Goal: Task Accomplishment & Management: Manage account settings

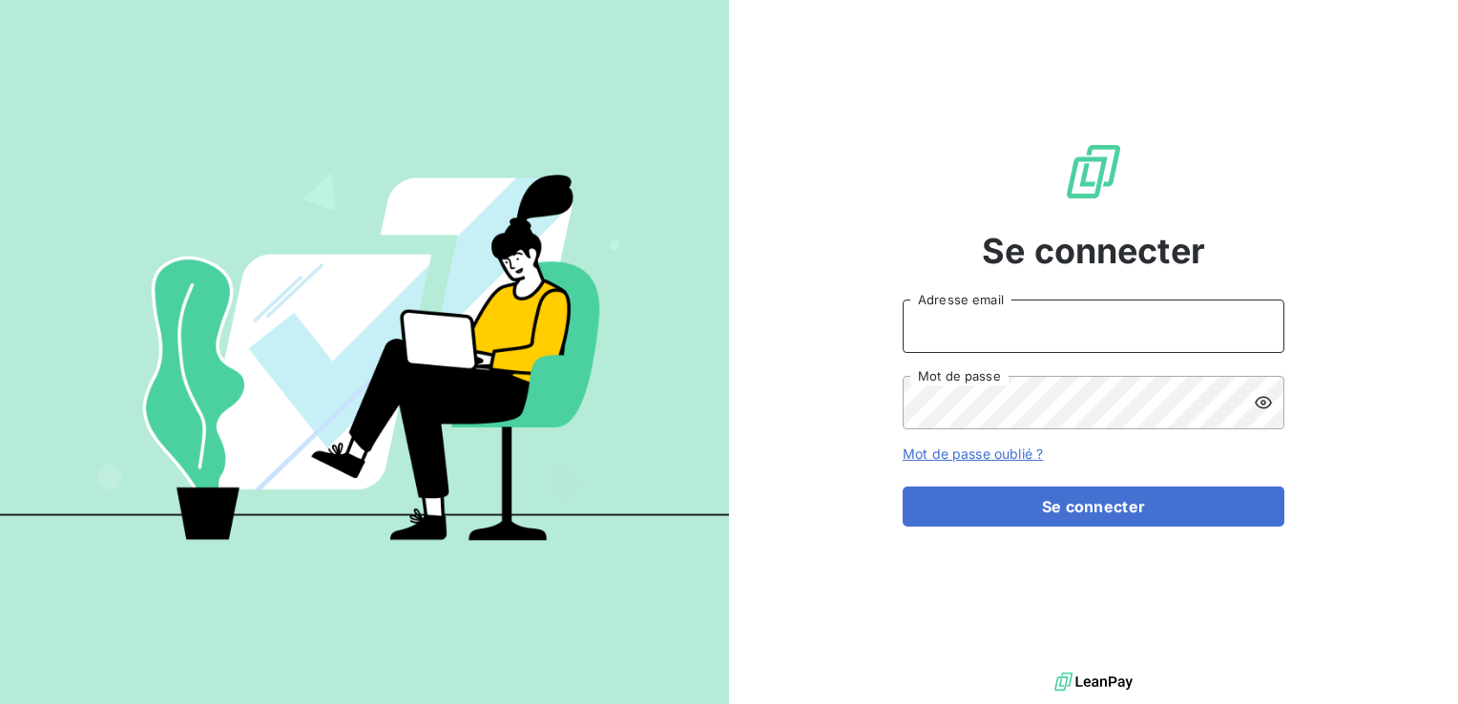
click at [974, 329] on input "Adresse email" at bounding box center [1093, 326] width 382 height 53
type input "Compta.clients@edhd-hydro.com"
click at [902, 487] on button "Se connecter" at bounding box center [1093, 507] width 382 height 40
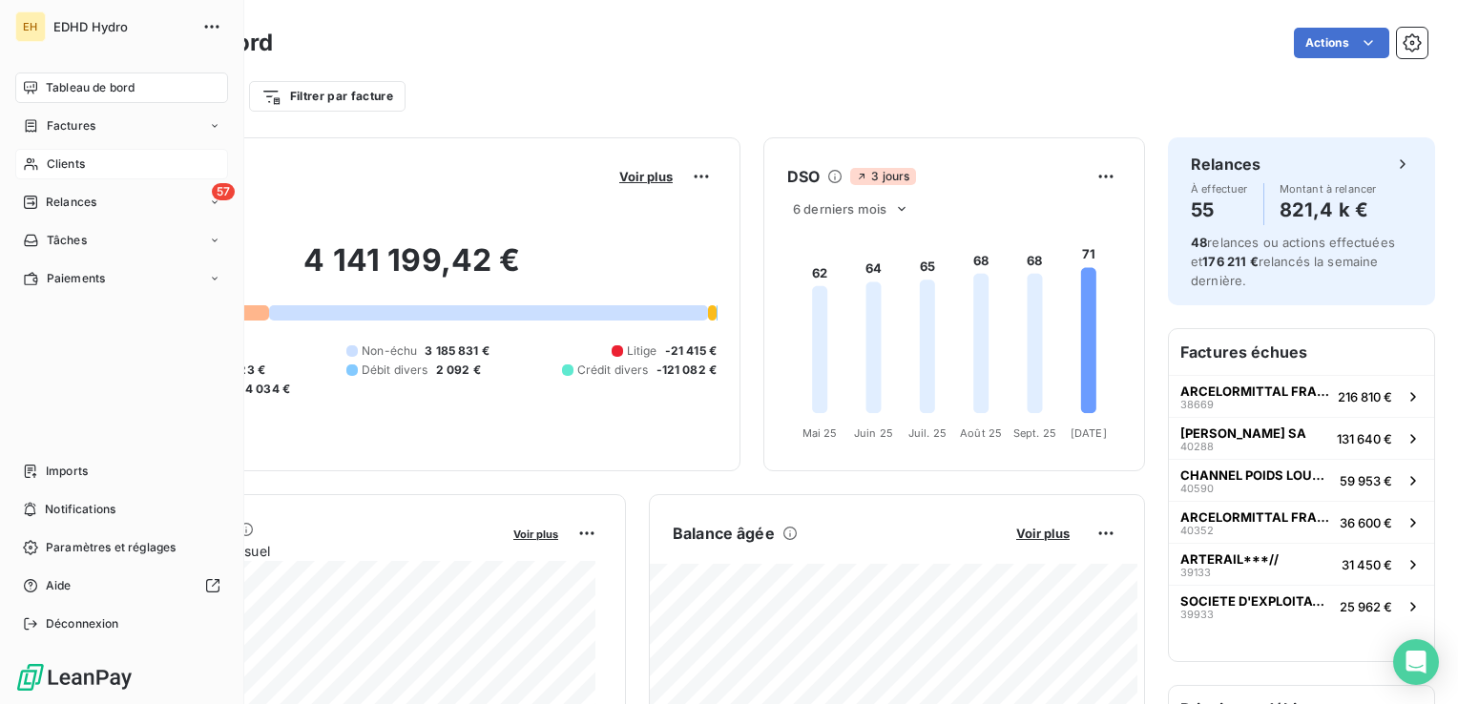
click at [80, 166] on span "Clients" at bounding box center [66, 163] width 38 height 17
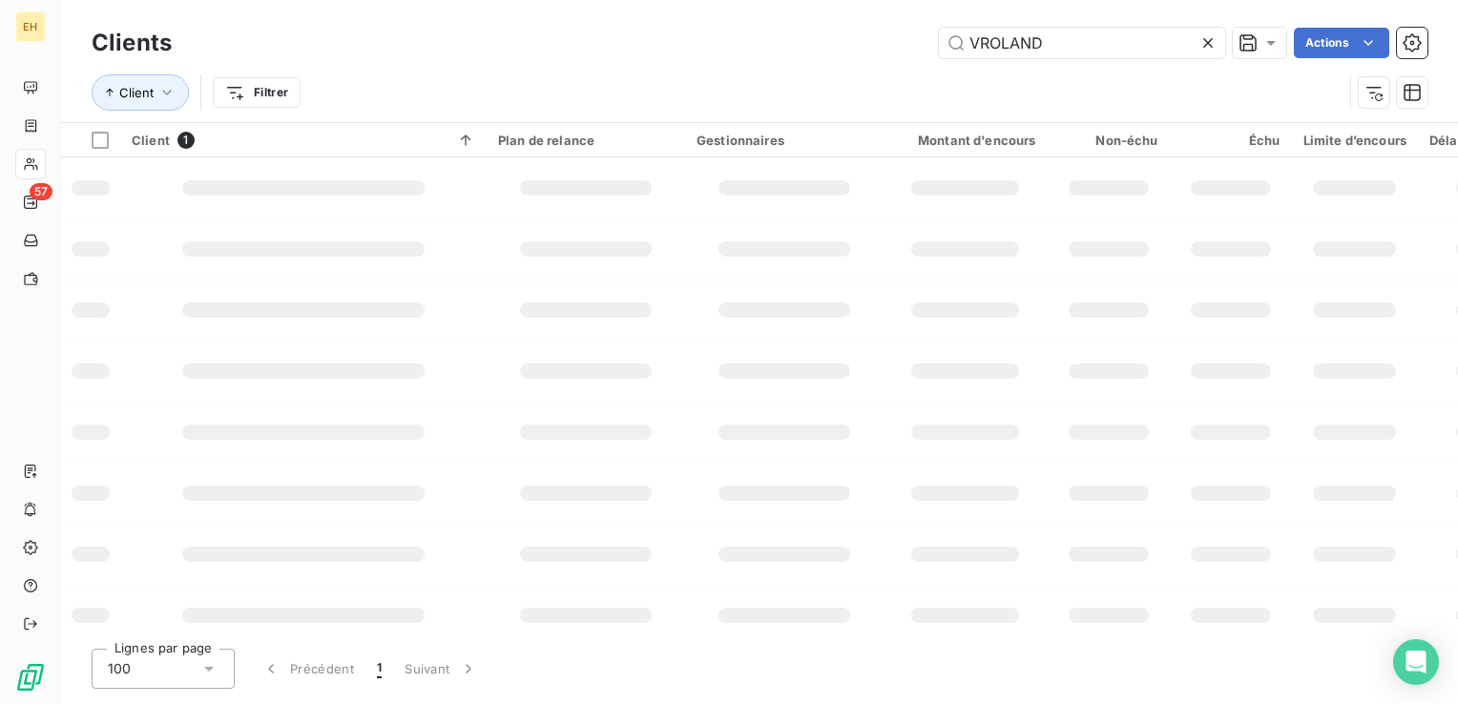
type input "VROLAND"
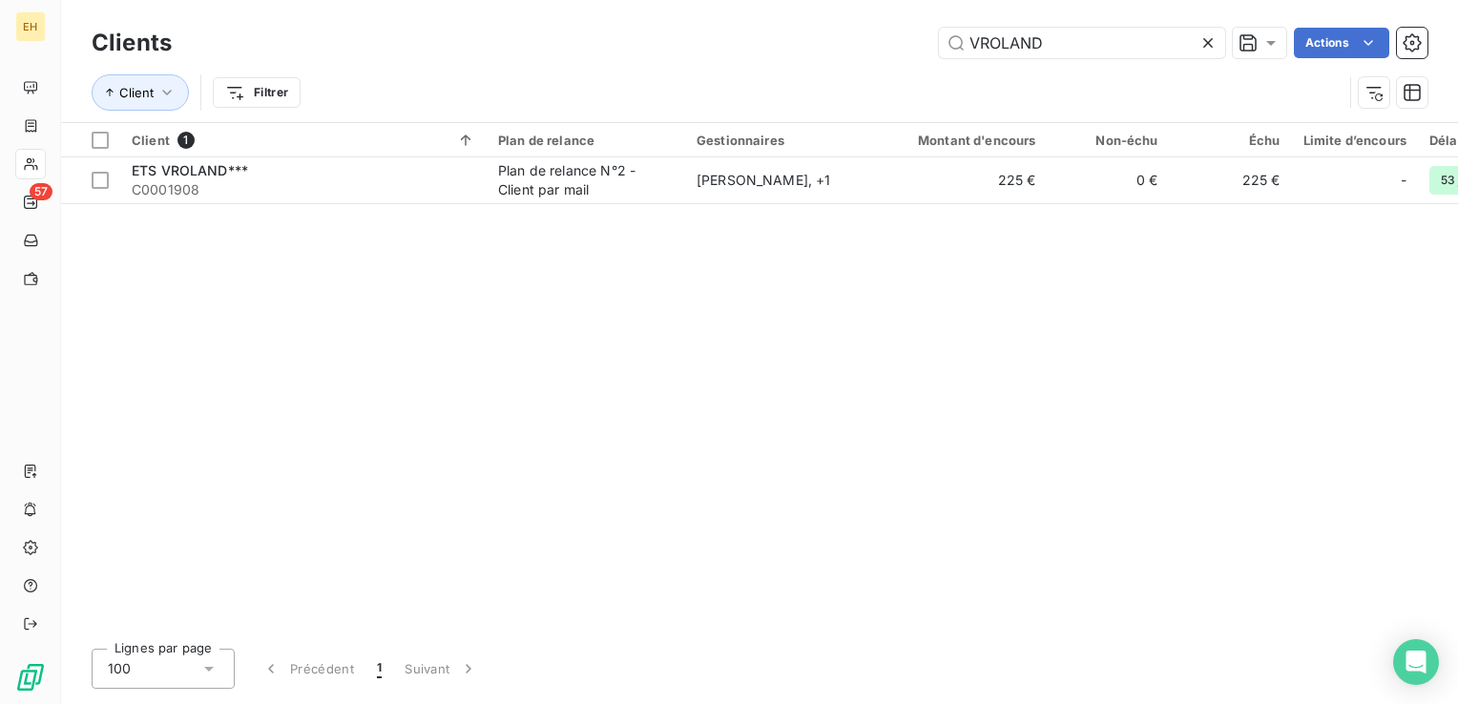
click at [261, 201] on td "ETS VROLAND*** C0001908" at bounding box center [303, 180] width 366 height 46
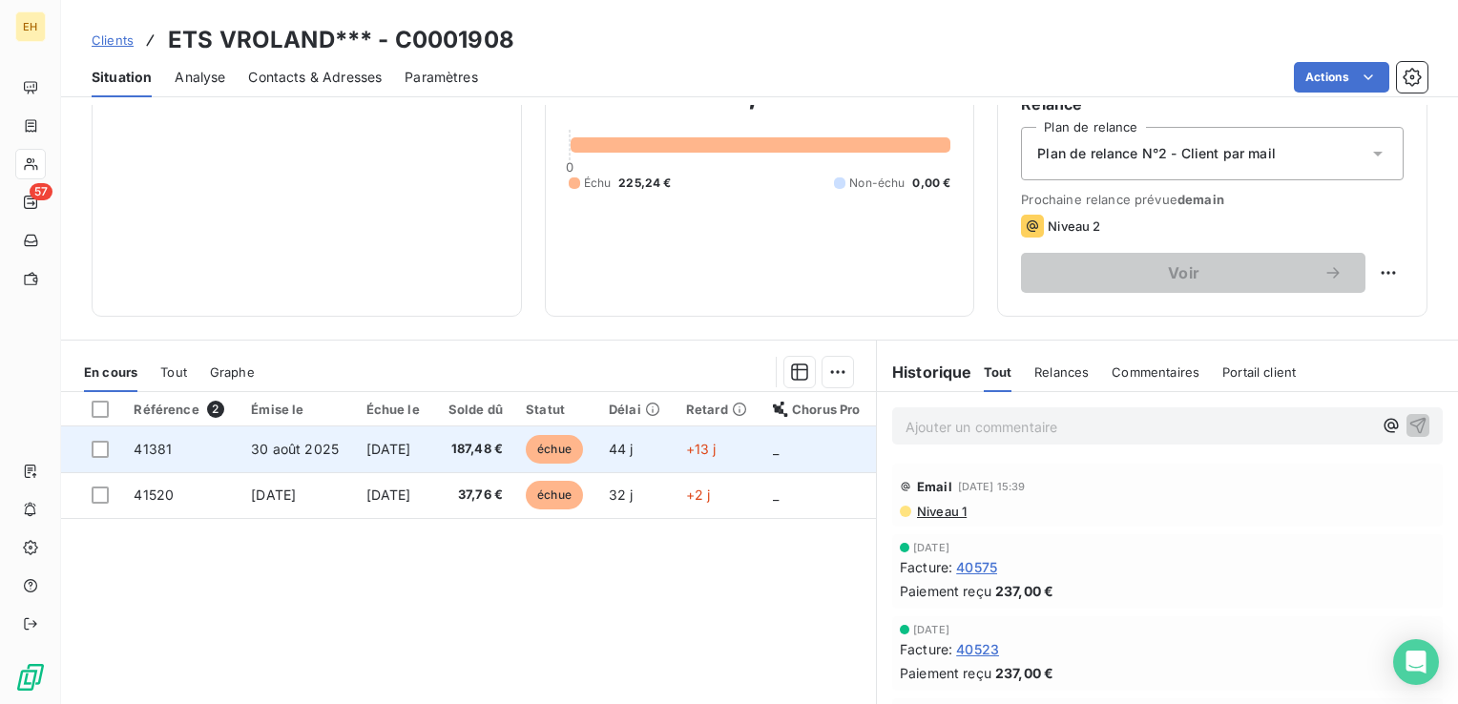
click at [403, 441] on span "[DATE]" at bounding box center [388, 449] width 45 height 16
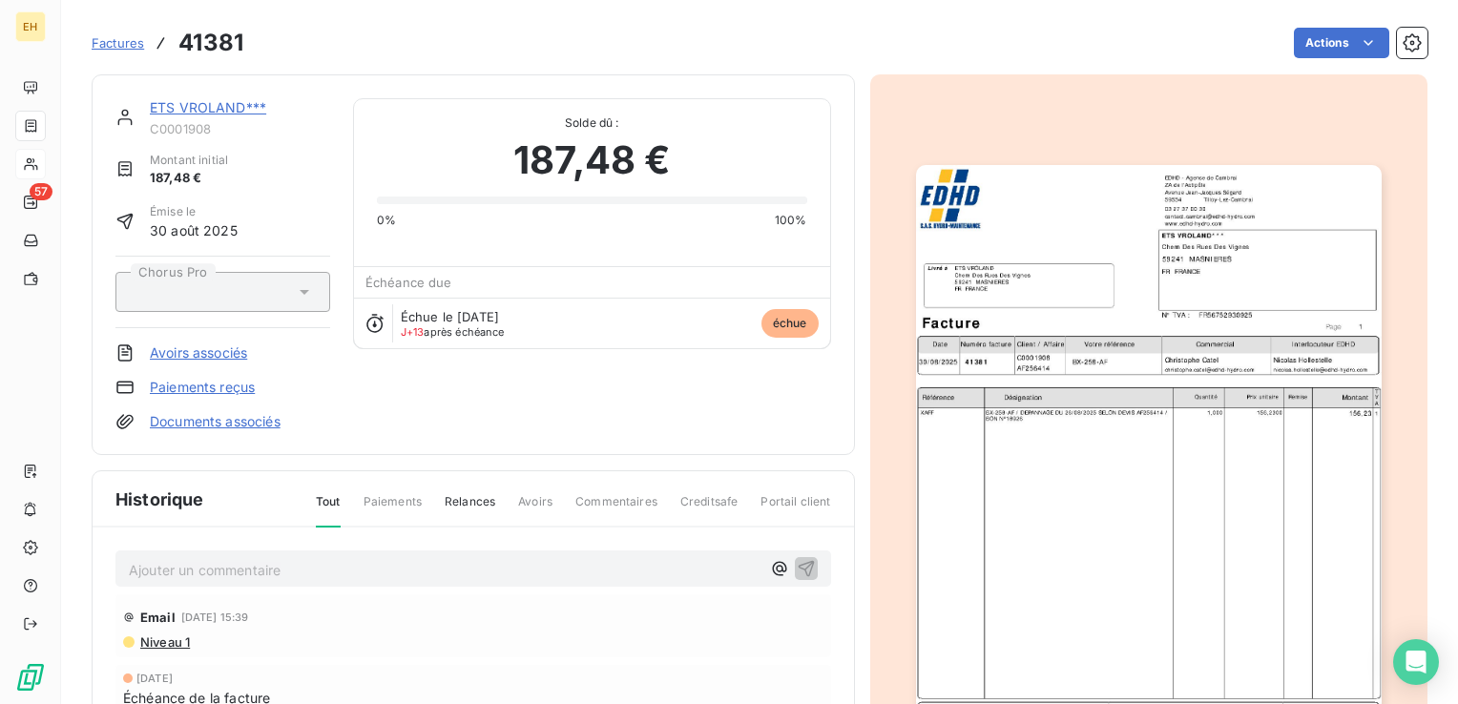
click at [269, 578] on p "Ajouter un commentaire ﻿" at bounding box center [445, 570] width 632 height 24
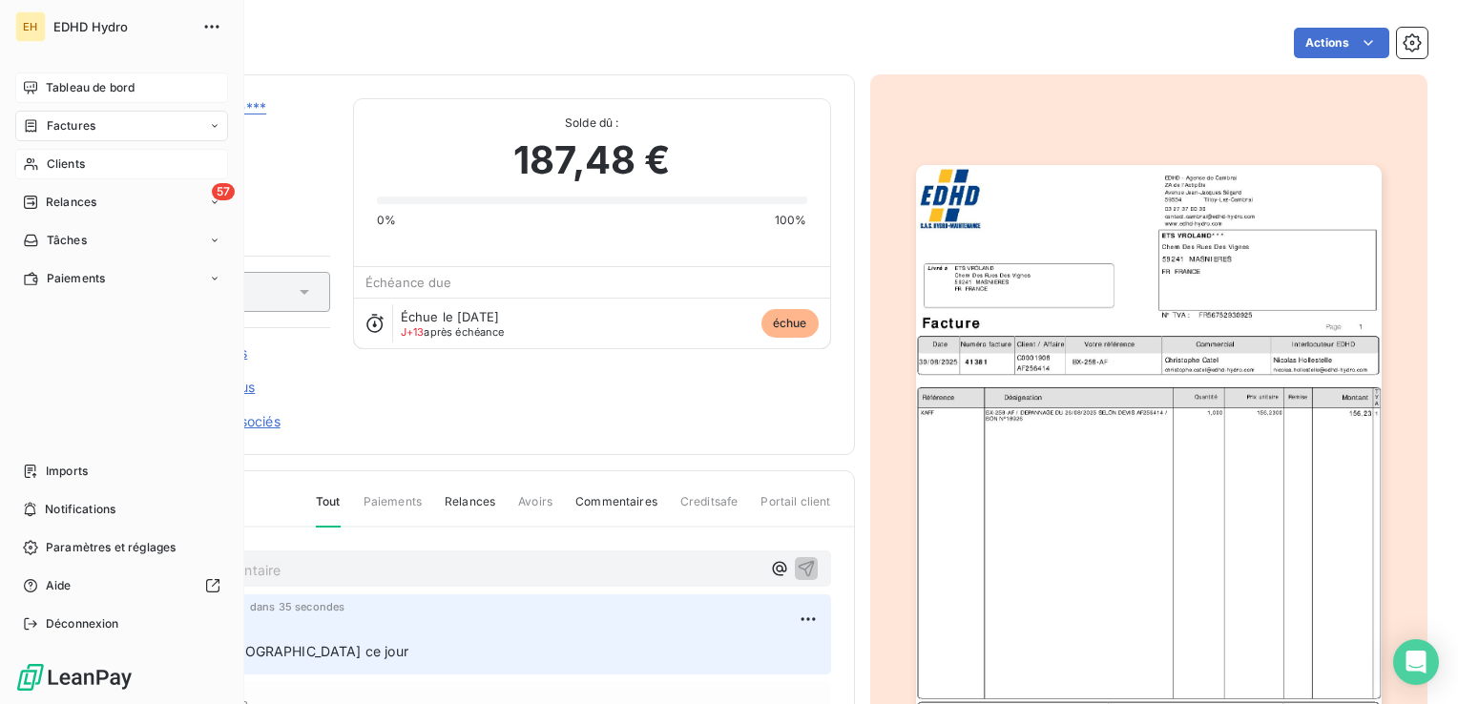
click at [74, 90] on span "Tableau de bord" at bounding box center [90, 87] width 89 height 17
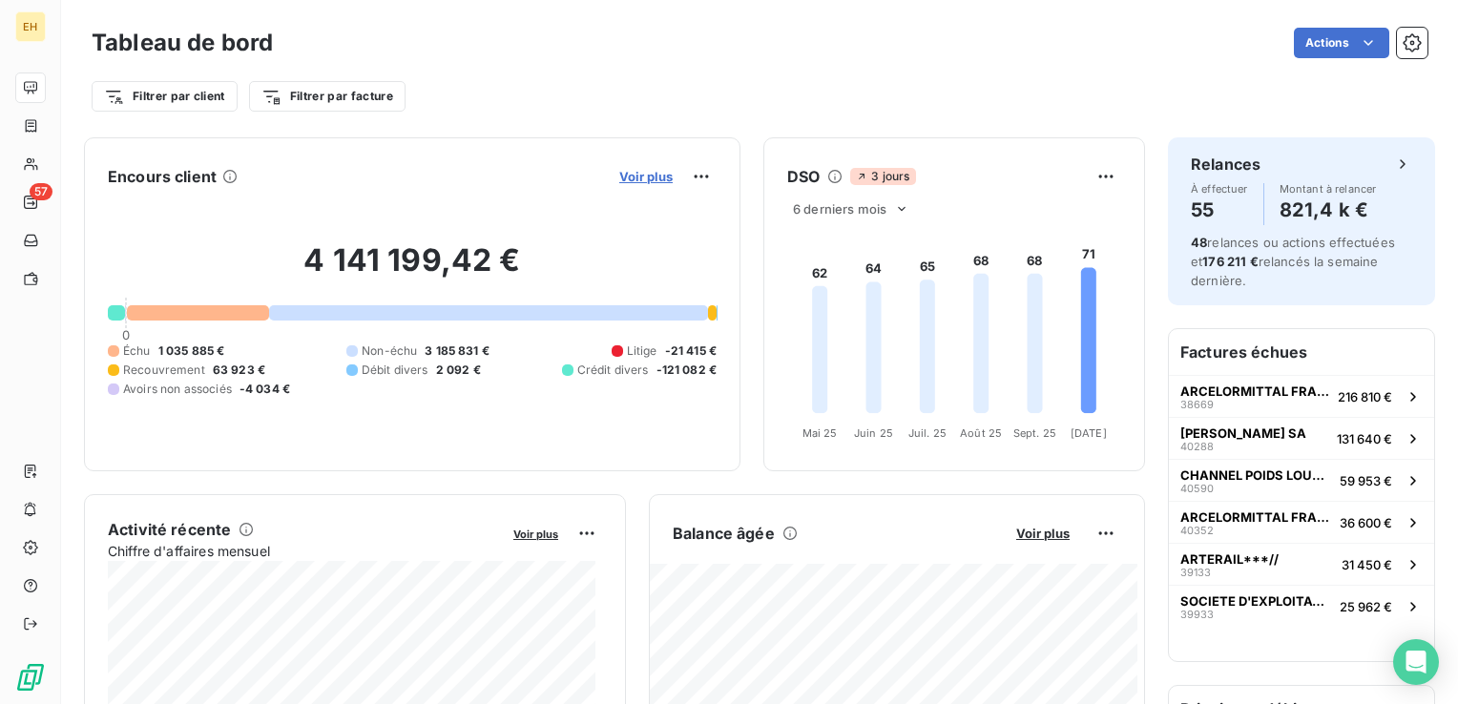
click at [620, 175] on span "Voir plus" at bounding box center [645, 176] width 53 height 15
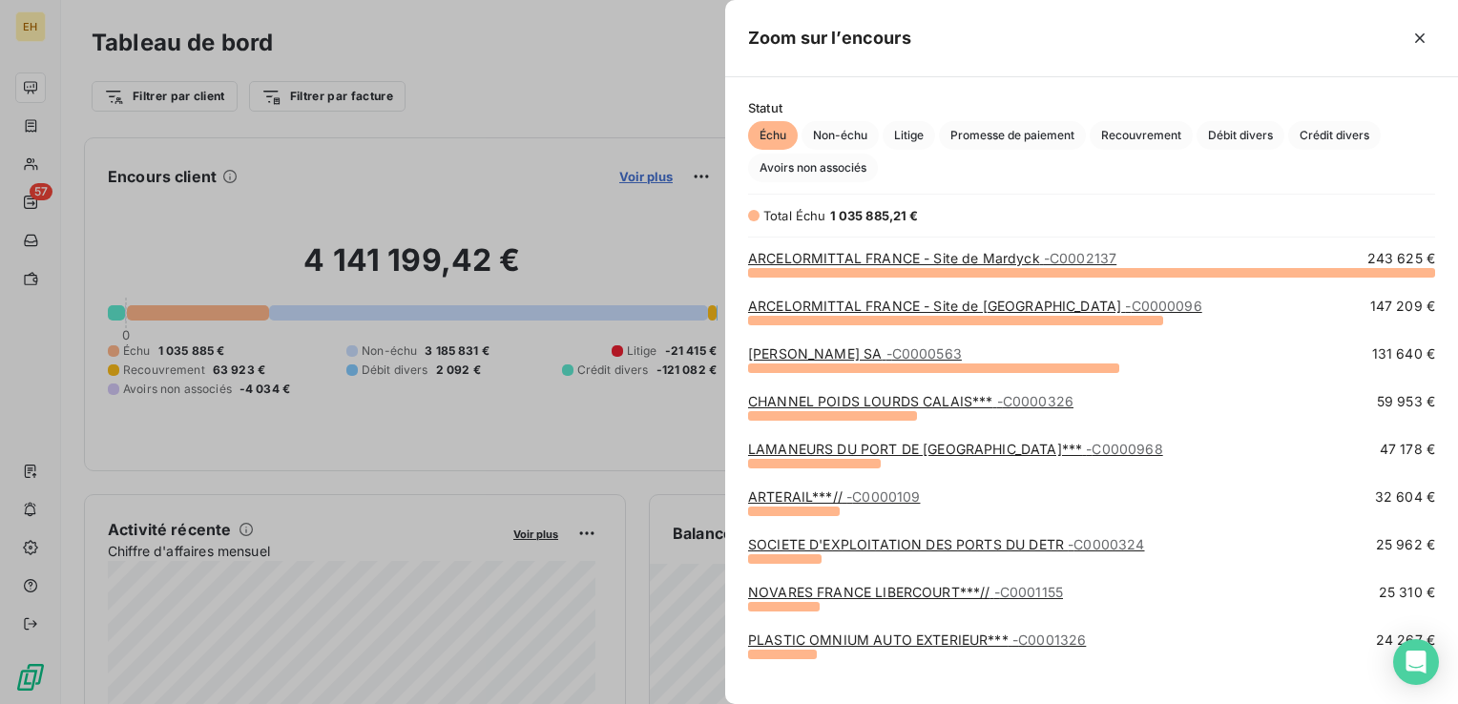
scroll to position [418, 717]
click at [906, 128] on span "Litige" at bounding box center [908, 135] width 52 height 29
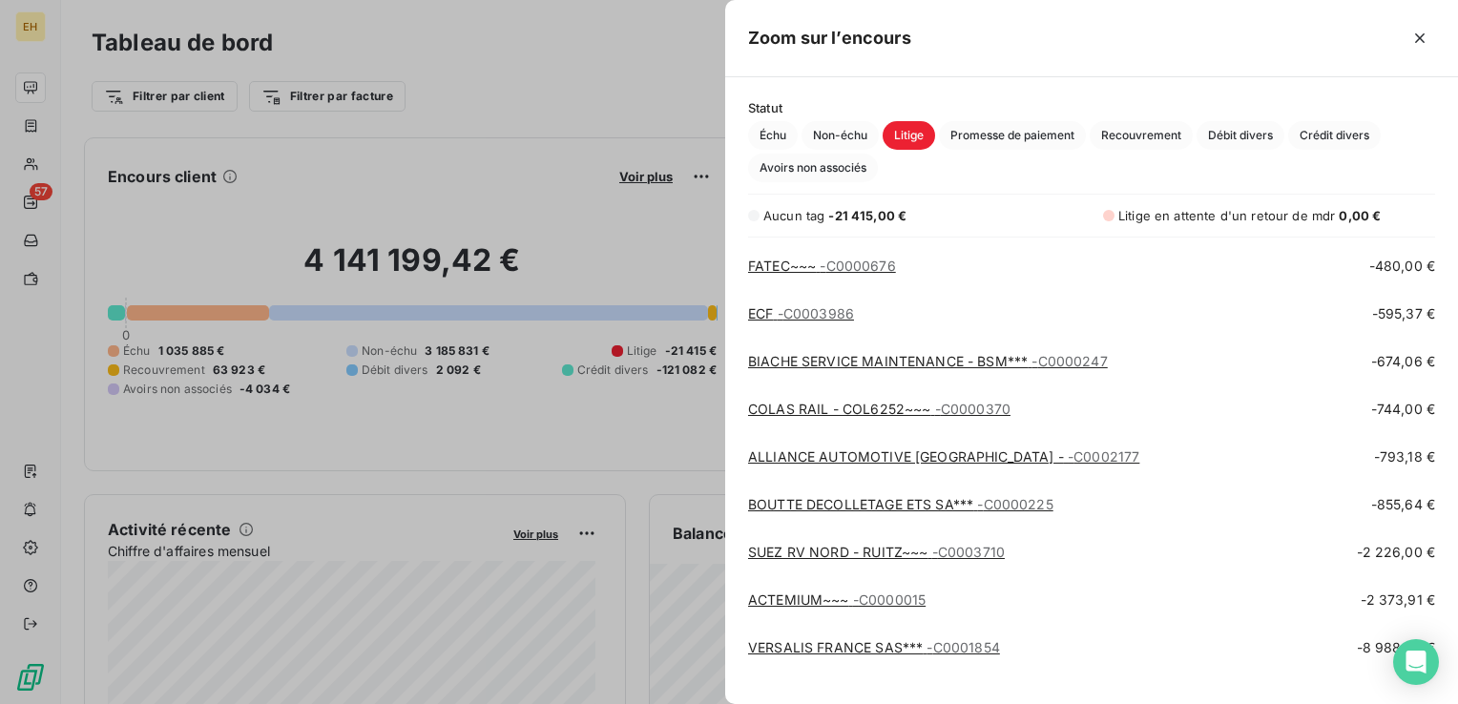
scroll to position [1115, 0]
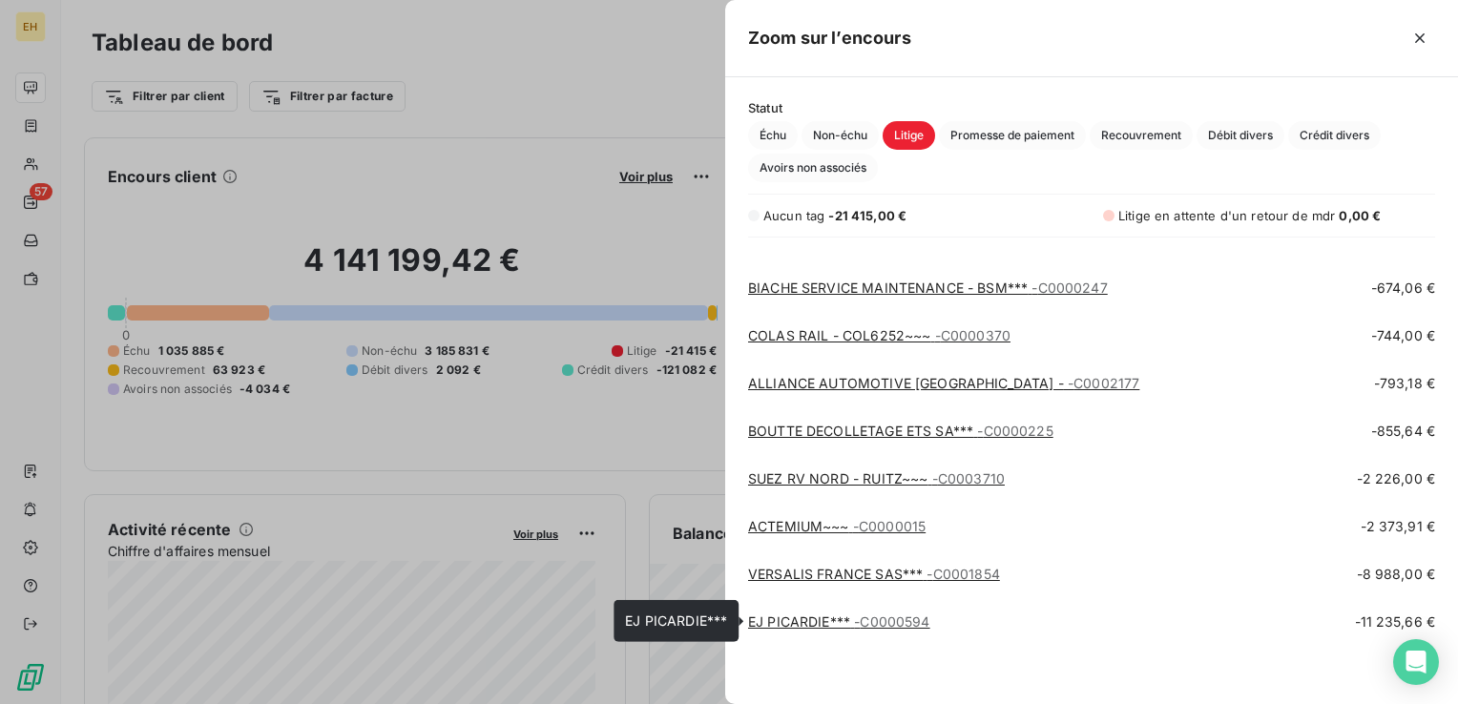
click at [809, 623] on link "EJ PICARDIE*** - C0000594" at bounding box center [839, 621] width 182 height 16
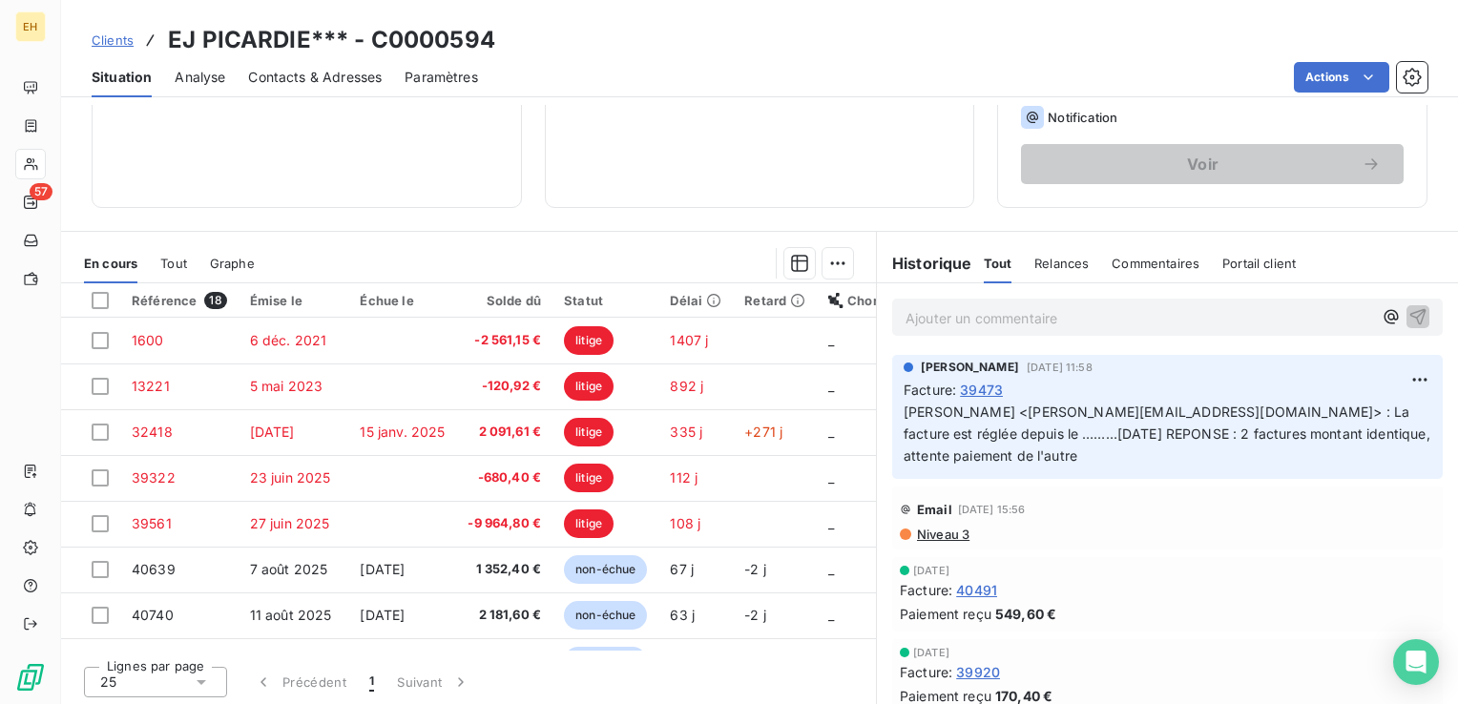
scroll to position [301, 0]
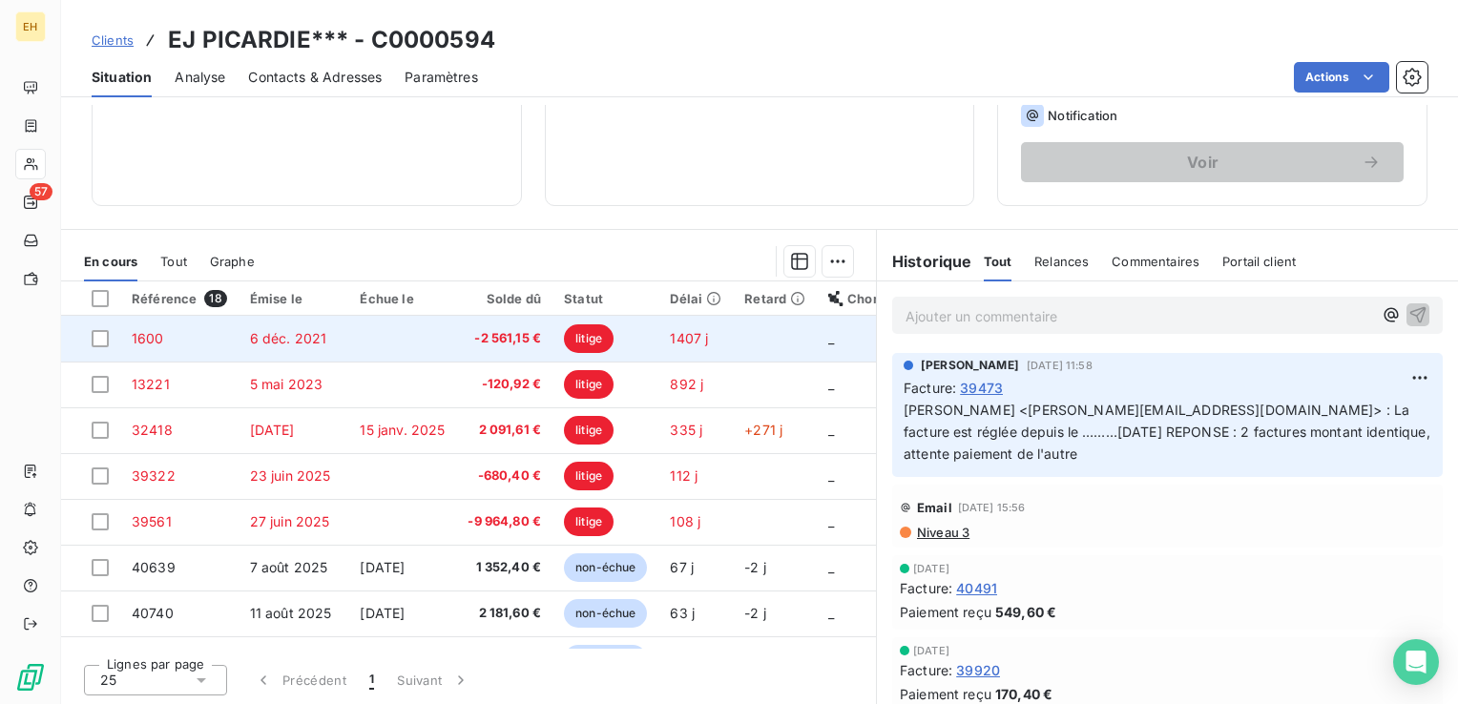
click at [456, 342] on td "-2 561,15 €" at bounding box center [504, 339] width 96 height 46
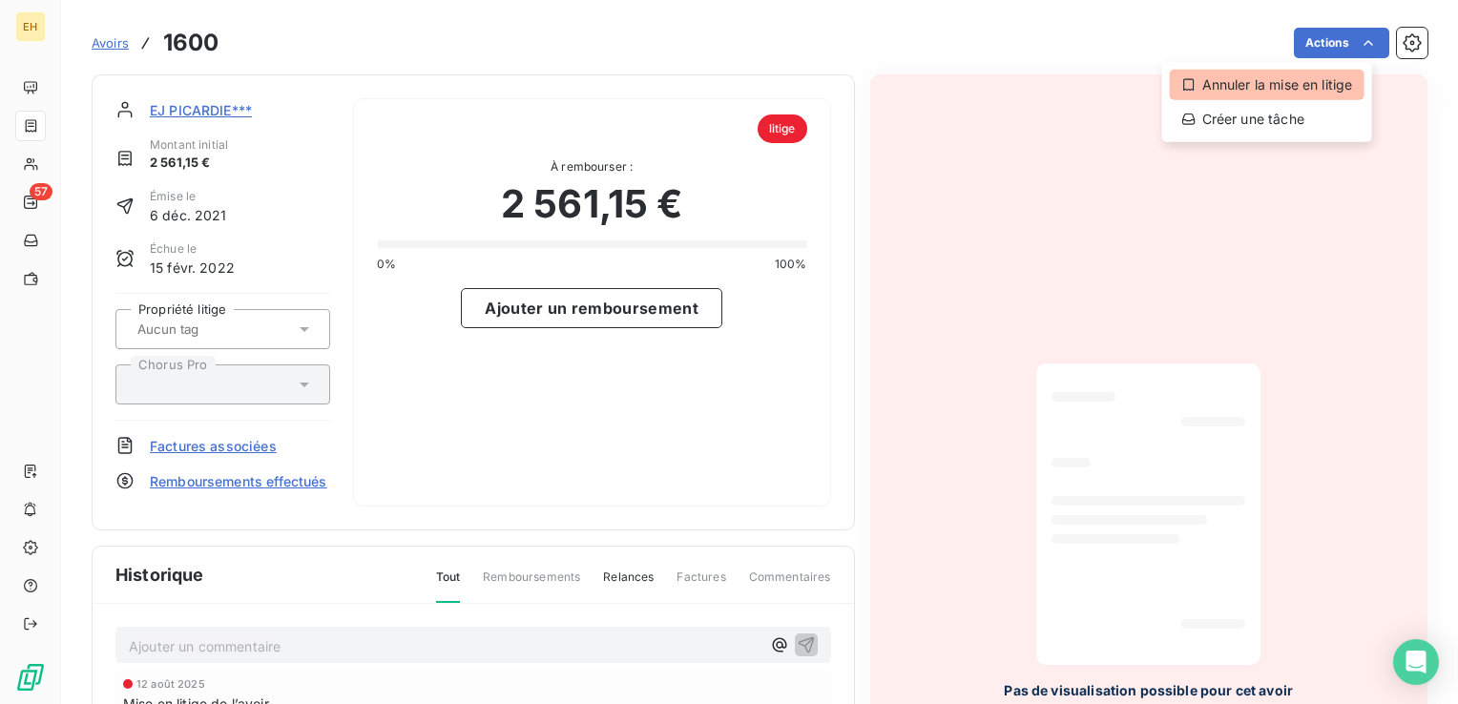
click at [1333, 81] on div "Annuler la mise en litige" at bounding box center [1267, 85] width 195 height 31
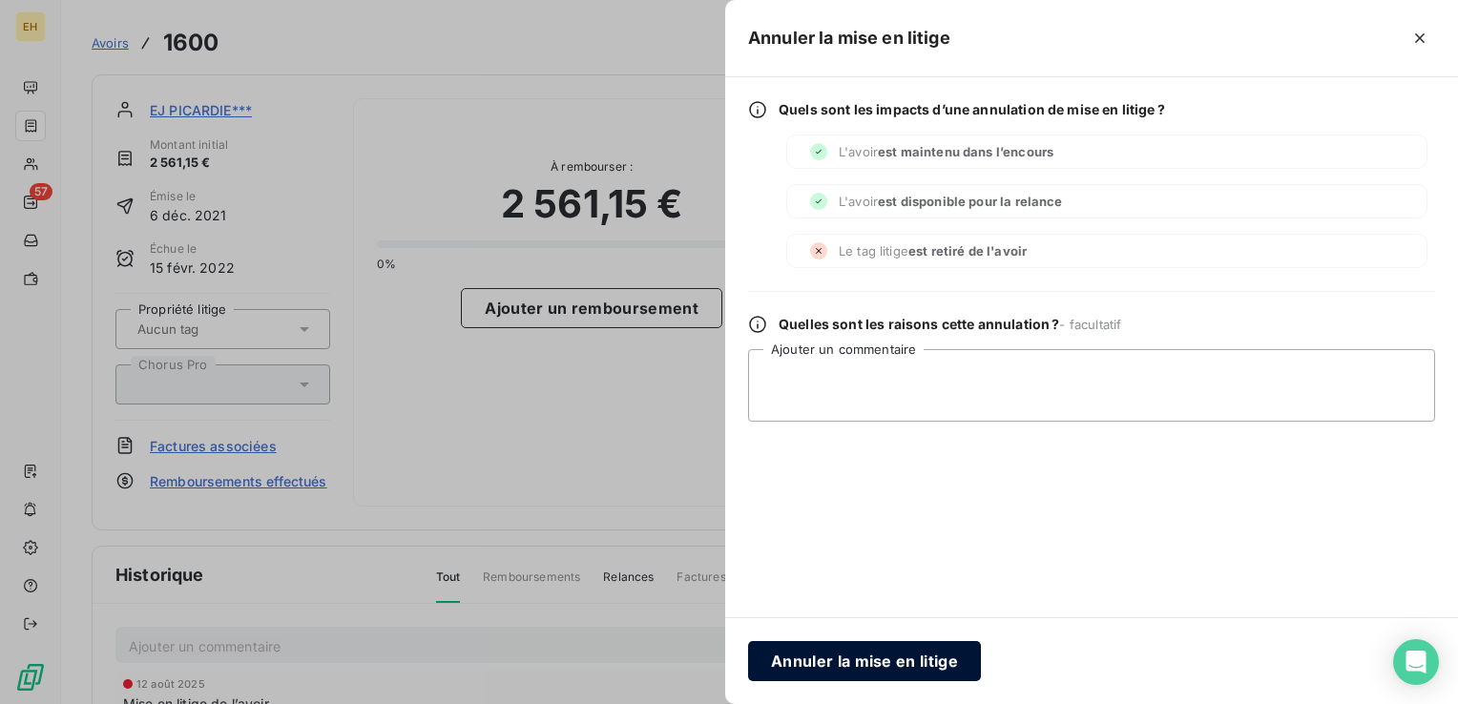
click at [867, 660] on button "Annuler la mise en litige" at bounding box center [864, 661] width 233 height 40
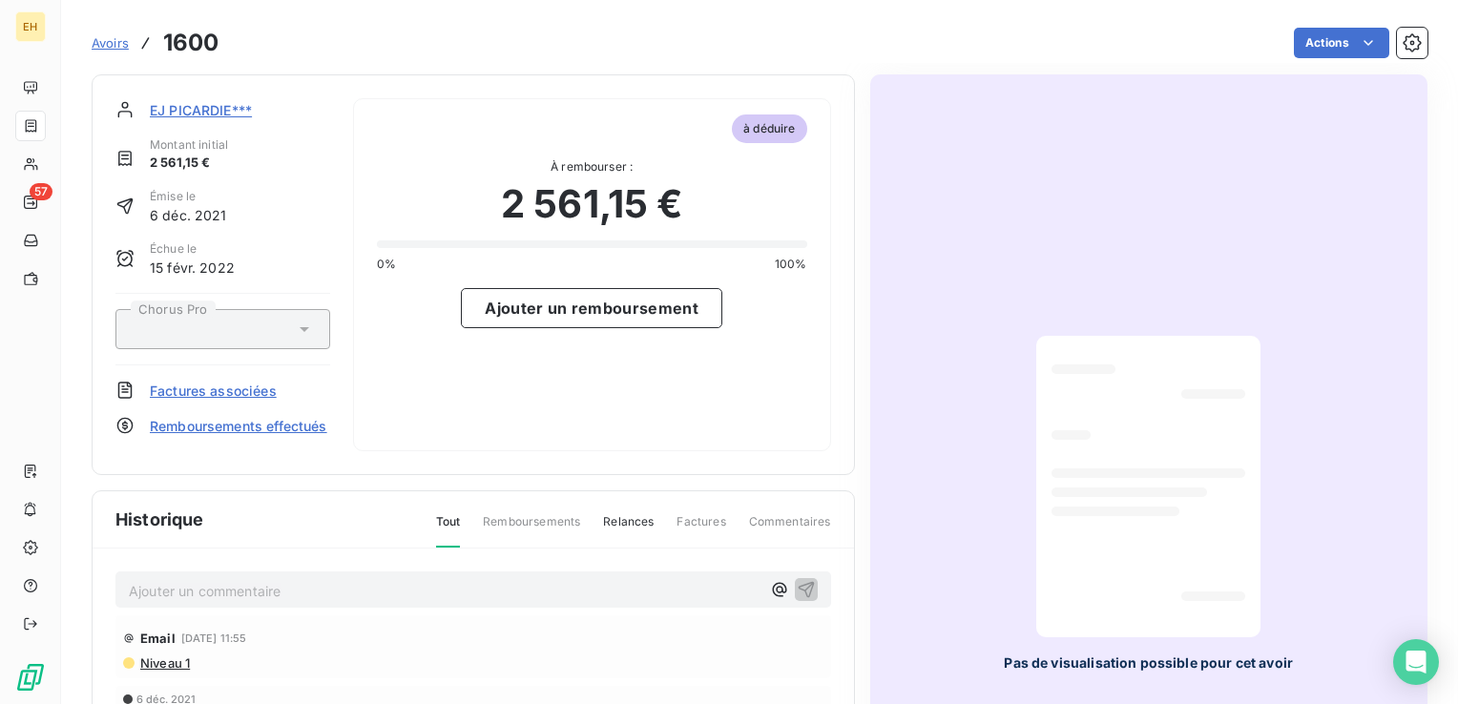
click at [1395, 39] on html "EH 57 Avoirs 1600 Actions EJ PICARDIE*** Montant initial 2 561,15 € Émise le 6 …" at bounding box center [729, 352] width 1458 height 704
click at [1402, 39] on icon "button" at bounding box center [1411, 42] width 19 height 19
click at [1397, 54] on button "button" at bounding box center [1412, 43] width 31 height 31
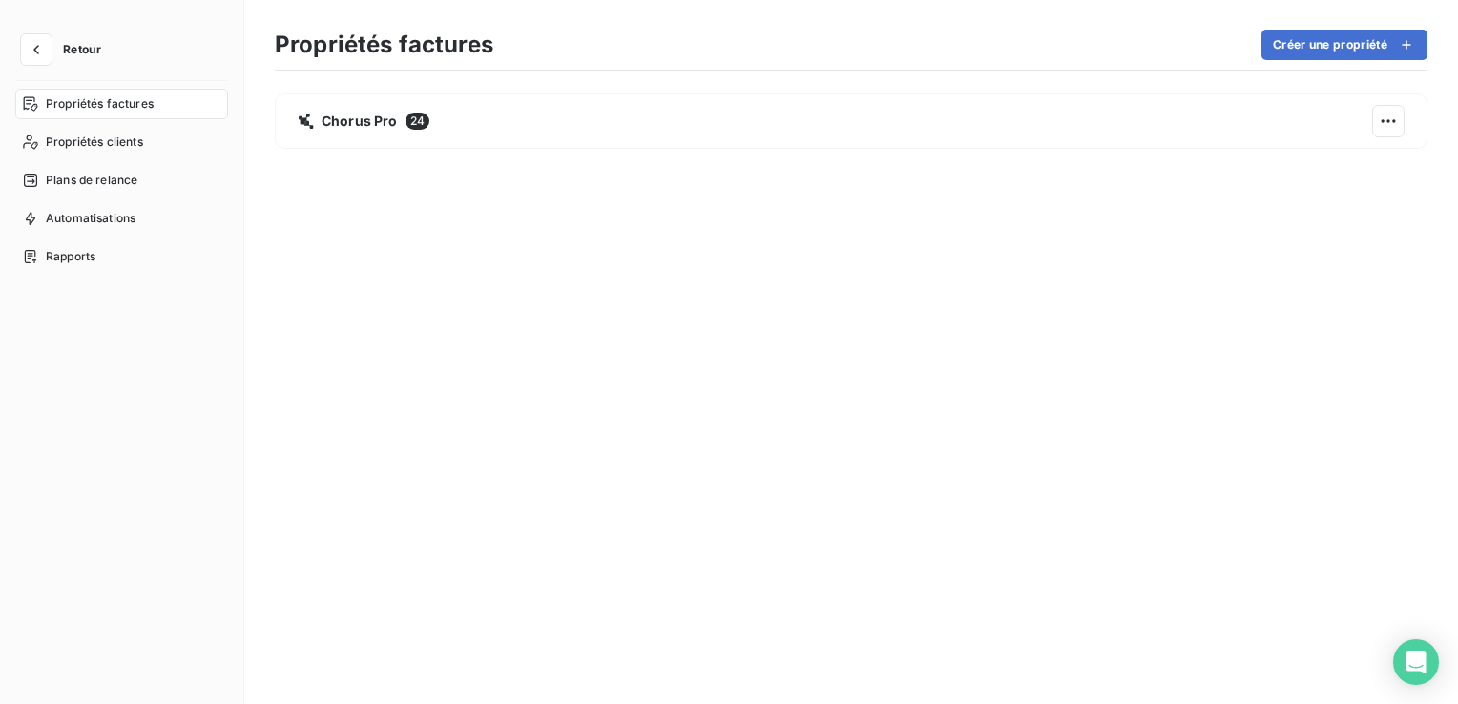
click at [80, 59] on button "Retour" at bounding box center [65, 49] width 101 height 31
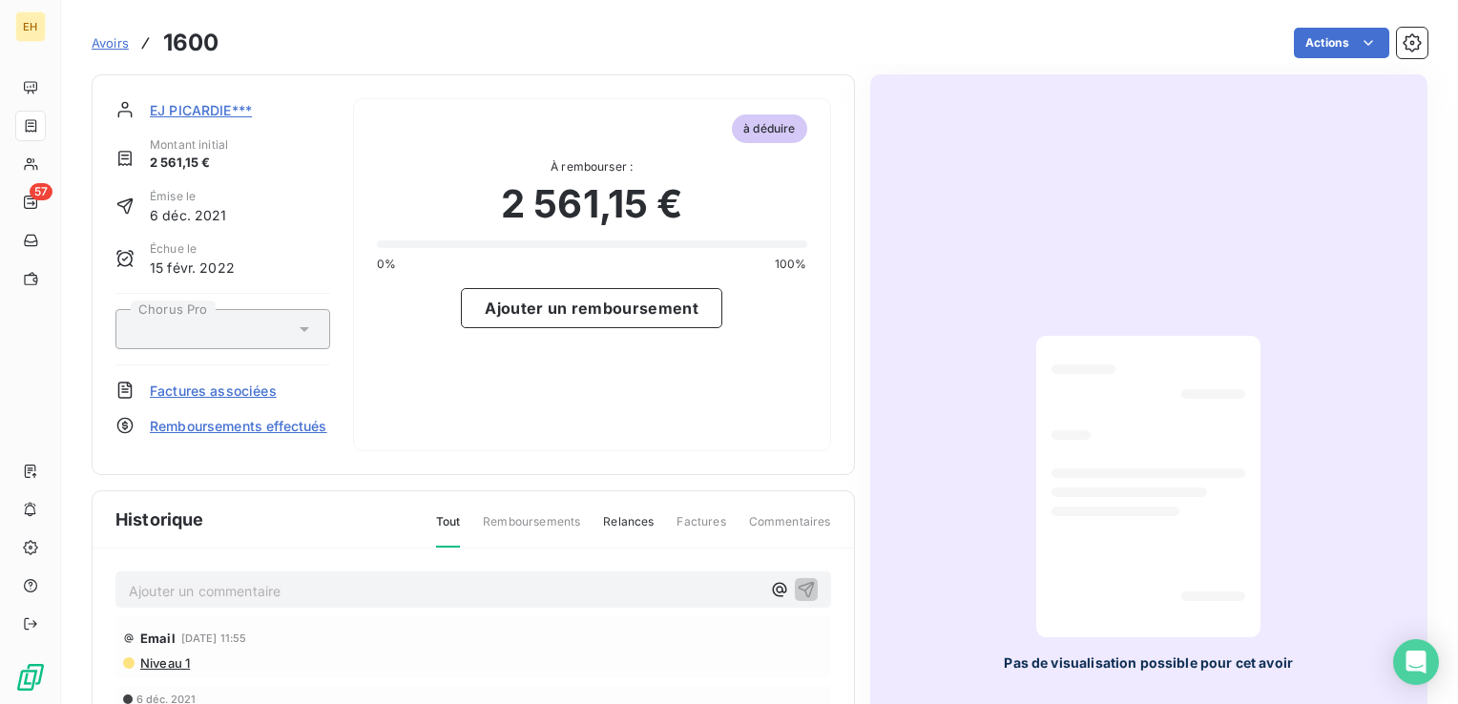
click at [241, 425] on span "Remboursements effectués" at bounding box center [238, 426] width 177 height 20
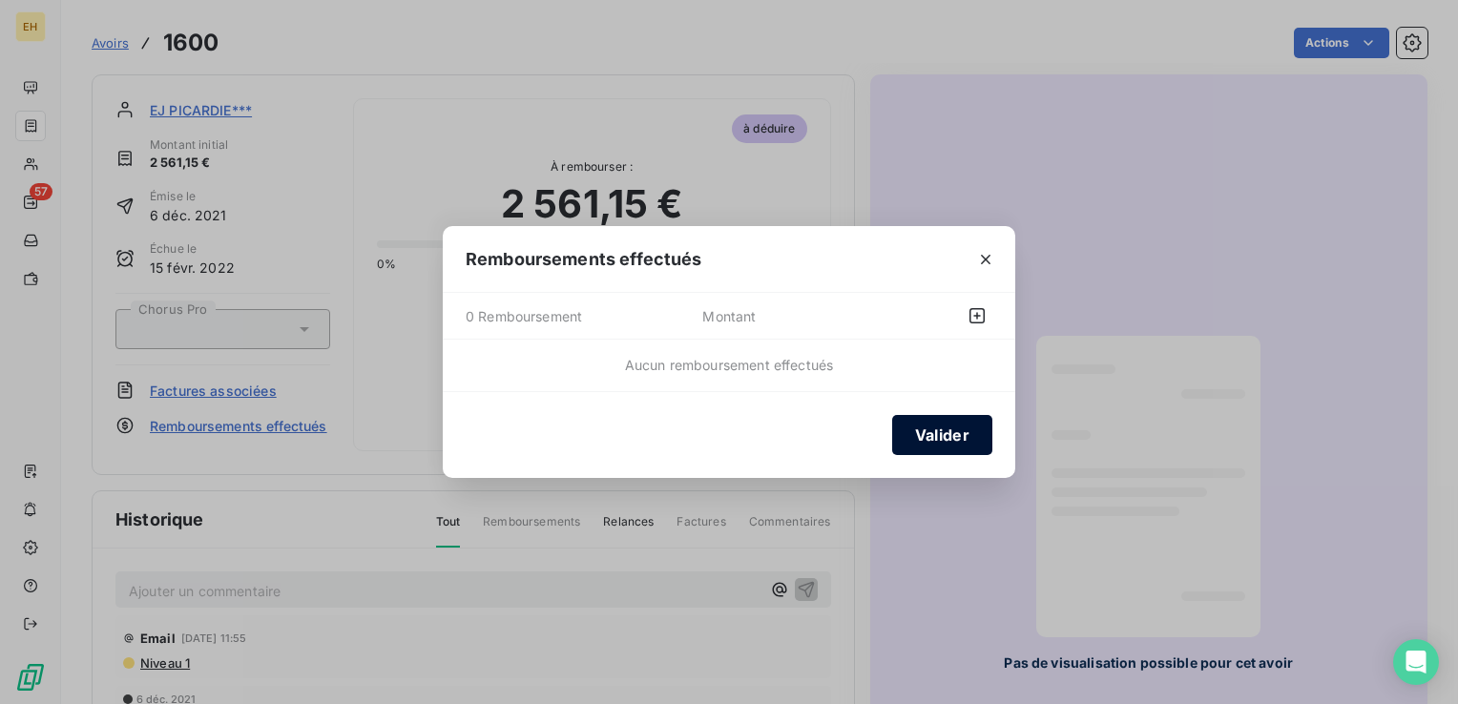
click at [986, 426] on button "Valider" at bounding box center [942, 435] width 100 height 40
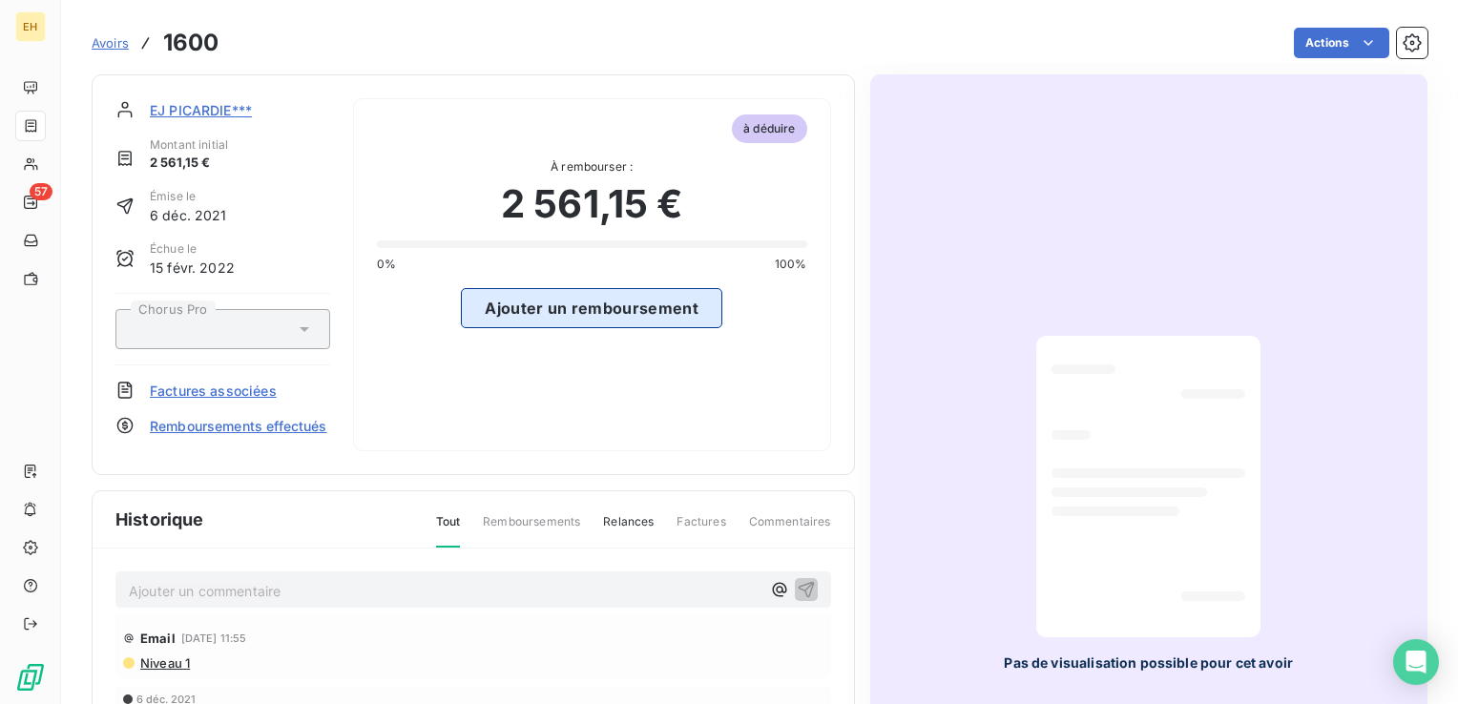
click at [576, 311] on button "Ajouter un remboursement" at bounding box center [591, 308] width 261 height 40
select select "9"
select select "2025"
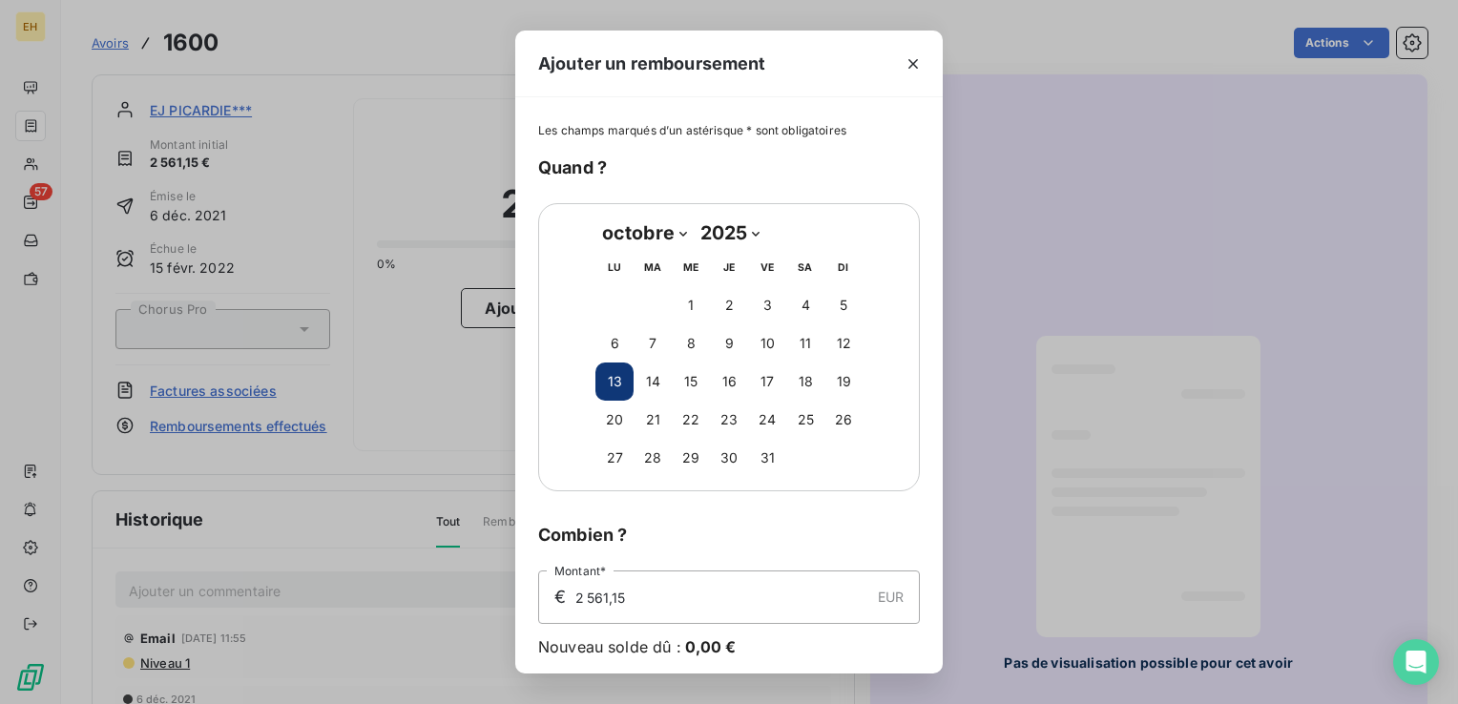
scroll to position [69, 0]
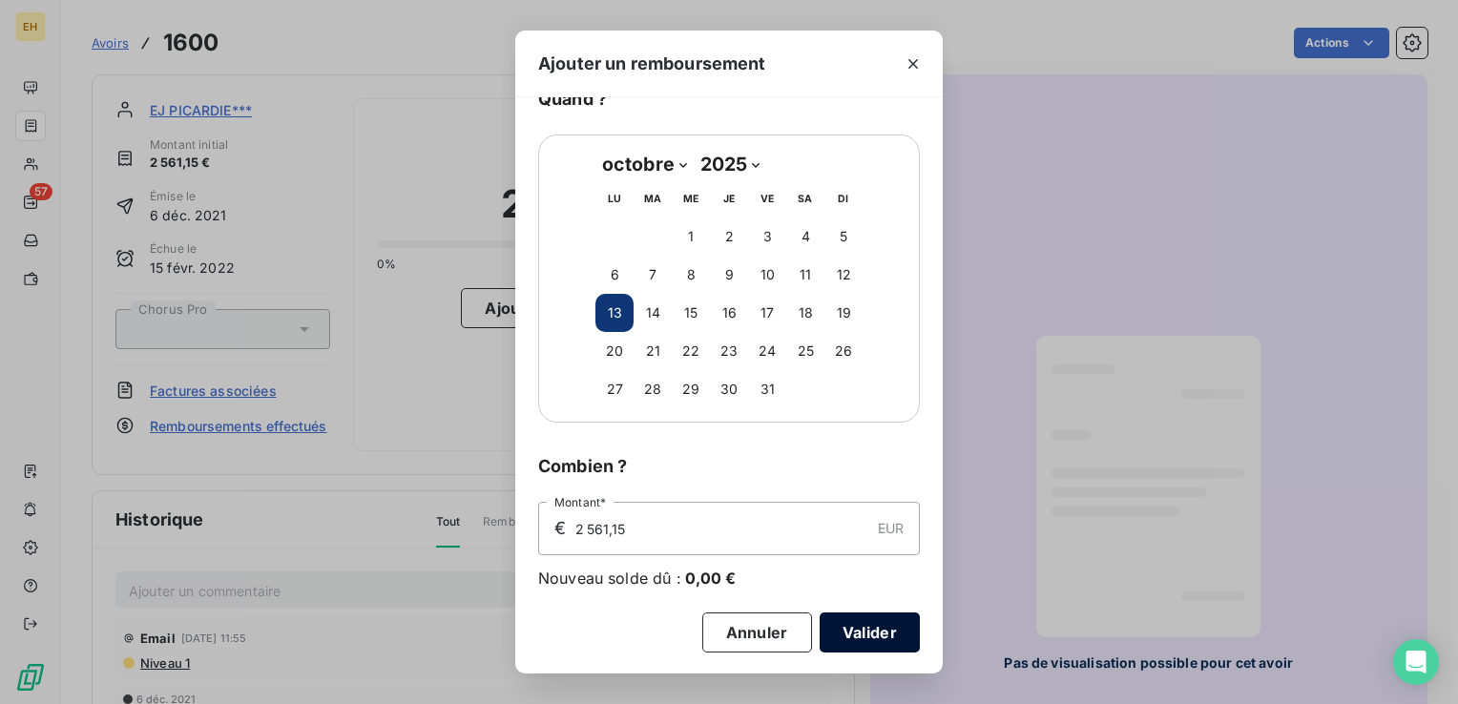
click at [898, 632] on button "Valider" at bounding box center [869, 632] width 100 height 40
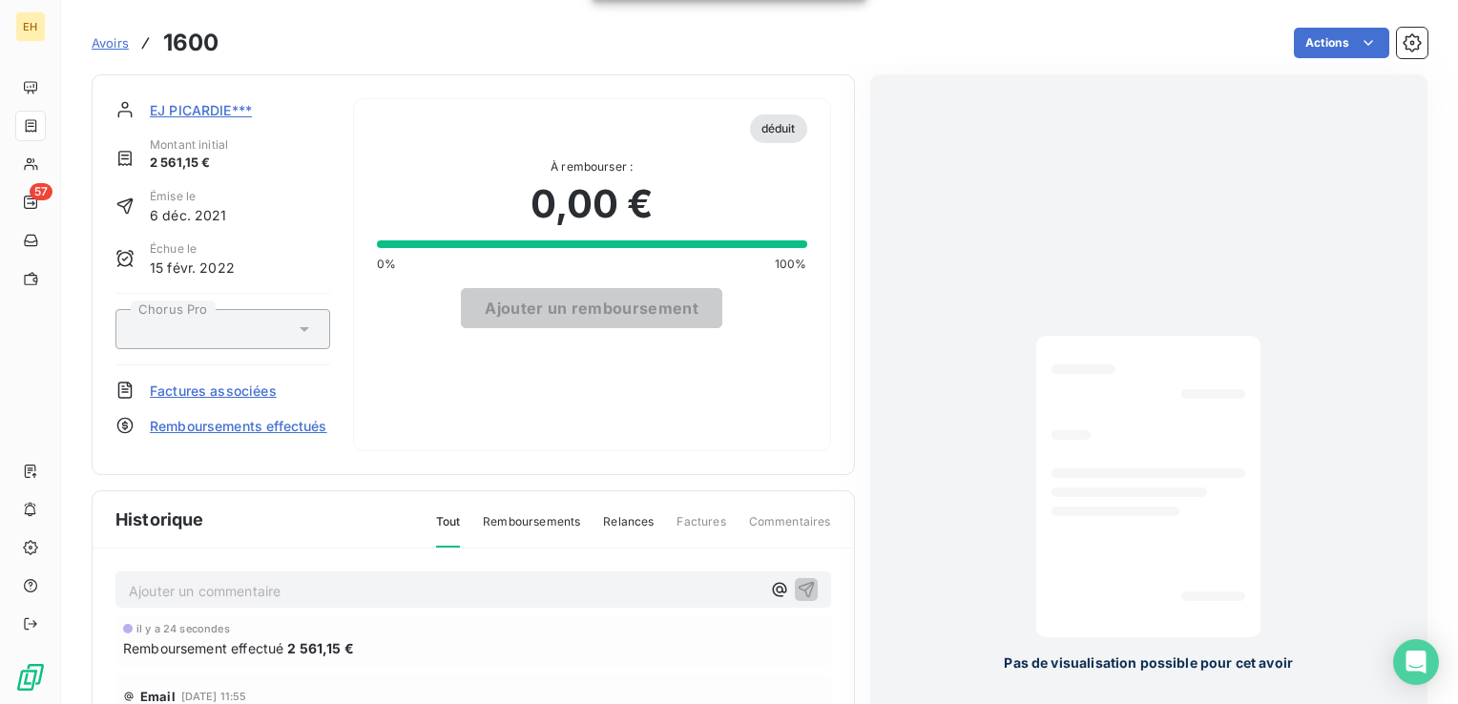
click at [192, 112] on span "EJ PICARDIE***" at bounding box center [201, 110] width 102 height 20
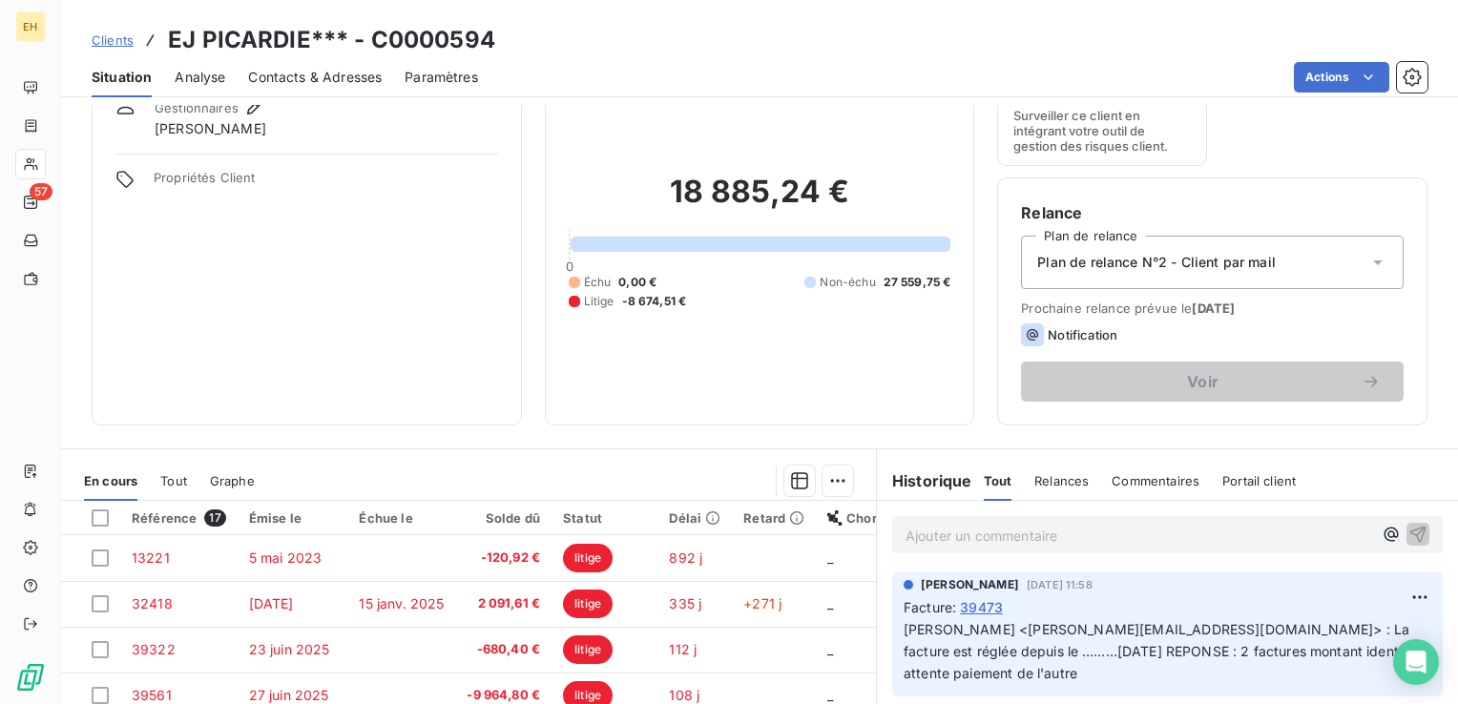
scroll to position [286, 0]
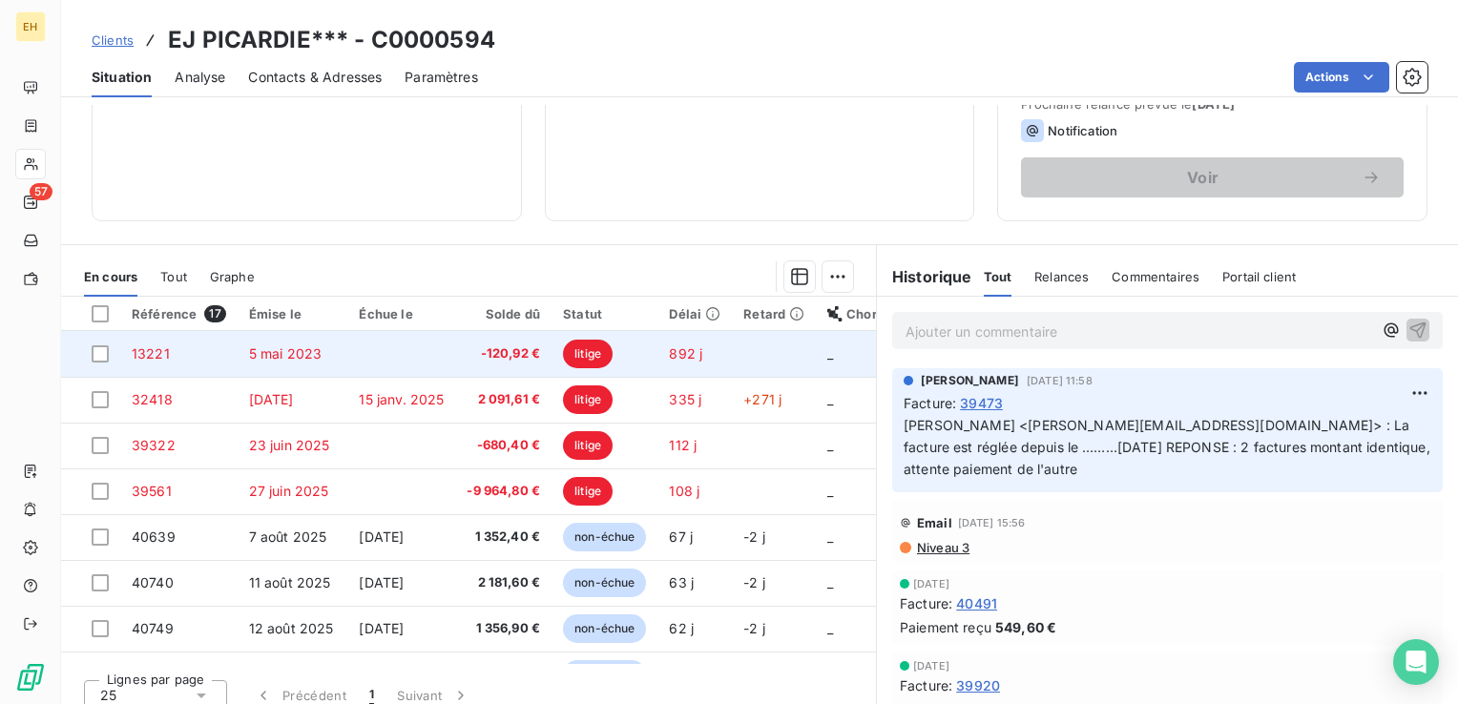
click at [520, 350] on span "-120,92 €" at bounding box center [502, 353] width 73 height 19
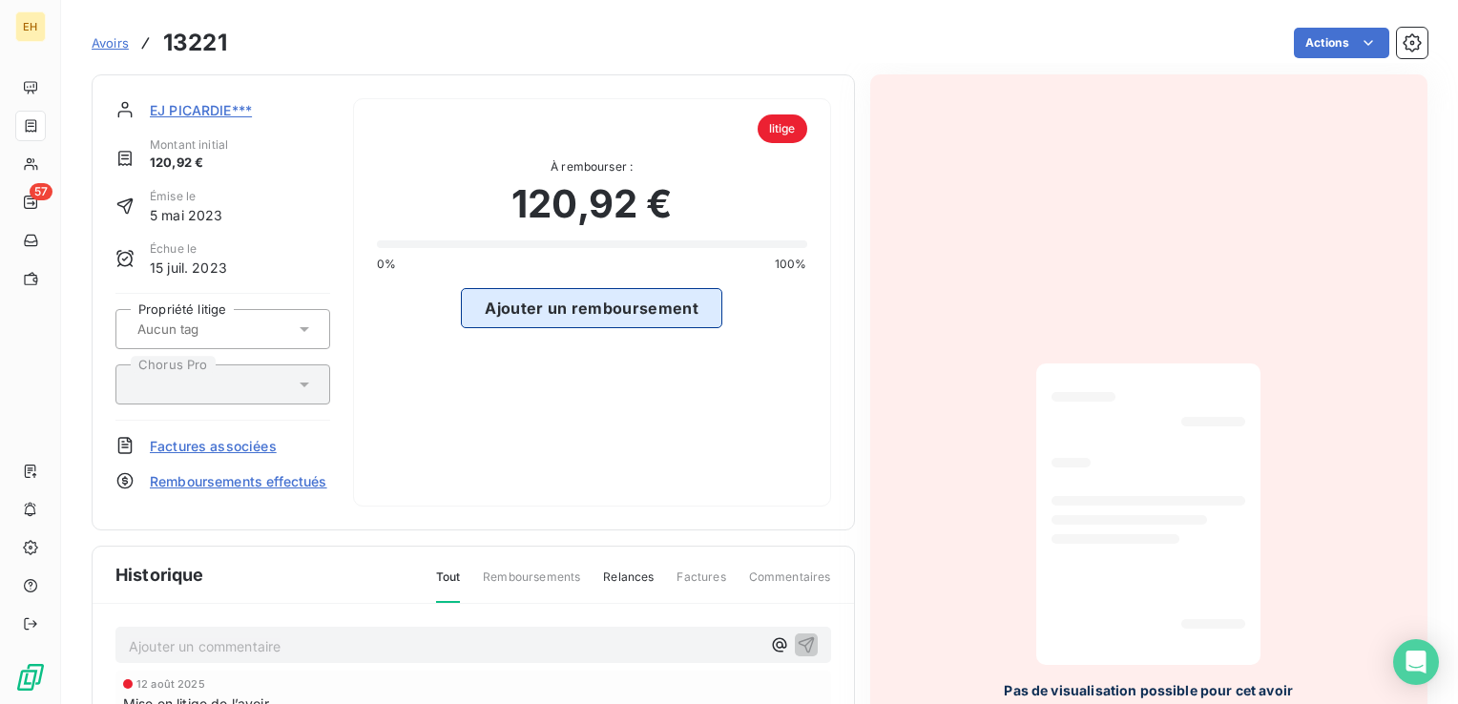
click at [557, 315] on button "Ajouter un remboursement" at bounding box center [591, 308] width 261 height 40
select select "9"
select select "2025"
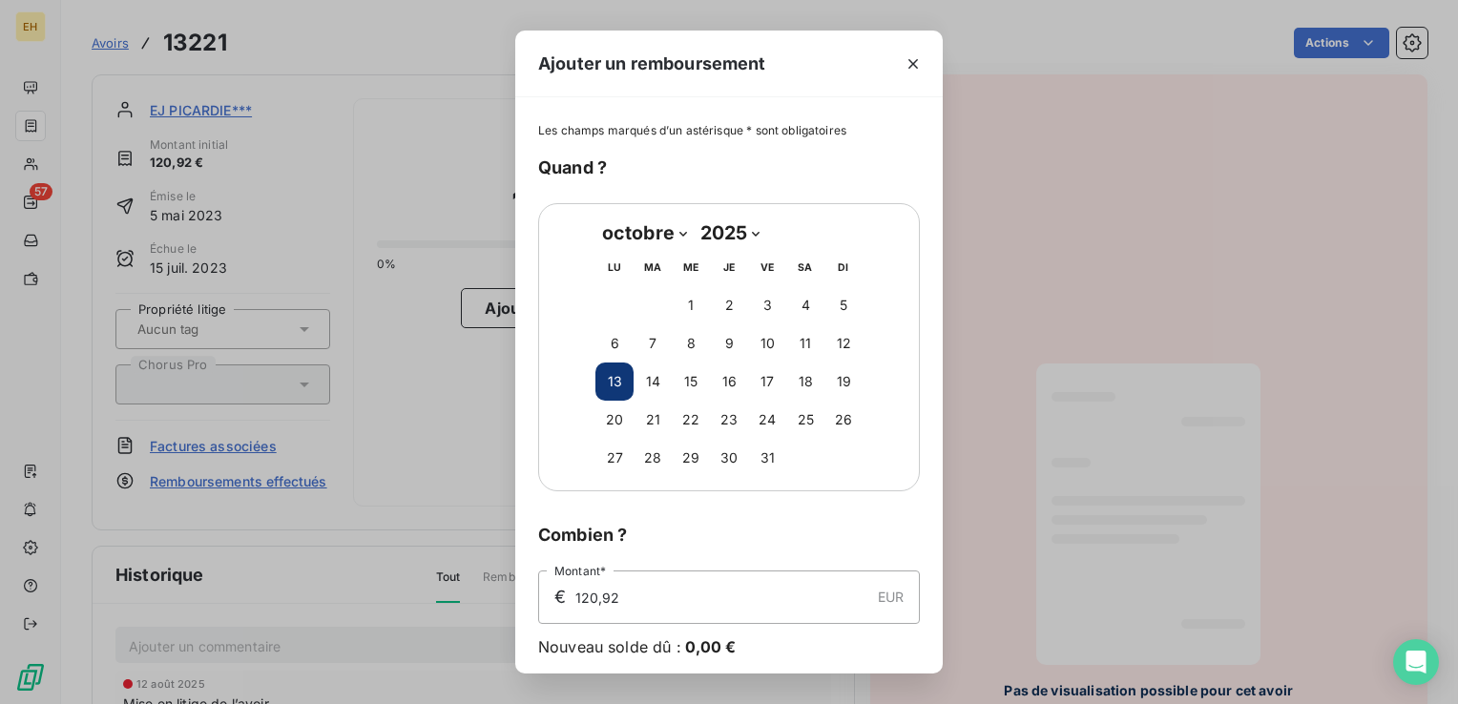
scroll to position [69, 0]
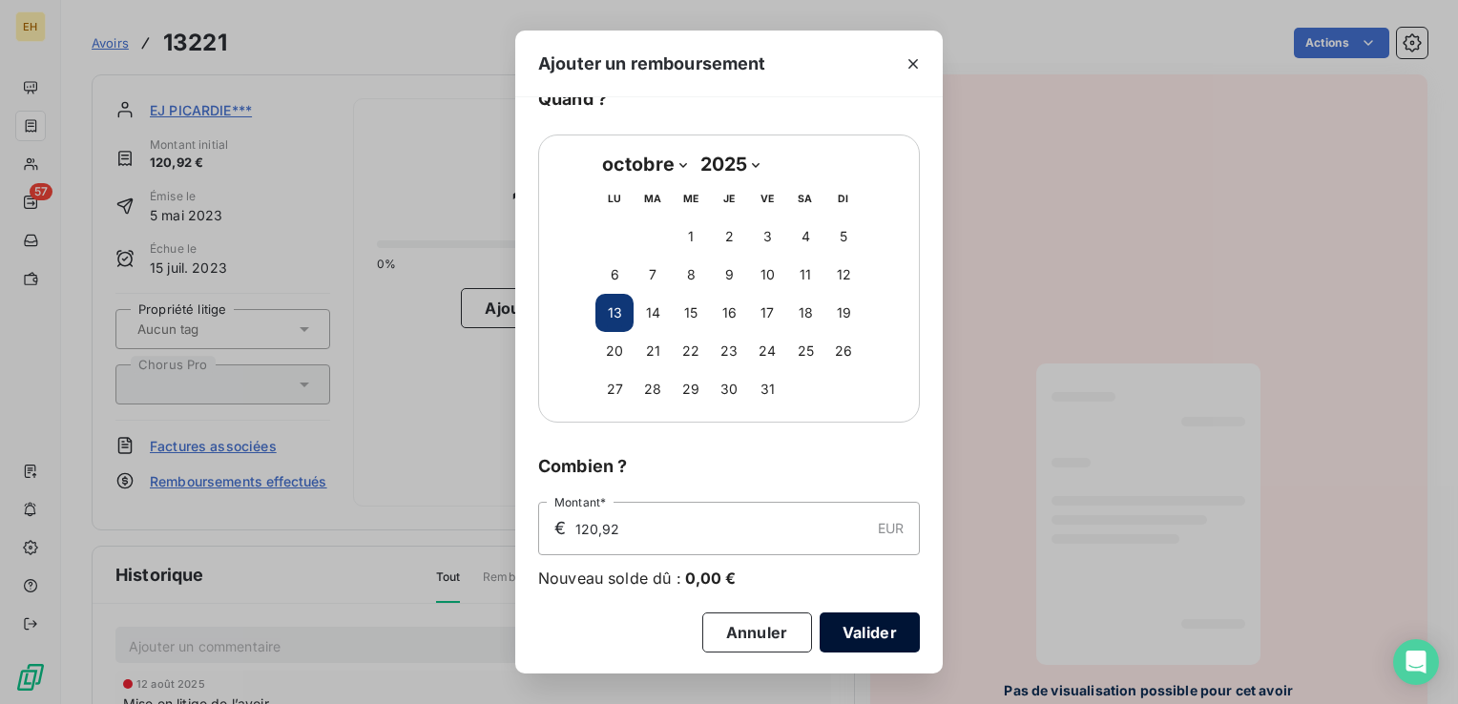
click at [887, 624] on button "Valider" at bounding box center [869, 632] width 100 height 40
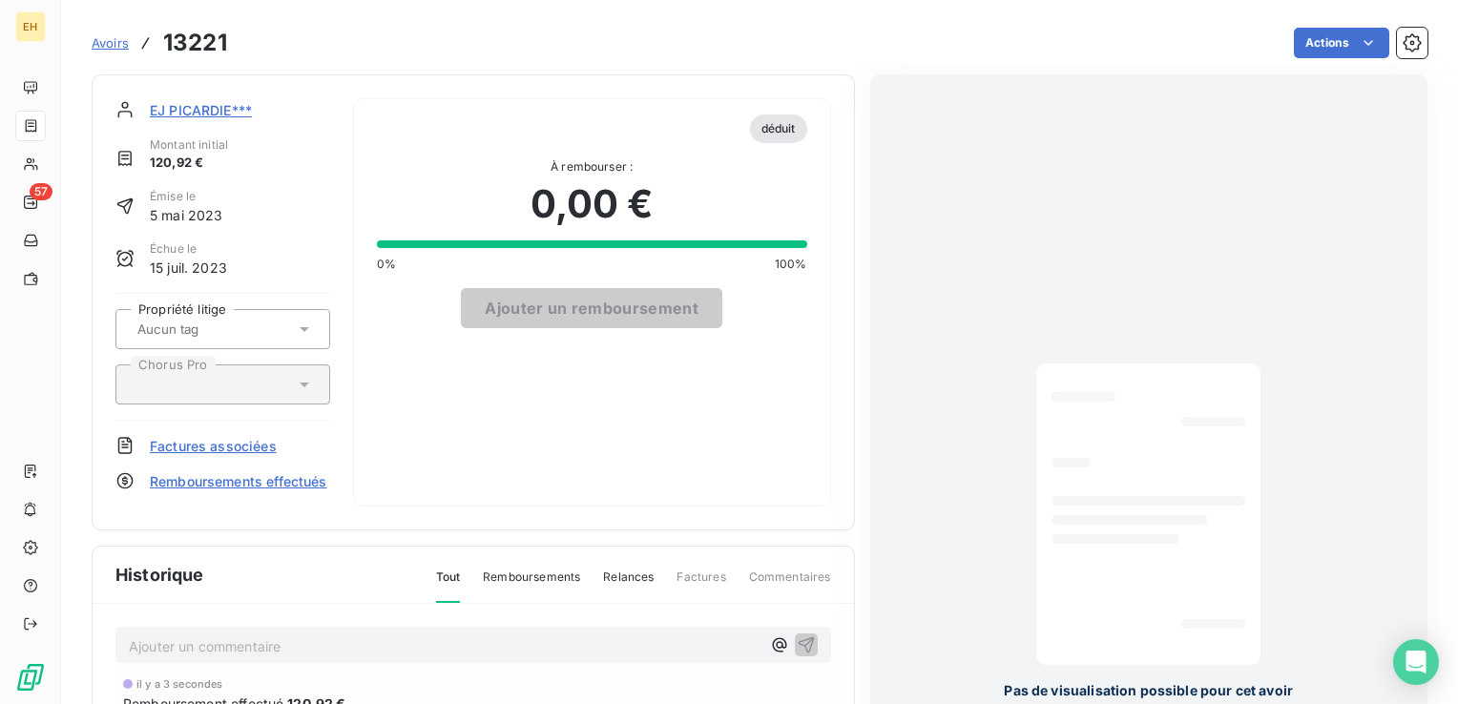
click at [195, 113] on span "EJ PICARDIE***" at bounding box center [201, 110] width 102 height 20
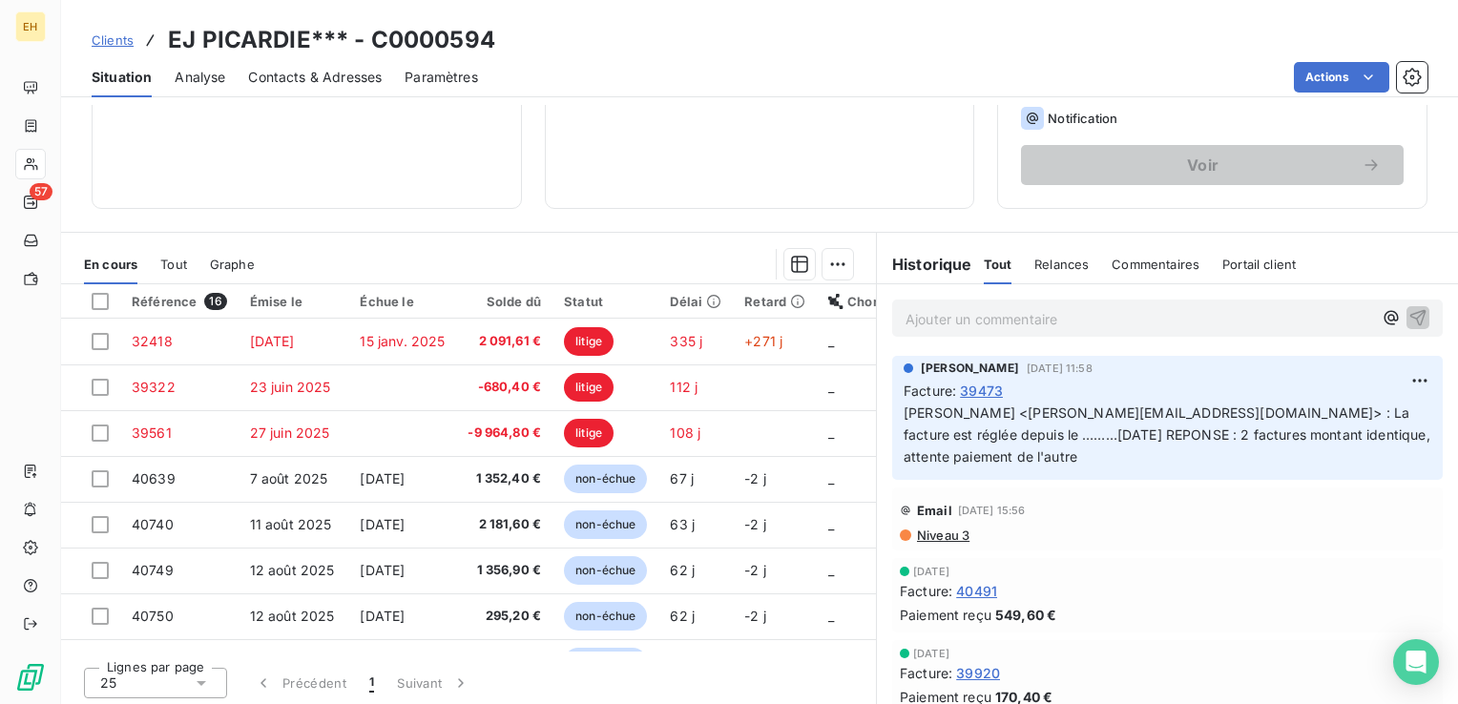
scroll to position [301, 0]
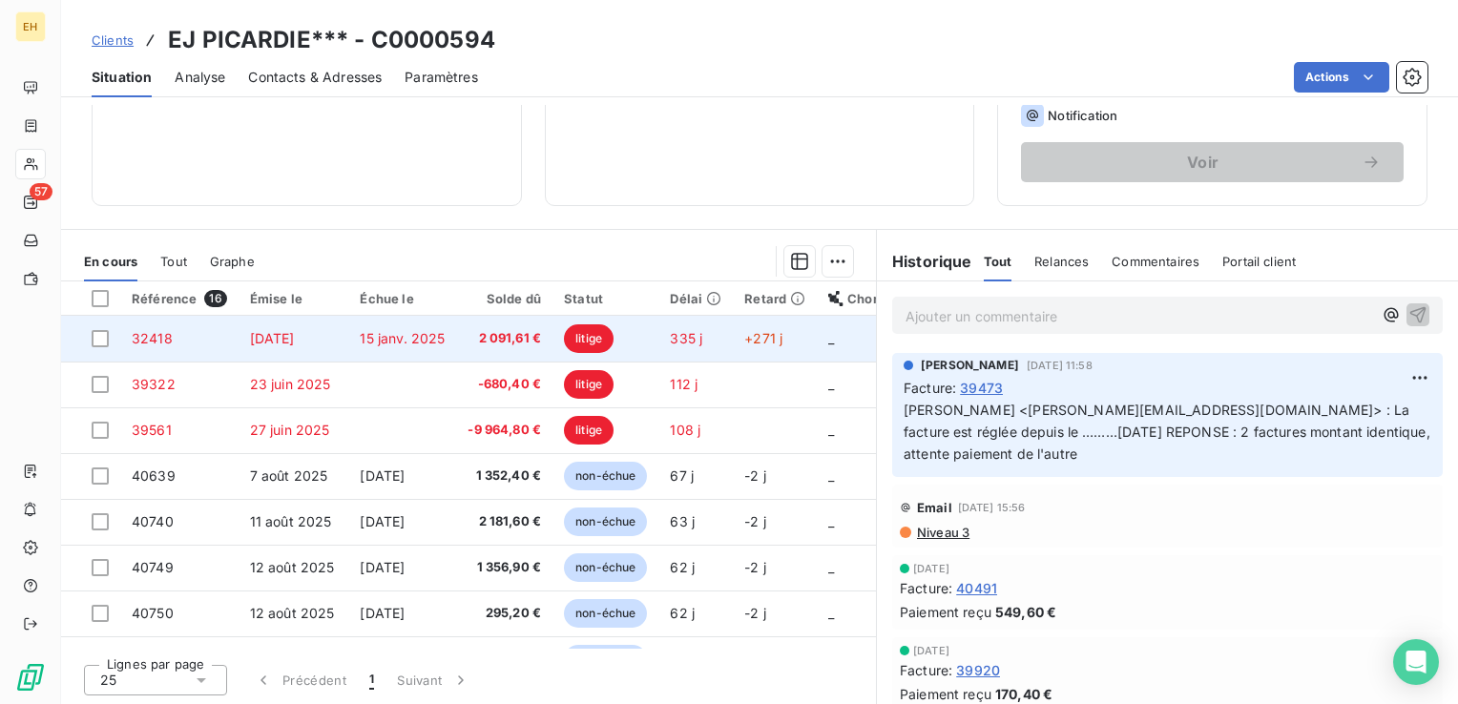
click at [460, 330] on td "2 091,61 €" at bounding box center [504, 339] width 96 height 46
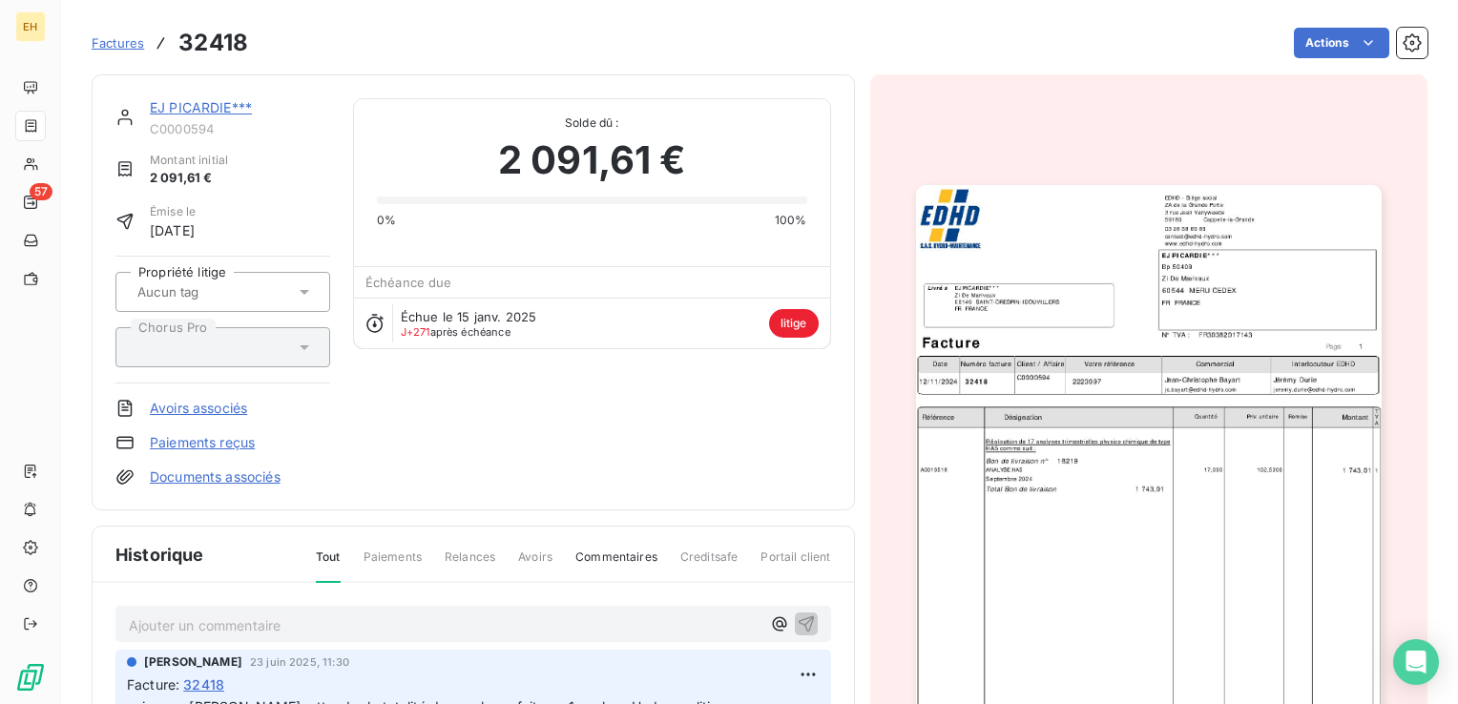
click at [188, 110] on link "EJ PICARDIE***" at bounding box center [201, 107] width 102 height 16
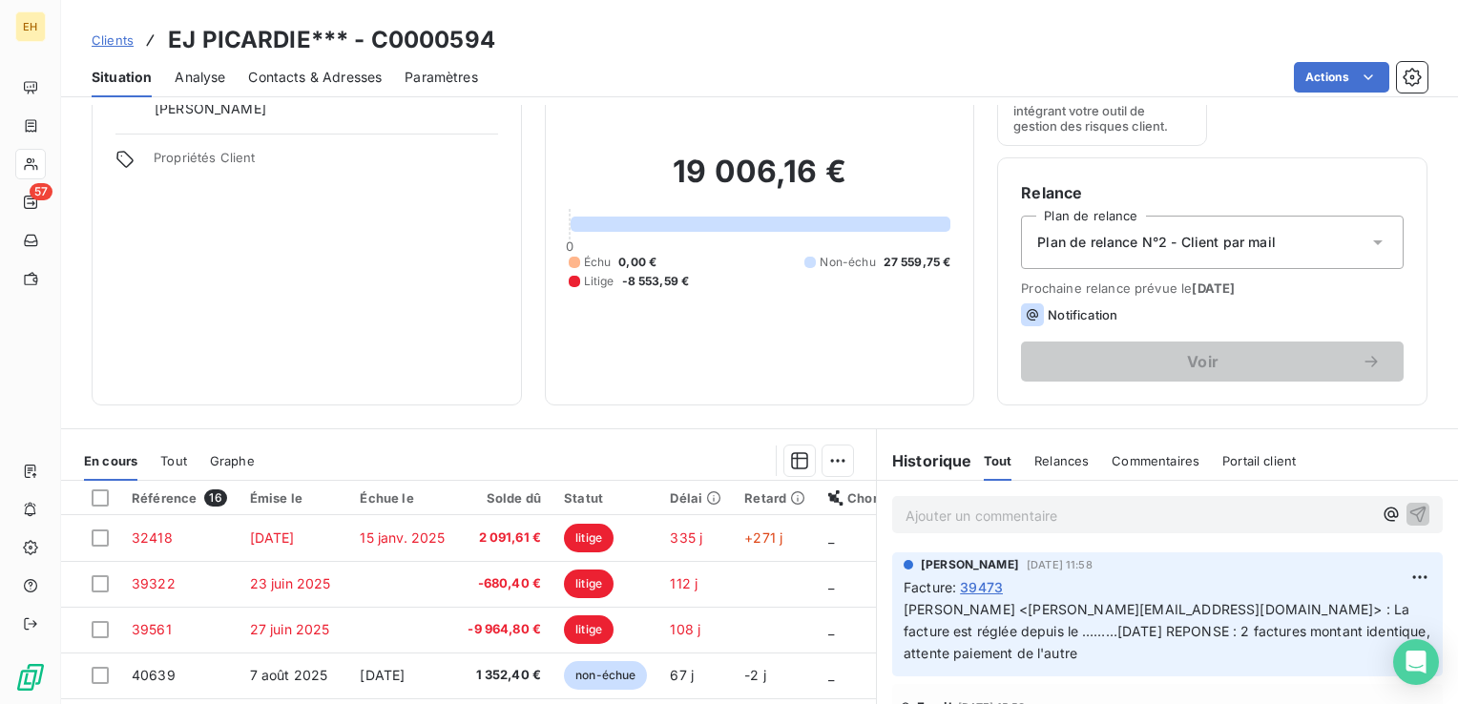
scroll to position [286, 0]
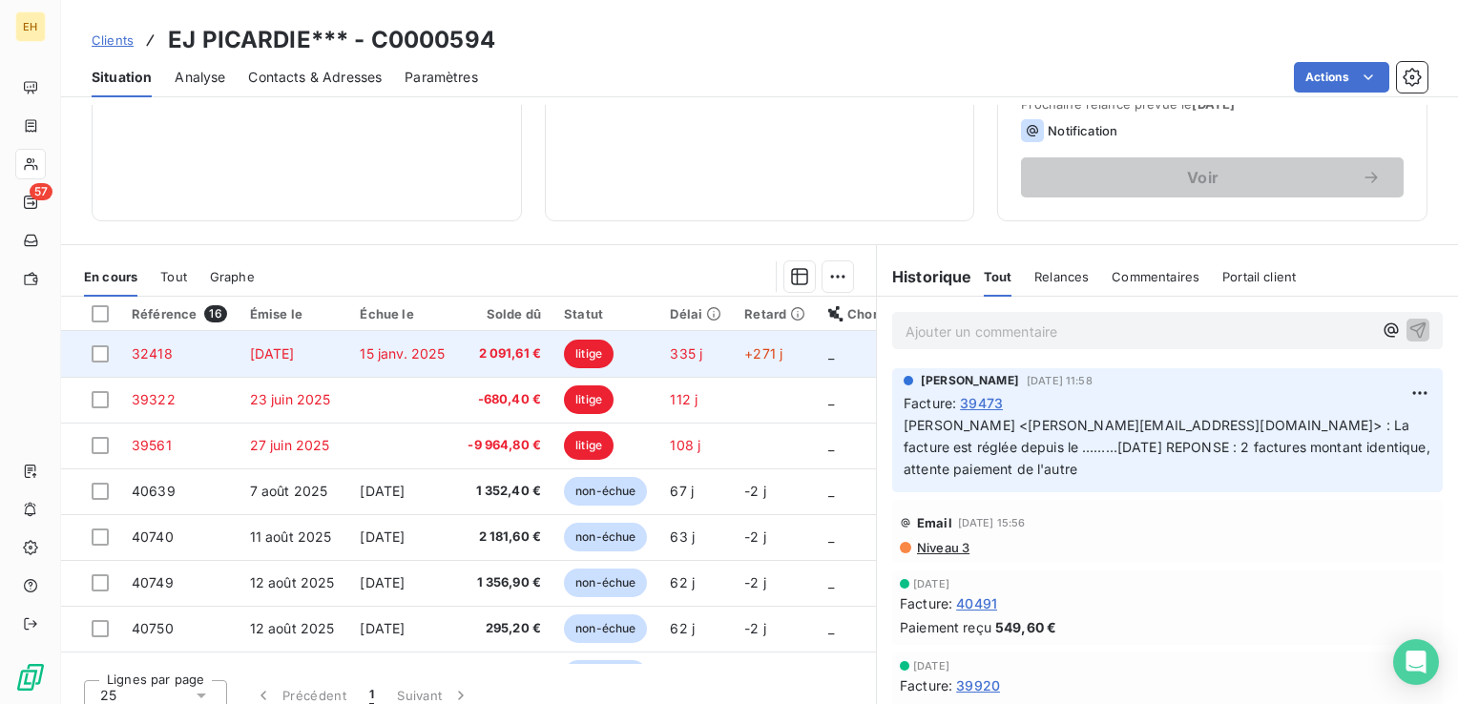
click at [534, 356] on span "2 091,61 €" at bounding box center [503, 353] width 73 height 19
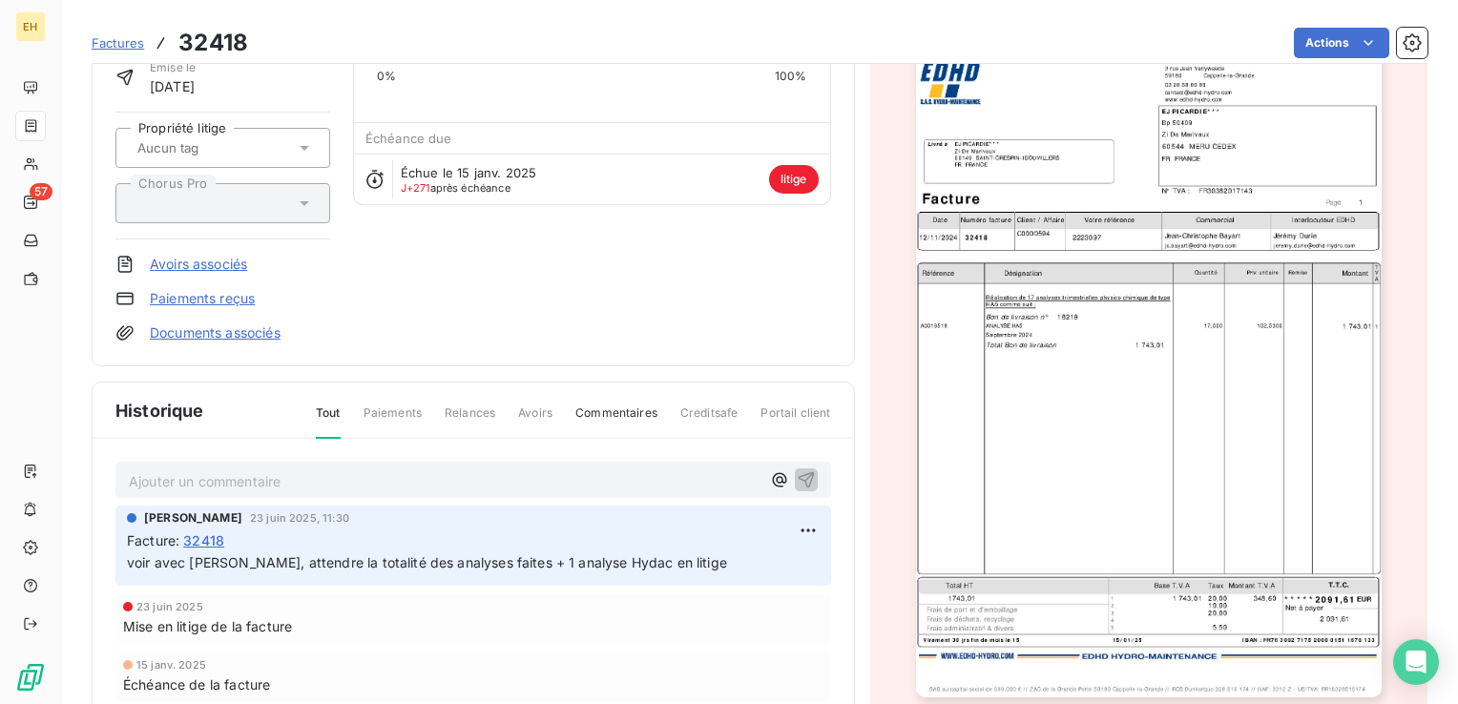
scroll to position [286, 0]
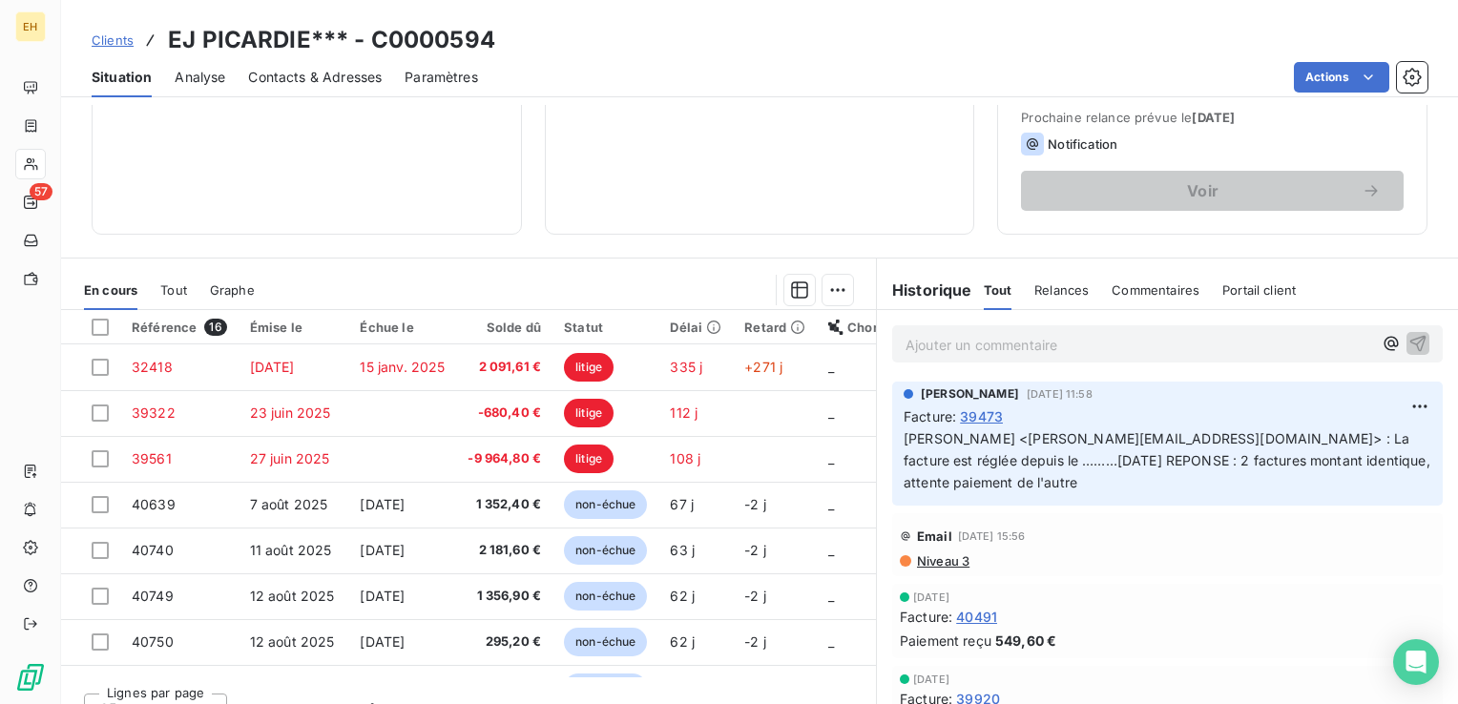
scroll to position [286, 0]
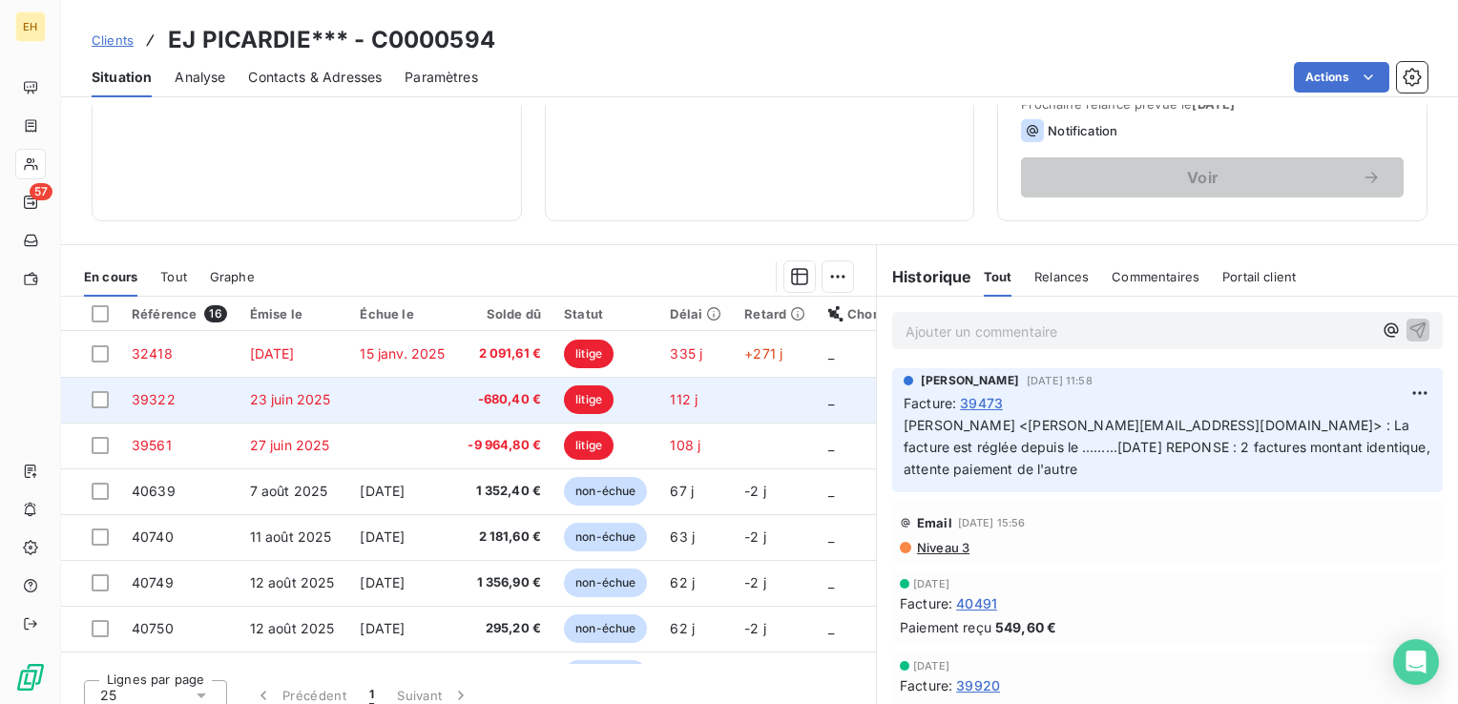
click at [538, 399] on span "-680,40 €" at bounding box center [503, 399] width 73 height 19
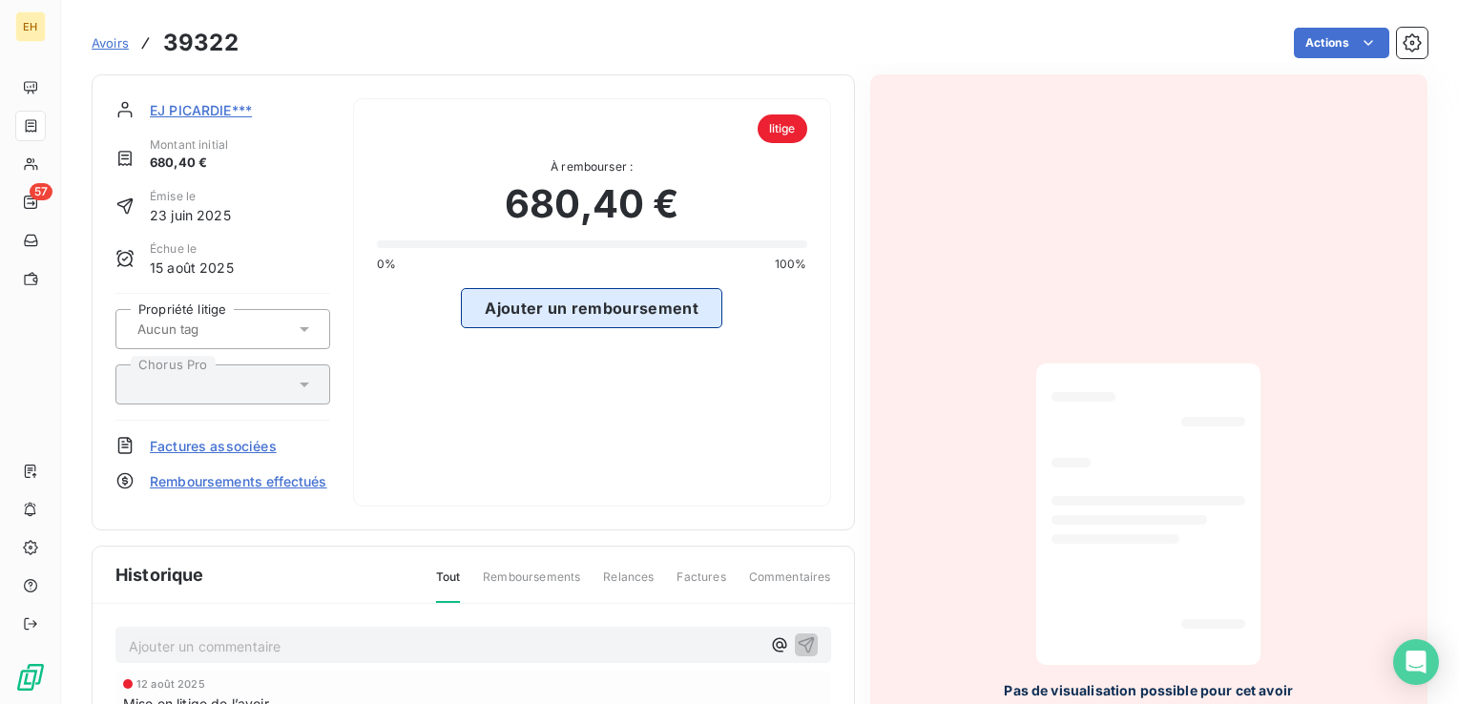
click at [603, 316] on button "Ajouter un remboursement" at bounding box center [591, 308] width 261 height 40
select select "9"
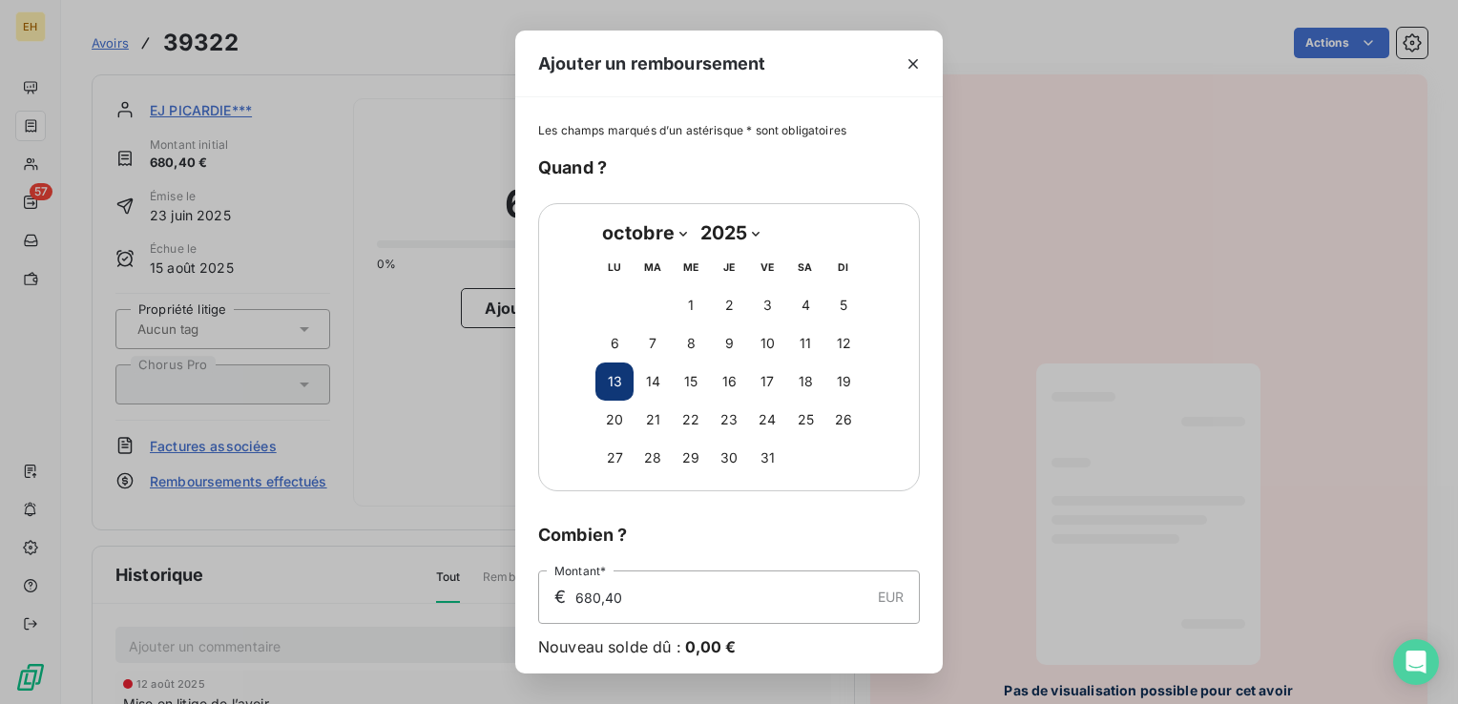
scroll to position [69, 0]
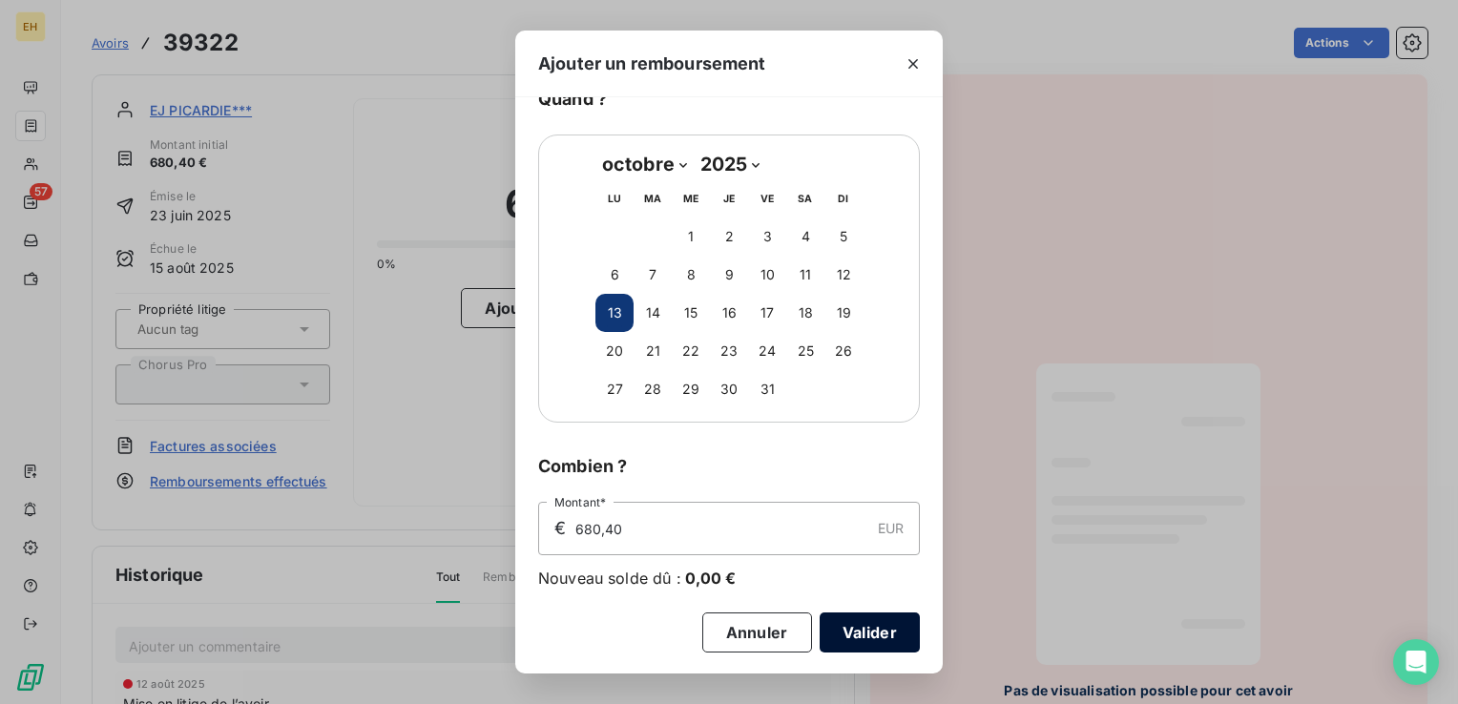
click at [859, 622] on button "Valider" at bounding box center [869, 632] width 100 height 40
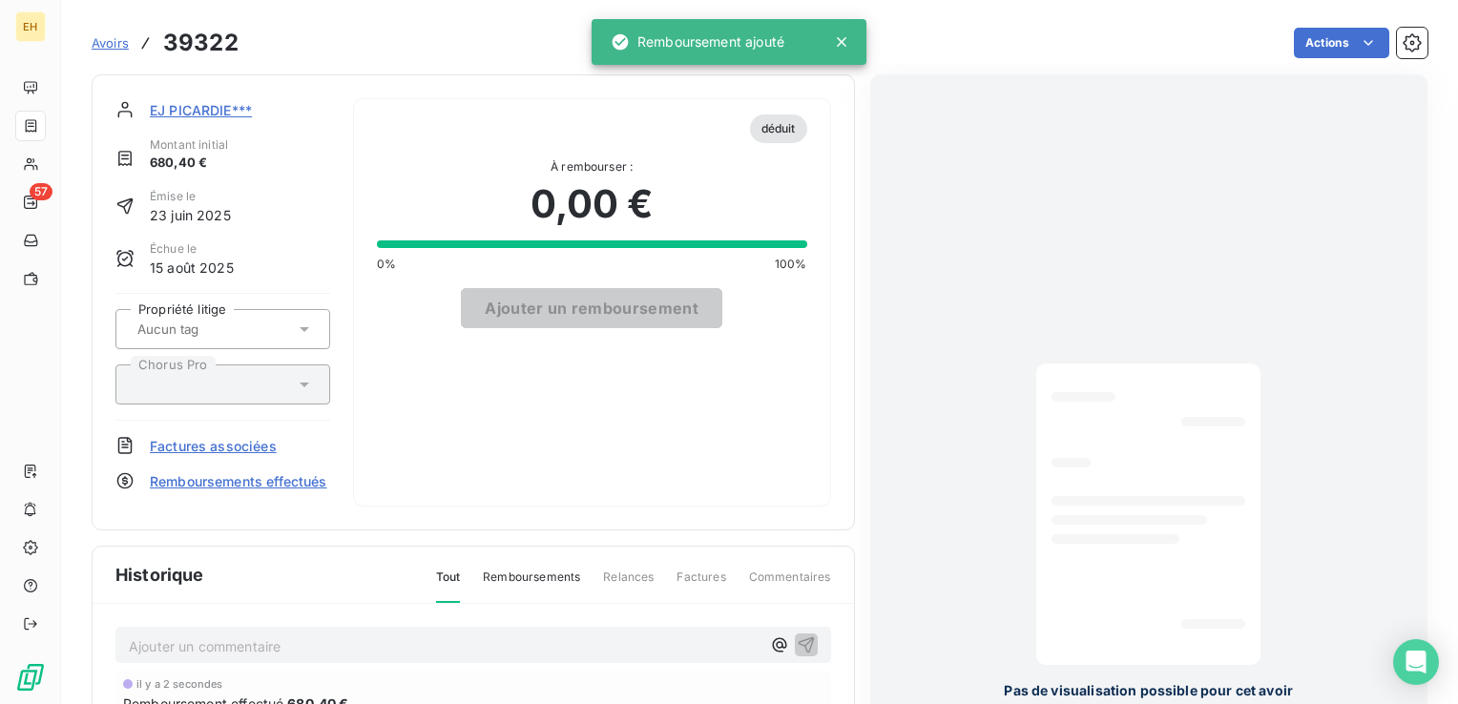
click at [197, 106] on span "EJ PICARDIE***" at bounding box center [201, 110] width 102 height 20
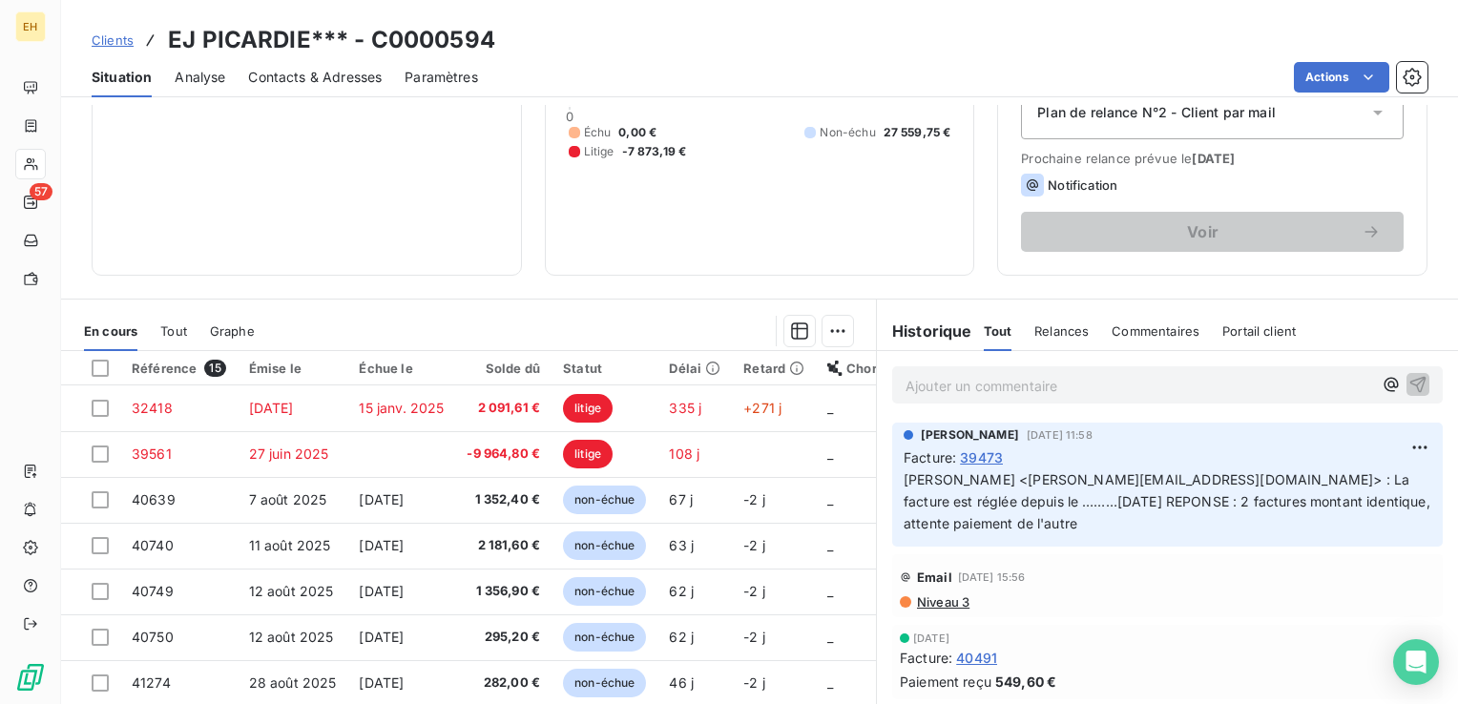
scroll to position [286, 0]
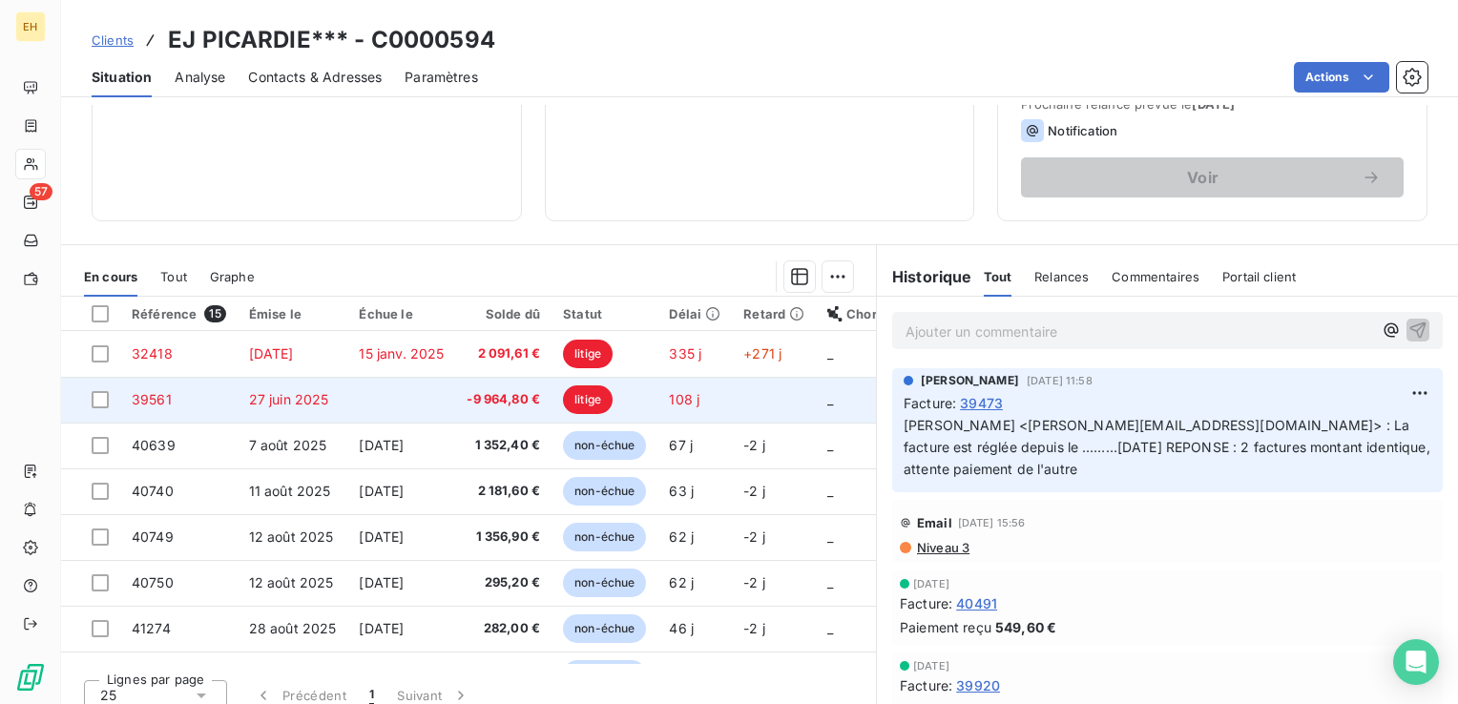
click at [342, 394] on td "27 juin 2025" at bounding box center [293, 400] width 111 height 46
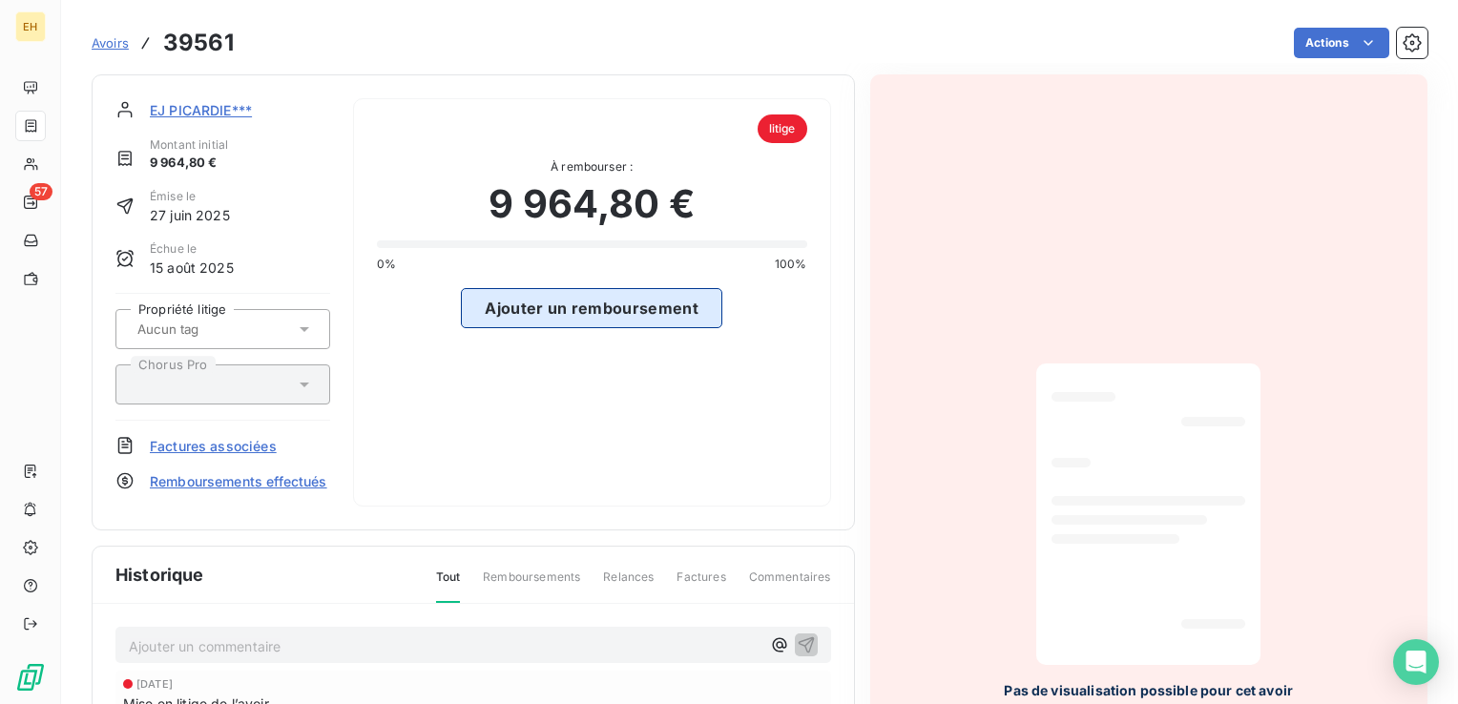
click at [585, 302] on button "Ajouter un remboursement" at bounding box center [591, 308] width 261 height 40
select select "9"
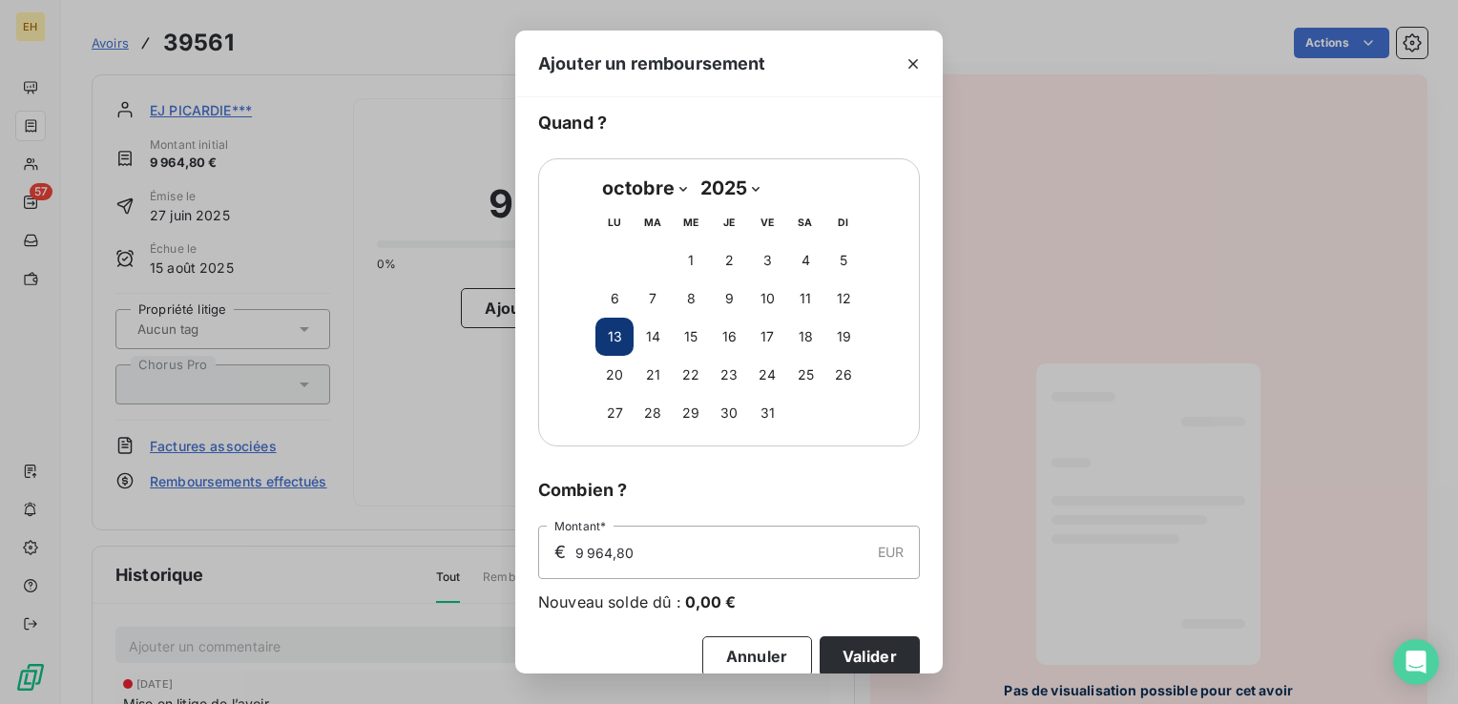
scroll to position [69, 0]
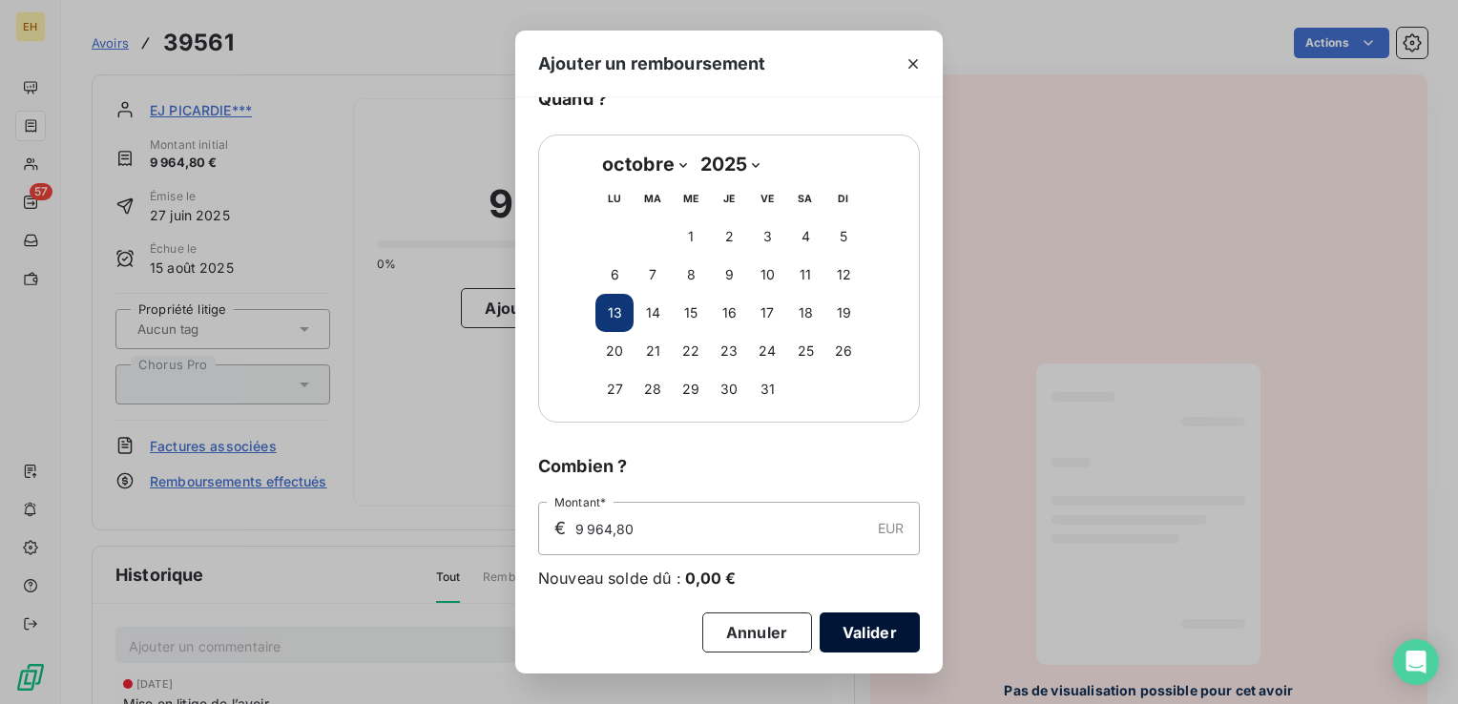
click at [872, 617] on button "Valider" at bounding box center [869, 632] width 100 height 40
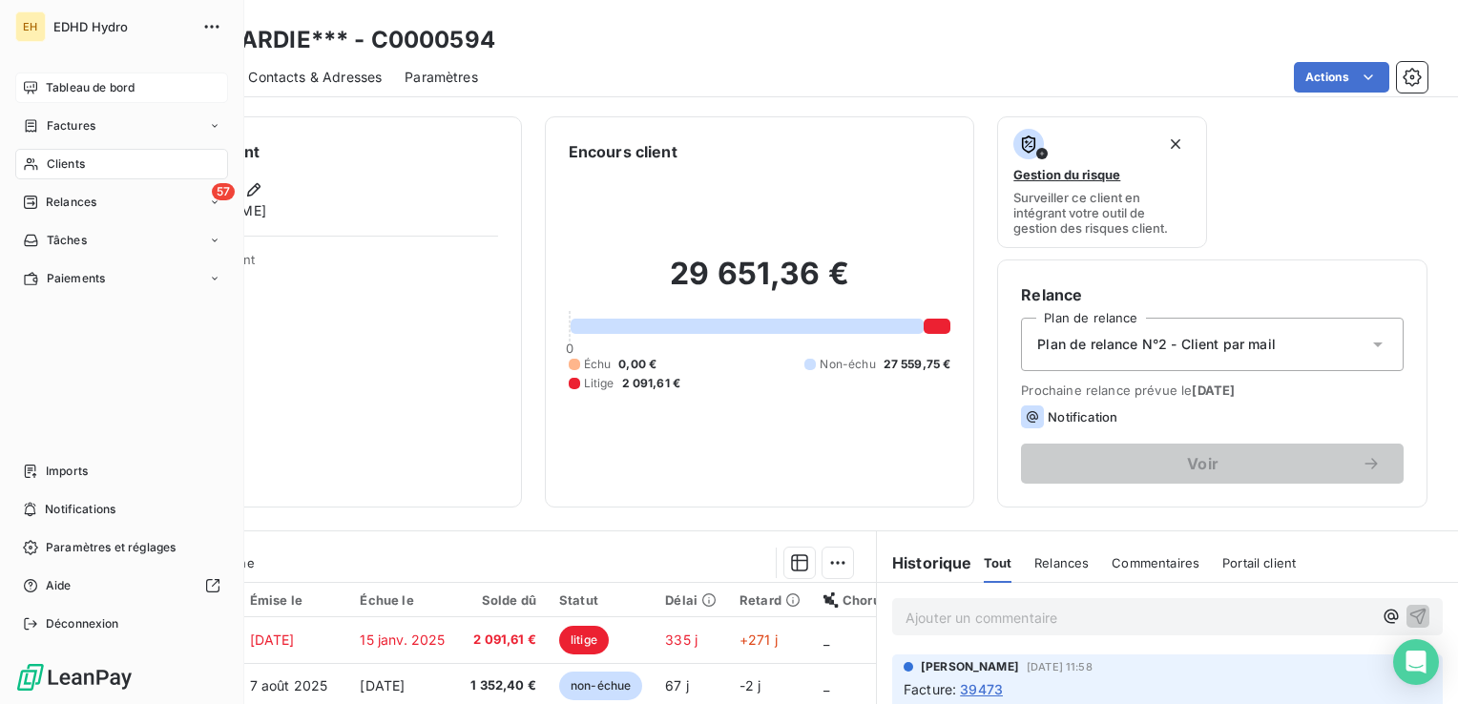
click at [70, 82] on span "Tableau de bord" at bounding box center [90, 87] width 89 height 17
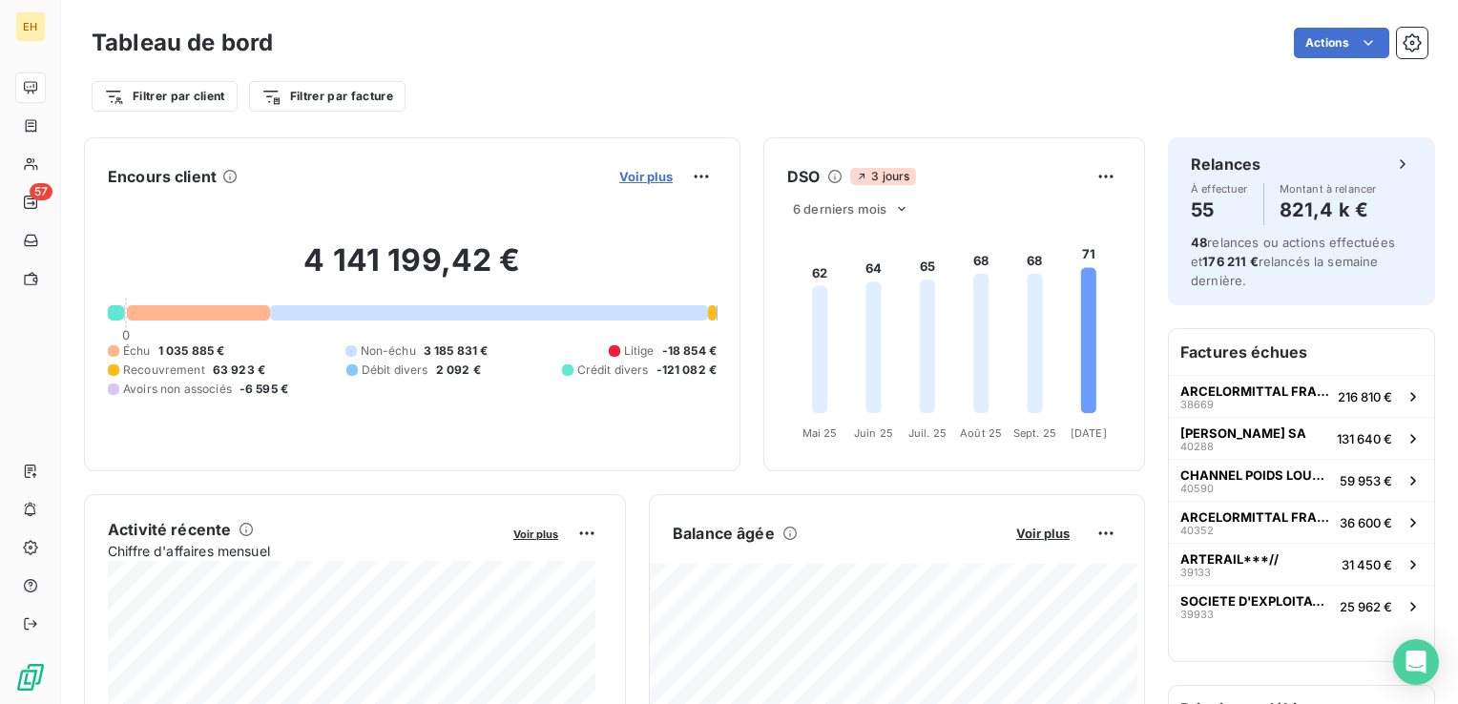
click at [652, 178] on span "Voir plus" at bounding box center [645, 176] width 53 height 15
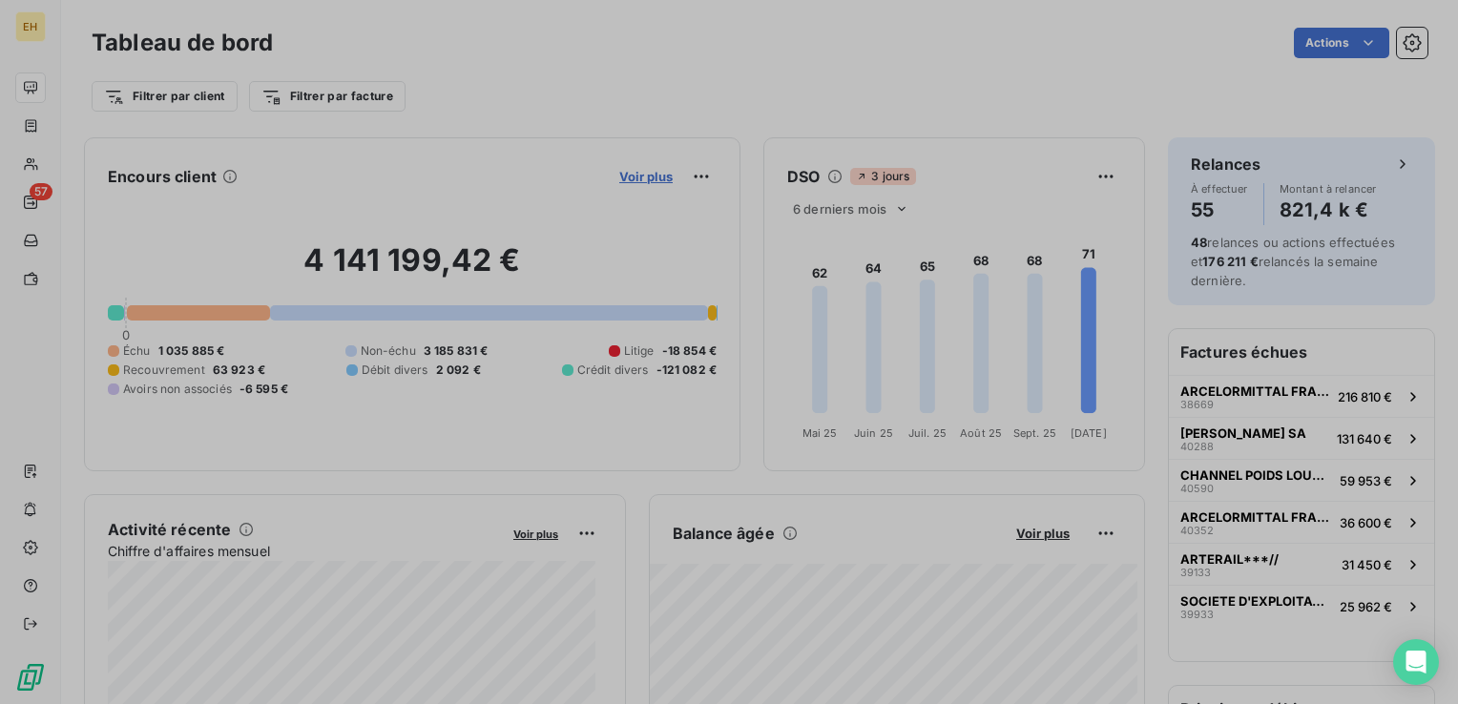
scroll to position [690, 717]
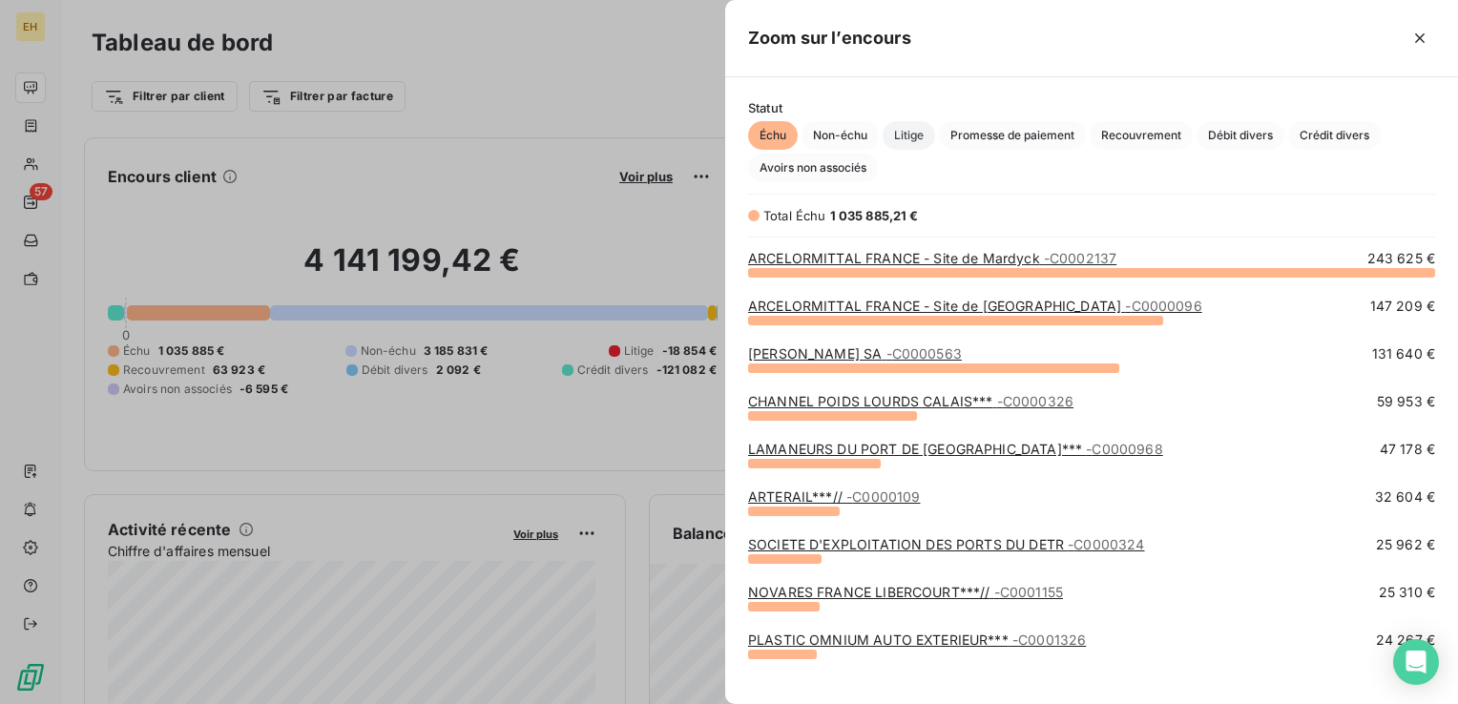
click at [917, 135] on span "Litige" at bounding box center [908, 135] width 52 height 29
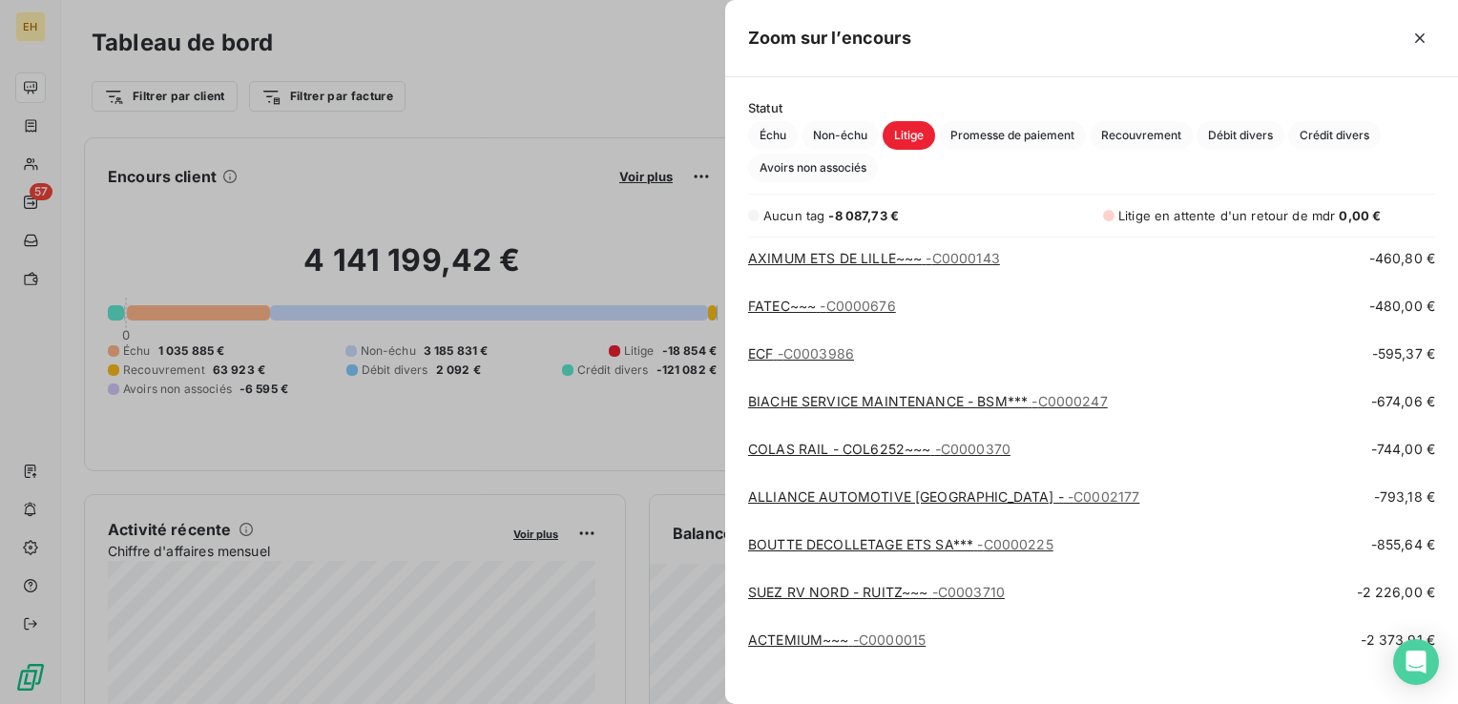
scroll to position [1115, 0]
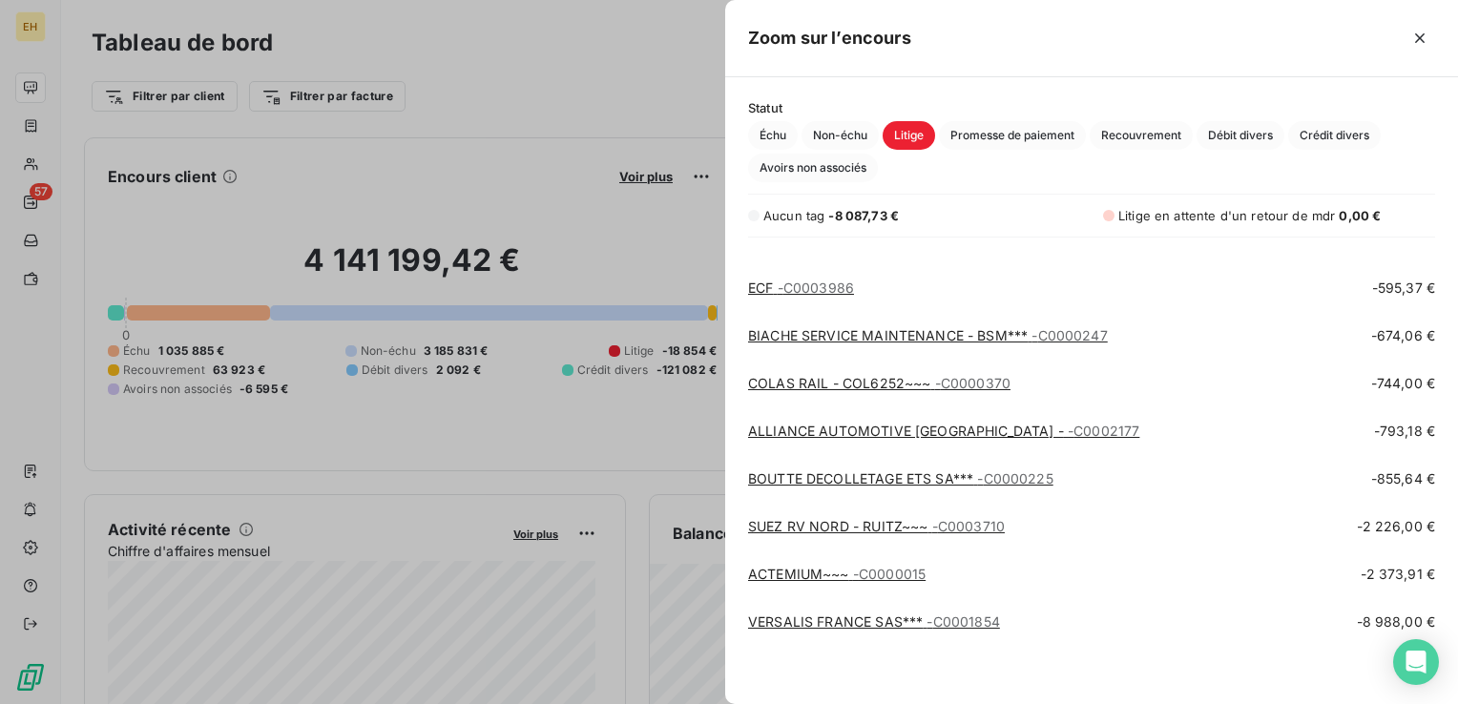
click at [825, 616] on link "VERSALIS FRANCE SAS*** - C0001854" at bounding box center [874, 621] width 252 height 16
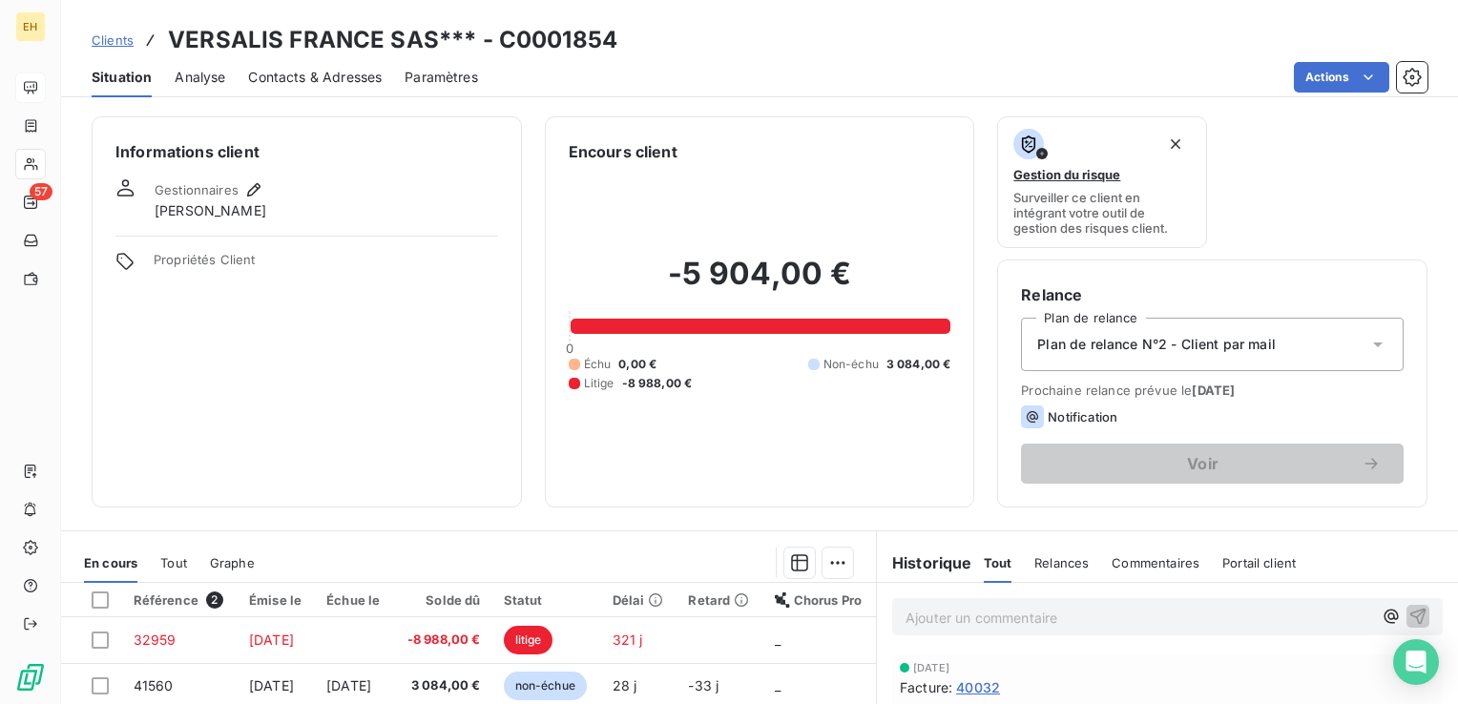
scroll to position [286, 0]
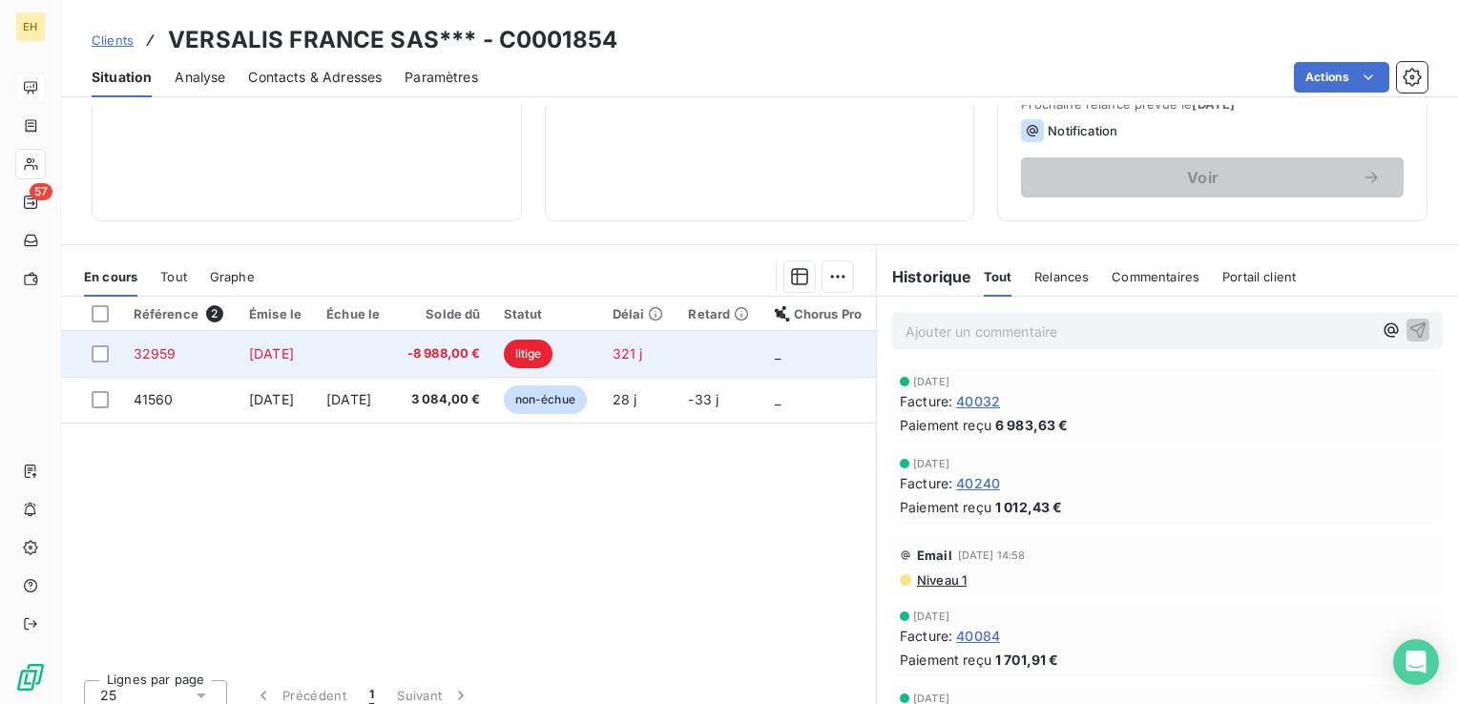
click at [468, 344] on span "-8 988,00 €" at bounding box center [441, 353] width 75 height 19
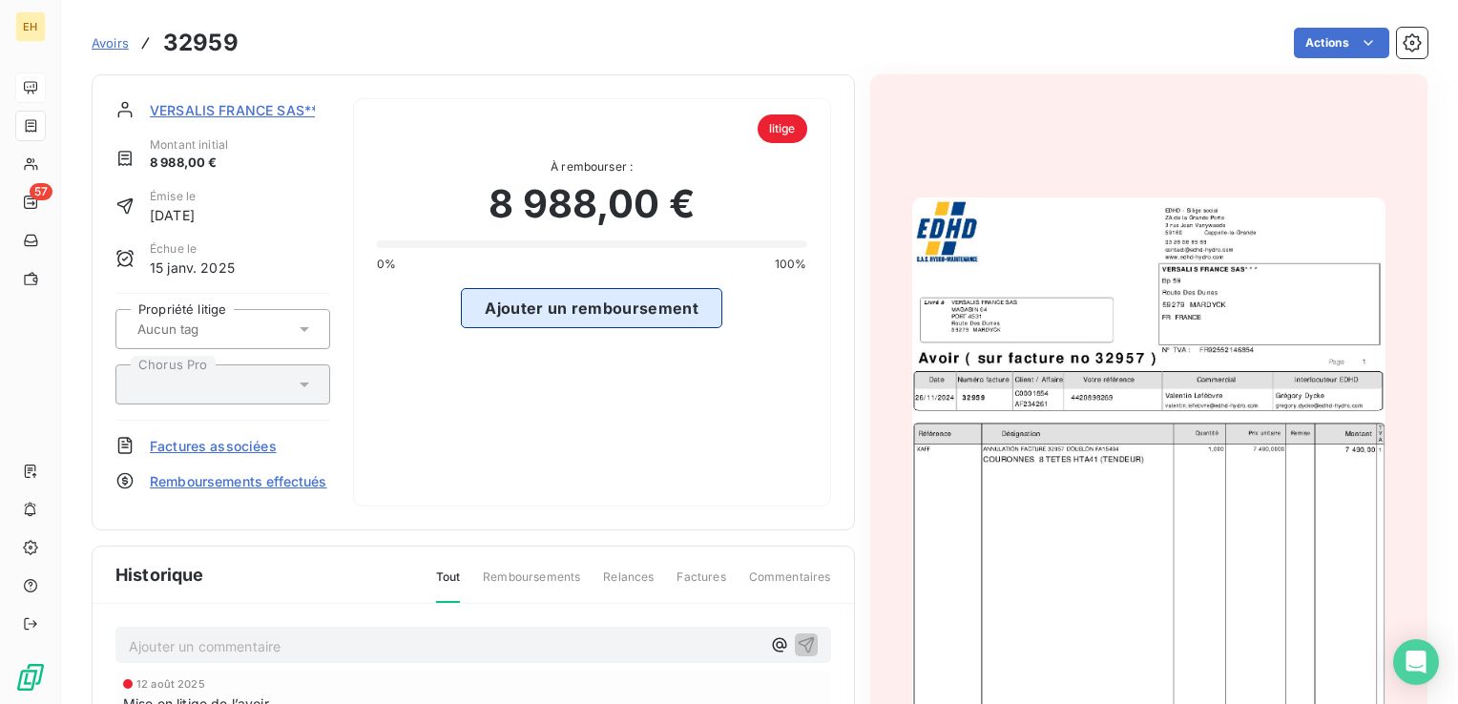
click at [608, 309] on button "Ajouter un remboursement" at bounding box center [591, 308] width 261 height 40
select select "9"
select select "2025"
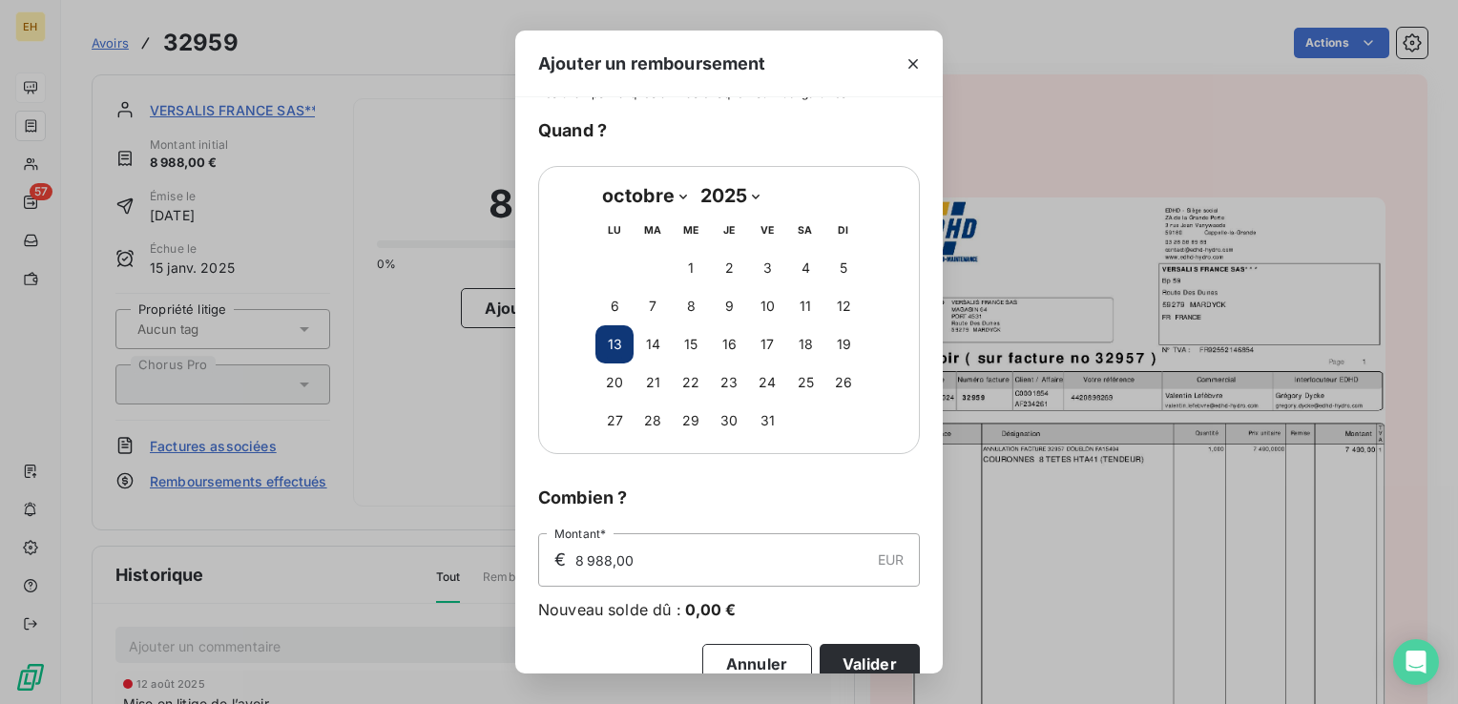
scroll to position [69, 0]
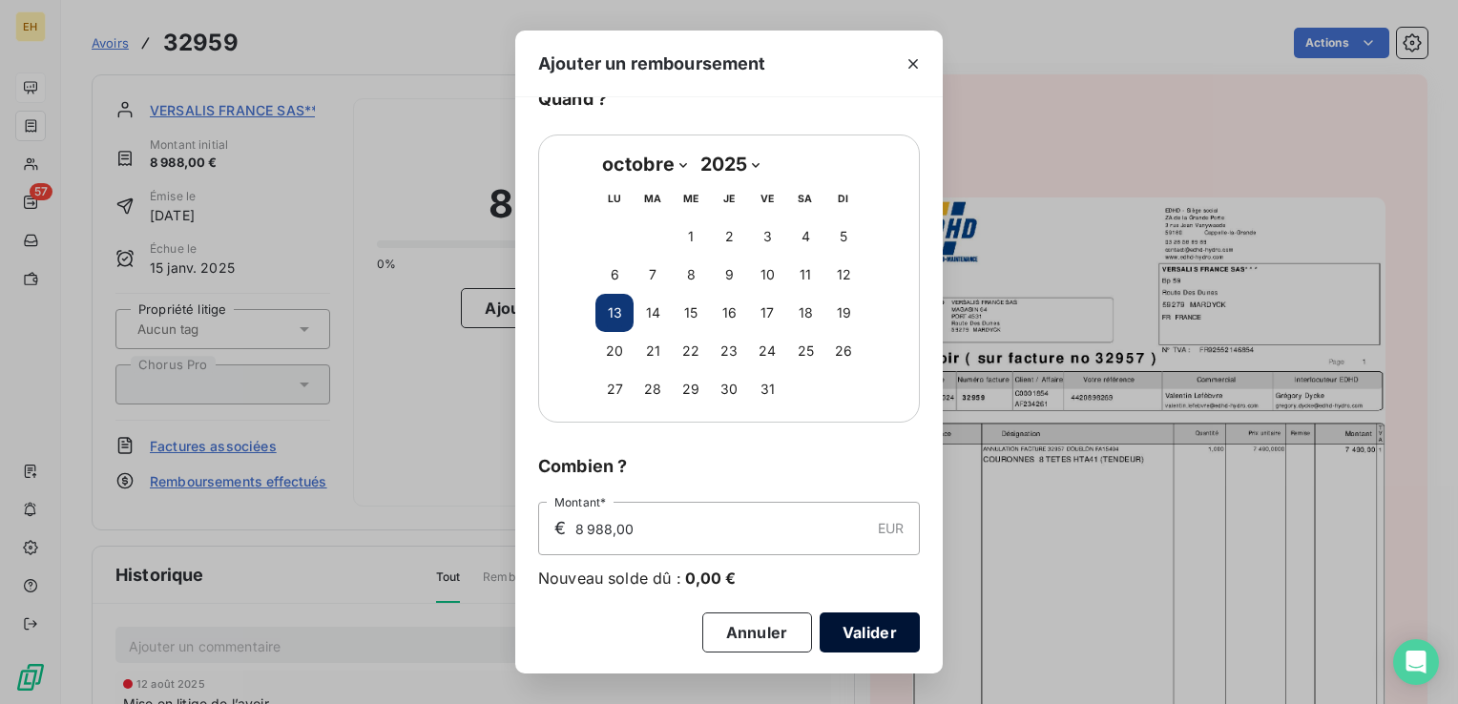
click at [853, 617] on button "Valider" at bounding box center [869, 632] width 100 height 40
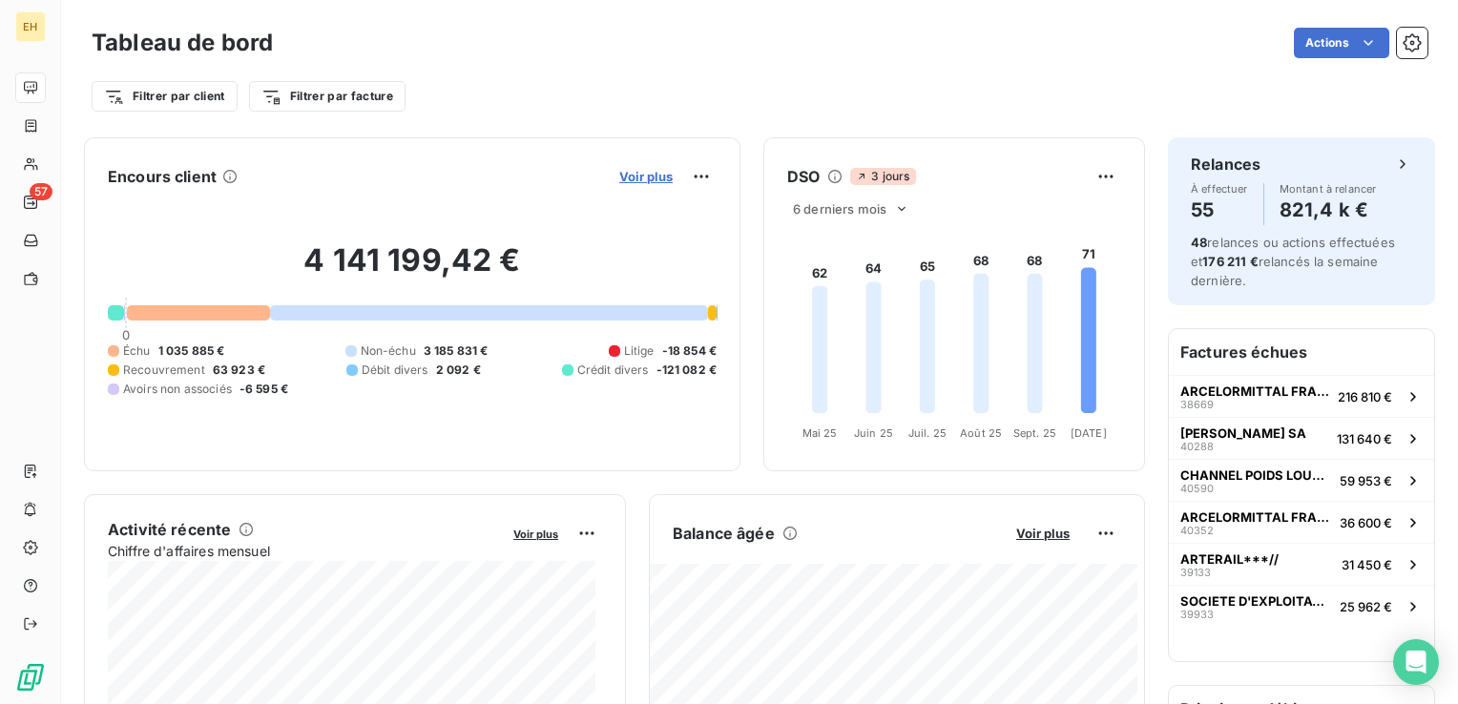
click at [645, 172] on span "Voir plus" at bounding box center [645, 176] width 53 height 15
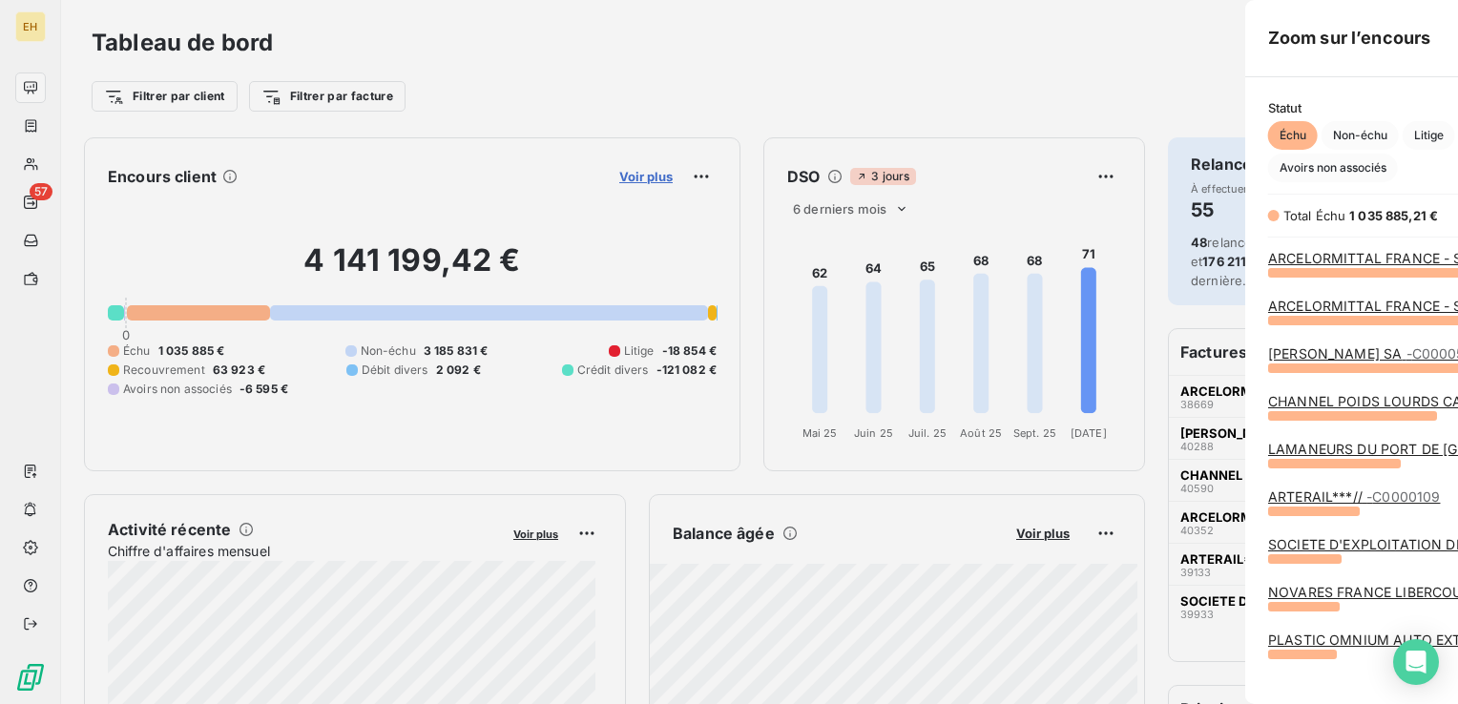
scroll to position [690, 717]
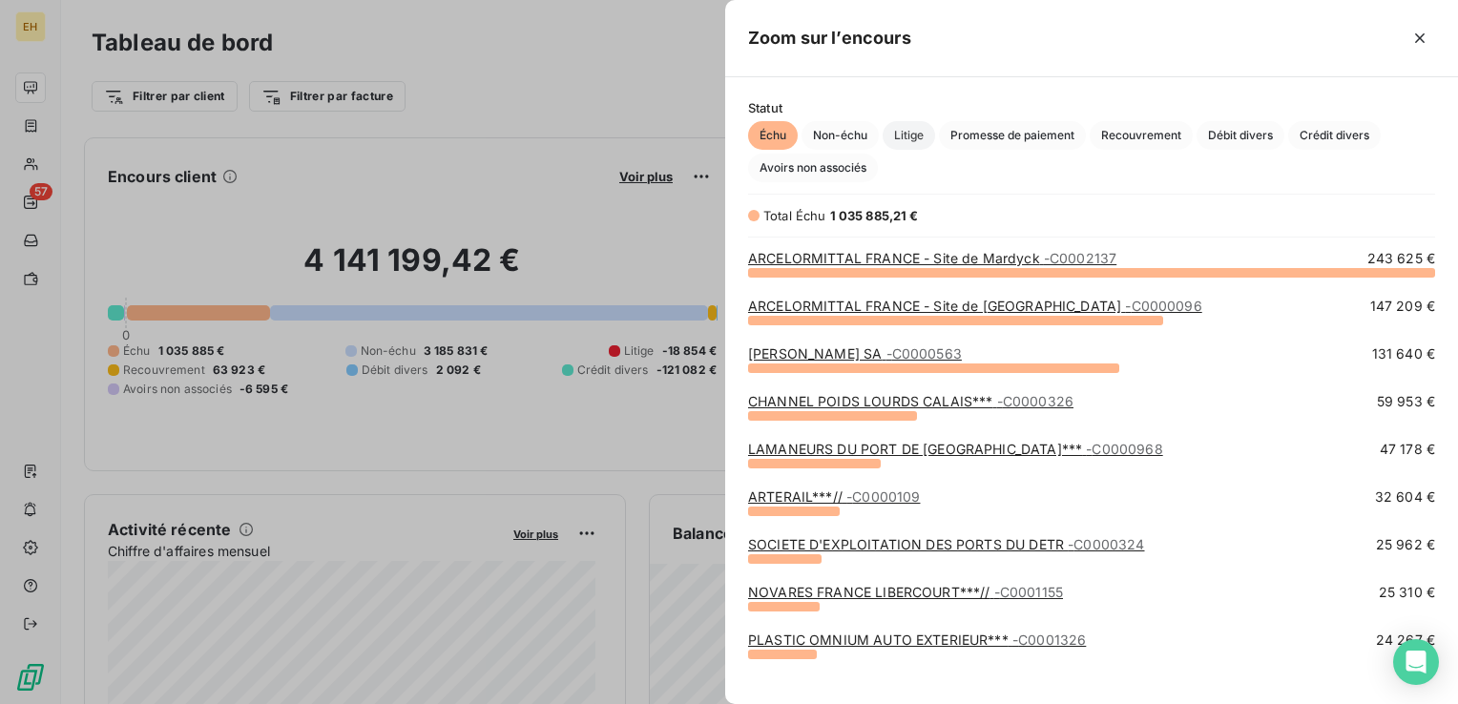
click at [920, 135] on span "Litige" at bounding box center [908, 135] width 52 height 29
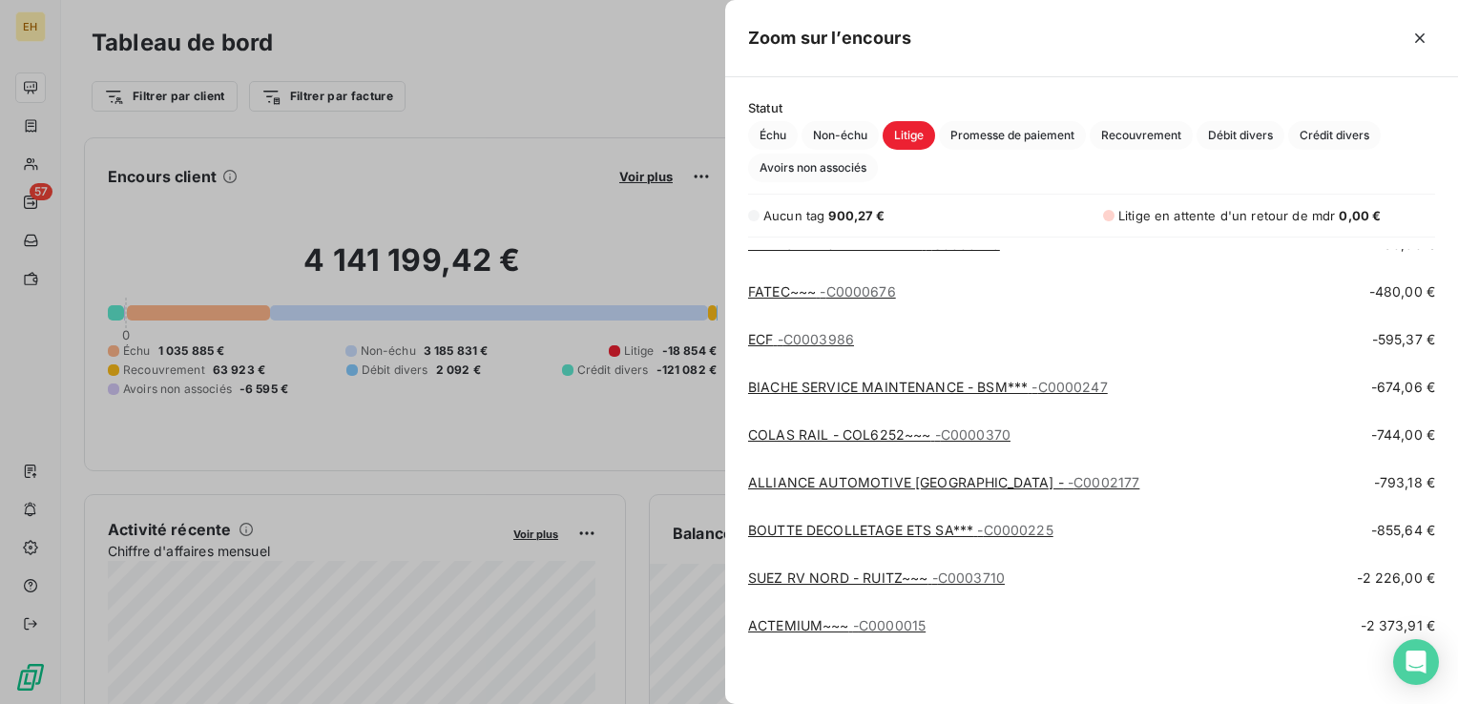
scroll to position [1068, 0]
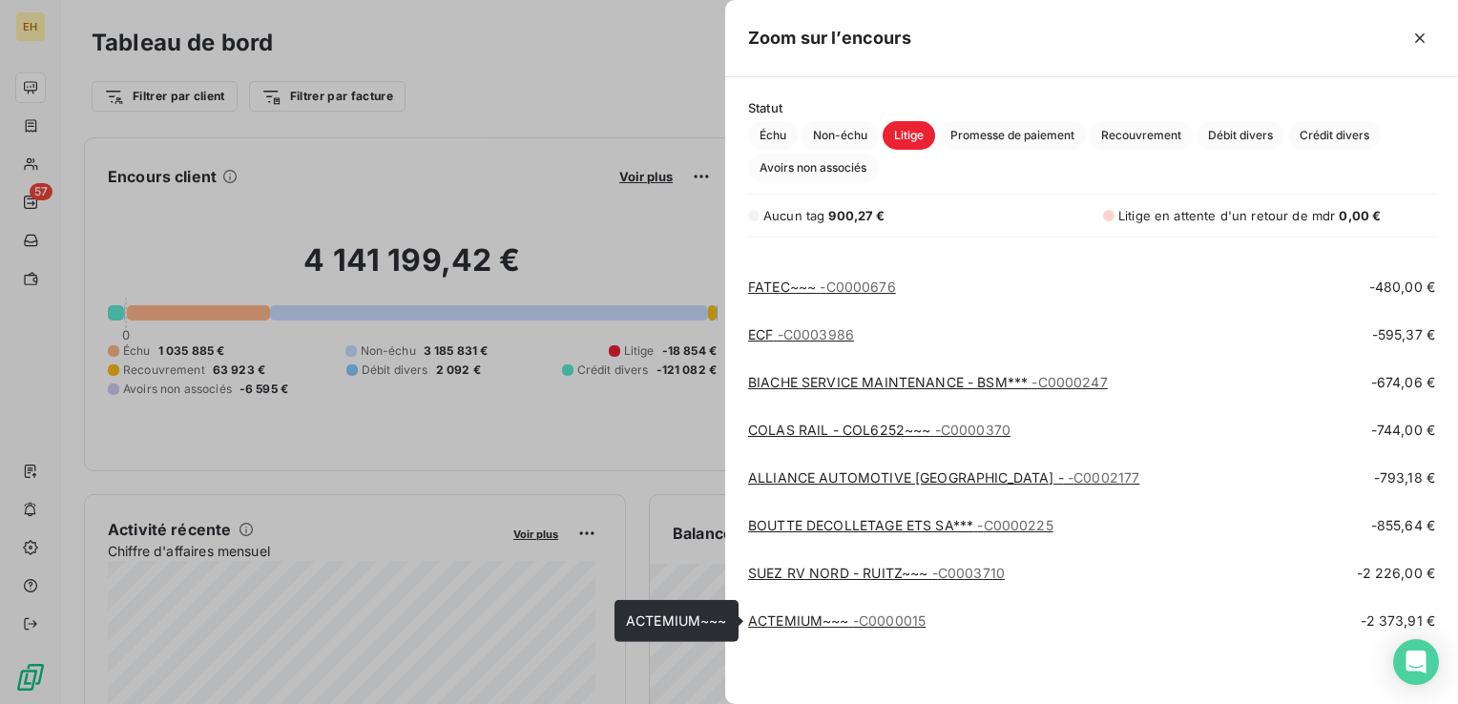
click at [791, 619] on link "ACTEMIUM~~~ - C0000015" at bounding box center [836, 620] width 177 height 16
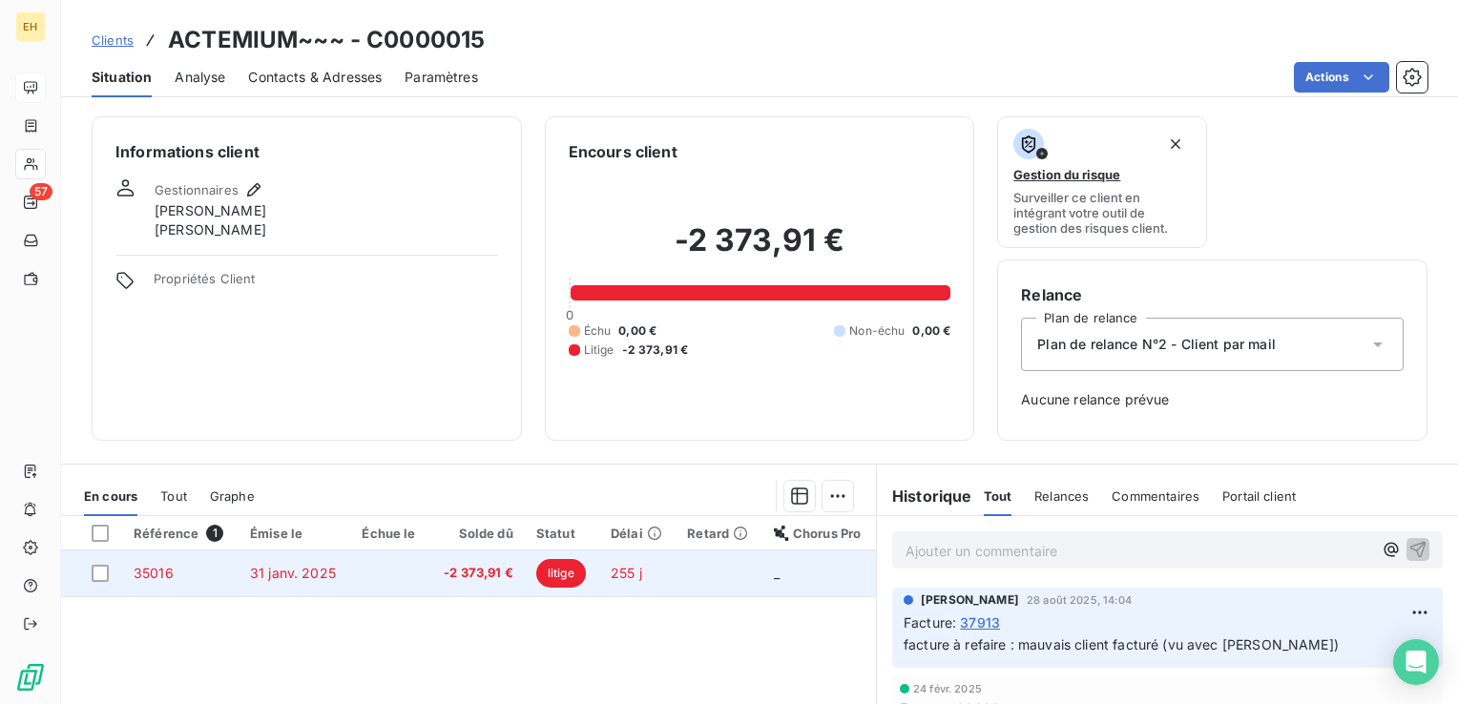
click at [441, 571] on span "-2 373,91 €" at bounding box center [477, 573] width 72 height 19
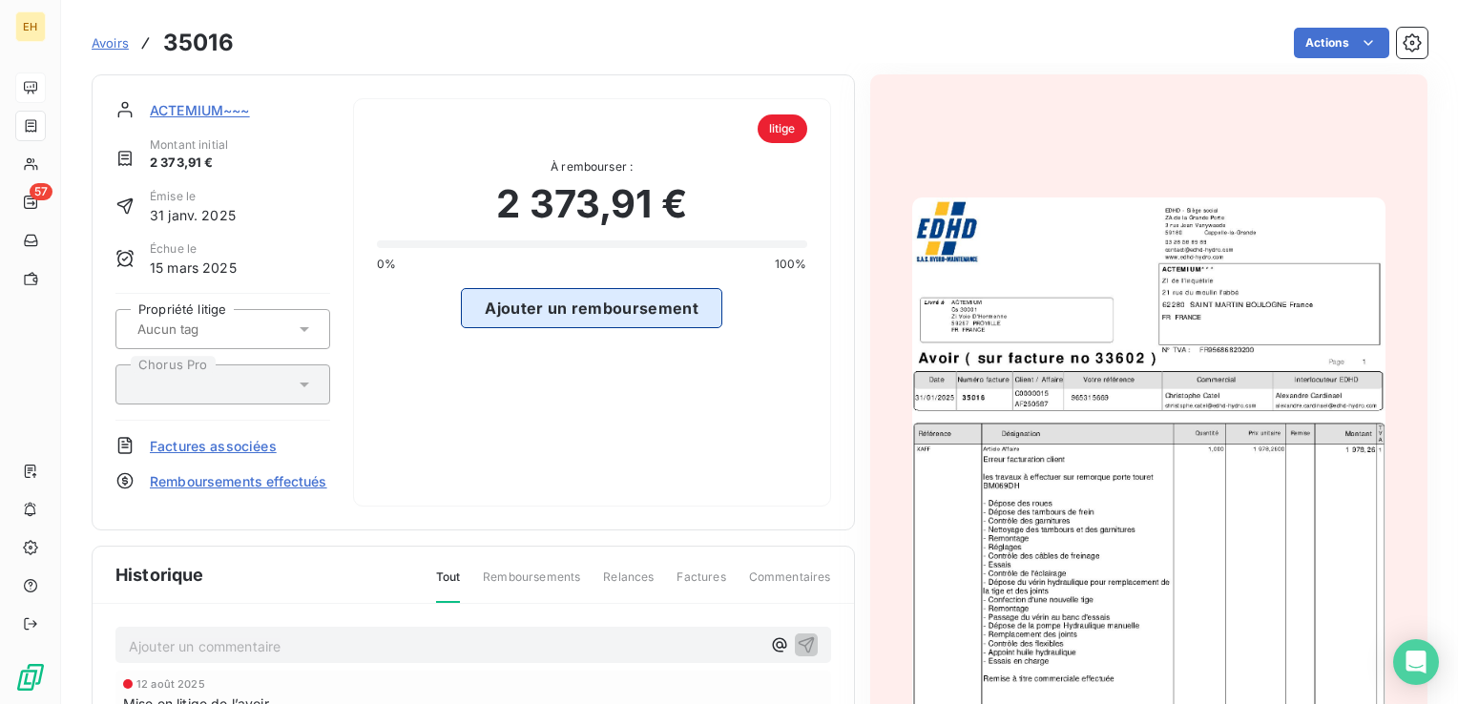
click at [626, 310] on button "Ajouter un remboursement" at bounding box center [591, 308] width 261 height 40
select select "9"
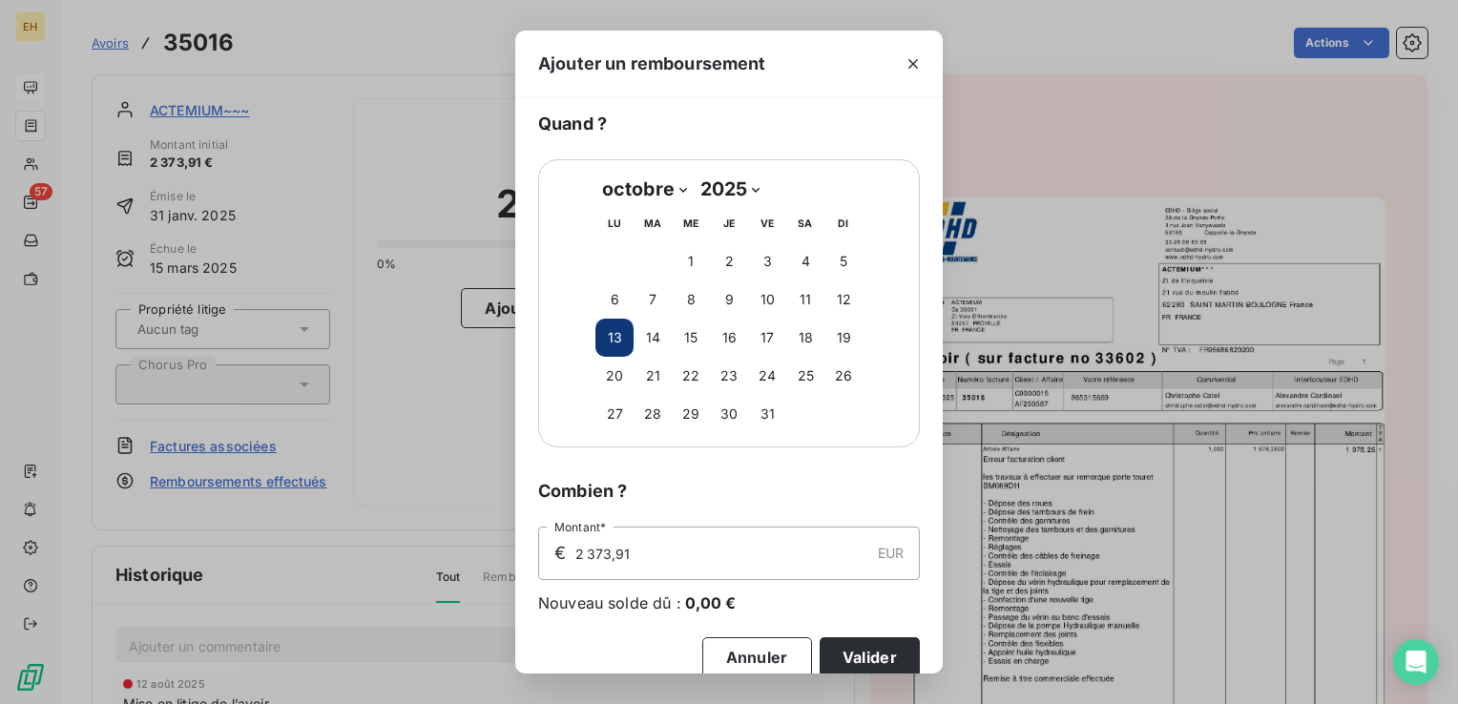
scroll to position [69, 0]
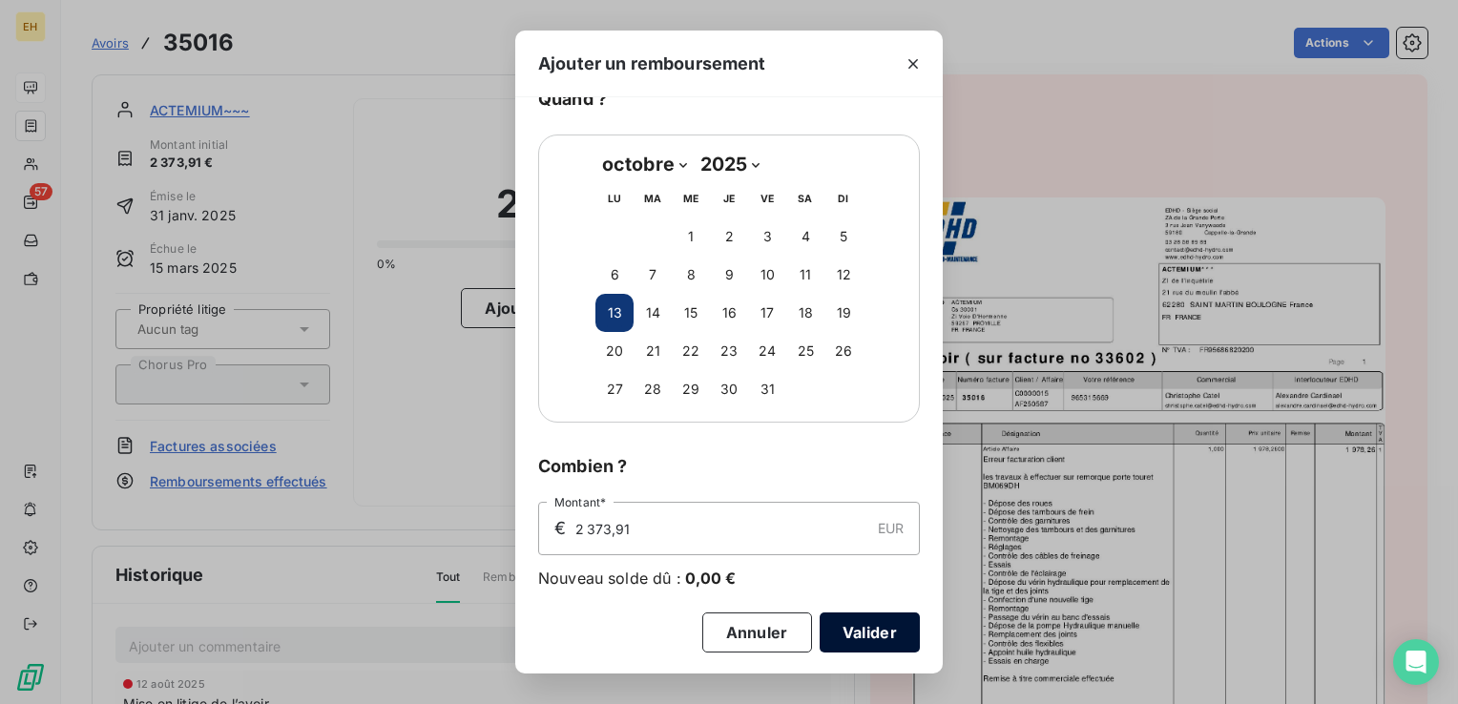
click at [877, 636] on button "Valider" at bounding box center [869, 632] width 100 height 40
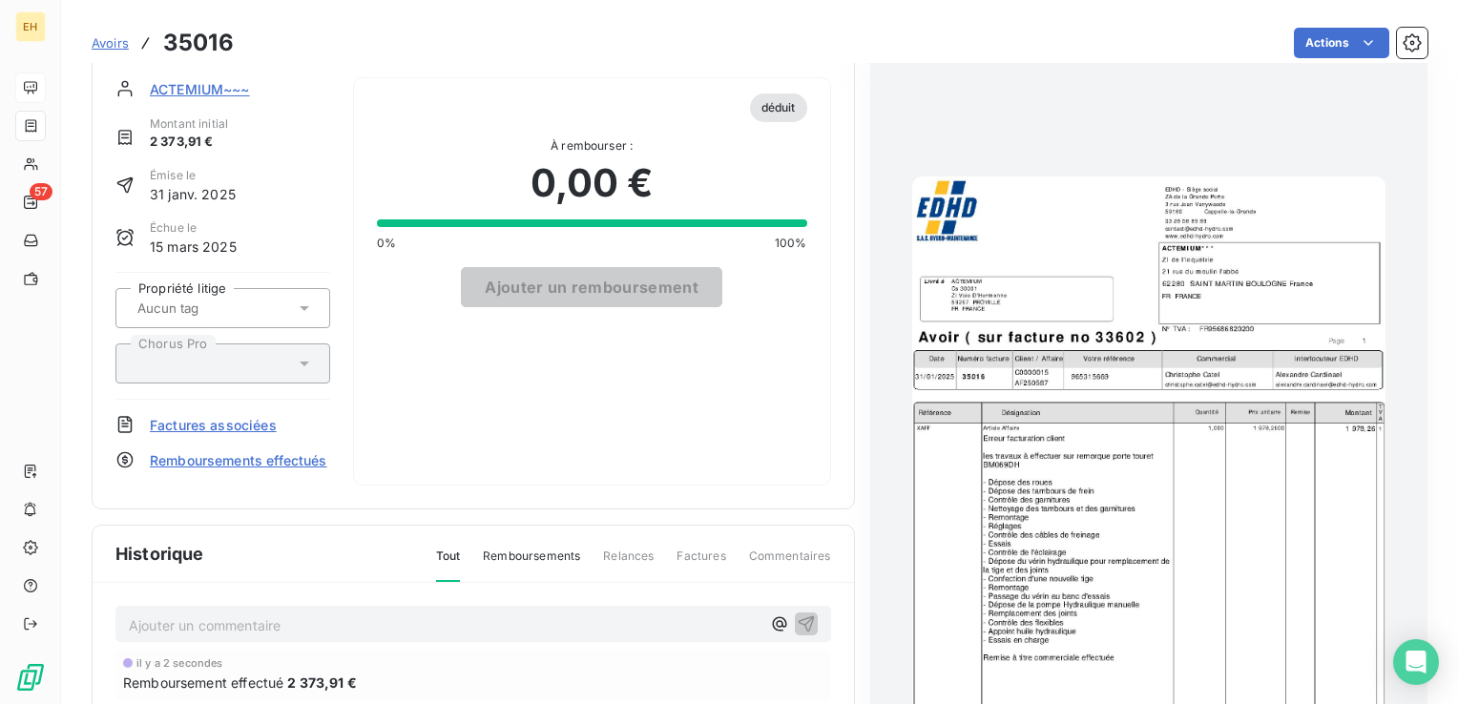
scroll to position [0, 0]
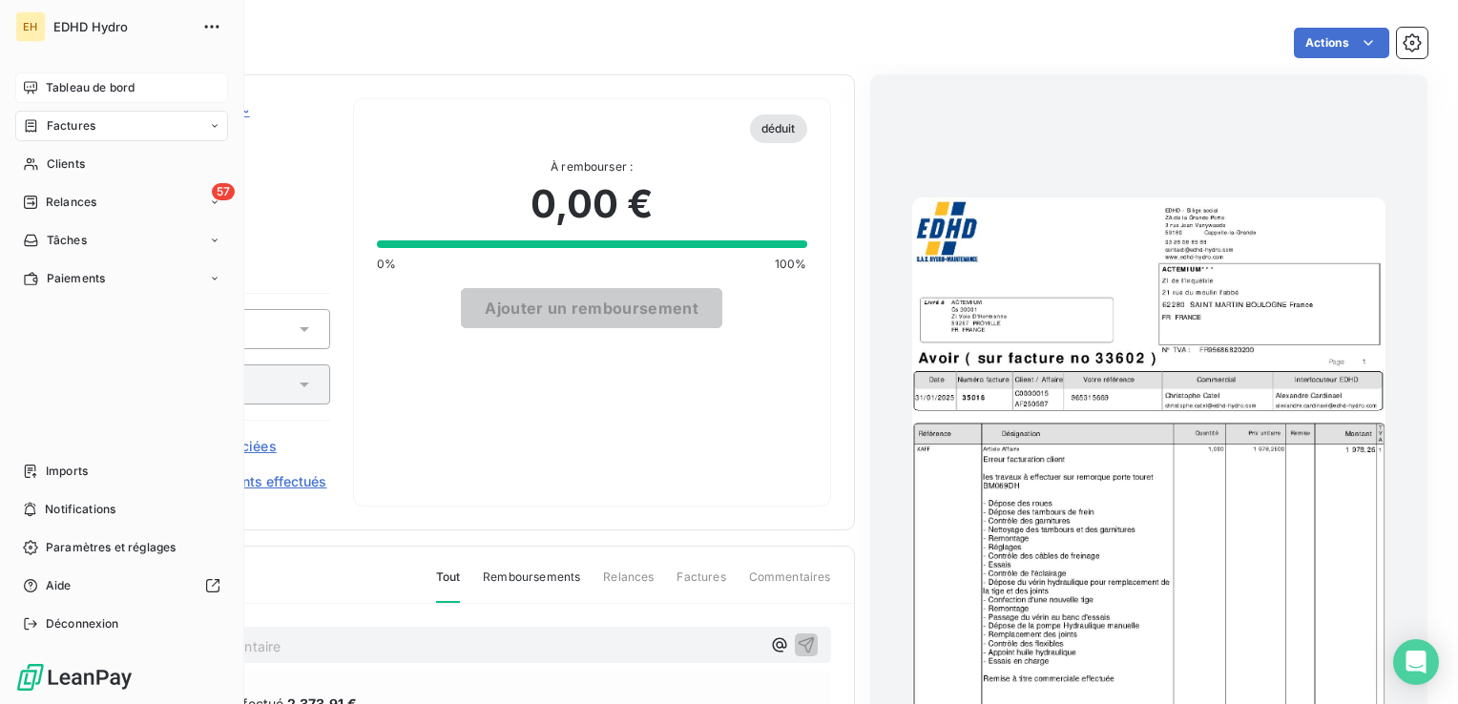
drag, startPoint x: 74, startPoint y: 86, endPoint x: 206, endPoint y: 100, distance: 132.4
click at [75, 87] on span "Tableau de bord" at bounding box center [90, 87] width 89 height 17
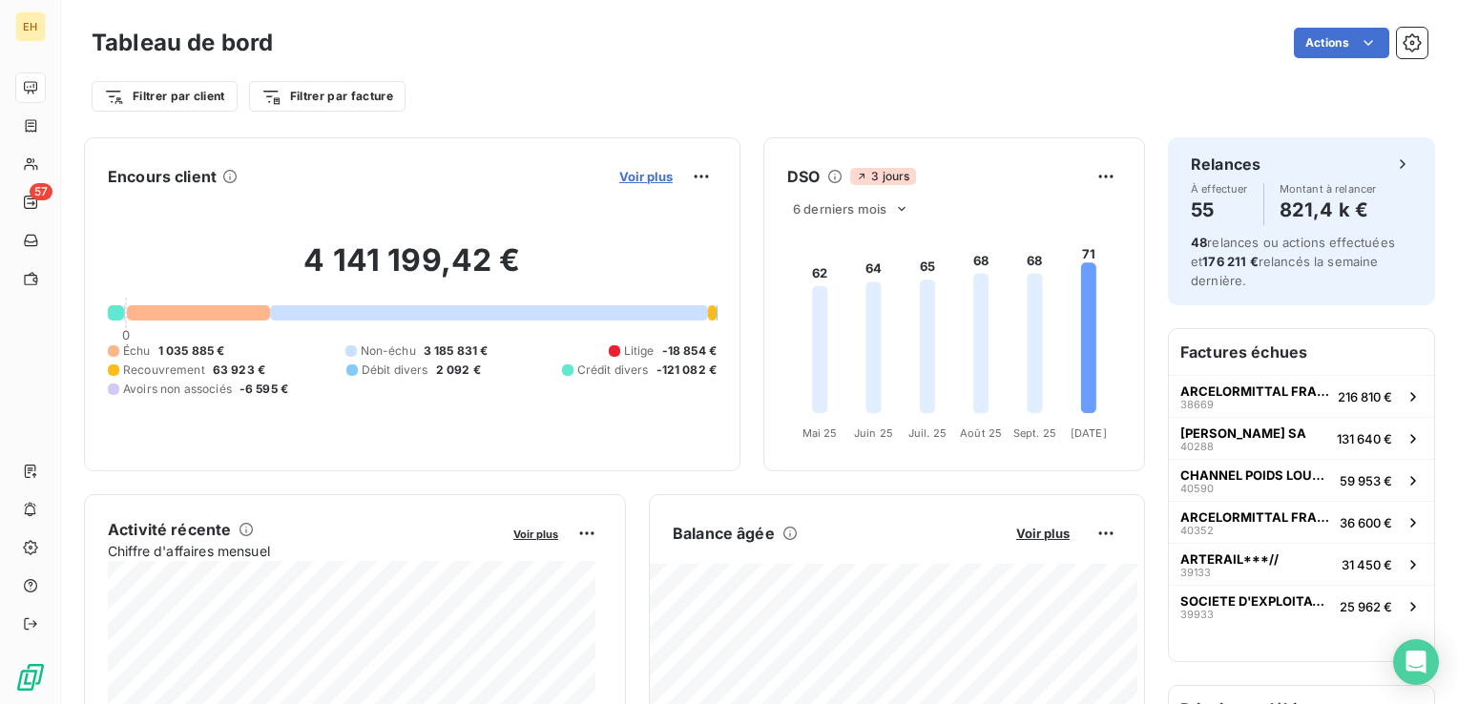
click at [635, 177] on span "Voir plus" at bounding box center [645, 176] width 53 height 15
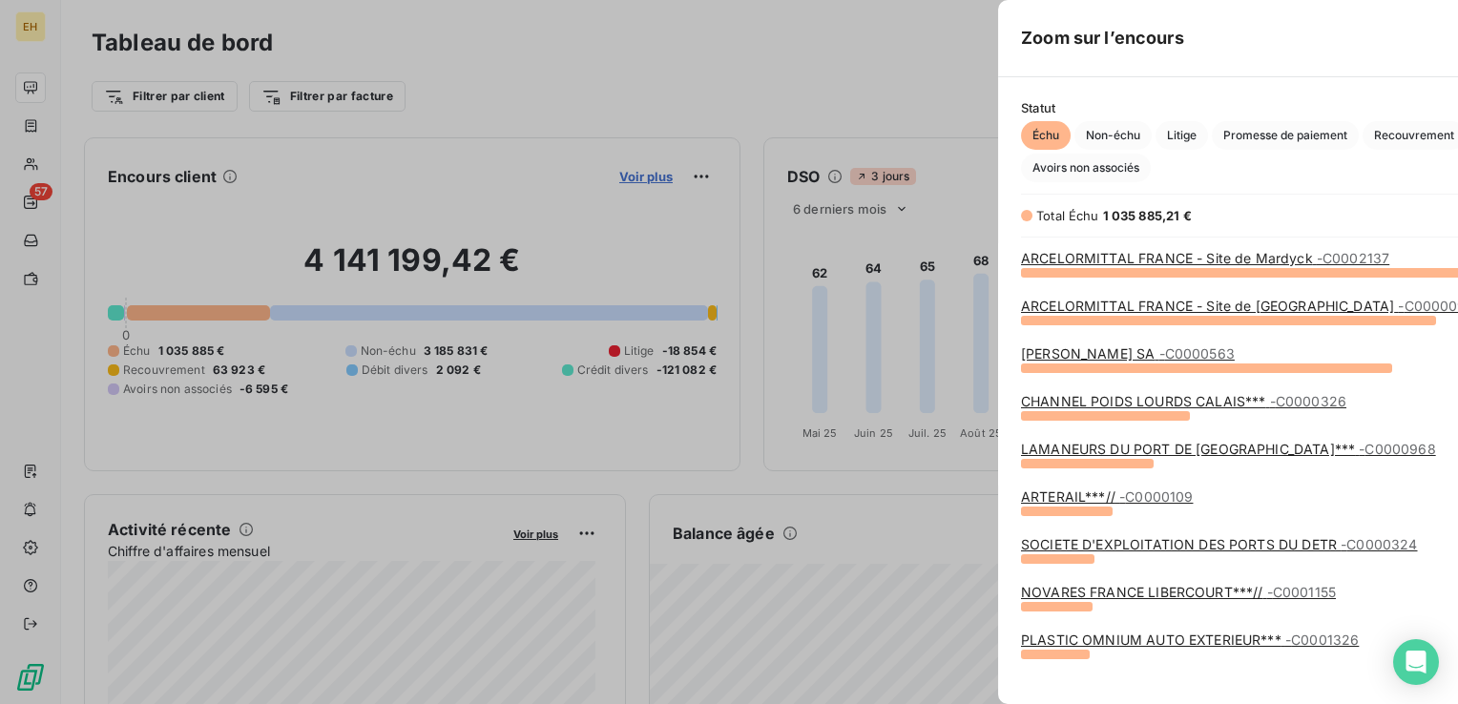
scroll to position [690, 717]
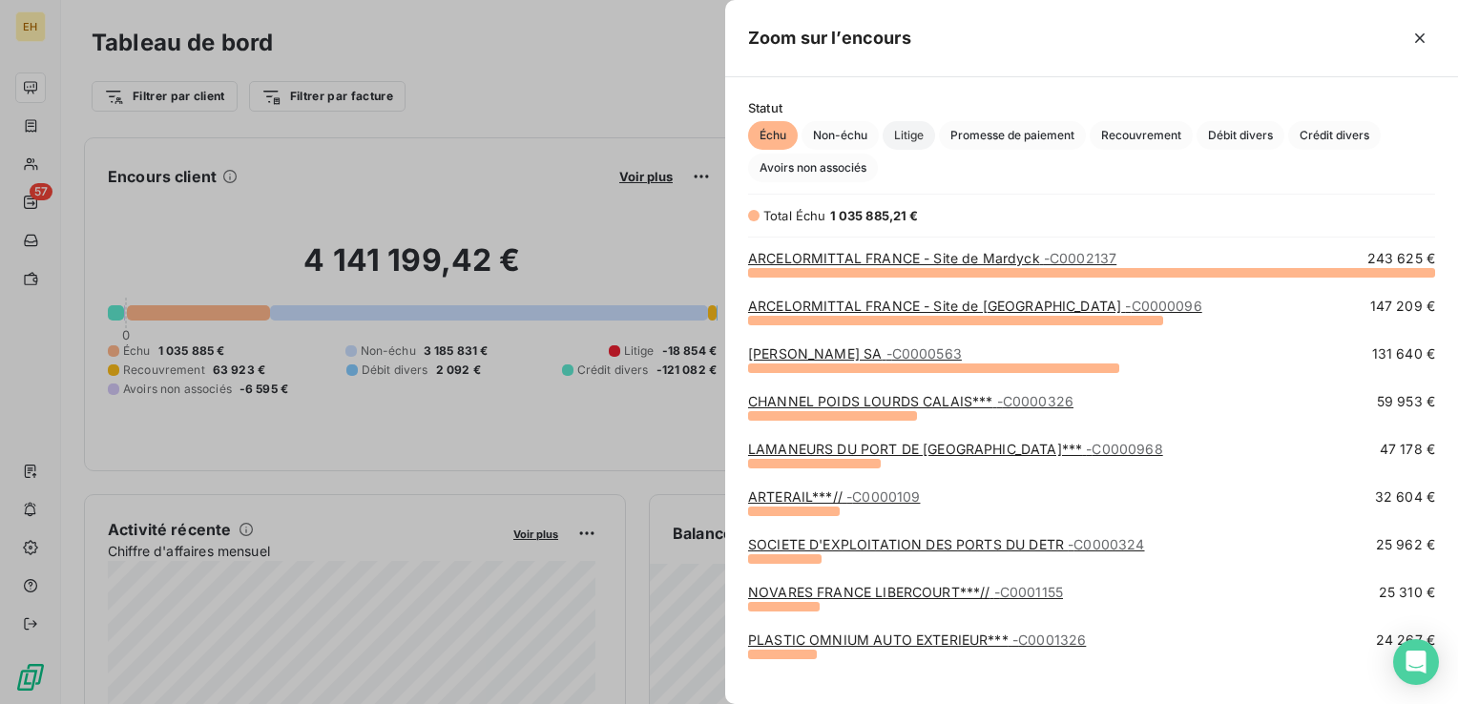
click at [916, 137] on span "Litige" at bounding box center [908, 135] width 52 height 29
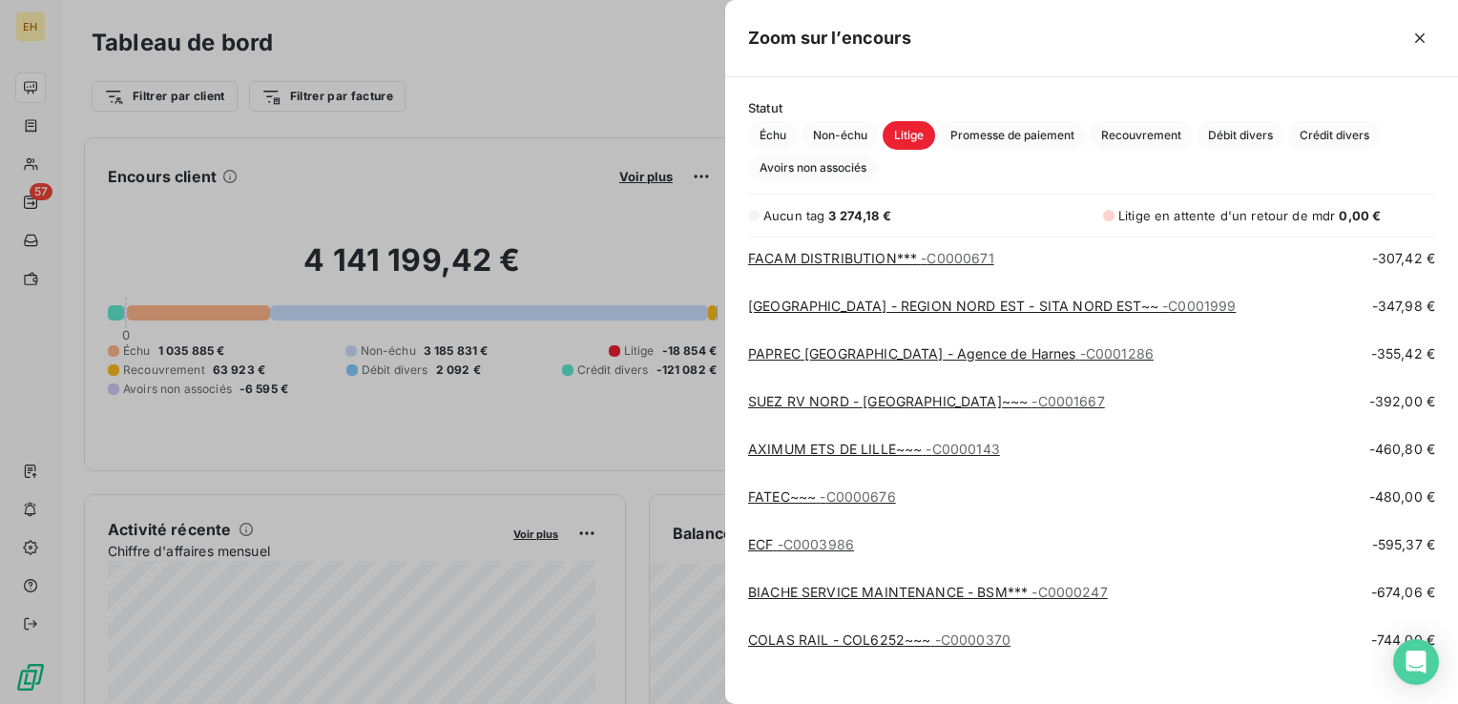
scroll to position [1020, 0]
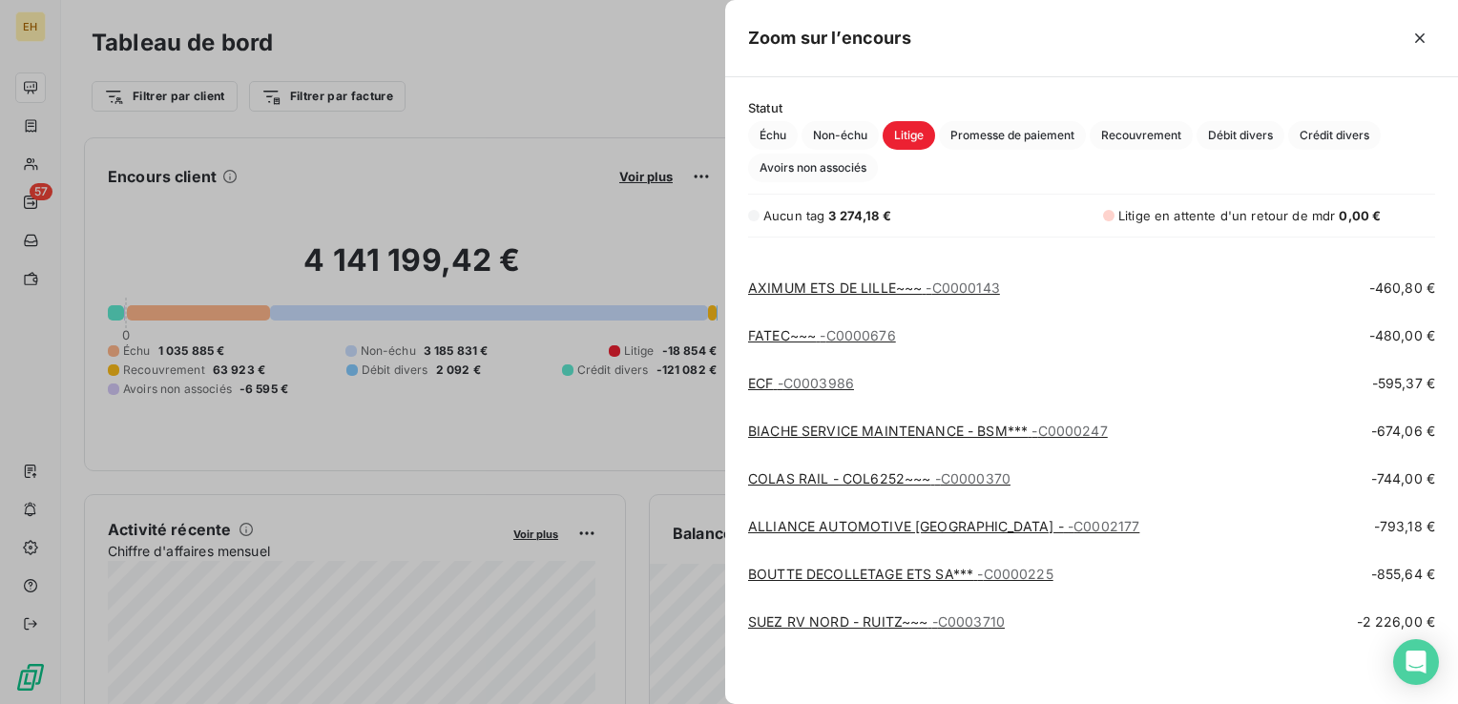
click at [823, 614] on link "SUEZ RV NORD - RUITZ~~~ - C0003710" at bounding box center [876, 621] width 257 height 16
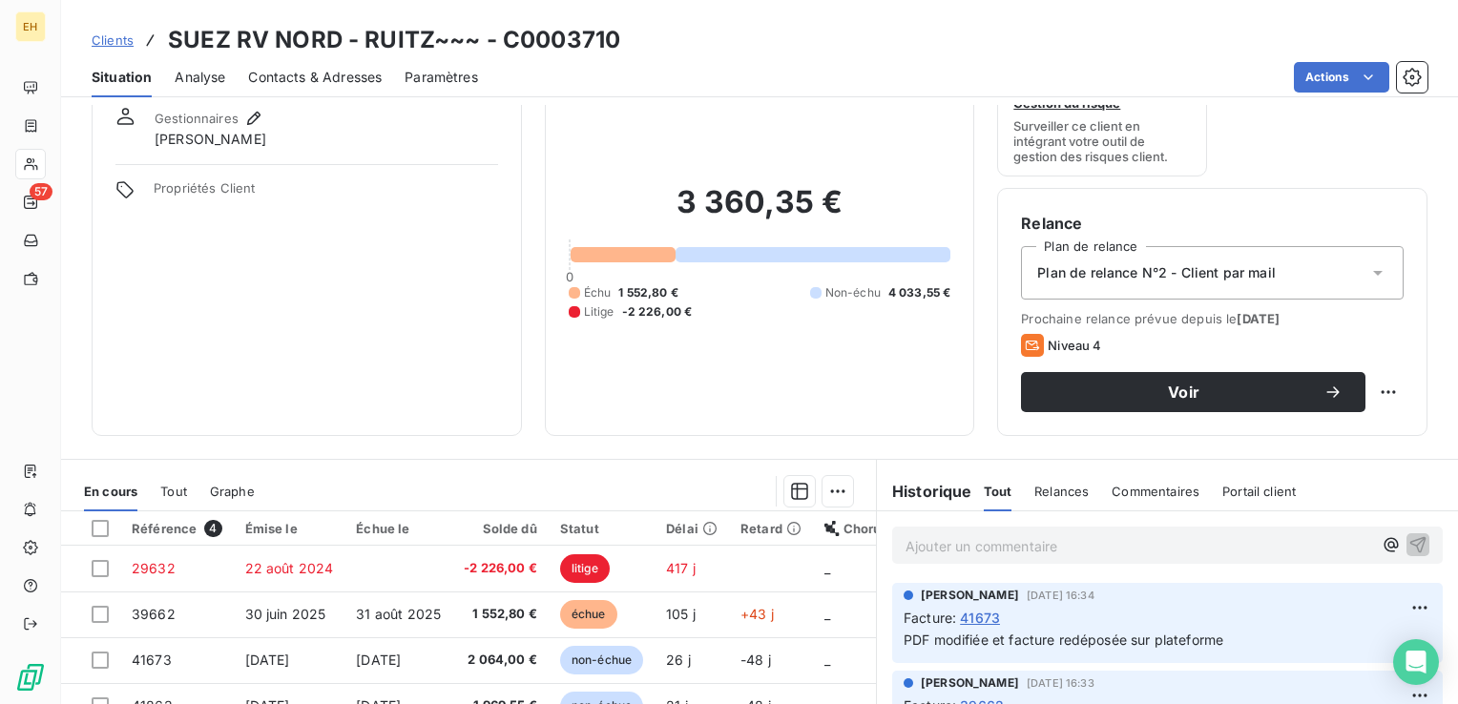
scroll to position [286, 0]
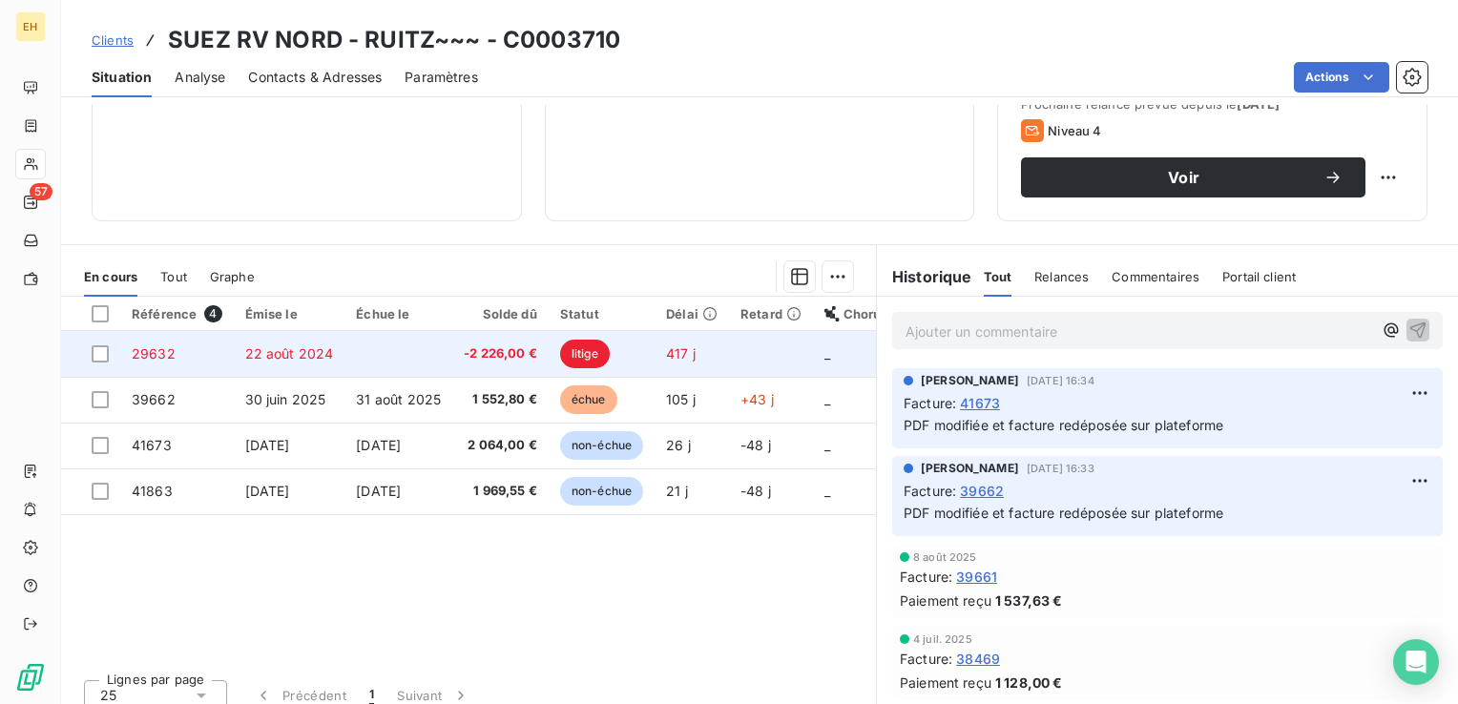
click at [503, 352] on span "-2 226,00 €" at bounding box center [500, 353] width 73 height 19
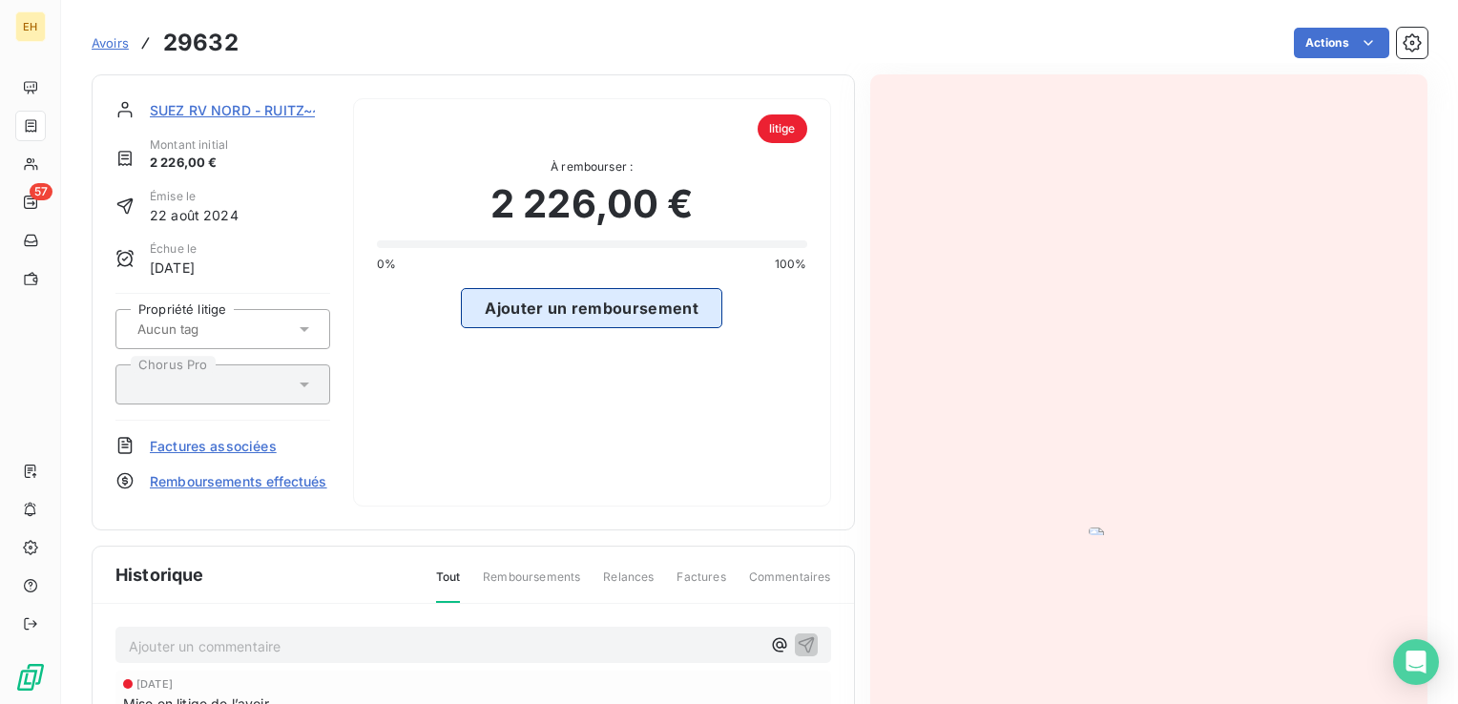
click at [572, 314] on button "Ajouter un remboursement" at bounding box center [591, 308] width 261 height 40
select select "9"
select select "2025"
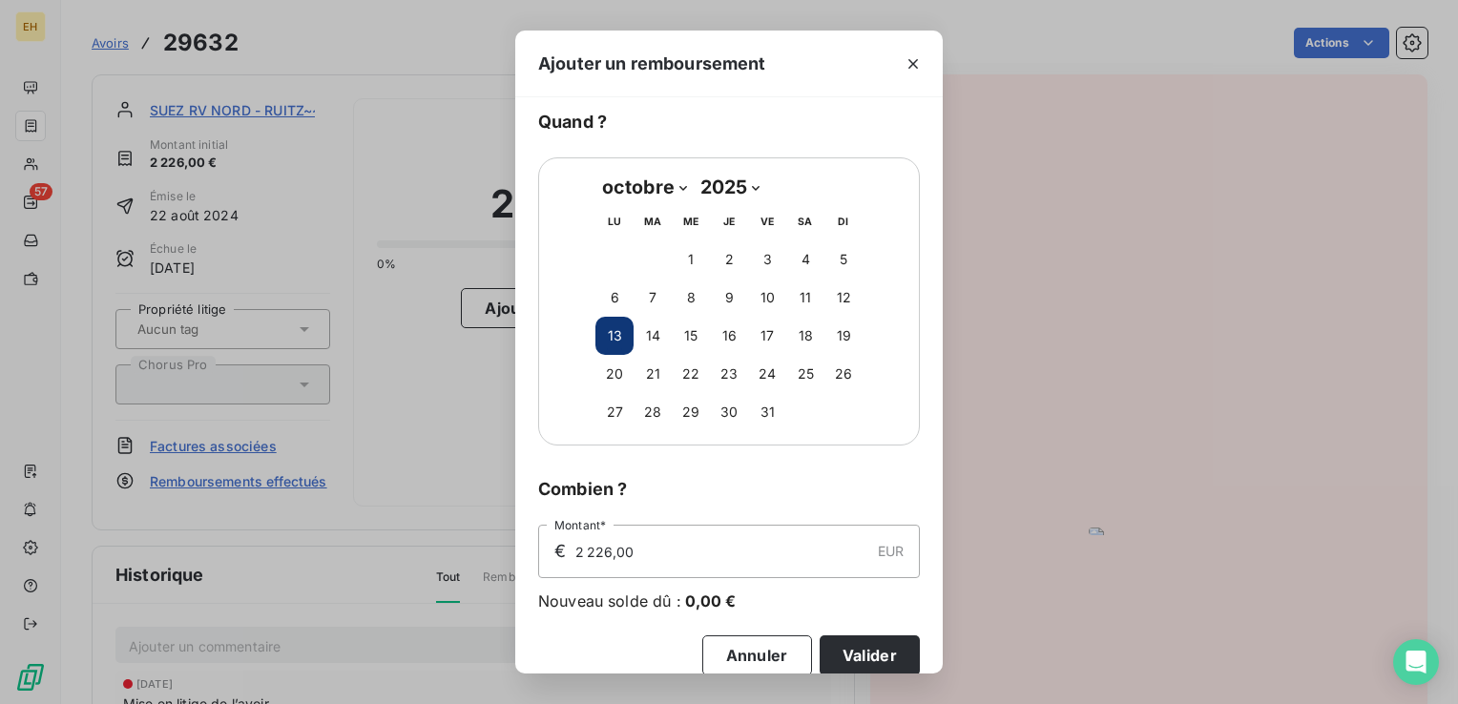
scroll to position [69, 0]
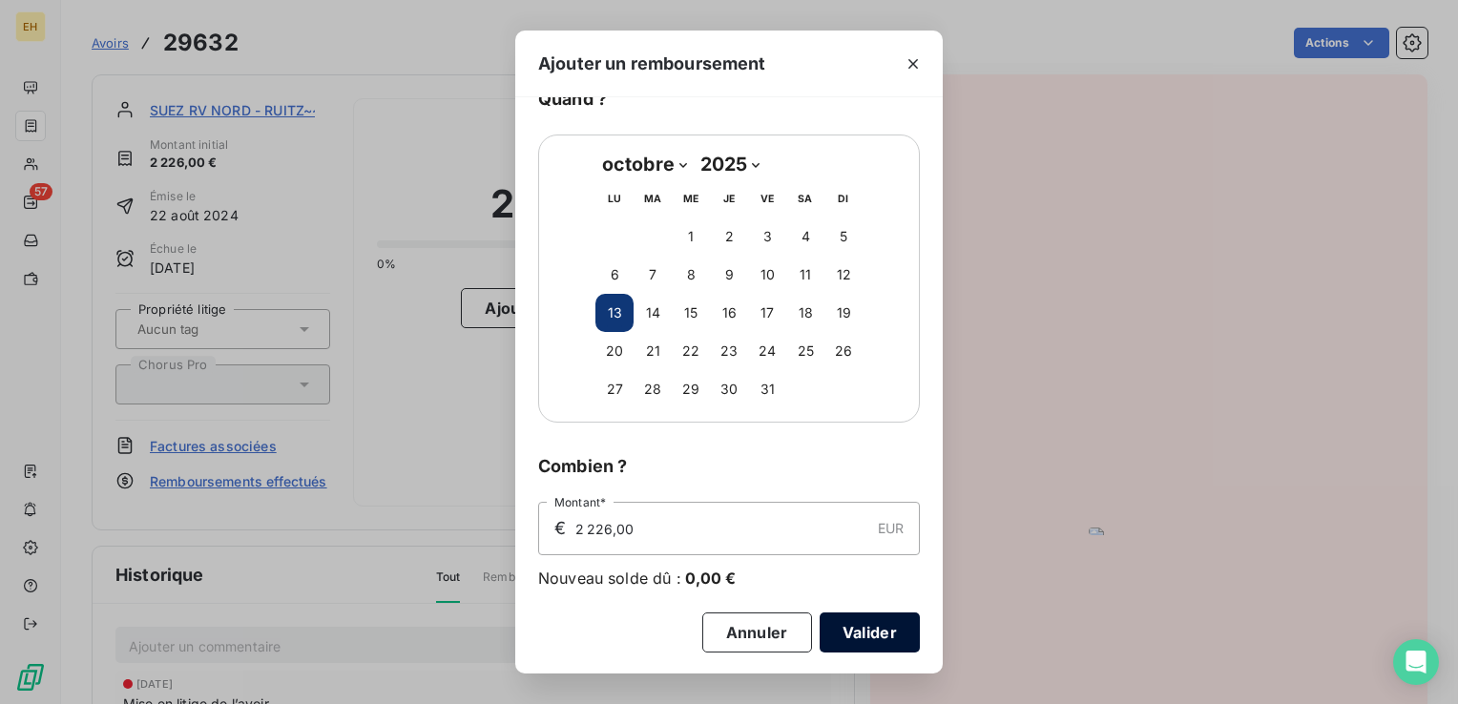
click at [866, 625] on button "Valider" at bounding box center [869, 632] width 100 height 40
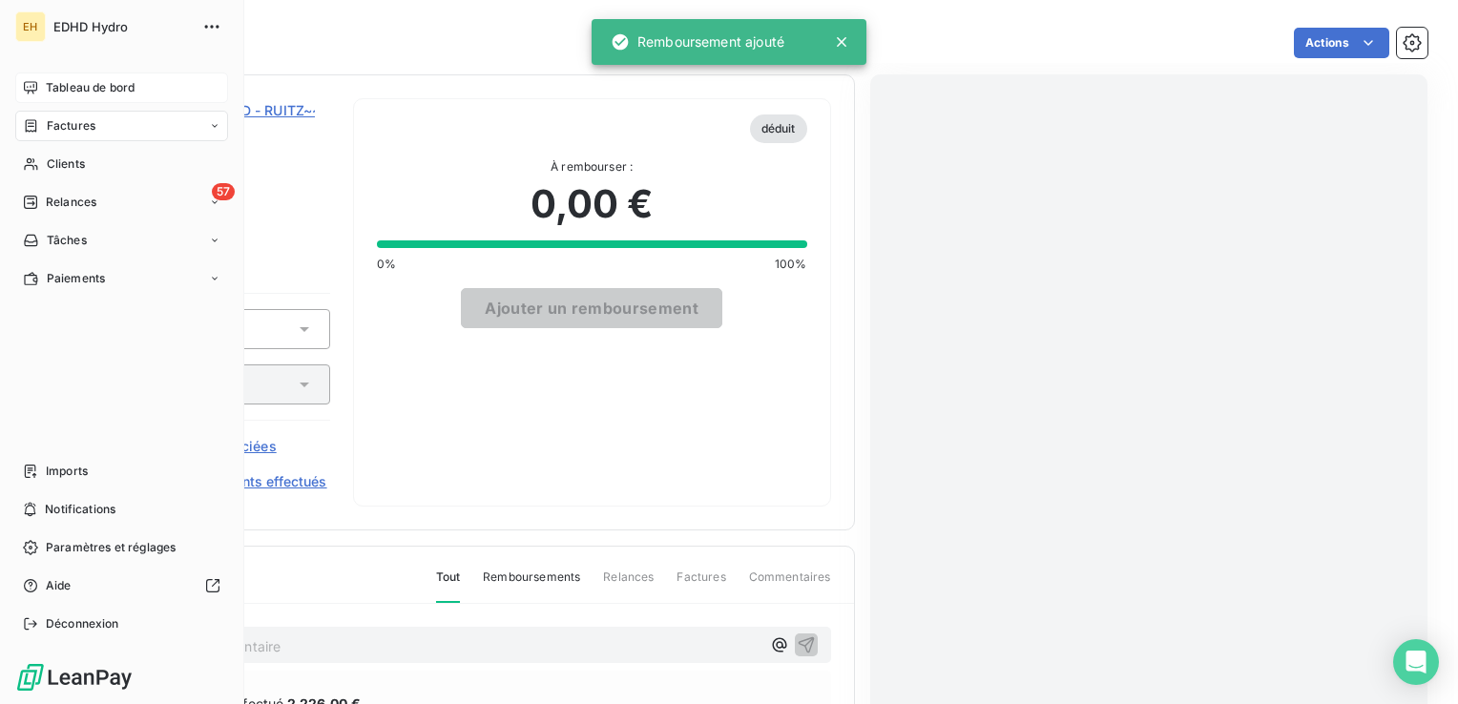
click at [53, 82] on span "Tableau de bord" at bounding box center [90, 87] width 89 height 17
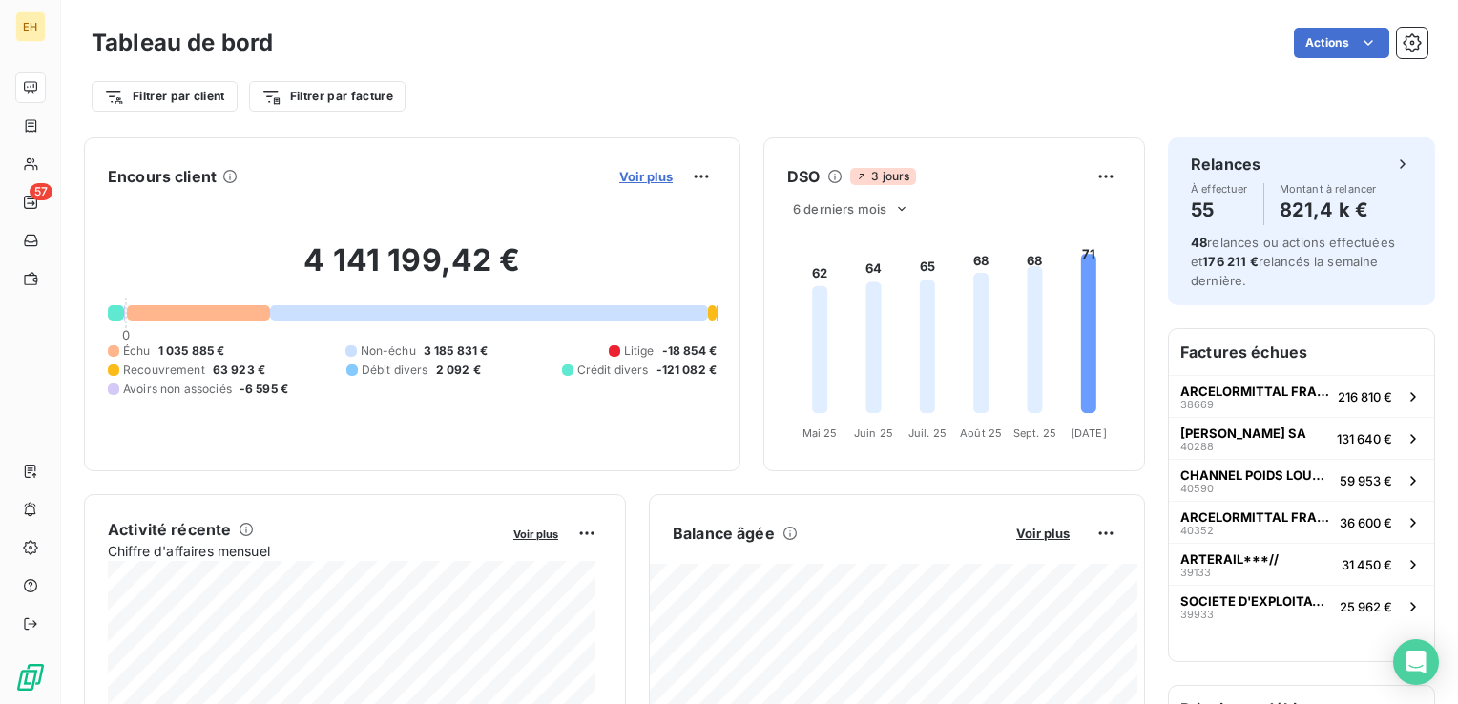
click at [636, 170] on span "Voir plus" at bounding box center [645, 176] width 53 height 15
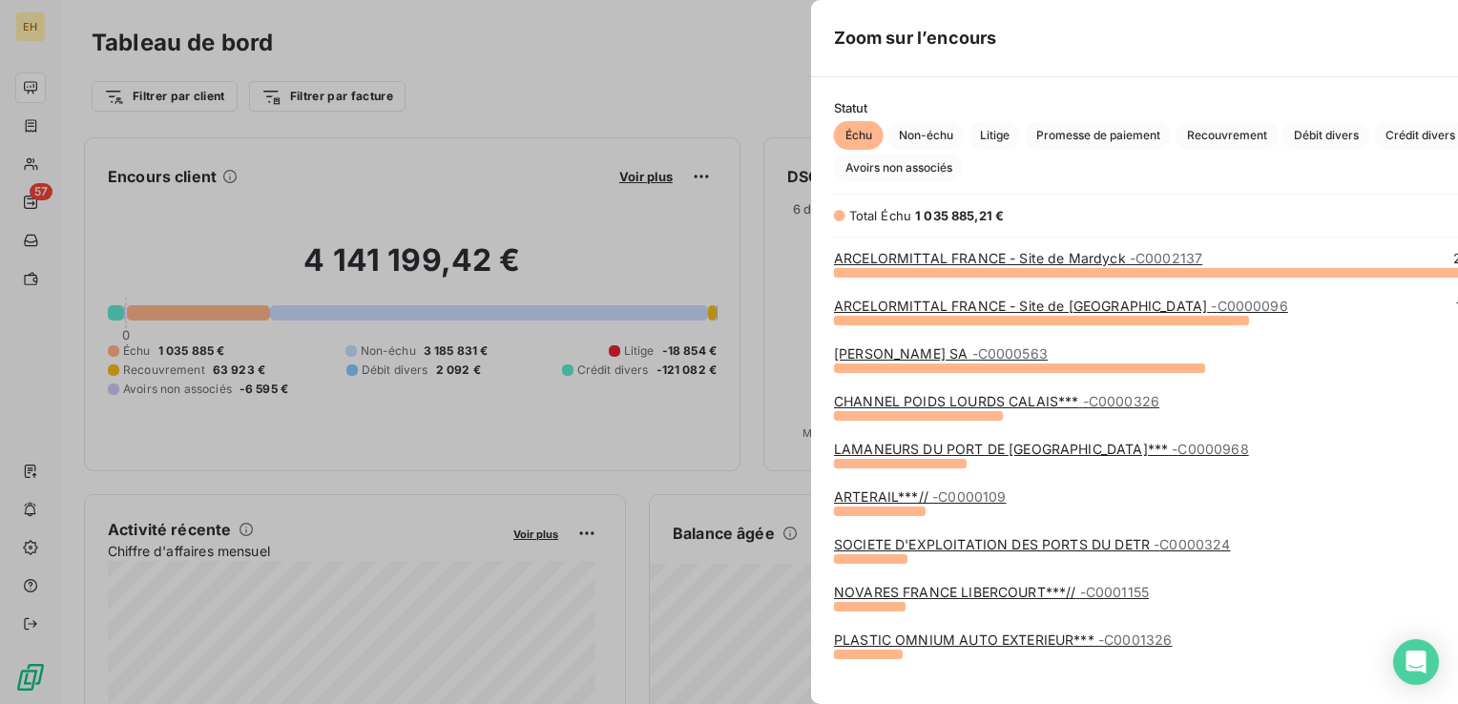
scroll to position [690, 717]
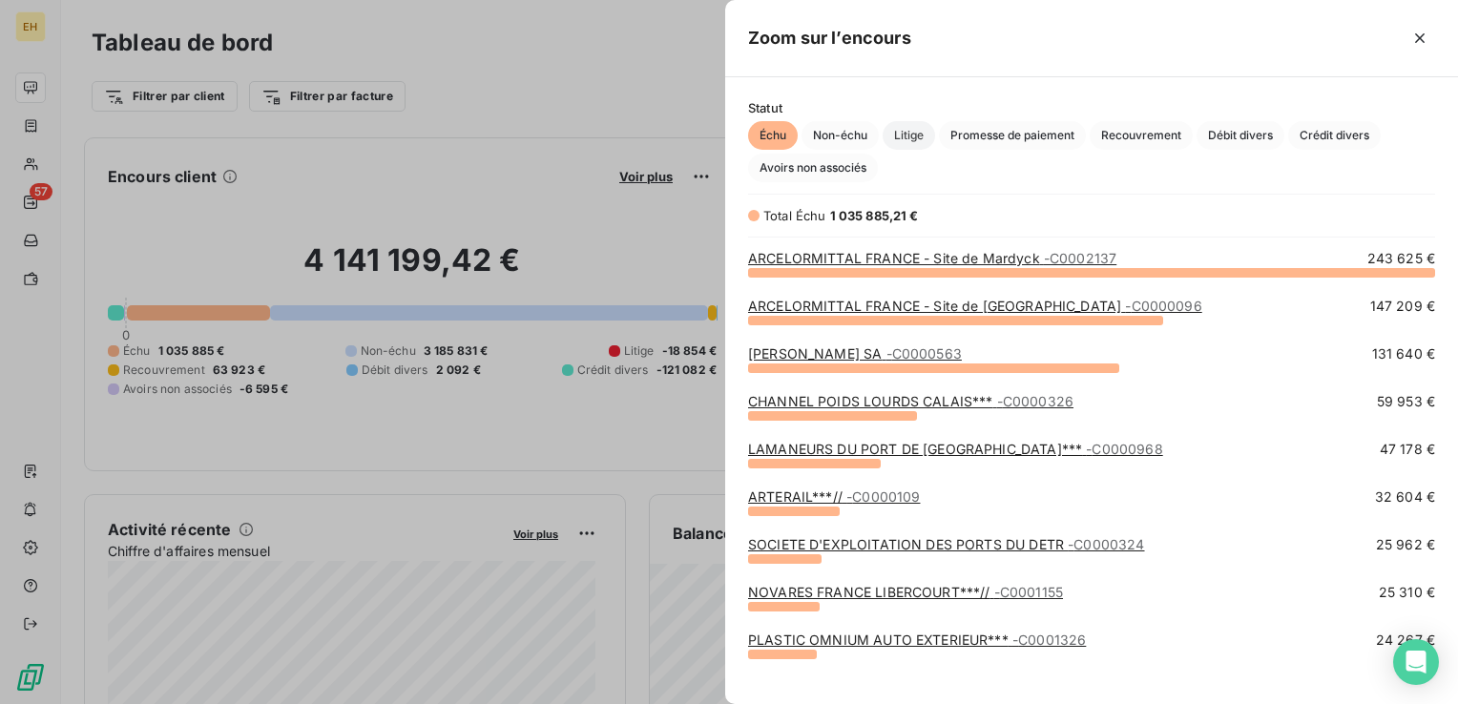
click at [897, 137] on span "Litige" at bounding box center [908, 135] width 52 height 29
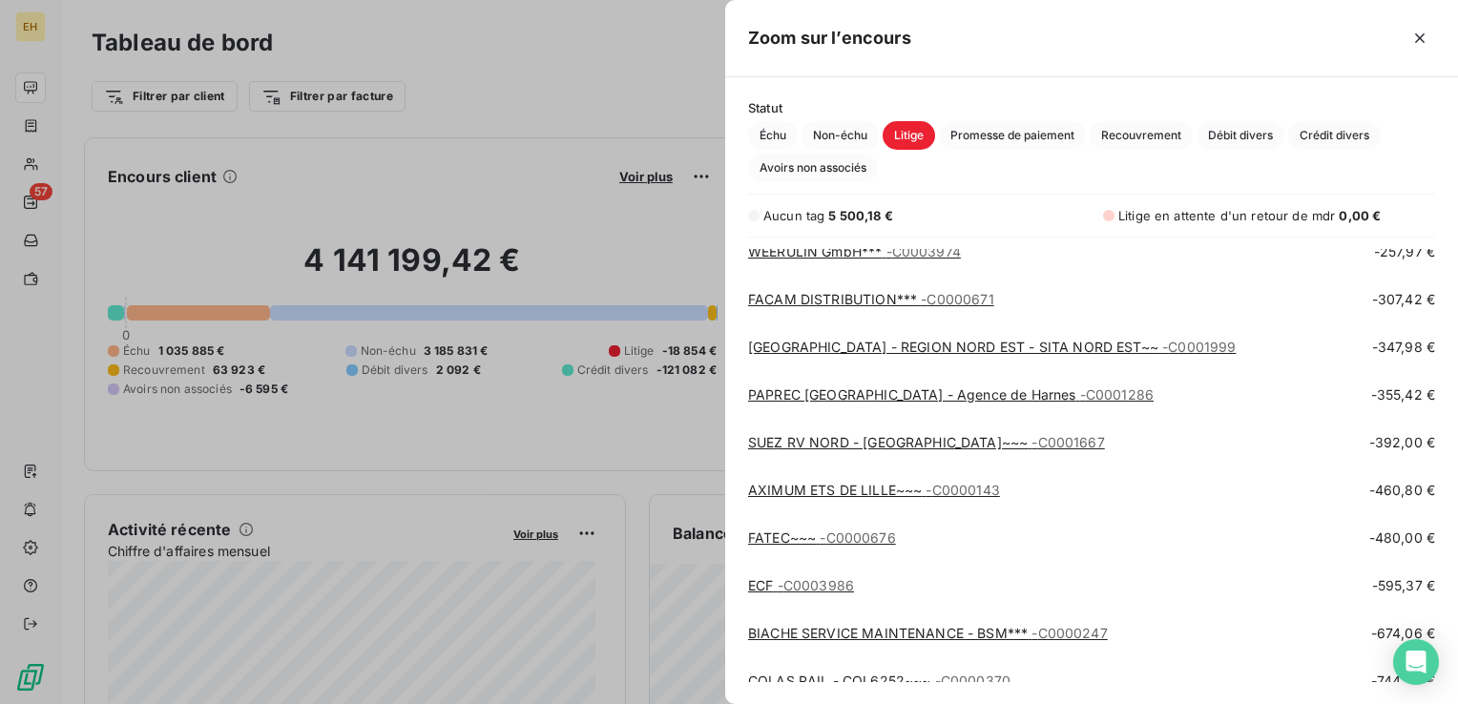
scroll to position [973, 0]
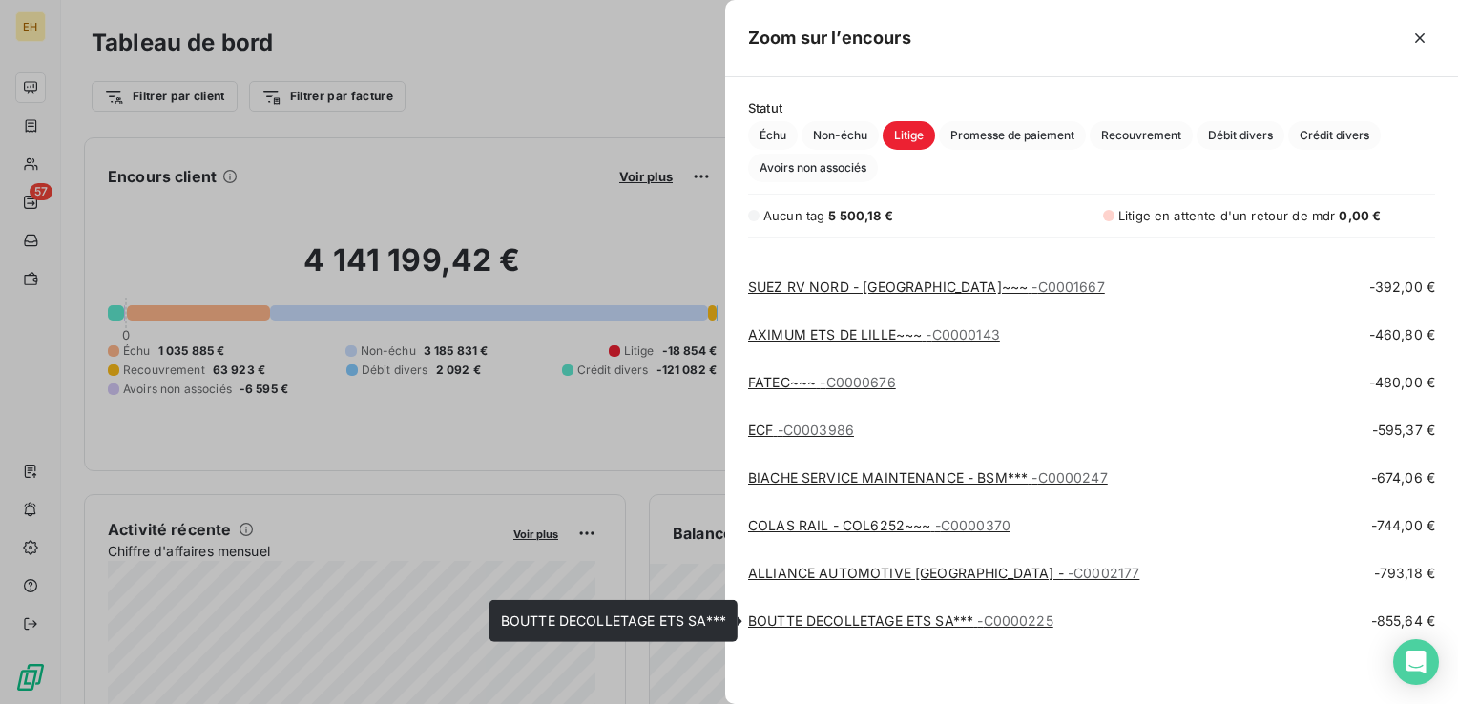
click at [879, 617] on link "BOUTTE DECOLLETAGE ETS SA*** - C0000225" at bounding box center [900, 620] width 305 height 16
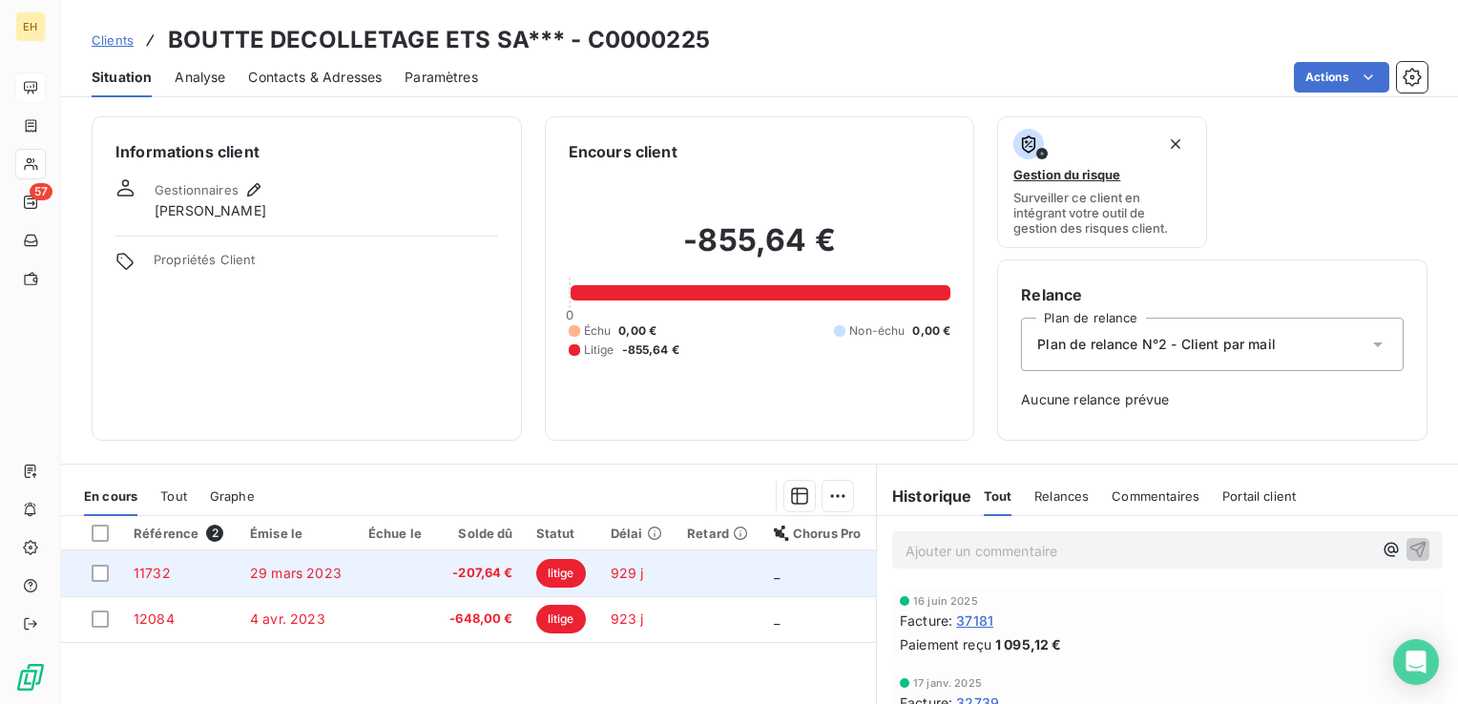
click at [418, 576] on td at bounding box center [396, 573] width 79 height 46
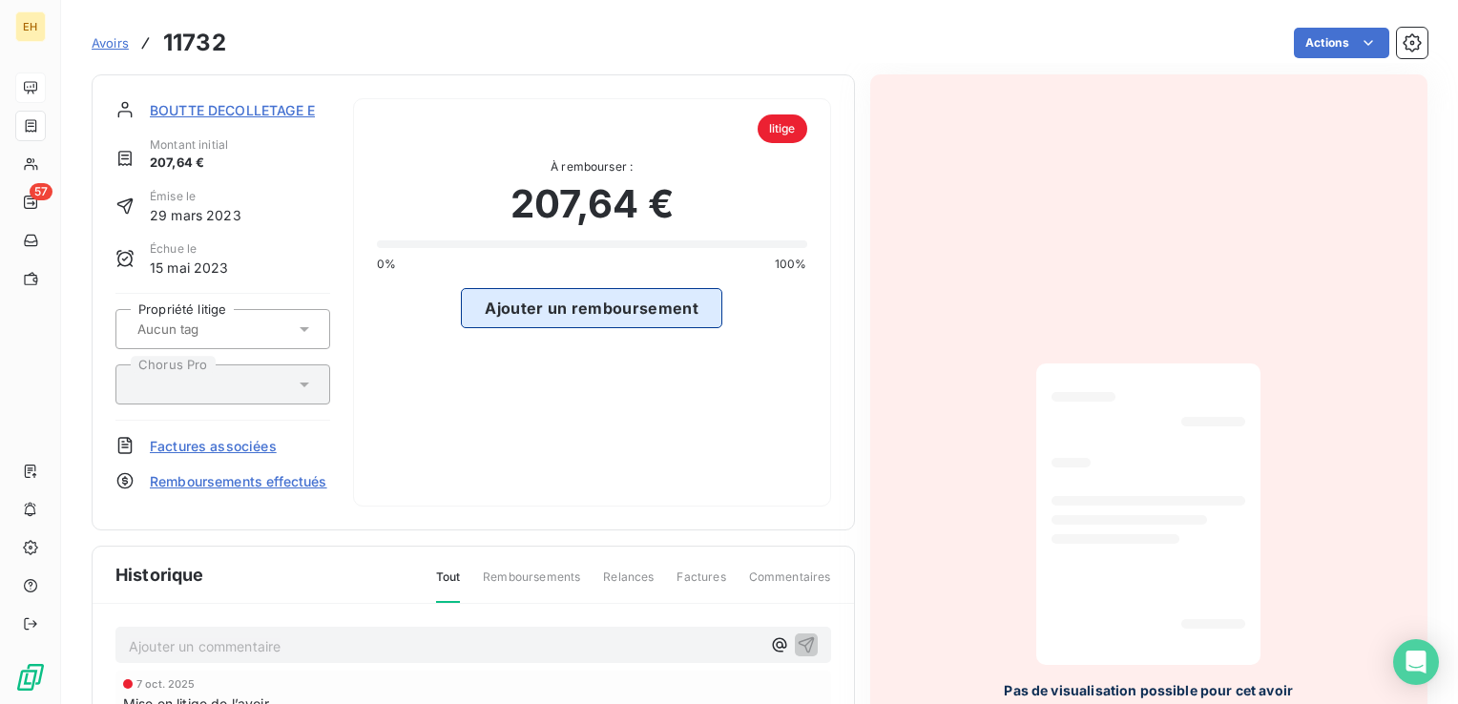
click at [587, 306] on button "Ajouter un remboursement" at bounding box center [591, 308] width 261 height 40
select select "9"
select select "2025"
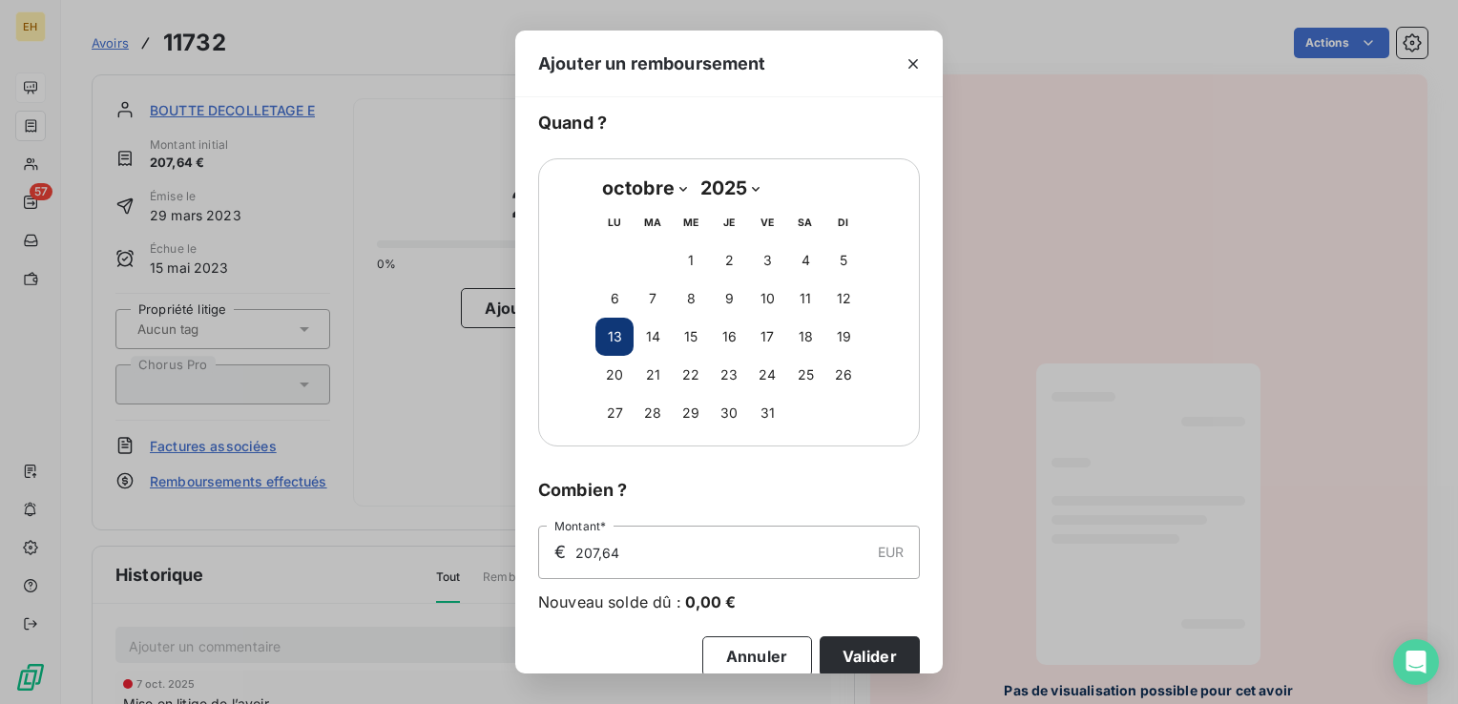
scroll to position [69, 0]
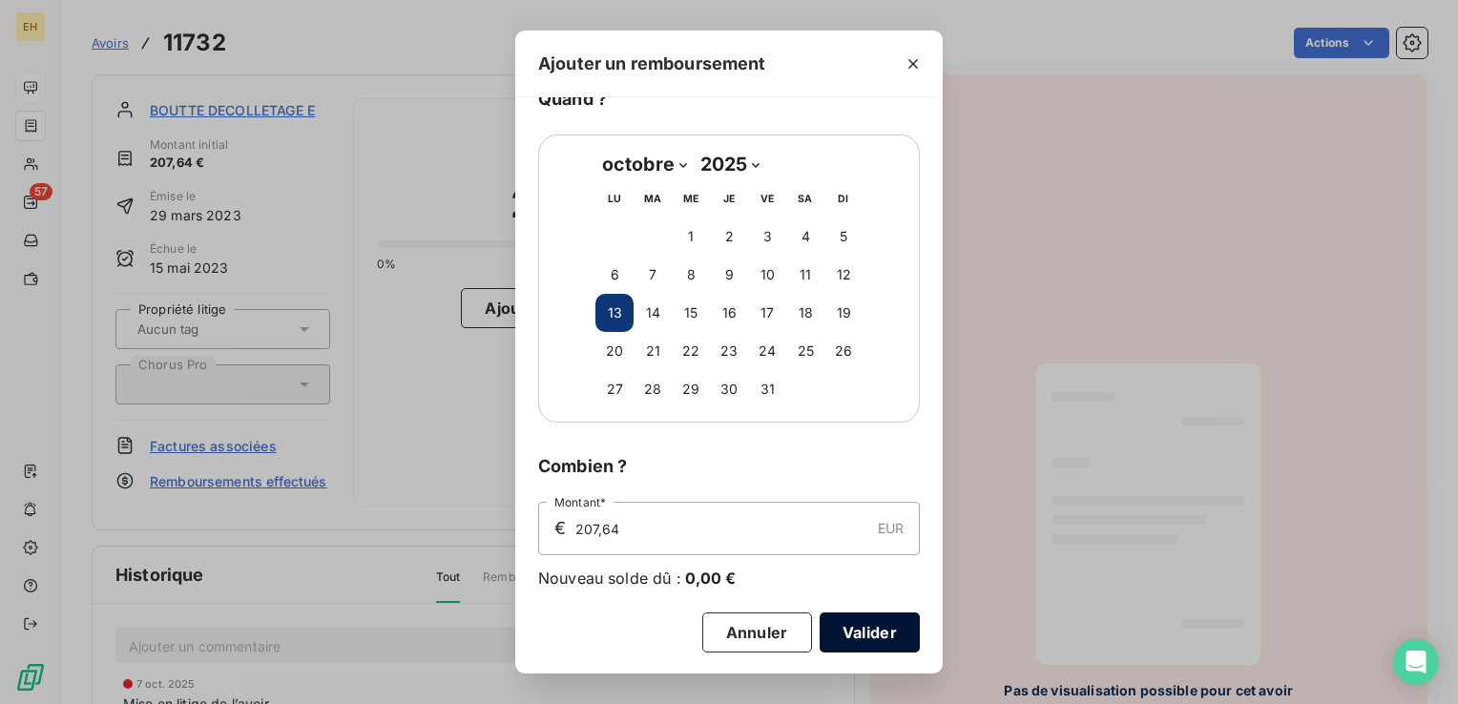
click at [828, 629] on button "Valider" at bounding box center [869, 632] width 100 height 40
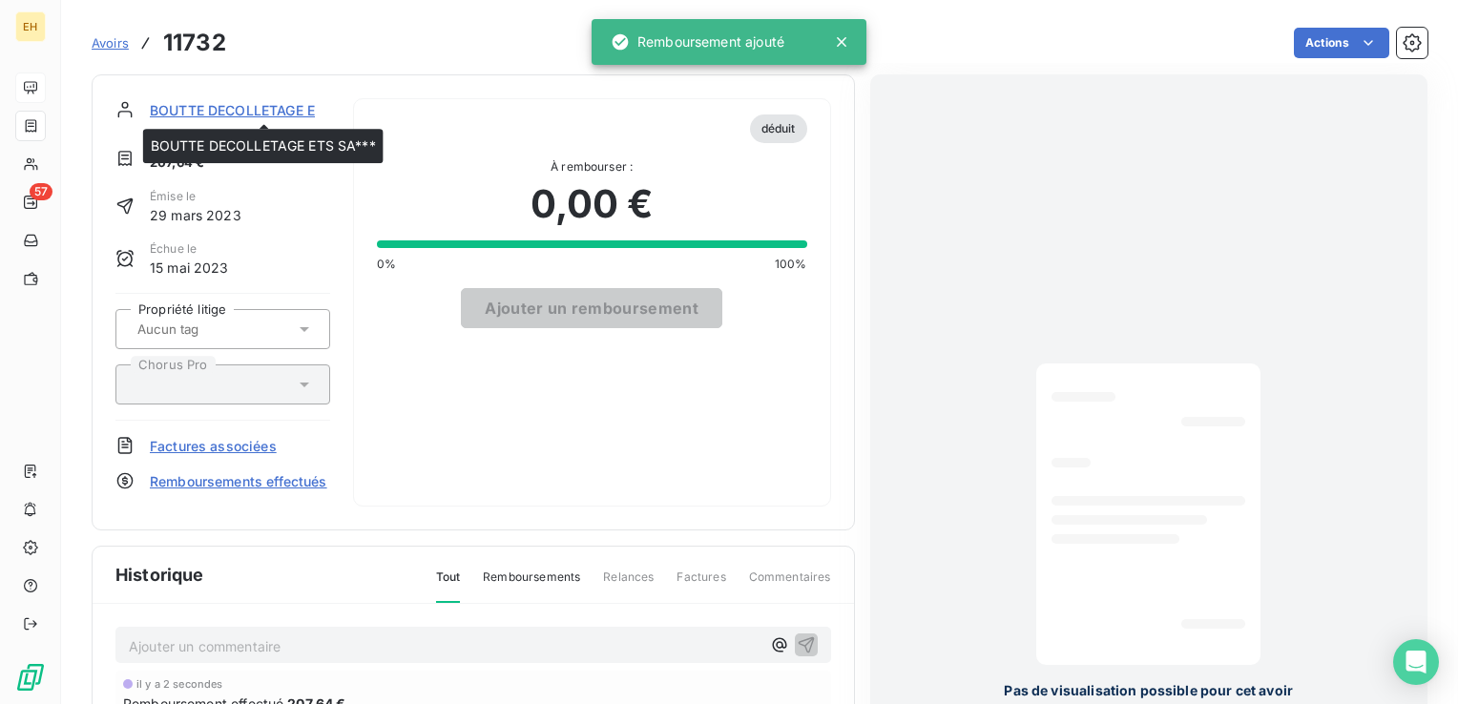
click at [263, 111] on span "BOUTTE DECOLLETAGE ETS SA***" at bounding box center [262, 110] width 224 height 20
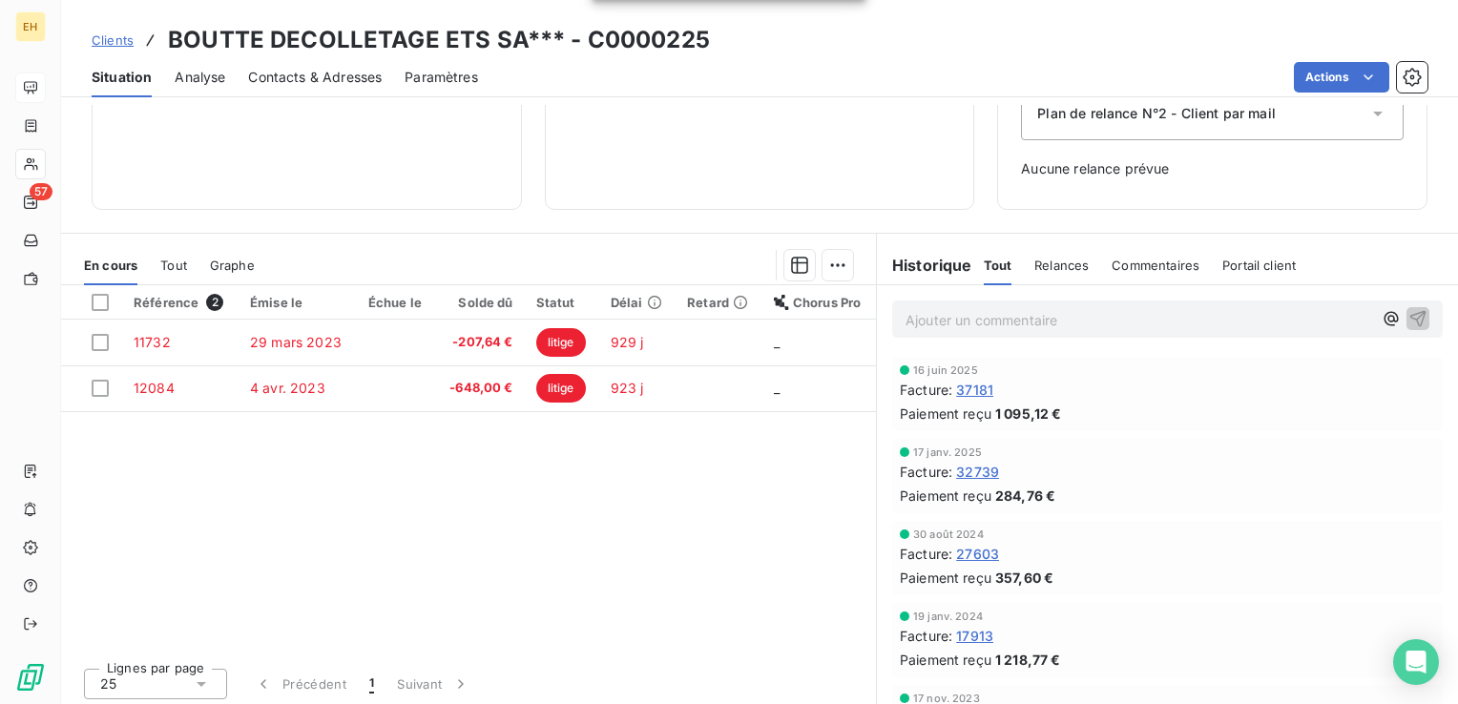
scroll to position [235, 0]
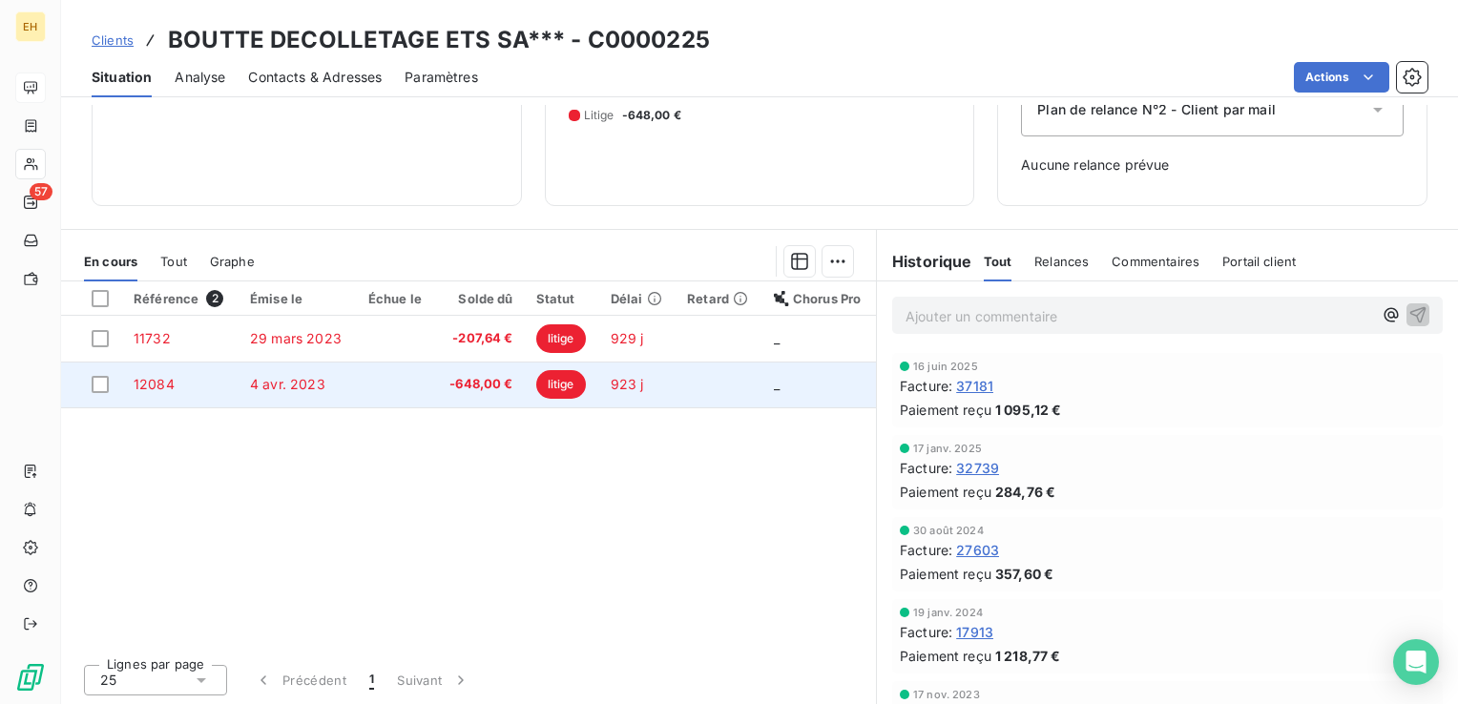
click at [439, 374] on td "-648,00 €" at bounding box center [479, 385] width 89 height 46
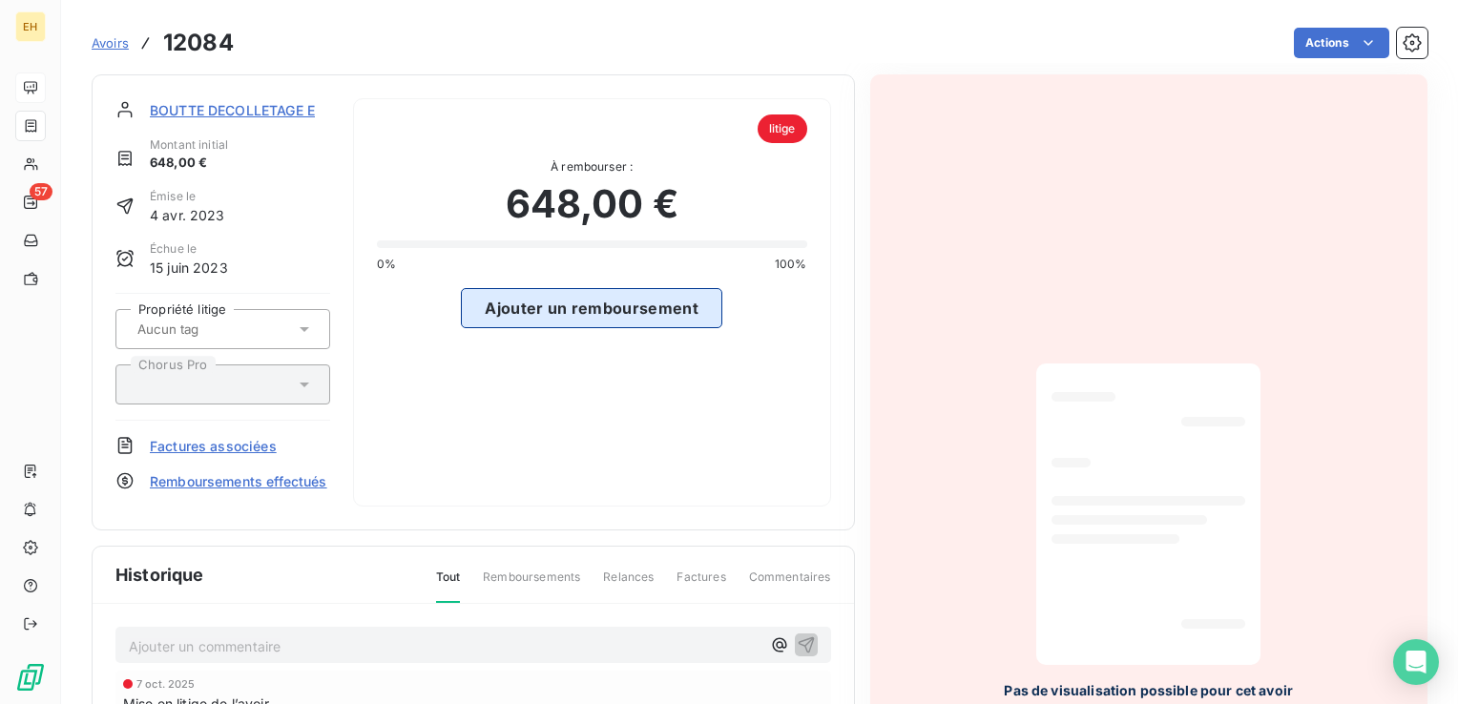
click at [620, 299] on button "Ajouter un remboursement" at bounding box center [591, 308] width 261 height 40
select select "9"
select select "2025"
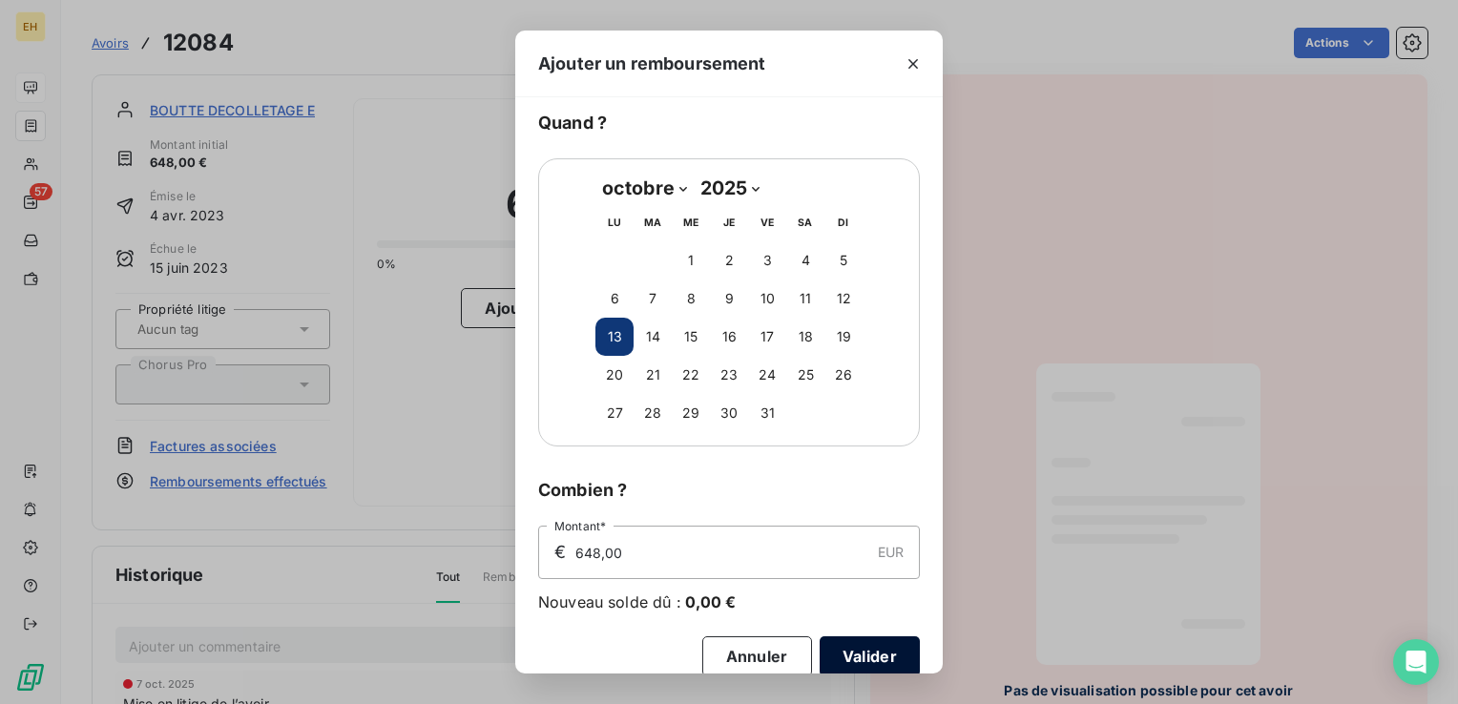
scroll to position [69, 0]
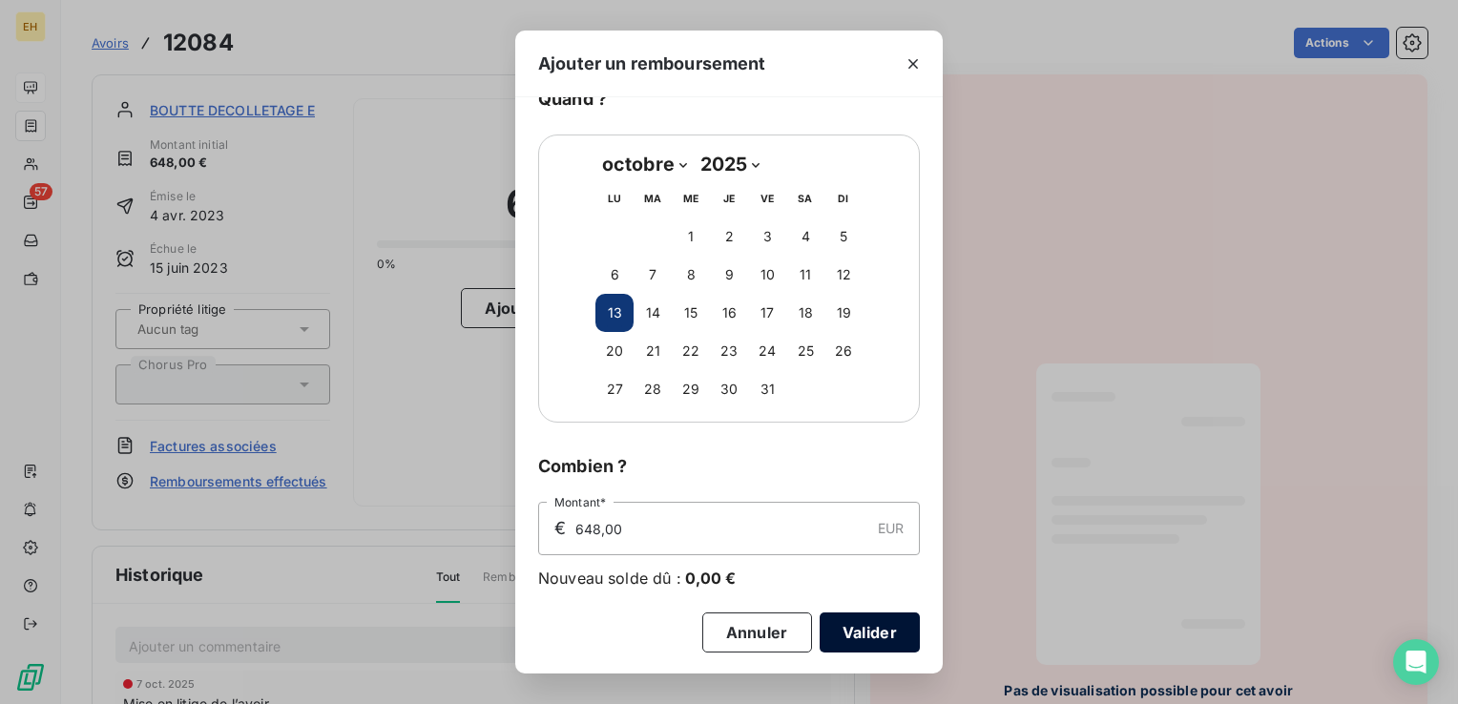
click at [856, 647] on button "Valider" at bounding box center [869, 632] width 100 height 40
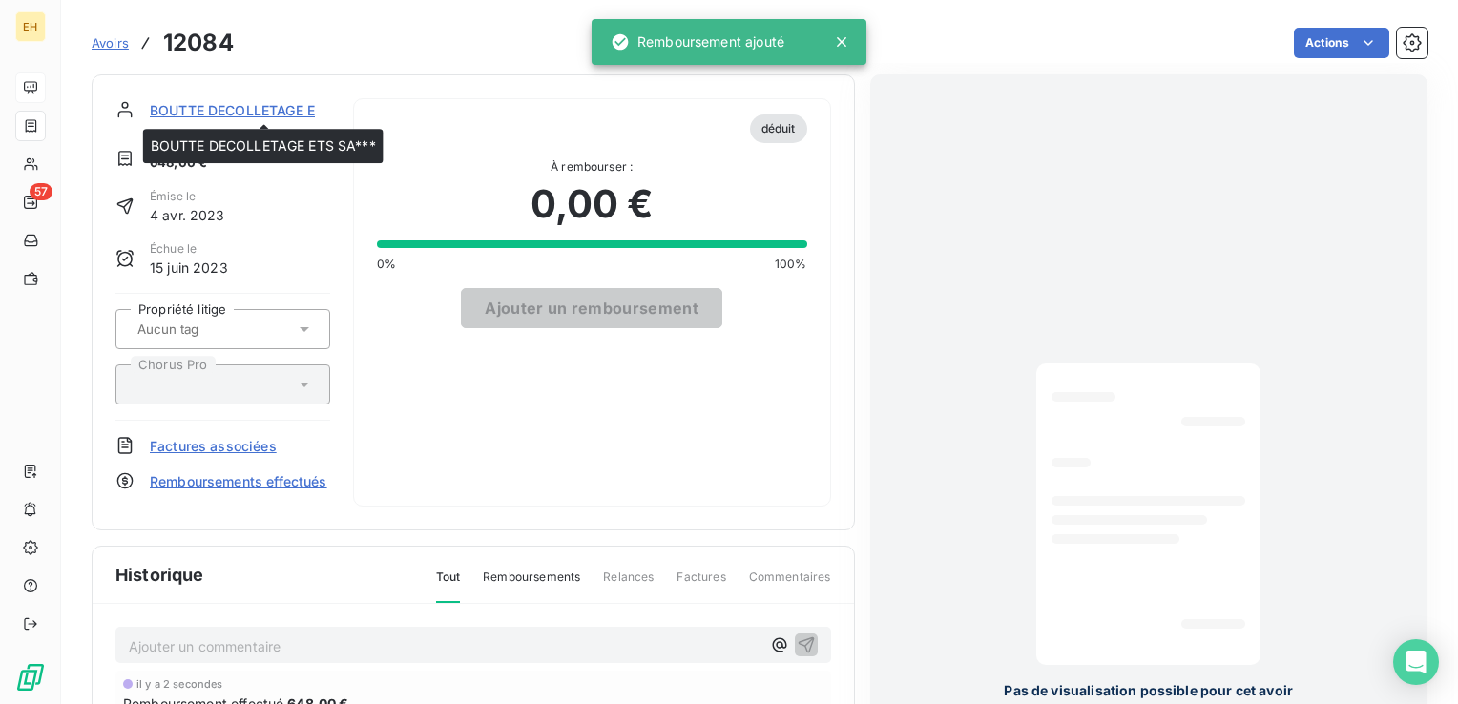
click at [277, 106] on span "BOUTTE DECOLLETAGE ETS SA***" at bounding box center [262, 110] width 224 height 20
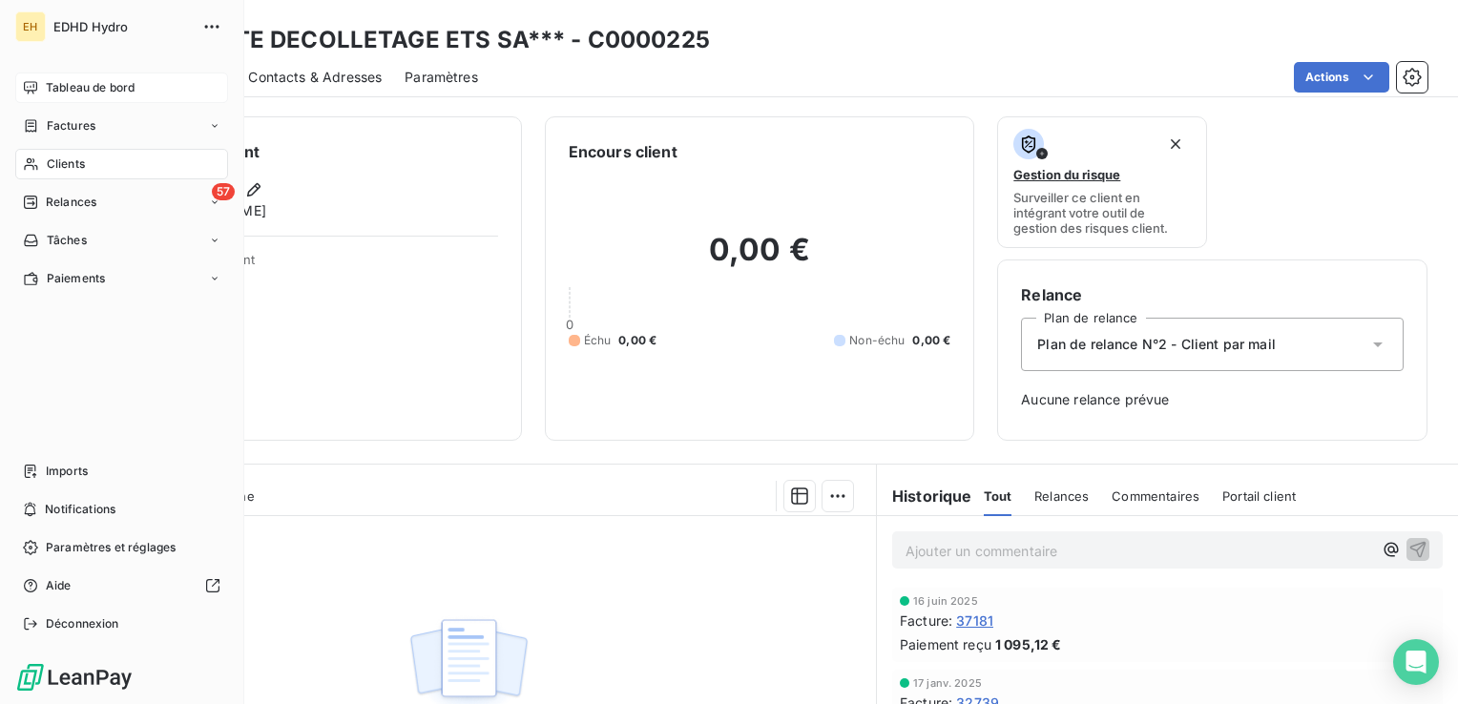
click at [69, 89] on span "Tableau de bord" at bounding box center [90, 87] width 89 height 17
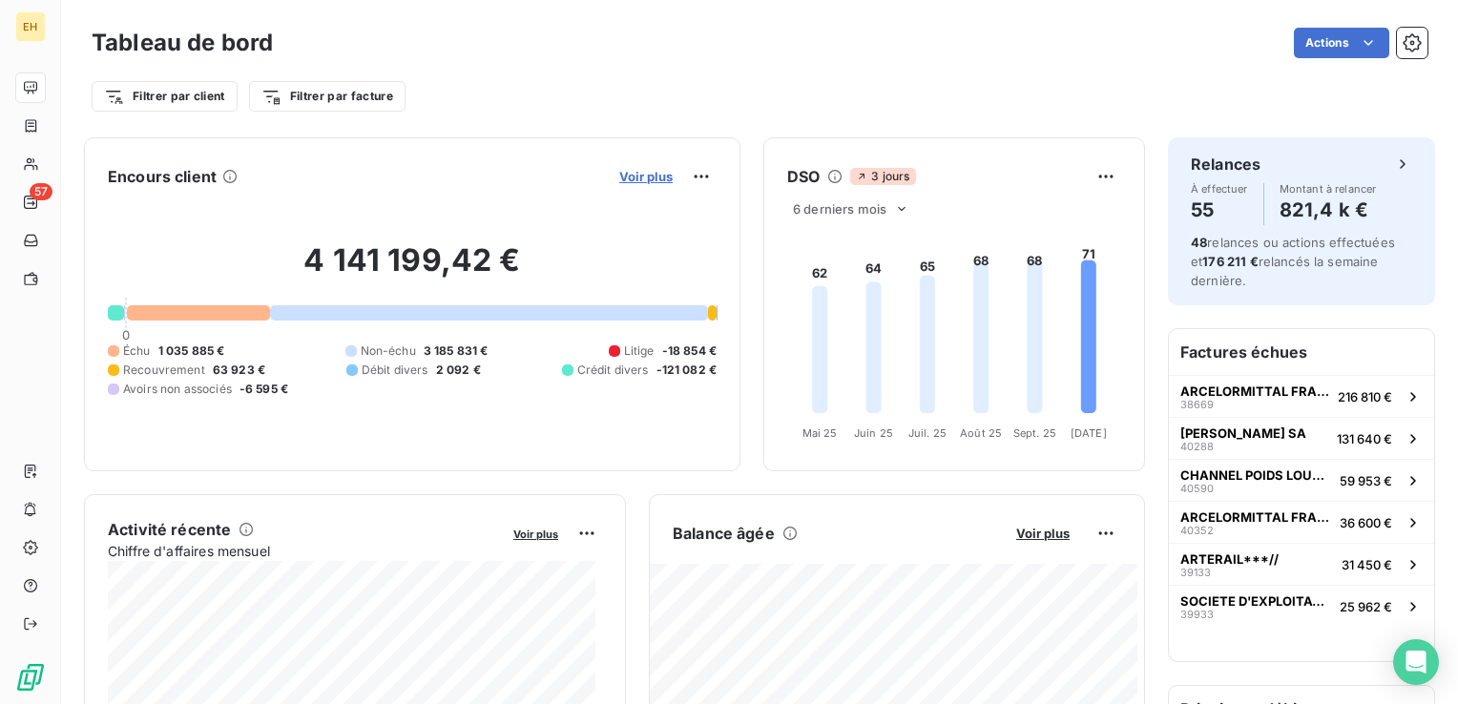
click at [630, 176] on span "Voir plus" at bounding box center [645, 176] width 53 height 15
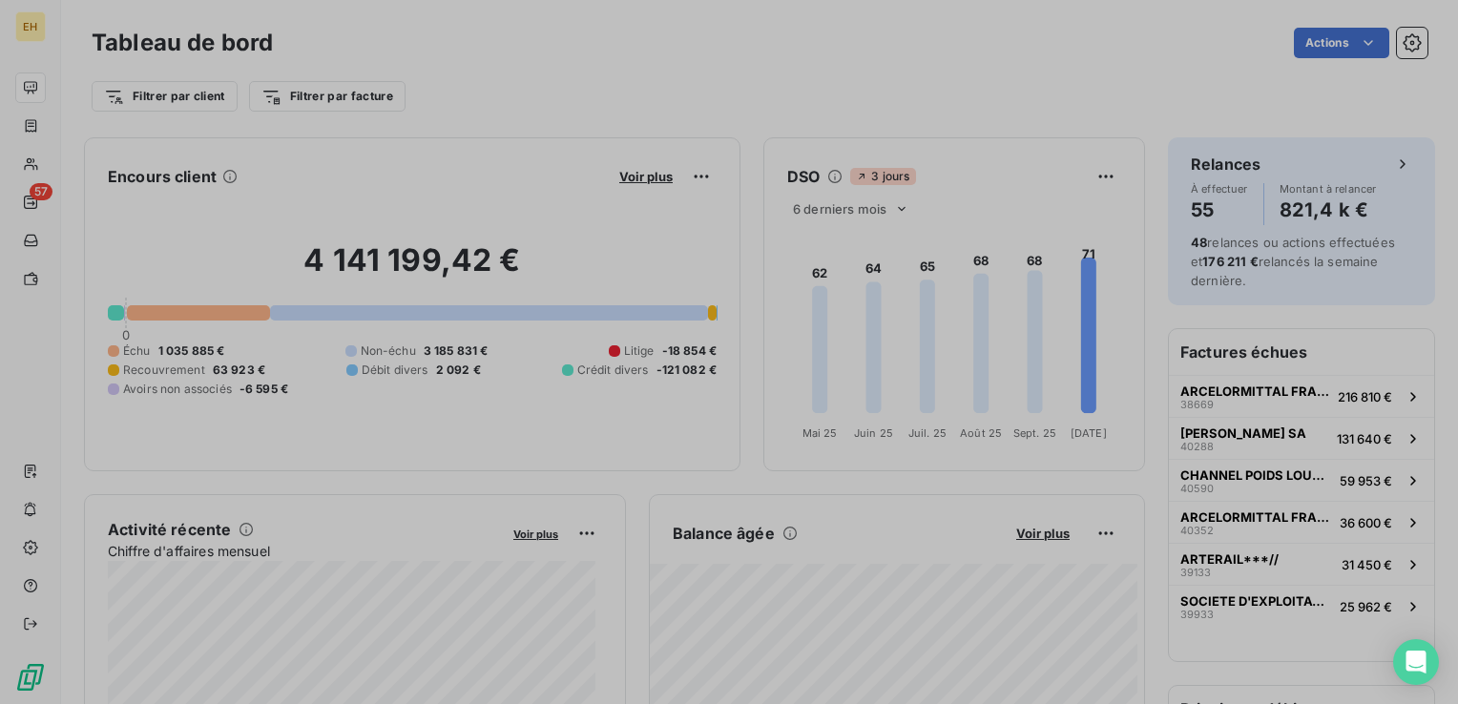
scroll to position [15, 15]
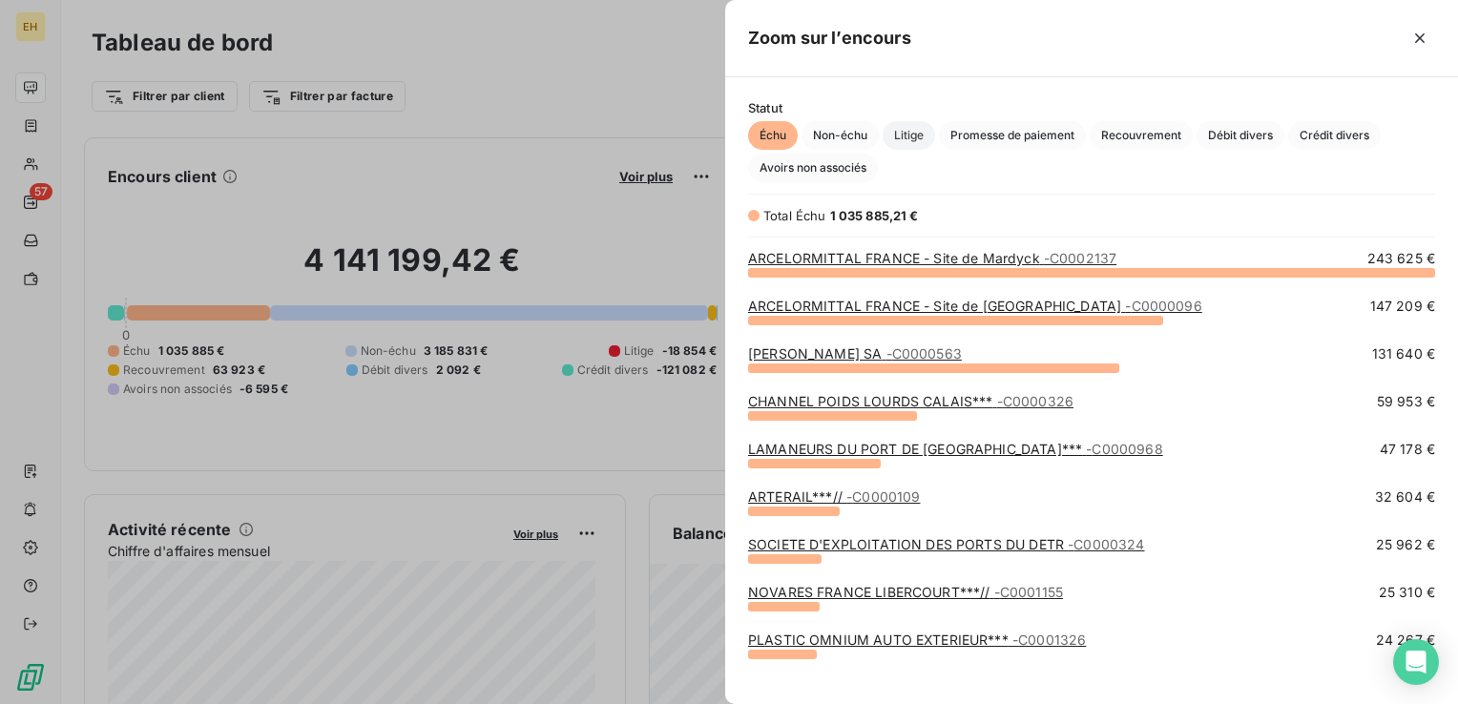
click at [916, 128] on span "Litige" at bounding box center [908, 135] width 52 height 29
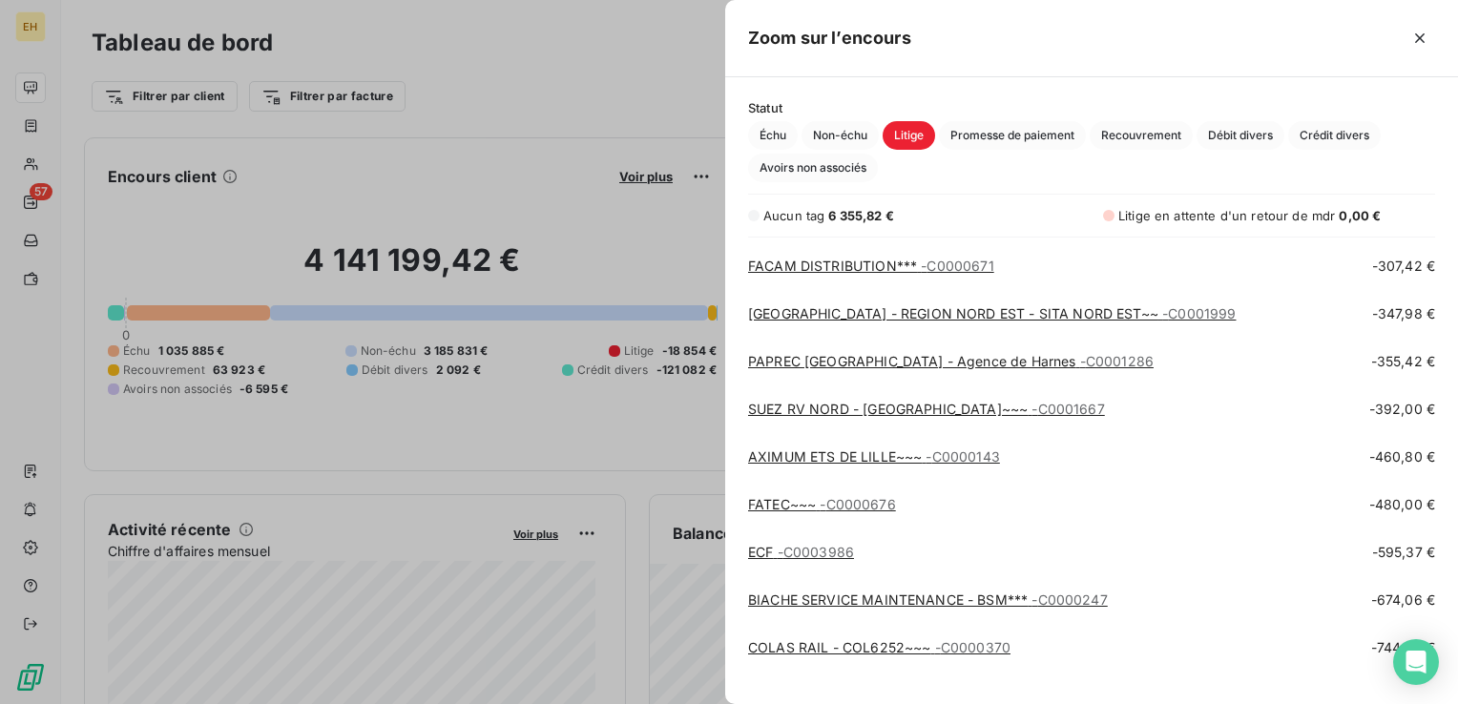
scroll to position [924, 0]
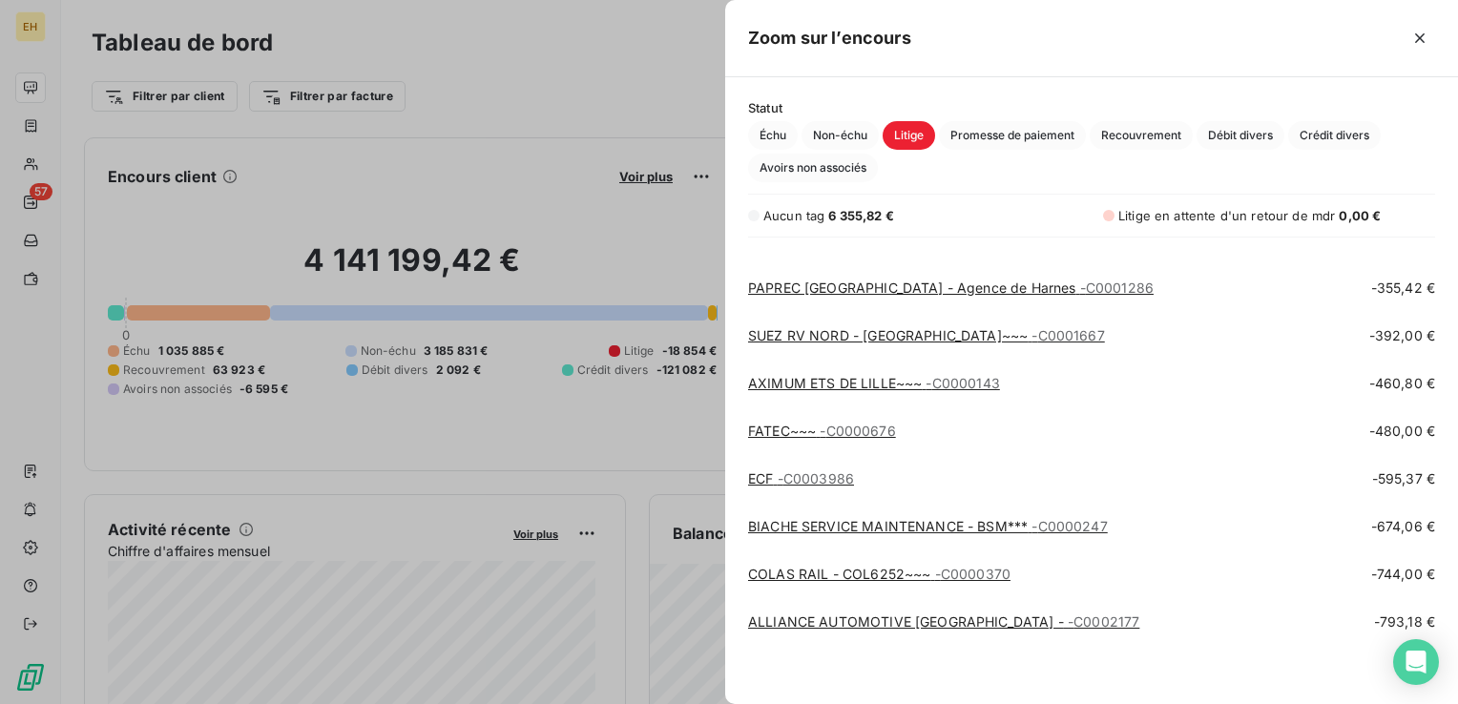
click at [882, 620] on link "ALLIANCE AUTOMOTIVE PARIS NORD CENTRE - - C0002177" at bounding box center [943, 621] width 391 height 16
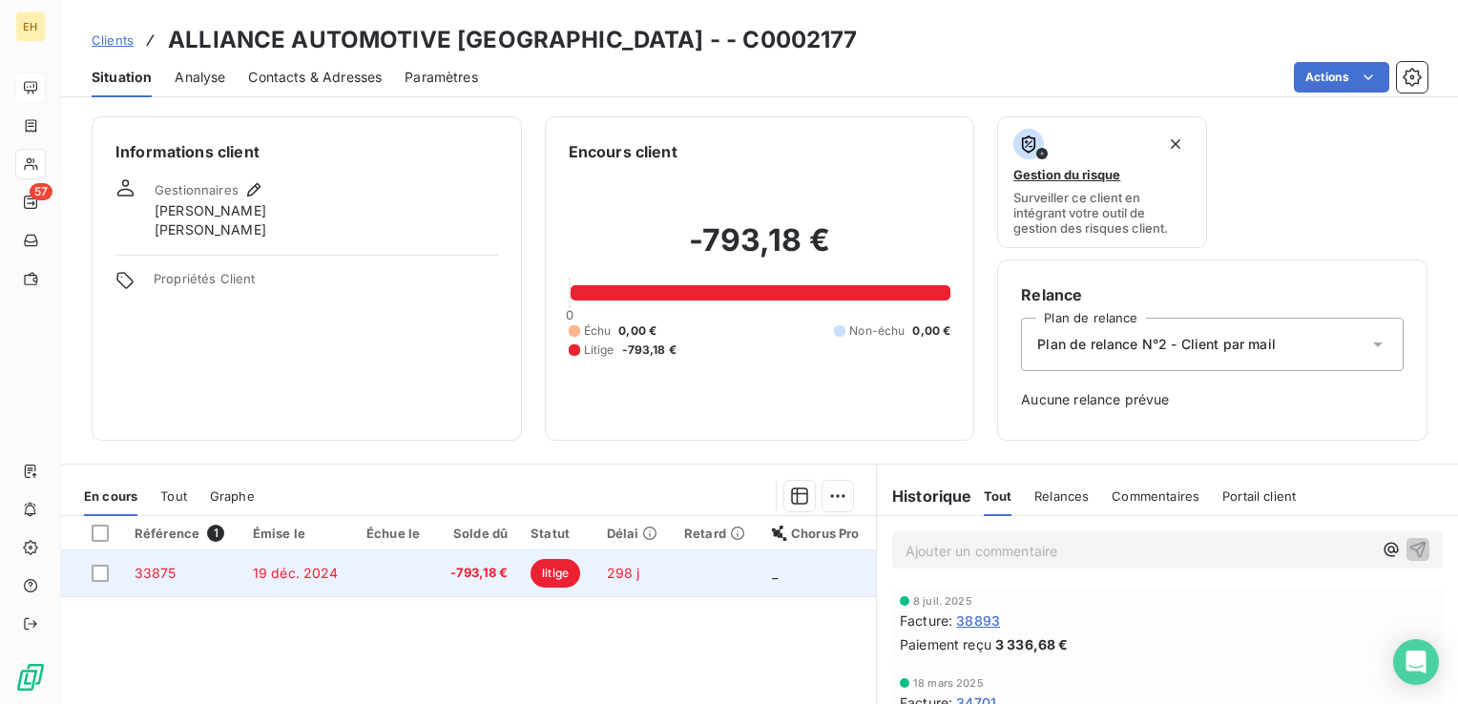
click at [467, 568] on span "-793,18 €" at bounding box center [476, 573] width 61 height 19
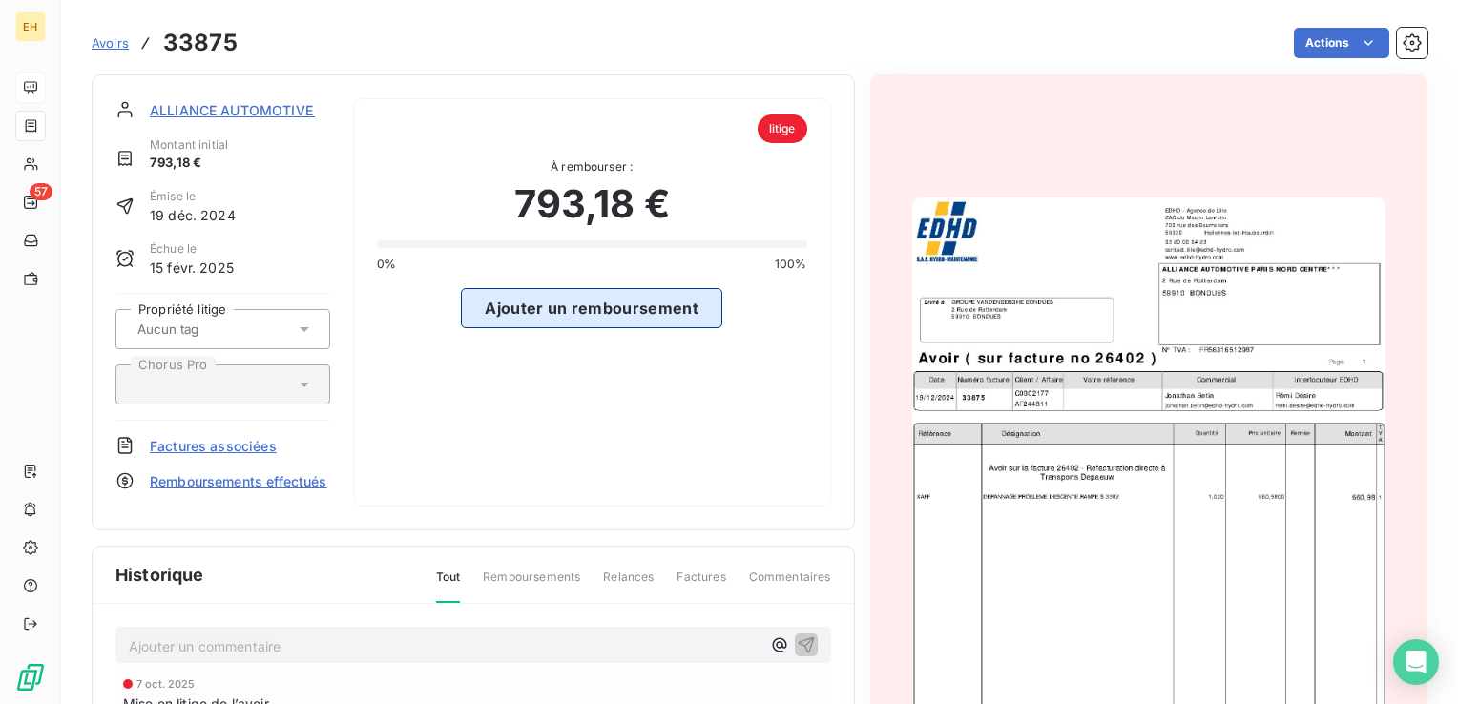
click at [634, 318] on button "Ajouter un remboursement" at bounding box center [591, 308] width 261 height 40
select select "9"
select select "2025"
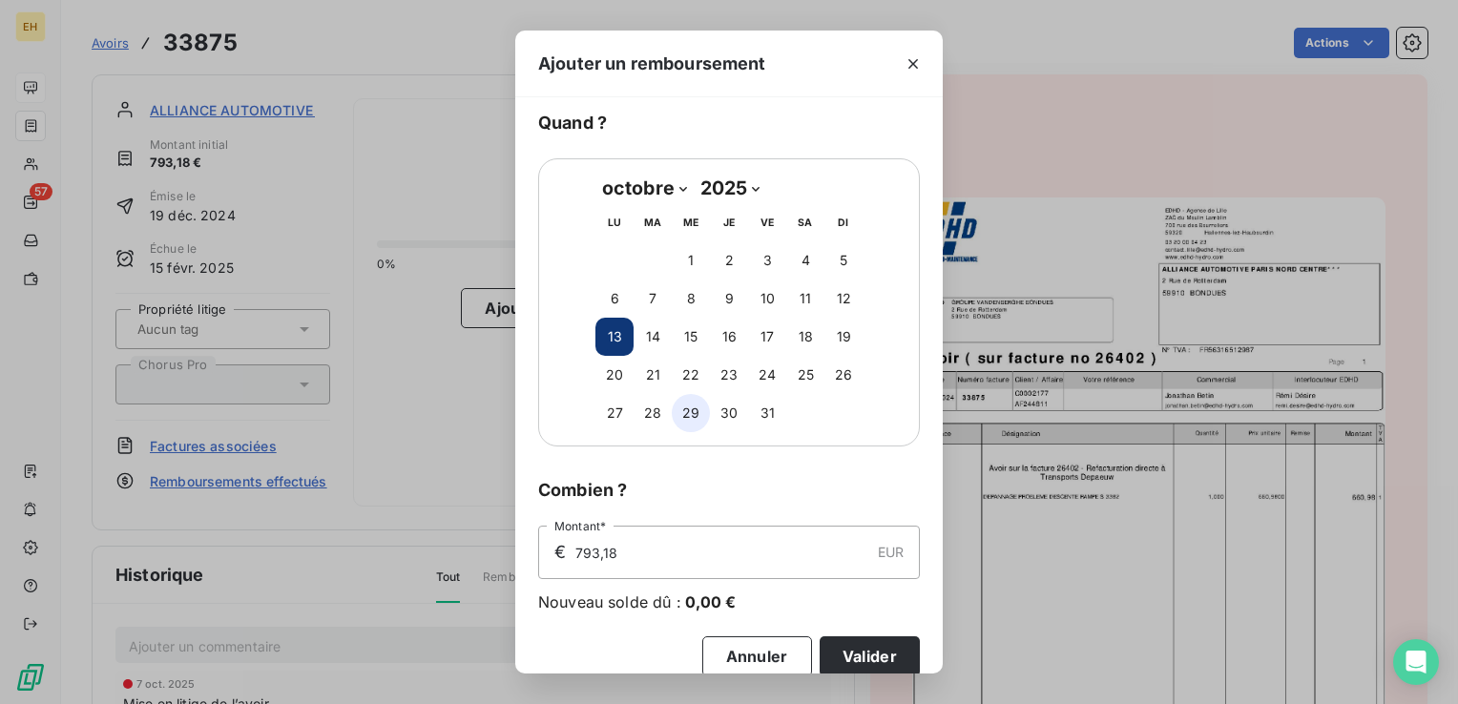
scroll to position [69, 0]
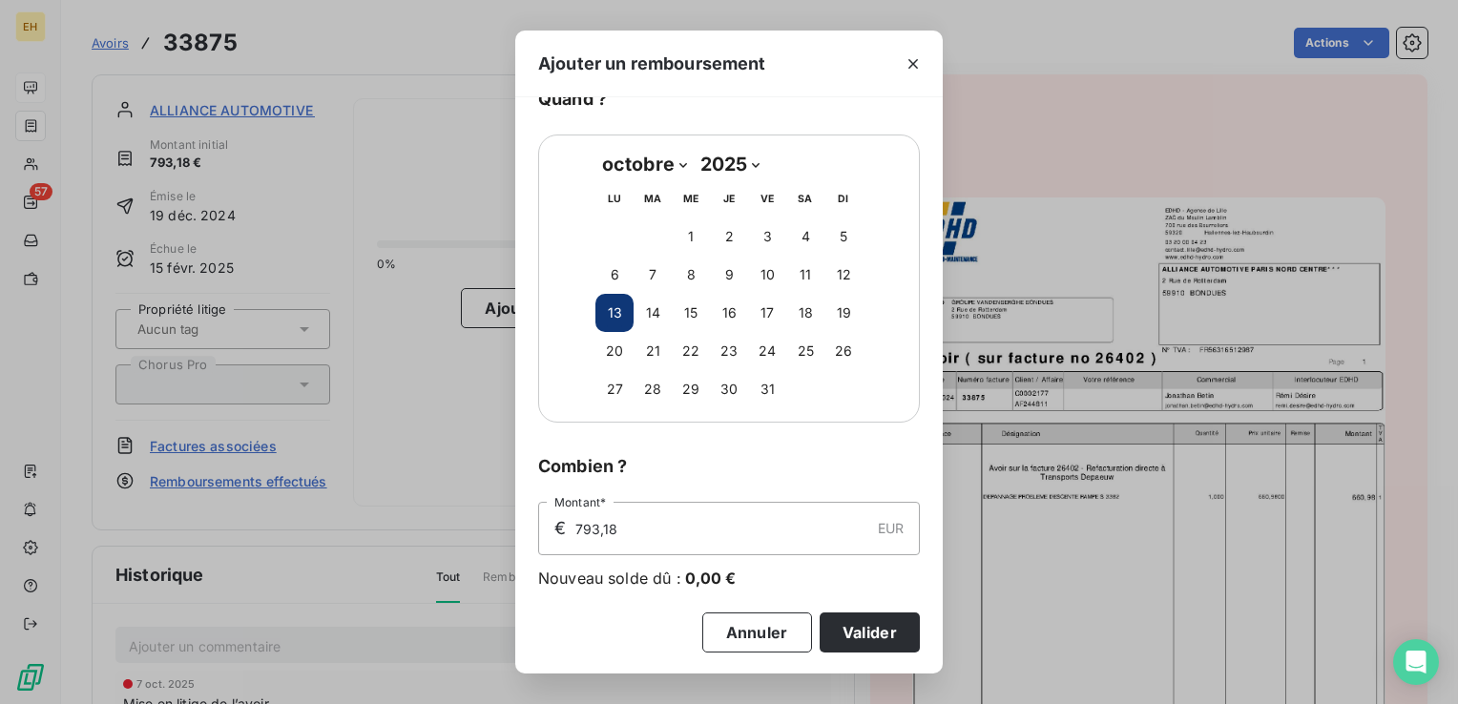
click at [858, 615] on button "Valider" at bounding box center [869, 632] width 100 height 40
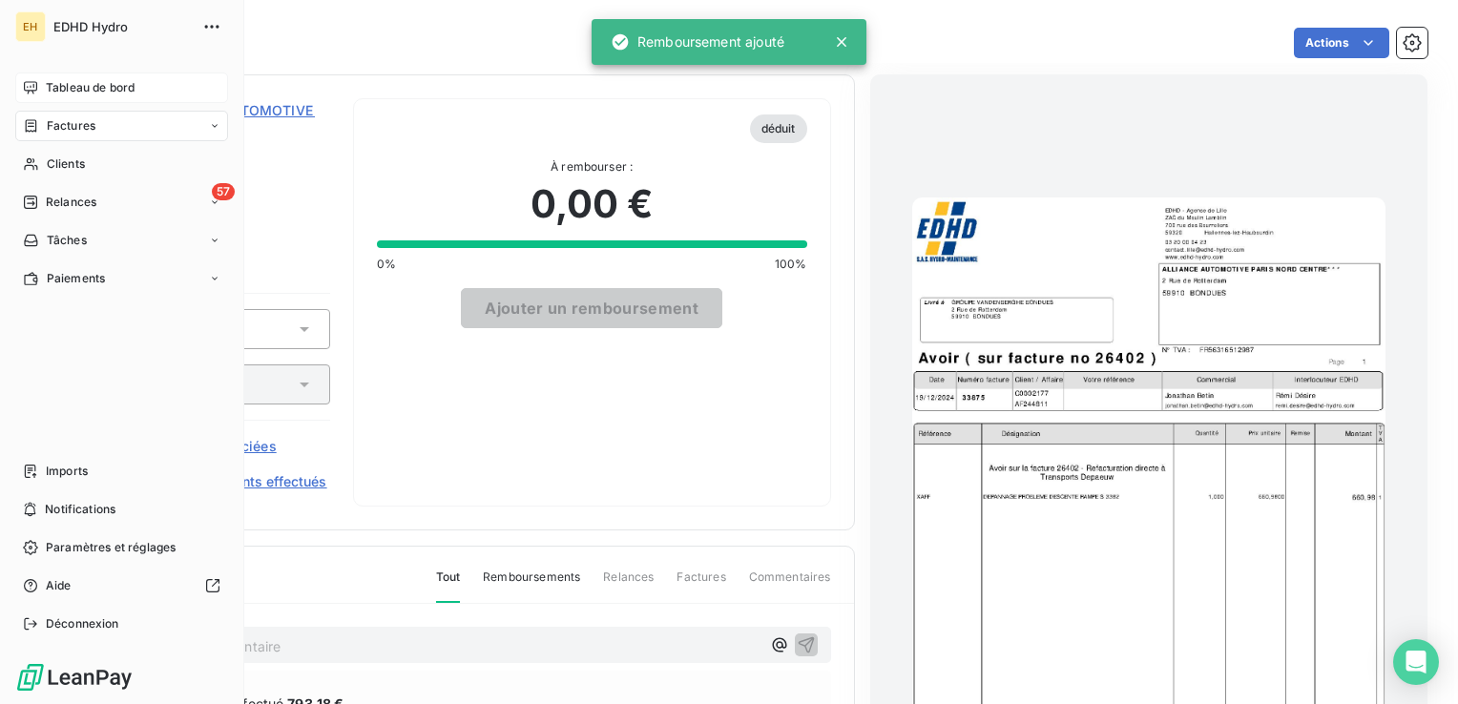
click at [124, 83] on span "Tableau de bord" at bounding box center [90, 87] width 89 height 17
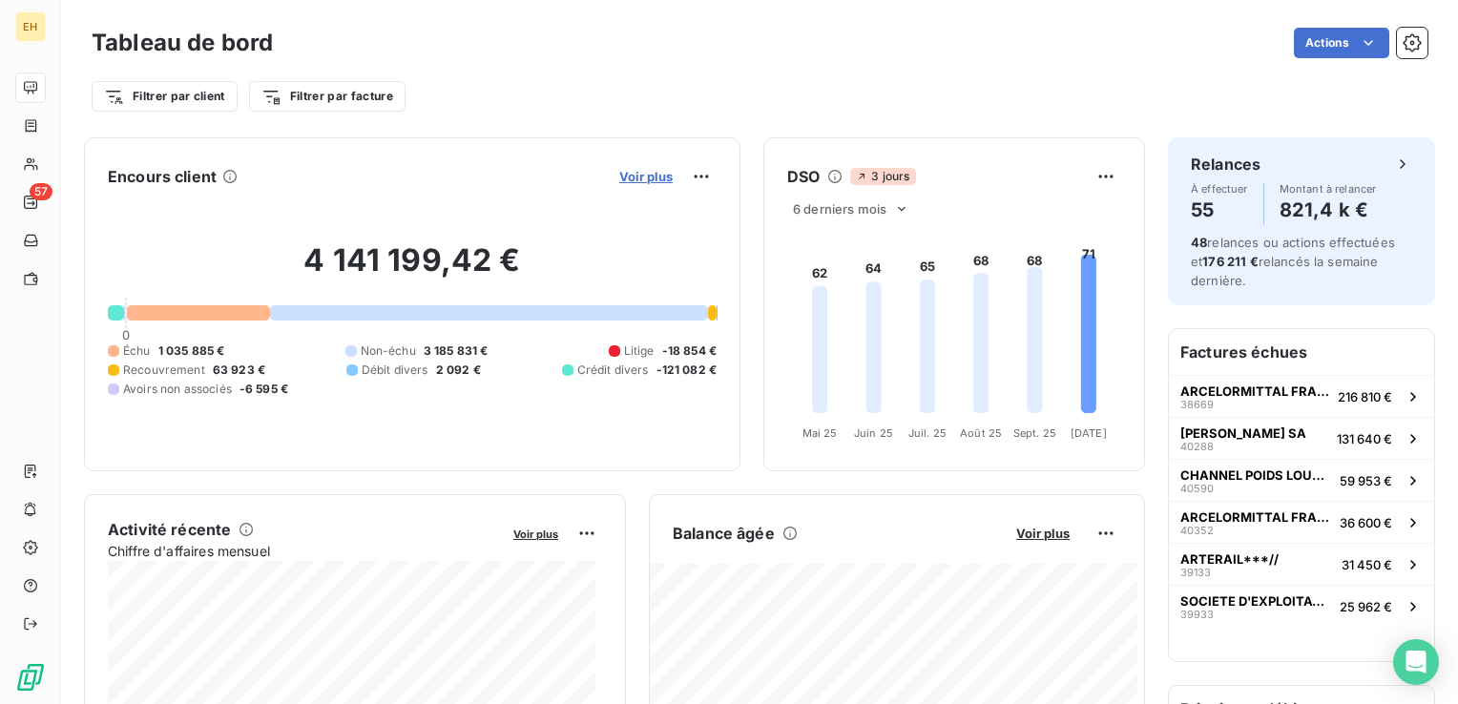
click at [624, 177] on span "Voir plus" at bounding box center [645, 176] width 53 height 15
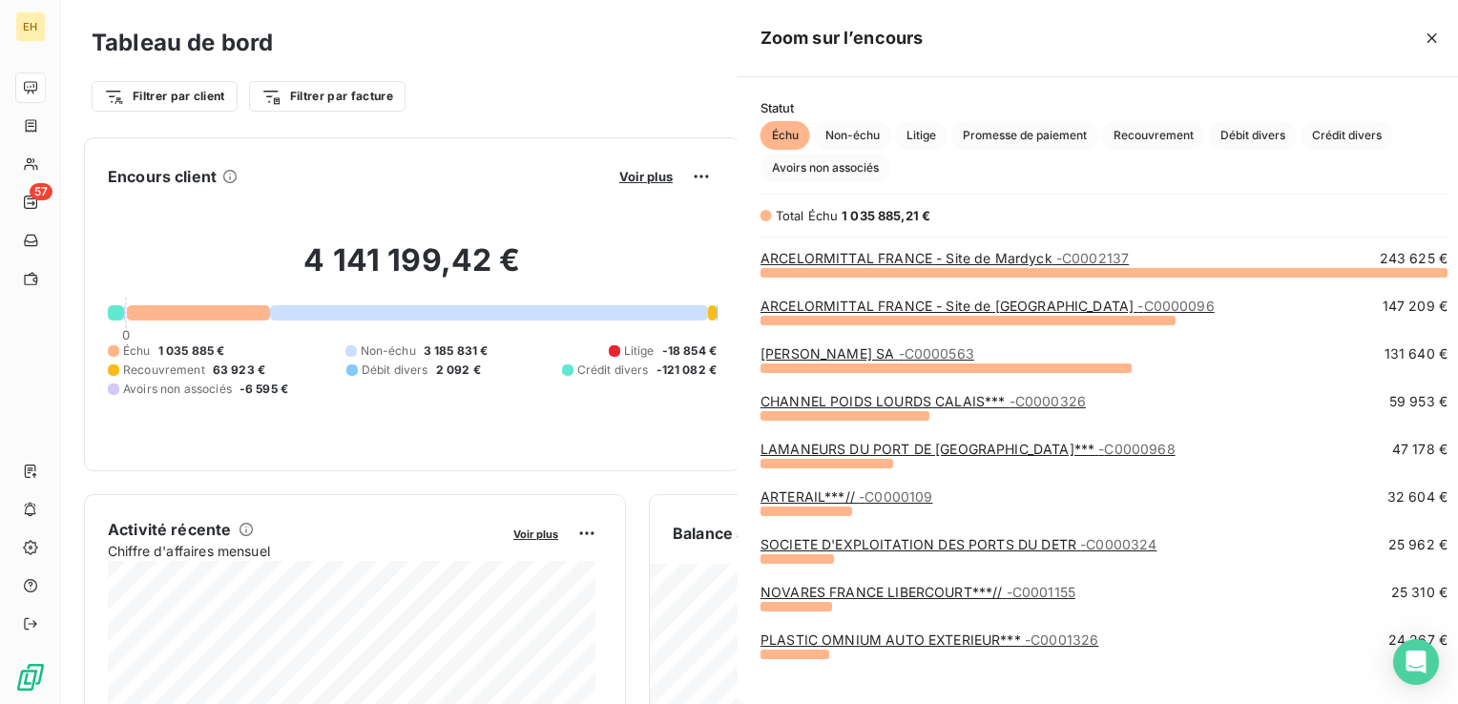
scroll to position [690, 717]
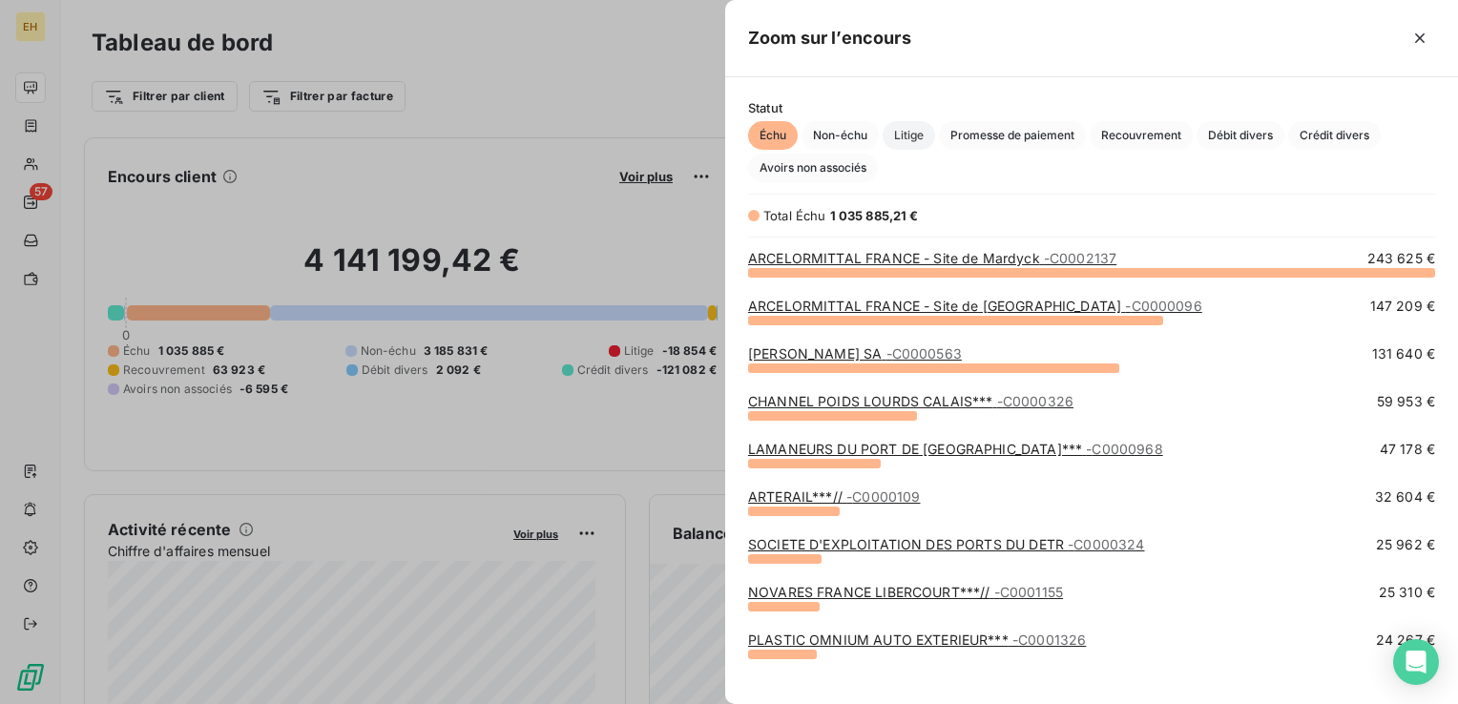
click at [910, 134] on span "Litige" at bounding box center [908, 135] width 52 height 29
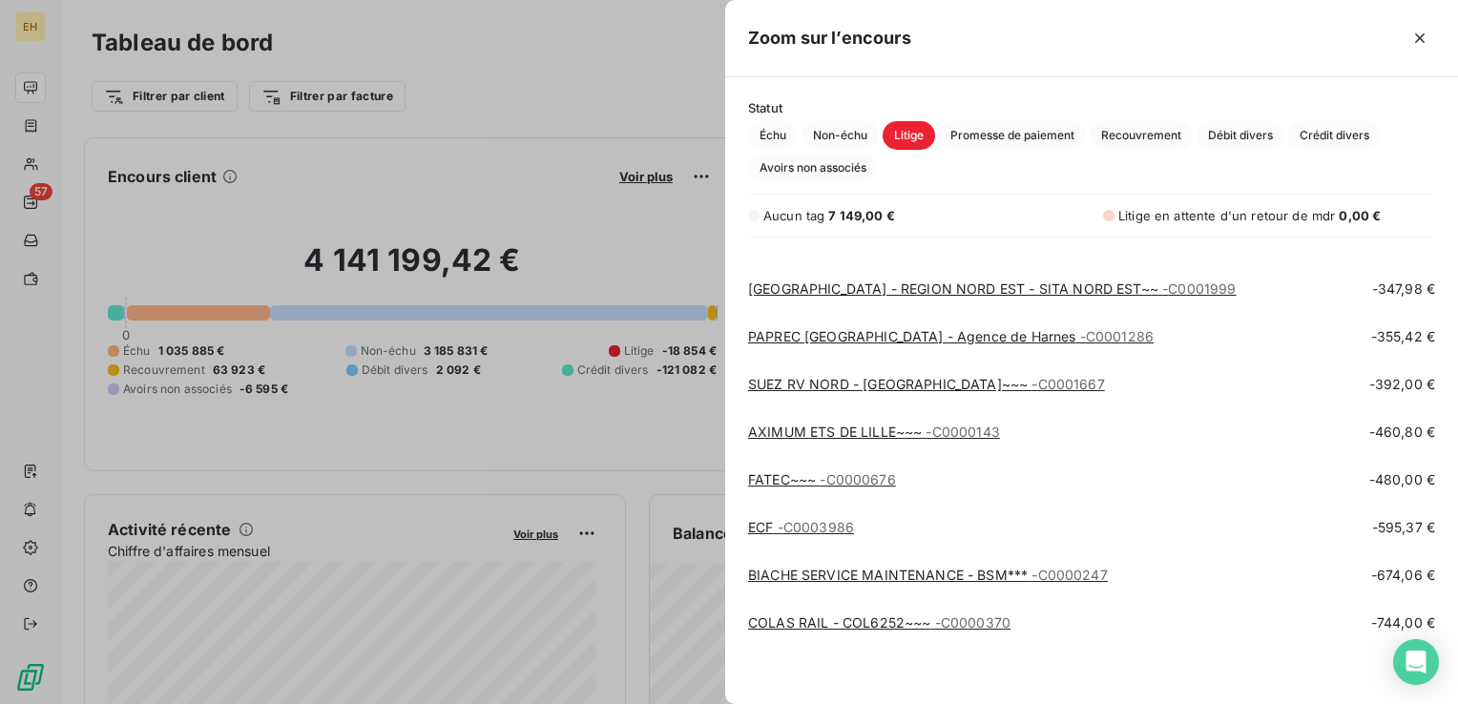
scroll to position [878, 0]
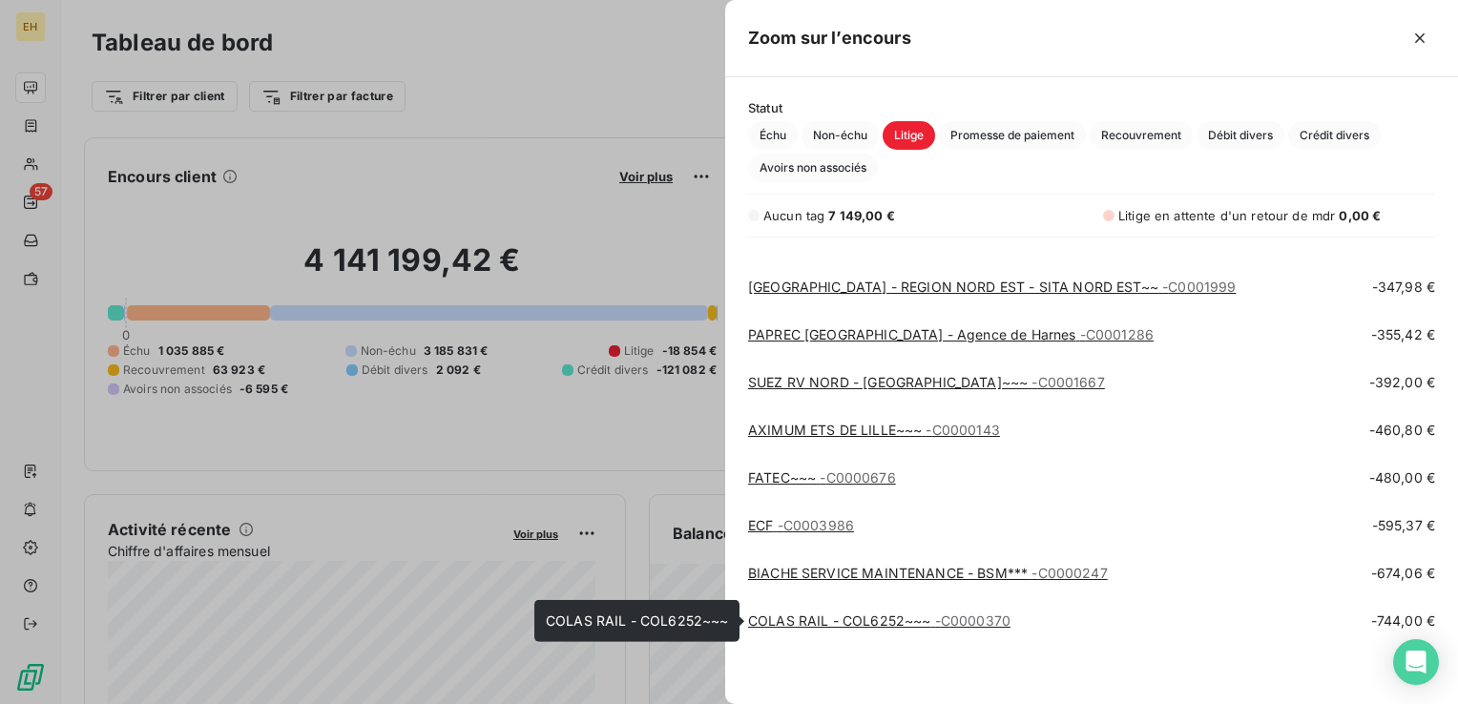
click at [811, 620] on link "COLAS RAIL - COL6252~~~ - C0000370" at bounding box center [879, 620] width 262 height 16
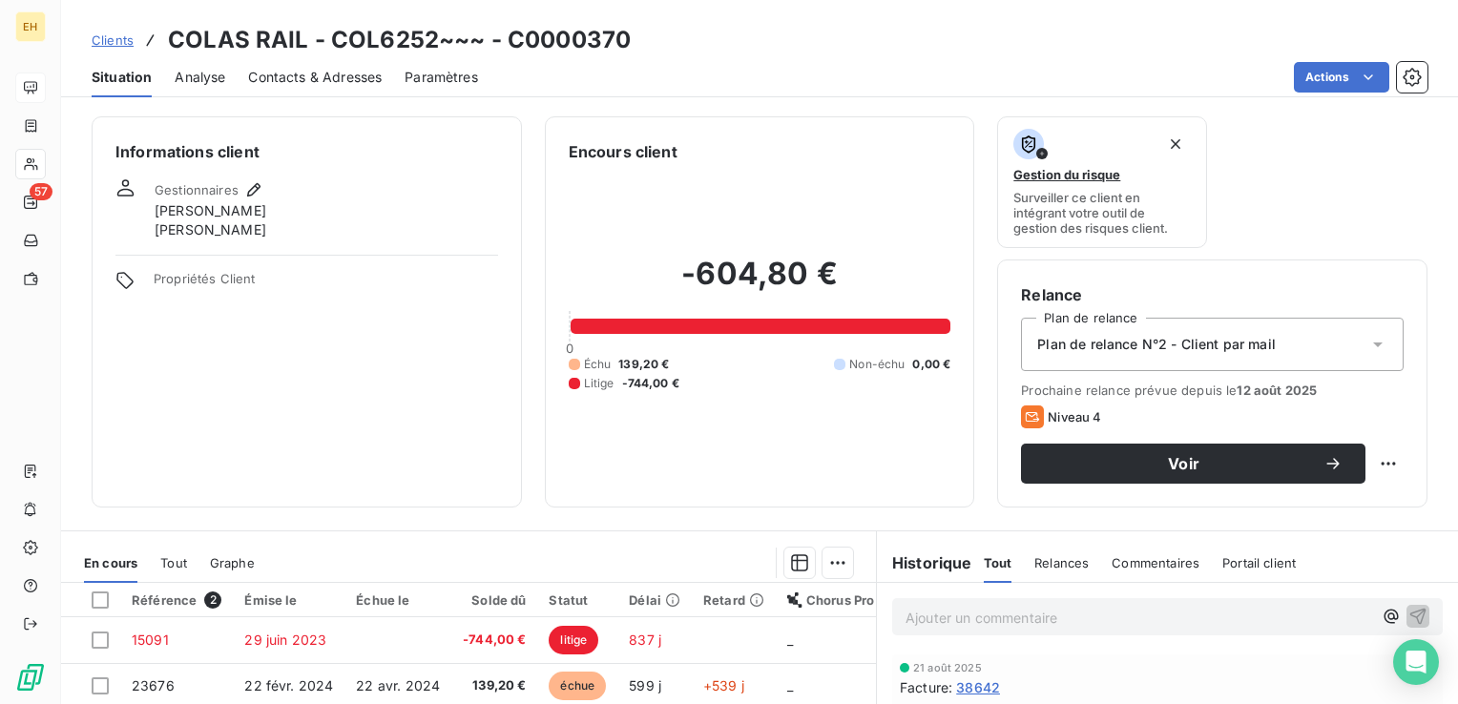
scroll to position [301, 0]
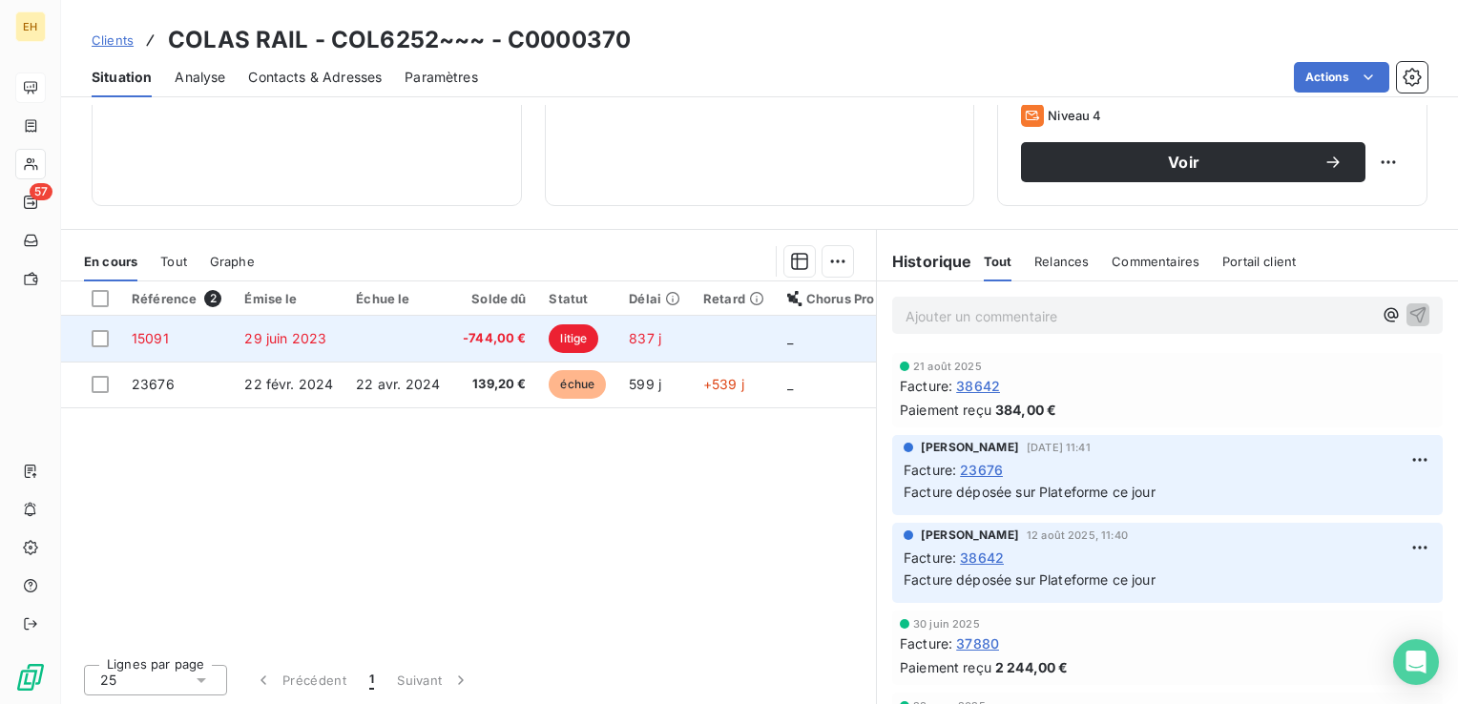
click at [486, 349] on td "-744,00 €" at bounding box center [494, 339] width 86 height 46
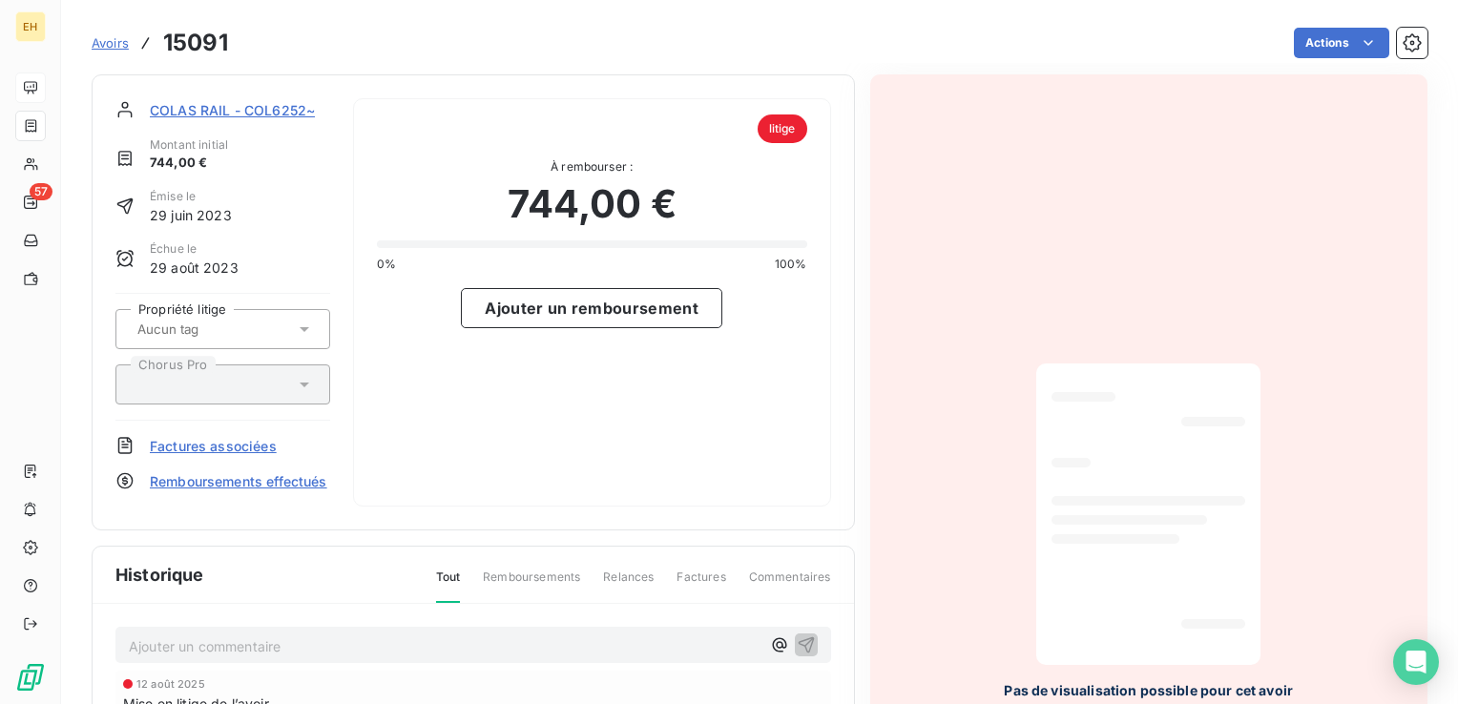
click at [591, 282] on div "litige À rembourser : 744,00 € 0% 100% Ajouter un remboursement" at bounding box center [592, 302] width 478 height 408
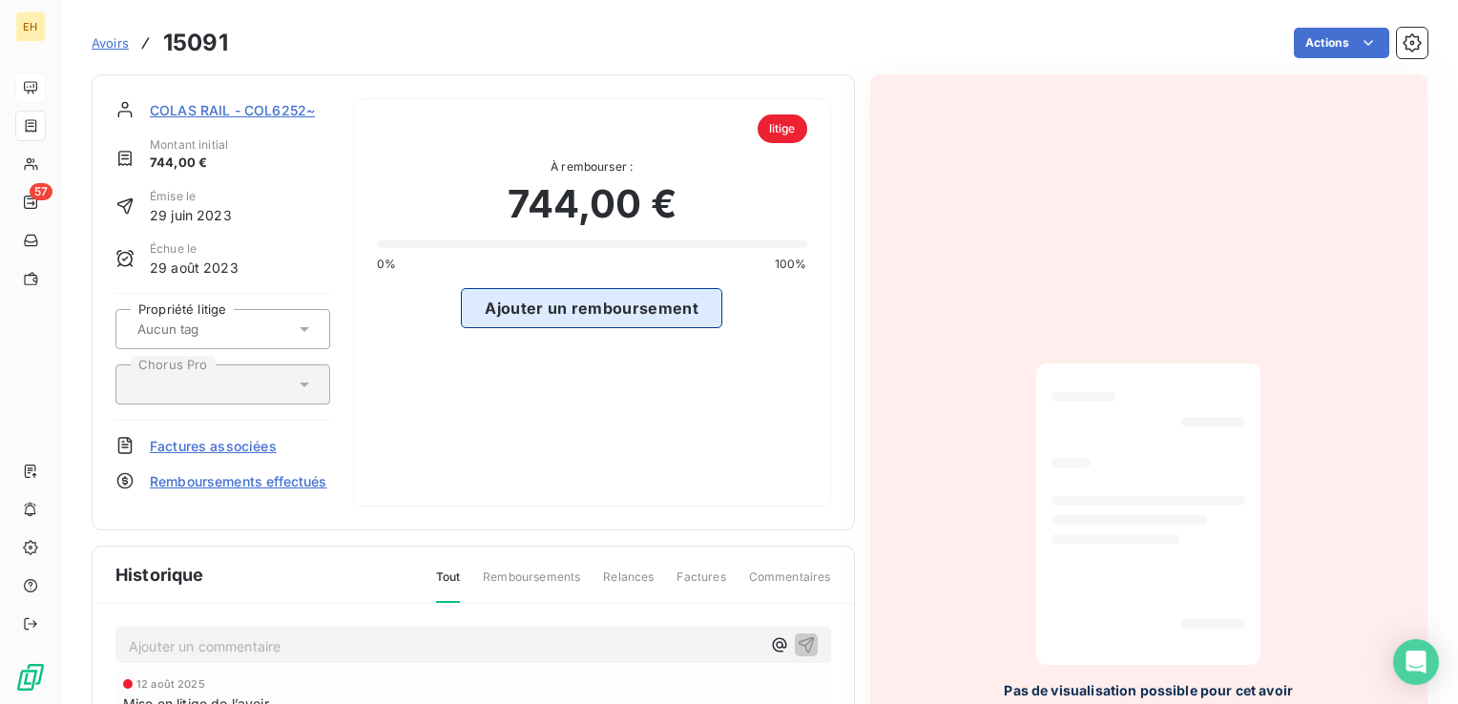
click at [595, 307] on button "Ajouter un remboursement" at bounding box center [591, 308] width 261 height 40
select select "9"
select select "2025"
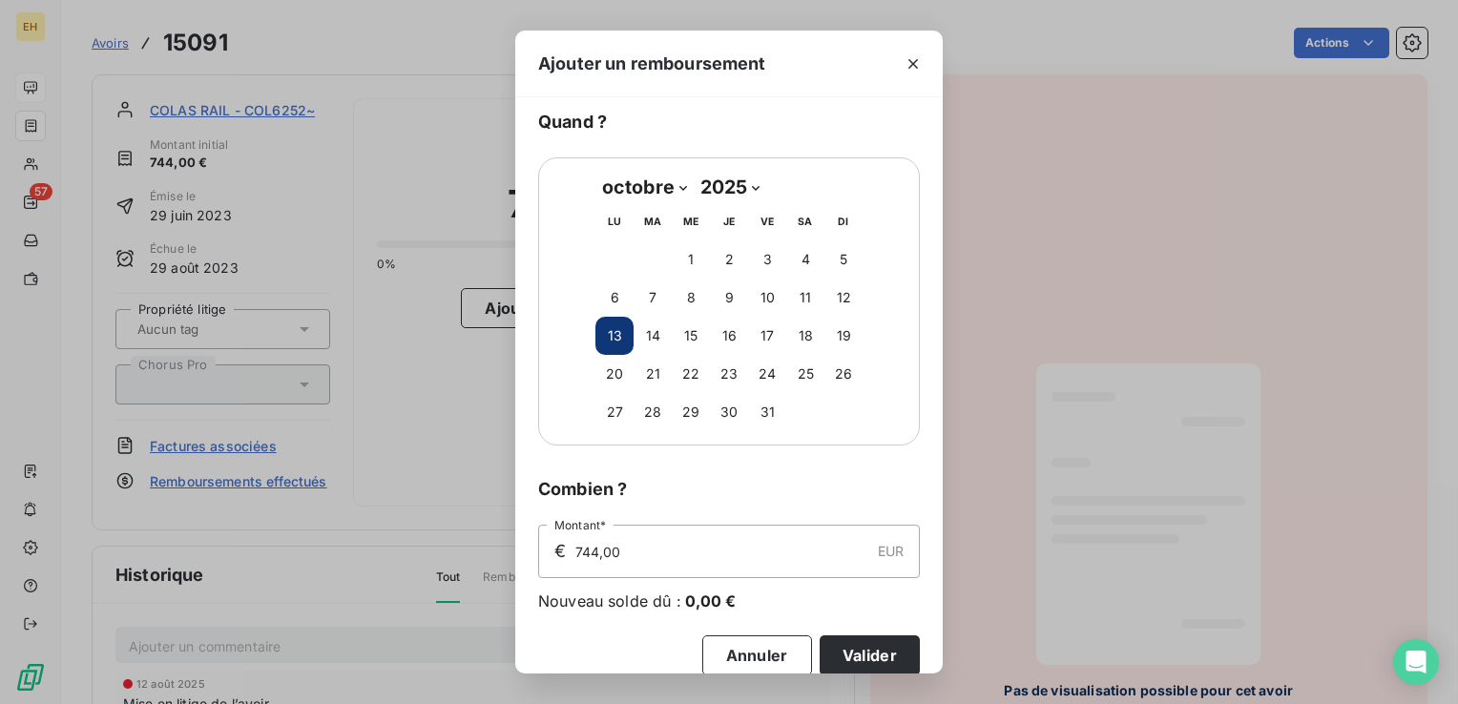
scroll to position [69, 0]
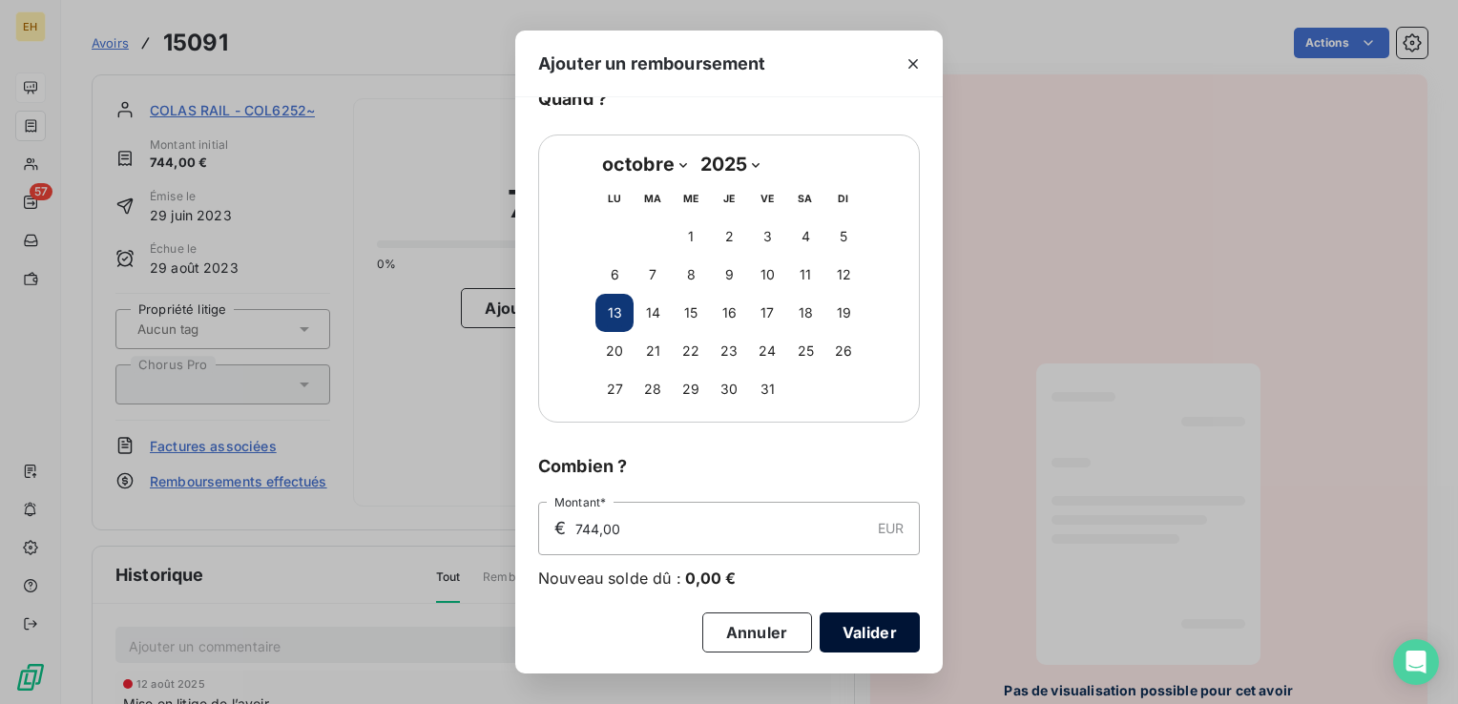
click at [874, 629] on button "Valider" at bounding box center [869, 632] width 100 height 40
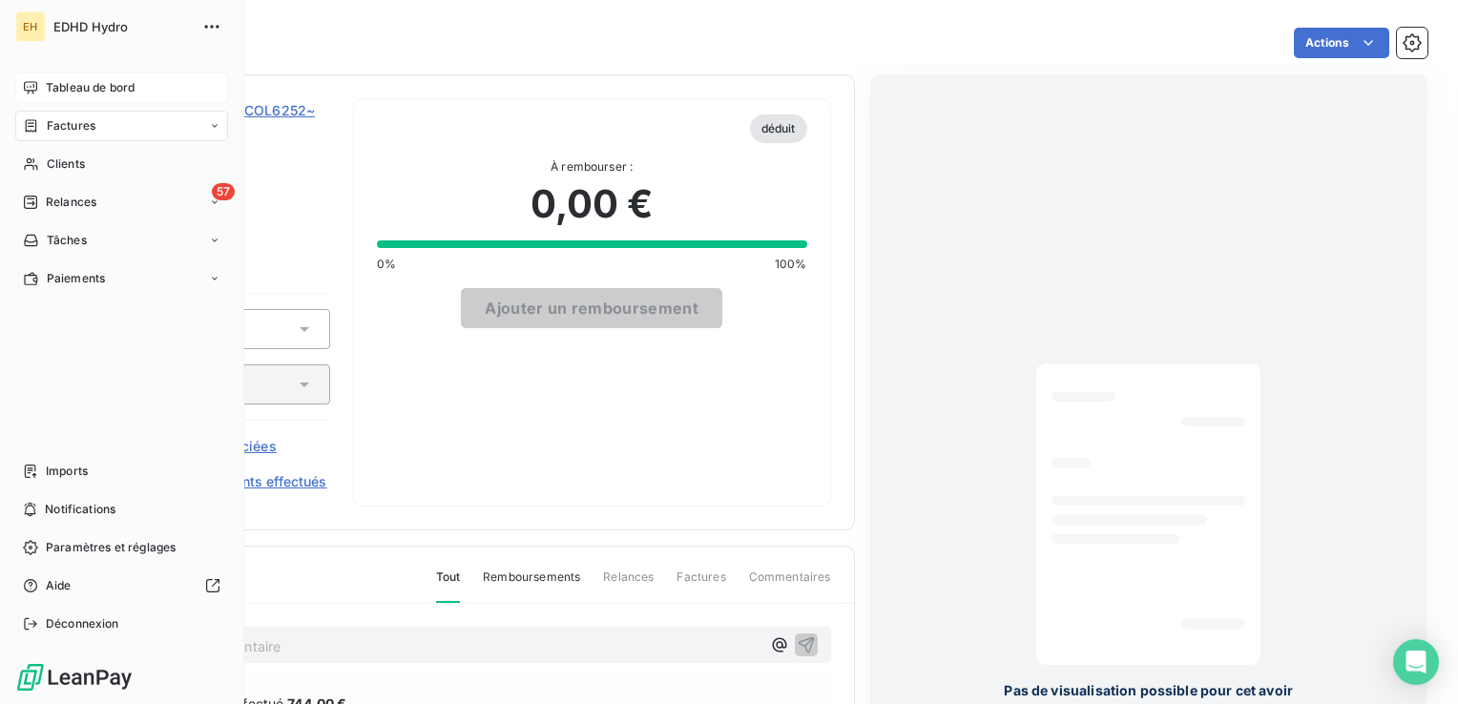
drag, startPoint x: 95, startPoint y: 93, endPoint x: 179, endPoint y: 122, distance: 89.0
click at [95, 93] on span "Tableau de bord" at bounding box center [90, 87] width 89 height 17
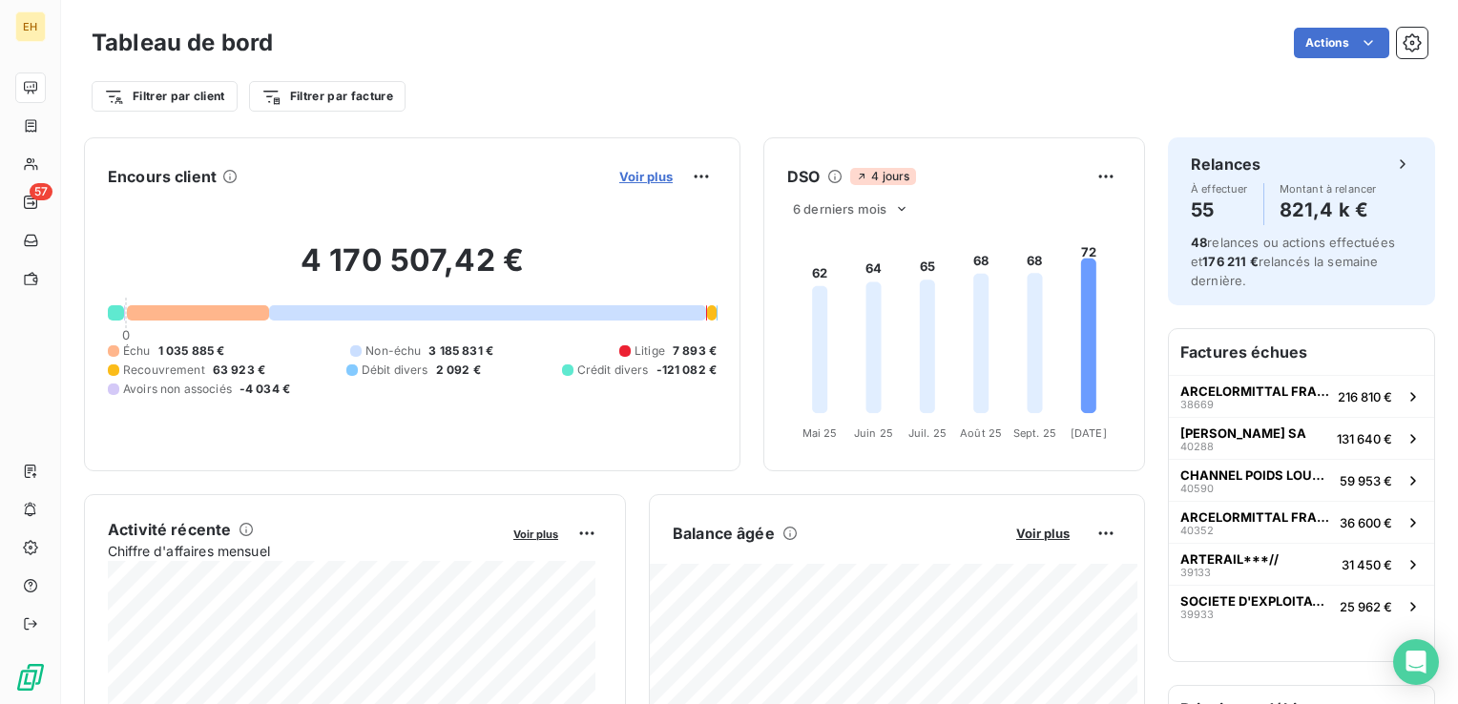
click at [636, 176] on span "Voir plus" at bounding box center [645, 176] width 53 height 15
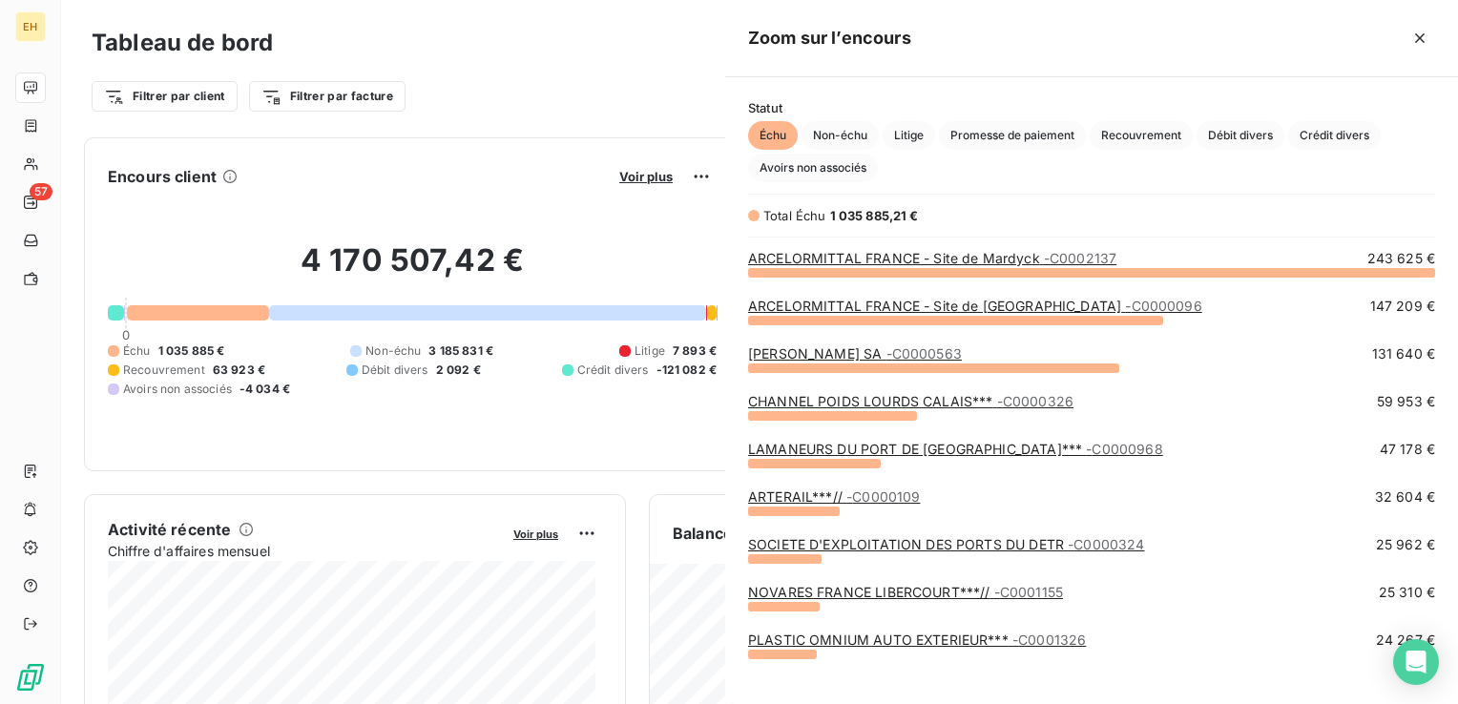
scroll to position [690, 717]
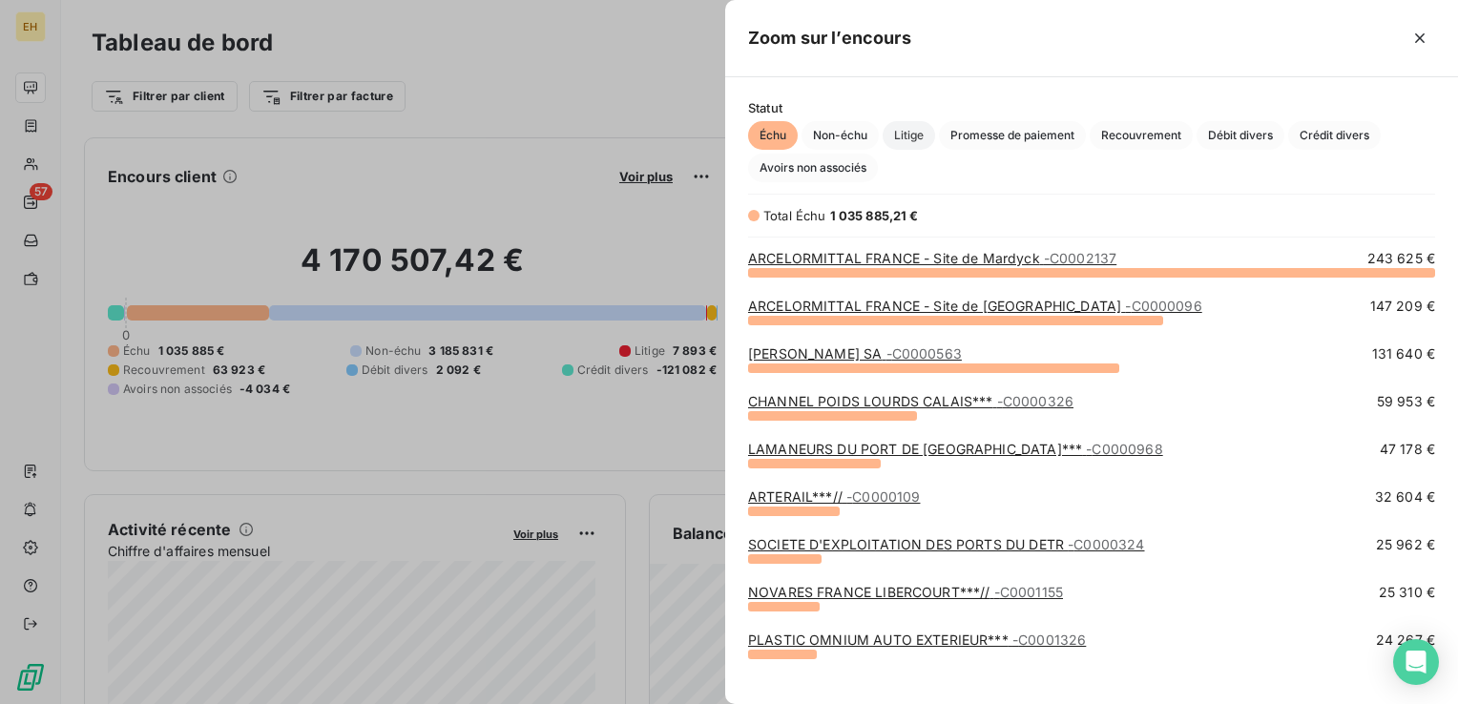
click at [897, 134] on span "Litige" at bounding box center [908, 135] width 52 height 29
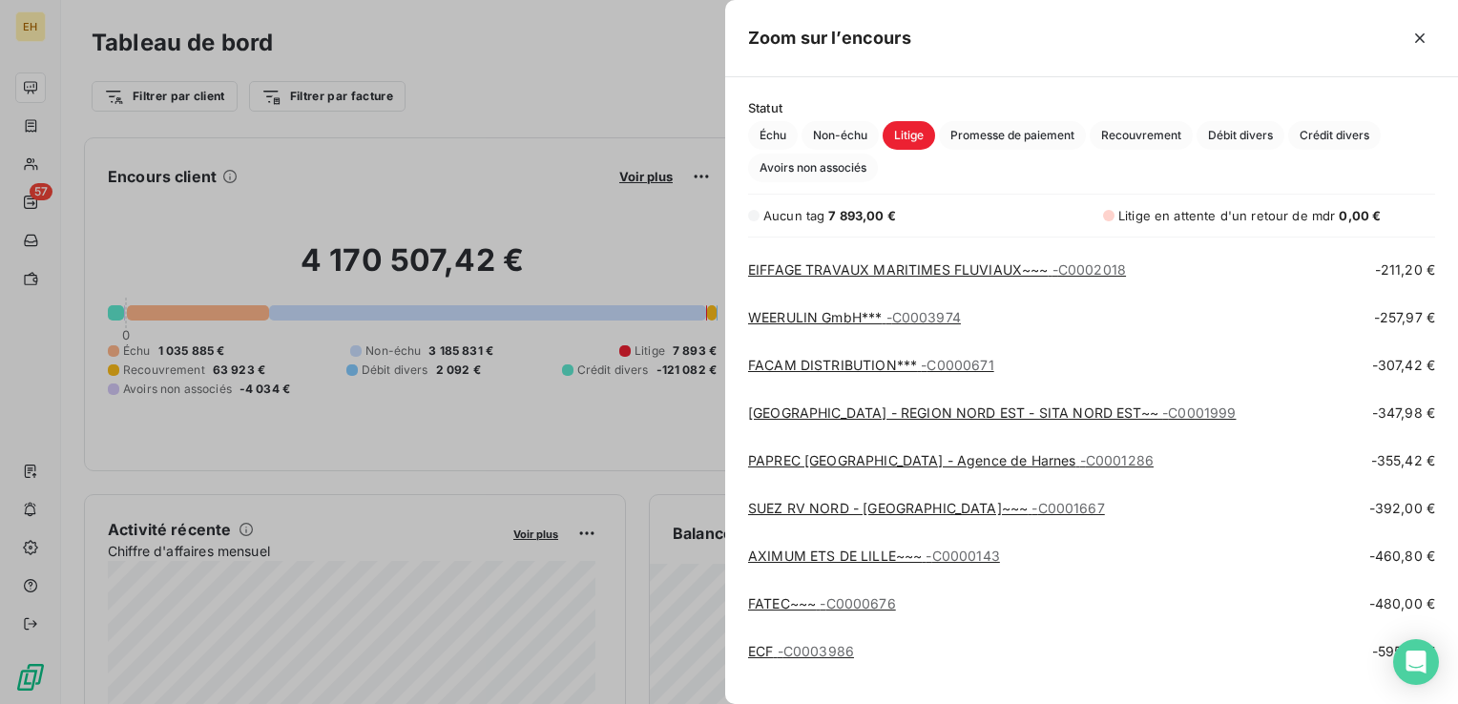
scroll to position [829, 0]
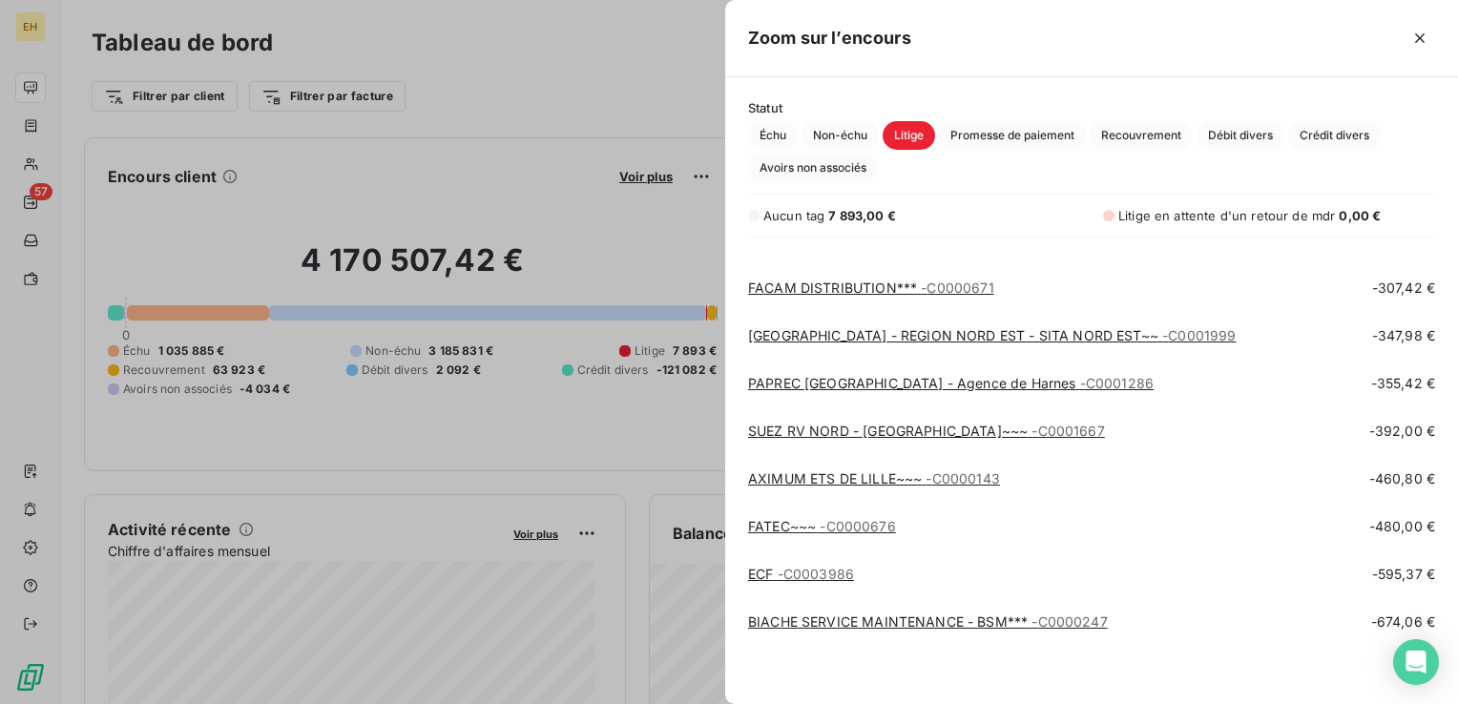
click at [817, 616] on link "BIACHE SERVICE MAINTENANCE - BSM*** - C0000247" at bounding box center [928, 621] width 360 height 16
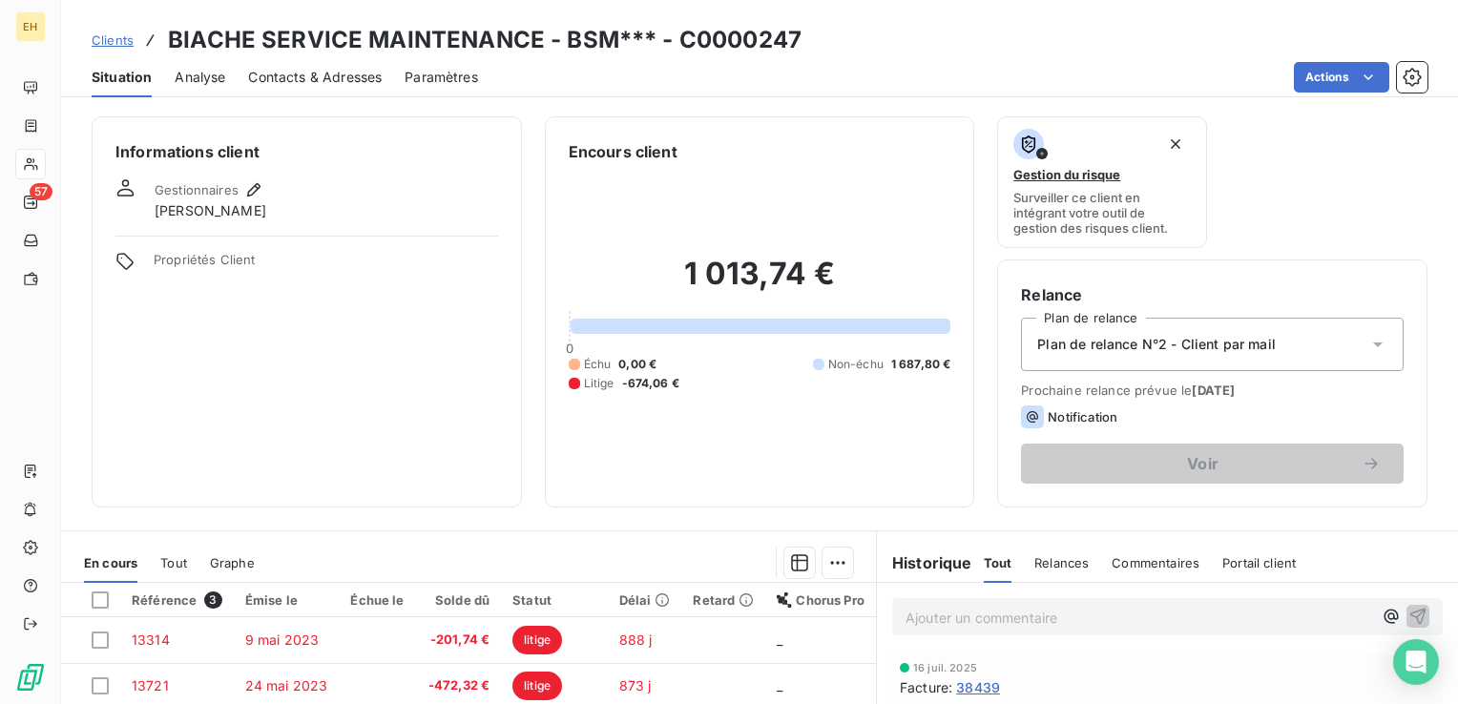
scroll to position [286, 0]
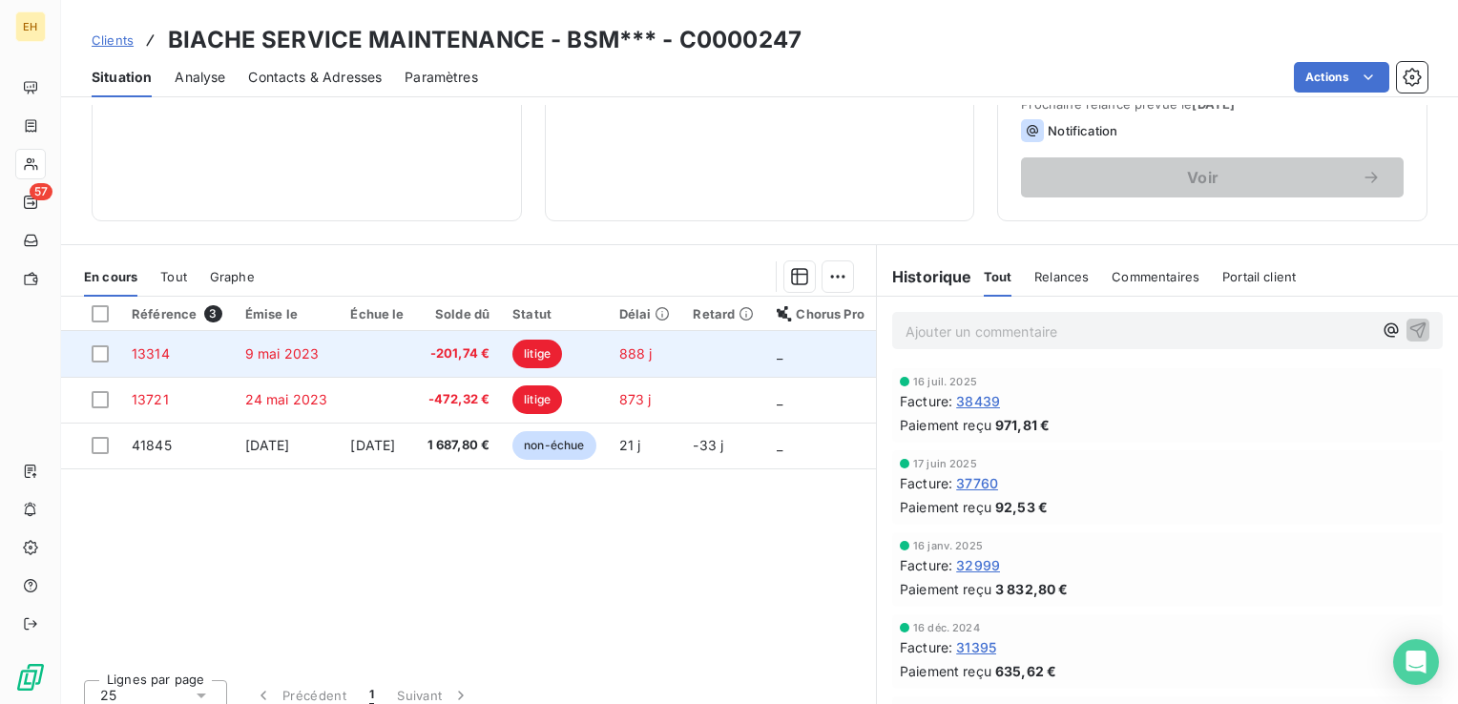
click at [404, 355] on td at bounding box center [377, 354] width 76 height 46
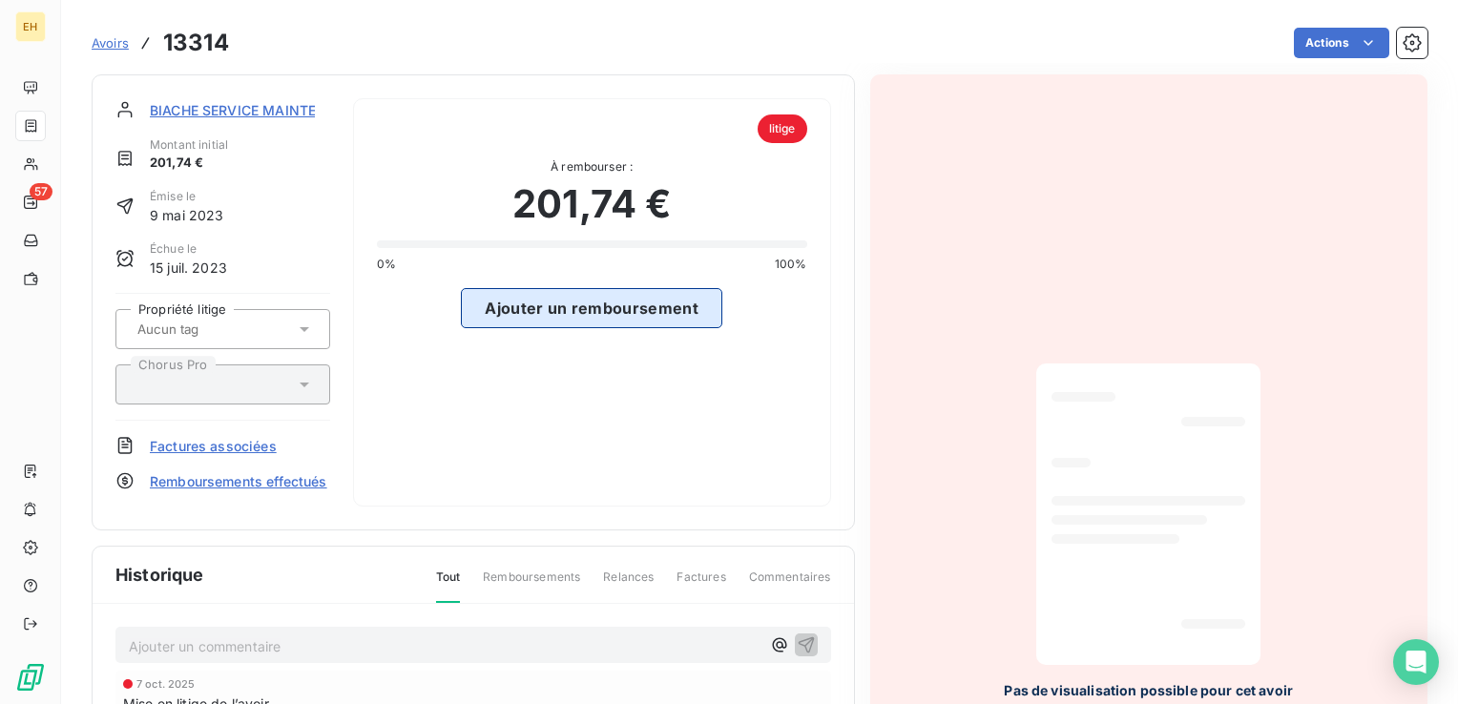
click at [548, 313] on button "Ajouter un remboursement" at bounding box center [591, 308] width 261 height 40
select select "9"
select select "2025"
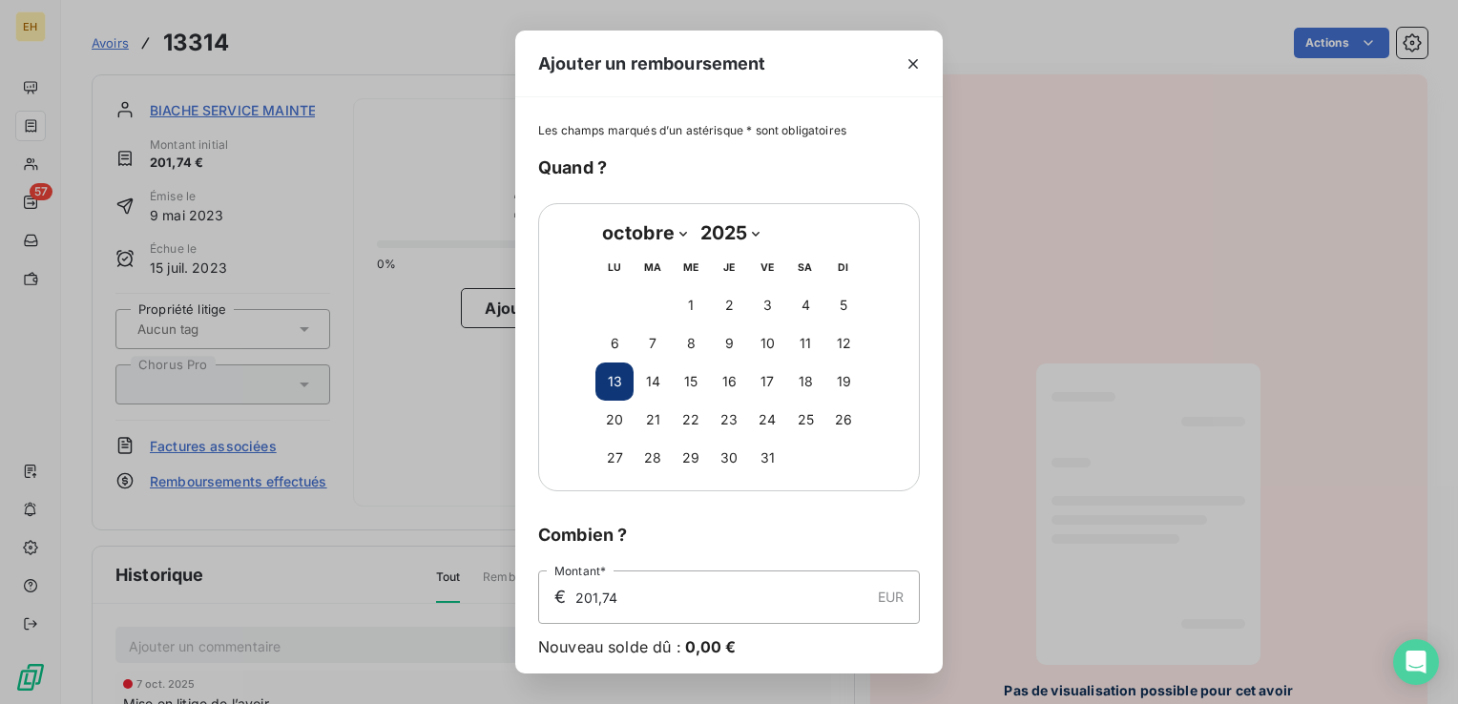
scroll to position [69, 0]
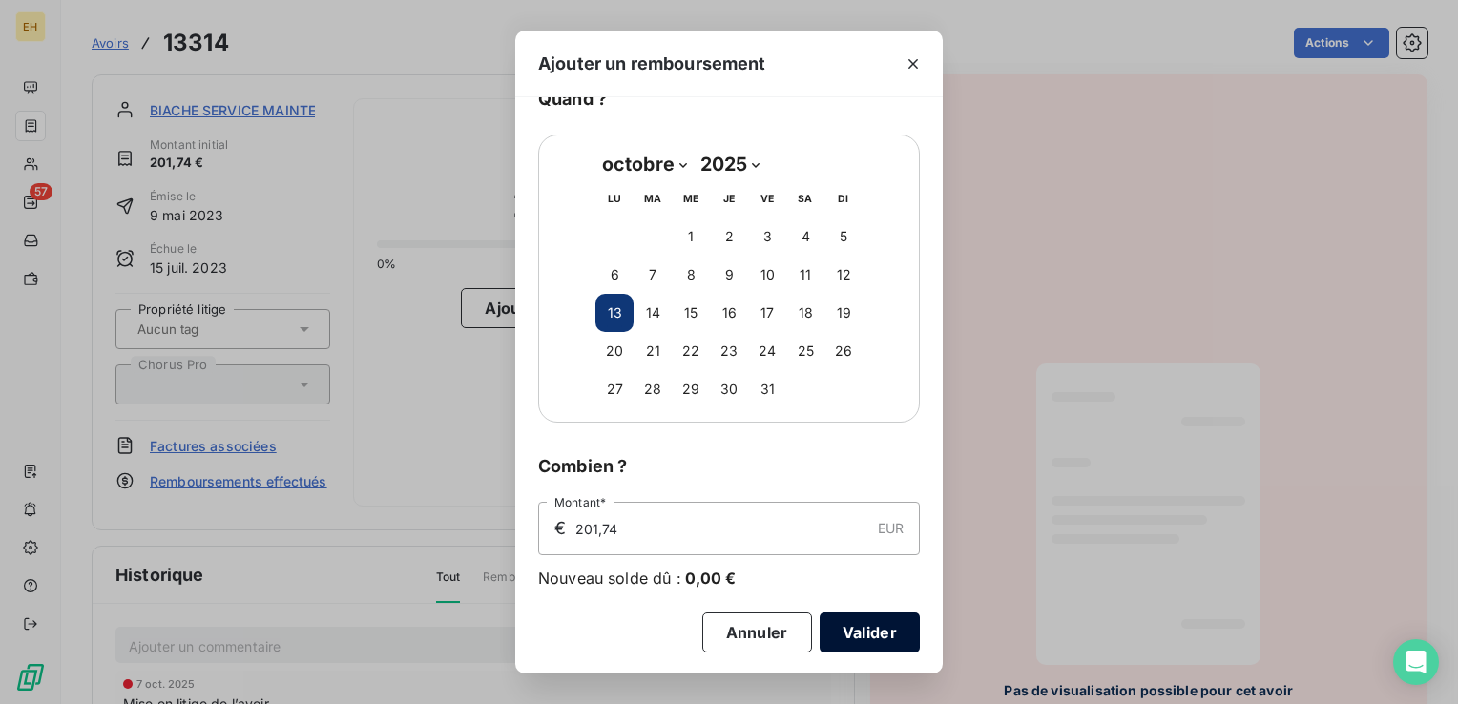
click at [851, 620] on button "Valider" at bounding box center [869, 632] width 100 height 40
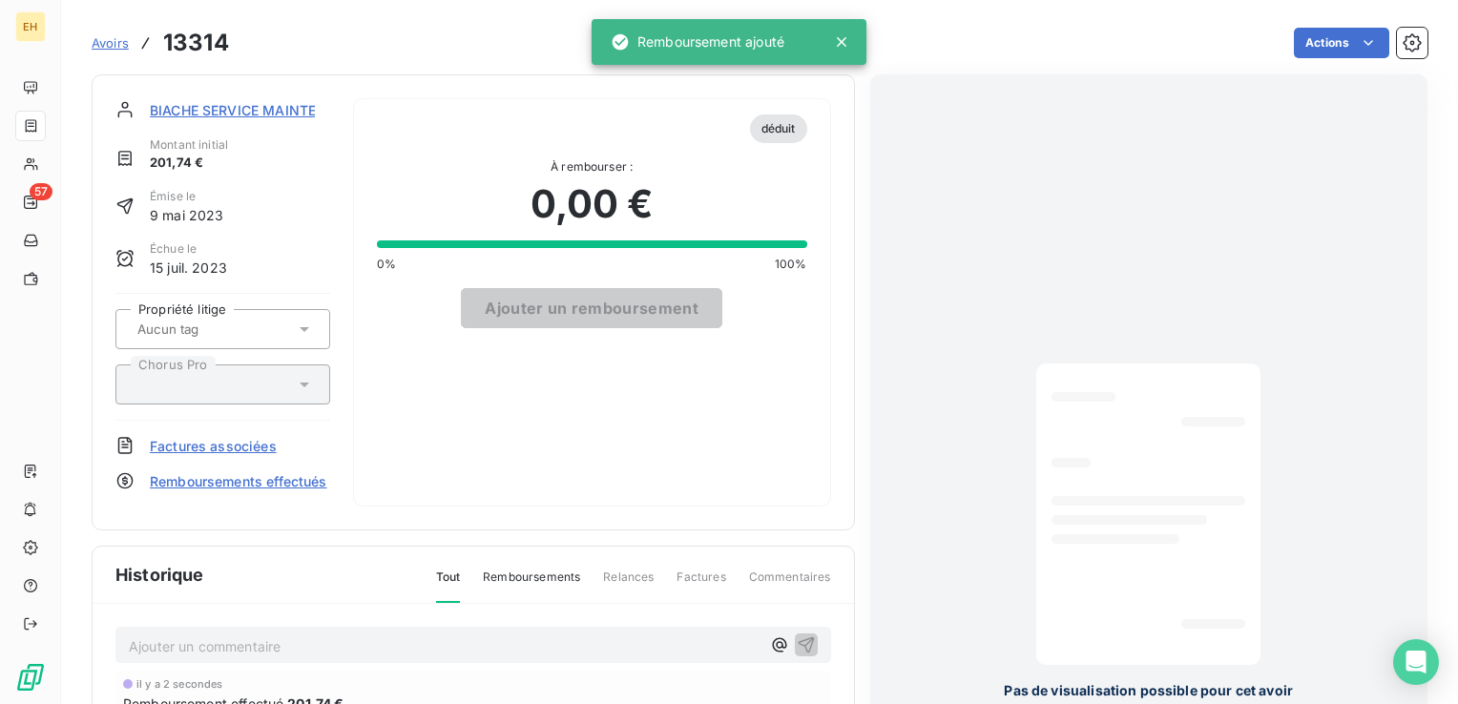
click at [208, 104] on span "BIACHE SERVICE MAINTENANCE - BSM***" at bounding box center [289, 110] width 279 height 20
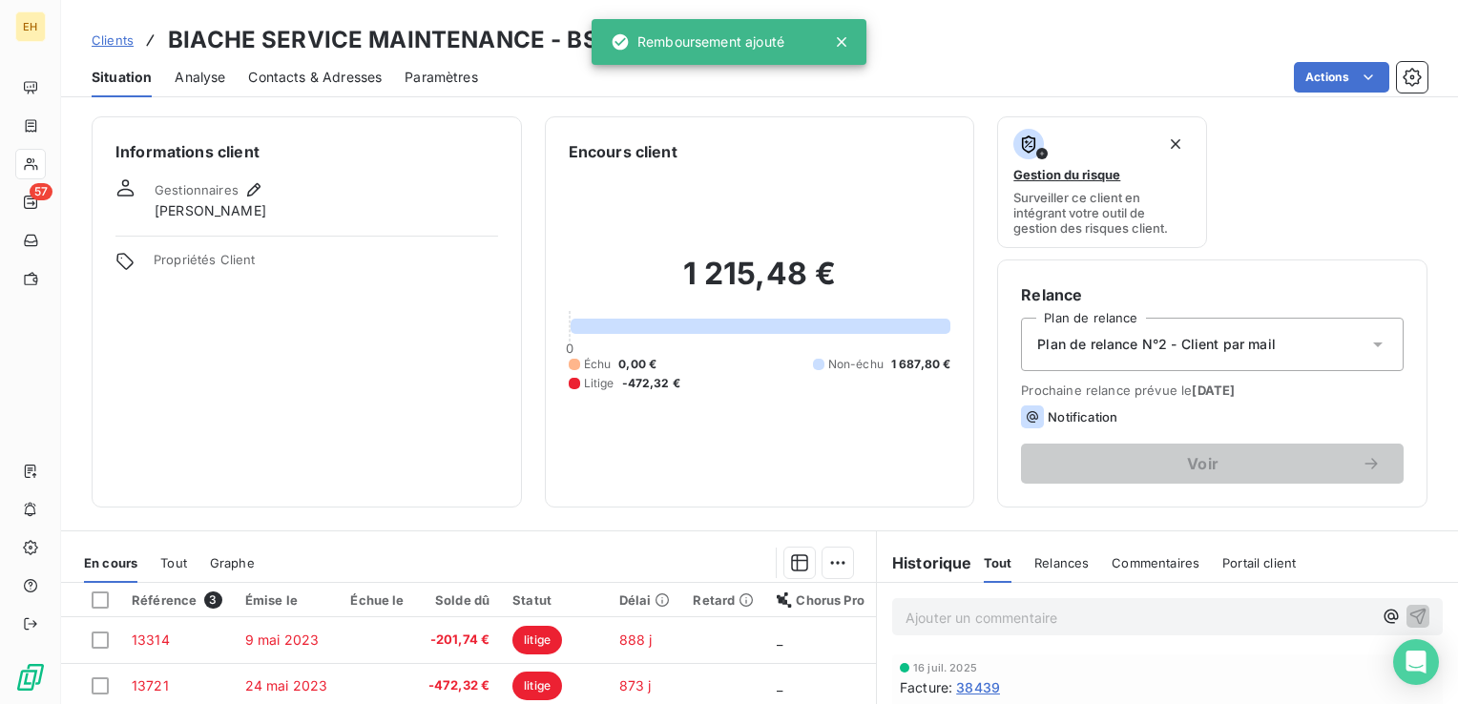
scroll to position [286, 0]
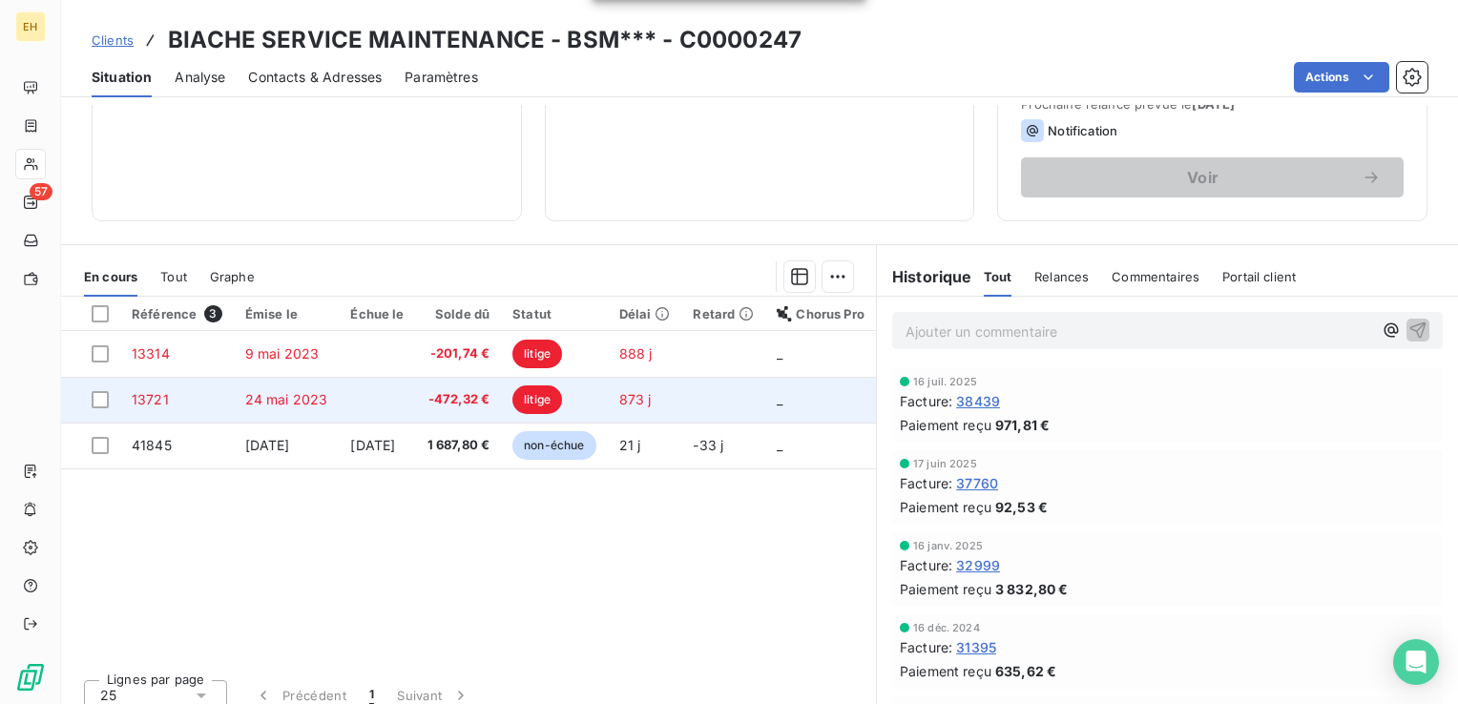
click at [490, 392] on span "-472,32 €" at bounding box center [458, 399] width 63 height 19
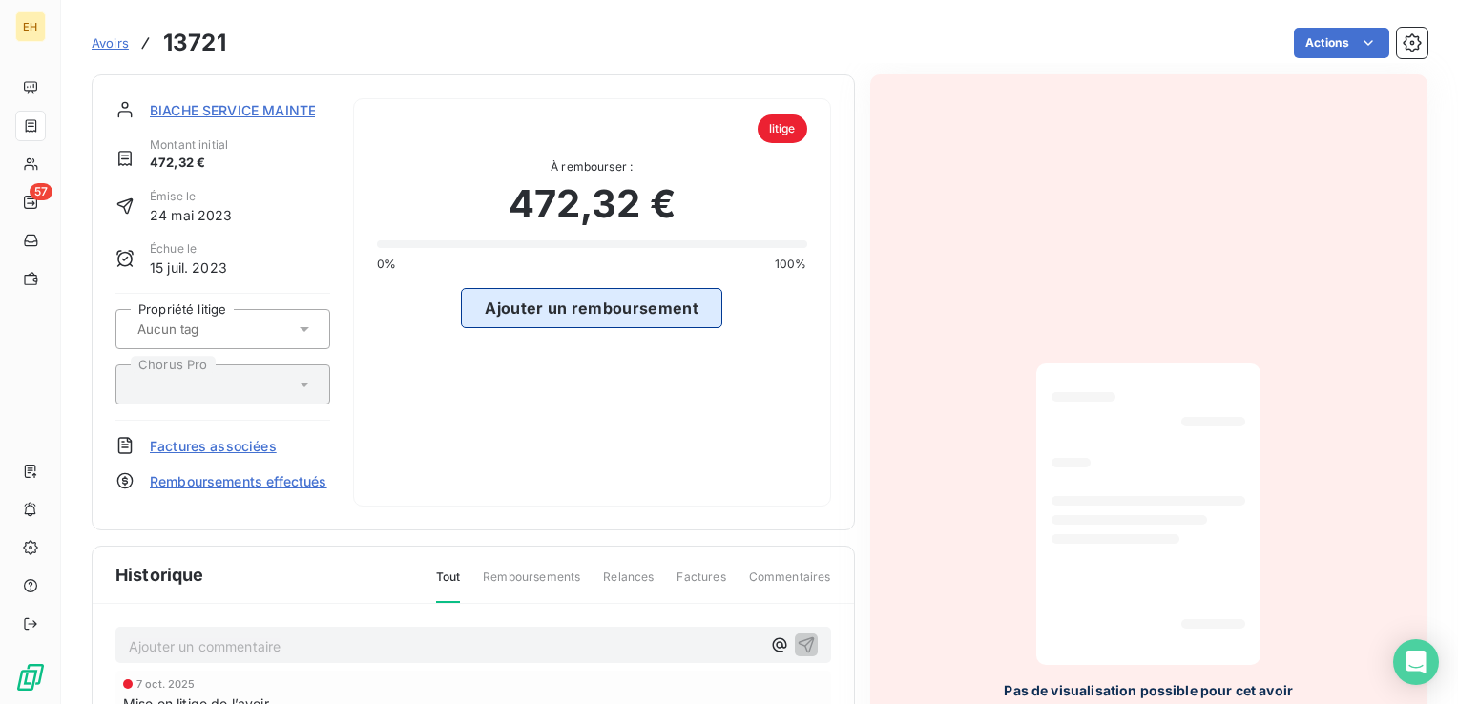
click at [582, 308] on button "Ajouter un remboursement" at bounding box center [591, 308] width 261 height 40
select select "9"
select select "2025"
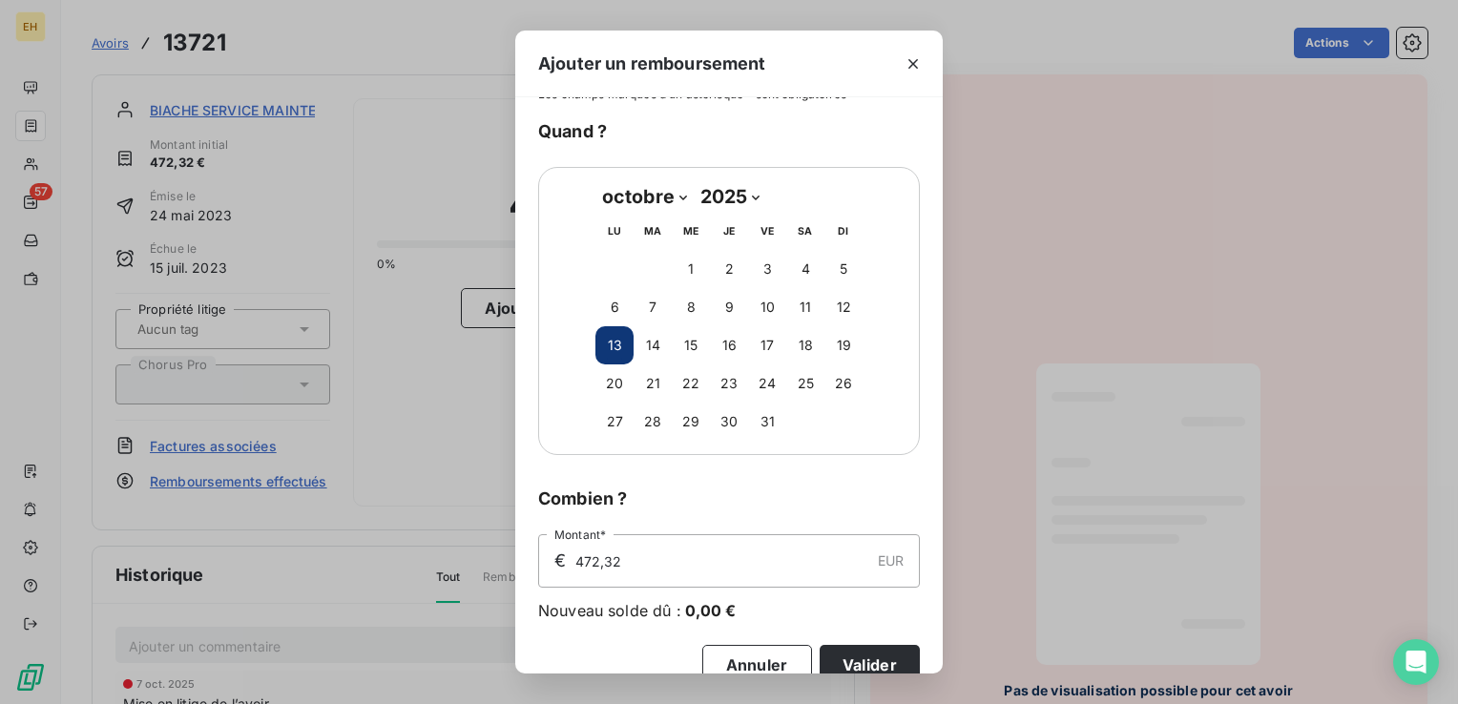
scroll to position [69, 0]
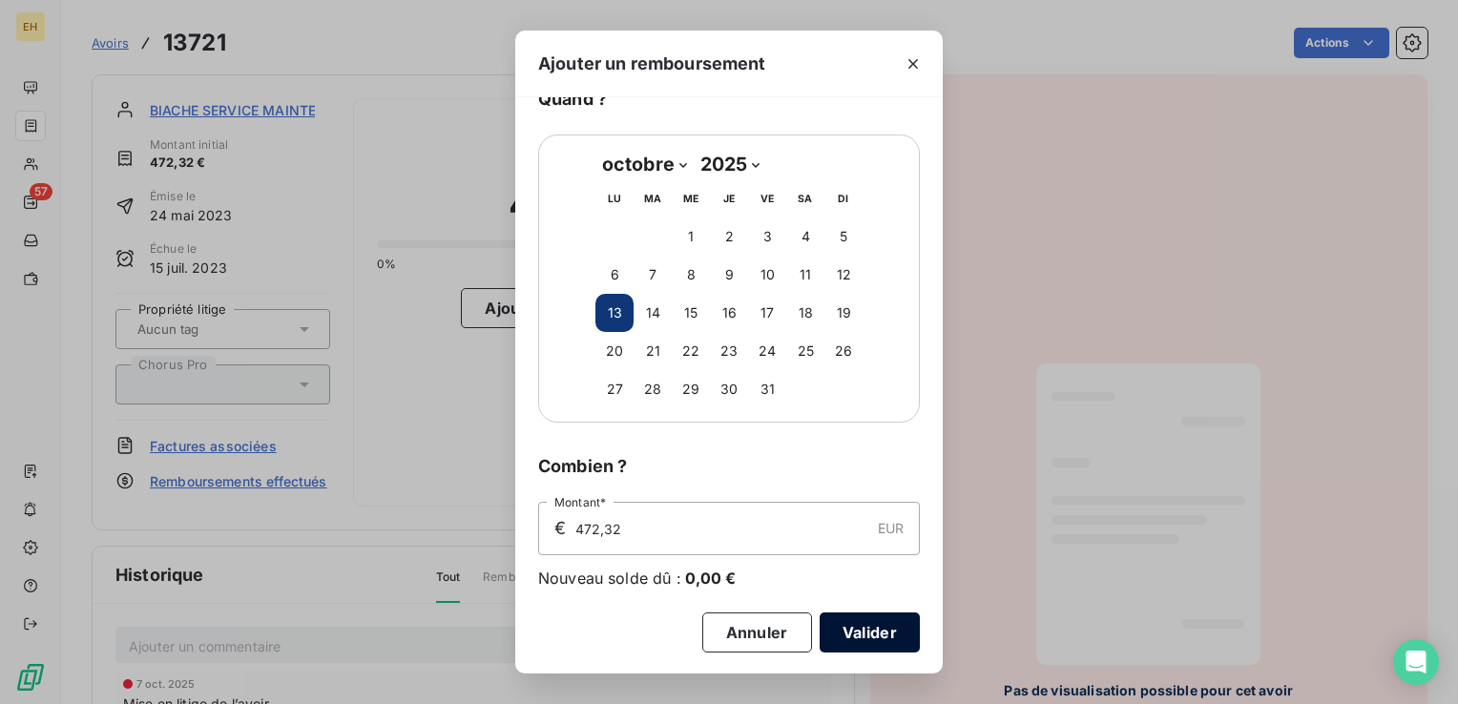
click at [839, 633] on button "Valider" at bounding box center [869, 632] width 100 height 40
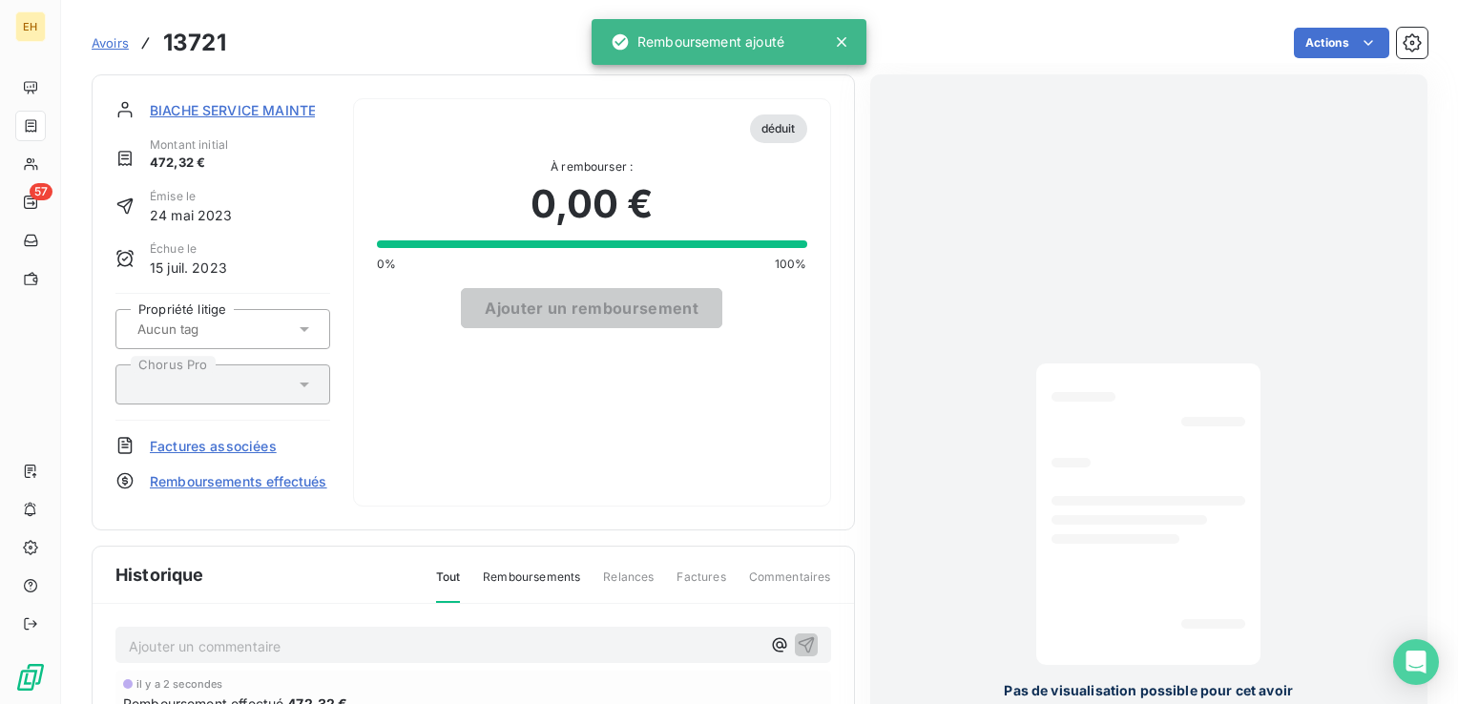
click at [238, 103] on span "BIACHE SERVICE MAINTENANCE - BSM***" at bounding box center [289, 110] width 279 height 20
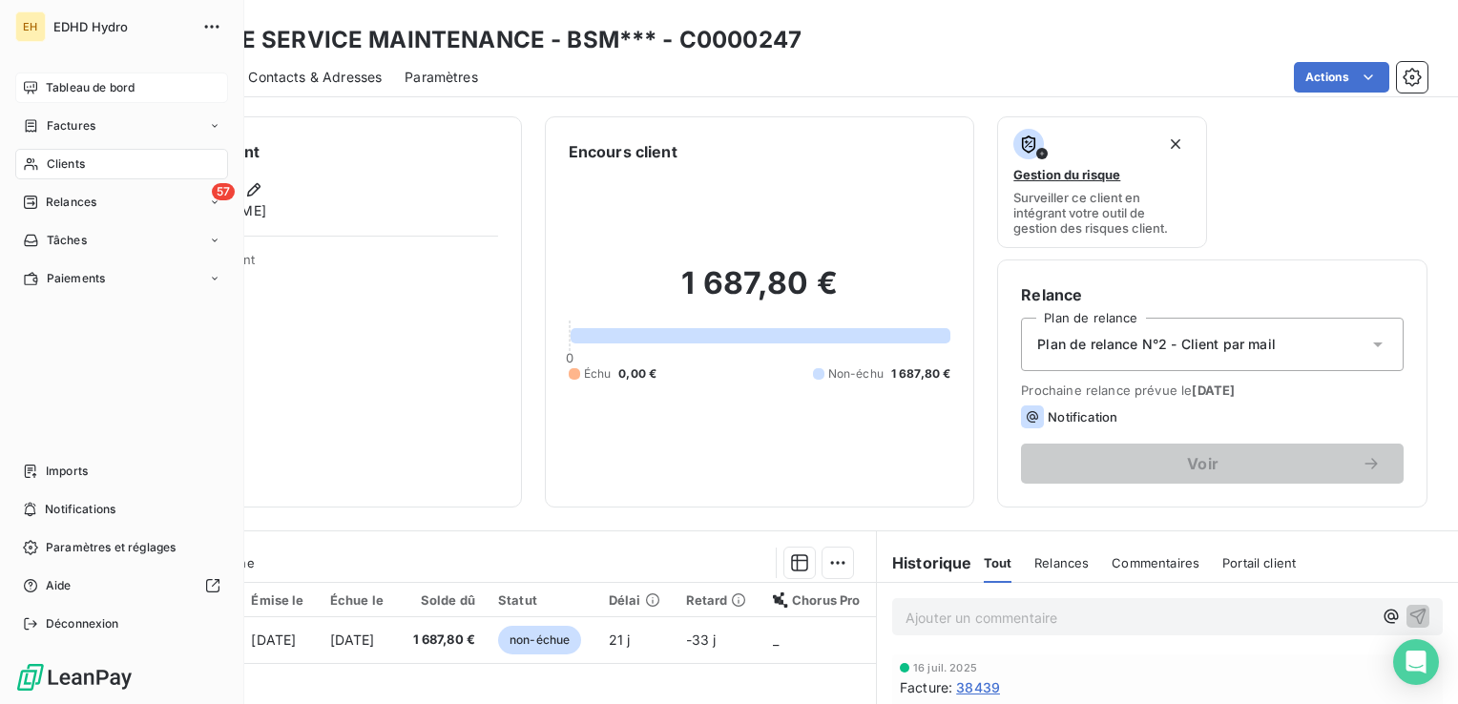
drag, startPoint x: 95, startPoint y: 80, endPoint x: 111, endPoint y: 83, distance: 15.5
click at [95, 80] on span "Tableau de bord" at bounding box center [90, 87] width 89 height 17
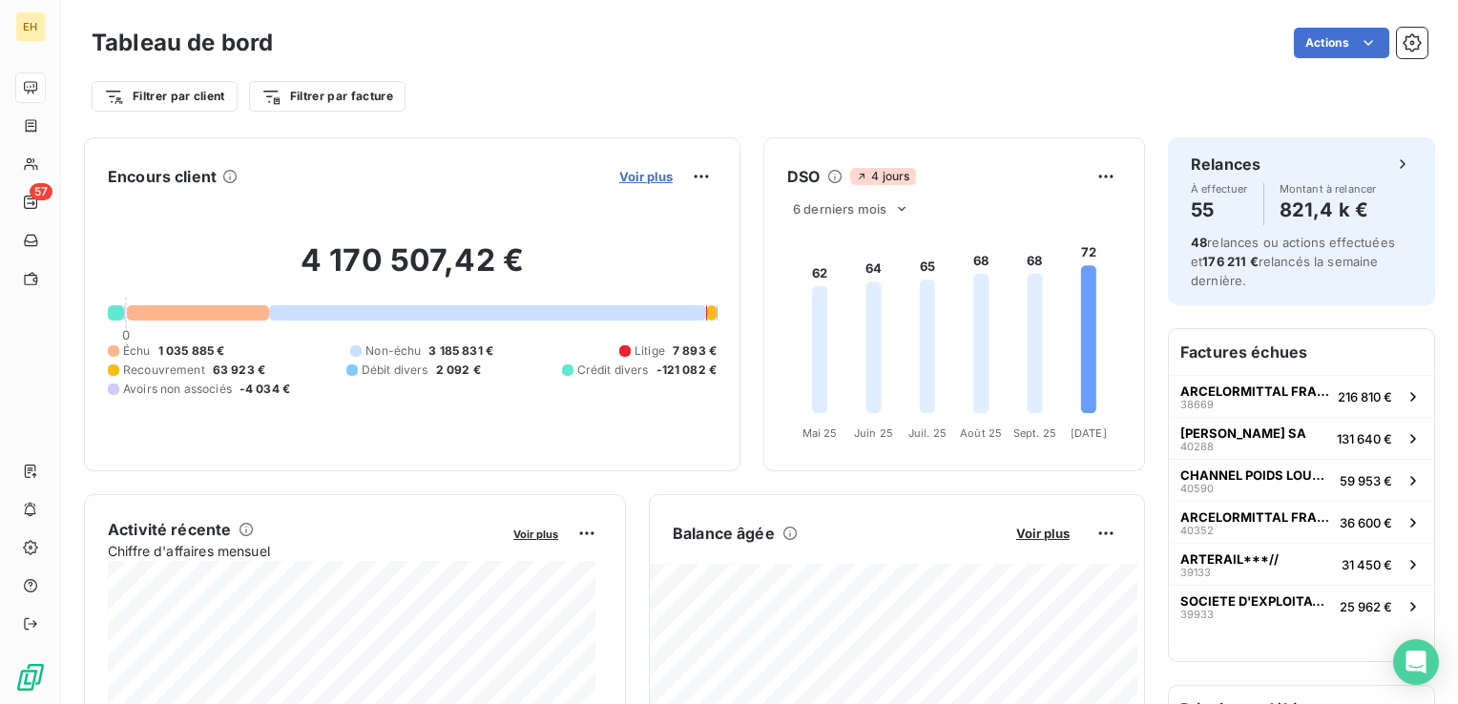
click at [649, 170] on span "Voir plus" at bounding box center [645, 176] width 53 height 15
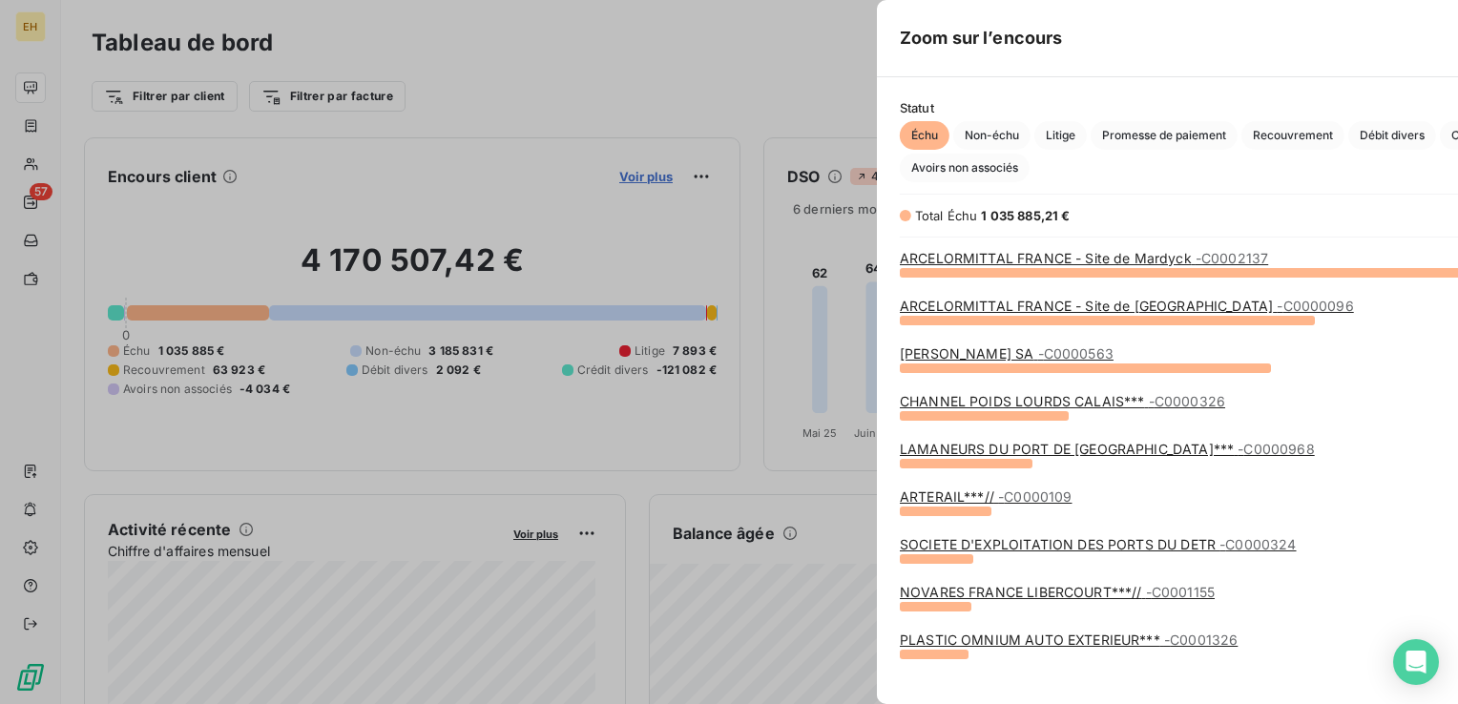
scroll to position [690, 717]
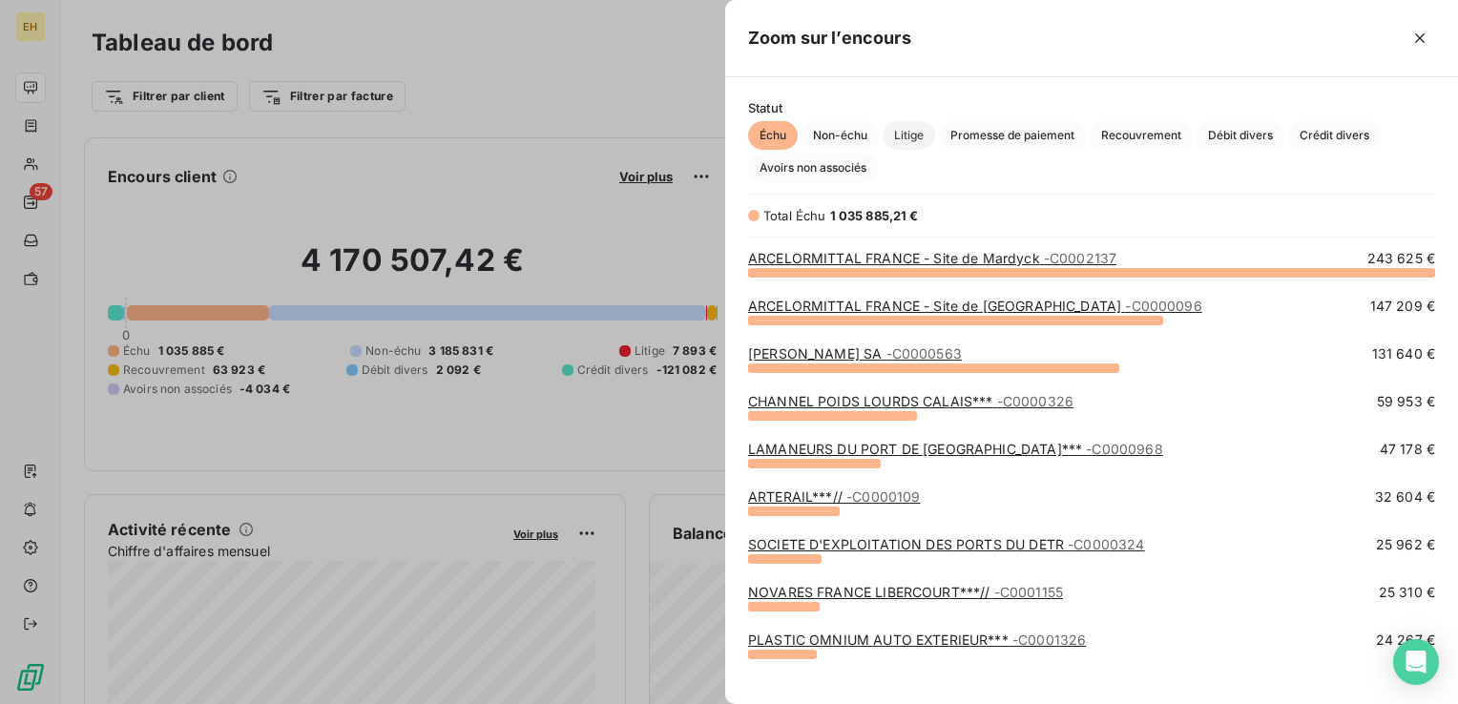
click at [927, 135] on span "Litige" at bounding box center [908, 135] width 52 height 29
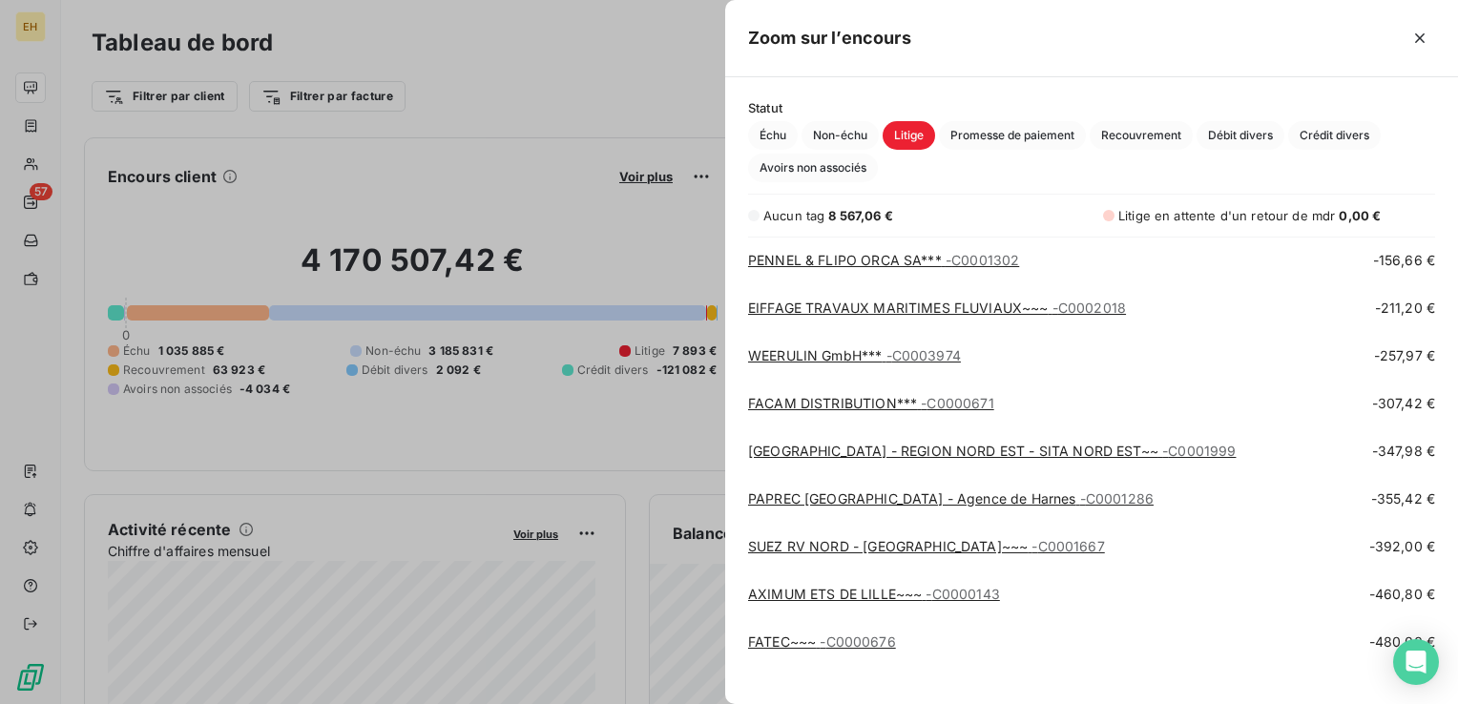
scroll to position [782, 0]
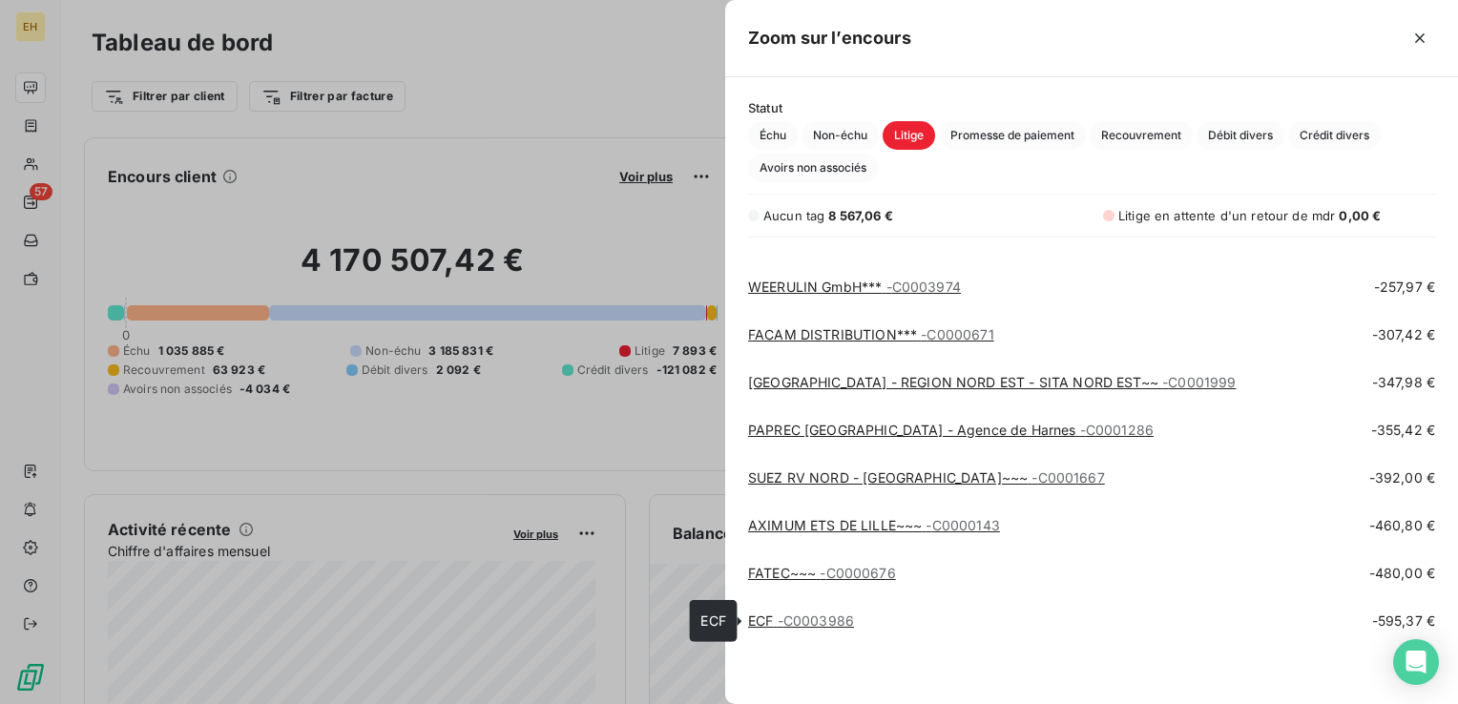
click at [843, 624] on span "- C0003986" at bounding box center [815, 620] width 76 height 16
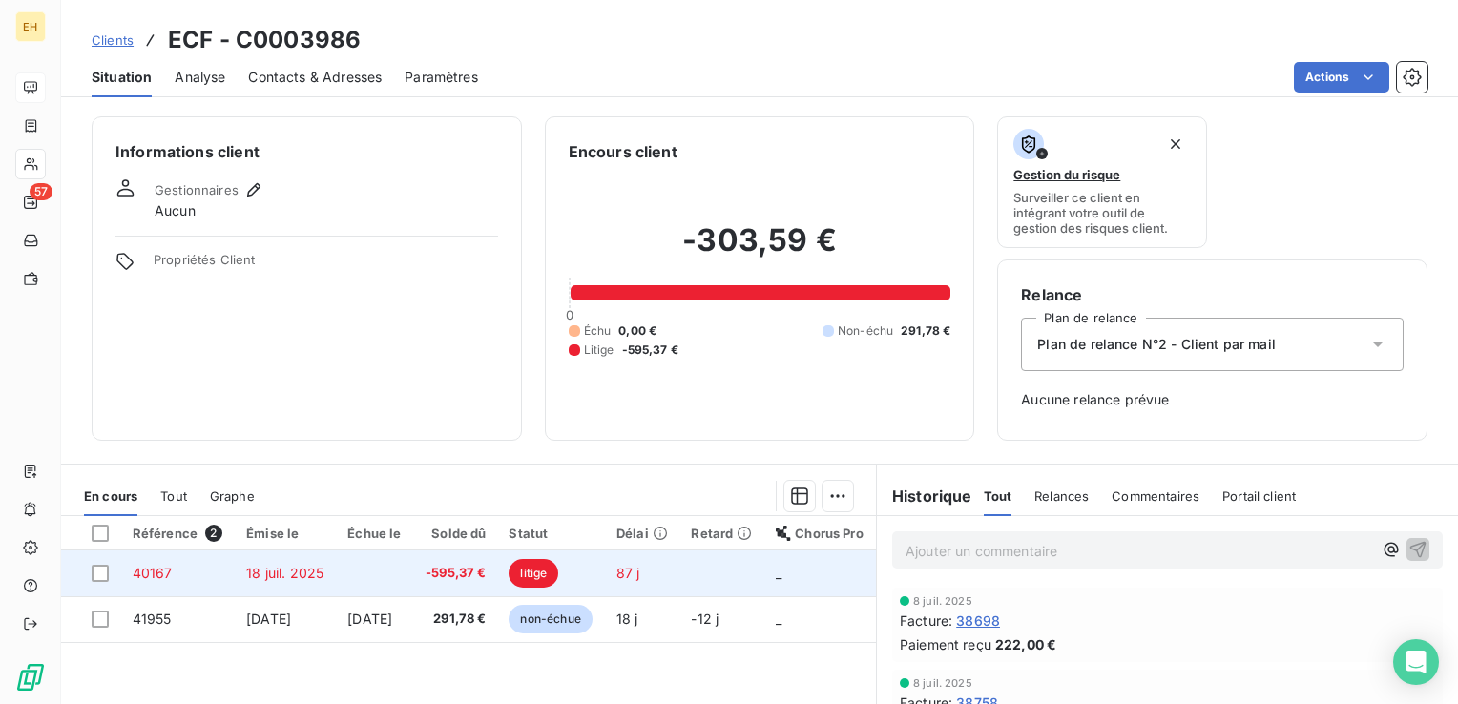
click at [460, 575] on span "-595,37 €" at bounding box center [454, 573] width 61 height 19
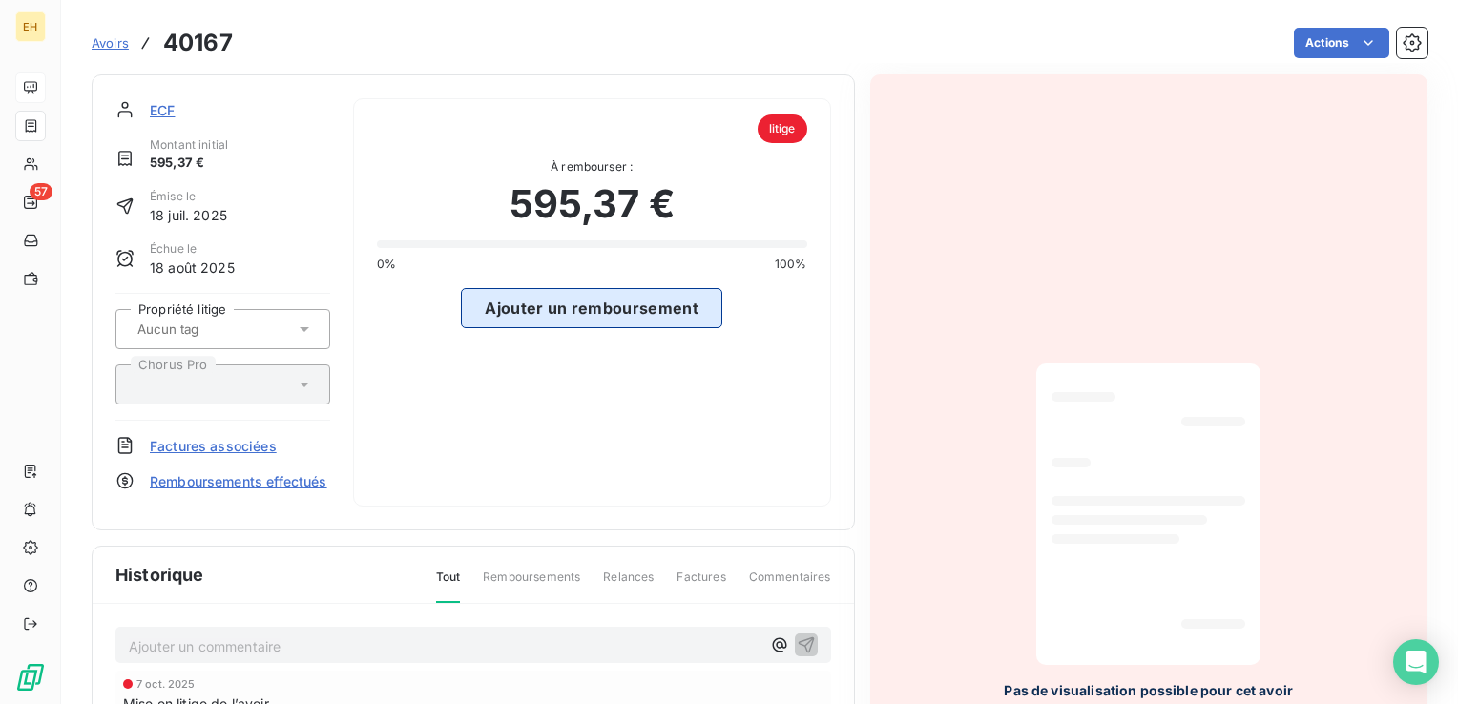
click at [553, 316] on button "Ajouter un remboursement" at bounding box center [591, 308] width 261 height 40
select select "9"
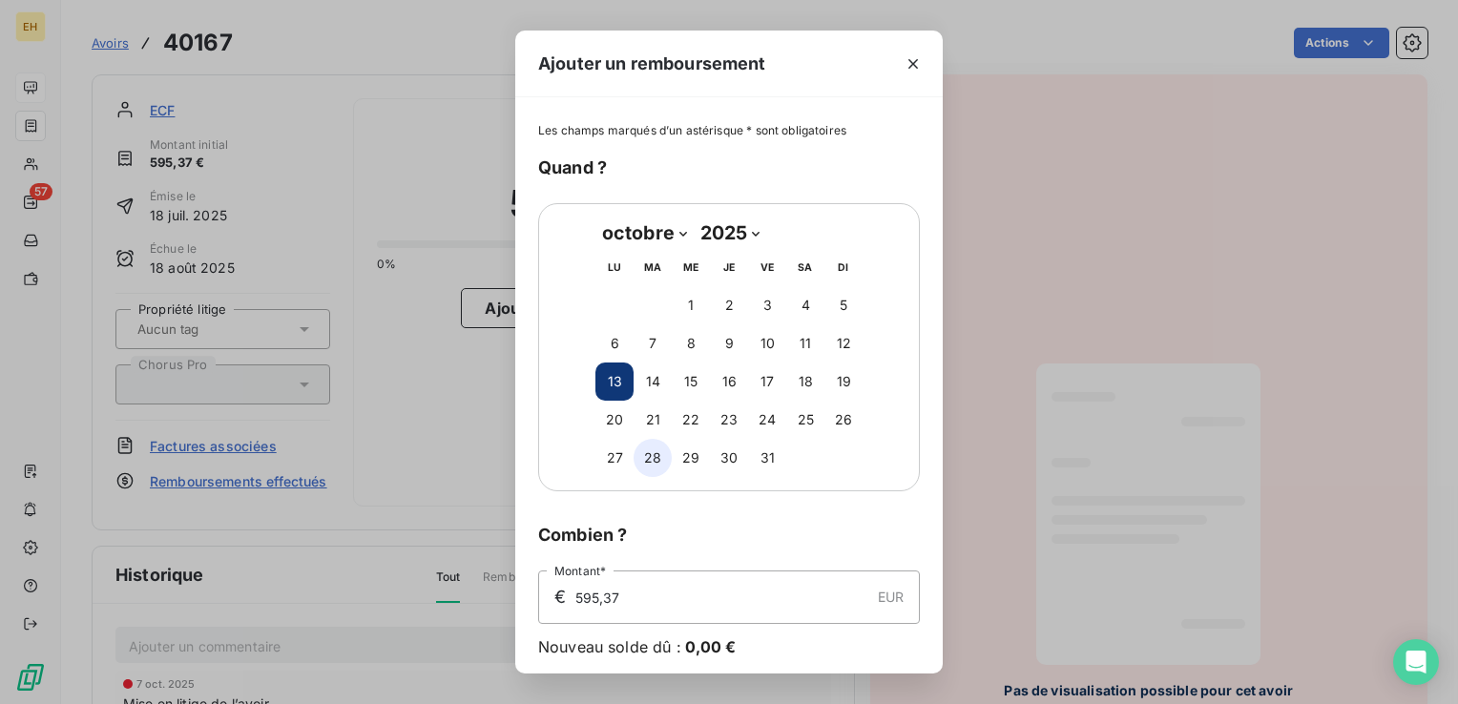
scroll to position [69, 0]
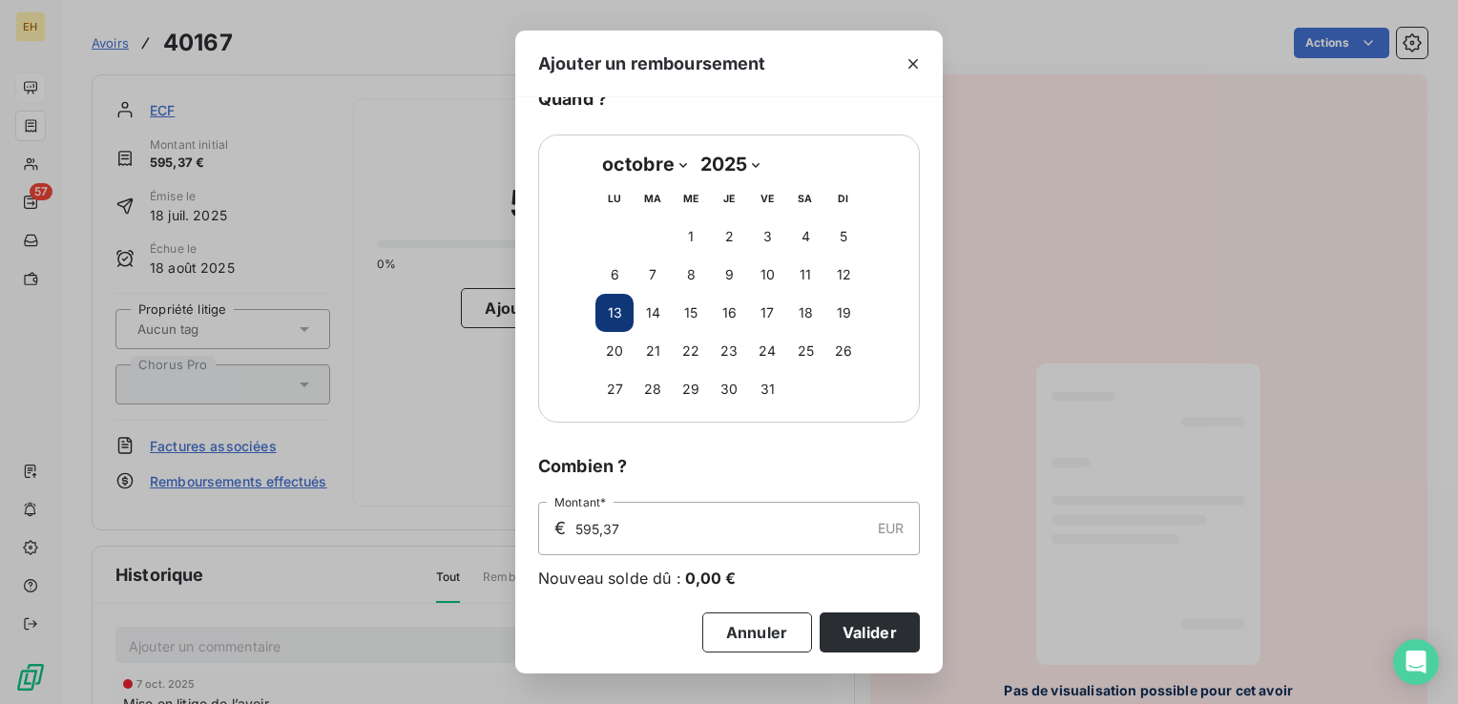
click at [881, 630] on button "Valider" at bounding box center [869, 632] width 100 height 40
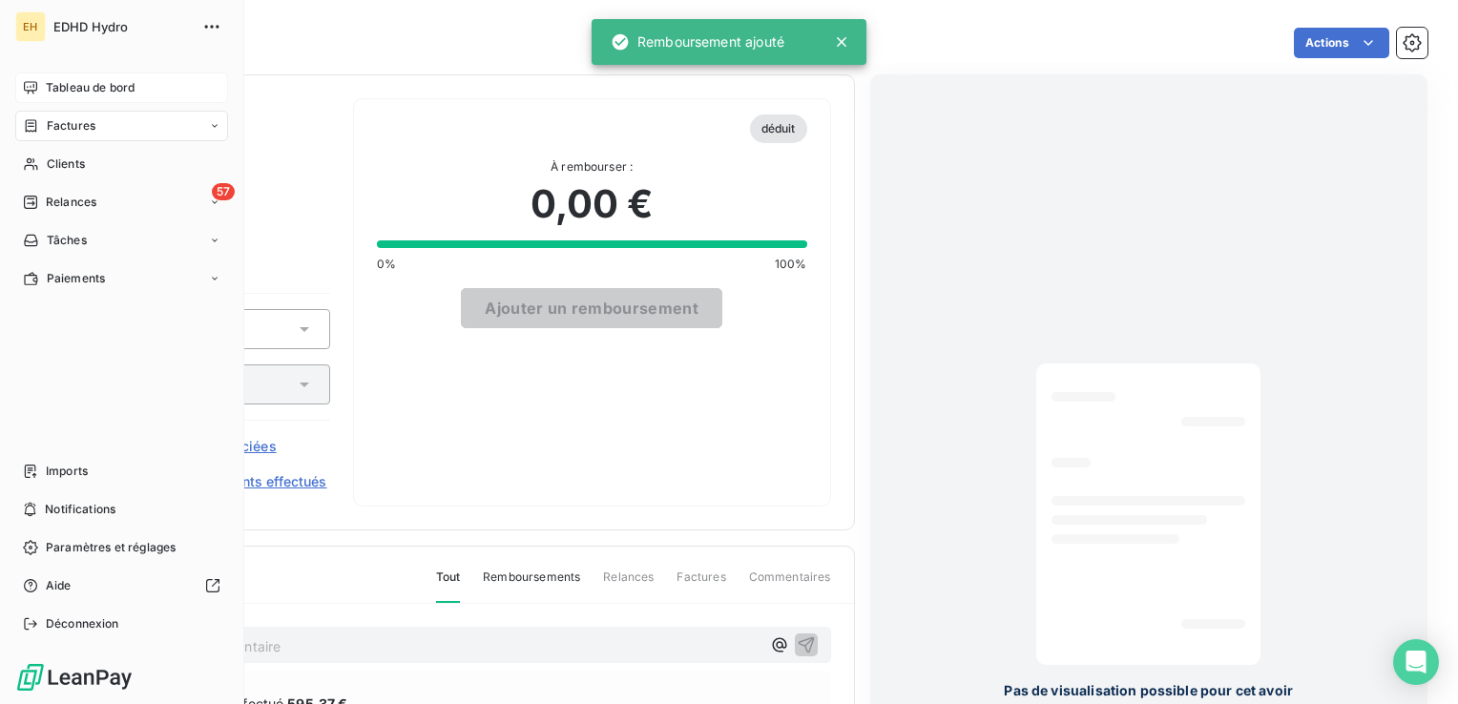
click at [50, 79] on span "Tableau de bord" at bounding box center [90, 87] width 89 height 17
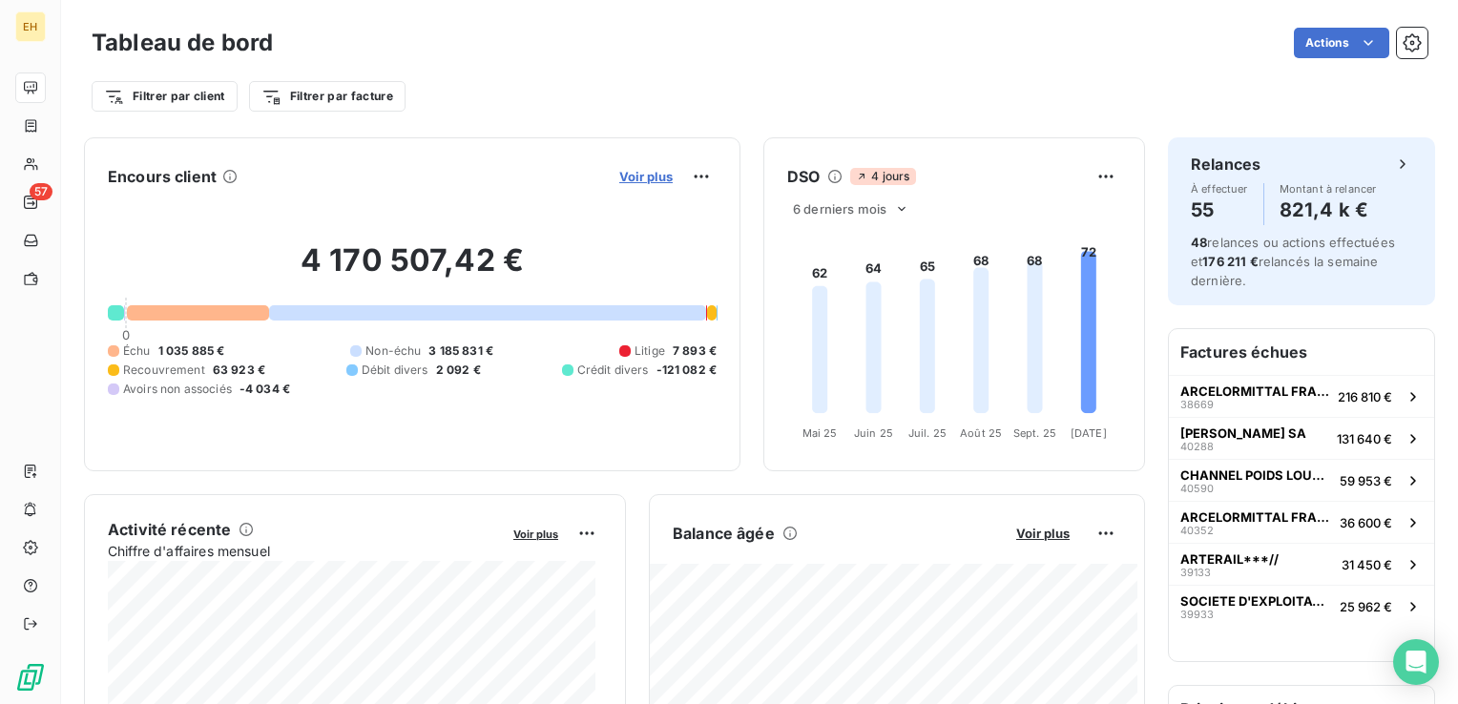
click at [630, 176] on span "Voir plus" at bounding box center [645, 176] width 53 height 15
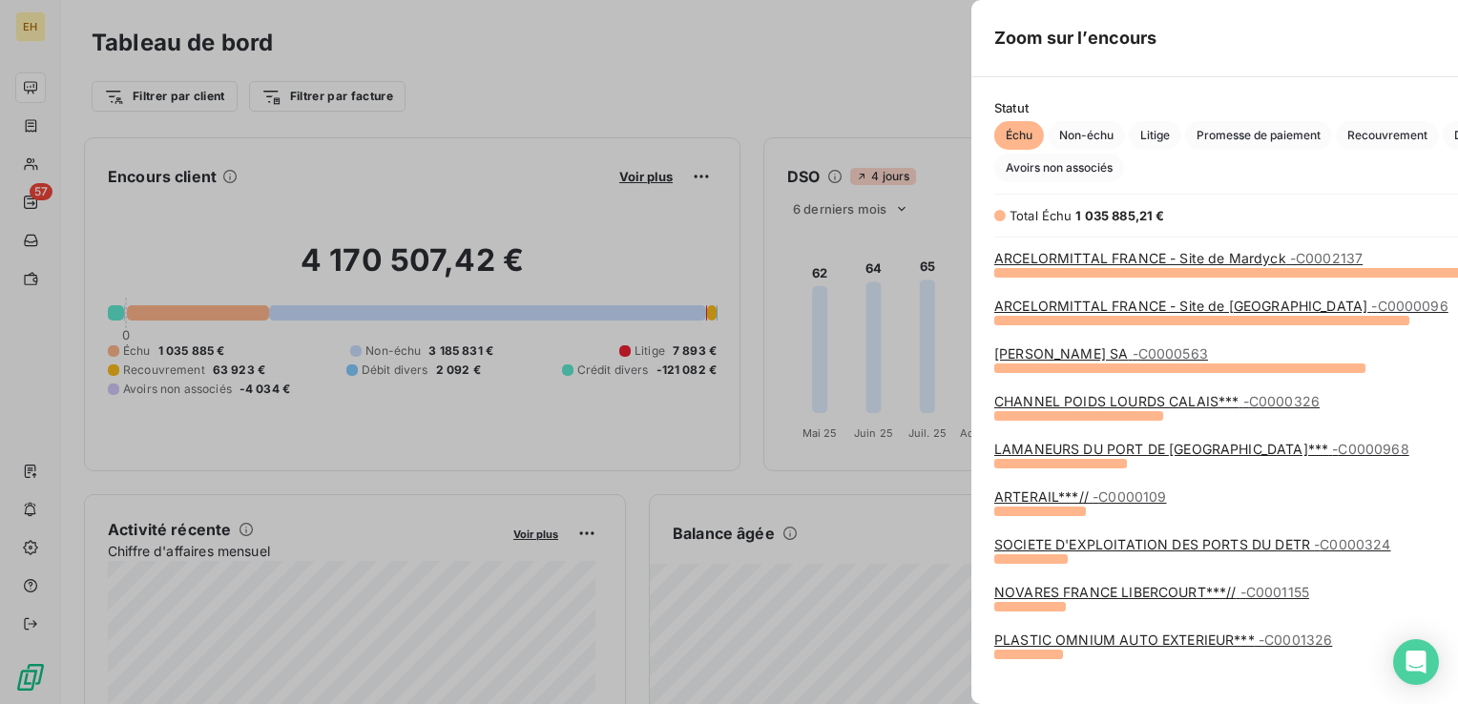
scroll to position [690, 717]
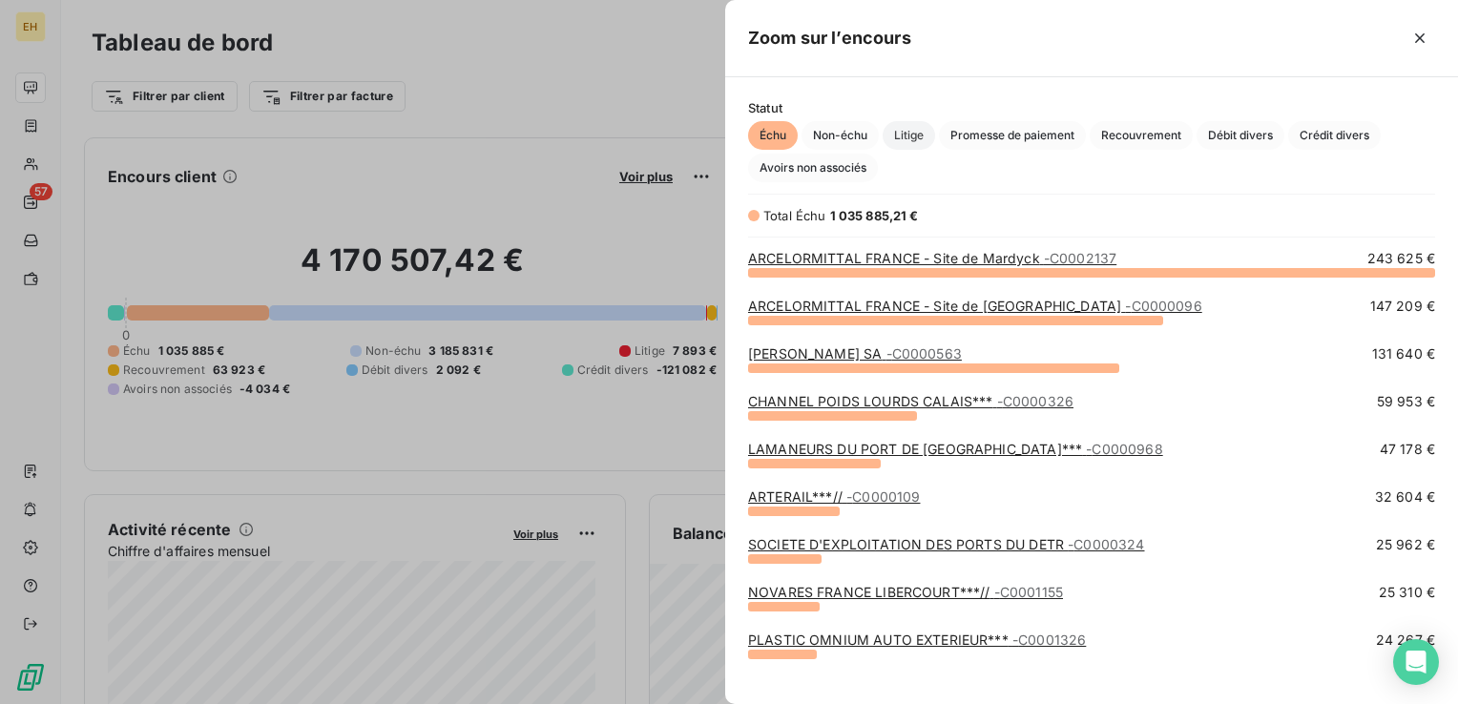
click at [912, 139] on span "Litige" at bounding box center [908, 135] width 52 height 29
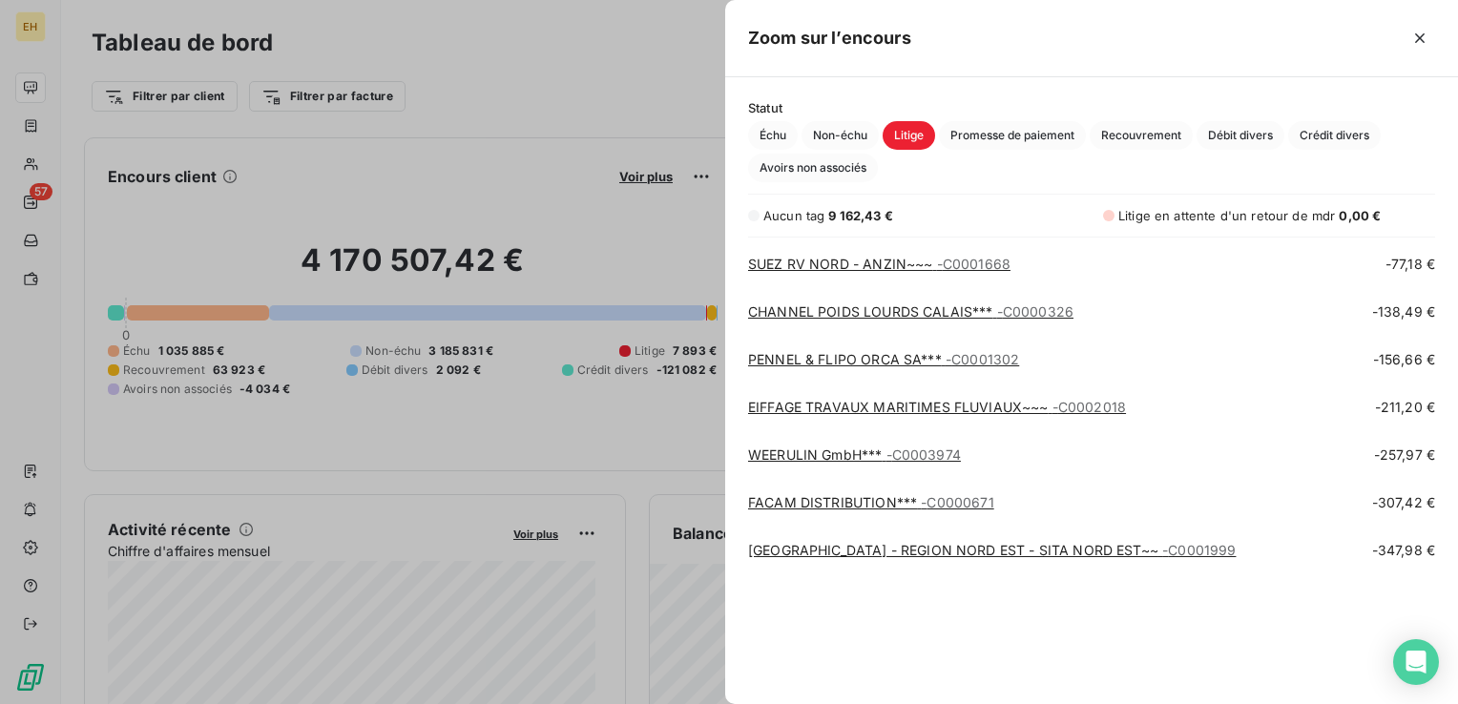
scroll to position [734, 0]
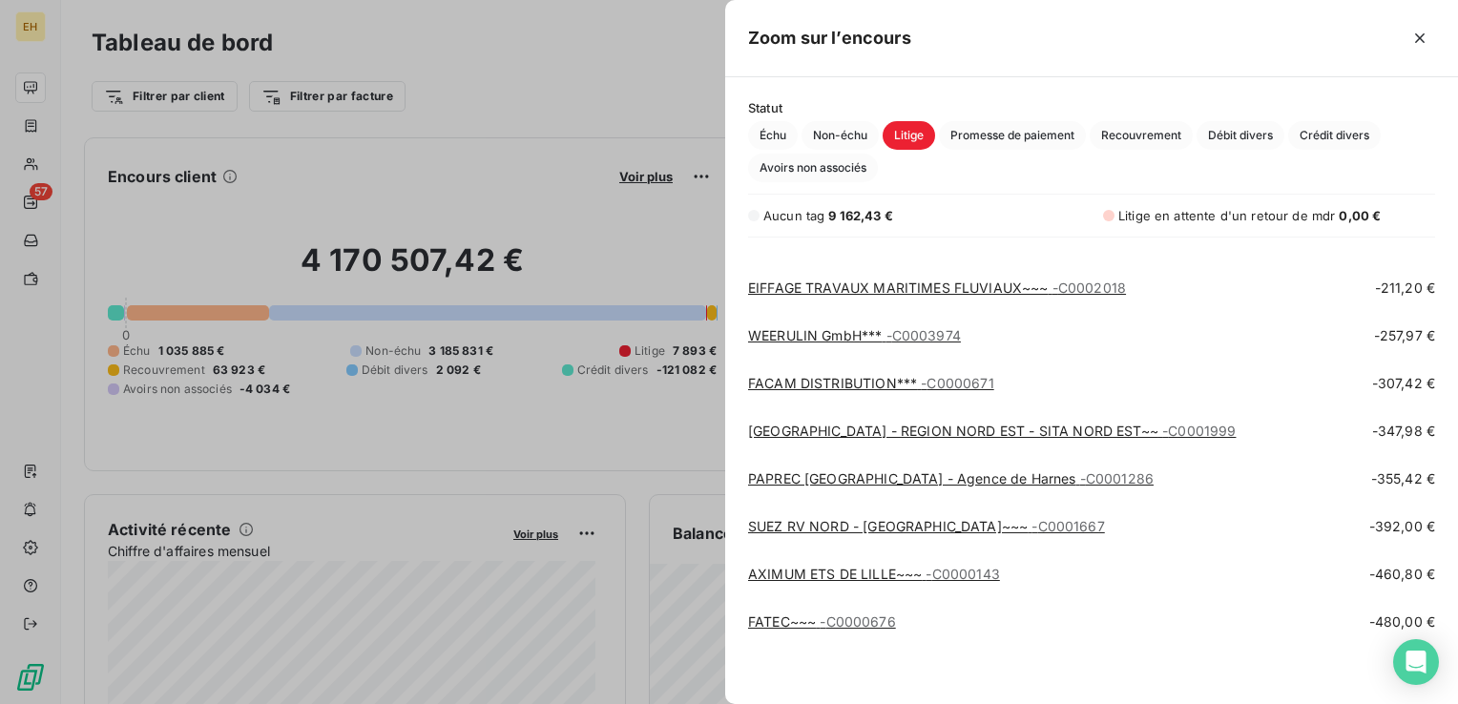
click at [893, 472] on link "PAPREC NORD NORMANDIE - Agence de Harnes - C0001286" at bounding box center [950, 478] width 405 height 16
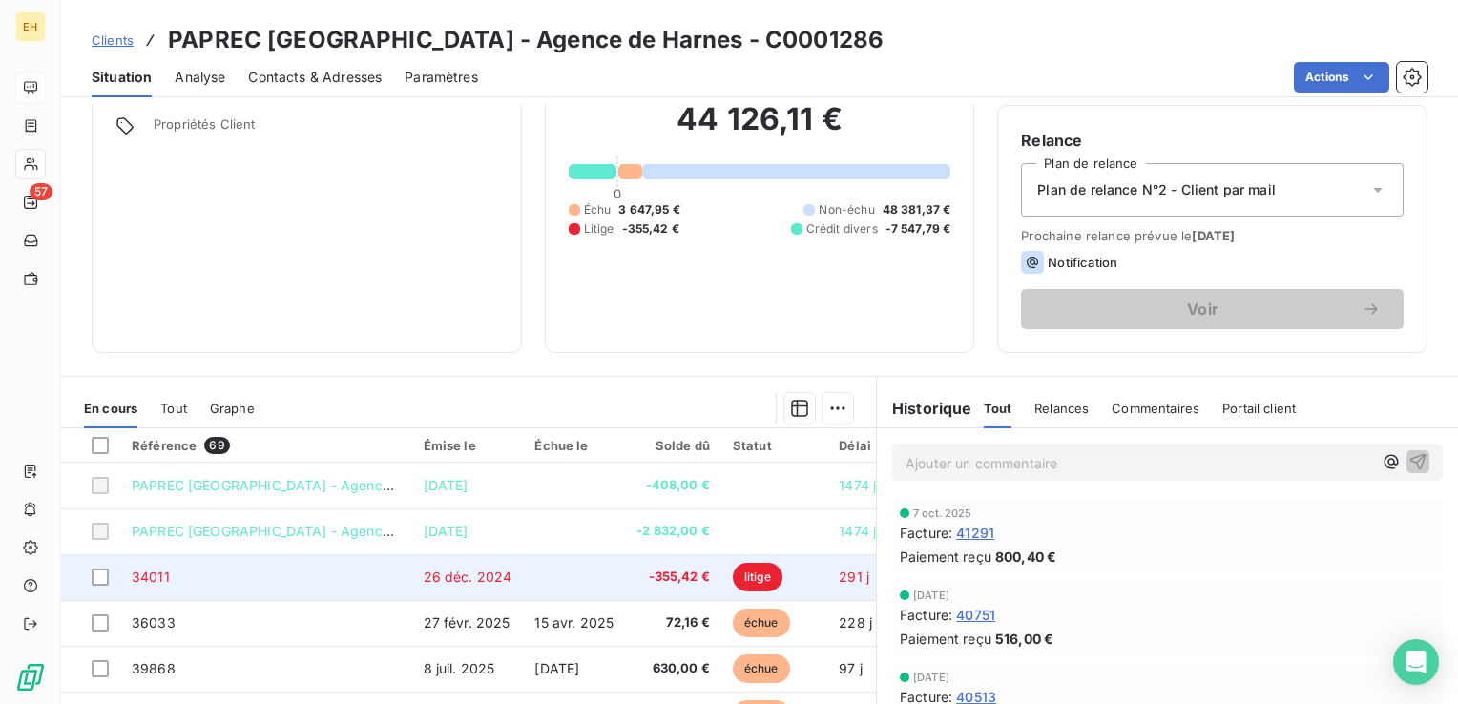
scroll to position [301, 0]
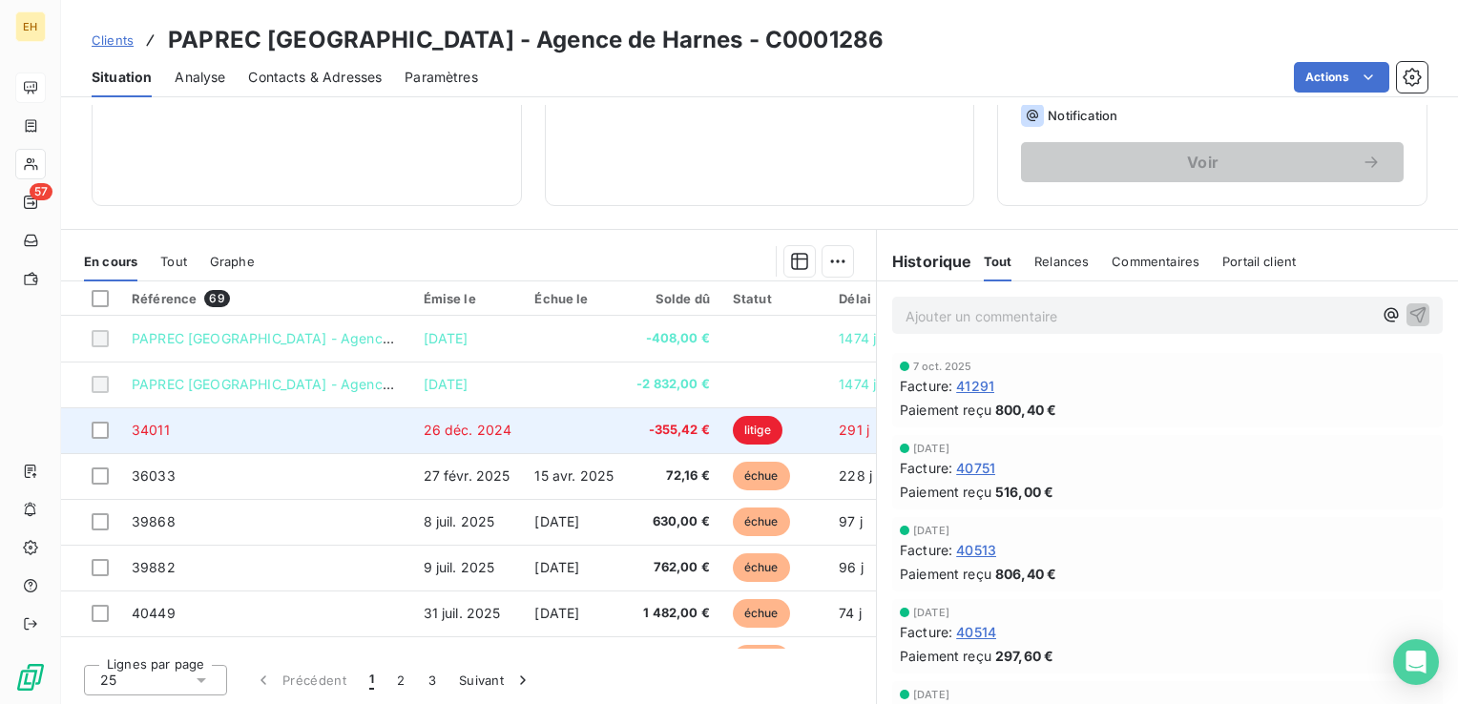
click at [649, 433] on span "-355,42 €" at bounding box center [672, 430] width 73 height 19
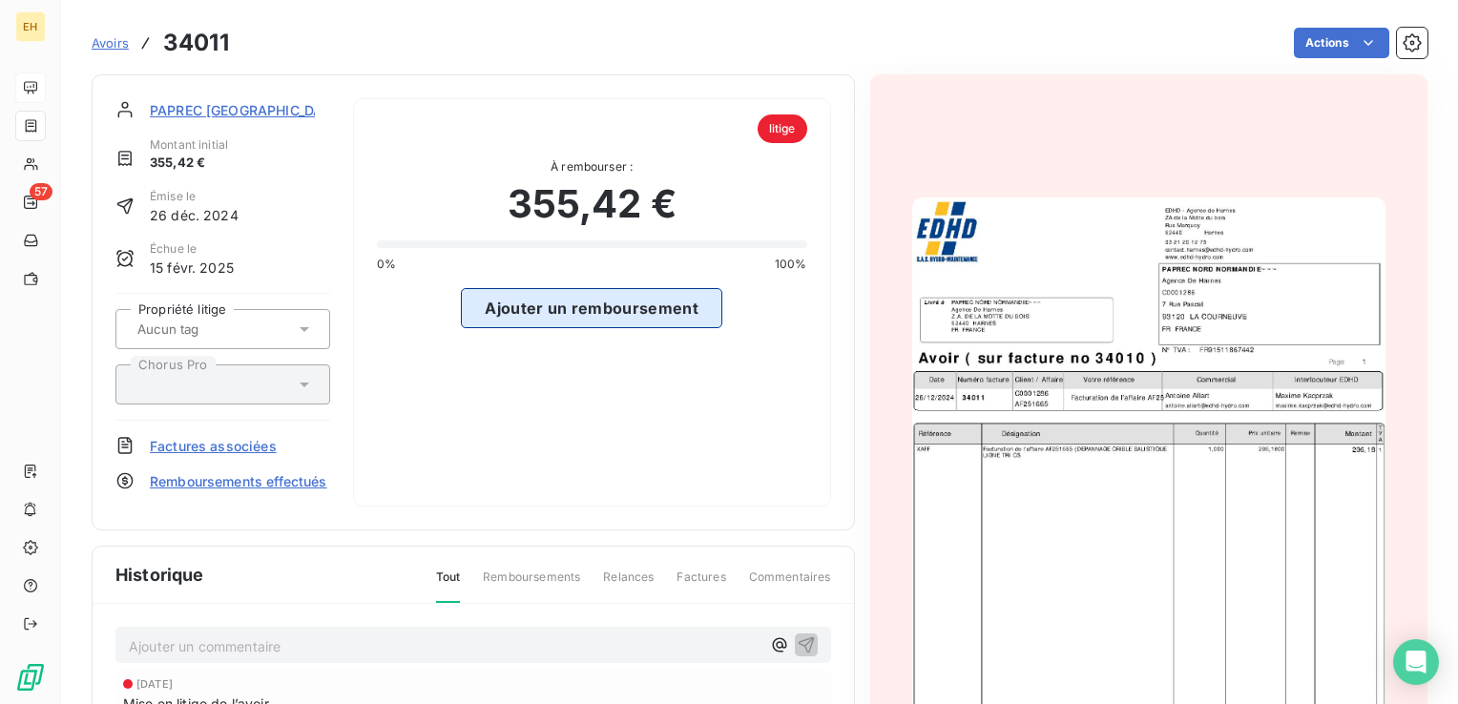
click at [646, 308] on button "Ajouter un remboursement" at bounding box center [591, 308] width 261 height 40
select select "9"
select select "2025"
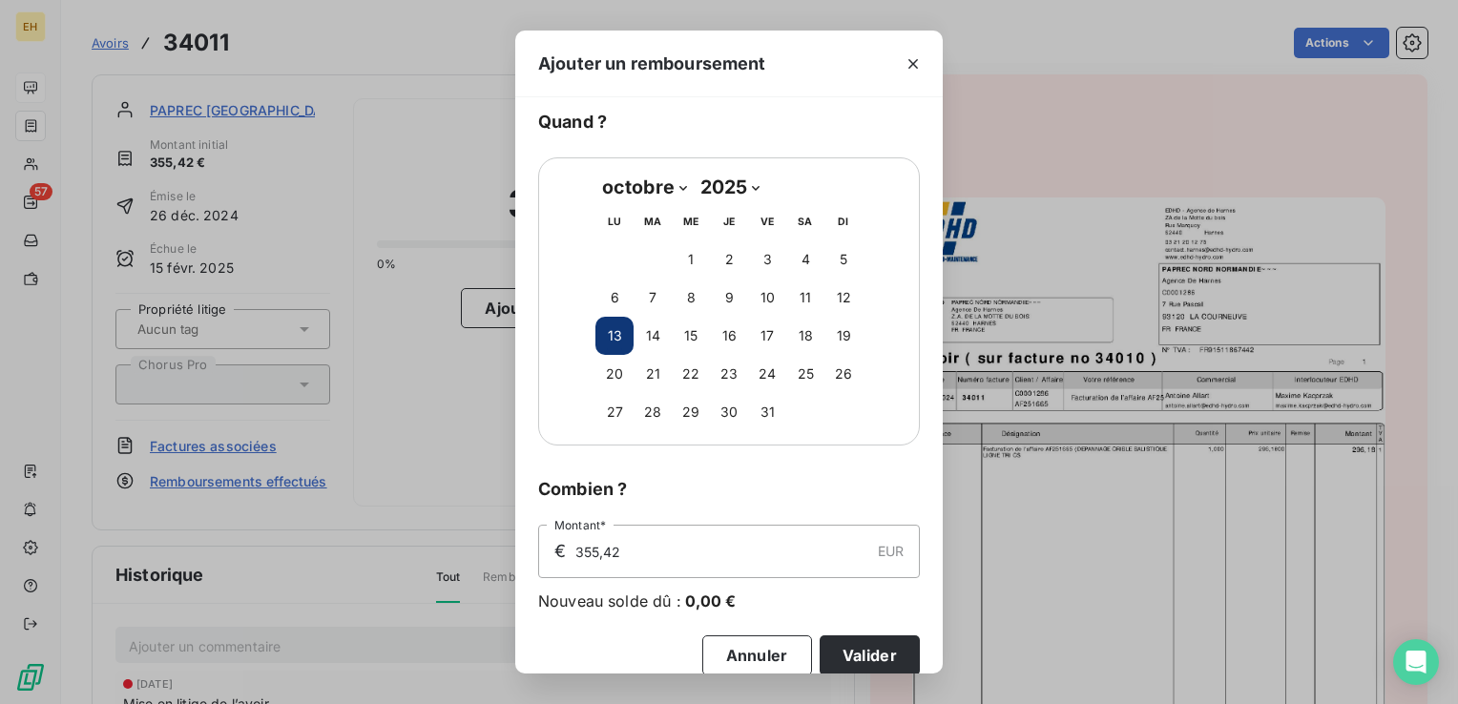
scroll to position [69, 0]
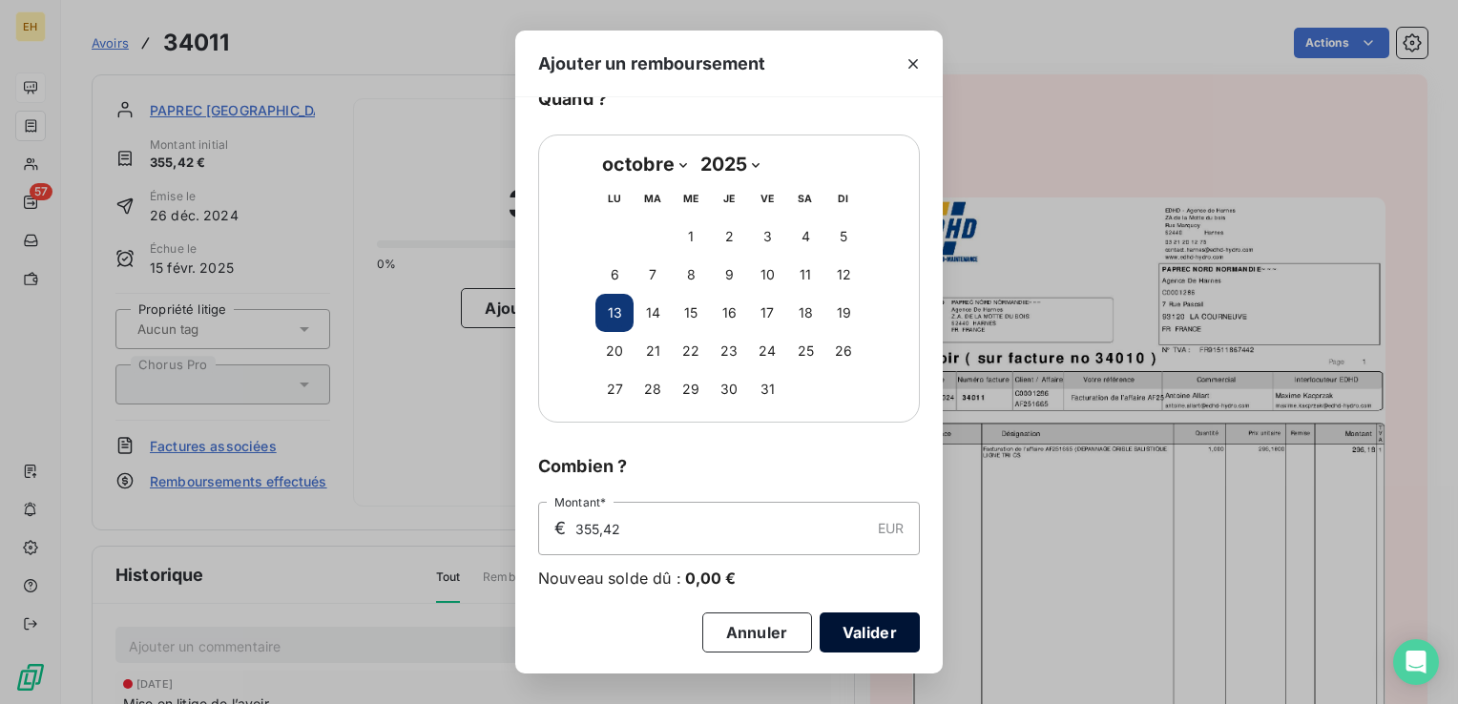
click at [862, 628] on button "Valider" at bounding box center [869, 632] width 100 height 40
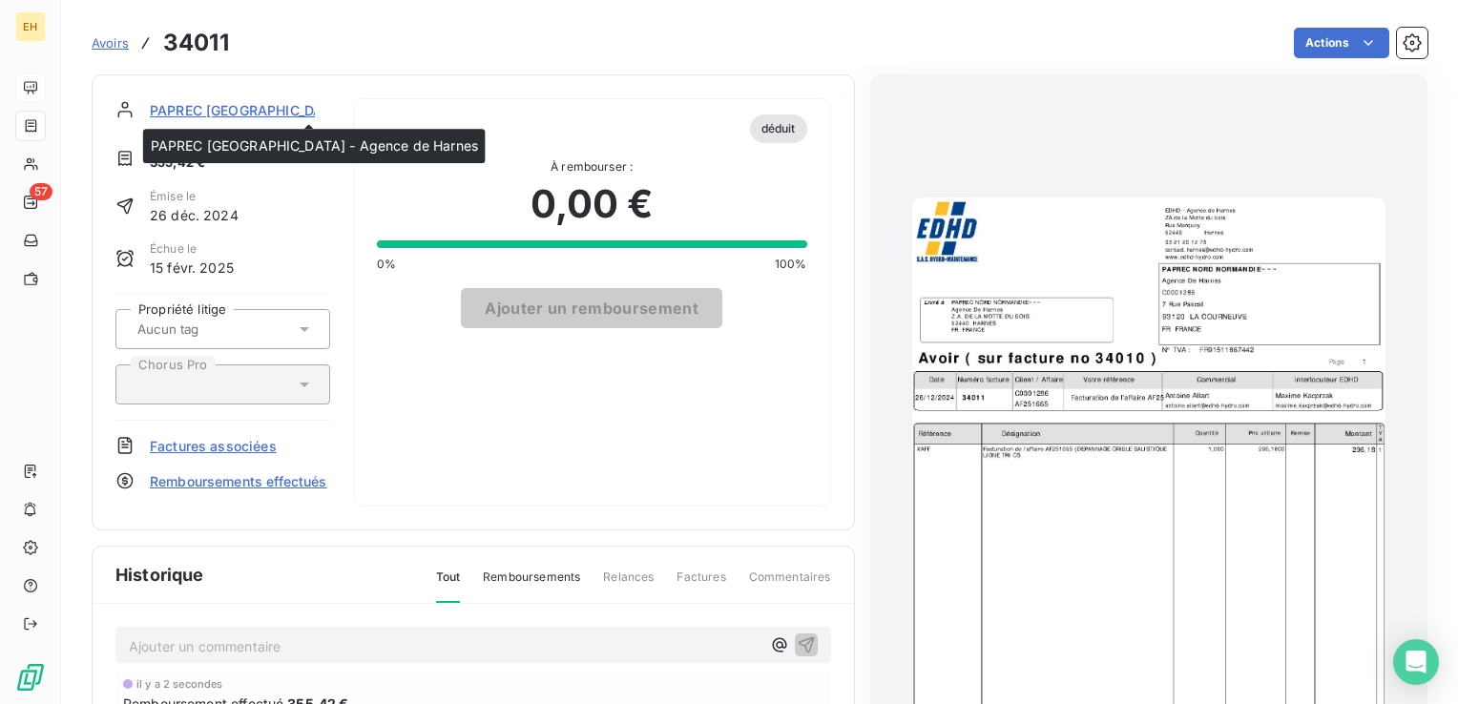
click at [219, 103] on span "PAPREC NORD NORMANDIE - Agence de Harnes" at bounding box center [313, 110] width 327 height 20
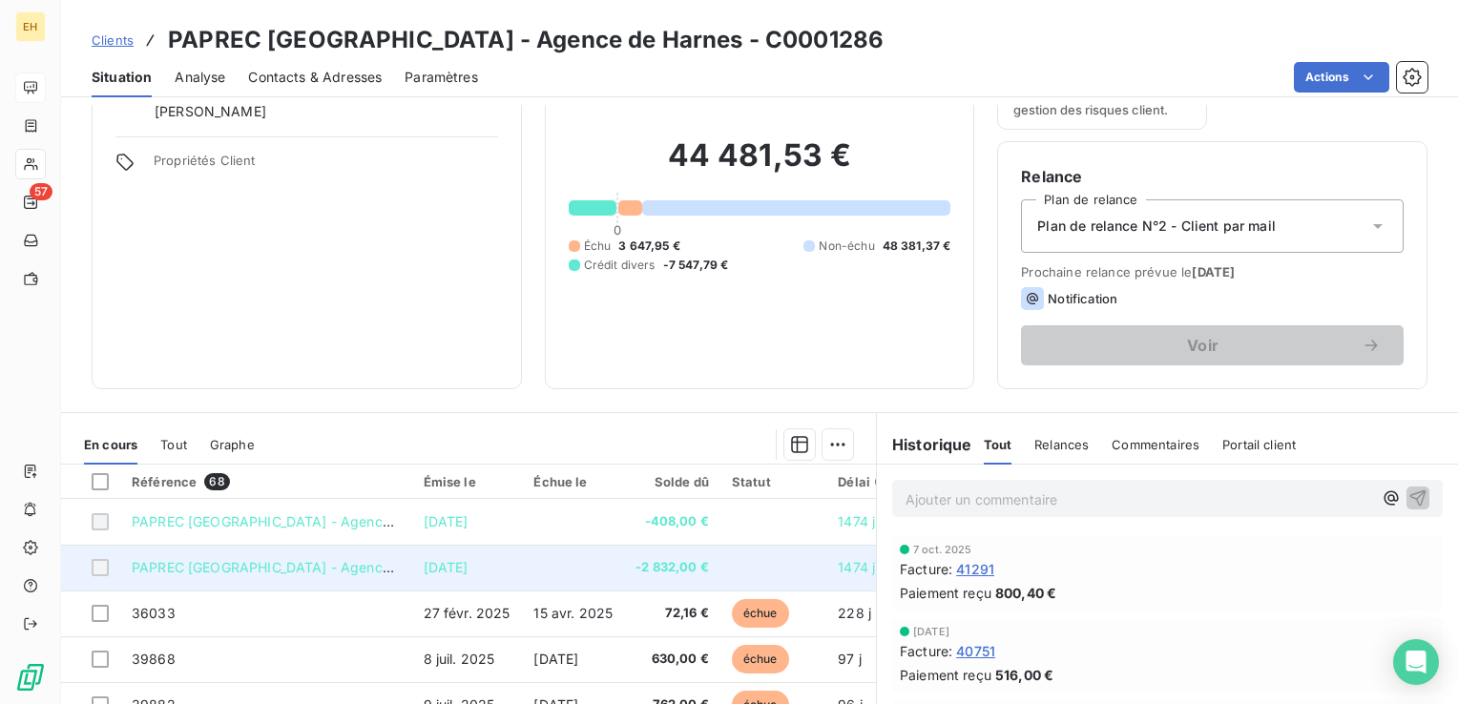
scroll to position [286, 0]
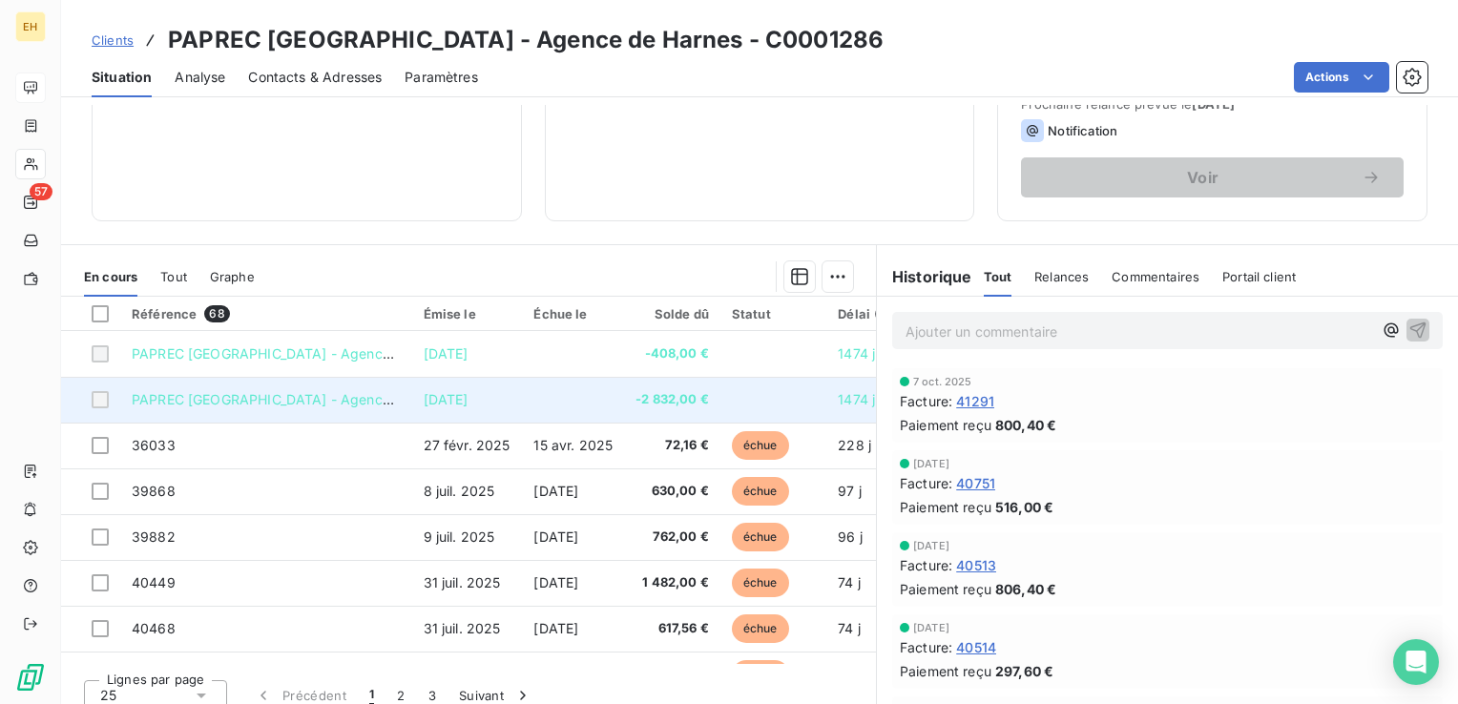
click at [591, 379] on td at bounding box center [573, 400] width 102 height 46
click at [591, 403] on td at bounding box center [573, 400] width 102 height 46
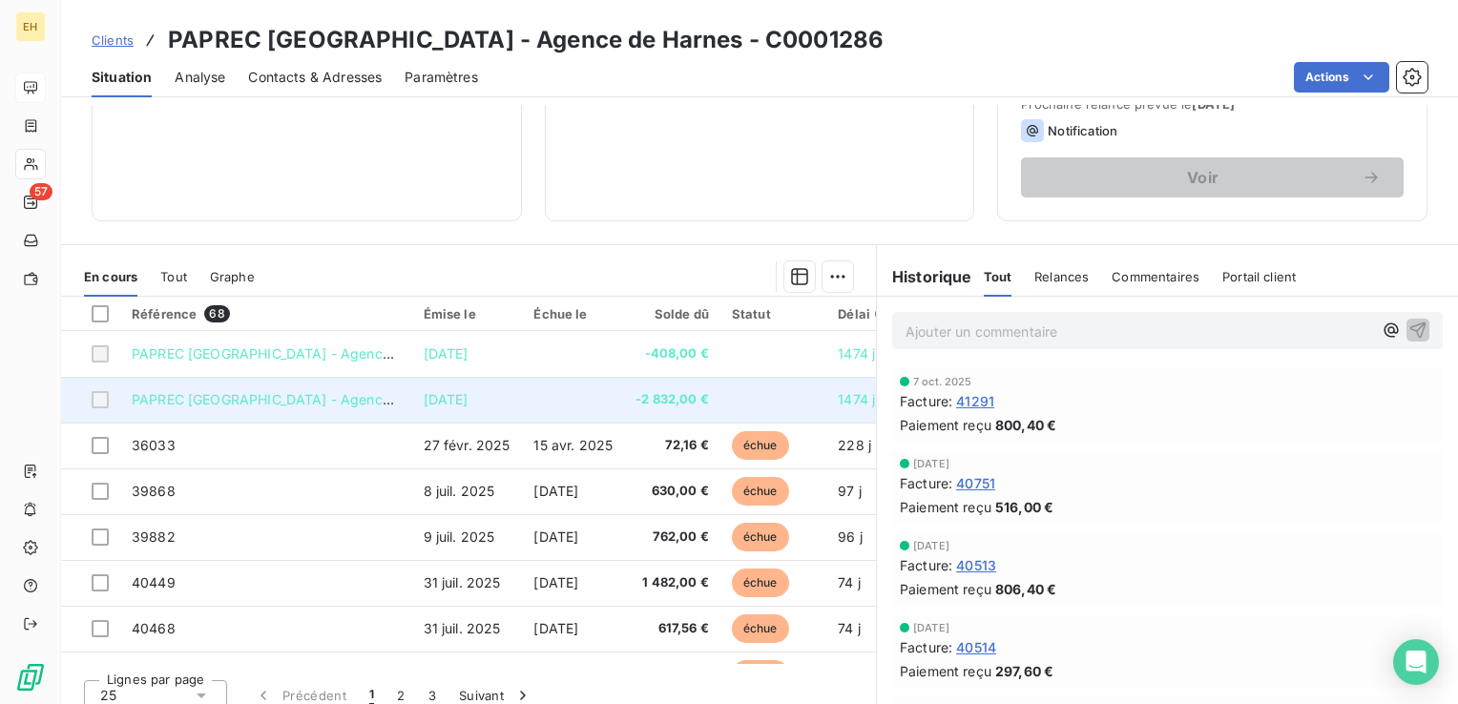
drag, startPoint x: 591, startPoint y: 403, endPoint x: 538, endPoint y: 395, distance: 54.0
click at [538, 395] on td at bounding box center [573, 400] width 102 height 46
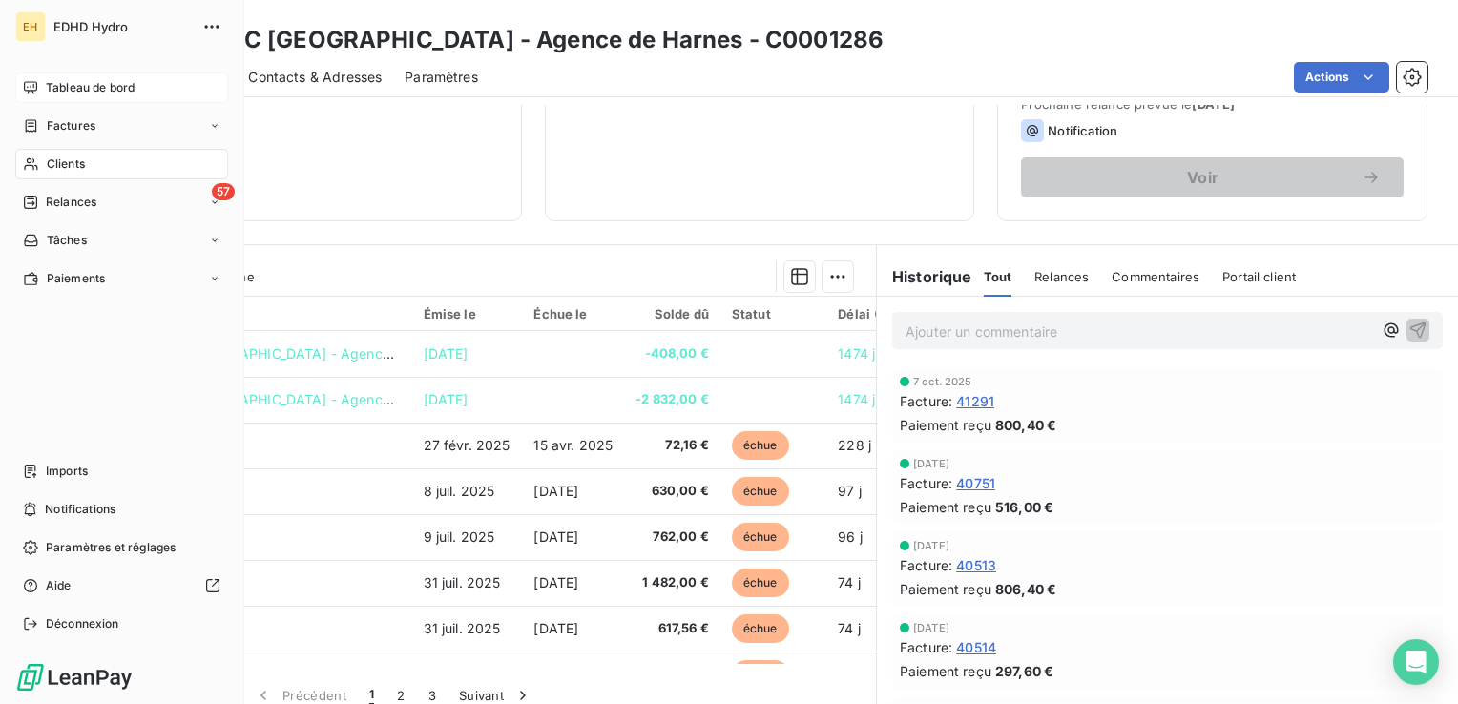
click at [84, 93] on span "Tableau de bord" at bounding box center [90, 87] width 89 height 17
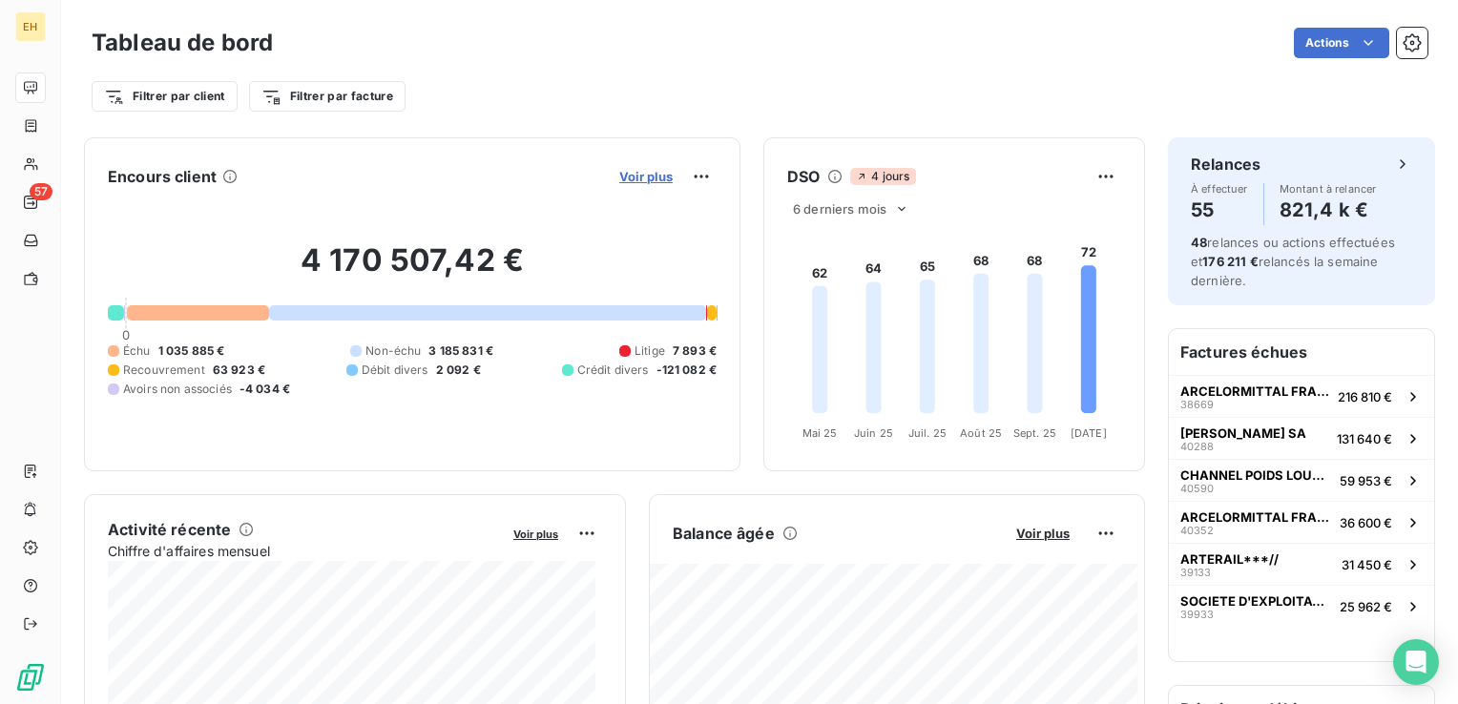
click at [634, 177] on span "Voir plus" at bounding box center [645, 176] width 53 height 15
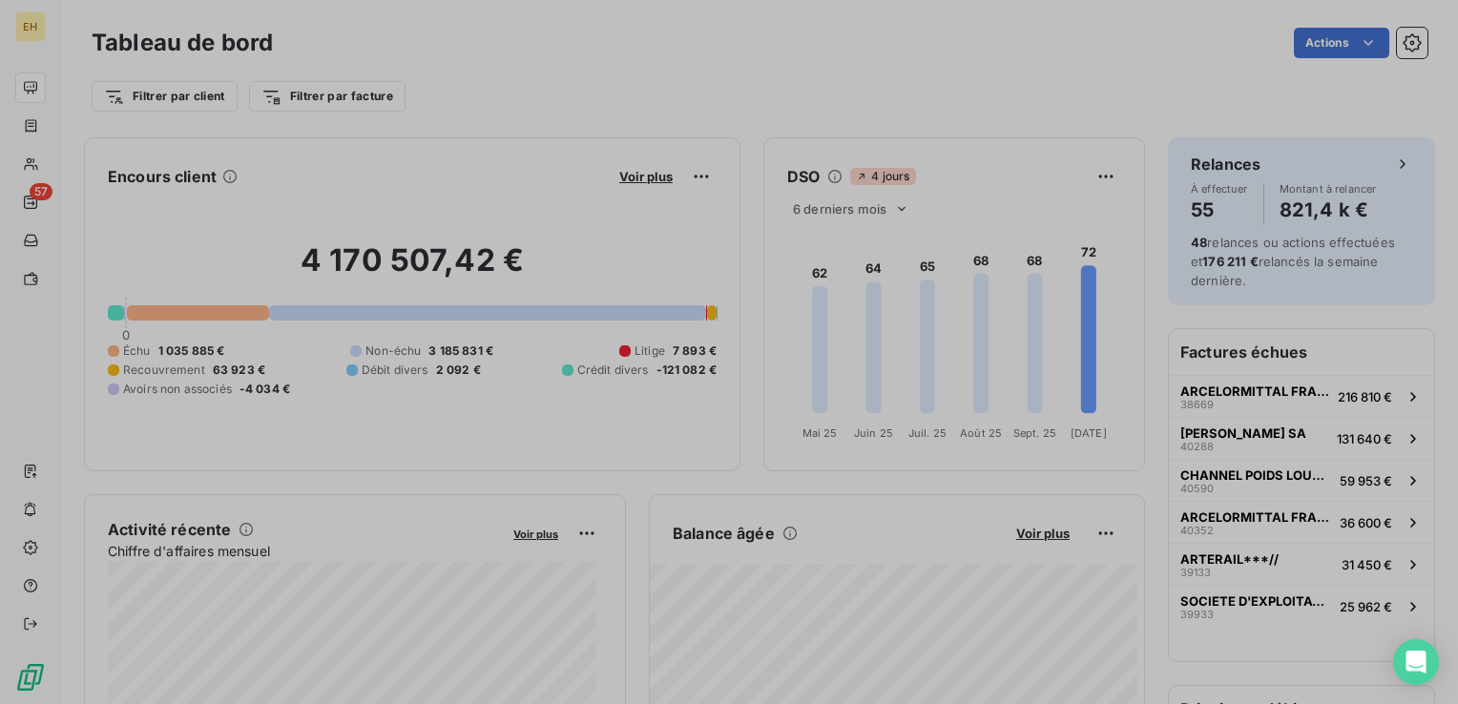
scroll to position [690, 717]
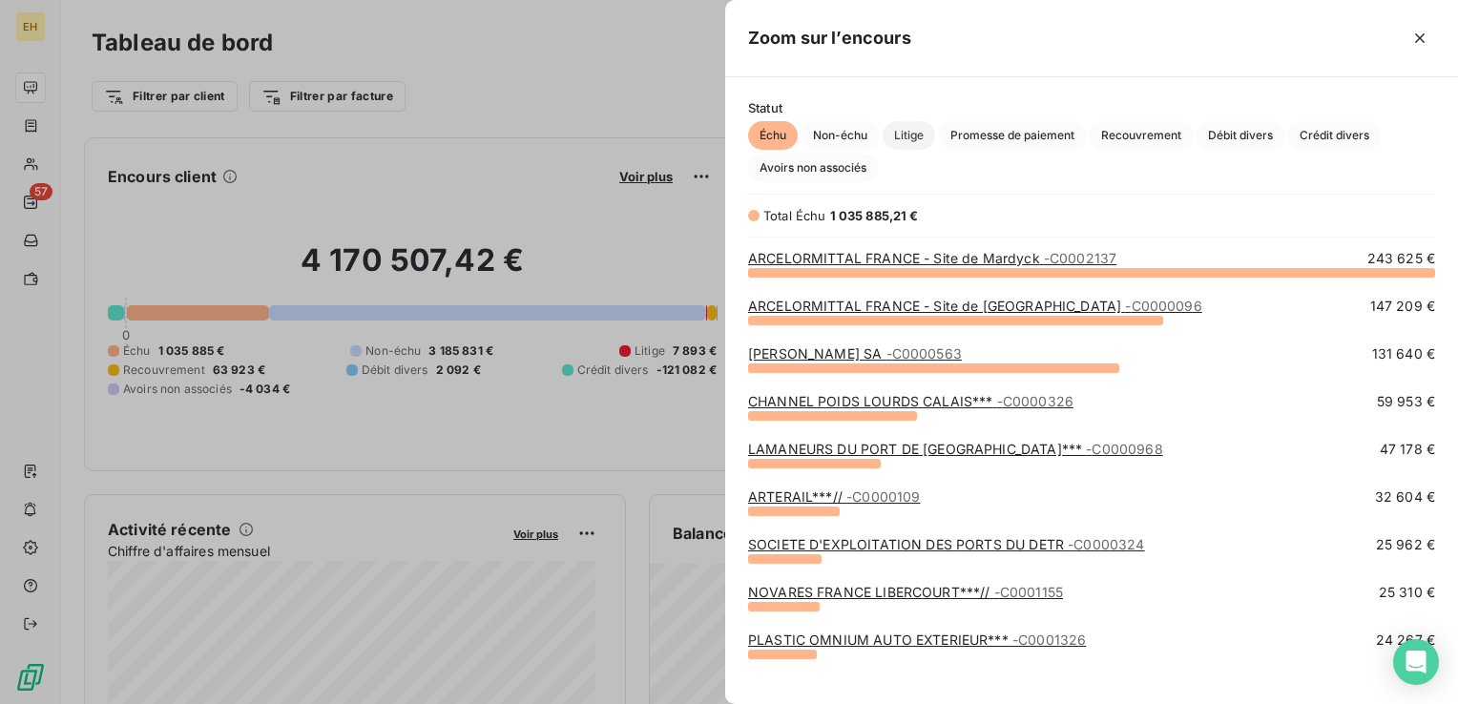
click at [922, 131] on span "Litige" at bounding box center [908, 135] width 52 height 29
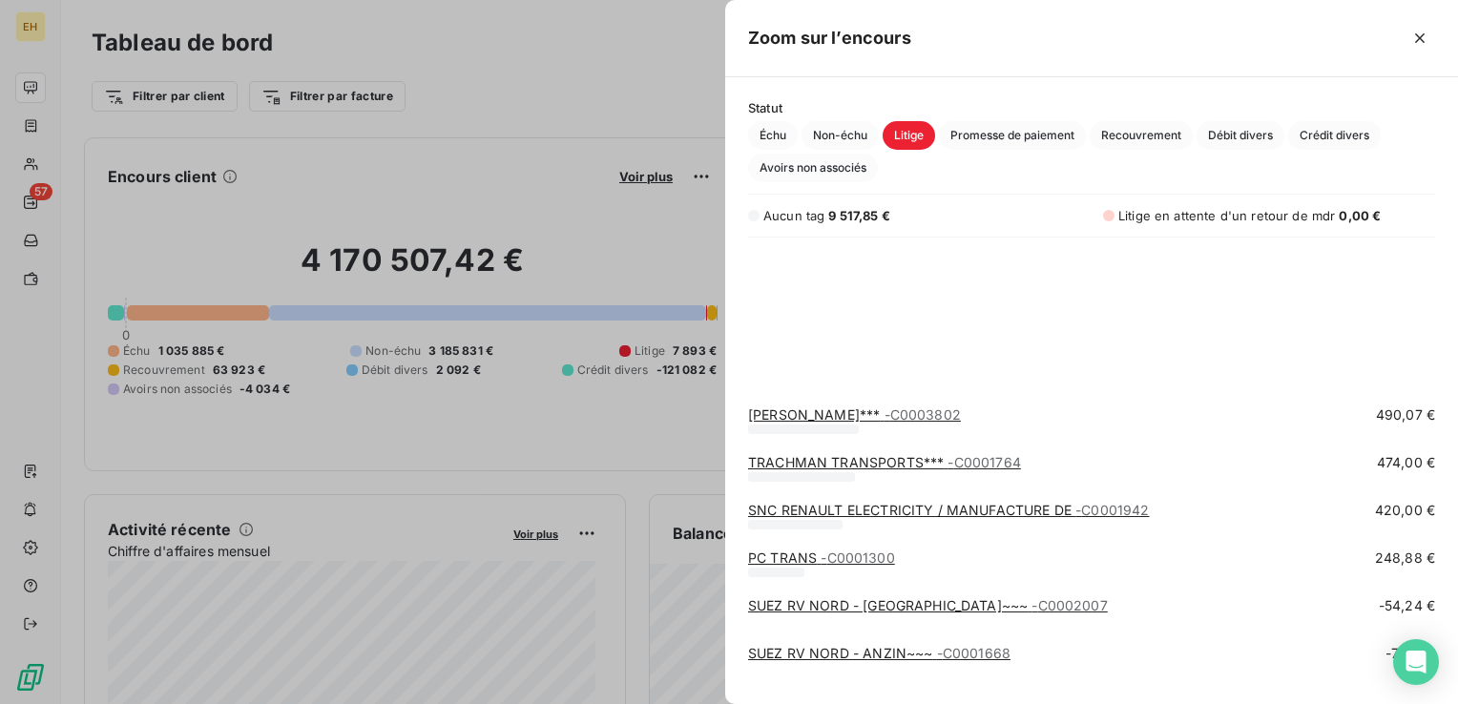
scroll to position [572, 0]
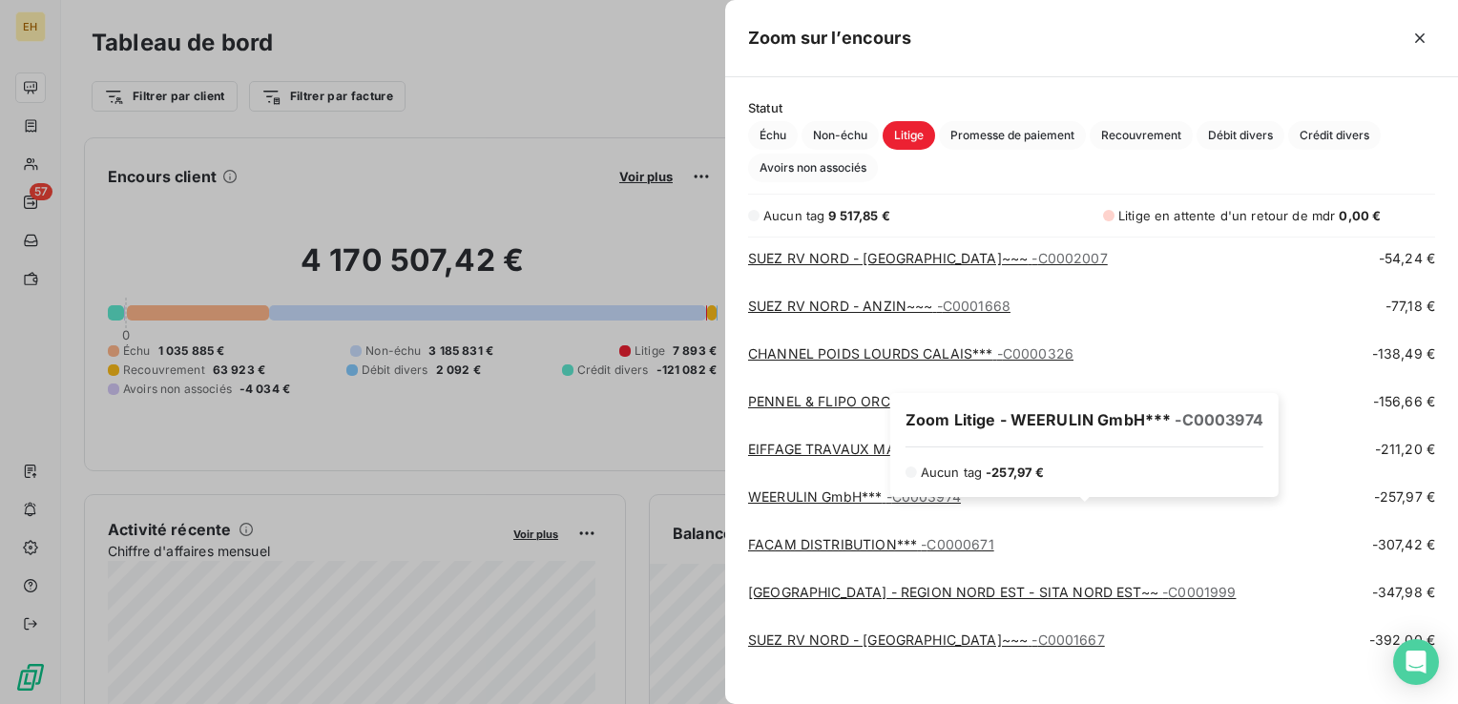
click at [866, 498] on link "WEERULIN GmbH*** - C0003974" at bounding box center [854, 496] width 213 height 16
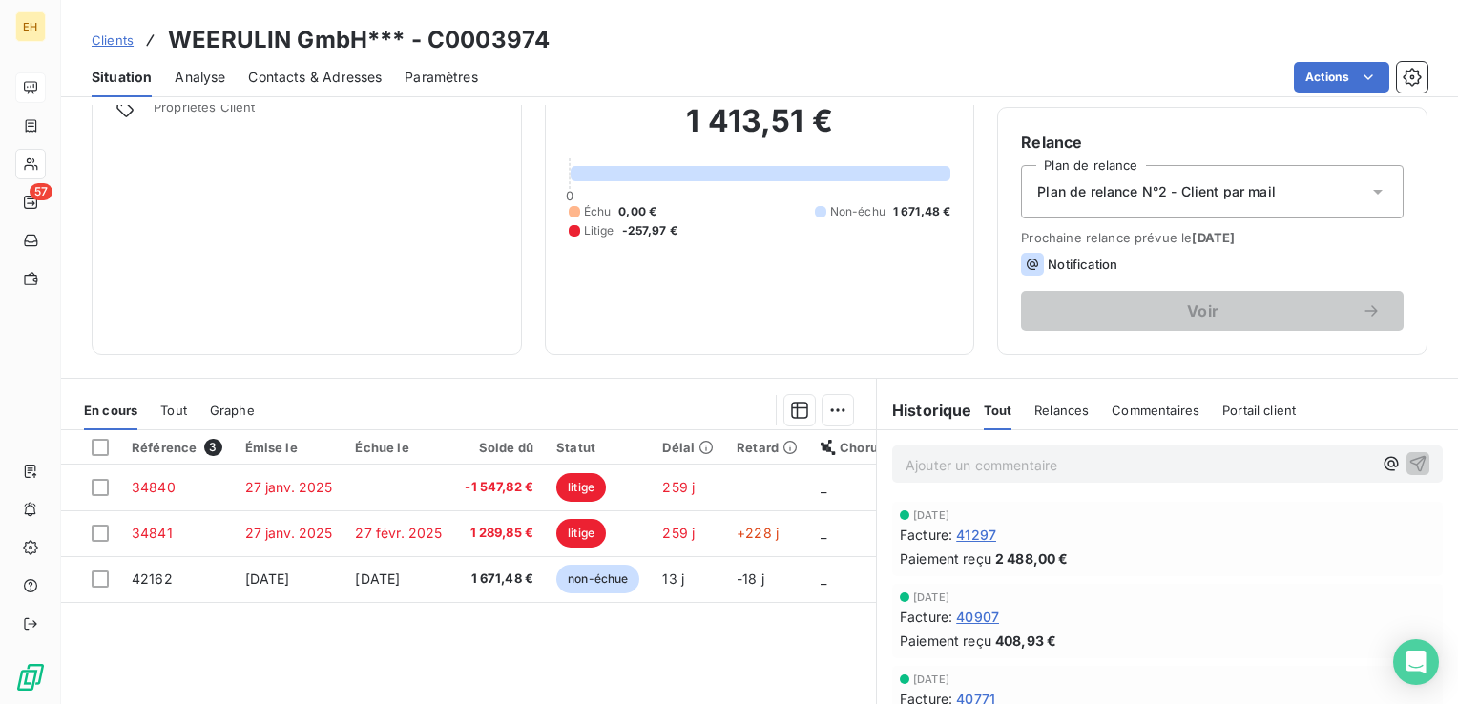
scroll to position [301, 0]
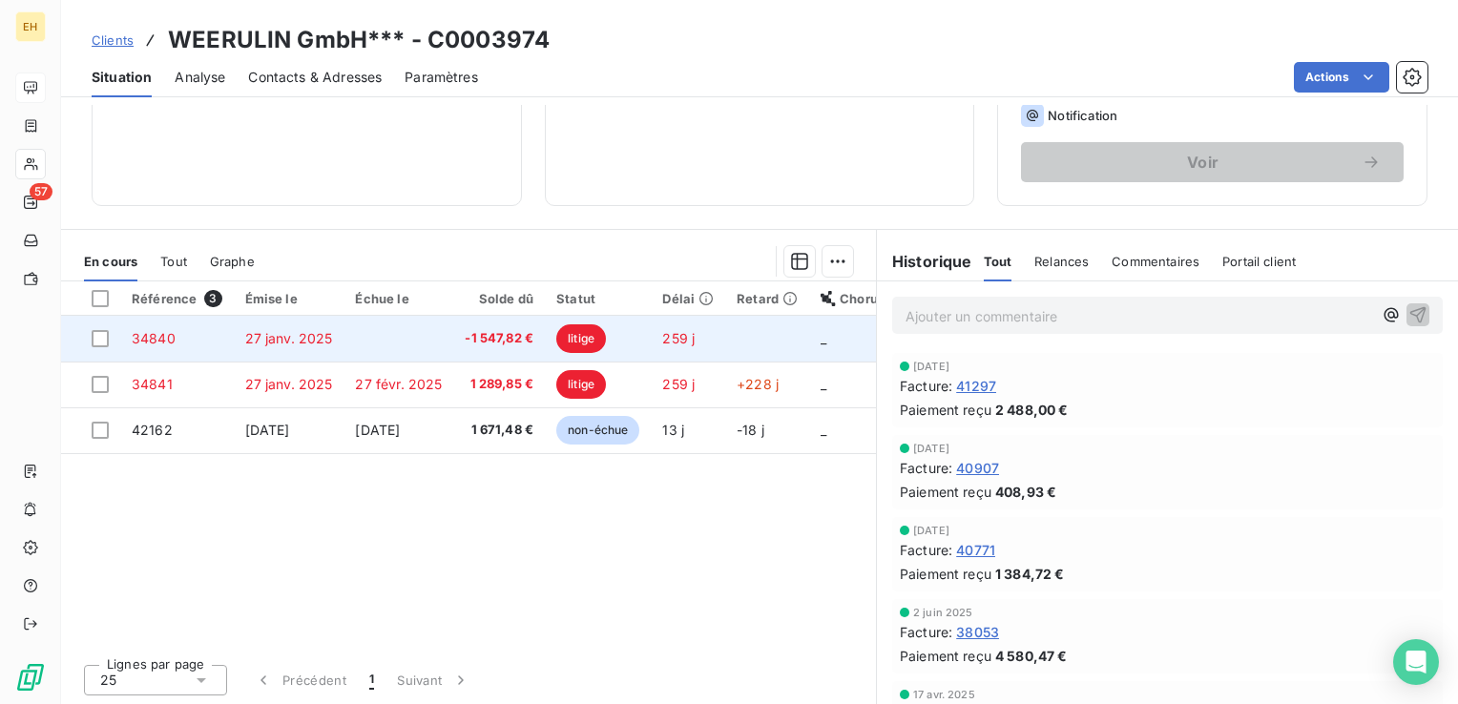
click at [430, 332] on td at bounding box center [398, 339] width 110 height 46
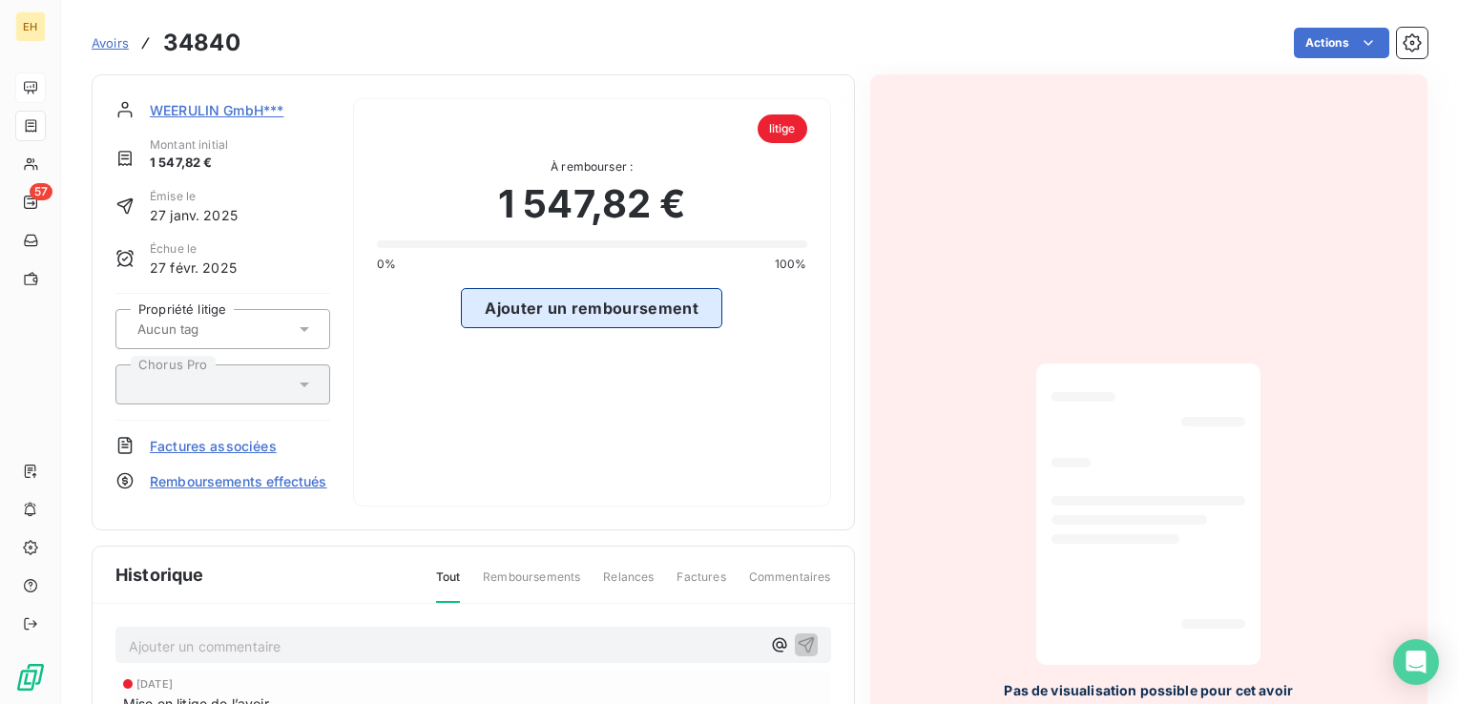
click at [574, 308] on button "Ajouter un remboursement" at bounding box center [591, 308] width 261 height 40
select select "9"
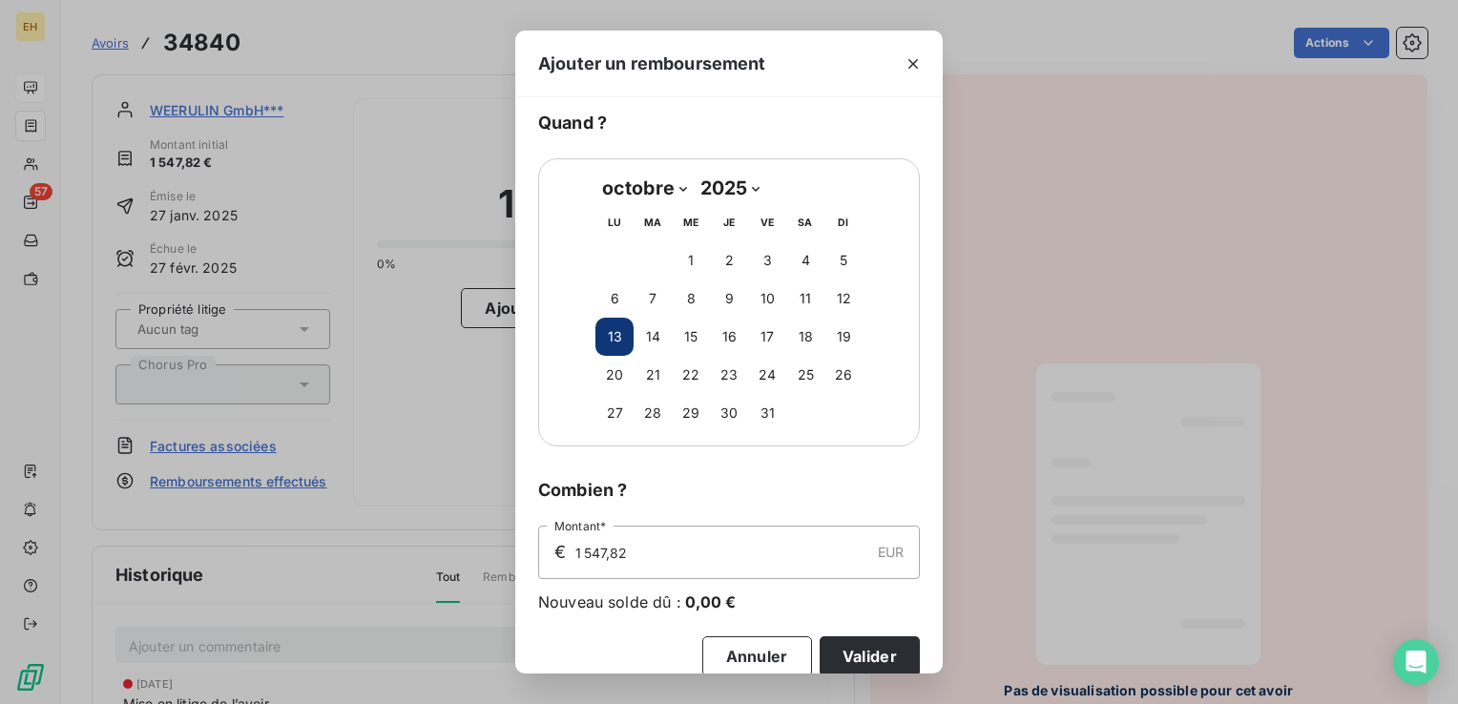
scroll to position [69, 0]
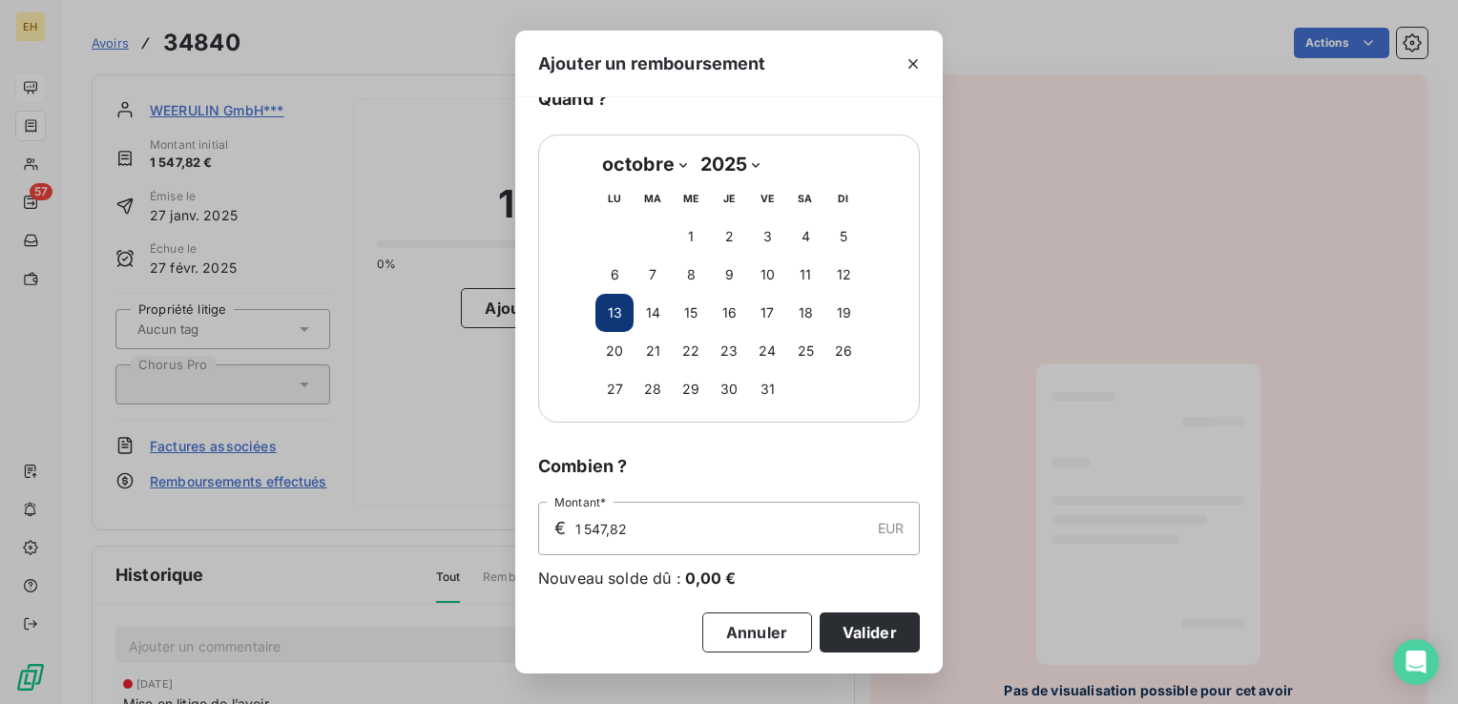
click at [892, 620] on button "Valider" at bounding box center [869, 632] width 100 height 40
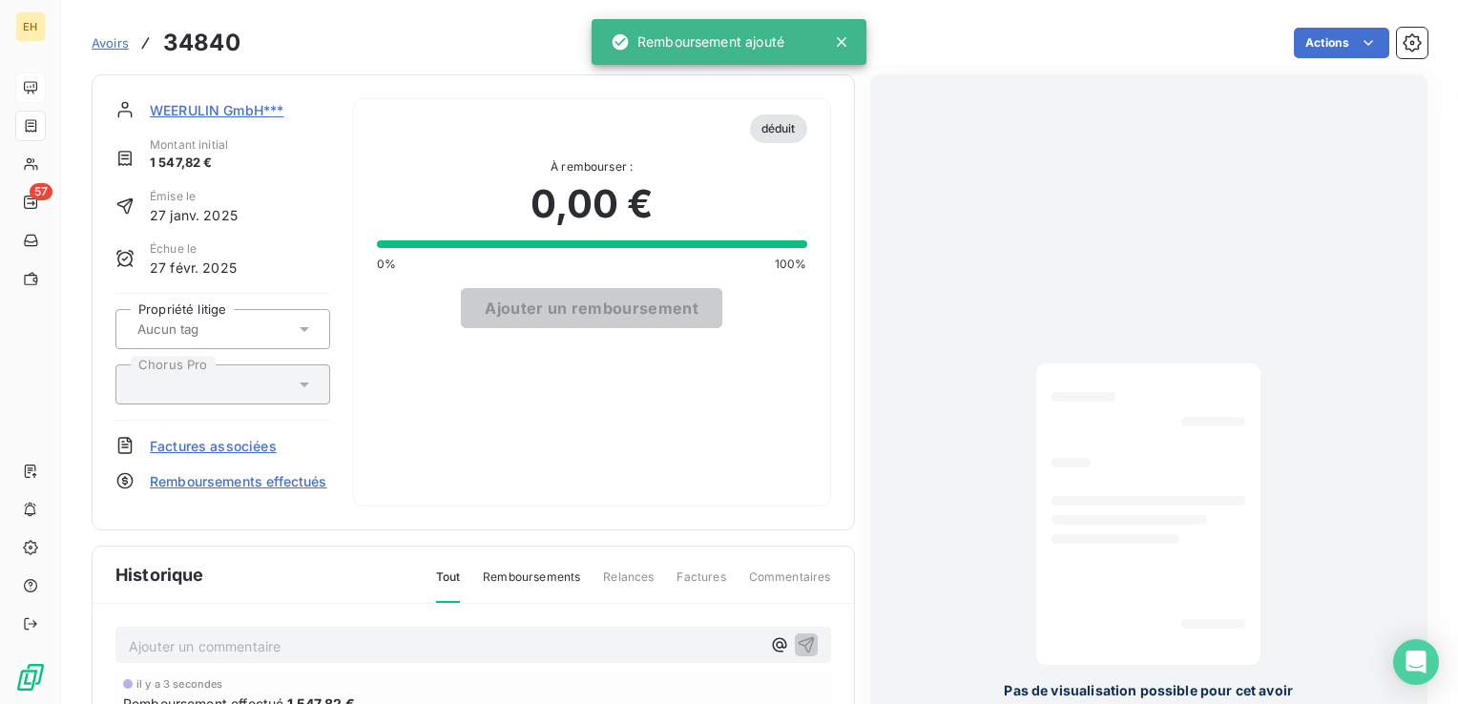
click at [194, 108] on span "WEERULIN GmbH***" at bounding box center [217, 110] width 134 height 20
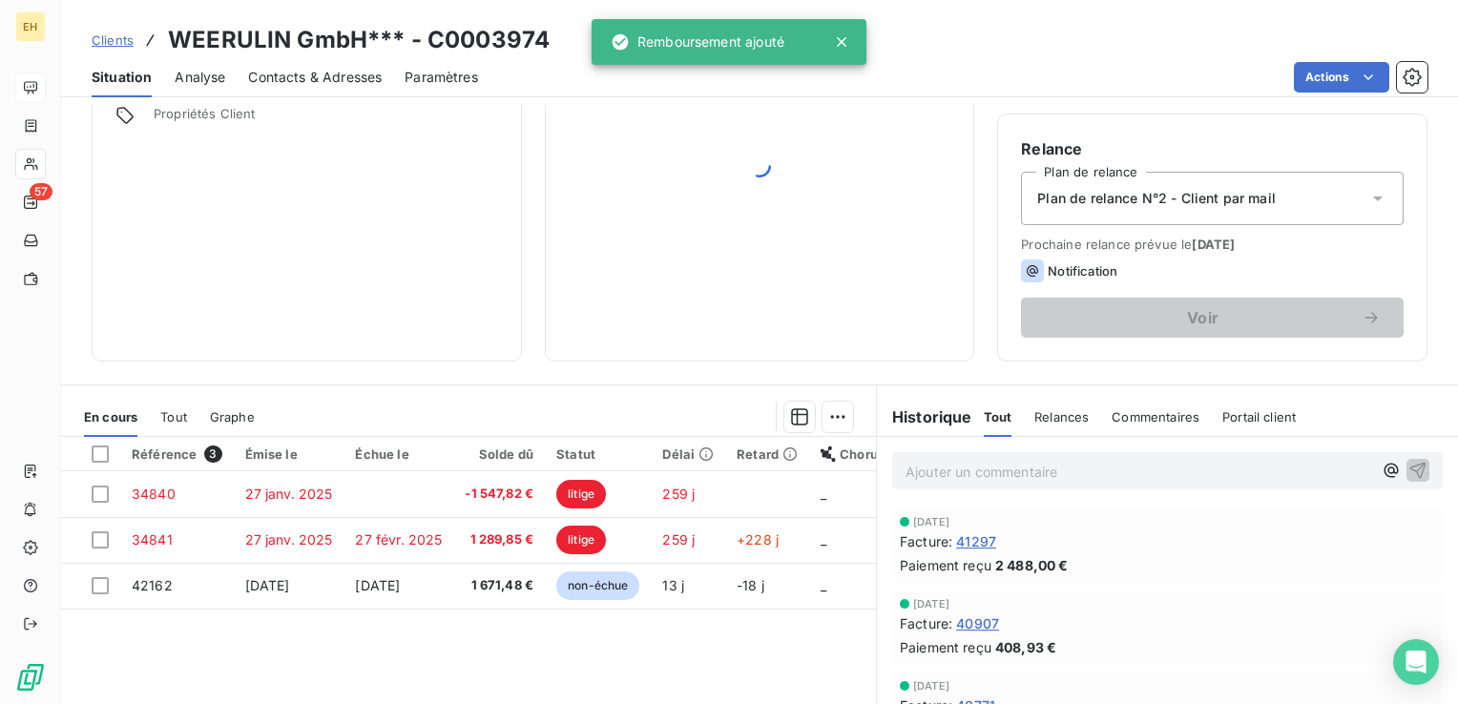
scroll to position [286, 0]
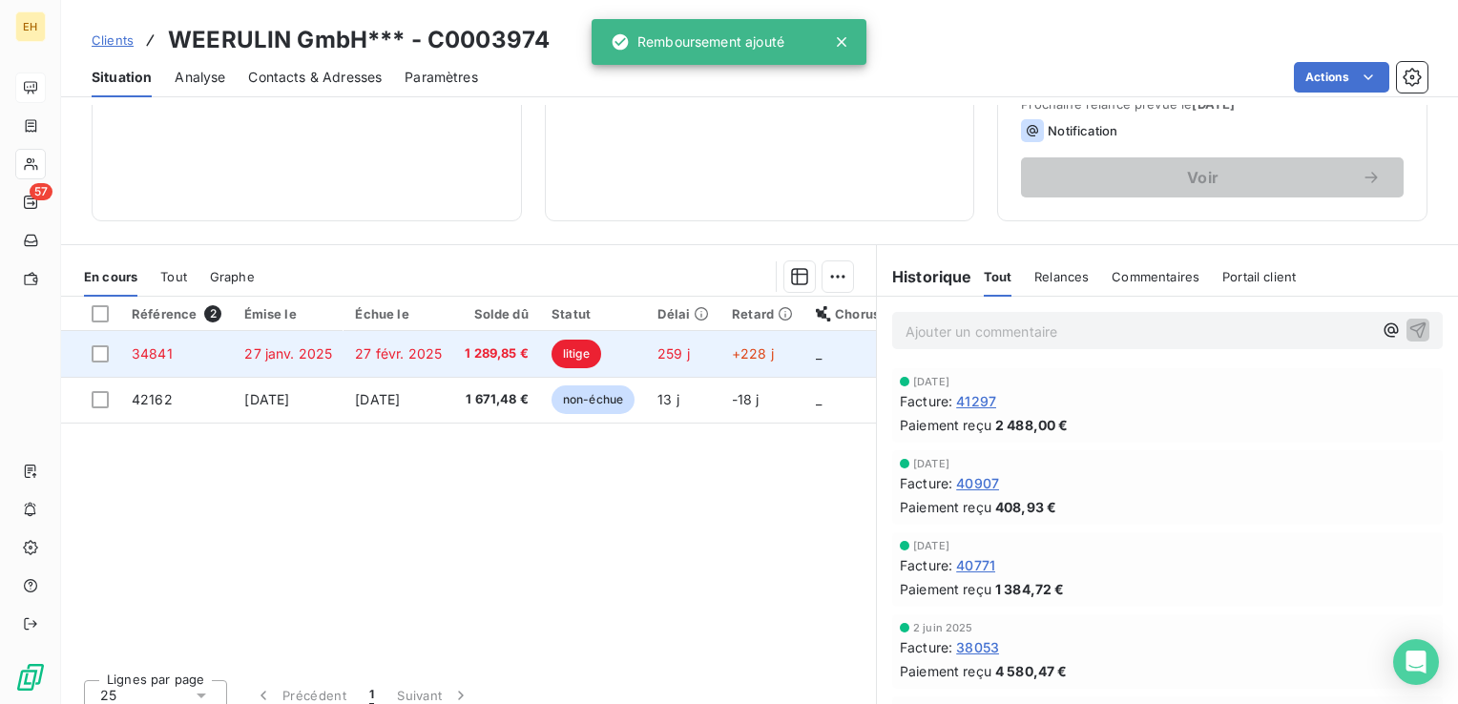
click at [485, 351] on span "1 289,85 €" at bounding box center [497, 353] width 64 height 19
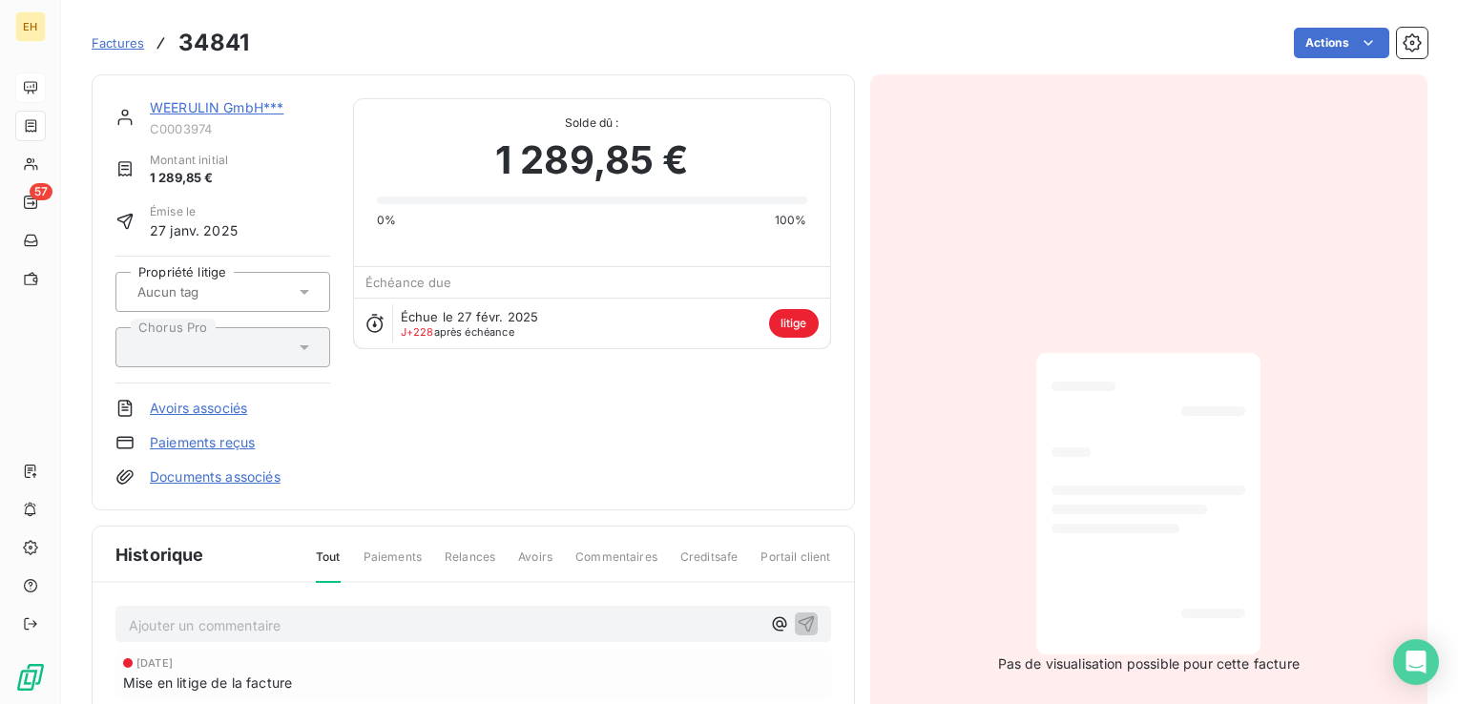
click at [669, 329] on div "Échue le 27 févr. 2025 J+228 après échéance litige" at bounding box center [592, 323] width 476 height 51
click at [254, 107] on link "WEERULIN GmbH***" at bounding box center [217, 107] width 134 height 16
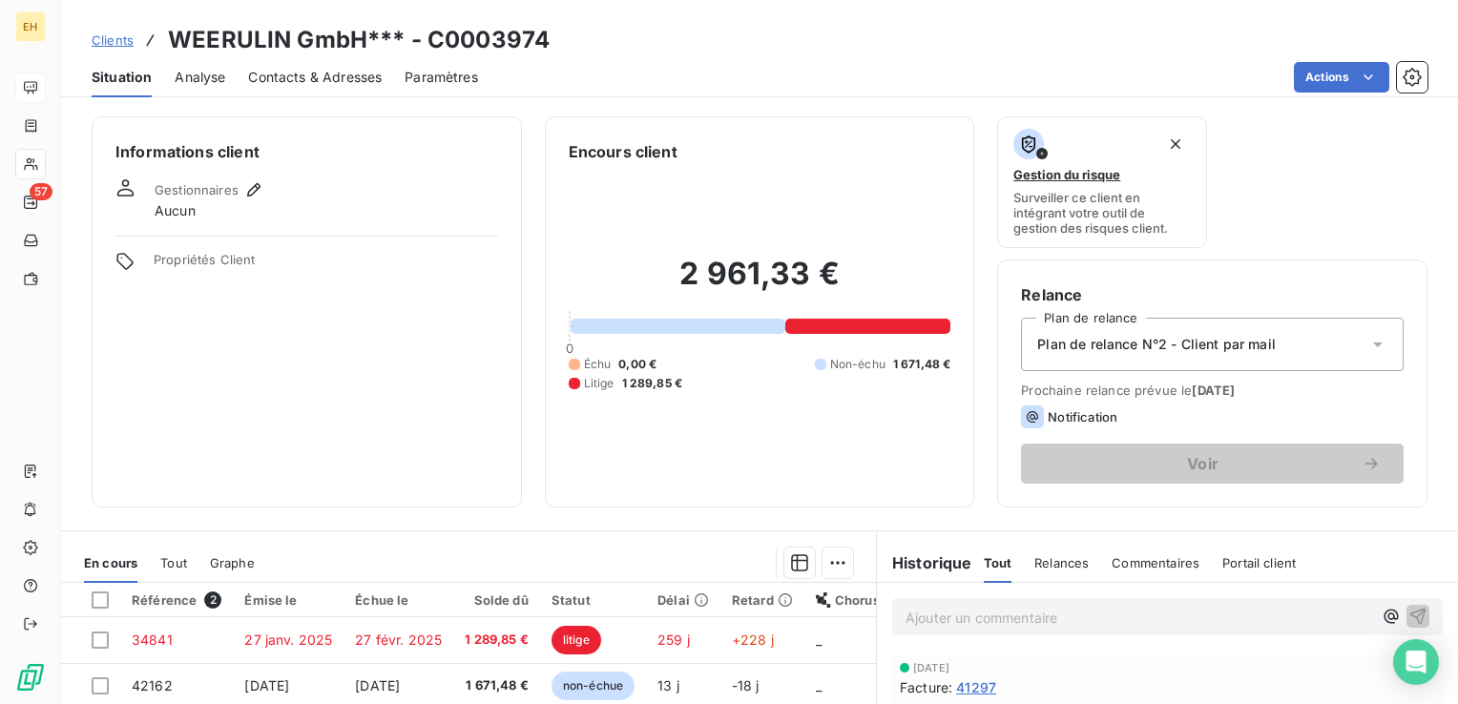
scroll to position [95, 0]
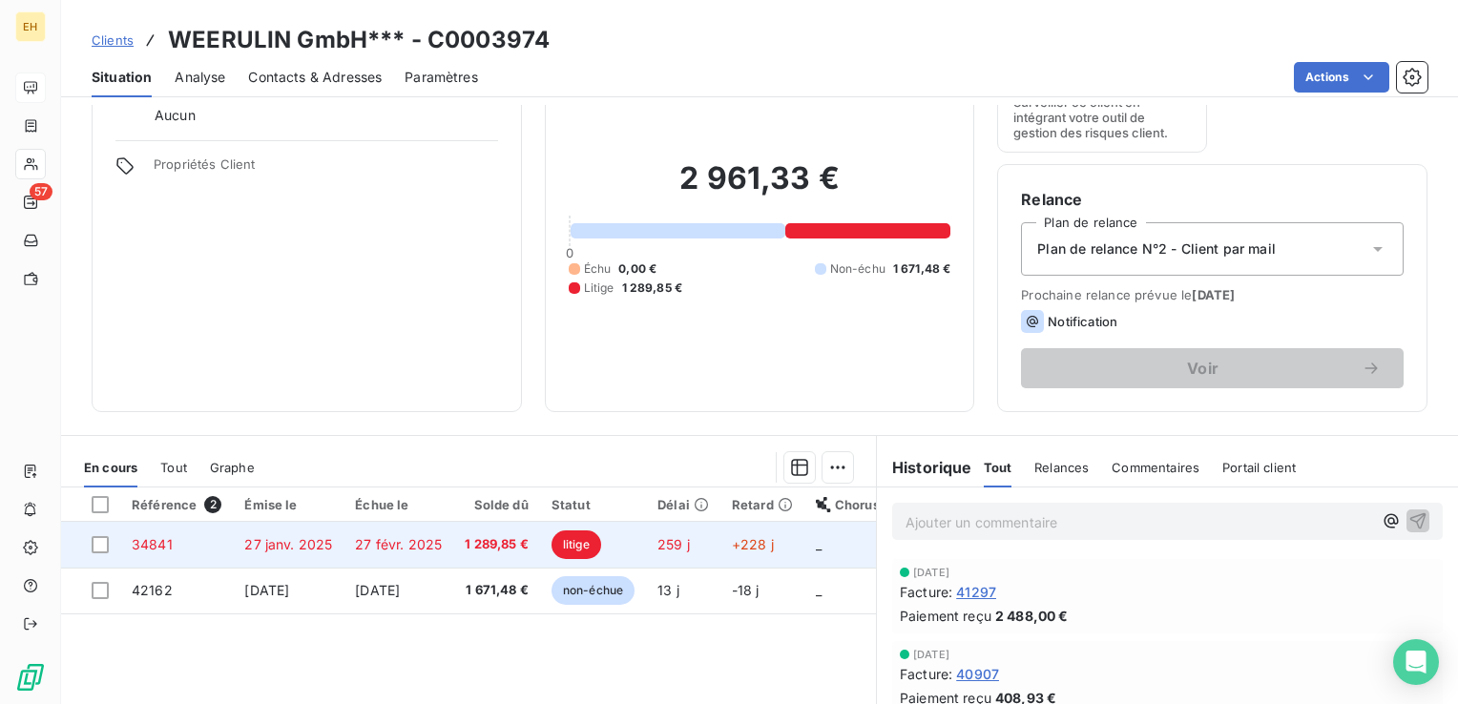
click at [523, 542] on span "1 289,85 €" at bounding box center [497, 544] width 64 height 19
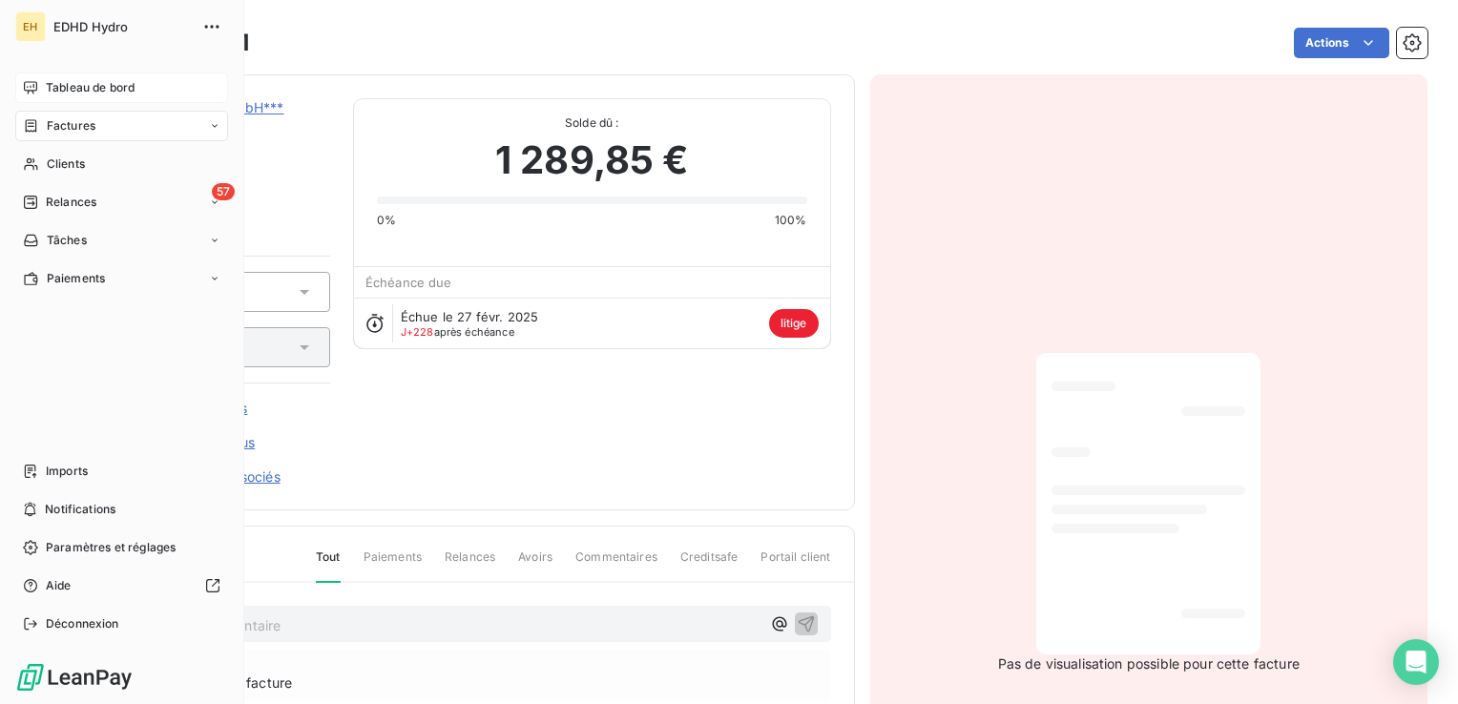
click at [54, 89] on span "Tableau de bord" at bounding box center [90, 87] width 89 height 17
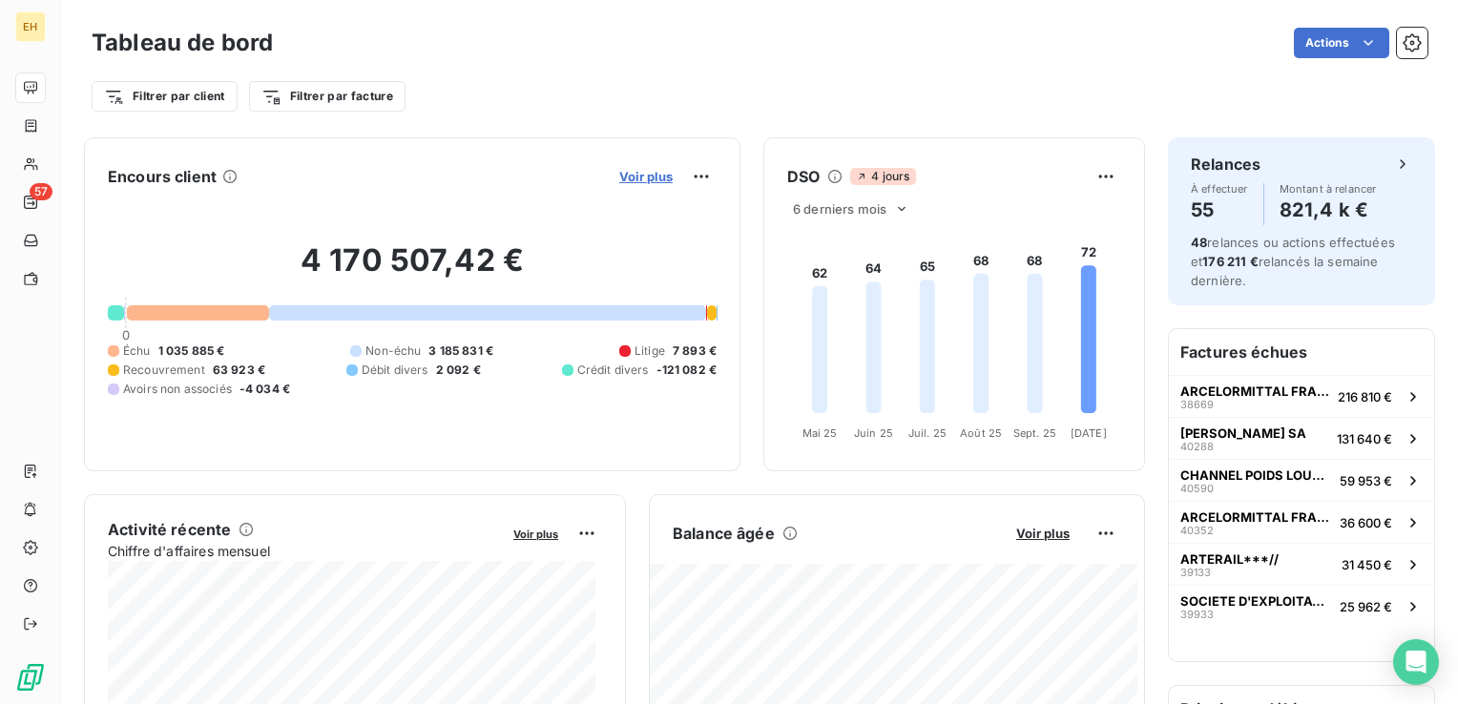
click at [640, 179] on span "Voir plus" at bounding box center [645, 176] width 53 height 15
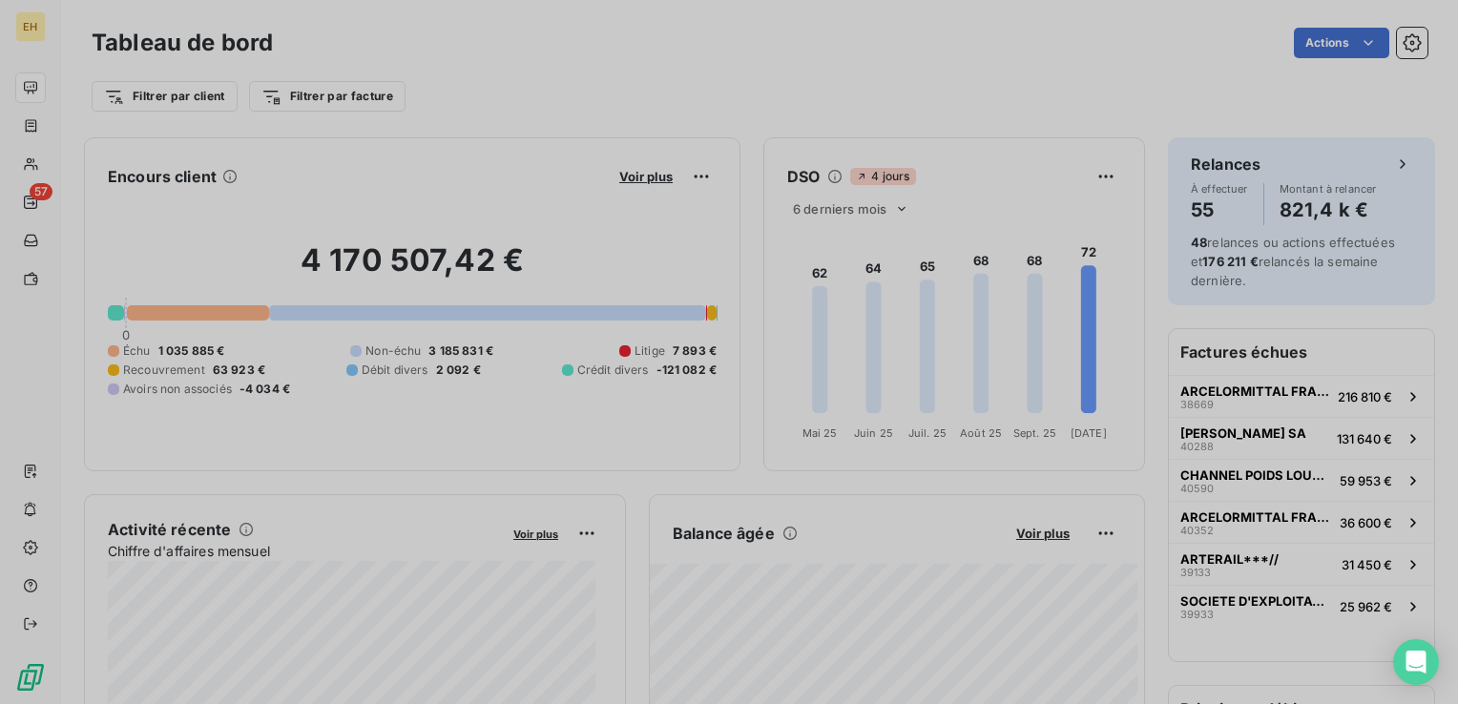
scroll to position [690, 717]
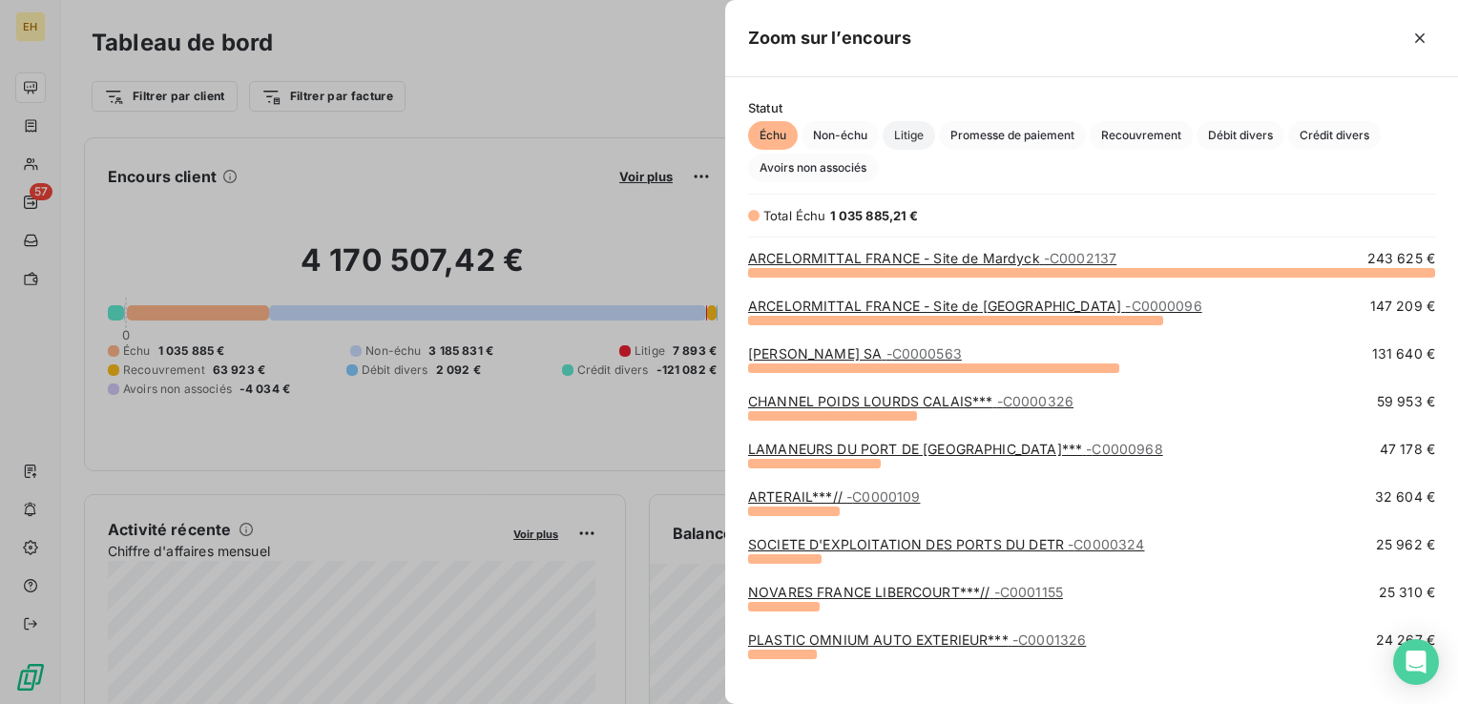
click at [914, 132] on span "Litige" at bounding box center [908, 135] width 52 height 29
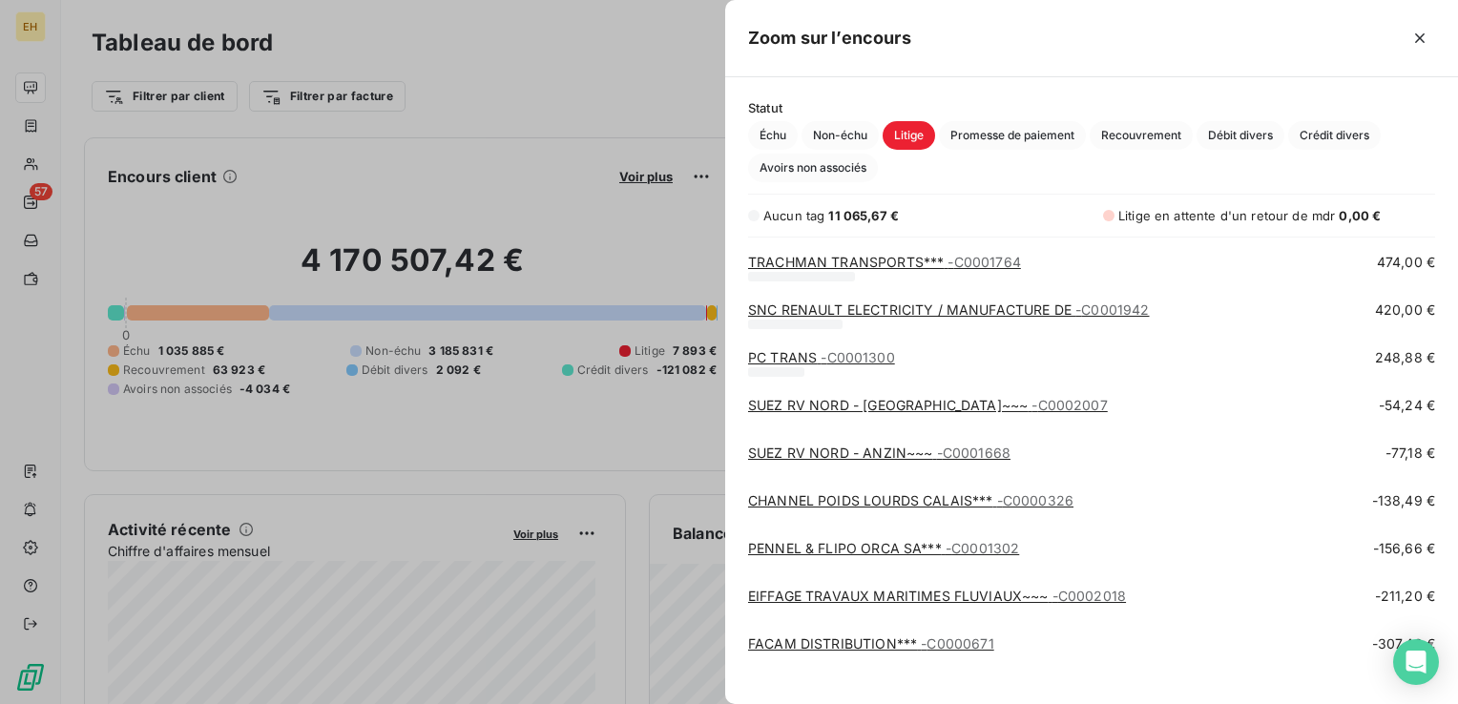
scroll to position [477, 0]
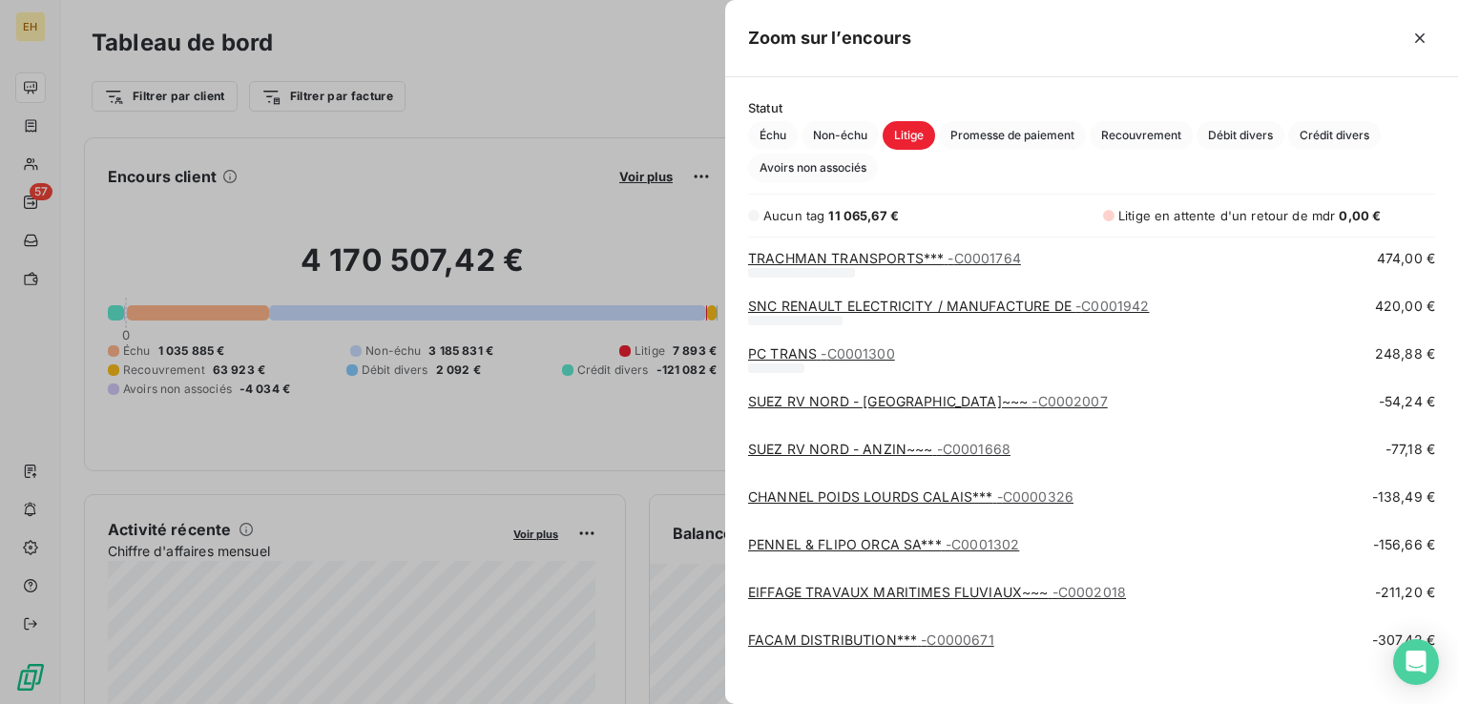
click at [866, 498] on link "CHANNEL POIDS LOURDS CALAIS*** - C0000326" at bounding box center [910, 496] width 325 height 16
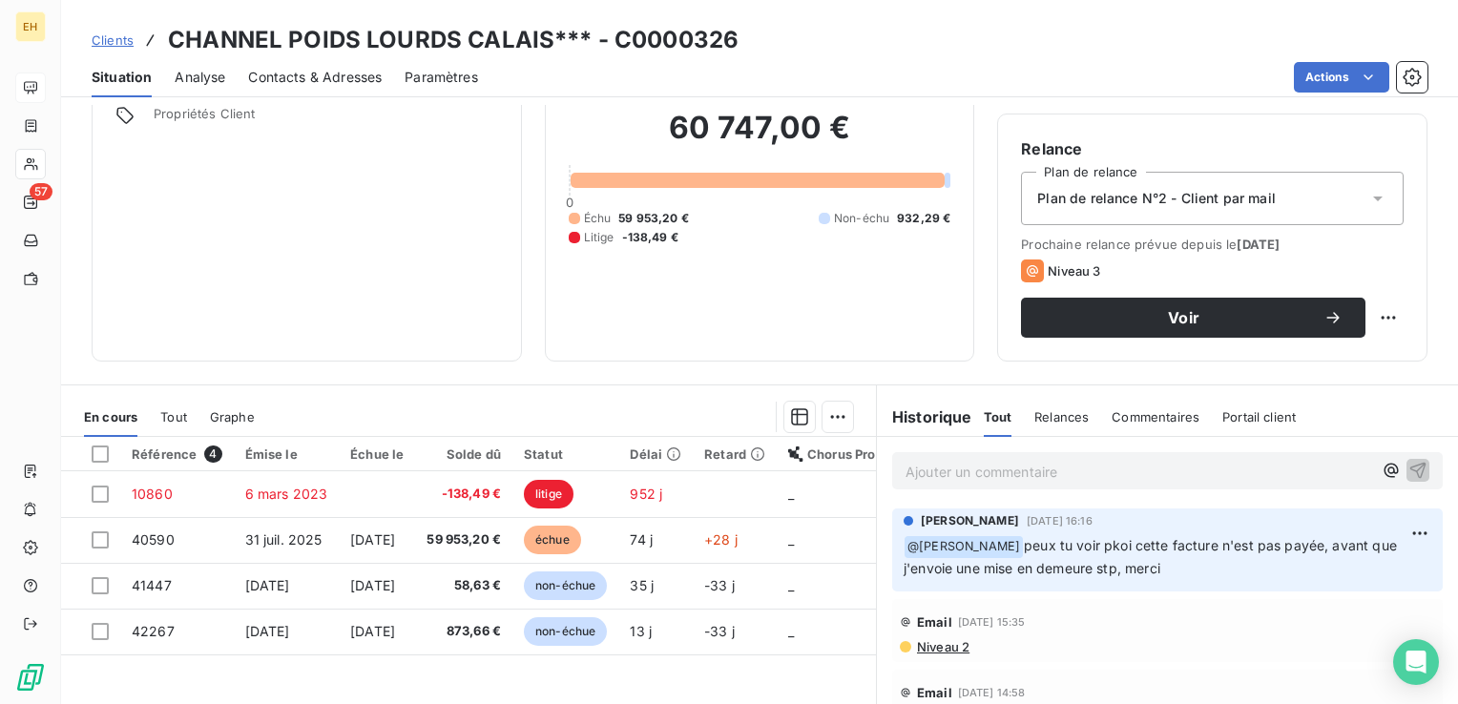
scroll to position [286, 0]
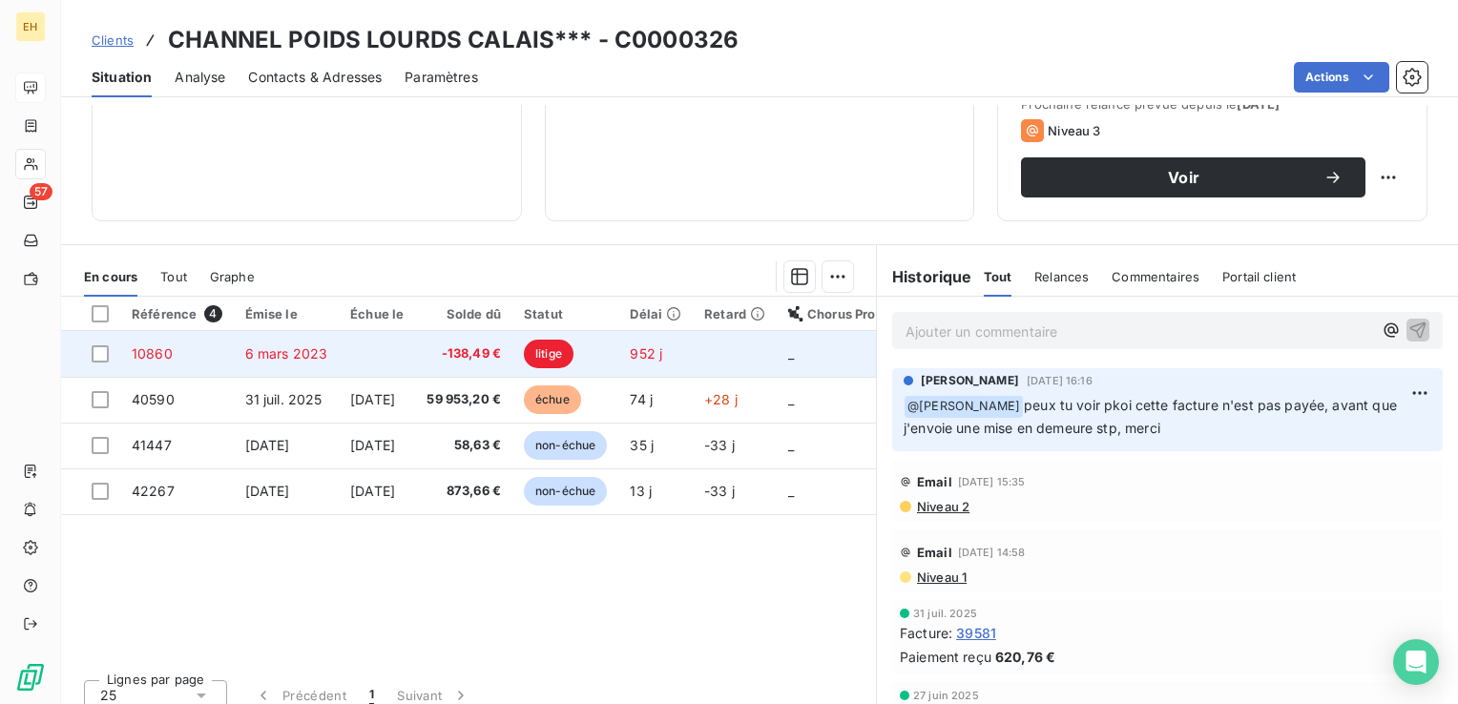
click at [501, 349] on span "-138,49 €" at bounding box center [463, 353] width 74 height 19
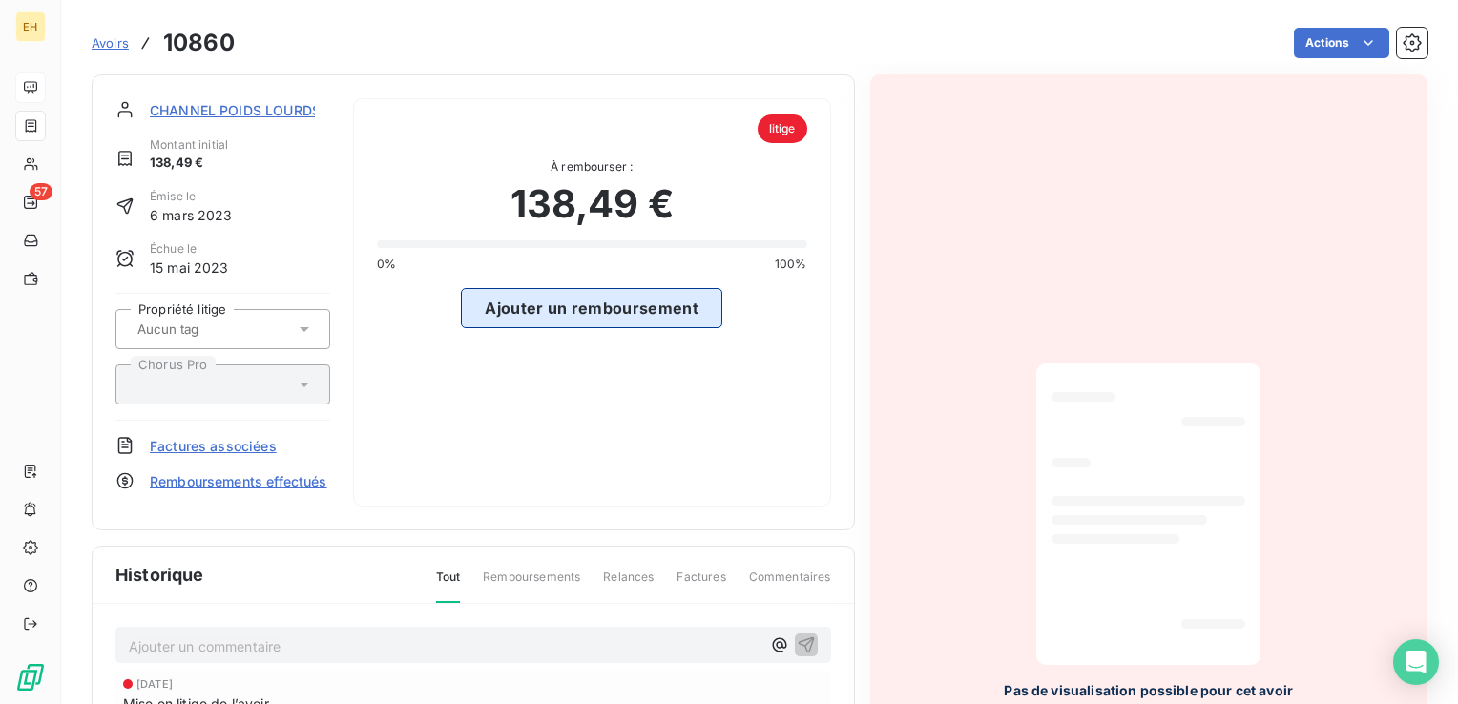
click at [583, 296] on button "Ajouter un remboursement" at bounding box center [591, 308] width 261 height 40
select select "9"
select select "2025"
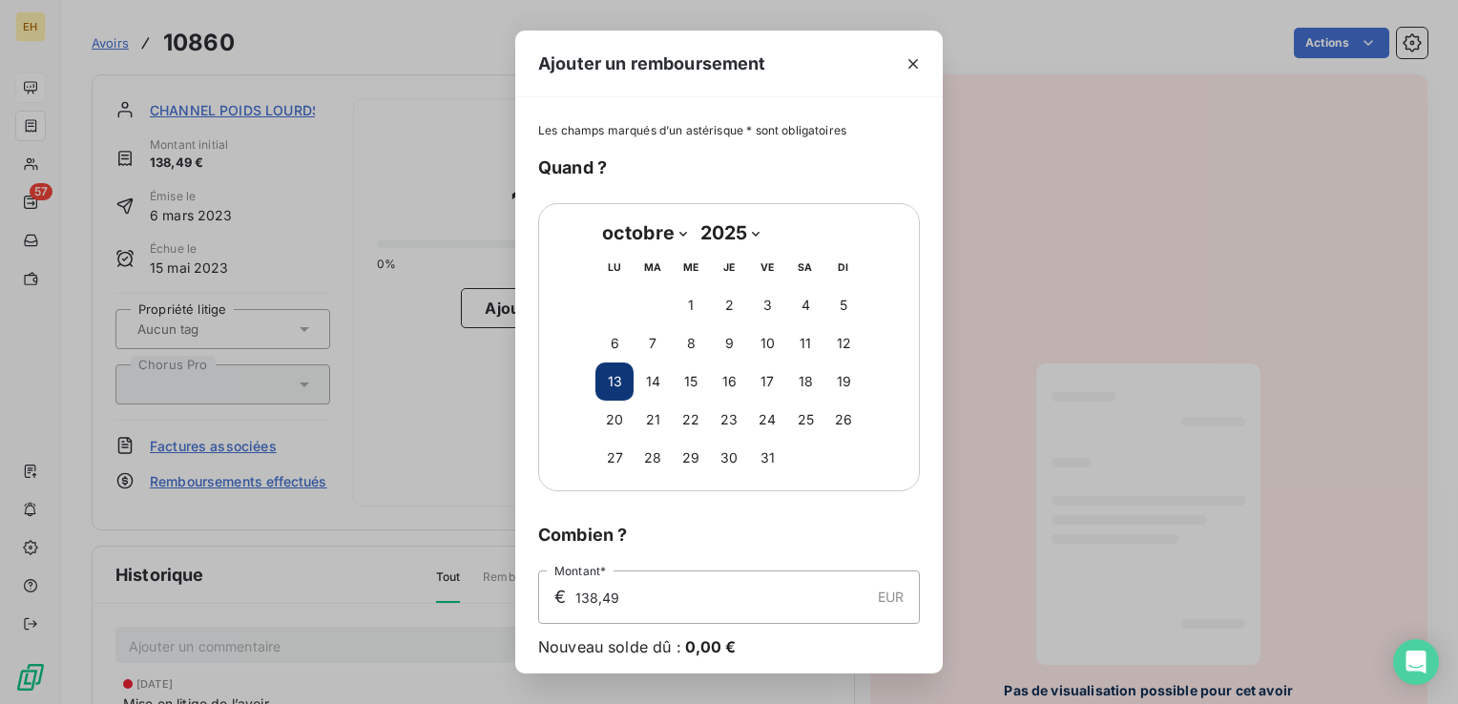
scroll to position [69, 0]
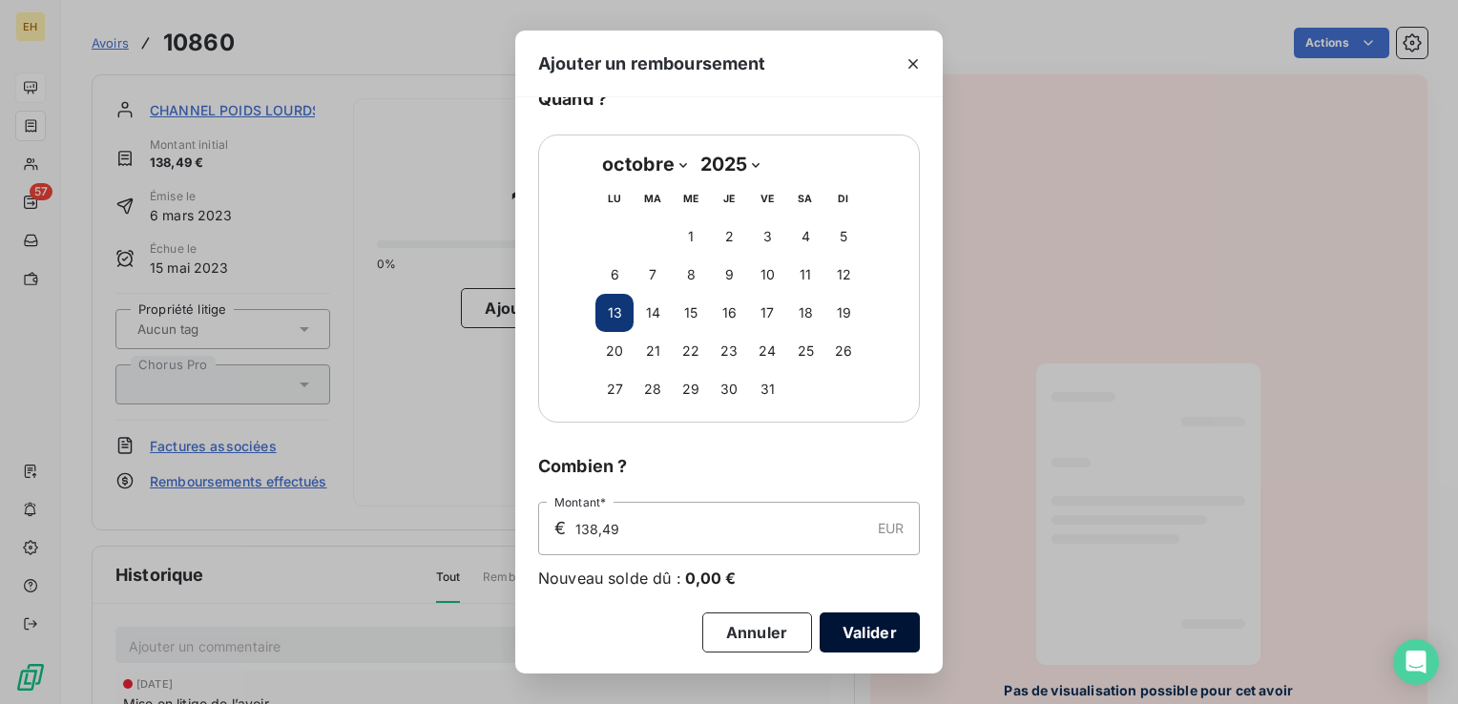
click at [851, 630] on button "Valider" at bounding box center [869, 632] width 100 height 40
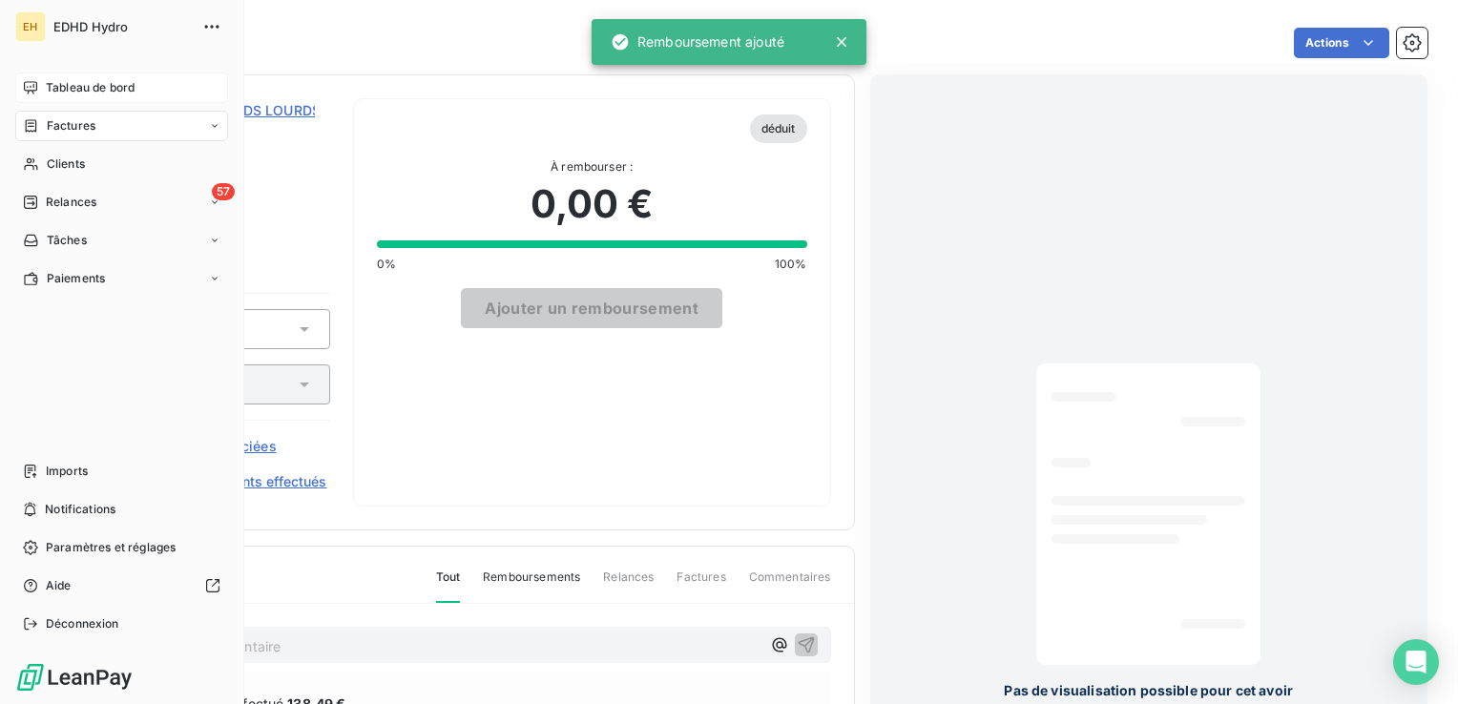
click at [48, 85] on span "Tableau de bord" at bounding box center [90, 87] width 89 height 17
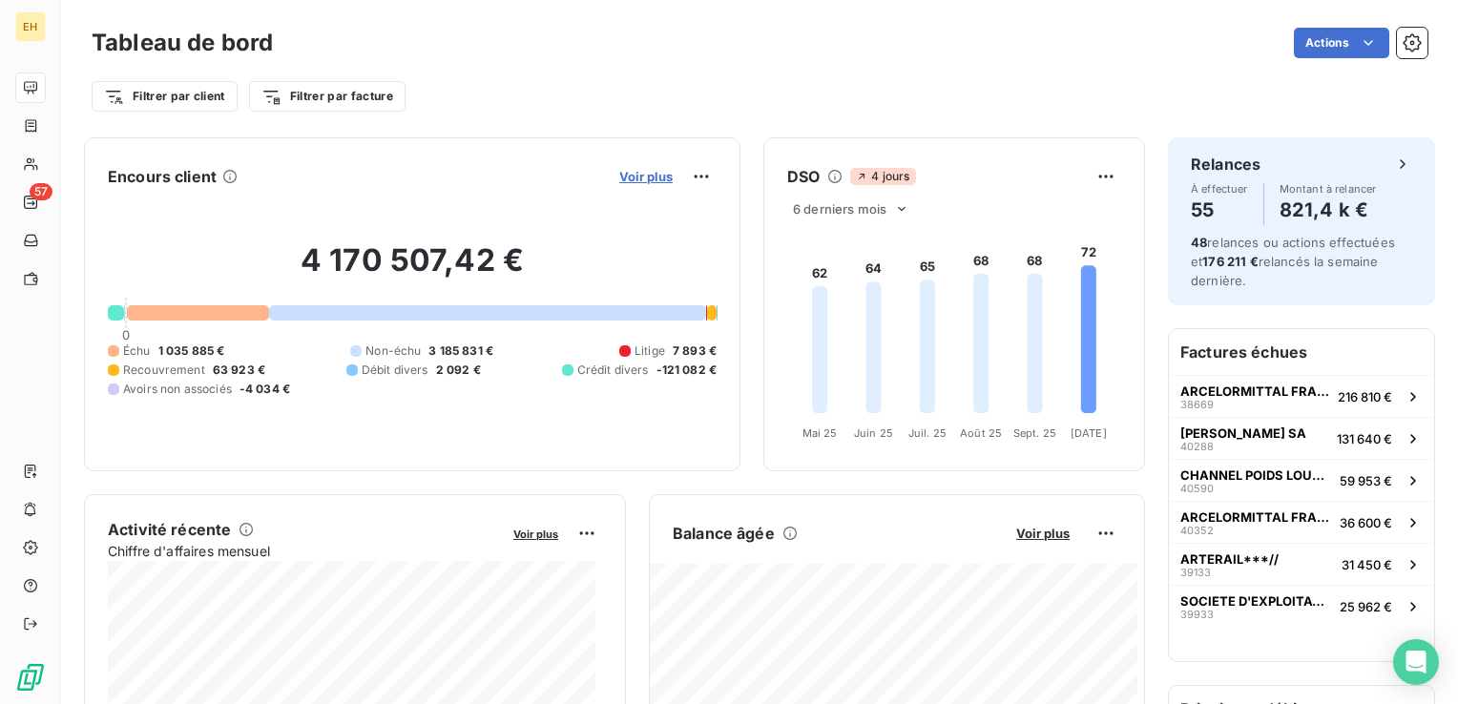
click at [619, 179] on span "Voir plus" at bounding box center [645, 176] width 53 height 15
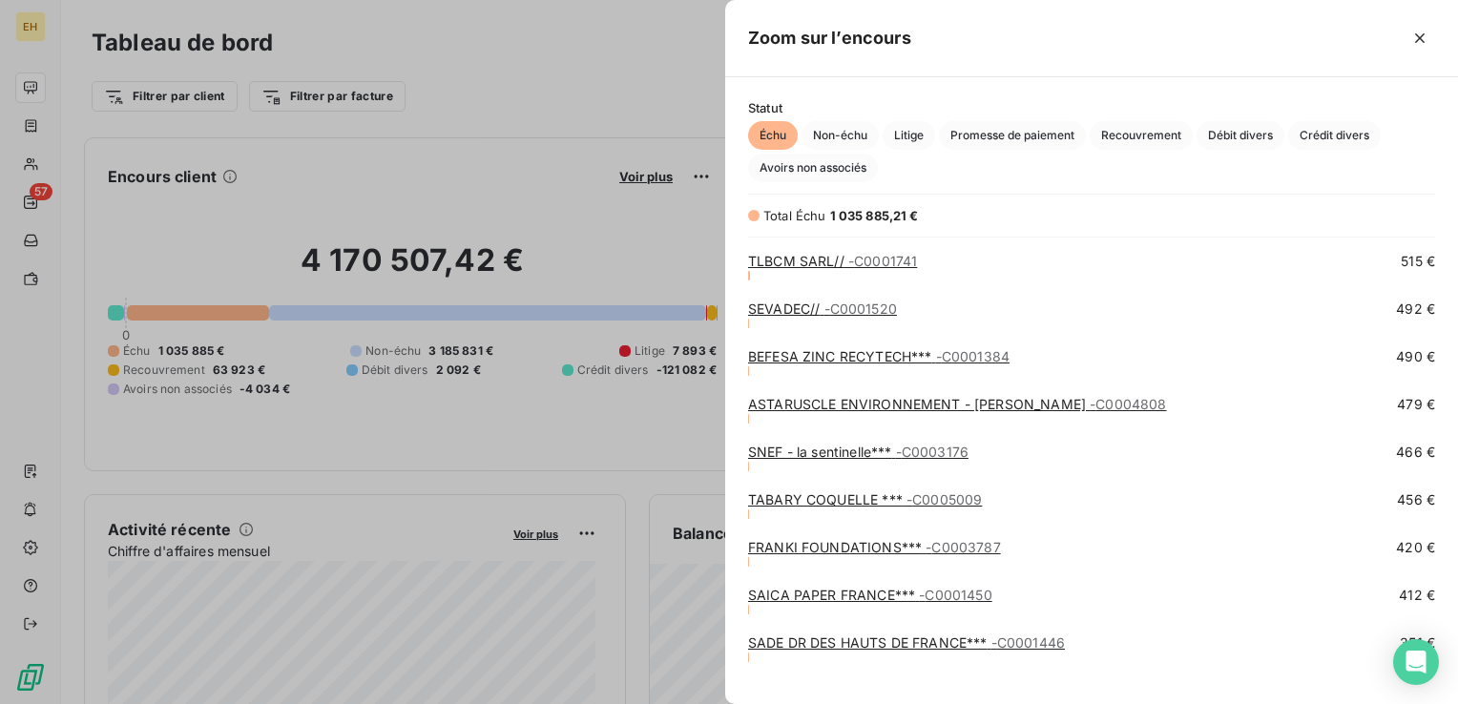
scroll to position [3530, 0]
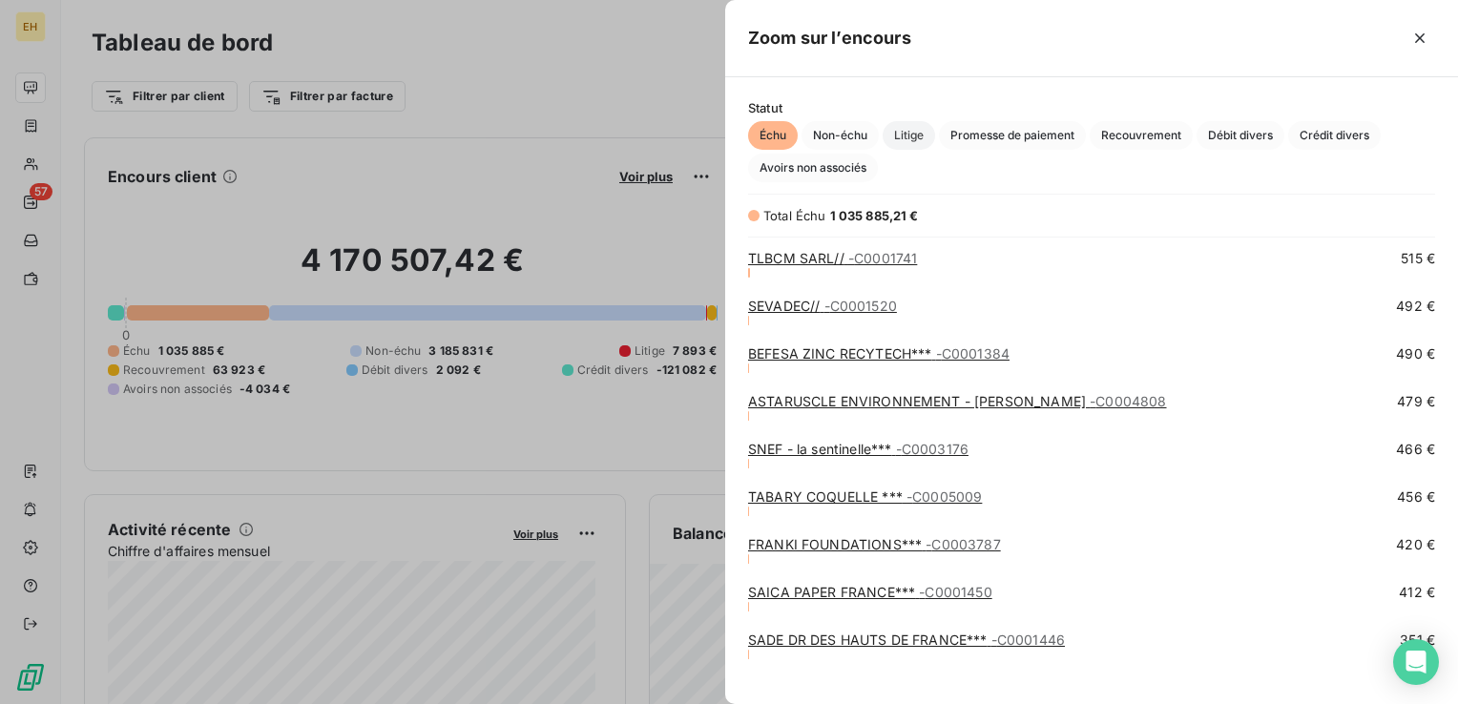
click at [914, 133] on span "Litige" at bounding box center [908, 135] width 52 height 29
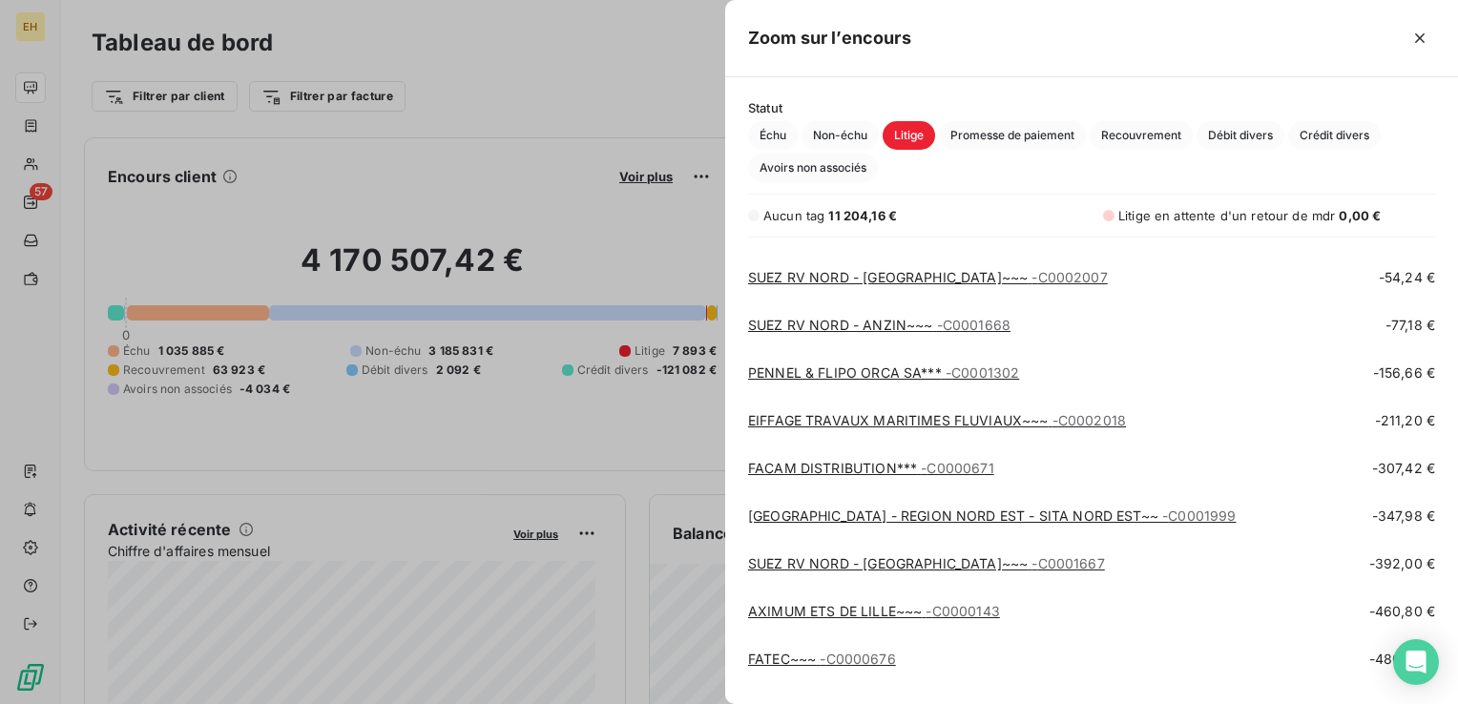
scroll to position [638, 0]
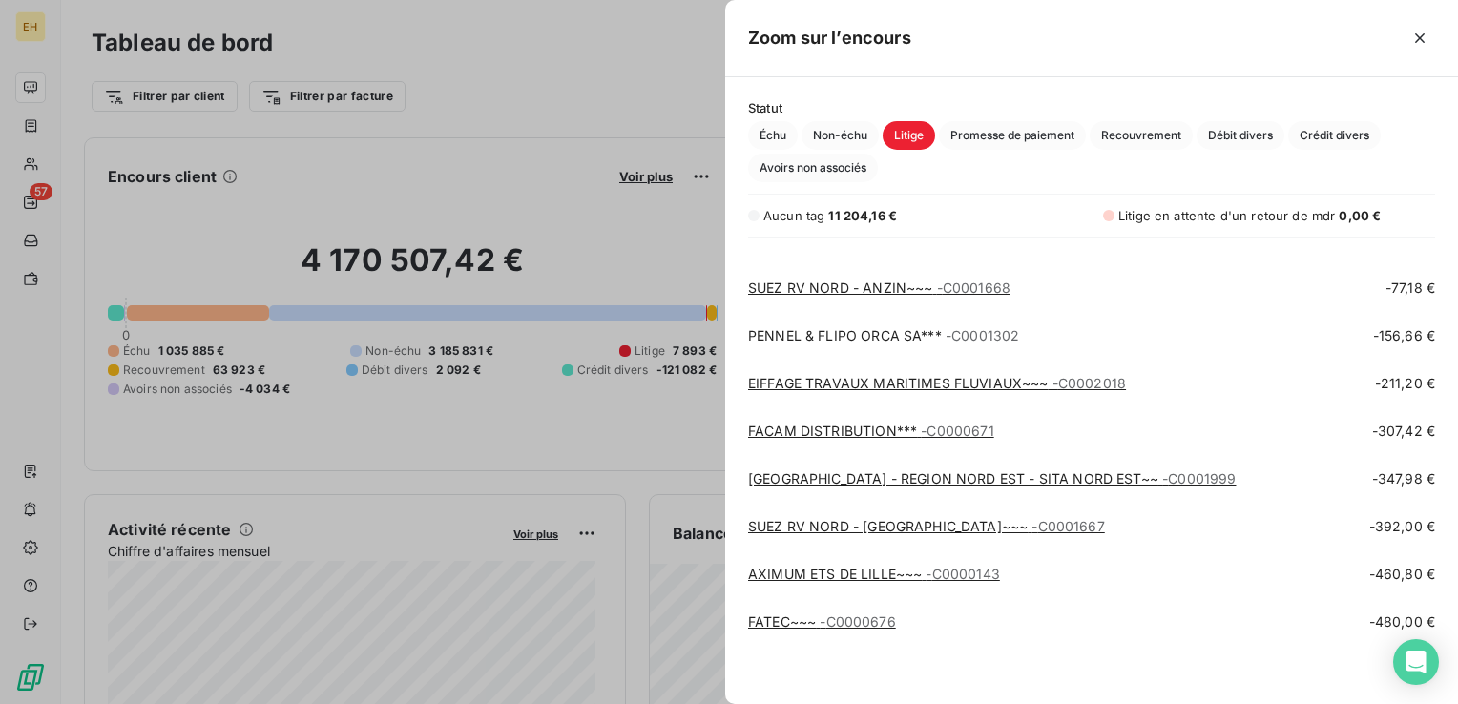
click at [880, 425] on link "FACAM DISTRIBUTION*** - C0000671" at bounding box center [871, 431] width 246 height 16
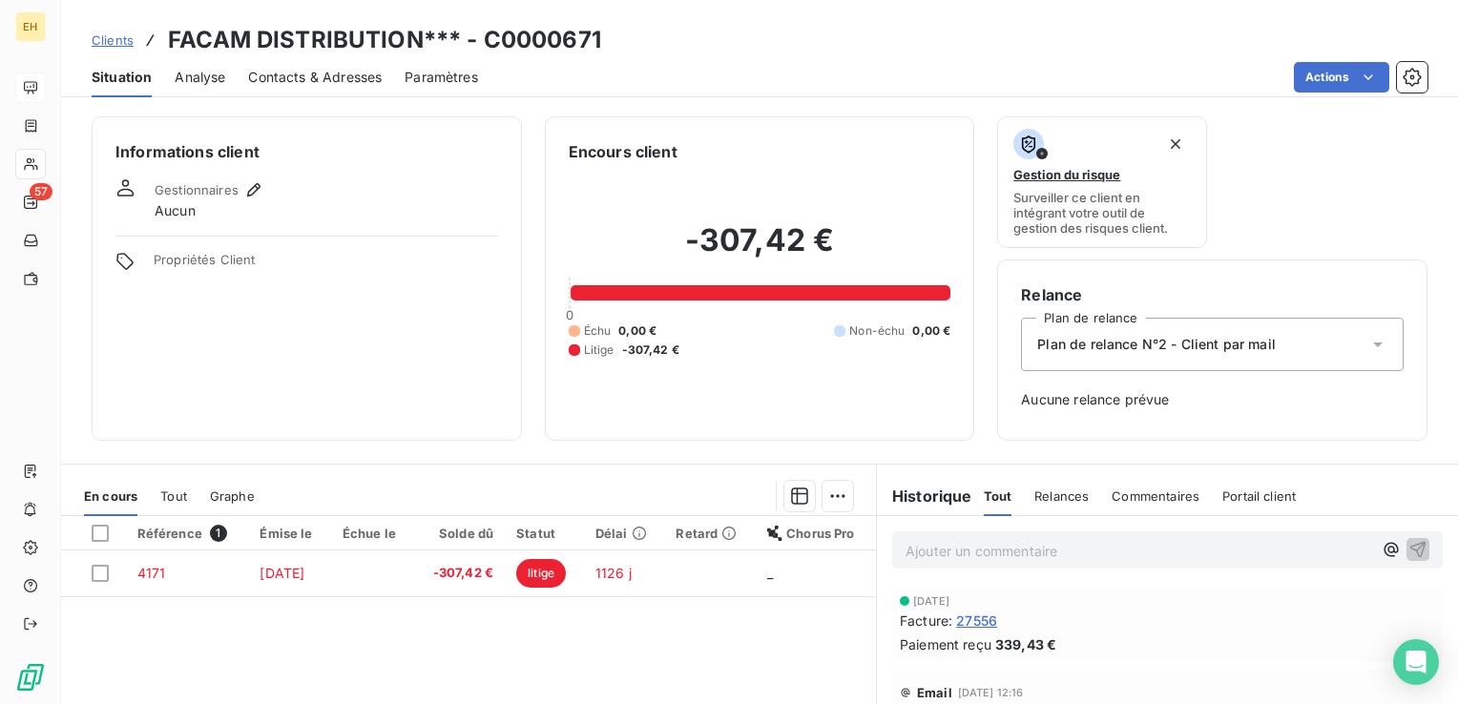
click at [491, 544] on th "Solde dû" at bounding box center [459, 533] width 91 height 34
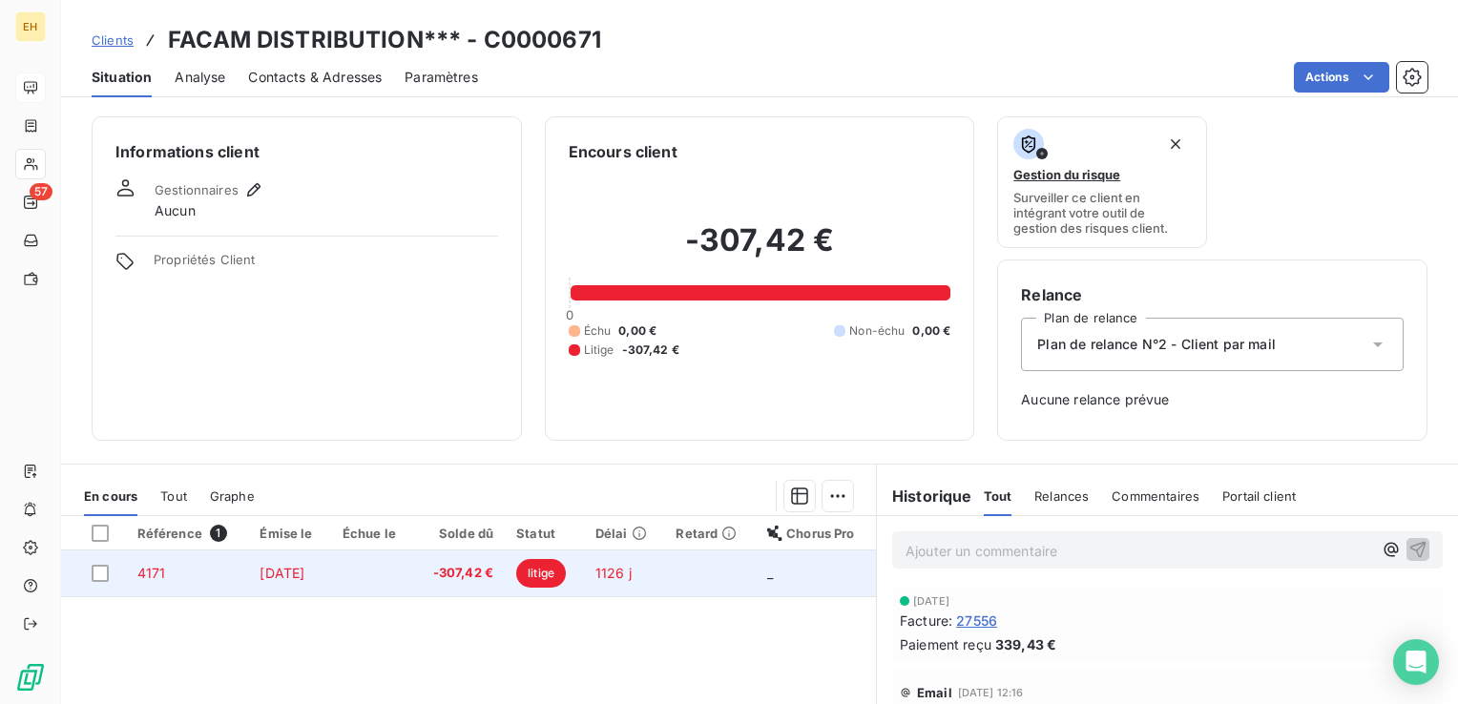
click at [482, 571] on span "-307,42 €" at bounding box center [459, 573] width 68 height 19
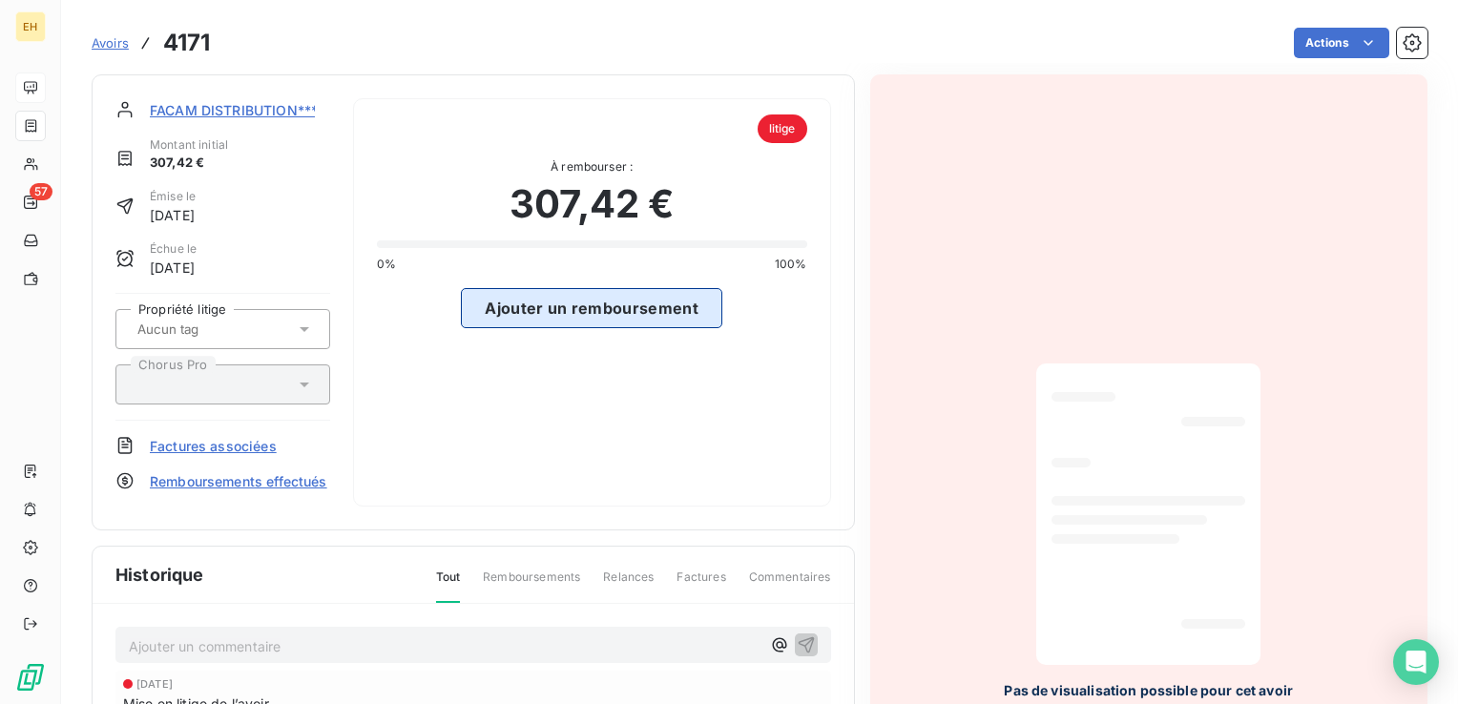
click at [672, 309] on button "Ajouter un remboursement" at bounding box center [591, 308] width 261 height 40
select select "9"
select select "2025"
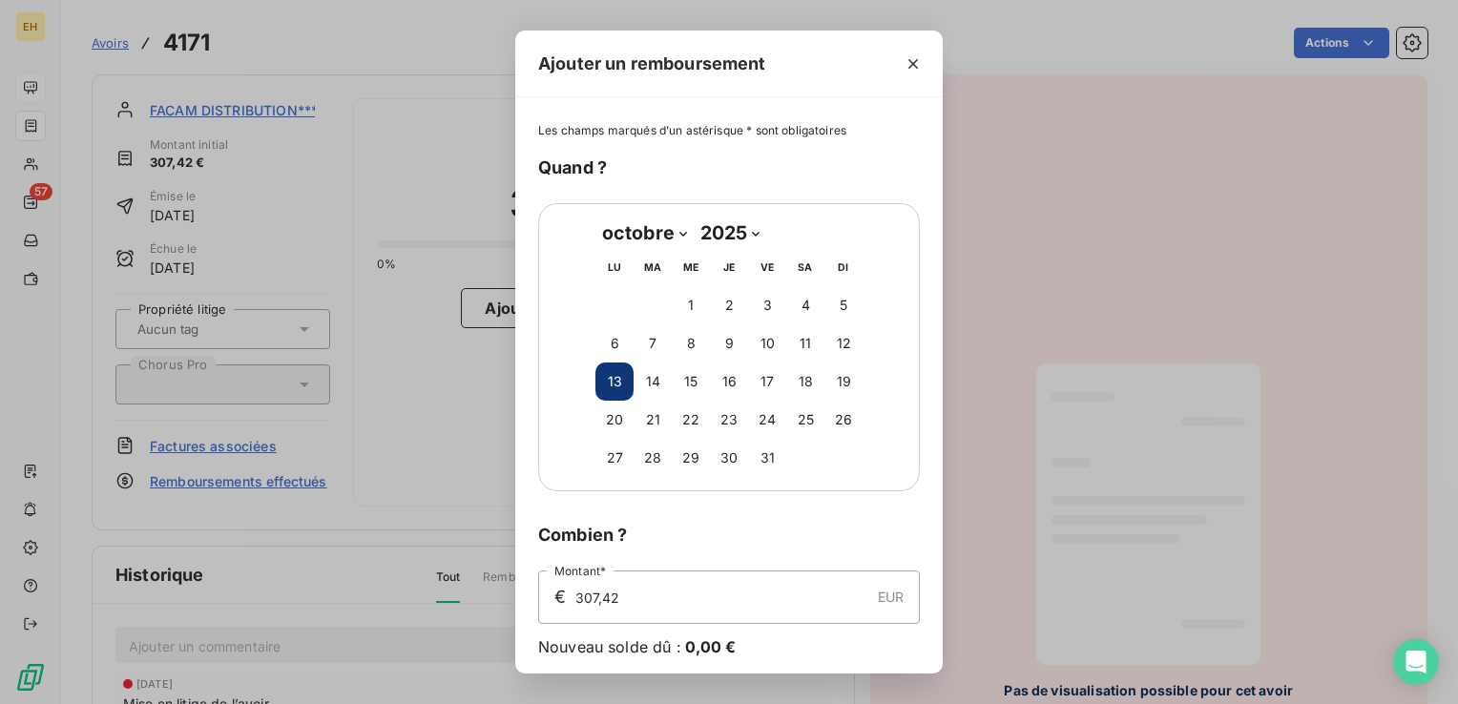
scroll to position [69, 0]
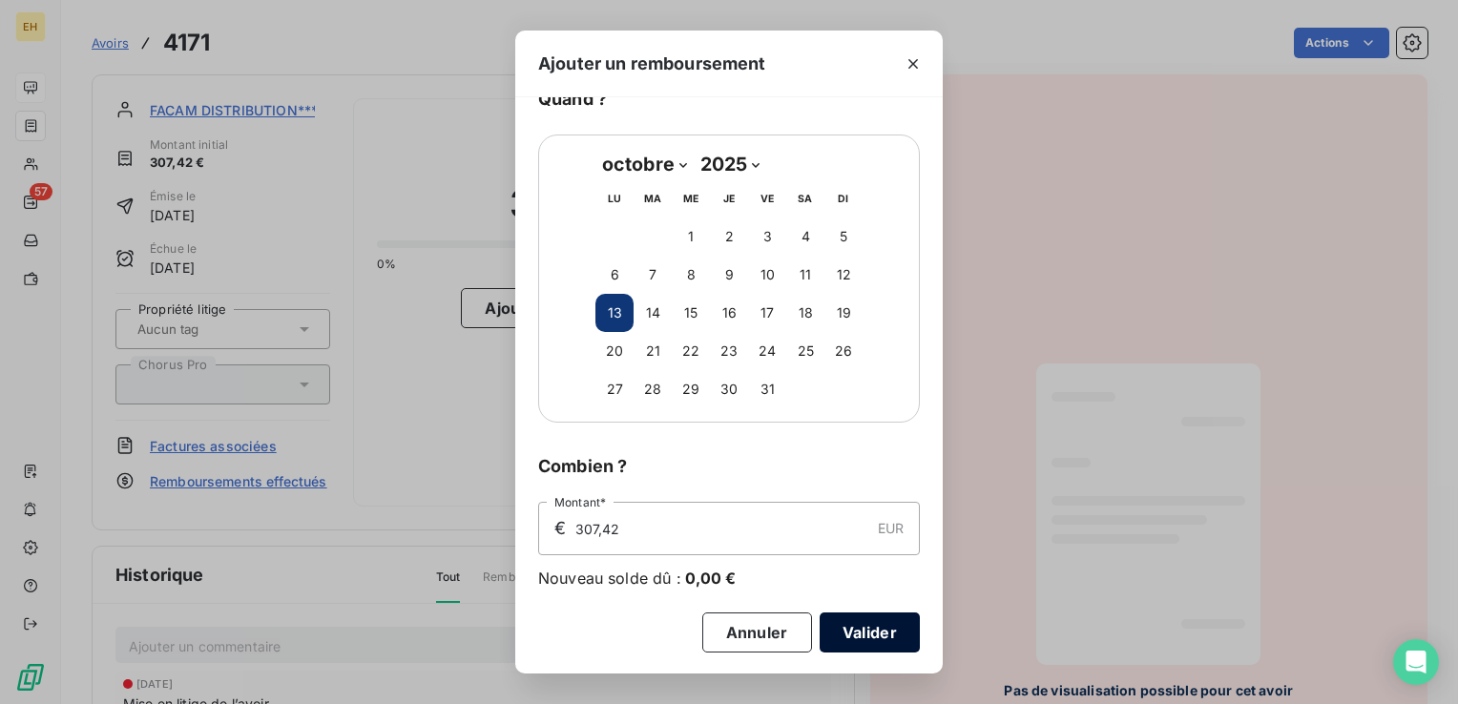
click at [892, 628] on button "Valider" at bounding box center [869, 632] width 100 height 40
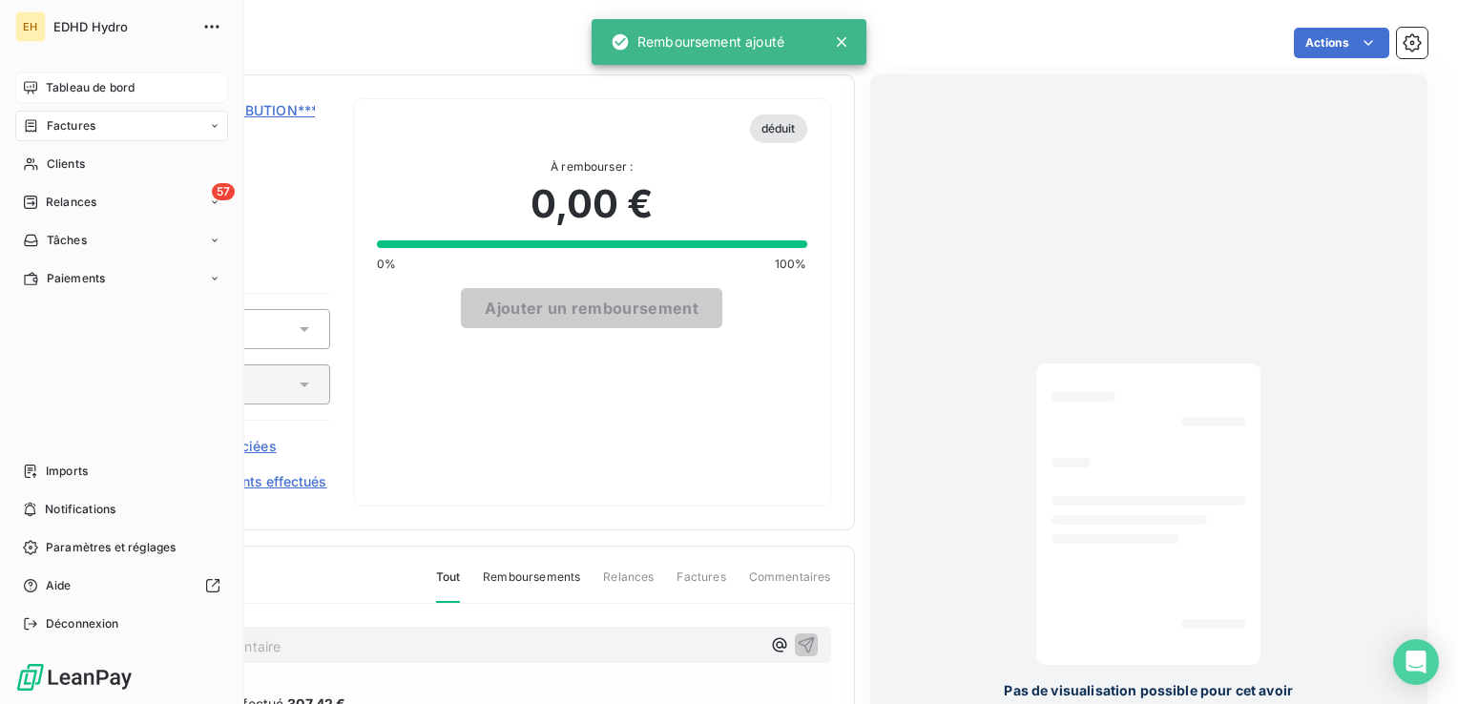
click at [47, 87] on span "Tableau de bord" at bounding box center [90, 87] width 89 height 17
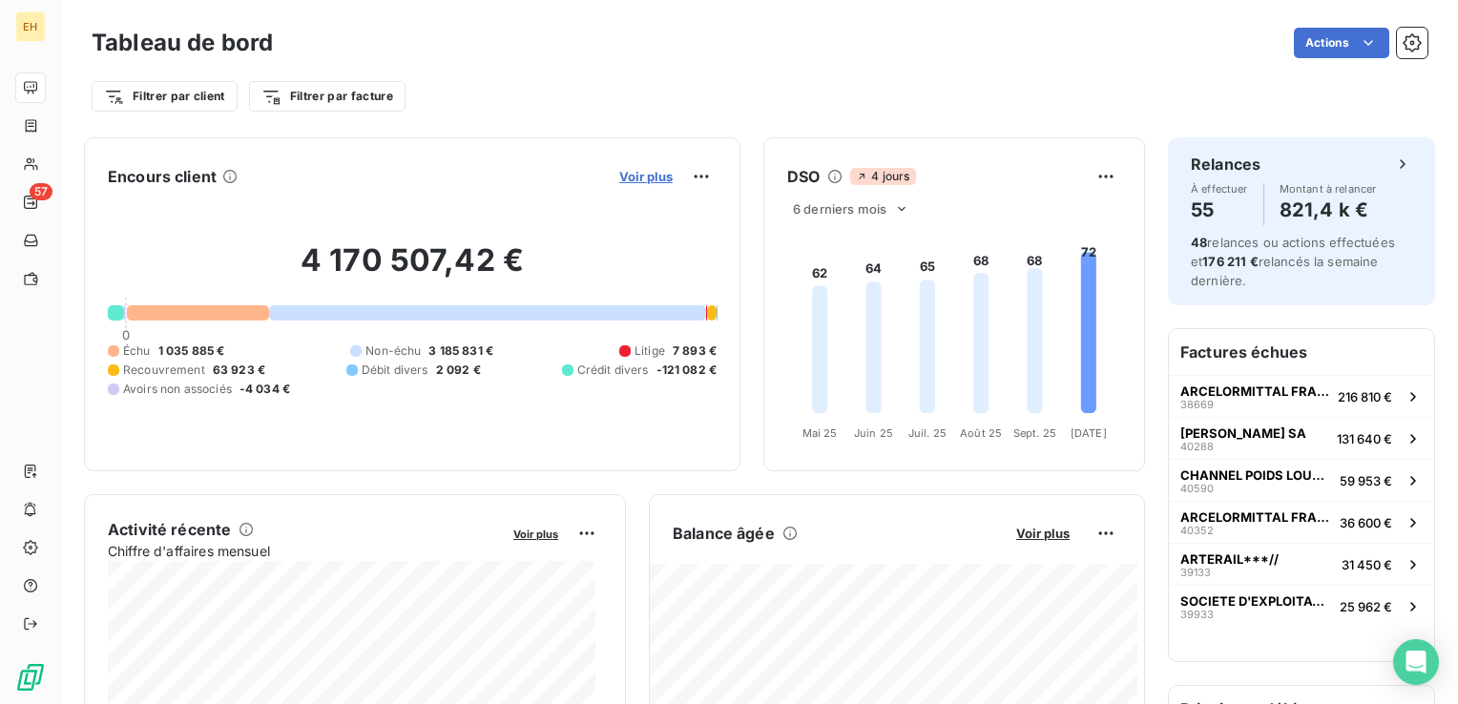
click at [632, 174] on span "Voir plus" at bounding box center [645, 176] width 53 height 15
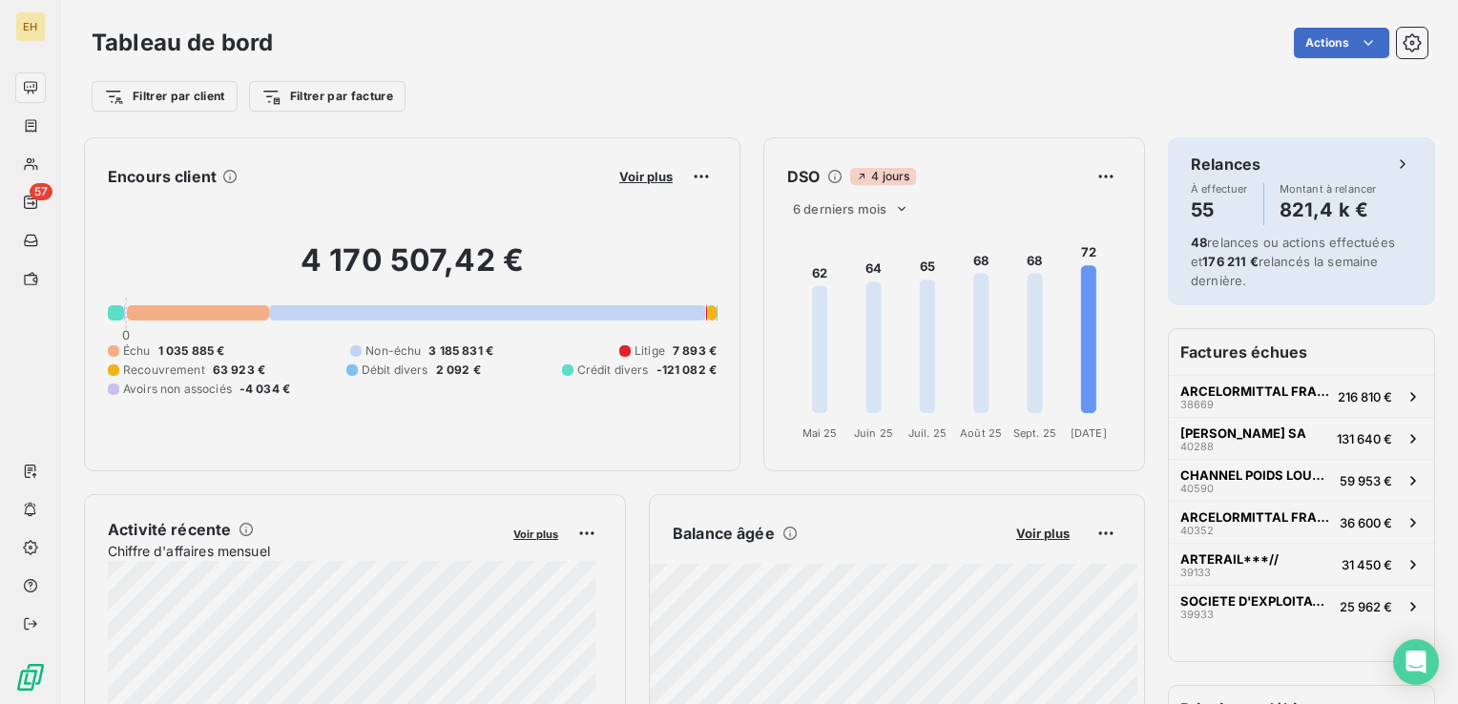
scroll to position [690, 717]
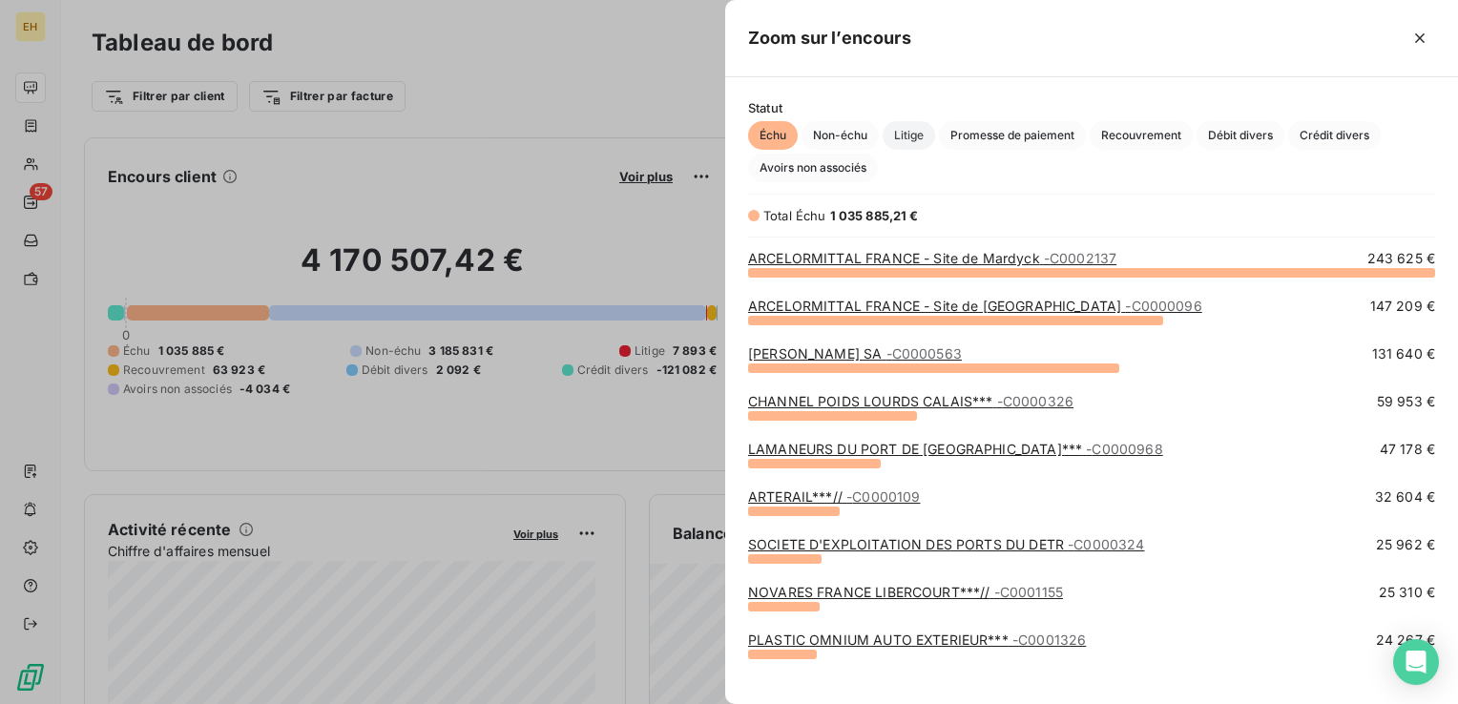
click at [919, 135] on span "Litige" at bounding box center [908, 135] width 52 height 29
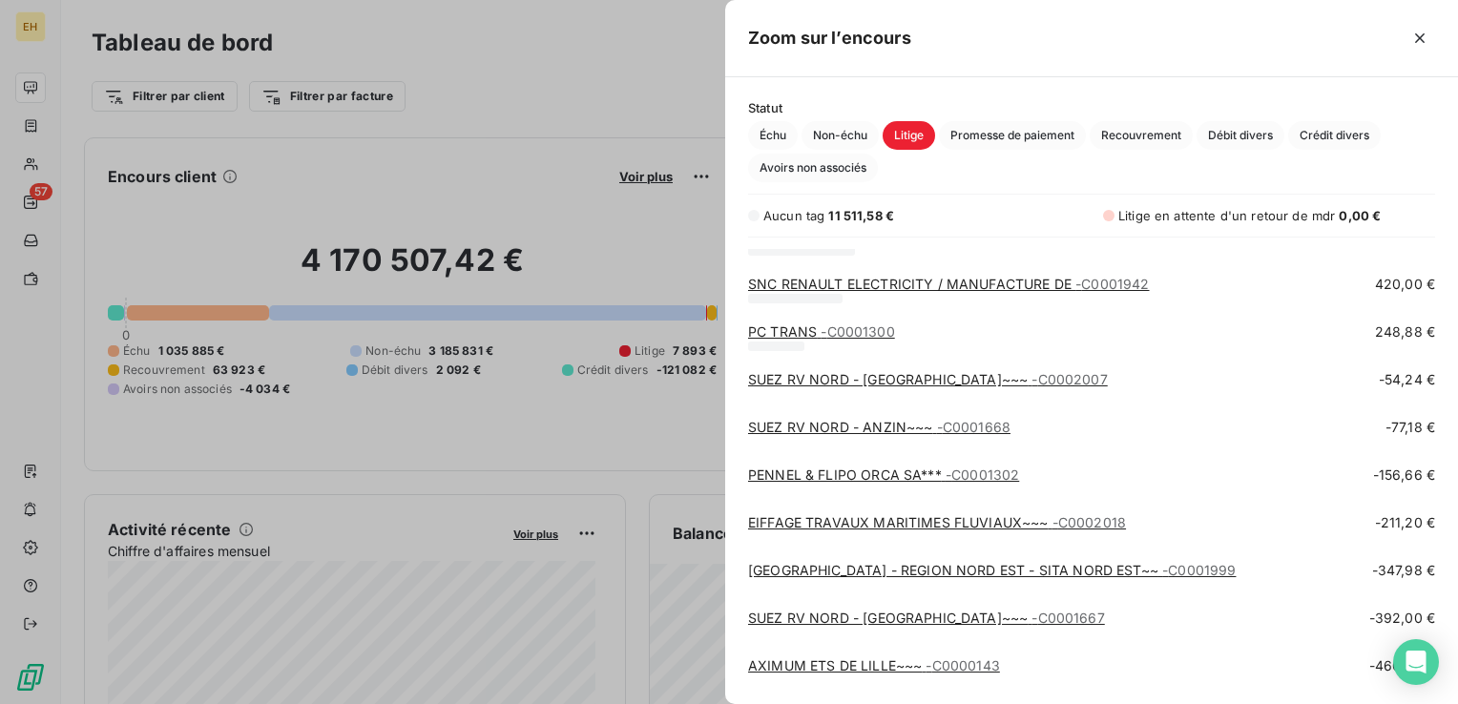
scroll to position [591, 0]
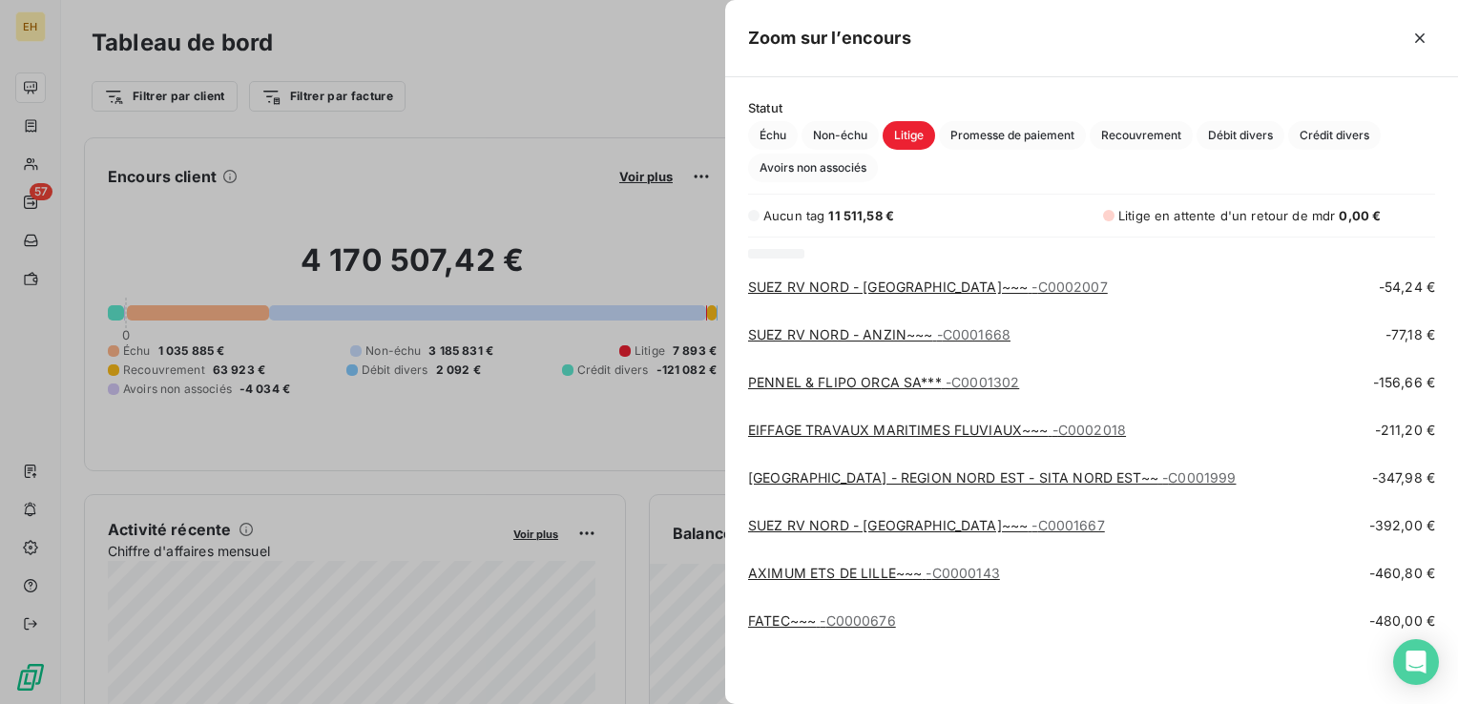
click at [854, 574] on link "AXIMUM ETS DE LILLE~~~ - C0000143" at bounding box center [874, 573] width 252 height 16
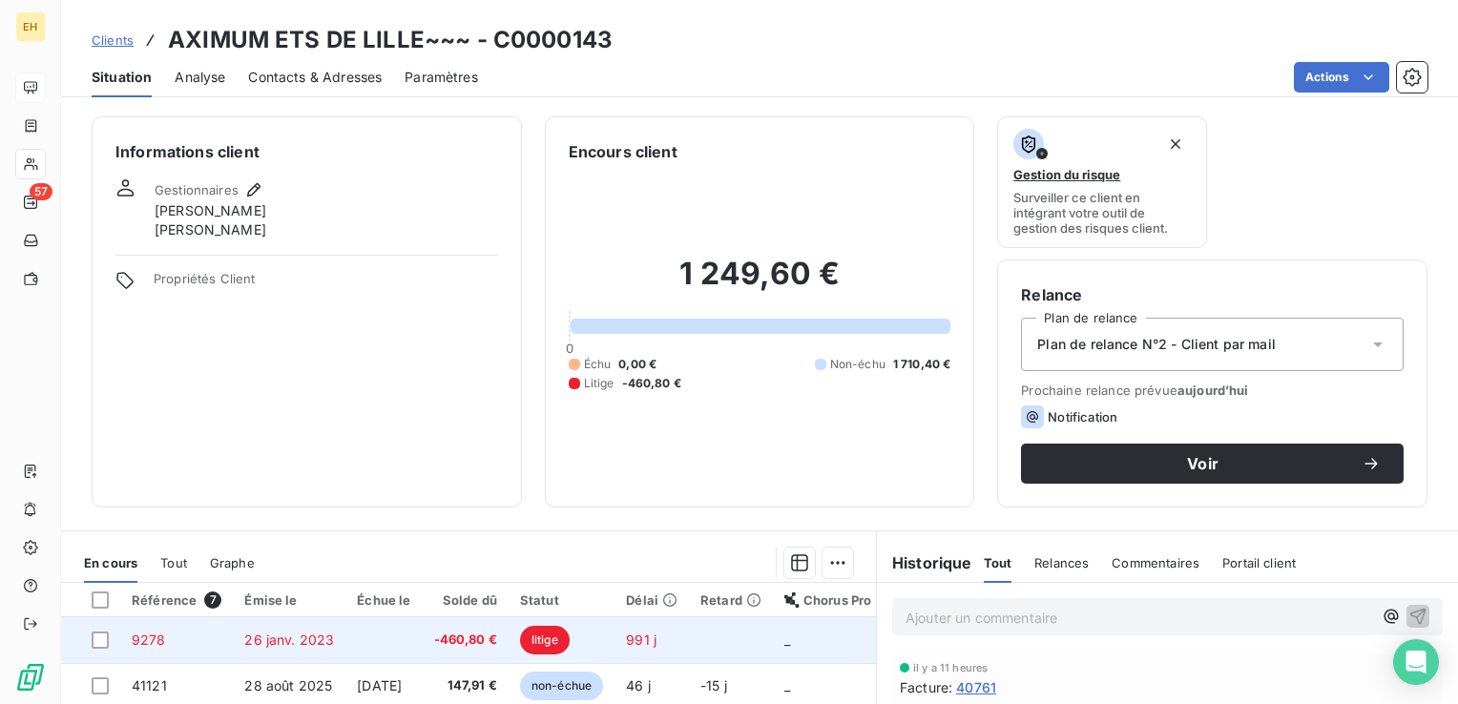
click at [497, 622] on td "-460,80 €" at bounding box center [466, 640] width 86 height 46
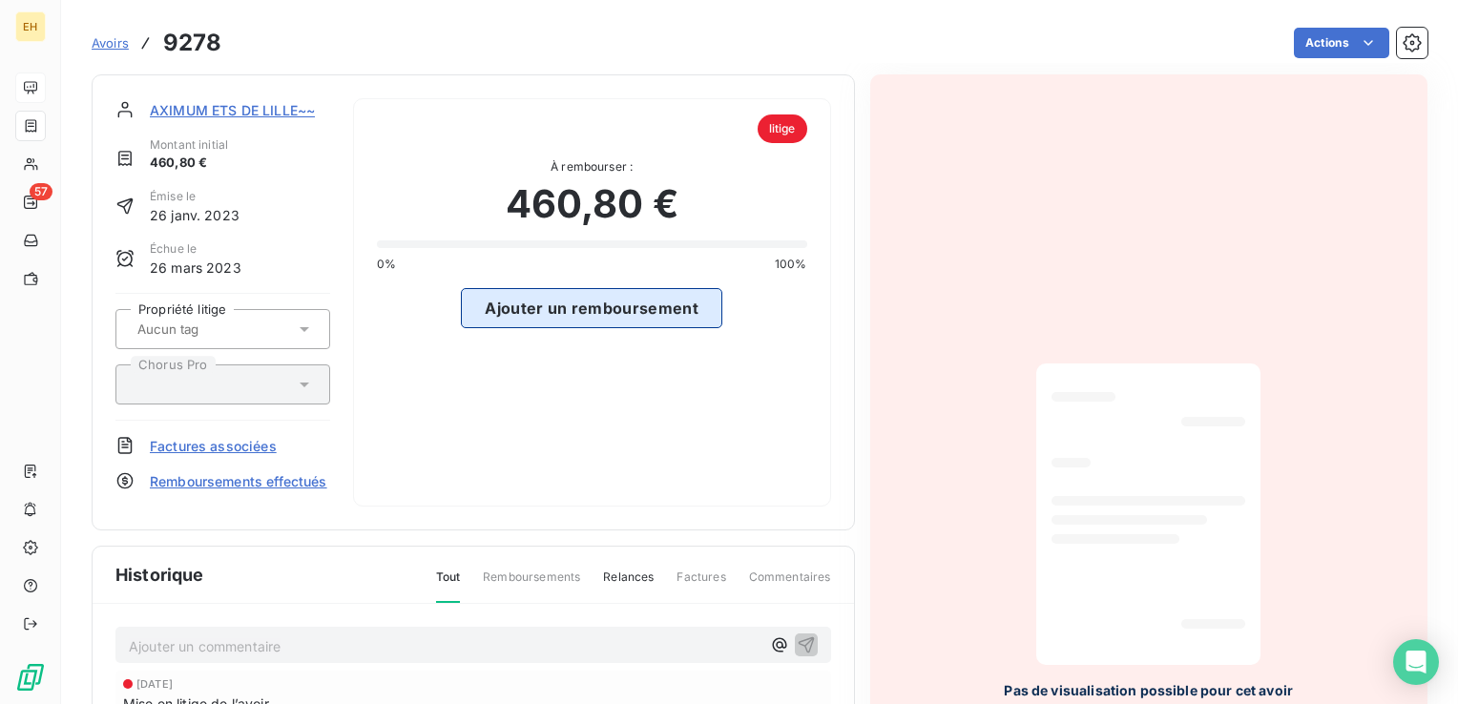
click at [623, 304] on button "Ajouter un remboursement" at bounding box center [591, 308] width 261 height 40
select select "9"
select select "2025"
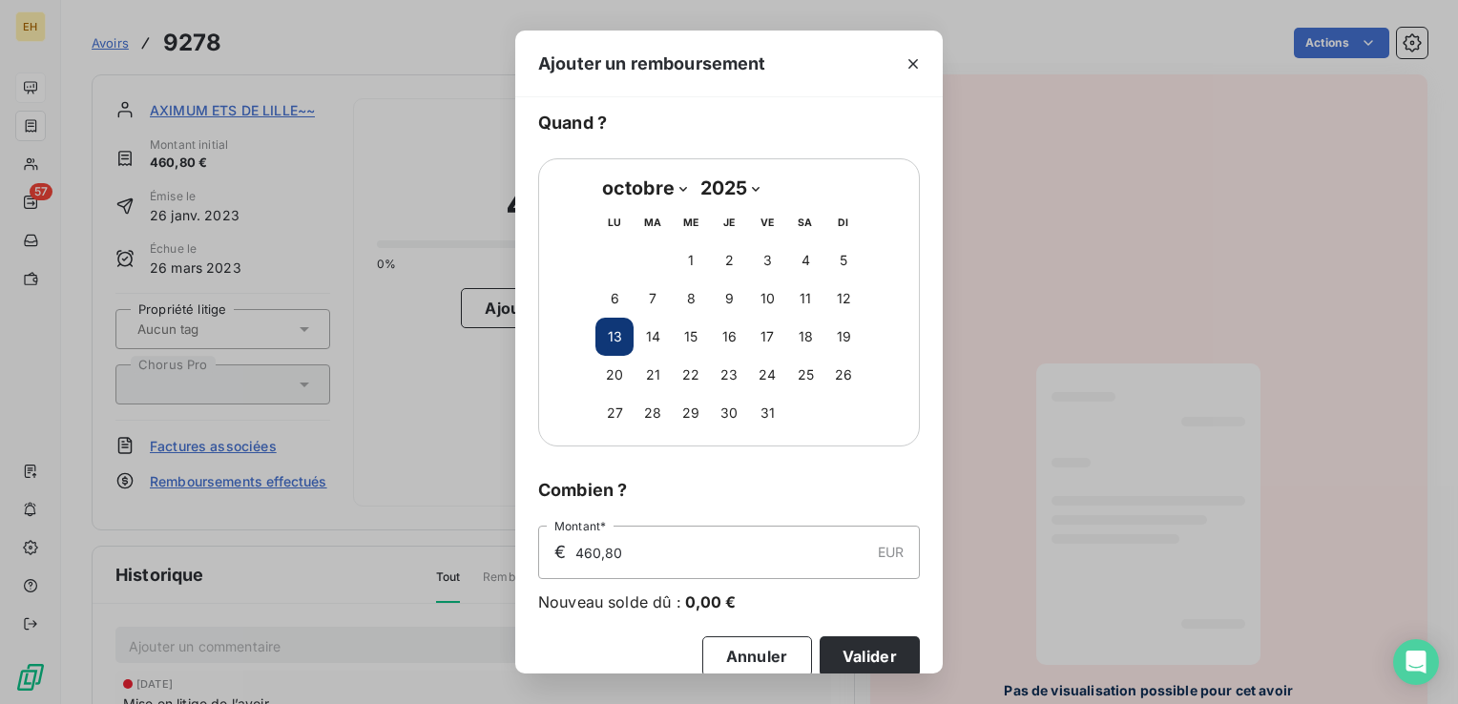
scroll to position [69, 0]
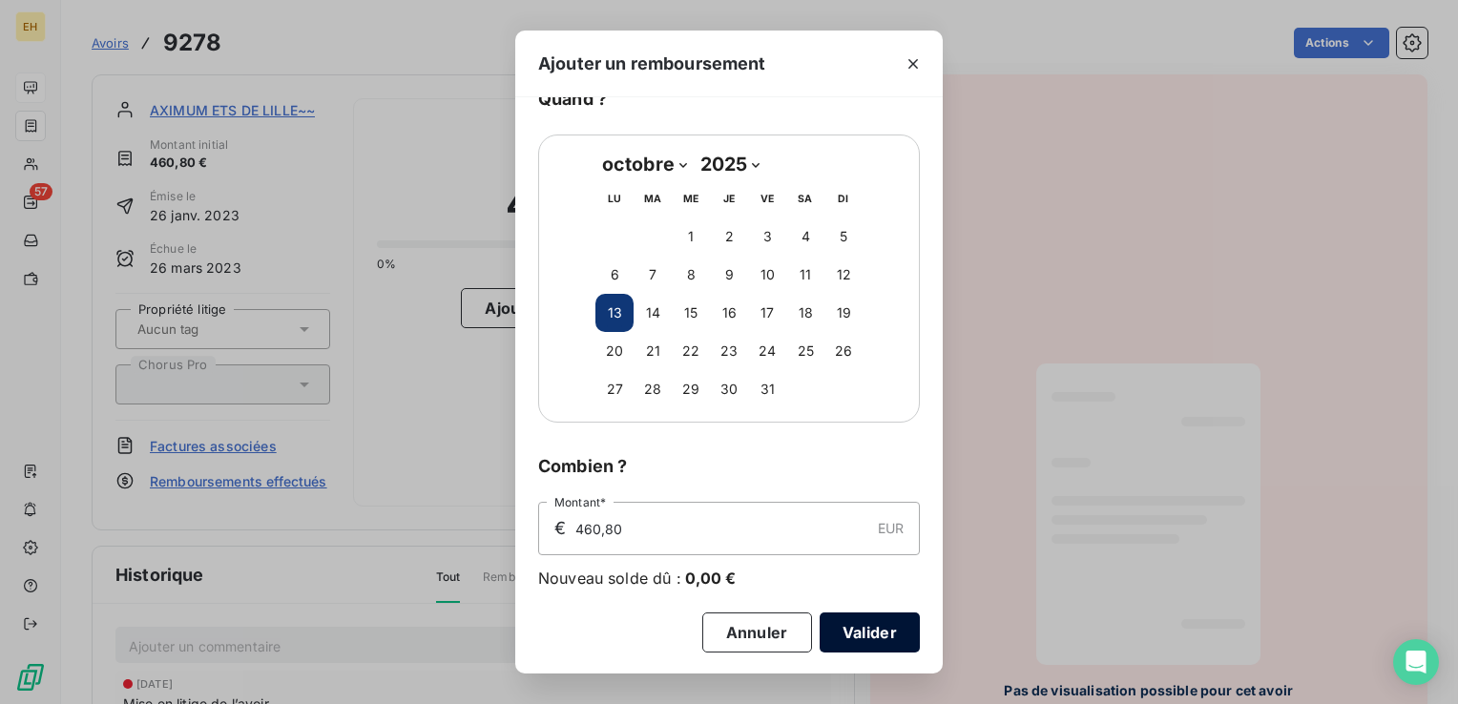
click at [884, 635] on button "Valider" at bounding box center [869, 632] width 100 height 40
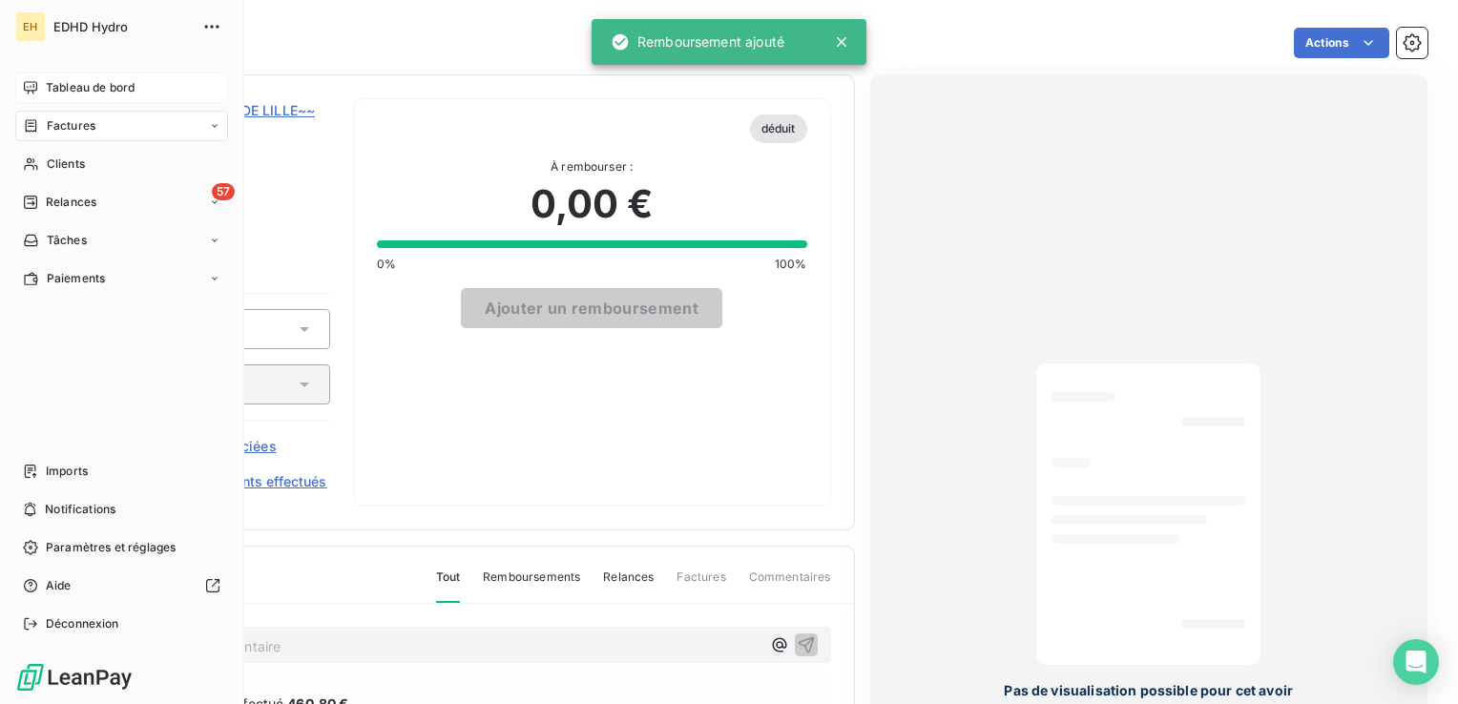
click at [54, 82] on span "Tableau de bord" at bounding box center [90, 87] width 89 height 17
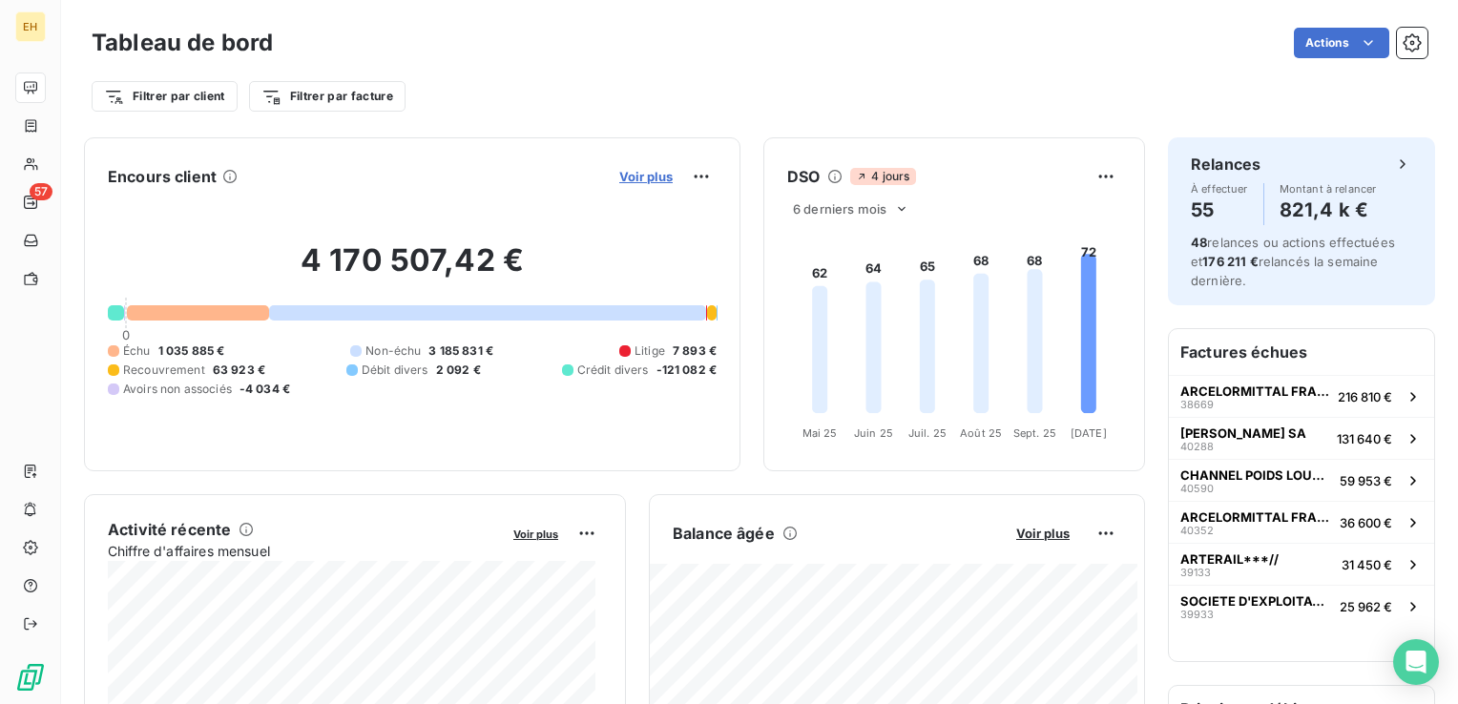
click at [637, 177] on span "Voir plus" at bounding box center [645, 176] width 53 height 15
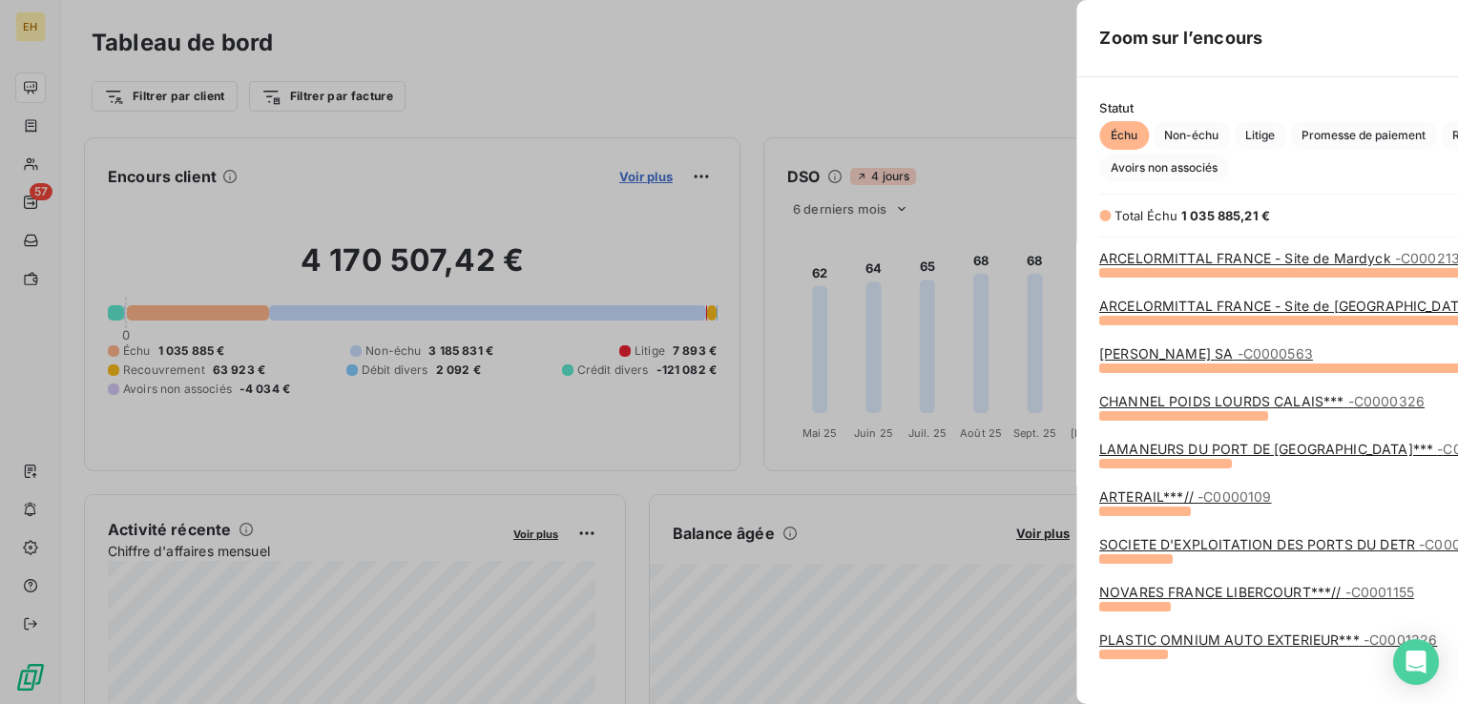
scroll to position [690, 717]
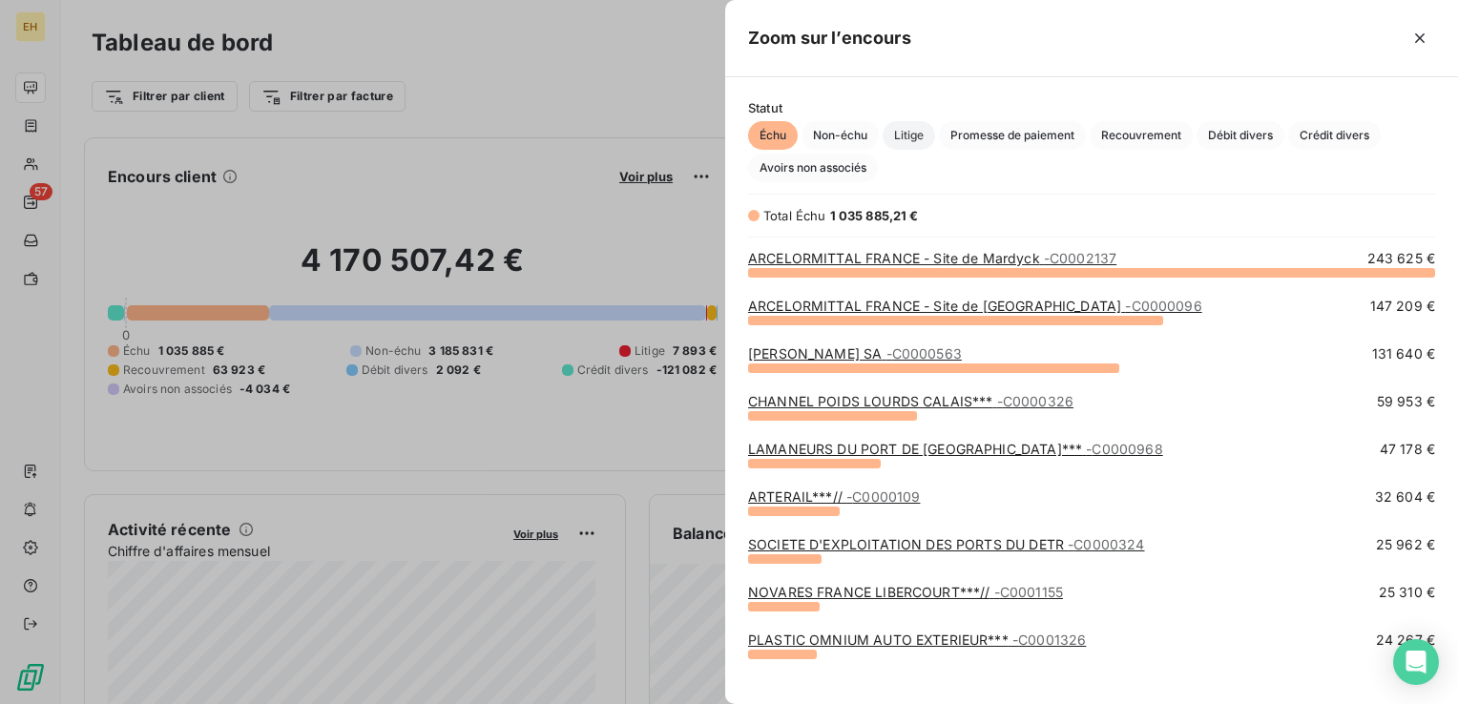
click at [917, 132] on span "Litige" at bounding box center [908, 135] width 52 height 29
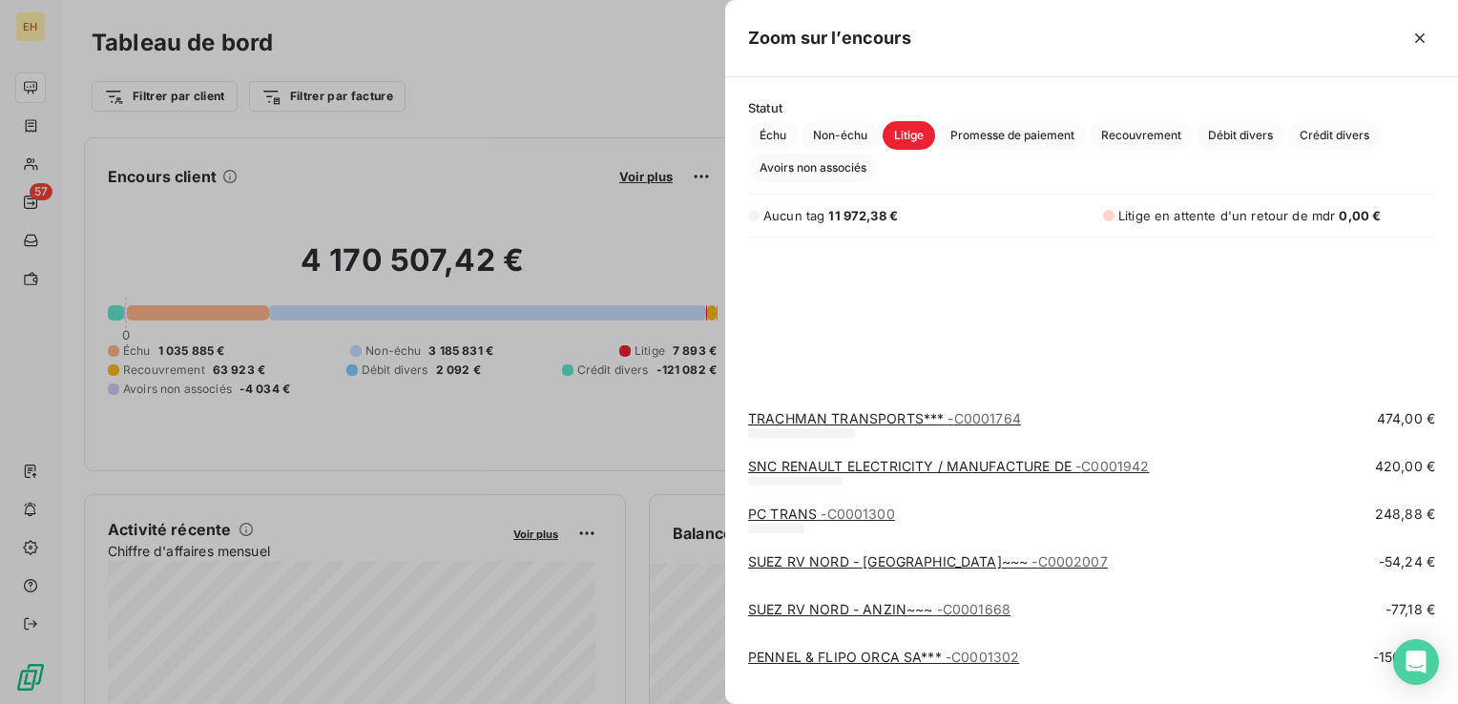
scroll to position [543, 0]
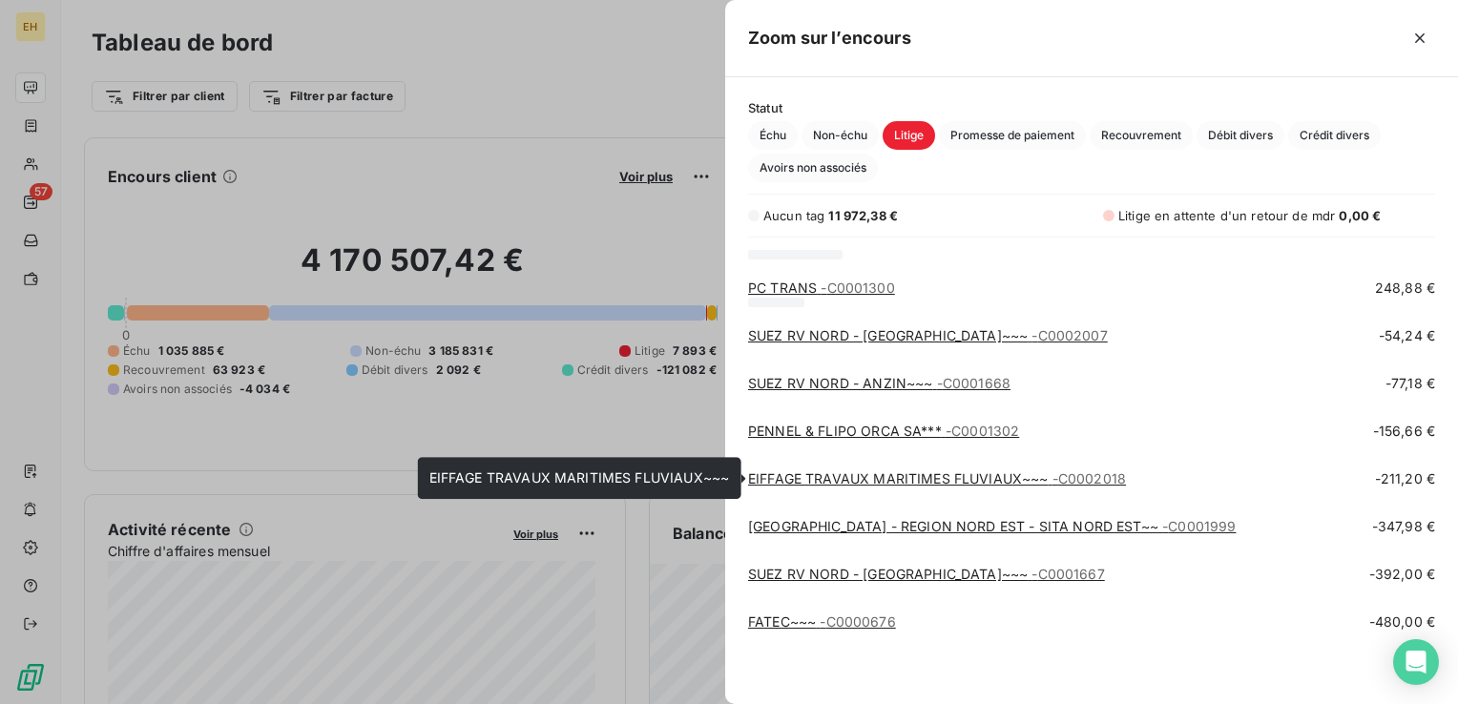
click at [881, 479] on link "EIFFAGE TRAVAUX MARITIMES FLUVIAUX~~~ - C0002018" at bounding box center [937, 478] width 378 height 16
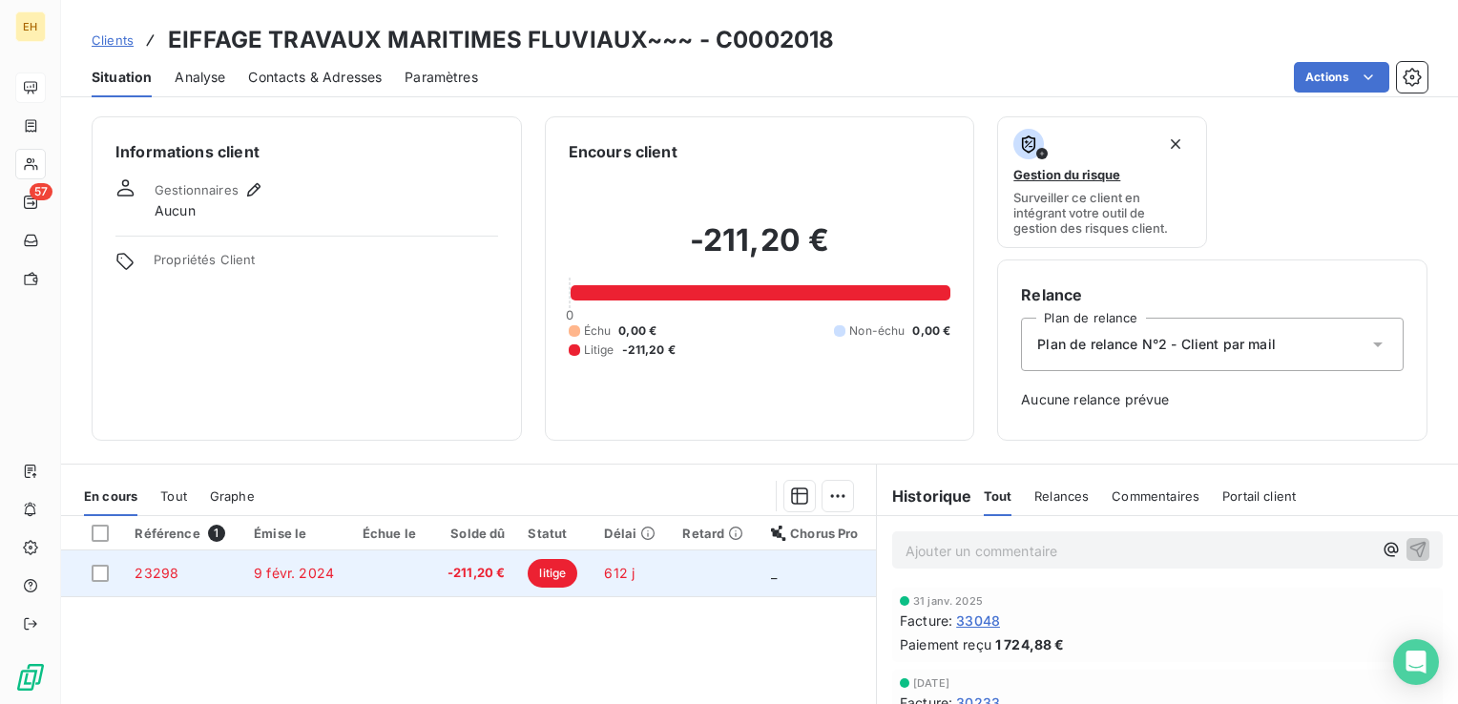
click at [455, 570] on span "-211,20 €" at bounding box center [474, 573] width 62 height 19
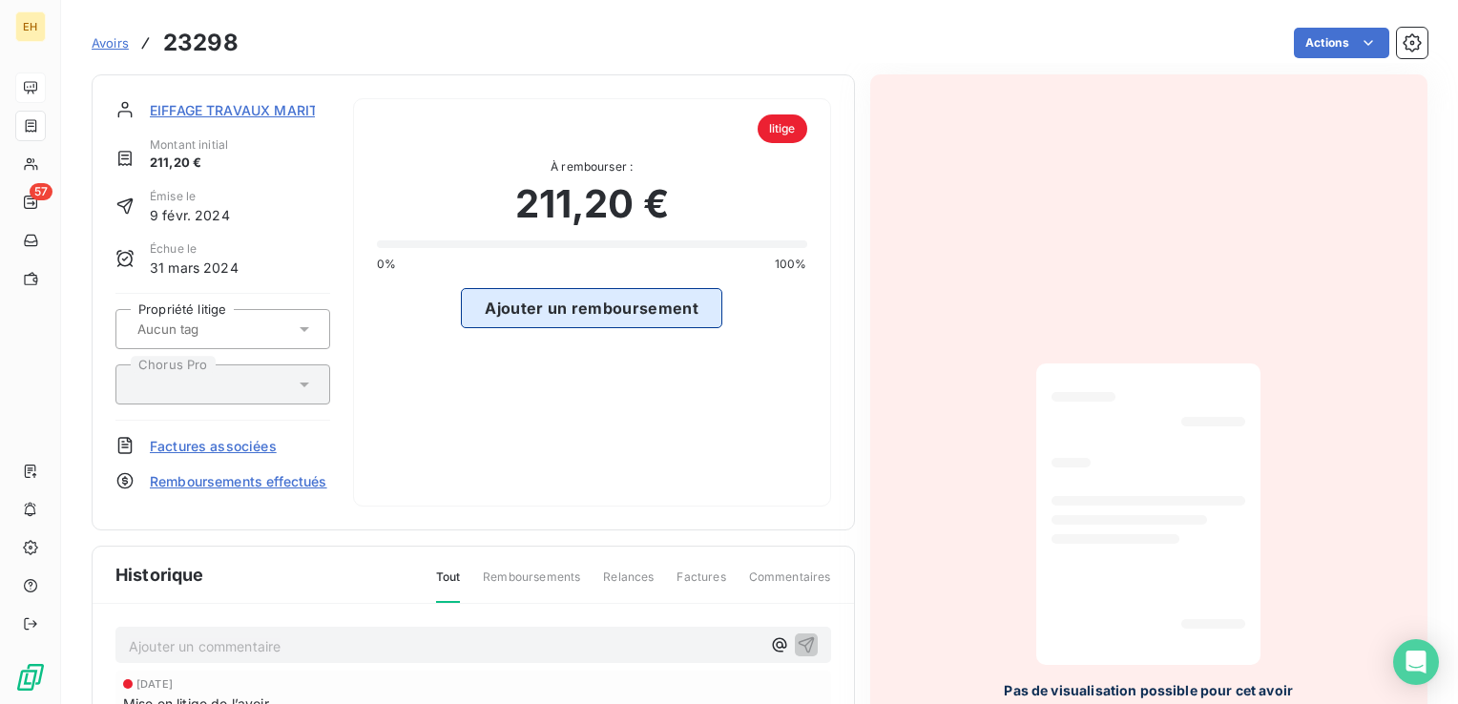
click at [630, 311] on button "Ajouter un remboursement" at bounding box center [591, 308] width 261 height 40
select select "9"
select select "2025"
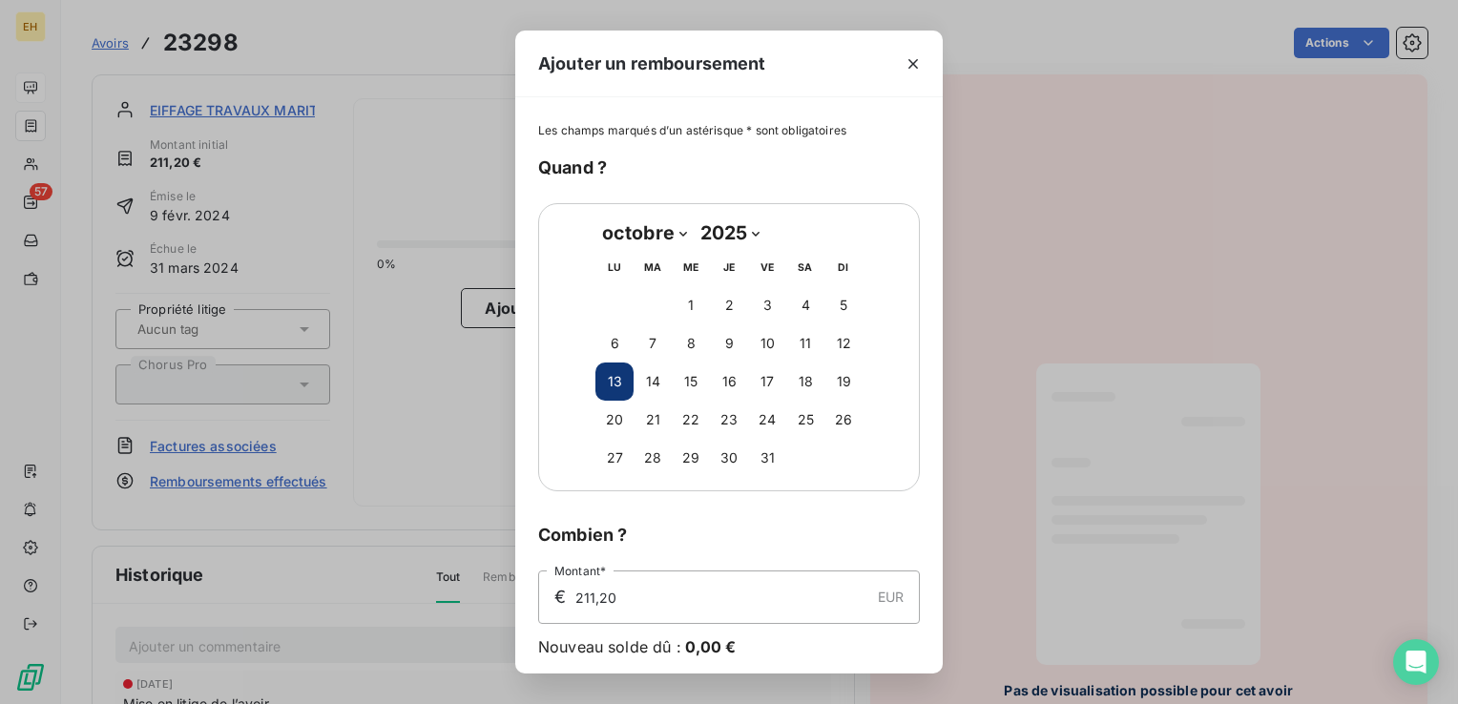
scroll to position [69, 0]
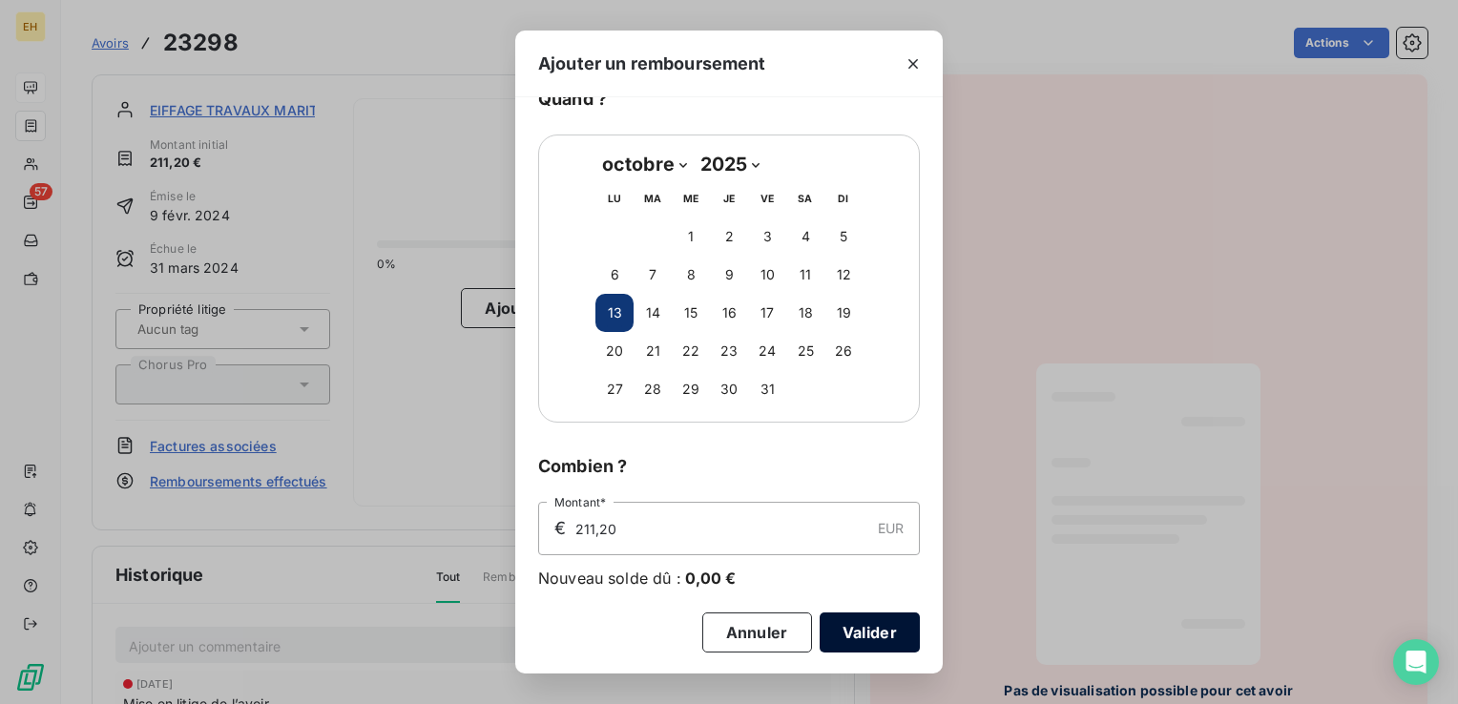
click at [870, 626] on button "Valider" at bounding box center [869, 632] width 100 height 40
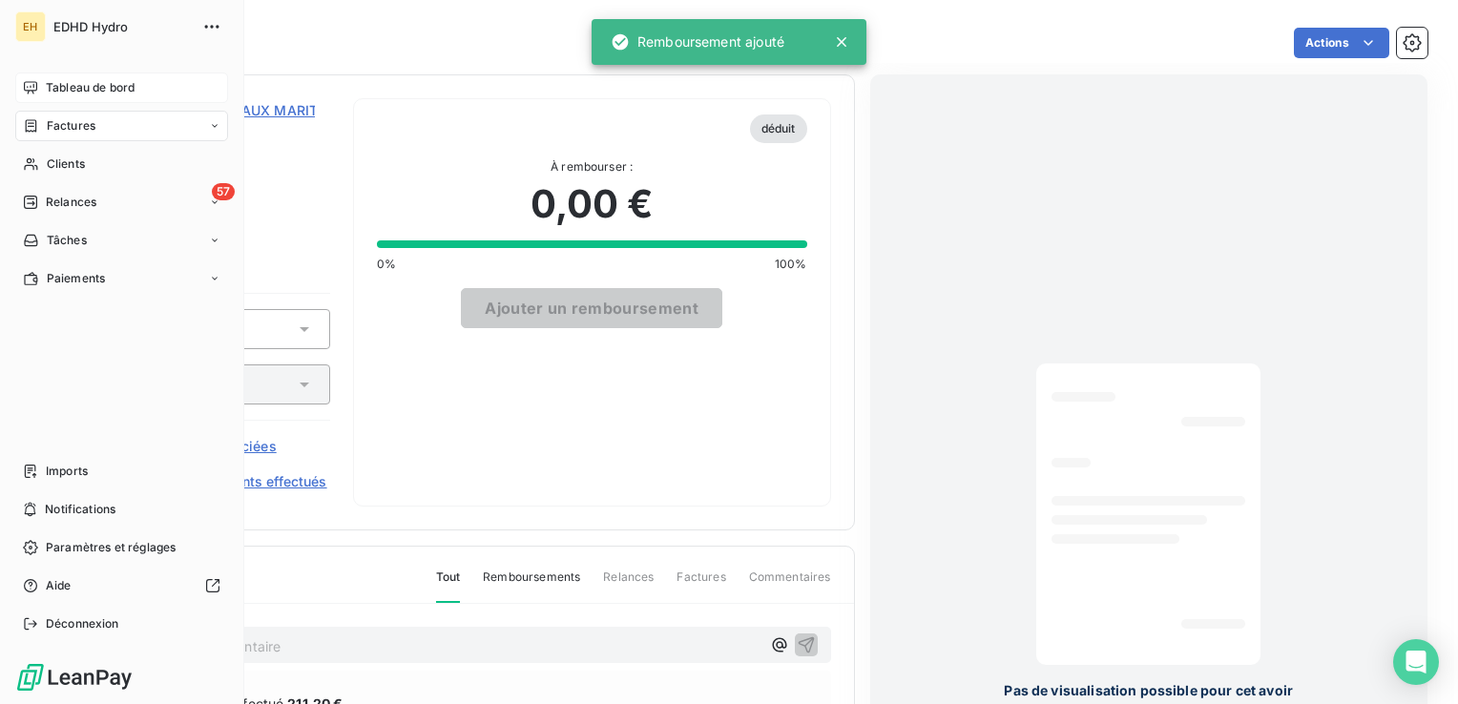
drag, startPoint x: 53, startPoint y: 91, endPoint x: 118, endPoint y: 105, distance: 66.4
click at [54, 91] on span "Tableau de bord" at bounding box center [90, 87] width 89 height 17
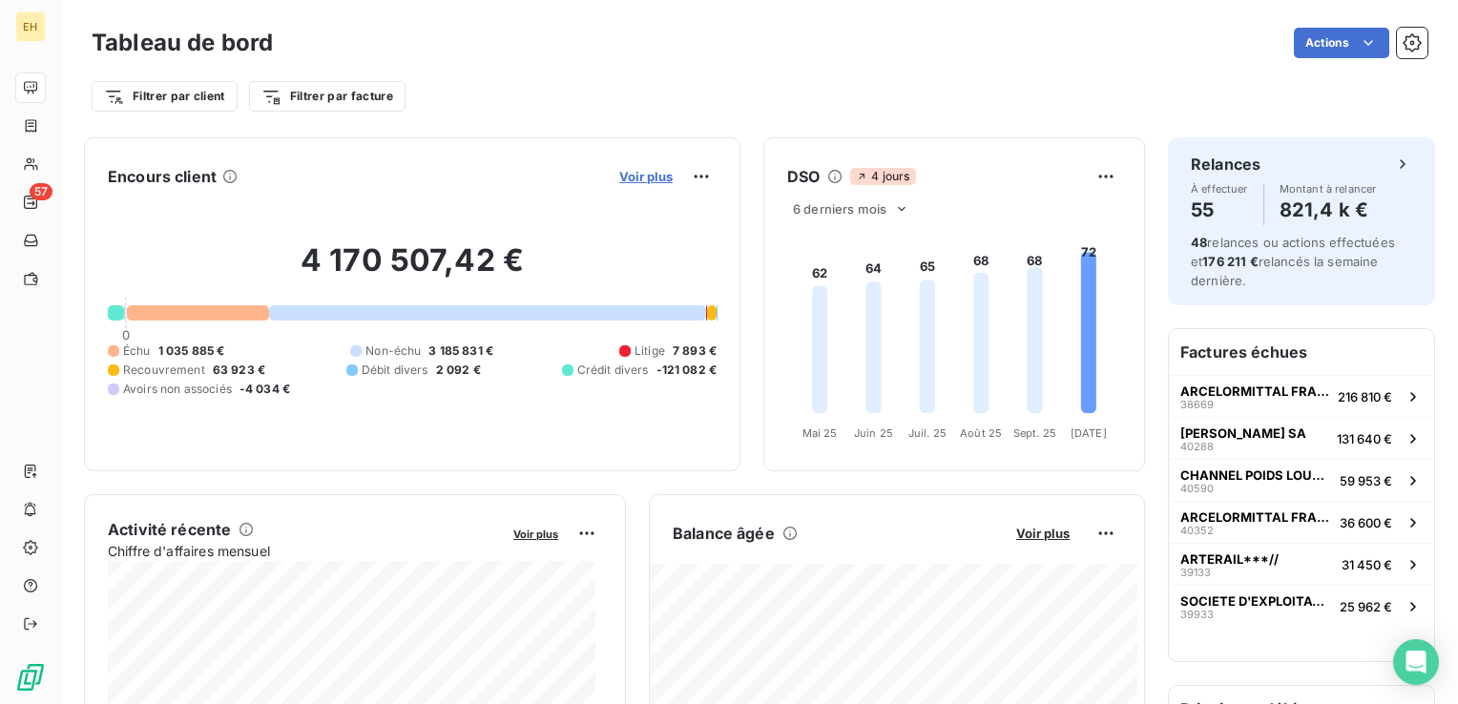
click at [619, 177] on span "Voir plus" at bounding box center [645, 176] width 53 height 15
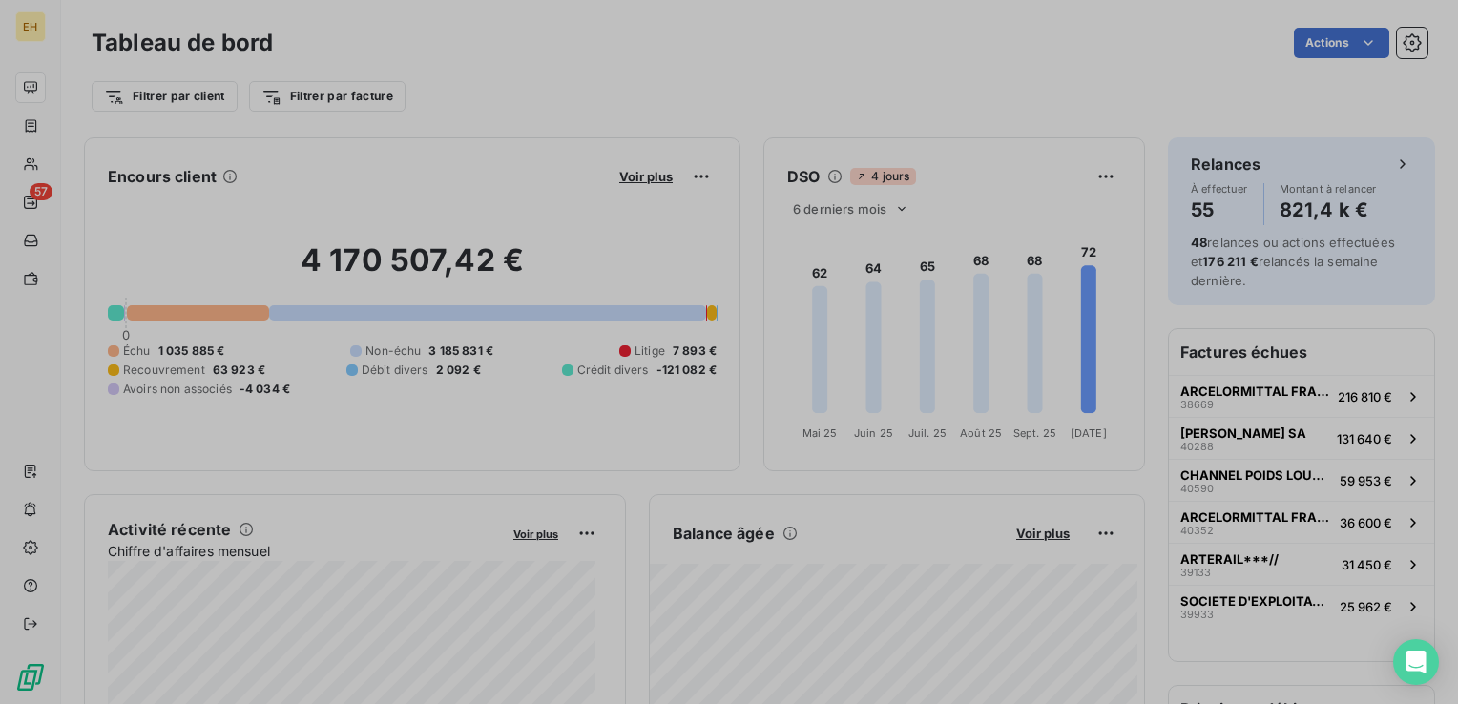
scroll to position [690, 717]
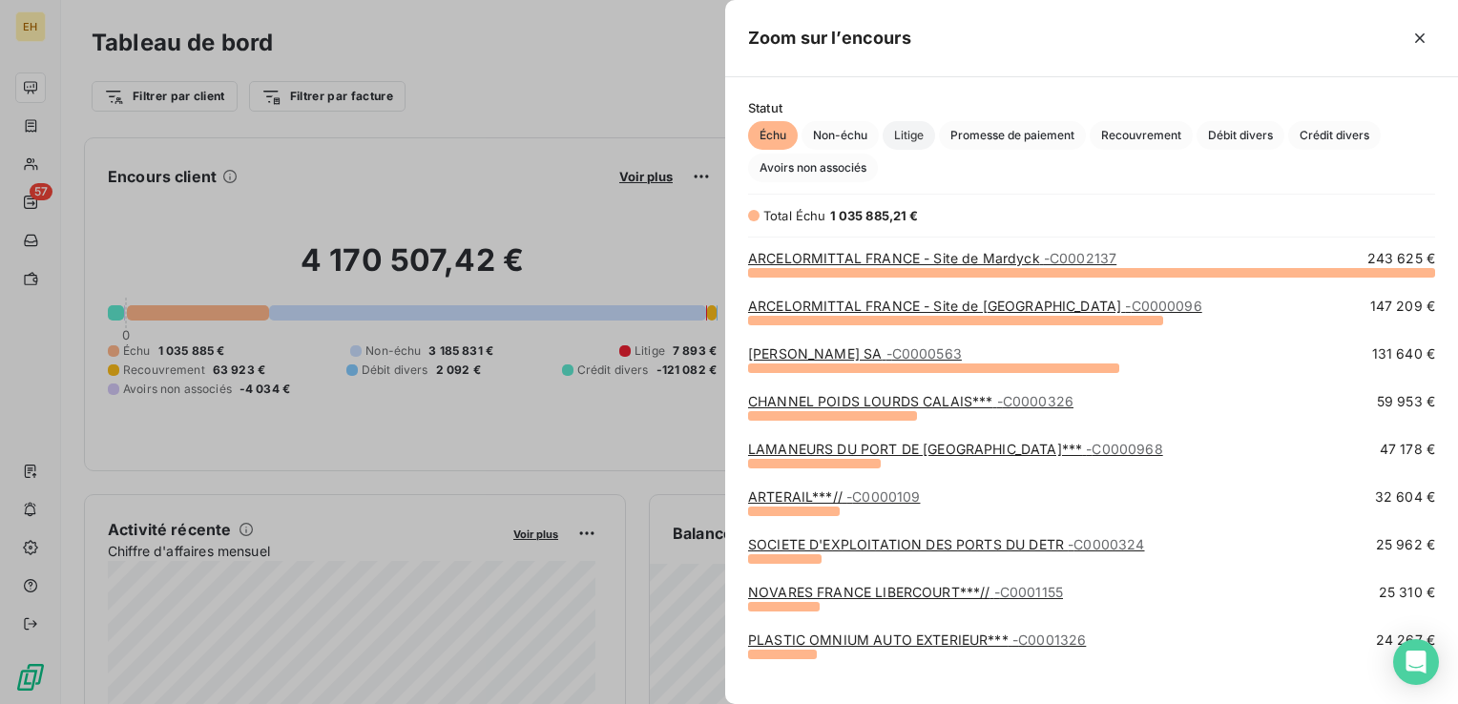
click at [912, 135] on span "Litige" at bounding box center [908, 135] width 52 height 29
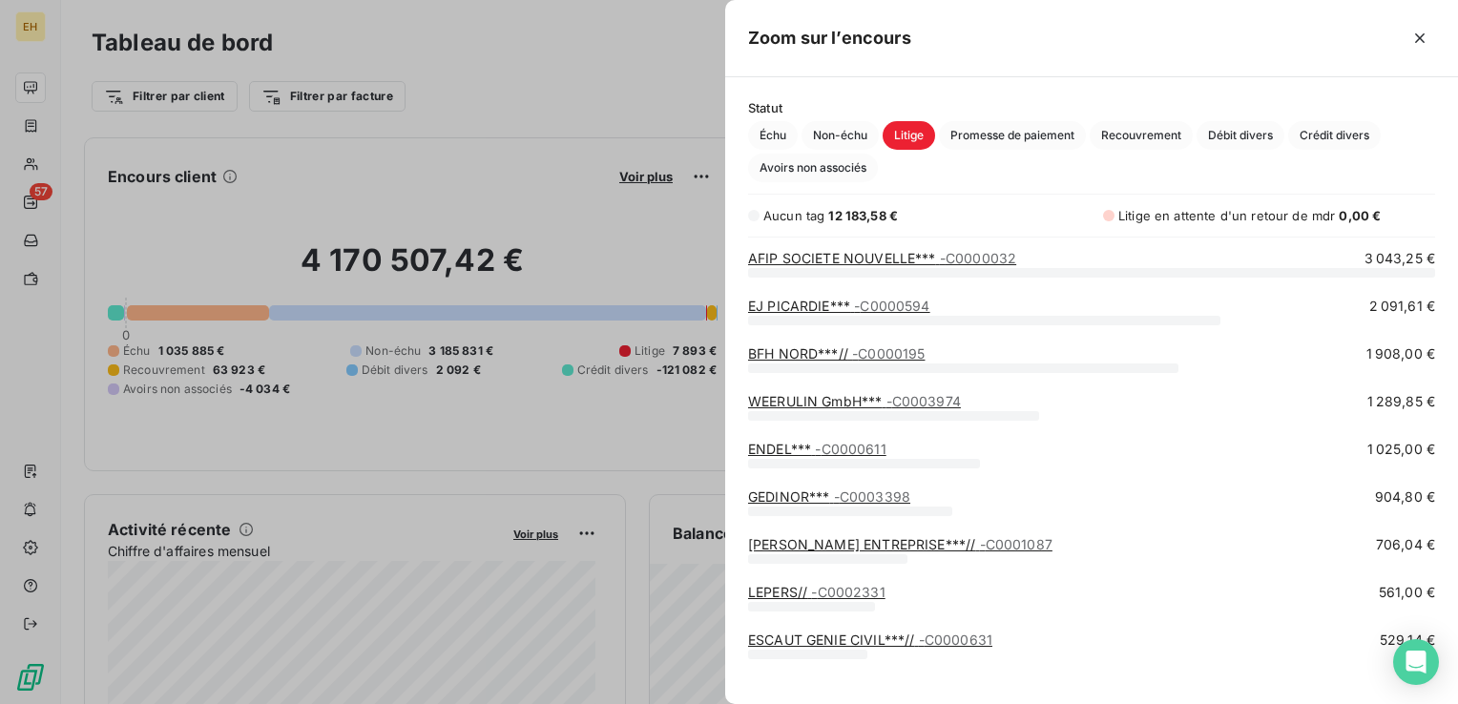
scroll to position [477, 0]
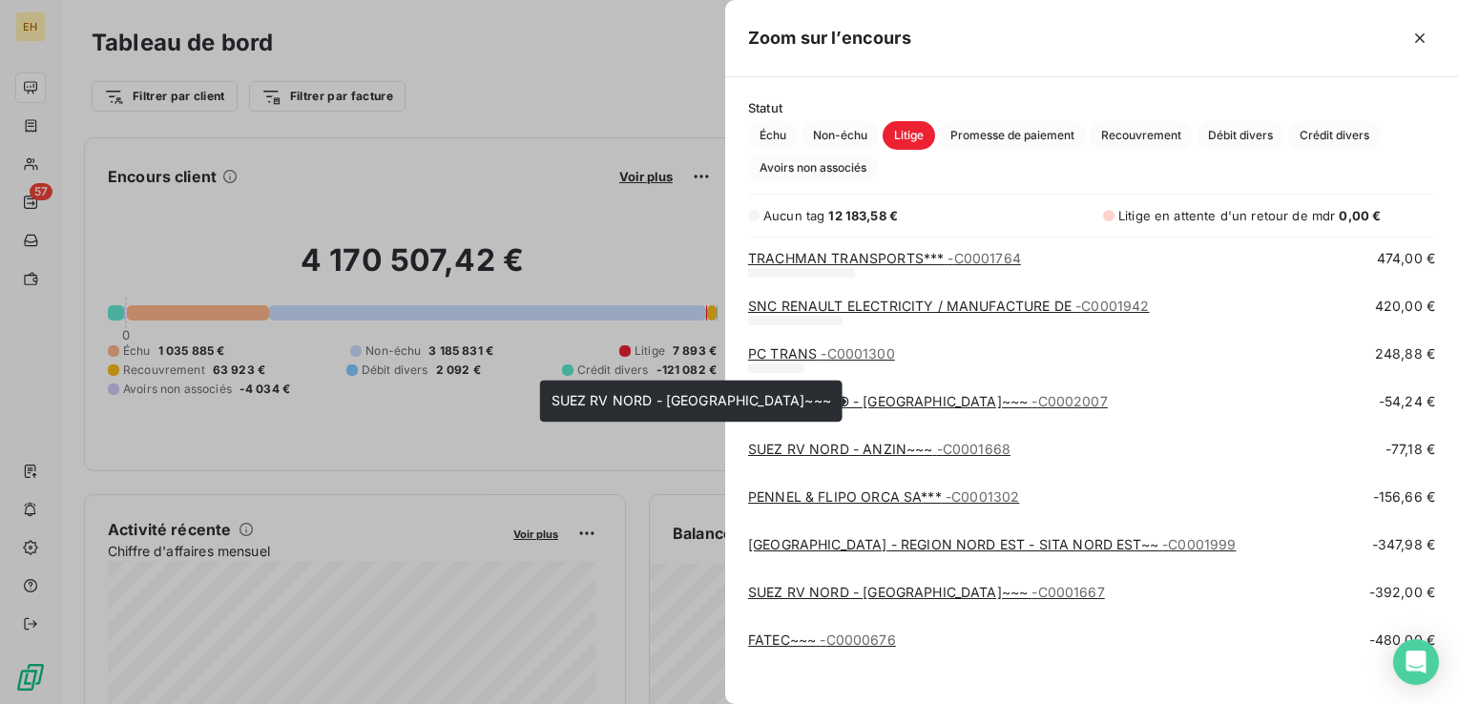
click at [900, 392] on div "SUEZ RV NORD - LILLE~~~ - C0002007" at bounding box center [928, 401] width 360 height 19
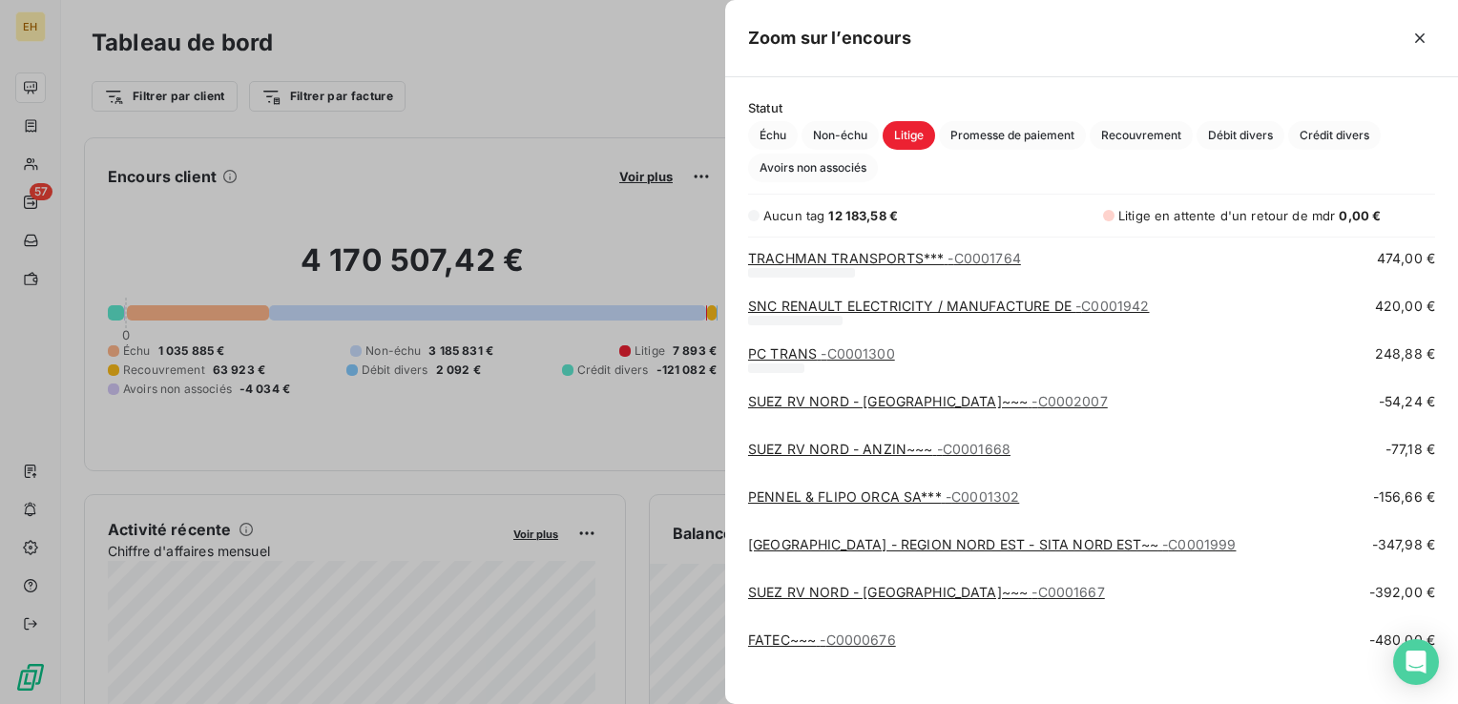
click at [901, 404] on link "SUEZ RV NORD - LILLE~~~ - C0002007" at bounding box center [928, 401] width 360 height 16
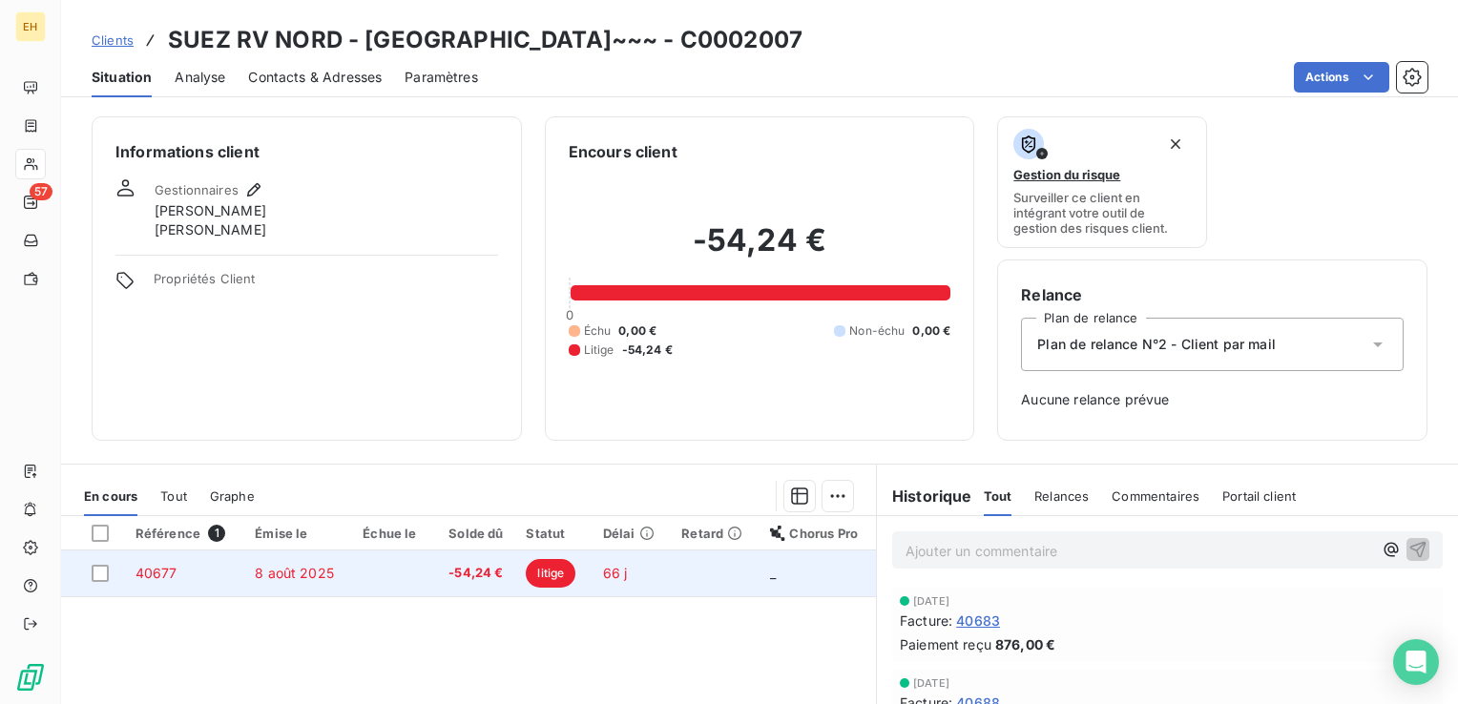
click at [484, 586] on td "-54,24 €" at bounding box center [473, 573] width 82 height 46
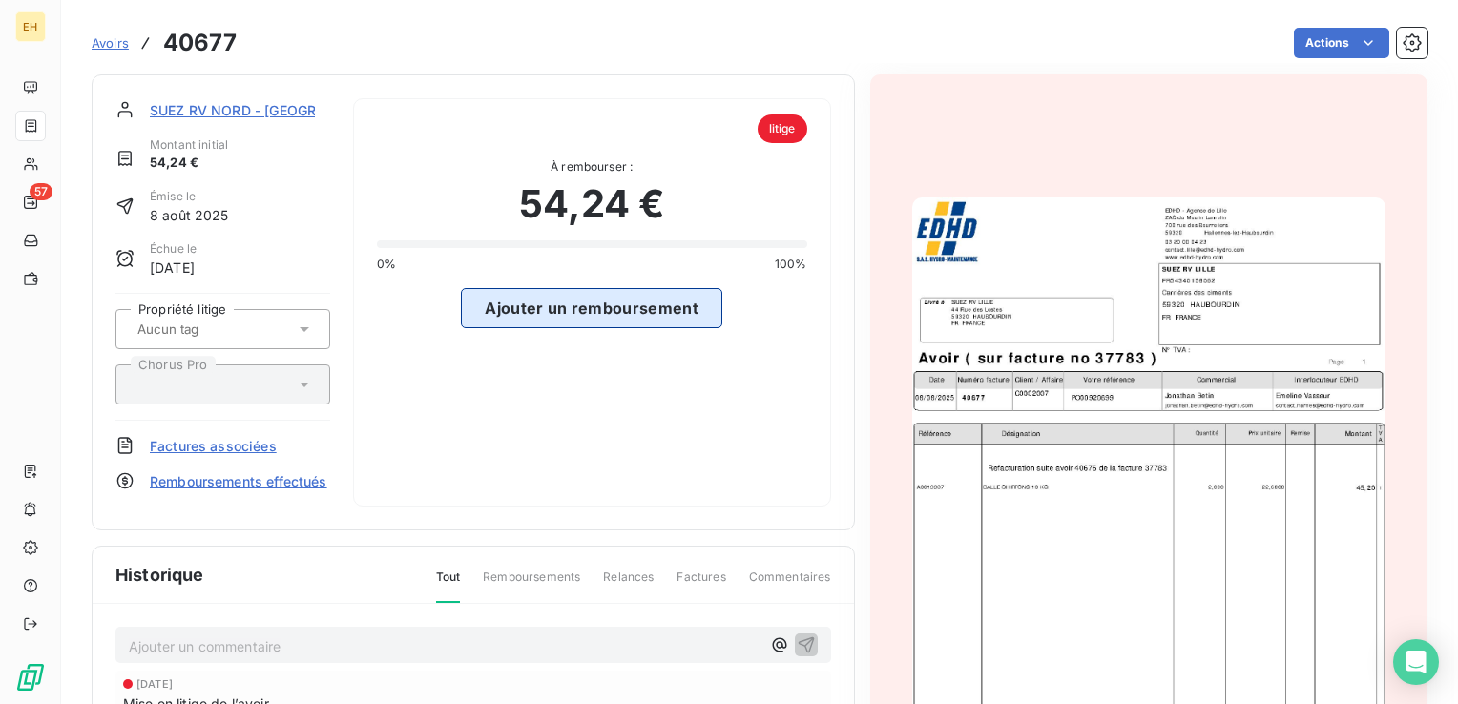
click at [574, 310] on button "Ajouter un remboursement" at bounding box center [591, 308] width 261 height 40
select select "9"
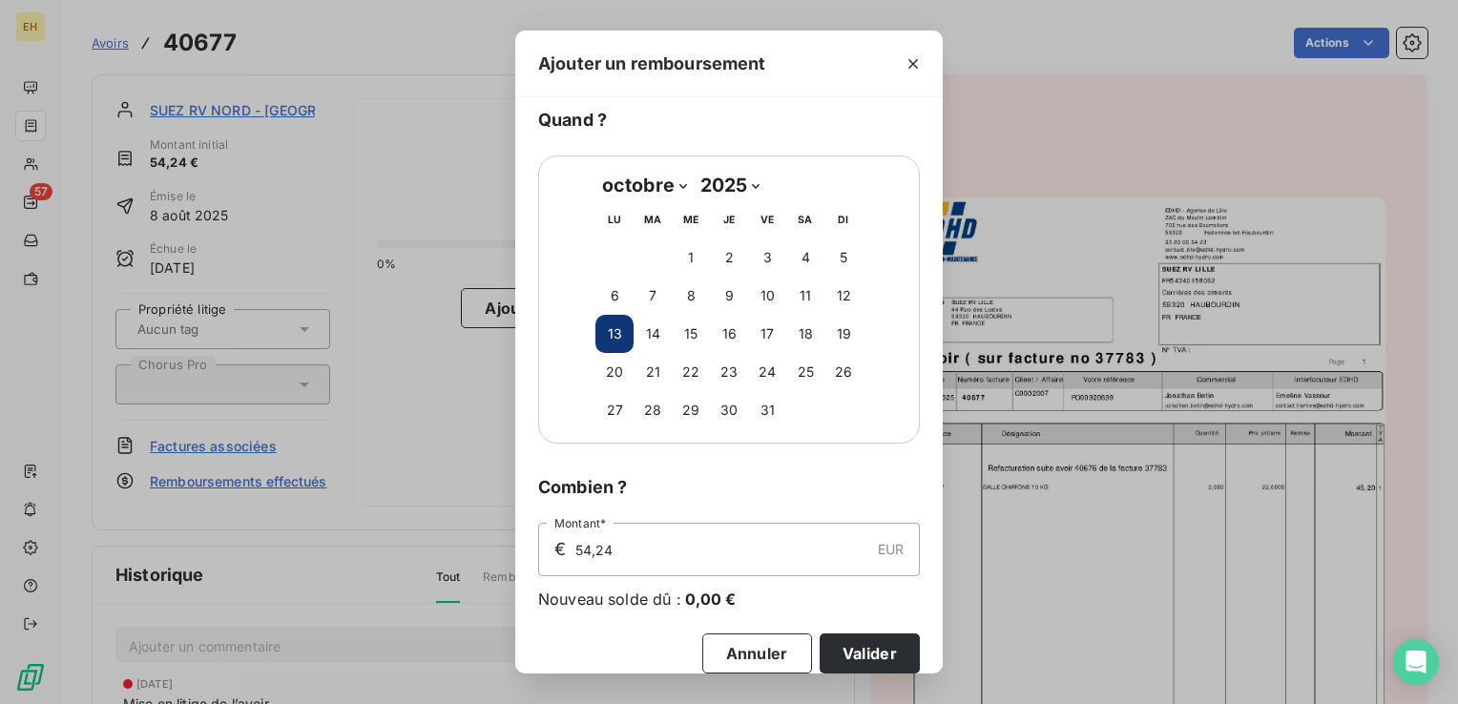
scroll to position [69, 0]
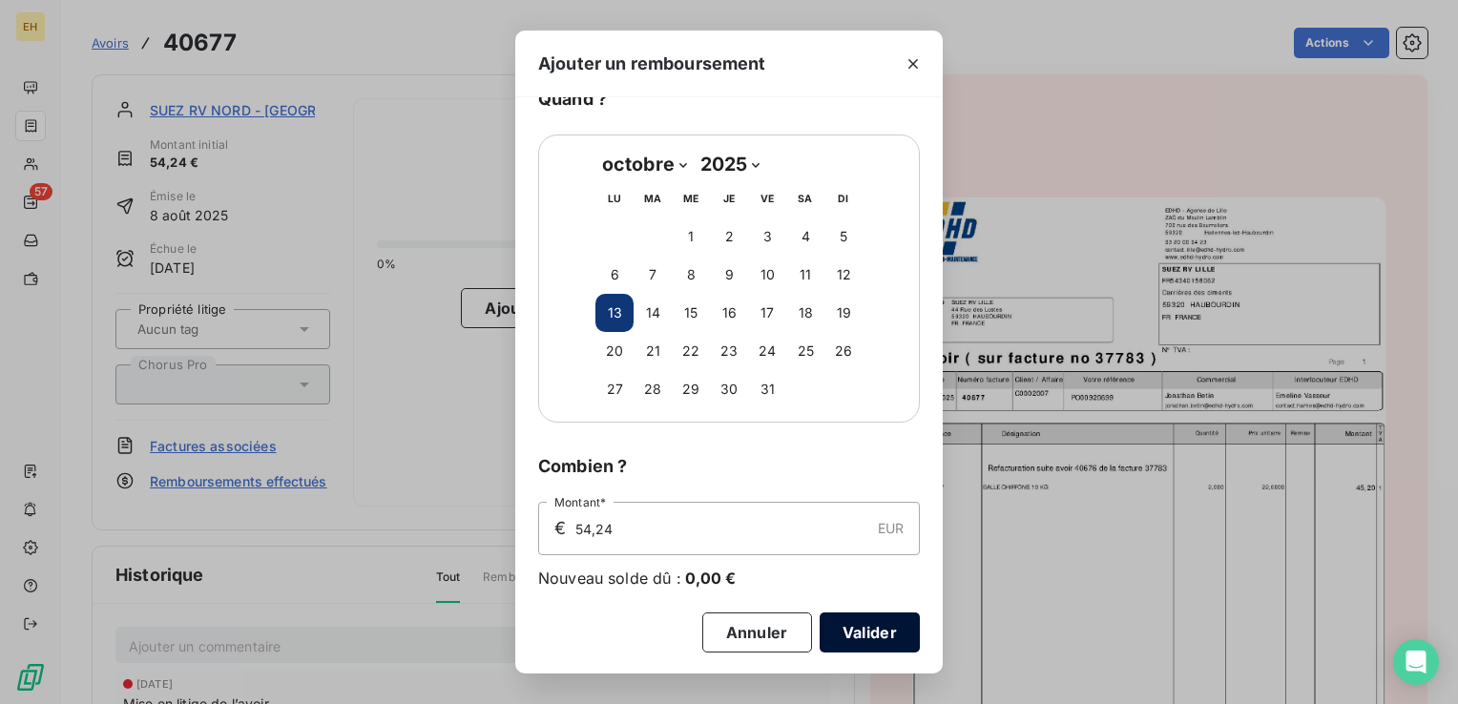
click at [833, 630] on button "Valider" at bounding box center [869, 632] width 100 height 40
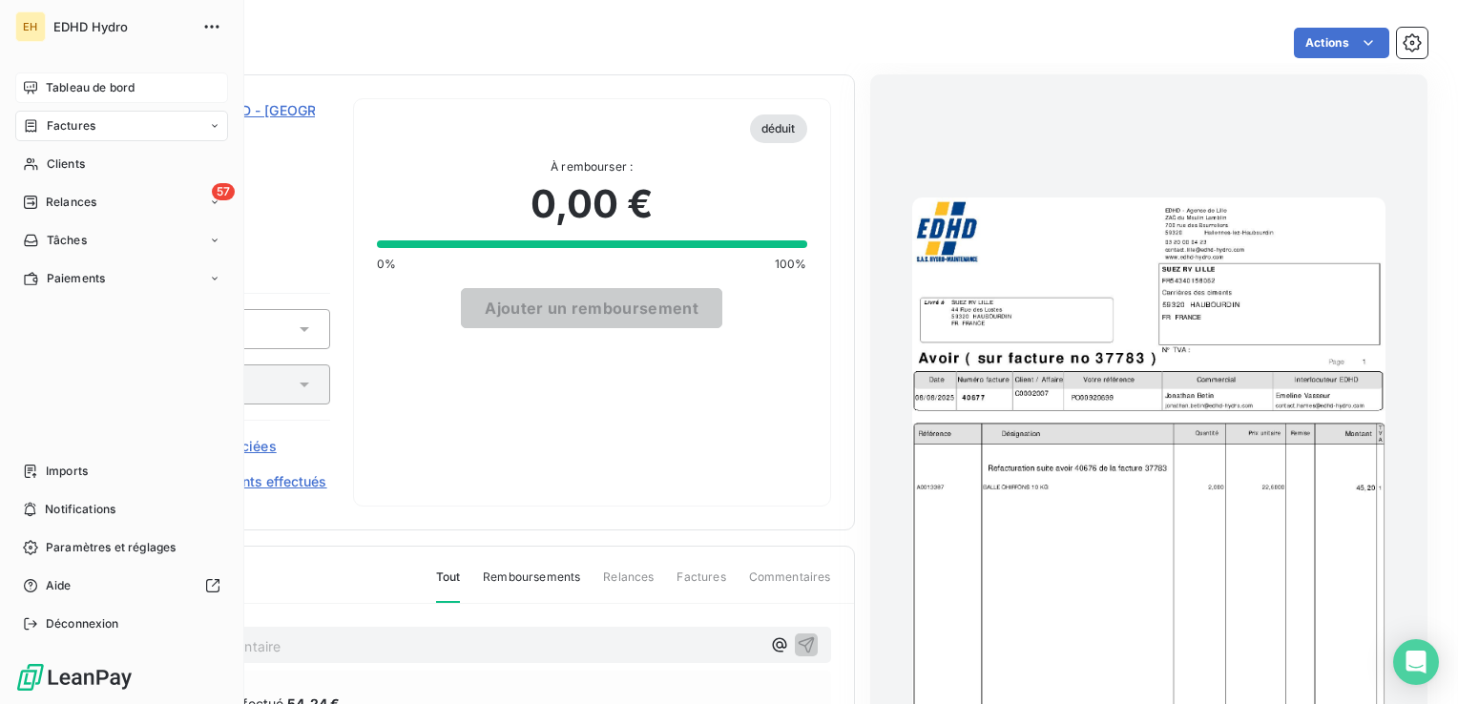
click at [145, 89] on div "Tableau de bord" at bounding box center [121, 87] width 213 height 31
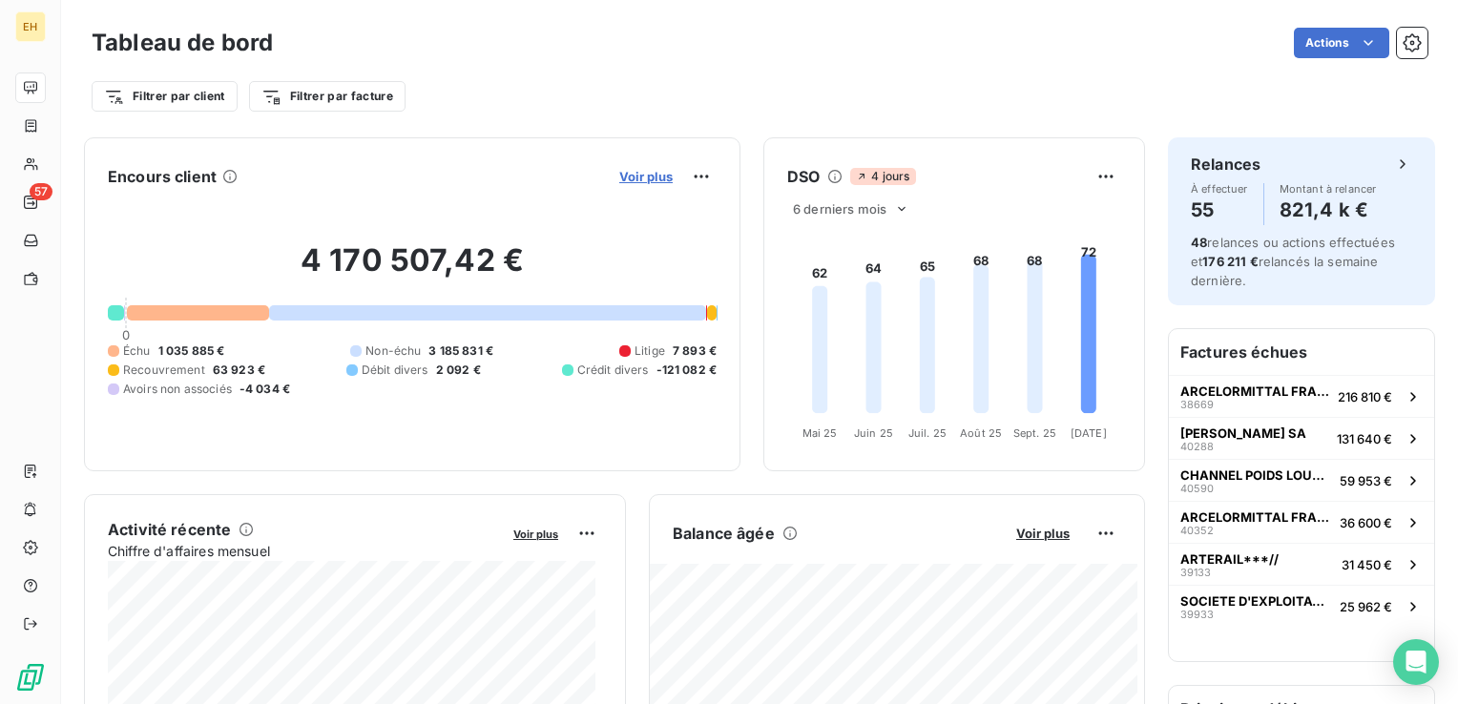
click at [637, 178] on span "Voir plus" at bounding box center [645, 176] width 53 height 15
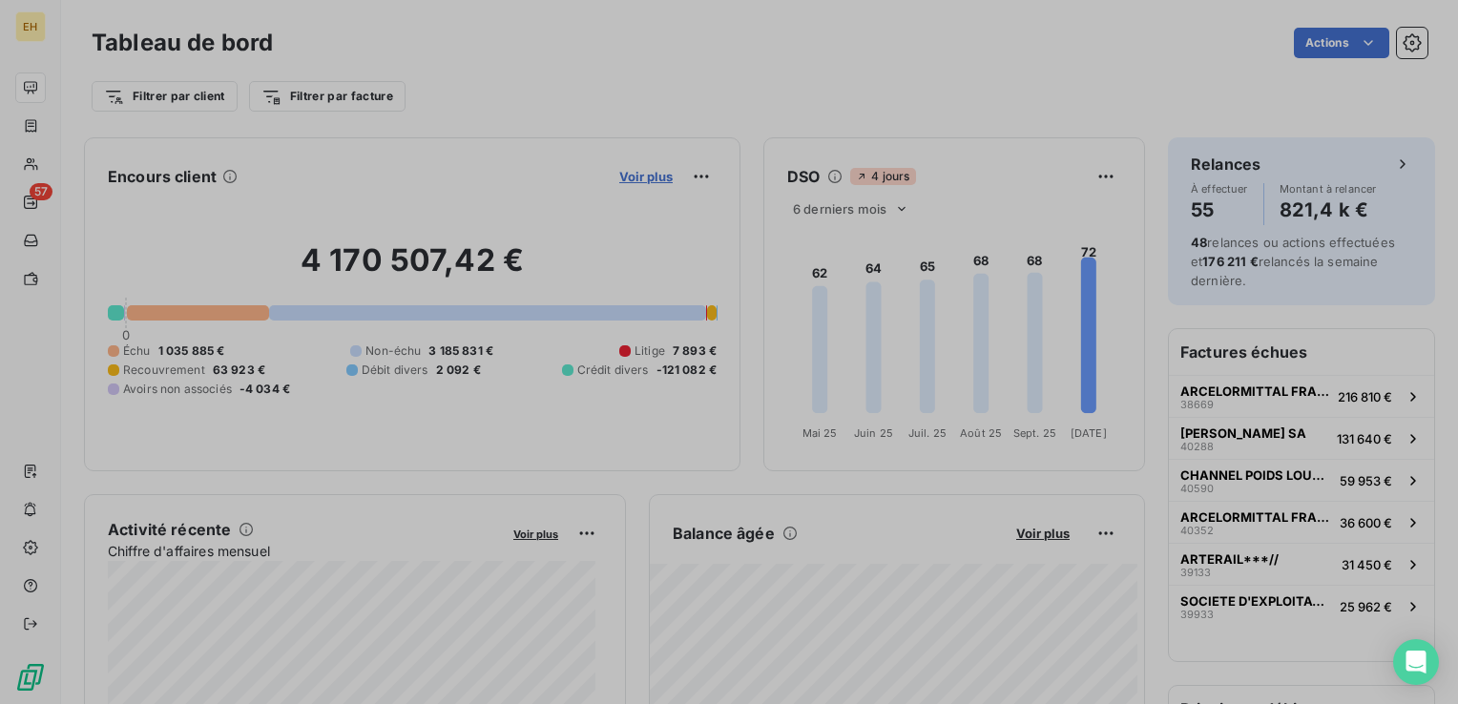
scroll to position [690, 717]
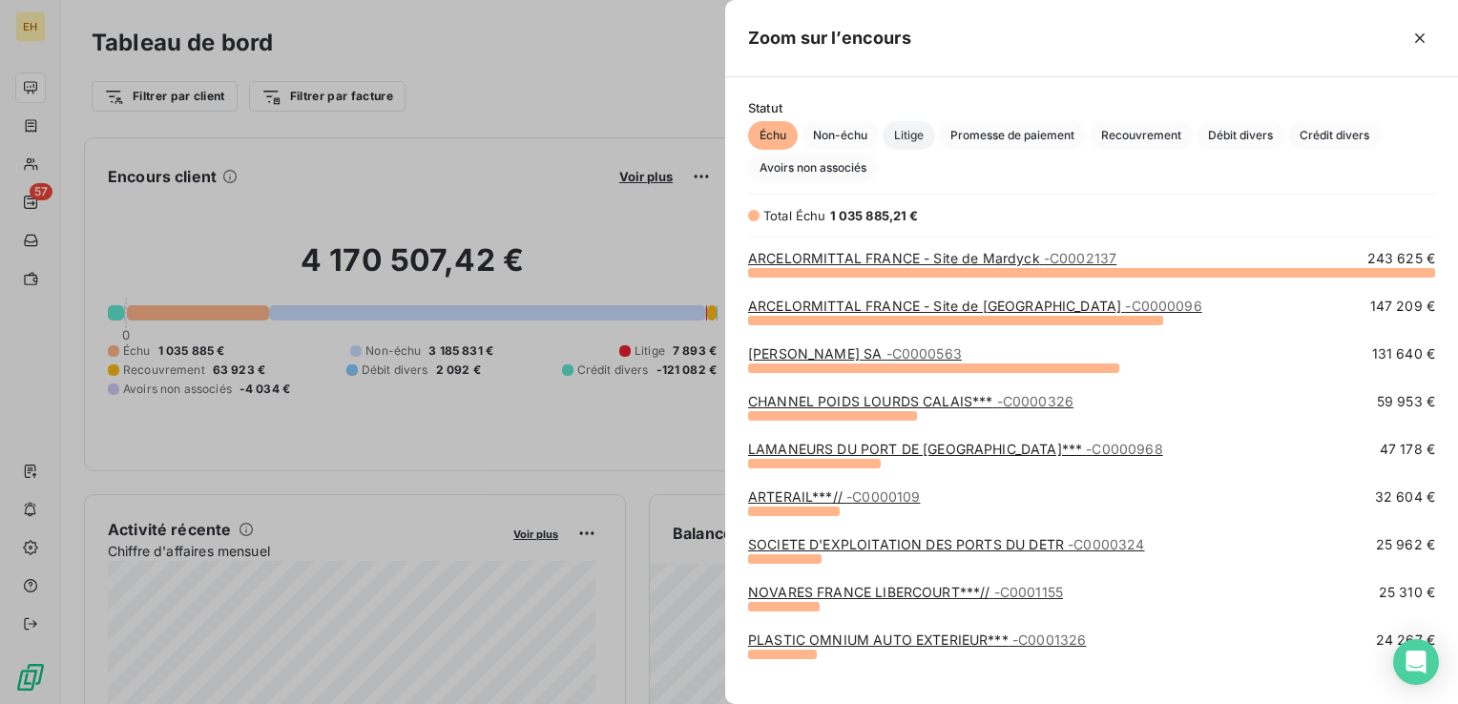
click at [903, 128] on span "Litige" at bounding box center [908, 135] width 52 height 29
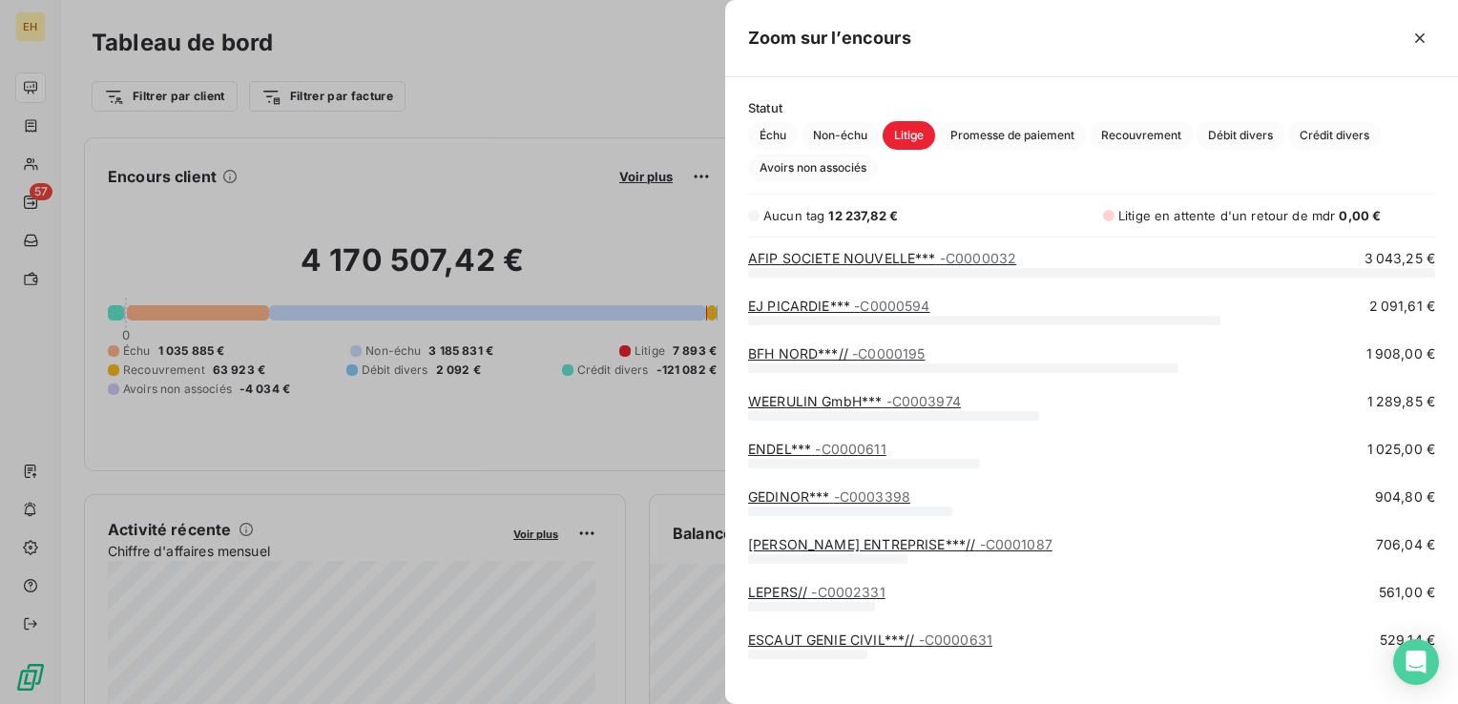
scroll to position [447, 0]
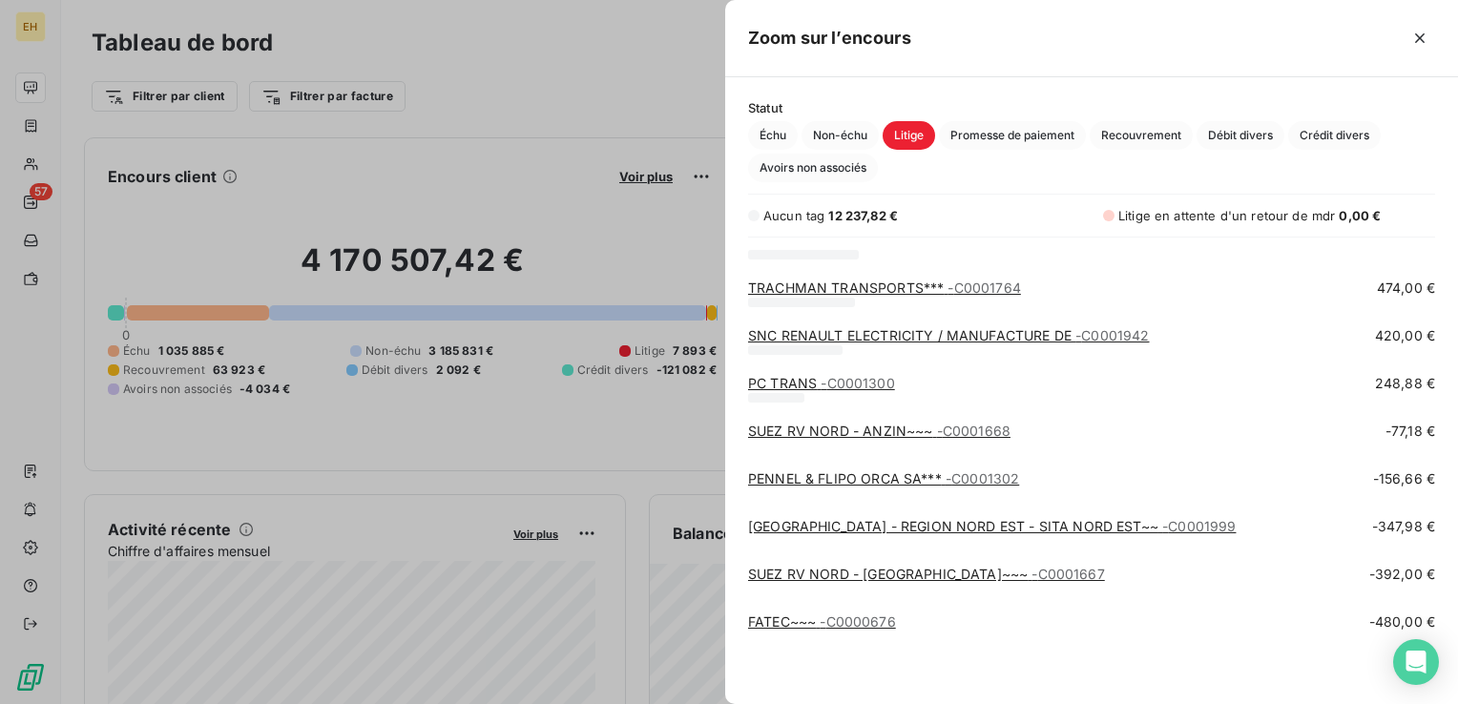
click at [912, 574] on link "SUEZ RV NORD - TROISVILLES~~~ - C0001667" at bounding box center [926, 574] width 357 height 16
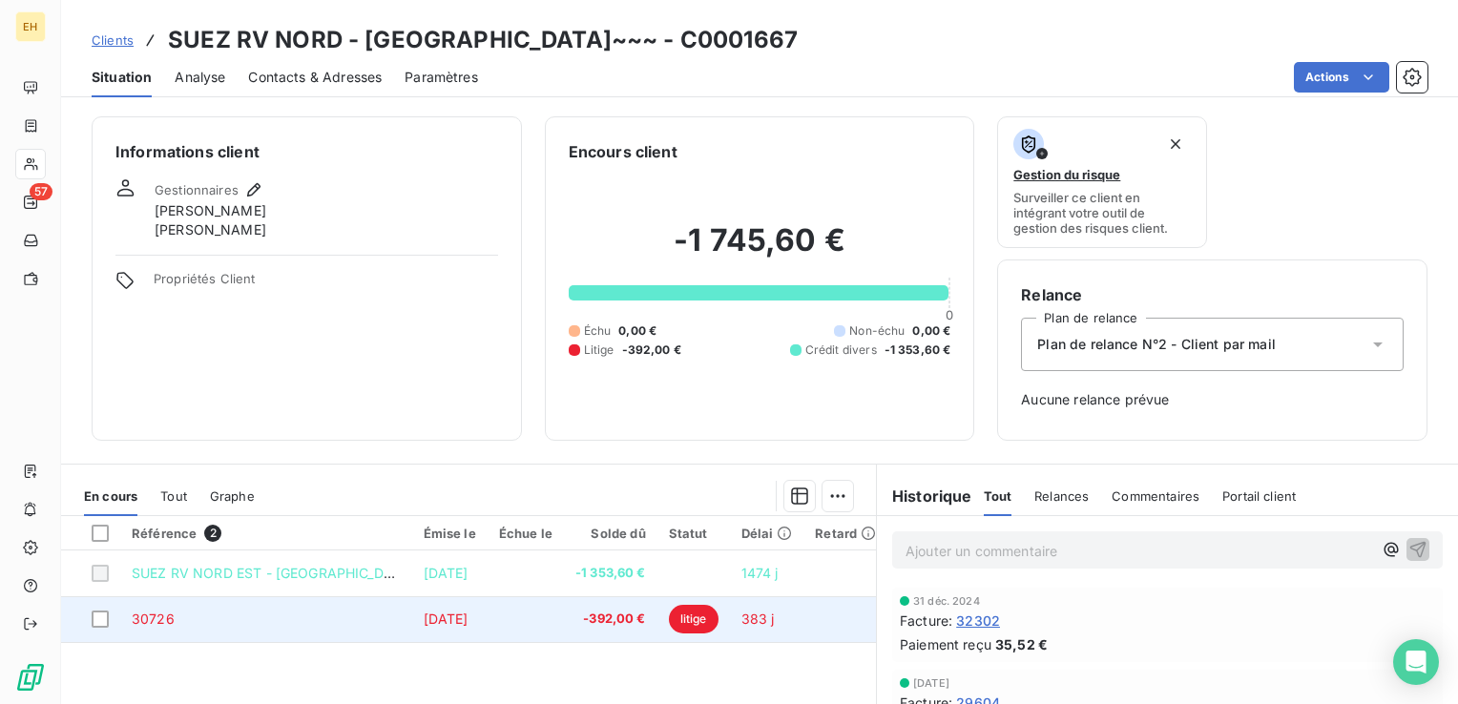
click at [657, 623] on td "-392,00 €" at bounding box center [610, 619] width 93 height 46
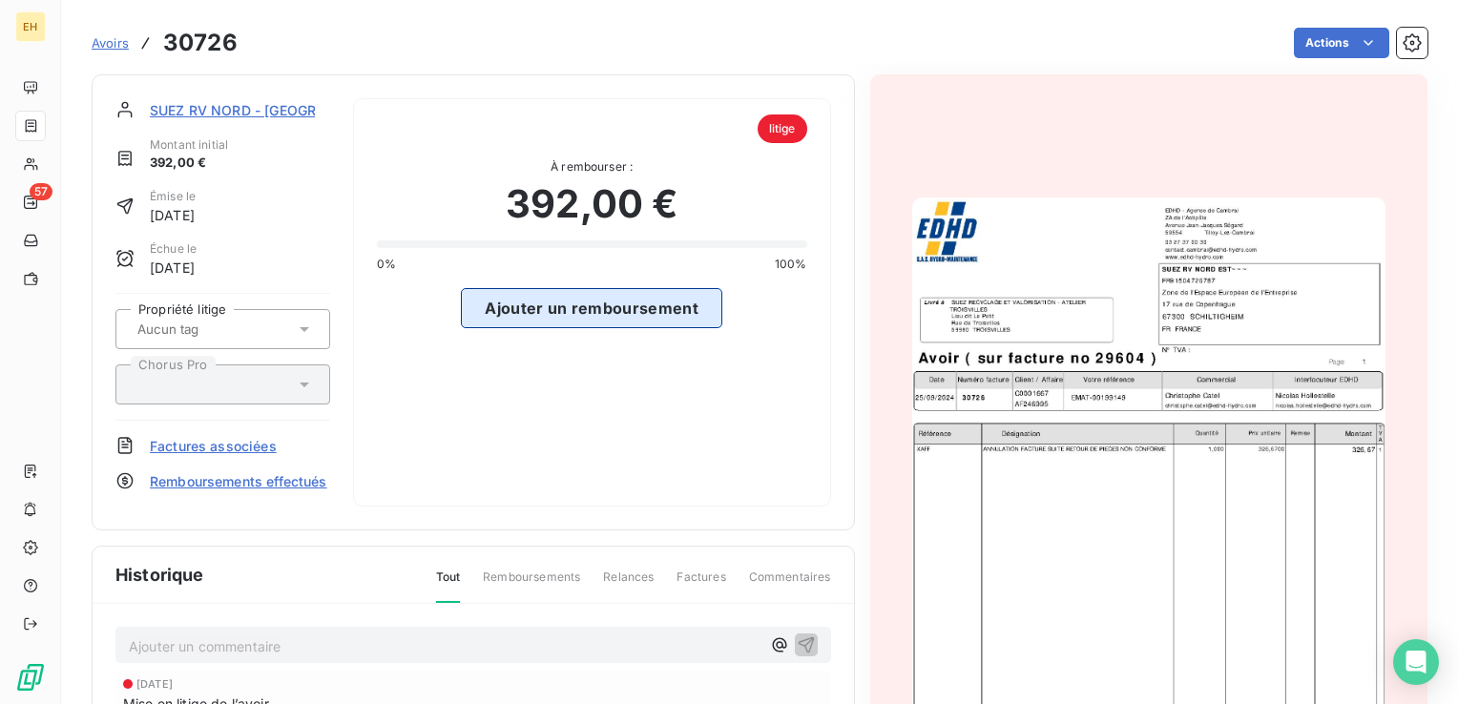
click at [658, 311] on button "Ajouter un remboursement" at bounding box center [591, 308] width 261 height 40
select select "9"
select select "2025"
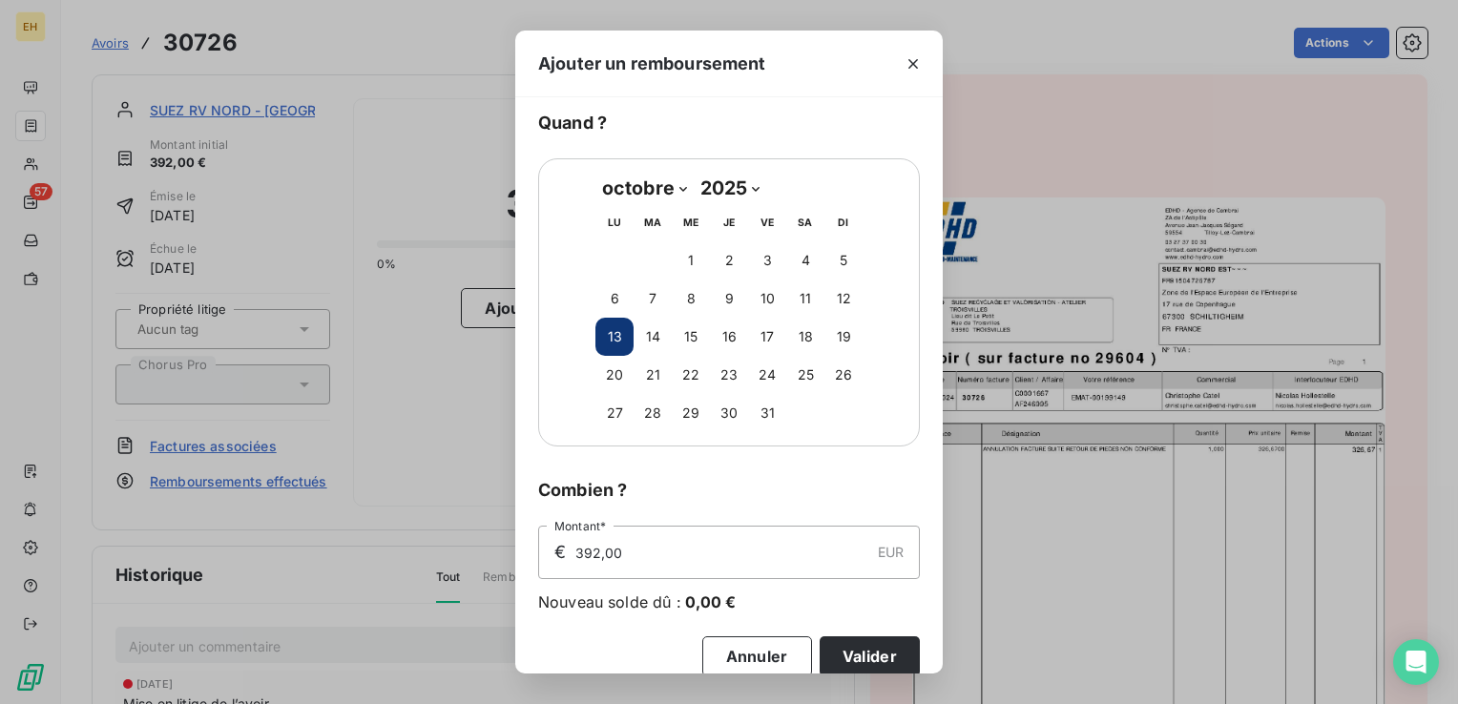
scroll to position [69, 0]
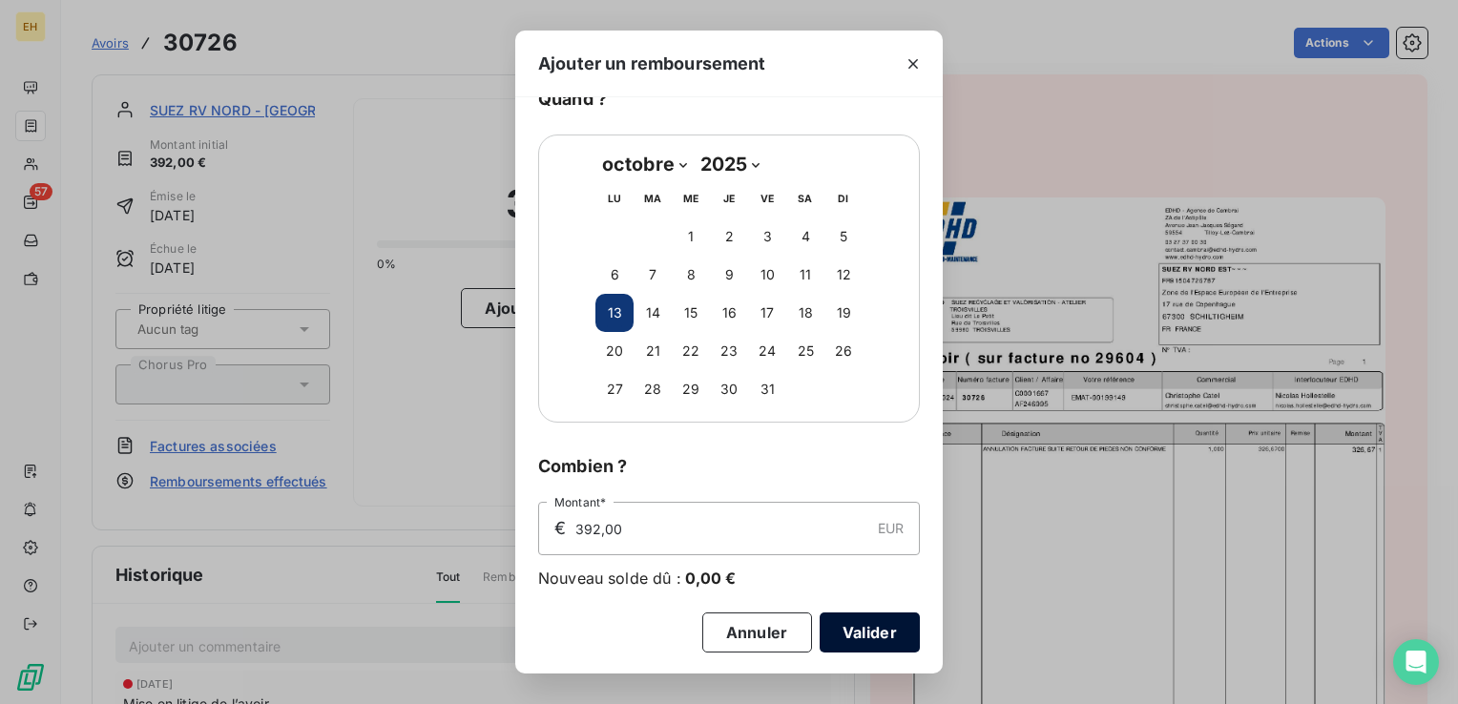
click at [901, 628] on button "Valider" at bounding box center [869, 632] width 100 height 40
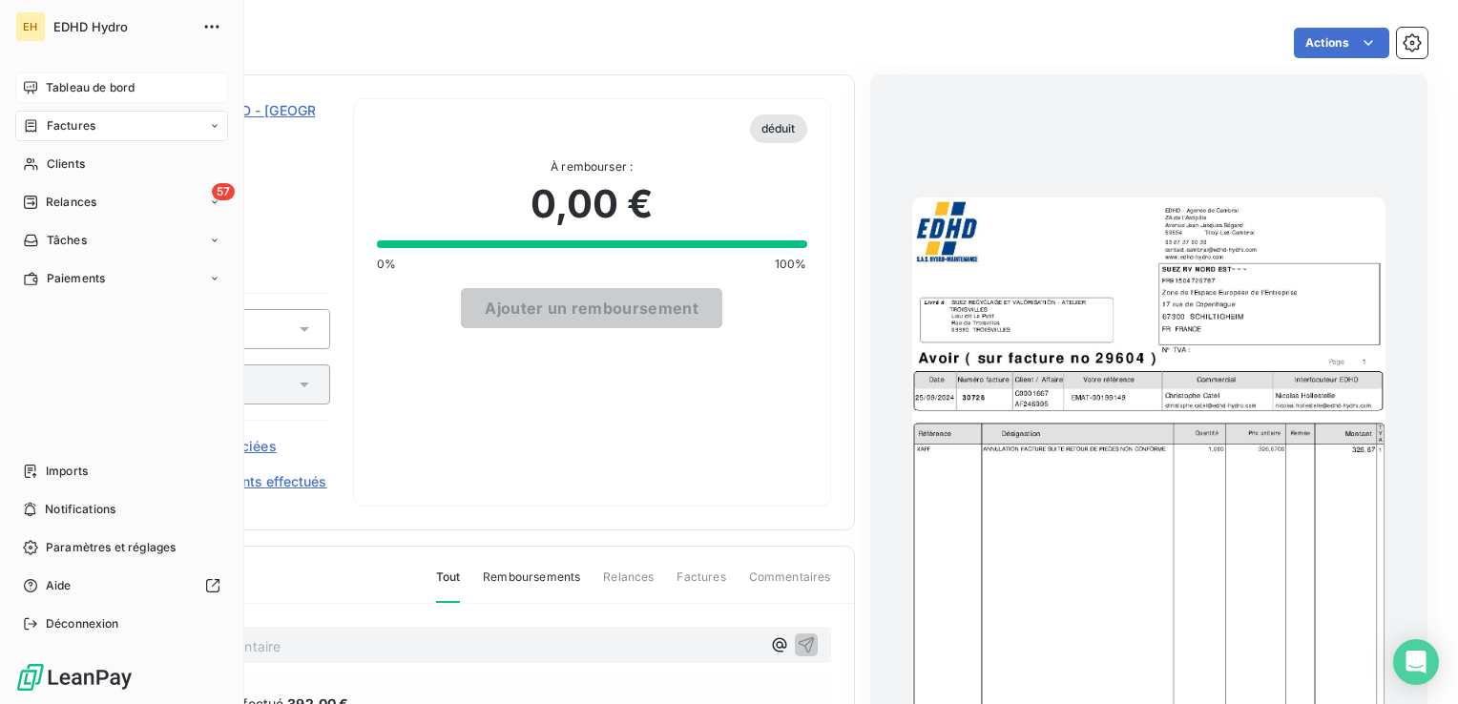
click at [74, 83] on span "Tableau de bord" at bounding box center [90, 87] width 89 height 17
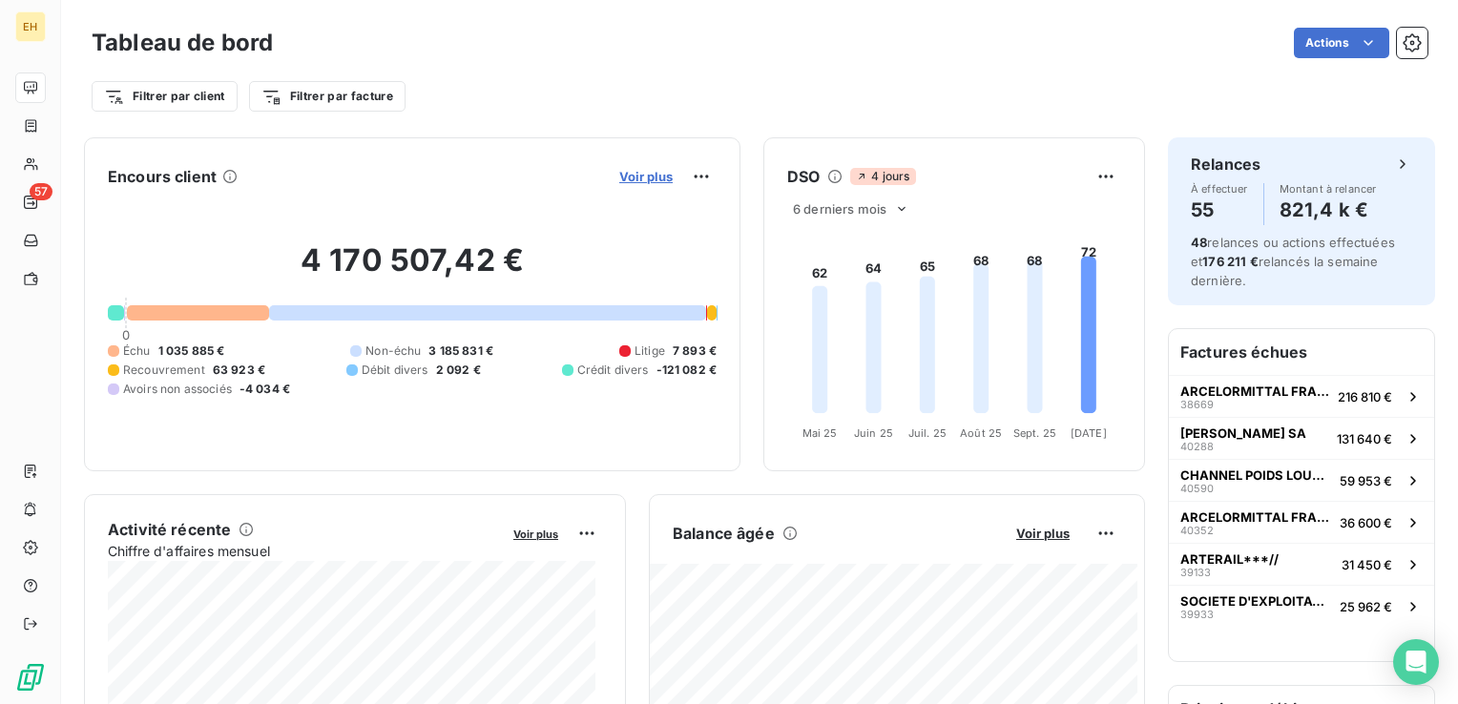
click at [637, 172] on span "Voir plus" at bounding box center [645, 176] width 53 height 15
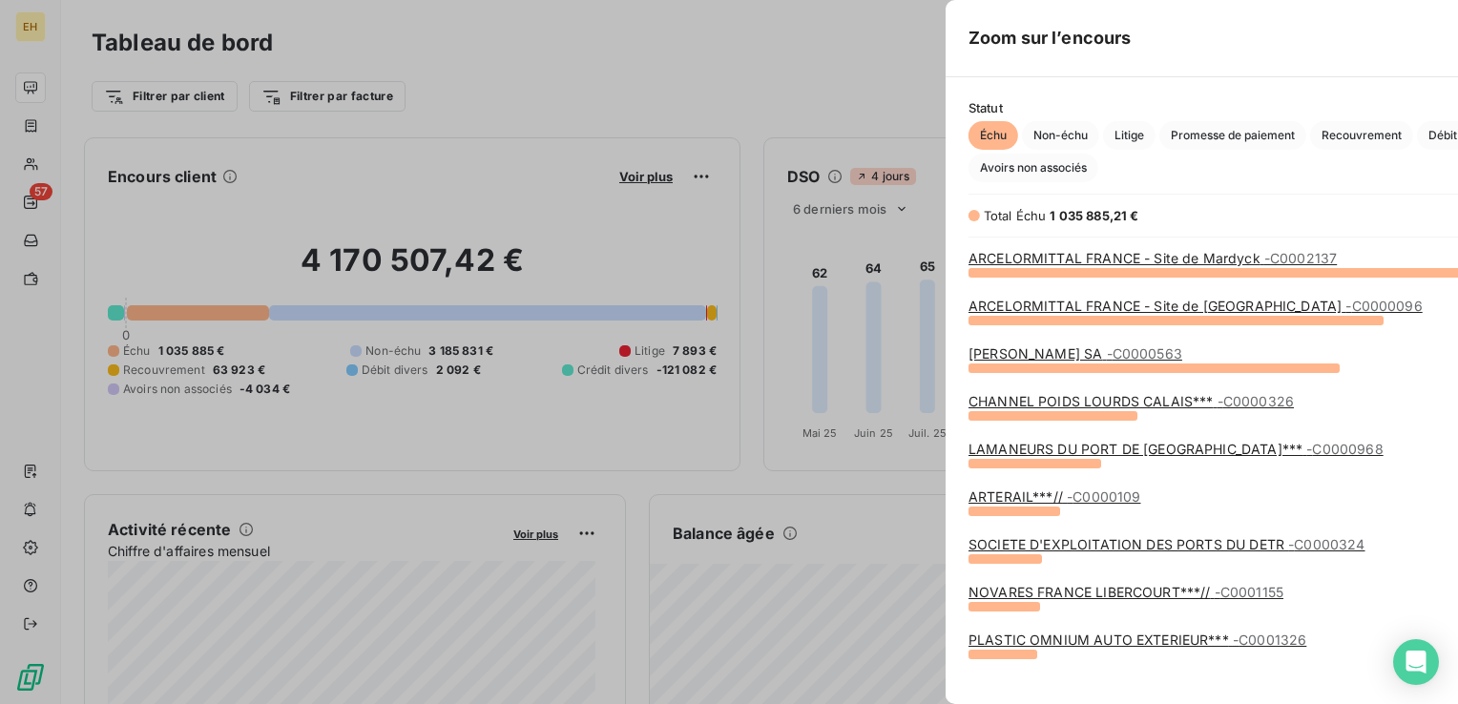
scroll to position [690, 717]
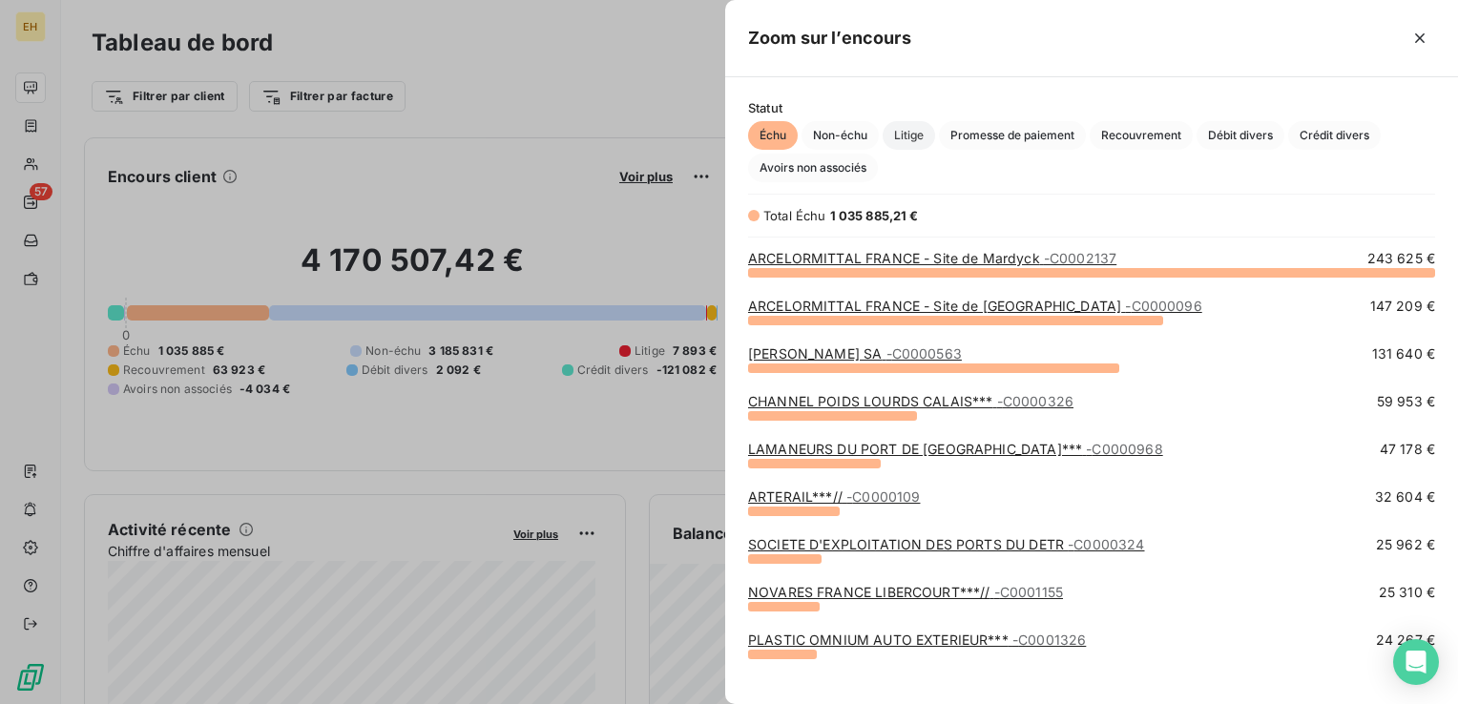
click at [897, 135] on span "Litige" at bounding box center [908, 135] width 52 height 29
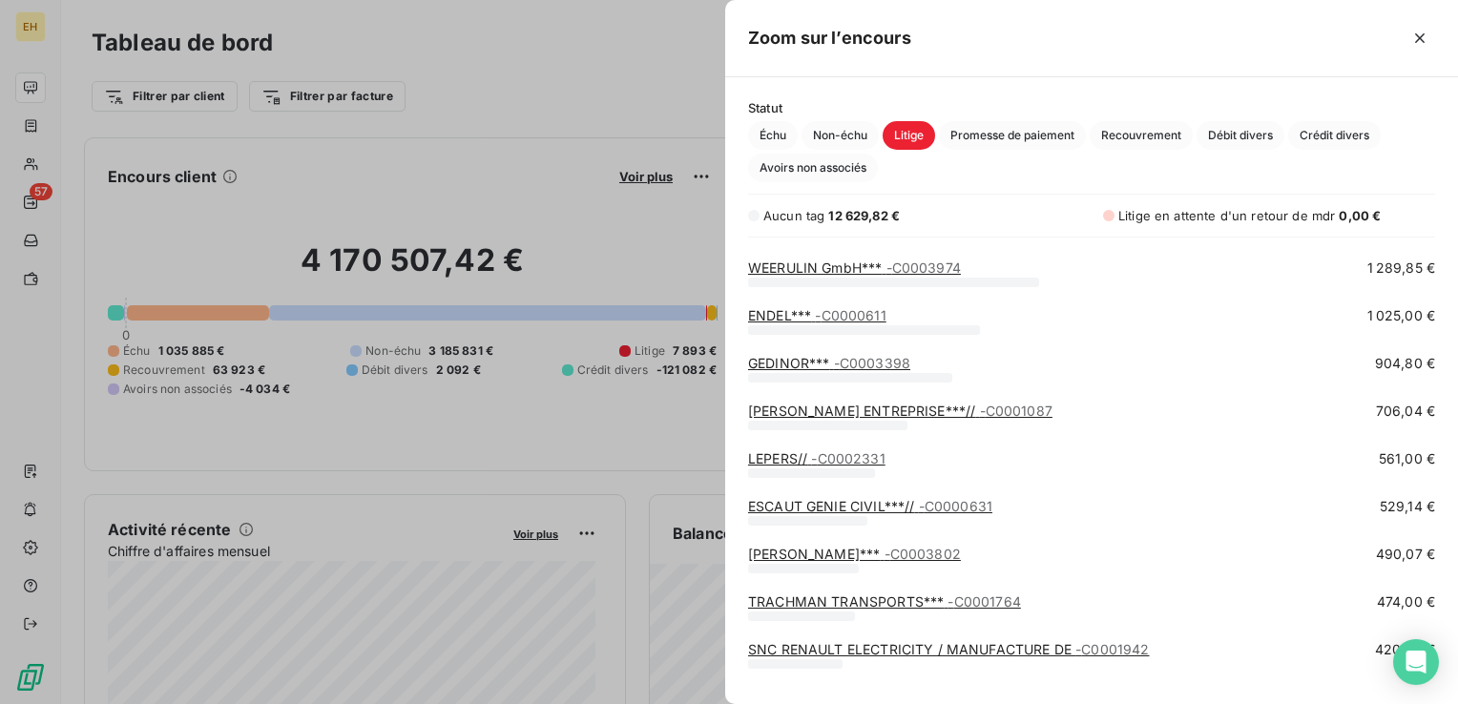
scroll to position [401, 0]
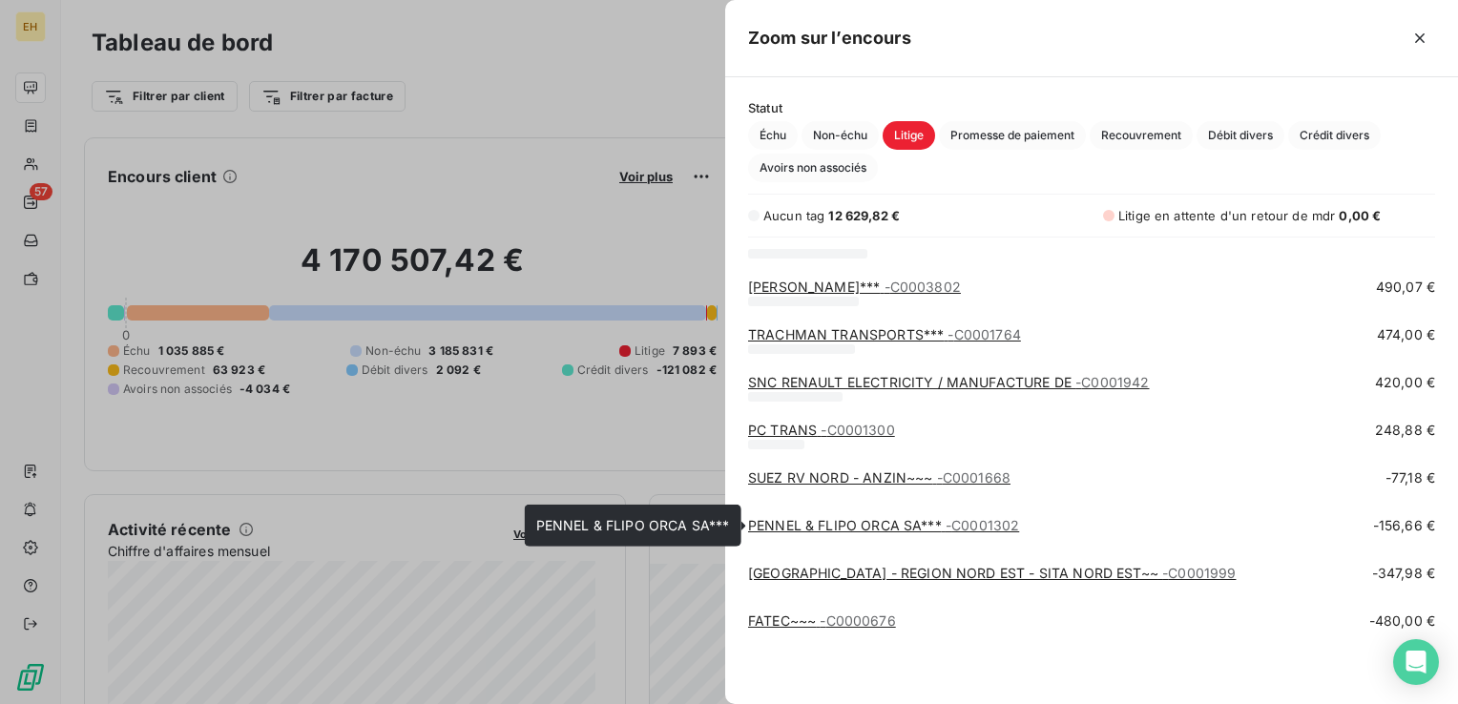
click at [928, 526] on link "PENNEL & FLIPO ORCA SA*** - C0001302" at bounding box center [883, 525] width 271 height 16
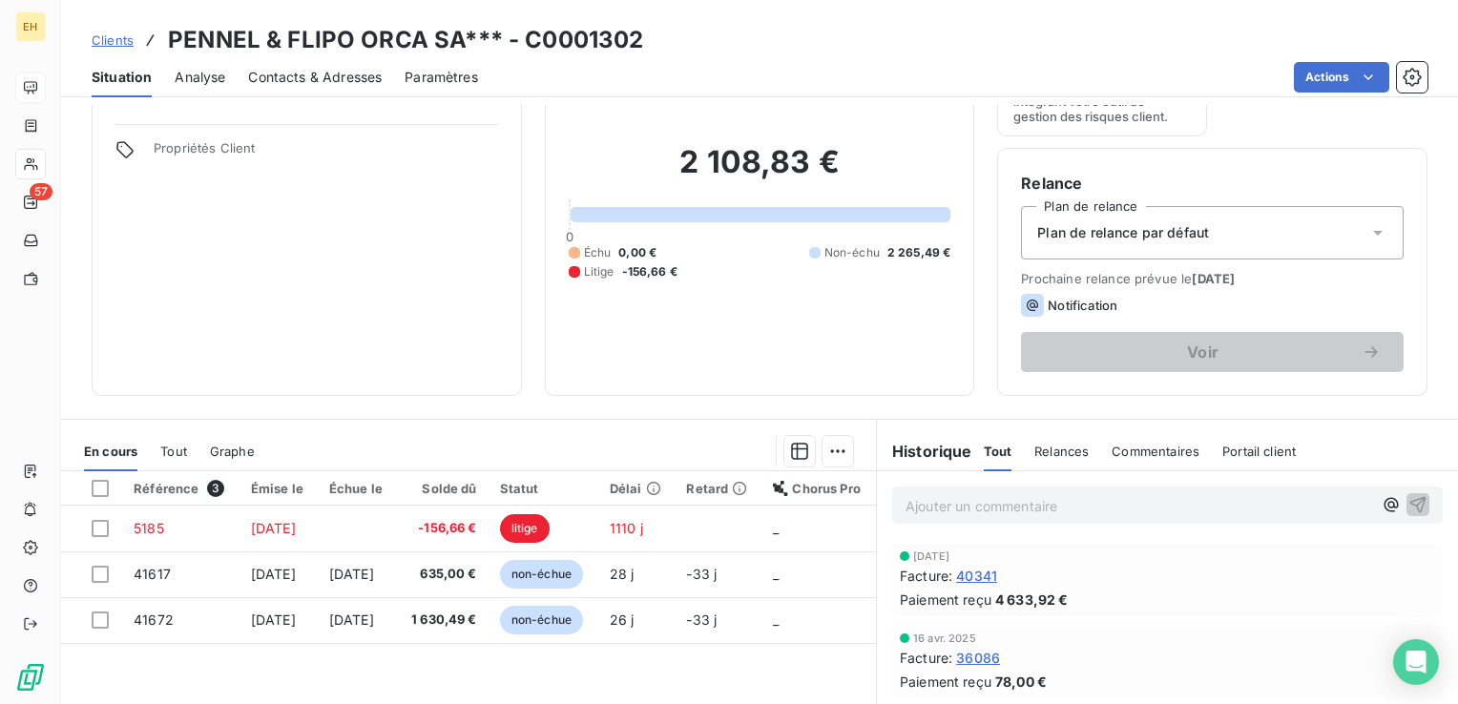
scroll to position [286, 0]
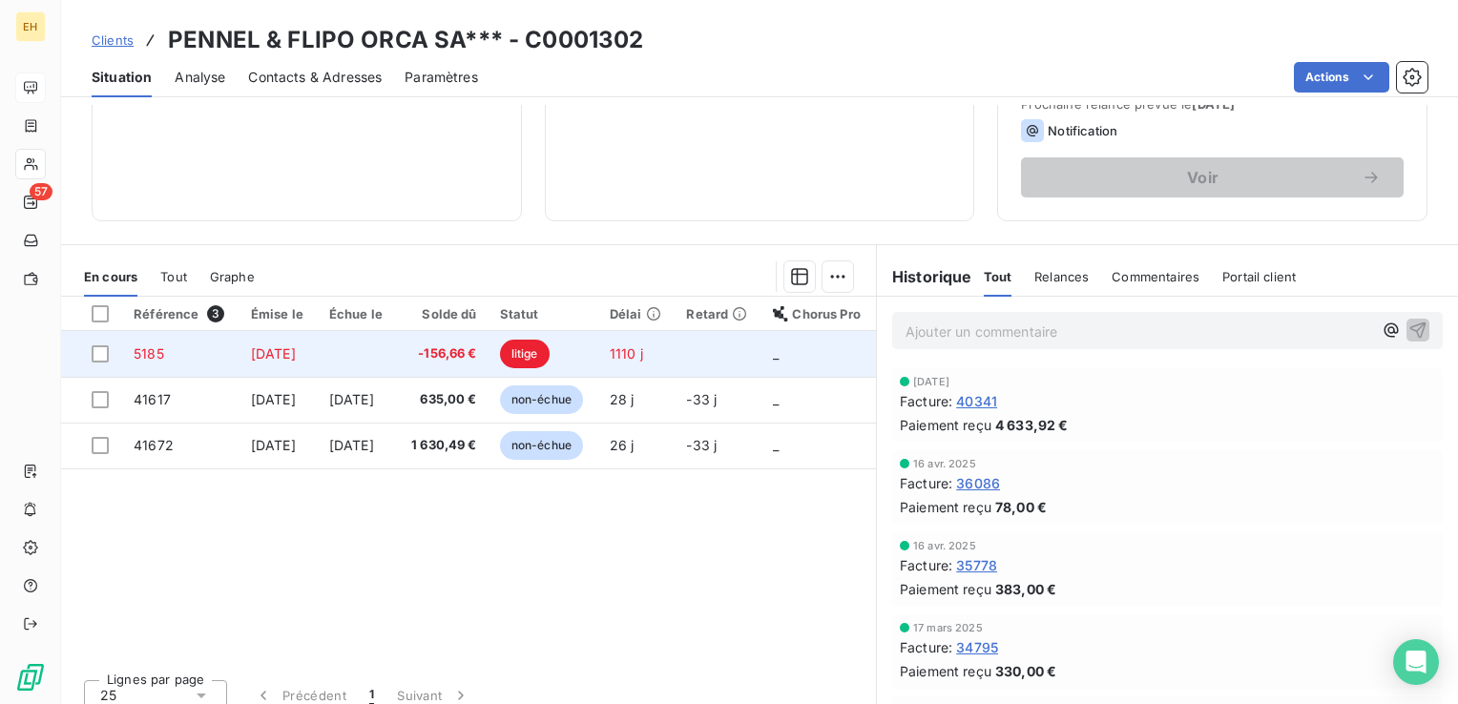
click at [477, 345] on span "-156,66 €" at bounding box center [442, 353] width 69 height 19
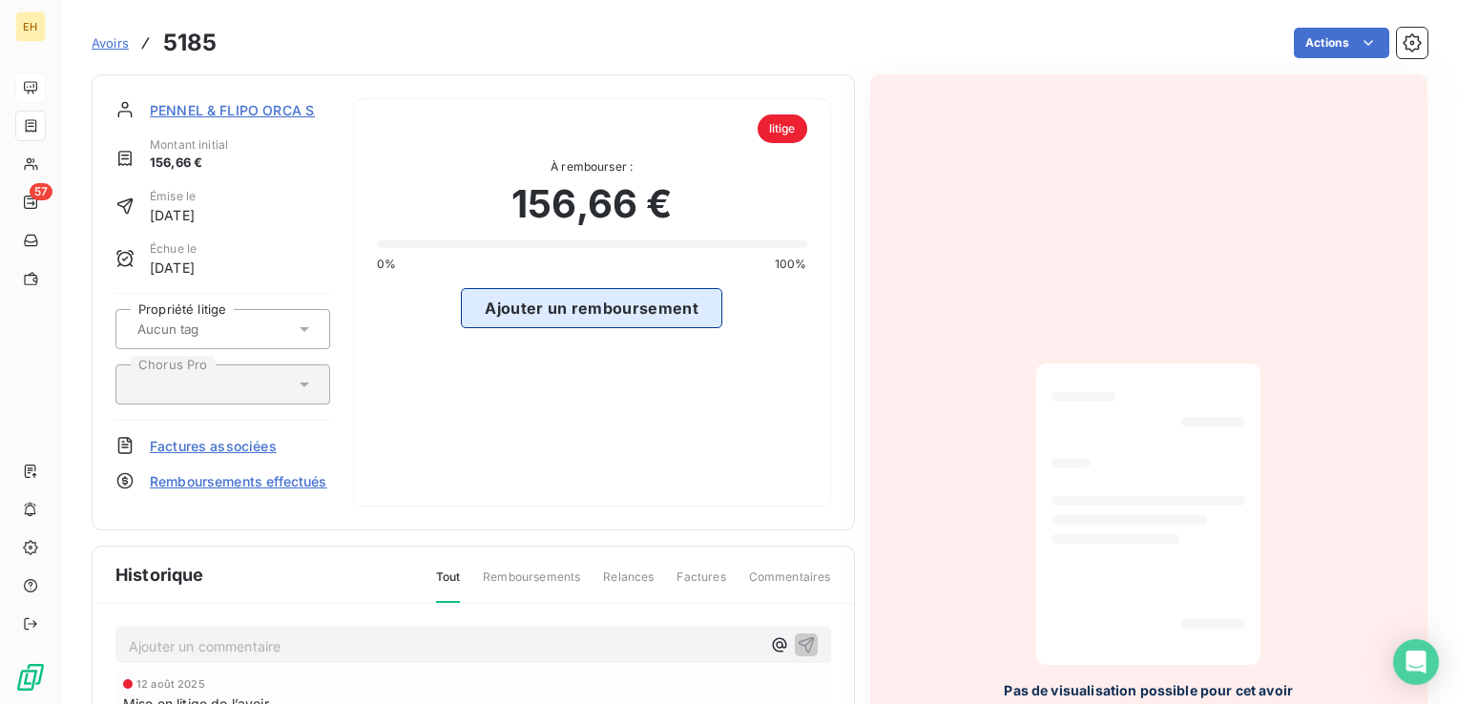
click at [615, 315] on button "Ajouter un remboursement" at bounding box center [591, 308] width 261 height 40
select select "9"
select select "2025"
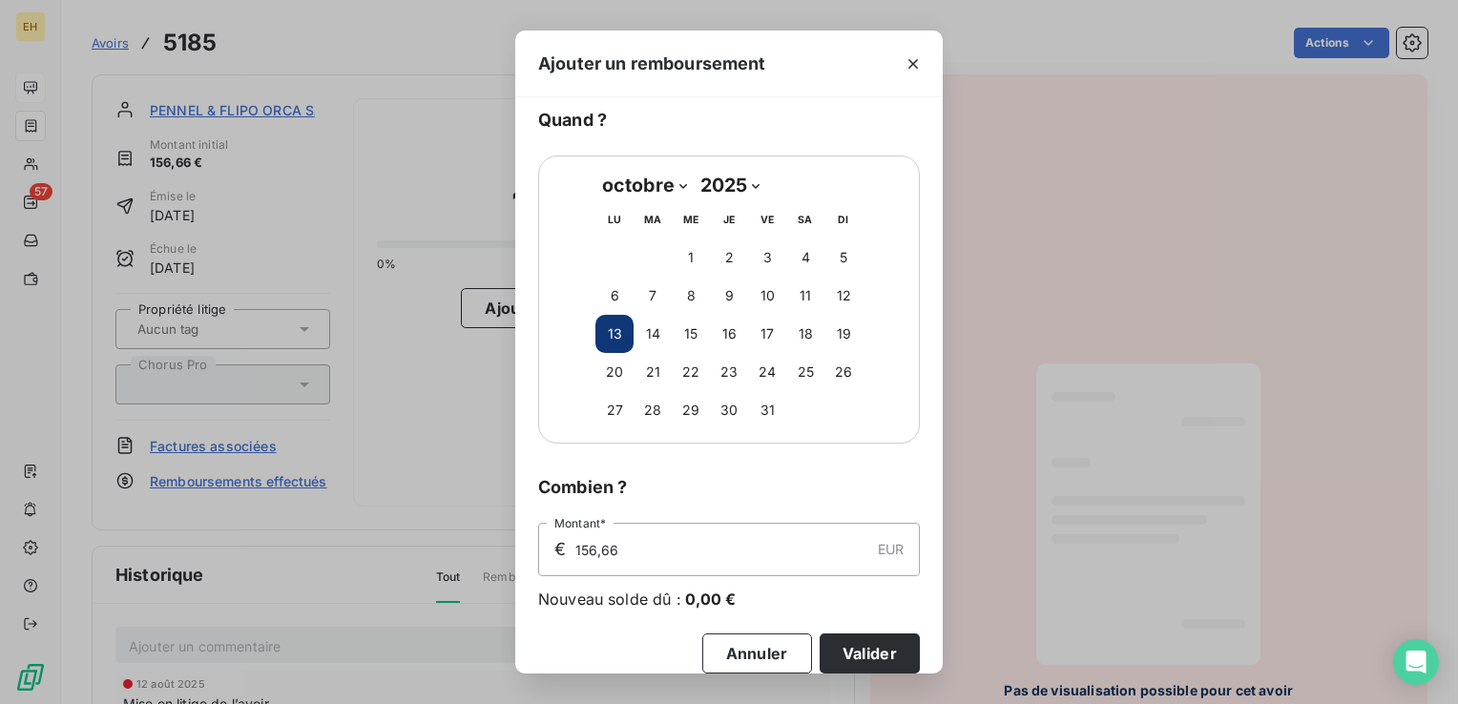
scroll to position [69, 0]
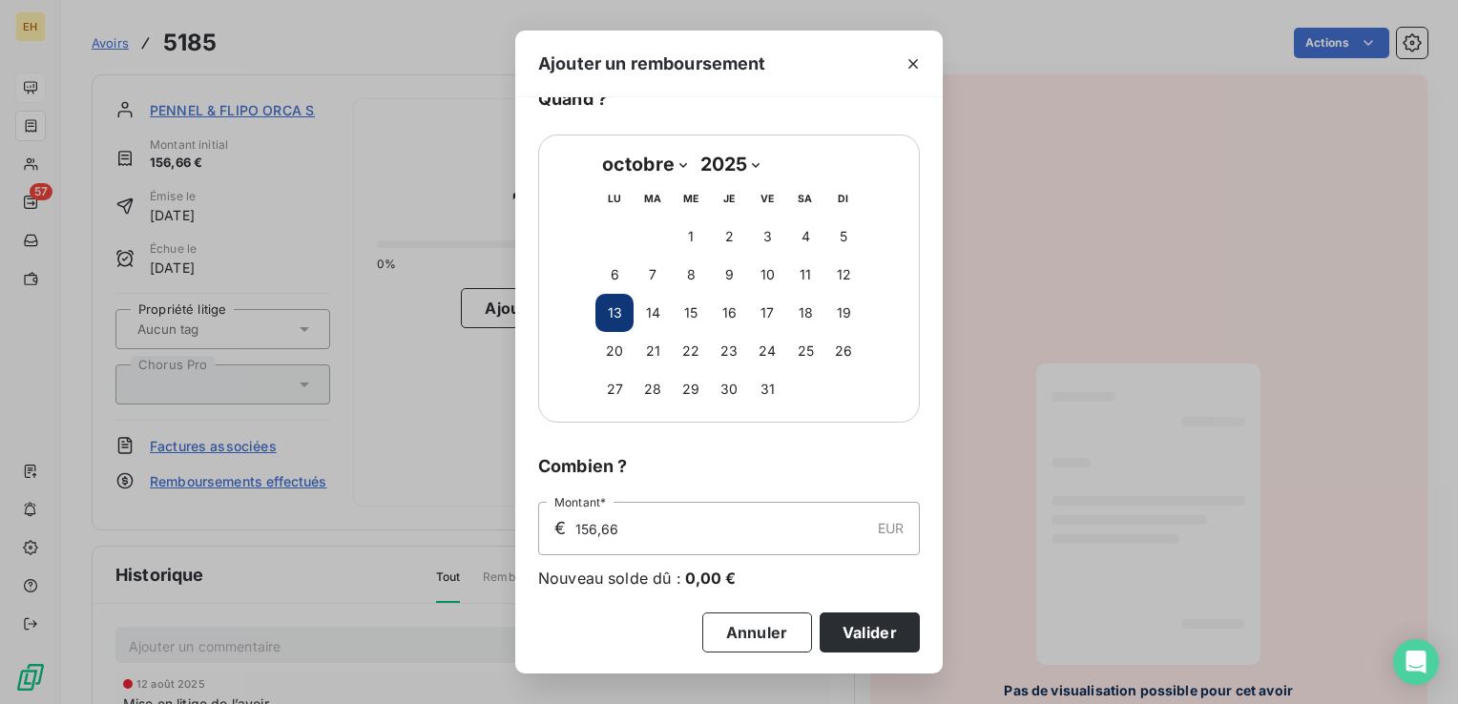
click at [847, 626] on button "Valider" at bounding box center [869, 632] width 100 height 40
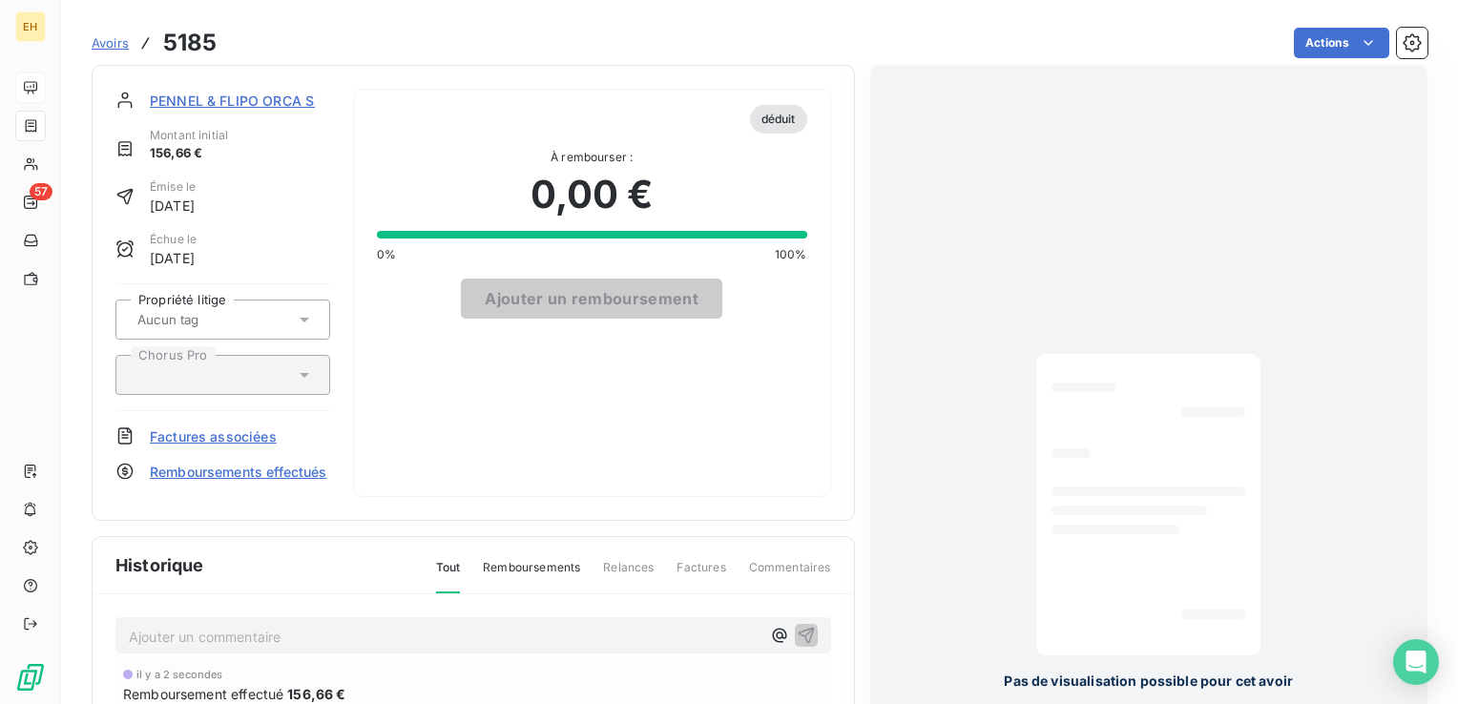
scroll to position [0, 0]
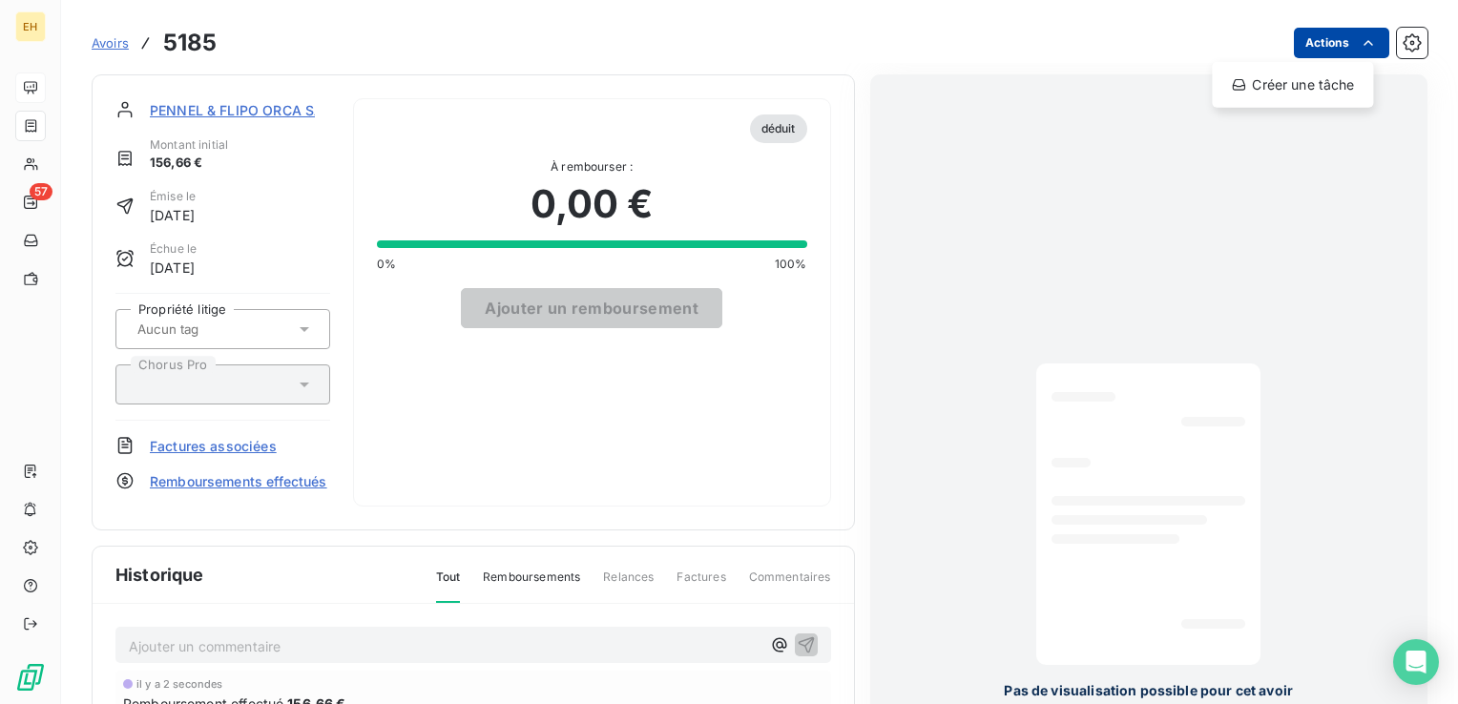
click at [1336, 39] on html "EH 57 Avoirs 5185 Actions Créer une tâche PENNEL & FLIPO ORCA SA*** Montant ini…" at bounding box center [729, 352] width 1458 height 704
click at [1336, 38] on html "EH 57 Avoirs 5185 Actions Créer une tâche PENNEL & FLIPO ORCA SA*** Montant ini…" at bounding box center [729, 352] width 1458 height 704
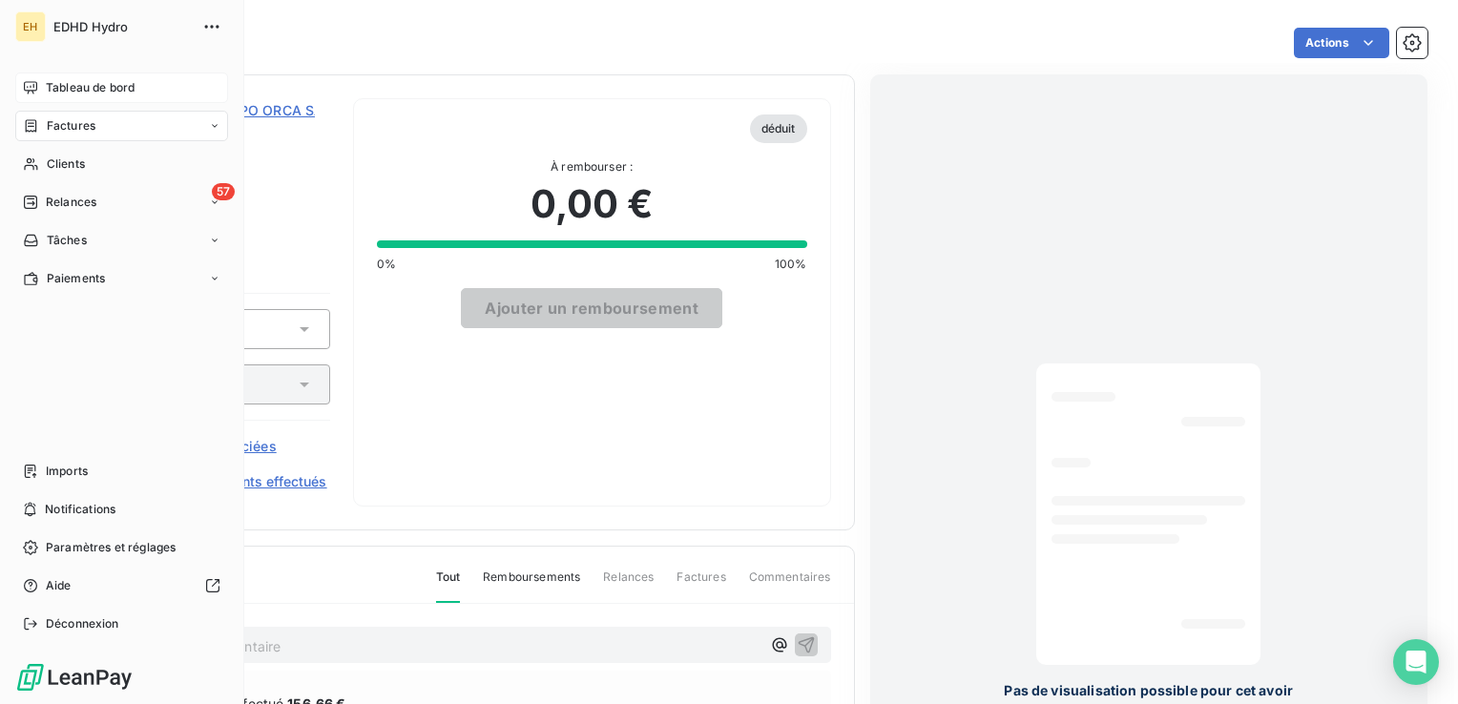
click at [55, 84] on span "Tableau de bord" at bounding box center [90, 87] width 89 height 17
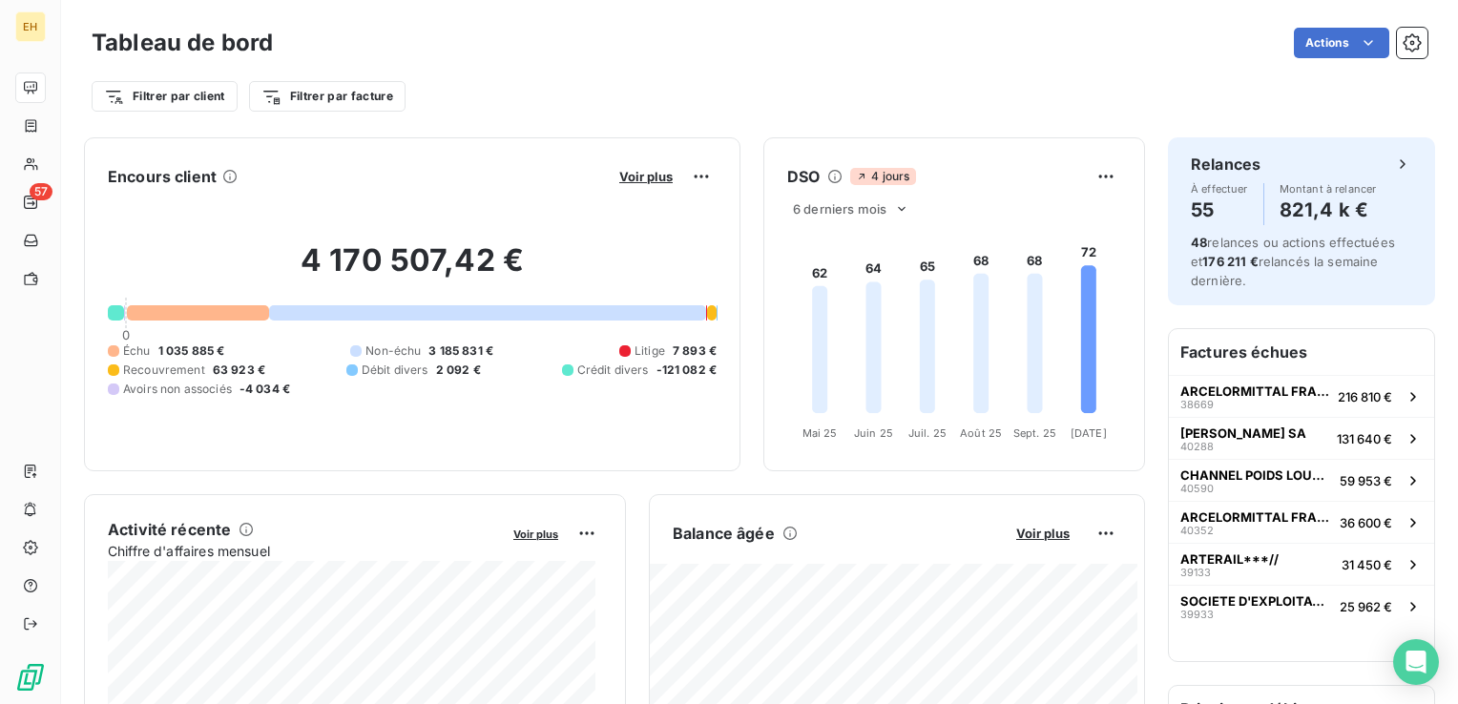
click at [637, 168] on button "Voir plus" at bounding box center [645, 176] width 65 height 17
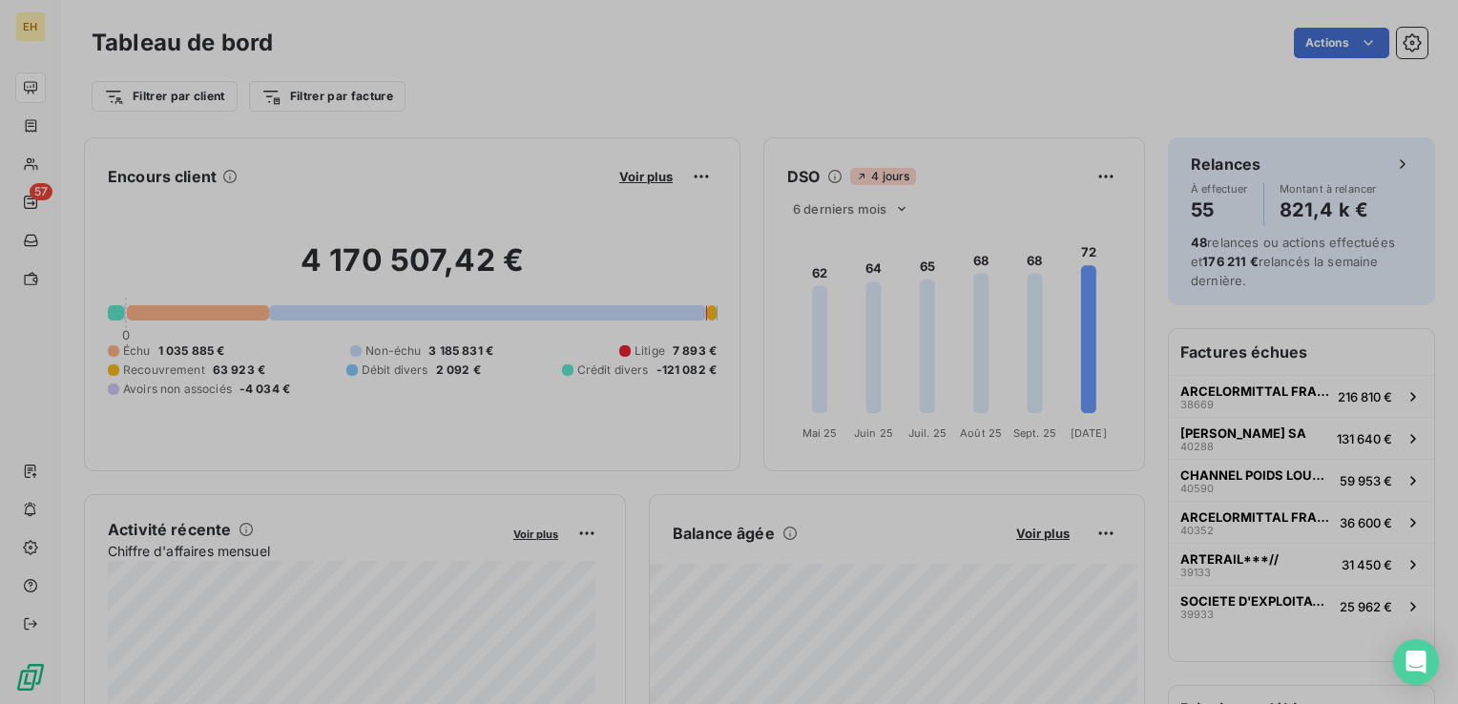
scroll to position [690, 717]
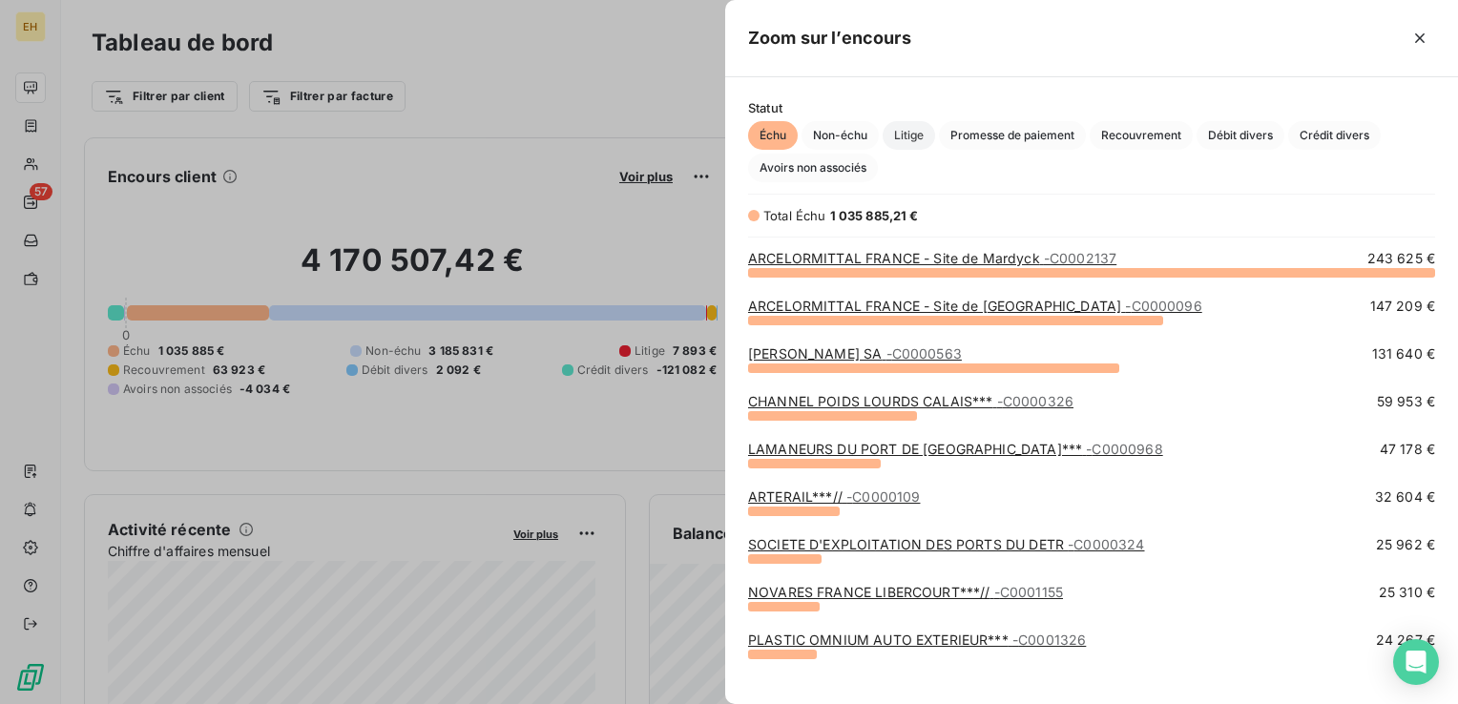
click at [901, 144] on span "Litige" at bounding box center [908, 135] width 52 height 29
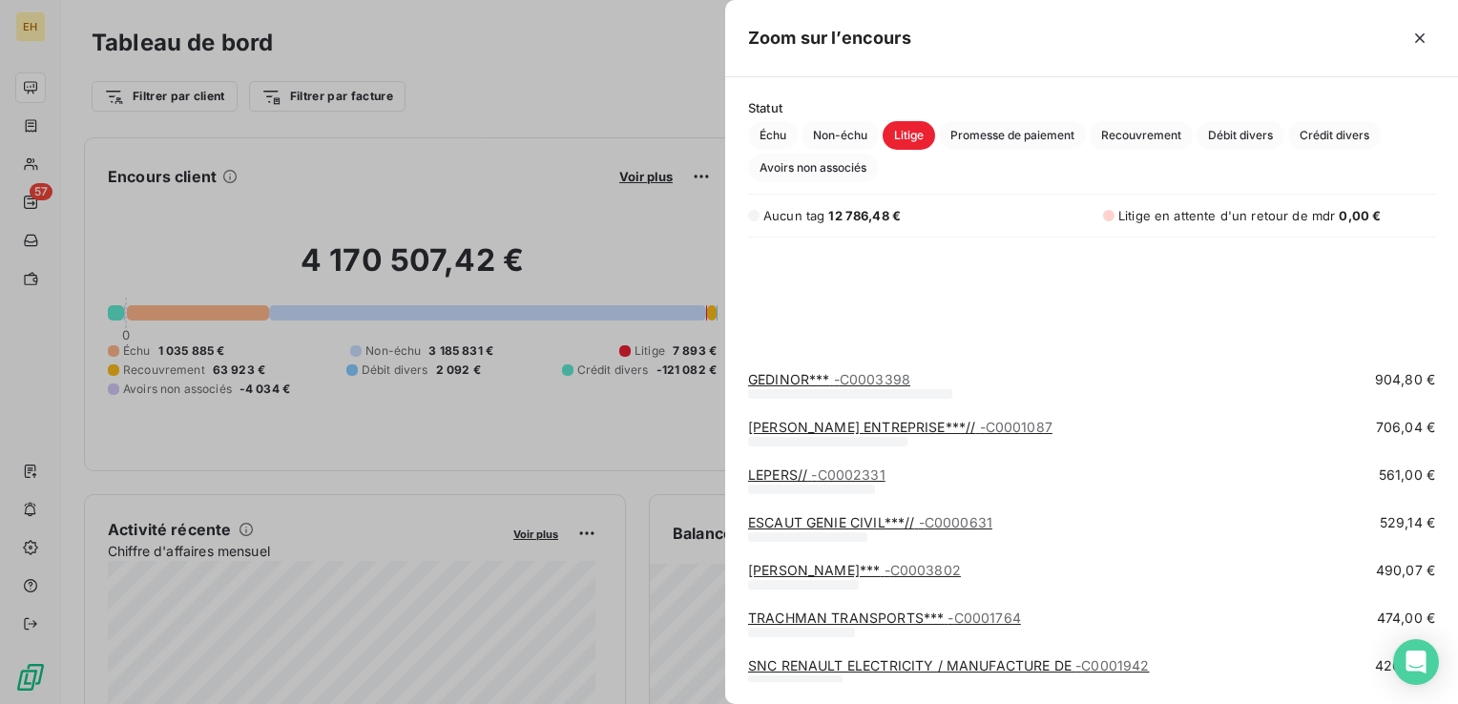
scroll to position [352, 0]
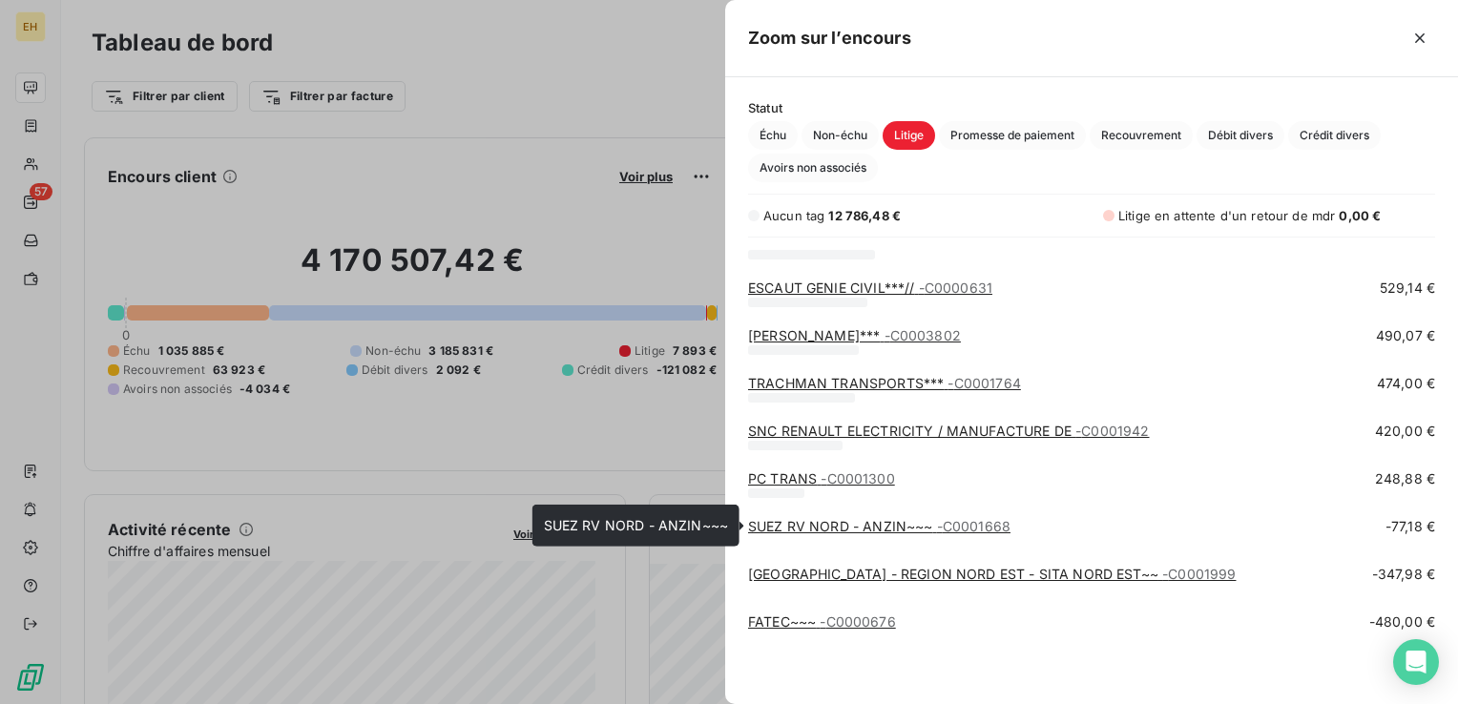
click at [875, 526] on link "SUEZ RV NORD - ANZIN~~~ - C0001668" at bounding box center [879, 526] width 262 height 16
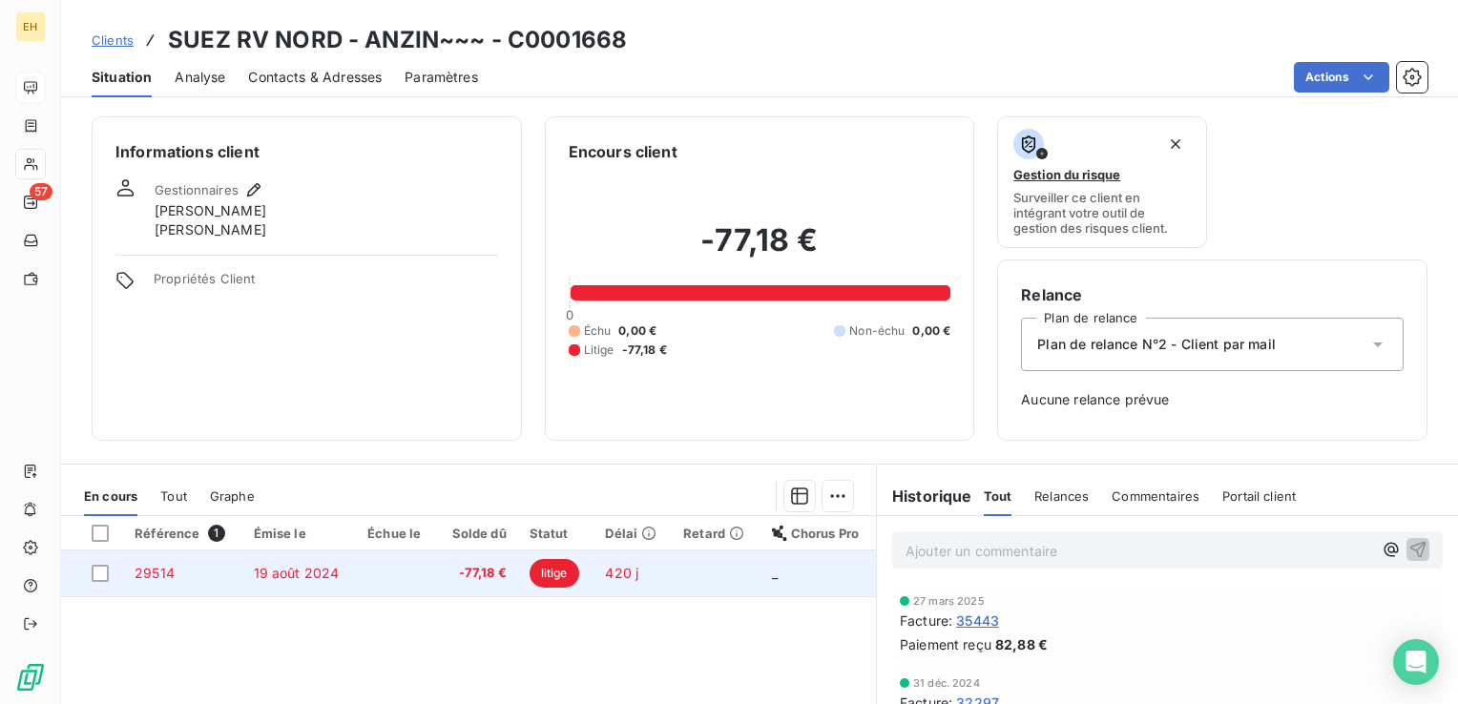
click at [466, 559] on td "-77,18 €" at bounding box center [476, 573] width 81 height 46
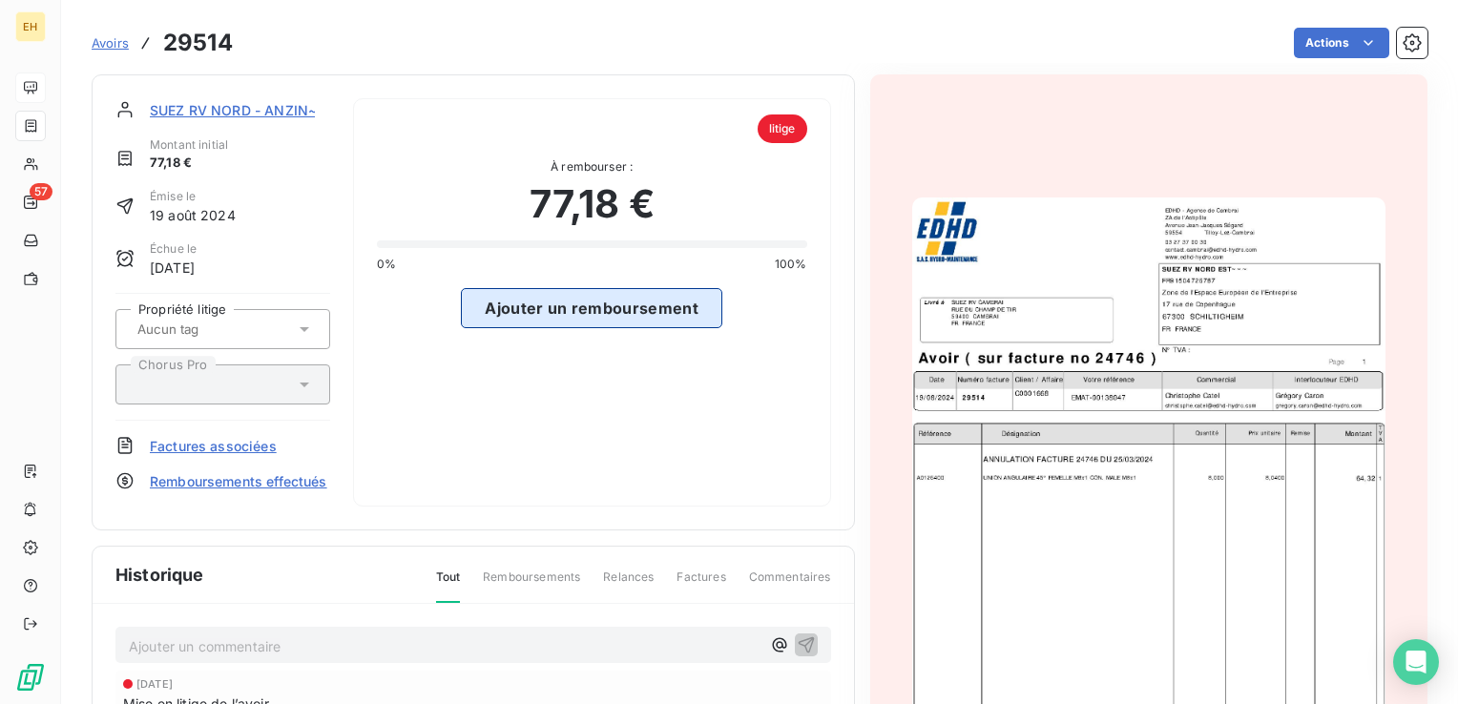
click at [630, 308] on button "Ajouter un remboursement" at bounding box center [591, 308] width 261 height 40
select select "9"
select select "2025"
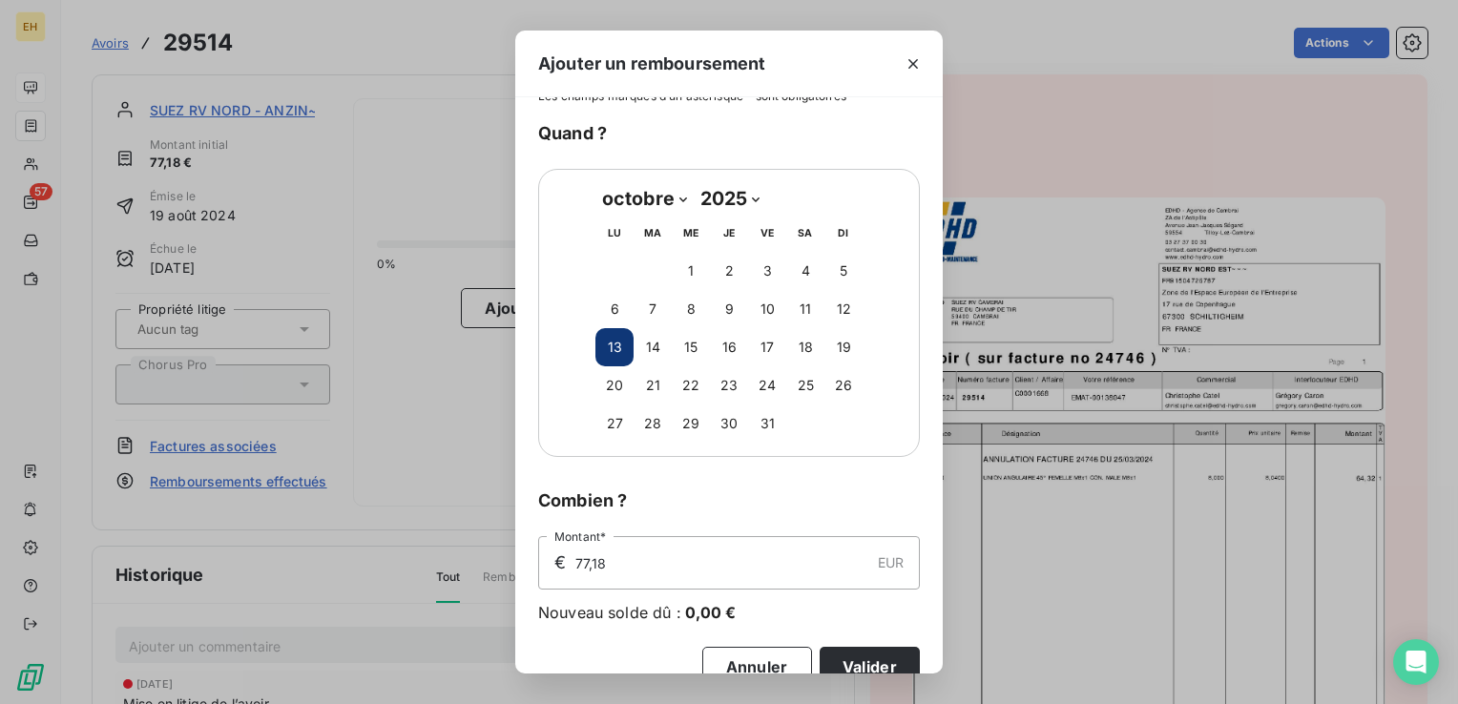
scroll to position [69, 0]
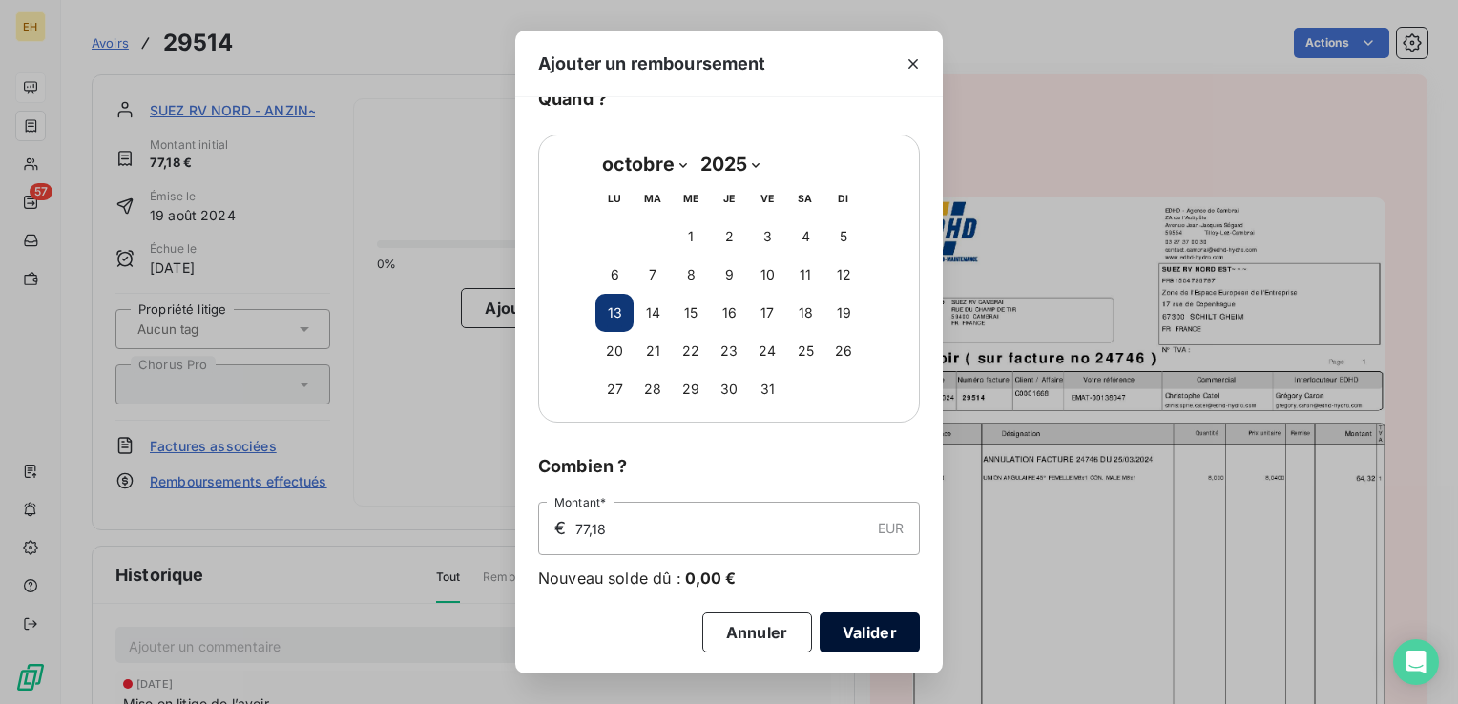
click at [868, 634] on button "Valider" at bounding box center [869, 632] width 100 height 40
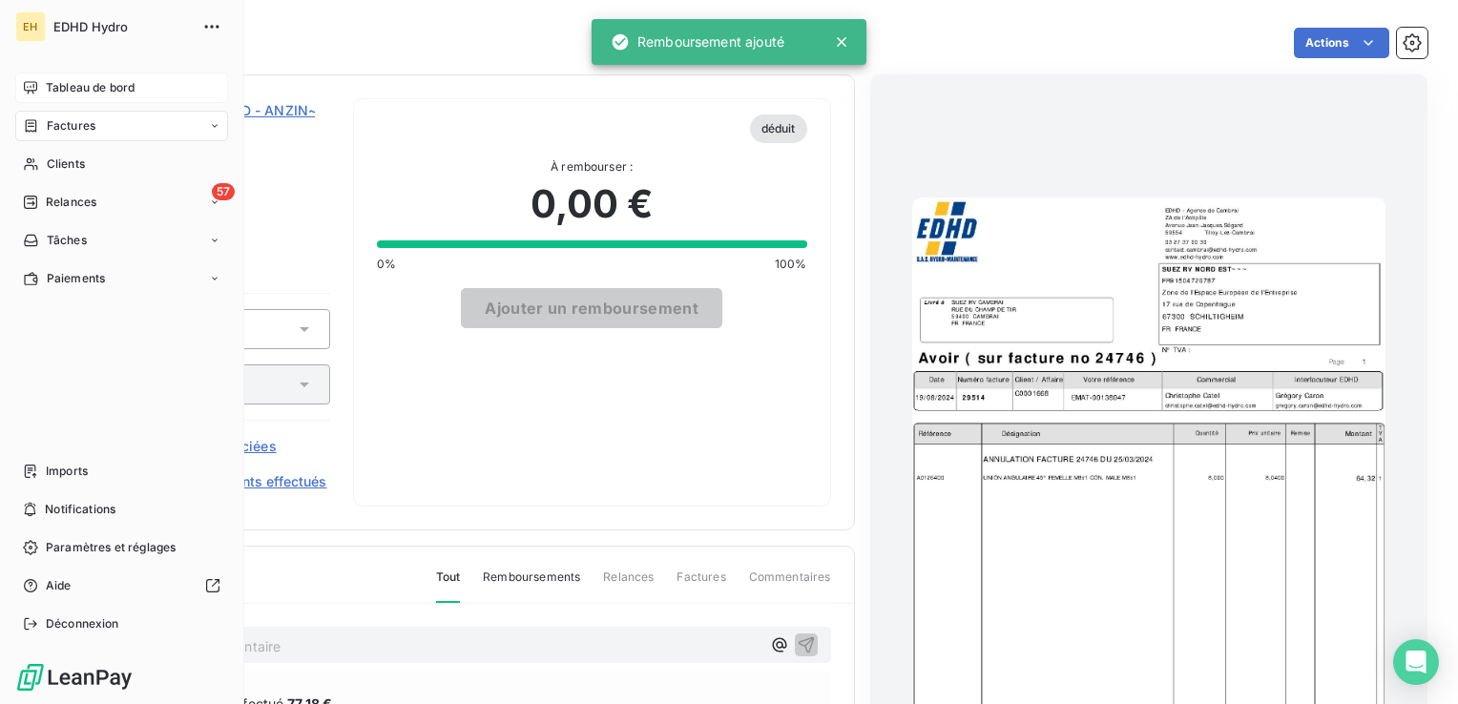
click at [45, 86] on div "Tableau de bord" at bounding box center [121, 87] width 213 height 31
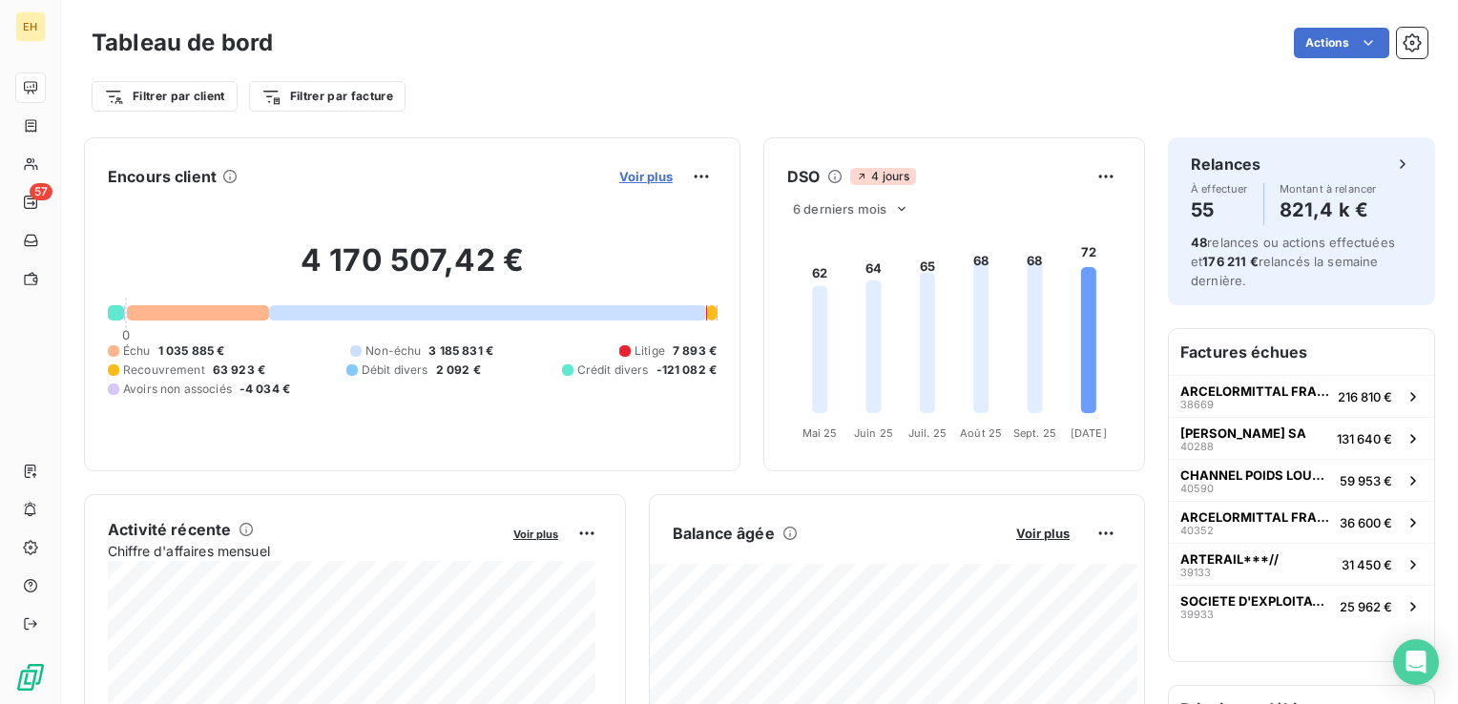
click at [641, 171] on span "Voir plus" at bounding box center [645, 176] width 53 height 15
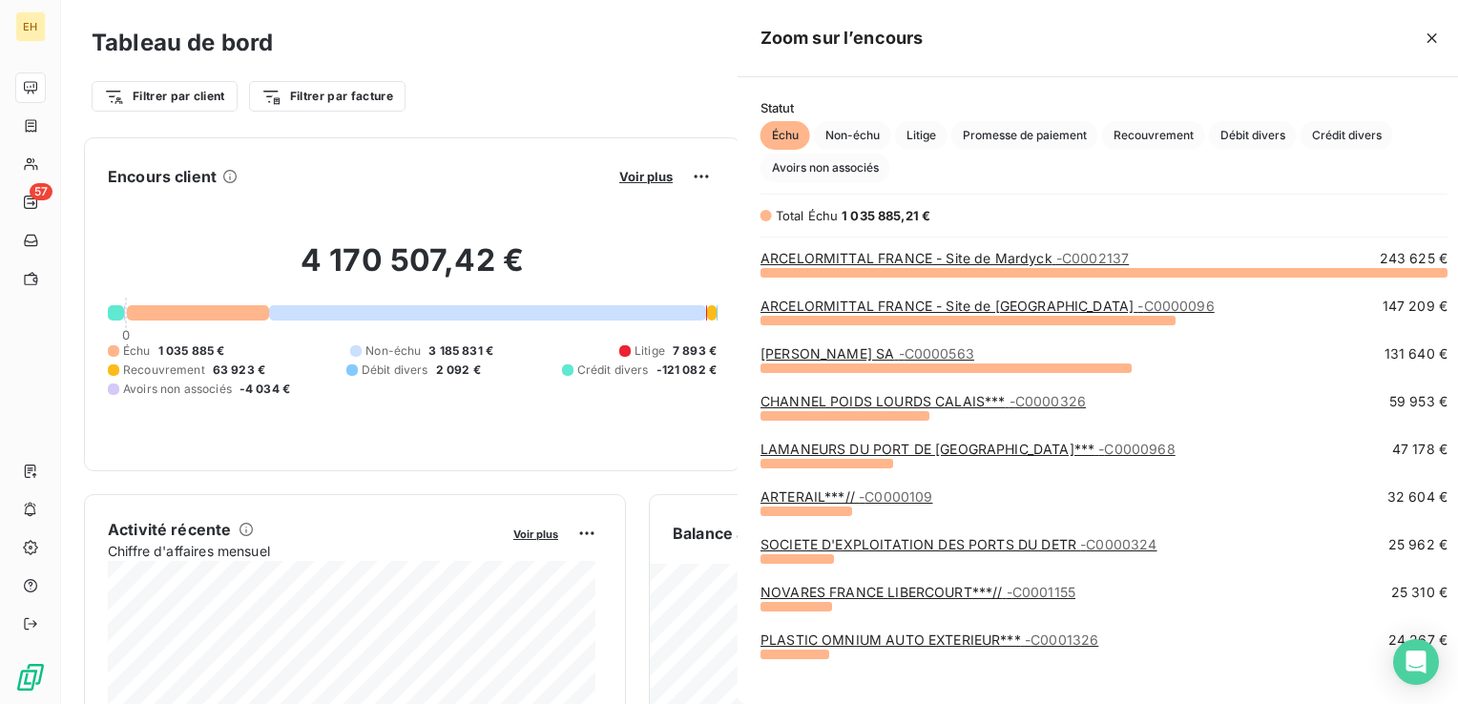
scroll to position [690, 717]
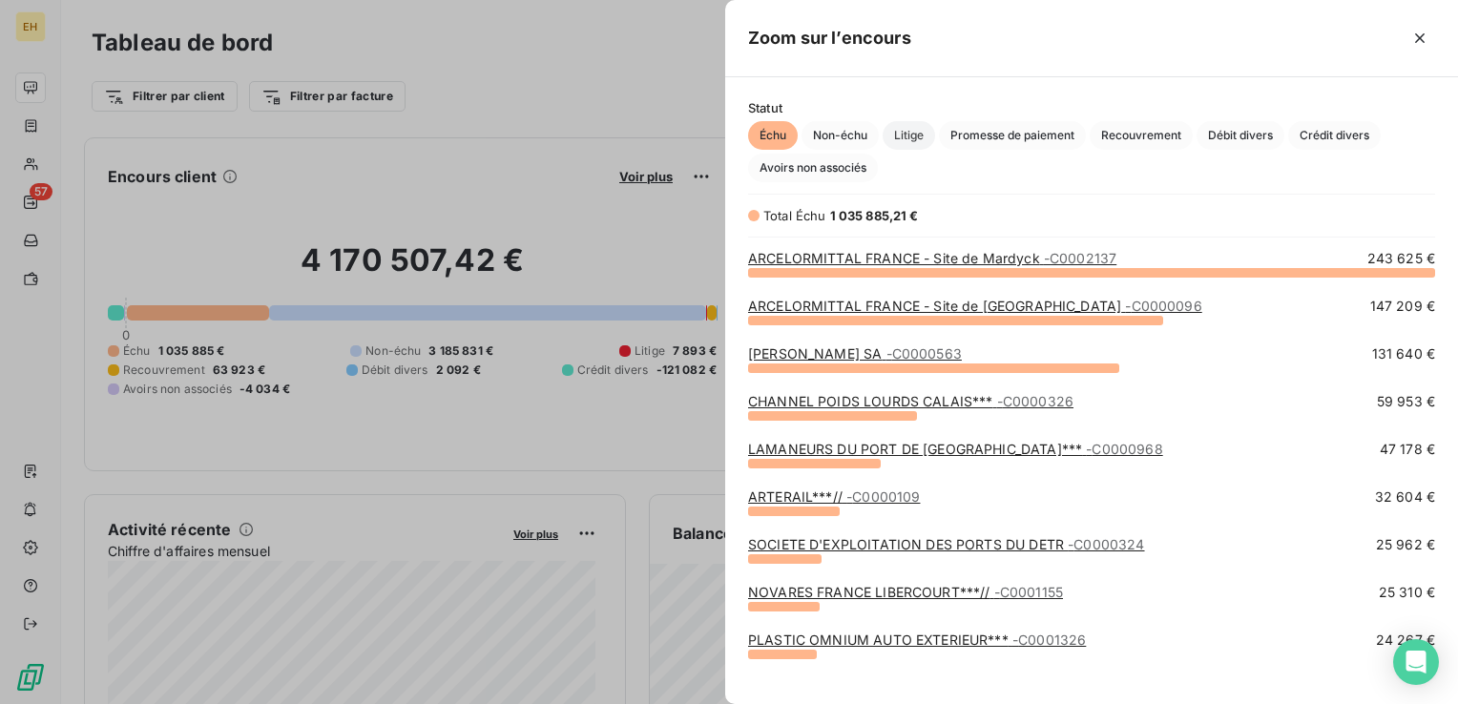
click at [916, 138] on span "Litige" at bounding box center [908, 135] width 52 height 29
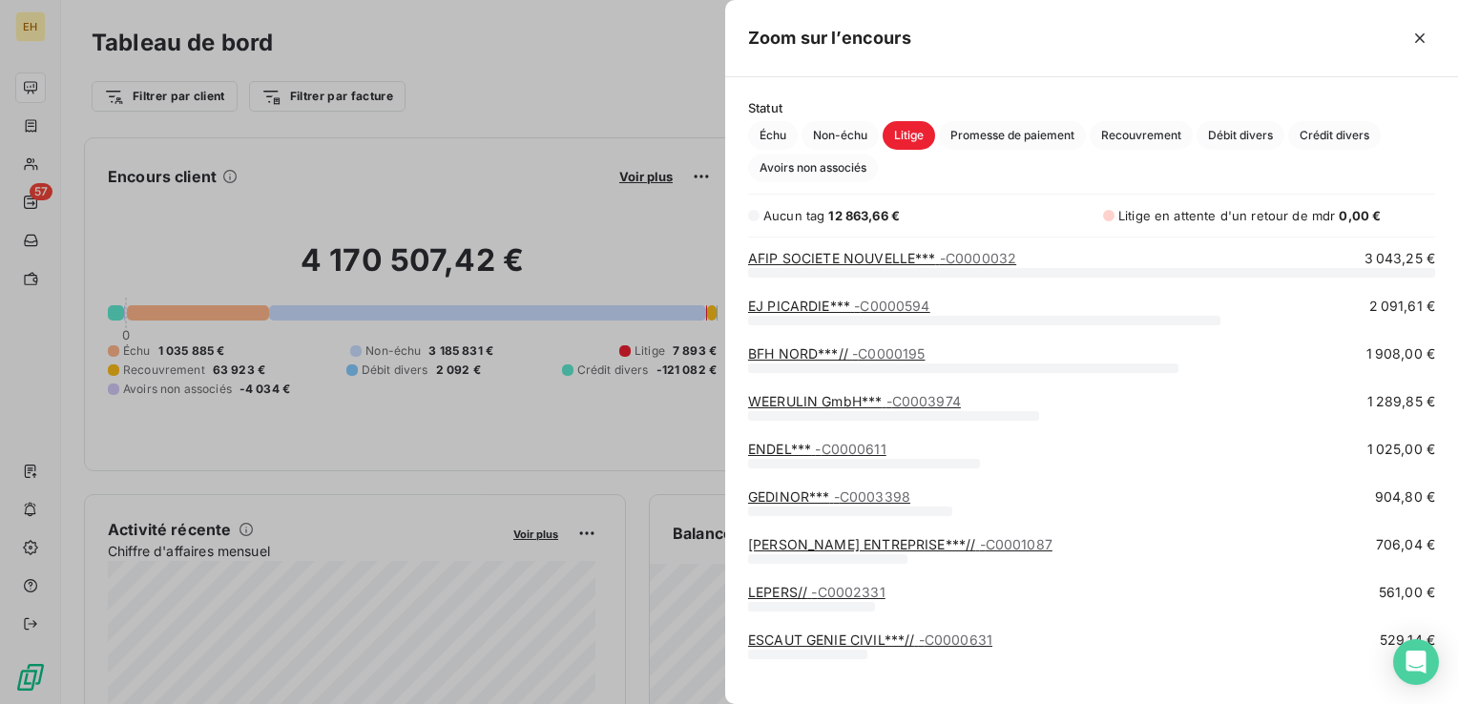
scroll to position [305, 0]
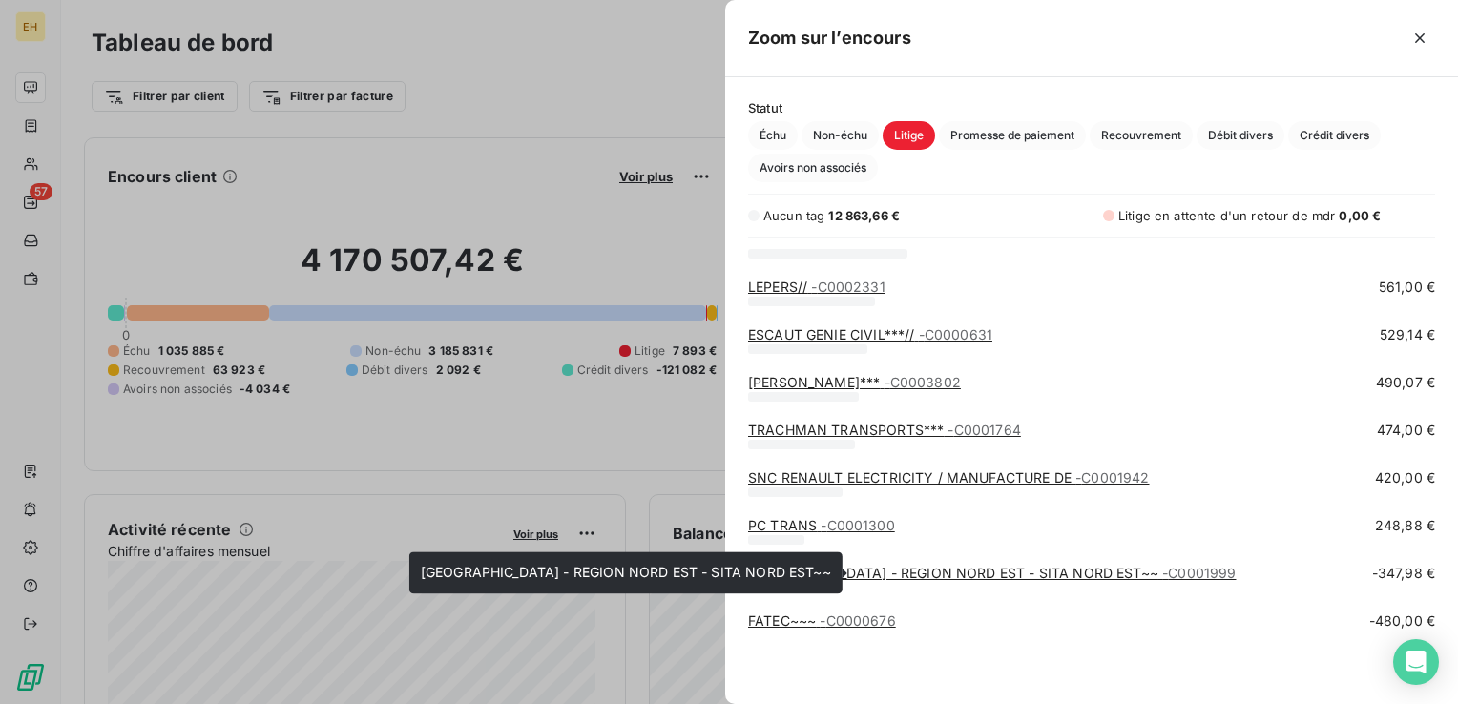
click at [984, 569] on link "SUEZ - REGION NORD EST - SITA NORD EST~~ - C0001999" at bounding box center [991, 573] width 487 height 16
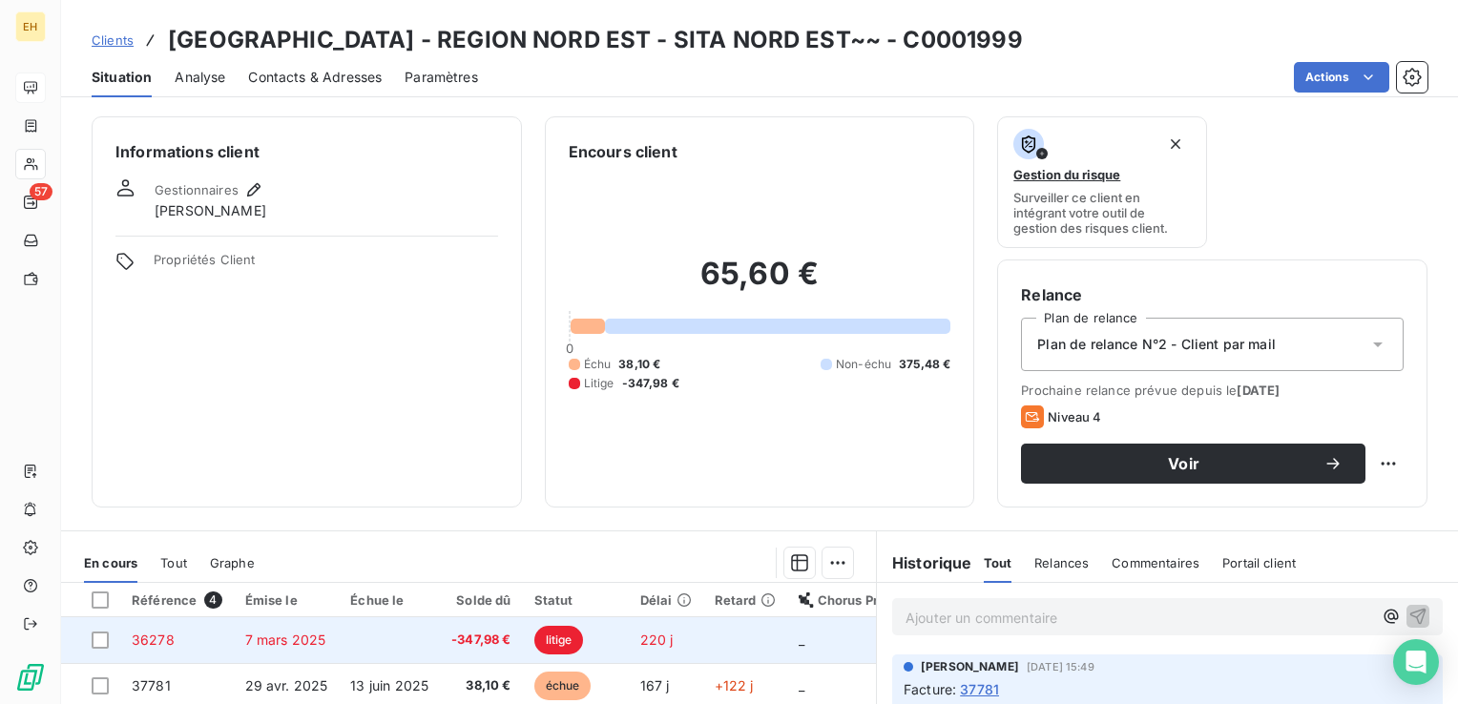
click at [476, 651] on td "-347,98 €" at bounding box center [481, 640] width 82 height 46
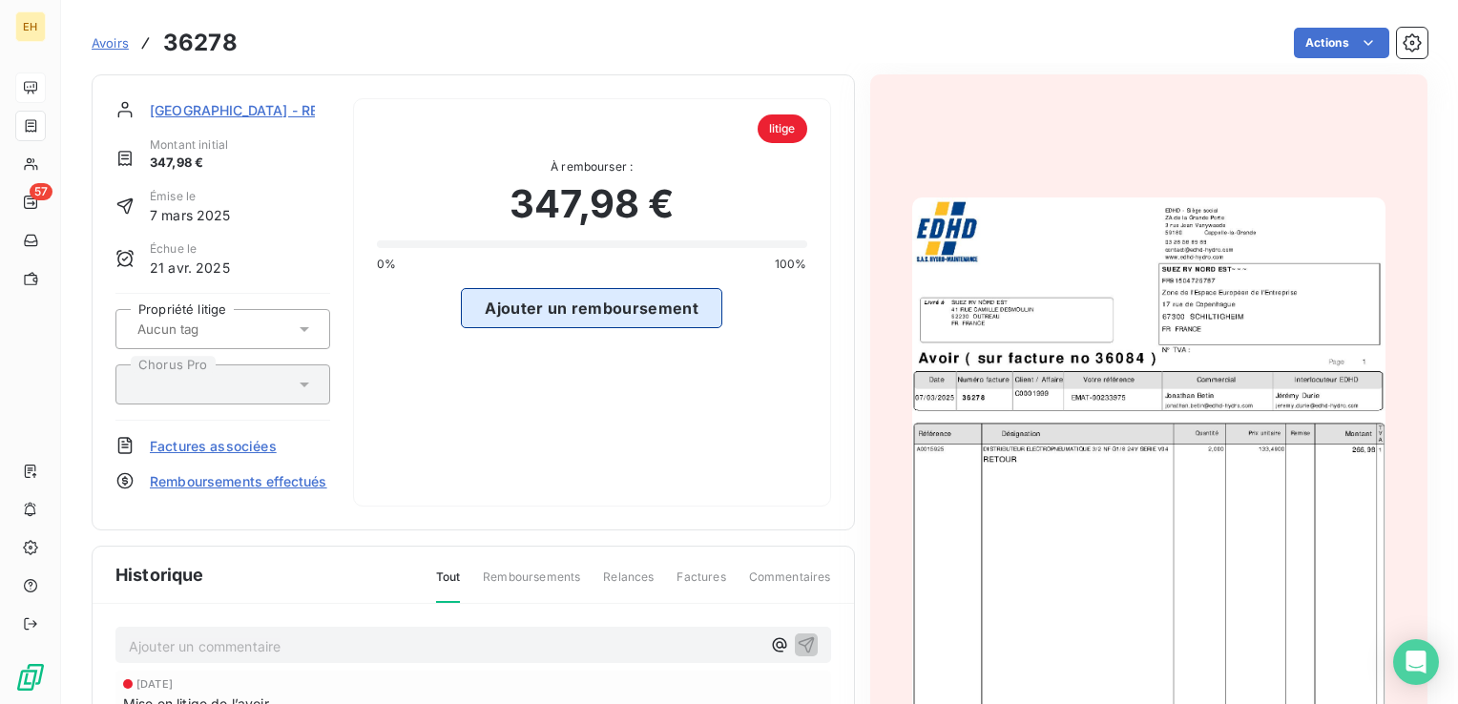
click at [635, 307] on button "Ajouter un remboursement" at bounding box center [591, 308] width 261 height 40
select select "9"
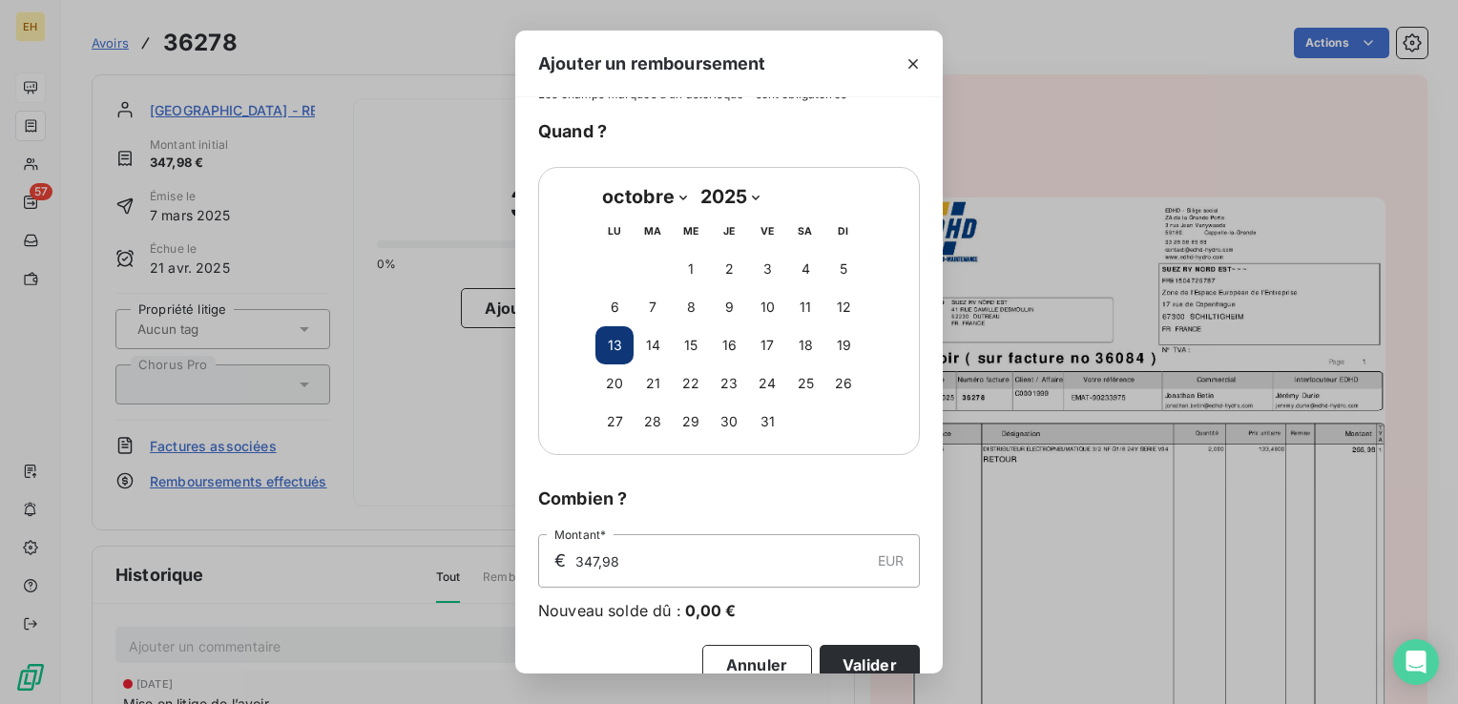
scroll to position [69, 0]
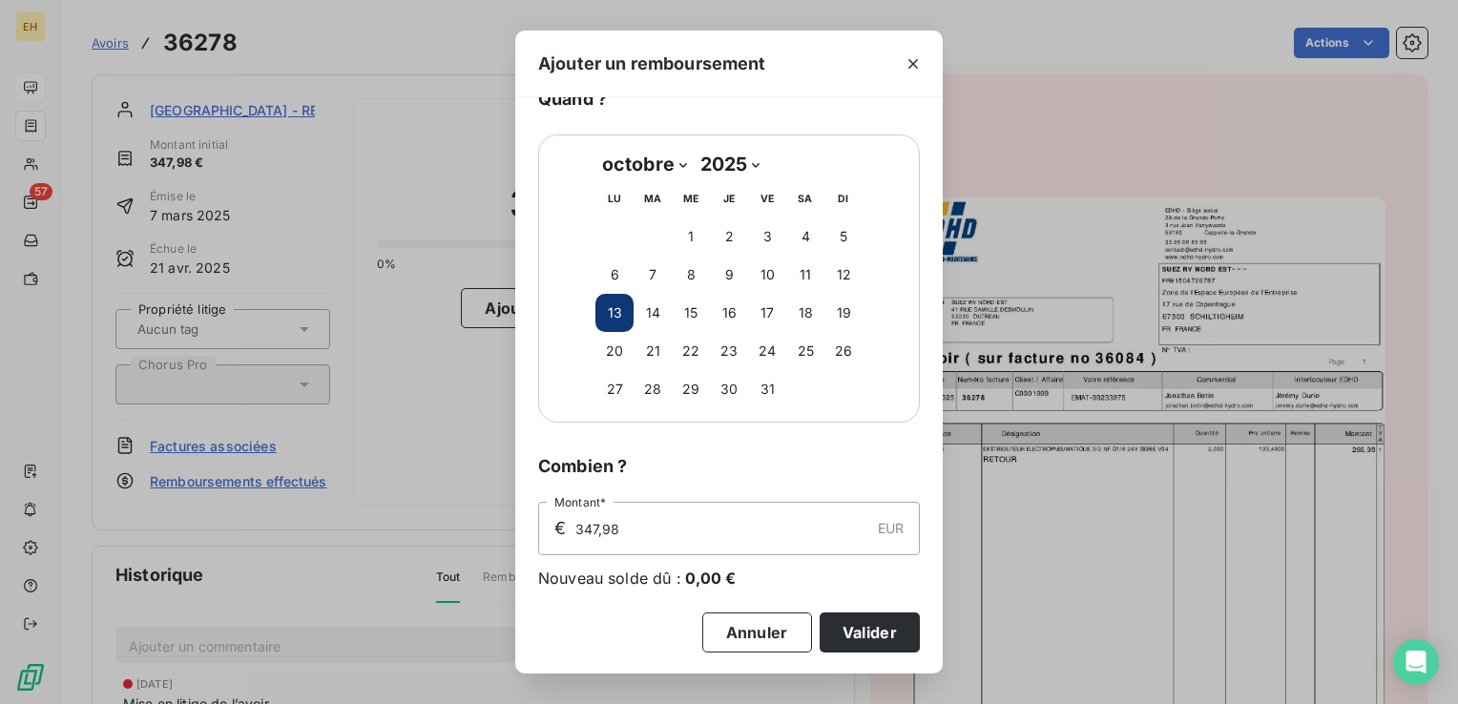
click at [848, 619] on button "Valider" at bounding box center [869, 632] width 100 height 40
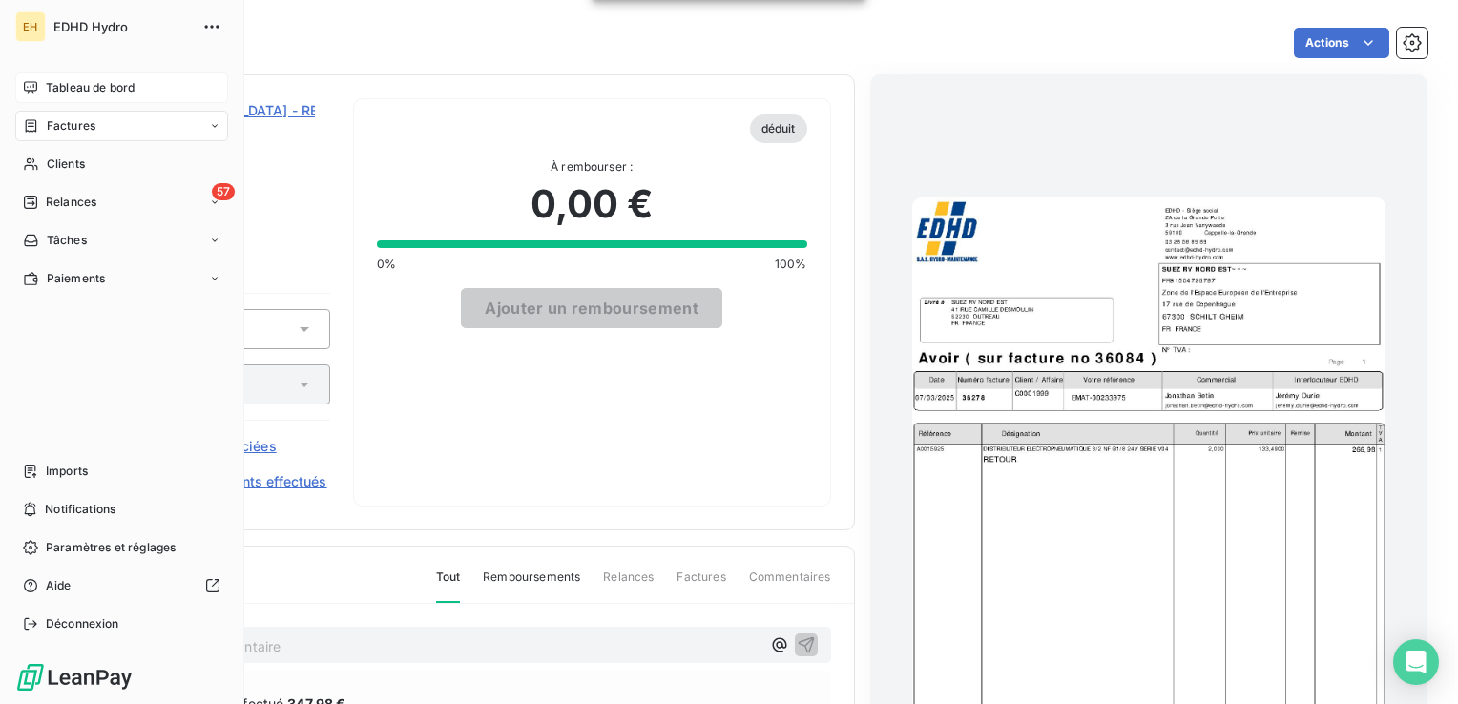
click at [72, 87] on span "Tableau de bord" at bounding box center [90, 87] width 89 height 17
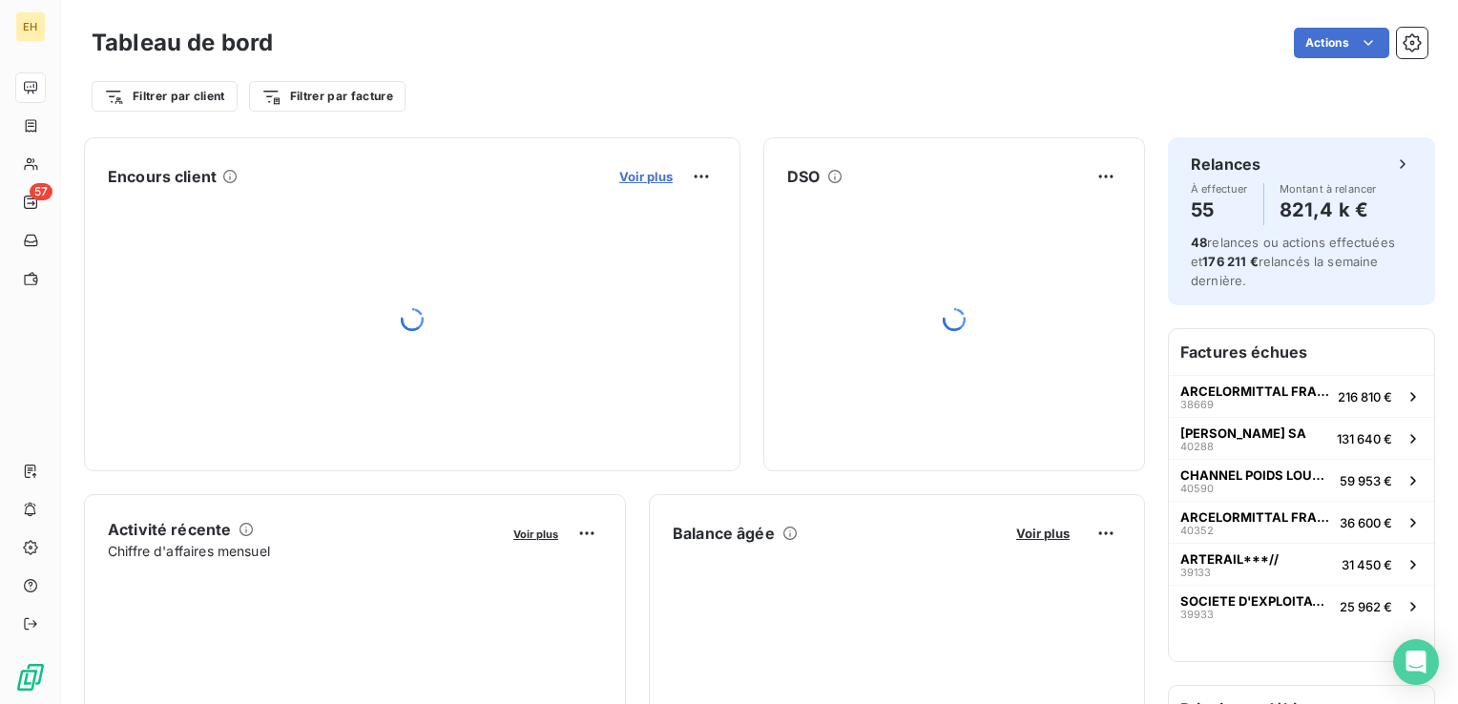
click at [632, 175] on span "Voir plus" at bounding box center [645, 176] width 53 height 15
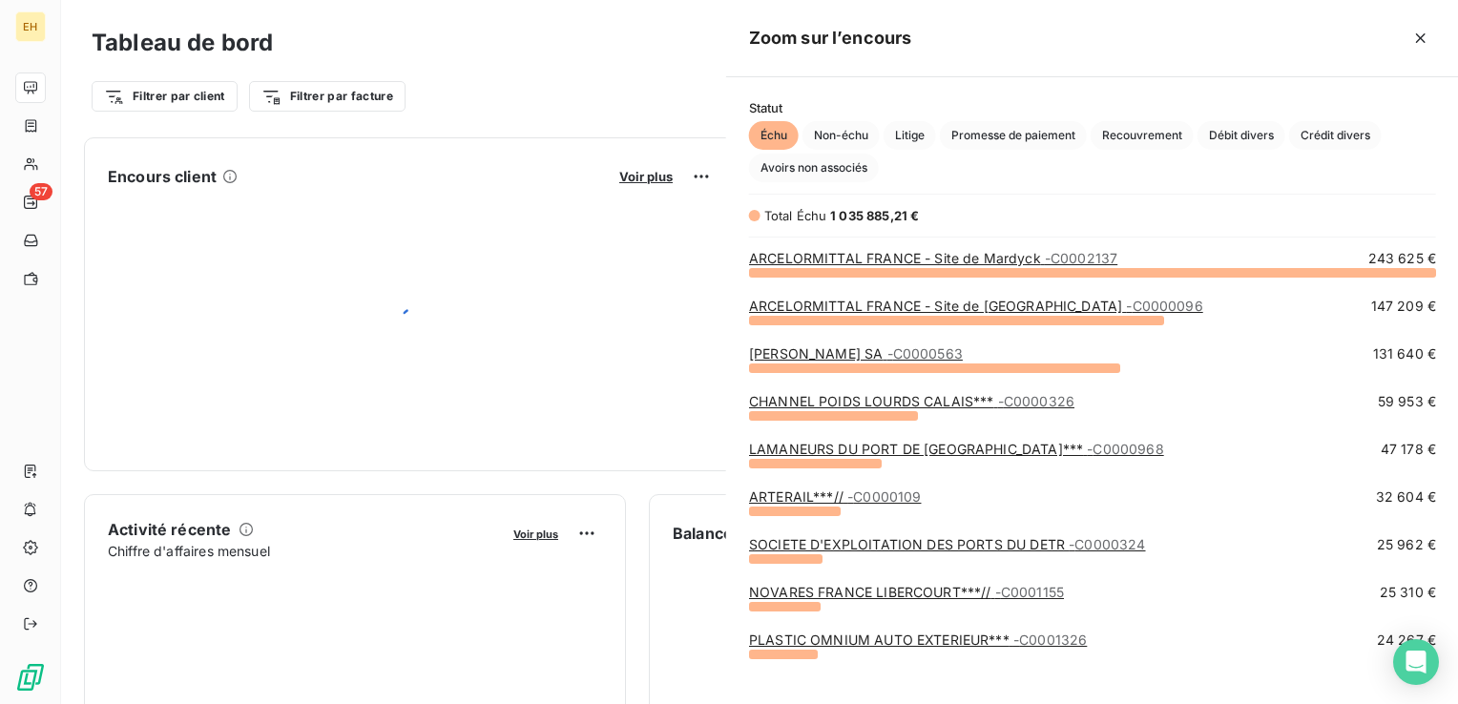
scroll to position [690, 717]
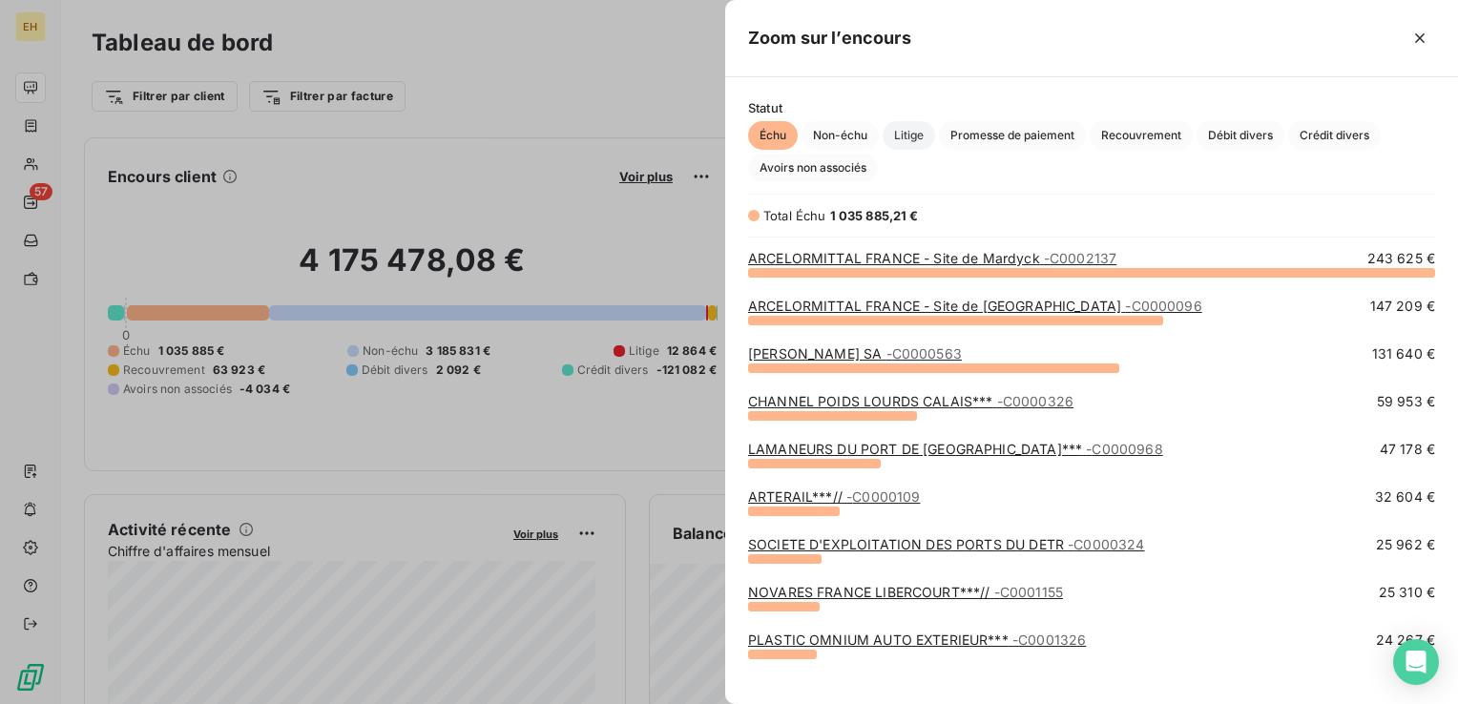
click at [905, 135] on span "Litige" at bounding box center [908, 135] width 52 height 29
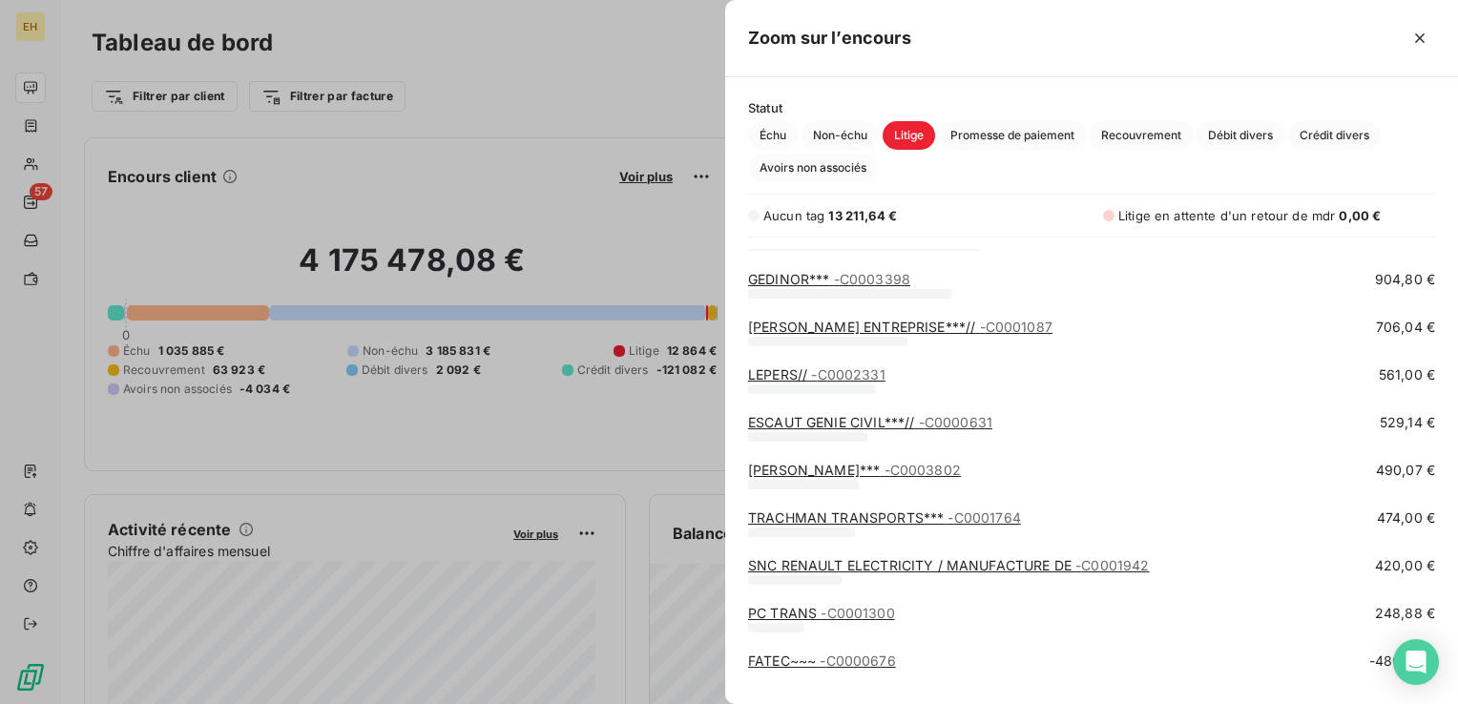
scroll to position [257, 0]
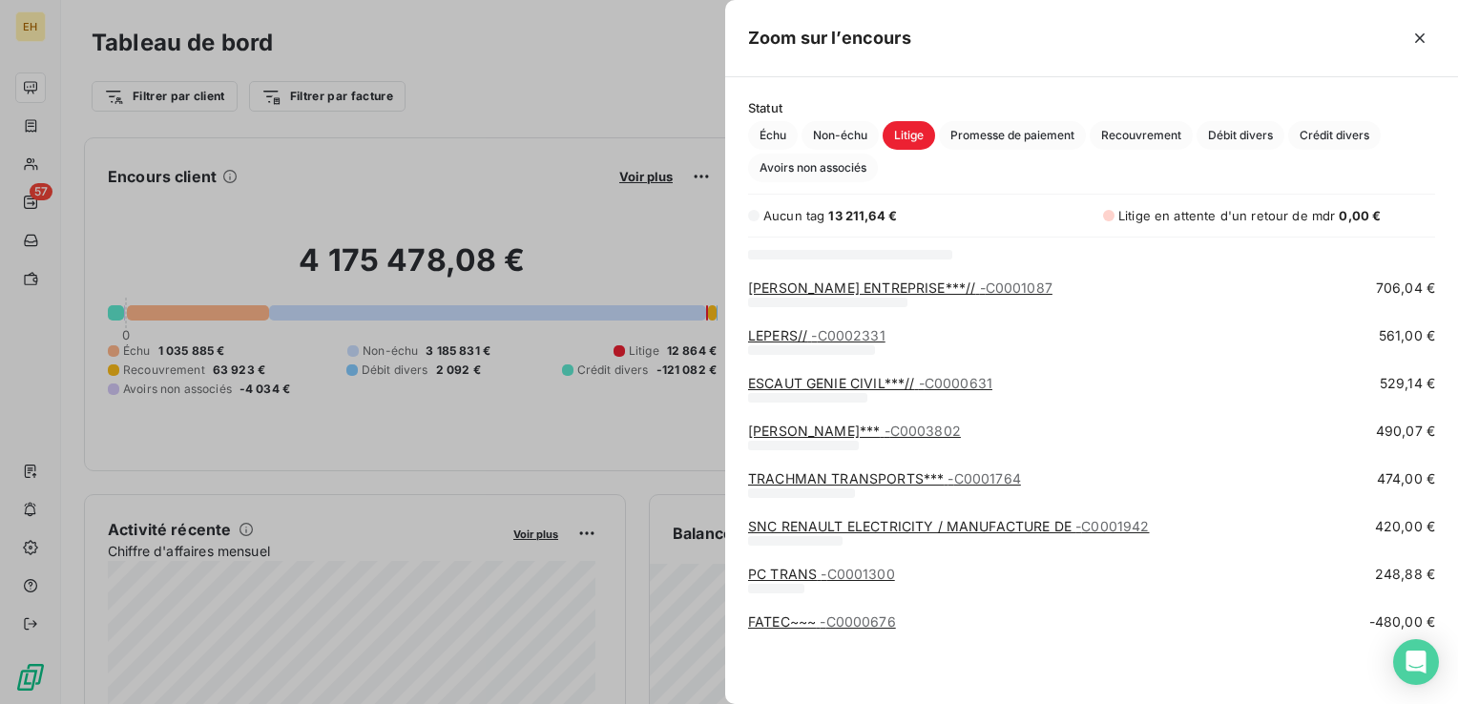
click at [858, 624] on span "- C0000676" at bounding box center [856, 621] width 75 height 16
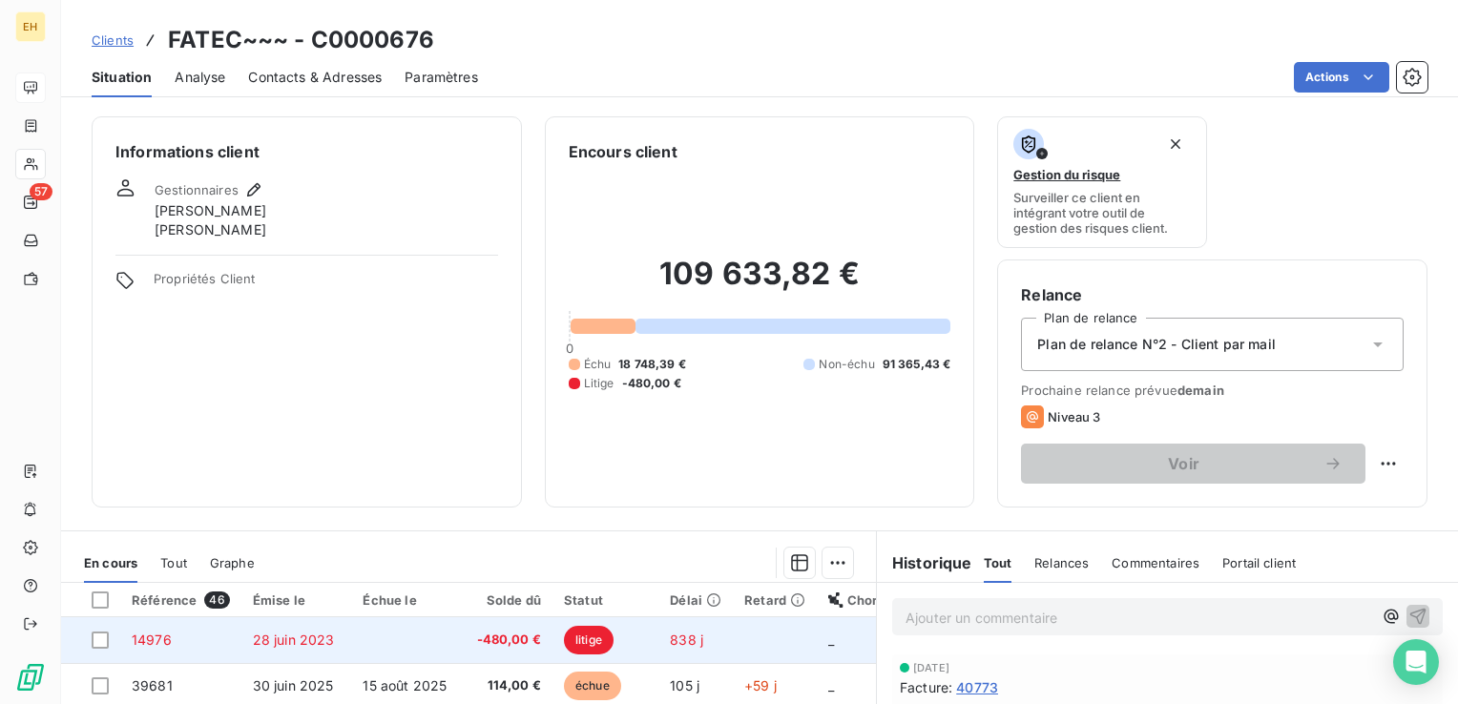
click at [516, 632] on span "-480,00 €" at bounding box center [505, 640] width 72 height 19
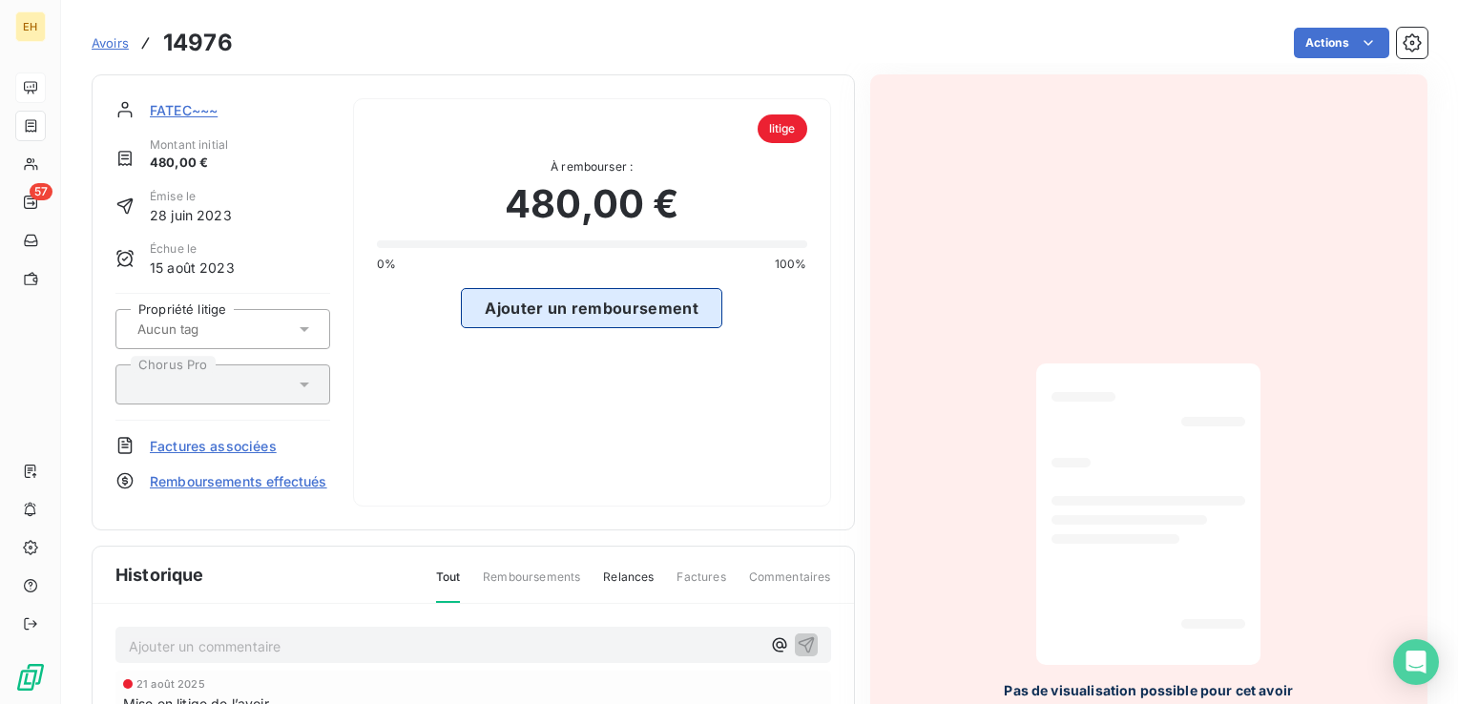
click at [633, 315] on button "Ajouter un remboursement" at bounding box center [591, 308] width 261 height 40
select select "9"
select select "2025"
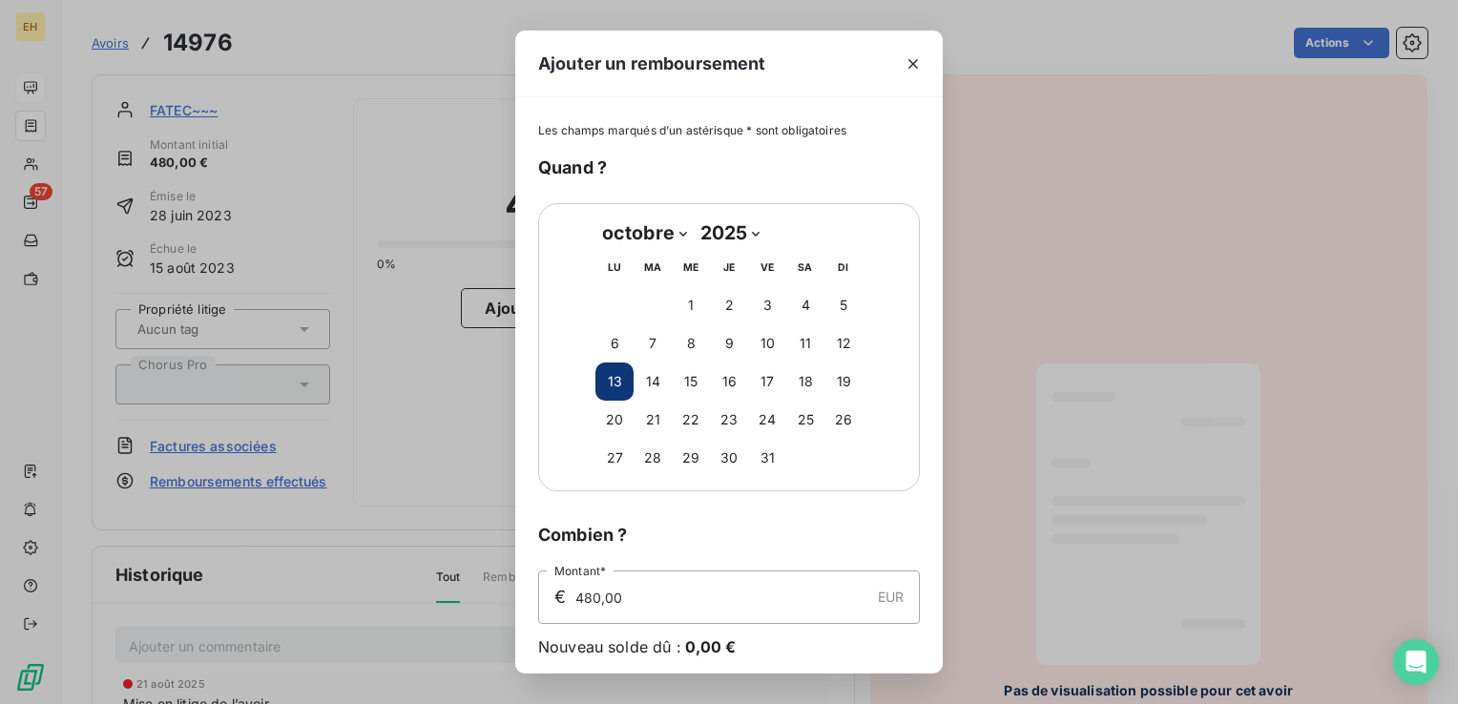
scroll to position [69, 0]
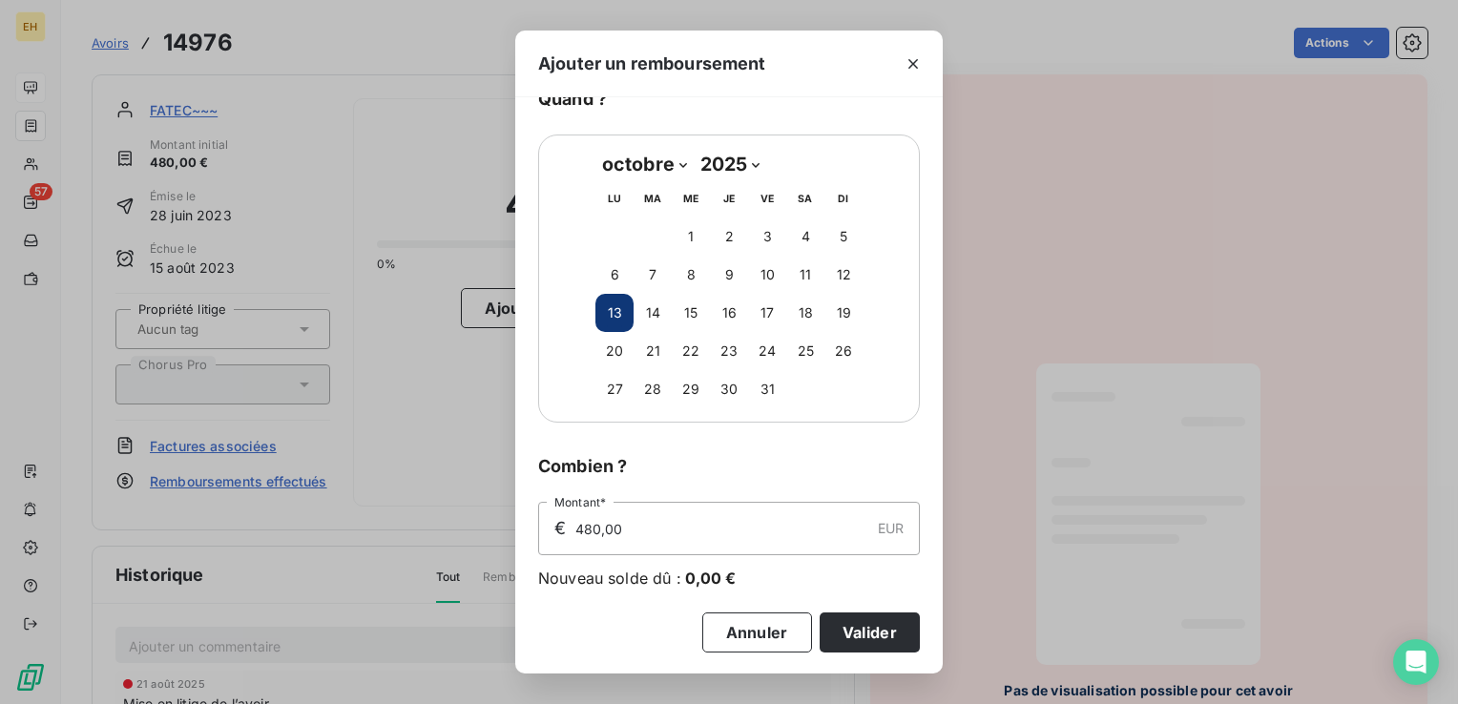
click at [861, 636] on button "Valider" at bounding box center [869, 632] width 100 height 40
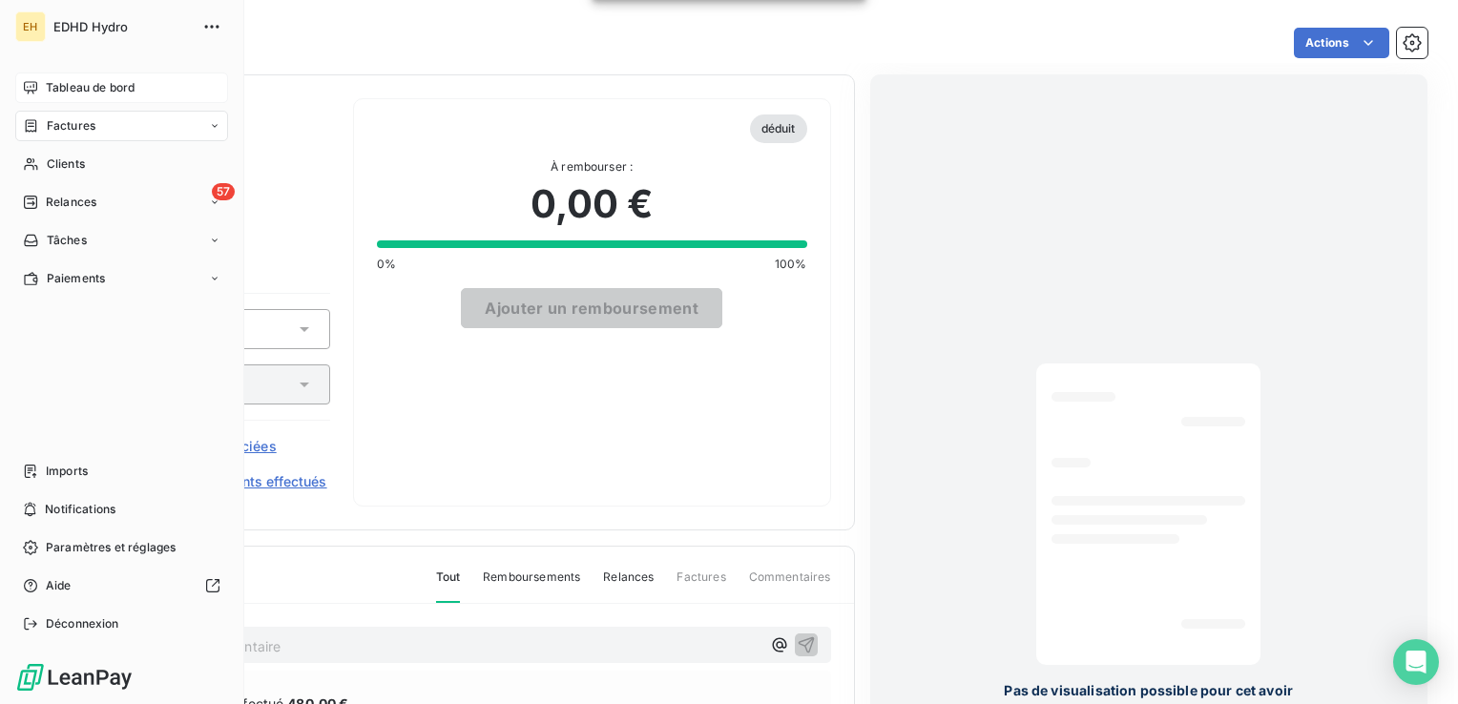
click at [75, 87] on span "Tableau de bord" at bounding box center [90, 87] width 89 height 17
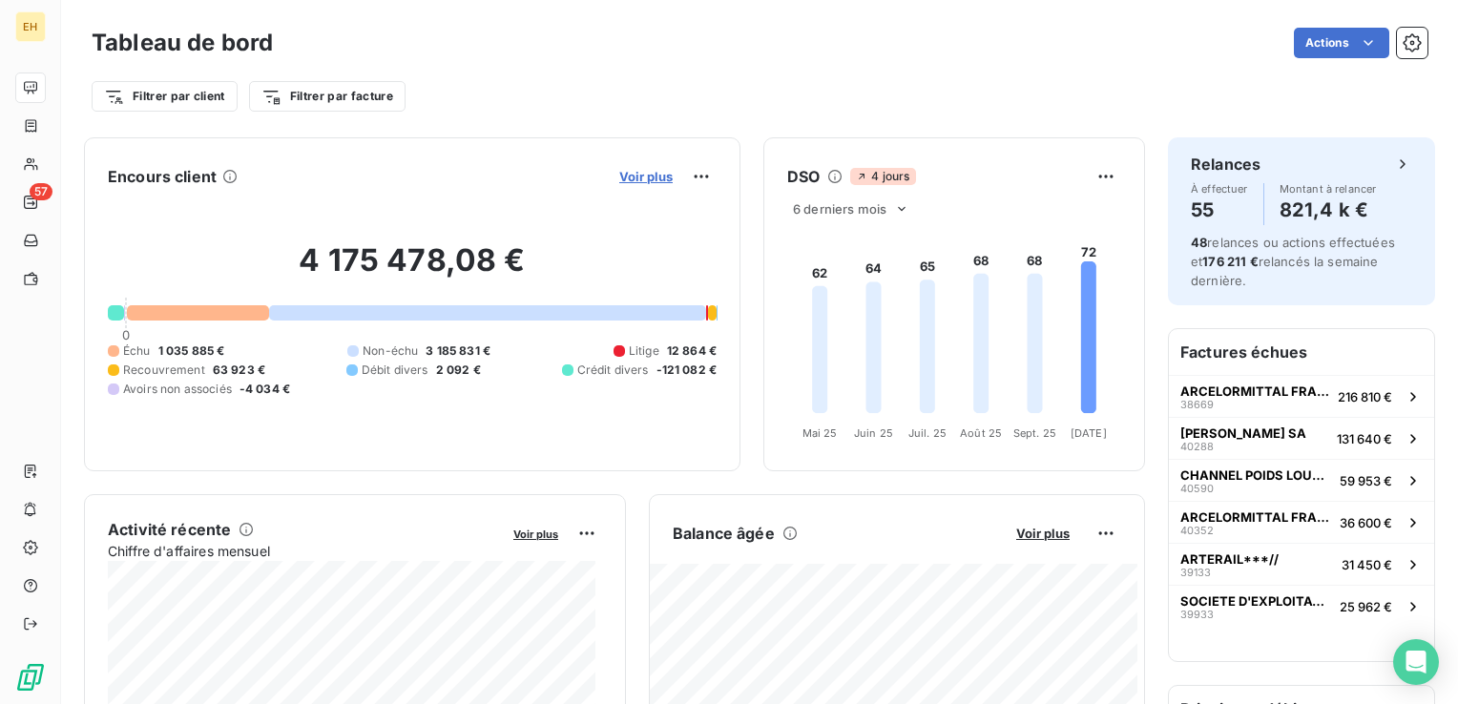
click at [640, 177] on span "Voir plus" at bounding box center [645, 176] width 53 height 15
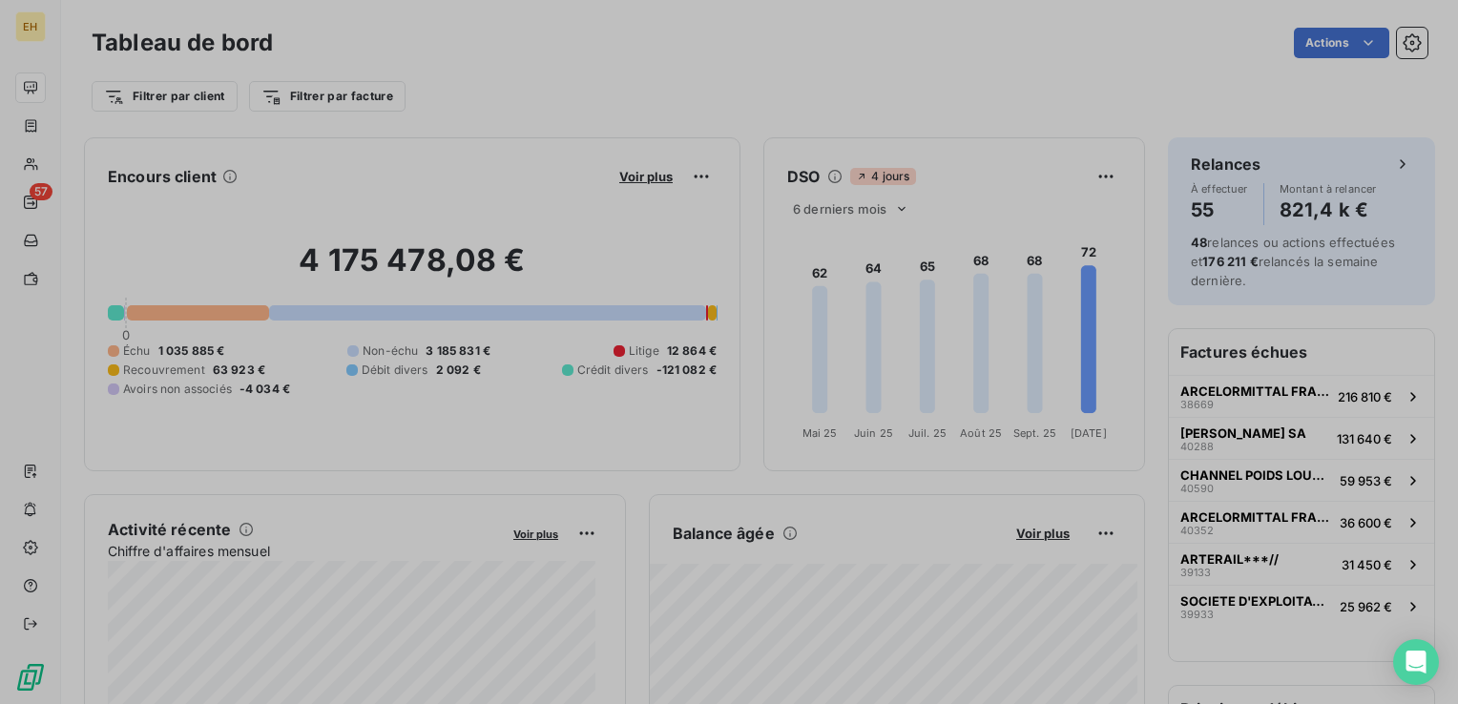
scroll to position [690, 717]
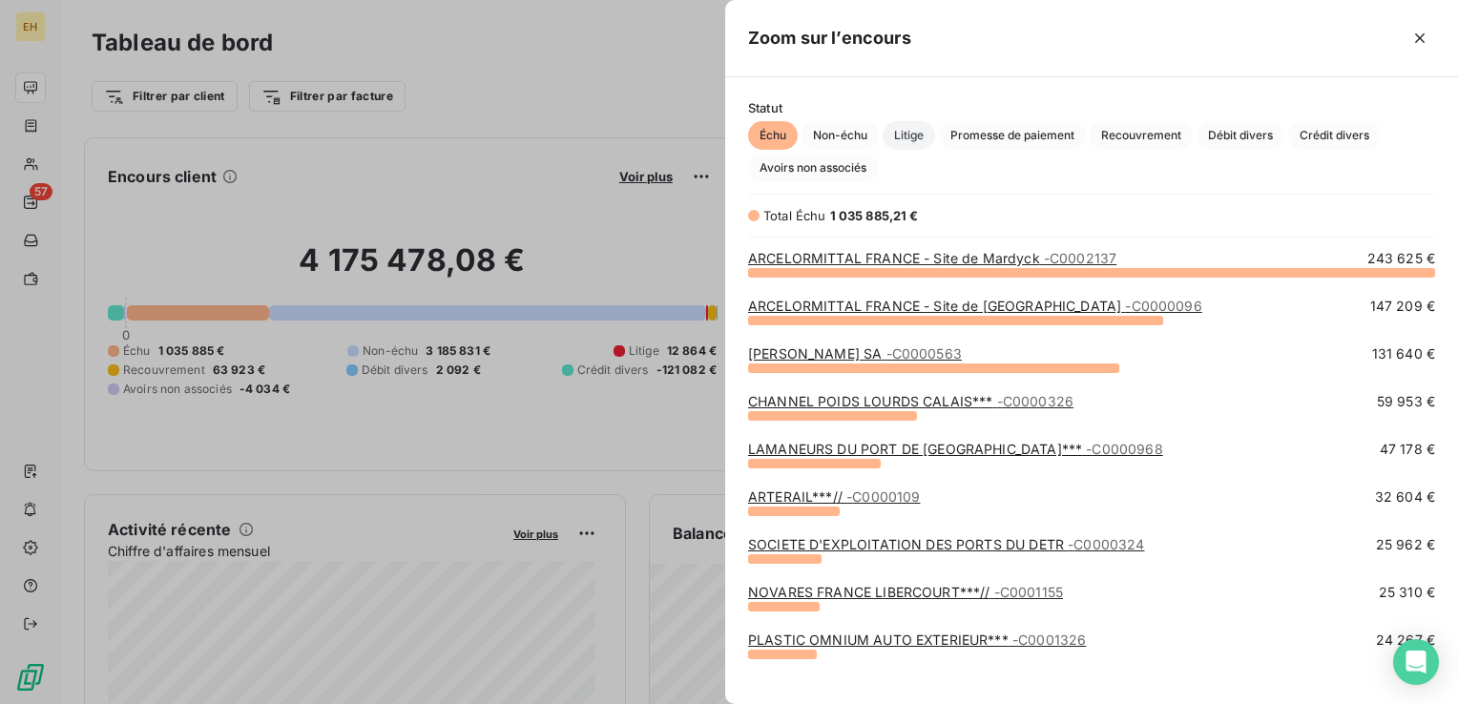
click at [925, 130] on span "Litige" at bounding box center [908, 135] width 52 height 29
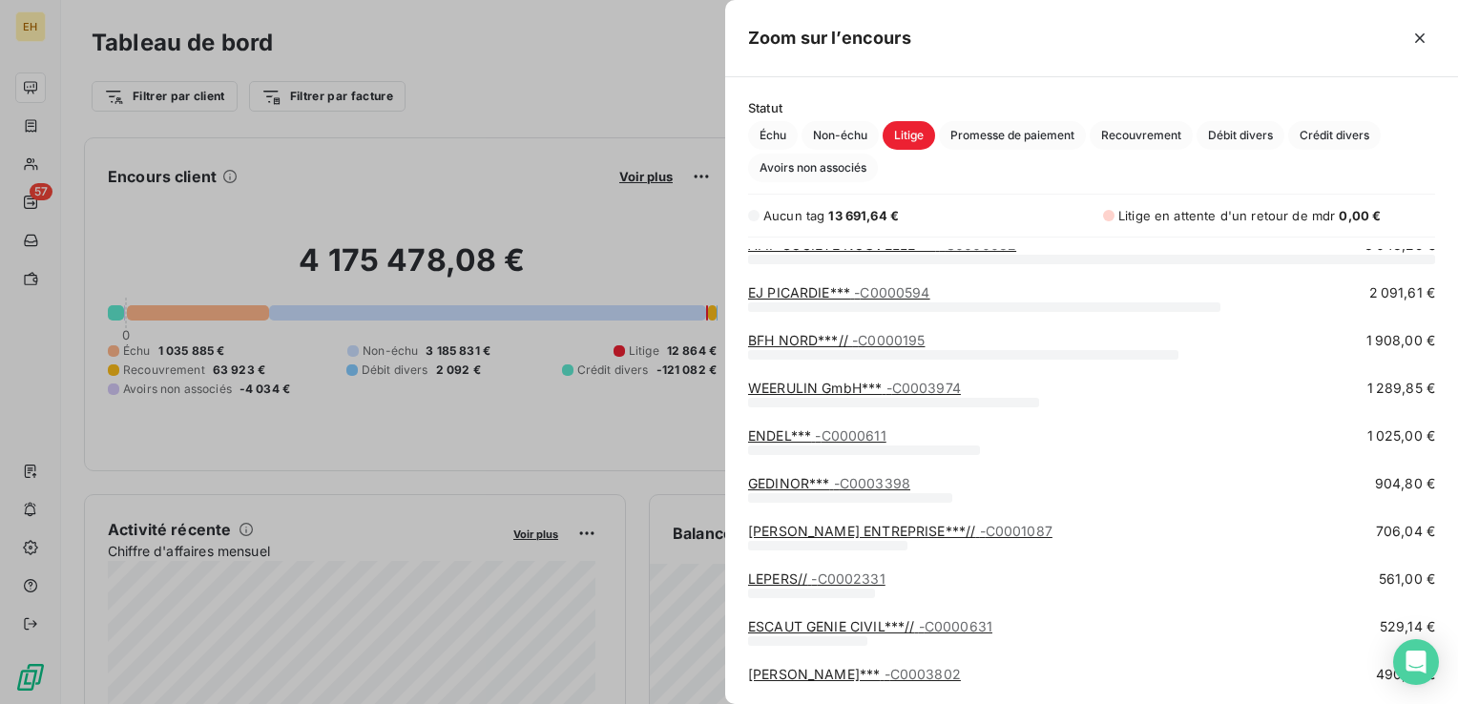
scroll to position [0, 0]
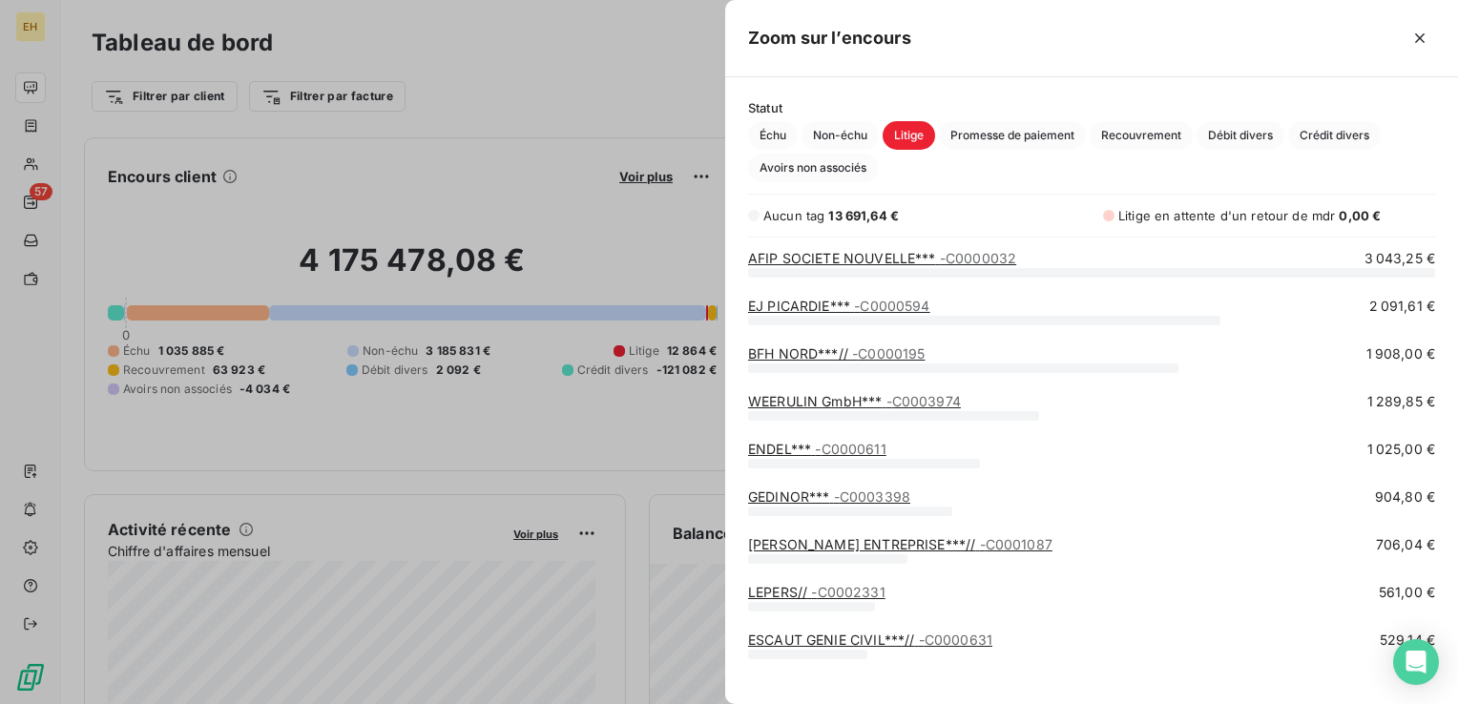
click at [549, 374] on div at bounding box center [729, 352] width 1458 height 704
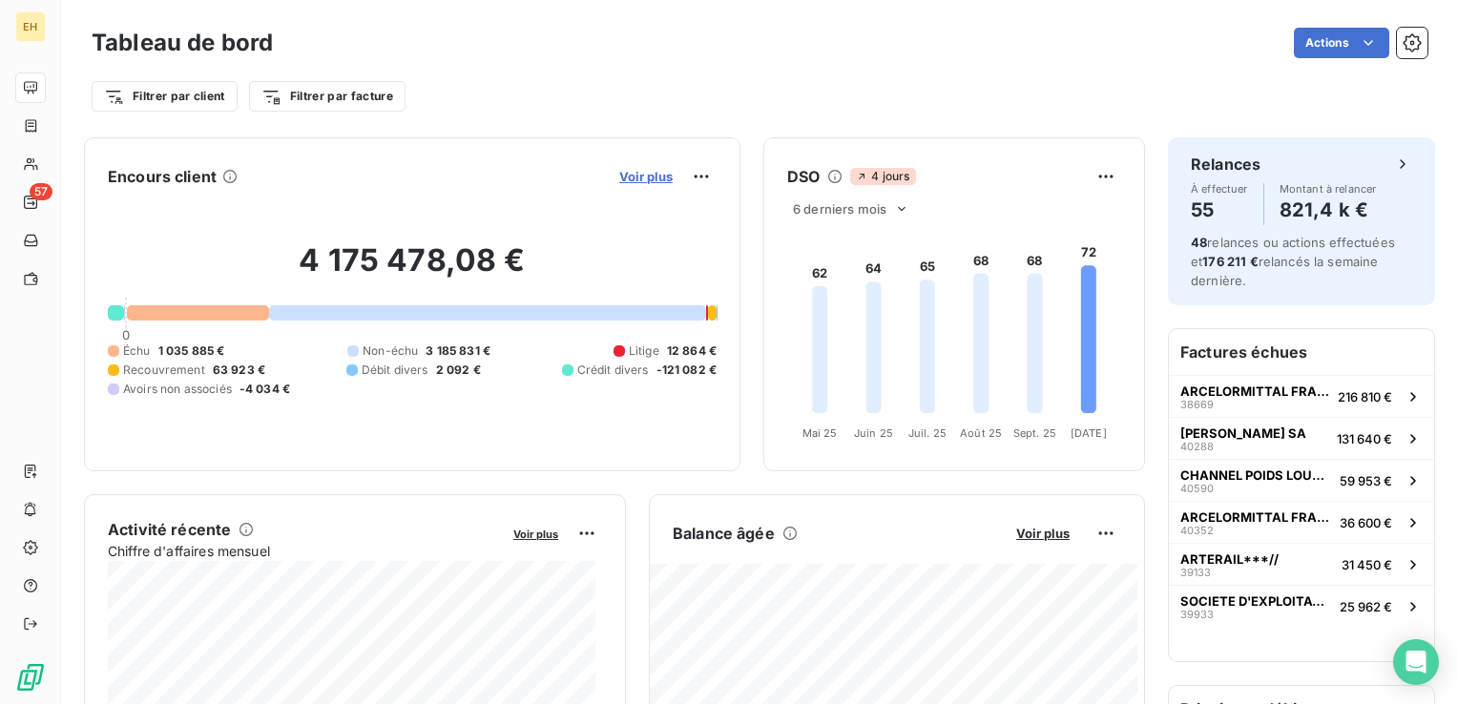
click at [633, 179] on span "Voir plus" at bounding box center [645, 176] width 53 height 15
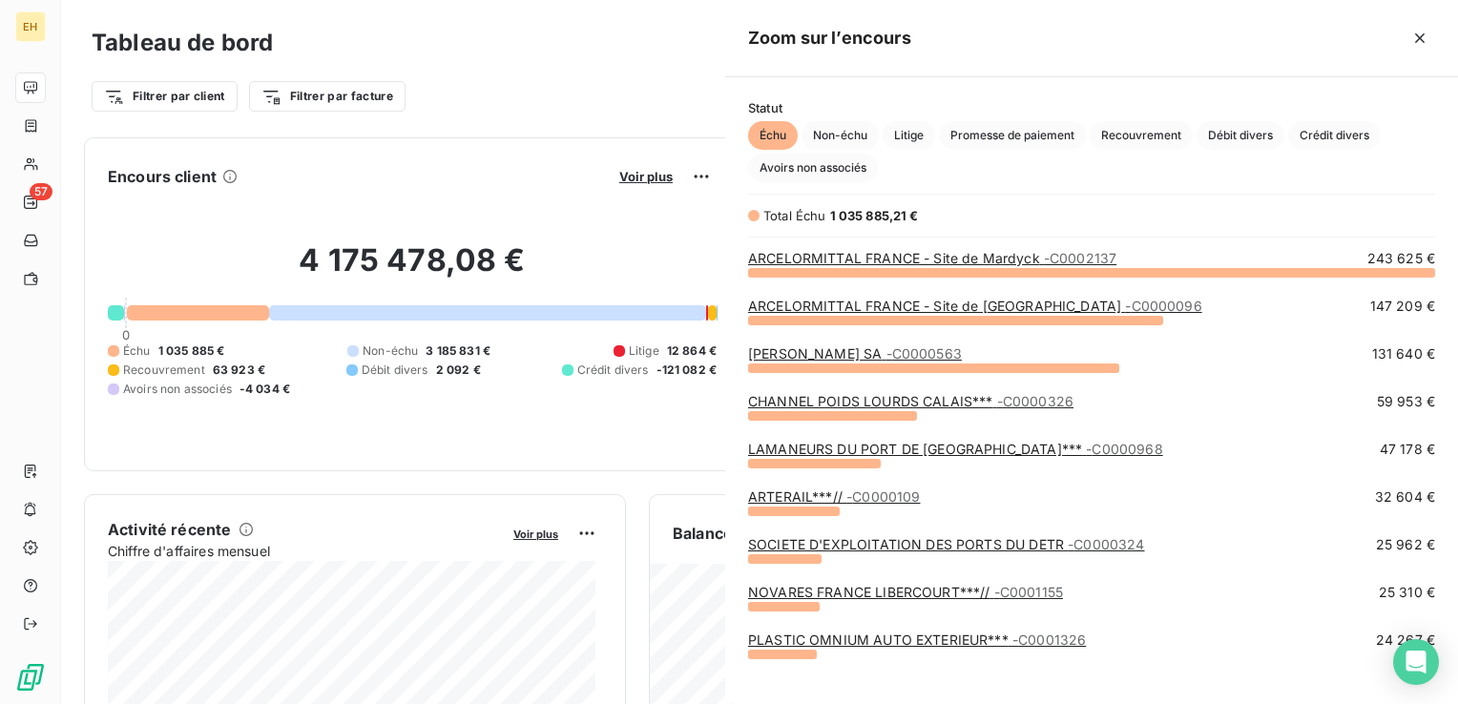
scroll to position [418, 717]
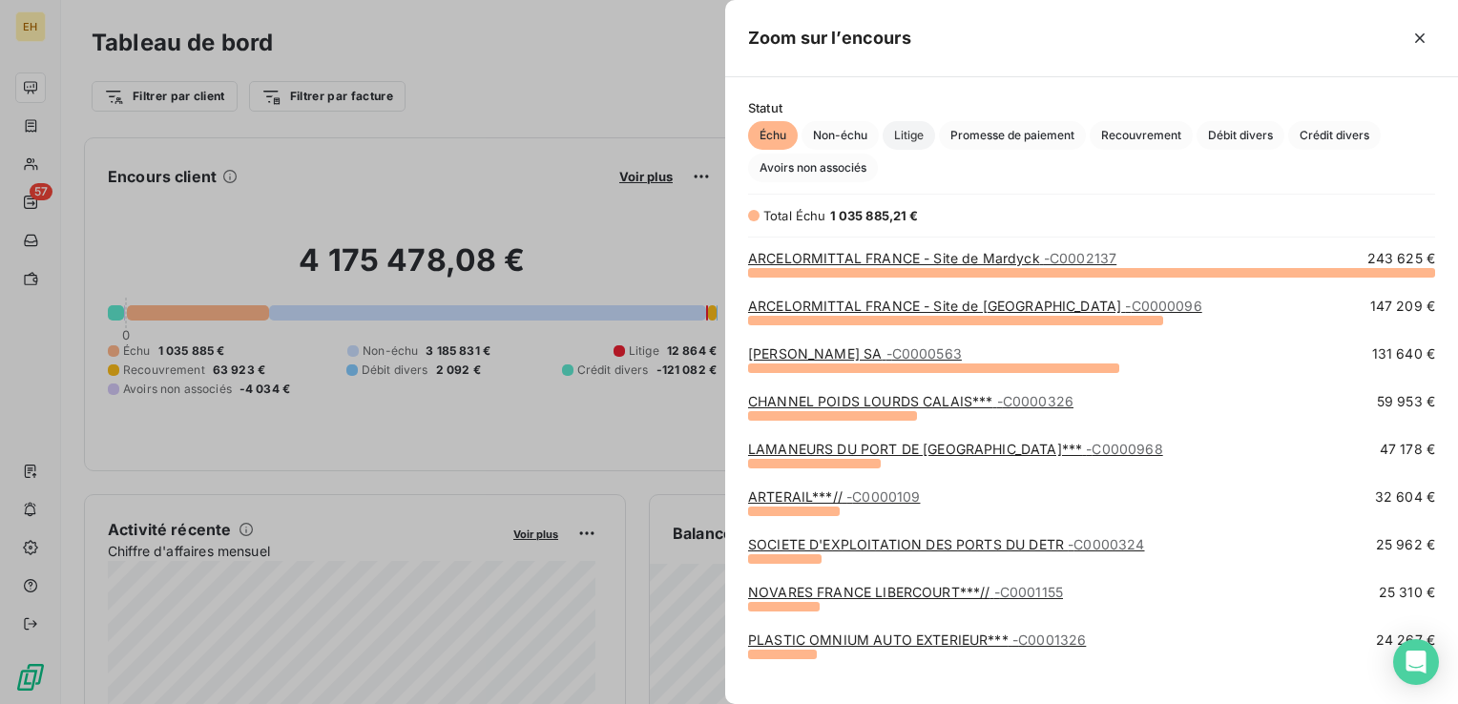
click at [911, 131] on span "Litige" at bounding box center [908, 135] width 52 height 29
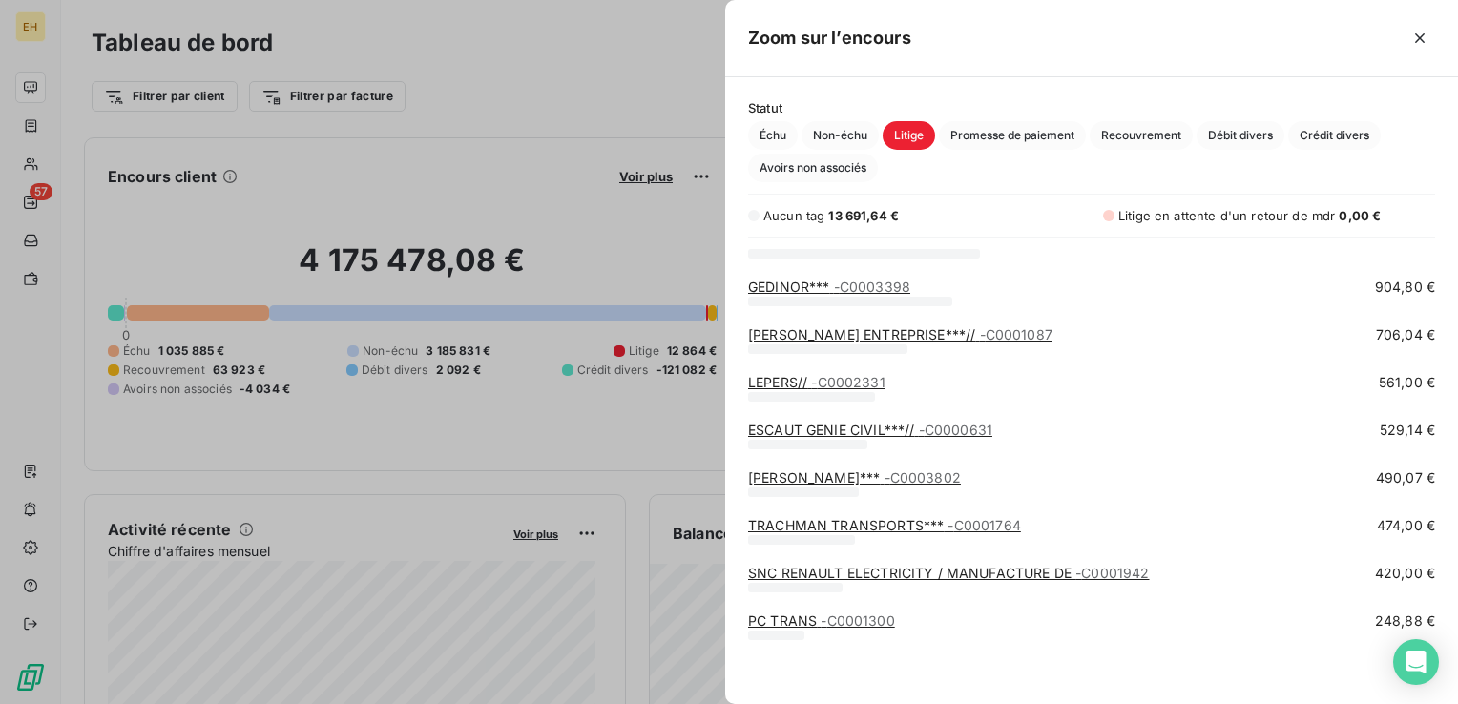
scroll to position [0, 0]
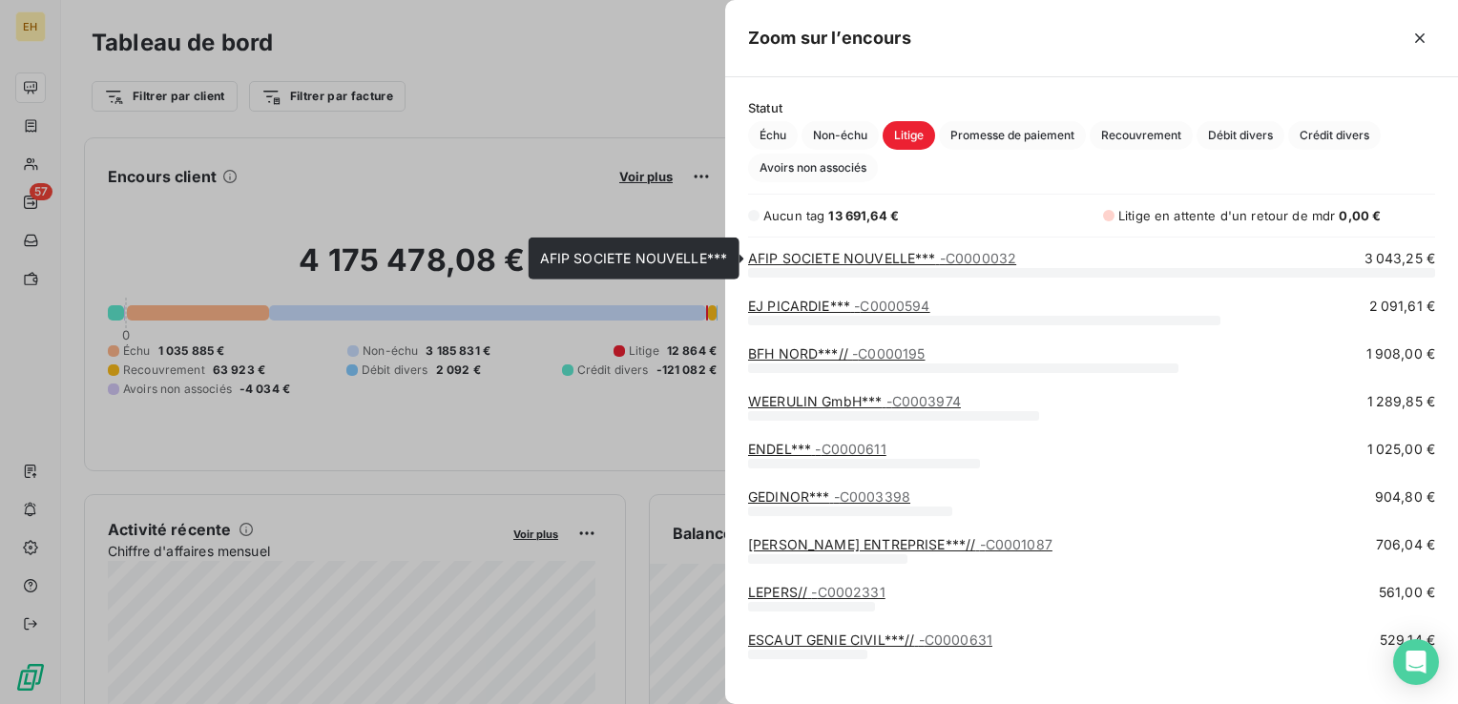
click at [880, 256] on link "AFIP SOCIETE NOUVELLE*** - C0000032" at bounding box center [882, 258] width 268 height 16
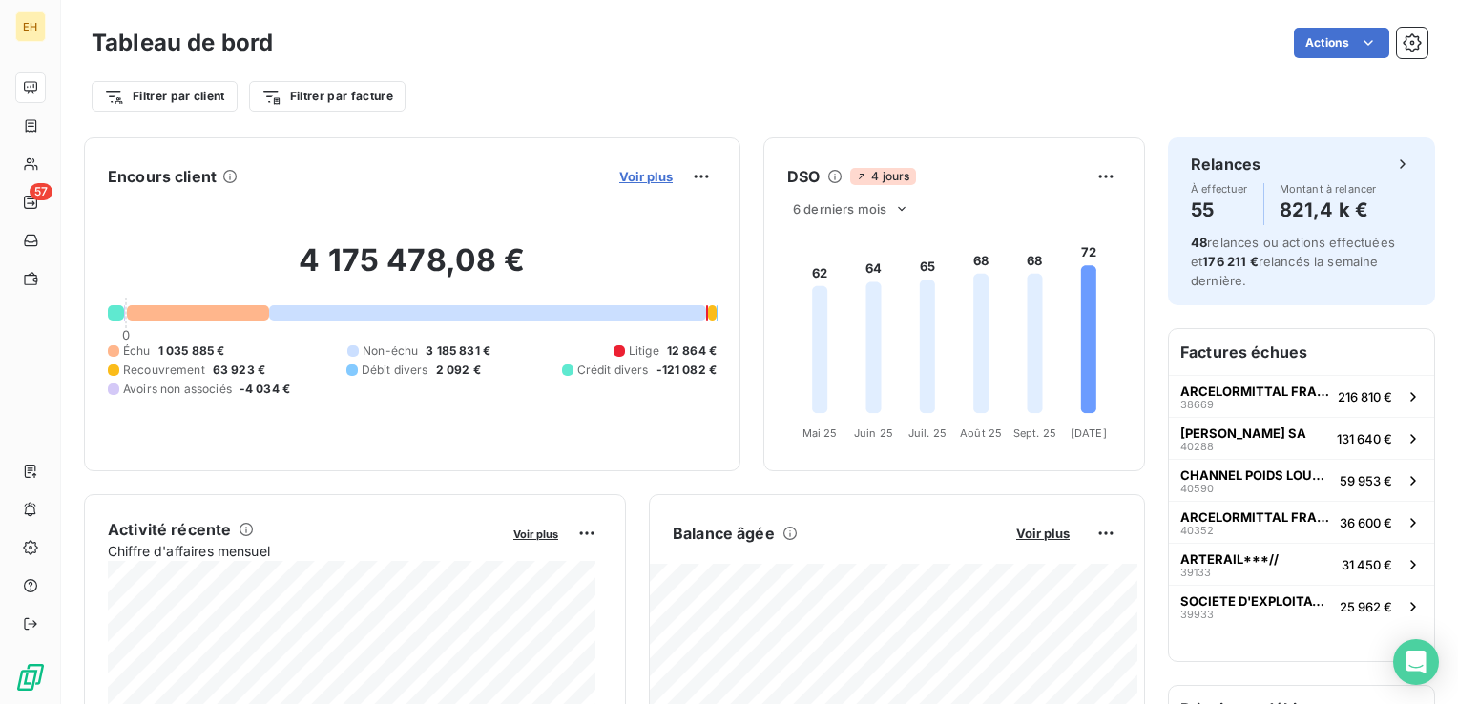
click at [619, 177] on span "Voir plus" at bounding box center [645, 176] width 53 height 15
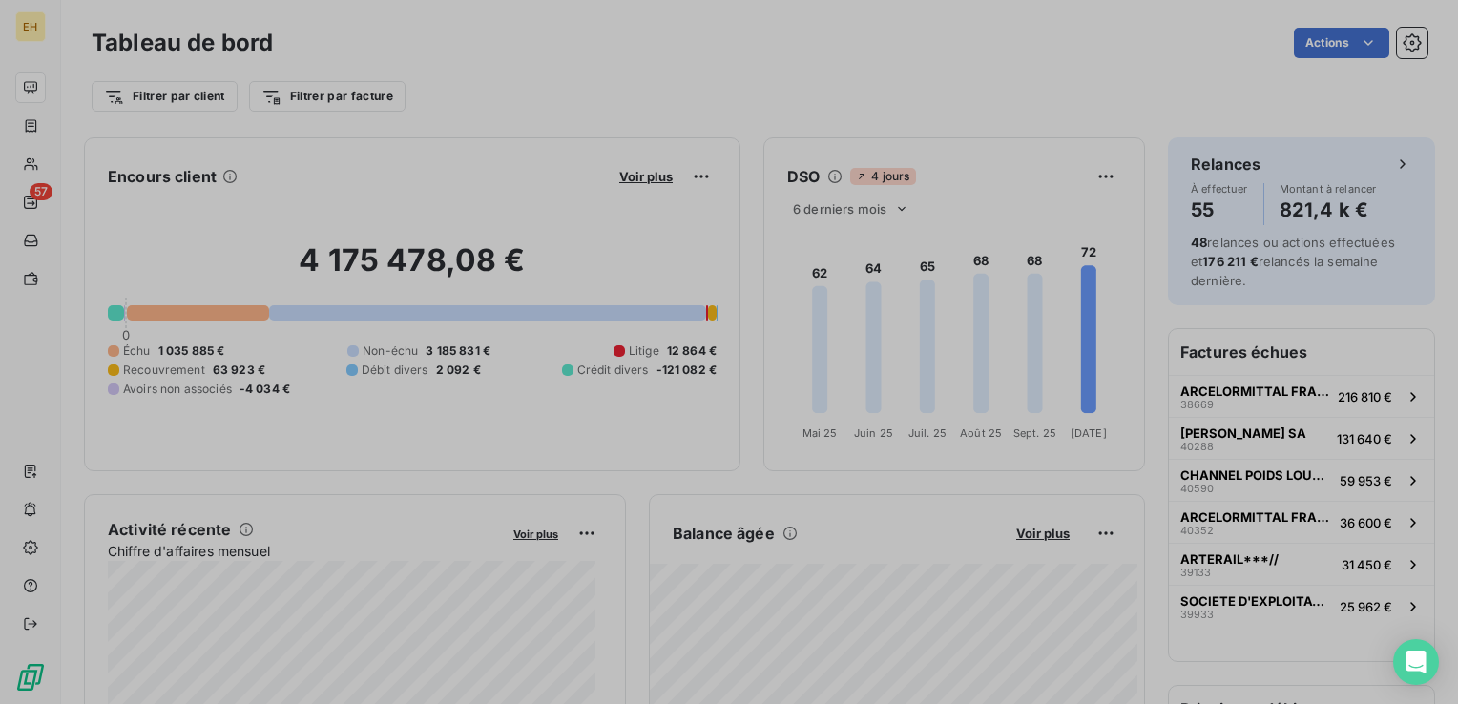
scroll to position [690, 717]
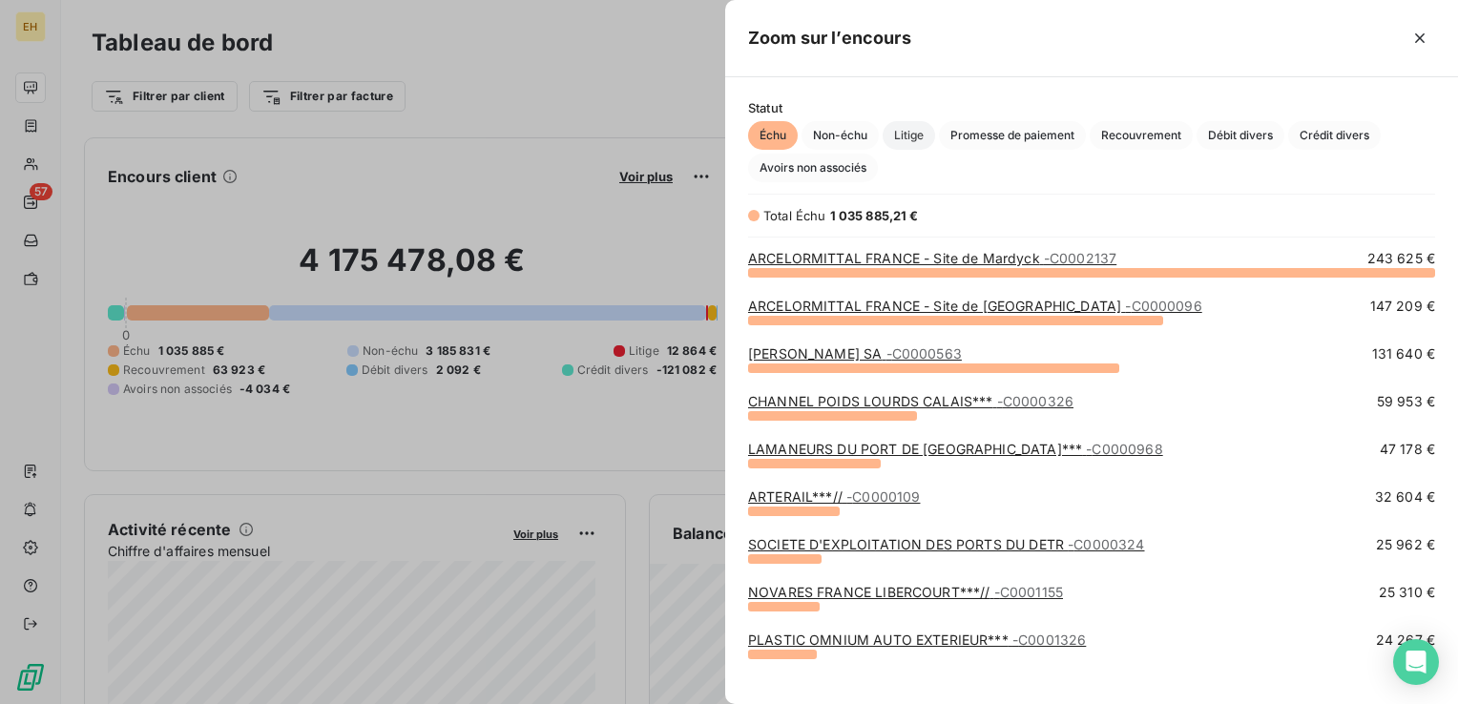
click at [921, 132] on span "Litige" at bounding box center [908, 135] width 52 height 29
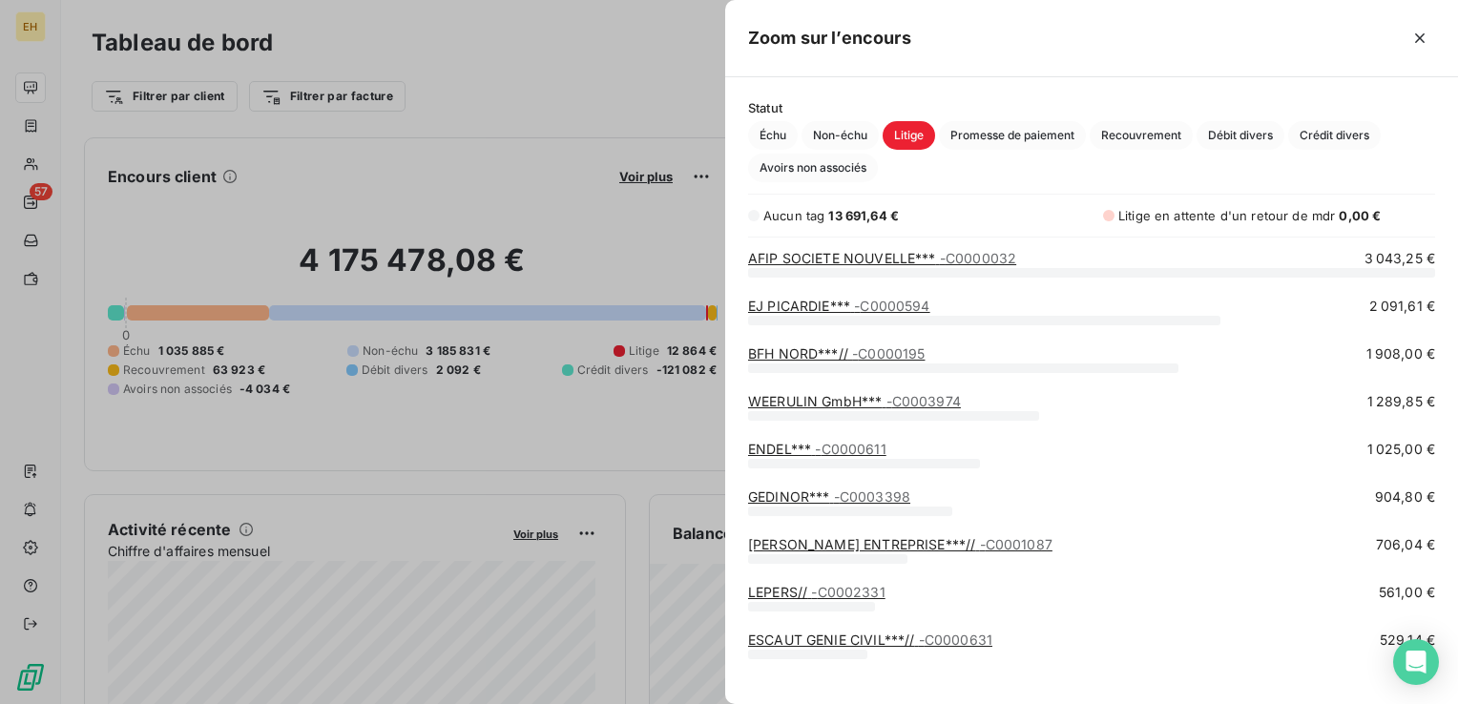
click at [899, 304] on span "- C0000594" at bounding box center [891, 306] width 75 height 16
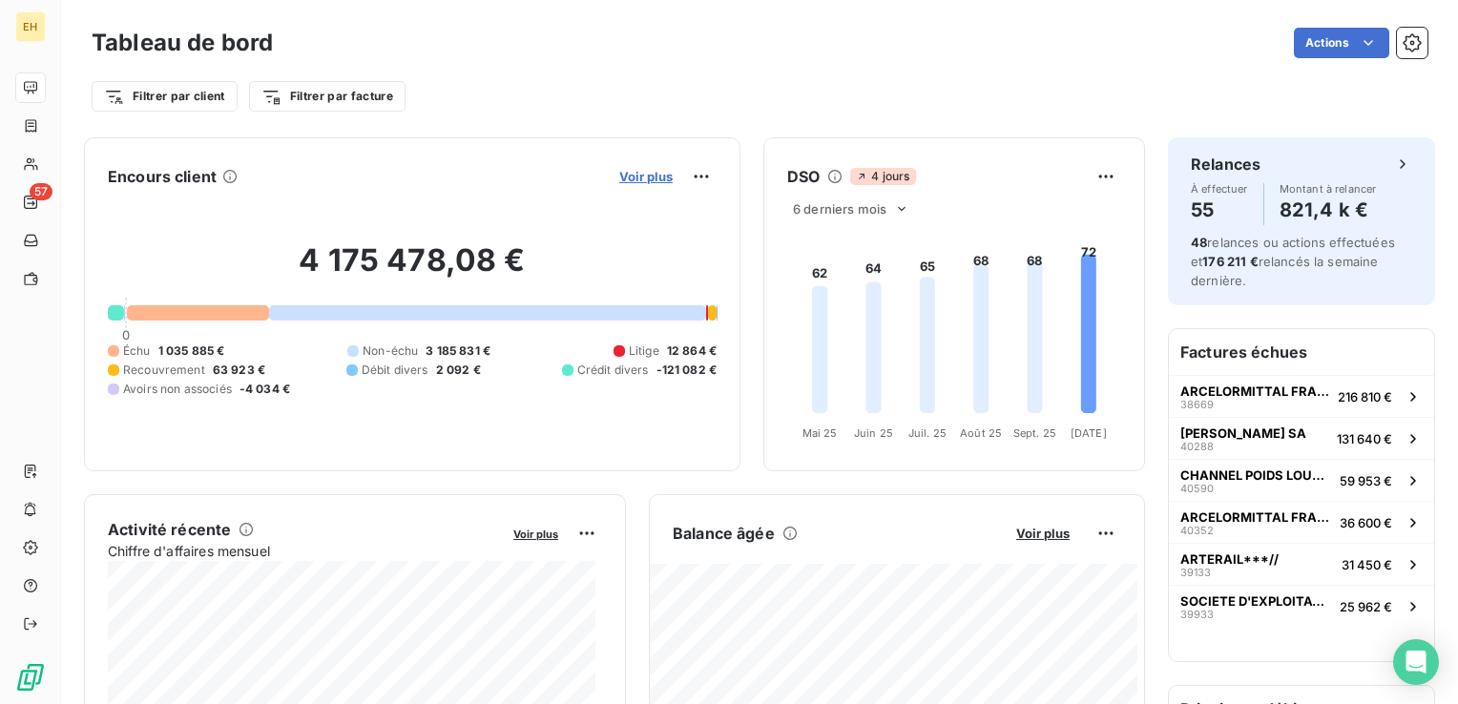
click at [645, 174] on span "Voir plus" at bounding box center [645, 176] width 53 height 15
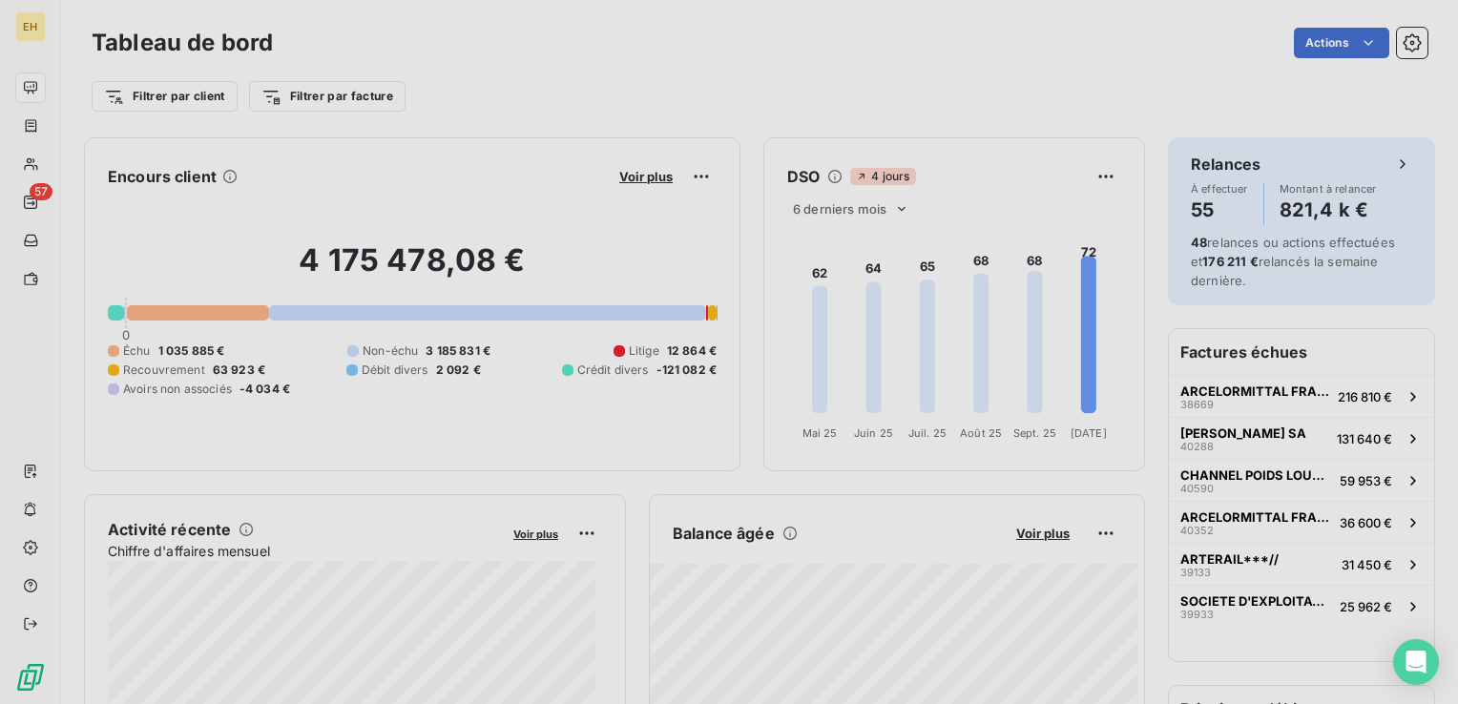
scroll to position [690, 717]
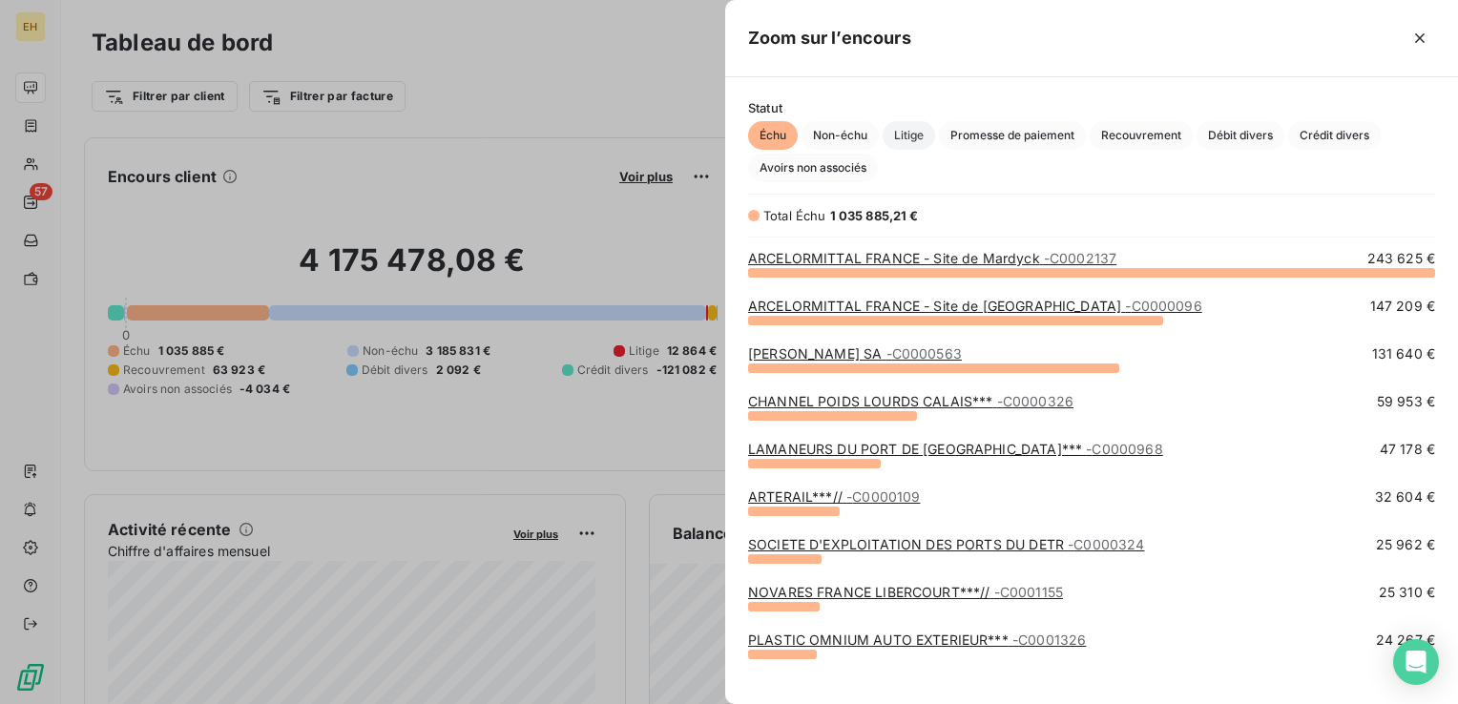
click at [923, 132] on span "Litige" at bounding box center [908, 135] width 52 height 29
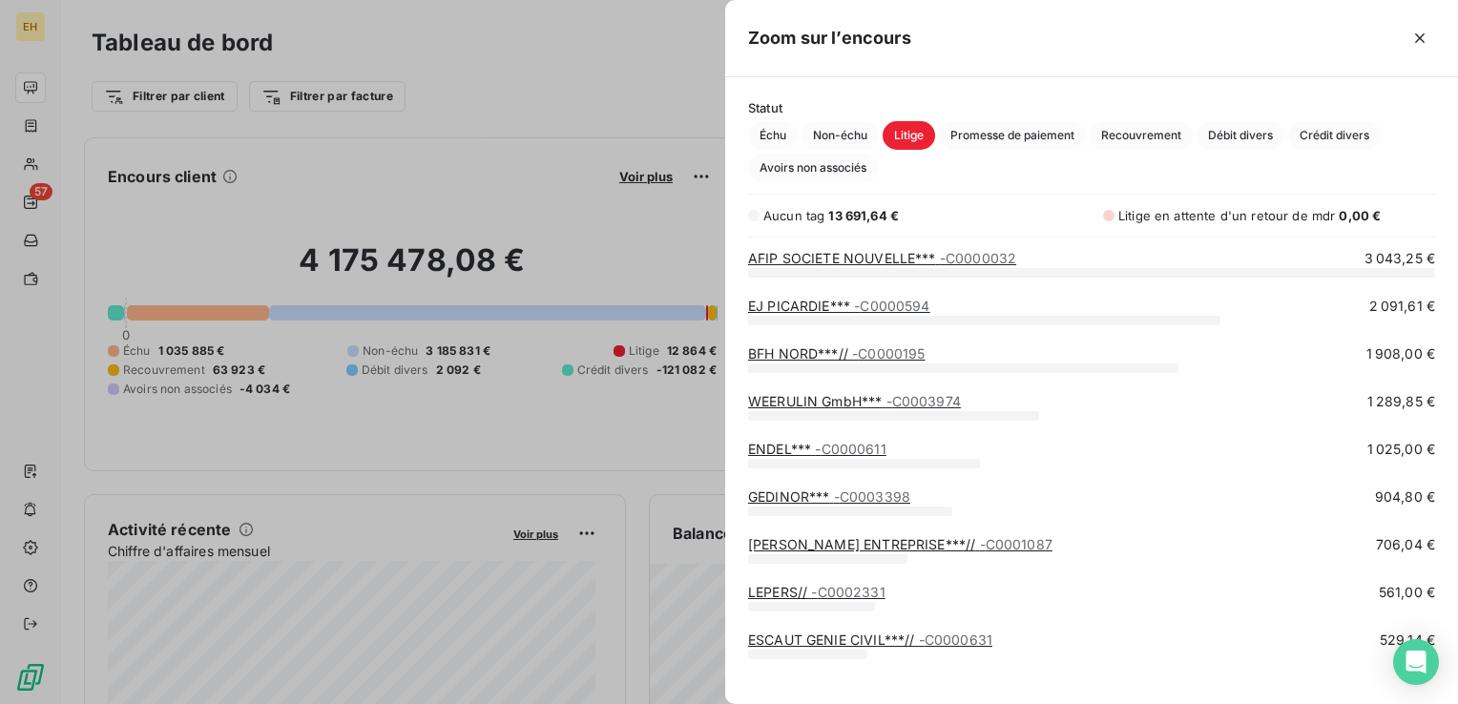
click at [836, 354] on link "BFH NORD***// - C0000195" at bounding box center [836, 353] width 176 height 16
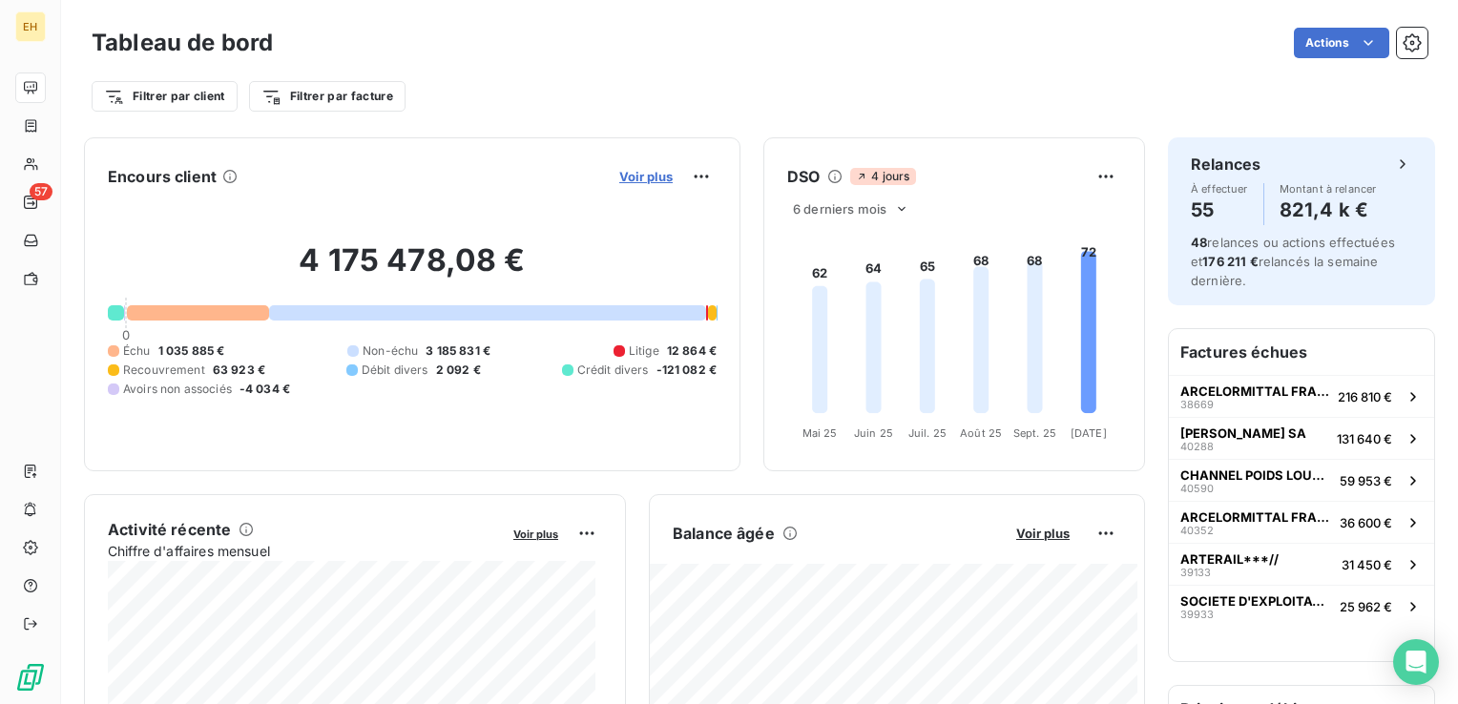
click at [636, 183] on span "Voir plus" at bounding box center [645, 176] width 53 height 15
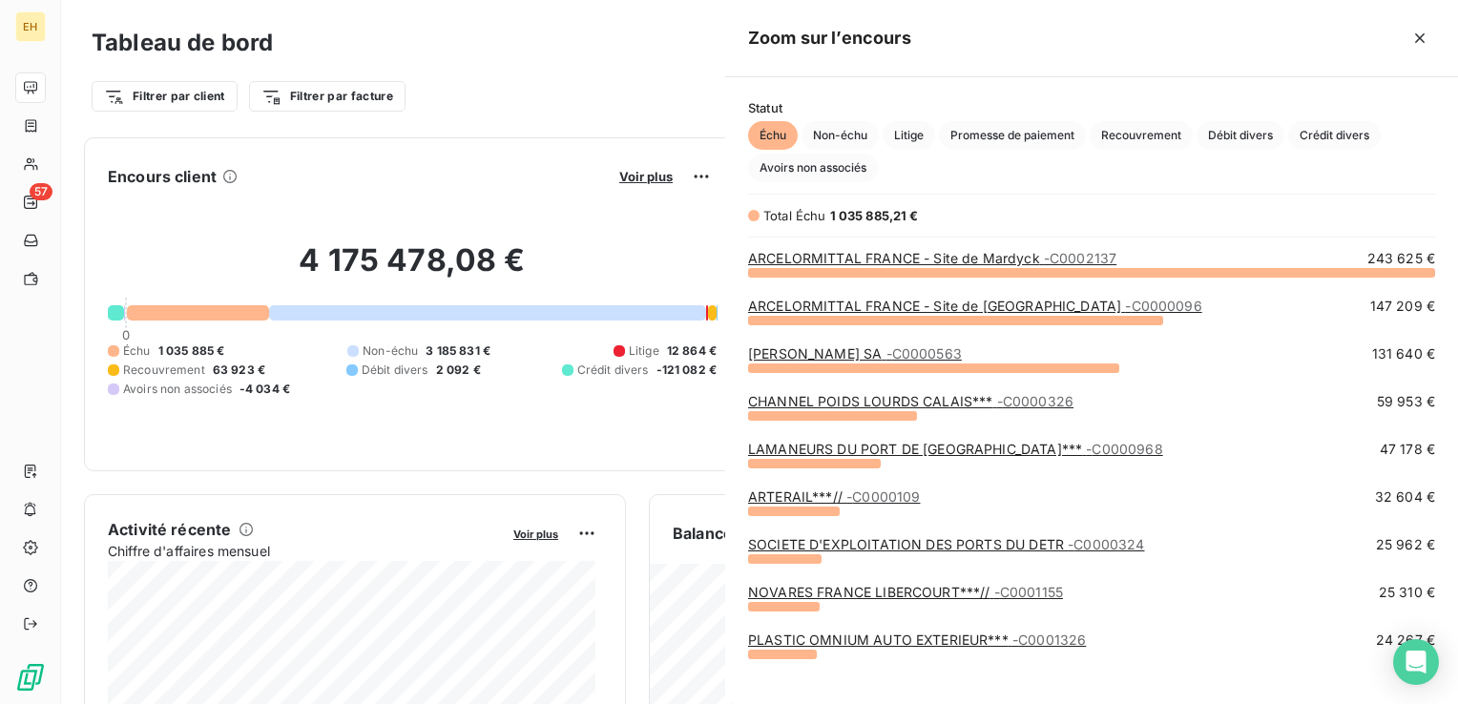
scroll to position [690, 717]
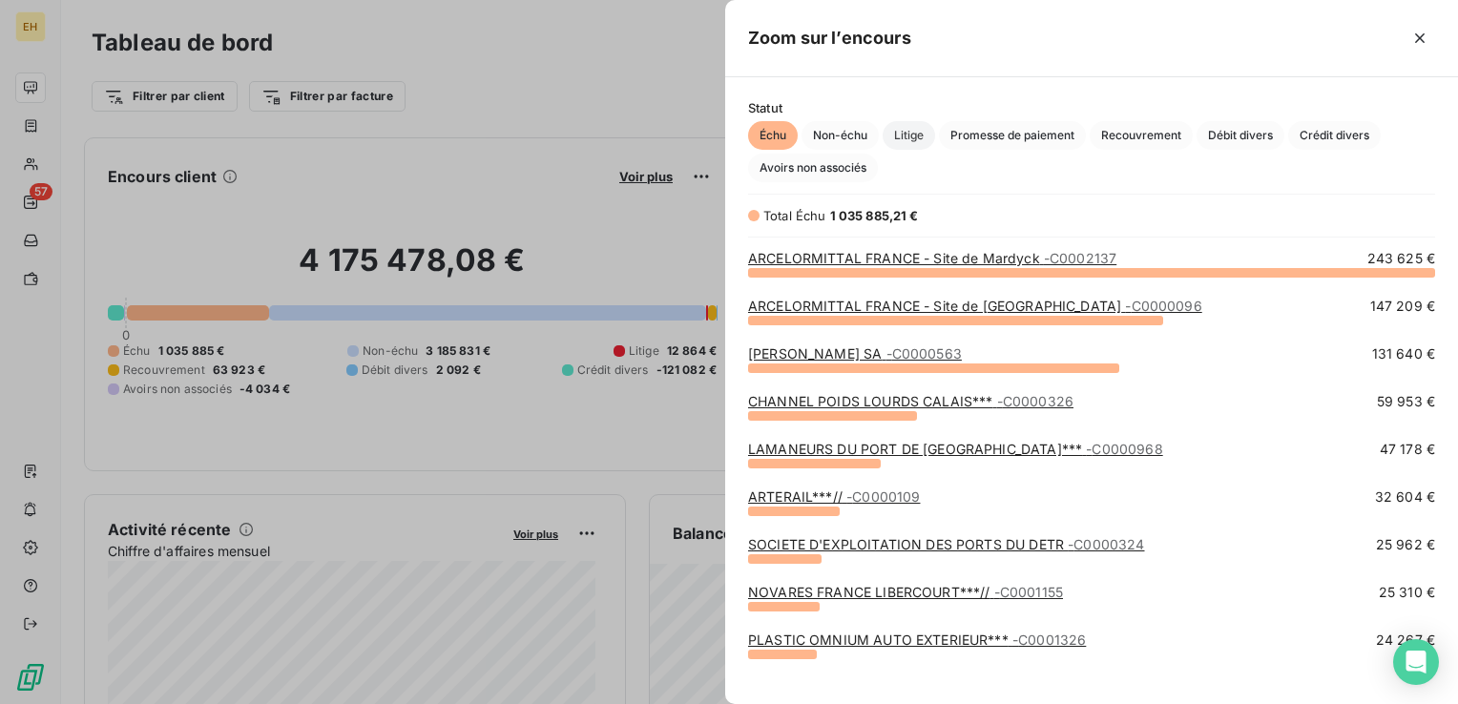
click at [917, 135] on span "Litige" at bounding box center [908, 135] width 52 height 29
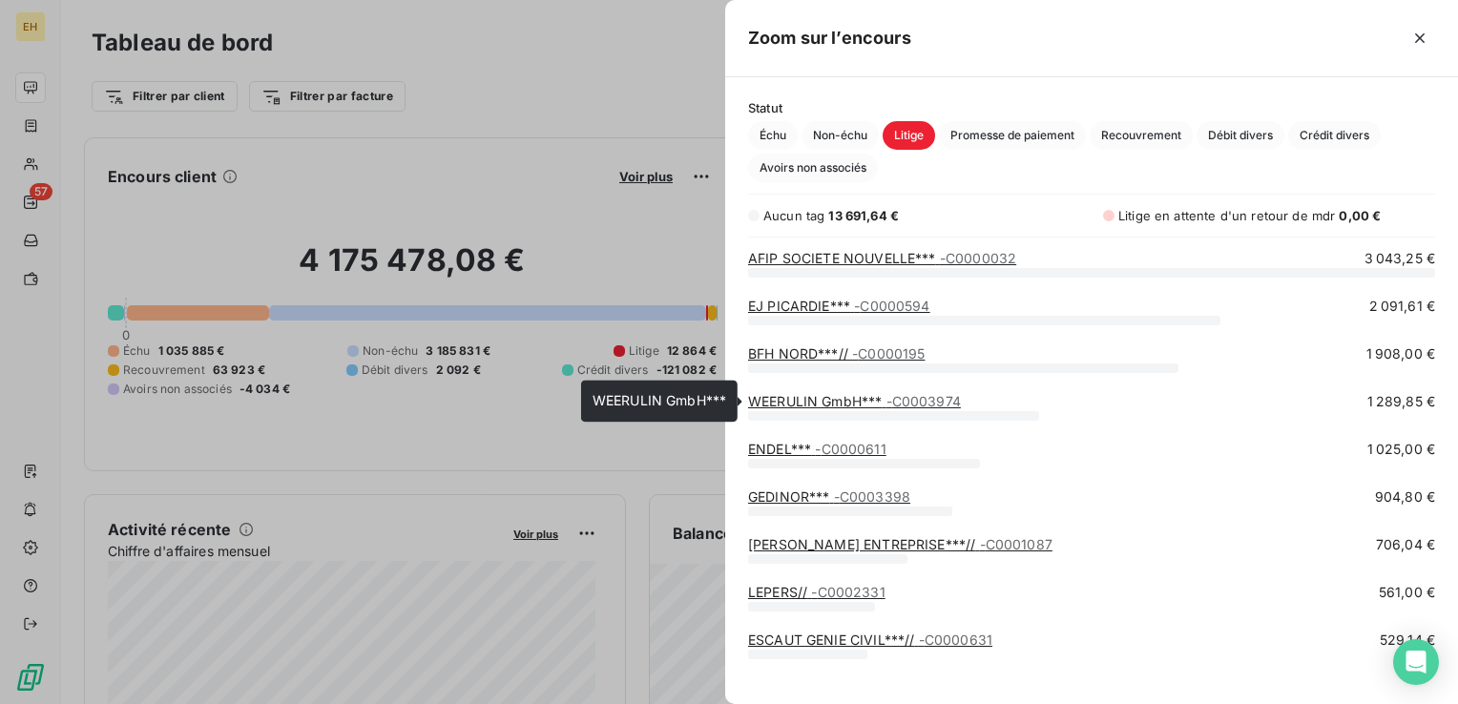
click at [800, 406] on link "WEERULIN GmbH*** - C0003974" at bounding box center [854, 401] width 213 height 16
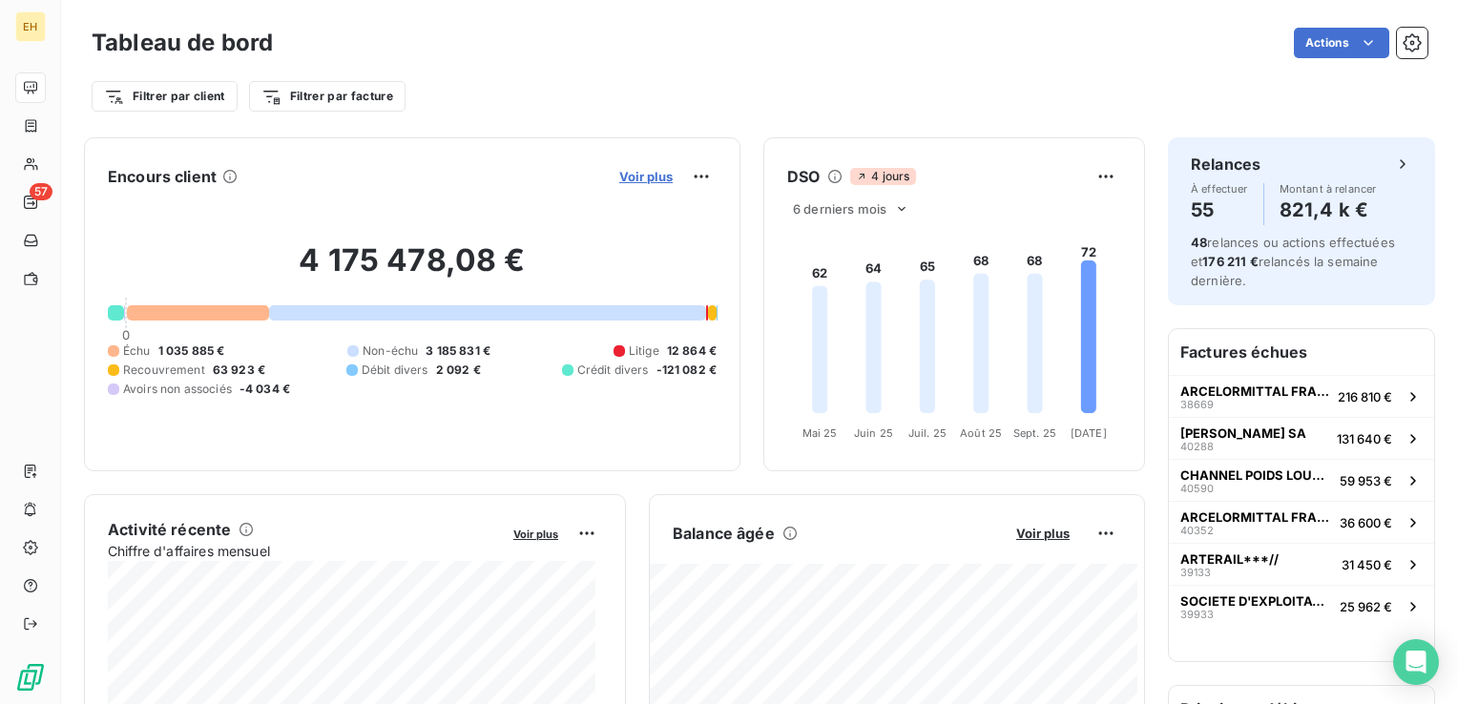
click at [641, 170] on span "Voir plus" at bounding box center [645, 176] width 53 height 15
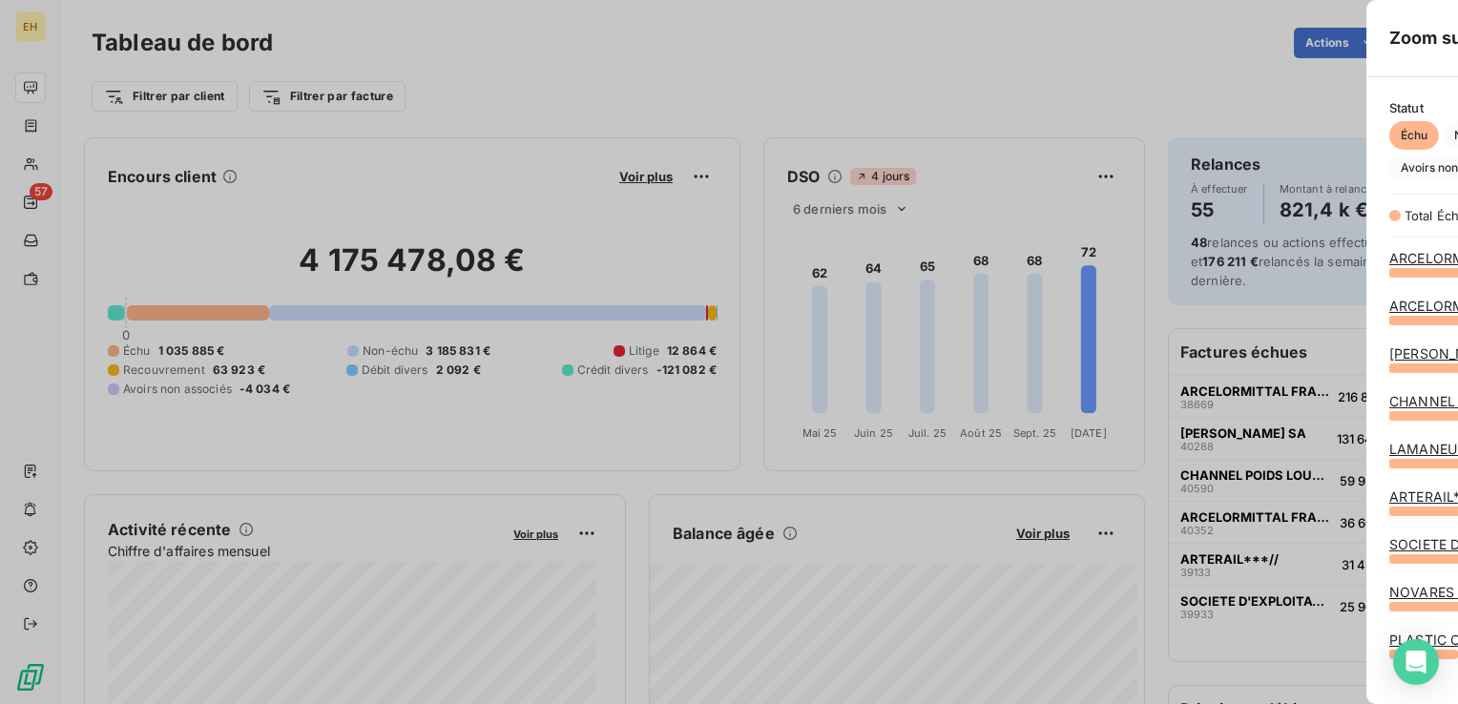
scroll to position [690, 717]
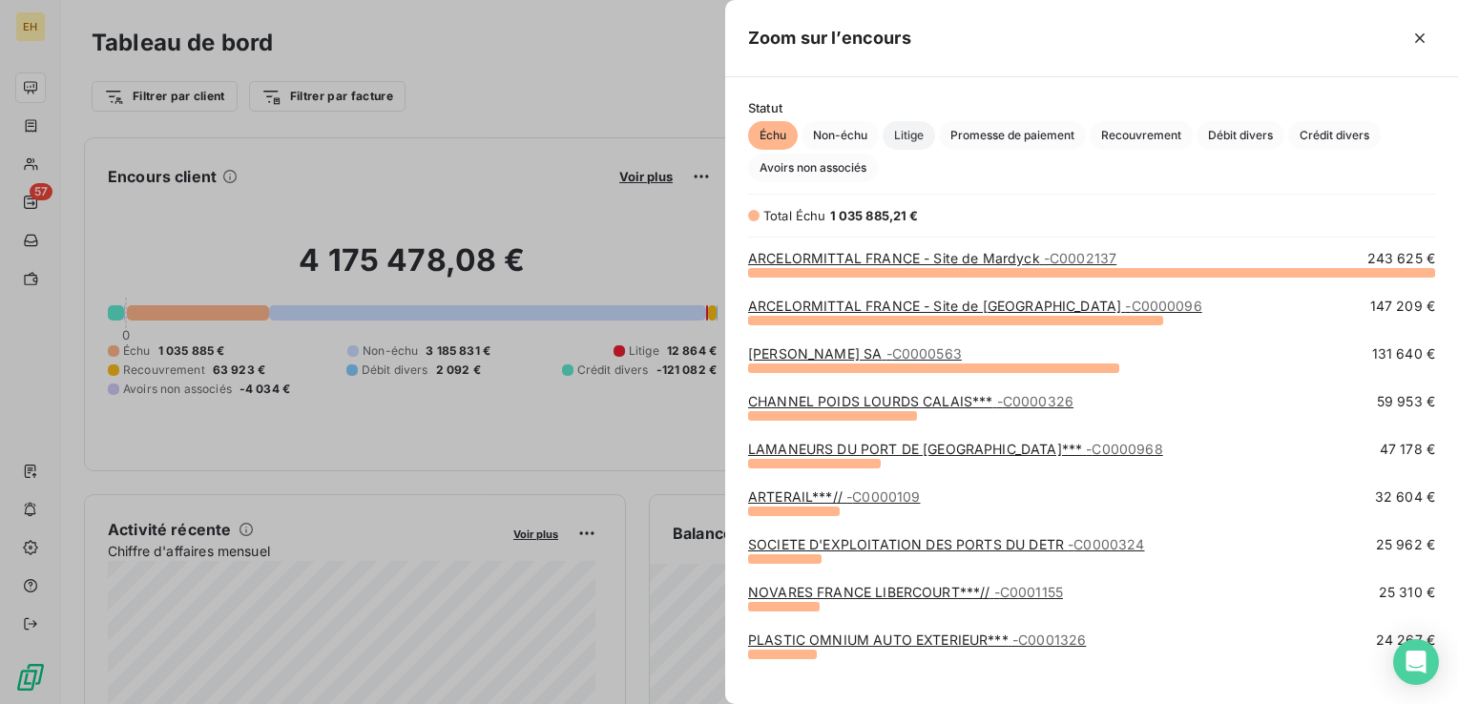
click at [900, 135] on span "Litige" at bounding box center [908, 135] width 52 height 29
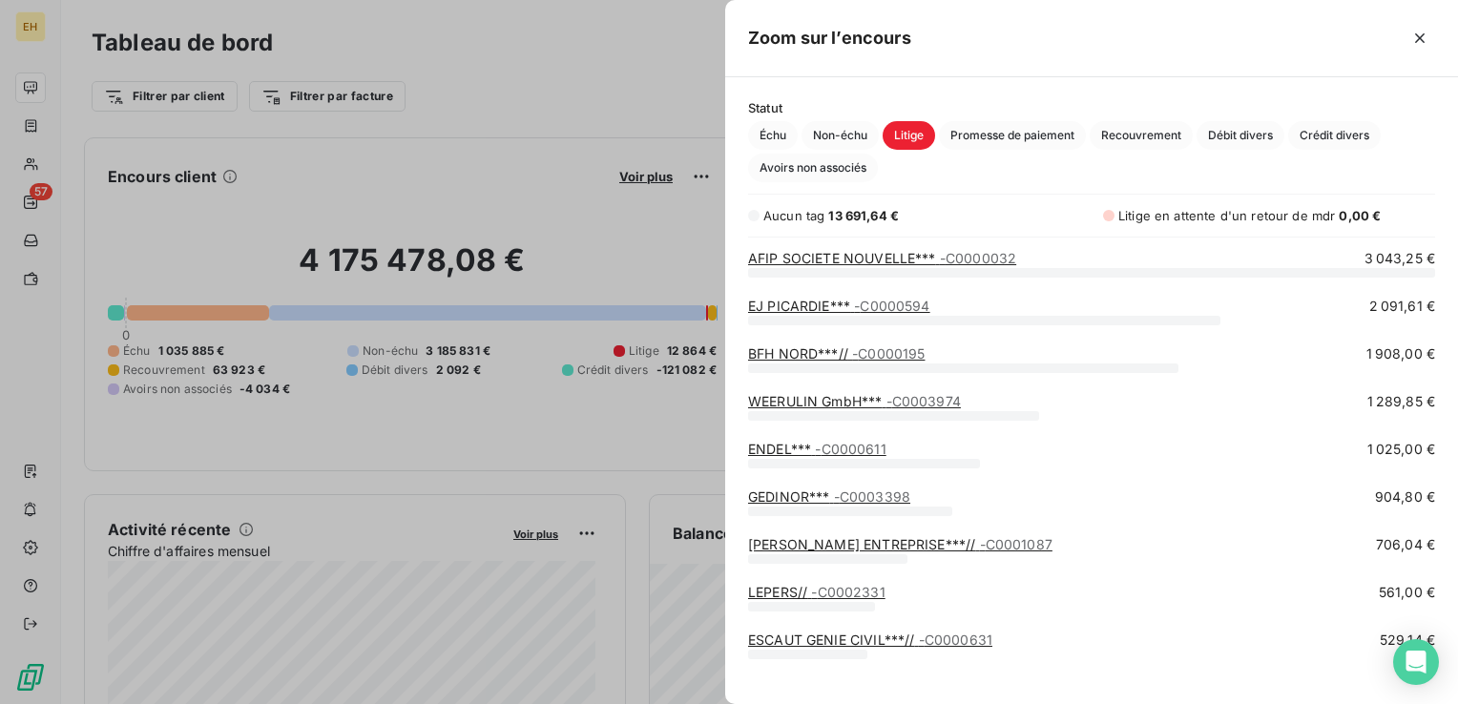
click at [809, 452] on link "ENDEL*** - C0000611" at bounding box center [817, 449] width 138 height 16
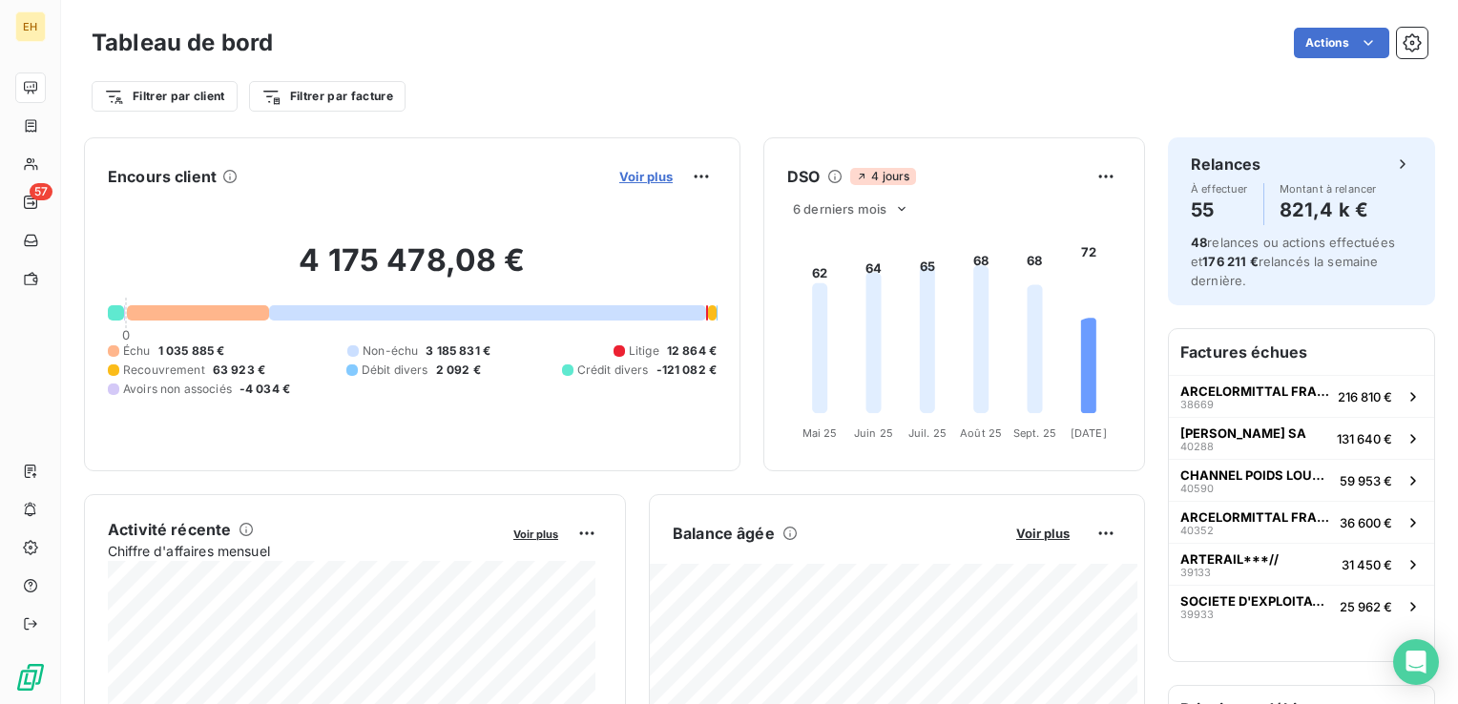
click at [633, 178] on span "Voir plus" at bounding box center [645, 176] width 53 height 15
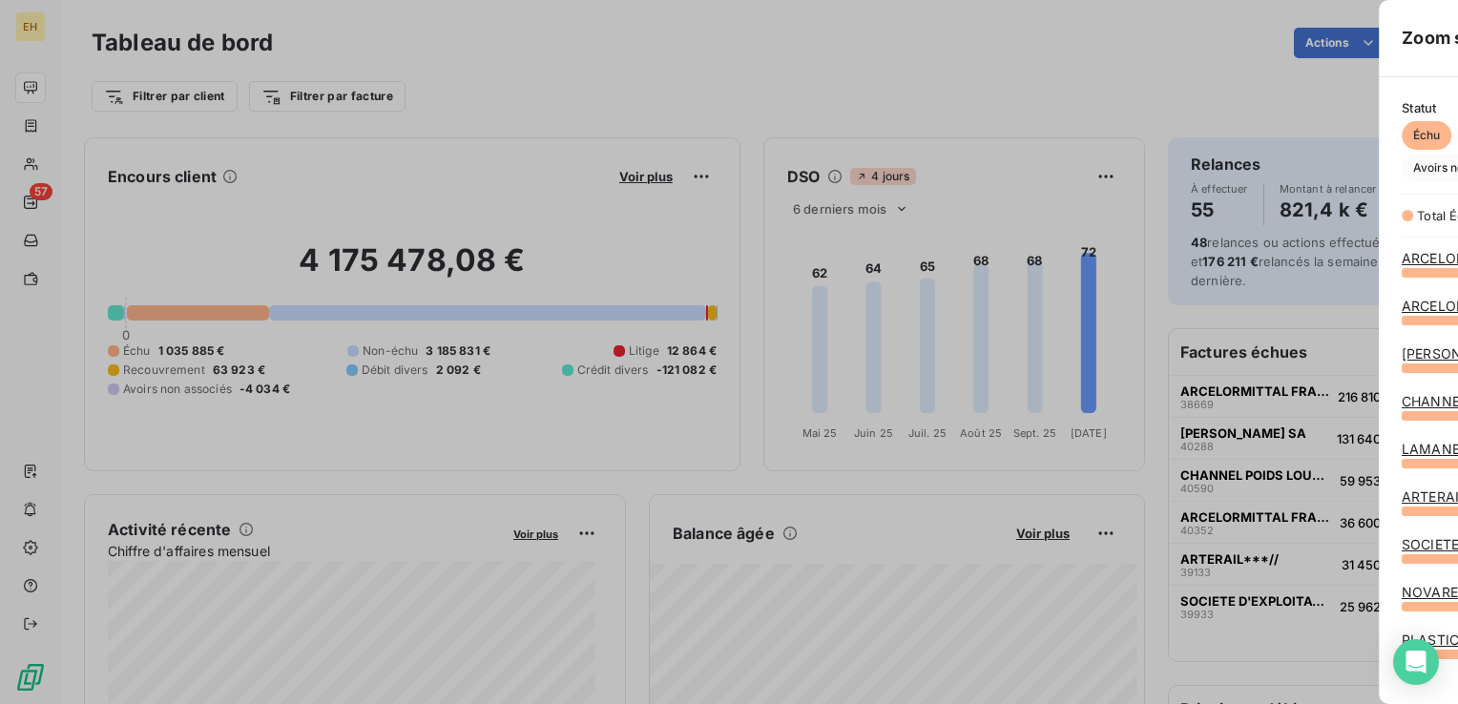
scroll to position [690, 717]
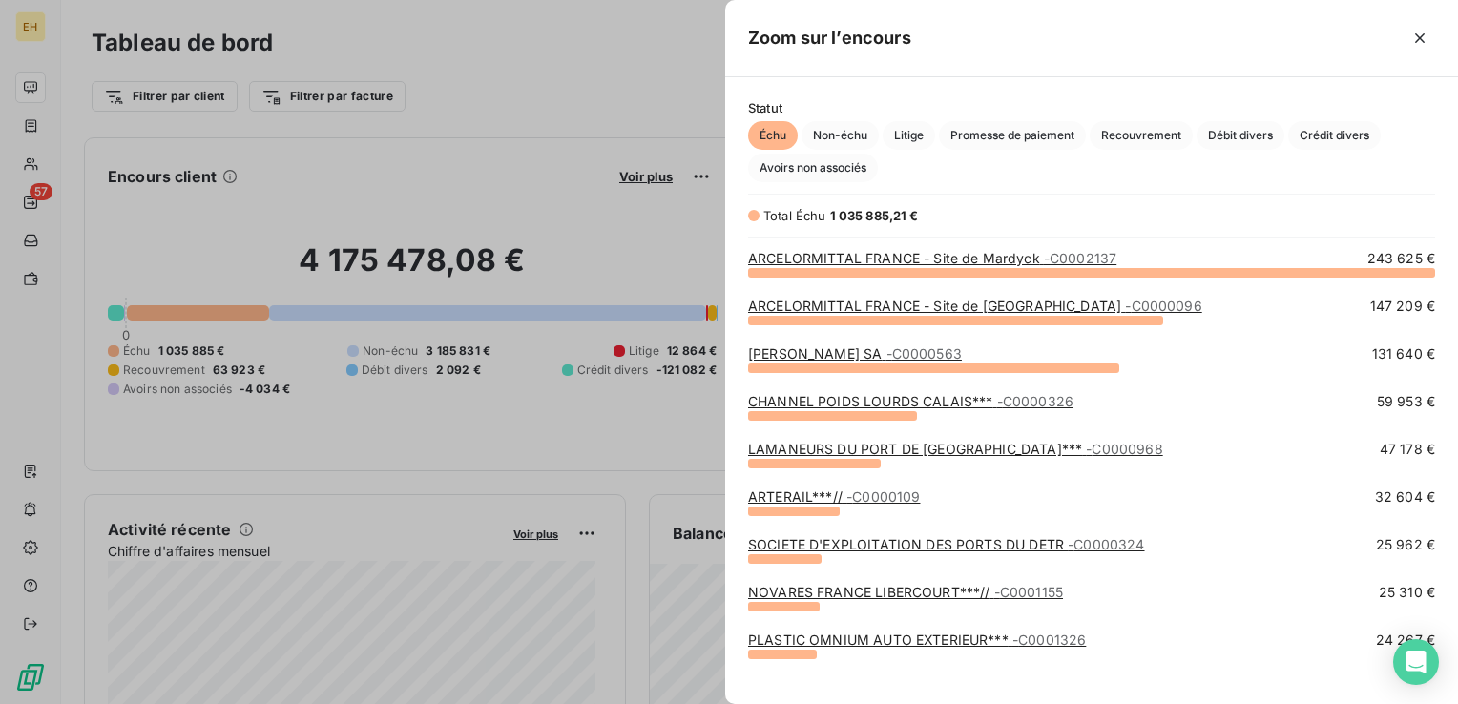
drag, startPoint x: 927, startPoint y: 140, endPoint x: 921, endPoint y: 169, distance: 29.4
click at [927, 140] on span "Litige" at bounding box center [908, 135] width 52 height 29
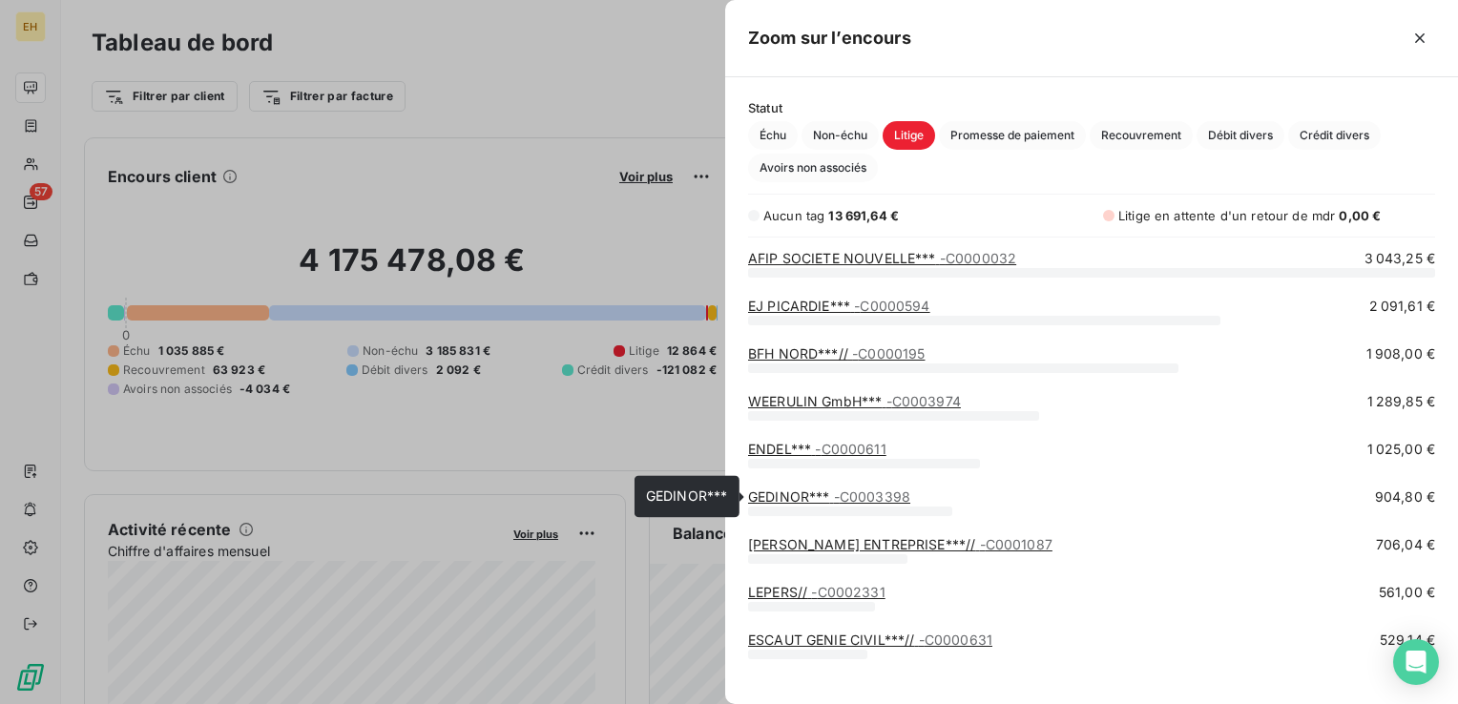
click at [847, 493] on span "- C0003398" at bounding box center [872, 496] width 76 height 16
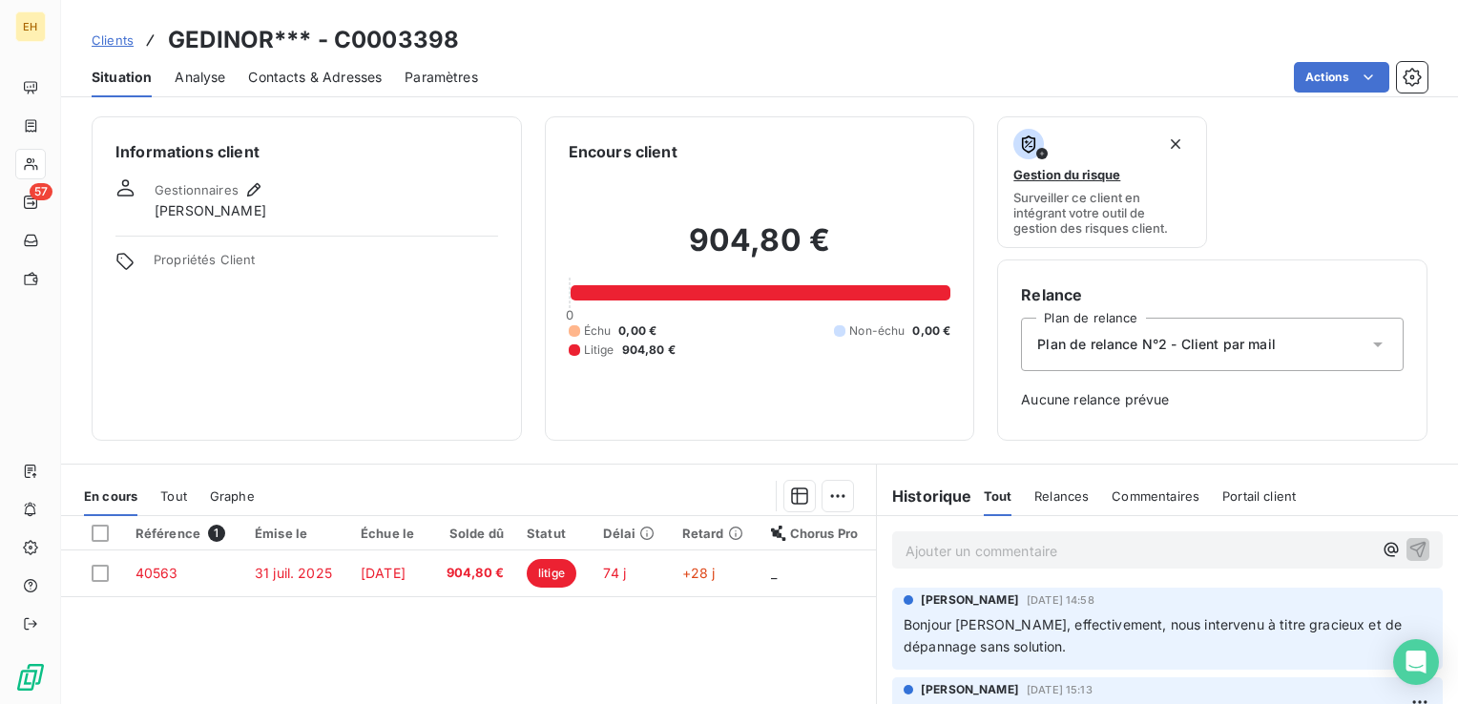
scroll to position [191, 0]
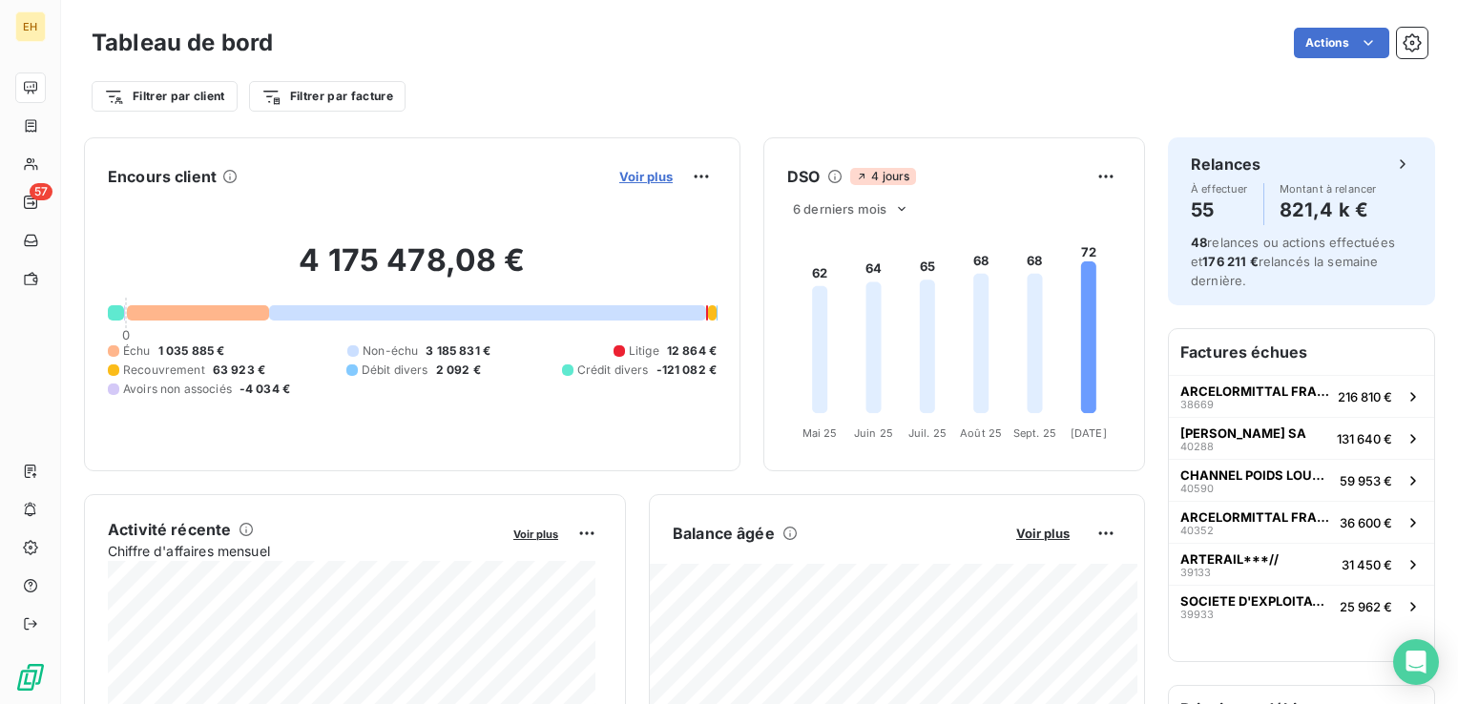
click at [643, 174] on span "Voir plus" at bounding box center [645, 176] width 53 height 15
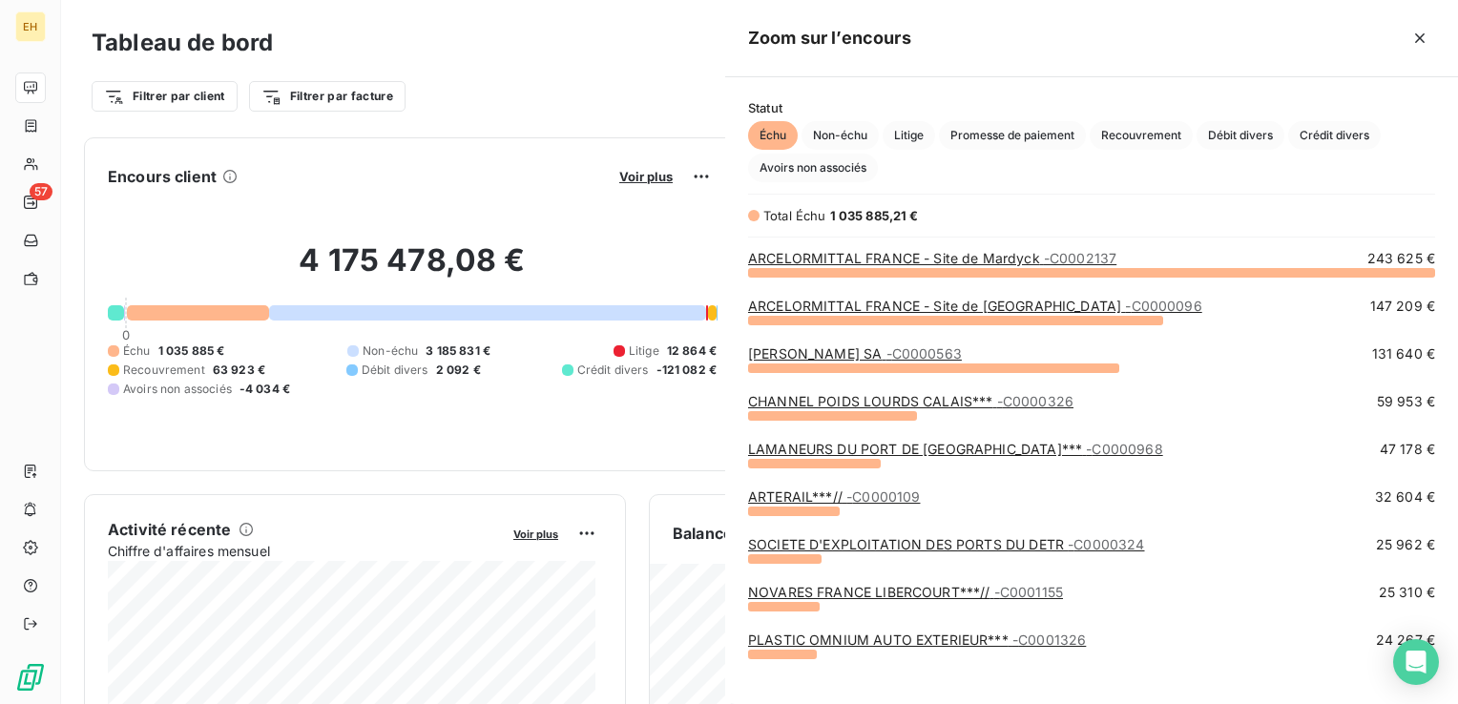
scroll to position [690, 717]
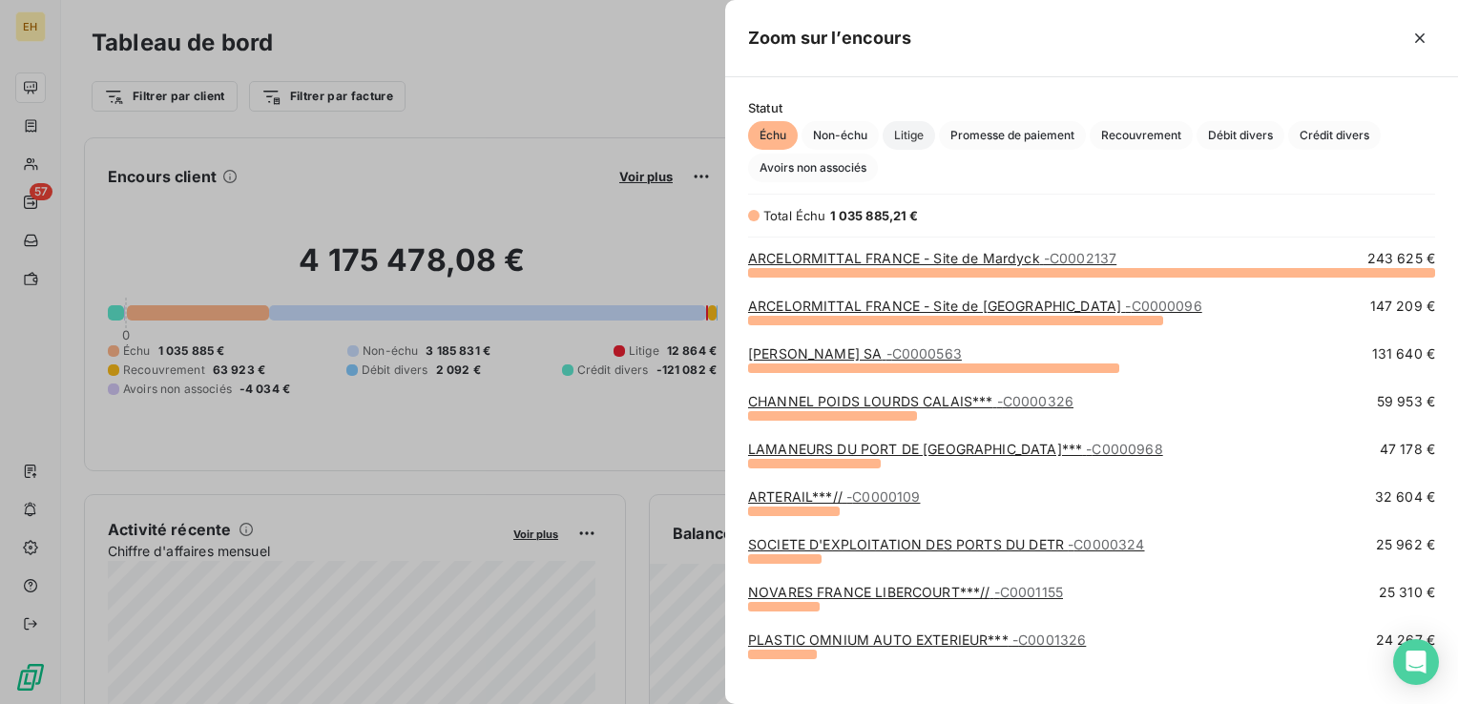
click at [901, 133] on span "Litige" at bounding box center [908, 135] width 52 height 29
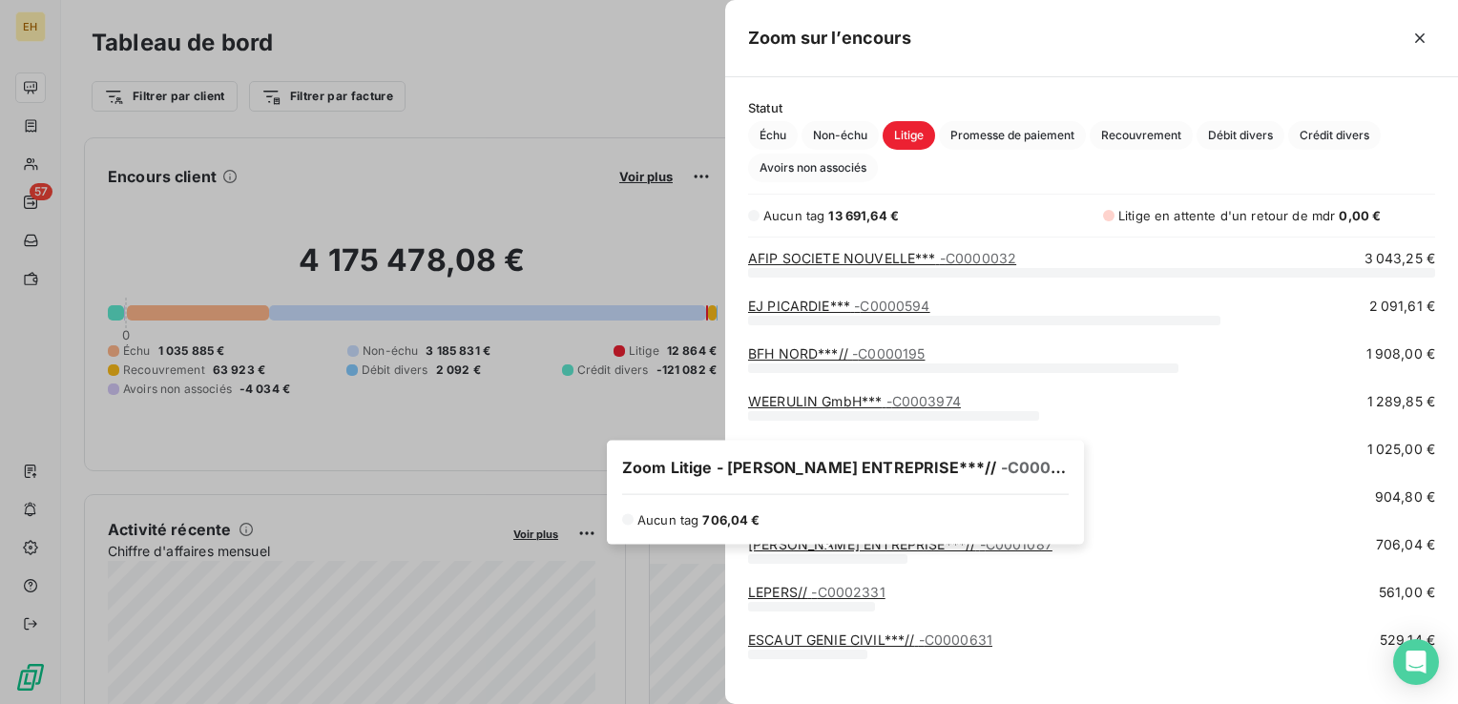
click at [862, 535] on div "Zoom Litige - H. LUCAS ENTREPRISE***// - C0001087 Aucun tag 706,04 €" at bounding box center [845, 493] width 477 height 104
click at [861, 549] on link "H. LUCAS ENTREPRISE***// - C0001087" at bounding box center [900, 544] width 304 height 16
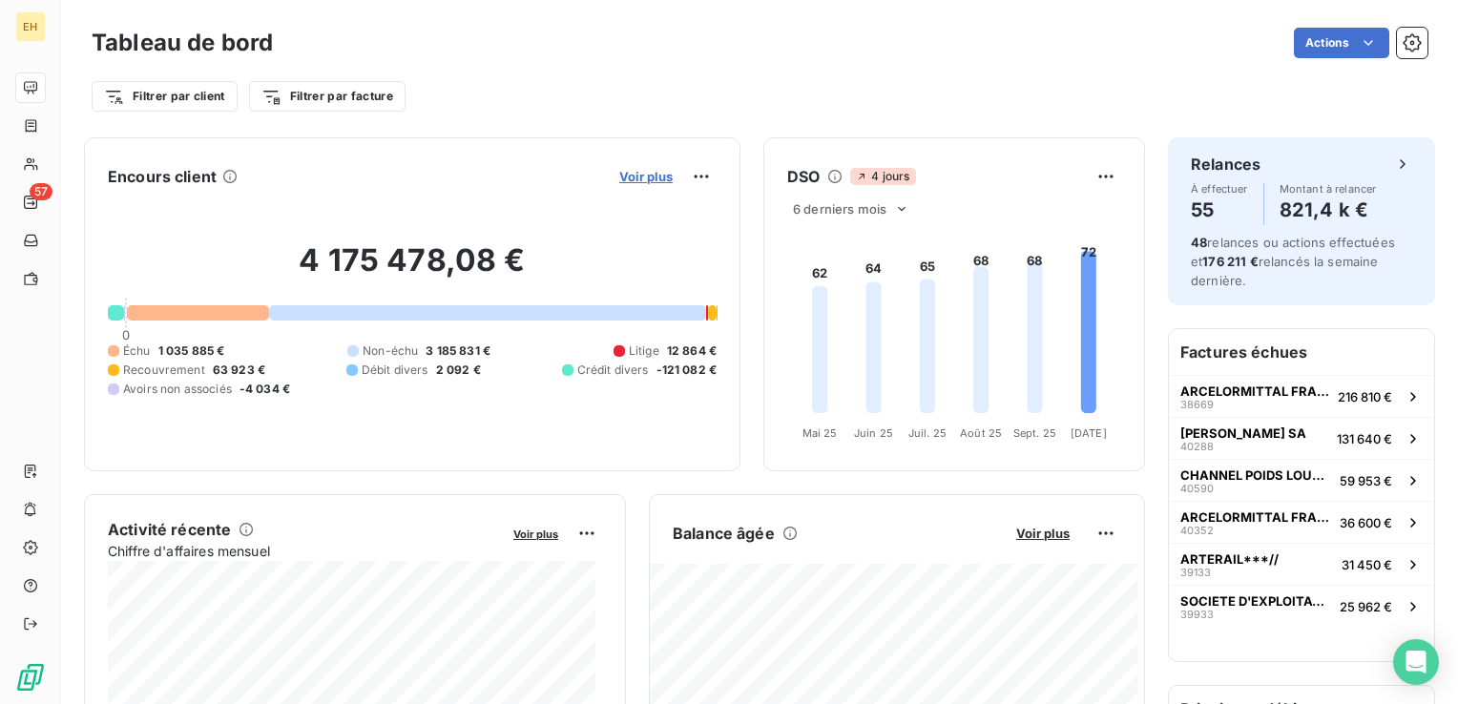
click at [652, 173] on span "Voir plus" at bounding box center [645, 176] width 53 height 15
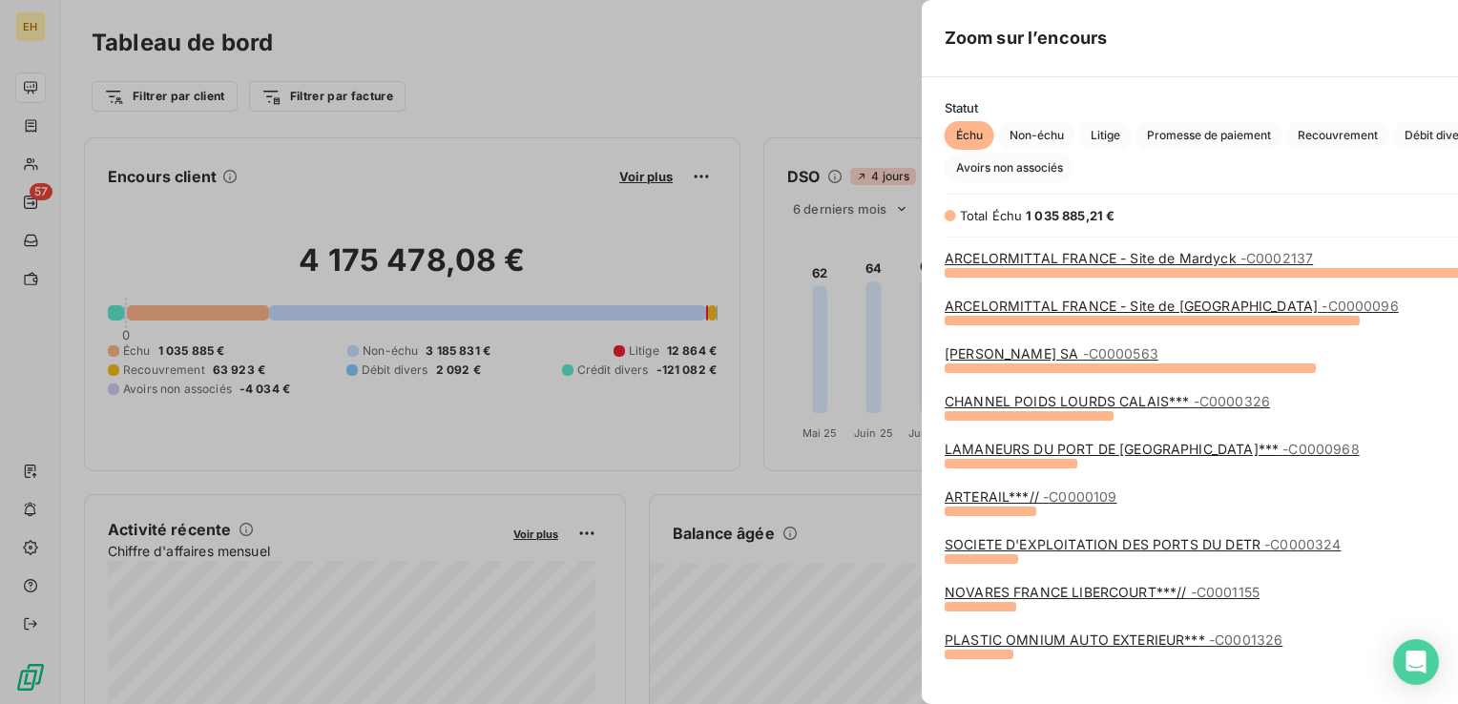
scroll to position [690, 717]
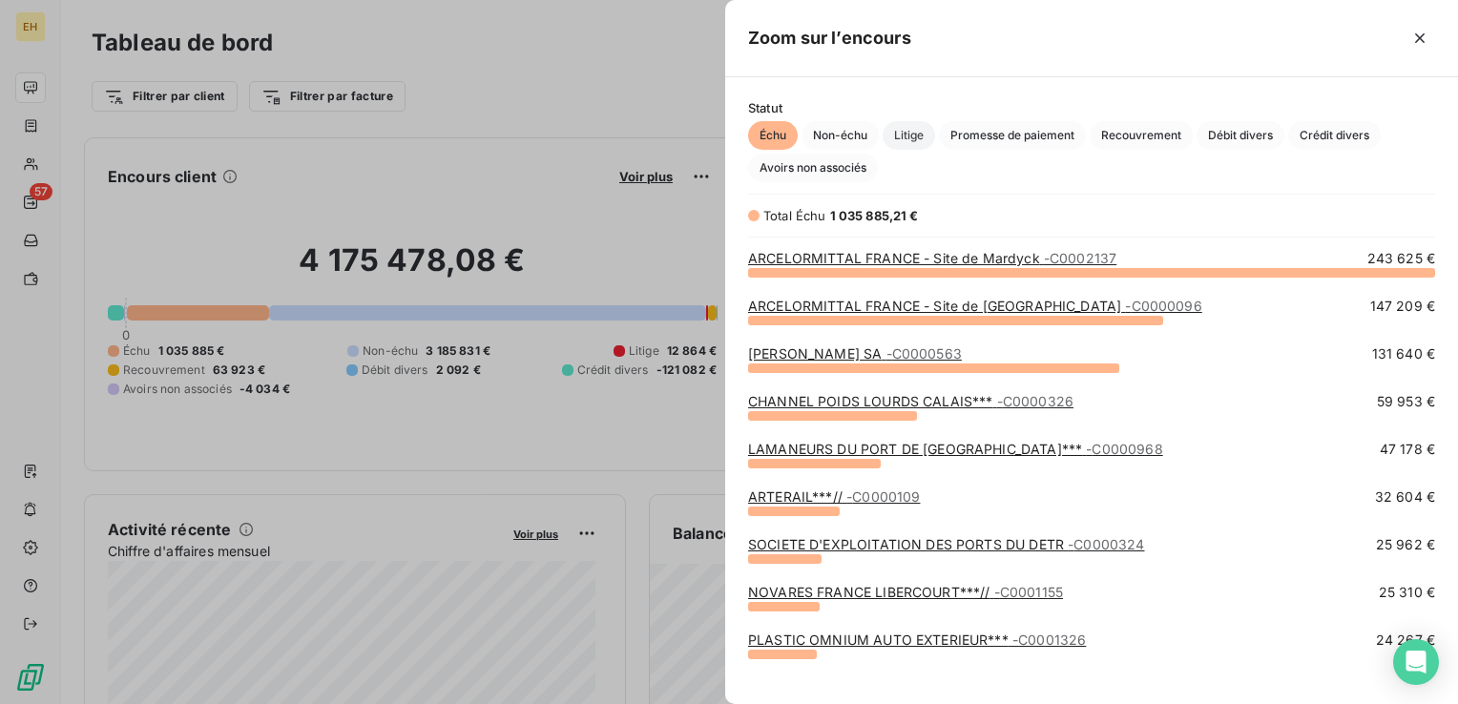
click at [916, 135] on span "Litige" at bounding box center [908, 135] width 52 height 29
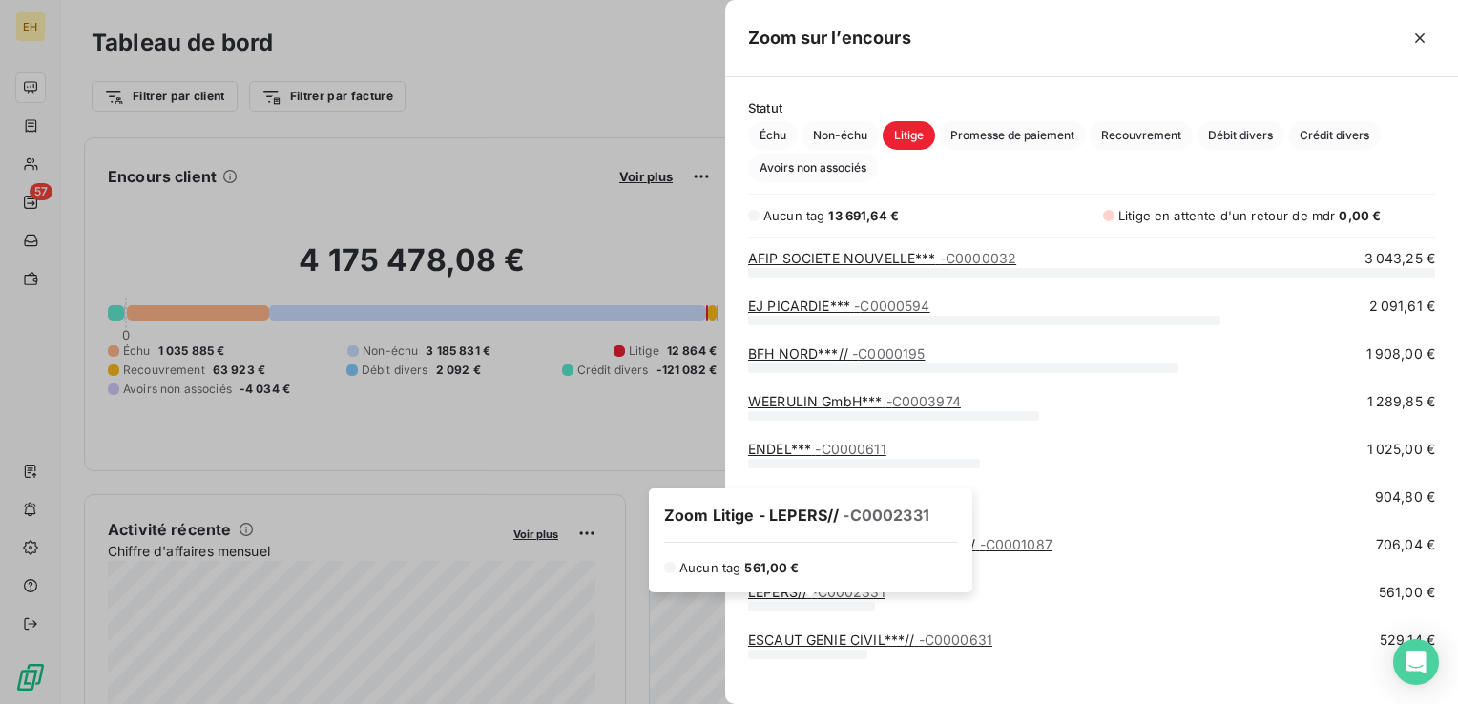
click at [859, 591] on div "Zoom Litige - LEPERS// - C0002331 Aucun tag 561,00 €" at bounding box center [810, 540] width 323 height 104
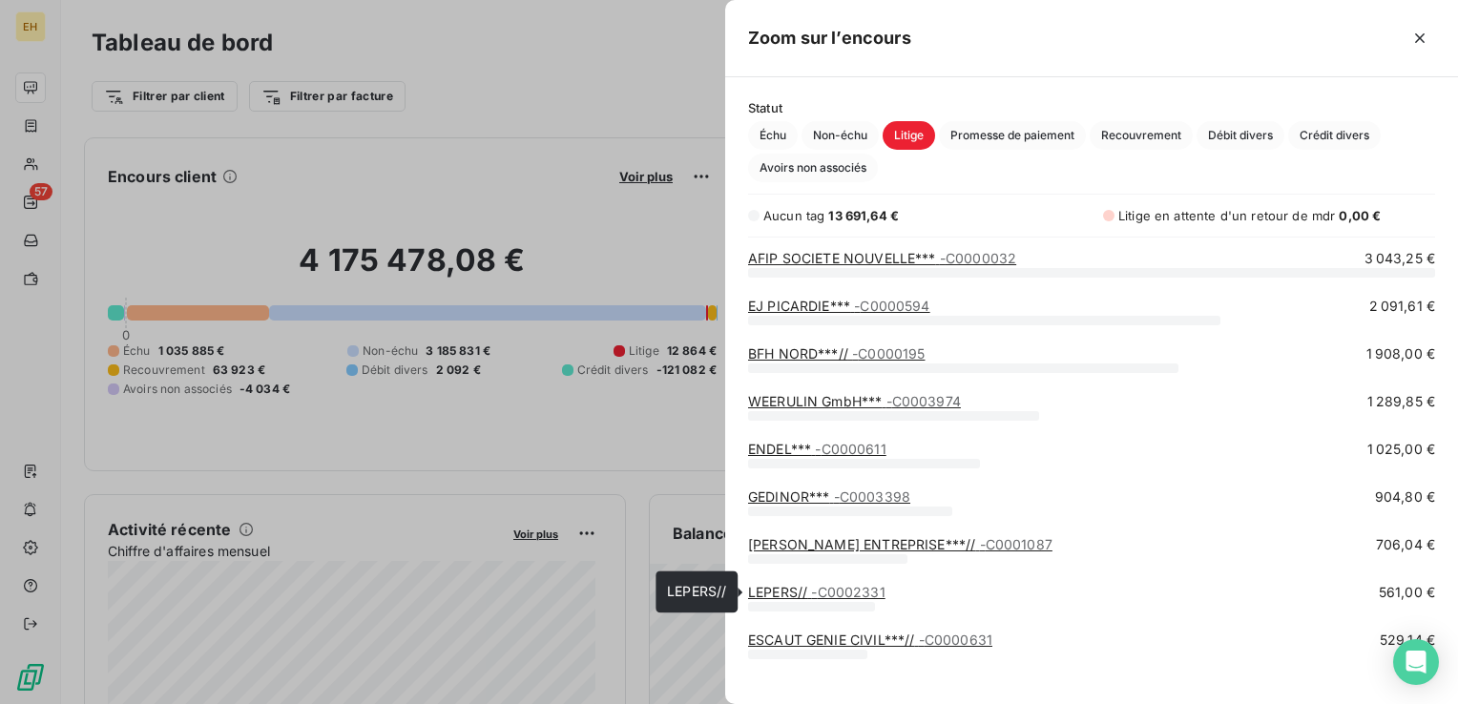
click at [777, 594] on link "LEPERS// - C0002331" at bounding box center [816, 592] width 137 height 16
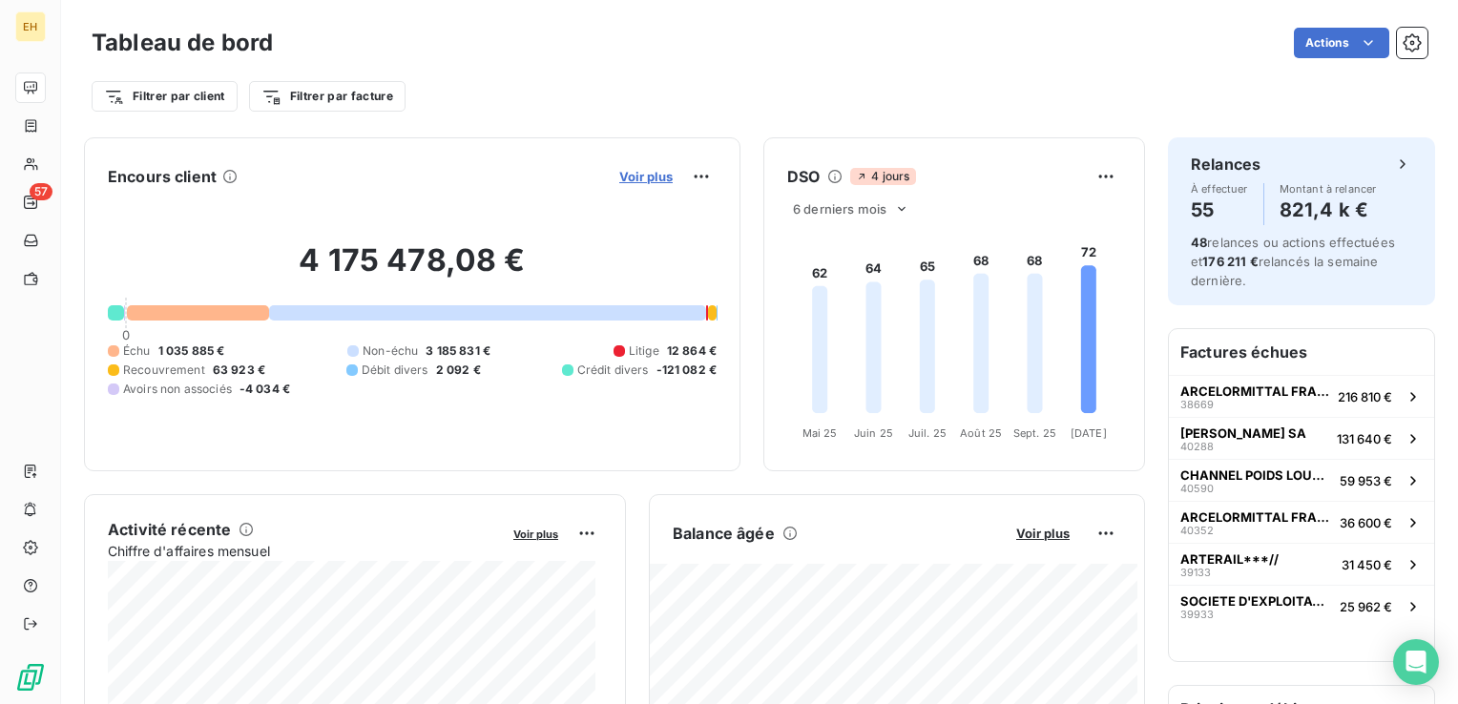
click at [638, 174] on span "Voir plus" at bounding box center [645, 176] width 53 height 15
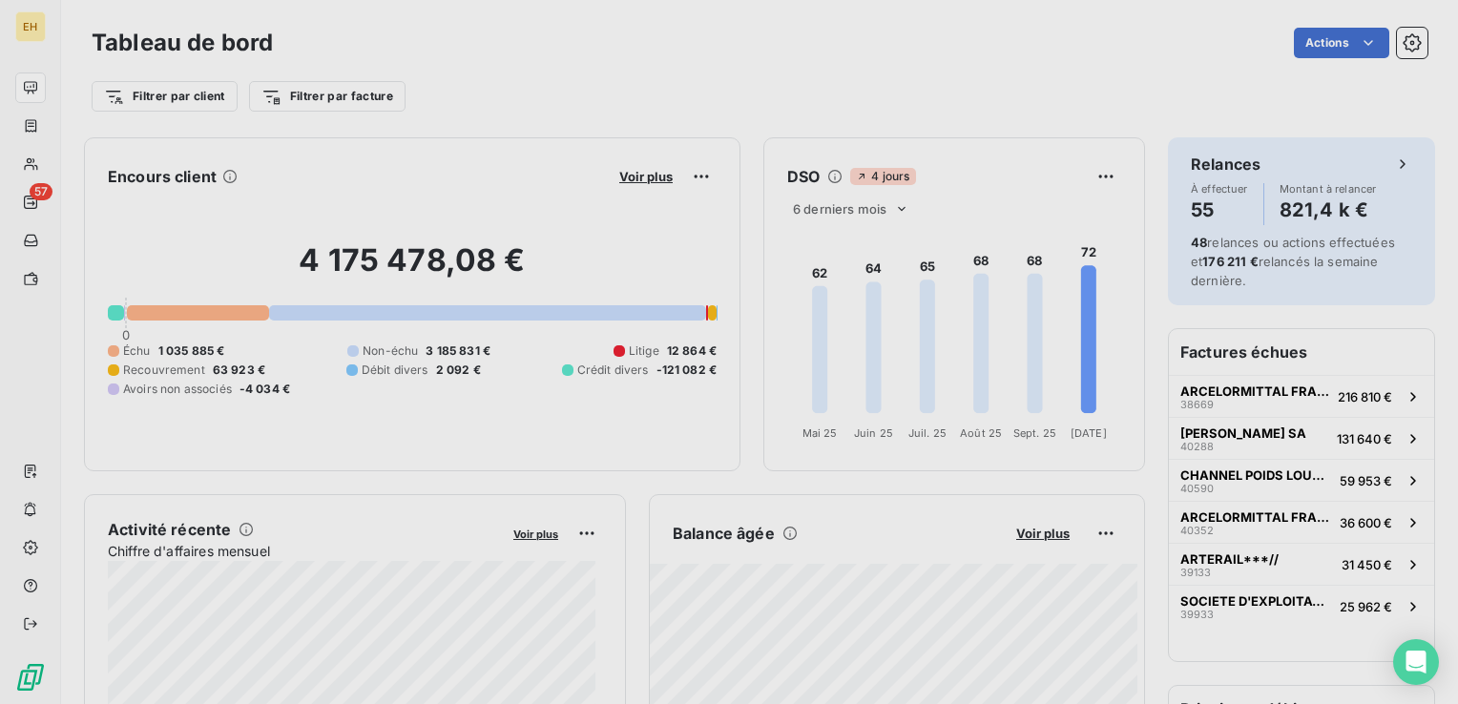
scroll to position [690, 717]
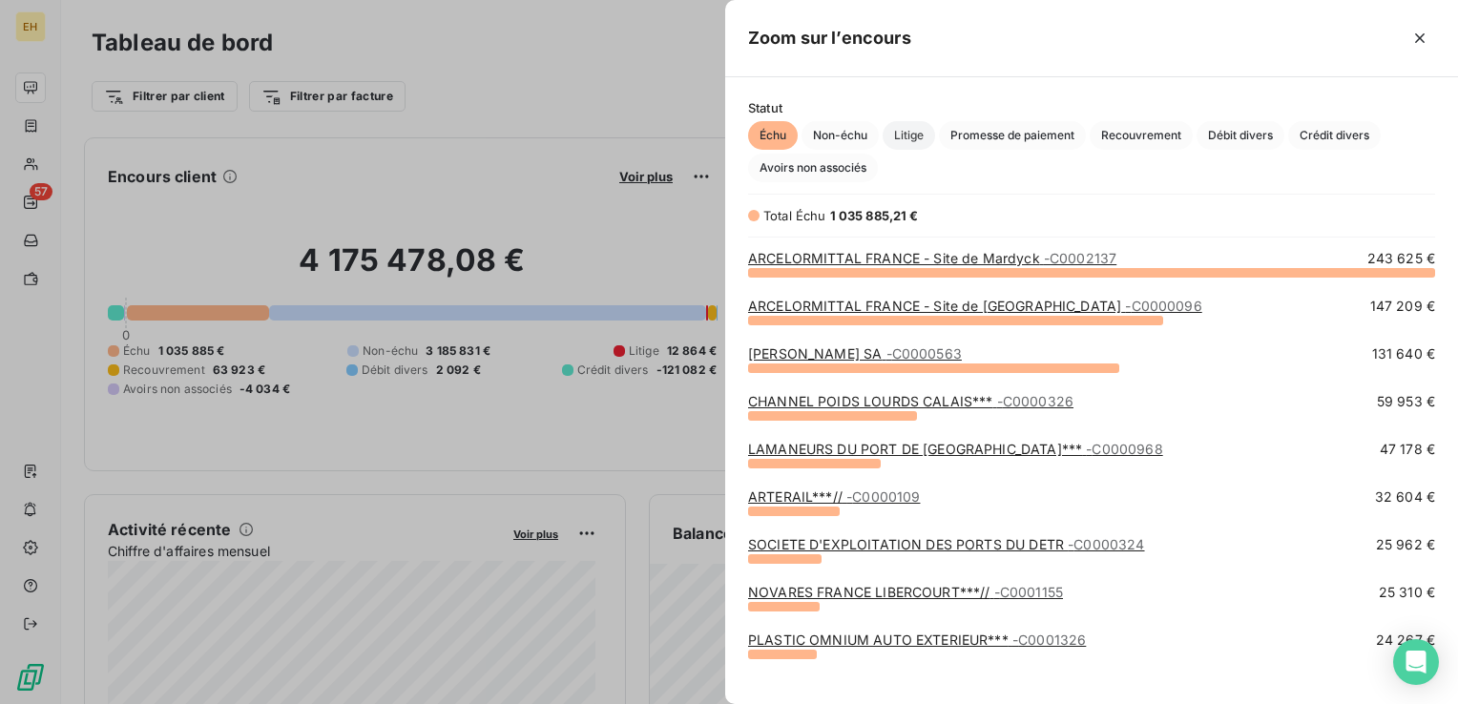
click at [918, 138] on span "Litige" at bounding box center [908, 135] width 52 height 29
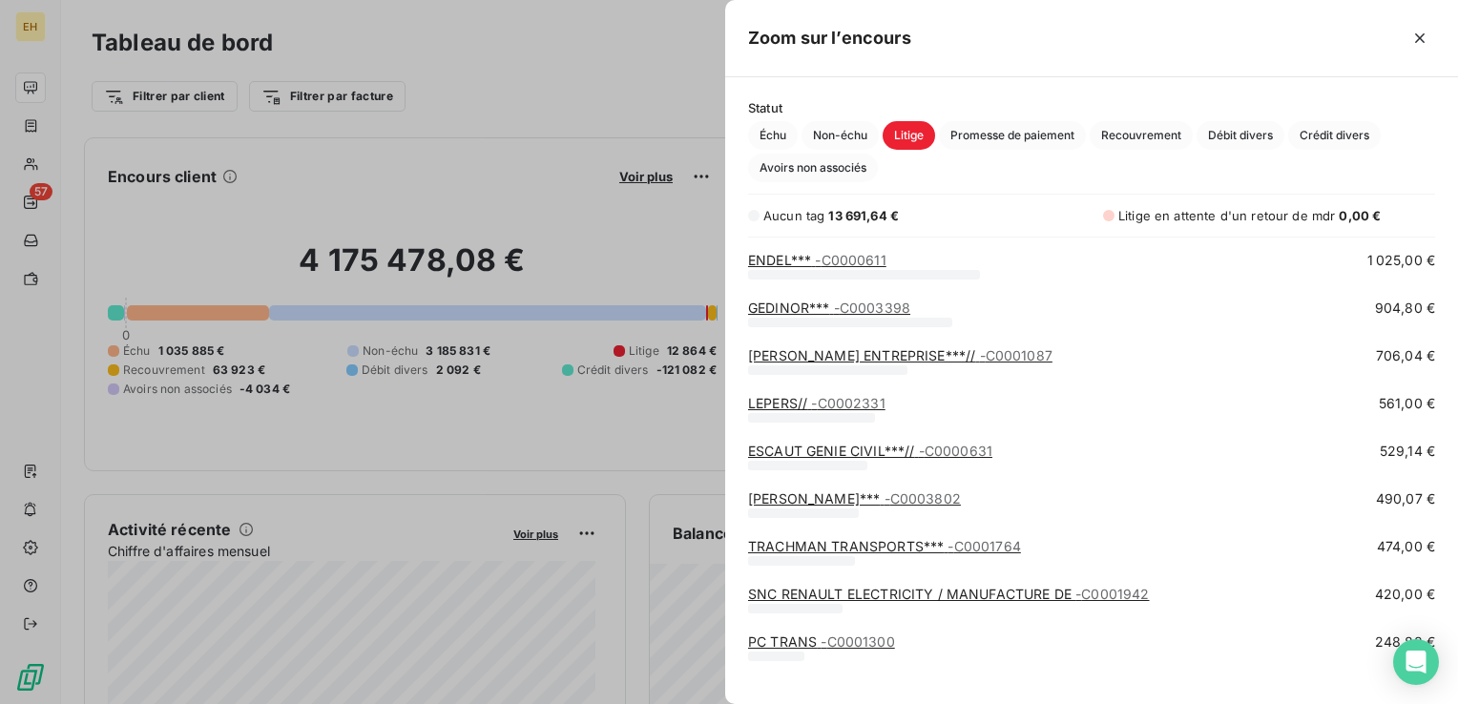
scroll to position [191, 0]
click at [833, 446] on link "ESCAUT GENIE CIVIL***// - C0000631" at bounding box center [870, 449] width 244 height 16
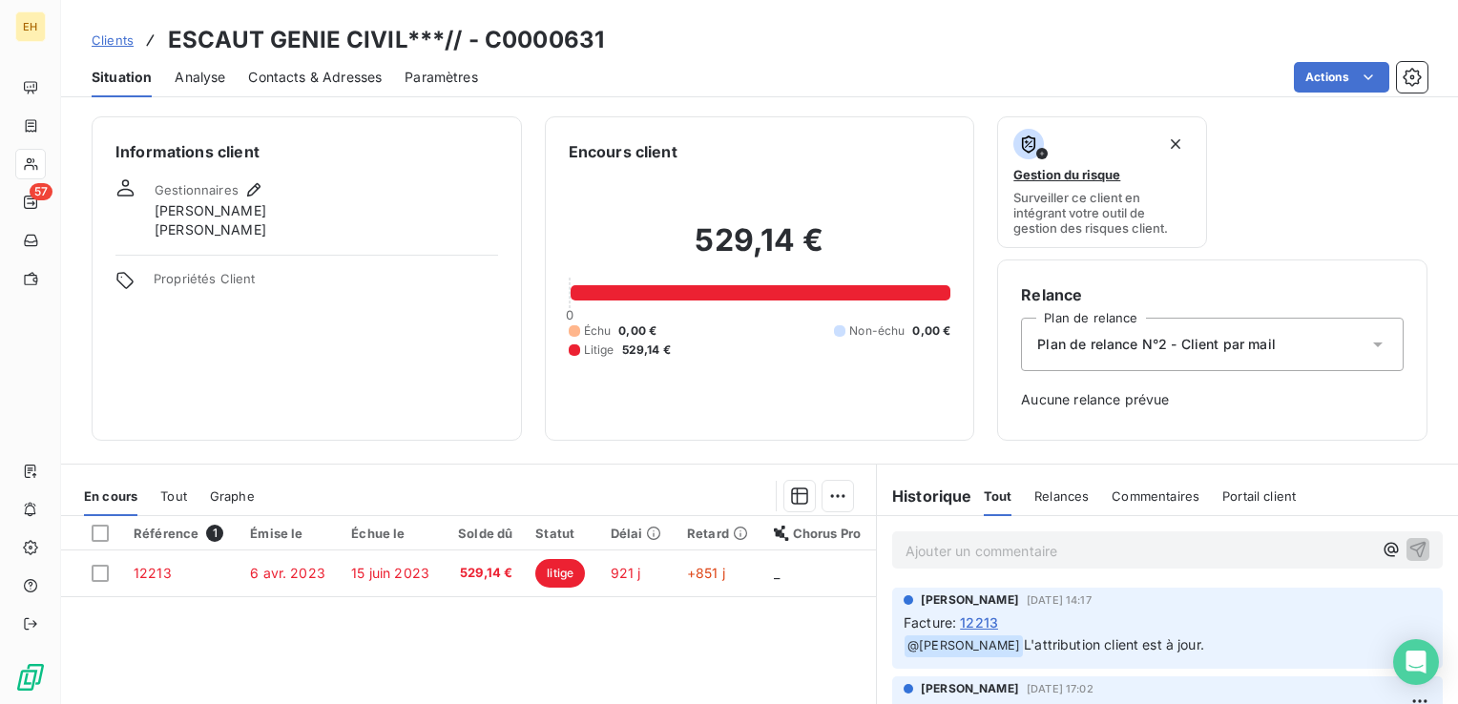
scroll to position [95, 0]
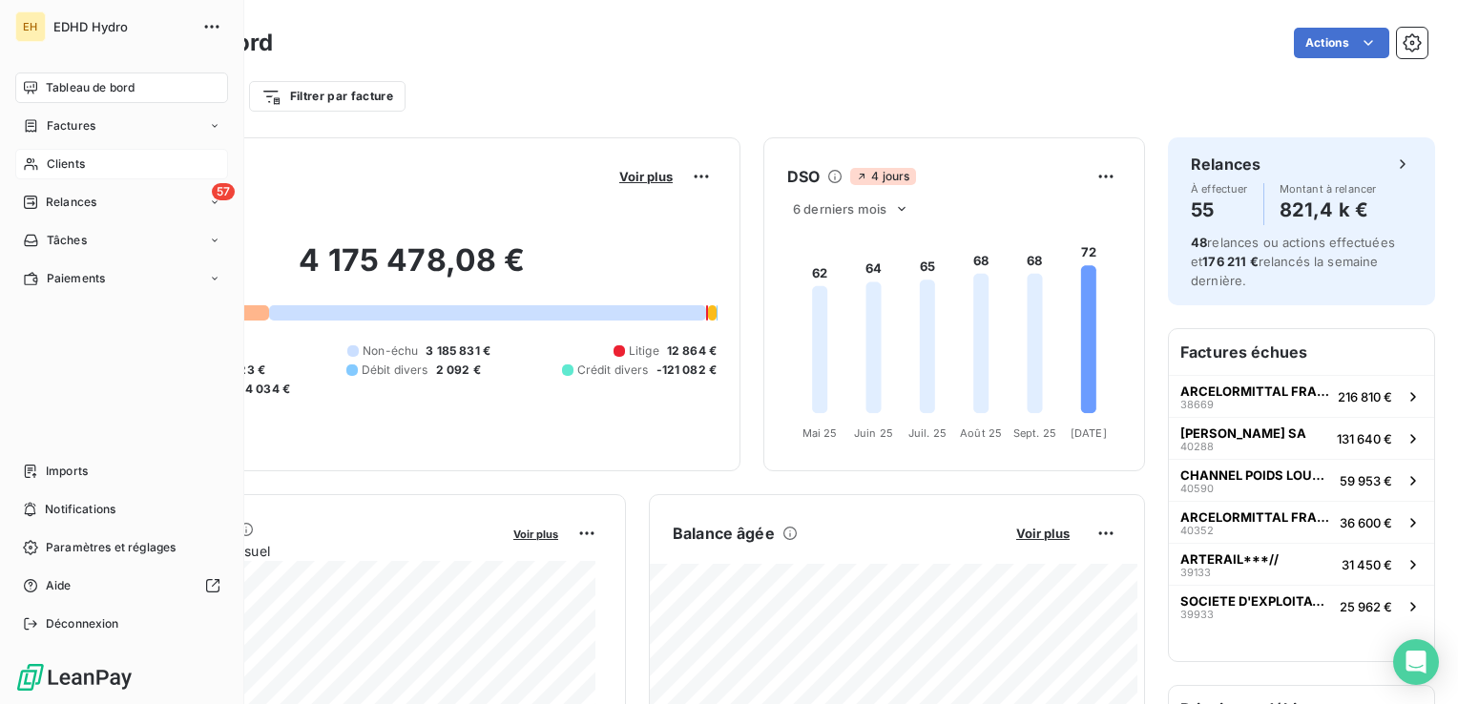
drag, startPoint x: 54, startPoint y: 162, endPoint x: 102, endPoint y: 160, distance: 47.7
click at [55, 162] on span "Clients" at bounding box center [66, 163] width 38 height 17
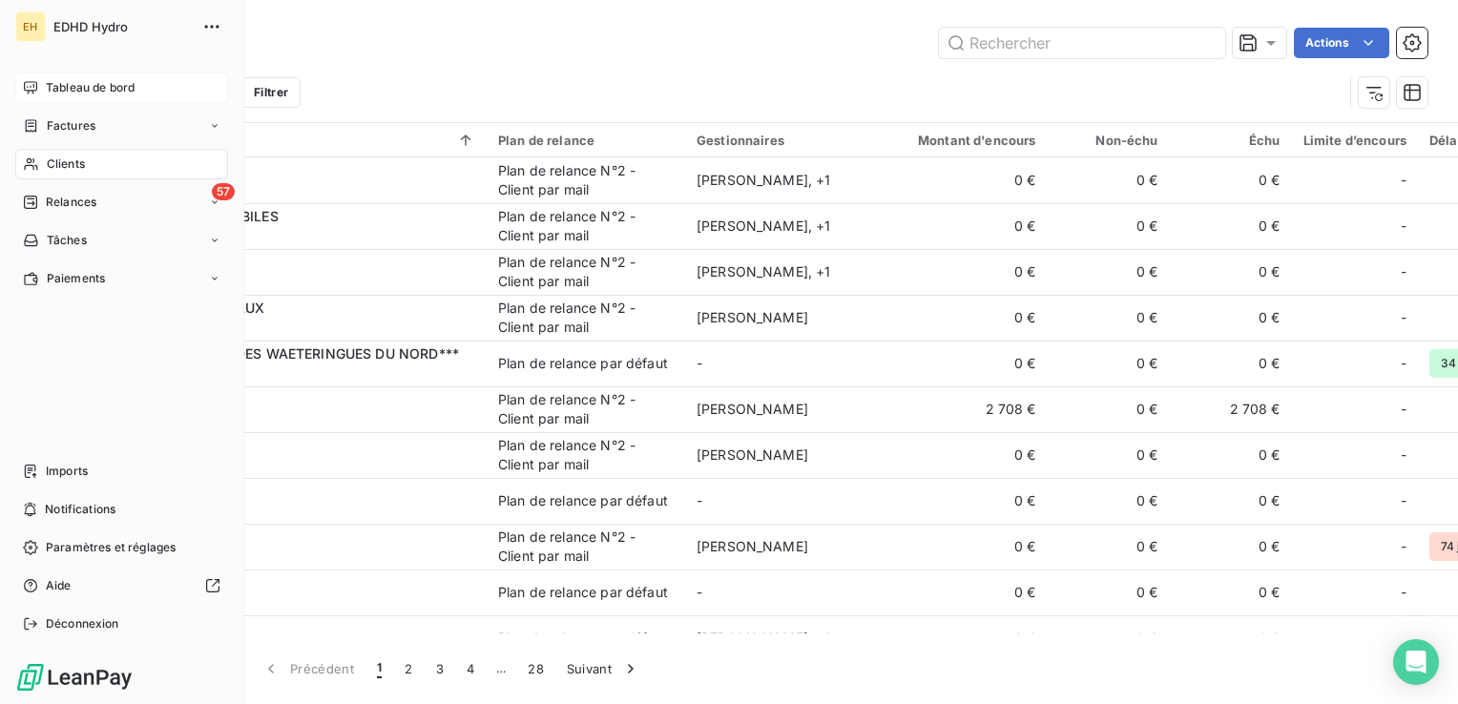
click at [65, 86] on span "Tableau de bord" at bounding box center [90, 87] width 89 height 17
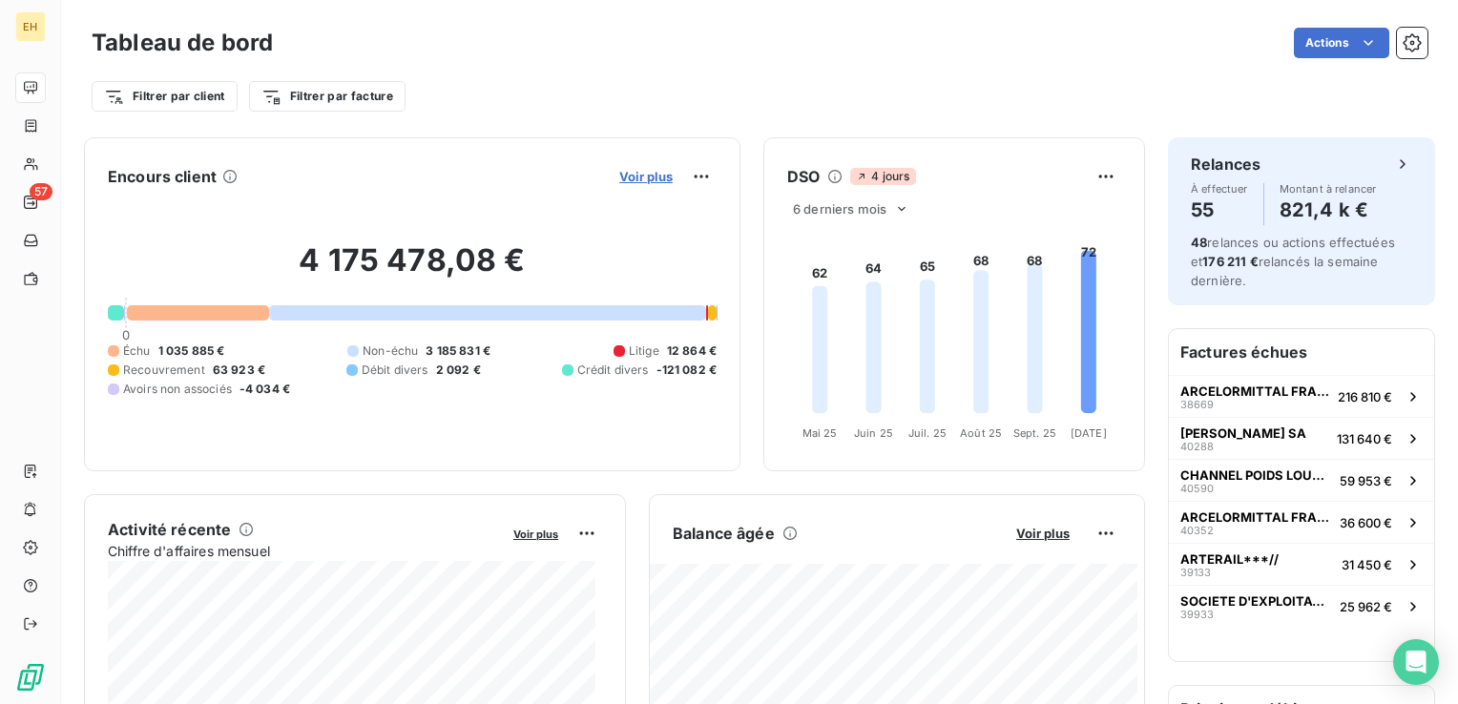
click at [637, 172] on span "Voir plus" at bounding box center [645, 176] width 53 height 15
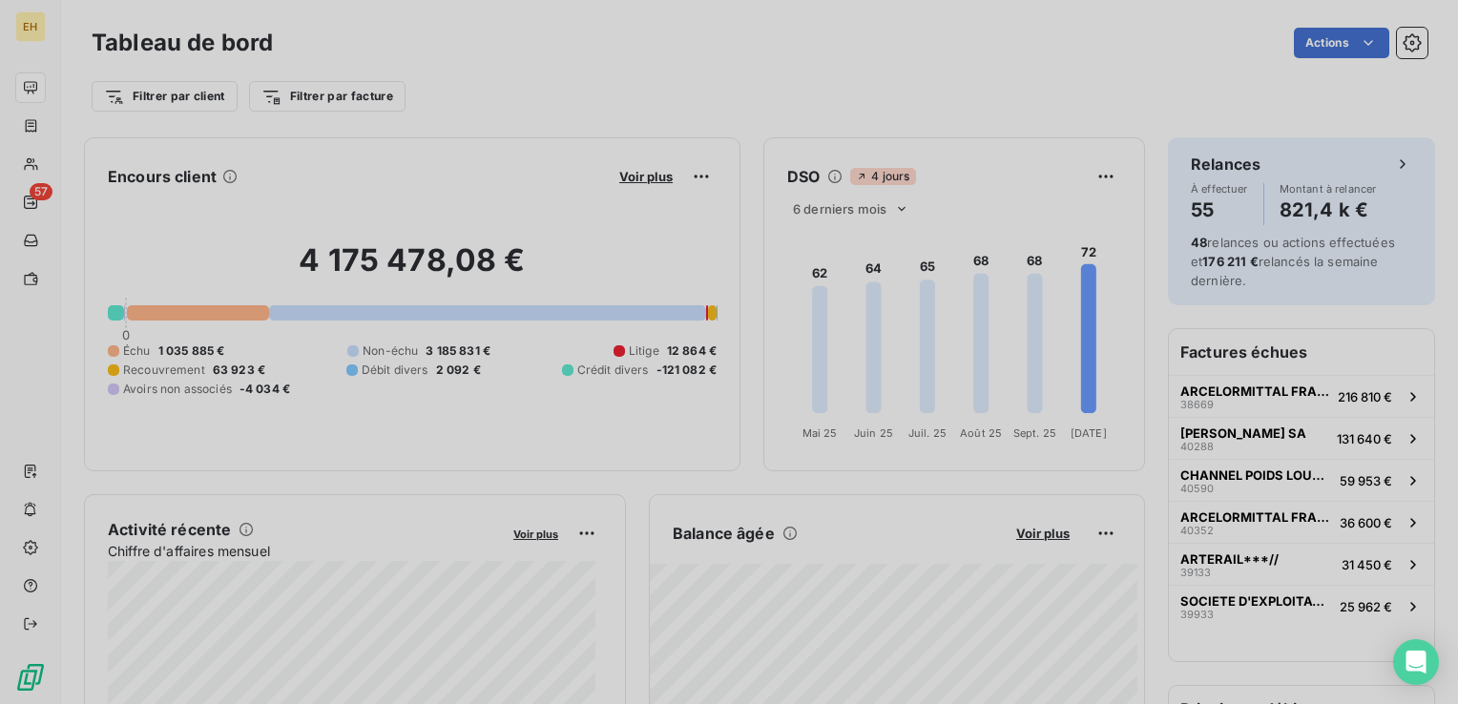
scroll to position [690, 717]
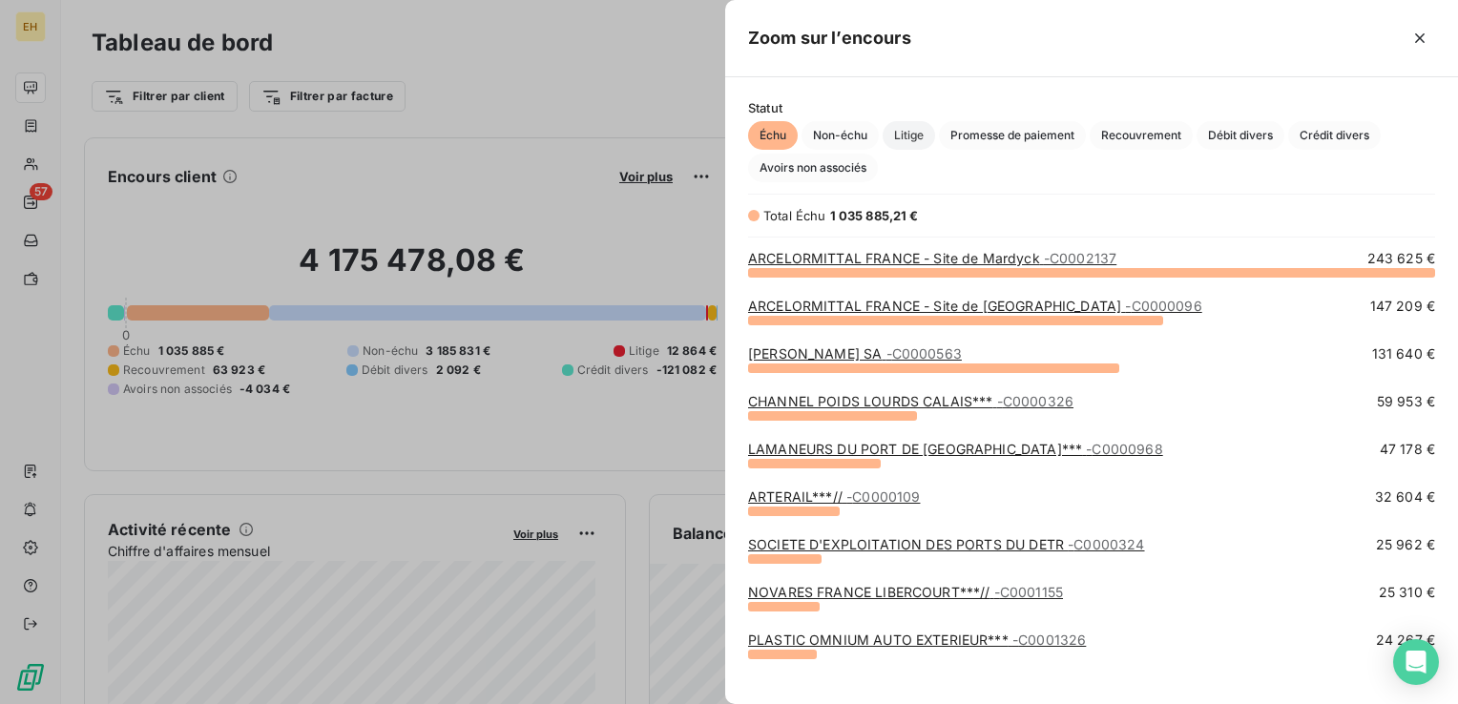
click at [904, 146] on span "Litige" at bounding box center [908, 135] width 52 height 29
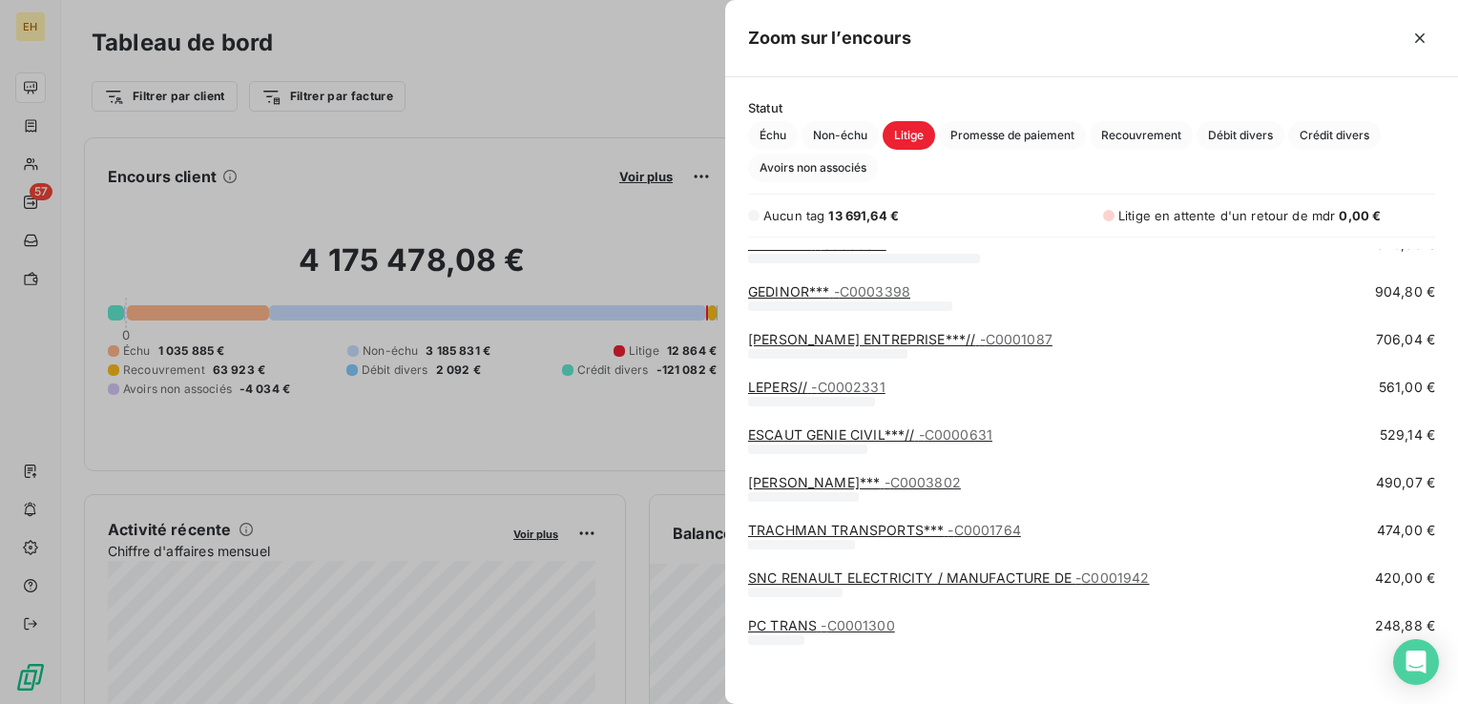
scroll to position [210, 0]
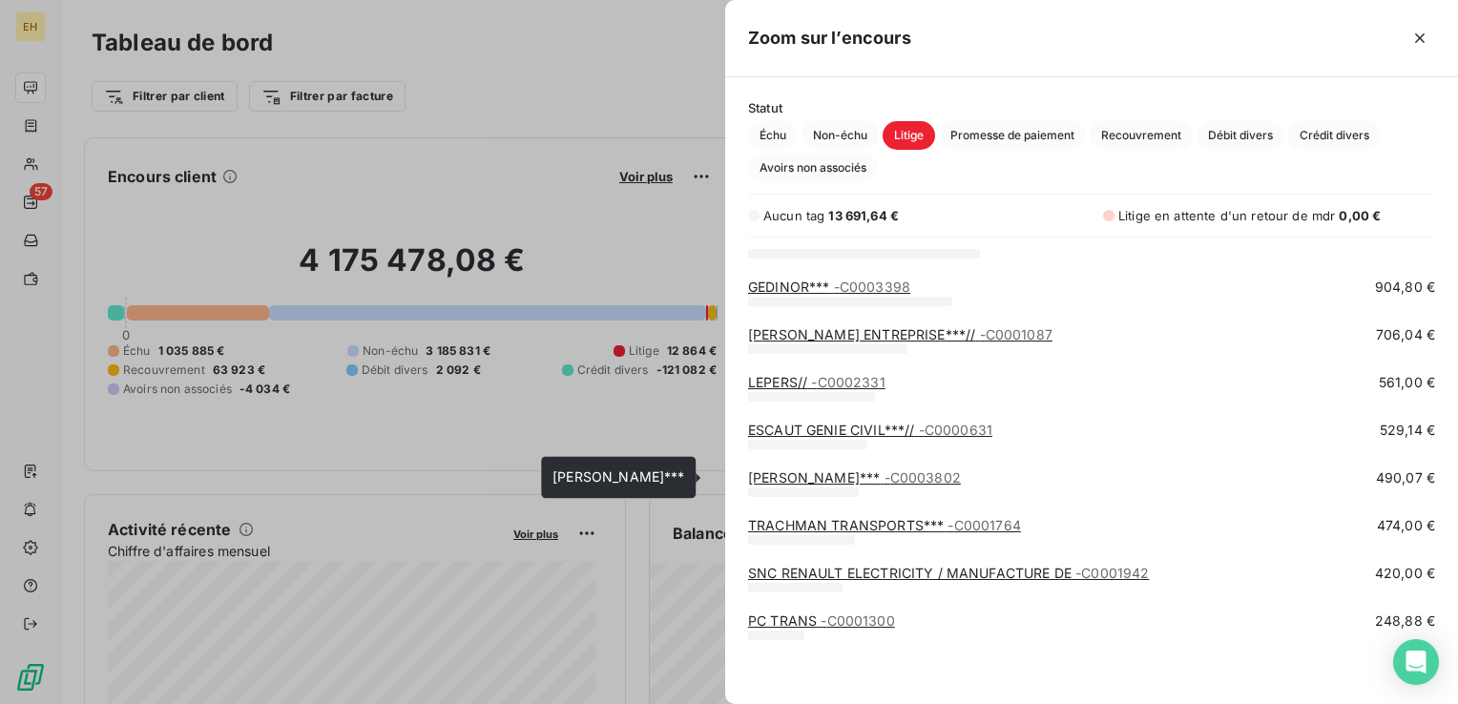
click at [902, 482] on link "ANDRE DUCARNE SARL*** - C0003802" at bounding box center [854, 477] width 213 height 16
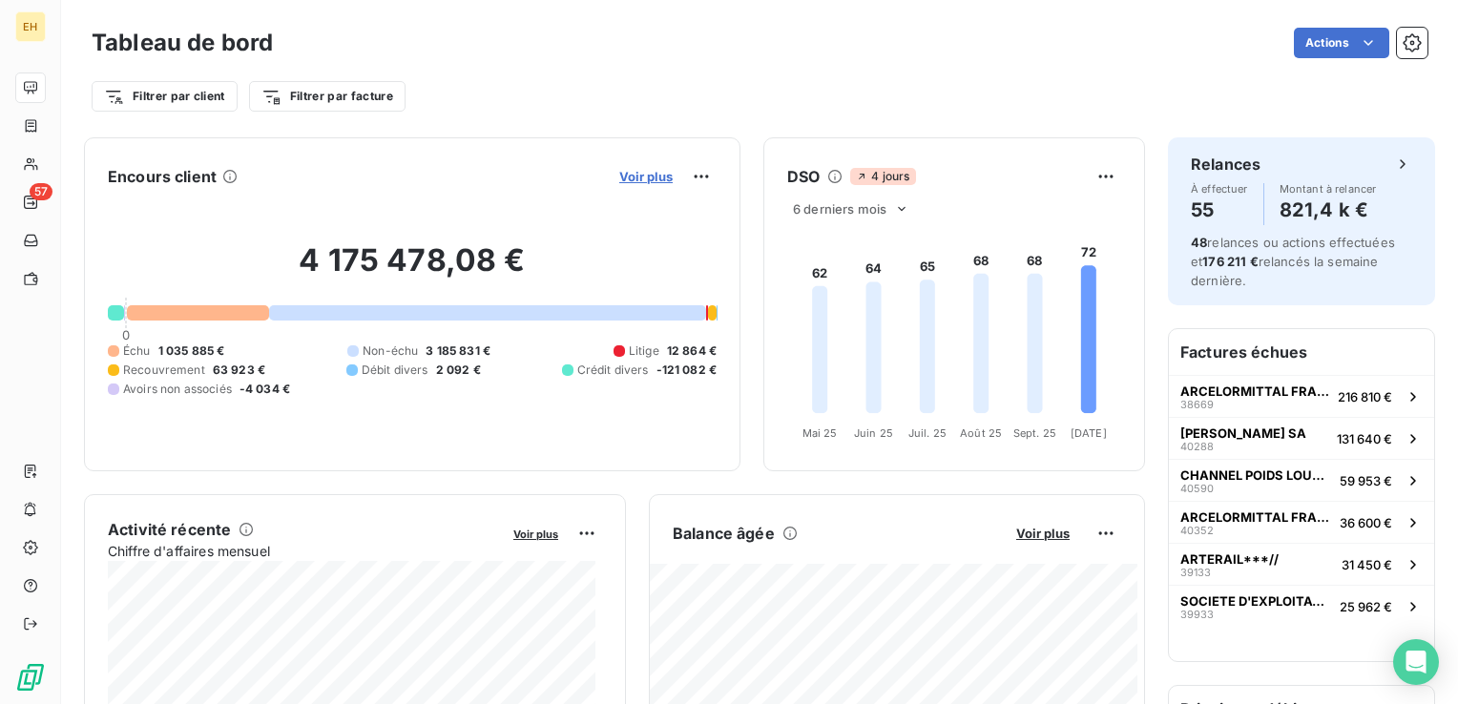
click at [623, 174] on span "Voir plus" at bounding box center [645, 176] width 53 height 15
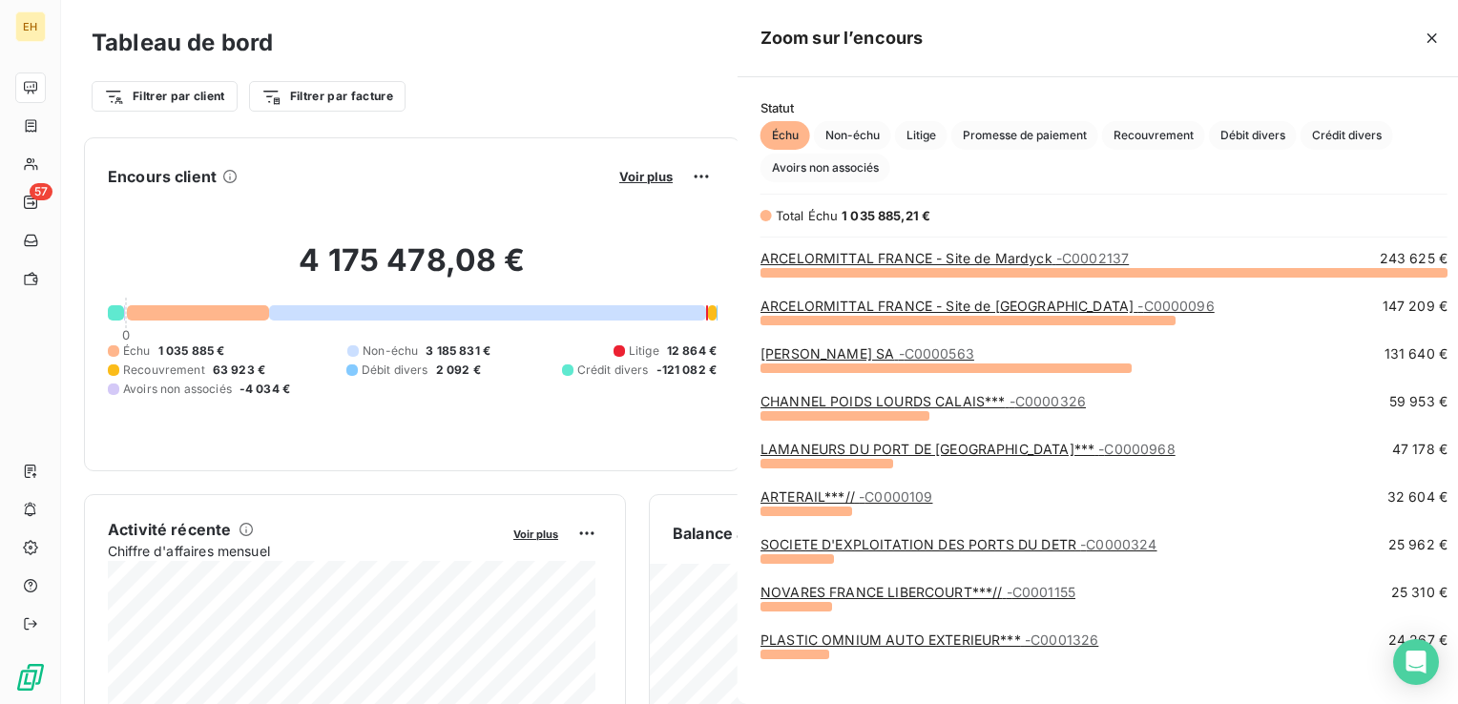
scroll to position [690, 717]
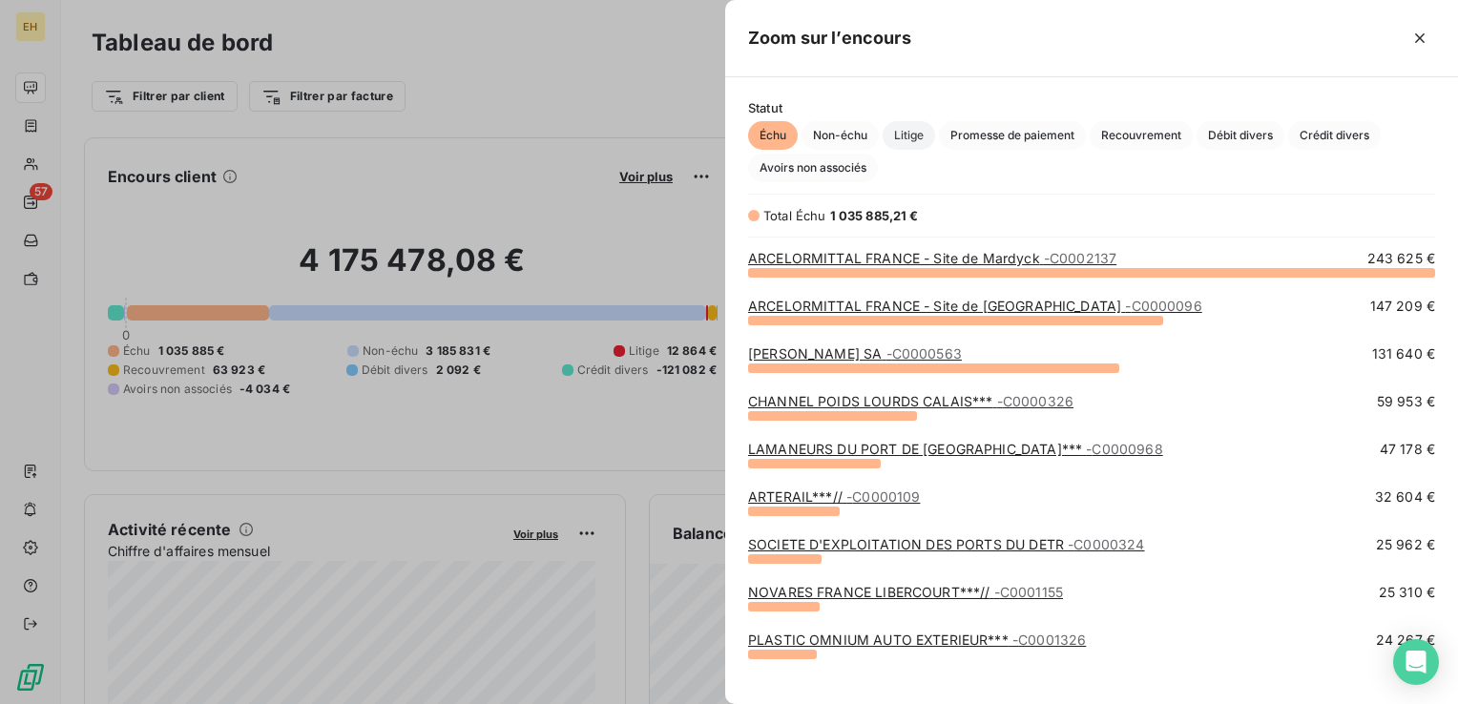
click at [920, 133] on span "Litige" at bounding box center [908, 135] width 52 height 29
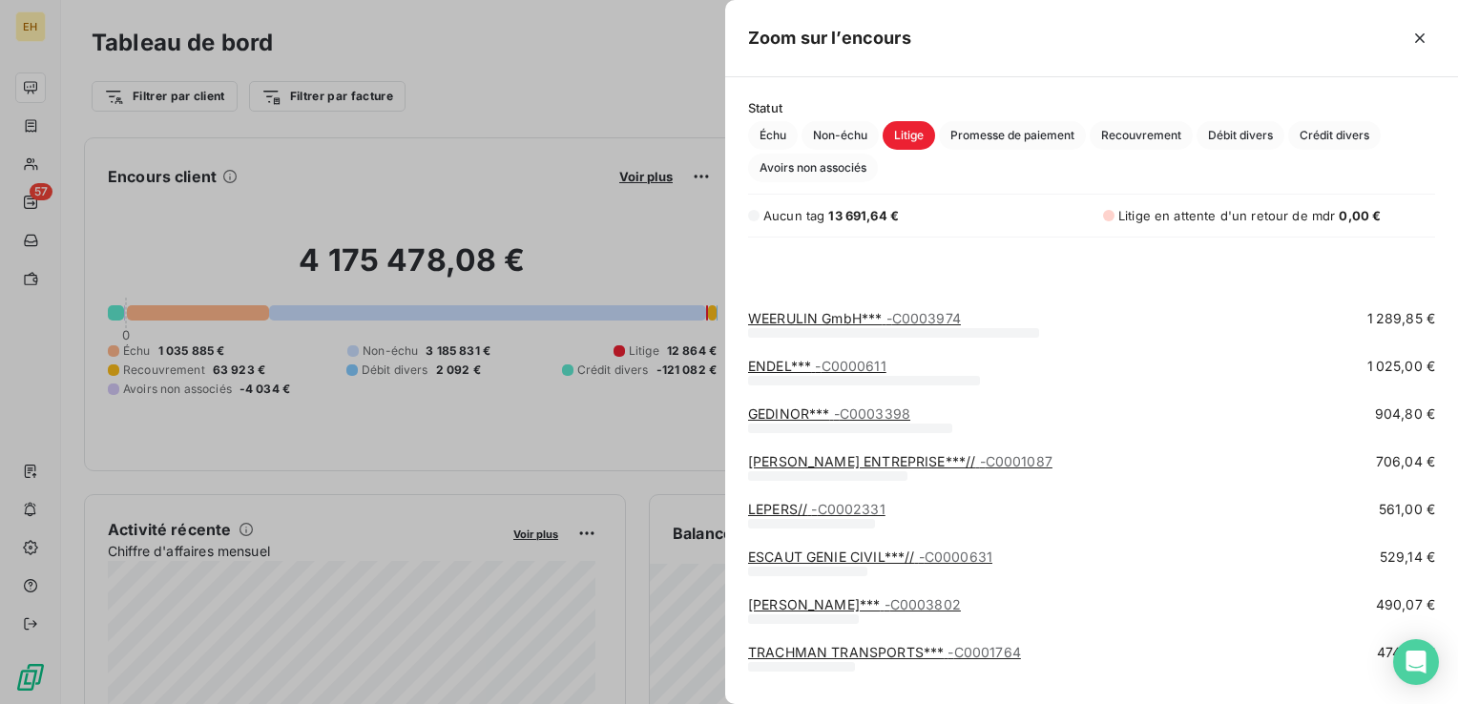
scroll to position [210, 0]
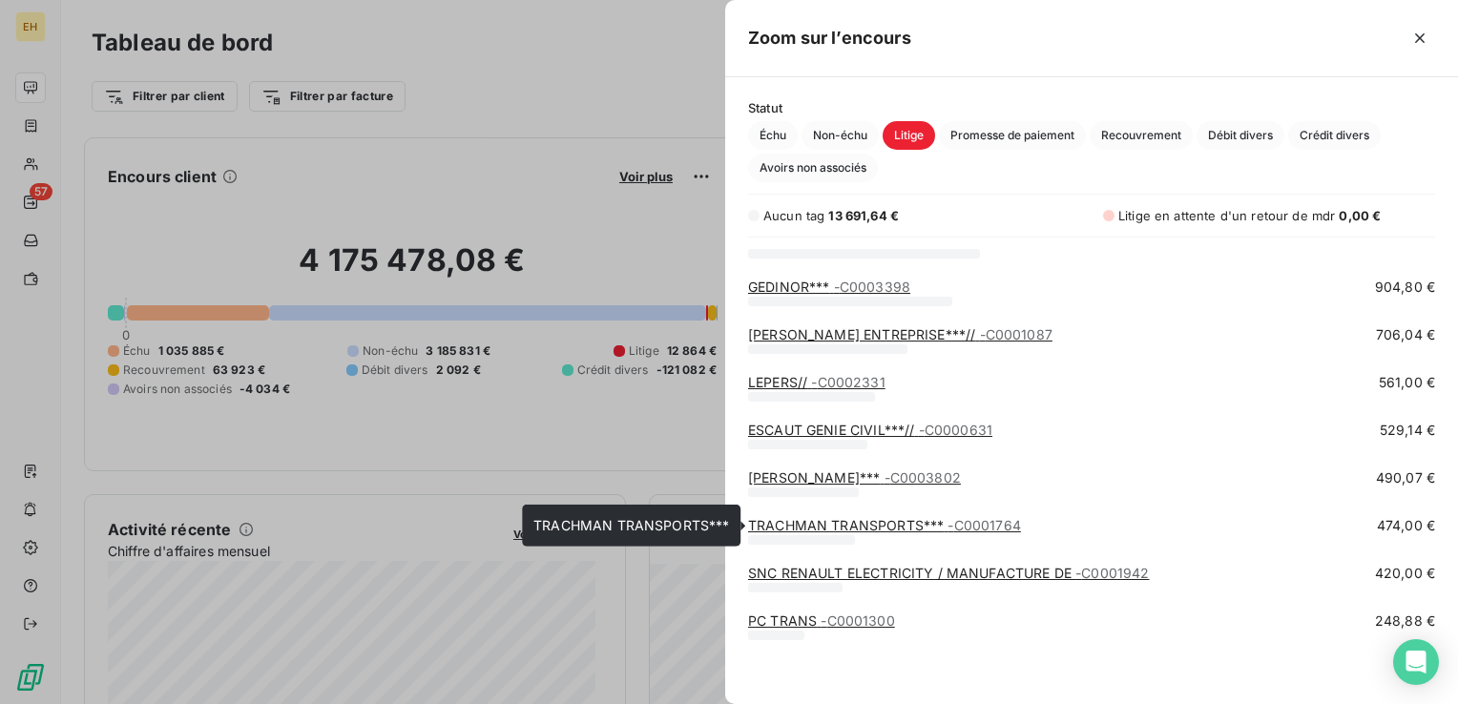
click at [939, 528] on link "TRACHMAN TRANSPORTS*** - C0001764" at bounding box center [884, 525] width 273 height 16
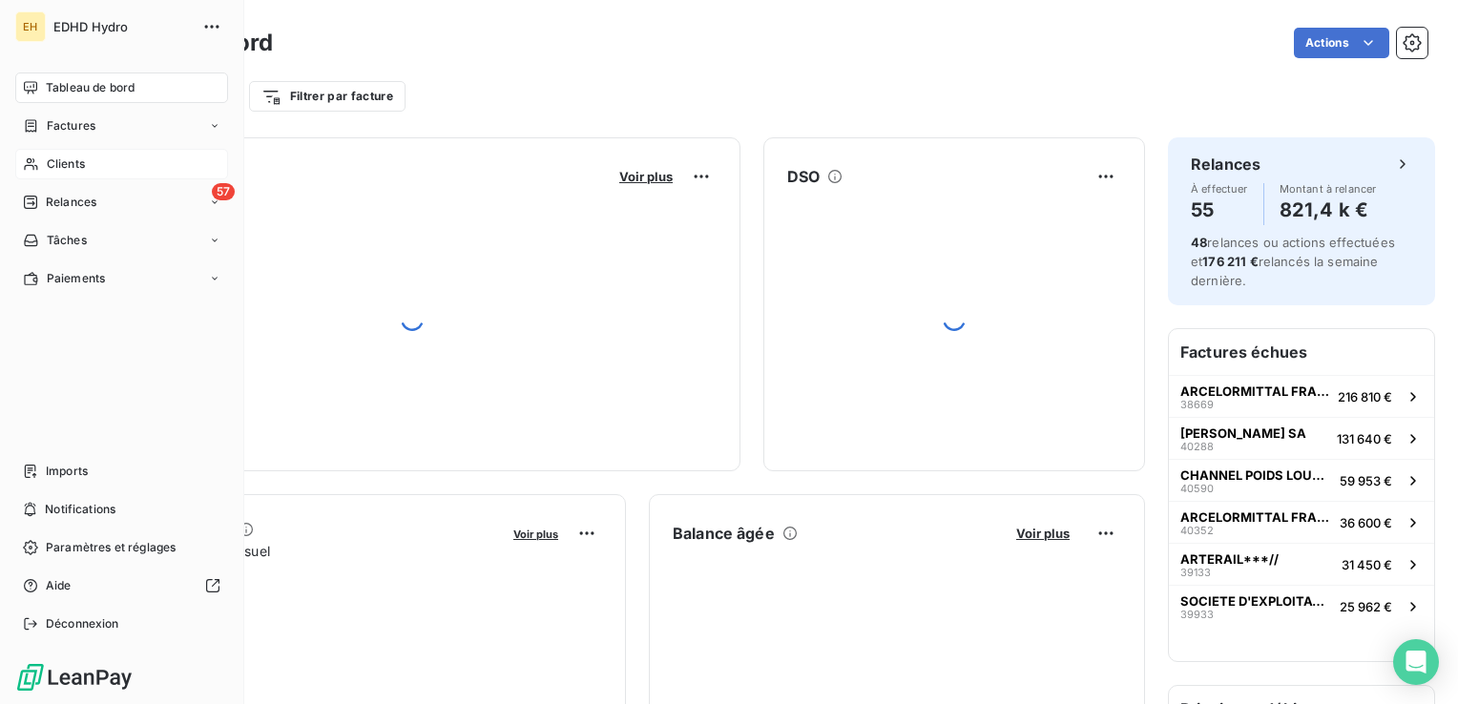
click at [52, 168] on span "Clients" at bounding box center [66, 163] width 38 height 17
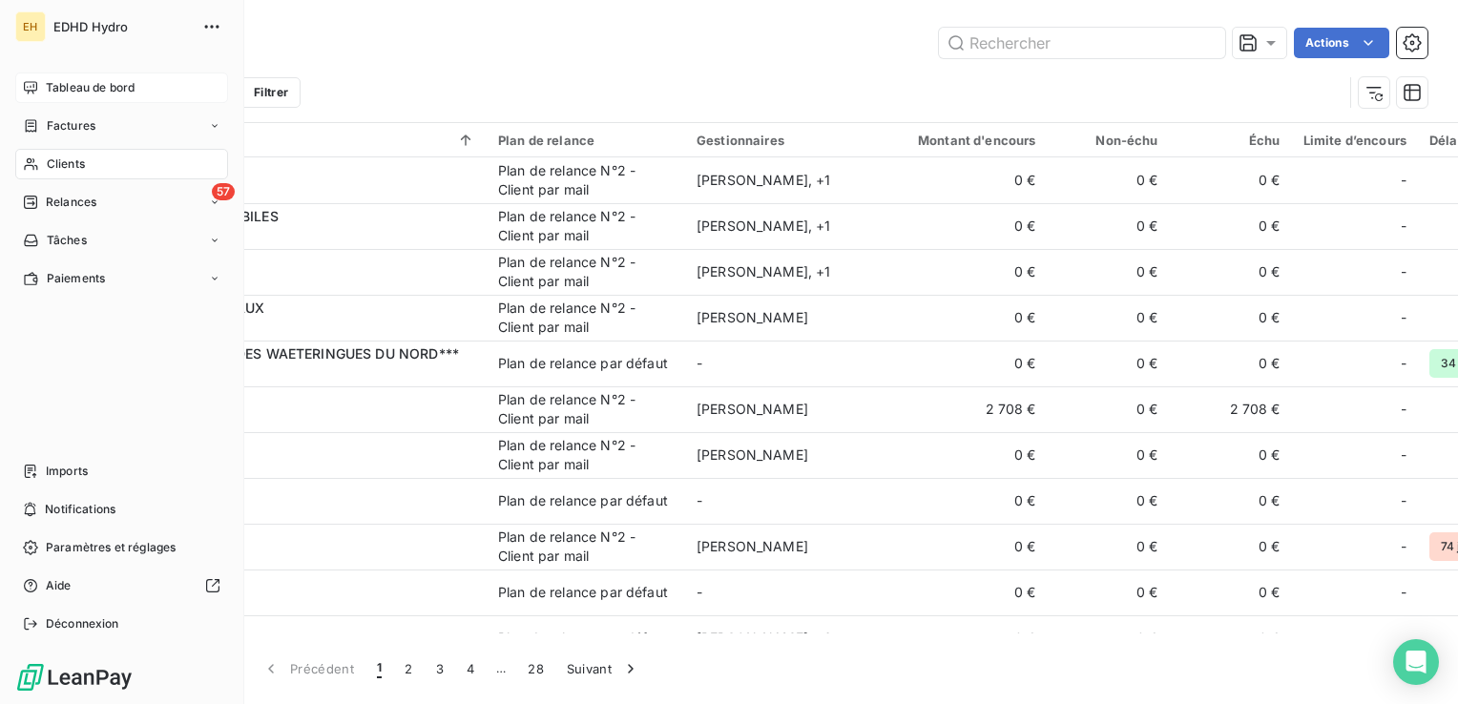
click at [50, 84] on span "Tableau de bord" at bounding box center [90, 87] width 89 height 17
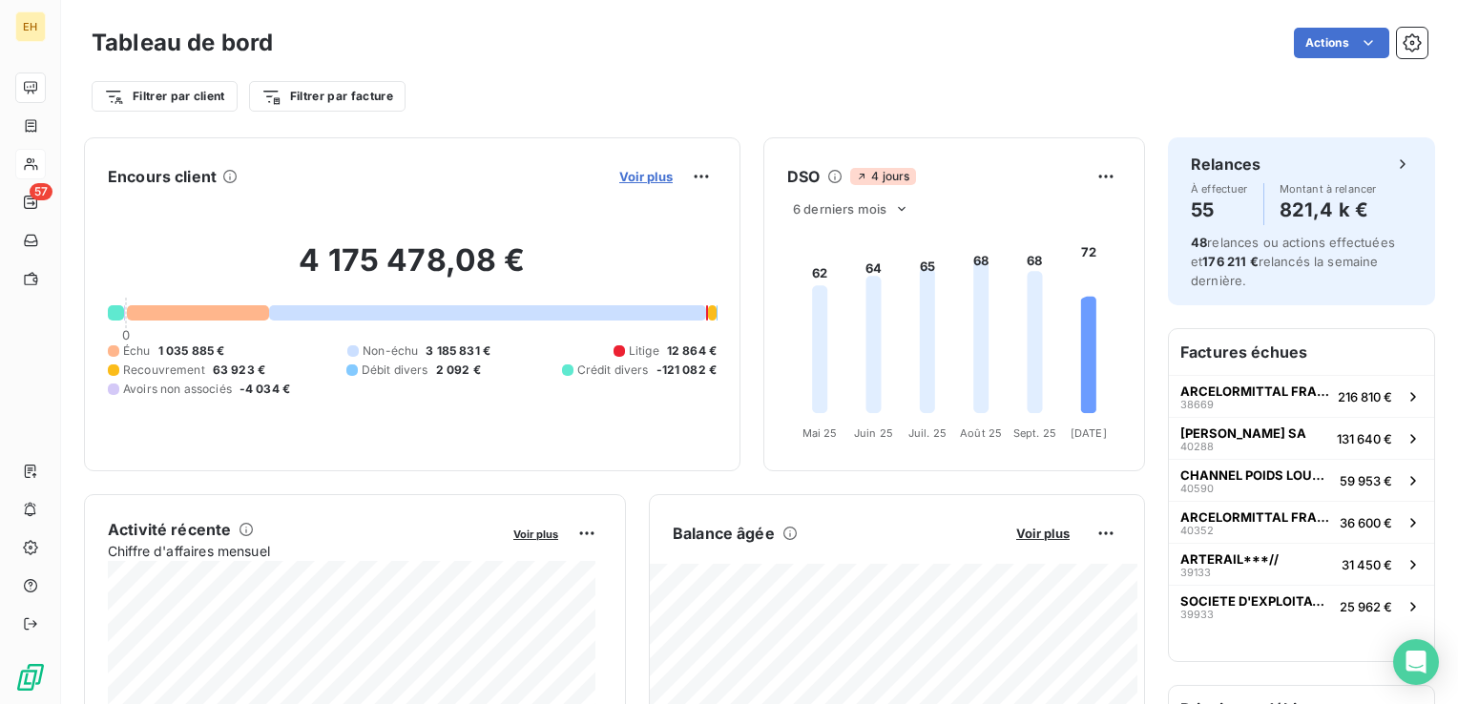
click at [633, 172] on span "Voir plus" at bounding box center [645, 176] width 53 height 15
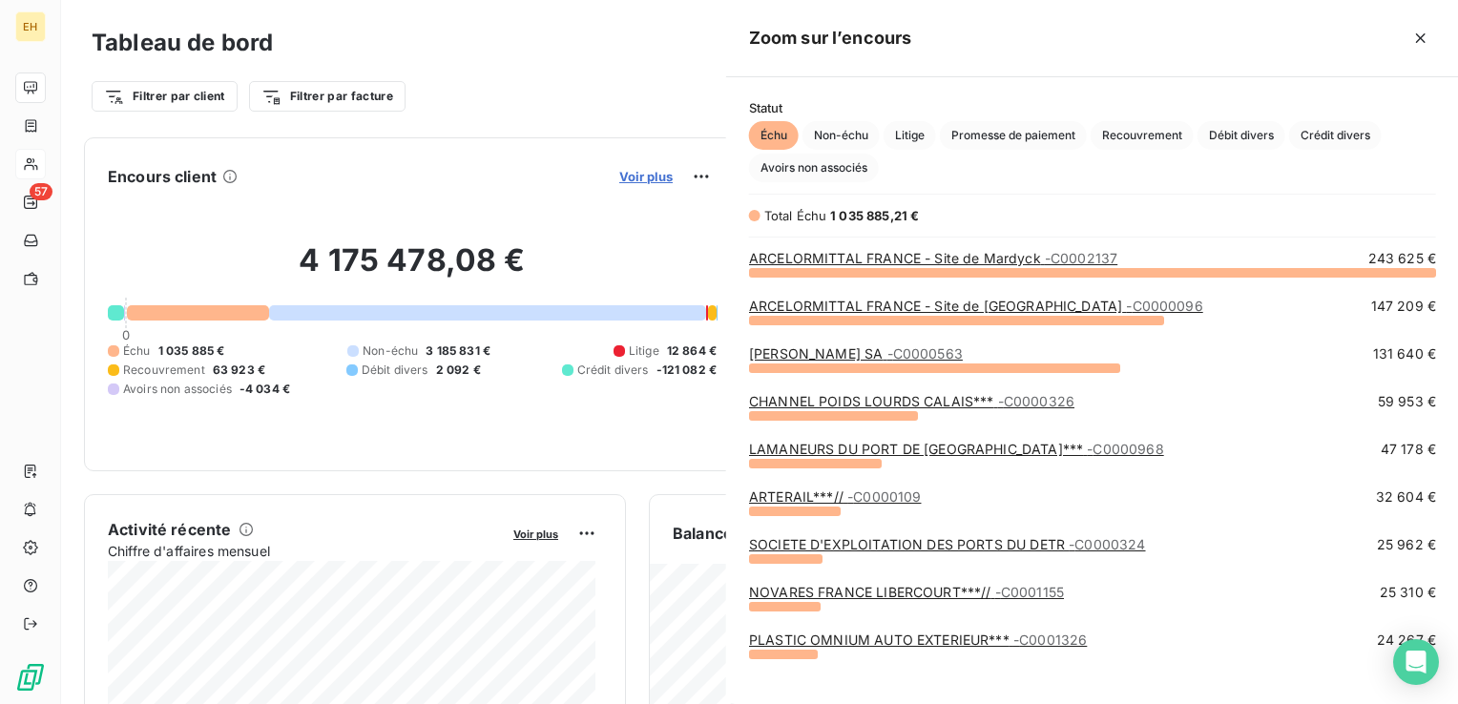
scroll to position [690, 717]
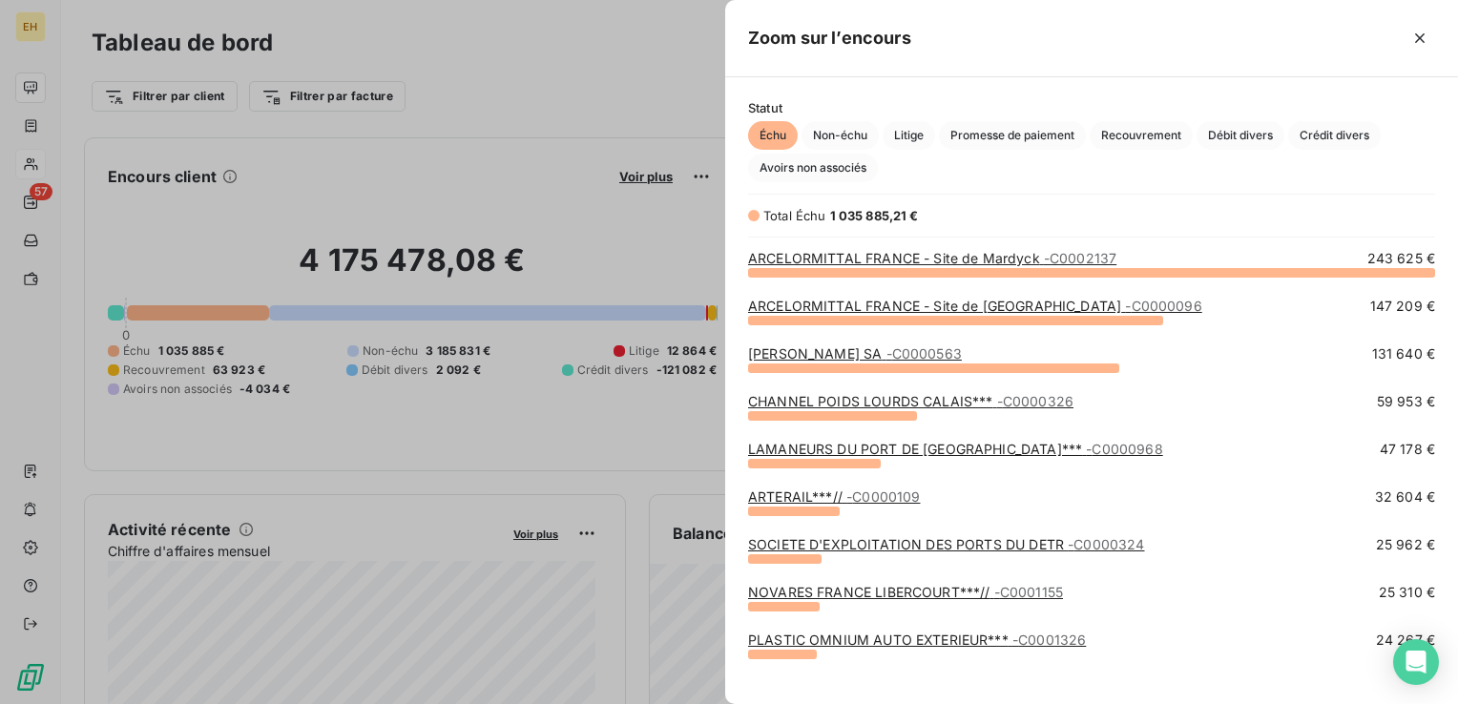
drag, startPoint x: 912, startPoint y: 134, endPoint x: 905, endPoint y: 232, distance: 98.5
click at [913, 134] on span "Litige" at bounding box center [908, 135] width 52 height 29
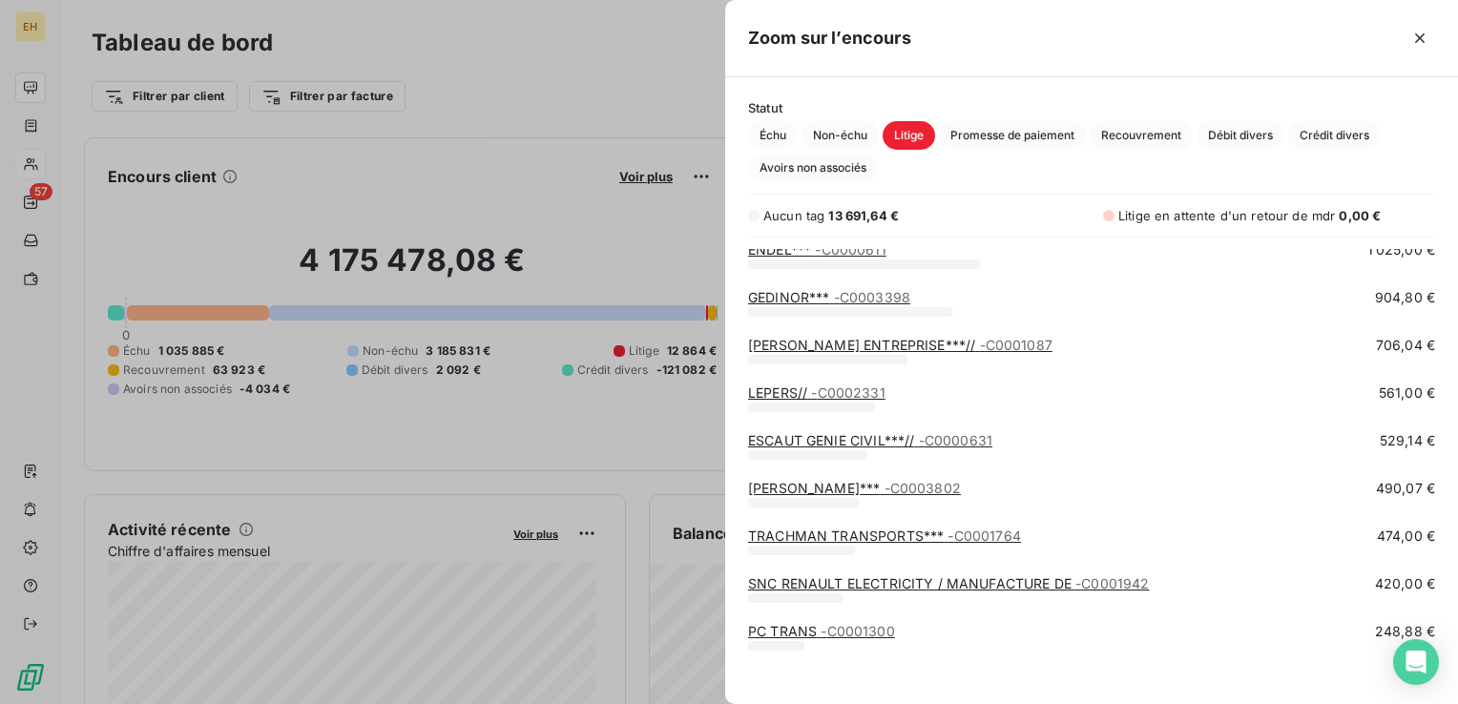
scroll to position [210, 0]
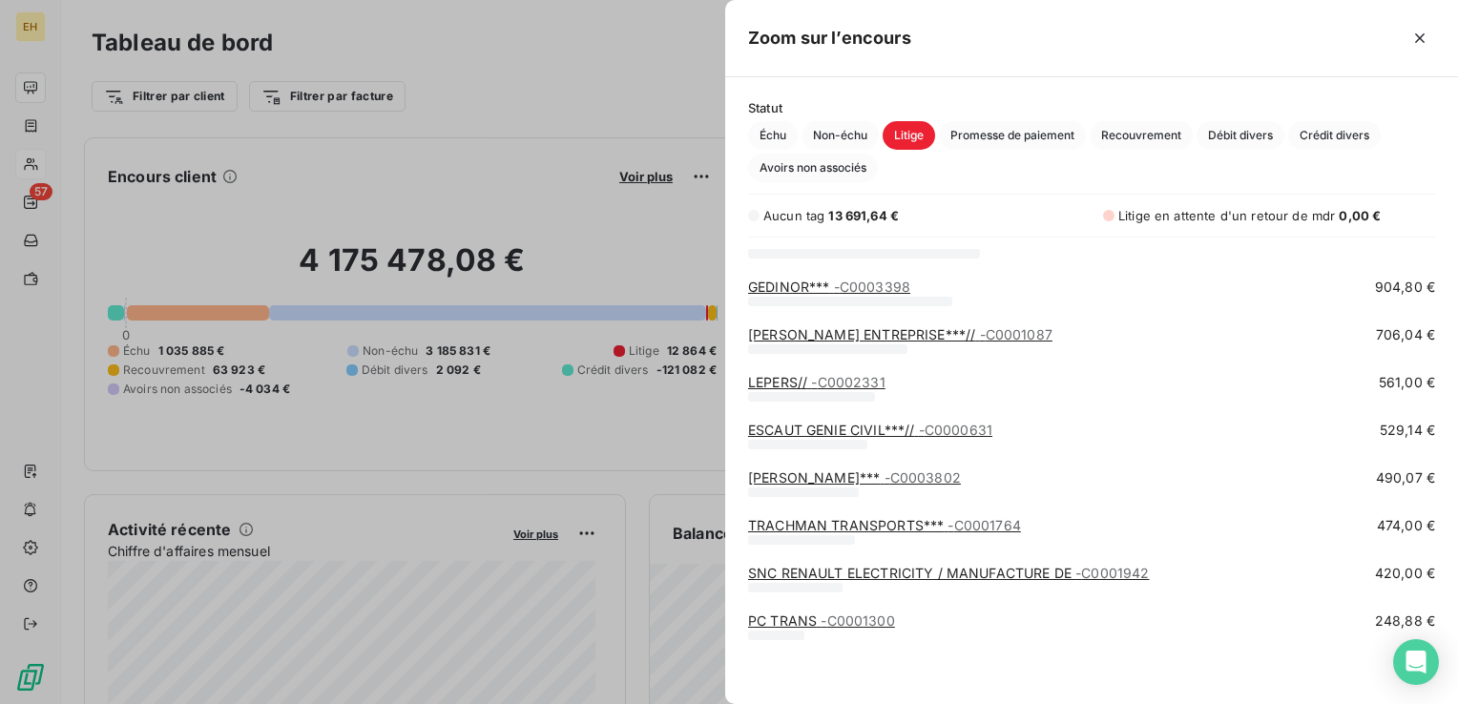
click at [899, 573] on link "SNC RENAULT ELECTRICITY / MANUFACTURE DE - C0001942" at bounding box center [949, 573] width 402 height 16
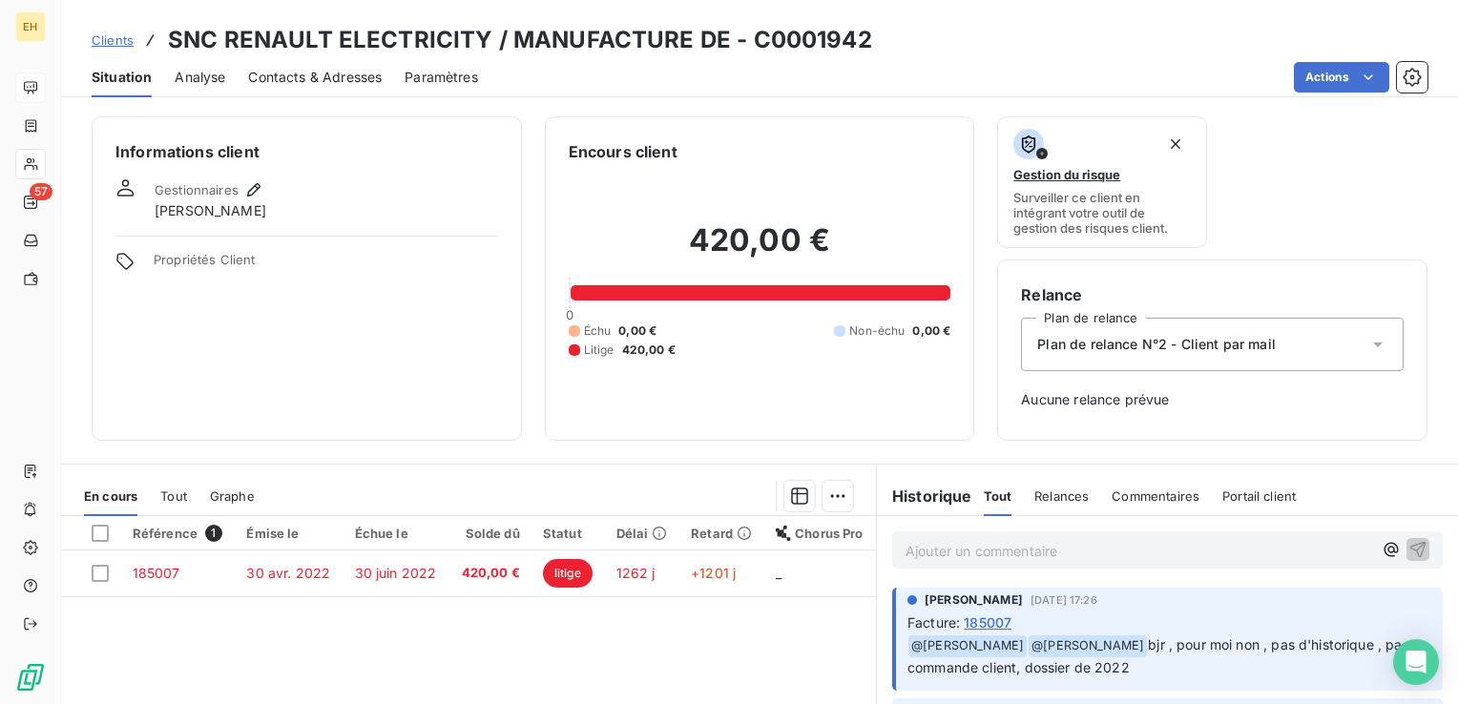
scroll to position [95, 0]
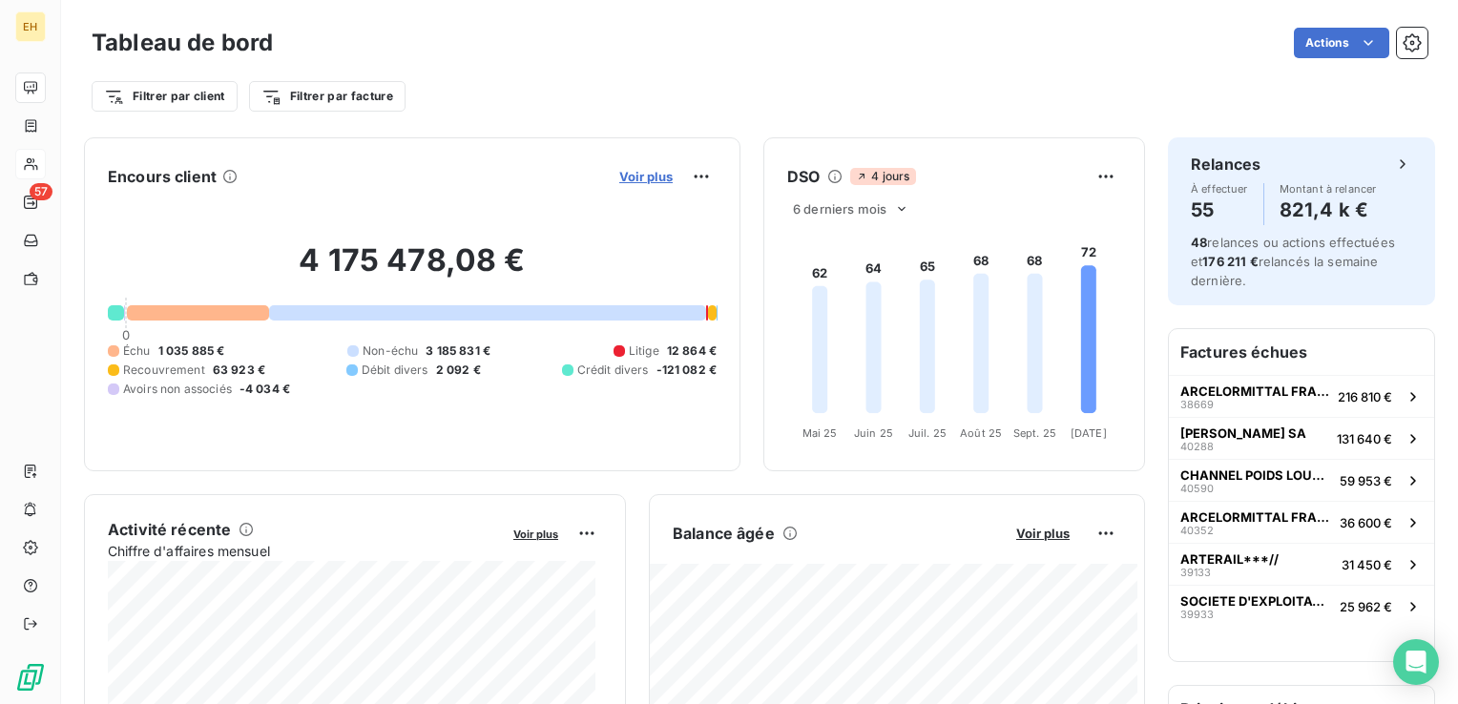
click at [628, 177] on span "Voir plus" at bounding box center [645, 176] width 53 height 15
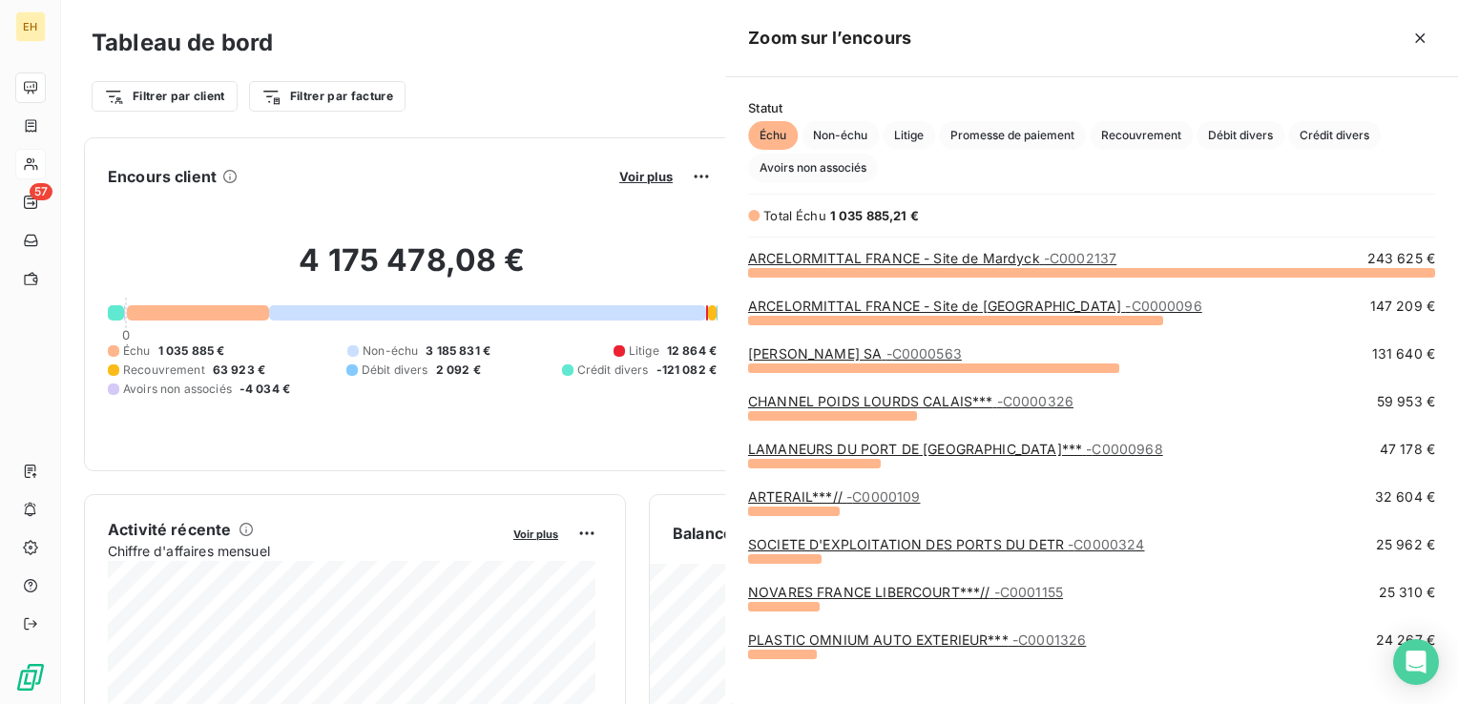
scroll to position [690, 717]
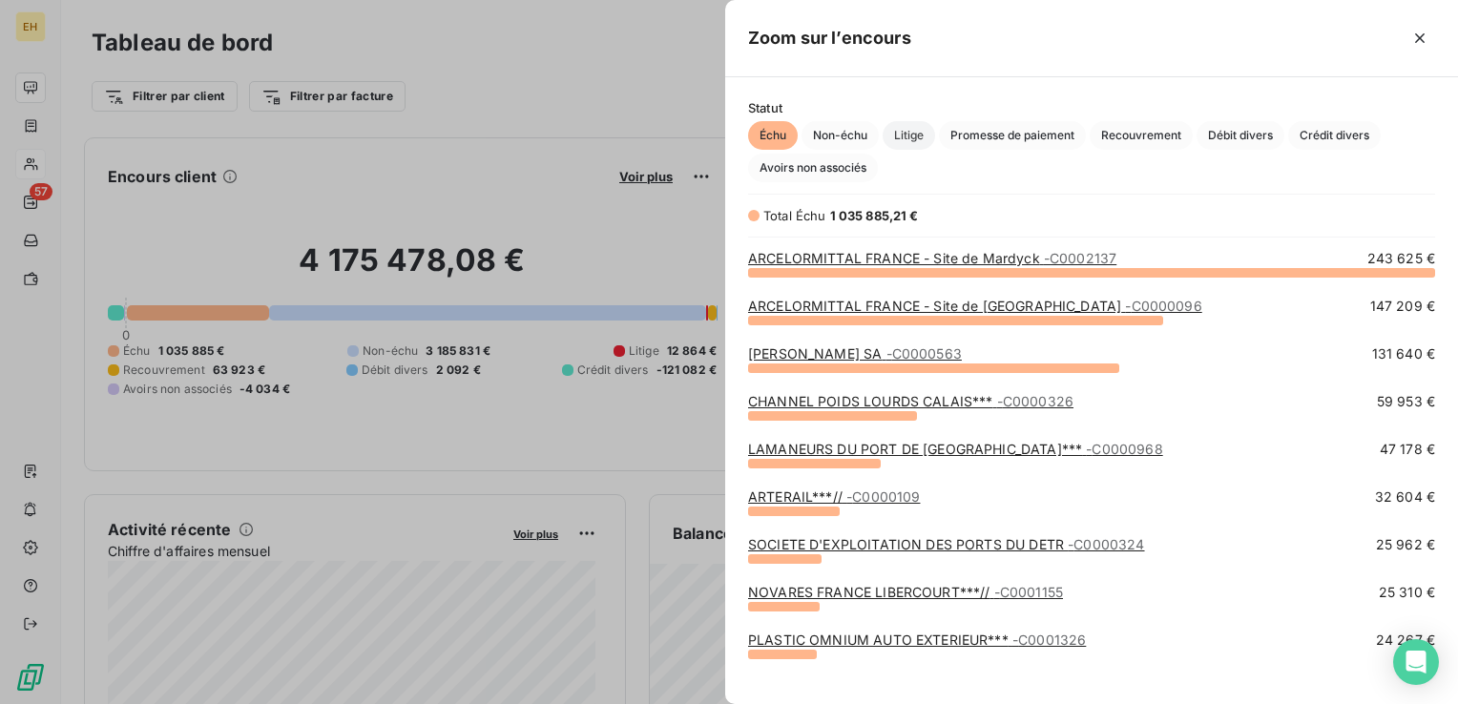
click at [920, 135] on span "Litige" at bounding box center [908, 135] width 52 height 29
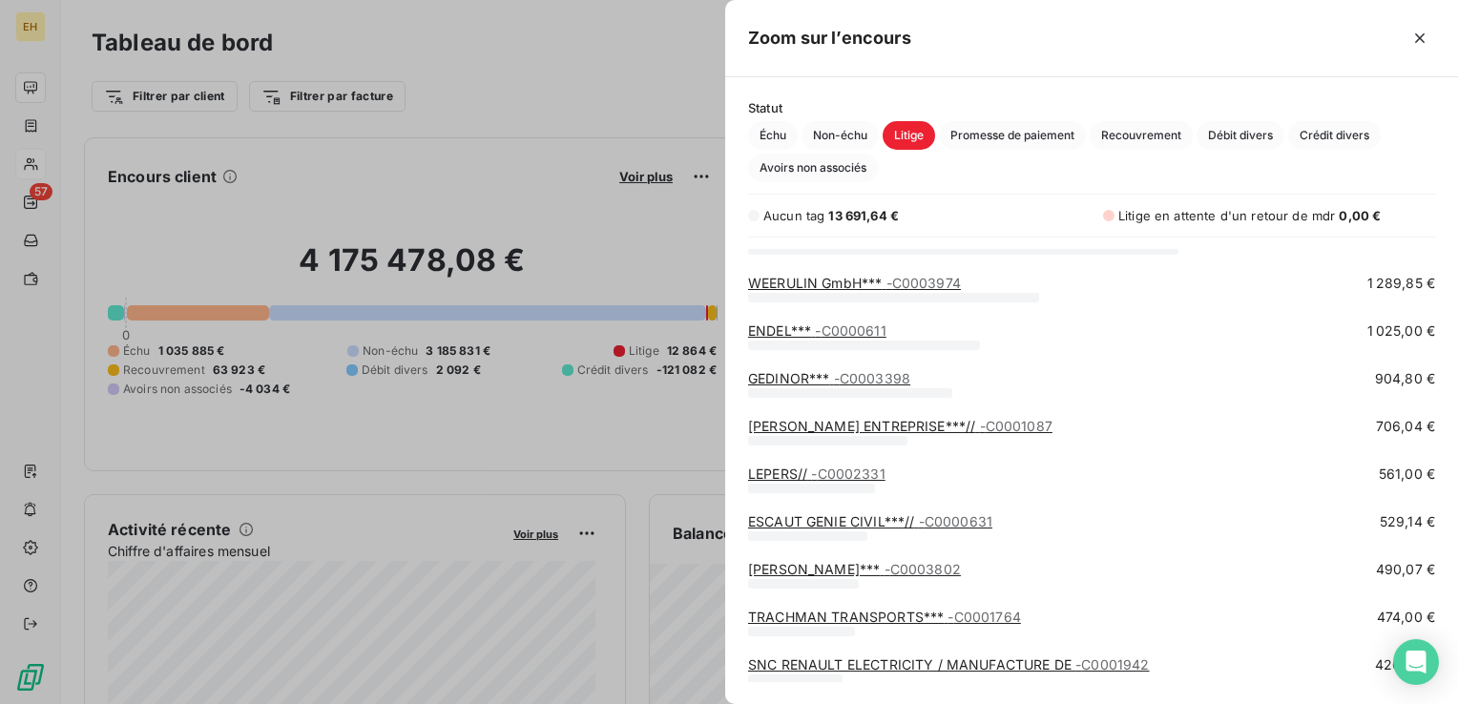
scroll to position [210, 0]
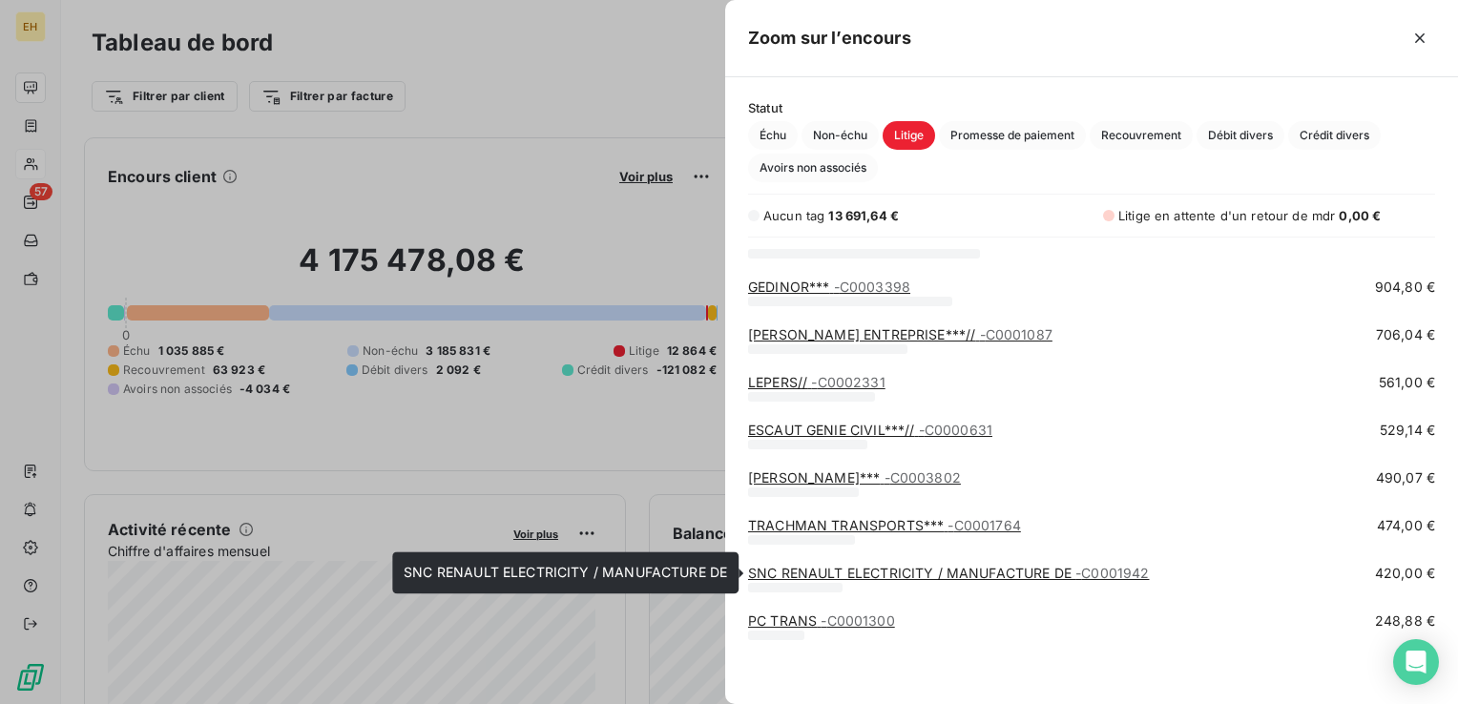
click at [867, 569] on link "SNC RENAULT ELECTRICITY / MANUFACTURE DE - C0001942" at bounding box center [949, 573] width 402 height 16
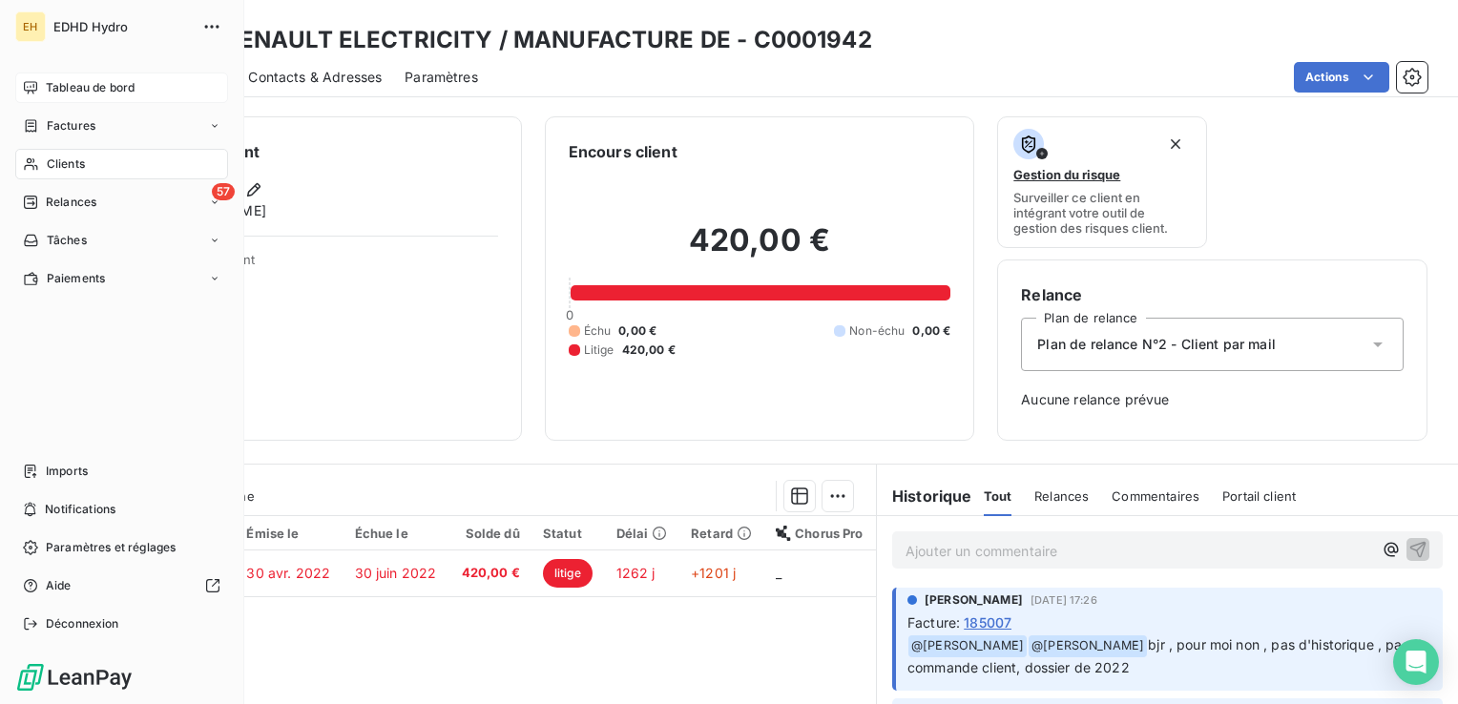
click at [81, 87] on span "Tableau de bord" at bounding box center [90, 87] width 89 height 17
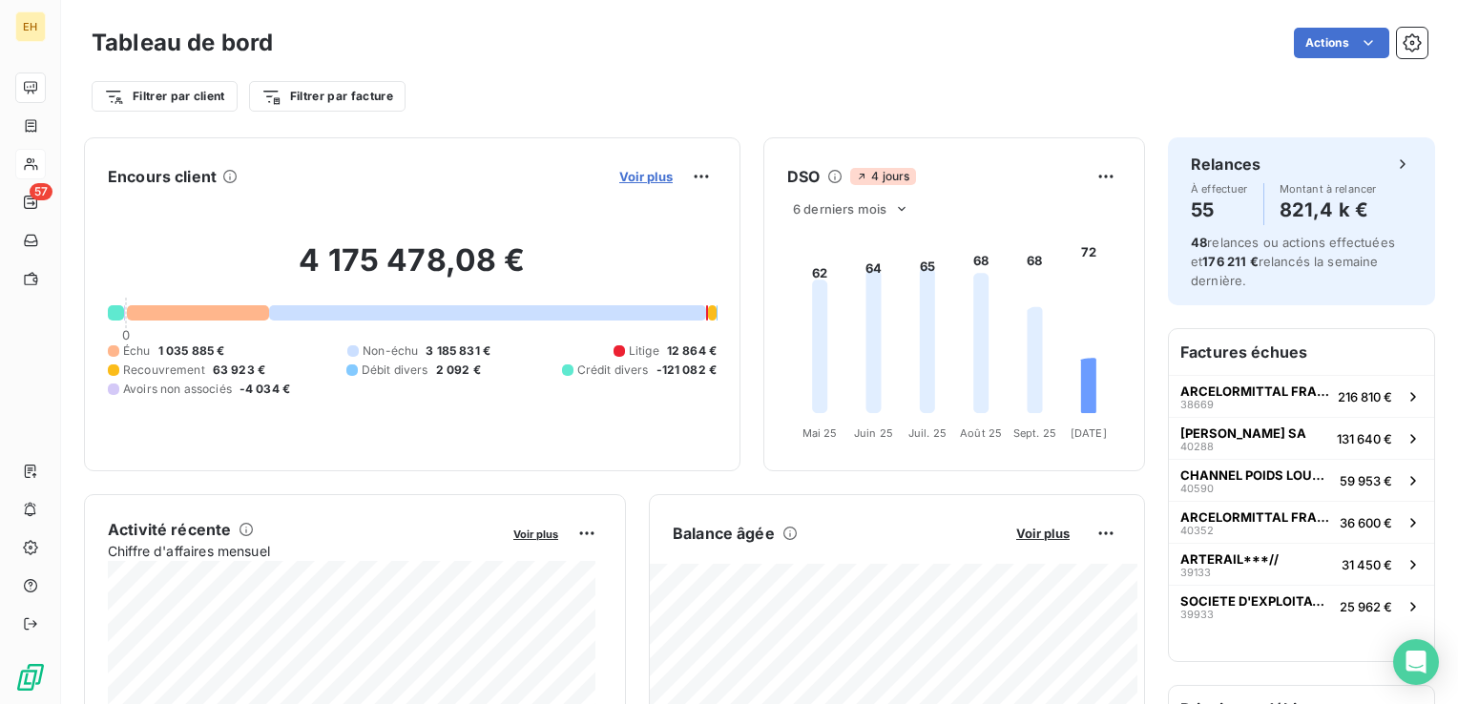
click at [654, 170] on span "Voir plus" at bounding box center [645, 176] width 53 height 15
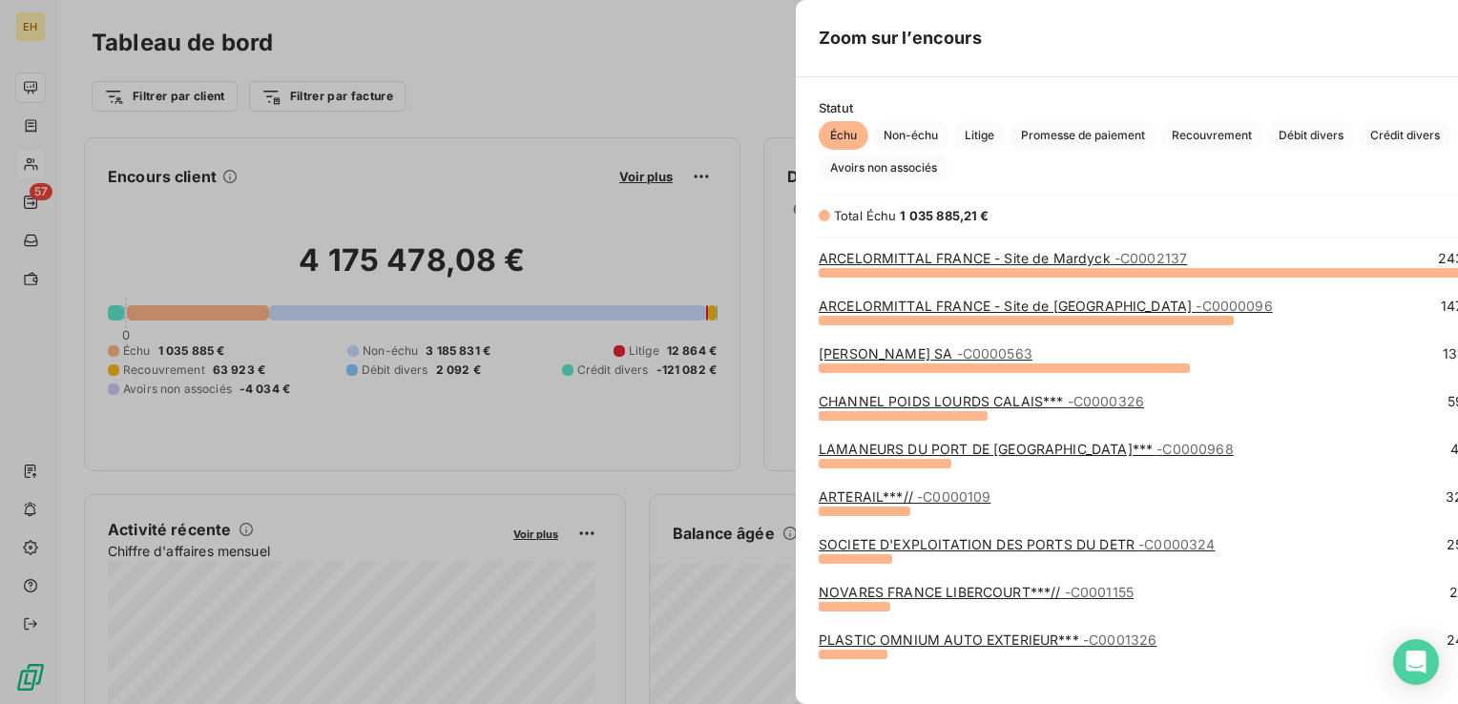
scroll to position [690, 717]
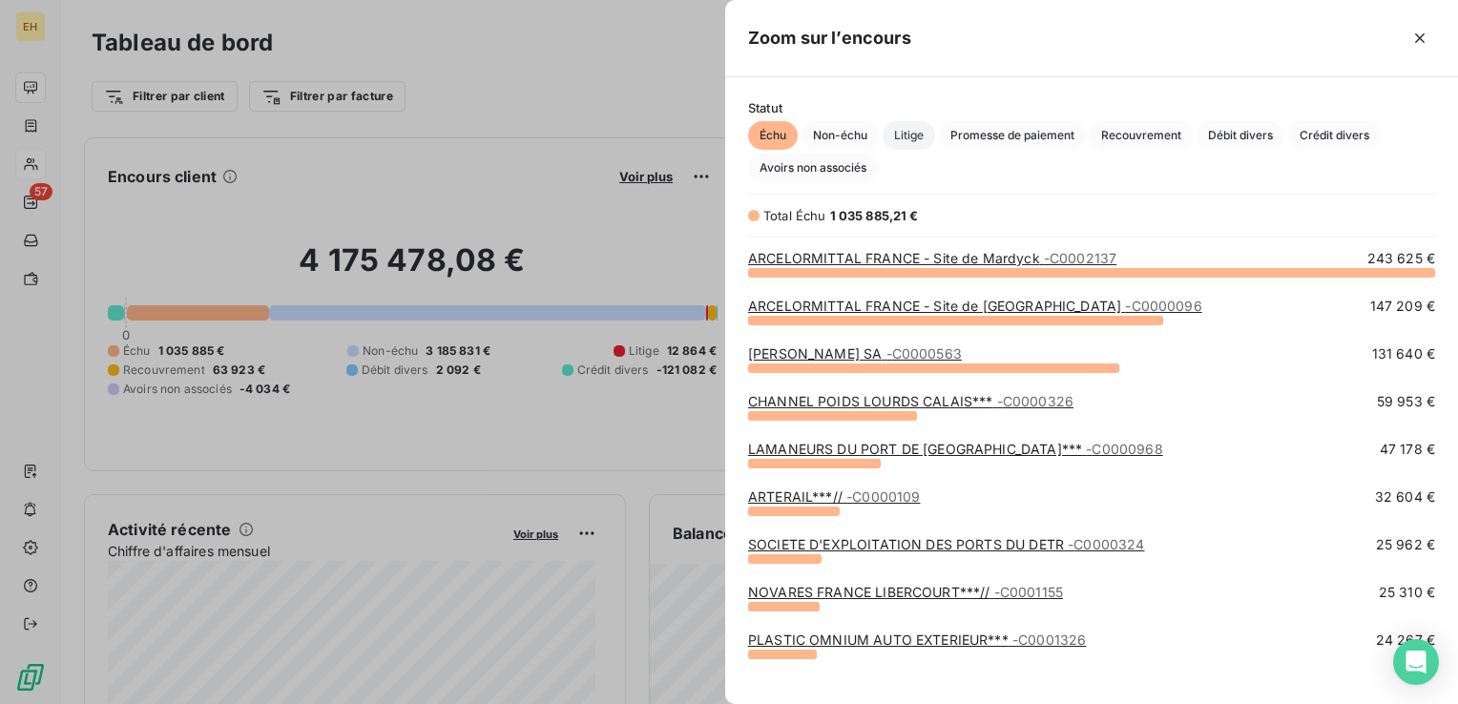
click at [924, 135] on span "Litige" at bounding box center [908, 135] width 52 height 29
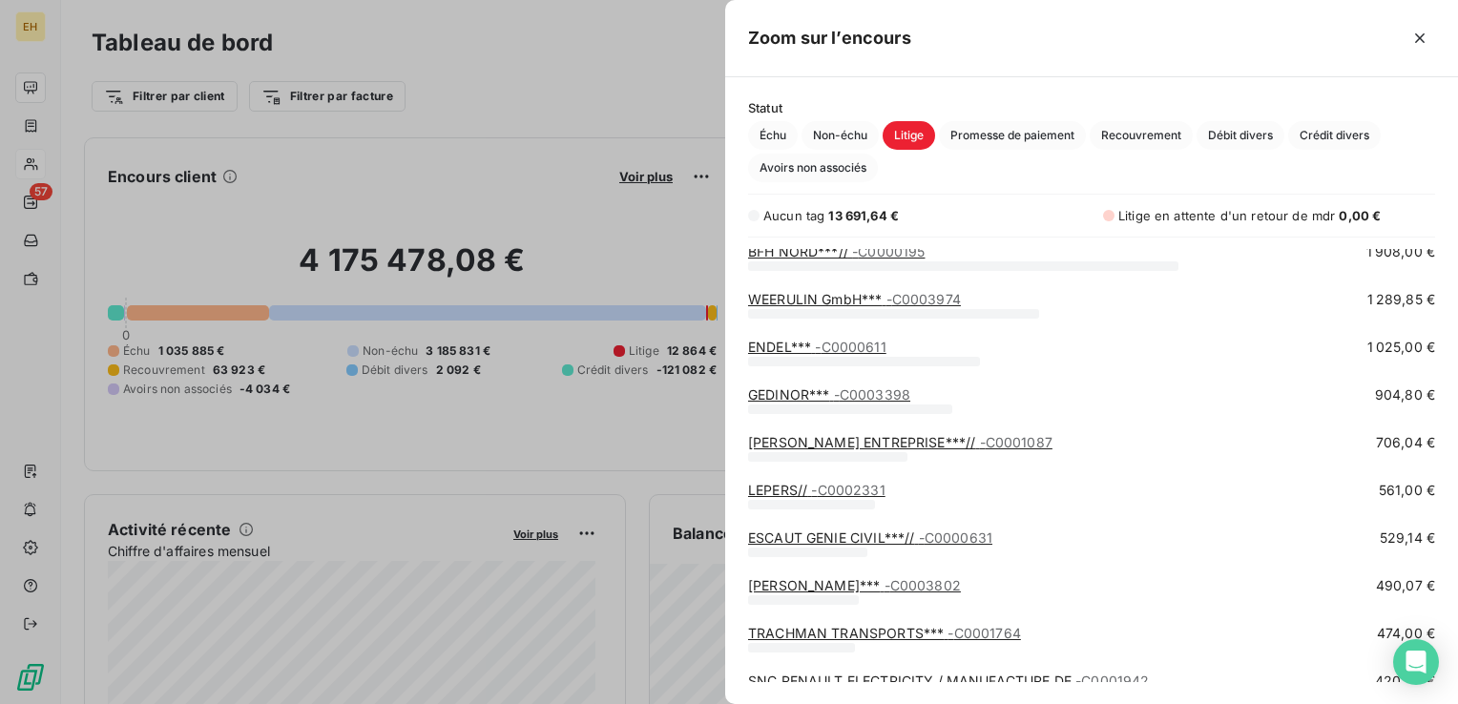
scroll to position [210, 0]
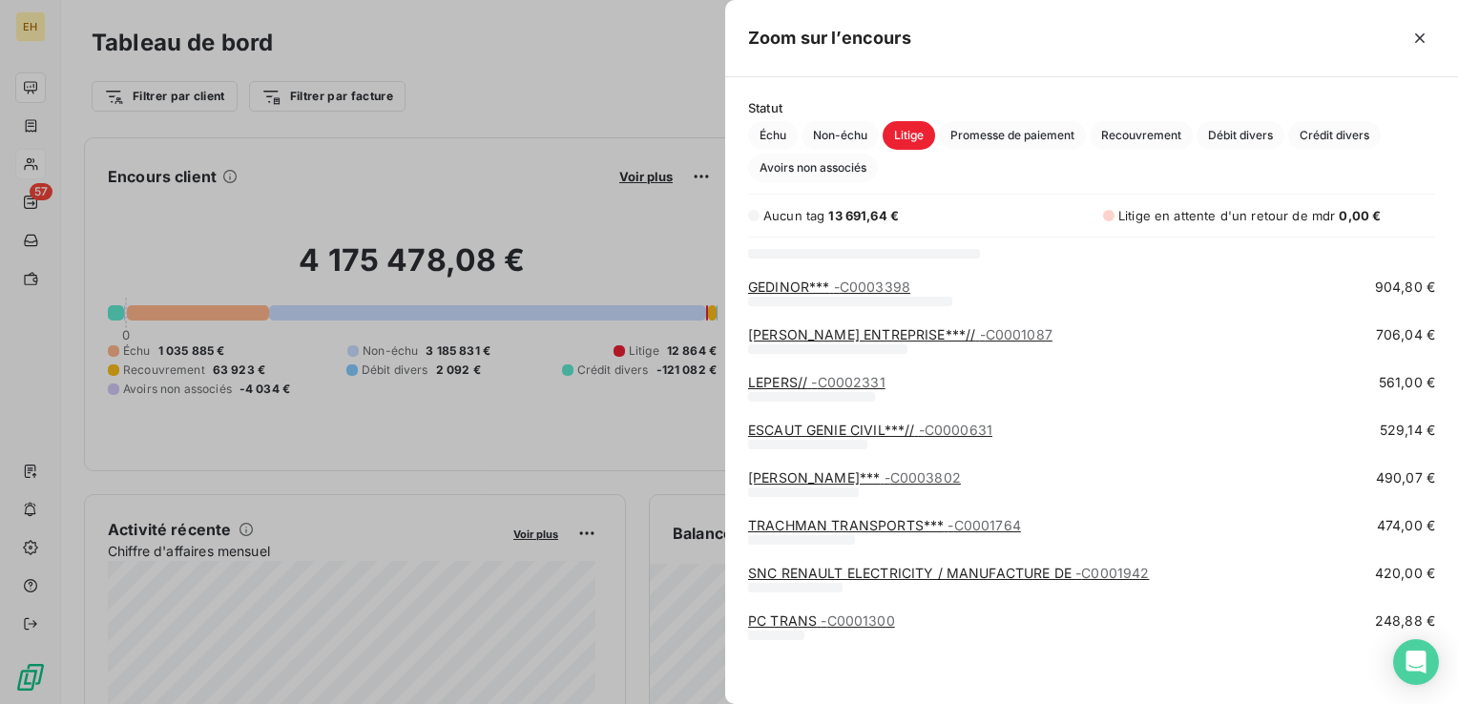
click at [820, 620] on span "- C0001300" at bounding box center [856, 620] width 73 height 16
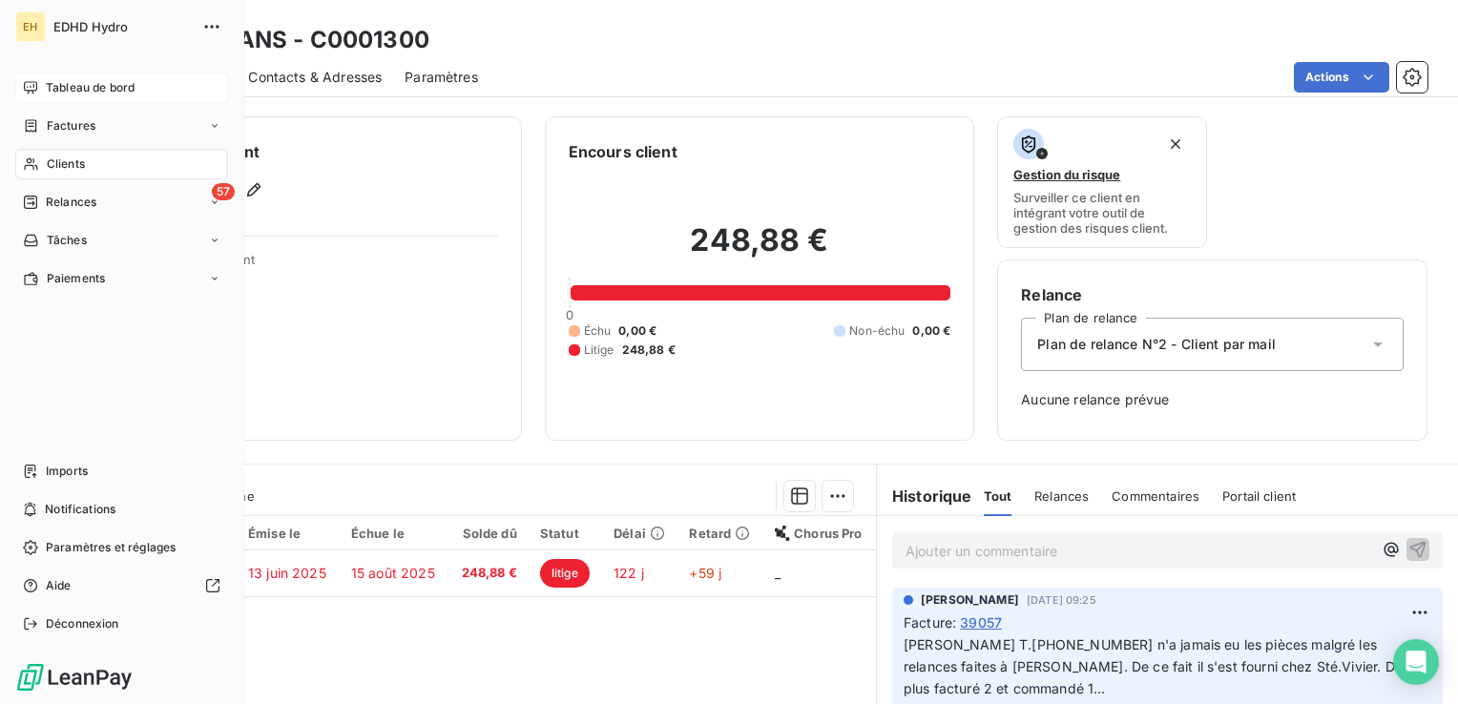
click at [108, 93] on span "Tableau de bord" at bounding box center [90, 87] width 89 height 17
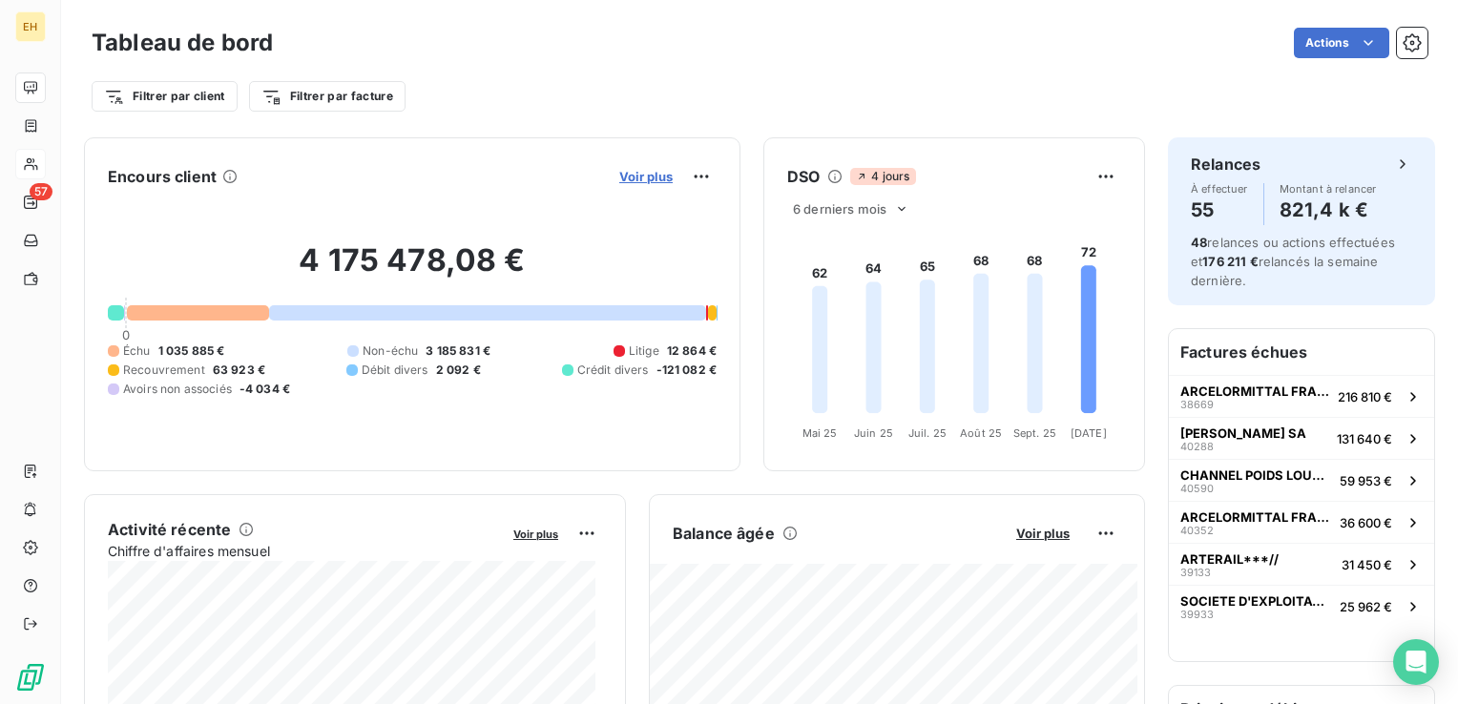
click at [622, 175] on span "Voir plus" at bounding box center [645, 176] width 53 height 15
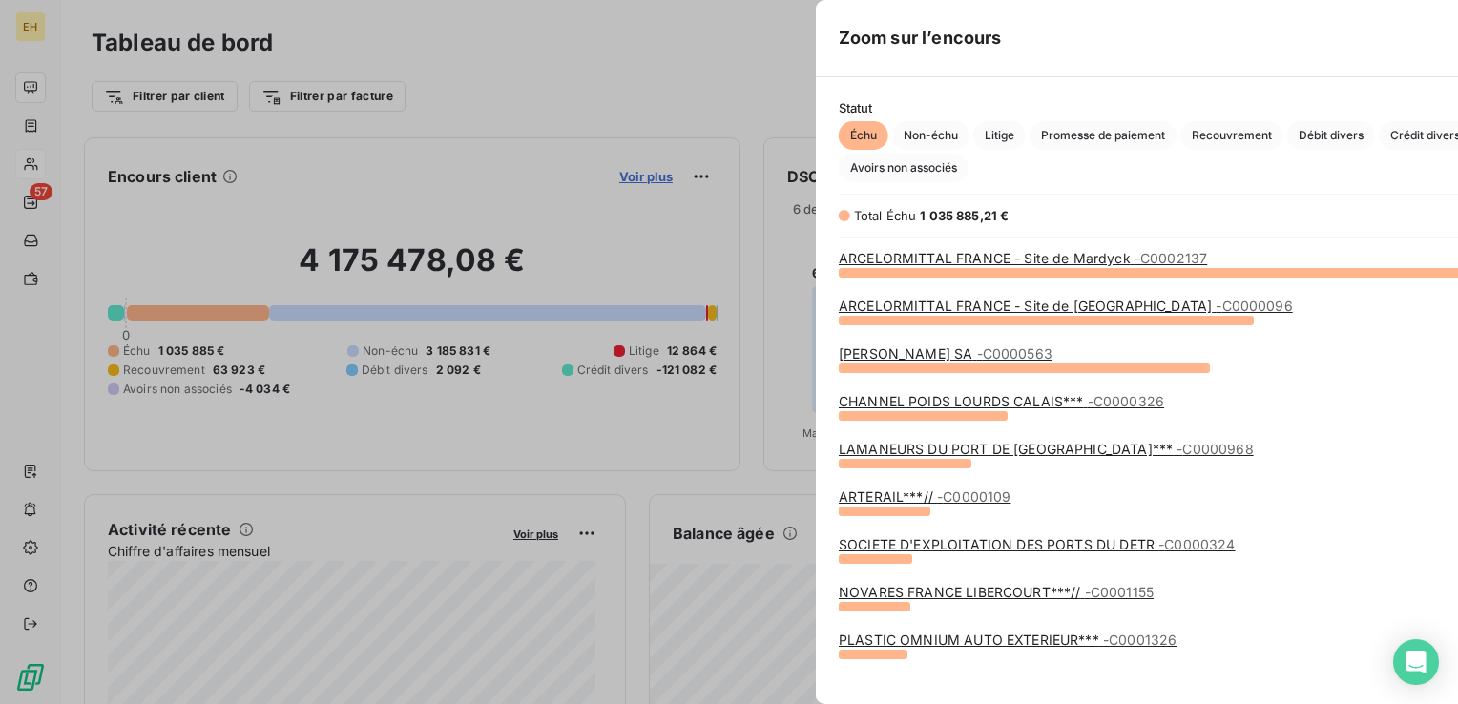
scroll to position [690, 717]
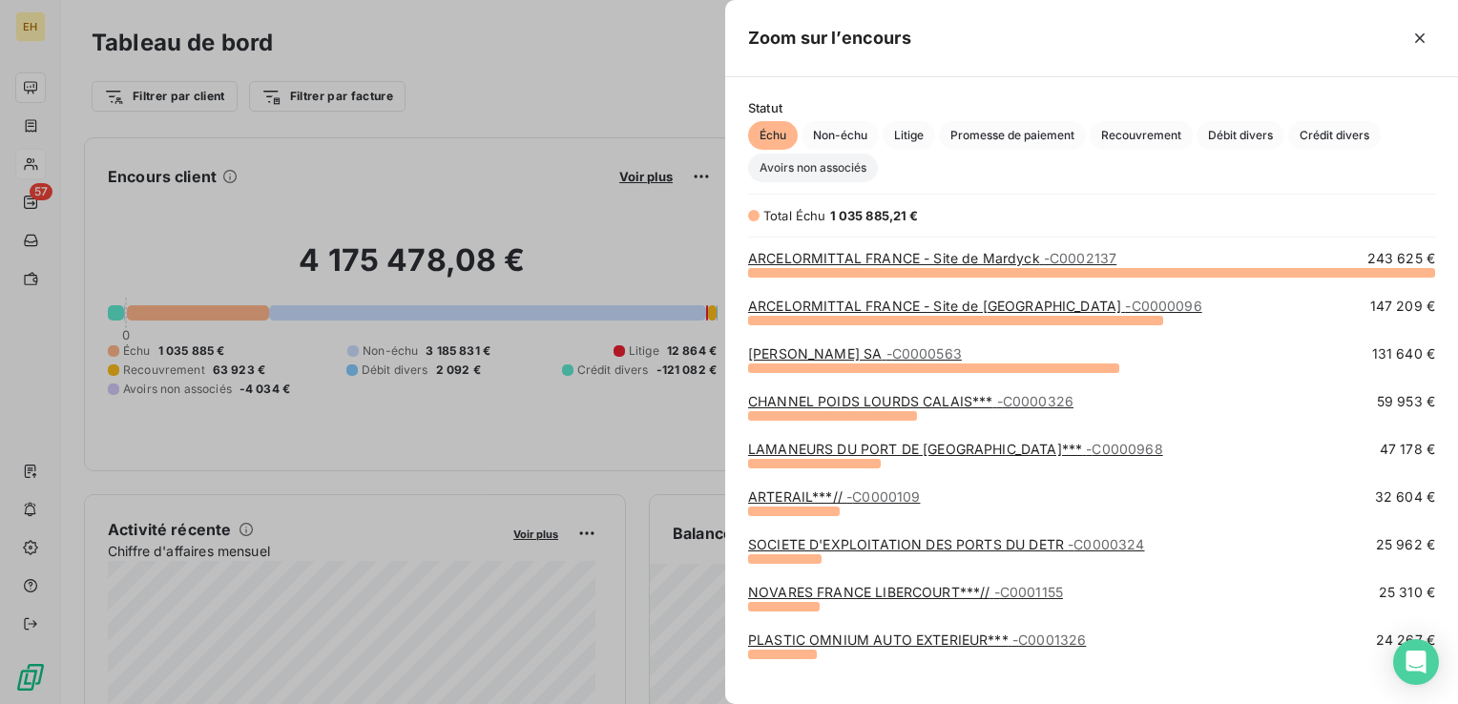
click at [847, 167] on span "Avoirs non associés" at bounding box center [813, 168] width 130 height 29
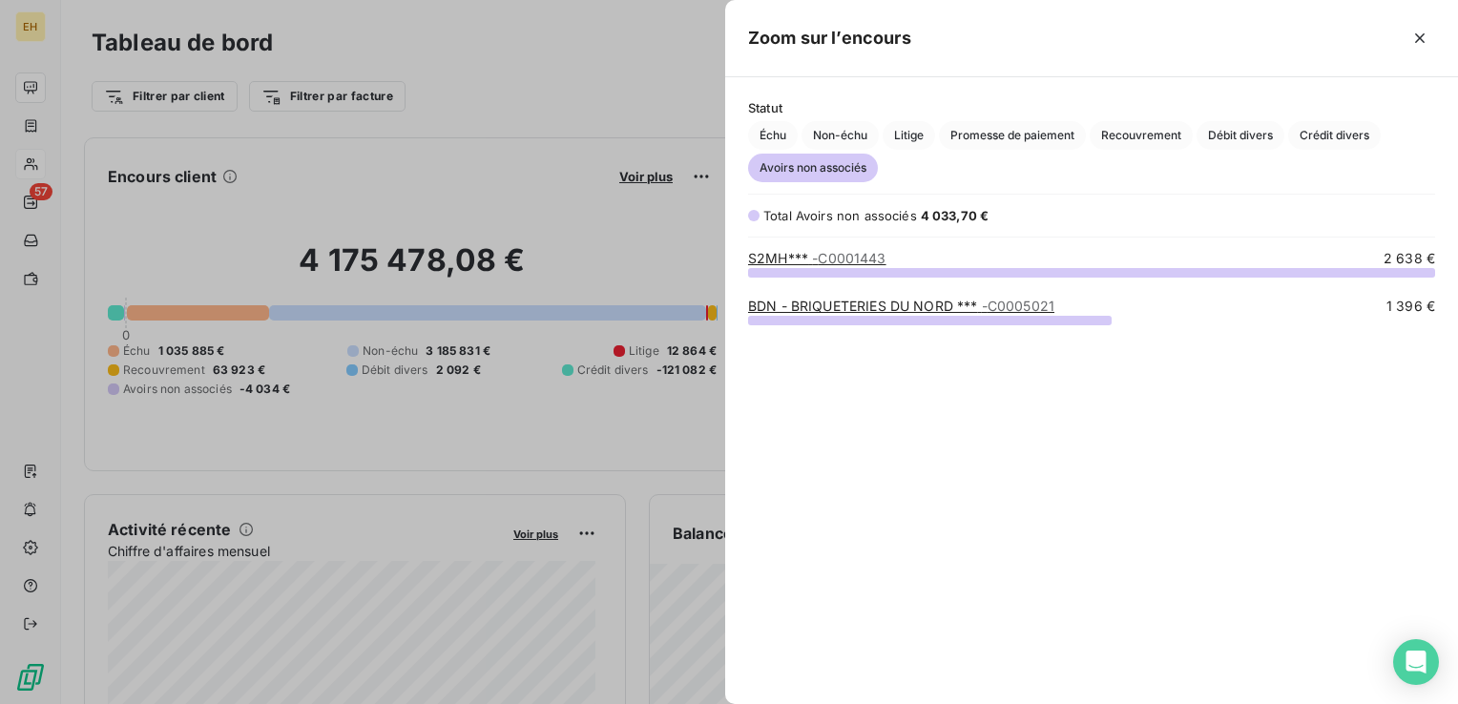
scroll to position [418, 717]
click at [1236, 127] on span "Débit divers" at bounding box center [1240, 135] width 88 height 29
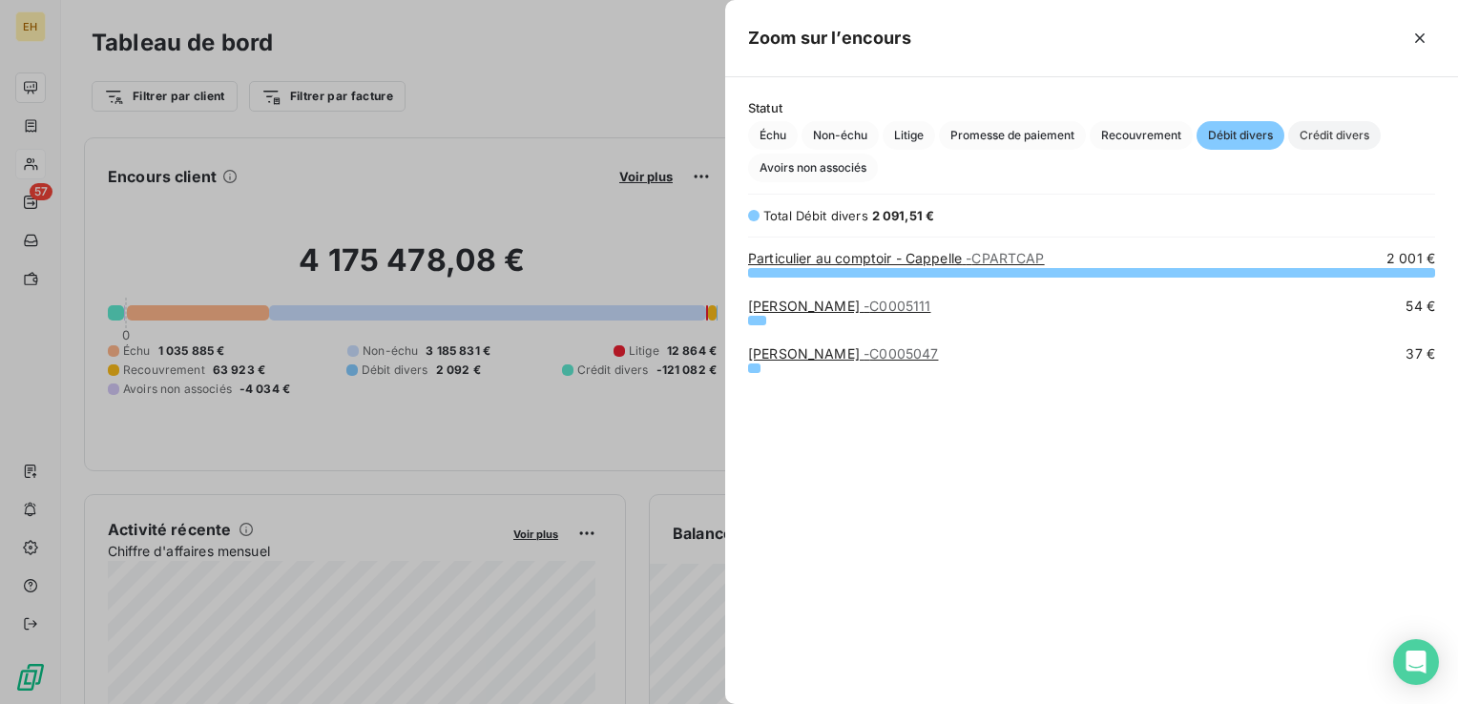
click at [1343, 141] on span "Crédit divers" at bounding box center [1334, 135] width 93 height 29
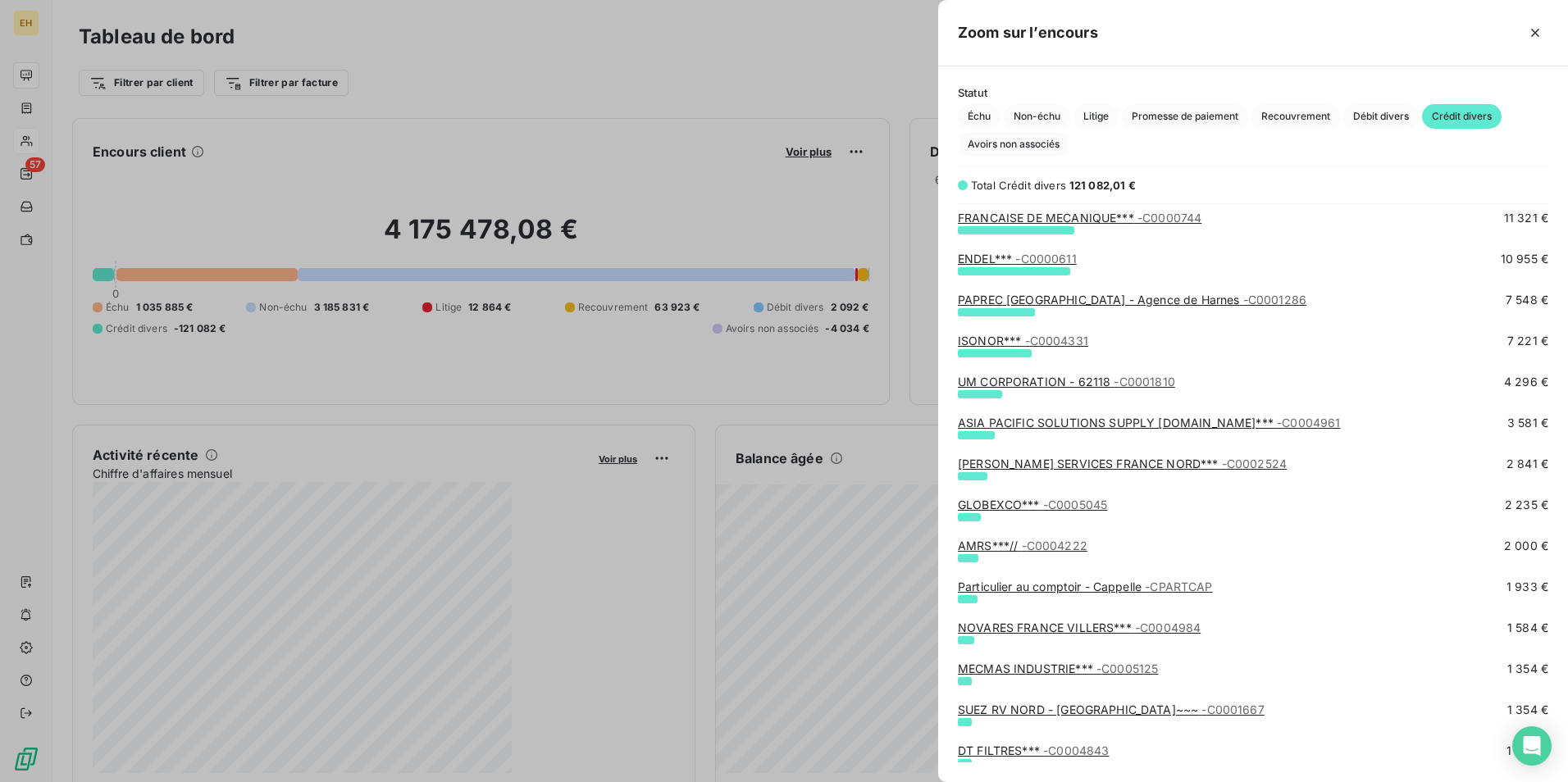
scroll to position [0, 0]
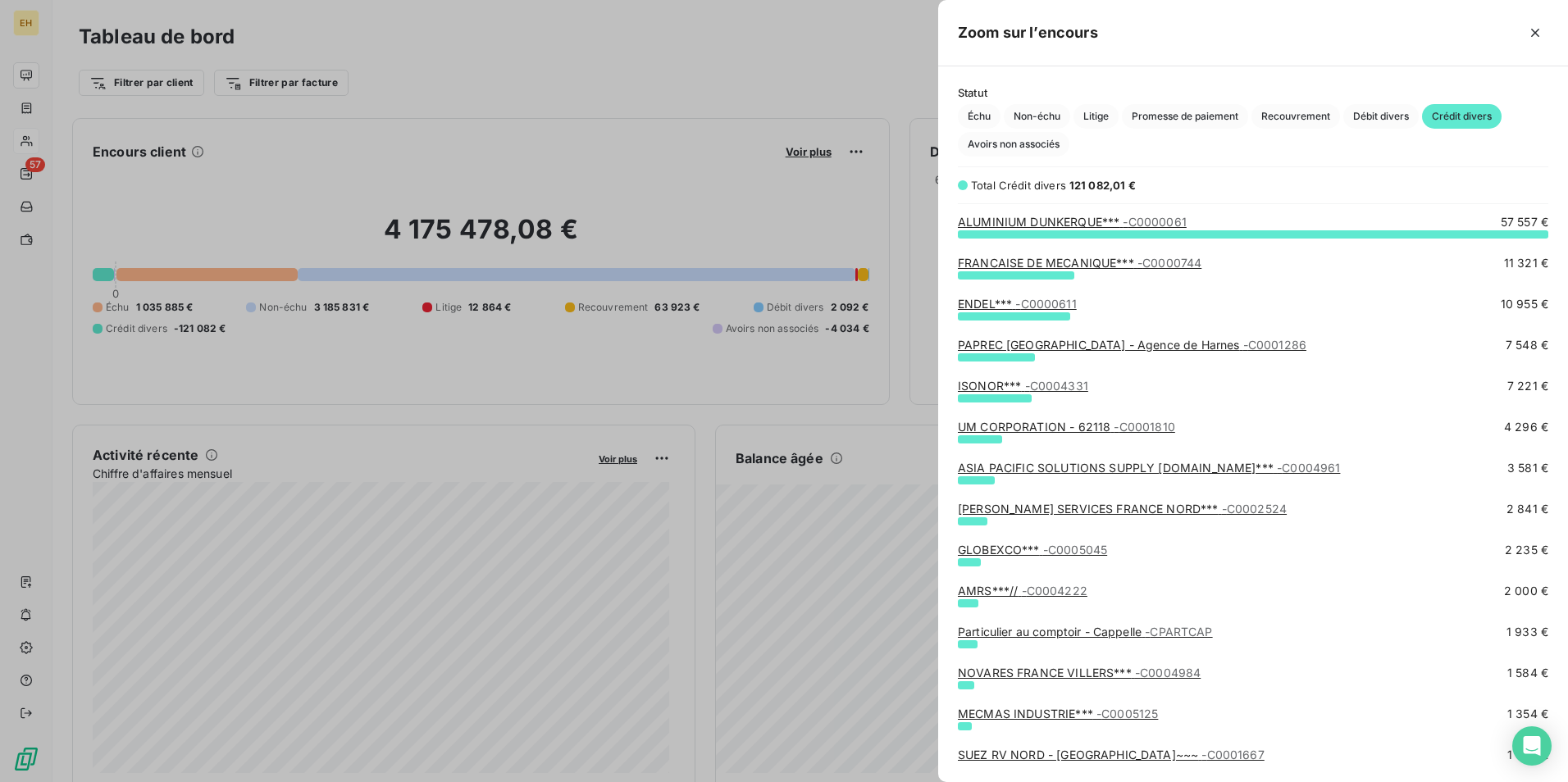
click at [725, 125] on div at bounding box center [784, 391] width 1568 height 782
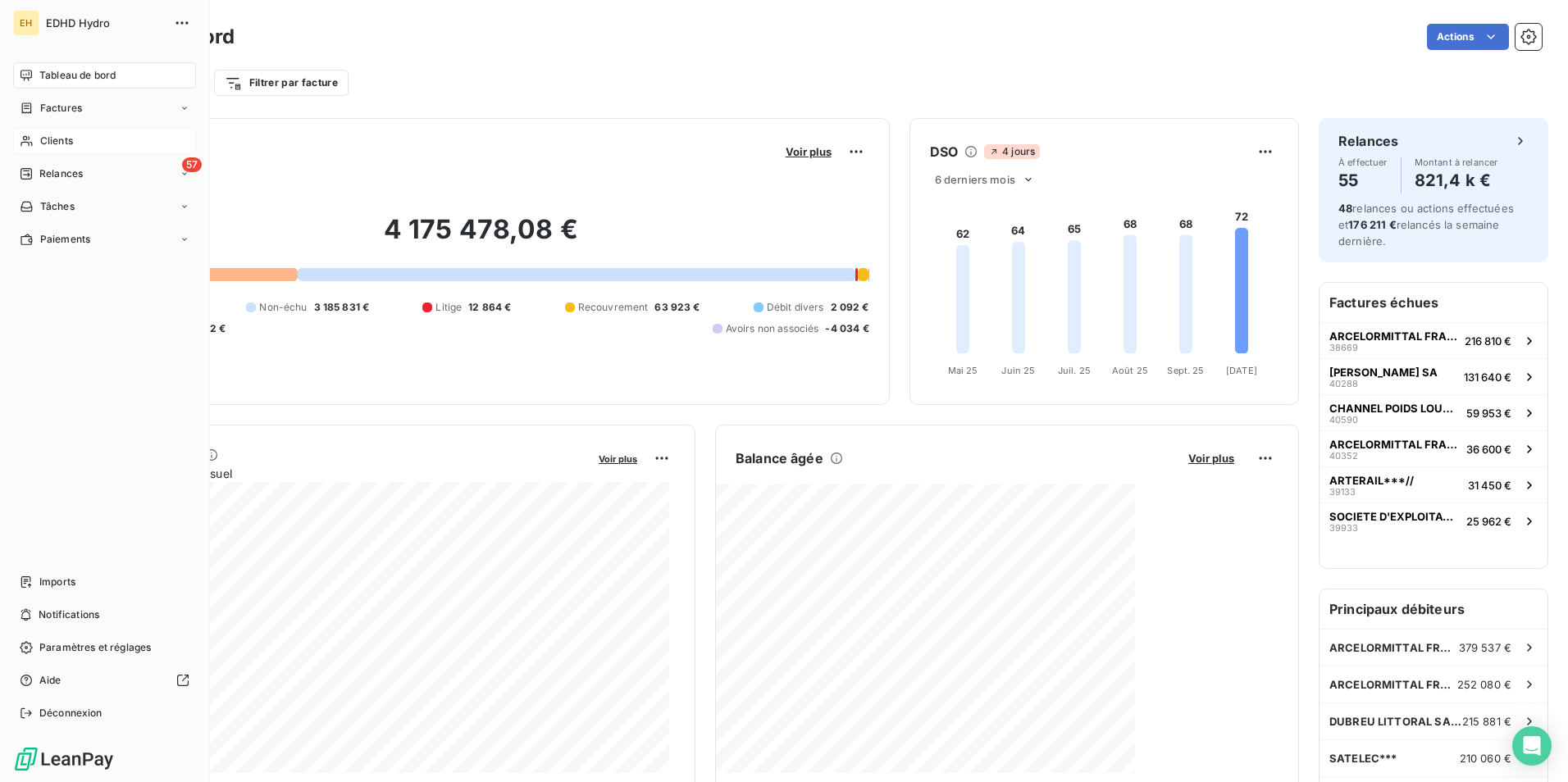
click at [60, 140] on span "Clients" at bounding box center [57, 140] width 33 height 15
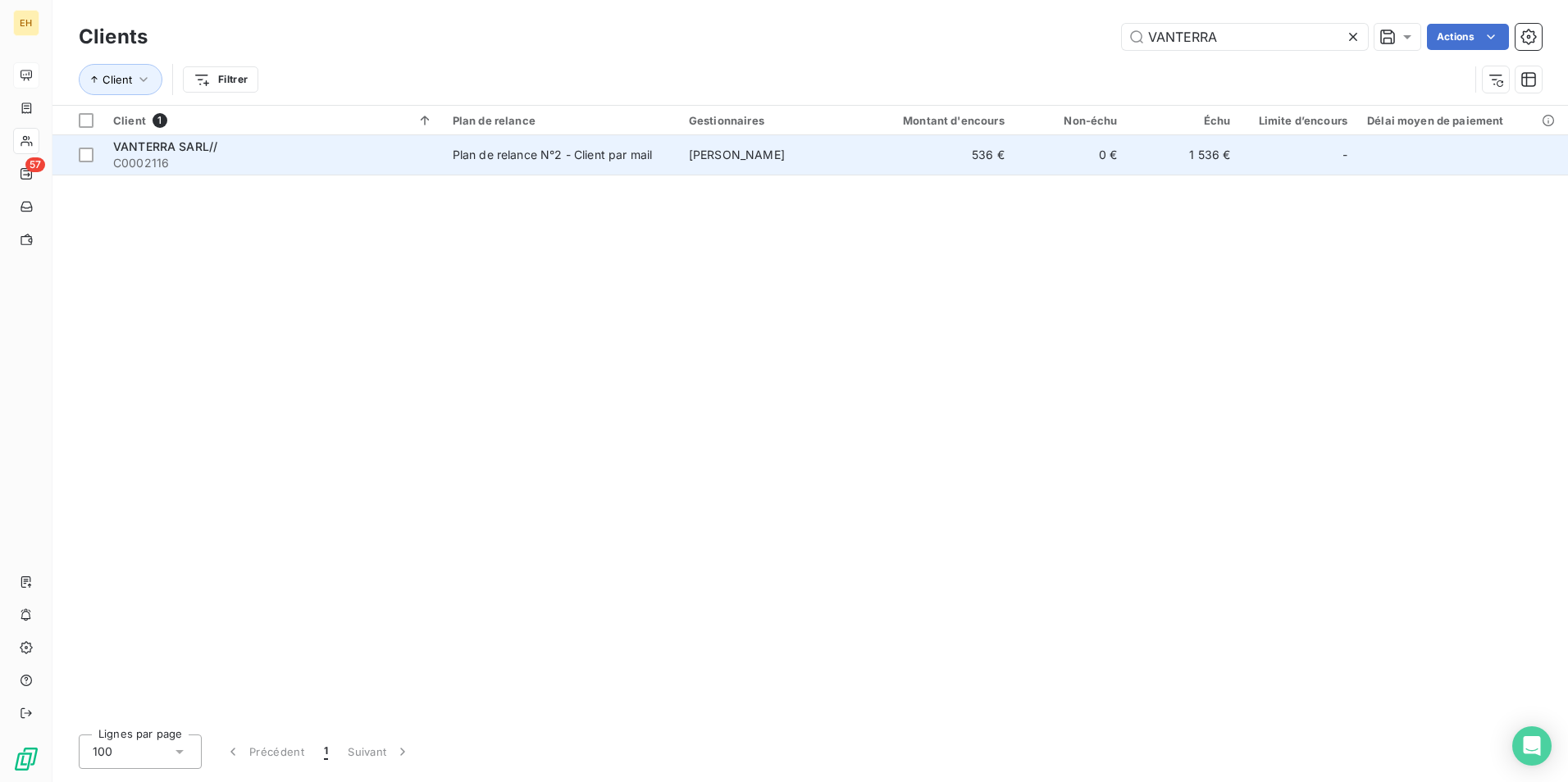
type input "VANTERRA"
click at [238, 153] on div "VANTERRA SARL//" at bounding box center [273, 146] width 320 height 16
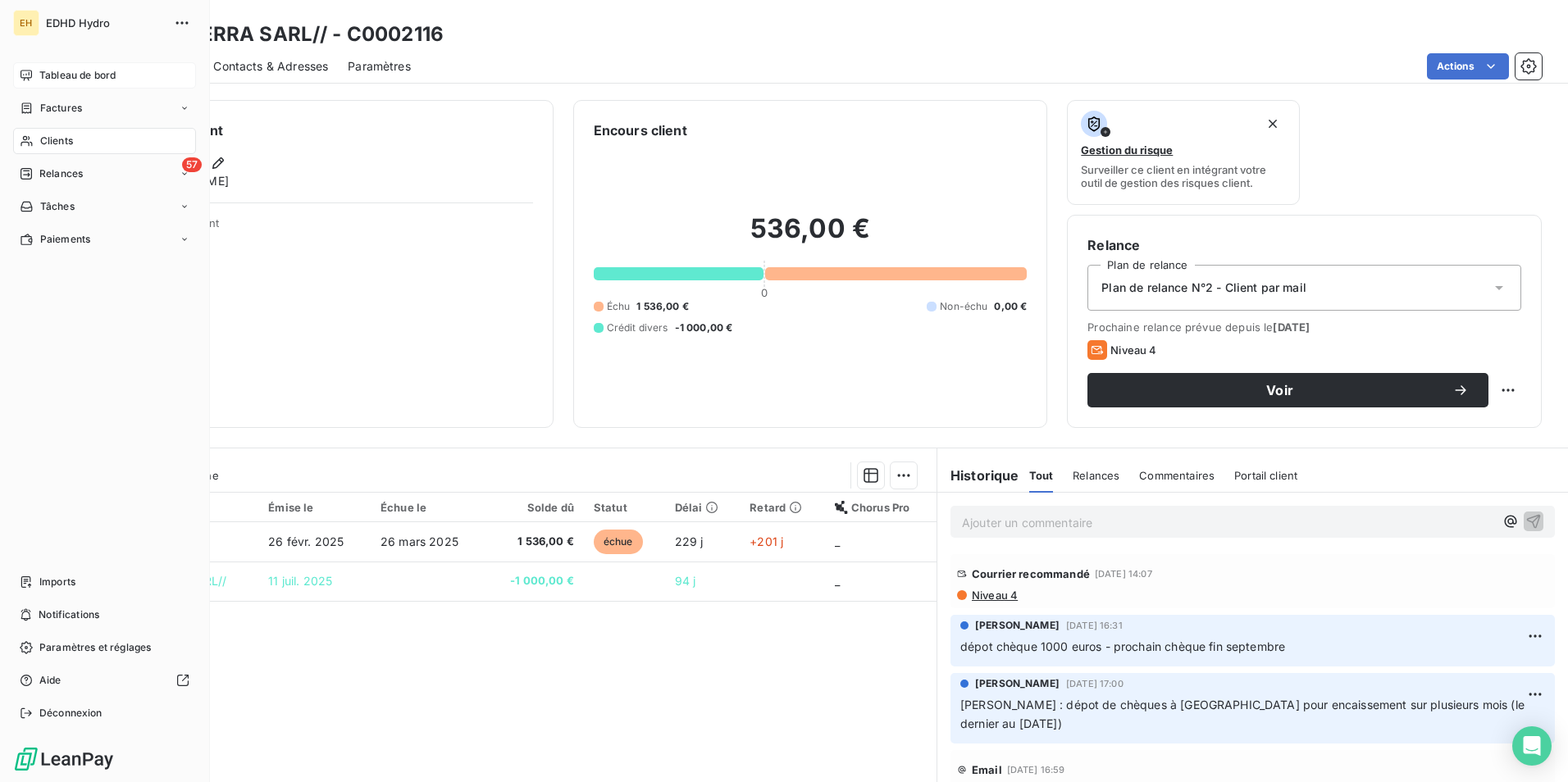
click at [64, 75] on span "Tableau de bord" at bounding box center [77, 75] width 77 height 15
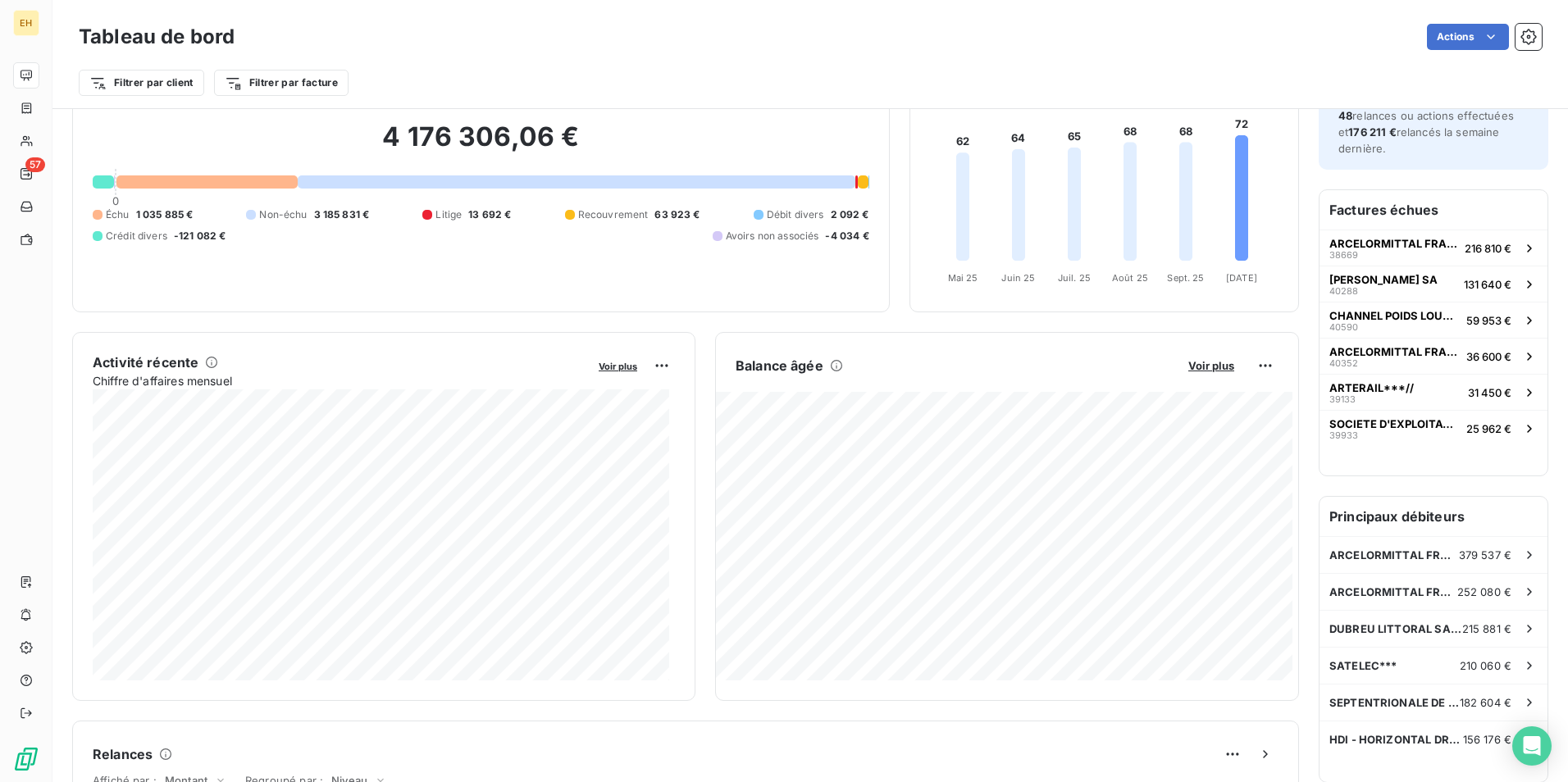
scroll to position [78, 0]
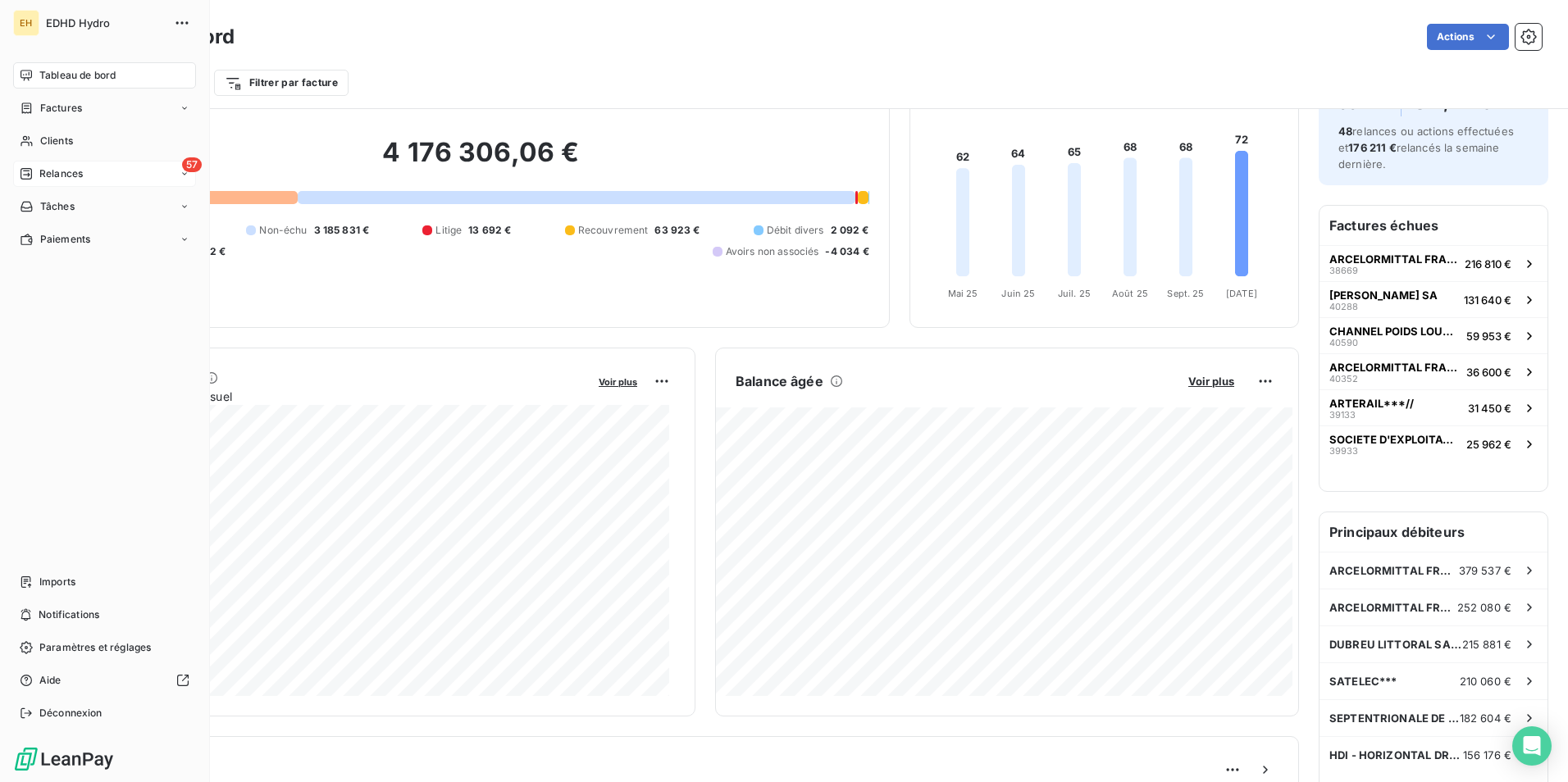
click at [69, 168] on span "Relances" at bounding box center [61, 174] width 44 height 15
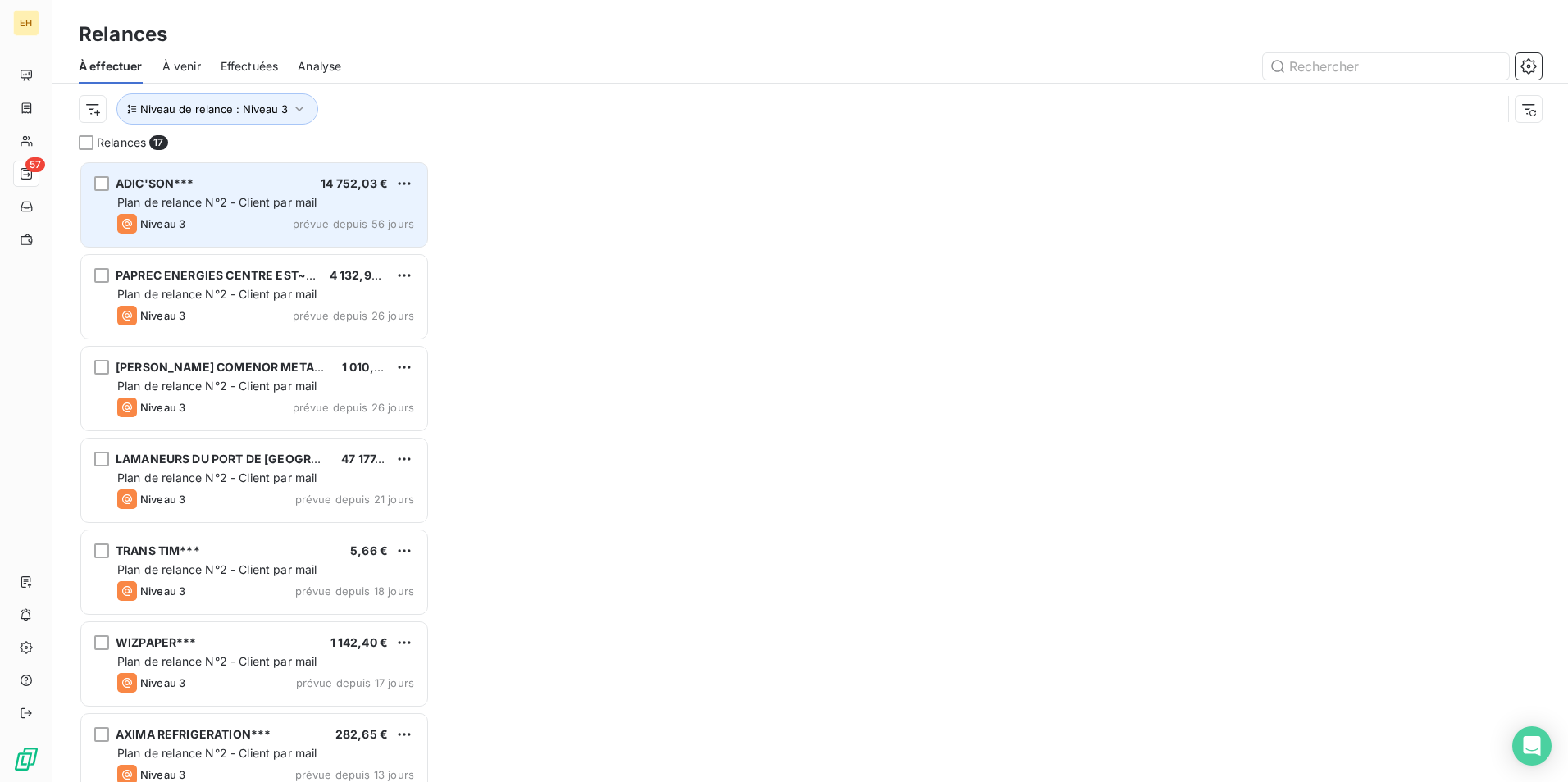
scroll to position [609, 339]
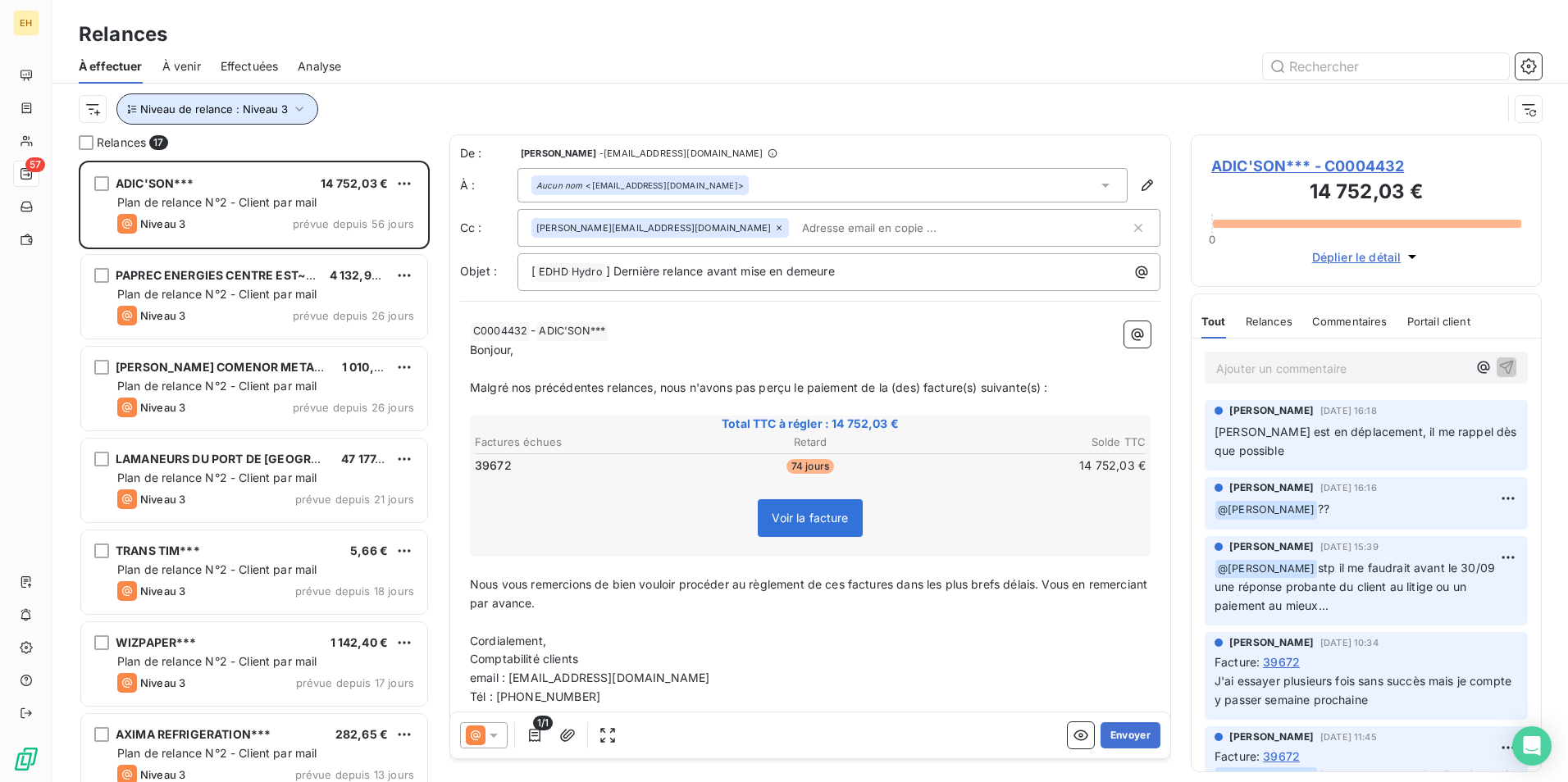
click at [298, 110] on icon "button" at bounding box center [299, 108] width 16 height 16
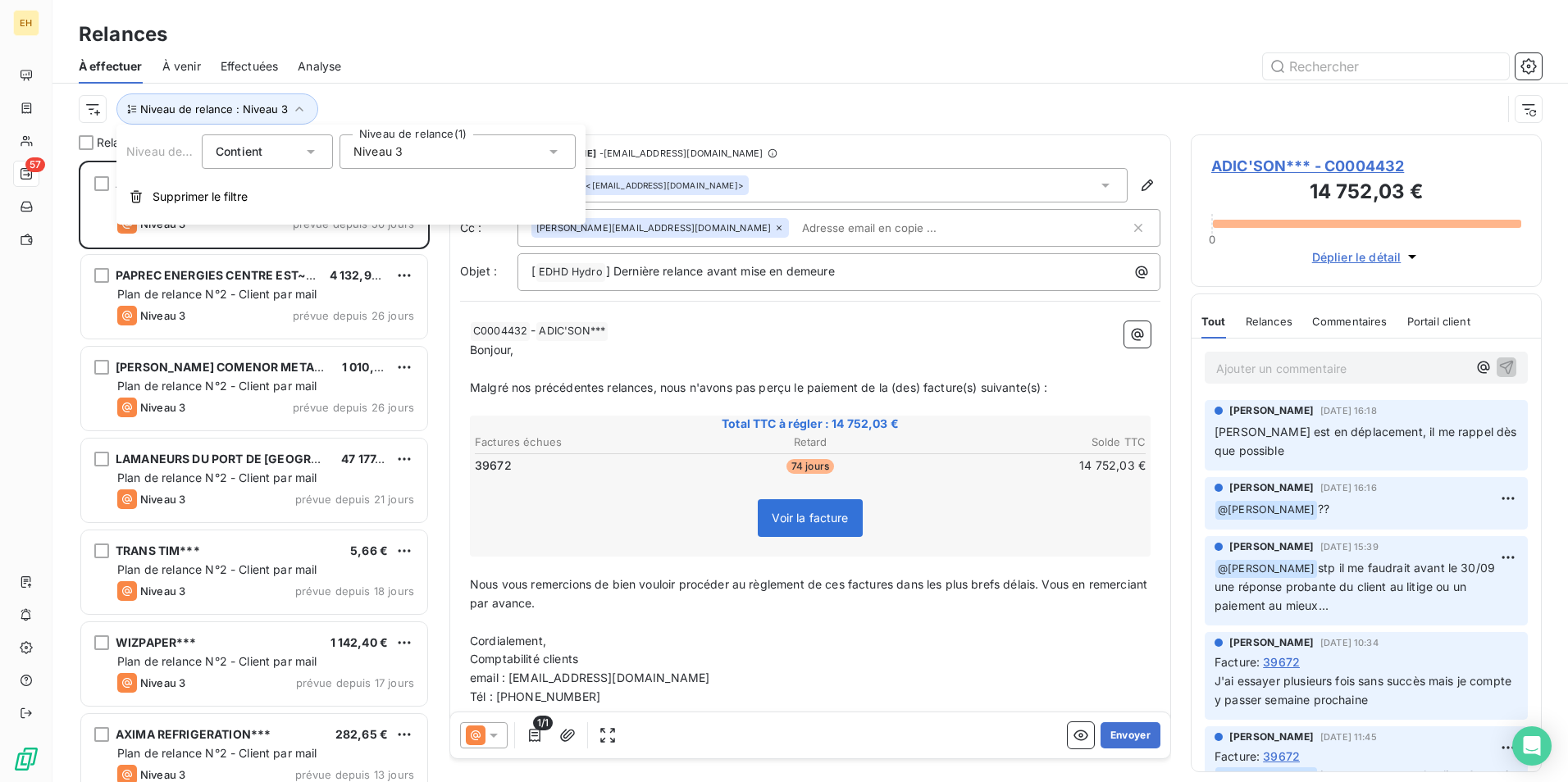
click at [402, 160] on div "Niveau 3" at bounding box center [457, 151] width 236 height 34
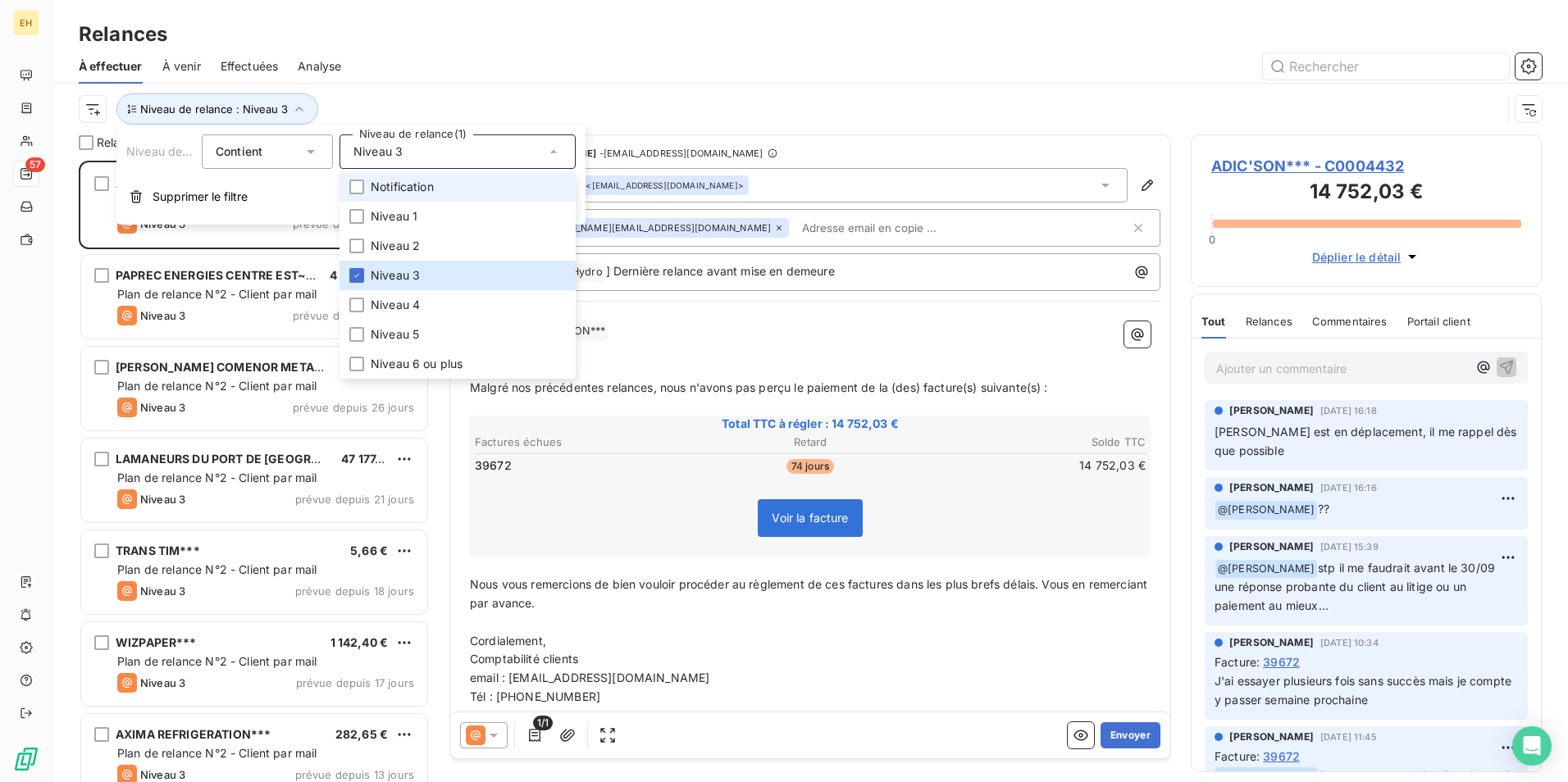
click at [399, 183] on span "Notification" at bounding box center [401, 186] width 63 height 16
click at [407, 258] on li "Niveau 2" at bounding box center [457, 246] width 236 height 29
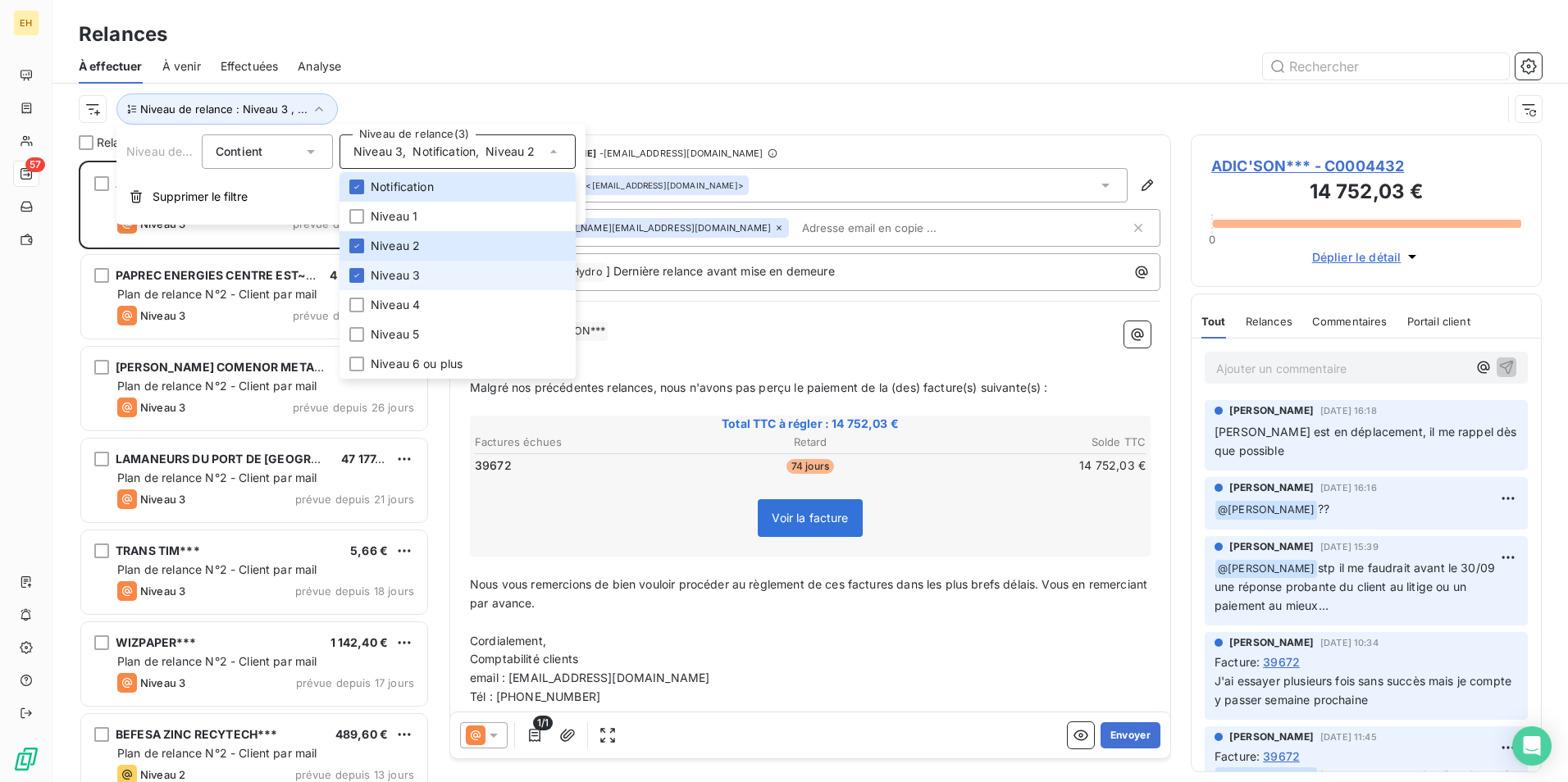
click at [405, 265] on li "Niveau 3" at bounding box center [457, 275] width 236 height 29
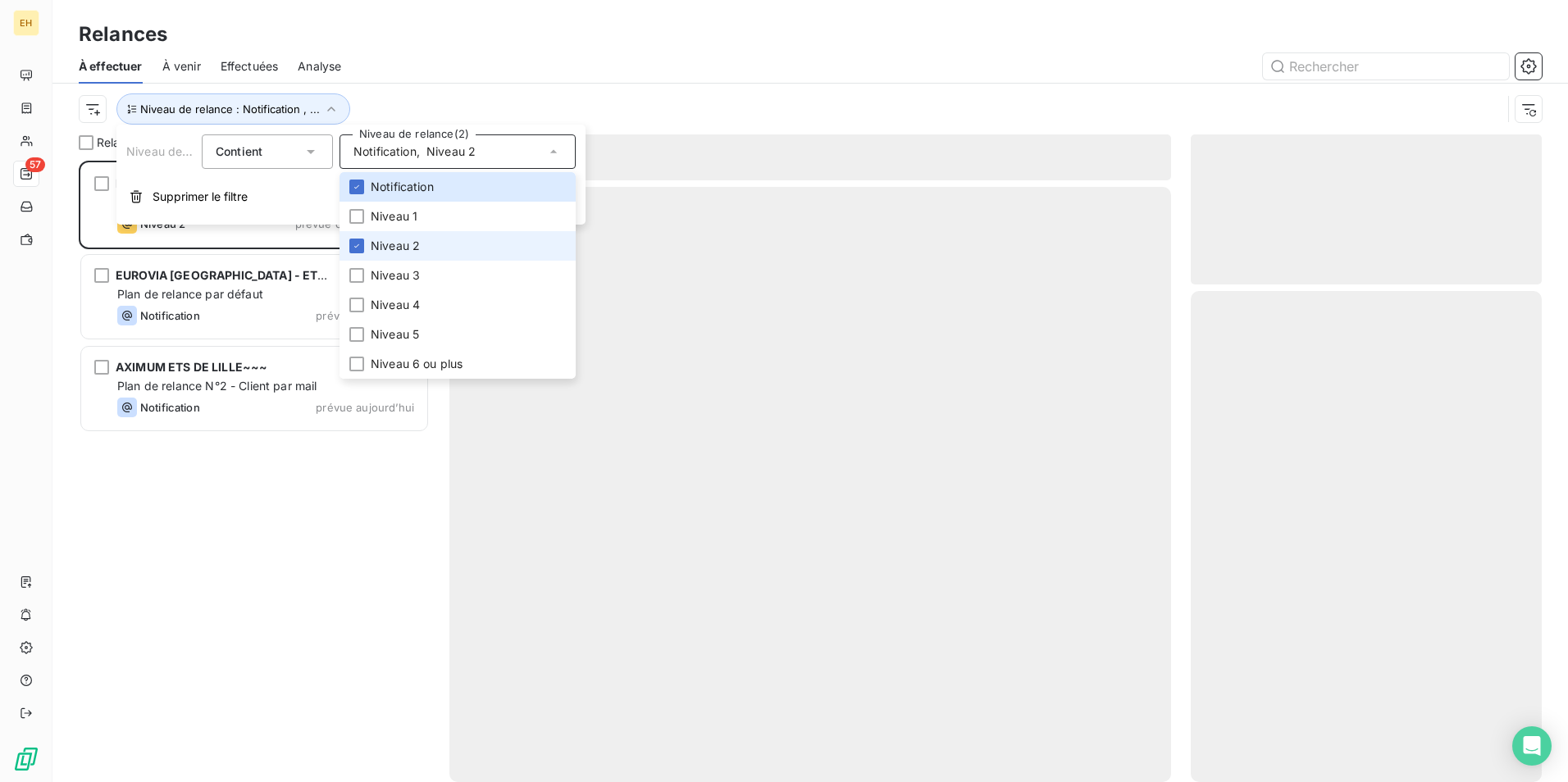
scroll to position [609, 339]
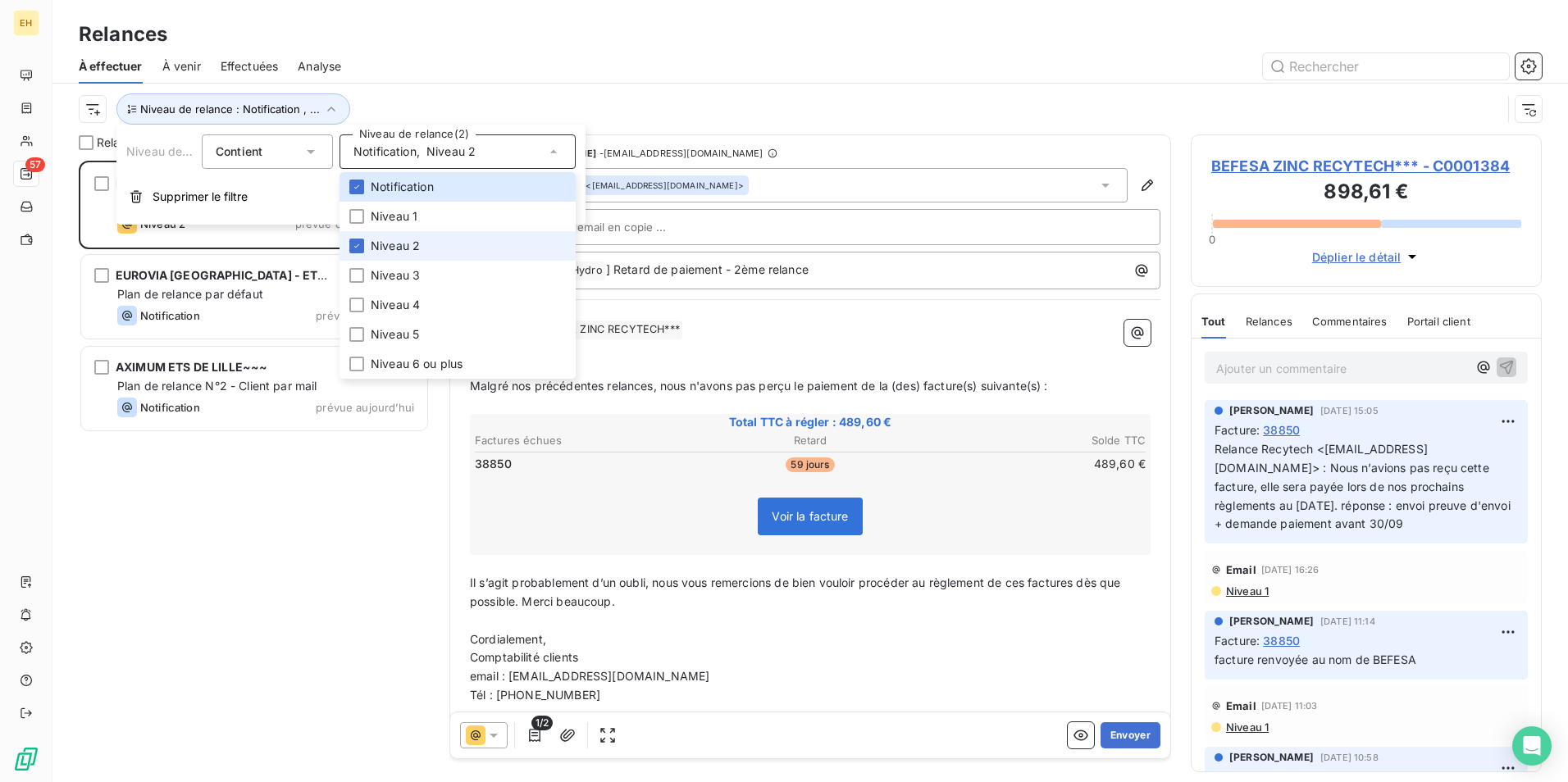
click at [401, 247] on span "Niveau 2" at bounding box center [395, 246] width 49 height 16
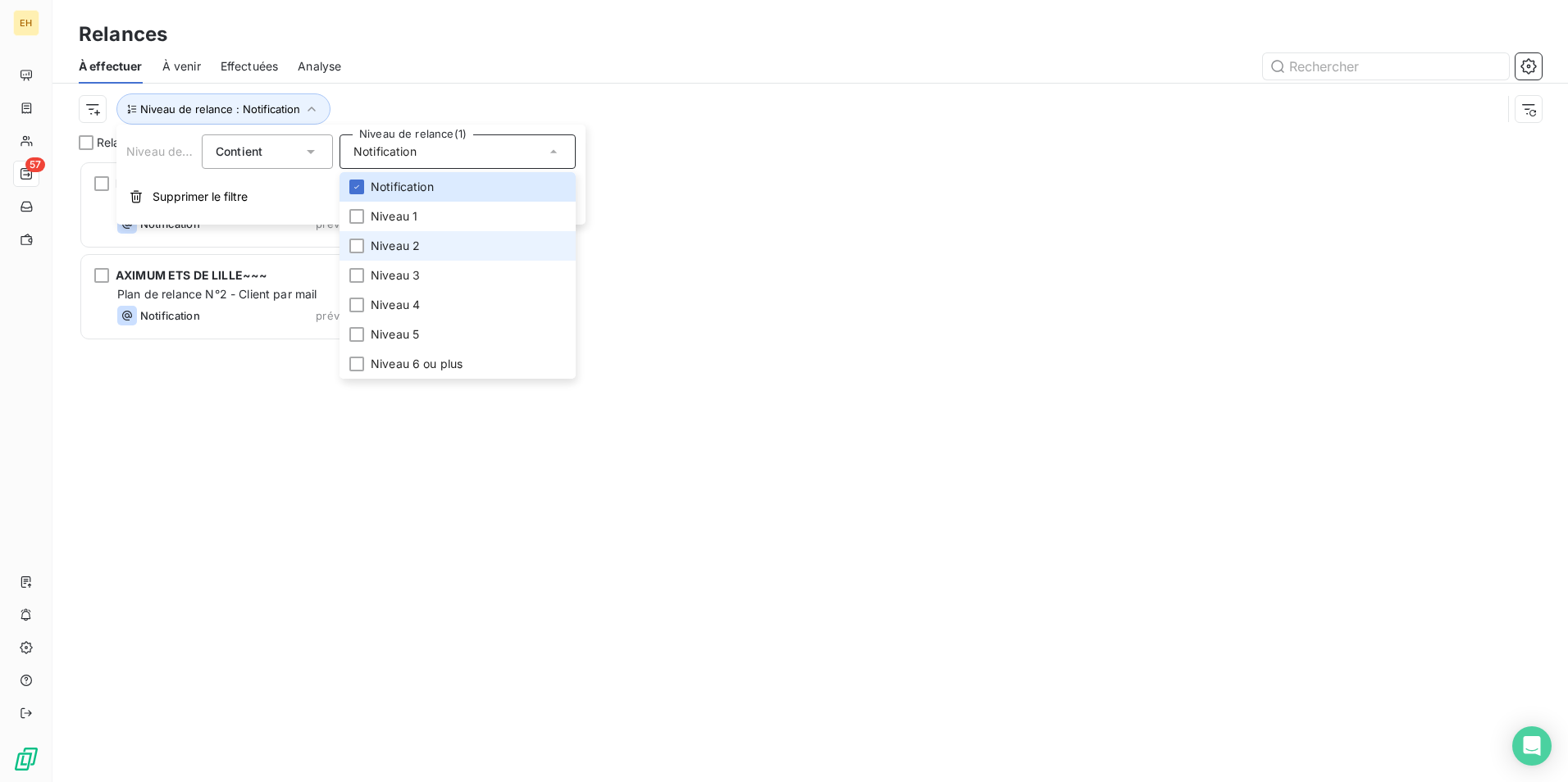
scroll to position [13, 13]
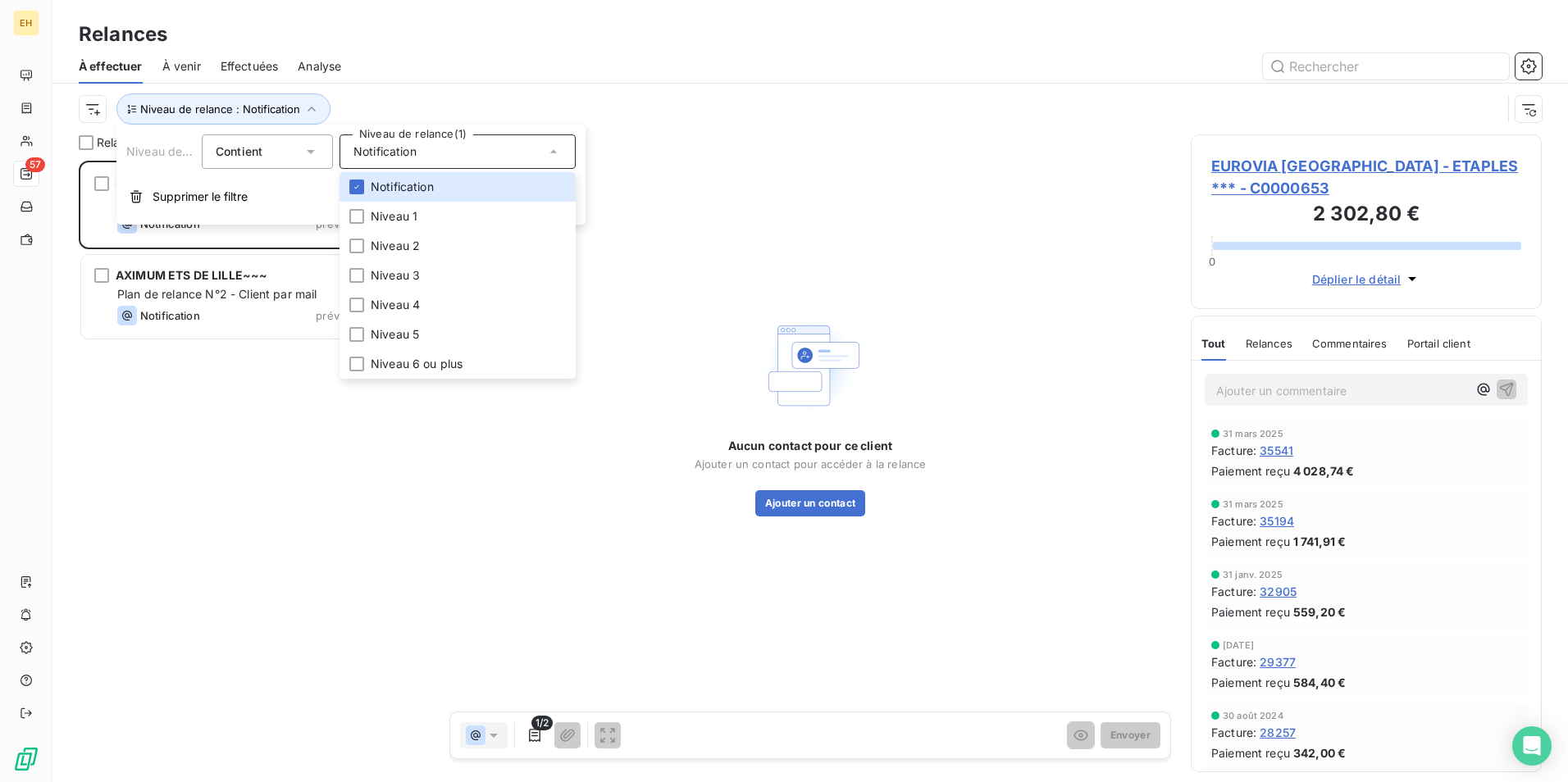
click at [340, 477] on div "EUROVIA PAS-DE CALAIS - ETAPLES *** 949,20 € Plan de relance par défaut Notific…" at bounding box center [254, 471] width 351 height 621
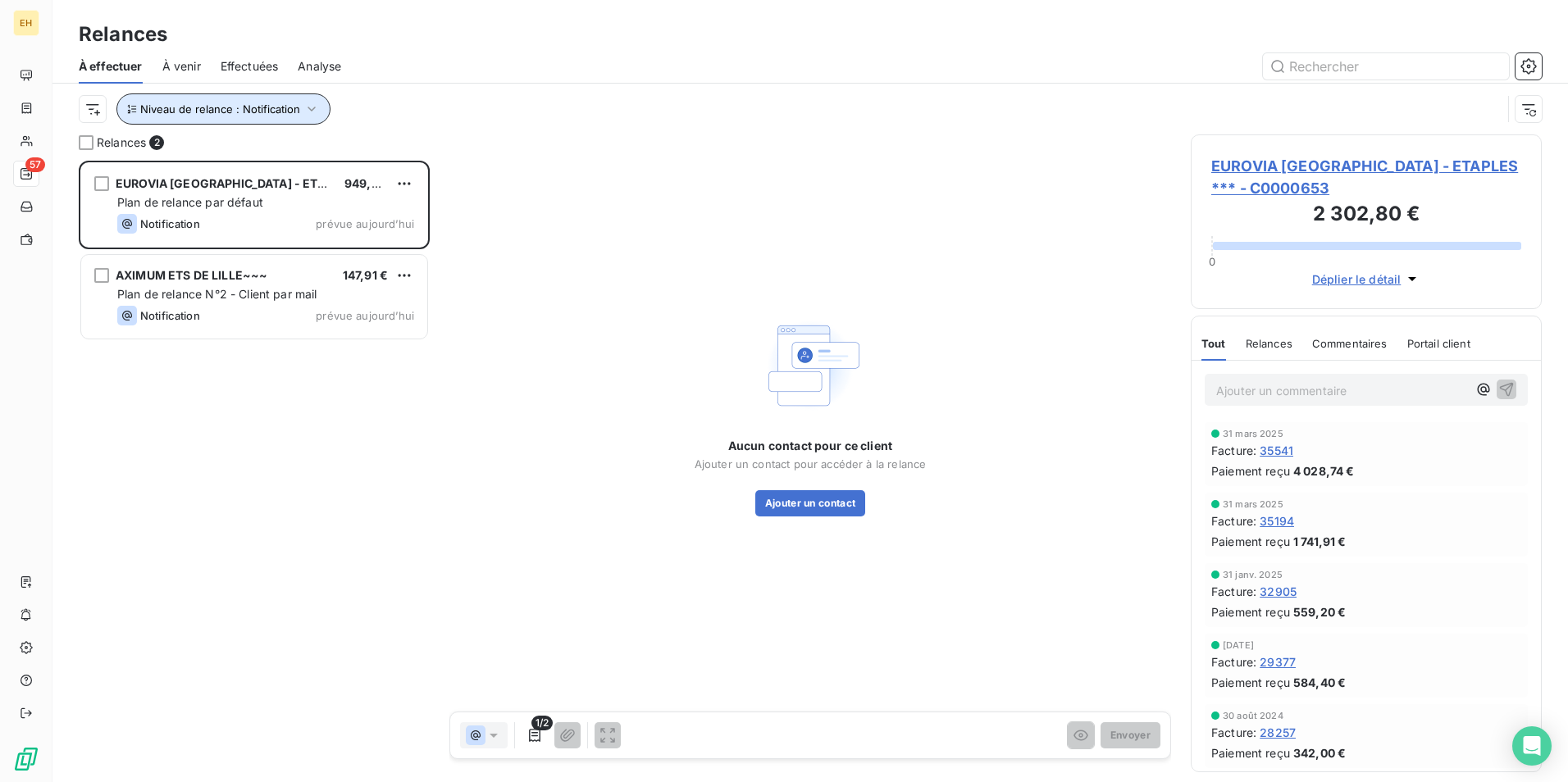
click at [317, 112] on icon "button" at bounding box center [311, 108] width 16 height 16
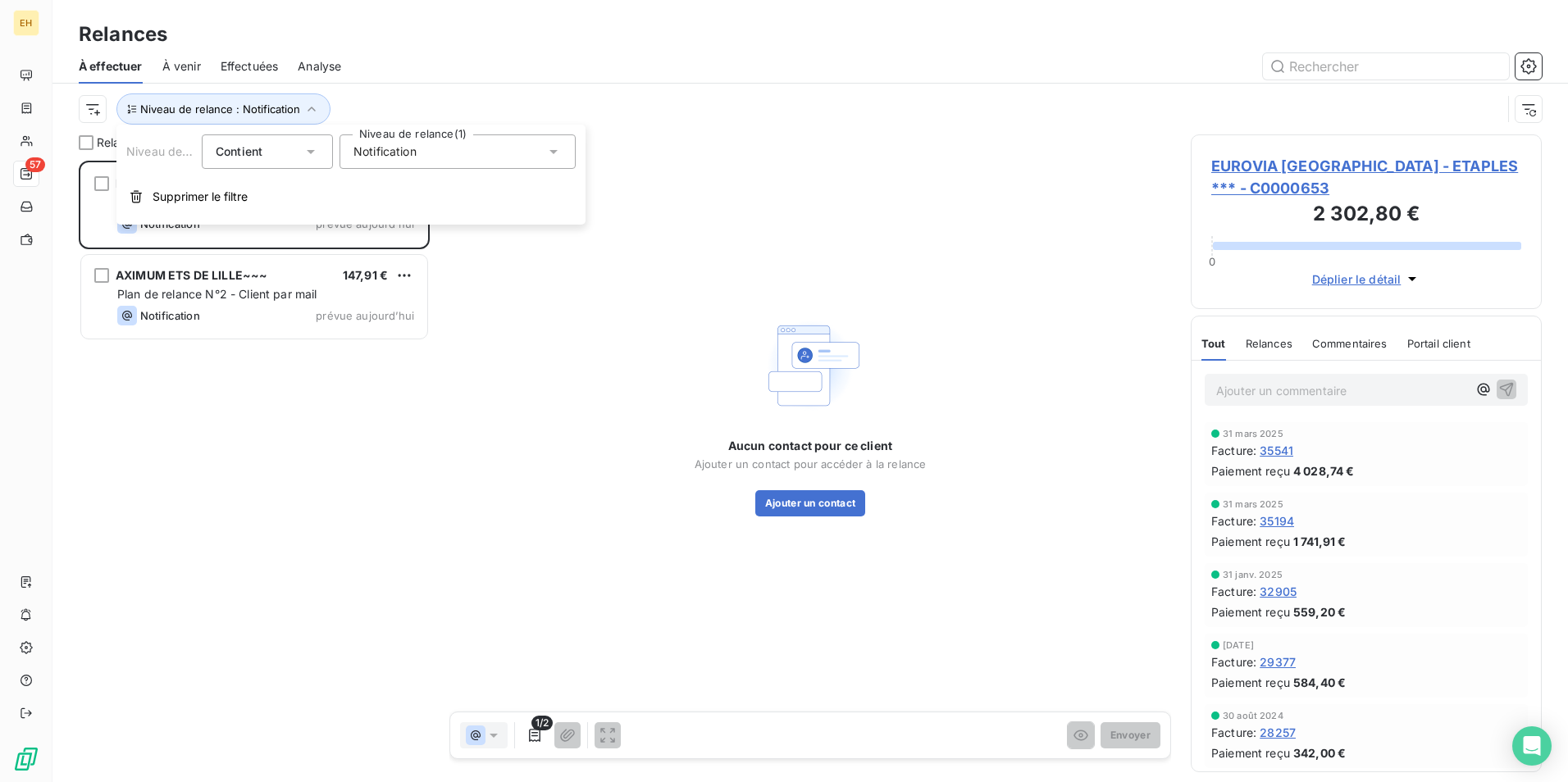
click at [388, 151] on span "Notification" at bounding box center [384, 151] width 63 height 16
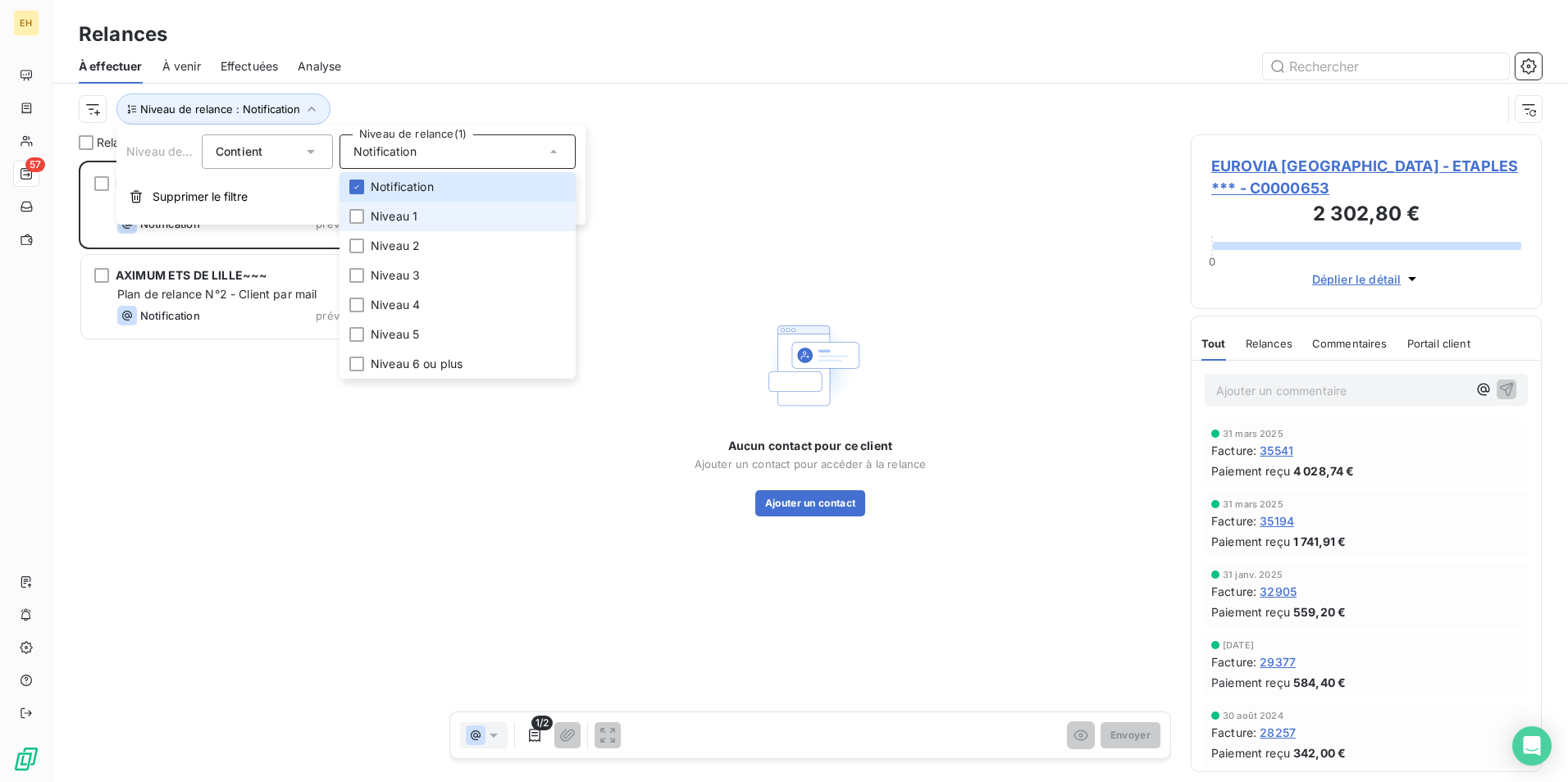
click at [413, 215] on span "Niveau 1" at bounding box center [394, 216] width 46 height 16
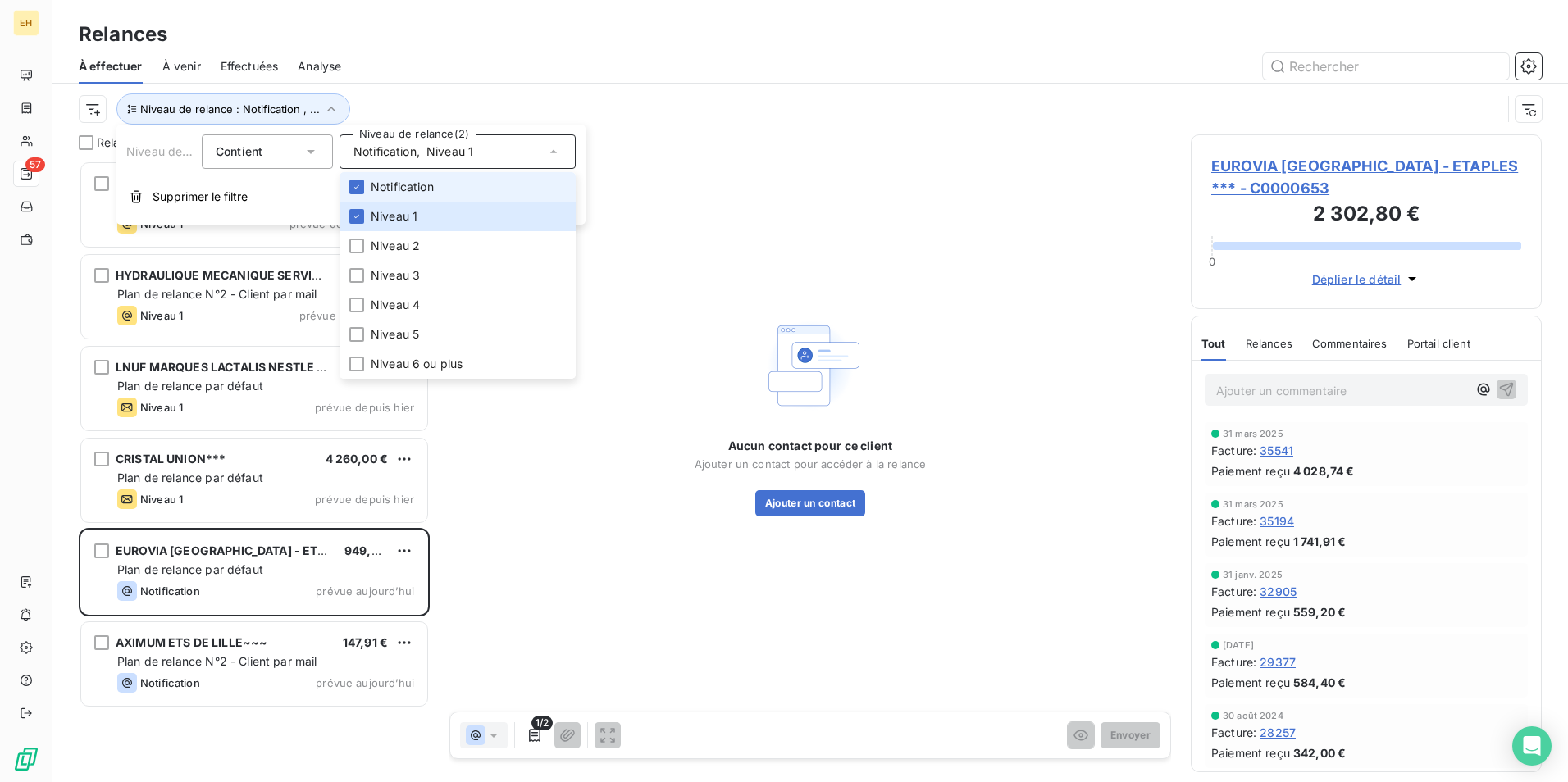
scroll to position [609, 339]
click at [405, 186] on span "Notification" at bounding box center [401, 186] width 63 height 16
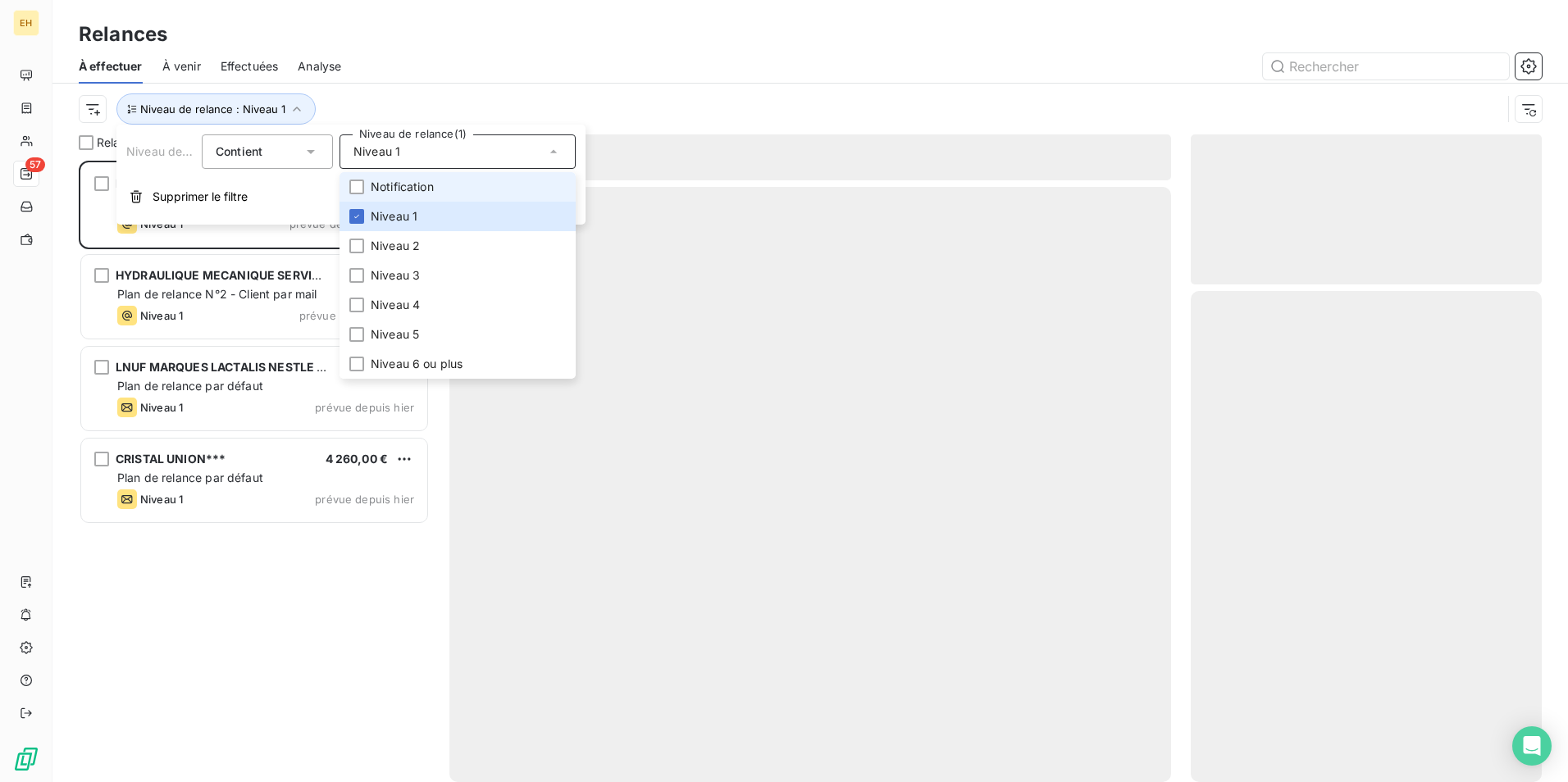
scroll to position [609, 339]
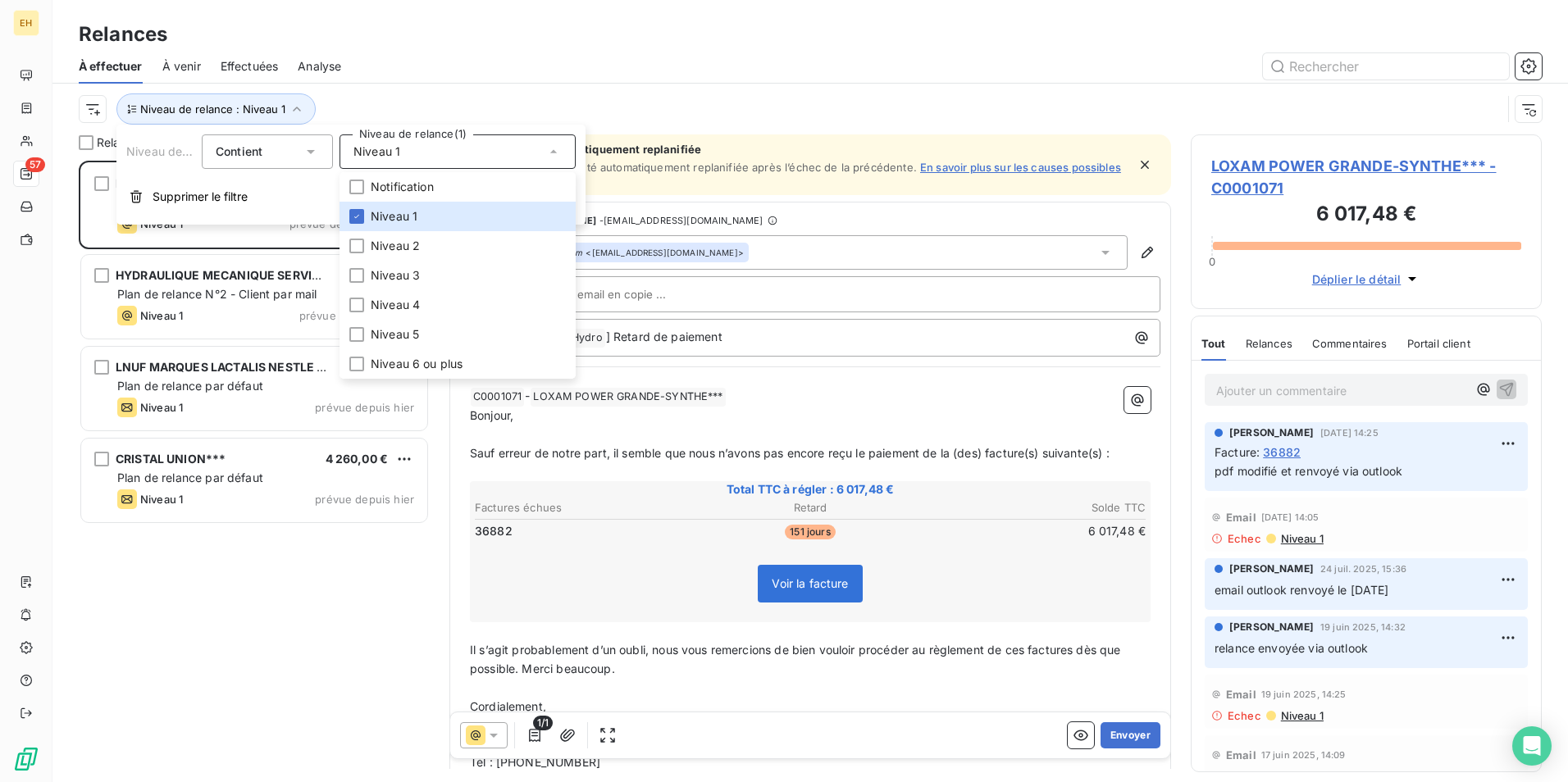
click at [393, 87] on div "Niveau de relance : Niveau 1" at bounding box center [811, 108] width 1463 height 51
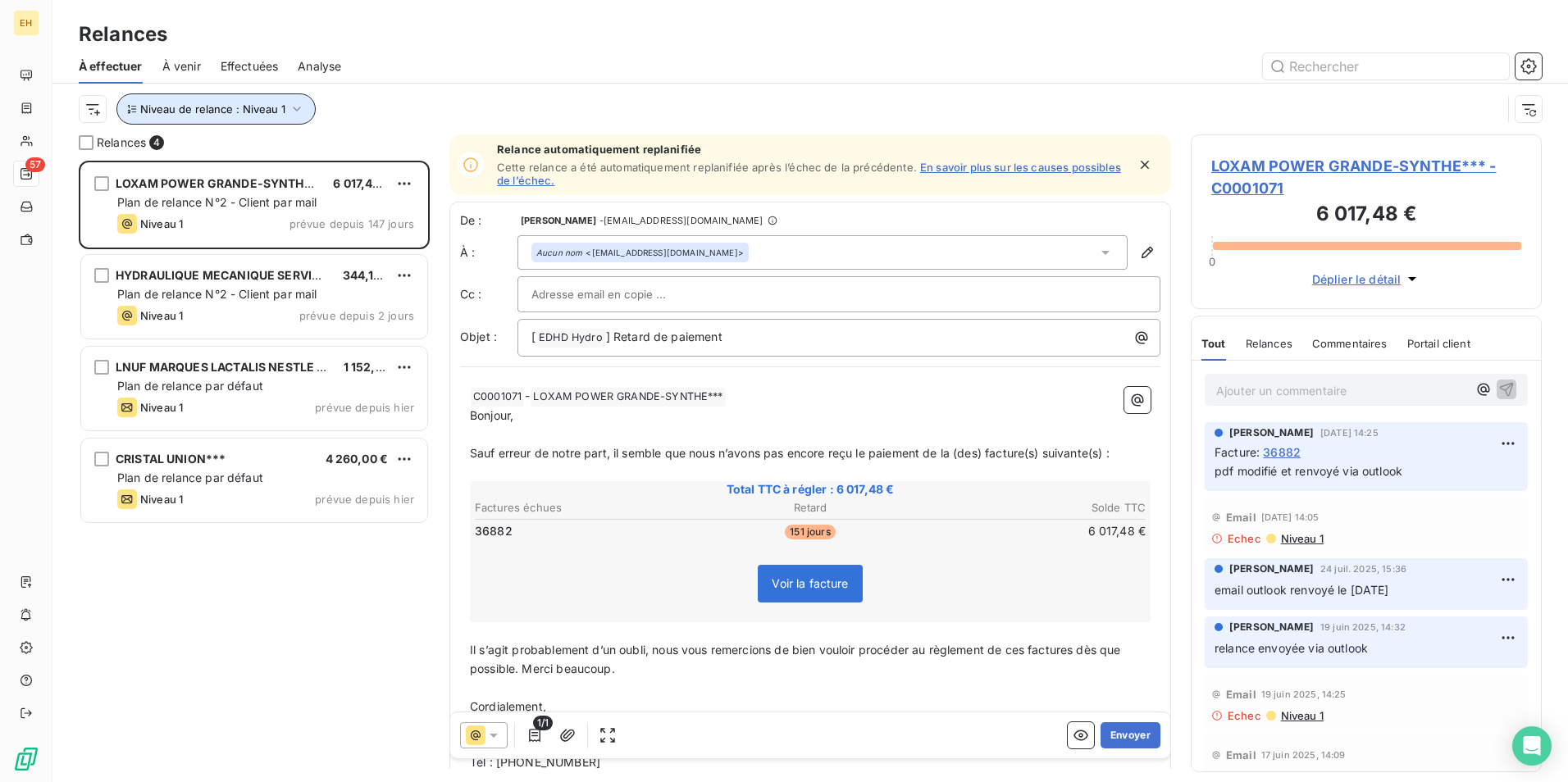
click at [291, 109] on icon "button" at bounding box center [297, 108] width 16 height 16
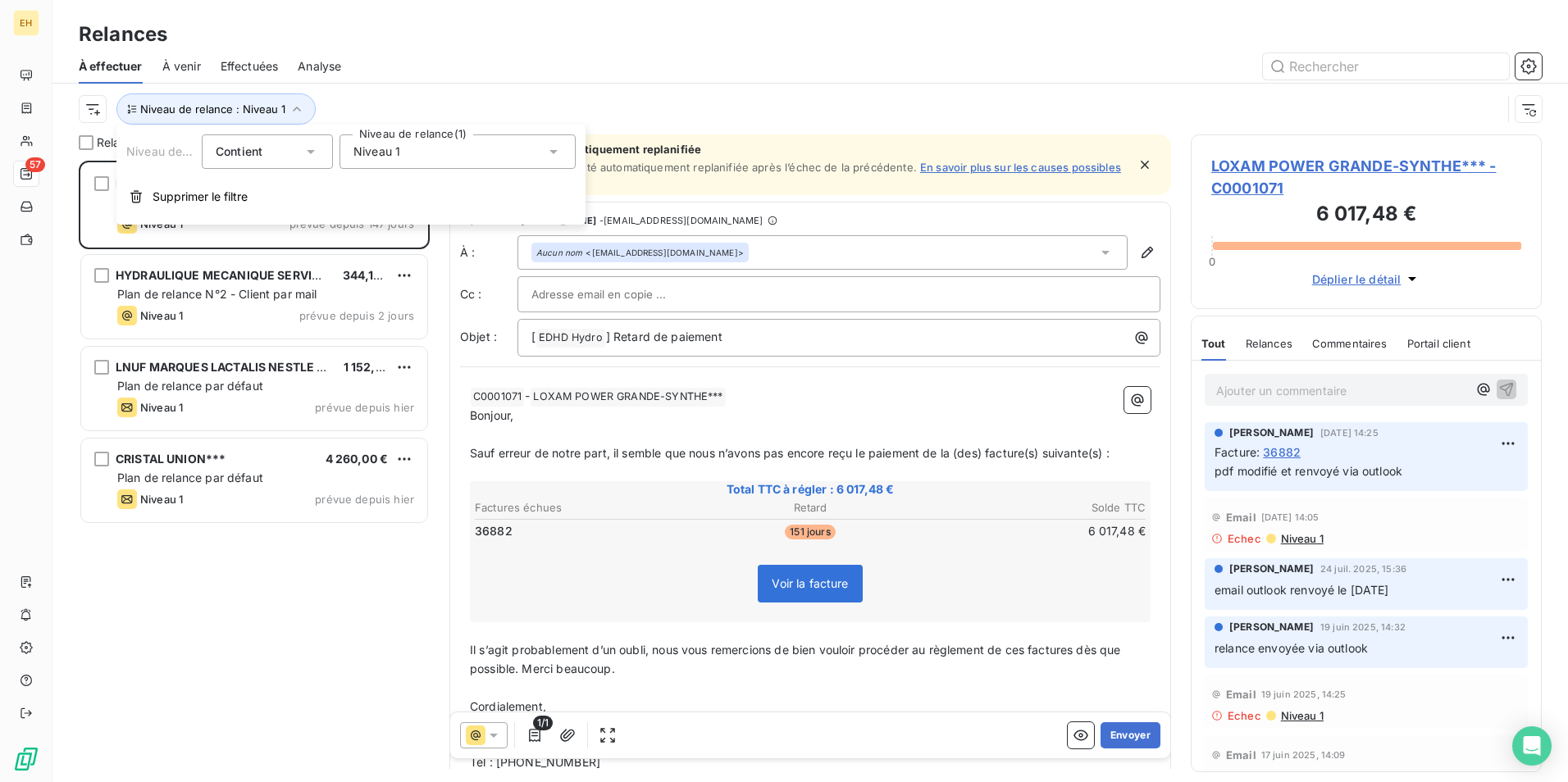
click at [365, 158] on span "Niveau 1" at bounding box center [377, 151] width 46 height 16
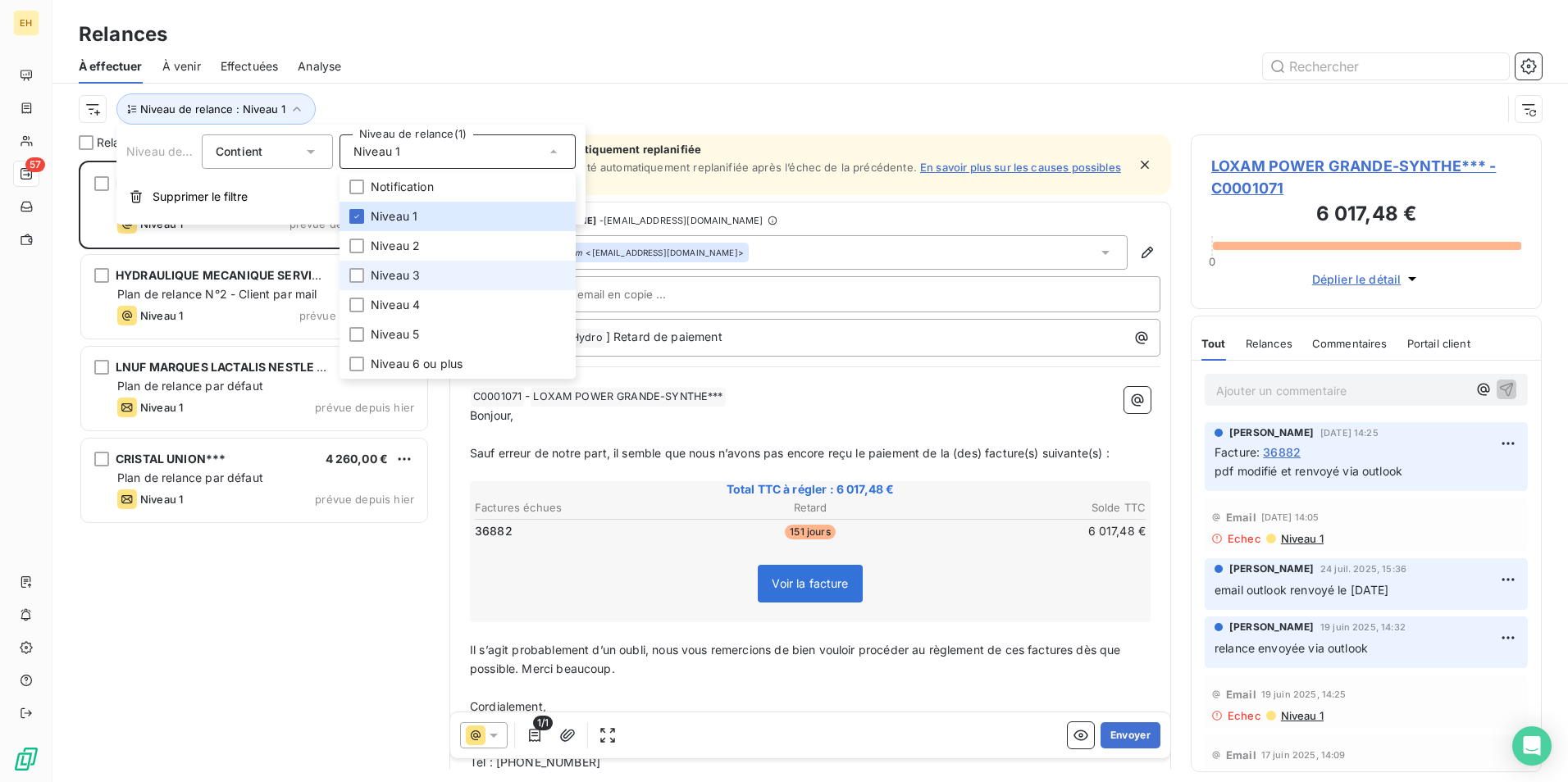
click at [398, 271] on span "Niveau 3" at bounding box center [395, 275] width 49 height 16
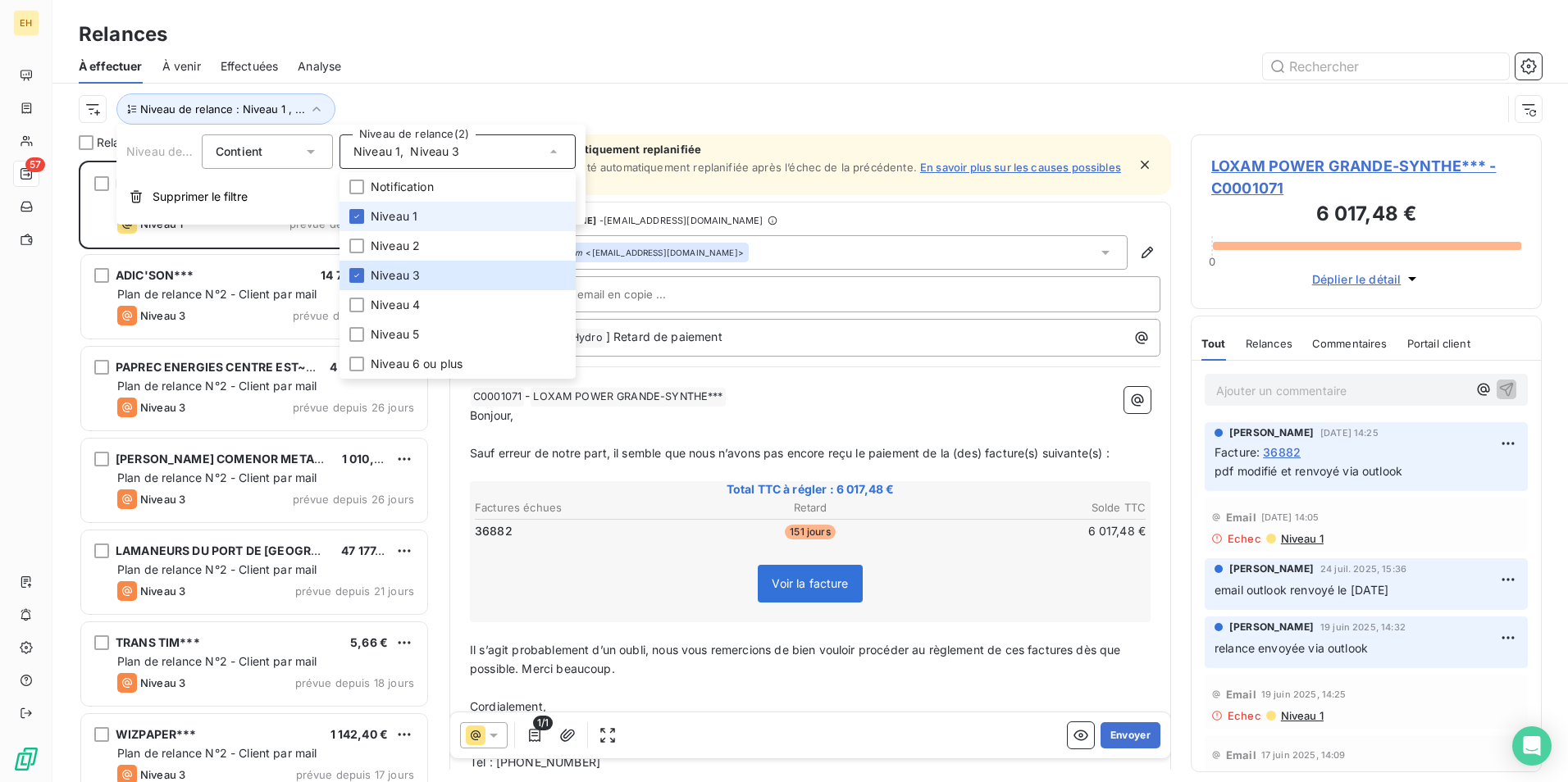
click at [379, 213] on span "Niveau 1" at bounding box center [394, 216] width 46 height 16
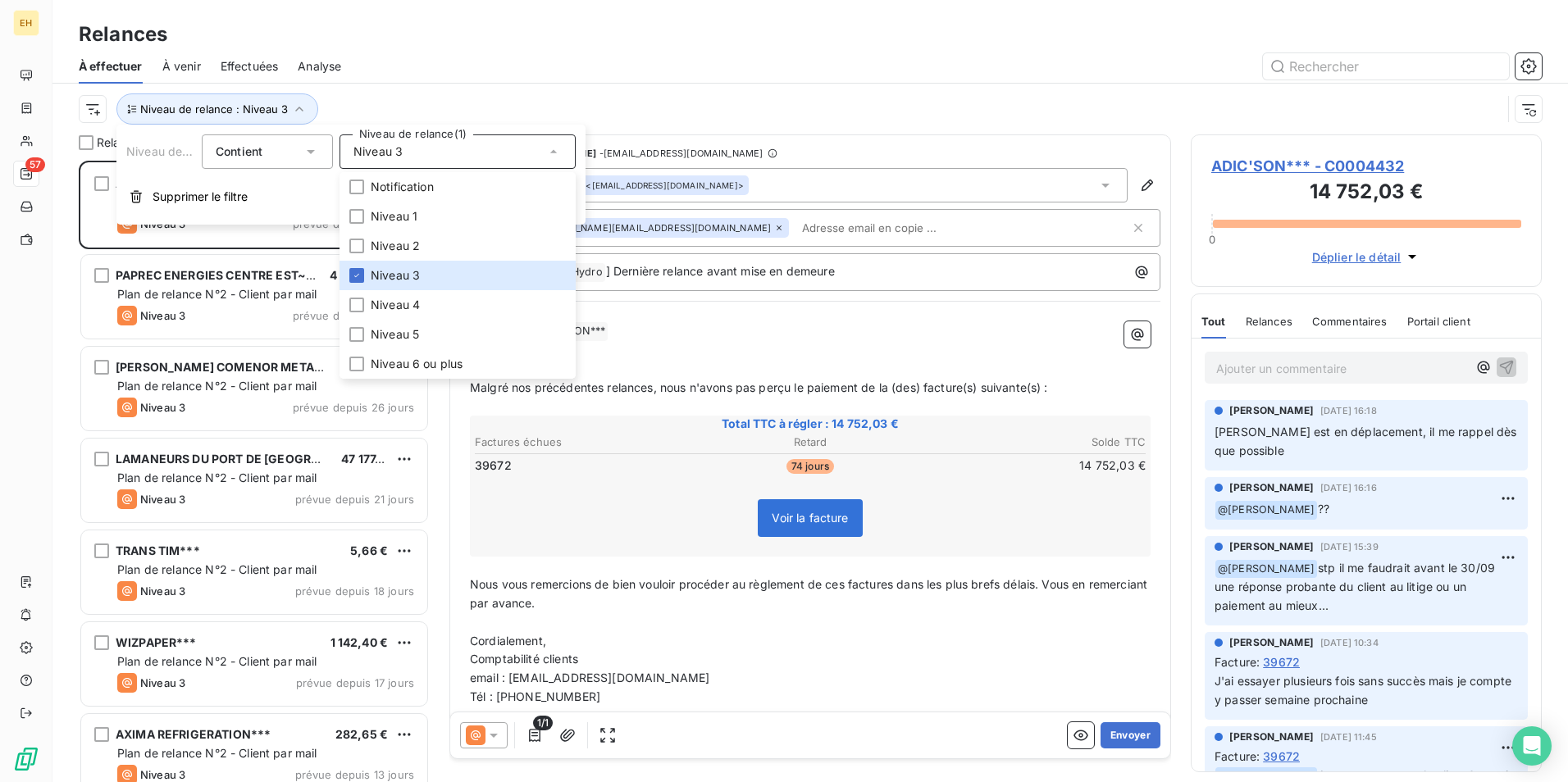
click at [394, 89] on div "Niveau de relance : Niveau 3" at bounding box center [811, 108] width 1463 height 51
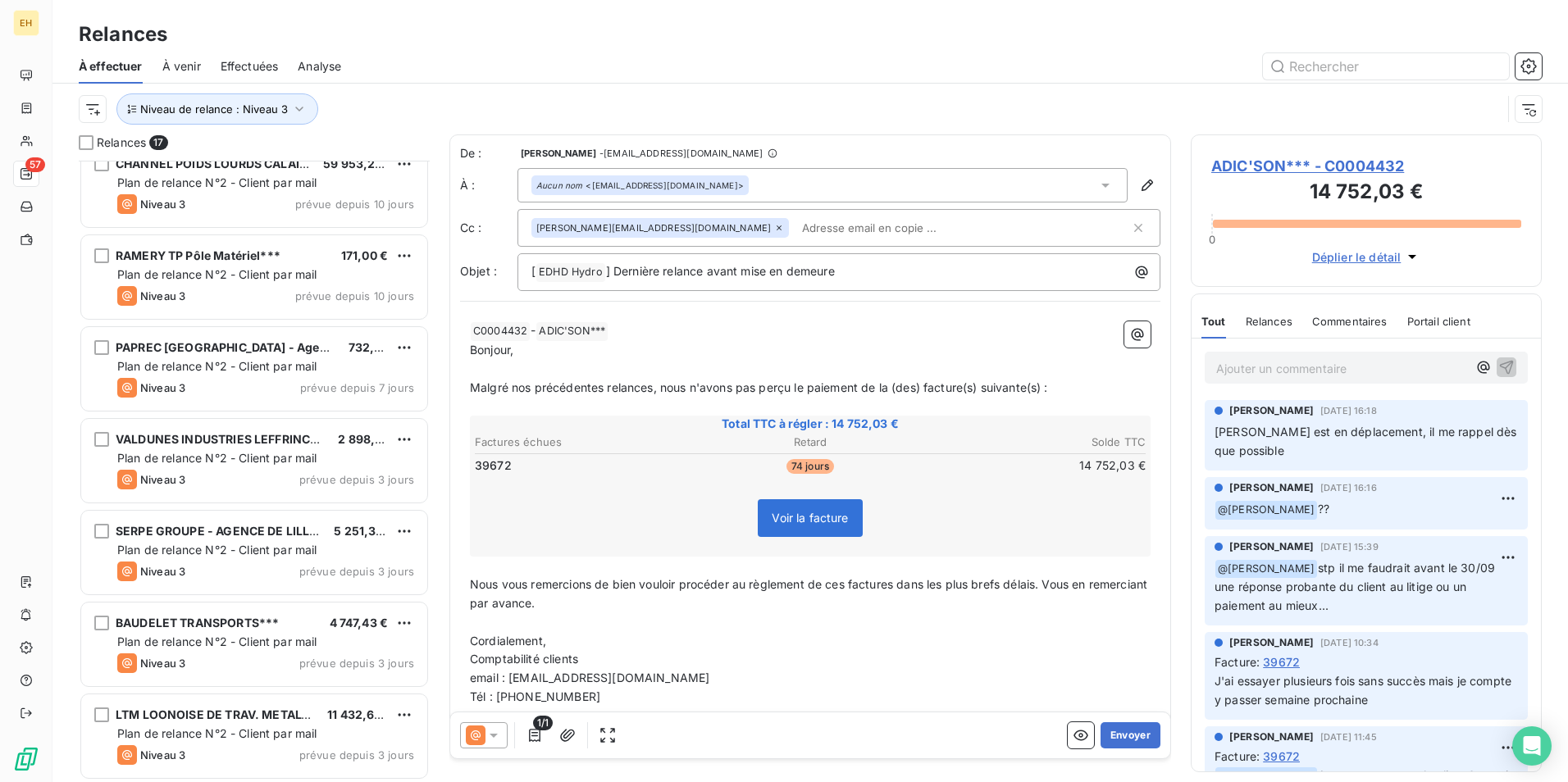
scroll to position [940, 0]
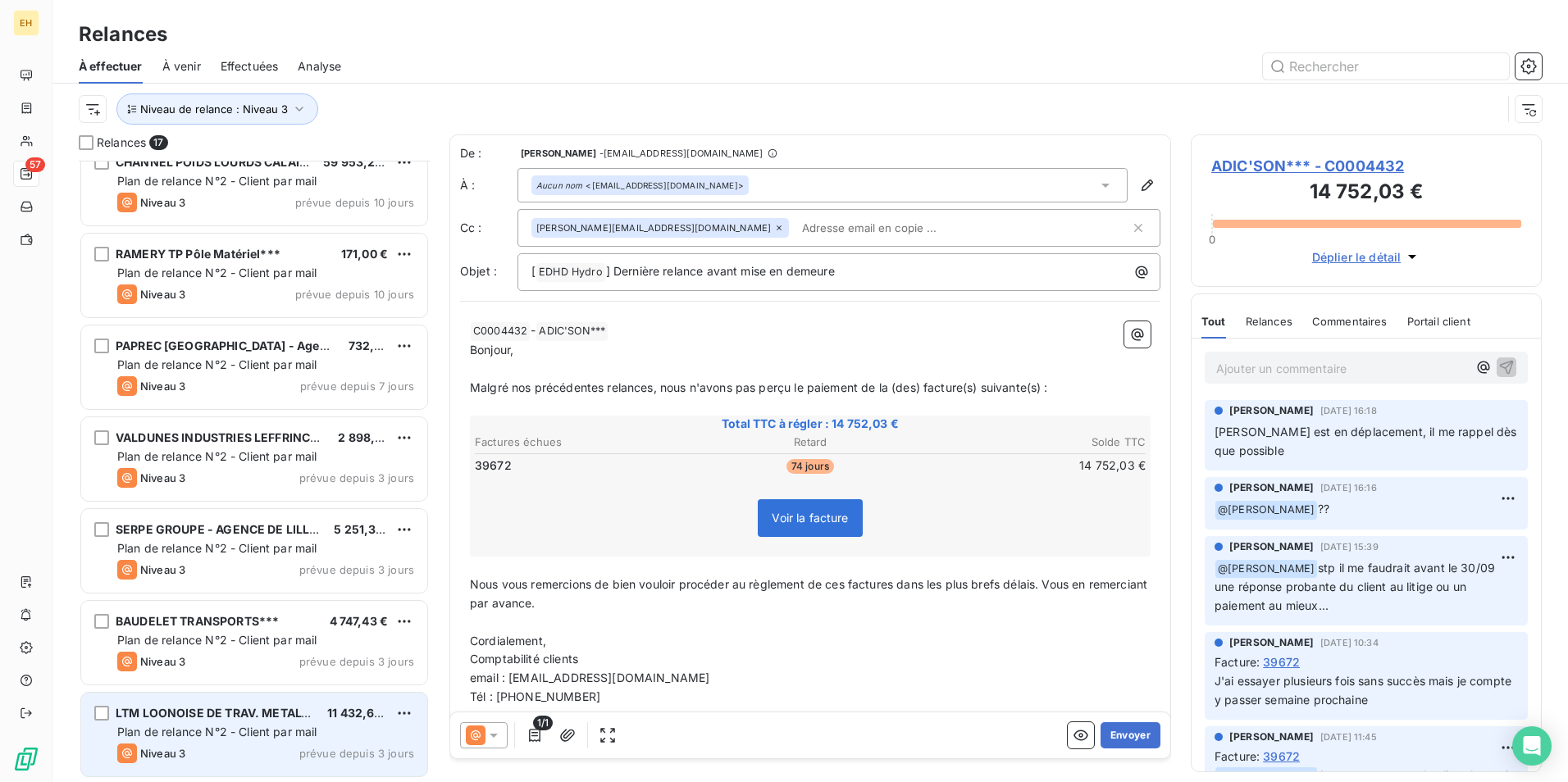
click at [312, 726] on span "Plan de relance N°2 - Client par mail" at bounding box center [217, 731] width 200 height 14
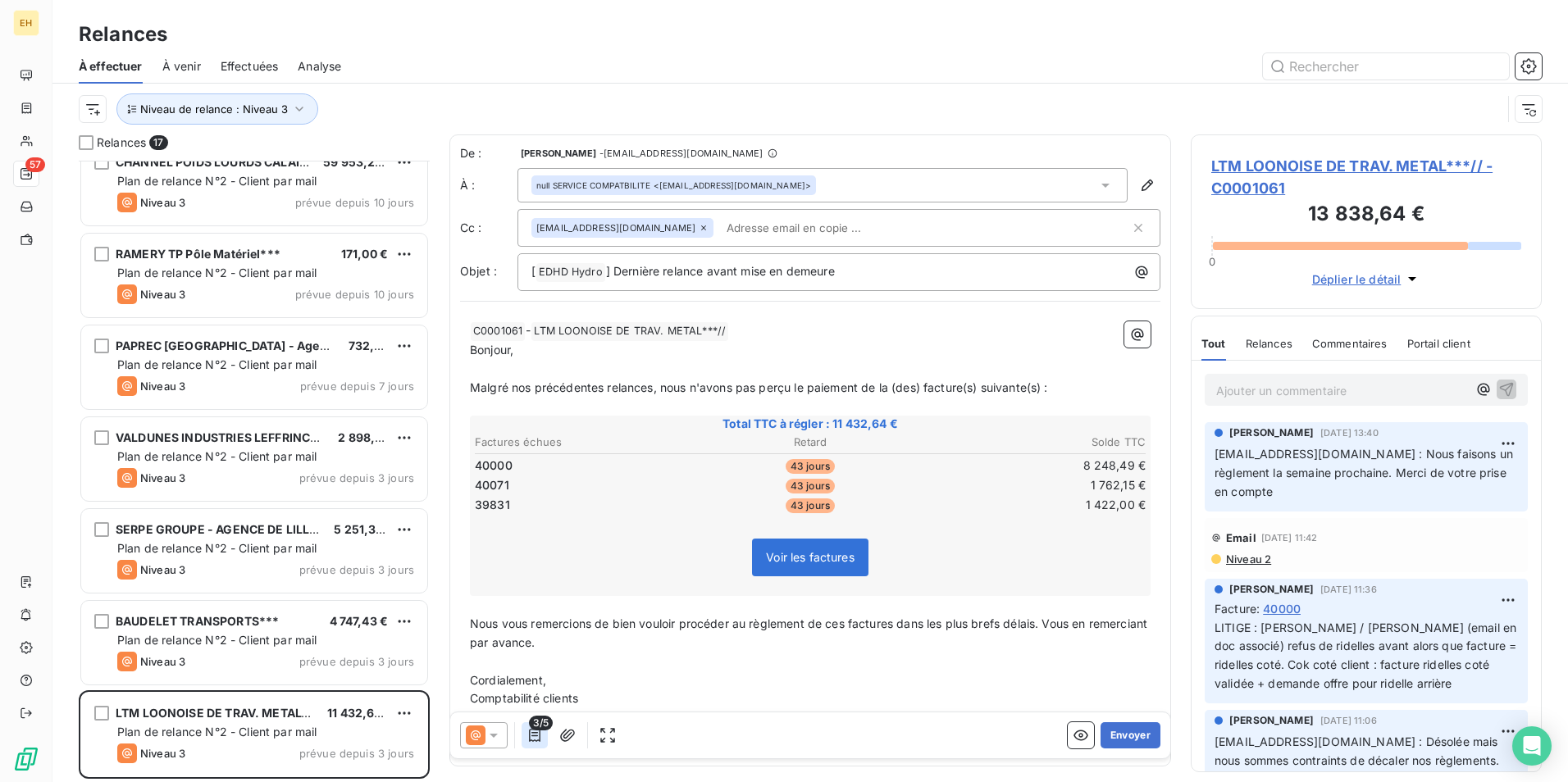
click at [542, 738] on icon "button" at bounding box center [534, 735] width 16 height 16
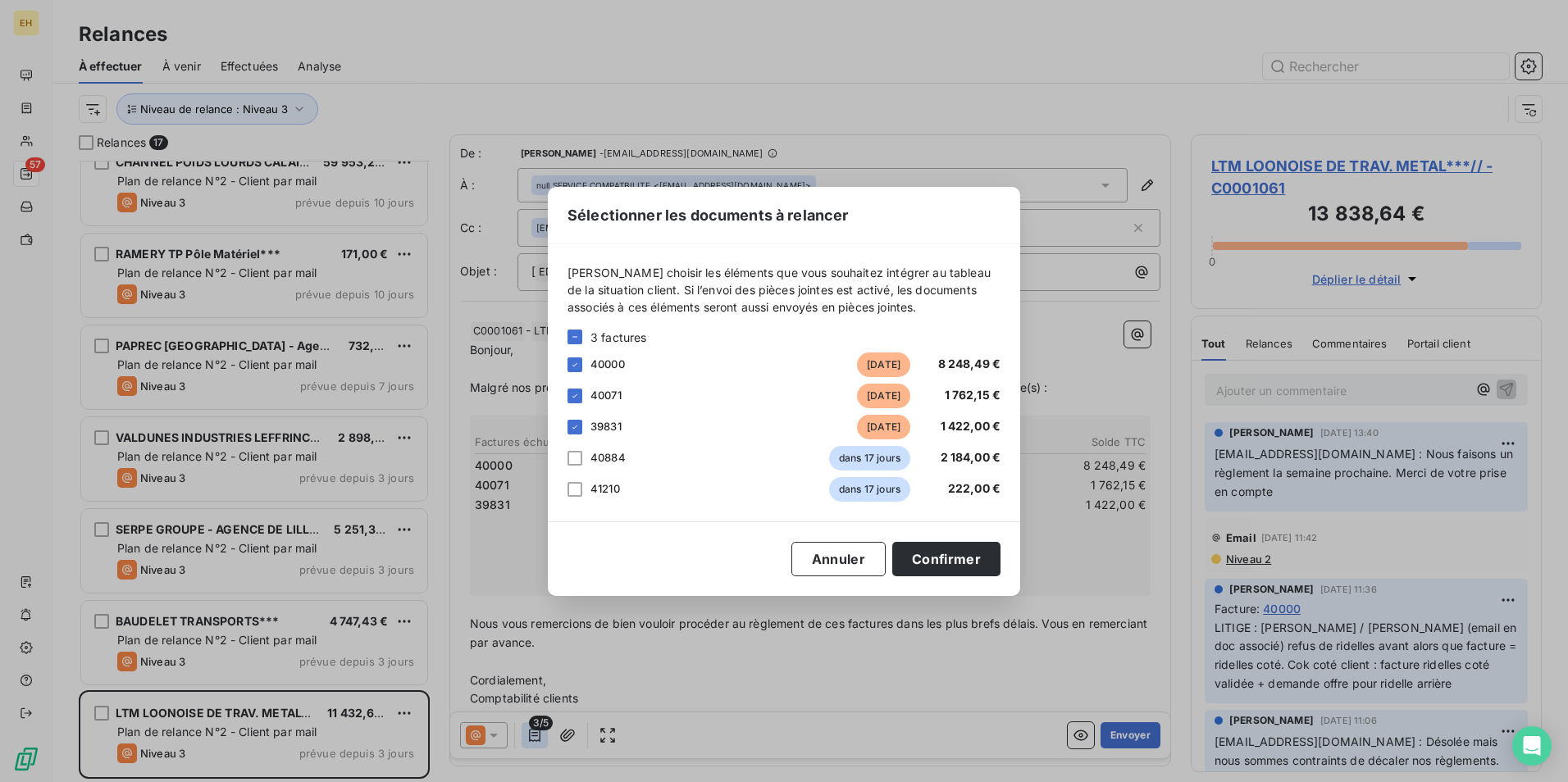
click at [542, 738] on div "Sélectionner les documents à relancer Veuillez choisir les éléments que vous so…" at bounding box center [784, 391] width 1568 height 782
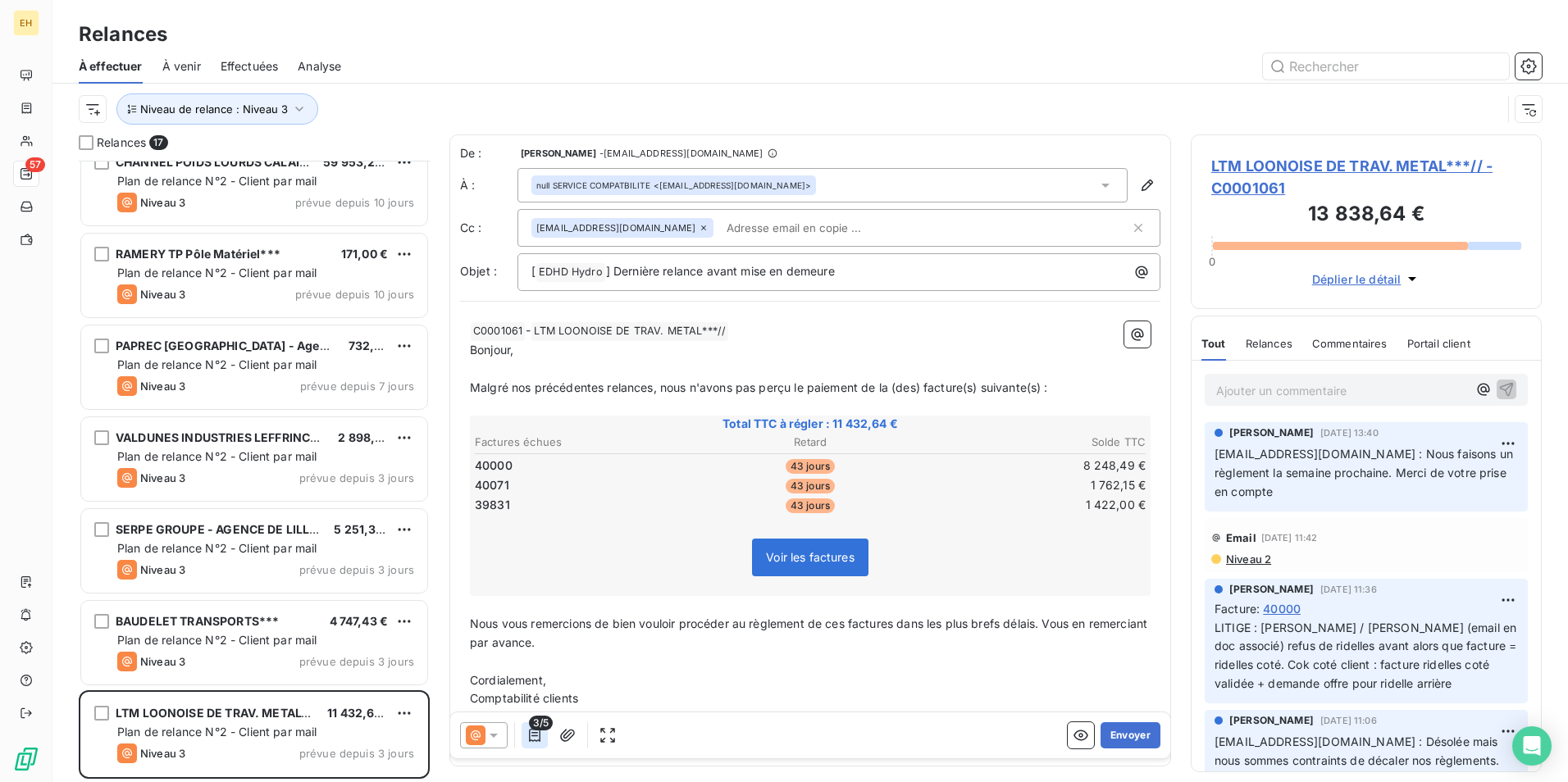
click at [543, 730] on button "button" at bounding box center [535, 735] width 27 height 27
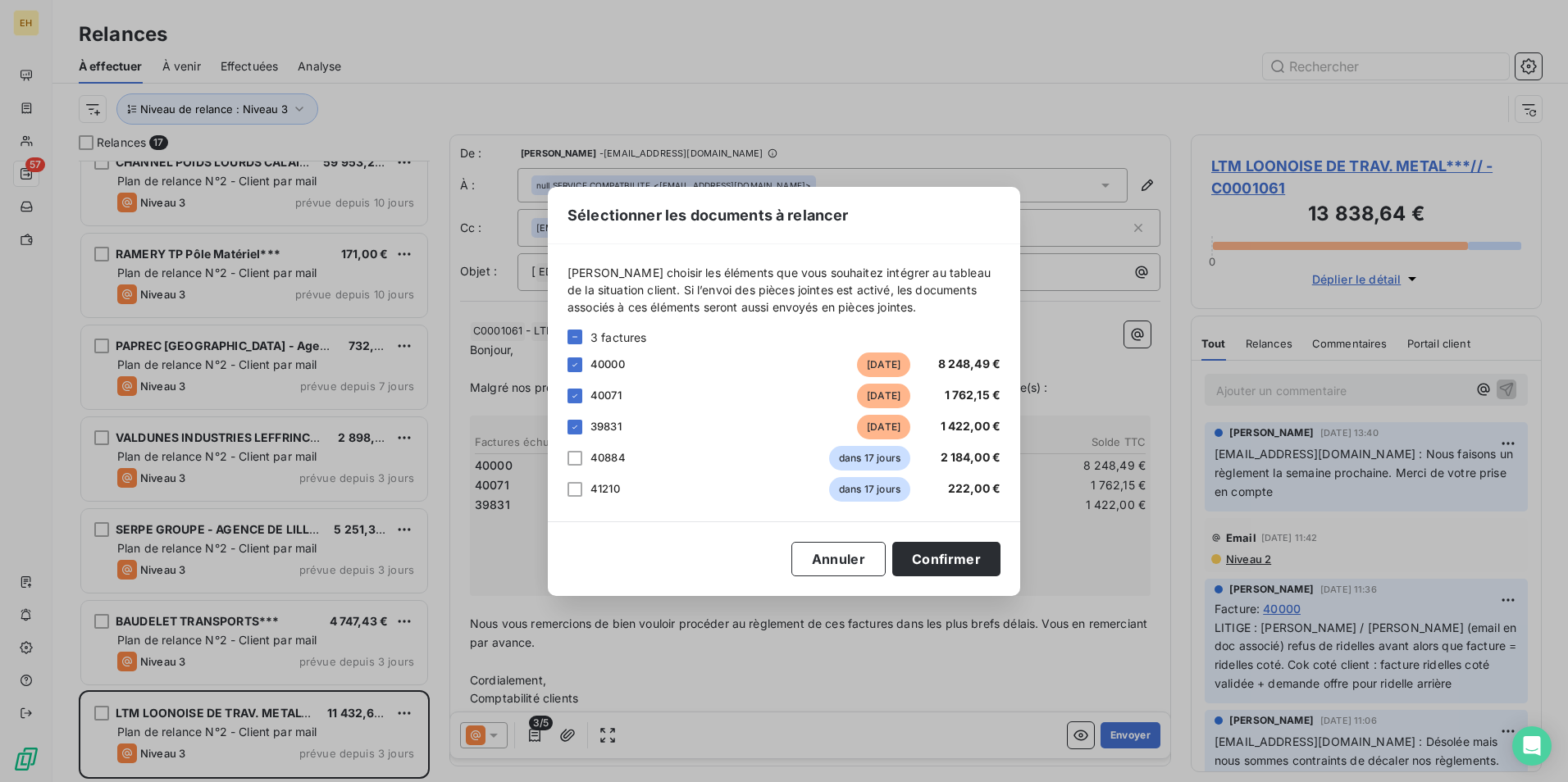
click at [542, 731] on div "Sélectionner les documents à relancer Veuillez choisir les éléments que vous so…" at bounding box center [784, 391] width 1568 height 782
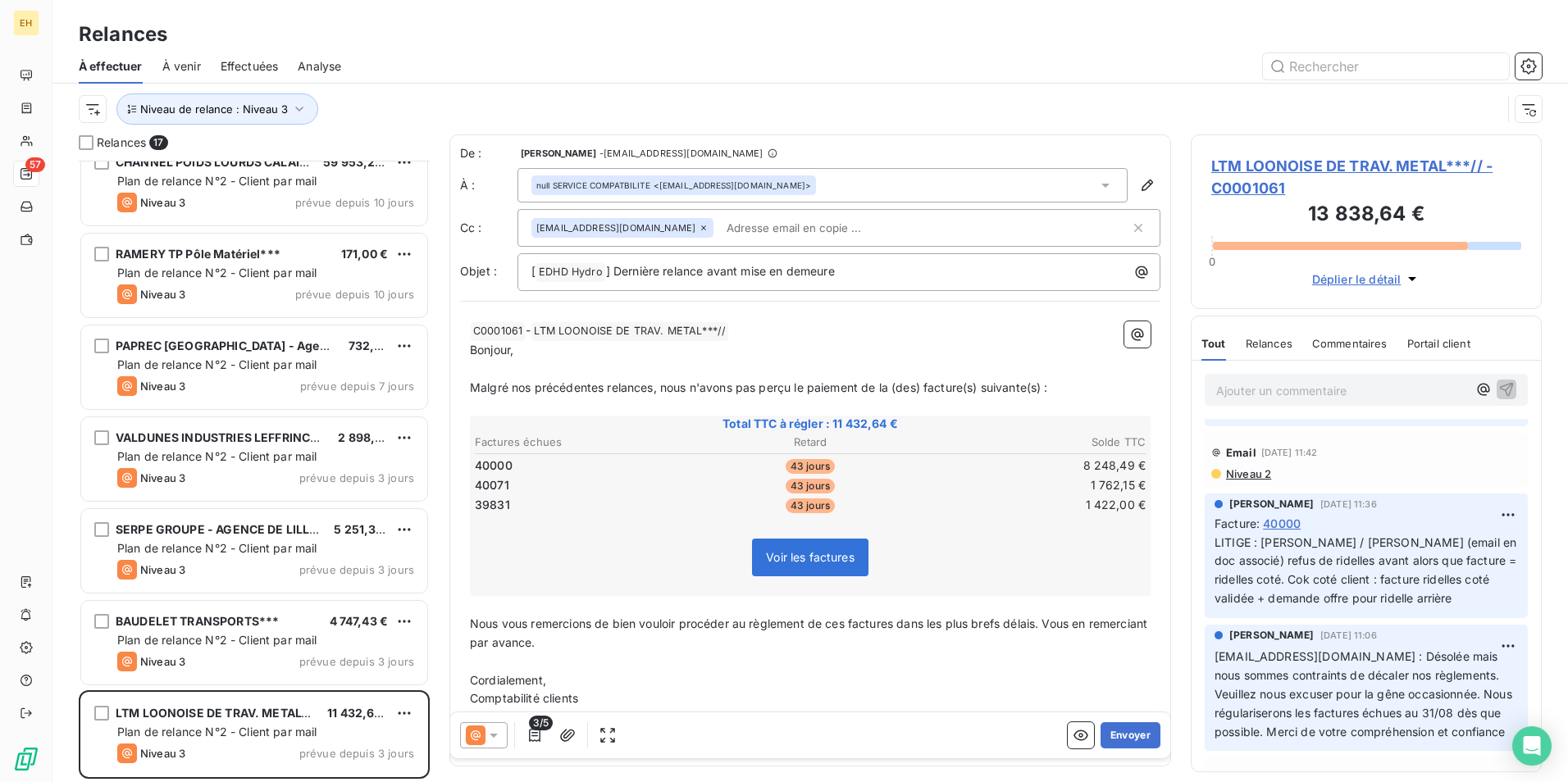
scroll to position [246, 0]
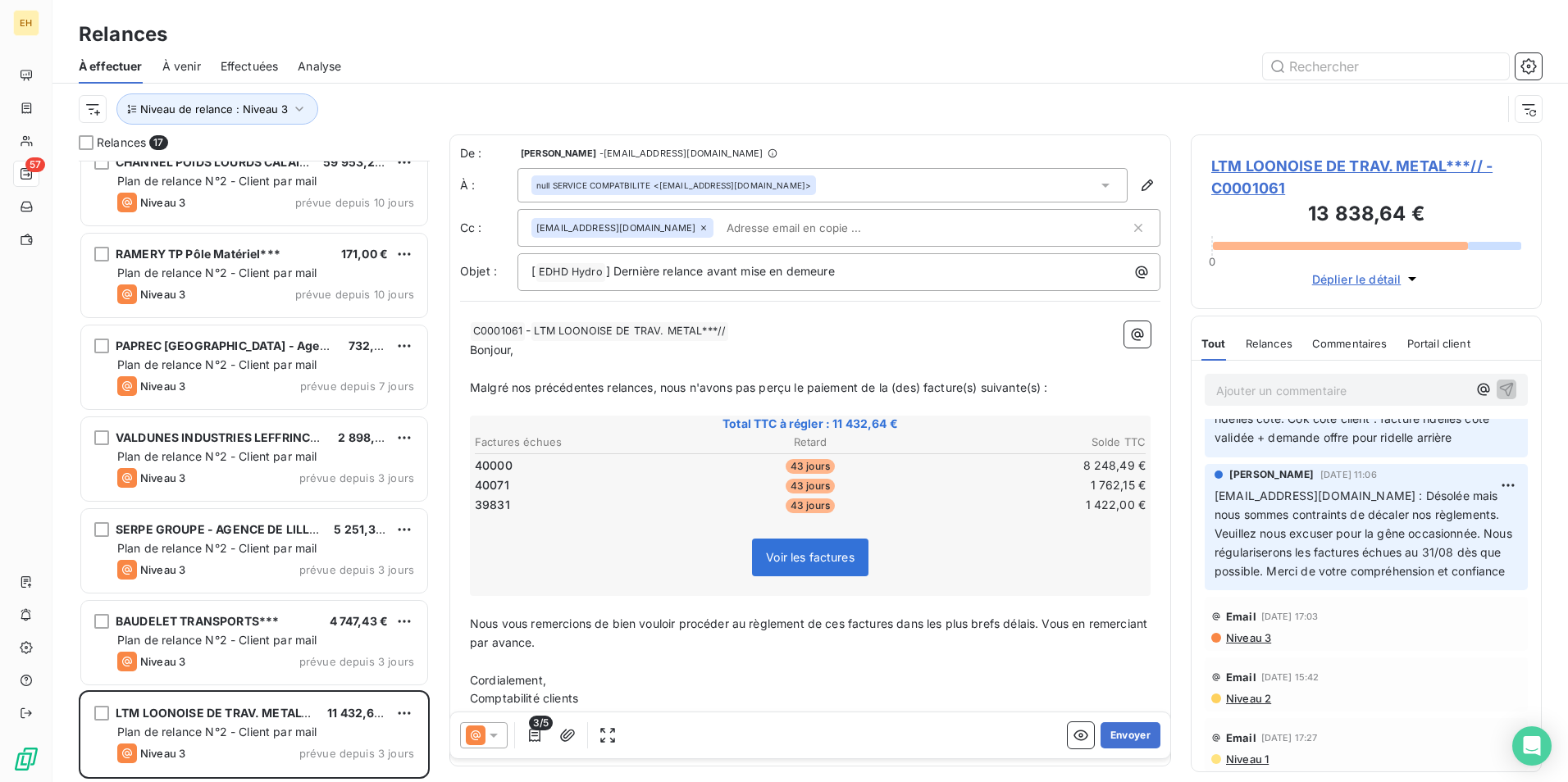
click at [699, 225] on icon at bounding box center [703, 227] width 9 height 9
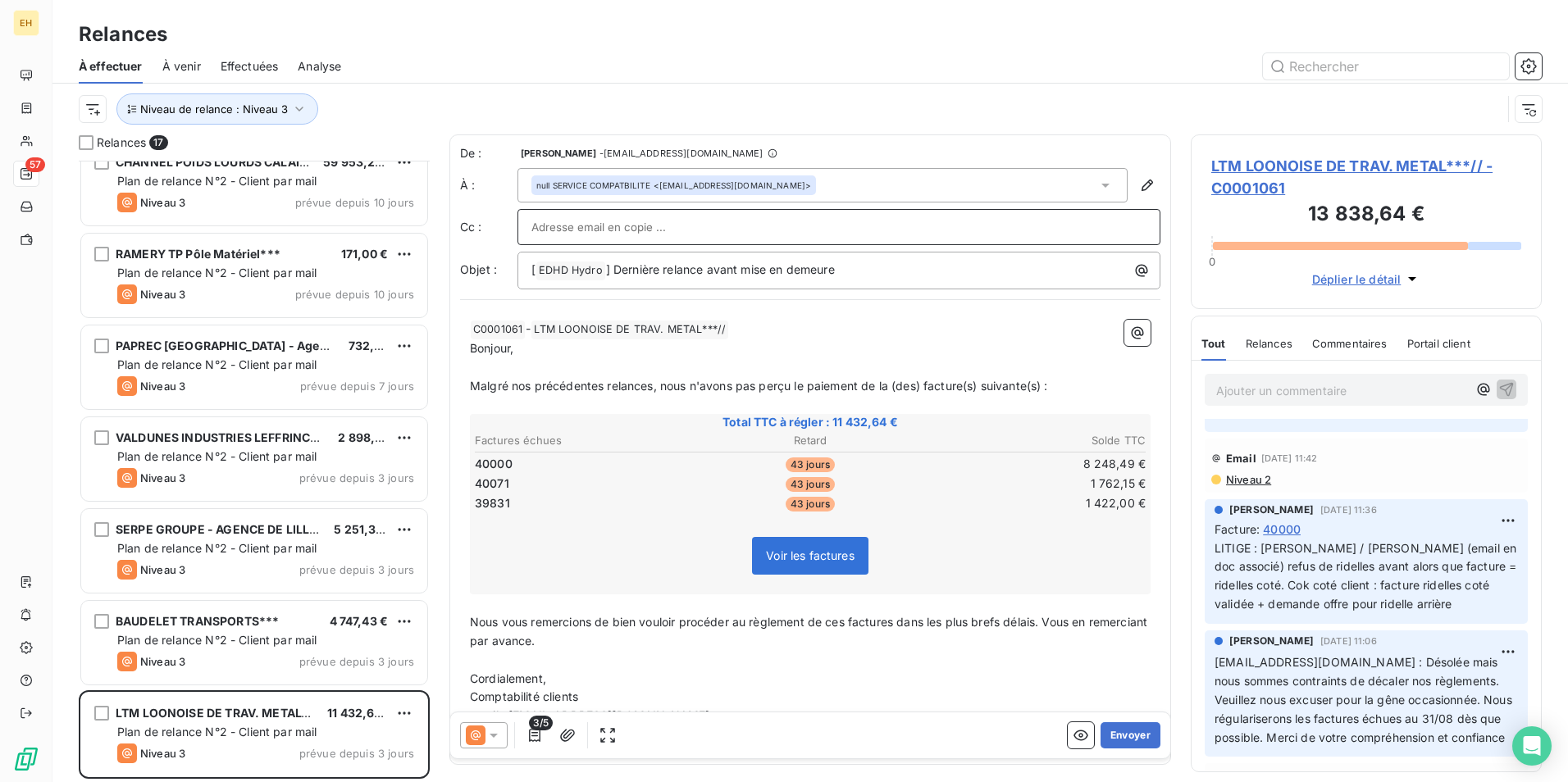
scroll to position [0, 0]
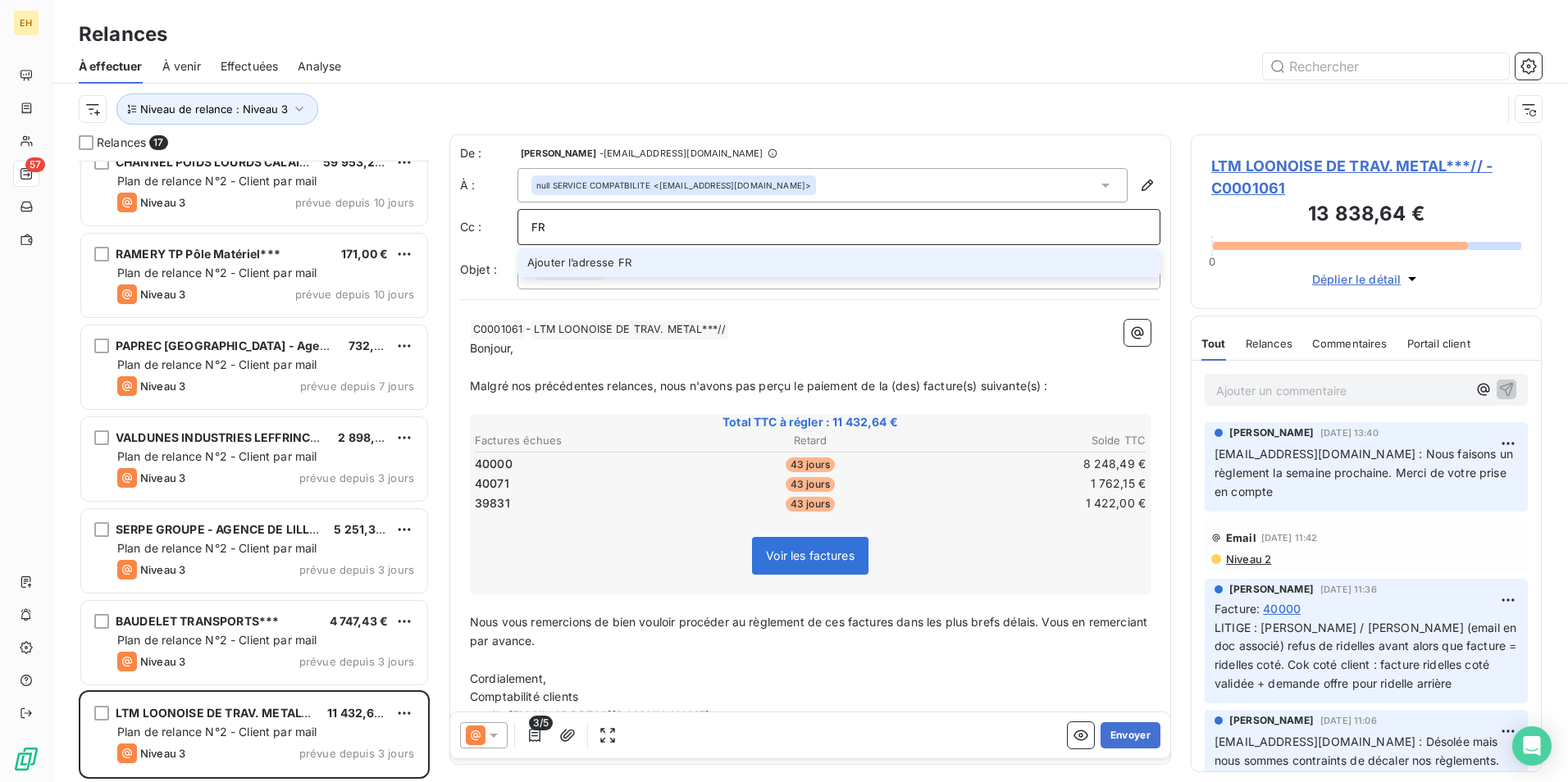
type input "F"
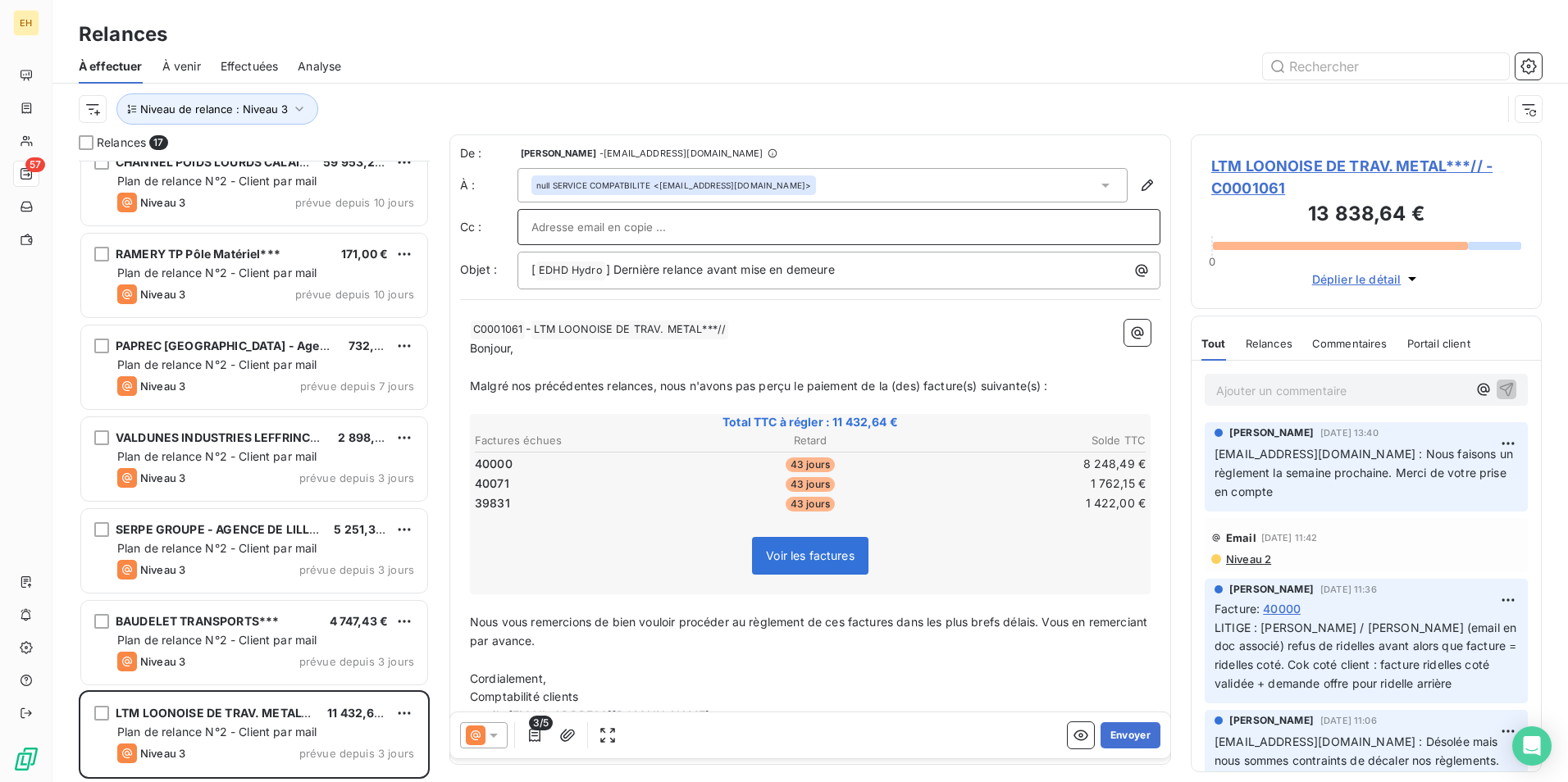
click at [621, 227] on input "text" at bounding box center [838, 227] width 615 height 25
click at [674, 474] on td "40071" at bounding box center [585, 483] width 223 height 18
click at [1263, 162] on span "LTM LOONOISE DE TRAV. METAL***// - C0001061" at bounding box center [1366, 177] width 310 height 45
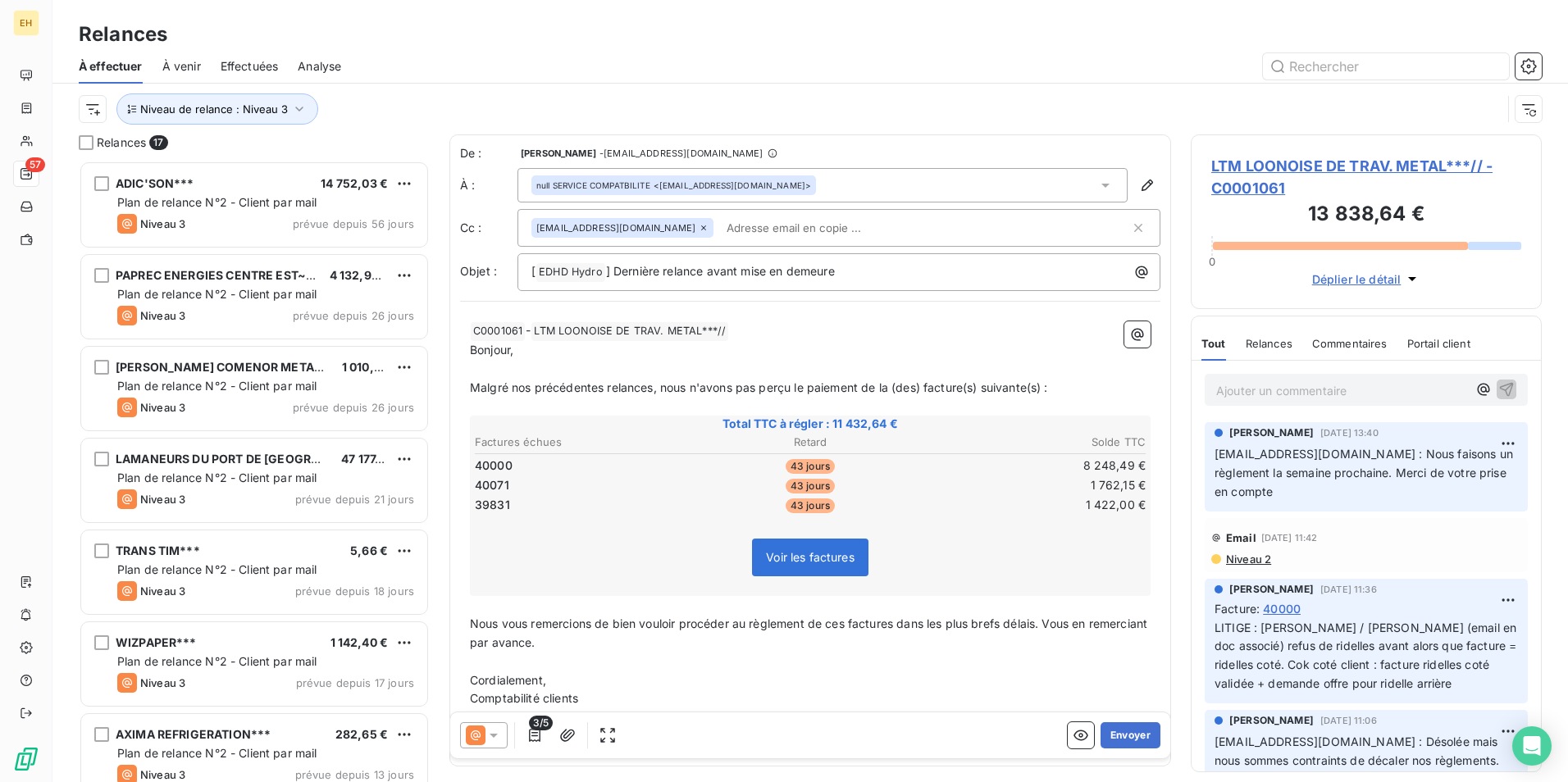
scroll to position [609, 339]
click at [538, 740] on icon "button" at bounding box center [534, 735] width 11 height 13
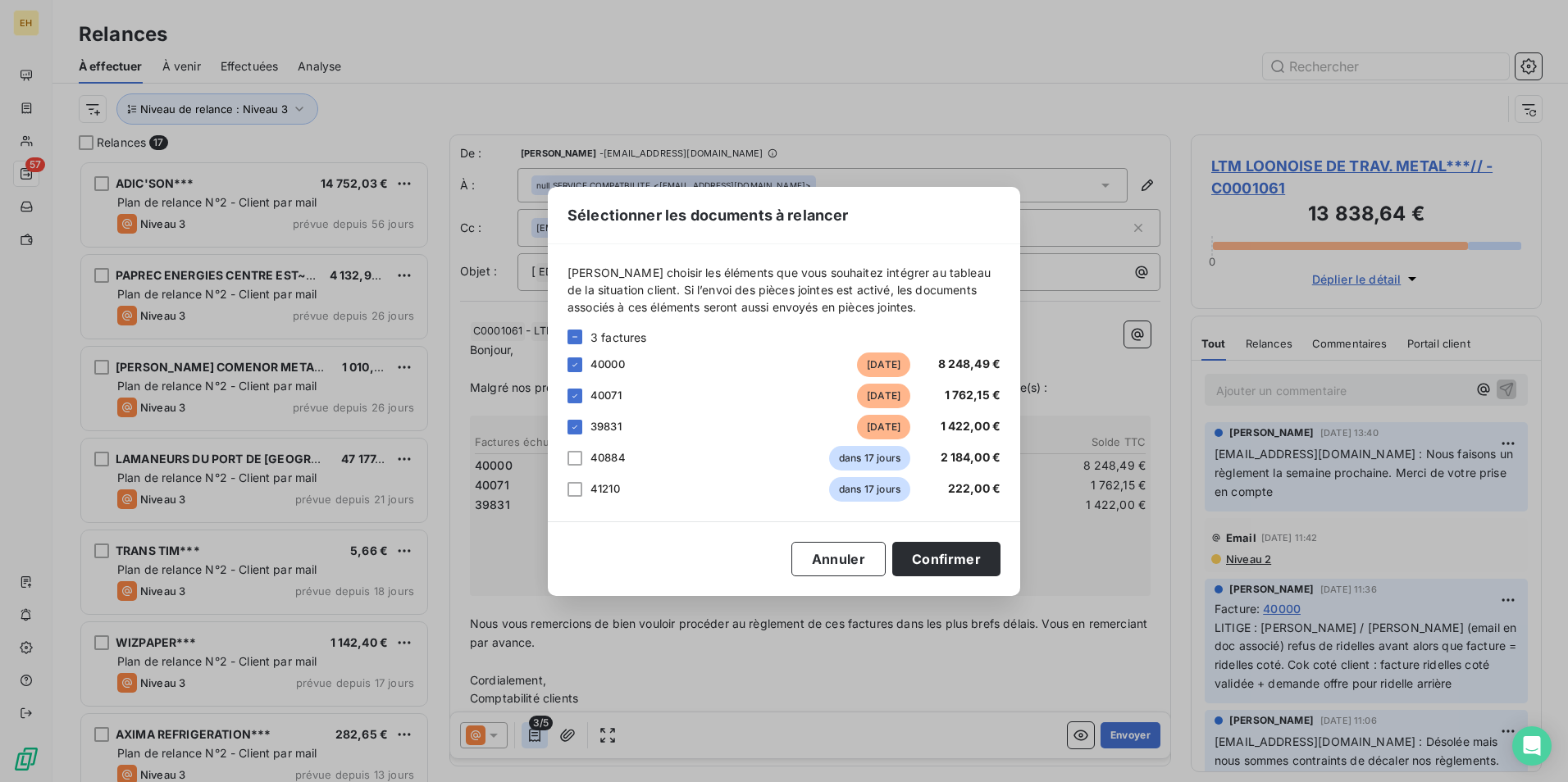
click at [538, 740] on div "Sélectionner les documents à relancer Veuillez choisir les éléments que vous so…" at bounding box center [784, 391] width 1568 height 782
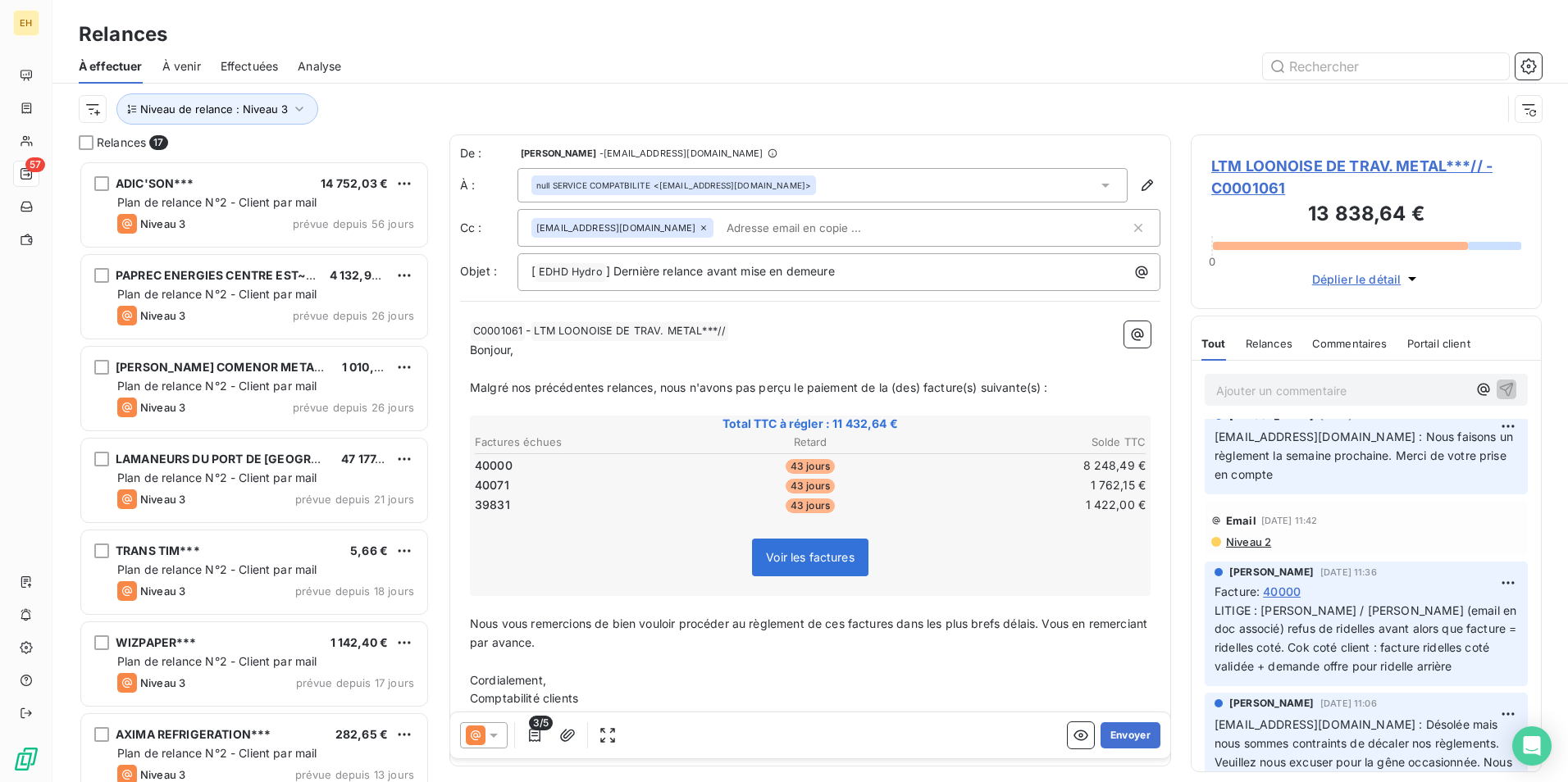
scroll to position [0, 0]
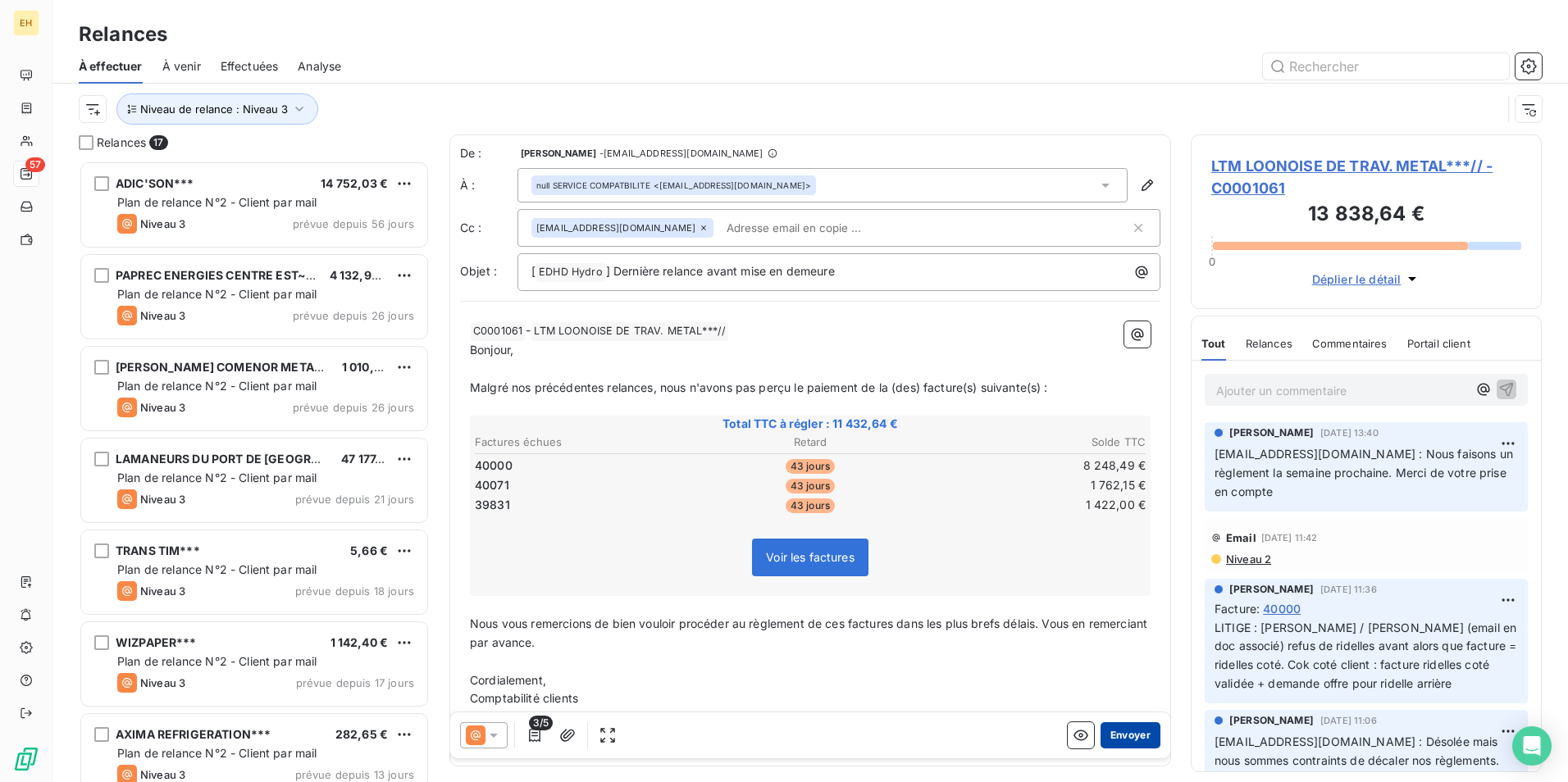
click at [1100, 732] on button "Envoyer" at bounding box center [1130, 735] width 60 height 27
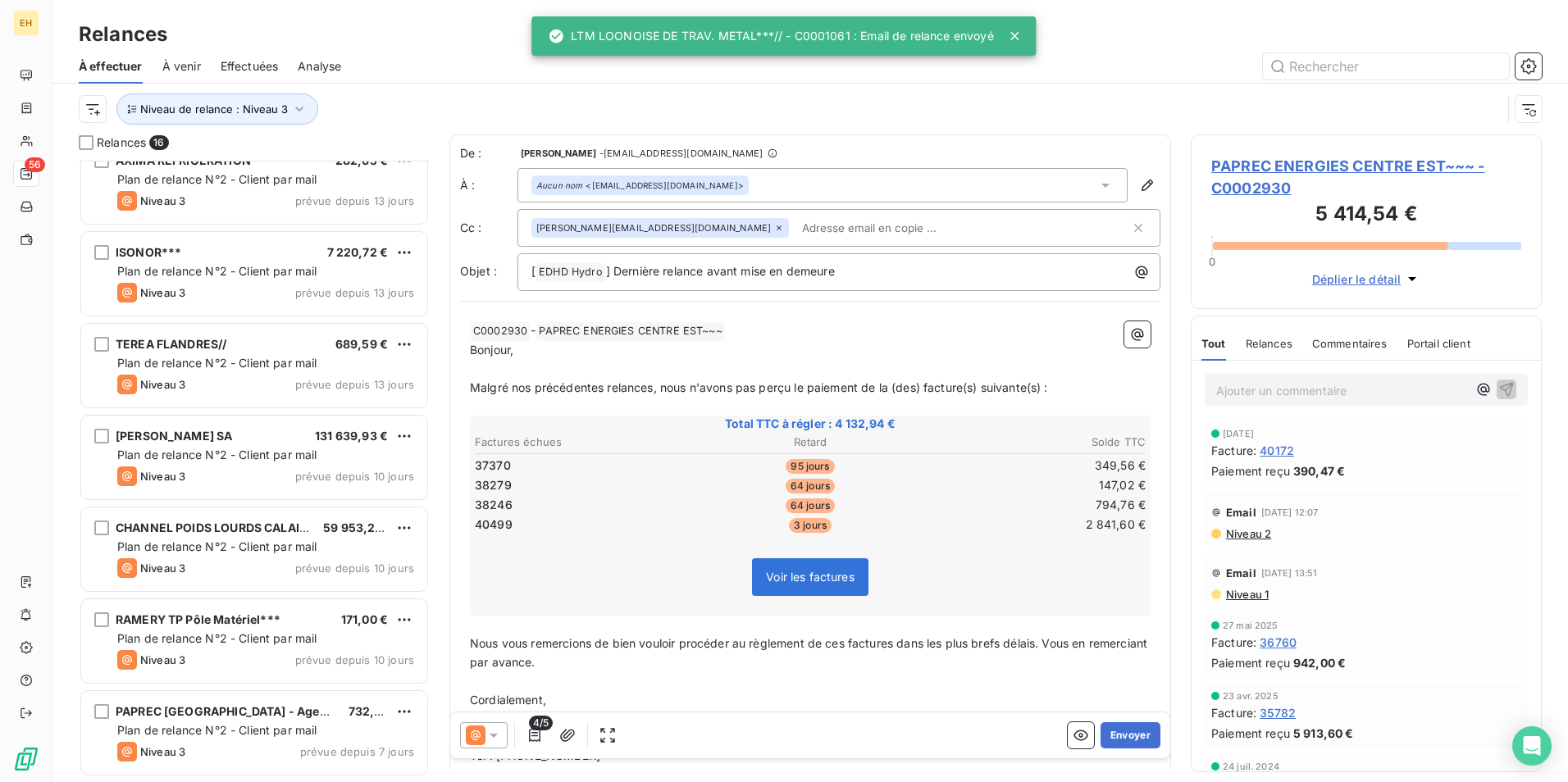
scroll to position [848, 0]
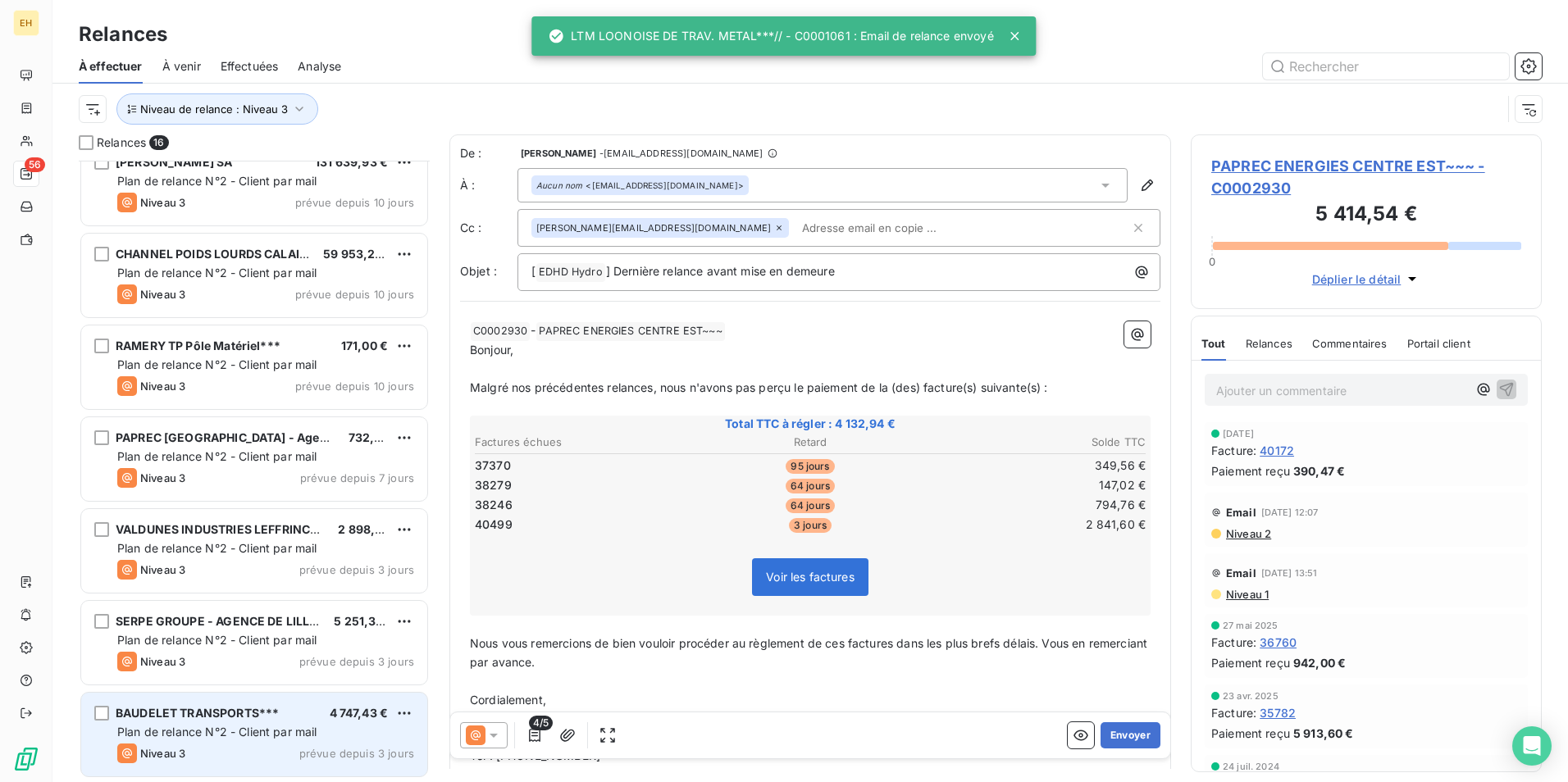
click at [172, 725] on span "Plan de relance N°2 - Client par mail" at bounding box center [217, 731] width 200 height 14
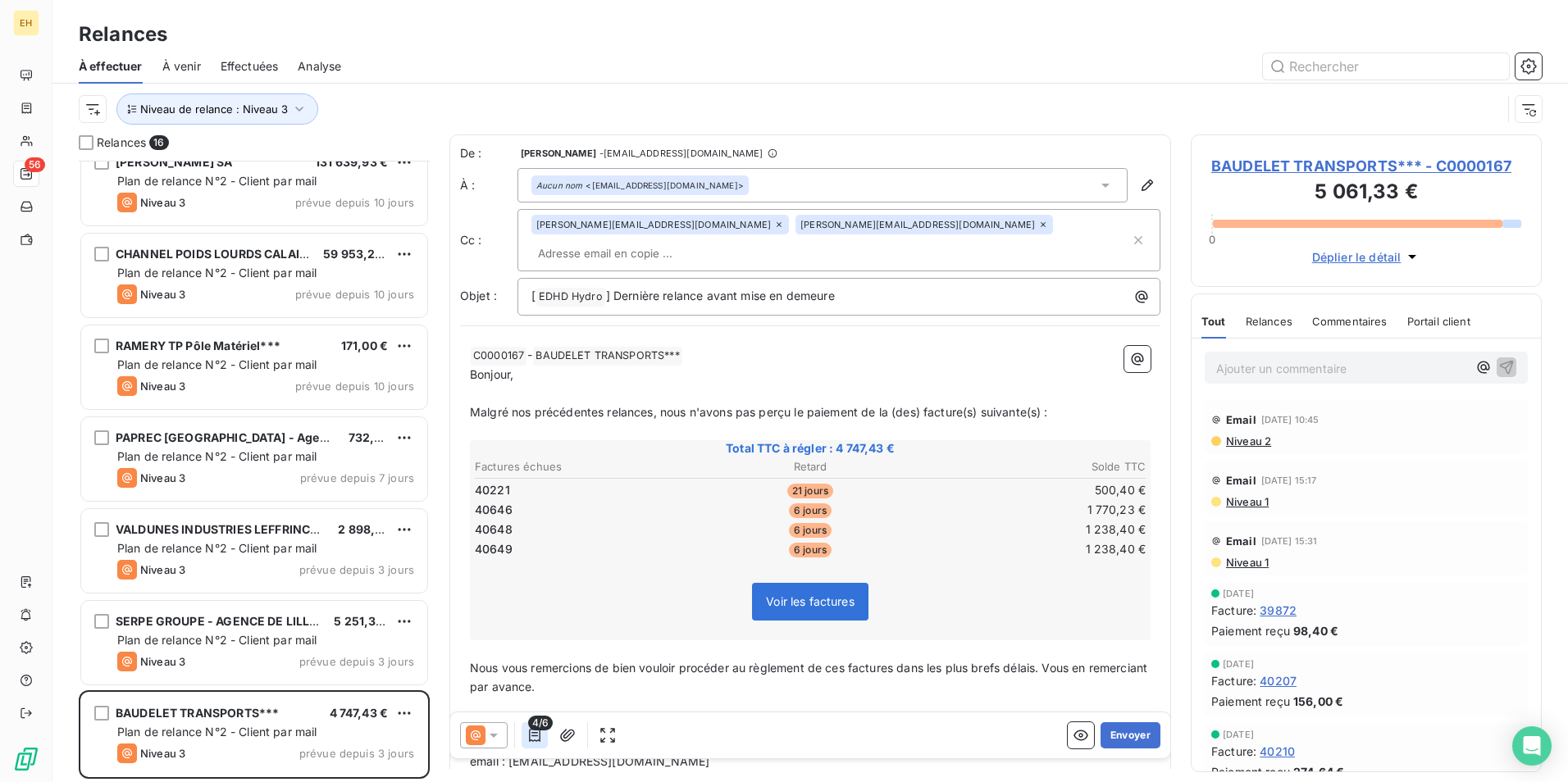
click at [530, 737] on icon "button" at bounding box center [534, 735] width 11 height 13
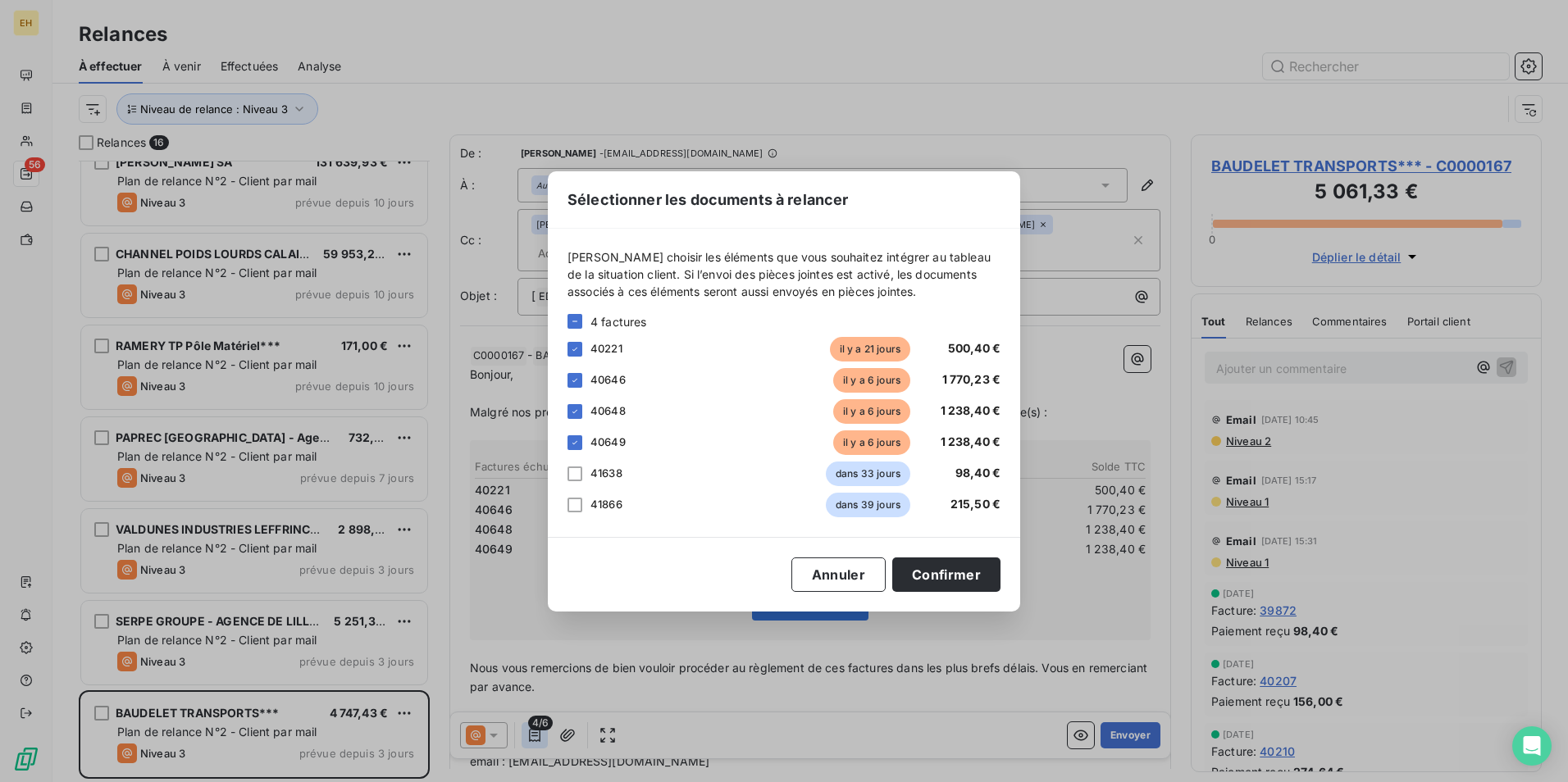
click at [530, 737] on div "Sélectionner les documents à relancer Veuillez choisir les éléments que vous so…" at bounding box center [784, 391] width 1568 height 782
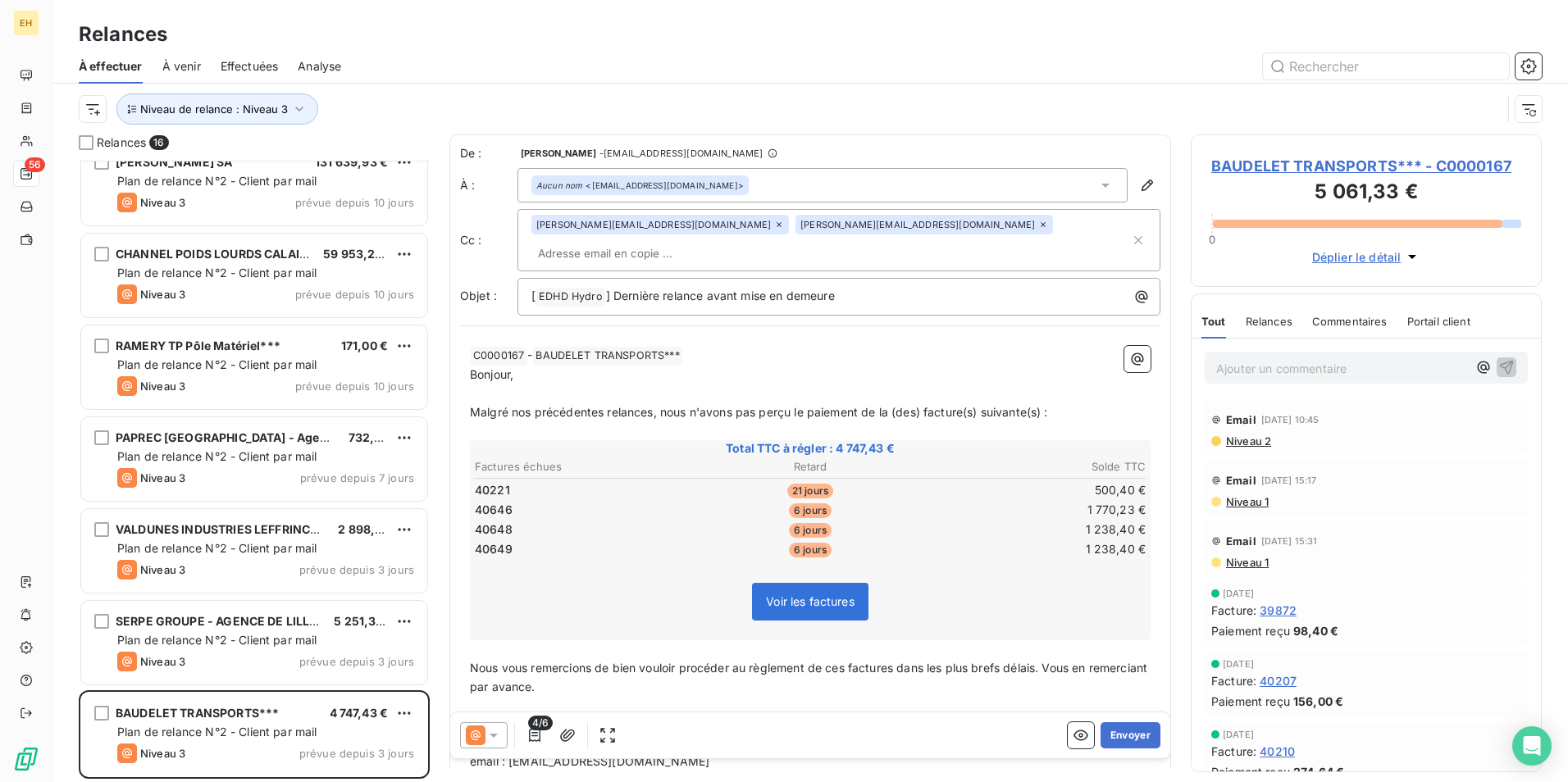
click at [1250, 559] on span "Niveau 1" at bounding box center [1246, 562] width 45 height 13
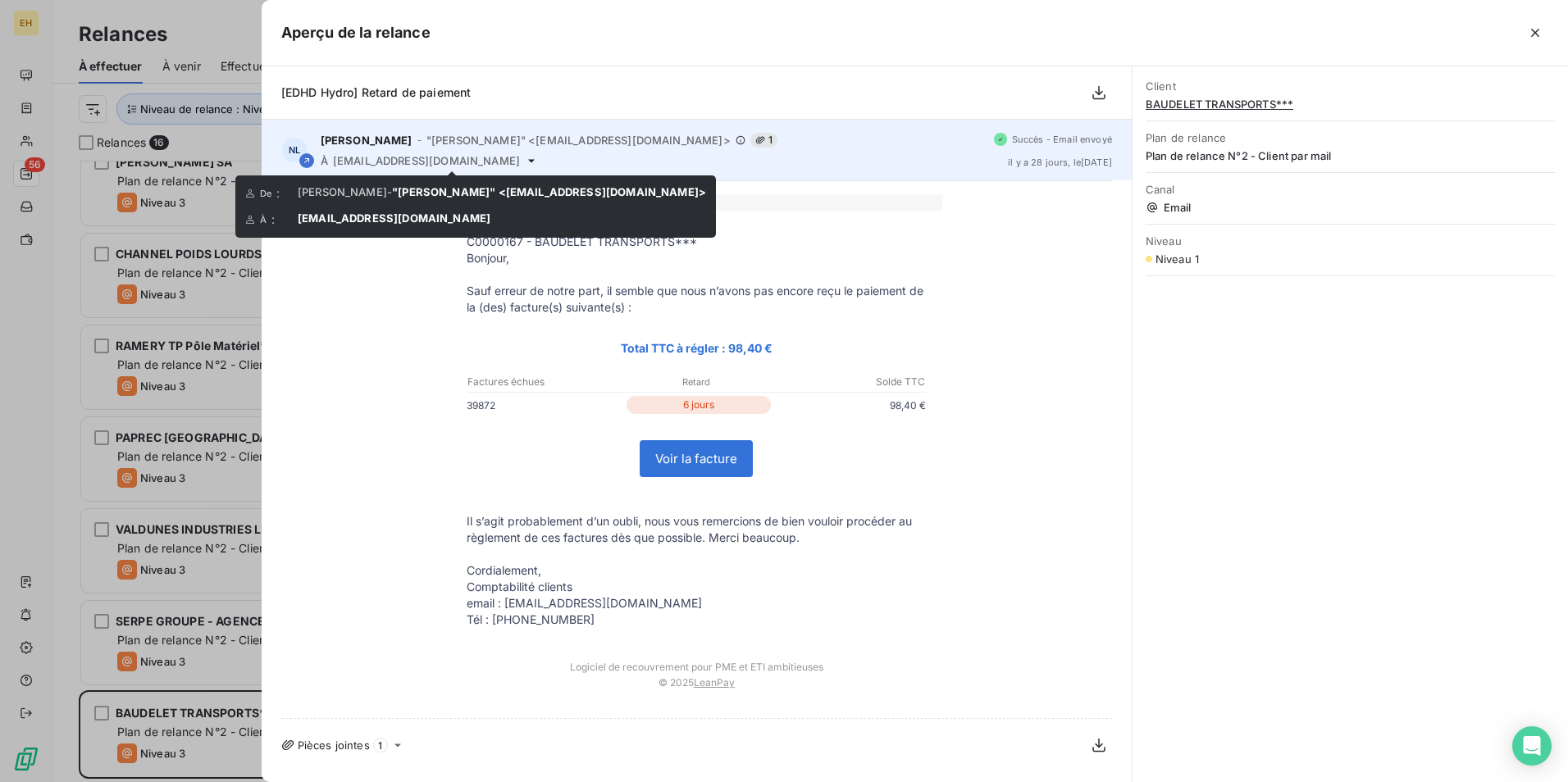
click at [525, 159] on icon at bounding box center [531, 160] width 13 height 13
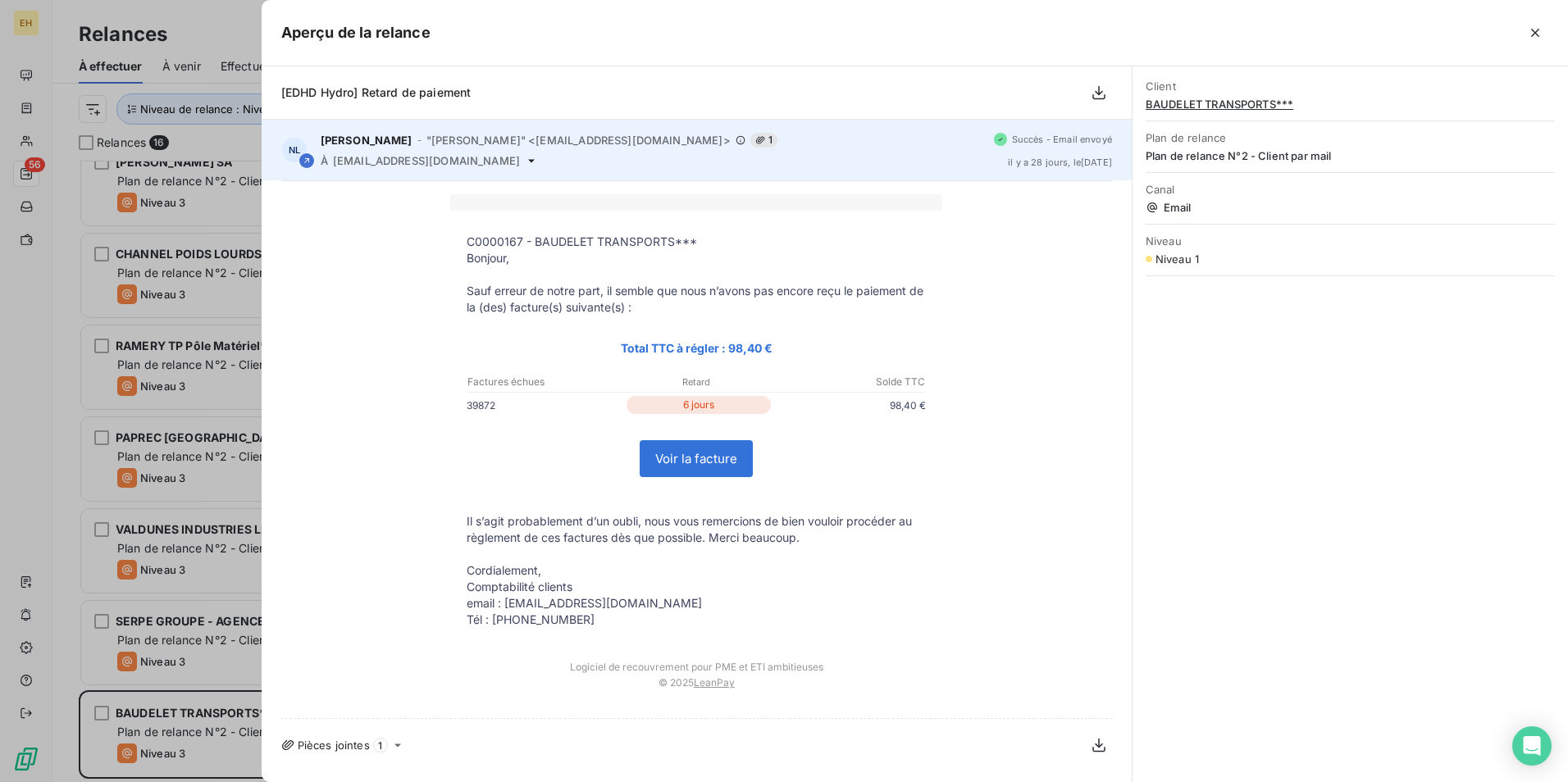
click at [433, 168] on div "NL NATHALIE LAPORTE - "NATHALIE LAPORTE" <rappels@leanpay.io> 1 À compta@baudel…" at bounding box center [696, 150] width 870 height 61
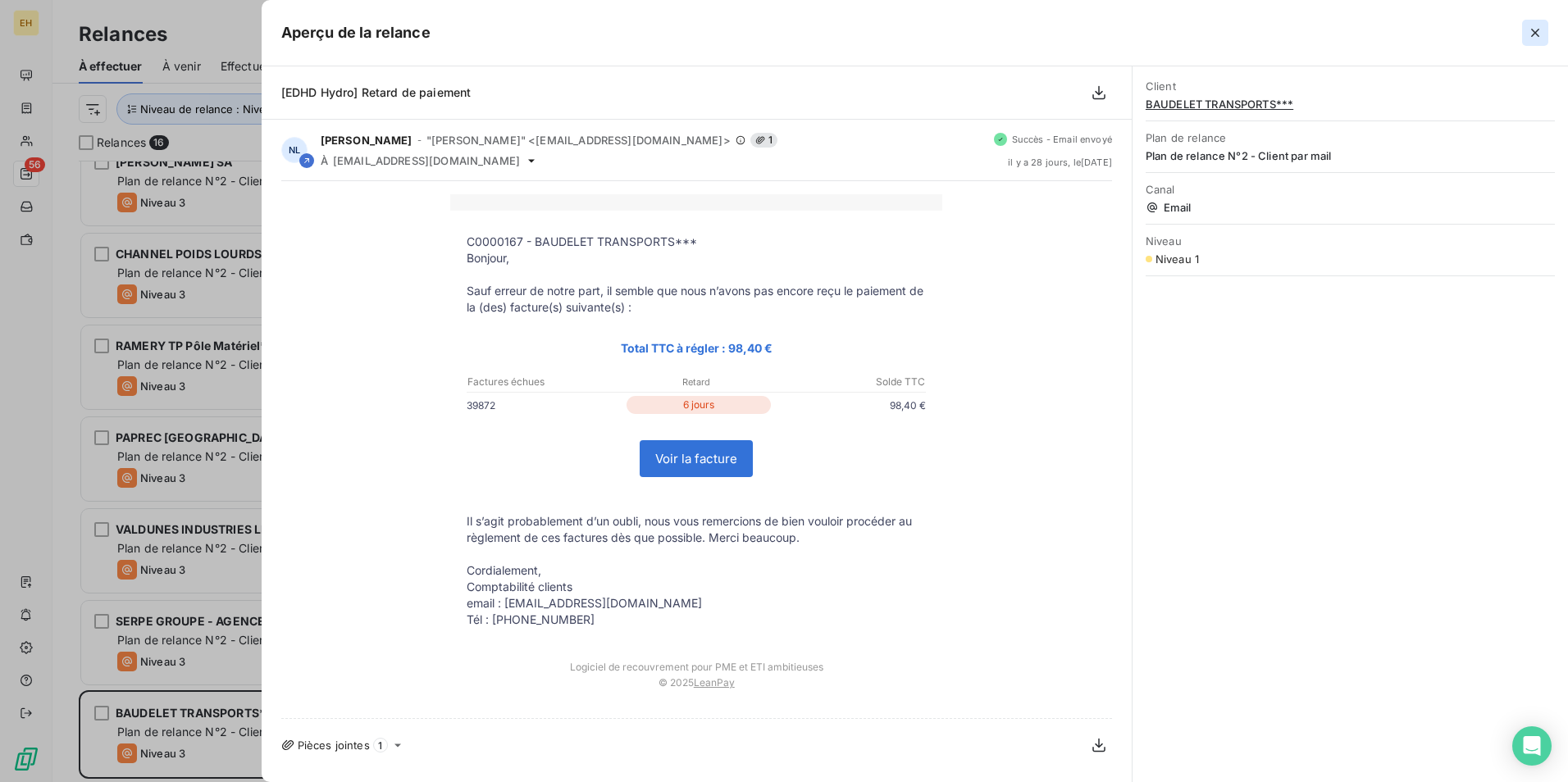
click at [1530, 27] on icon "button" at bounding box center [1534, 33] width 16 height 16
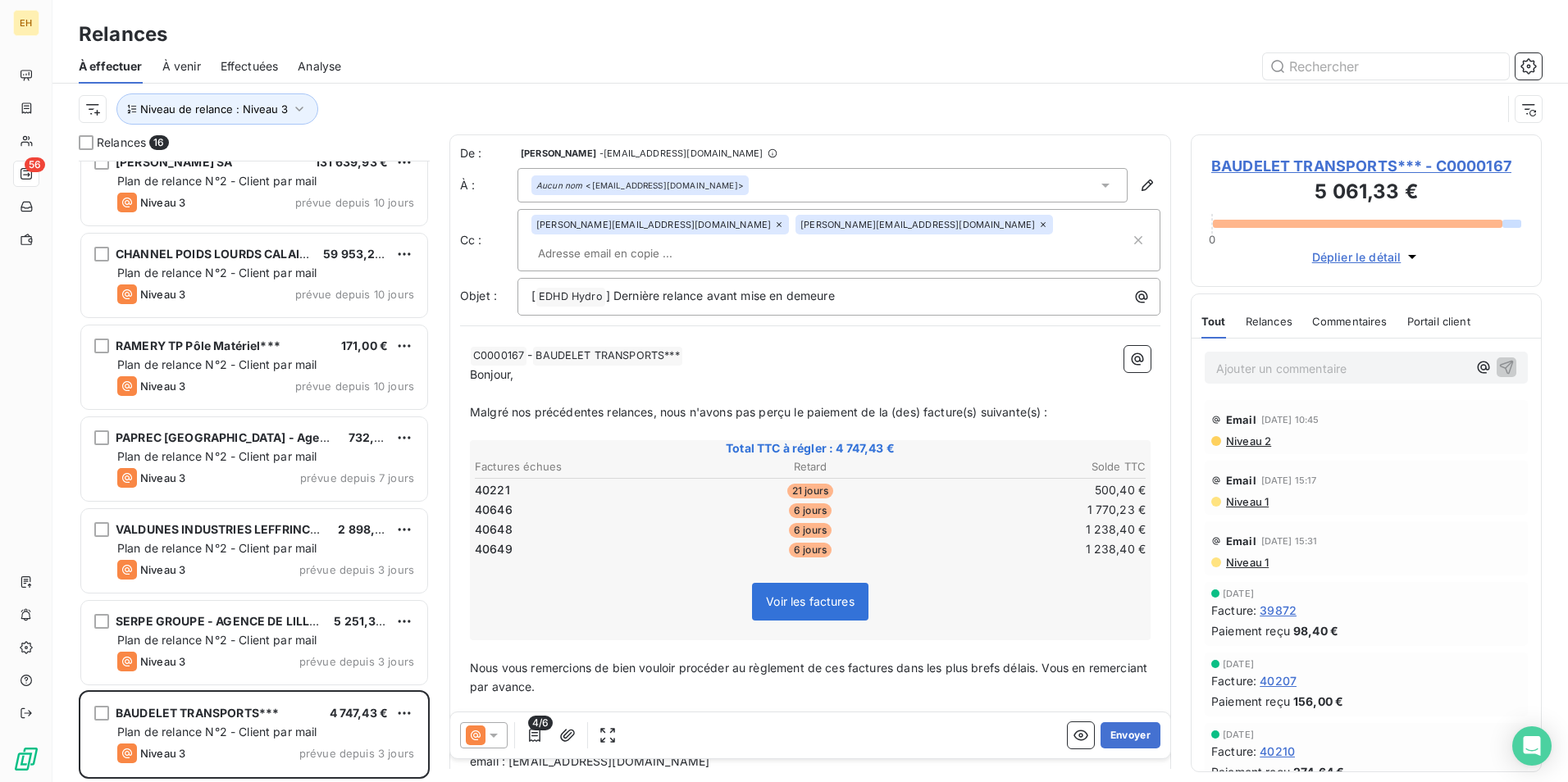
click at [1255, 499] on span "Niveau 1" at bounding box center [1246, 501] width 45 height 13
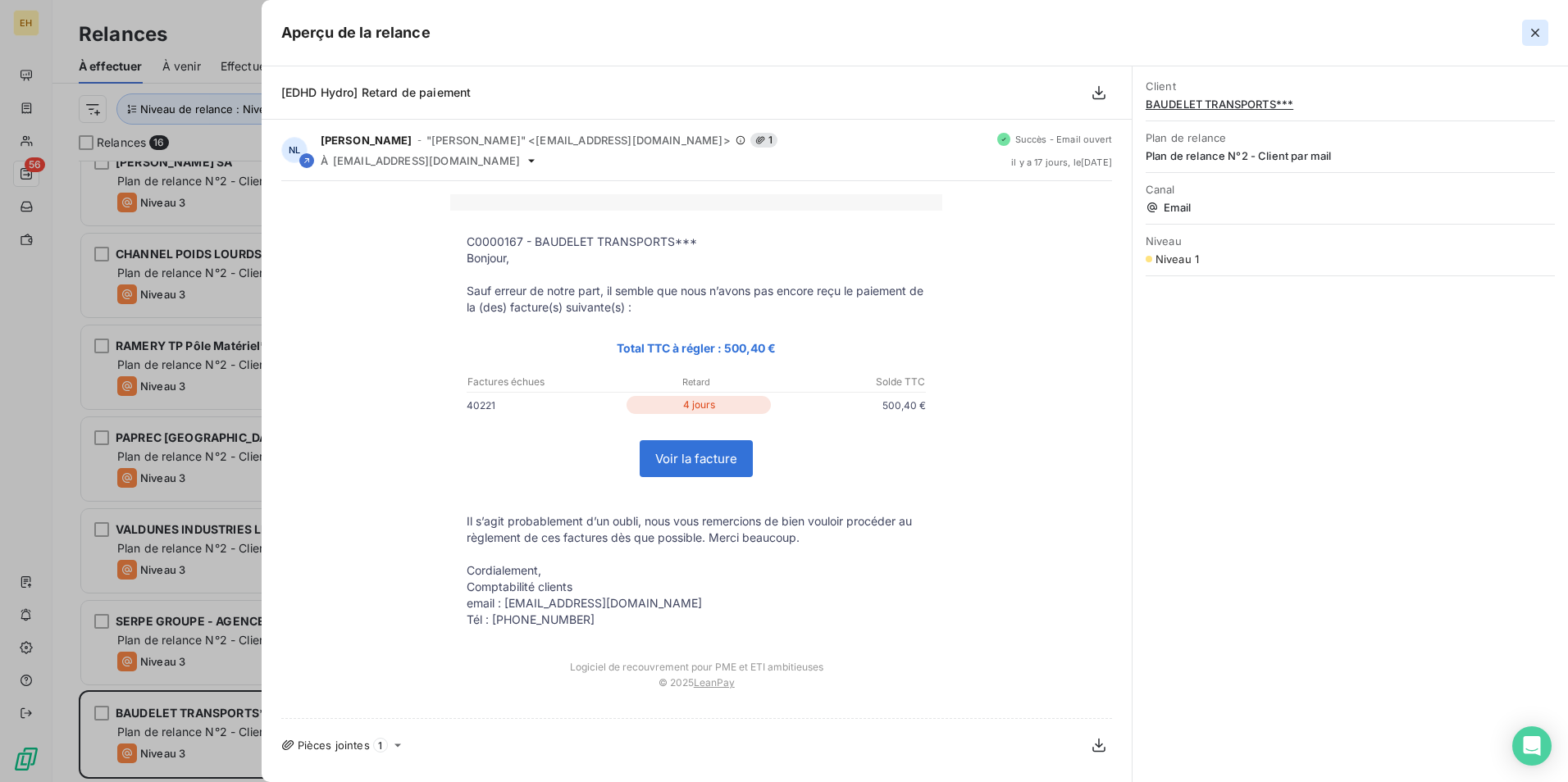
click at [1541, 29] on icon "button" at bounding box center [1534, 33] width 16 height 16
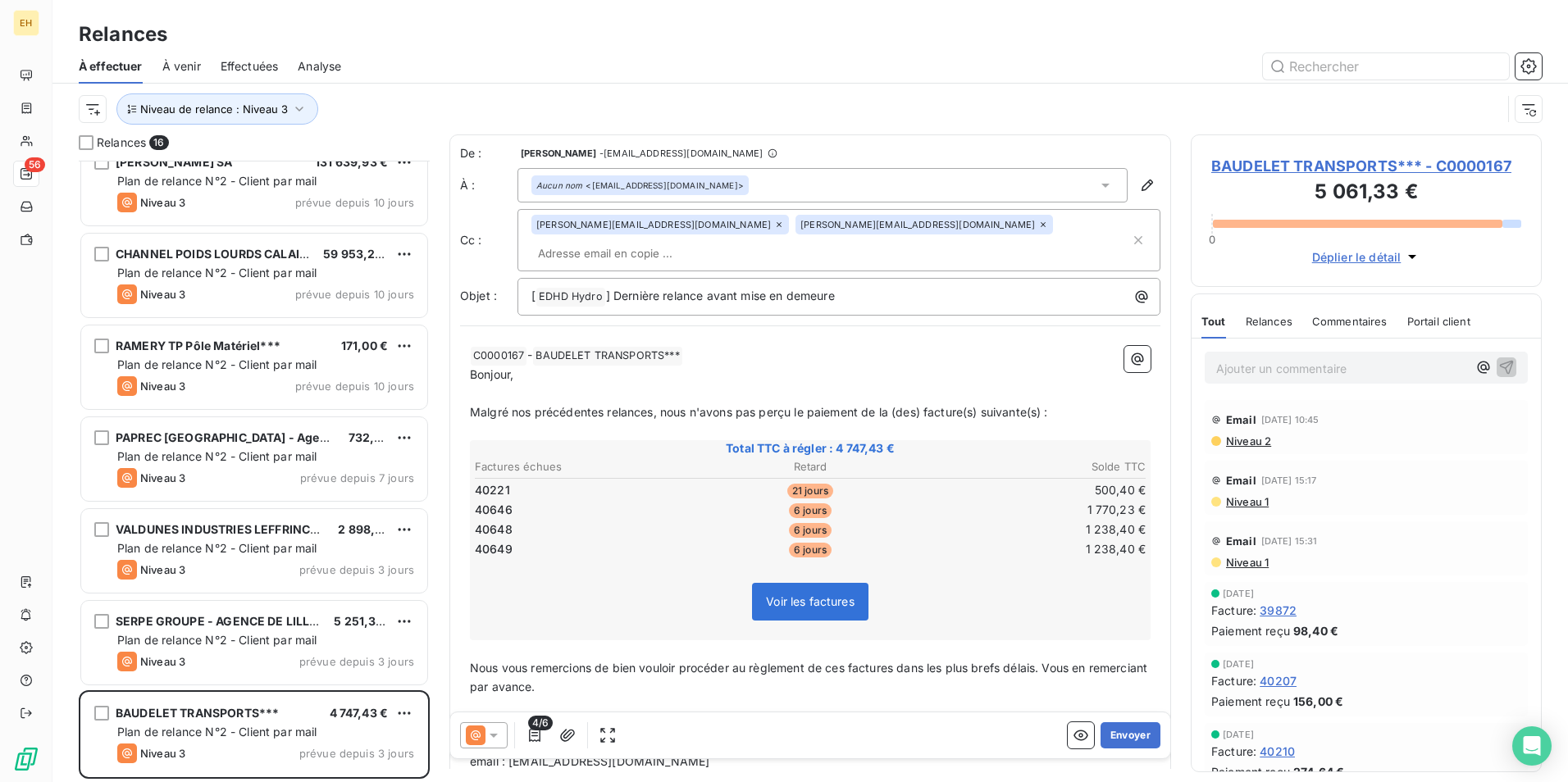
click at [1254, 441] on span "Niveau 2" at bounding box center [1247, 441] width 46 height 13
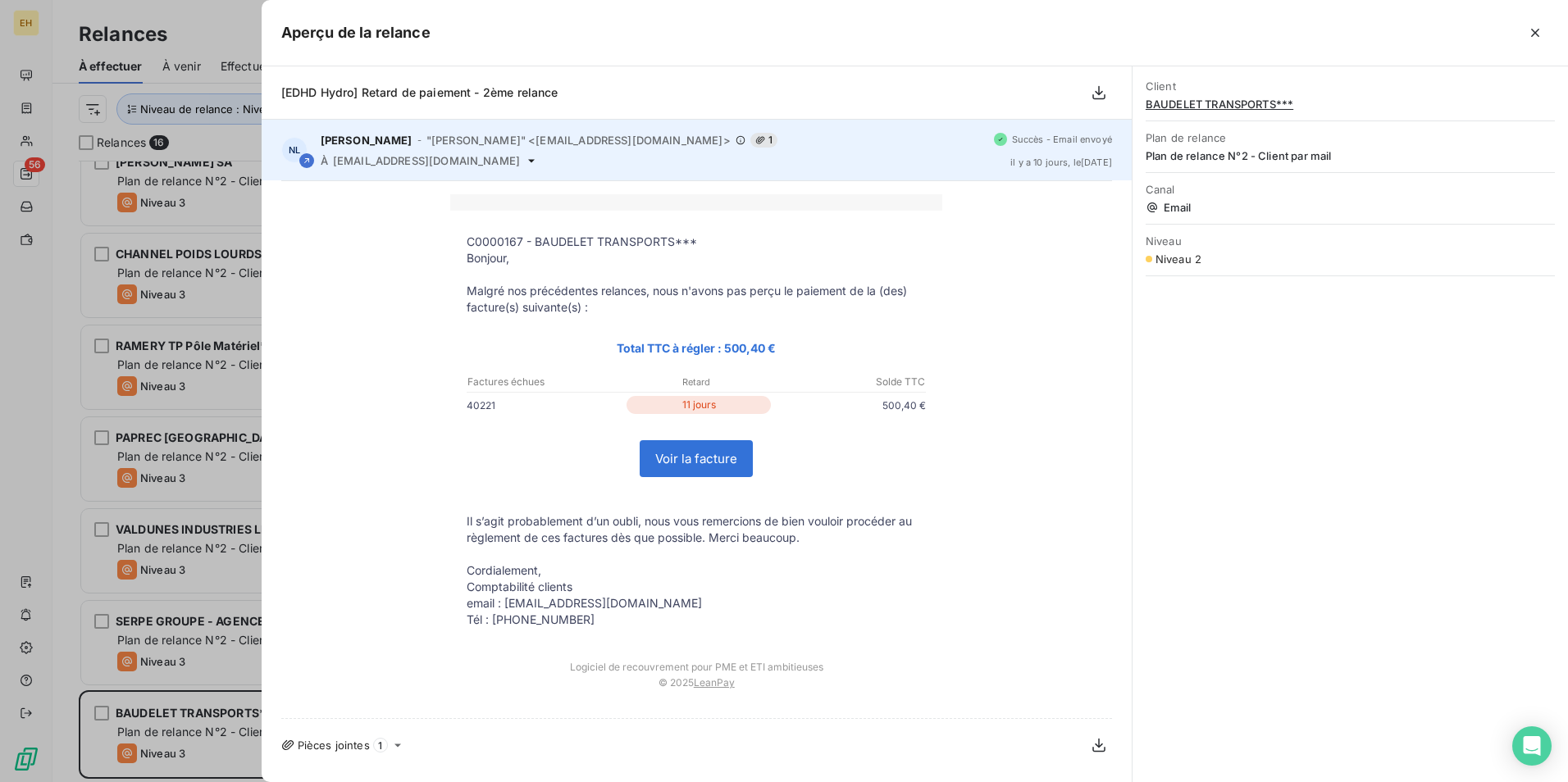
click at [423, 165] on span "compta@baudelet.fr" at bounding box center [426, 160] width 187 height 13
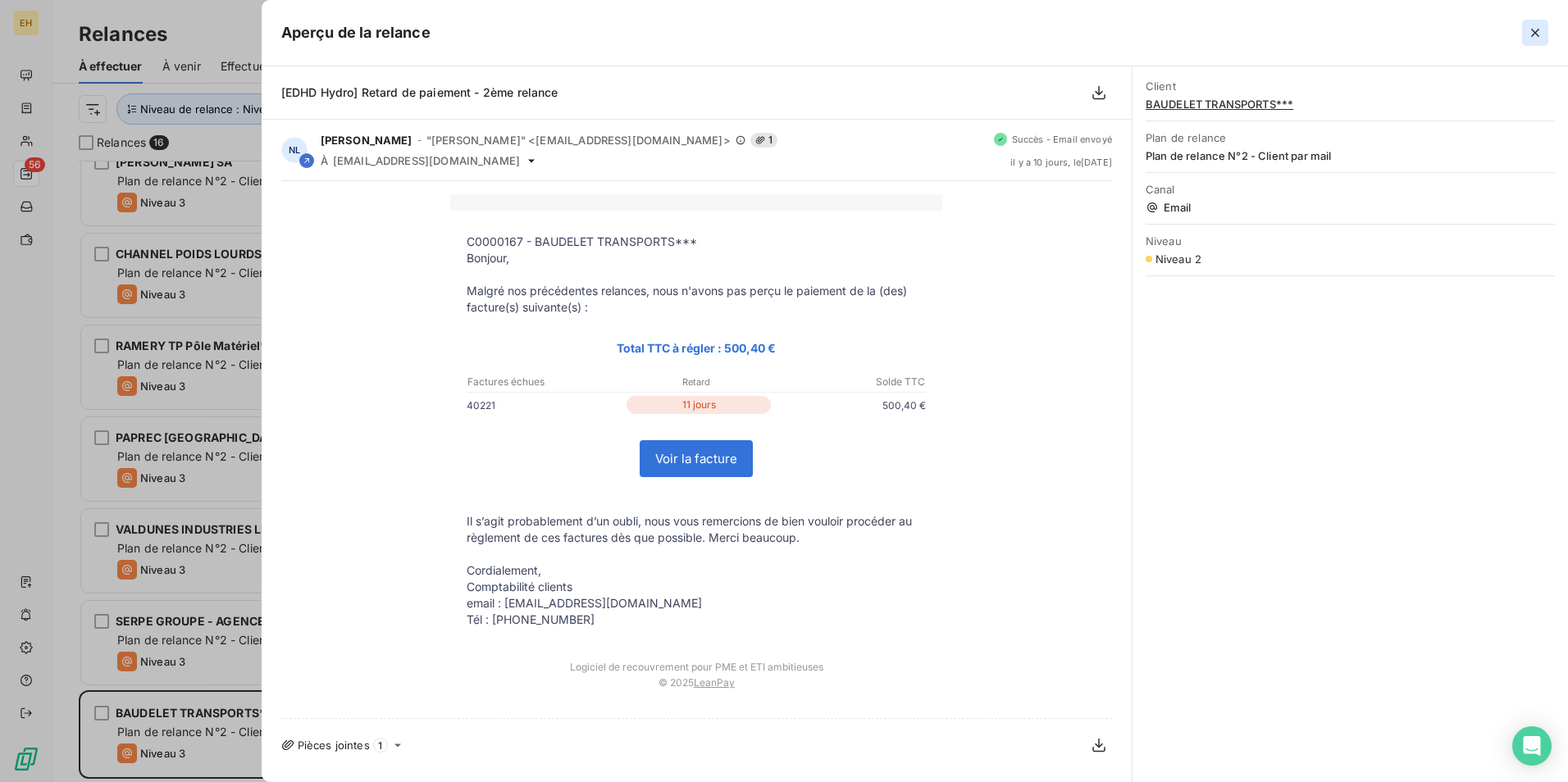
click at [1542, 35] on icon "button" at bounding box center [1534, 33] width 16 height 16
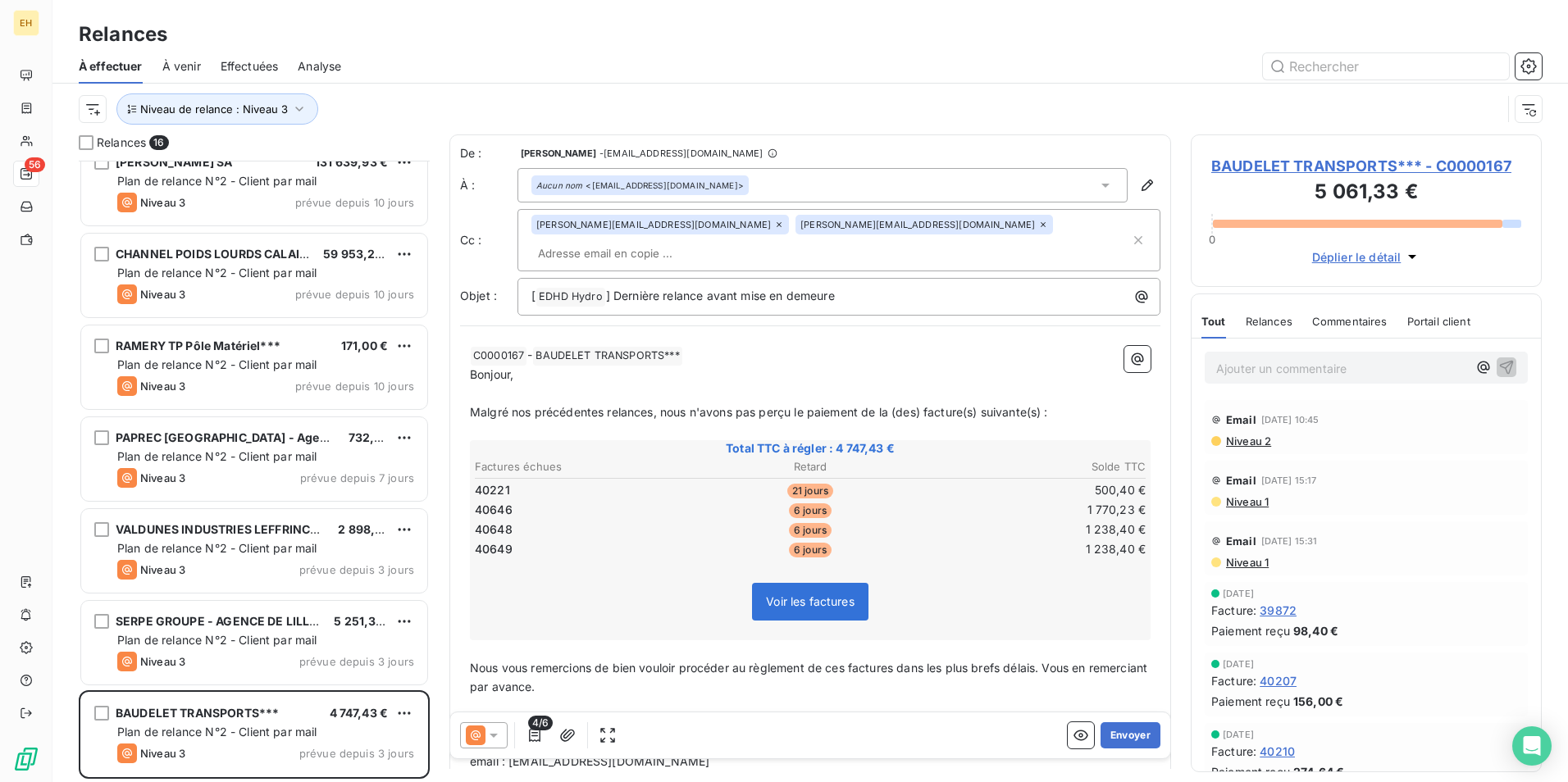
click at [1038, 229] on icon at bounding box center [1043, 224] width 9 height 9
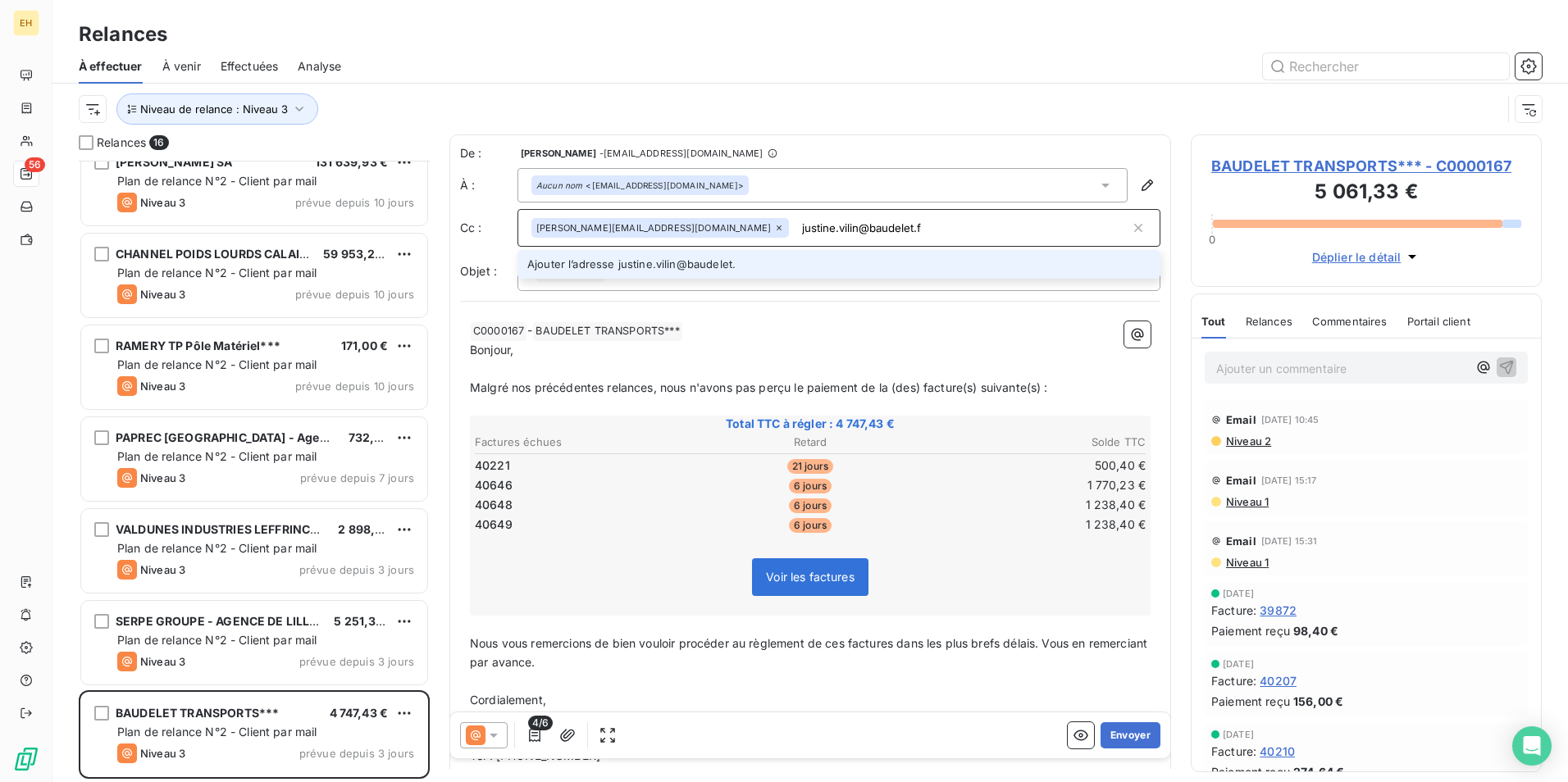
type input "justine.vilin@baudelet.fr"
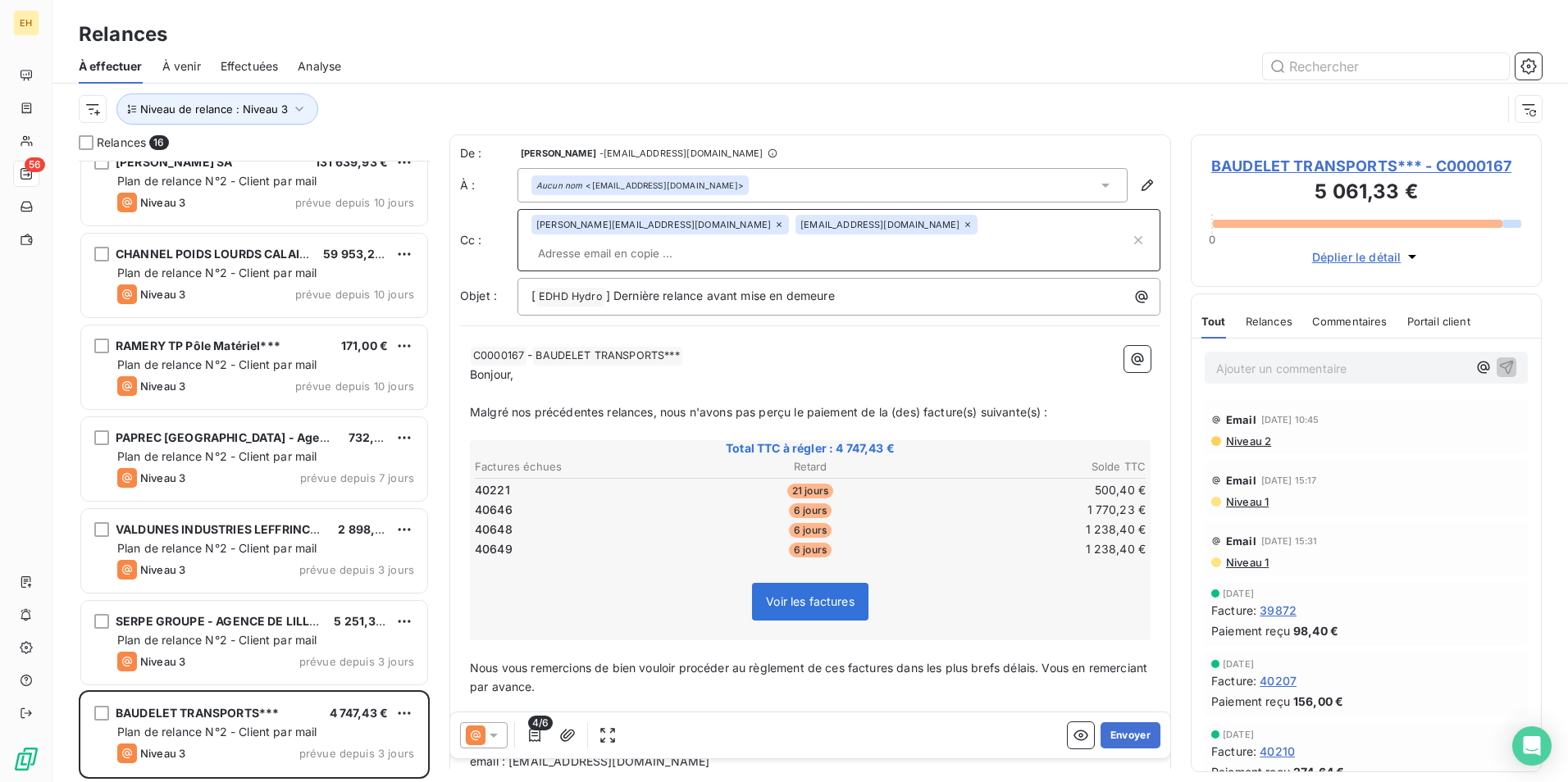
click at [652, 405] on span "Malgré nos précédentes relances, nous n'avons pas perçu le paiement de la (des)…" at bounding box center [759, 412] width 579 height 14
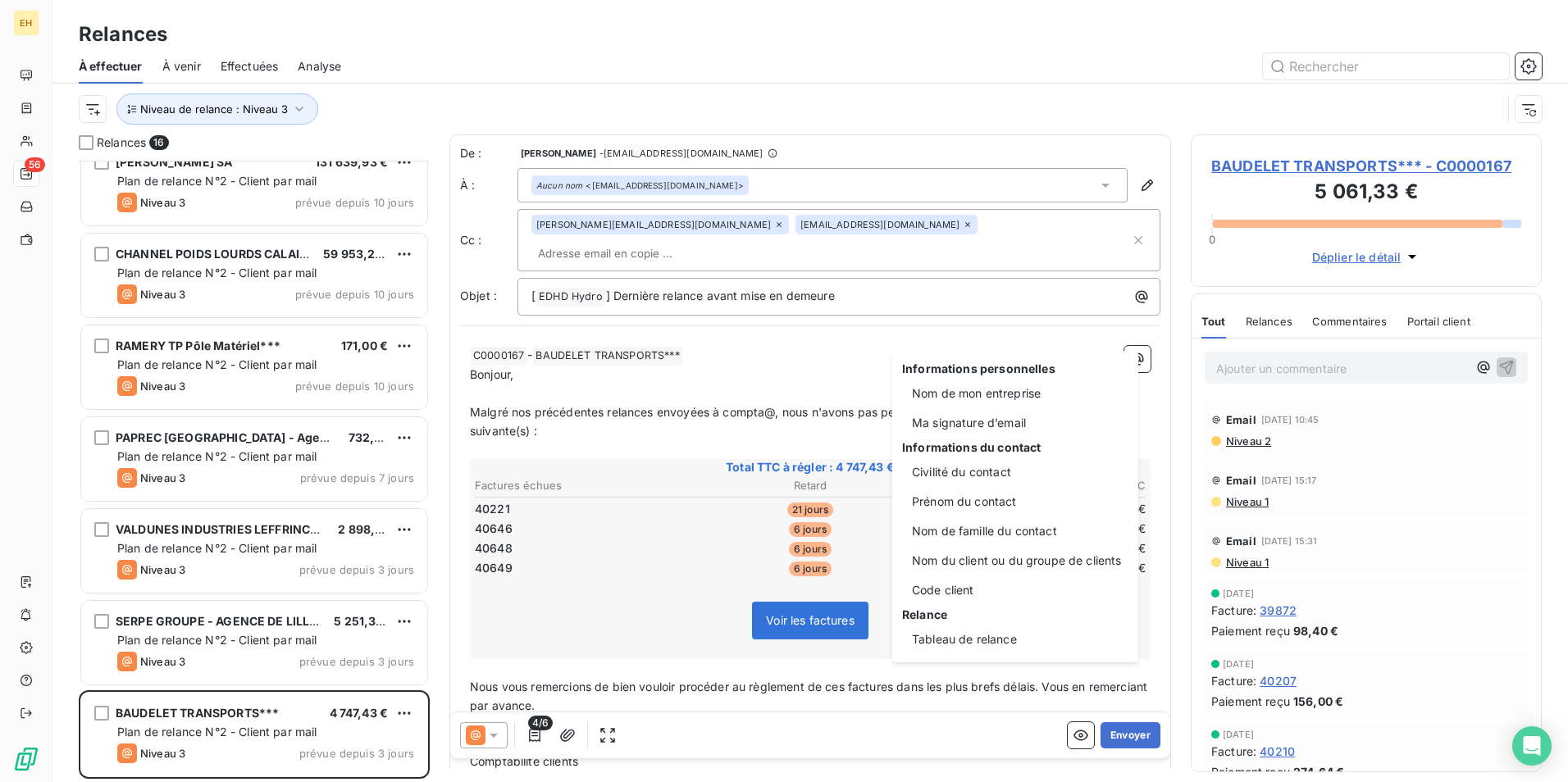
click at [773, 388] on html "EH 56 Relances À effectuer À venir Effectuées Analyse Niveau de relance : Nivea…" at bounding box center [784, 391] width 1568 height 782
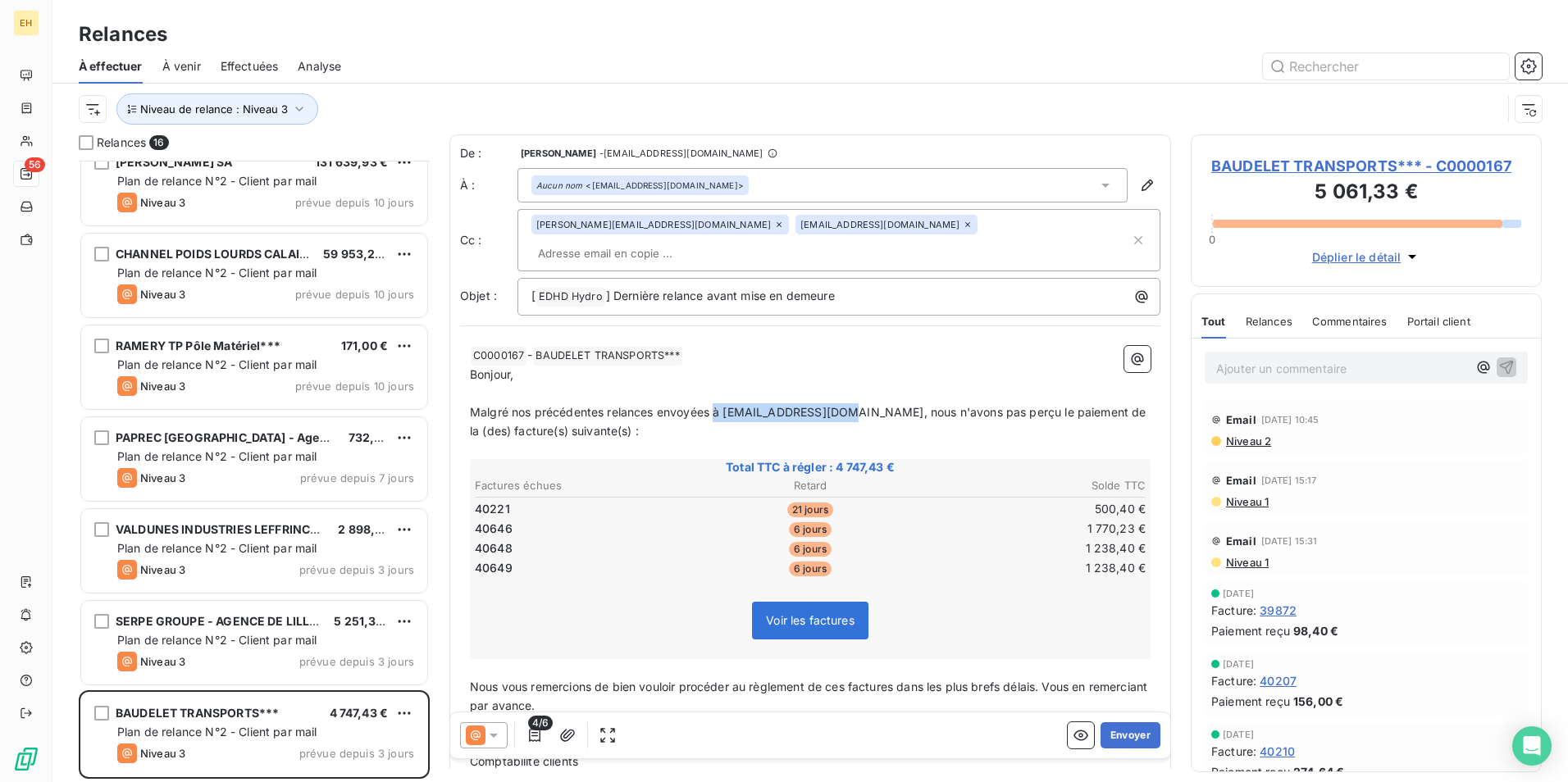
drag, startPoint x: 839, startPoint y: 389, endPoint x: 714, endPoint y: 390, distance: 125.0
click at [714, 405] on span "Malgré nos précédentes relances envoyées à compta@baudelet.fr, nous n'avons pas…" at bounding box center [810, 421] width 680 height 33
copy span "à compta@baudelet.fr,"
click at [1376, 166] on span "BAUDELET TRANSPORTS*** - C0000167" at bounding box center [1366, 166] width 310 height 22
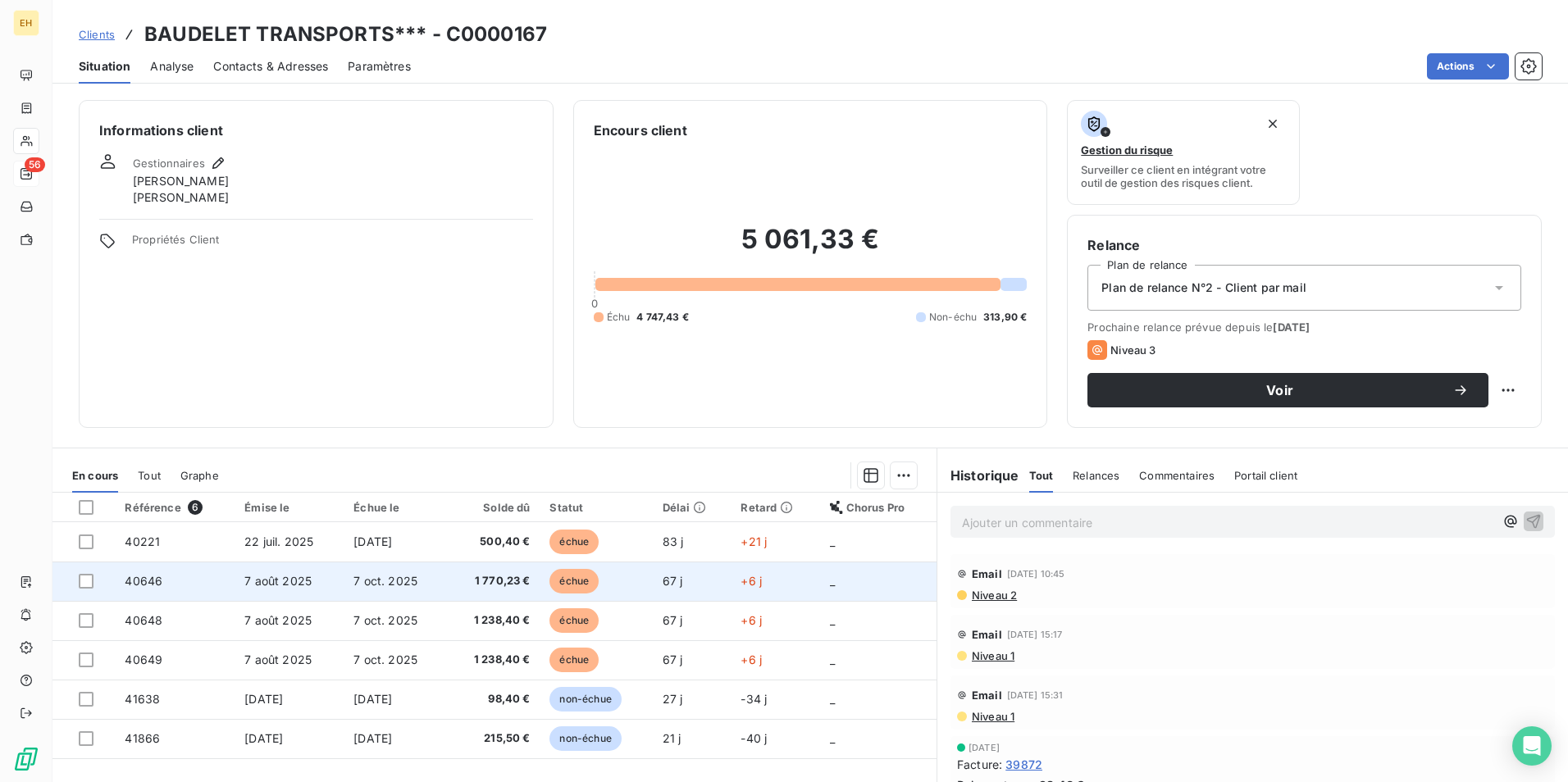
click at [510, 577] on span "1 770,23 €" at bounding box center [493, 581] width 74 height 16
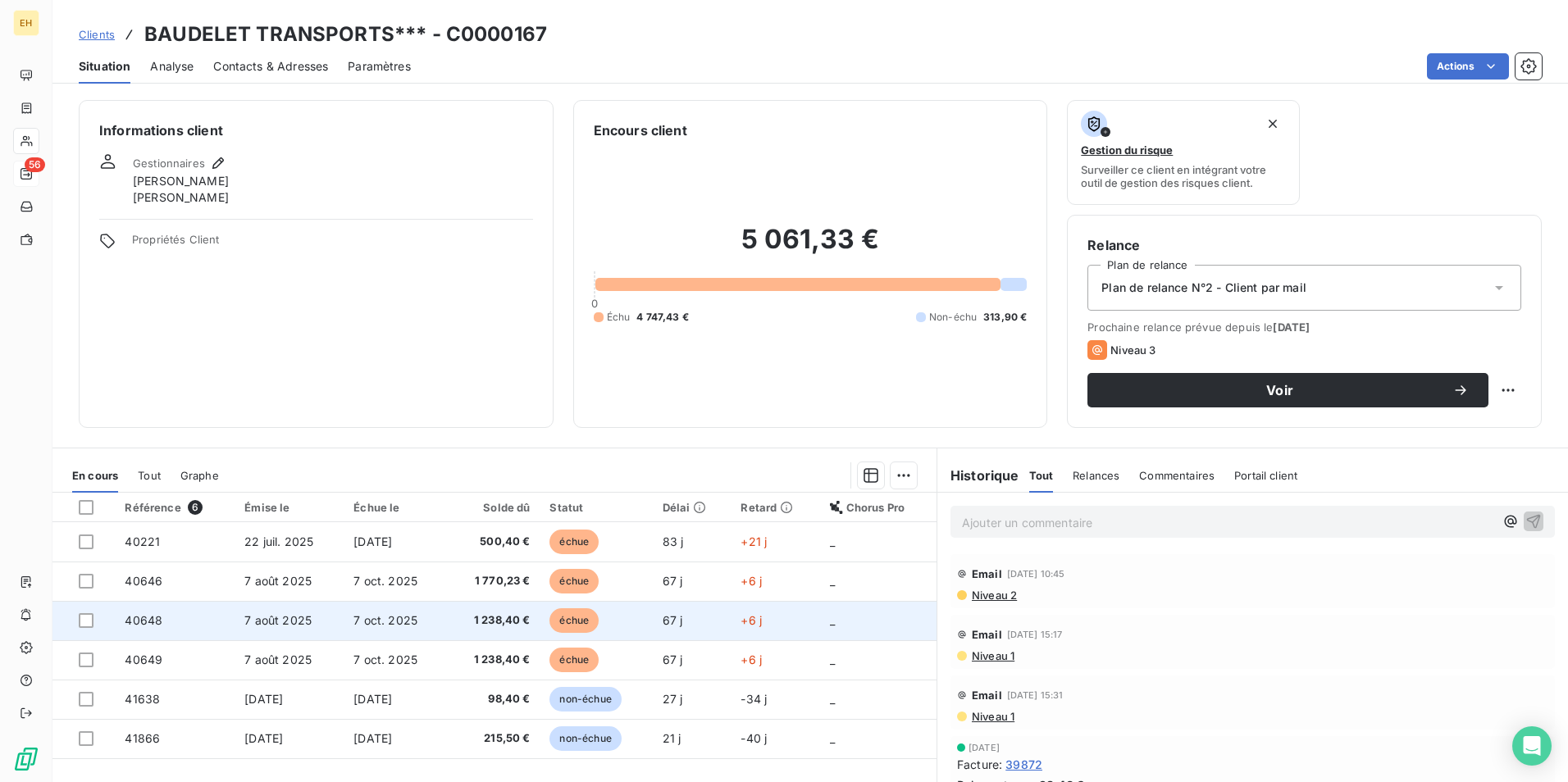
click at [344, 624] on td "7 oct. 2025" at bounding box center [395, 620] width 102 height 40
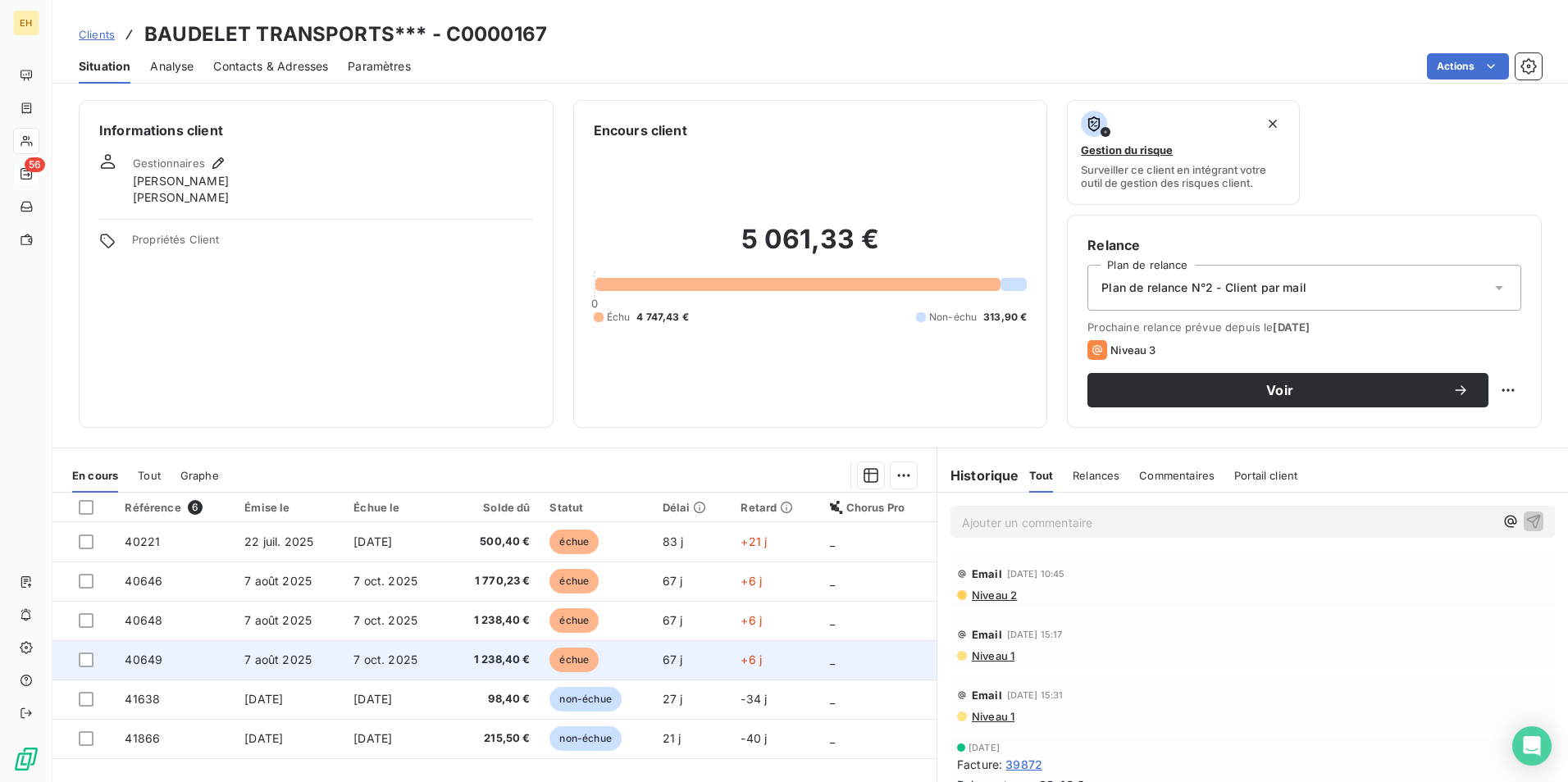
click at [390, 658] on span "7 oct. 2025" at bounding box center [385, 659] width 64 height 14
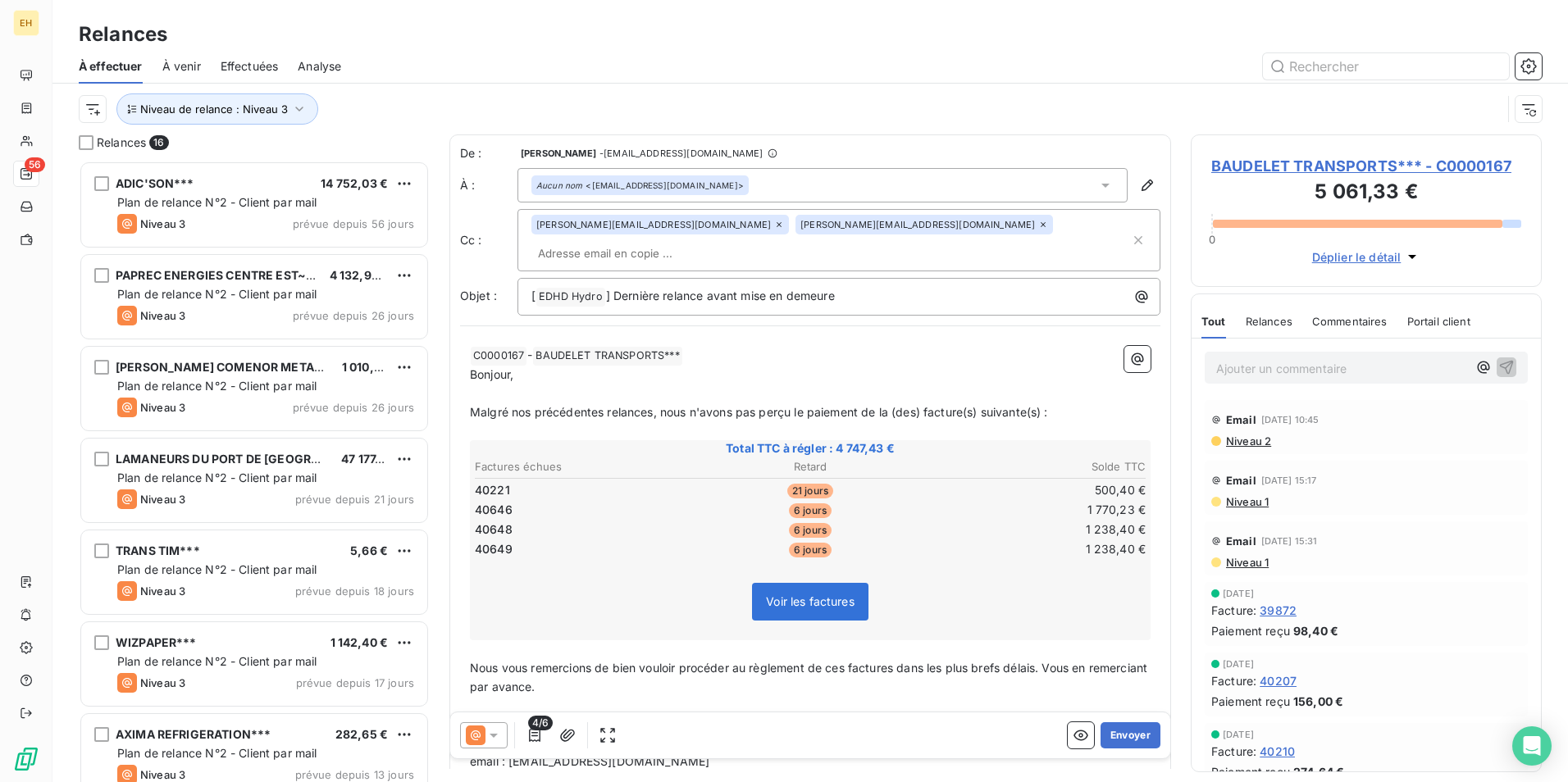
scroll to position [609, 339]
click at [1038, 228] on icon at bounding box center [1043, 224] width 9 height 9
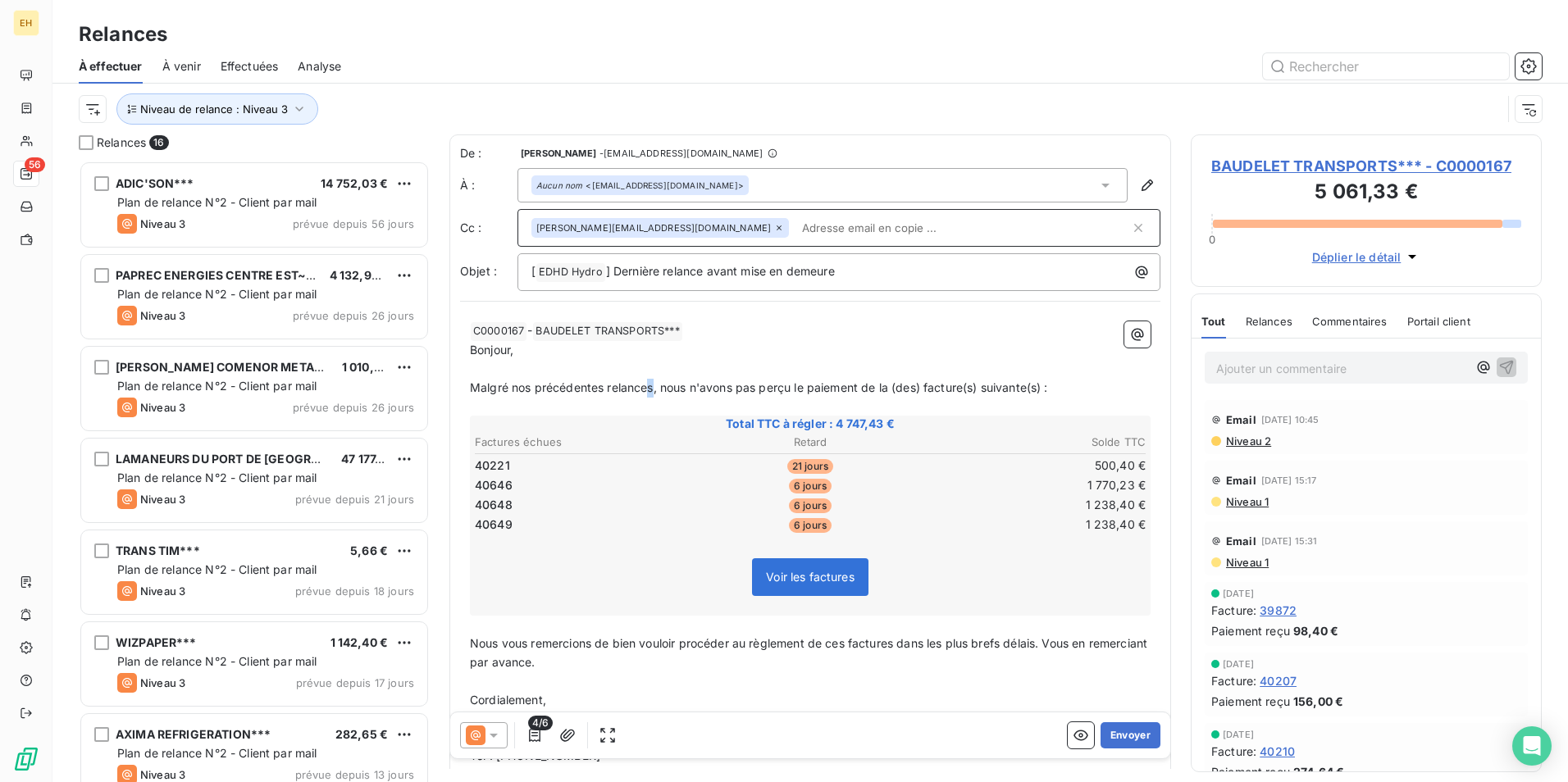
click at [652, 388] on span "Malgré nos précédentes relances, nous n'avons pas perçu le paiement de la (des)…" at bounding box center [759, 388] width 579 height 14
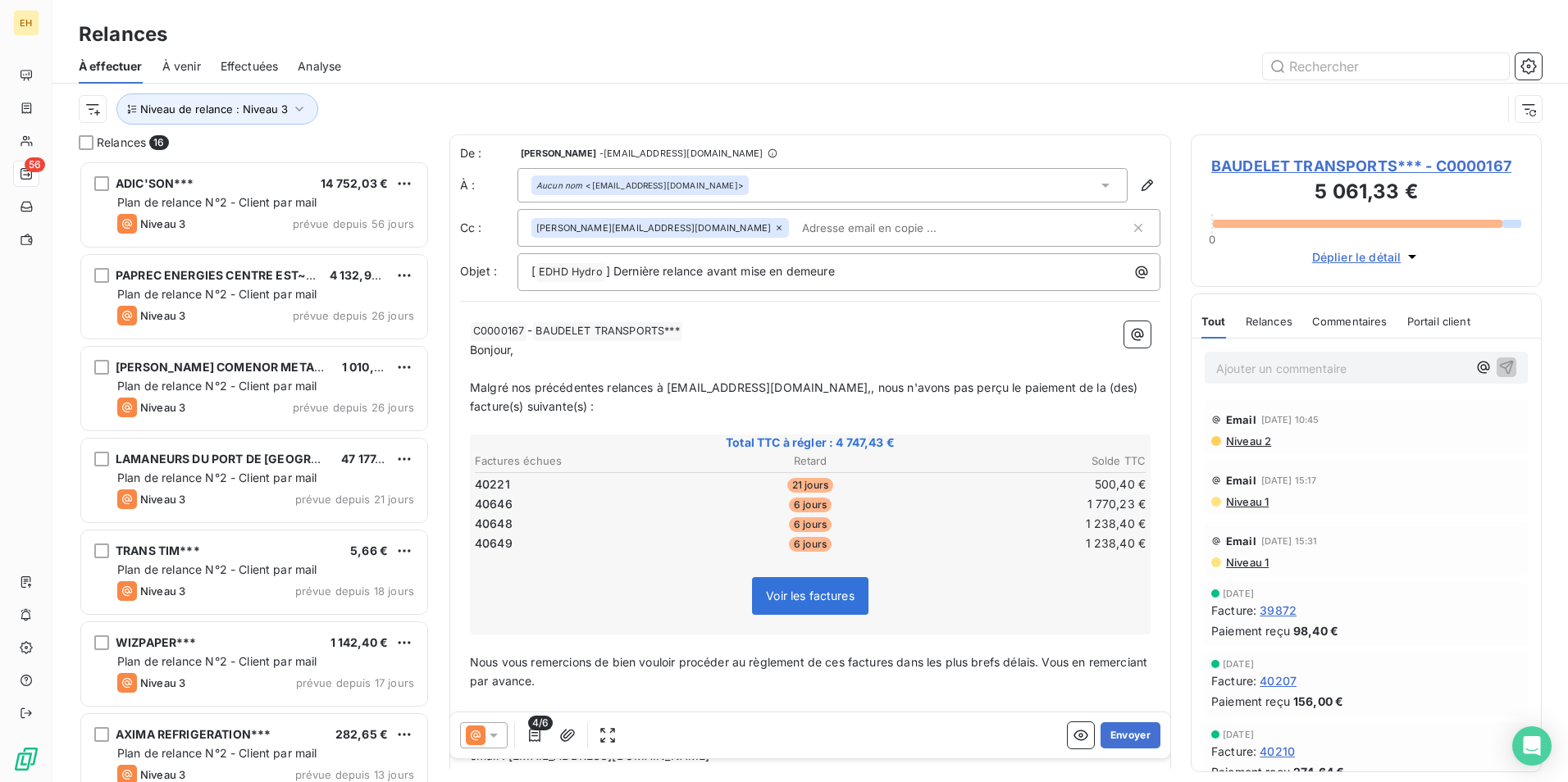
click at [657, 389] on span "Malgré nos précédentes relances à compta@baudelet.fr,, nous n'avons pas perçu l…" at bounding box center [805, 397] width 671 height 33
click at [795, 228] on input "text" at bounding box center [890, 228] width 189 height 25
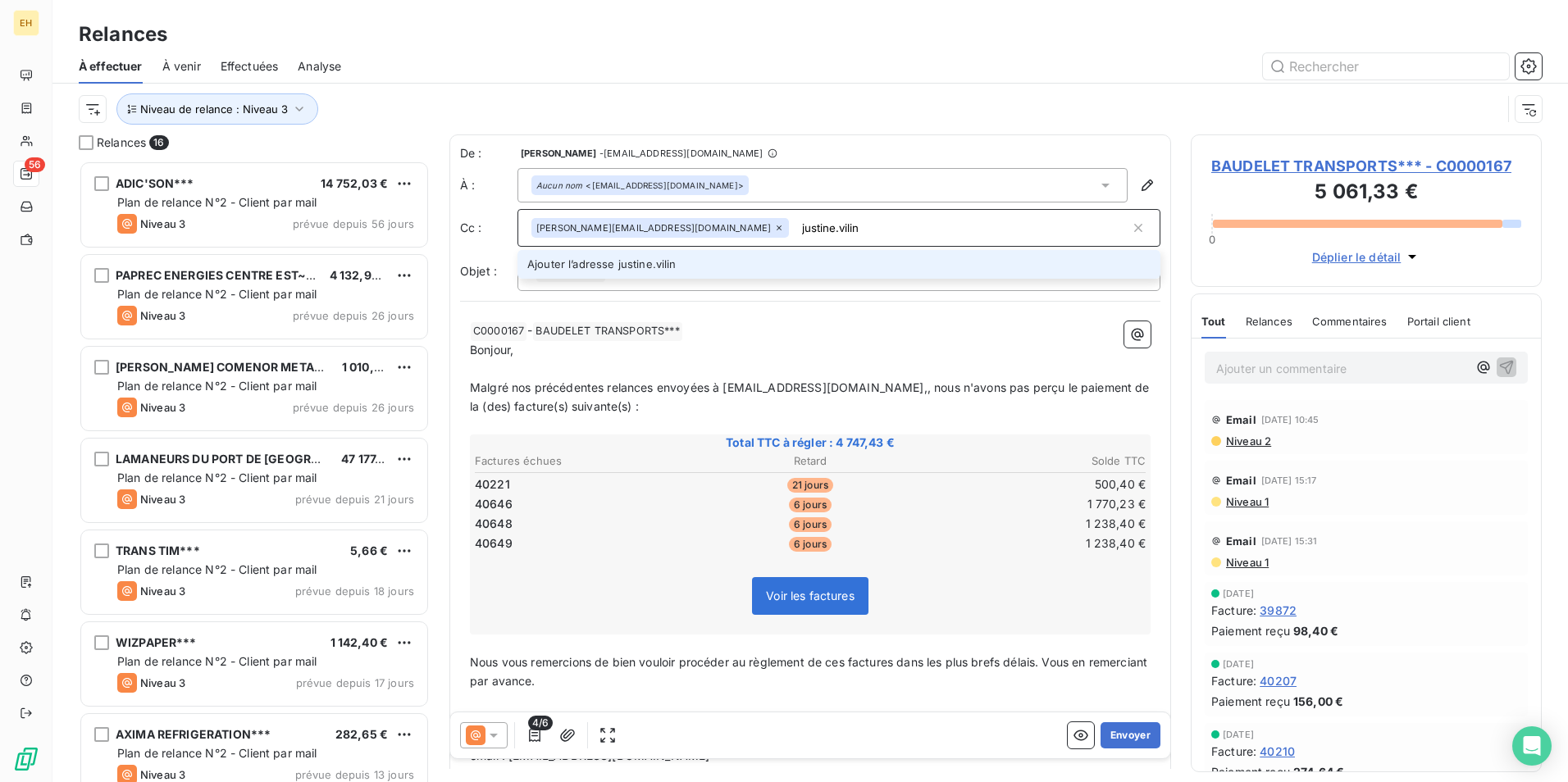
type input "justine.vilin"
click at [1348, 168] on span "BAUDELET TRANSPORTS*** - C0000167" at bounding box center [1366, 166] width 310 height 22
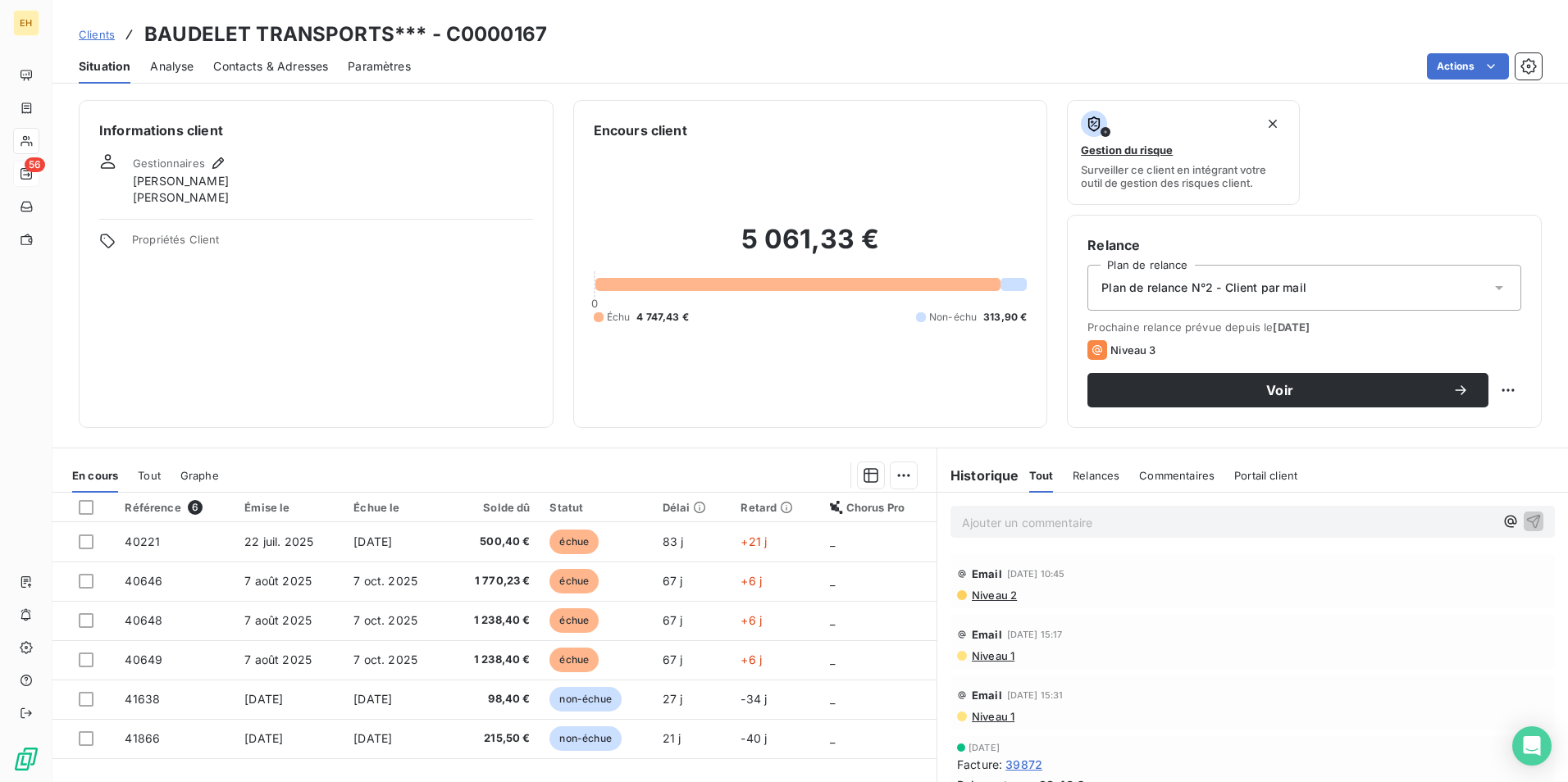
click at [277, 66] on span "Contacts & Adresses" at bounding box center [271, 66] width 115 height 16
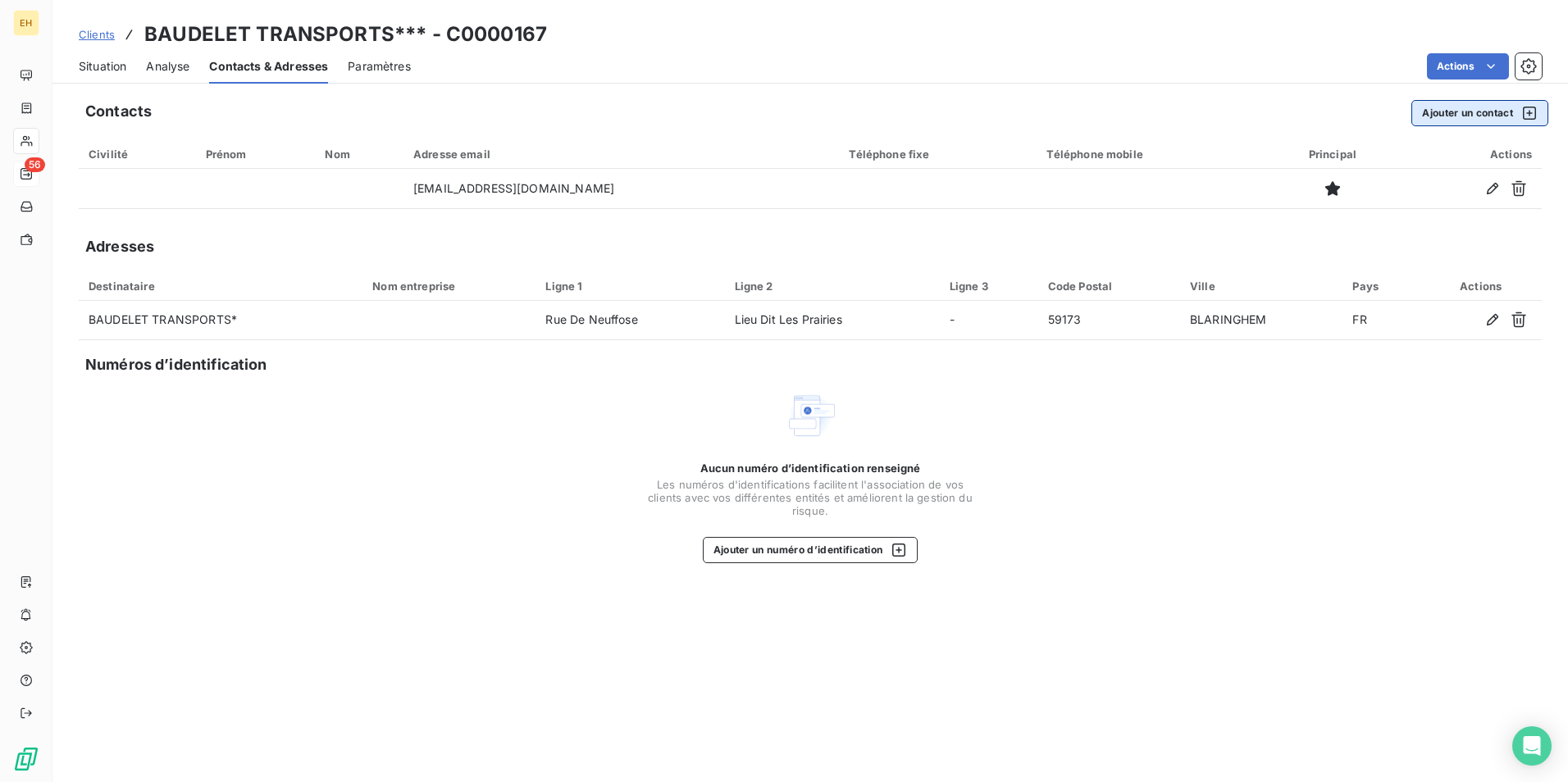
click at [1471, 118] on button "Ajouter un contact" at bounding box center [1479, 113] width 137 height 27
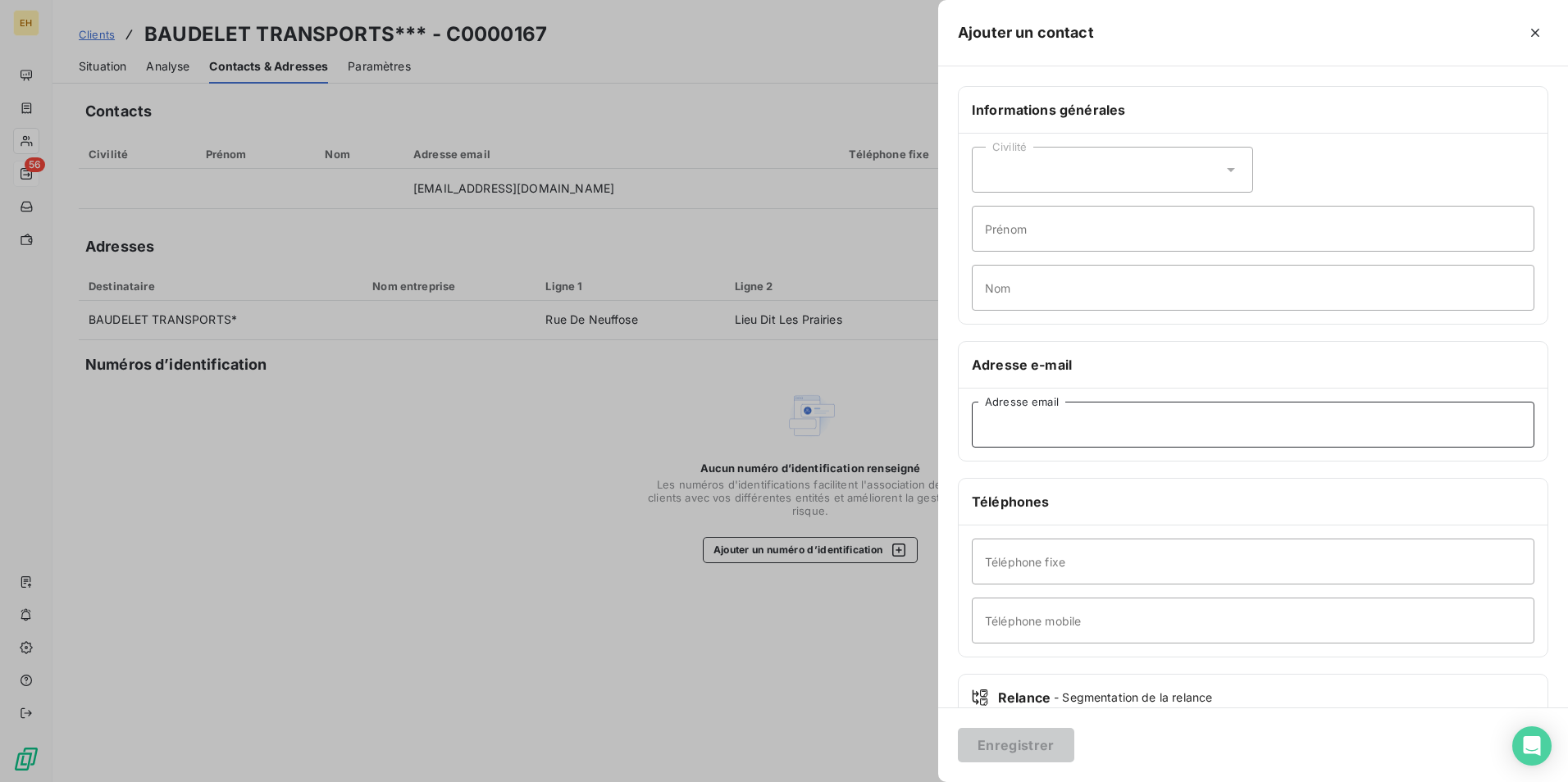
click at [1026, 422] on input "Adresse email" at bounding box center [1253, 424] width 562 height 46
type input "justine.vilin@b"
type input "a"
click at [1077, 414] on input "justine.vilin@b" at bounding box center [1253, 424] width 562 height 46
type input "justine.vilin@baudelet.fr"
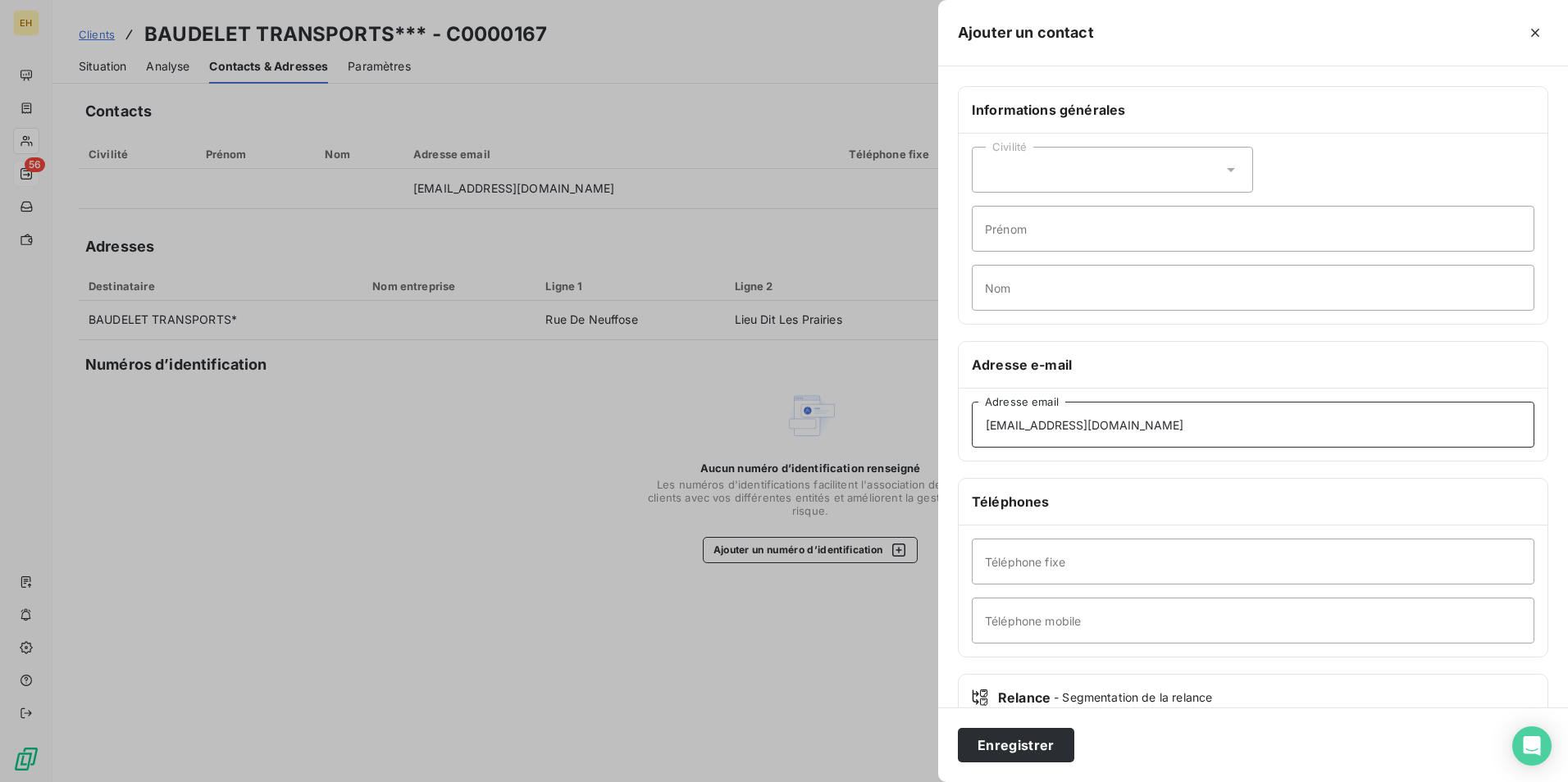
click at [958, 728] on button "Enregistrer" at bounding box center [1015, 745] width 116 height 34
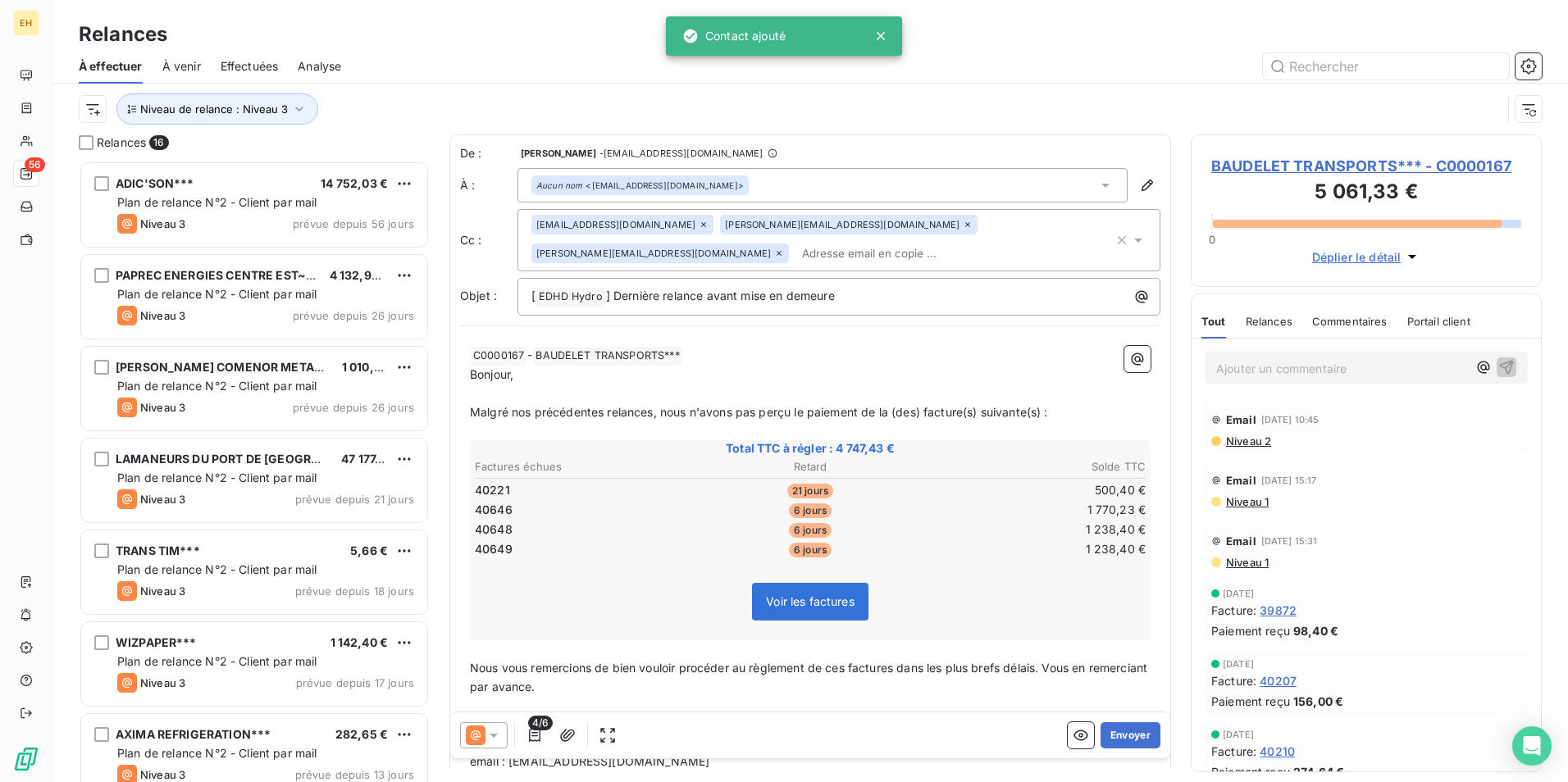
scroll to position [609, 339]
click at [789, 243] on div "[PERSON_NAME][EMAIL_ADDRESS][DOMAIN_NAME]" at bounding box center [660, 253] width 258 height 20
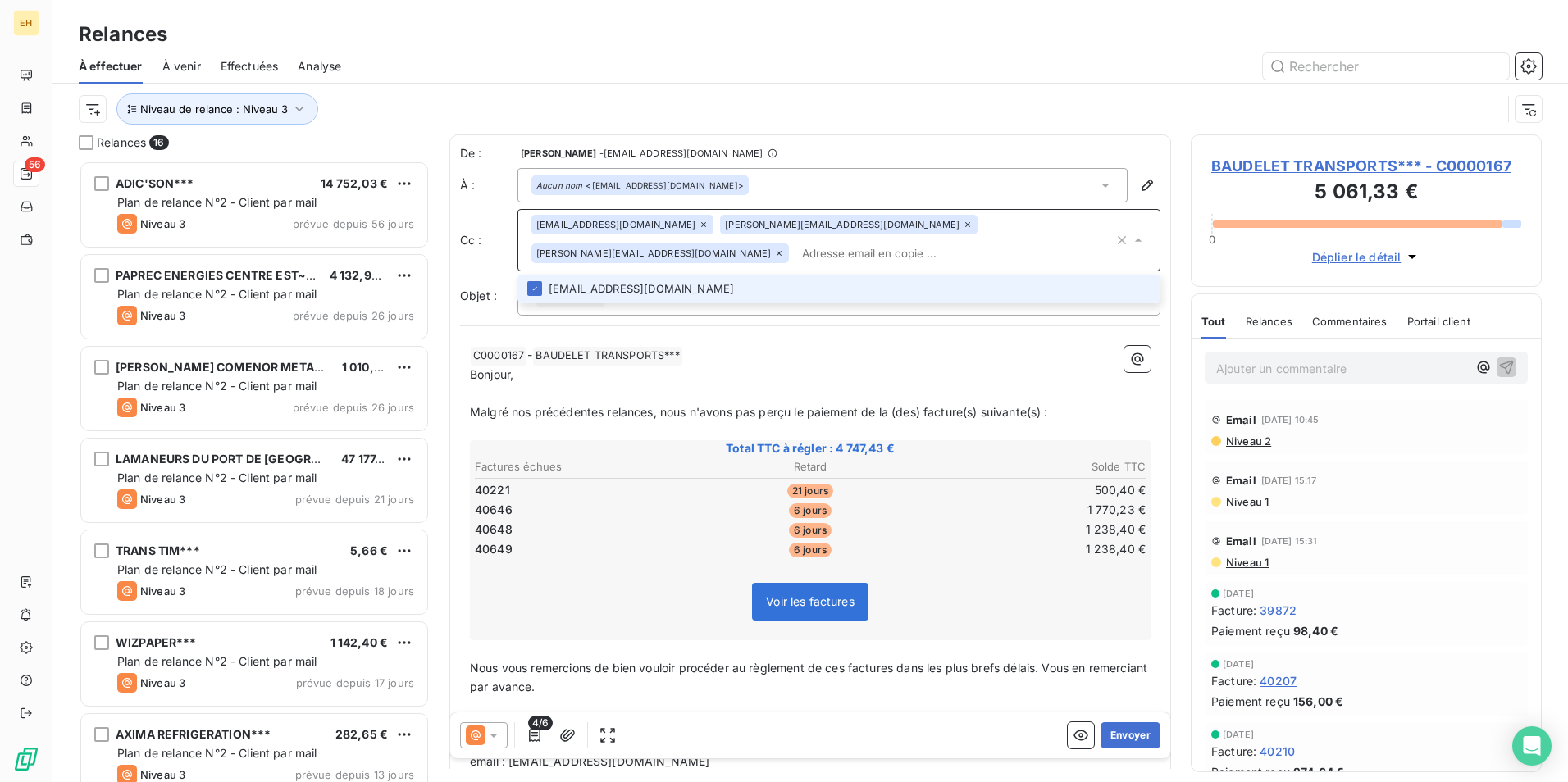
click at [781, 251] on icon at bounding box center [779, 254] width 5 height 5
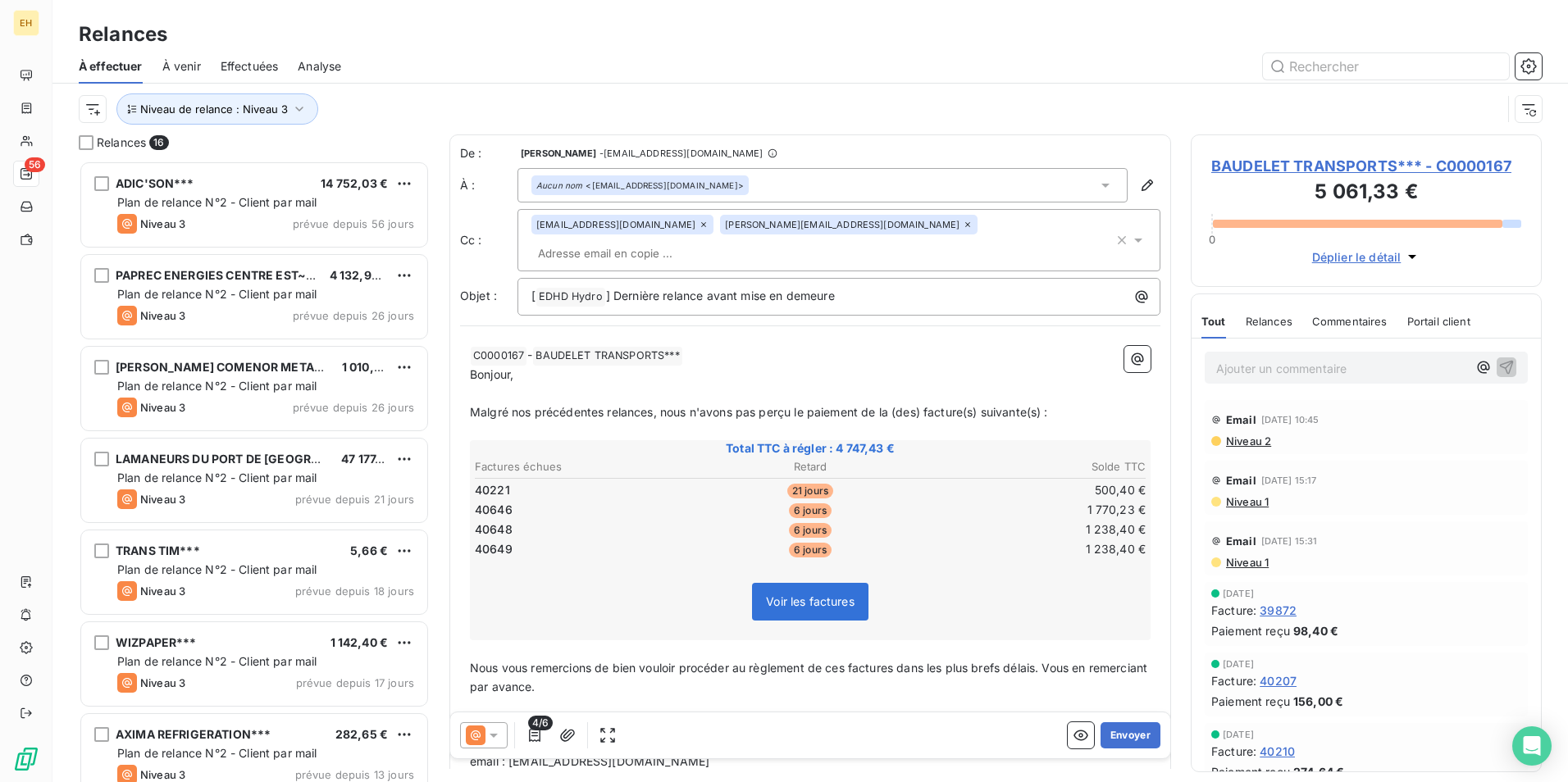
click at [656, 405] on span "Malgré nos précédentes relances, nous n'avons pas perçu le paiement de la (des)…" at bounding box center [759, 412] width 579 height 14
click at [650, 405] on span "Malgré nos précédentes relances, nous n'avons pas perçu le paiement de la (des)…" at bounding box center [759, 412] width 579 height 14
click at [652, 405] on span "Malgré nos précédentes relances, nous n'avons pas perçu le paiement de la (des)…" at bounding box center [759, 412] width 579 height 14
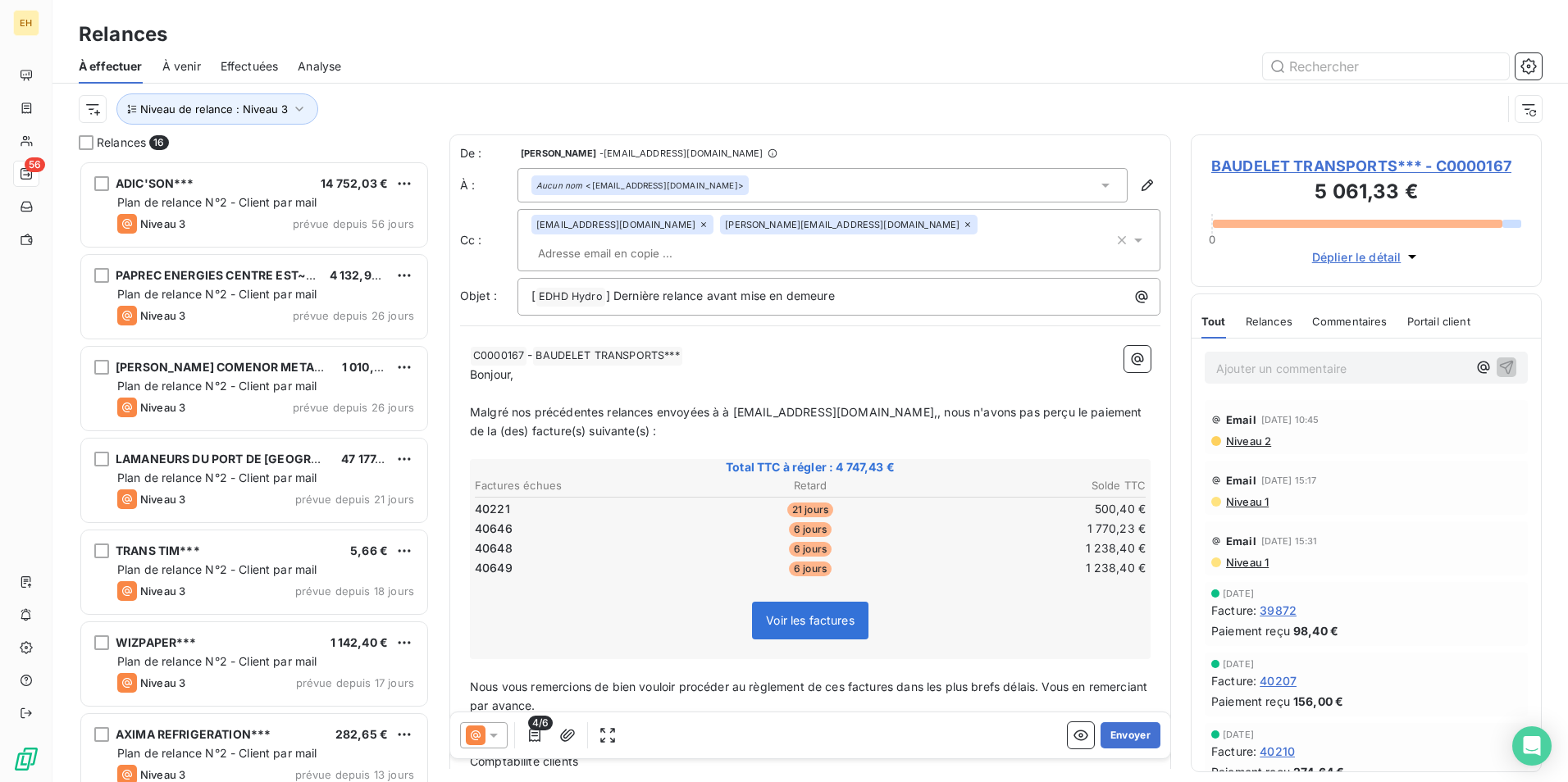
click at [738, 405] on span "Malgré nos précédentes relances envoyées à à compta@baudelet.fr,, nous n'avons …" at bounding box center [808, 421] width 676 height 33
click at [1115, 725] on button "Envoyer" at bounding box center [1130, 735] width 60 height 27
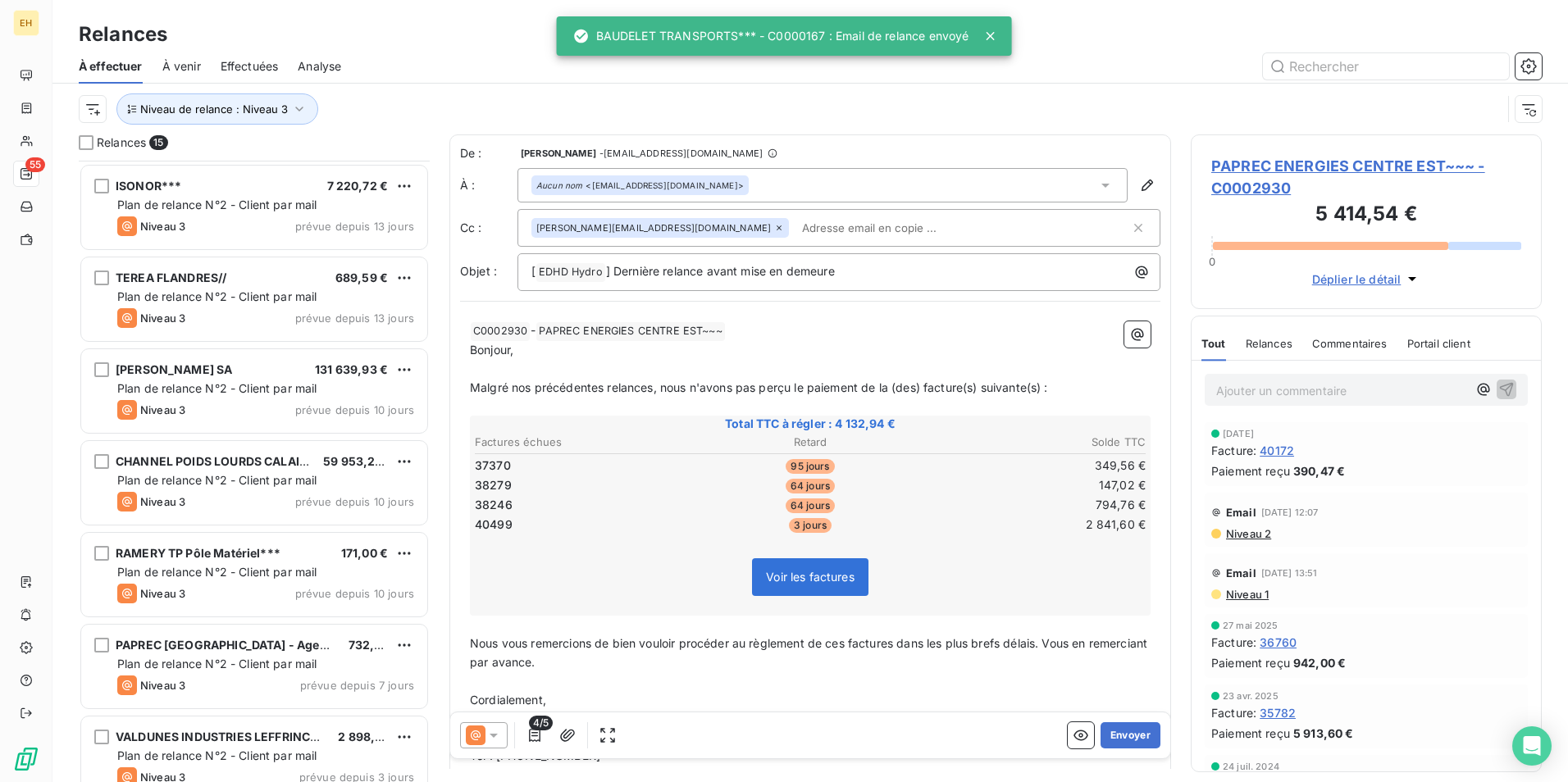
scroll to position [756, 0]
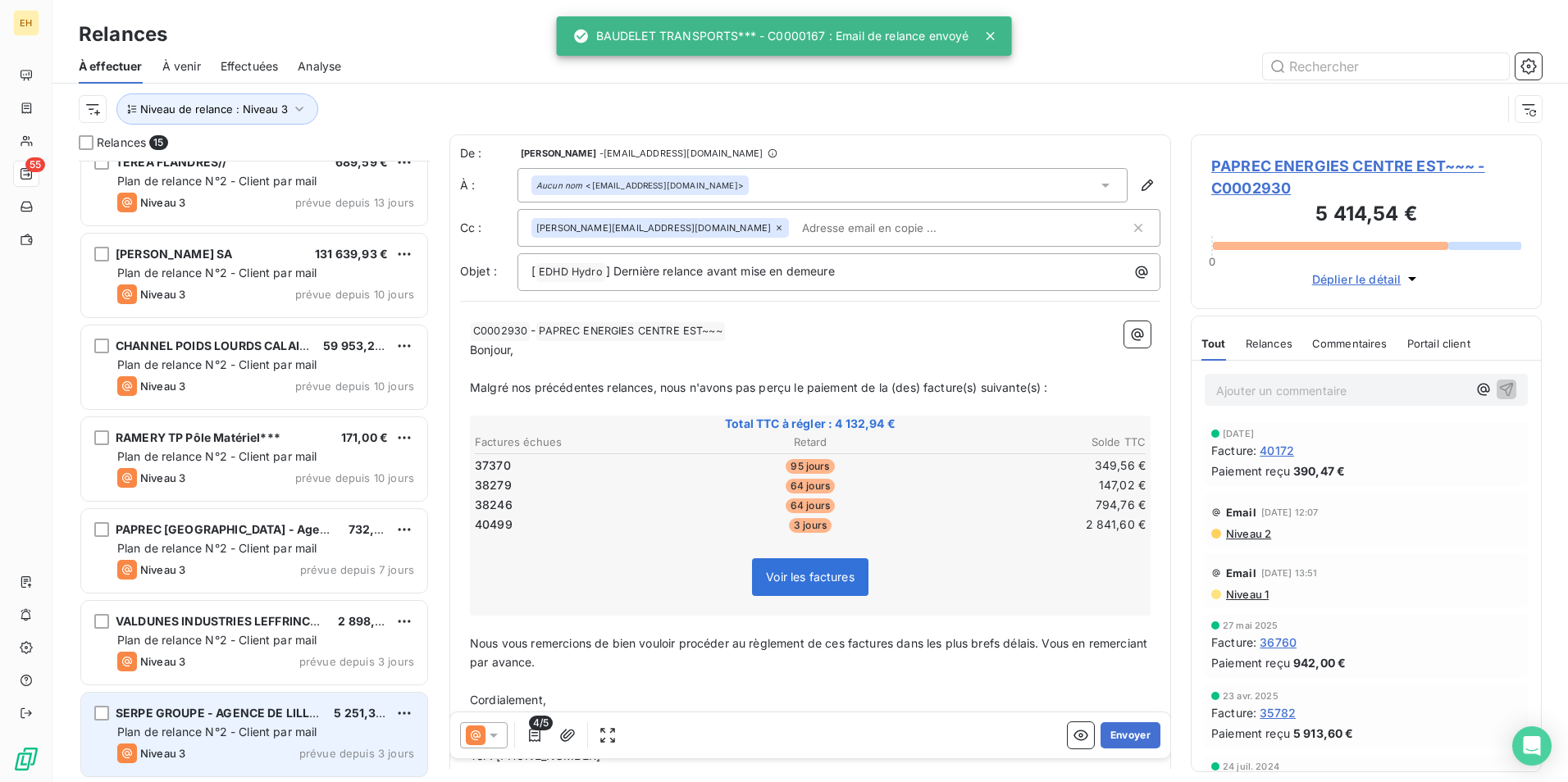
click at [205, 730] on span "Plan de relance N°2 - Client par mail" at bounding box center [217, 731] width 200 height 14
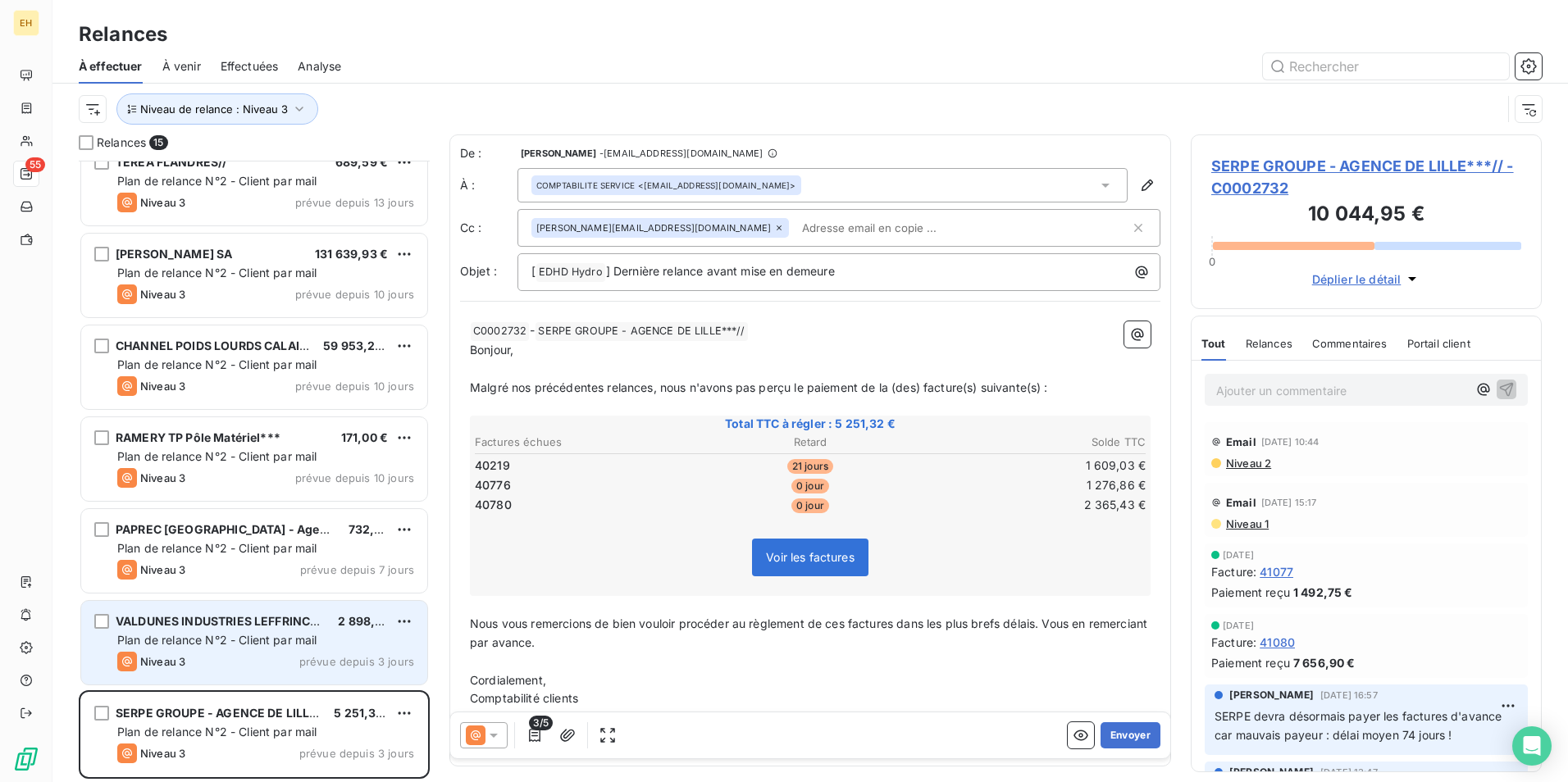
click at [223, 654] on div "Niveau 3 prévue depuis 3 jours" at bounding box center [265, 661] width 297 height 20
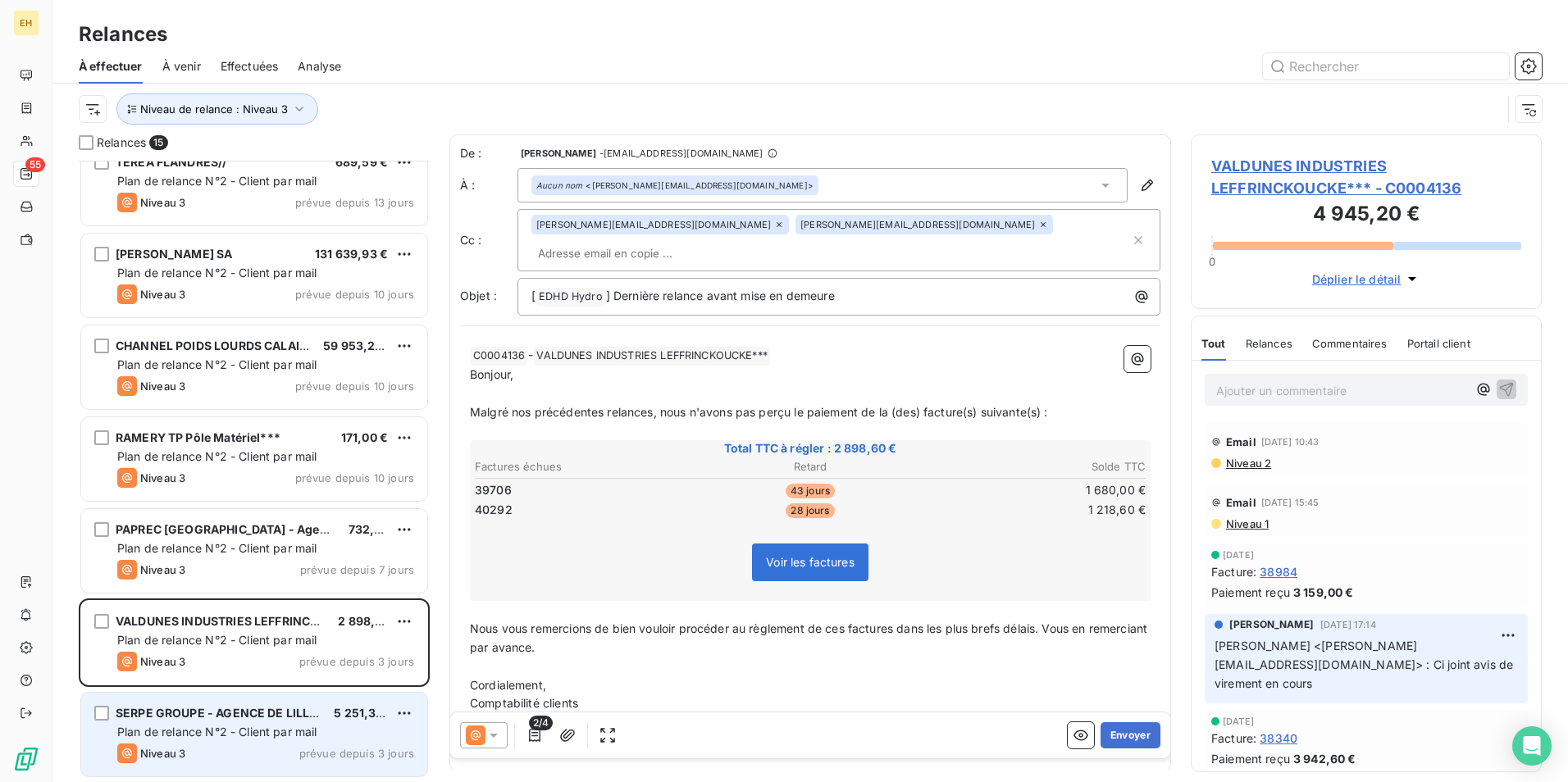
click at [210, 733] on span "Plan de relance N°2 - Client par mail" at bounding box center [217, 731] width 200 height 14
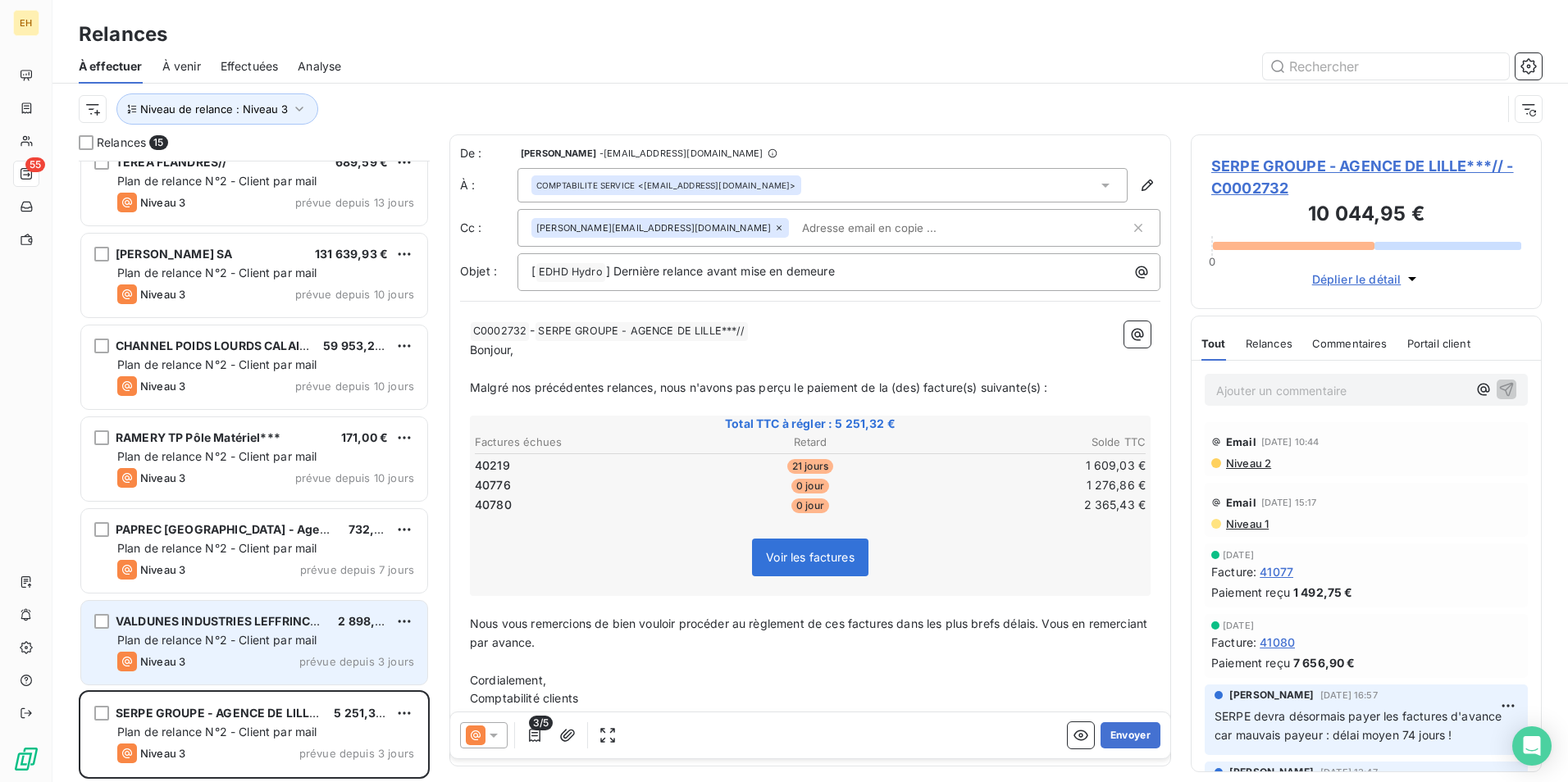
click at [226, 650] on div "VALDUNES INDUSTRIES LEFFRINCKOUCKE*** 2 898,60 € Plan de relance N°2 - Client p…" at bounding box center [254, 642] width 346 height 83
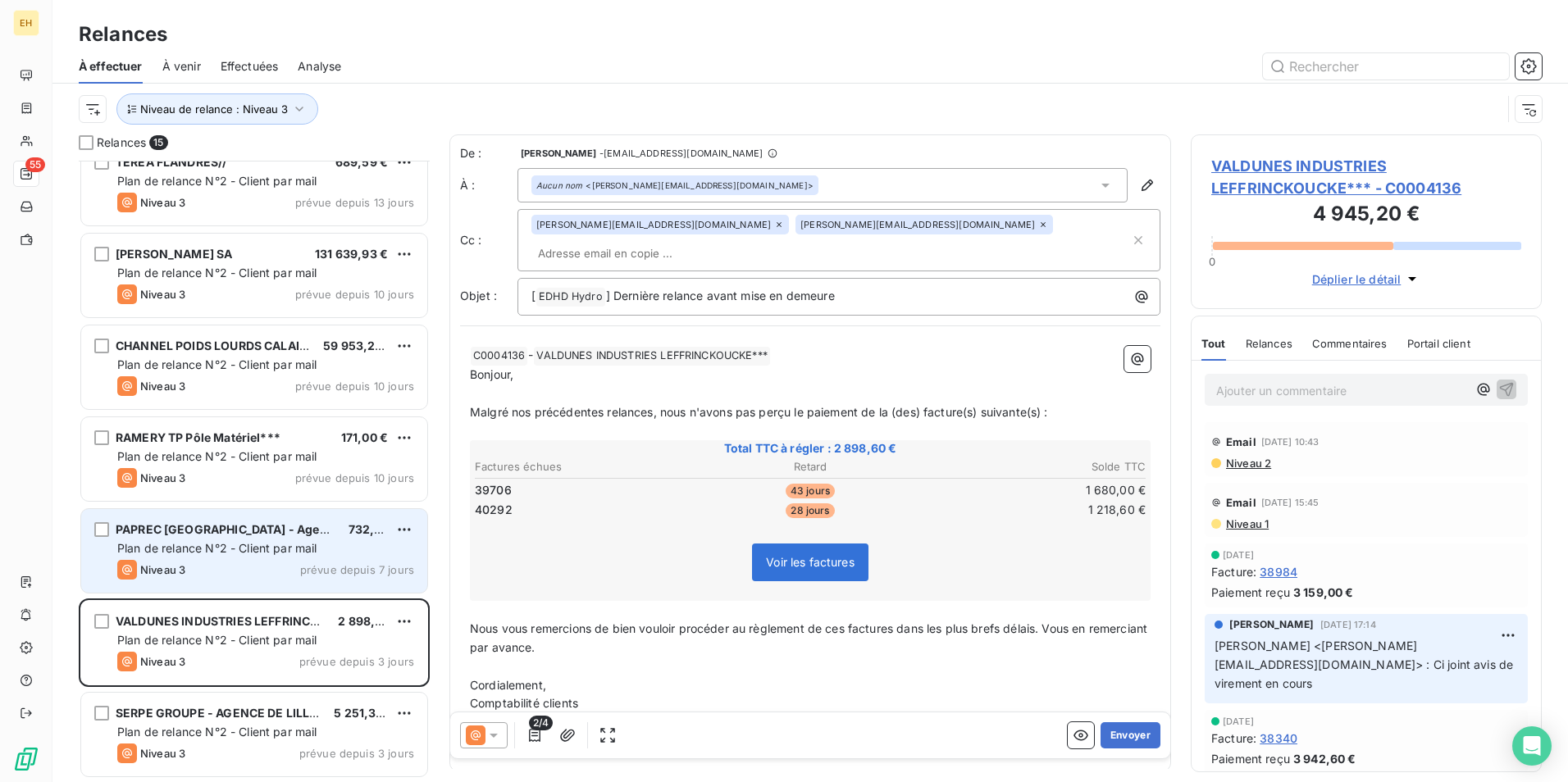
click at [232, 547] on span "Plan de relance N°2 - Client par mail" at bounding box center [217, 548] width 200 height 14
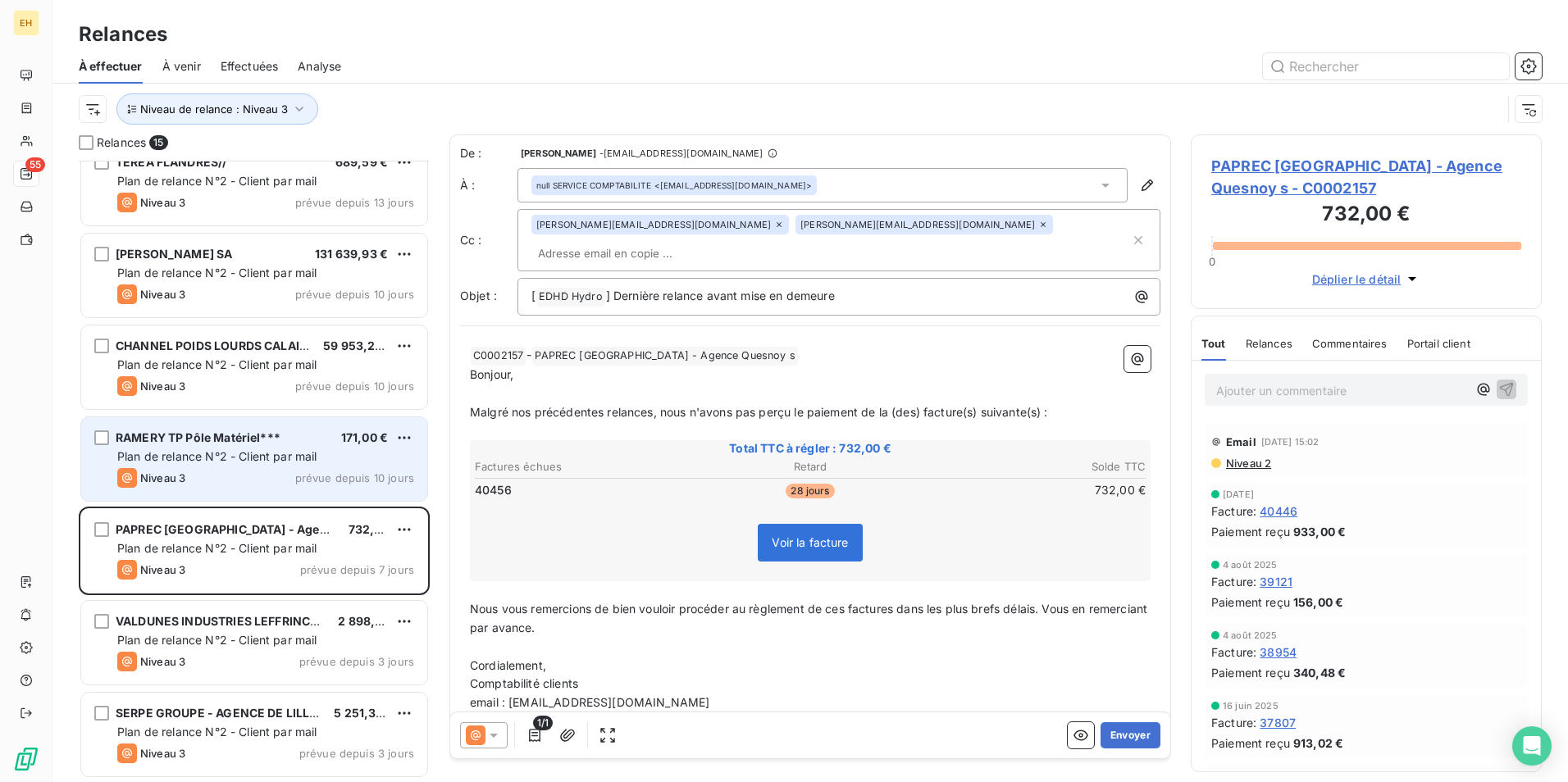
click at [235, 467] on div "RAMERY TP Pôle Matériel*** 171,00 € Plan de relance N°2 - Client par mail Nivea…" at bounding box center [254, 459] width 346 height 83
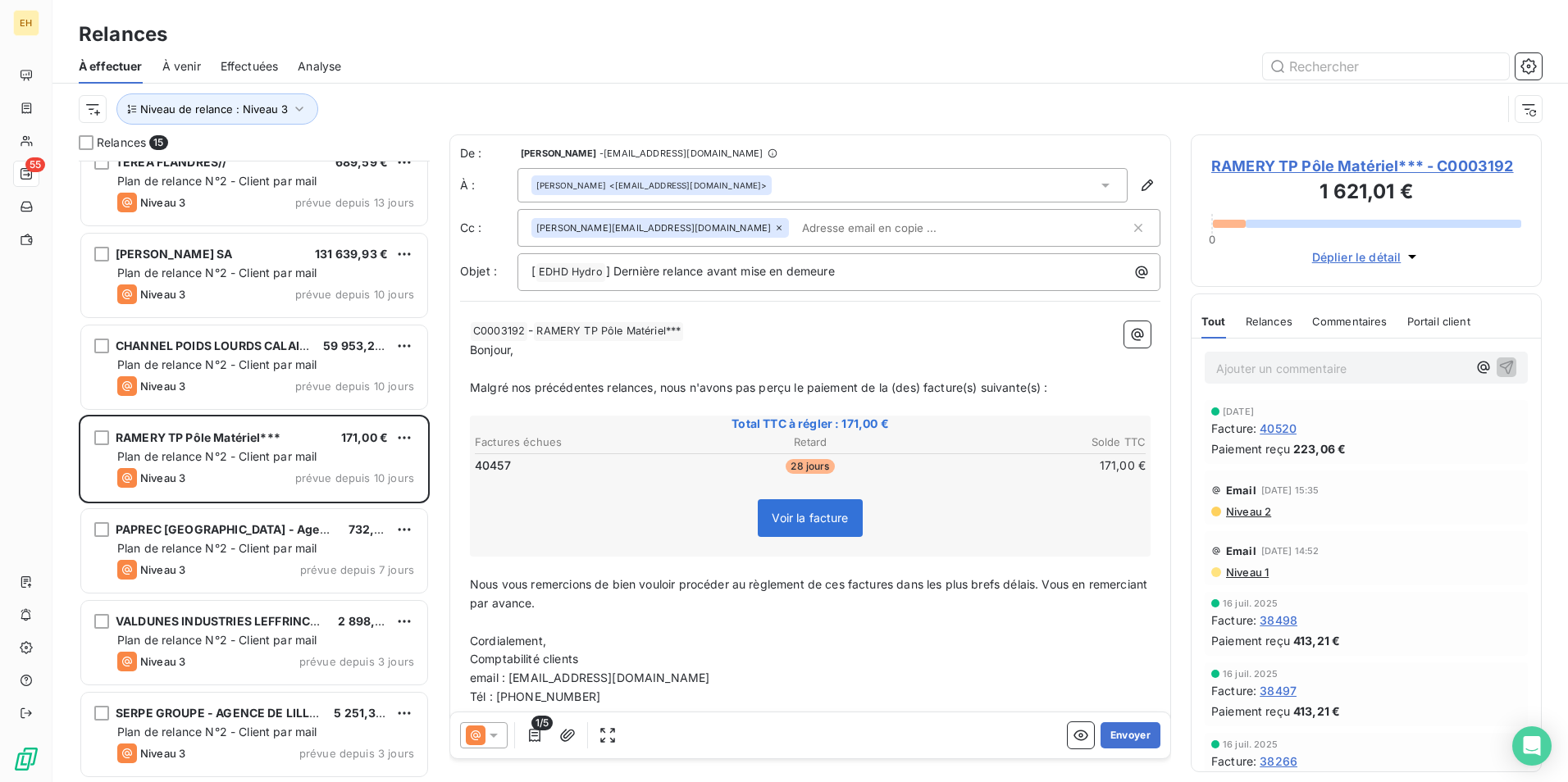
click at [1325, 157] on span "RAMERY TP Pôle Matériel*** - C0003192" at bounding box center [1366, 166] width 310 height 22
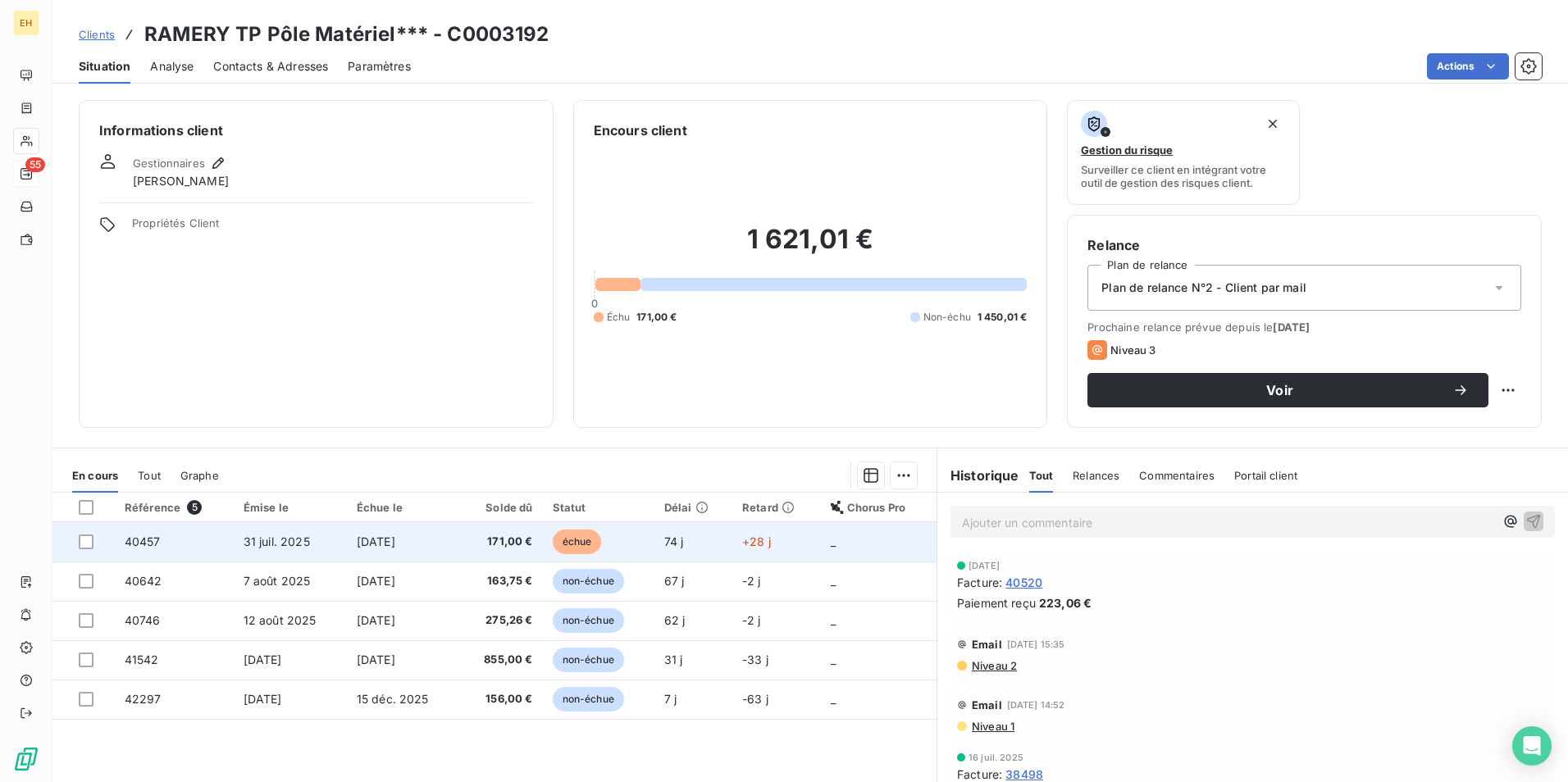
click at [475, 535] on span "171,00 €" at bounding box center [501, 541] width 64 height 16
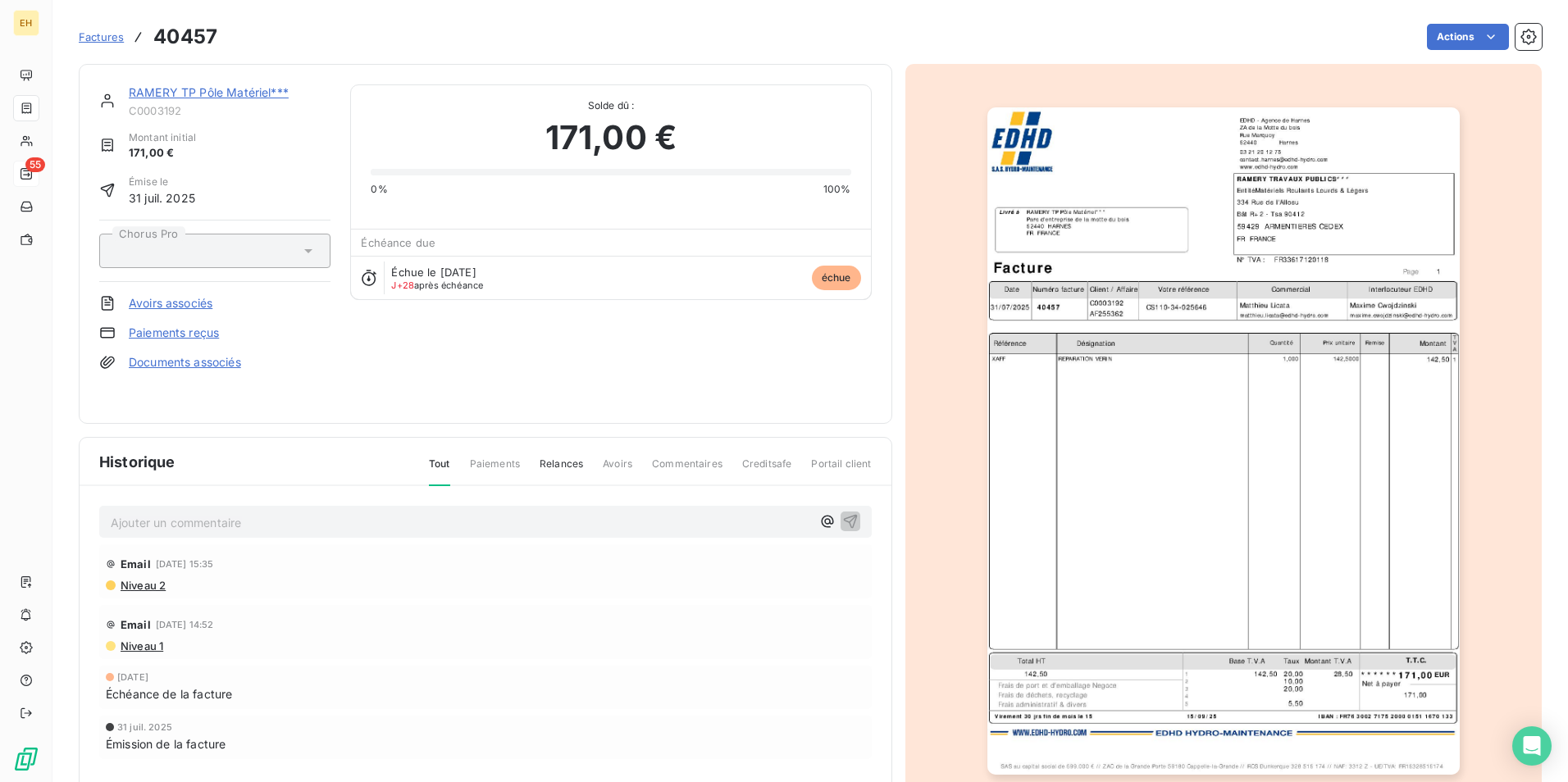
click at [878, 483] on div "Historique Tout Paiements Relances Avoirs Commentaires Creditsafe Portail client" at bounding box center [486, 461] width 812 height 48
click at [1061, 479] on img "button" at bounding box center [1223, 441] width 472 height 667
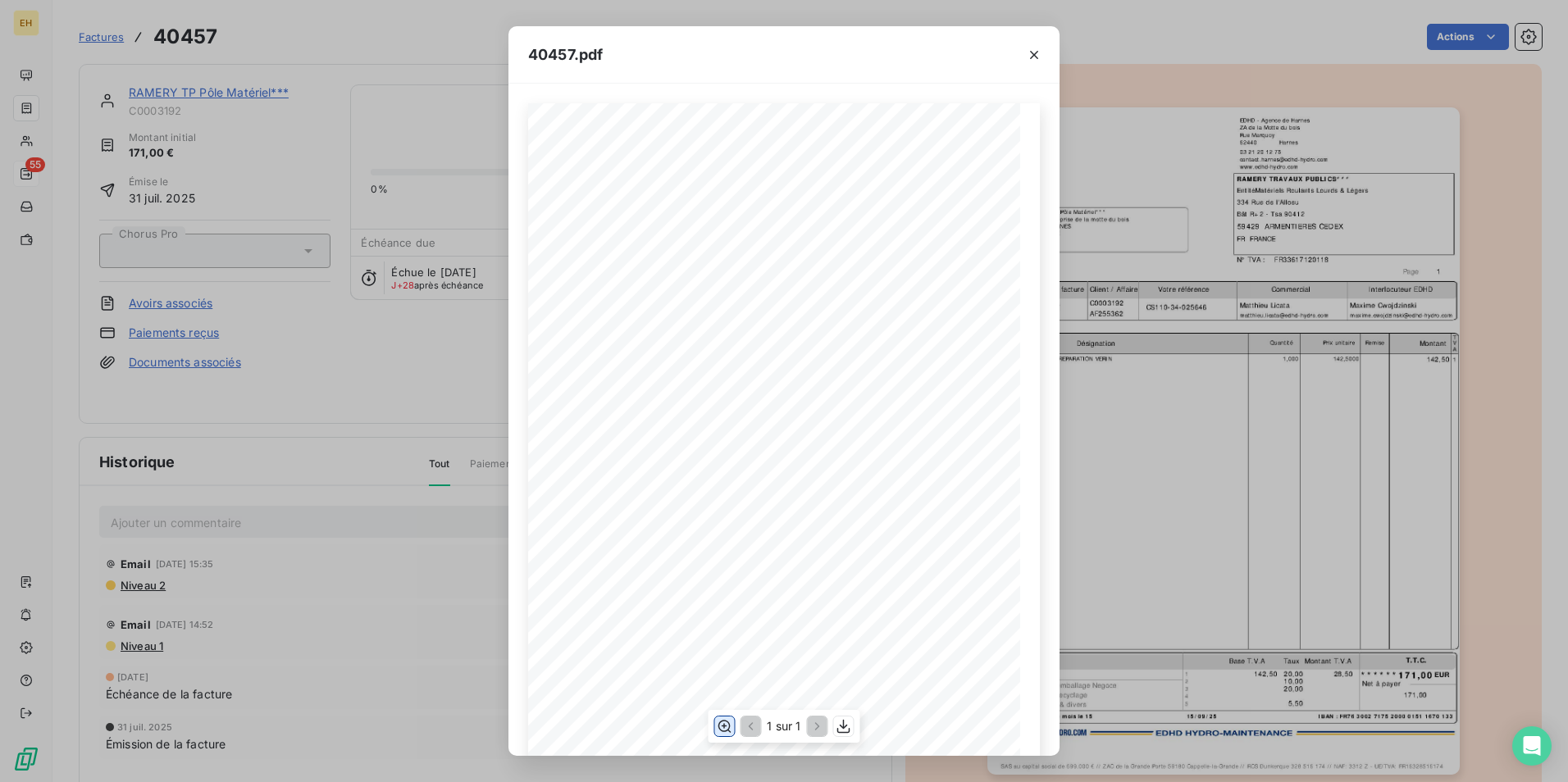
click at [724, 726] on icon "button" at bounding box center [725, 727] width 13 height 12
click at [1038, 55] on icon "button" at bounding box center [1033, 54] width 16 height 16
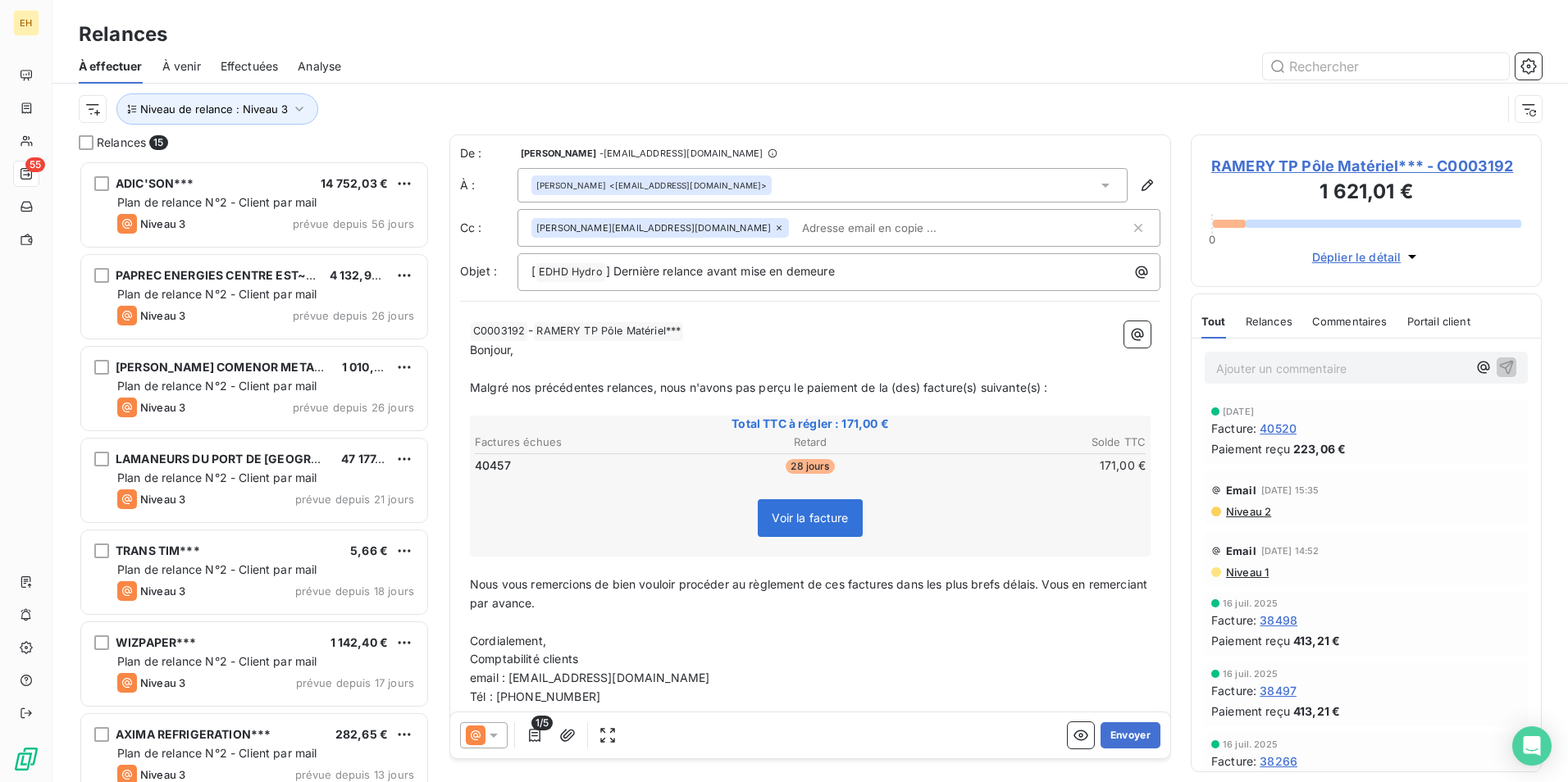
scroll to position [609, 339]
click at [776, 226] on icon at bounding box center [779, 228] width 5 height 5
drag, startPoint x: 652, startPoint y: 388, endPoint x: 695, endPoint y: 377, distance: 44.4
click at [653, 388] on span "Malgré nos précédentes relances, nous n'avons pas perçu le paiement de la (des)…" at bounding box center [759, 386] width 579 height 14
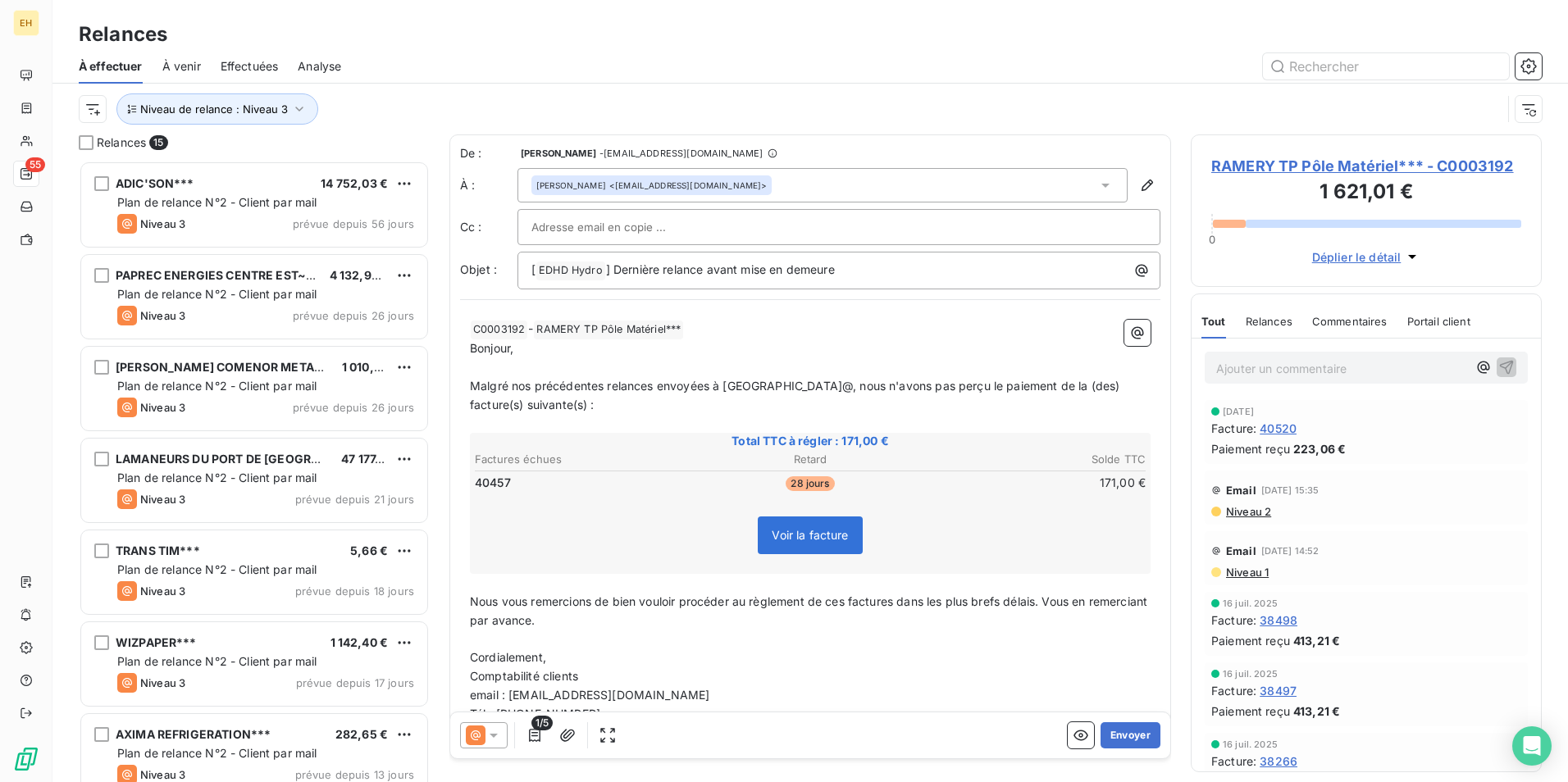
click at [772, 387] on html "EH 55 Relances À effectuer À venir Effectuées Analyse Niveau de relance : Nivea…" at bounding box center [784, 391] width 1568 height 782
click at [715, 232] on div at bounding box center [838, 227] width 615 height 25
paste input "abalesdent@ramery.fr"
type input "abalesdent@ramery.fr"
click at [1114, 736] on button "Envoyer" at bounding box center [1130, 735] width 60 height 27
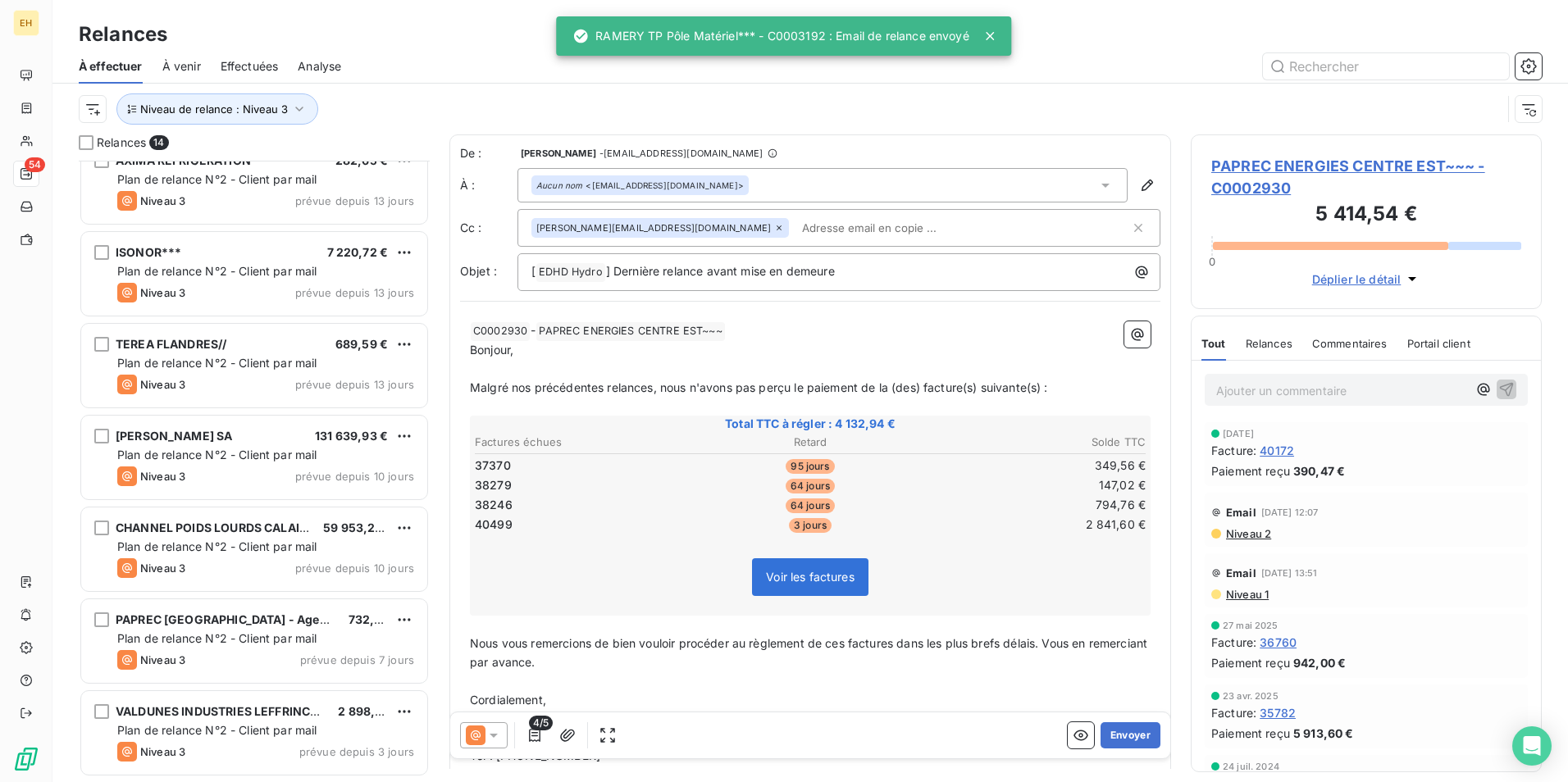
scroll to position [665, 0]
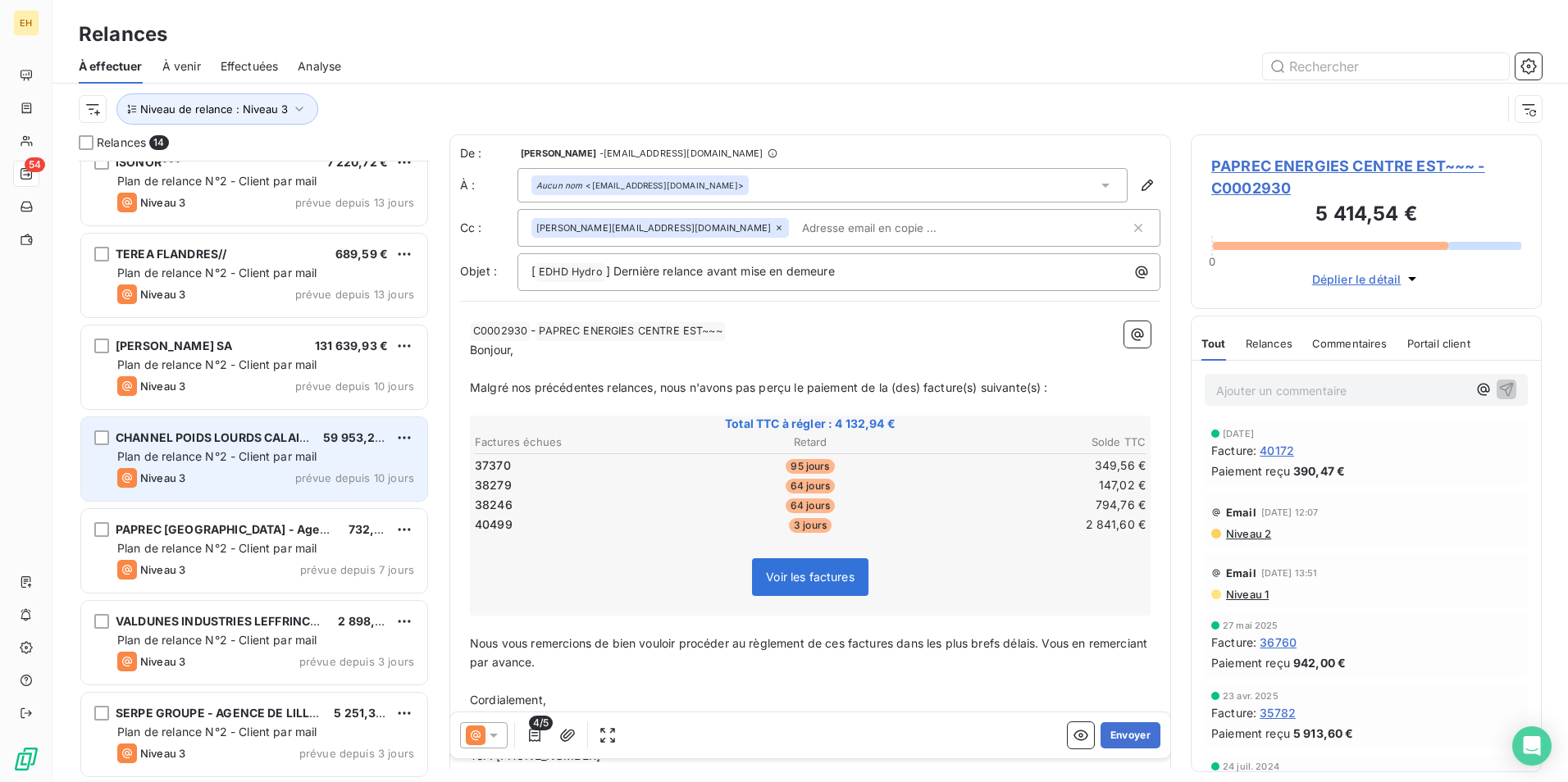
click at [260, 461] on span "Plan de relance N°2 - Client par mail" at bounding box center [217, 456] width 200 height 14
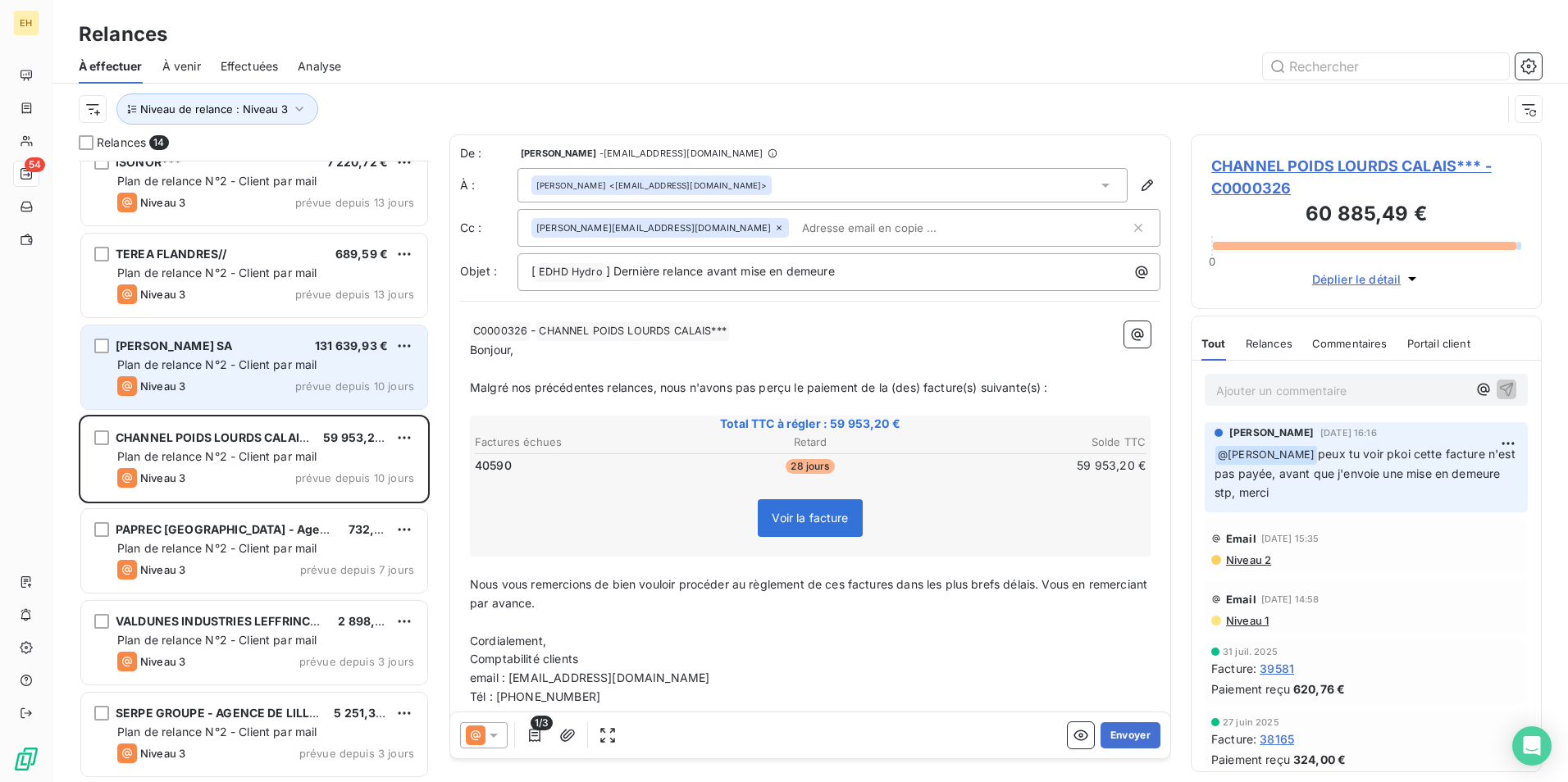
click at [265, 382] on div "Niveau 3 prévue depuis 10 jours" at bounding box center [265, 386] width 297 height 20
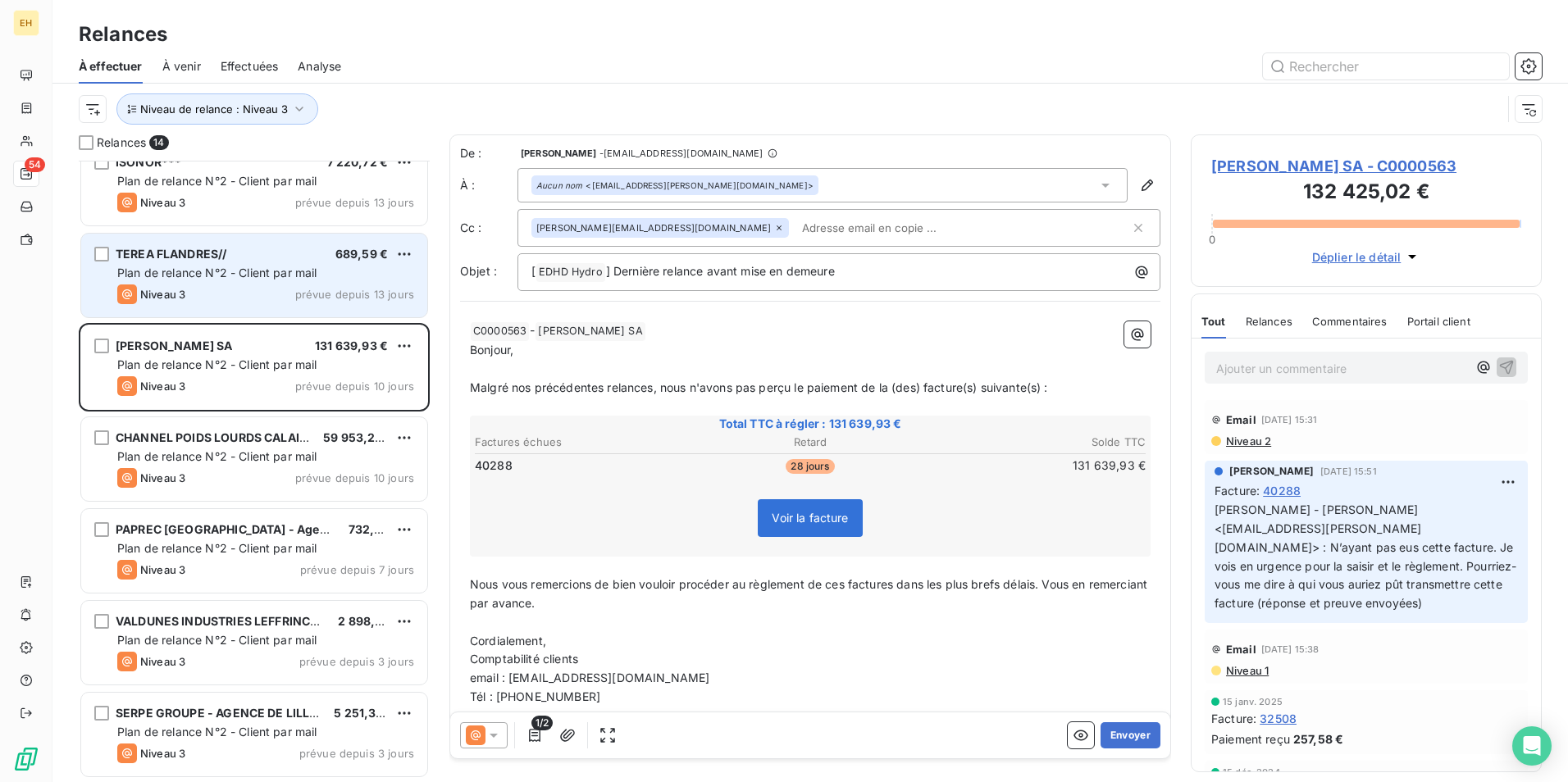
click at [281, 273] on span "Plan de relance N°2 - Client par mail" at bounding box center [217, 272] width 200 height 14
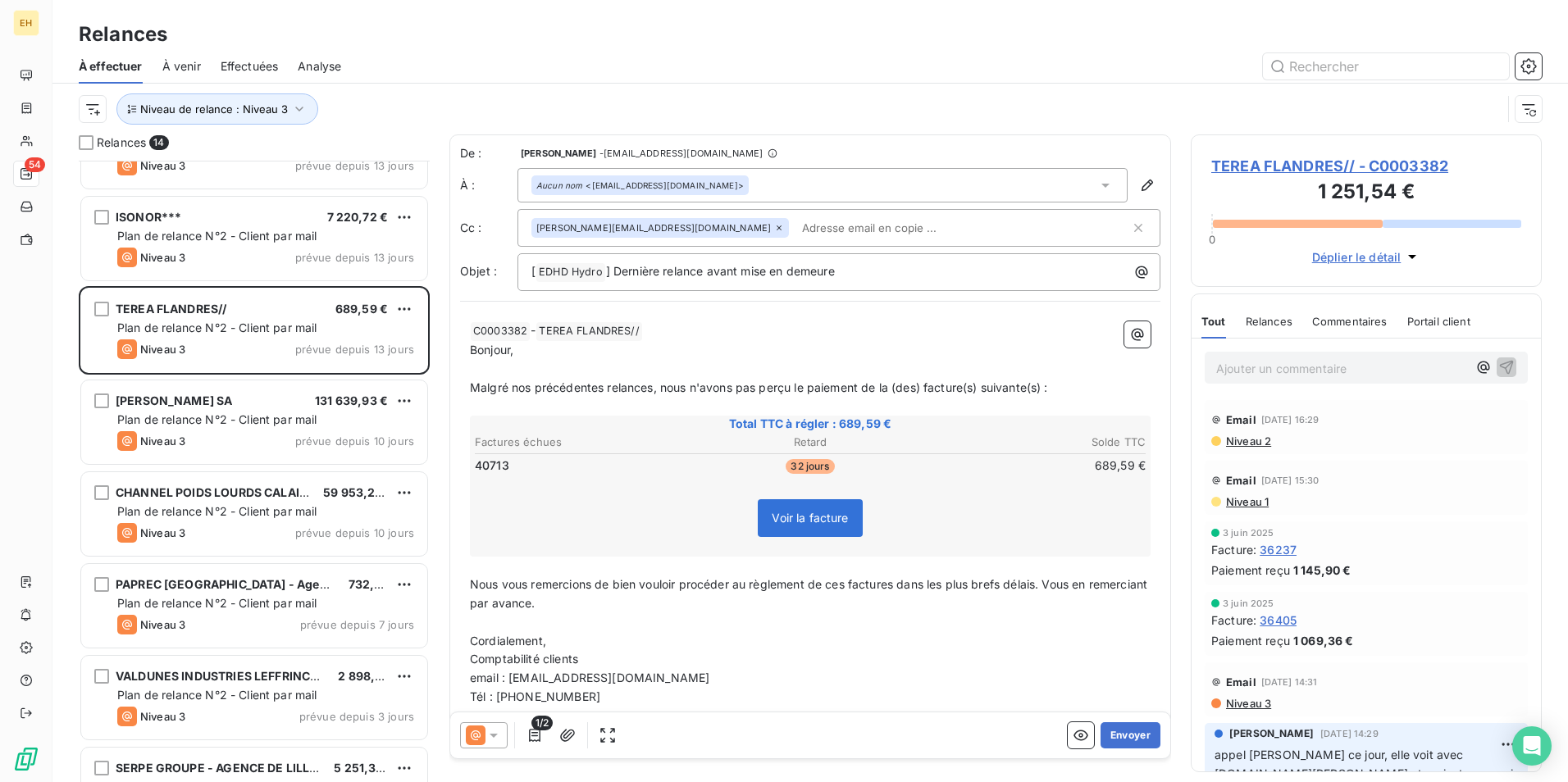
scroll to position [501, 0]
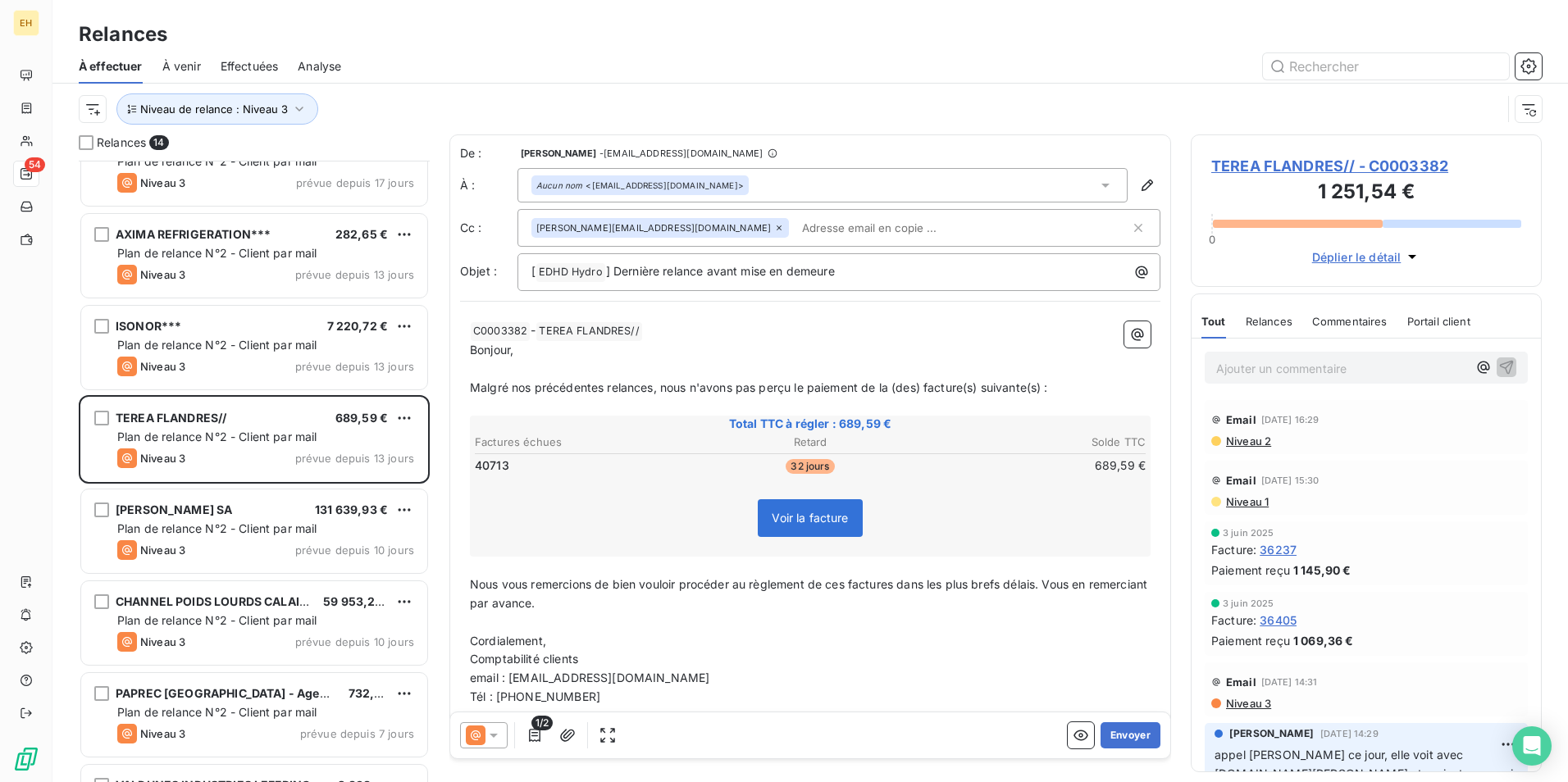
click at [318, 322] on div "ISONOR*** 7 220,72 €" at bounding box center [265, 326] width 297 height 15
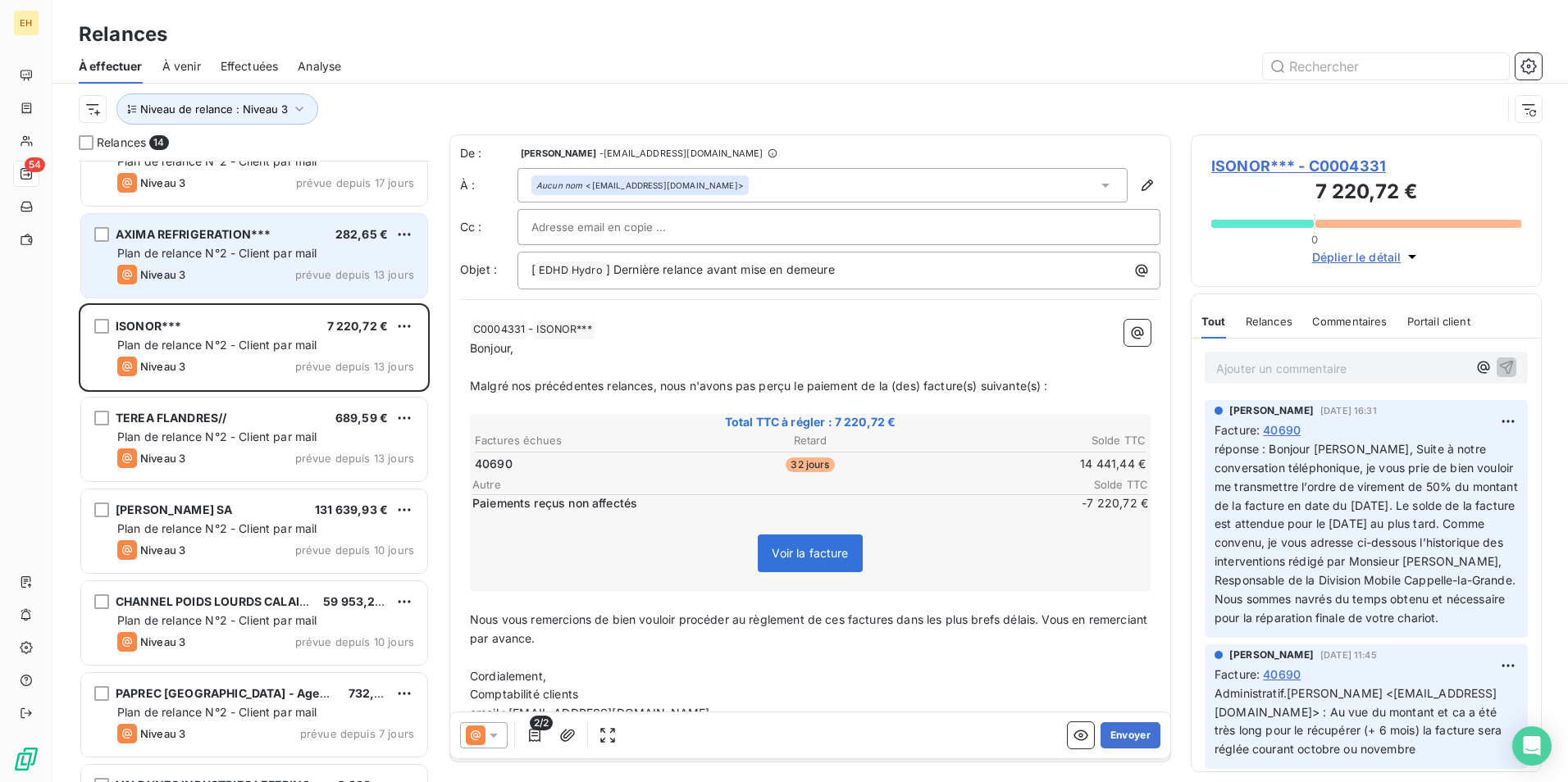
click at [315, 274] on span "prévue depuis 13 jours" at bounding box center [354, 274] width 119 height 13
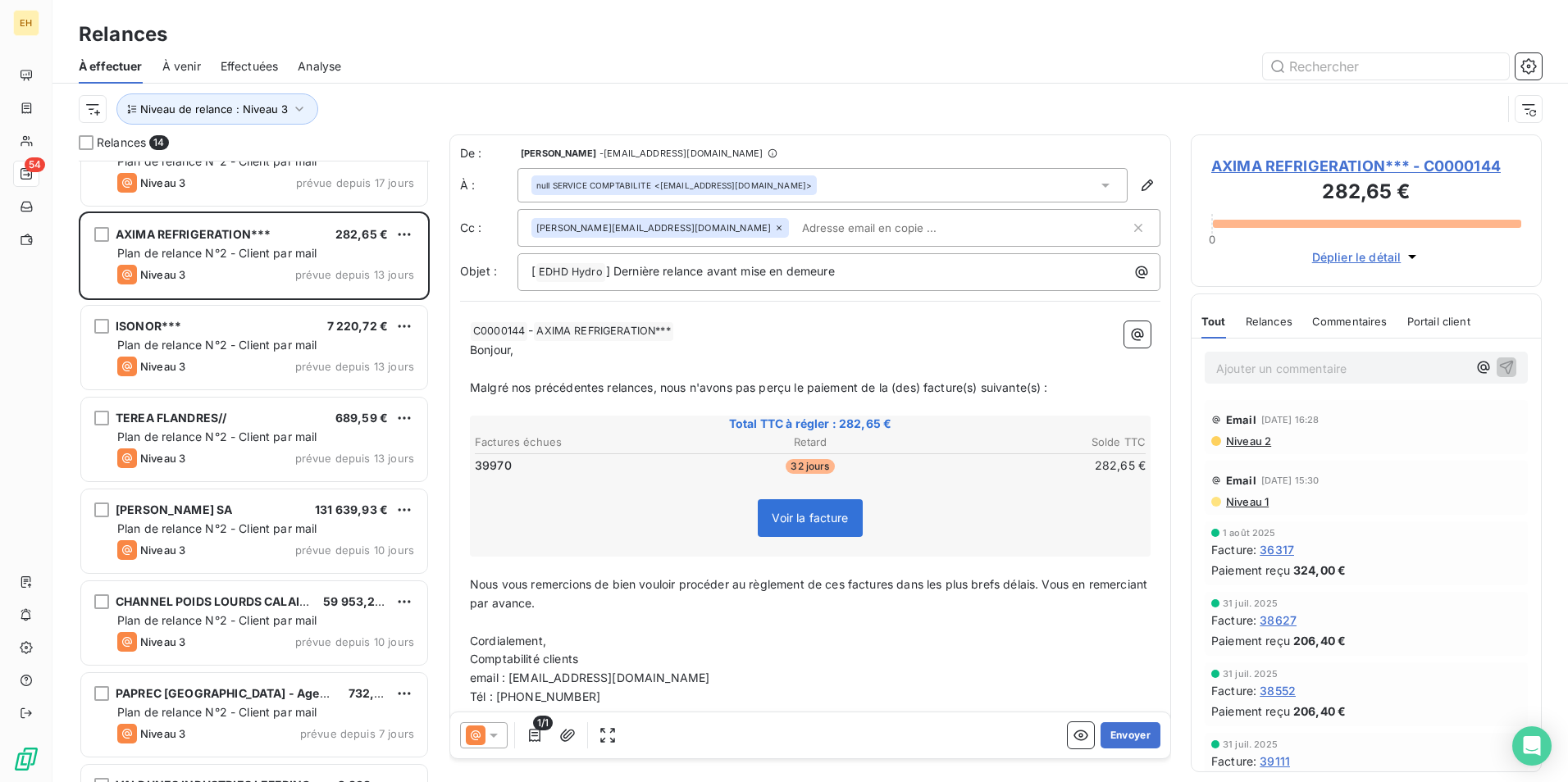
click at [1245, 439] on span "Niveau 2" at bounding box center [1247, 441] width 46 height 13
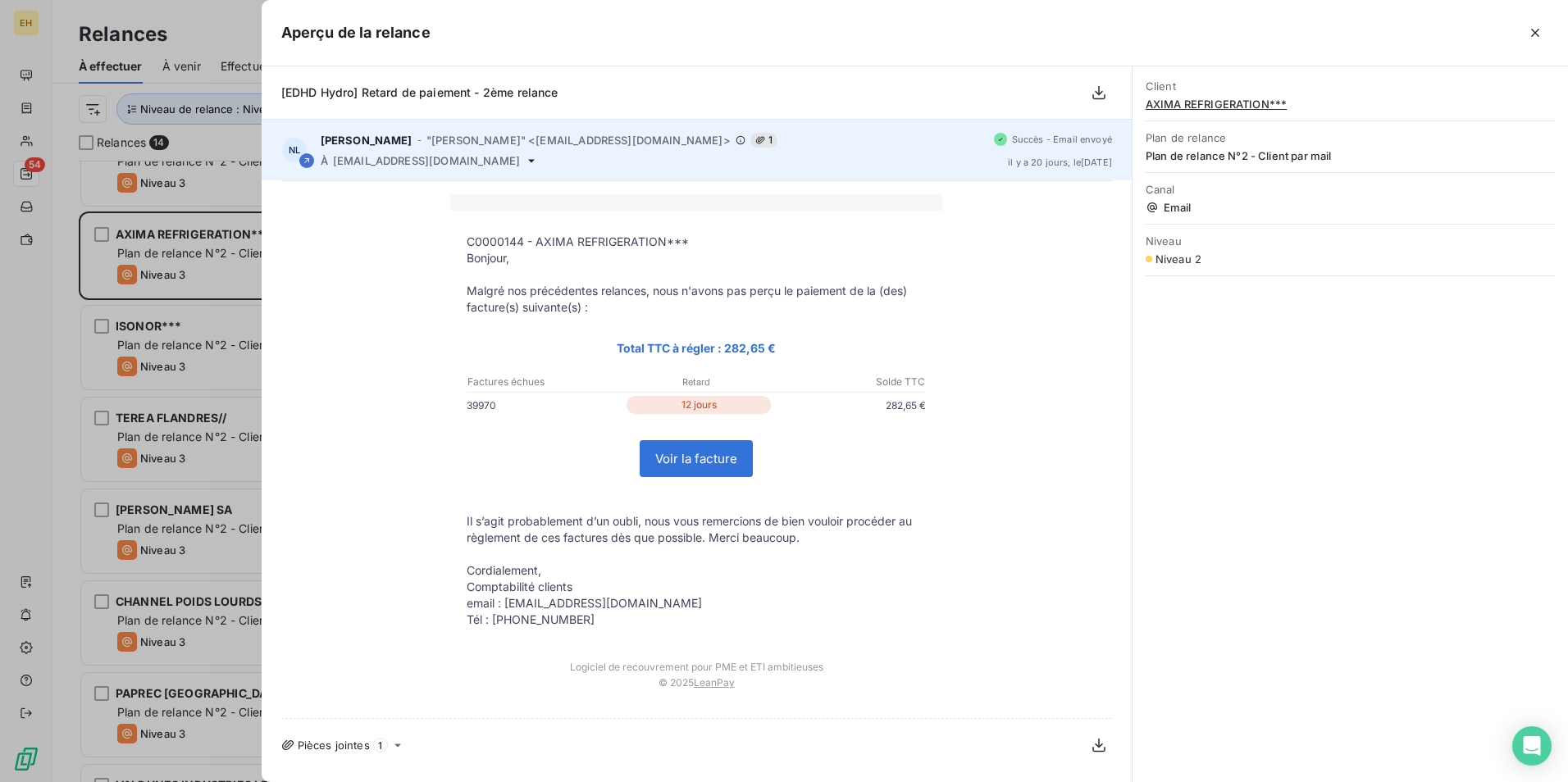
click at [520, 159] on span "relances-csp.frs.axima@equans.com" at bounding box center [426, 160] width 187 height 13
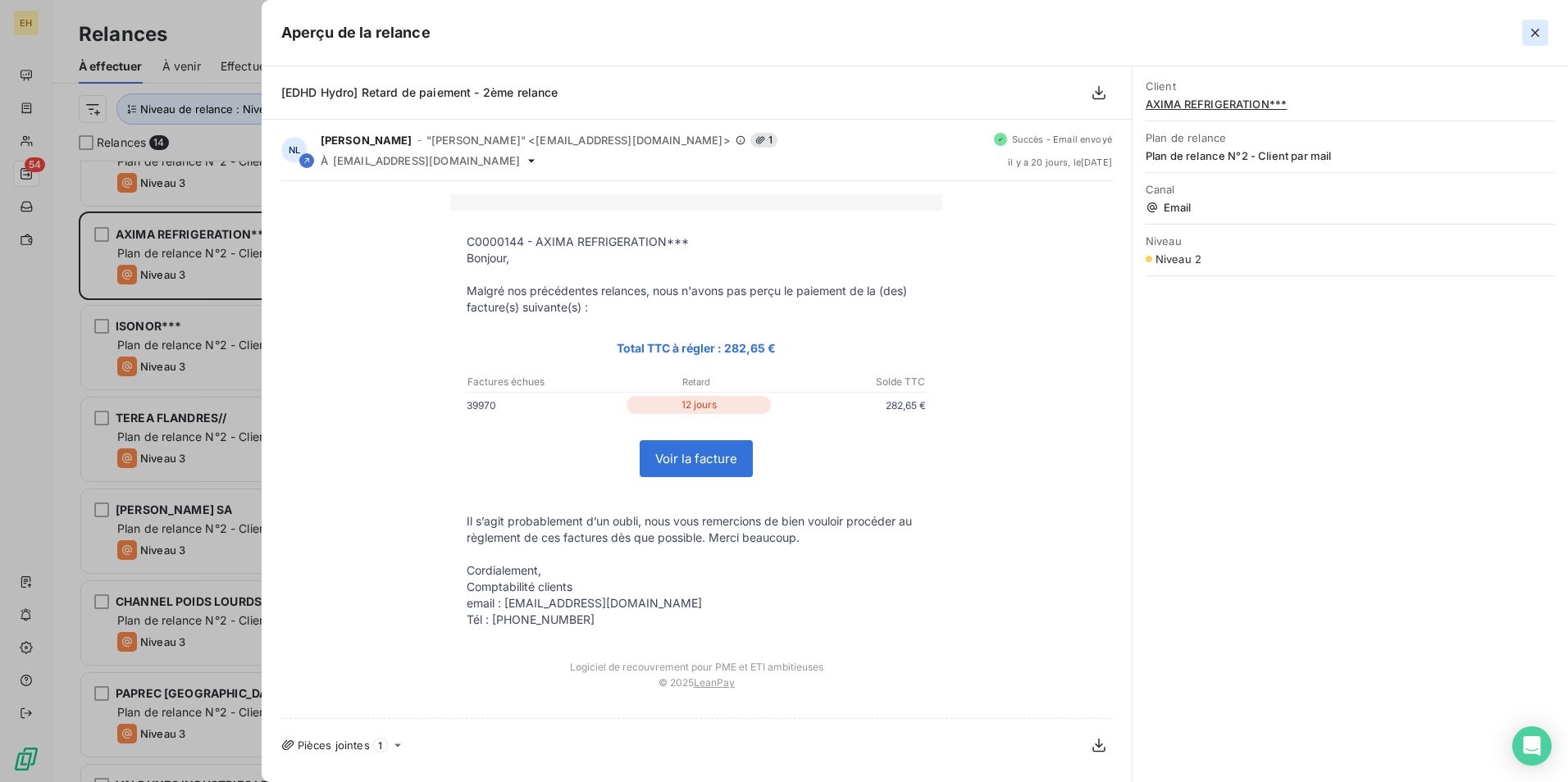
click at [1533, 34] on icon "button" at bounding box center [1534, 33] width 16 height 16
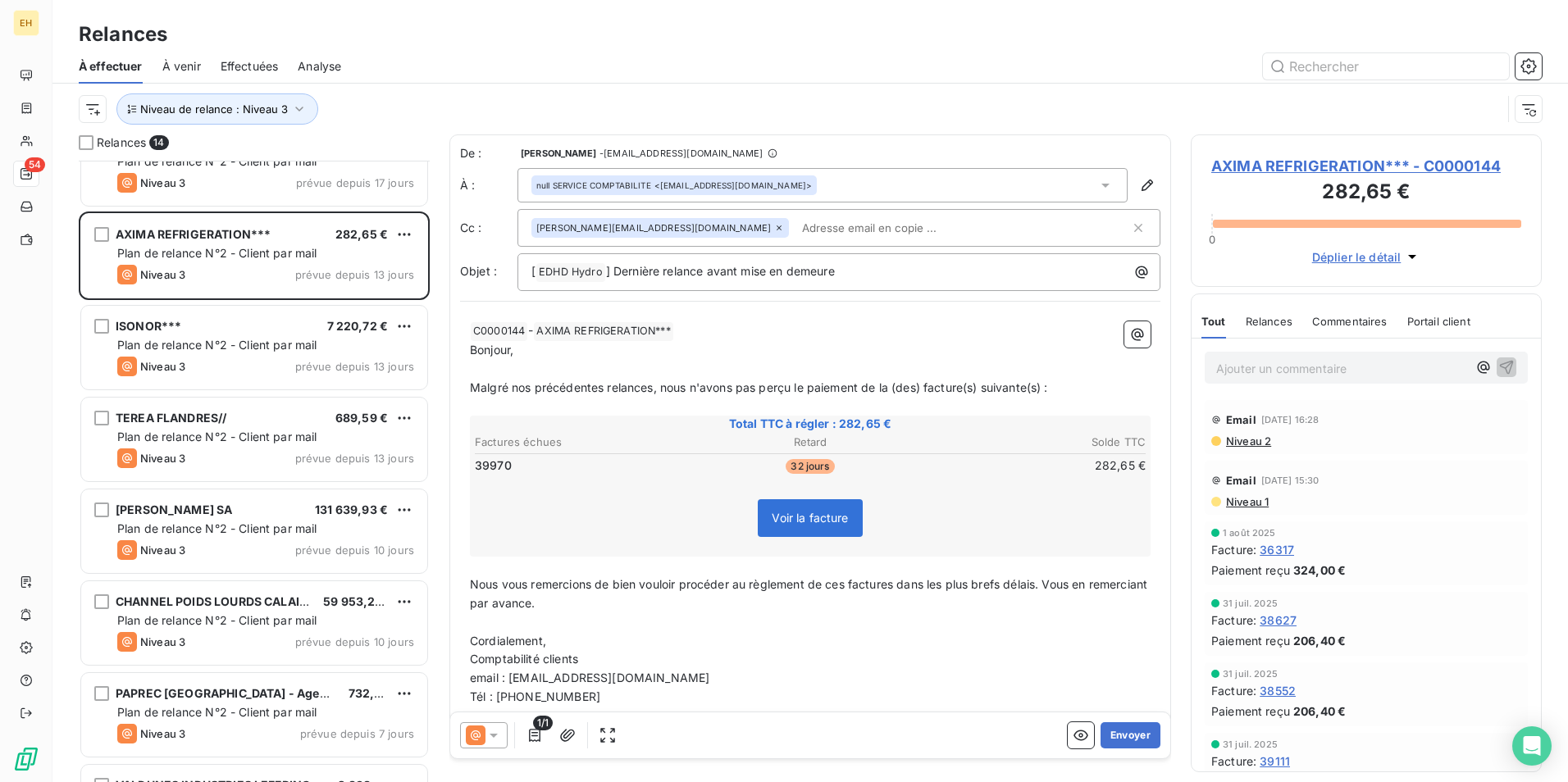
click at [775, 229] on icon at bounding box center [779, 227] width 9 height 9
click at [739, 97] on div "Niveau de relance : Niveau 3" at bounding box center [790, 109] width 1423 height 31
click at [661, 15] on div "Relances À effectuer À venir Effectuées Analyse Niveau de relance : Niveau 3" at bounding box center [810, 67] width 1516 height 134
click at [1369, 163] on span "AXIMA REFRIGERATION*** - C0000144" at bounding box center [1366, 166] width 310 height 22
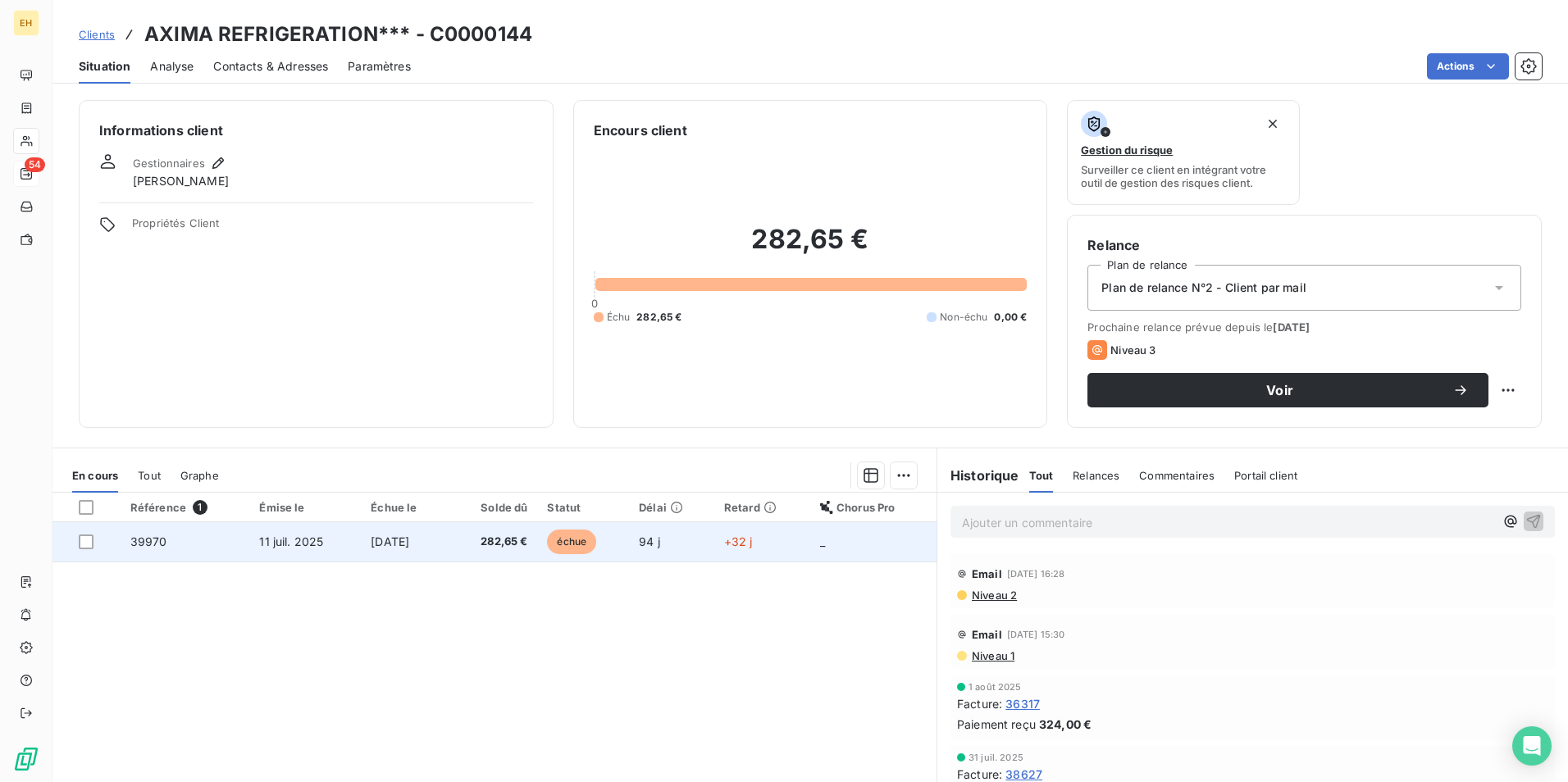
click at [449, 535] on td "[DATE]" at bounding box center [405, 542] width 88 height 40
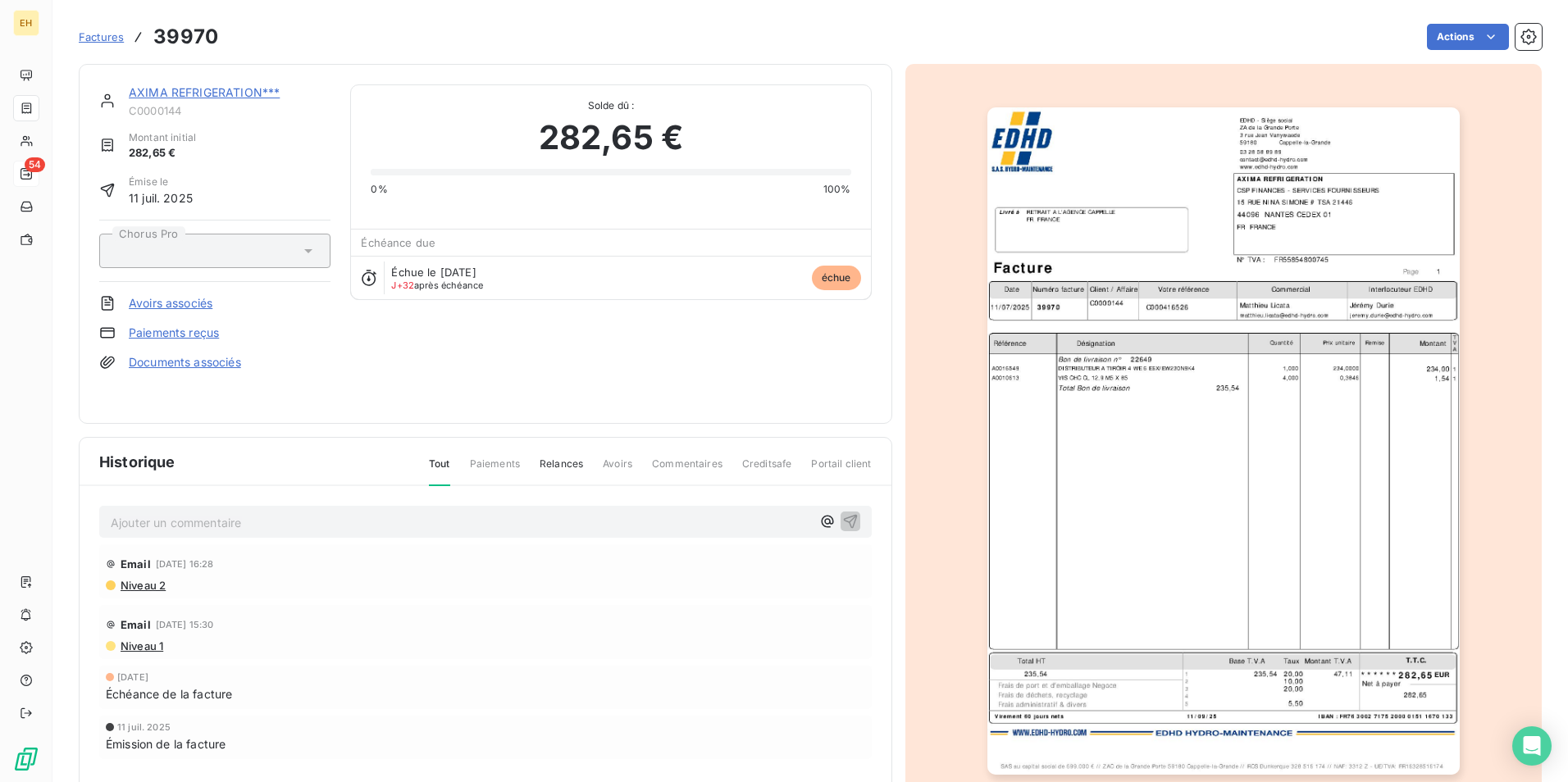
click at [1197, 435] on img "button" at bounding box center [1223, 441] width 472 height 667
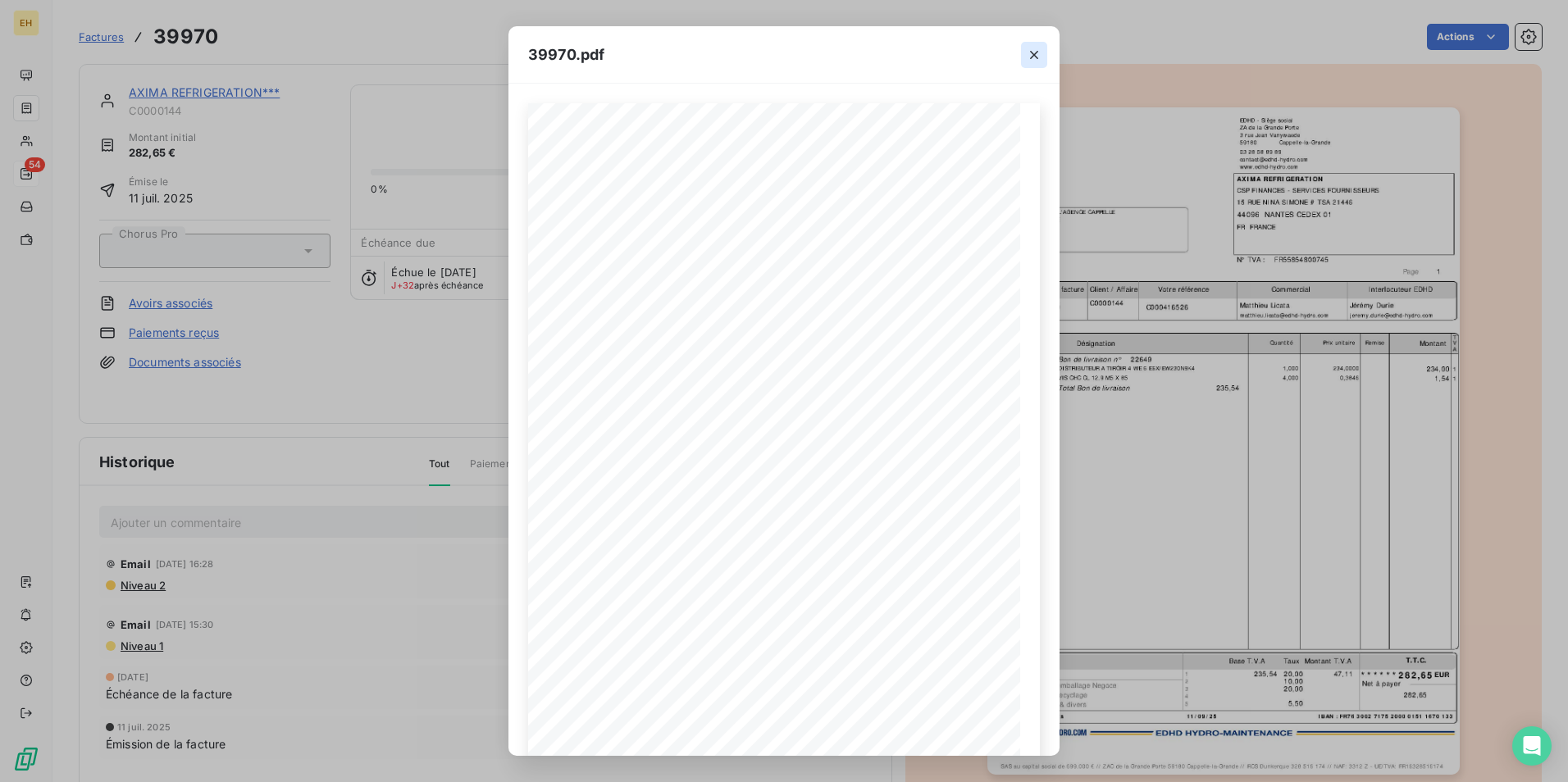
click at [1041, 58] on icon "button" at bounding box center [1033, 54] width 16 height 16
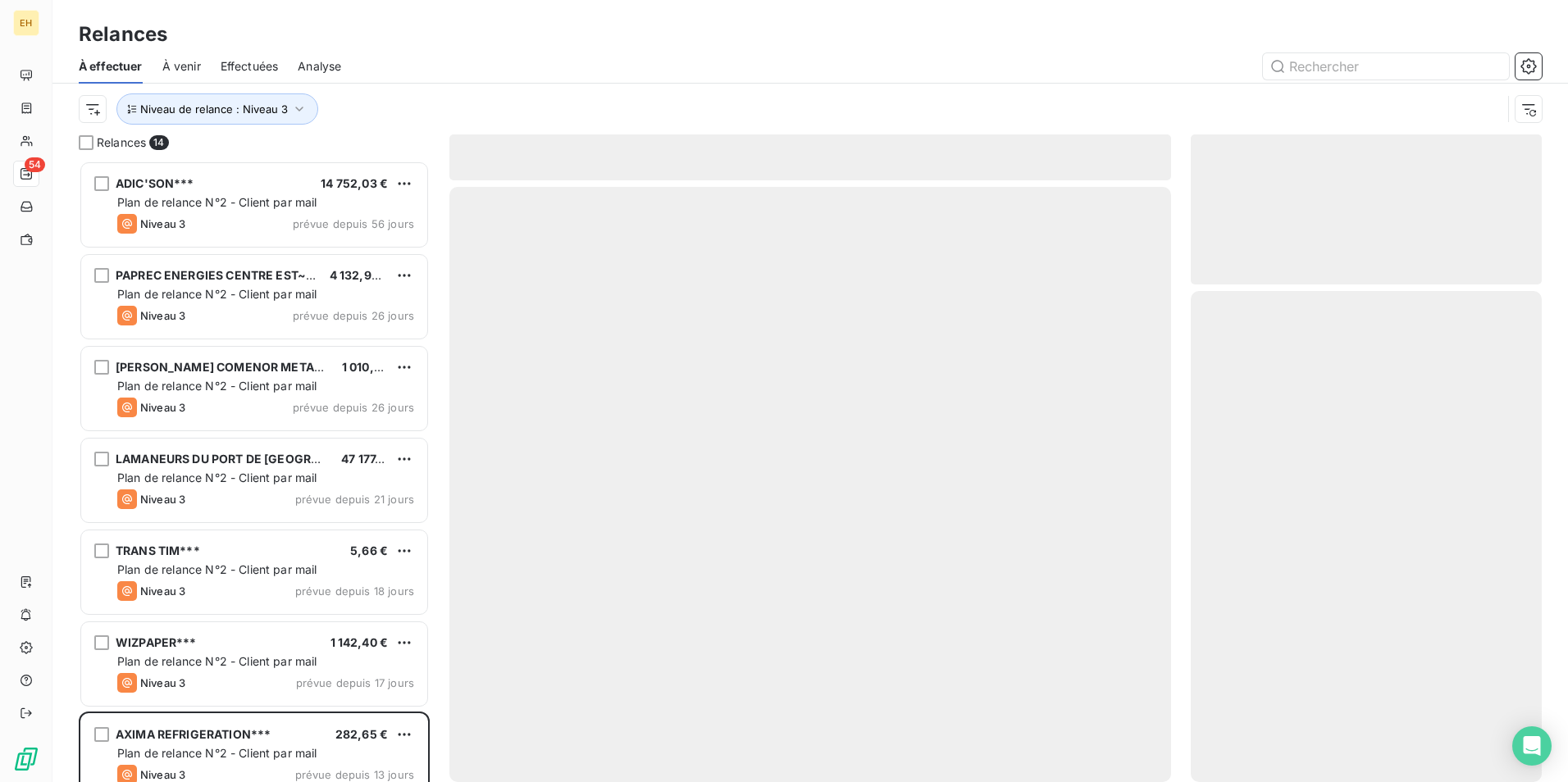
scroll to position [609, 339]
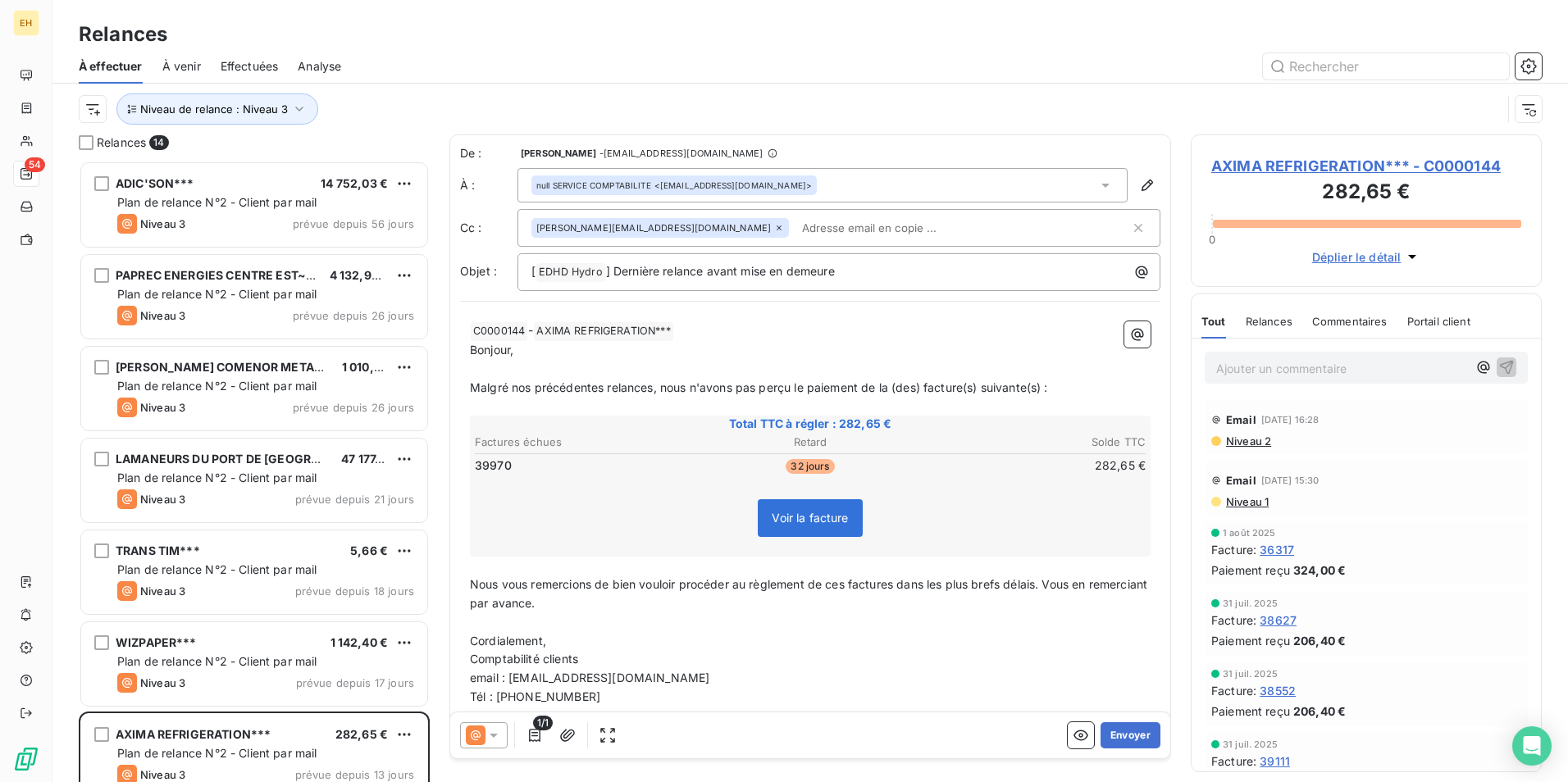
click at [775, 227] on icon at bounding box center [779, 227] width 9 height 9
click at [685, 227] on input "text" at bounding box center [838, 227] width 615 height 25
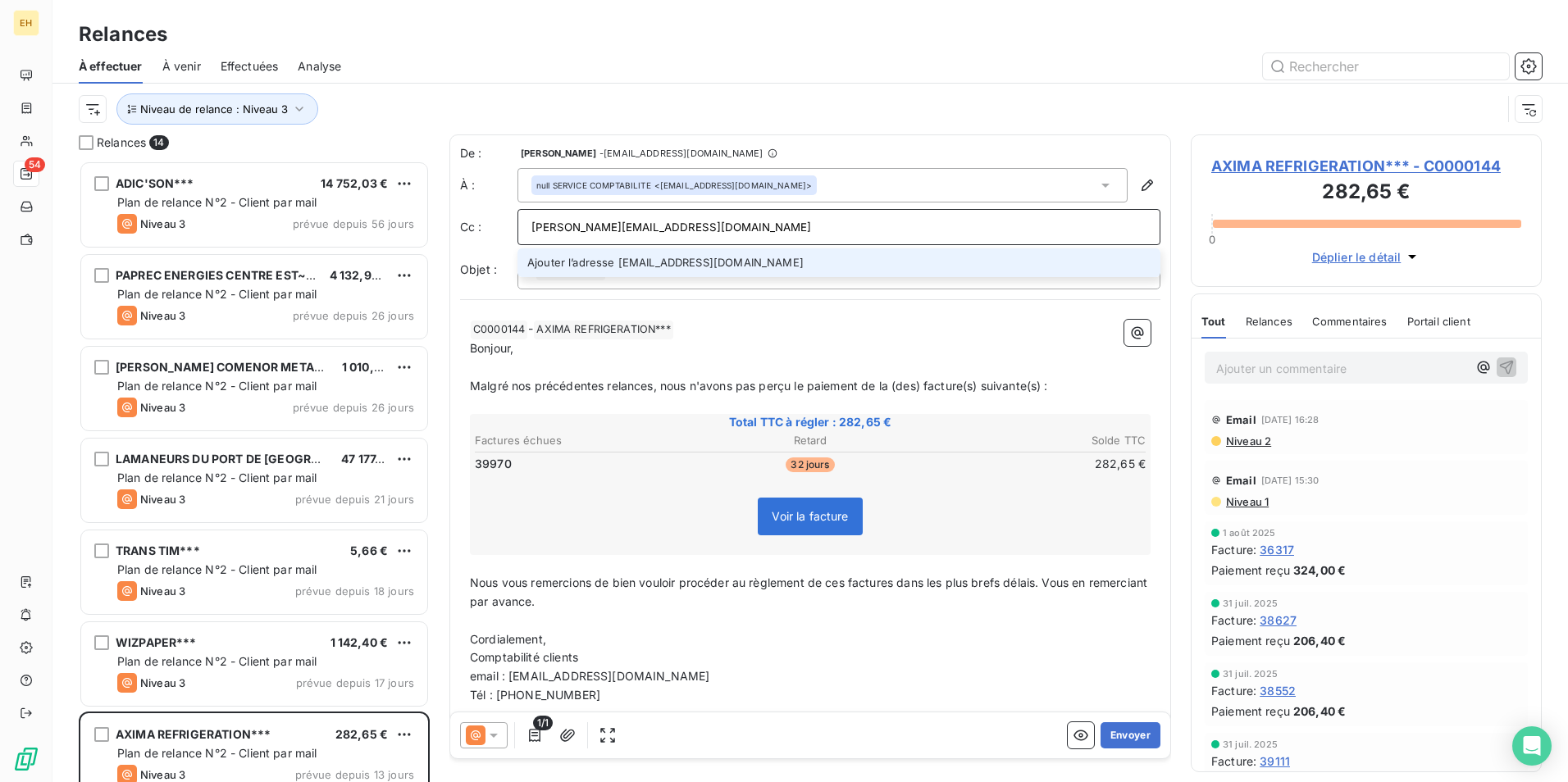
type input "louis.youaleu@equans.com"
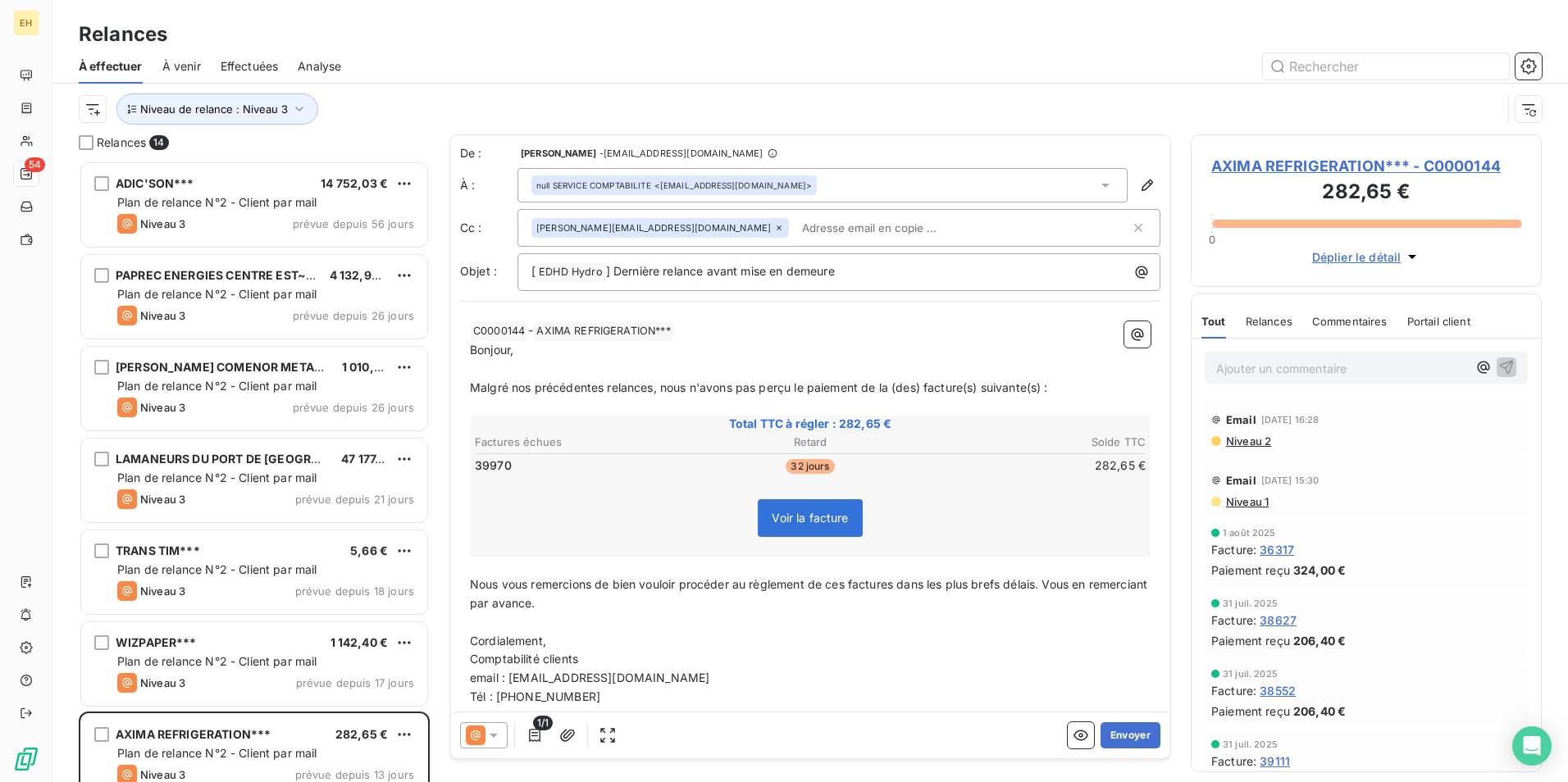
click at [649, 389] on span "Malgré nos précédentes relances, nous n'avons pas perçu le paiement de la (des)…" at bounding box center [759, 388] width 579 height 14
click at [651, 388] on span "Malgré nos précédentes relances, nous n'avons pas perçu le paiement de la (des)…" at bounding box center [759, 388] width 579 height 14
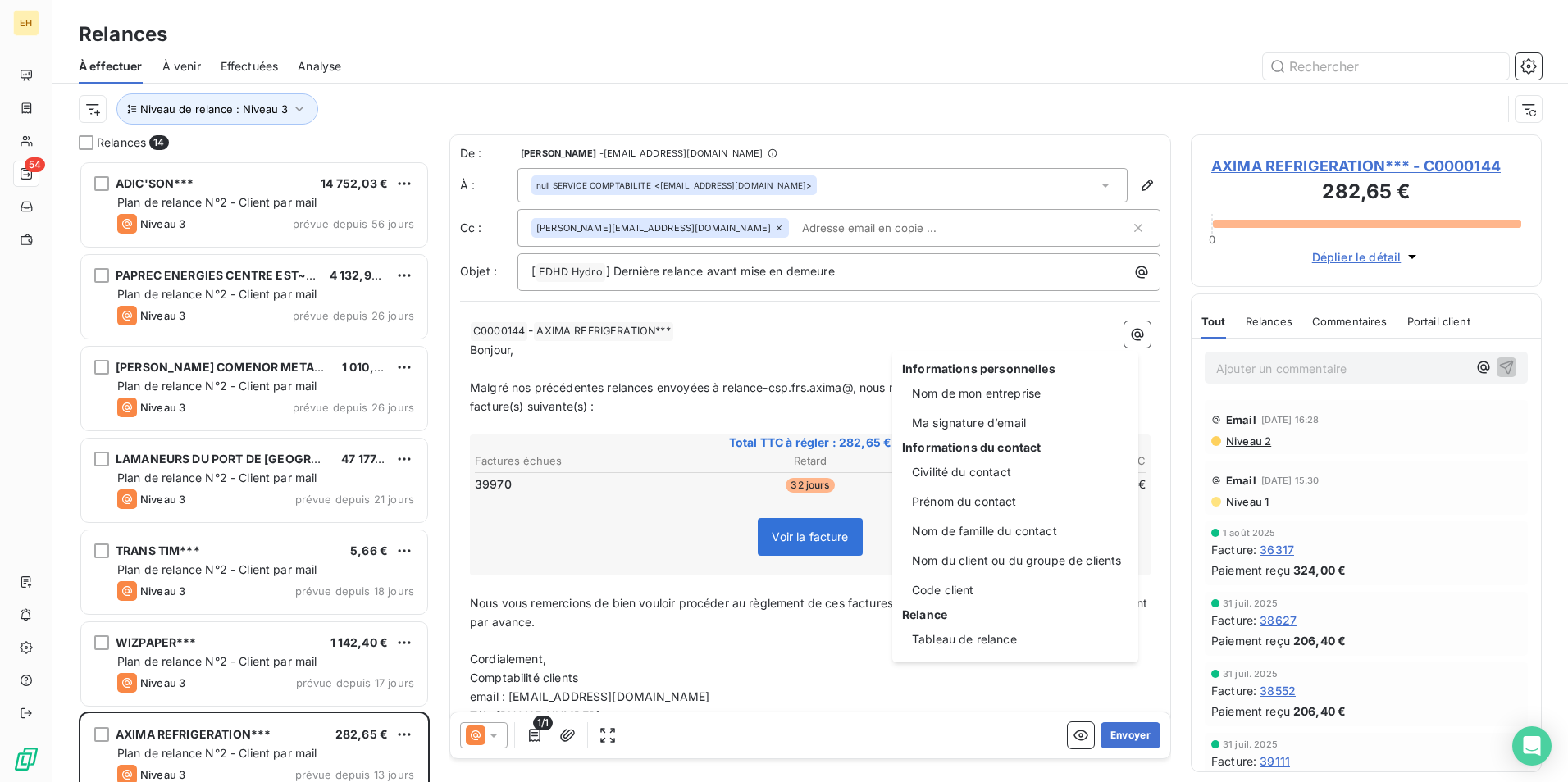
click at [854, 392] on html "EH 54 Relances À effectuer À venir Effectuées Analyse Niveau de relance : Nivea…" at bounding box center [784, 391] width 1568 height 782
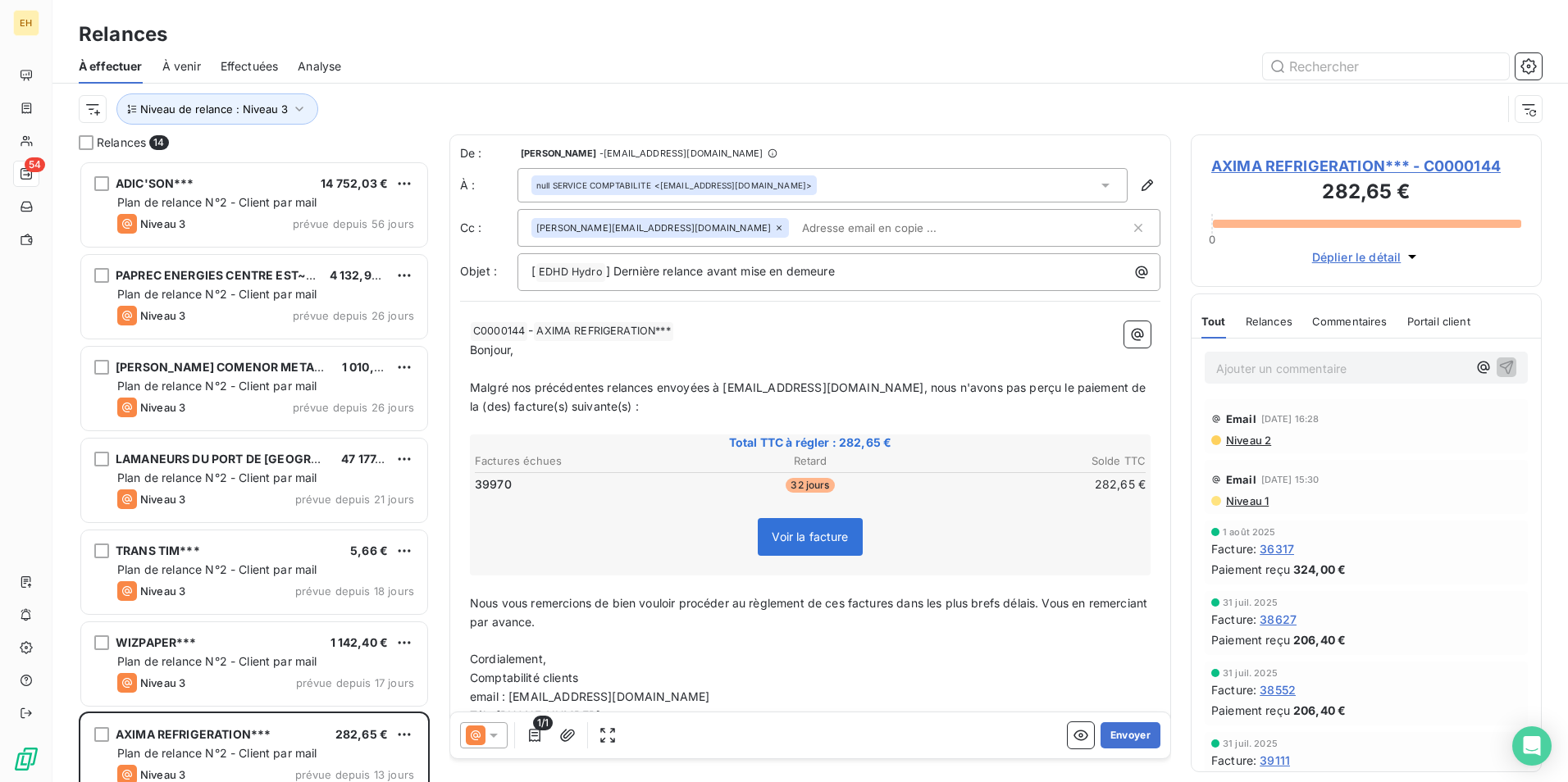
scroll to position [0, 0]
click at [1101, 736] on button "Envoyer" at bounding box center [1130, 735] width 60 height 27
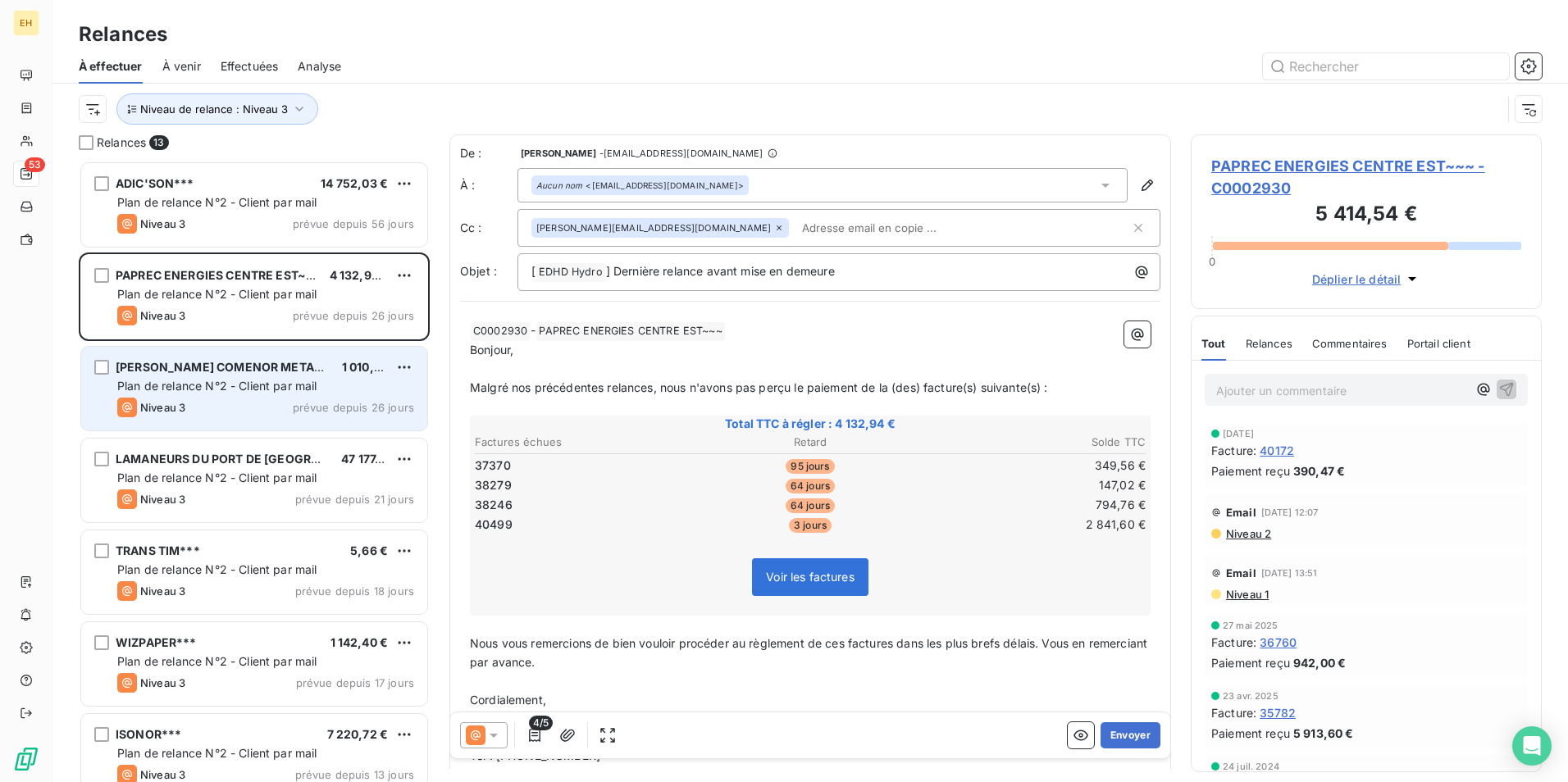
click at [324, 374] on div "BOONE COMENOR METALIMPEX~~~ 1 010,40 €" at bounding box center [265, 367] width 297 height 15
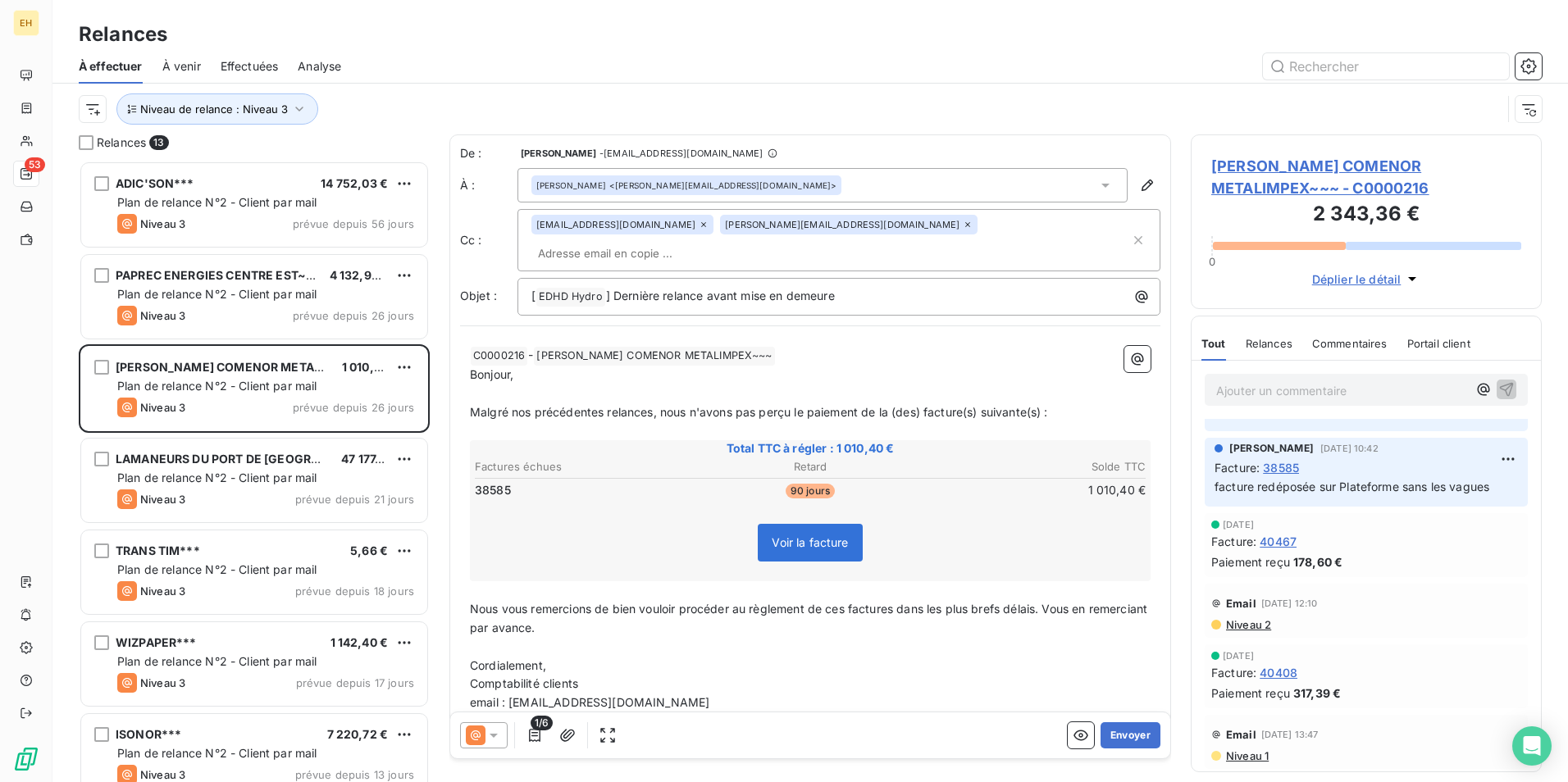
scroll to position [574, 0]
click at [1259, 620] on span "Niveau 2" at bounding box center [1247, 618] width 46 height 13
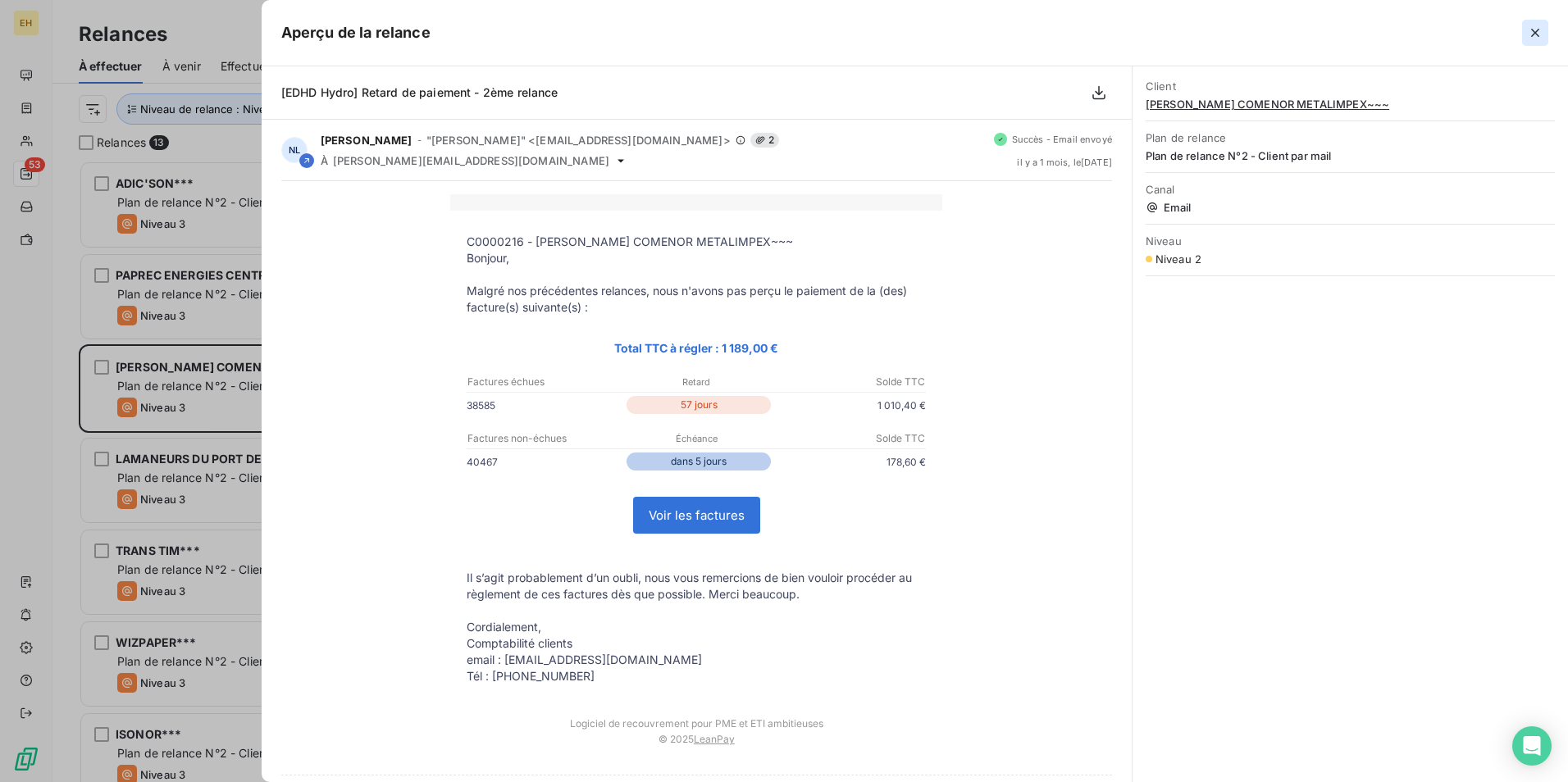
click at [1540, 28] on icon "button" at bounding box center [1534, 33] width 16 height 16
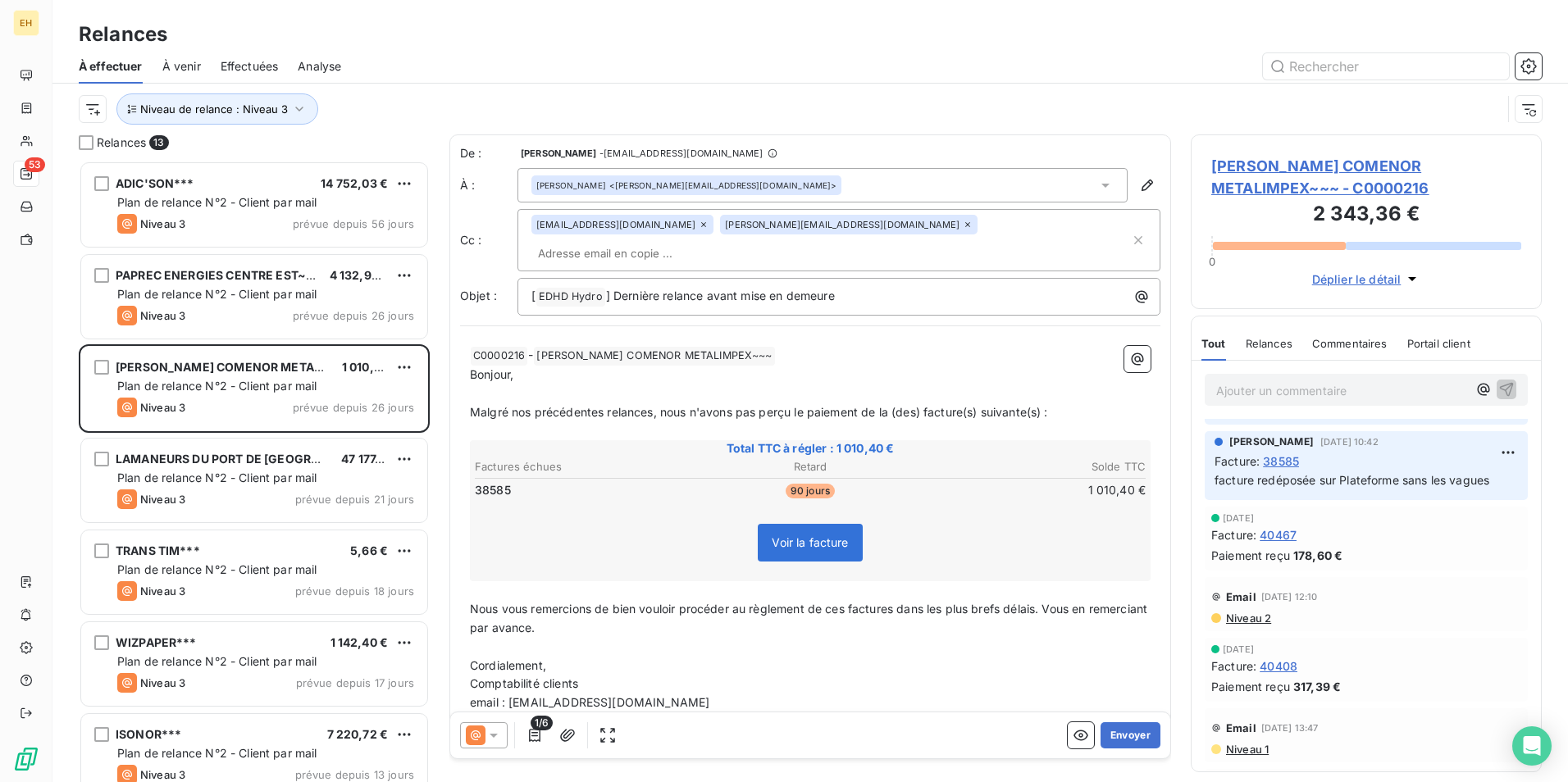
click at [499, 734] on icon at bounding box center [493, 735] width 16 height 16
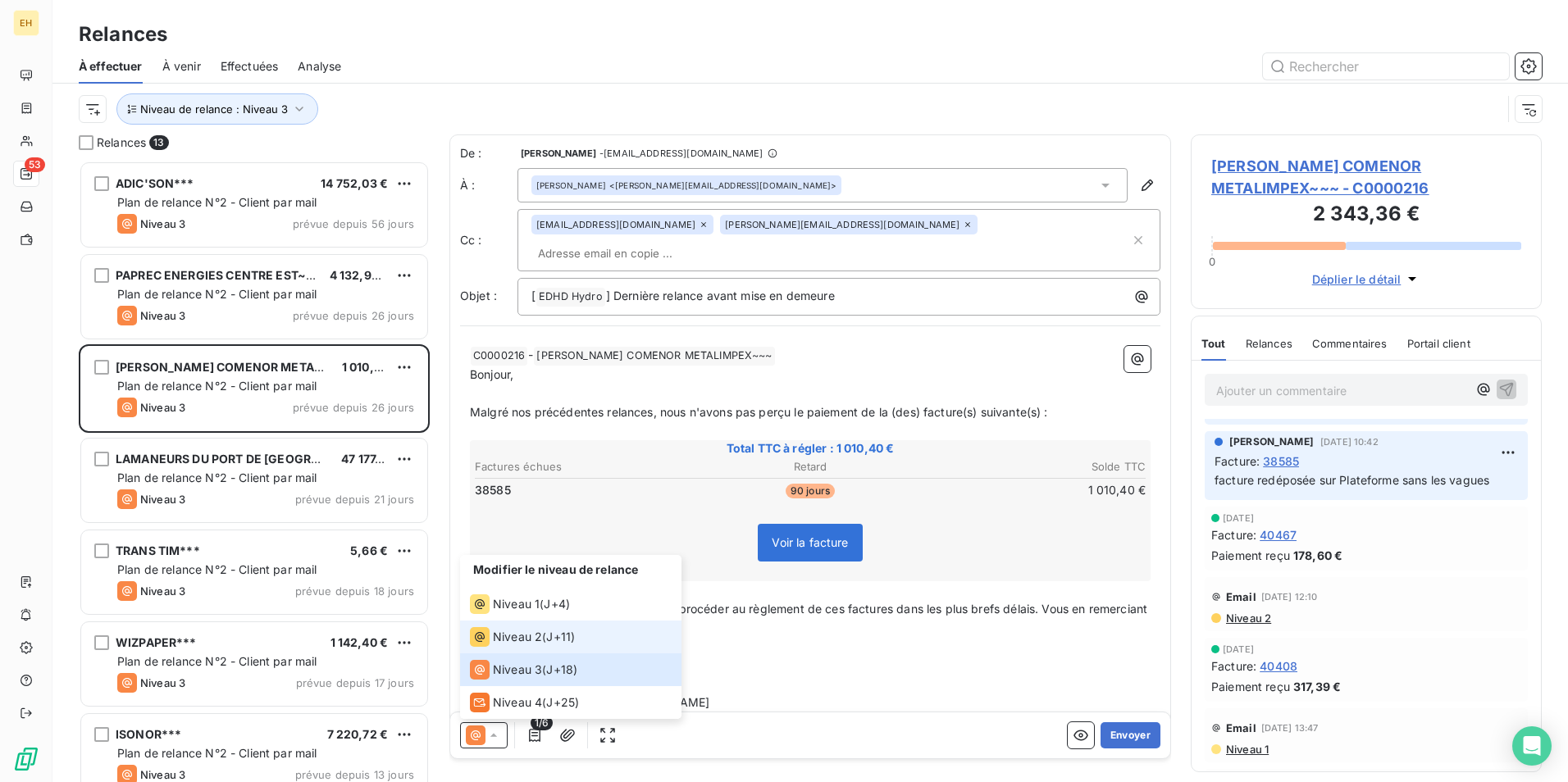
click at [558, 637] on span "J+11 )" at bounding box center [560, 637] width 28 height 16
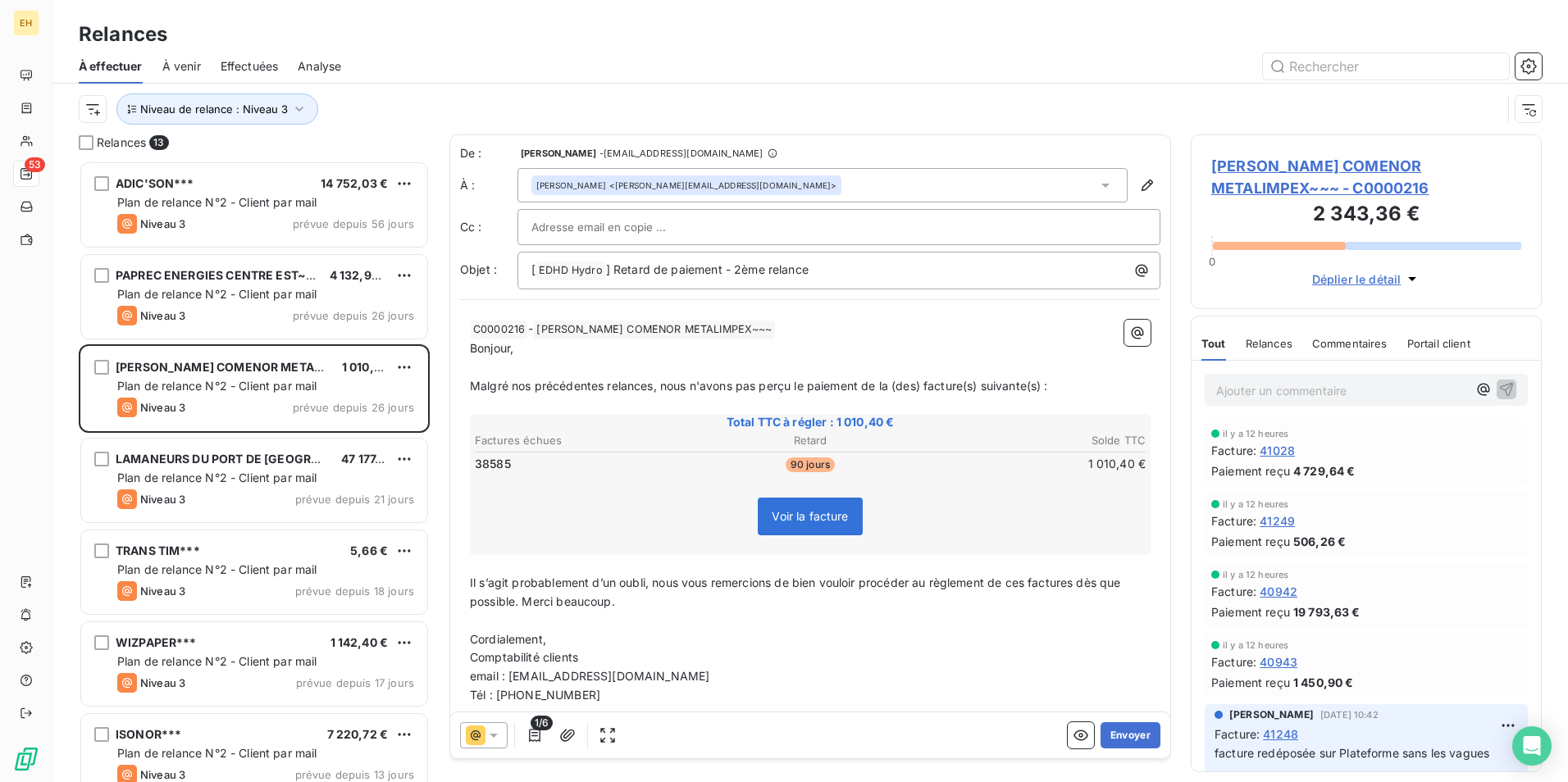
click at [1295, 162] on span "BOONE COMENOR METALIMPEX~~~ - C0000216" at bounding box center [1366, 177] width 310 height 45
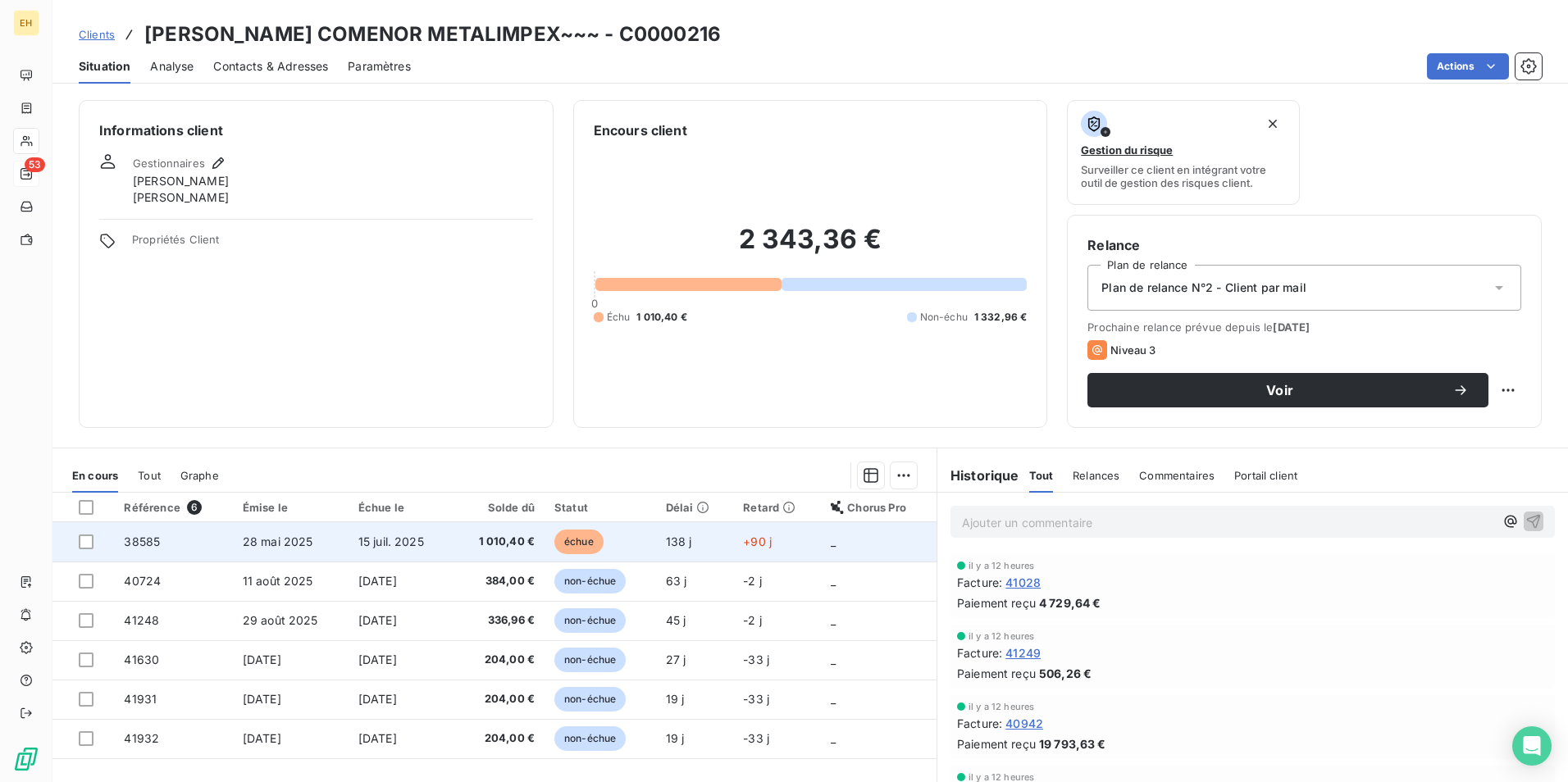
click at [533, 530] on td "1 010,40 €" at bounding box center [499, 542] width 93 height 40
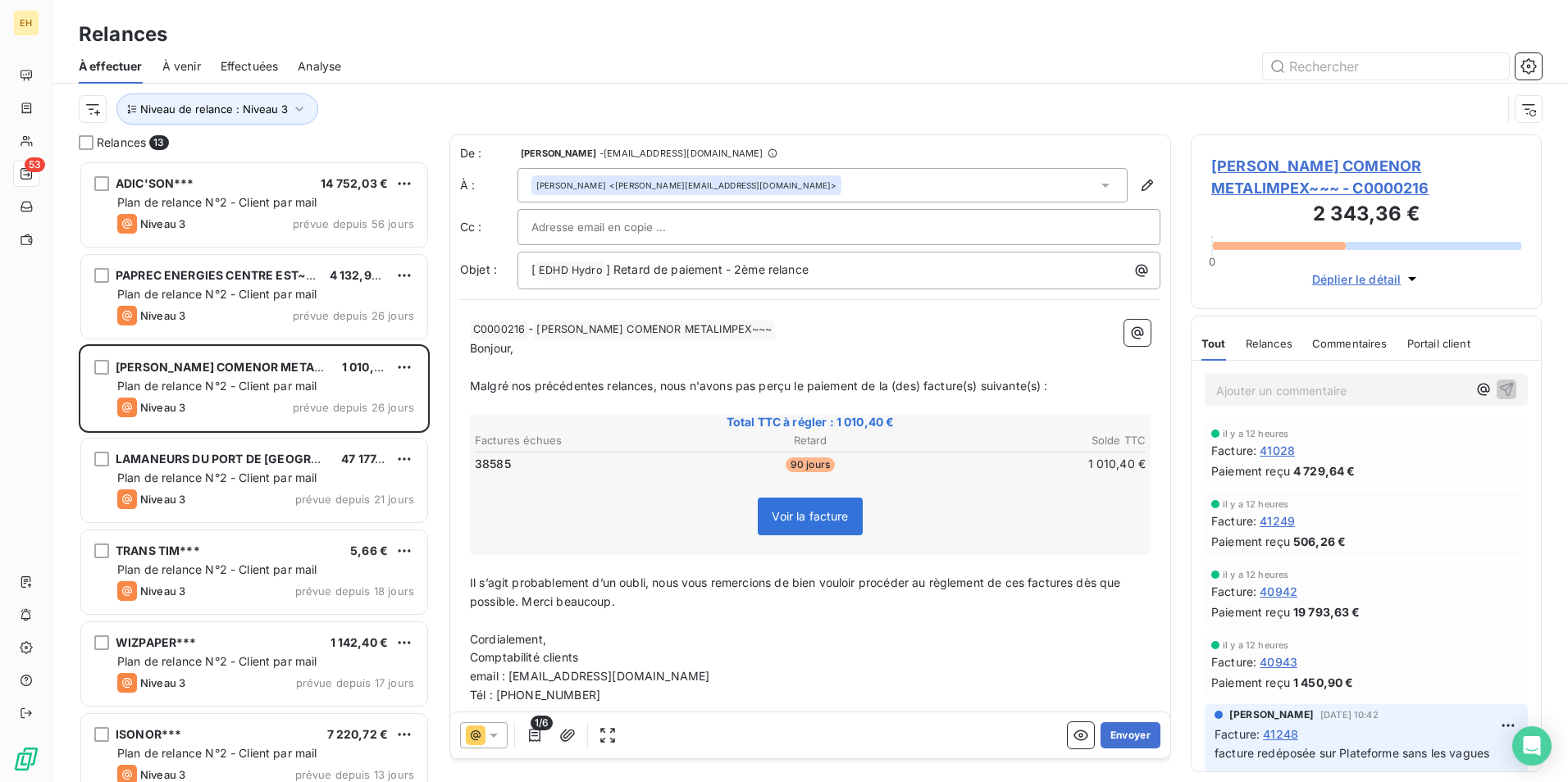
scroll to position [609, 339]
click at [490, 739] on icon at bounding box center [493, 735] width 16 height 16
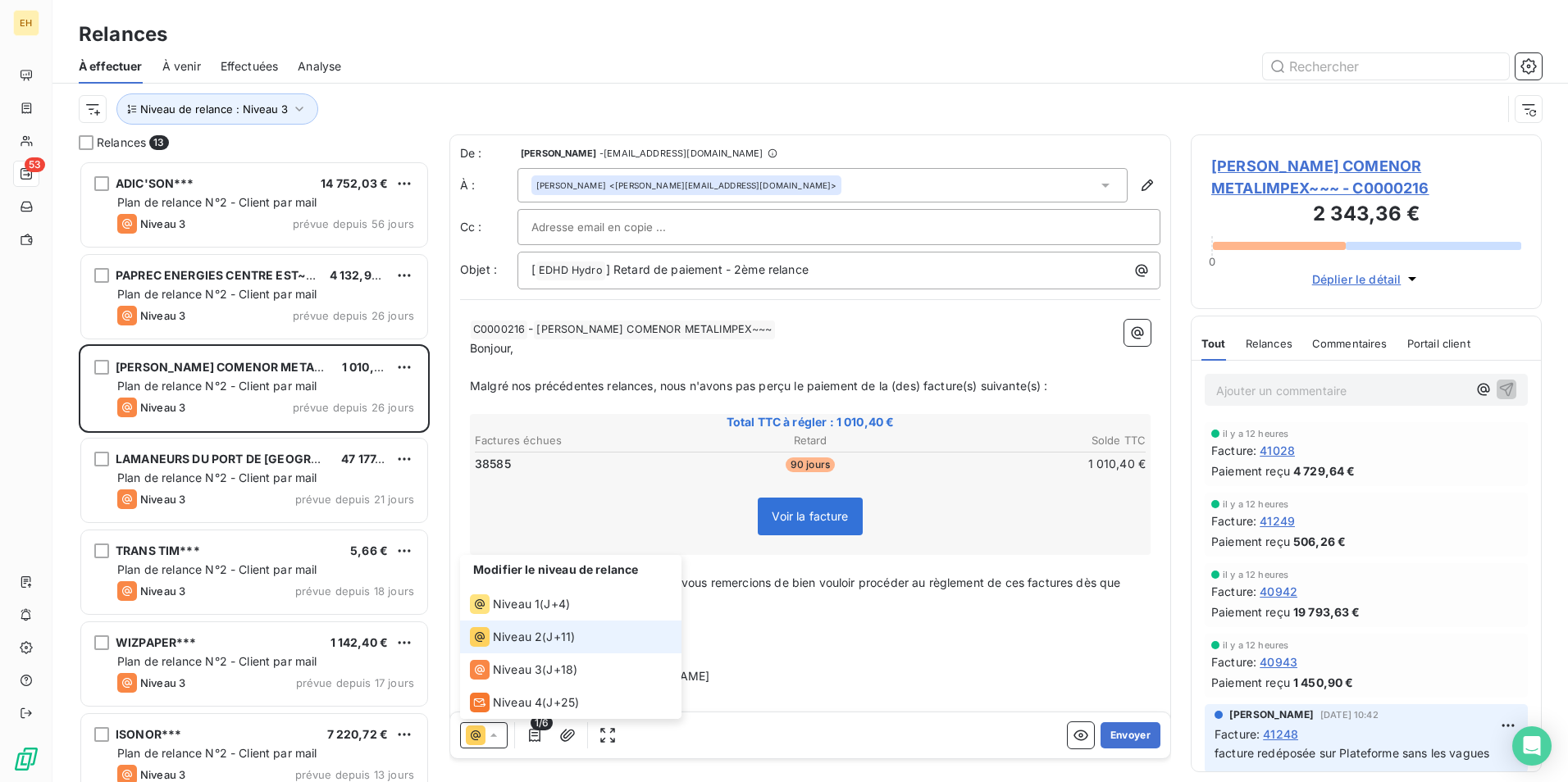
click at [567, 627] on div "Niveau 2 ( J+11 )" at bounding box center [523, 637] width 105 height 20
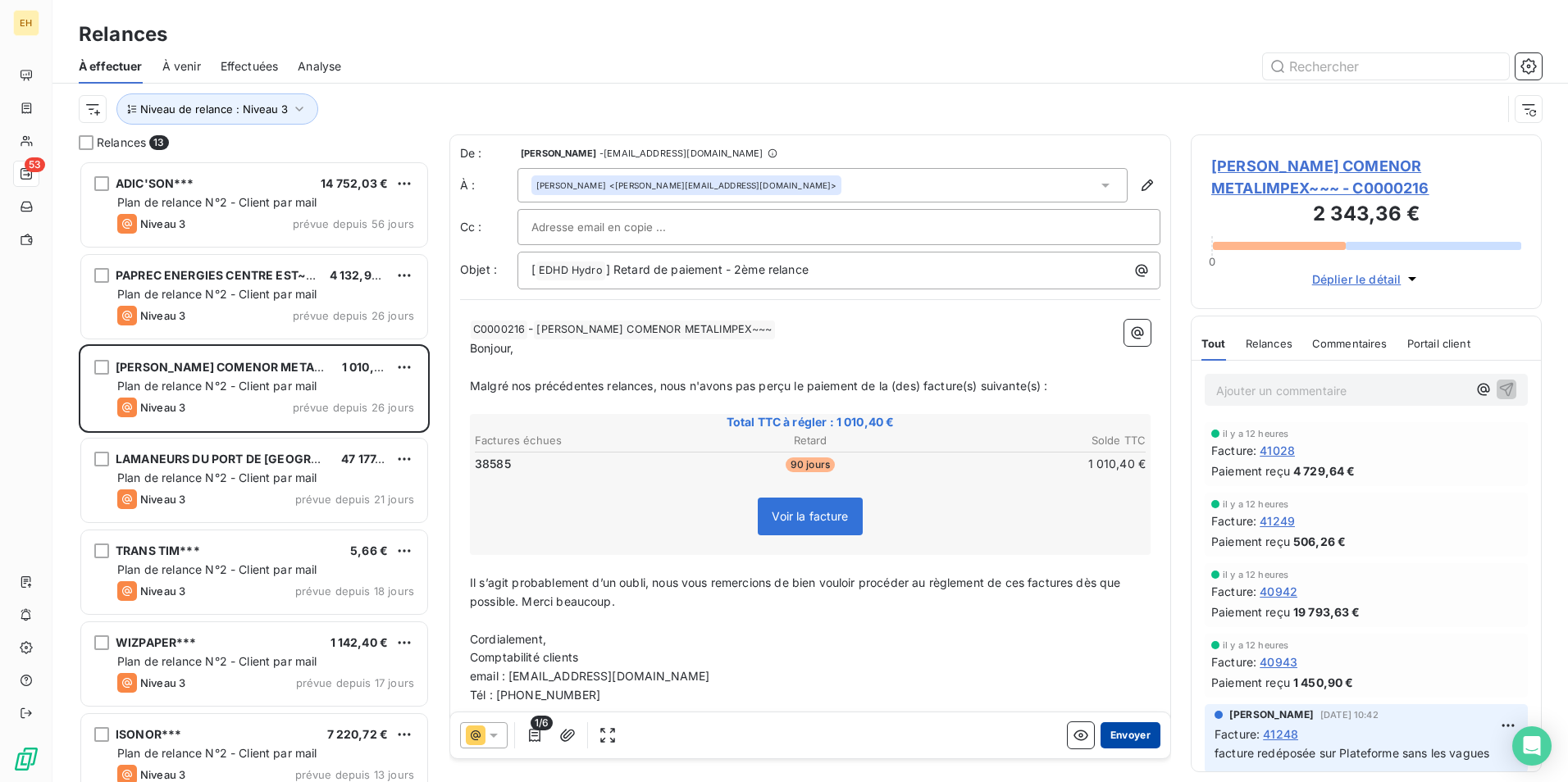
click at [1137, 735] on button "Envoyer" at bounding box center [1130, 735] width 60 height 27
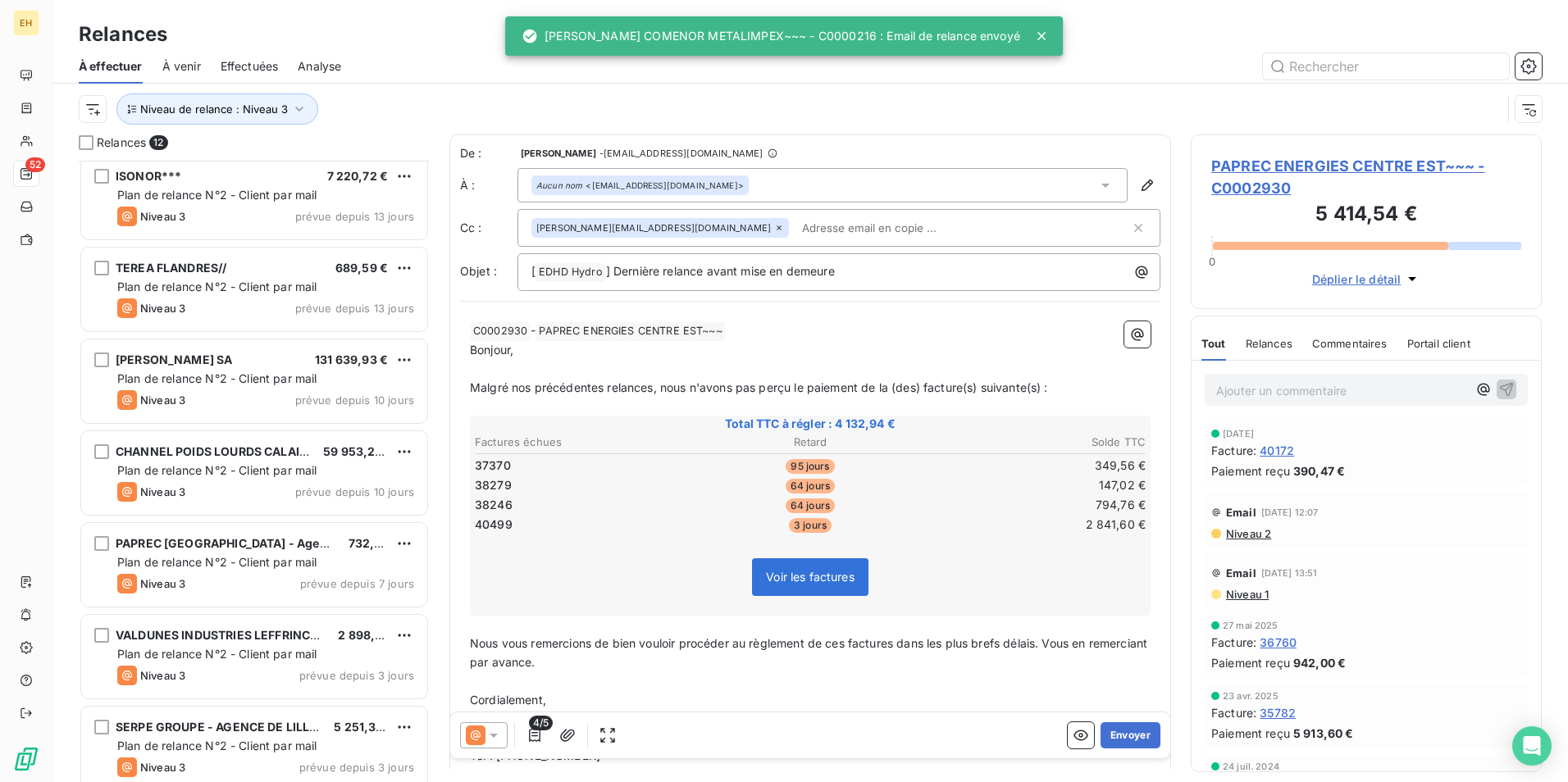
scroll to position [481, 0]
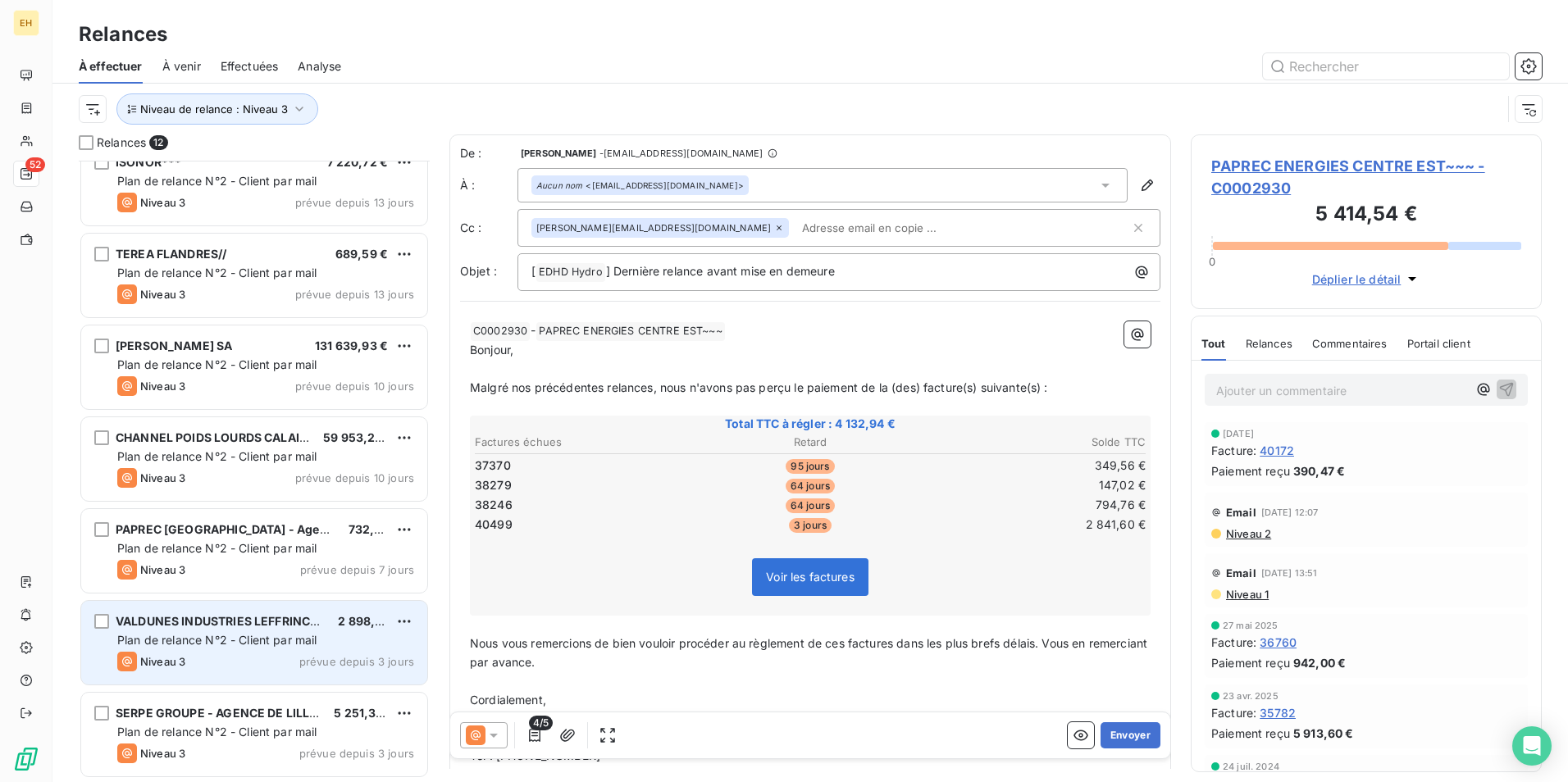
click at [195, 632] on div "Plan de relance N°2 - Client par mail" at bounding box center [265, 639] width 297 height 16
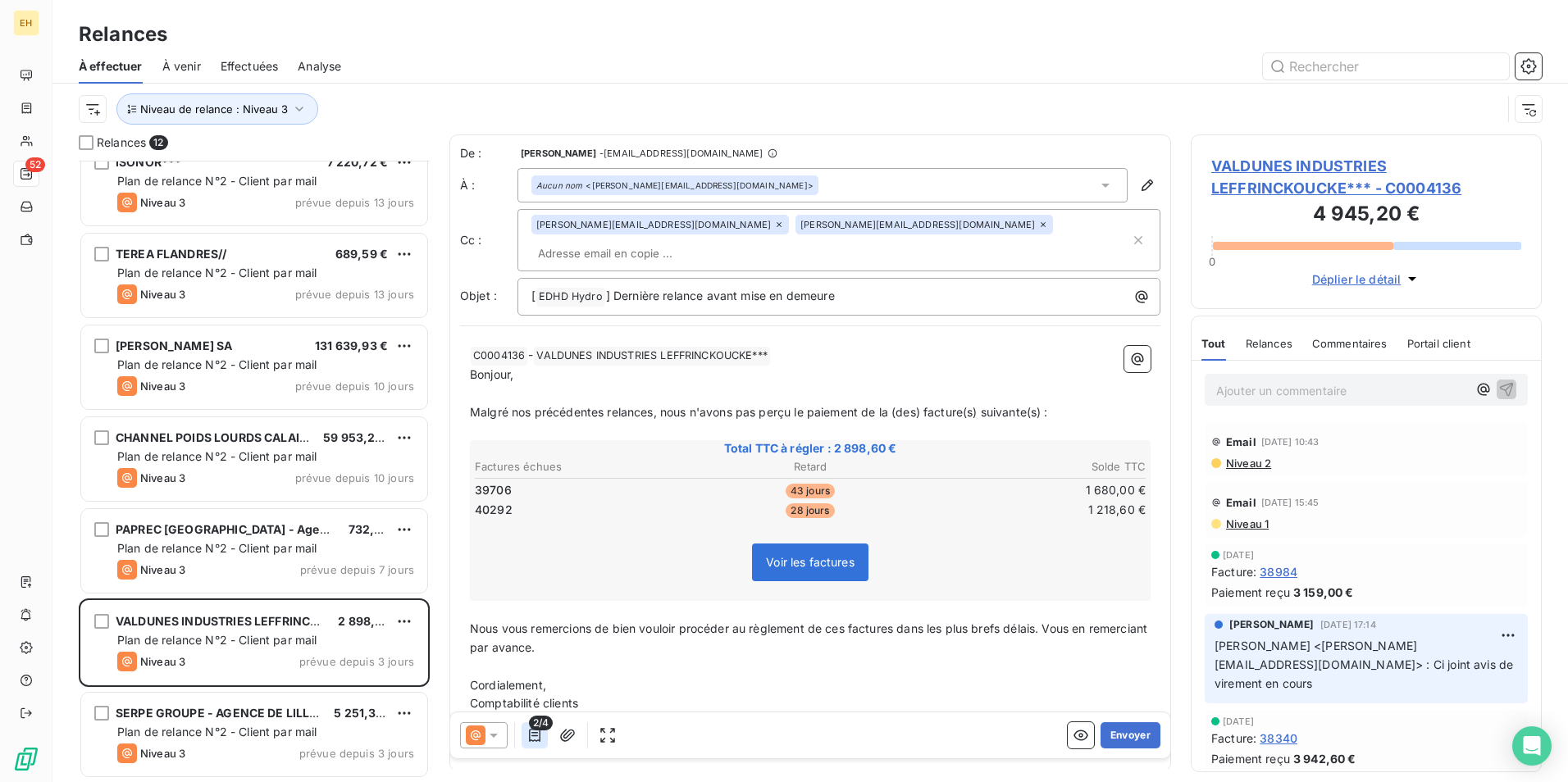
click at [533, 742] on icon "button" at bounding box center [534, 735] width 16 height 16
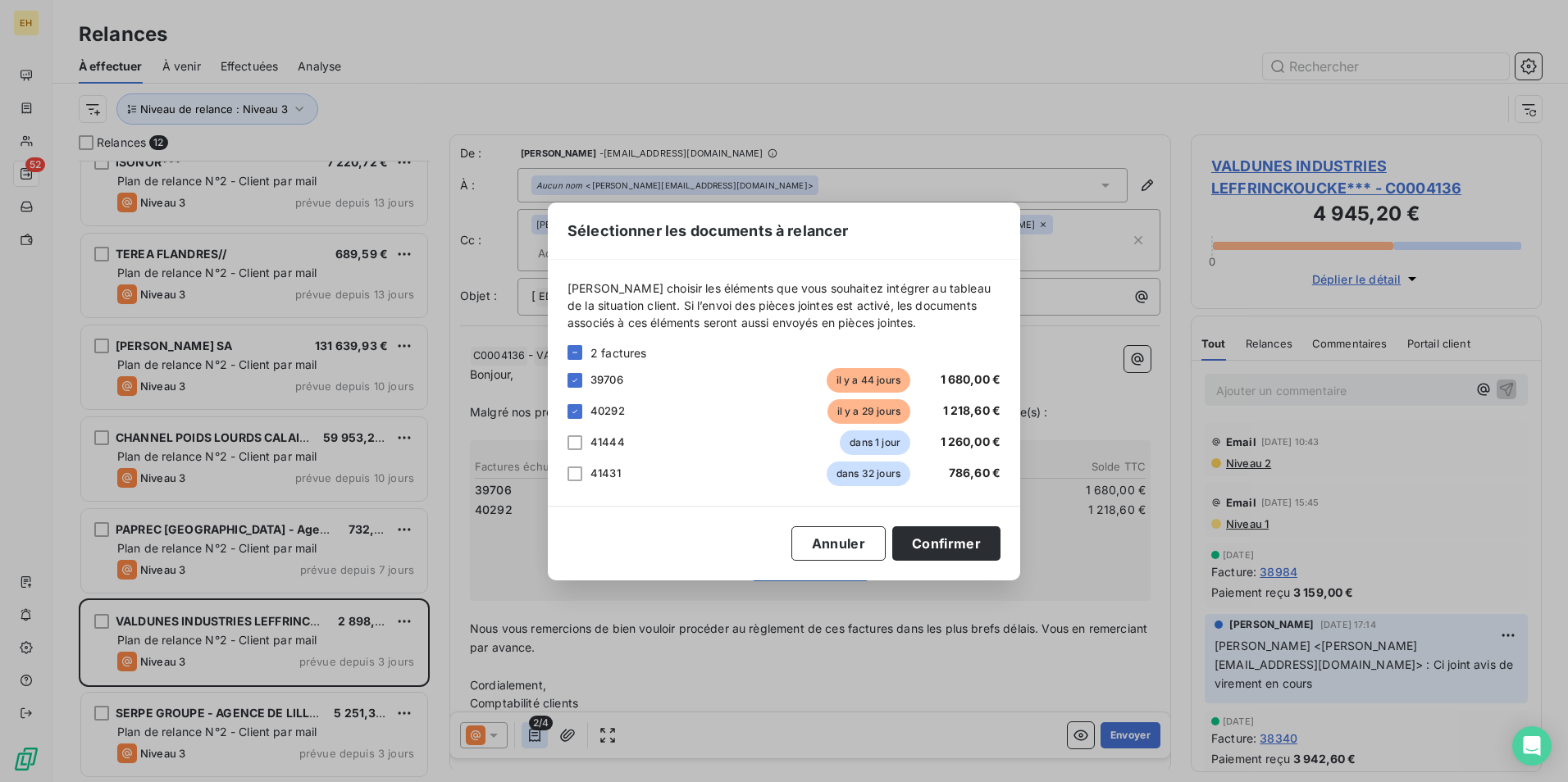
click at [533, 742] on div "Sélectionner les documents à relancer Veuillez choisir les éléments que vous so…" at bounding box center [784, 391] width 1568 height 782
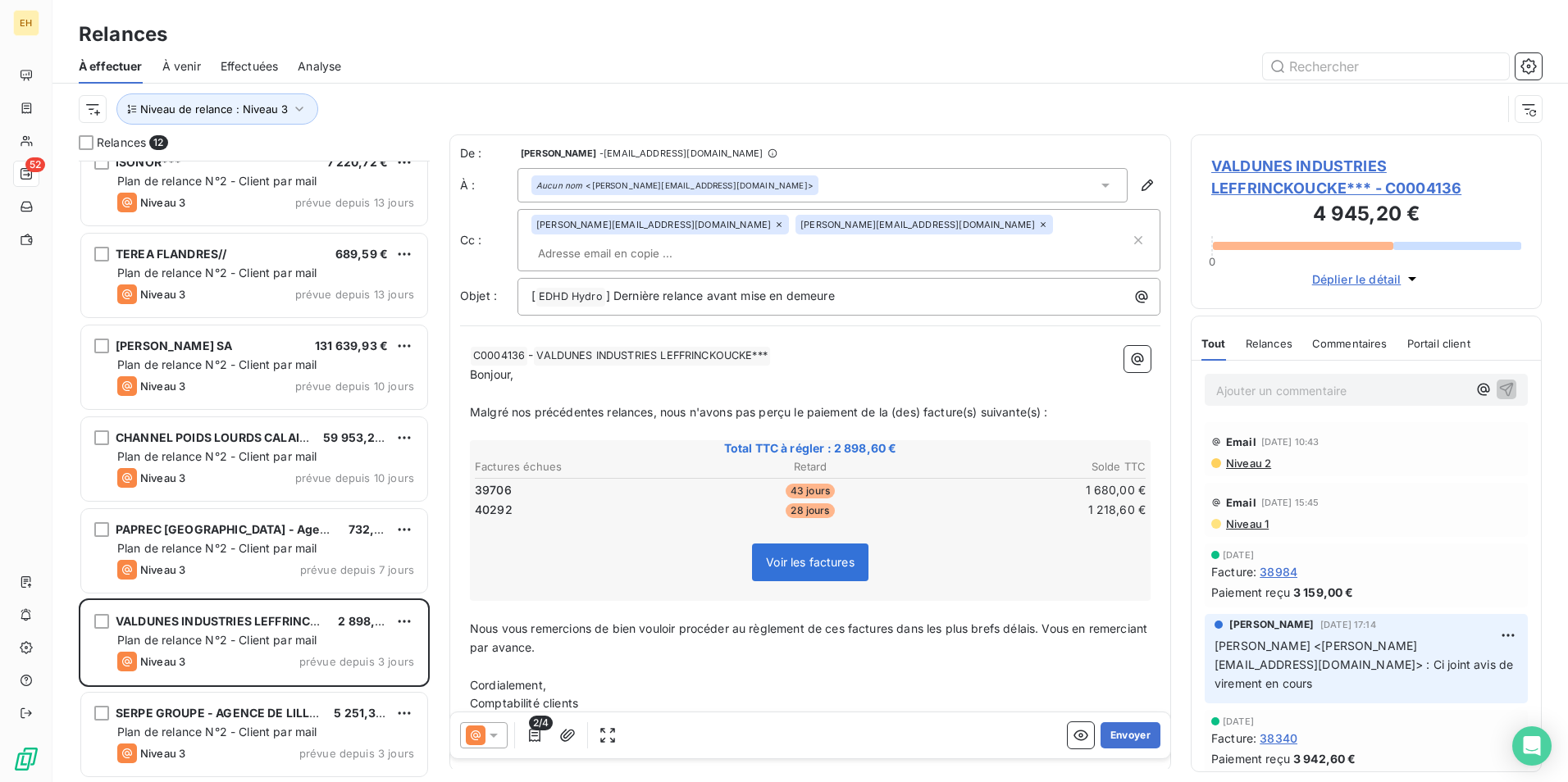
click at [1007, 86] on div "Niveau de relance : Niveau 3" at bounding box center [811, 108] width 1463 height 51
click at [1282, 168] on span "VALDUNES INDUSTRIES LEFFRINCKOUCKE*** - C0004136" at bounding box center [1366, 177] width 310 height 45
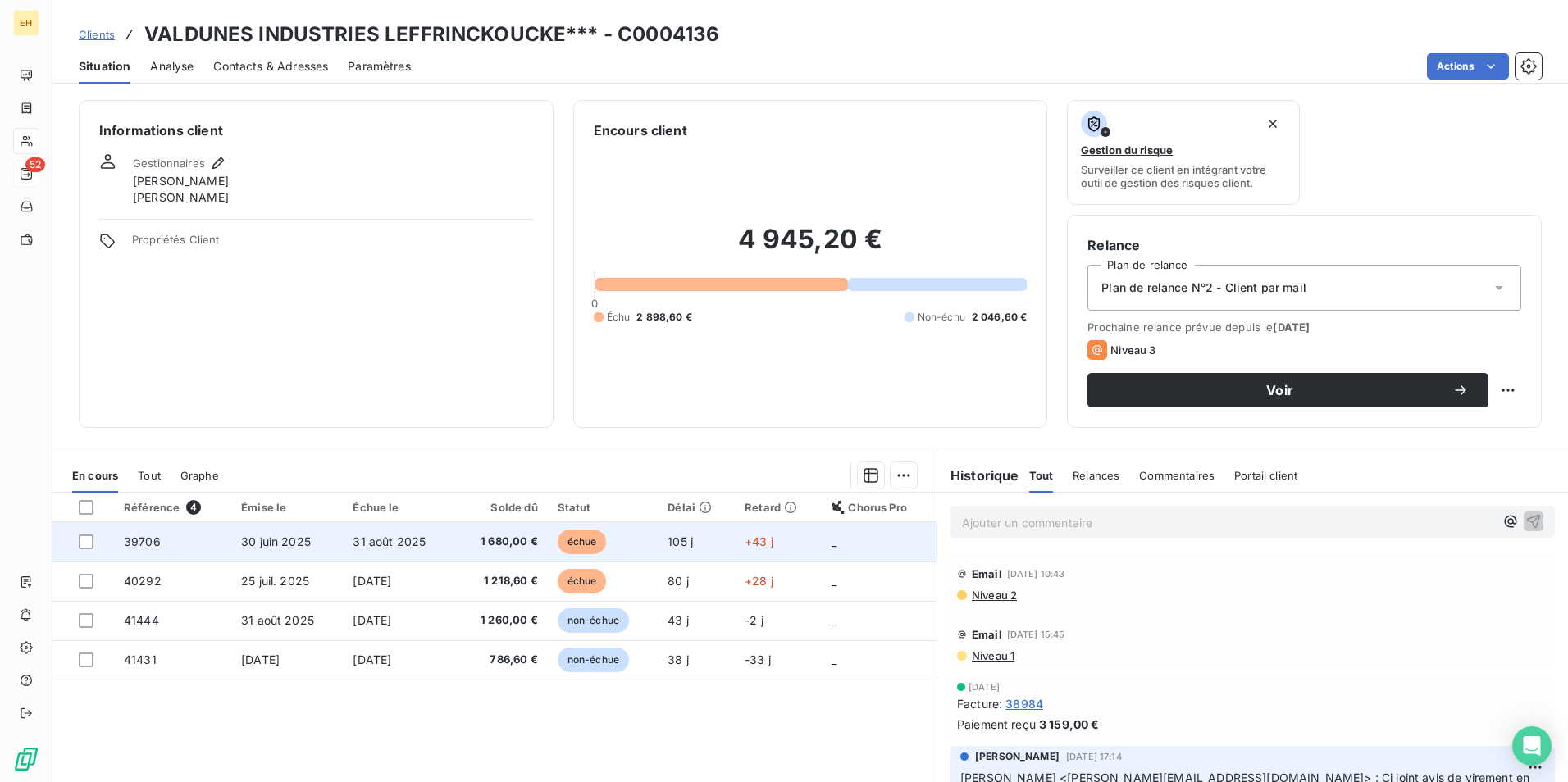
click at [536, 536] on td "1 680,00 €" at bounding box center [501, 542] width 93 height 40
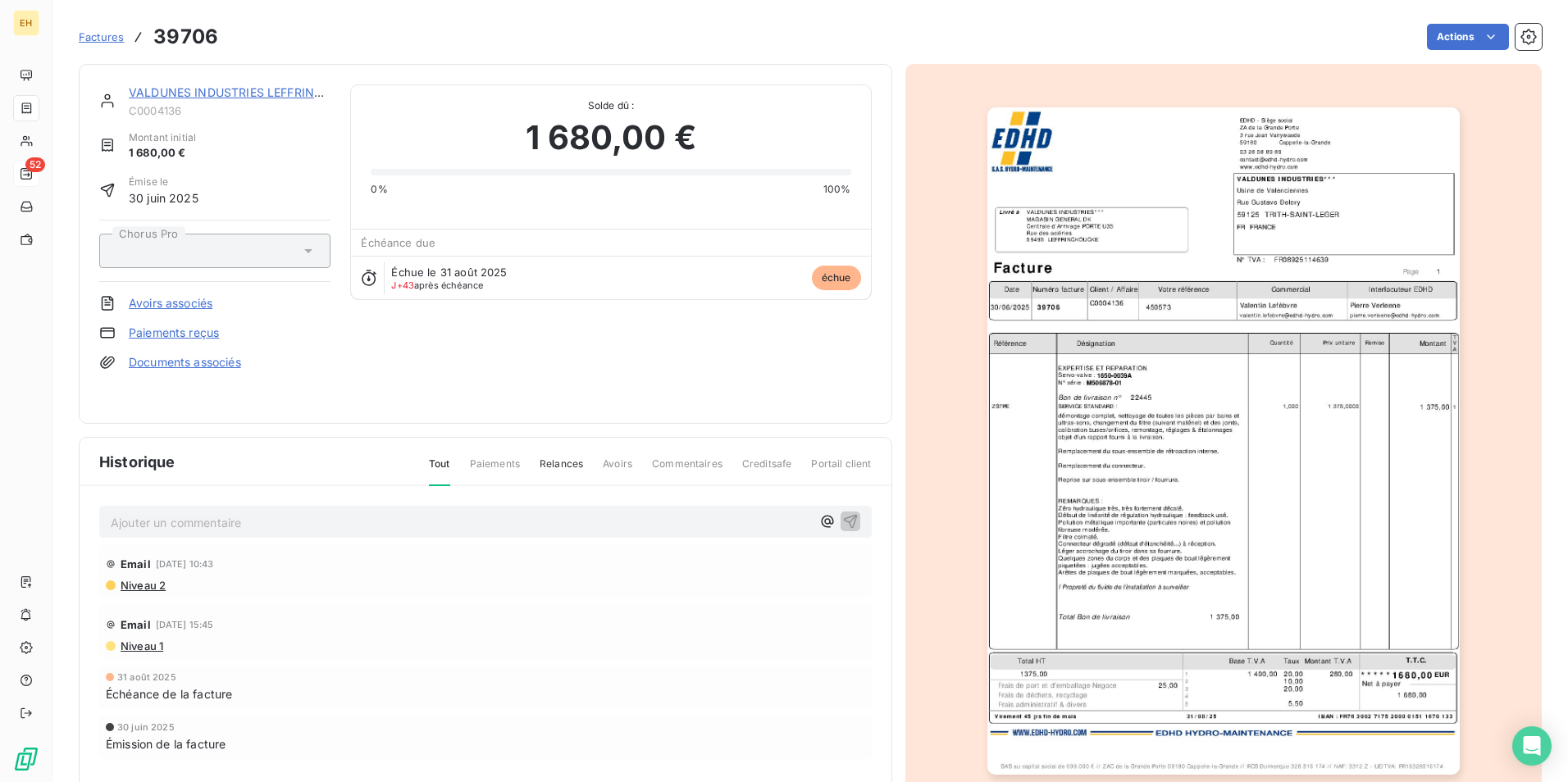
click at [1202, 425] on img "button" at bounding box center [1223, 441] width 472 height 667
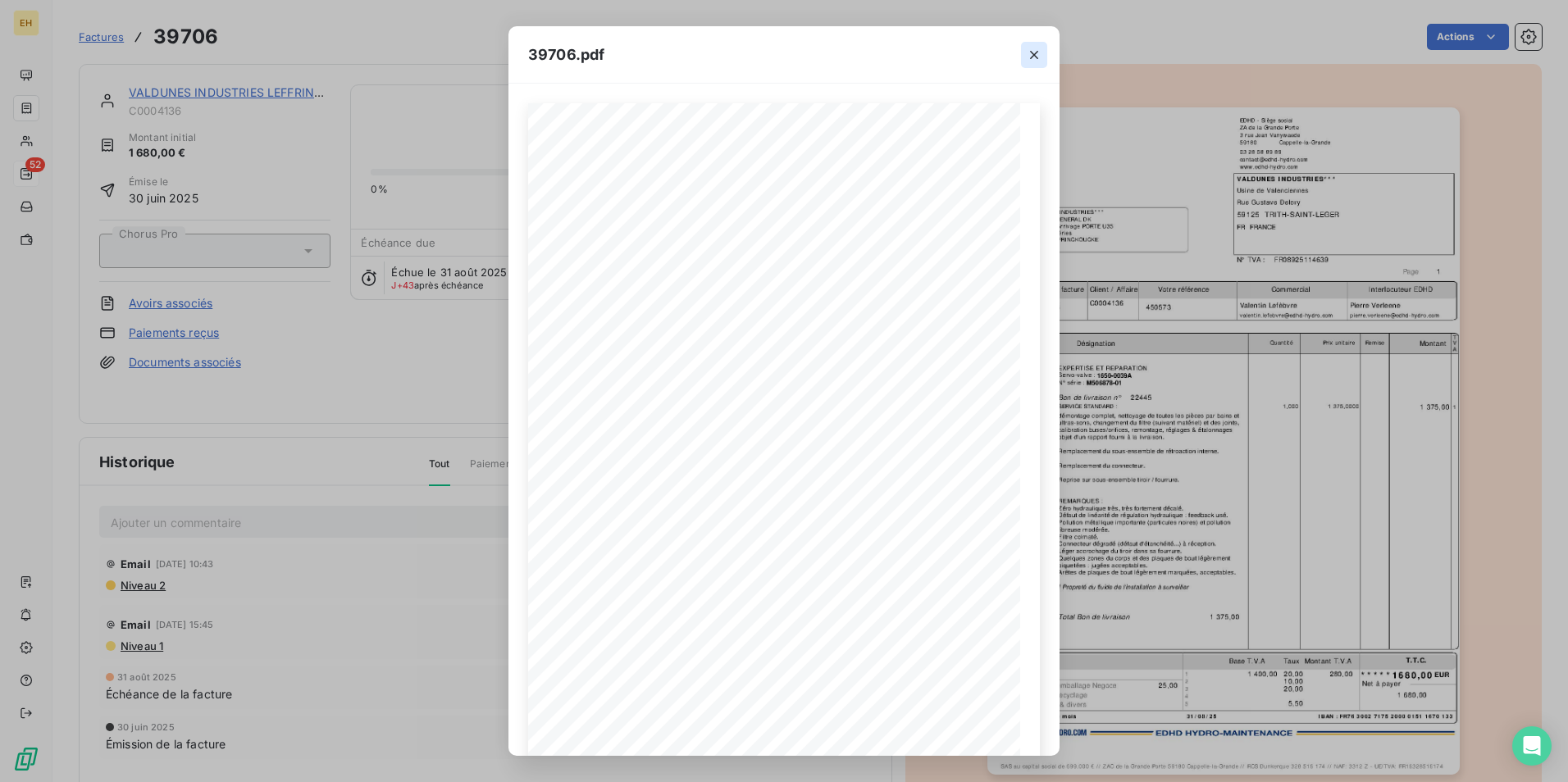
click at [1038, 60] on icon "button" at bounding box center [1033, 54] width 16 height 16
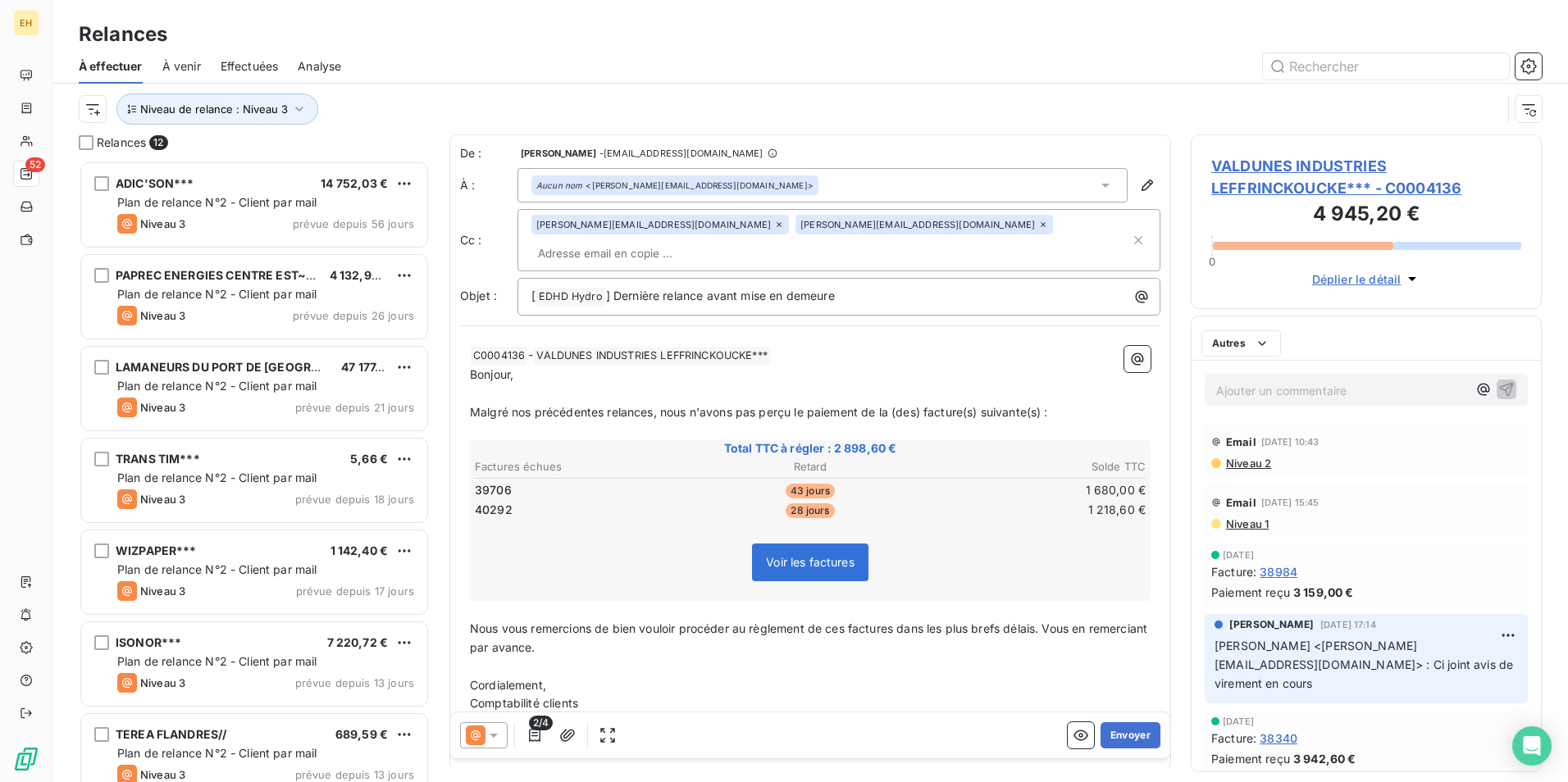
scroll to position [609, 339]
click at [532, 740] on icon "button" at bounding box center [534, 735] width 11 height 13
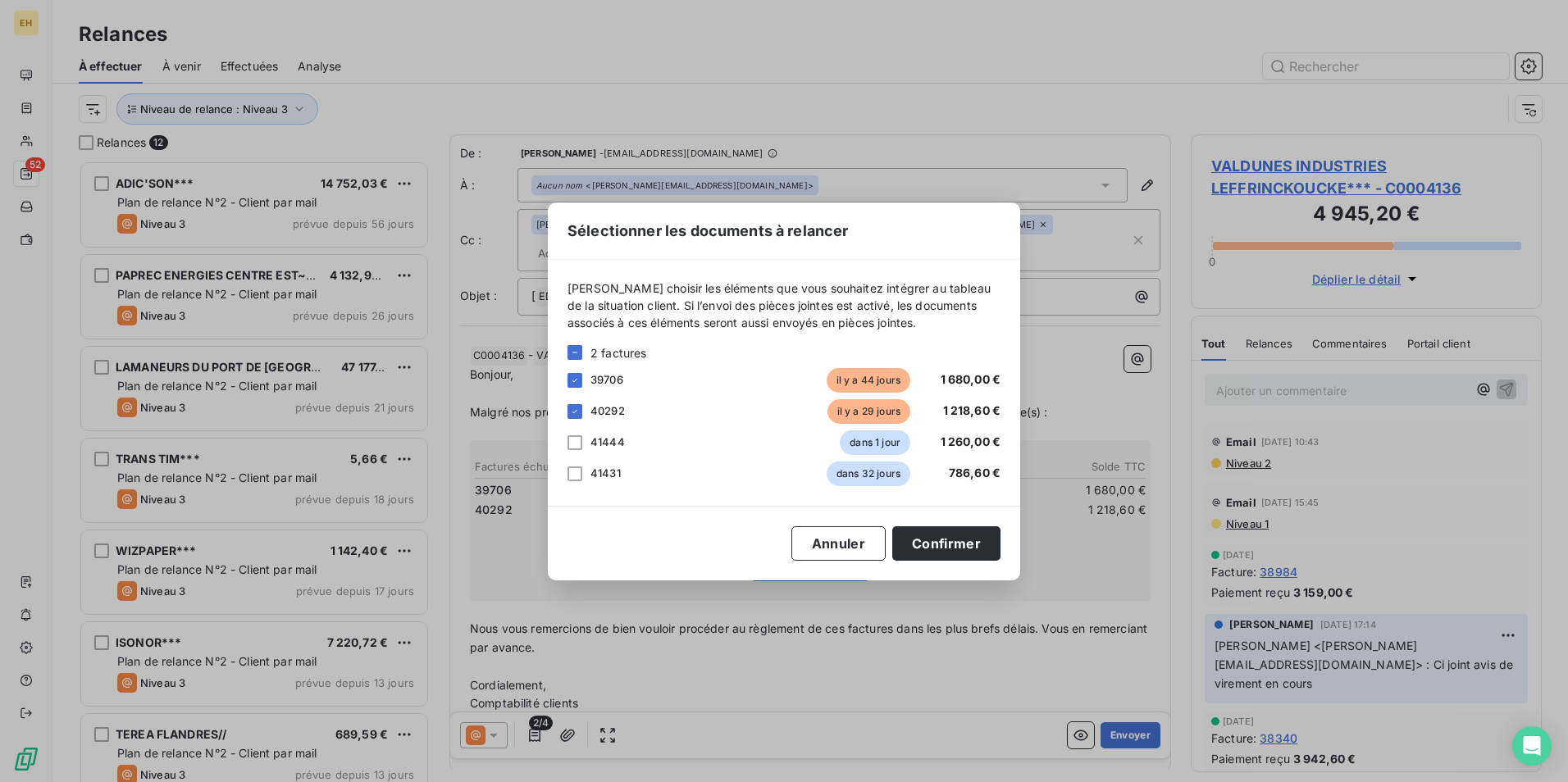
click at [1336, 163] on div "Sélectionner les documents à relancer Veuillez choisir les éléments que vous so…" at bounding box center [784, 391] width 1568 height 782
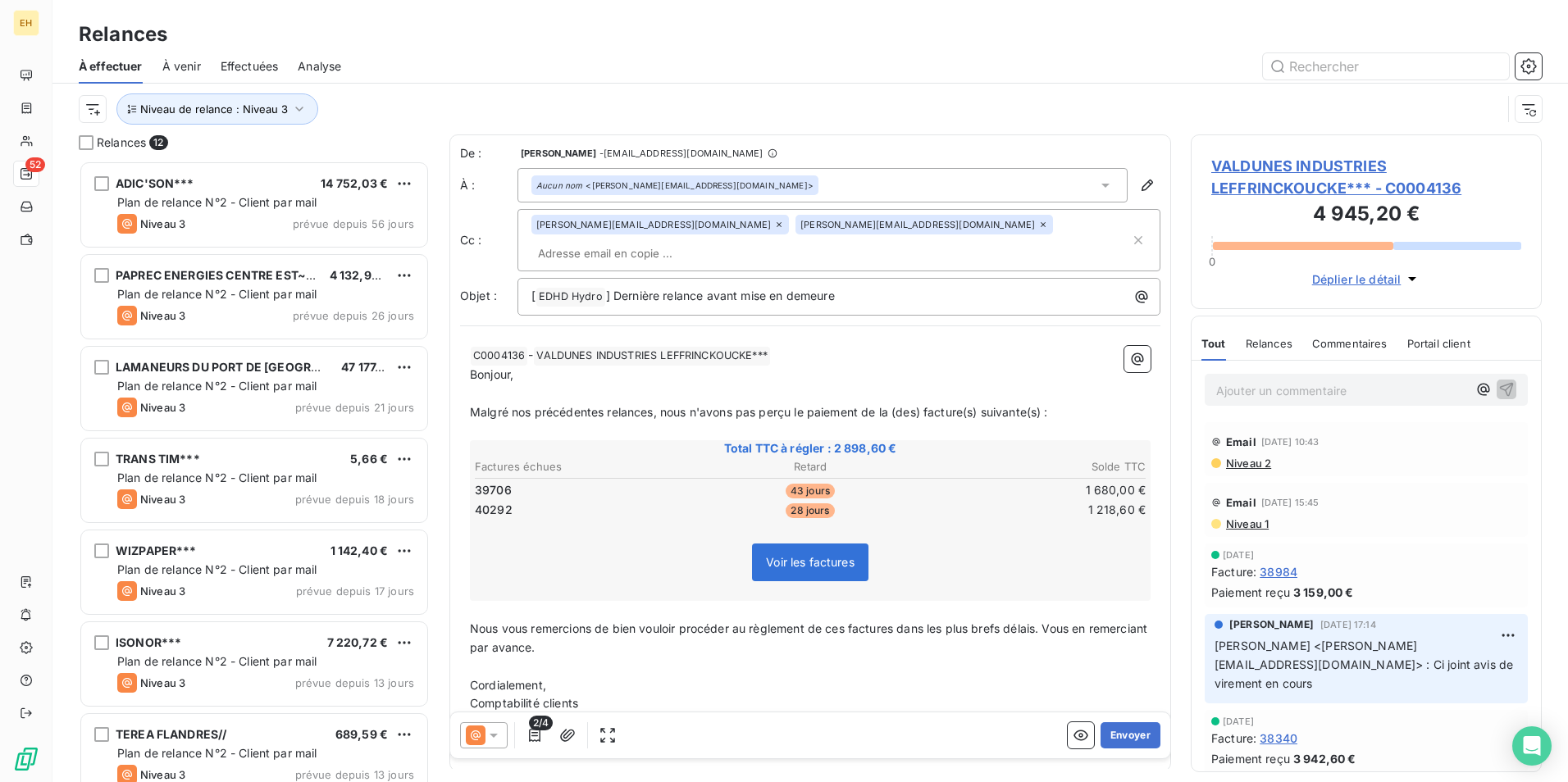
click at [1259, 164] on span "VALDUNES INDUSTRIES LEFFRINCKOUCKE*** - C0004136" at bounding box center [1366, 177] width 310 height 45
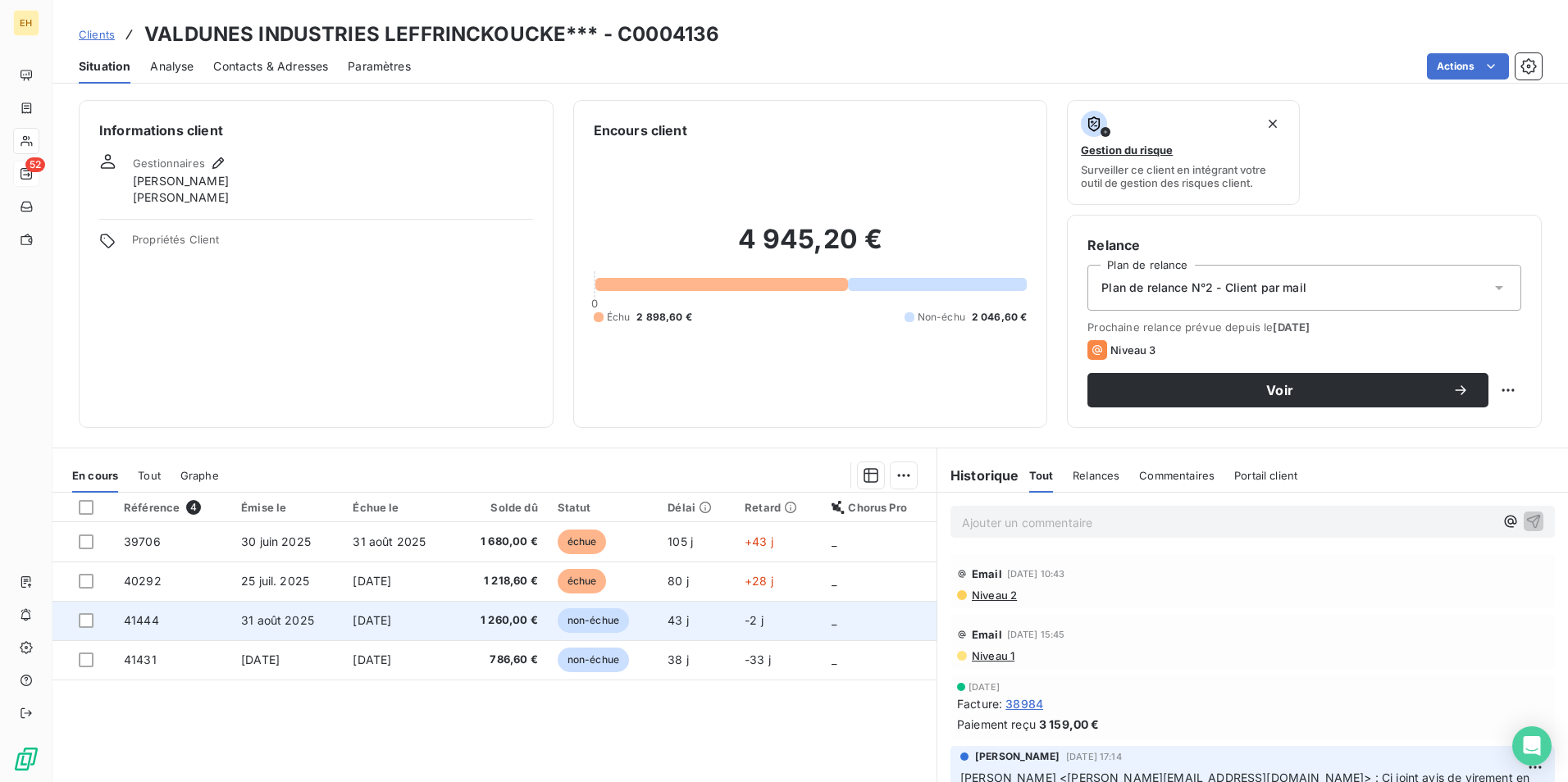
click at [511, 621] on span "1 260,00 €" at bounding box center [501, 620] width 73 height 16
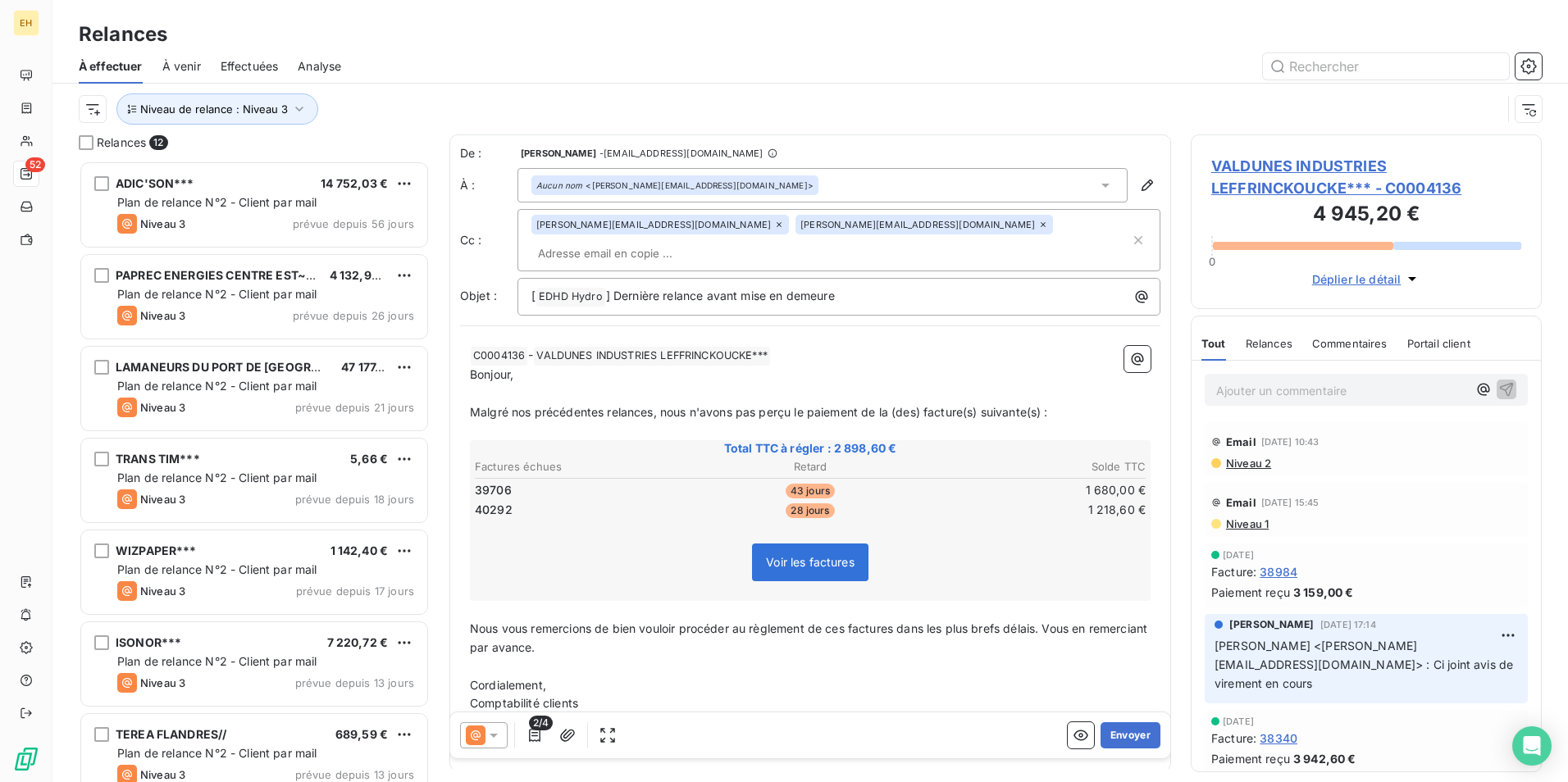
scroll to position [609, 339]
click at [684, 223] on div "antoine.allart@edhd-hydro.com" at bounding box center [660, 224] width 258 height 20
click at [775, 228] on icon at bounding box center [779, 224] width 9 height 9
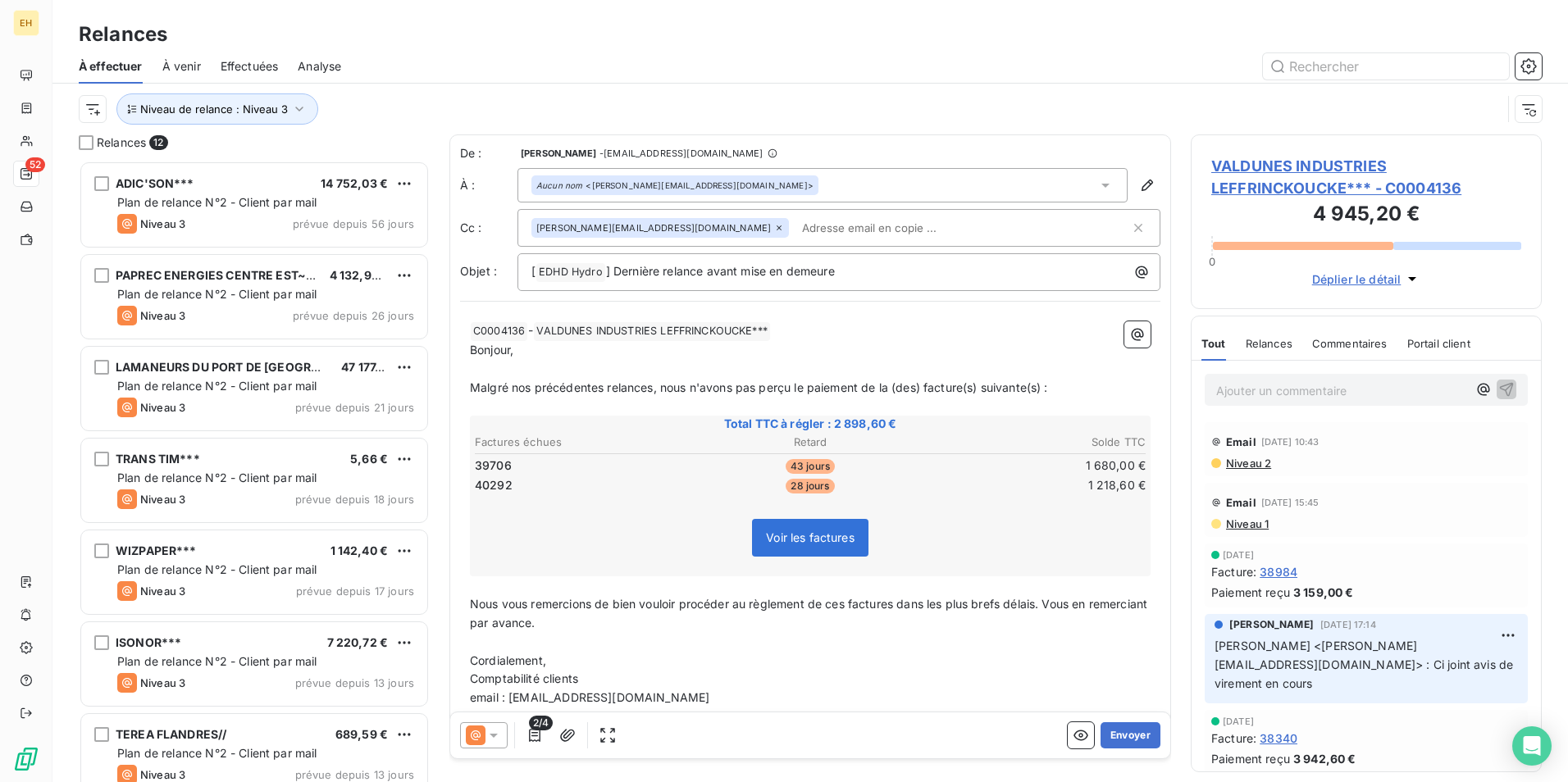
click at [795, 229] on input "text" at bounding box center [890, 228] width 189 height 25
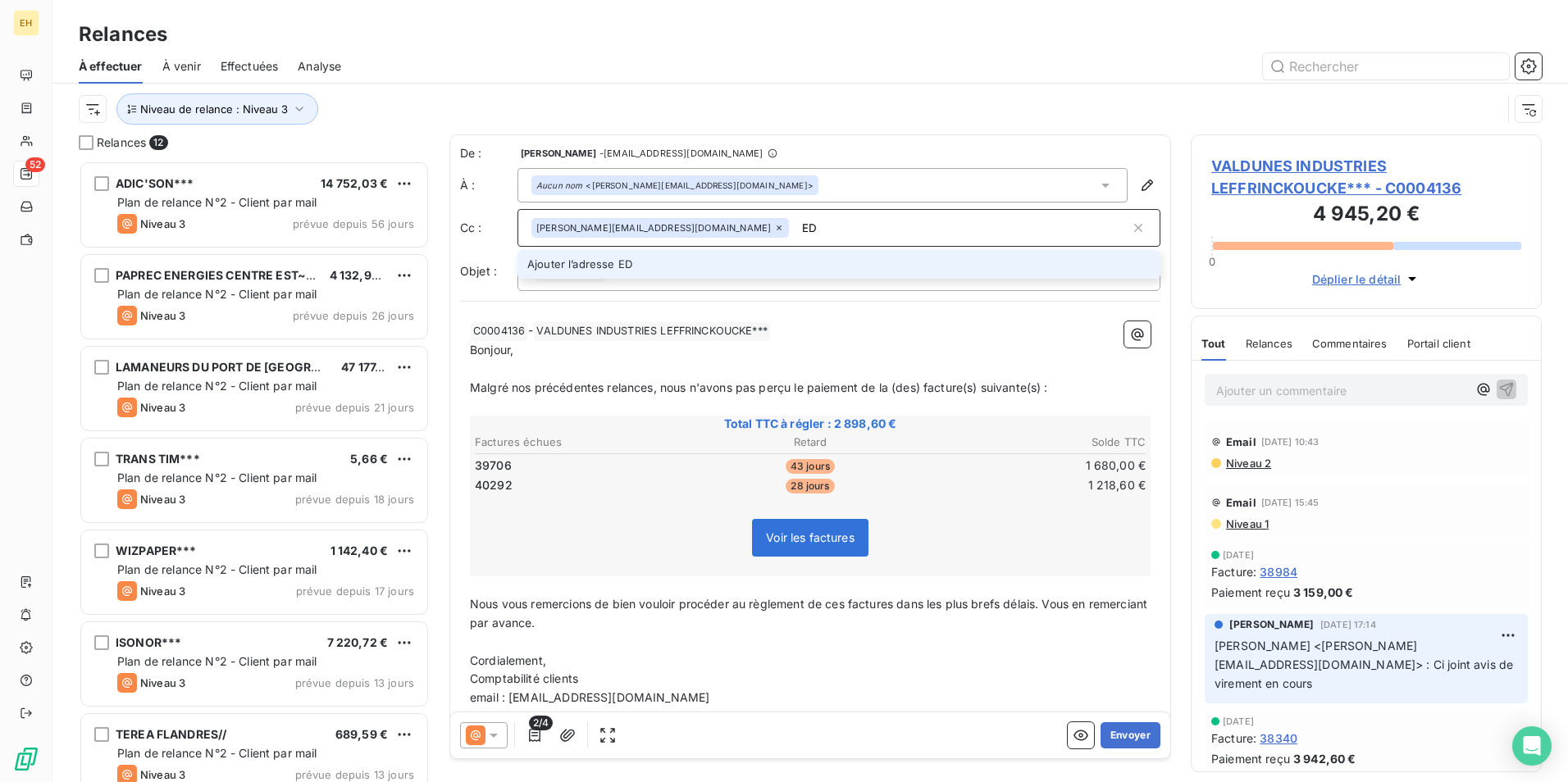
type input "E"
type input "eddy.necendre@valdunes.com"
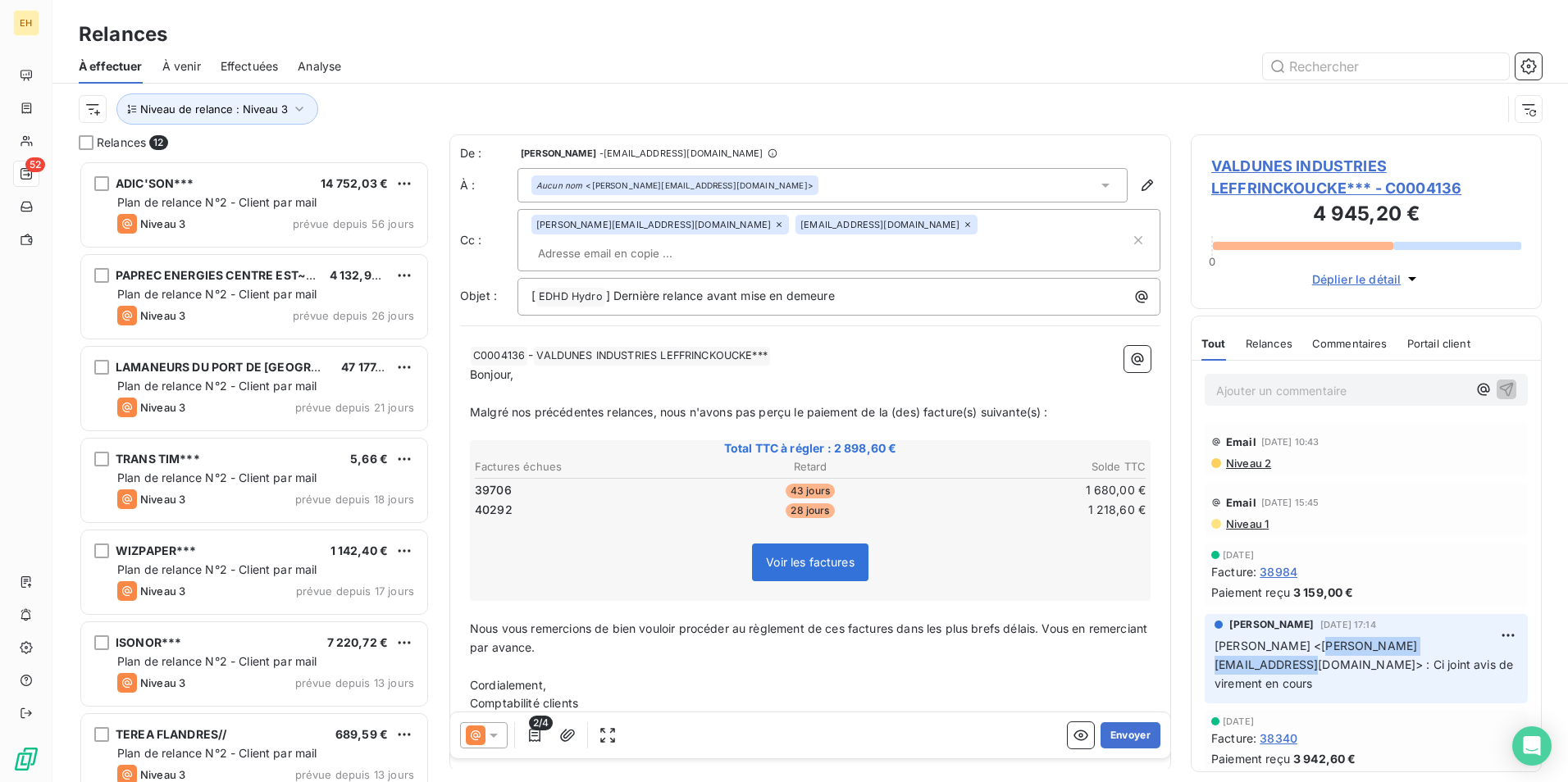
drag, startPoint x: 1409, startPoint y: 665, endPoint x: 1225, endPoint y: 667, distance: 184.0
click at [1225, 667] on span "GAUDRY Romuald <Romuald.GAUDRY@valdunes.com> : Ci joint avis de virement en cou…" at bounding box center [1365, 664] width 302 height 52
copy span "Romuald.GAUDRY@valdunes.com"
click at [721, 241] on input "text" at bounding box center [626, 253] width 189 height 25
paste input "Romuald.GAUDRY@valdunes.com"
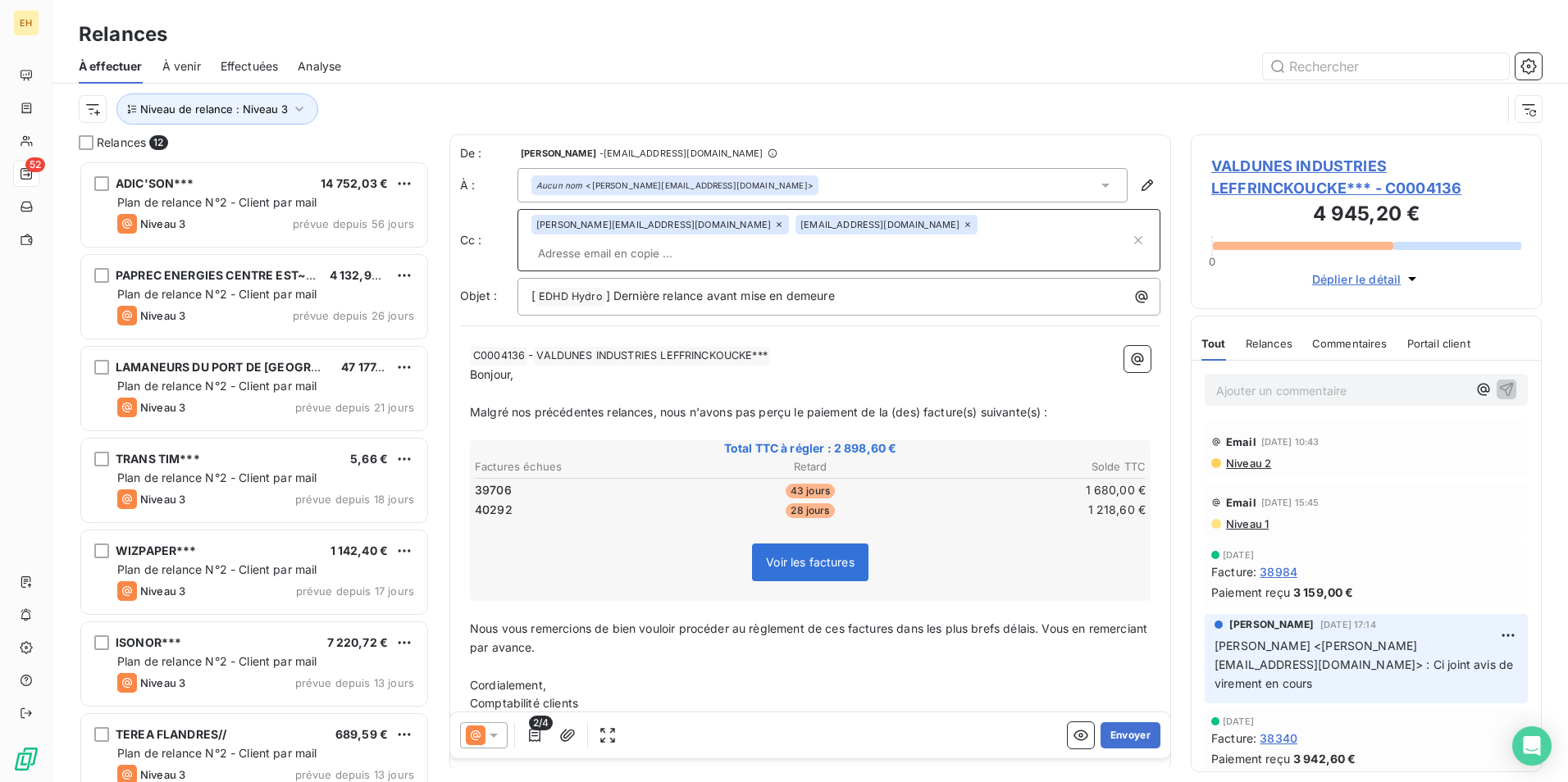
type input "Romuald.GAUDRY@valdunes.com"
click at [655, 411] on span "Malgré nos précédentes relances, nous n'avons pas perçu le paiement de la (des)…" at bounding box center [759, 412] width 579 height 14
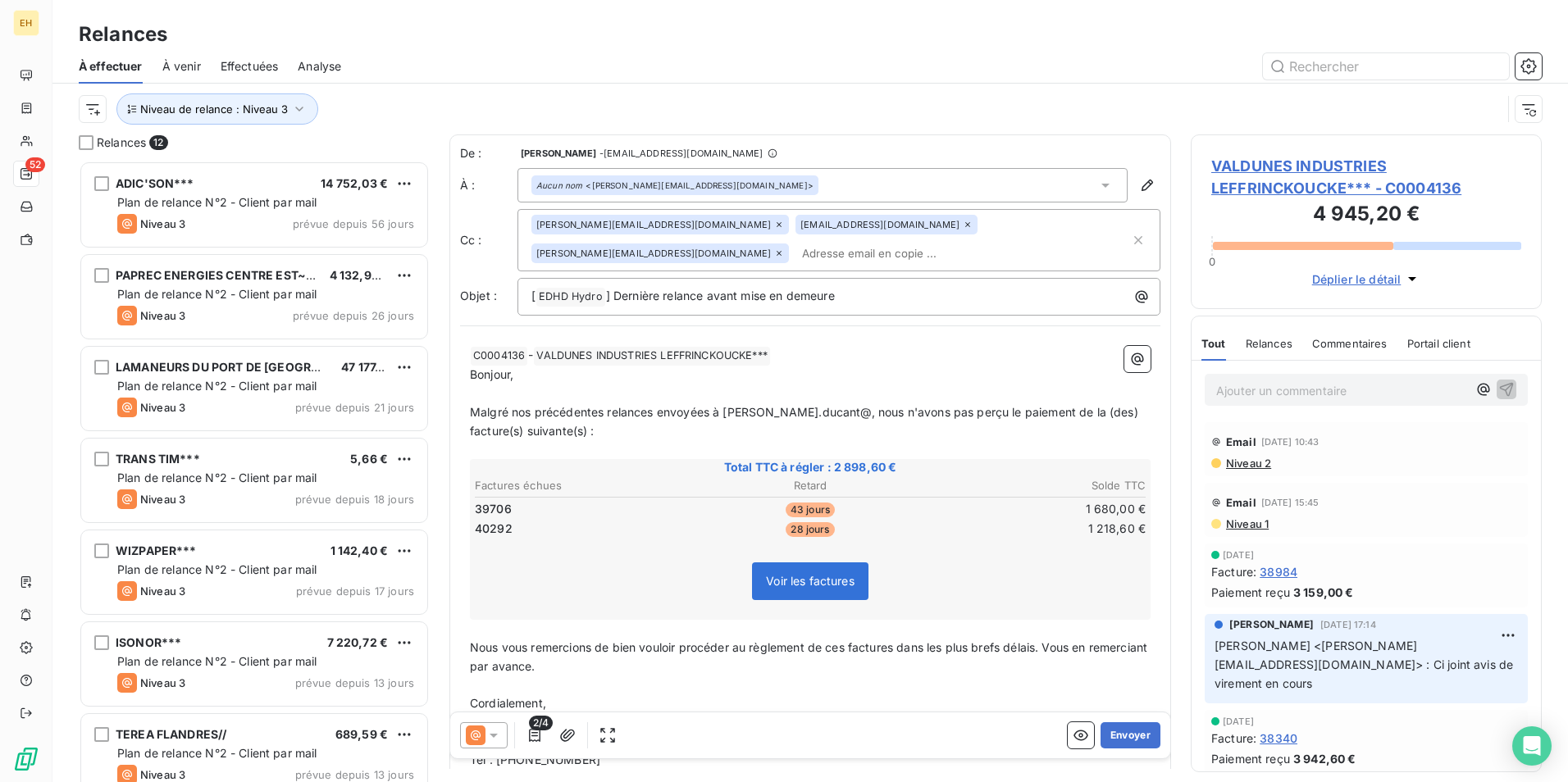
click at [821, 412] on html "EH 52 Relances À effectuer À venir Effectuées Analyse Niveau de relance : Nivea…" at bounding box center [784, 391] width 1568 height 782
click at [532, 736] on icon "button" at bounding box center [534, 735] width 11 height 13
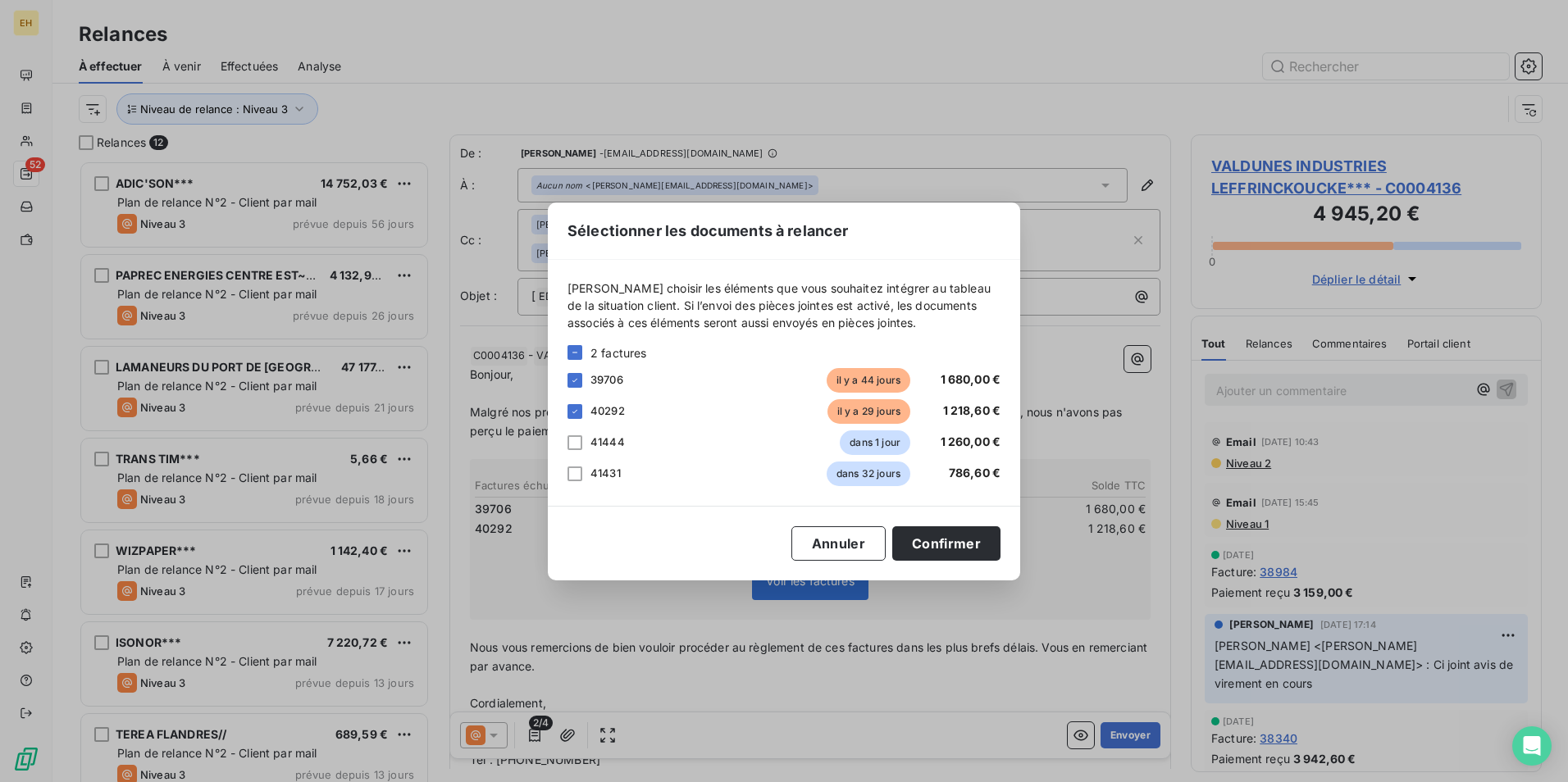
click at [586, 441] on div "41444 dans 1 jour 1 260,00 €" at bounding box center [784, 443] width 433 height 25
click at [573, 441] on div at bounding box center [574, 443] width 15 height 15
click at [952, 541] on button "Confirmer" at bounding box center [946, 543] width 108 height 34
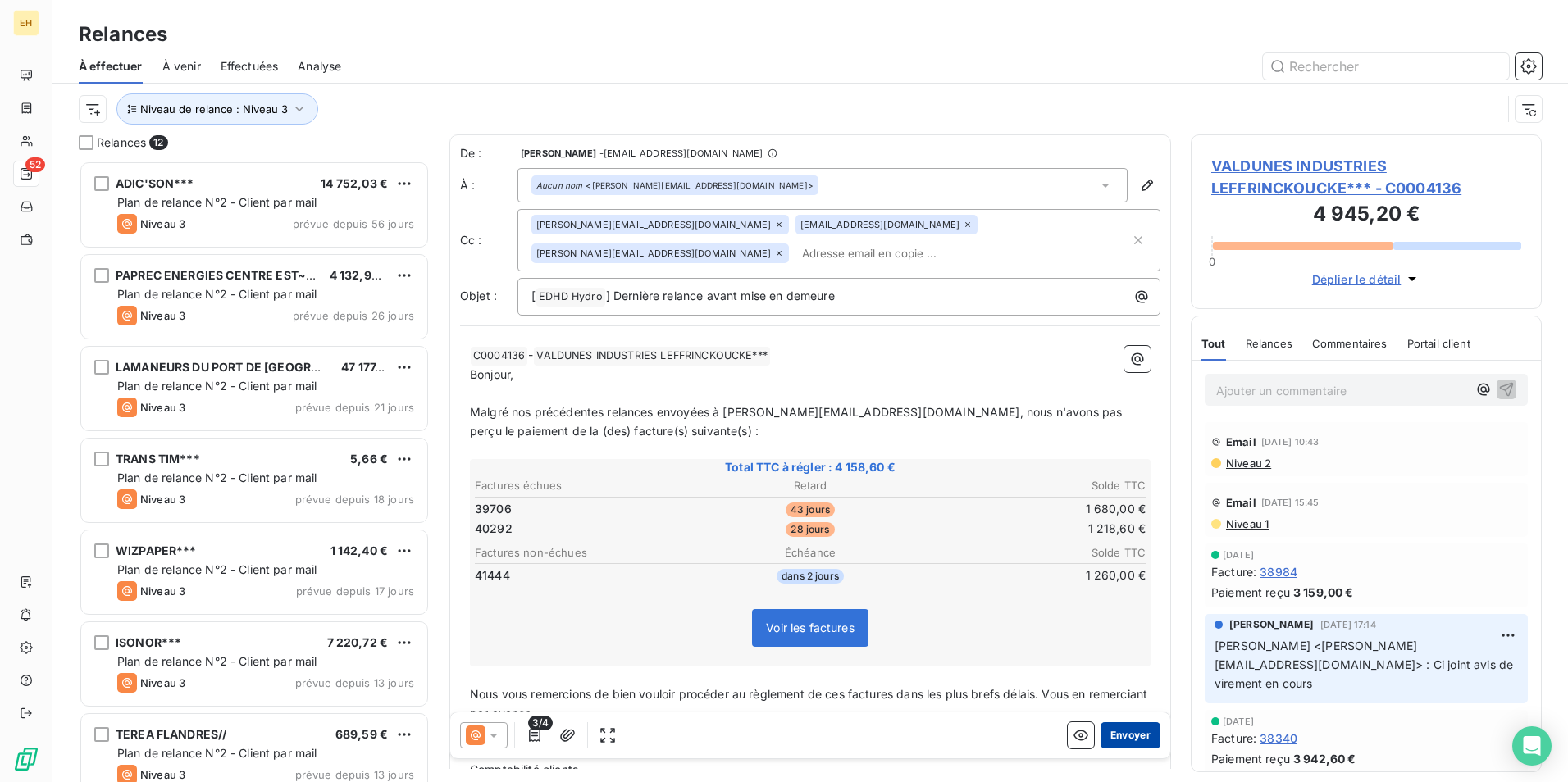
click at [1112, 737] on button "Envoyer" at bounding box center [1130, 735] width 60 height 27
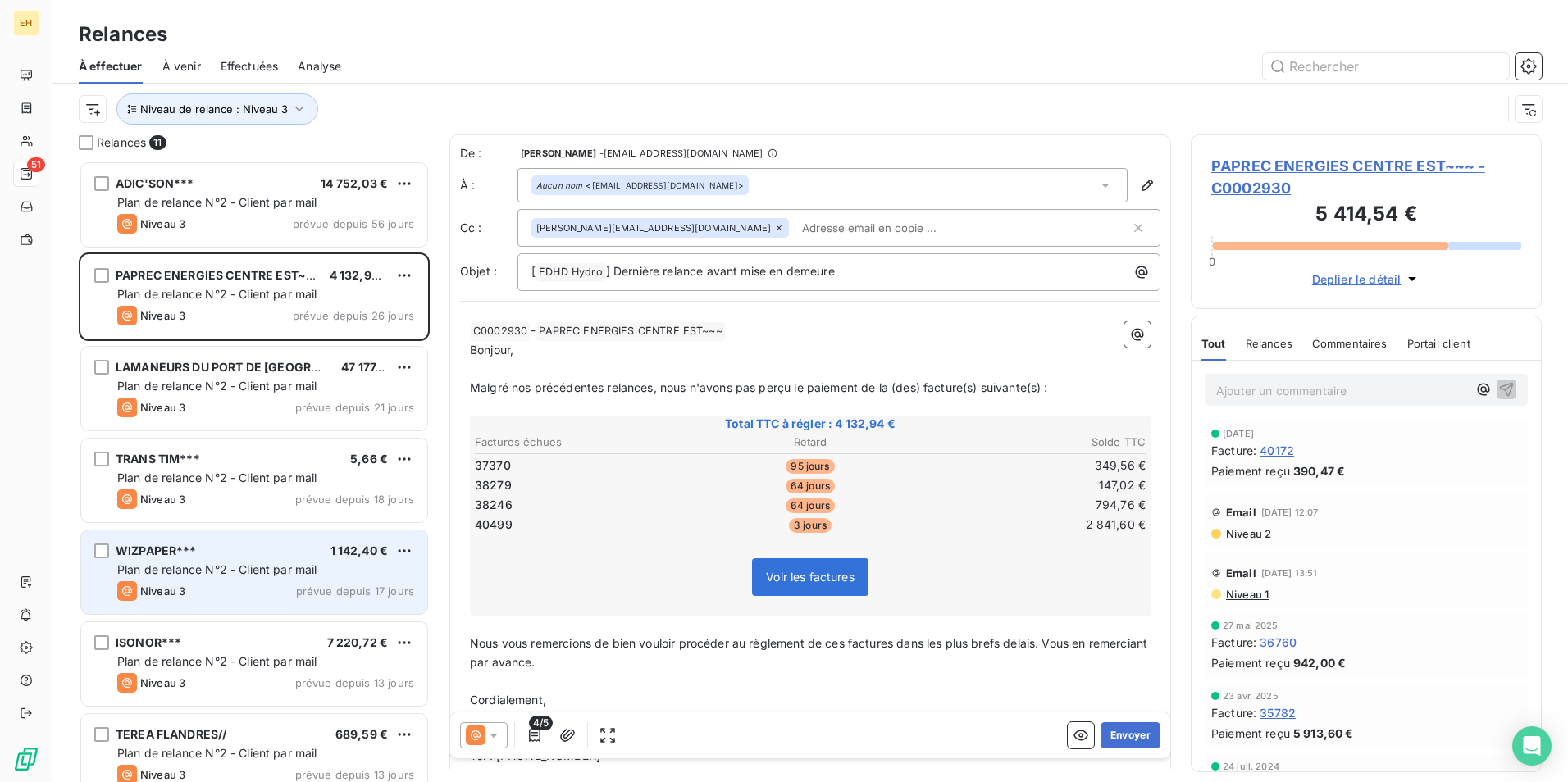
click at [243, 578] on div "WIZPAPER*** 1 142,40 € Plan de relance N°2 - Client par mail Niveau 3 prévue de…" at bounding box center [254, 571] width 346 height 83
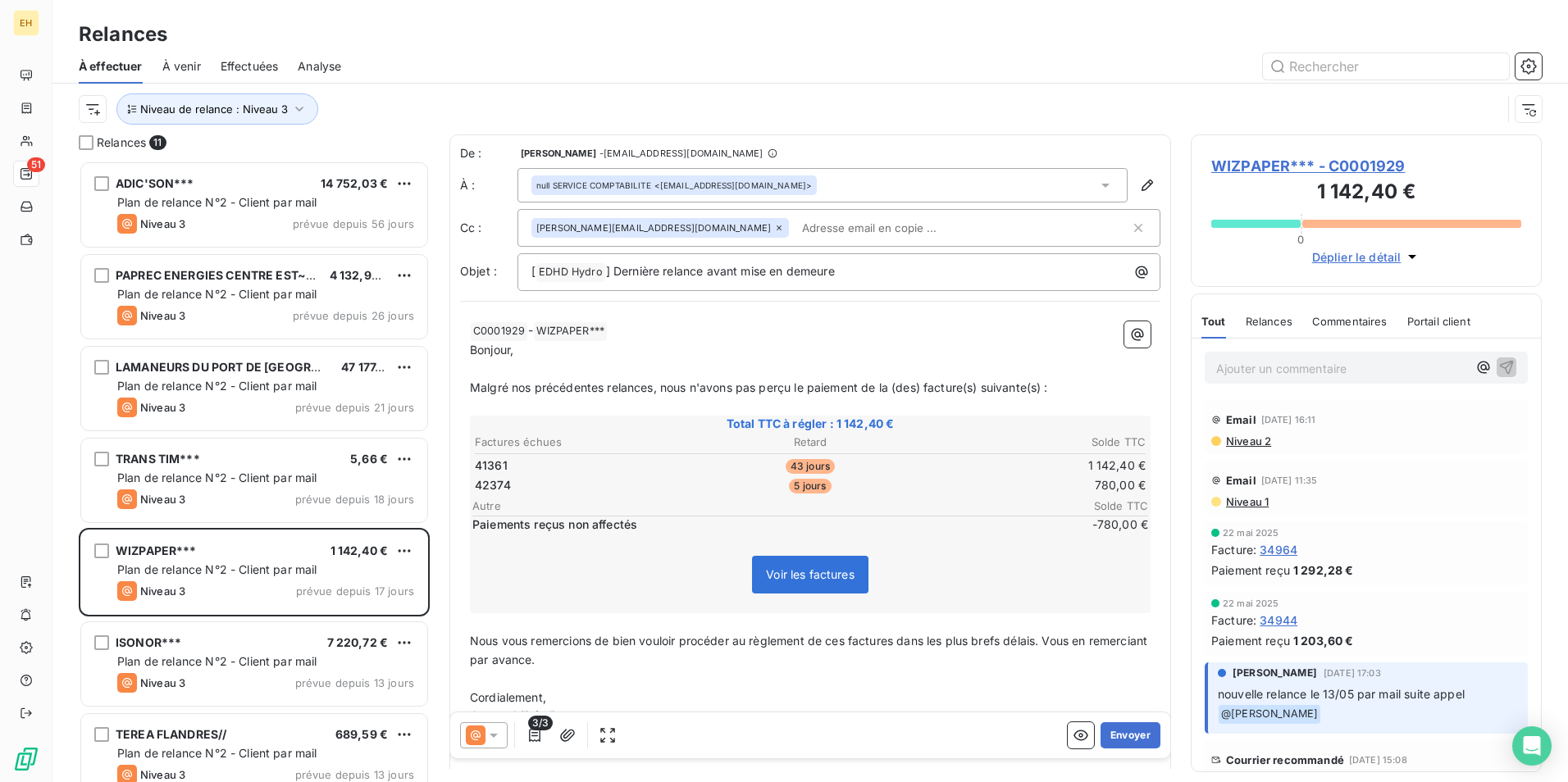
click at [1151, 376] on div "De : NATHALIE LAPORTE - rappels@leanpay.io À : null SERVICE COMPTABILITE <compt…" at bounding box center [810, 459] width 721 height 650
click at [1283, 159] on span "WIZPAPER*** - C0001929" at bounding box center [1366, 166] width 310 height 22
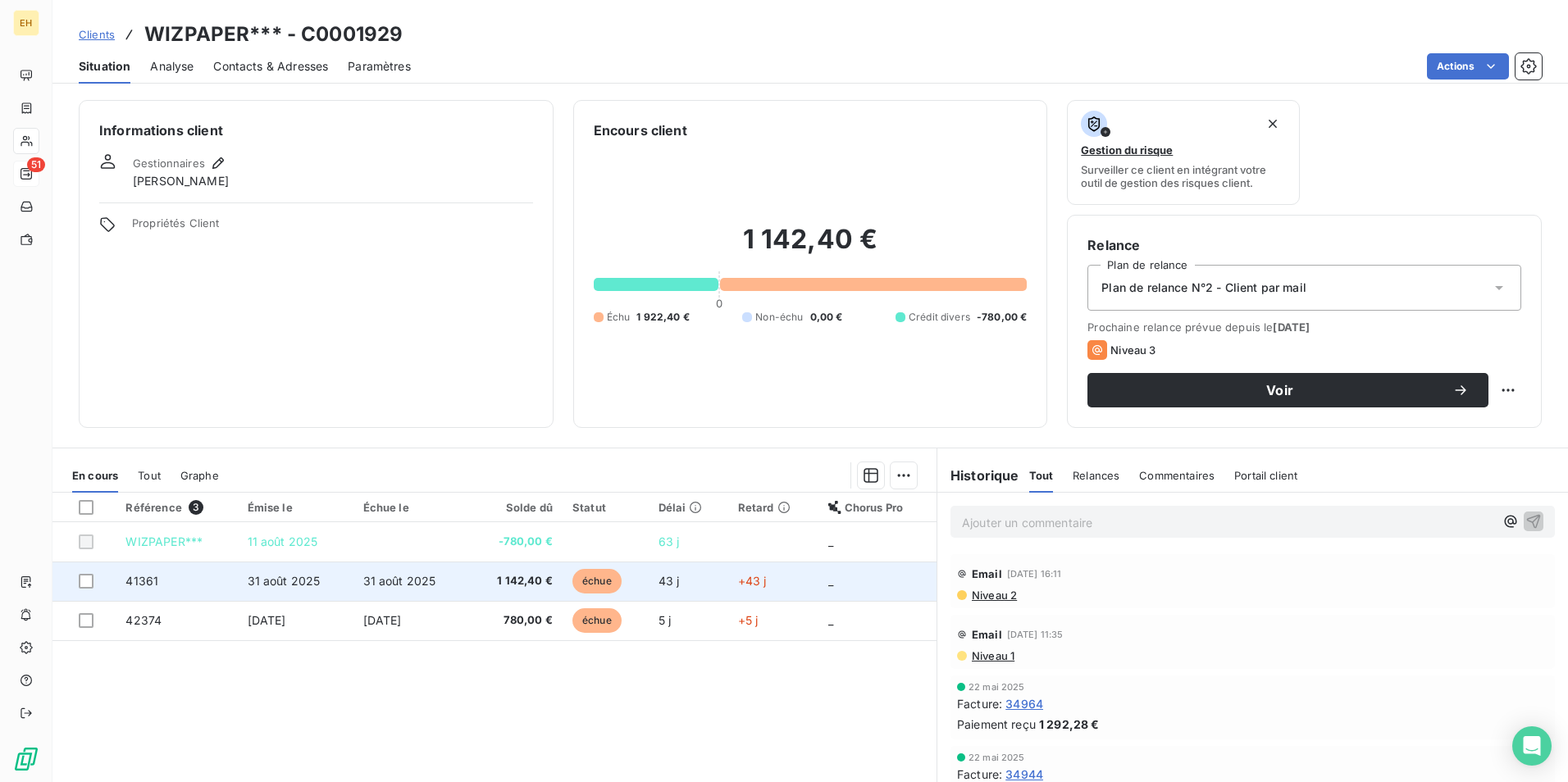
click at [485, 580] on span "1 142,40 €" at bounding box center [516, 581] width 74 height 16
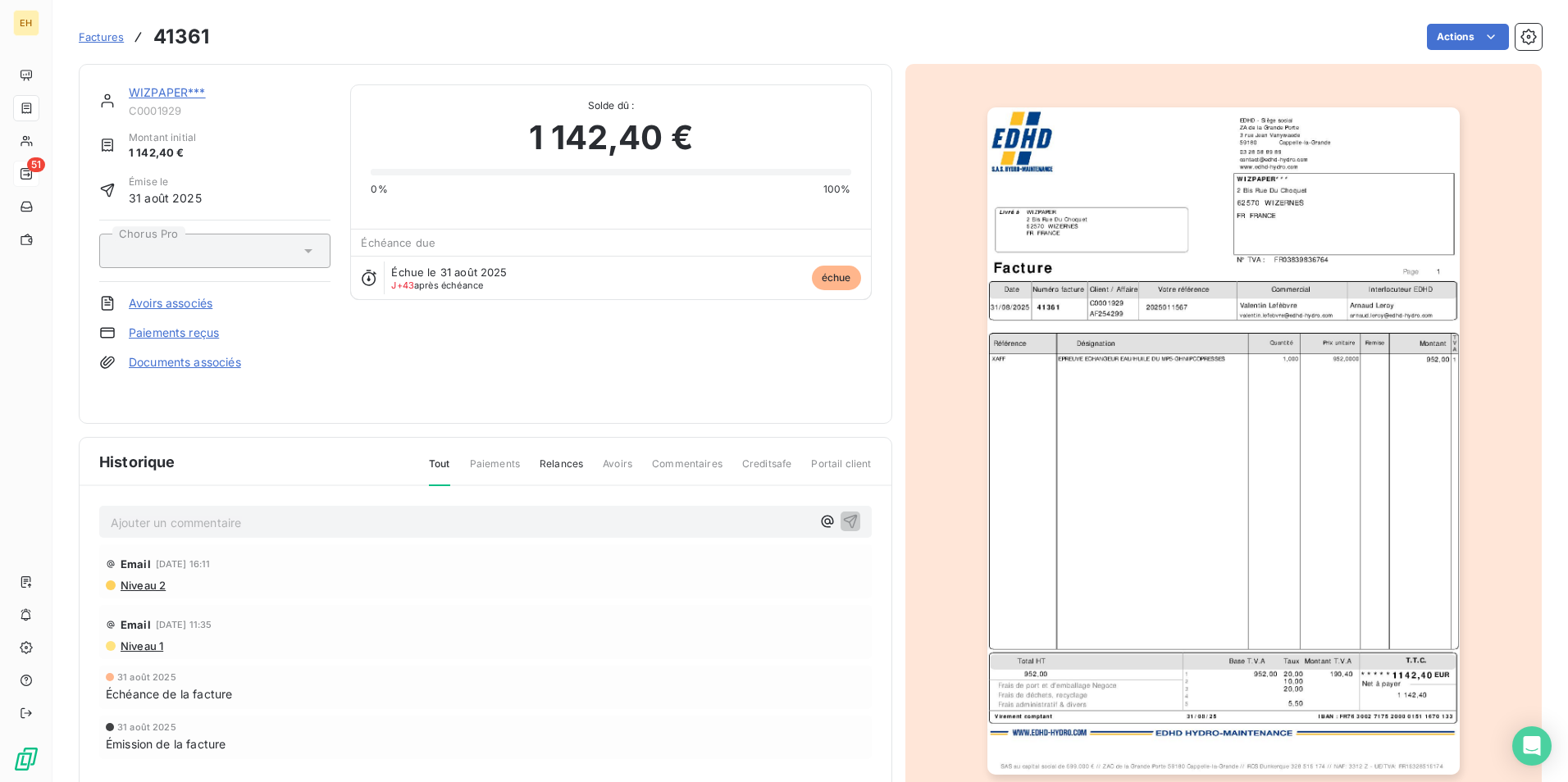
click at [1112, 415] on img "button" at bounding box center [1223, 441] width 472 height 667
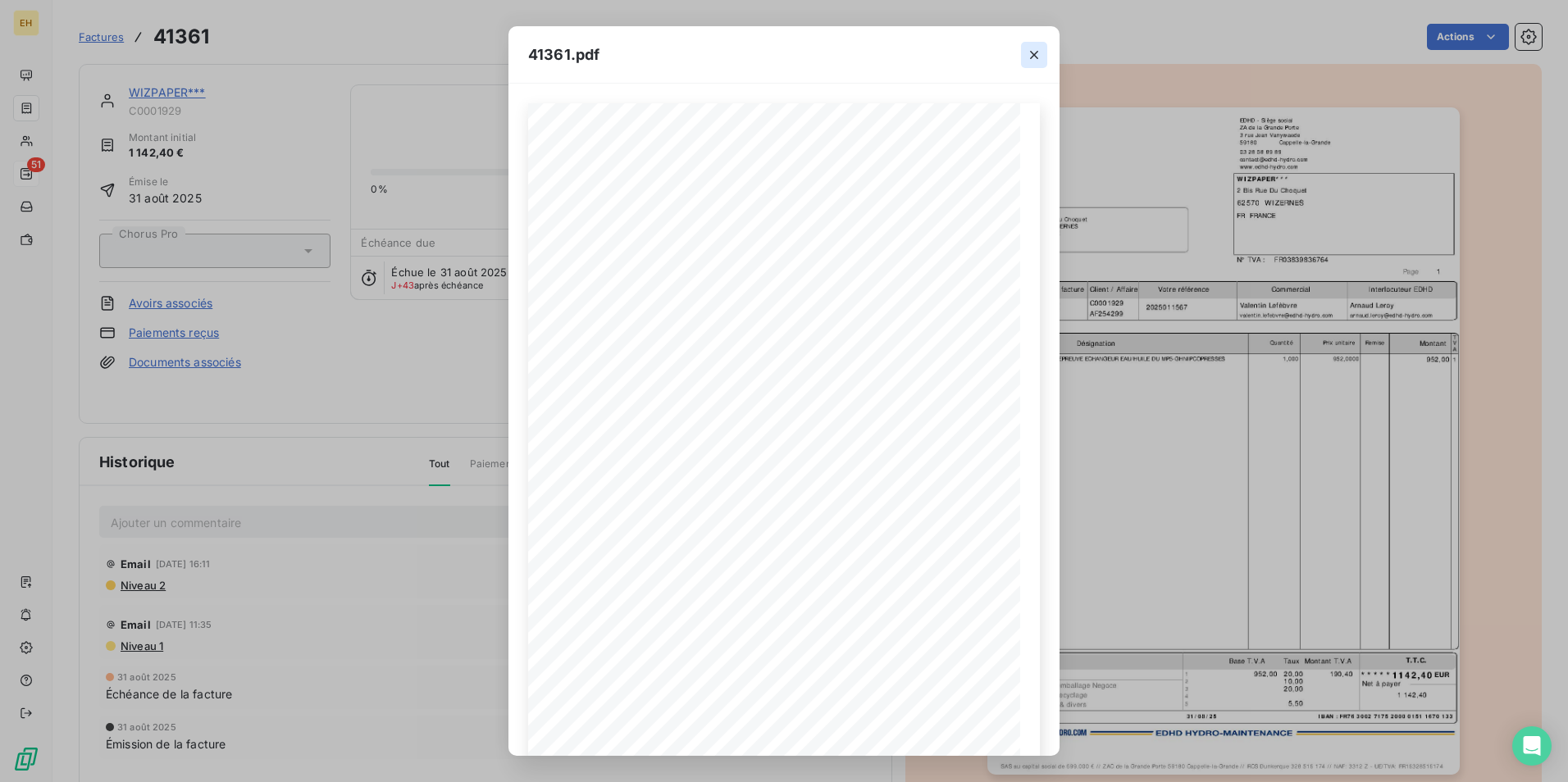
click at [1028, 60] on icon "button" at bounding box center [1033, 54] width 16 height 16
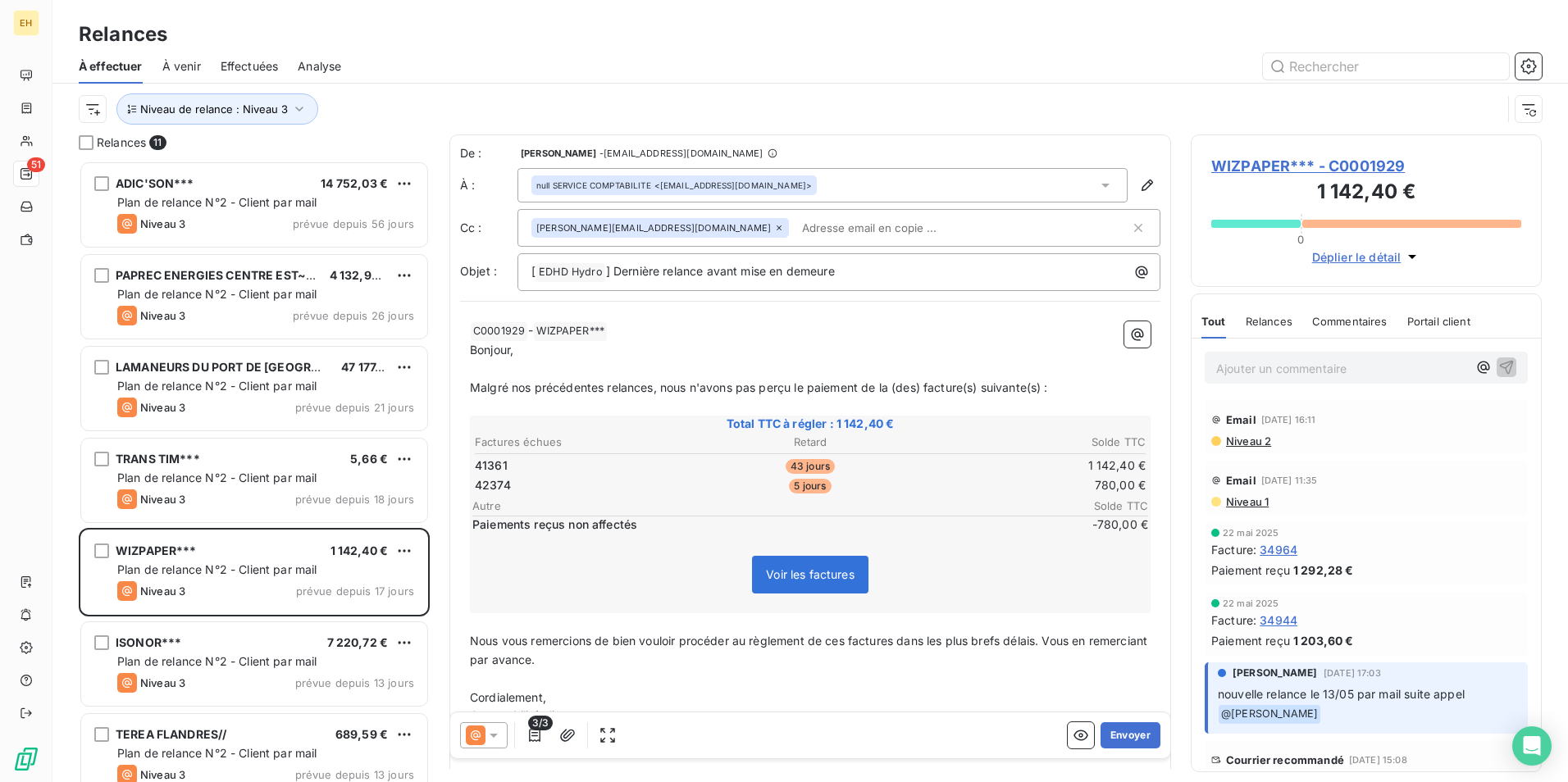
scroll to position [609, 339]
click at [795, 235] on input "text" at bounding box center [890, 228] width 189 height 25
click at [795, 236] on input "text" at bounding box center [890, 228] width 189 height 25
paste input "franck.dupont@wizpaper.fr"
type input "franck.dupont@wizpaper.fr"
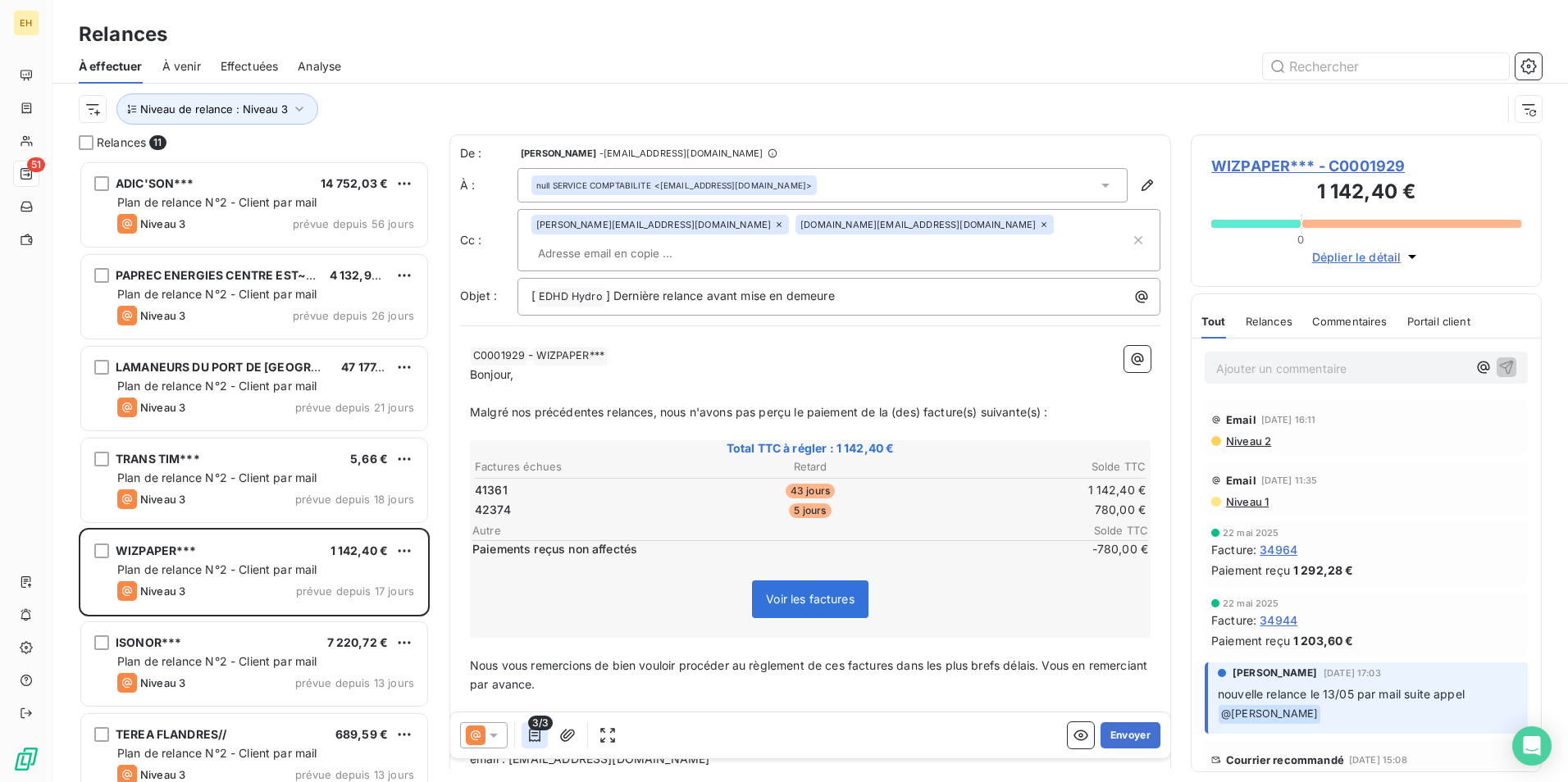
click at [532, 739] on icon "button" at bounding box center [534, 735] width 16 height 16
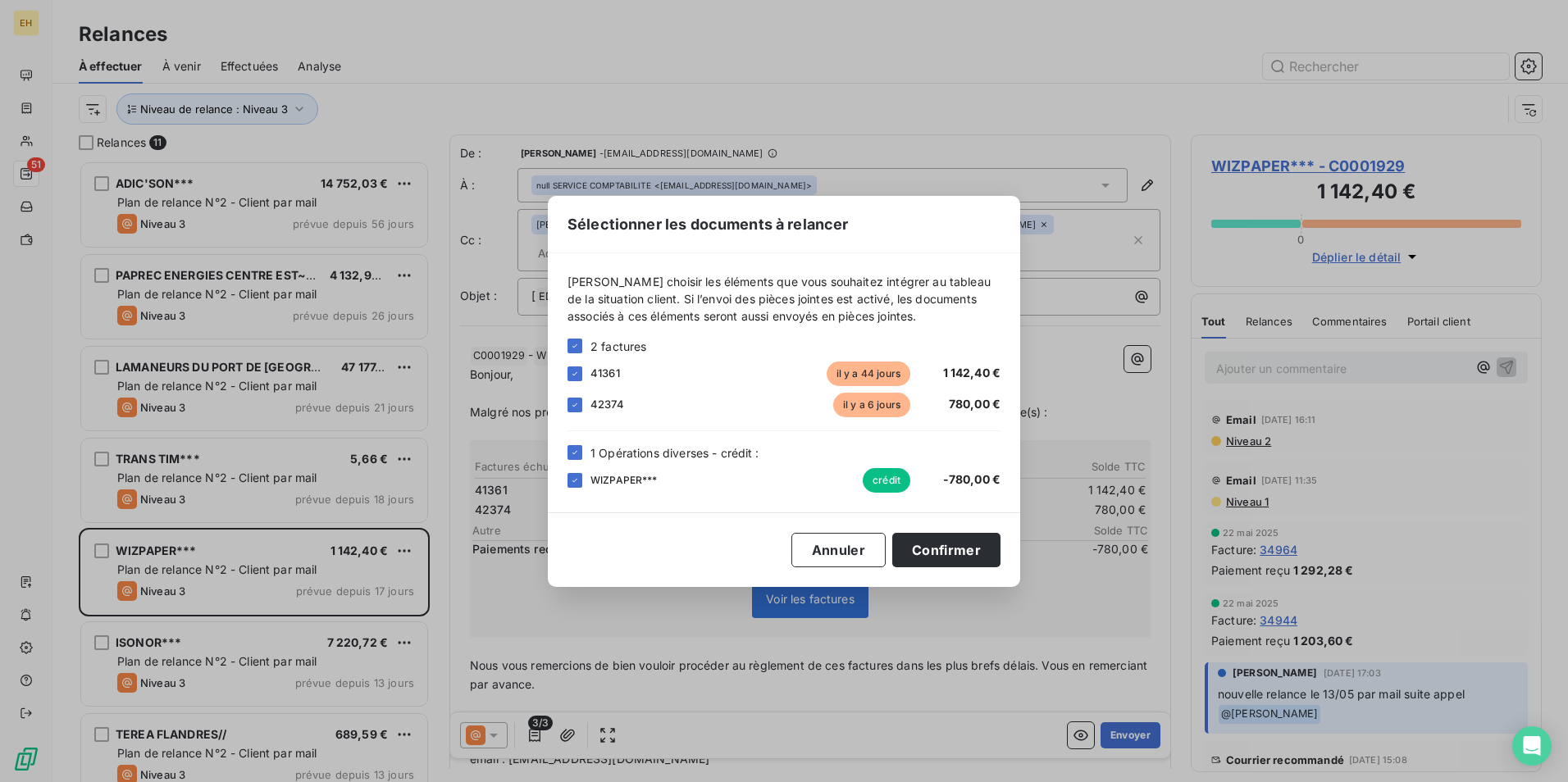
drag, startPoint x: 569, startPoint y: 403, endPoint x: 573, endPoint y: 418, distance: 15.5
click at [569, 405] on div at bounding box center [574, 405] width 15 height 15
click at [574, 473] on div at bounding box center [574, 480] width 15 height 15
click at [958, 554] on button "Confirmer" at bounding box center [946, 550] width 108 height 34
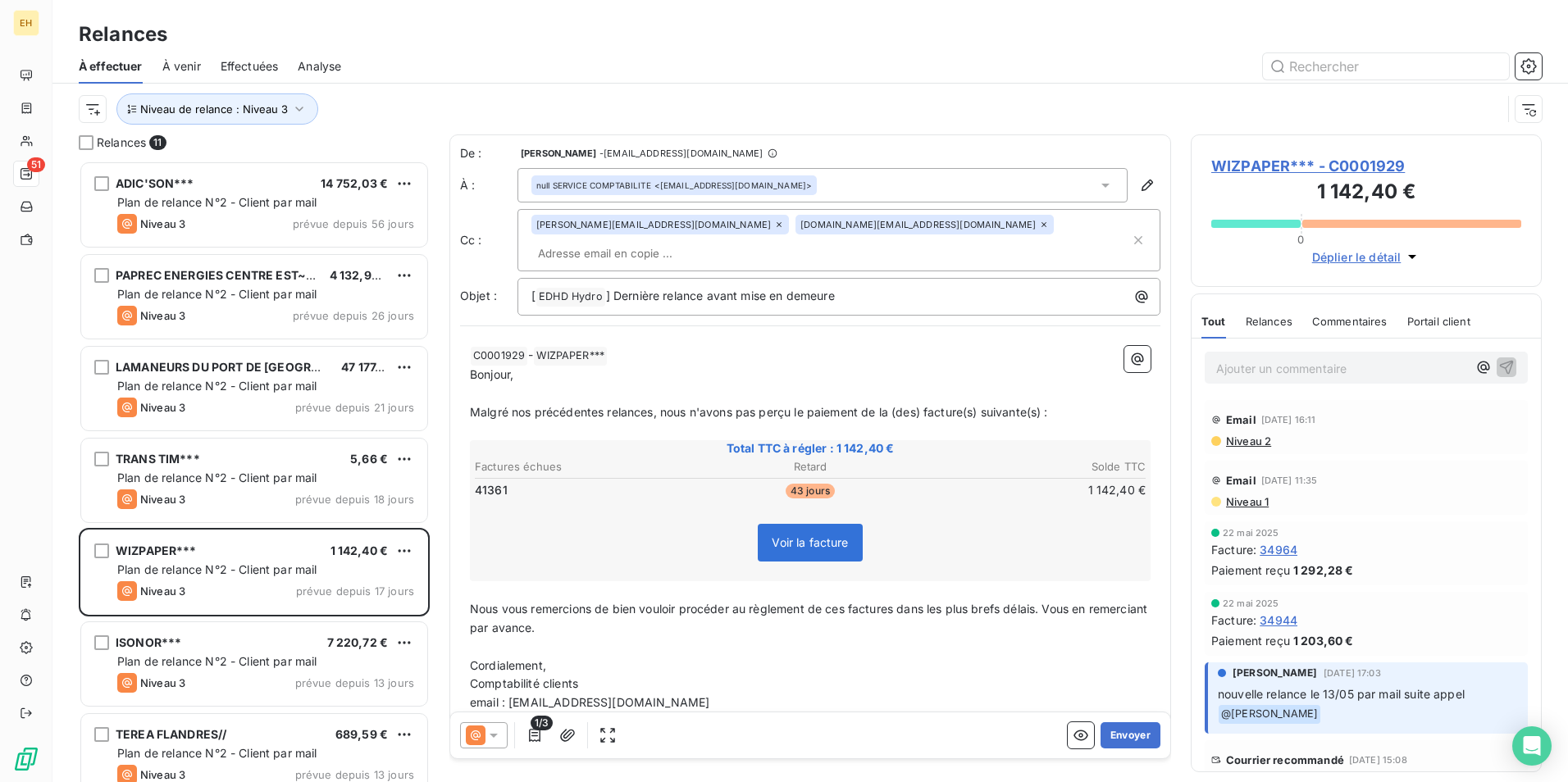
click at [653, 405] on span "Malgré nos précédentes relances, nous n'avons pas perçu le paiement de la (des)…" at bounding box center [759, 412] width 579 height 14
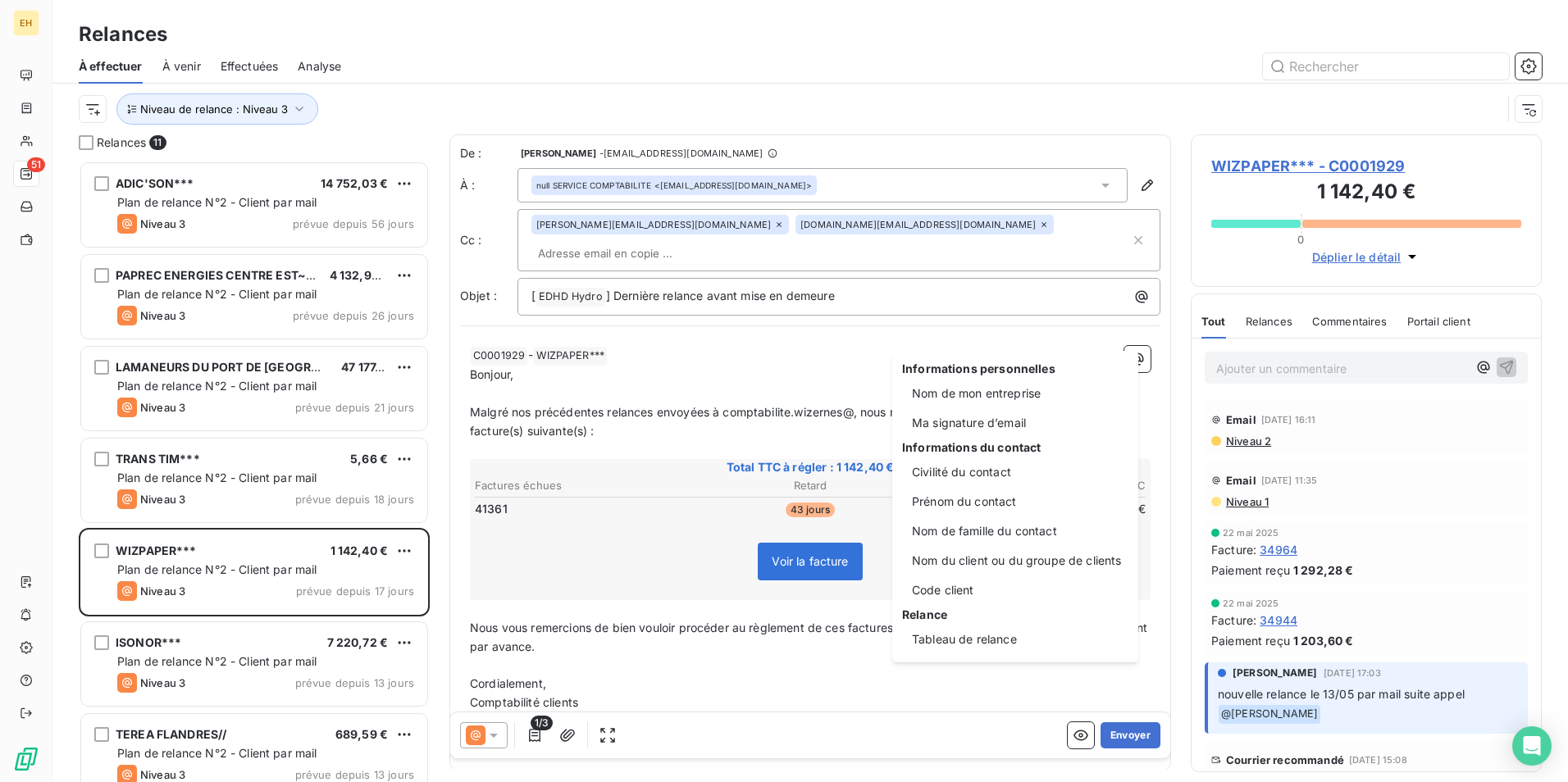
click at [852, 388] on html "EH 51 Relances À effectuer À venir Effectuées Analyse Niveau de relance : Nivea…" at bounding box center [784, 391] width 1568 height 782
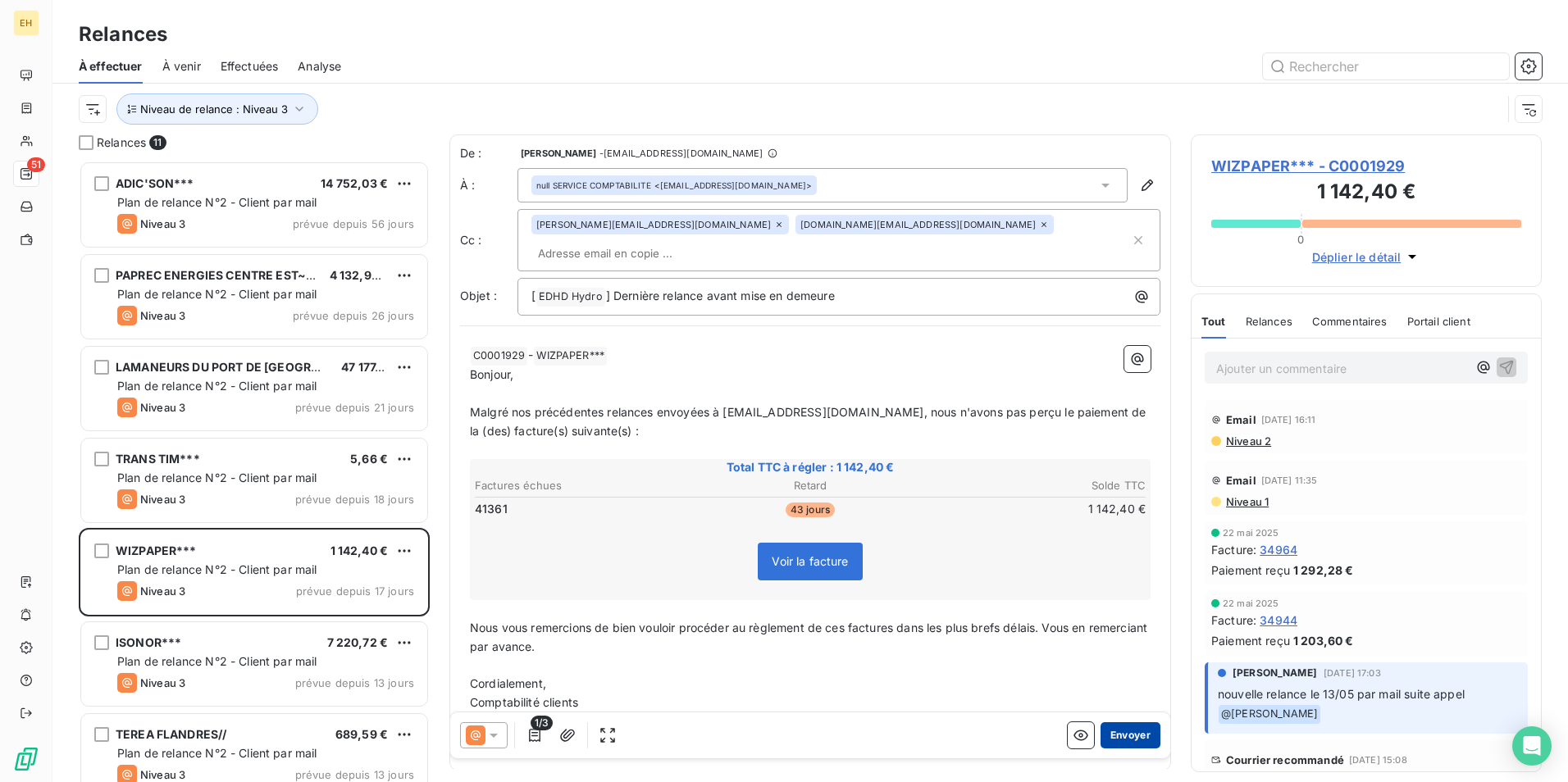
click at [1130, 732] on button "Envoyer" at bounding box center [1130, 735] width 60 height 27
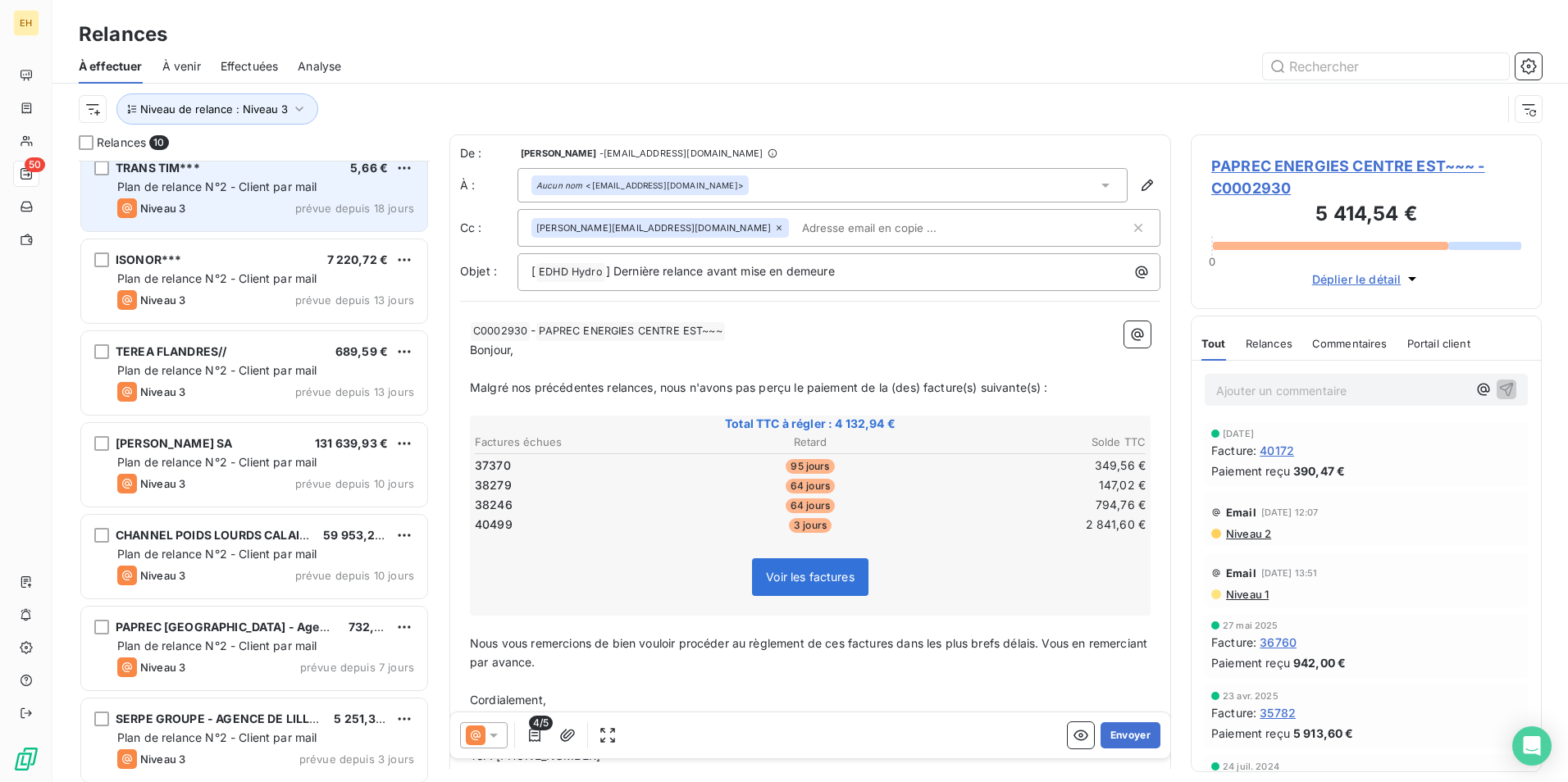
scroll to position [297, 0]
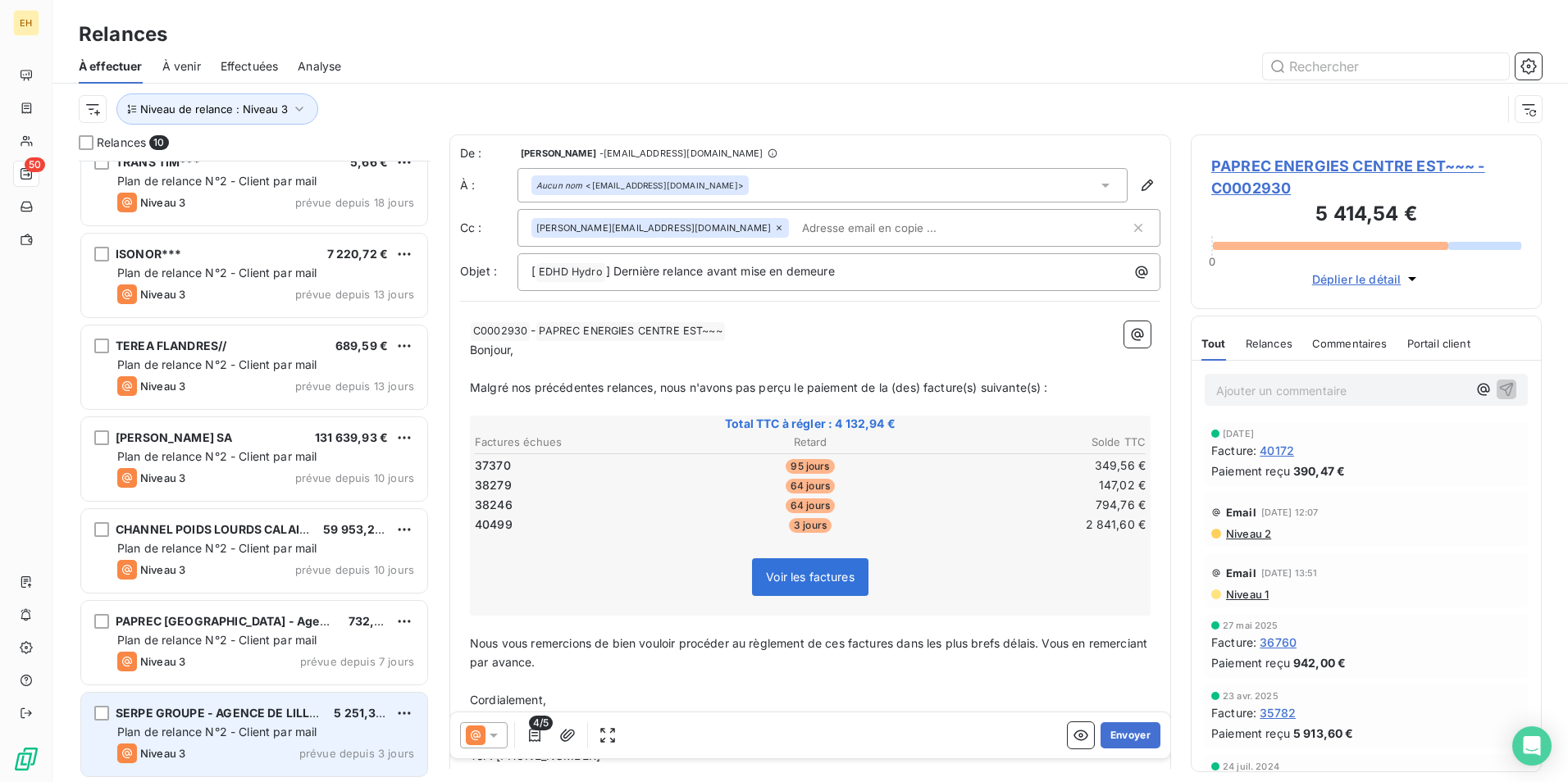
click at [271, 713] on span "SERPE GROUPE - AGENCE DE LILLE***//" at bounding box center [230, 712] width 230 height 14
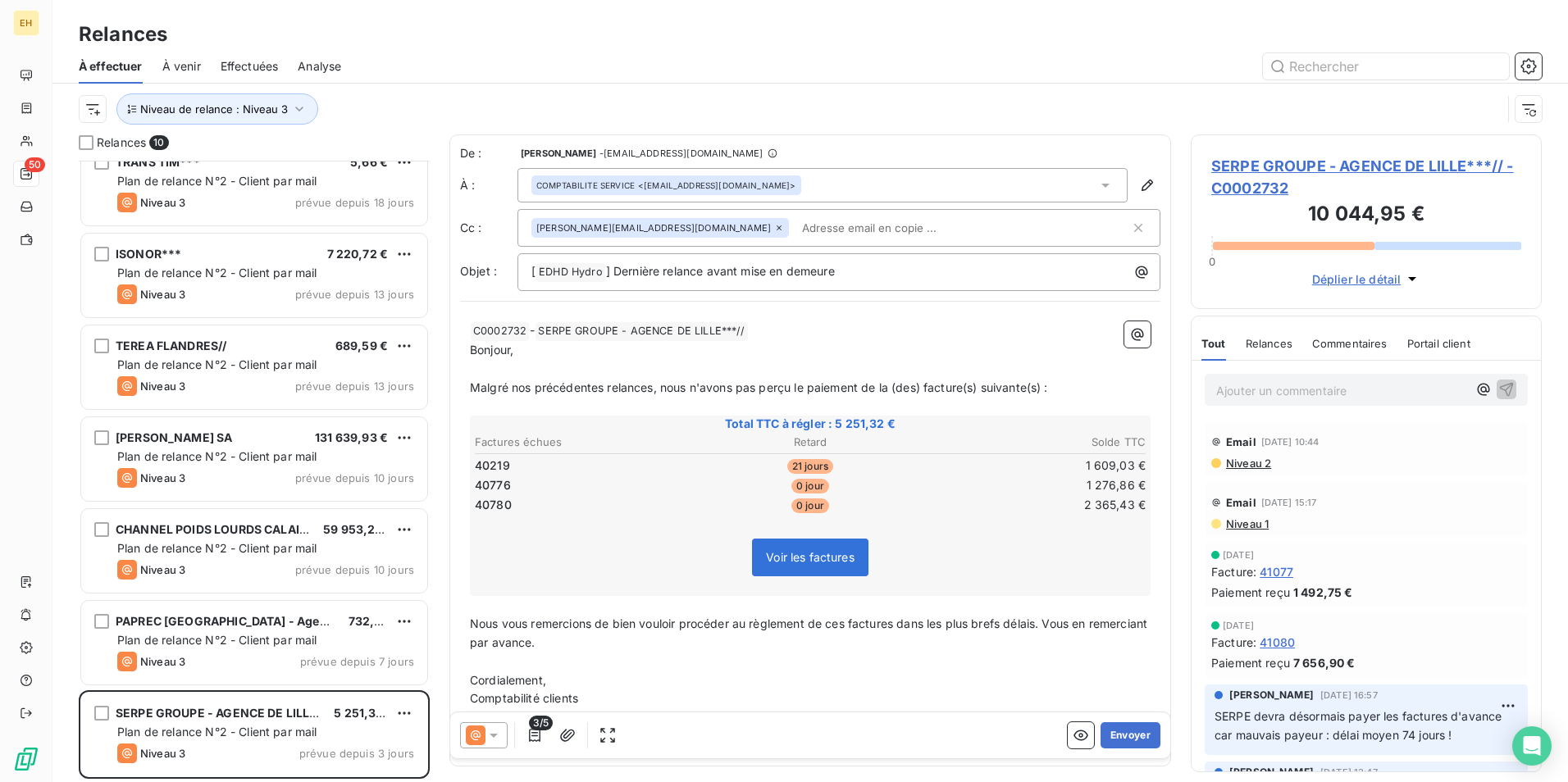
click at [982, 106] on div "Niveau de relance : Niveau 3" at bounding box center [790, 109] width 1423 height 31
click at [535, 734] on icon "button" at bounding box center [534, 735] width 16 height 16
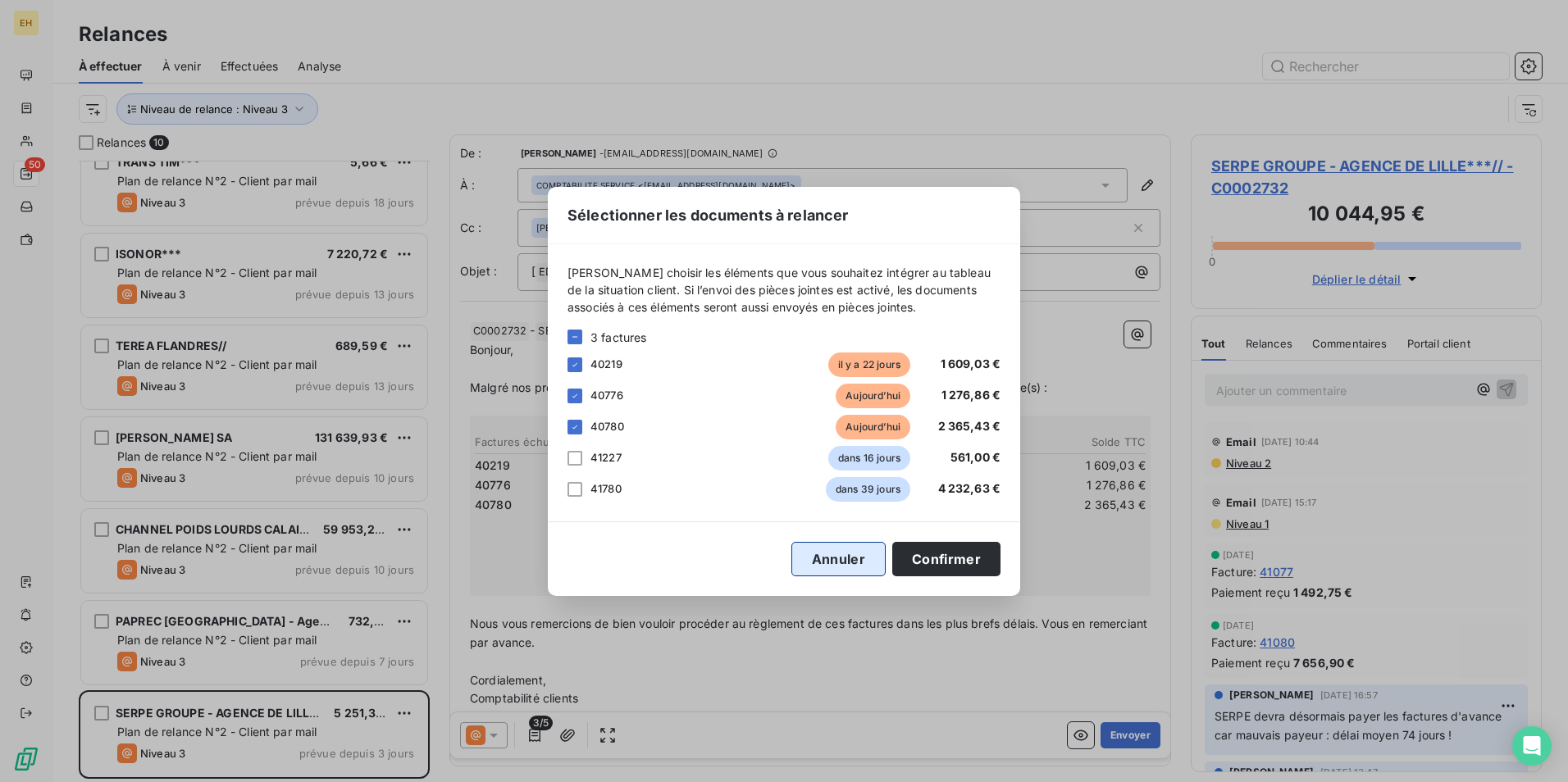
click at [831, 554] on button "Annuler" at bounding box center [839, 559] width 95 height 34
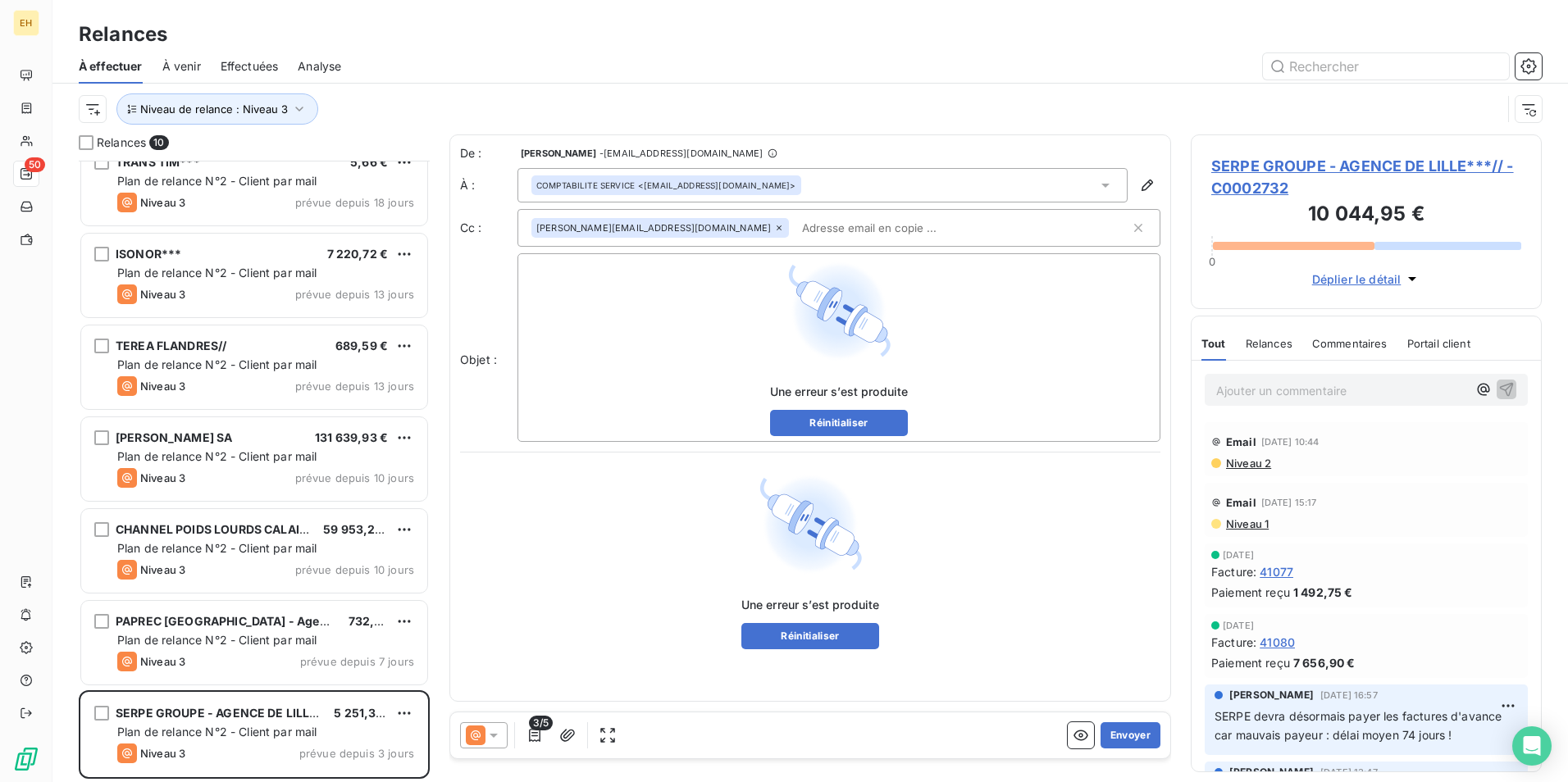
click at [779, 45] on div "Relances" at bounding box center [810, 34] width 1516 height 29
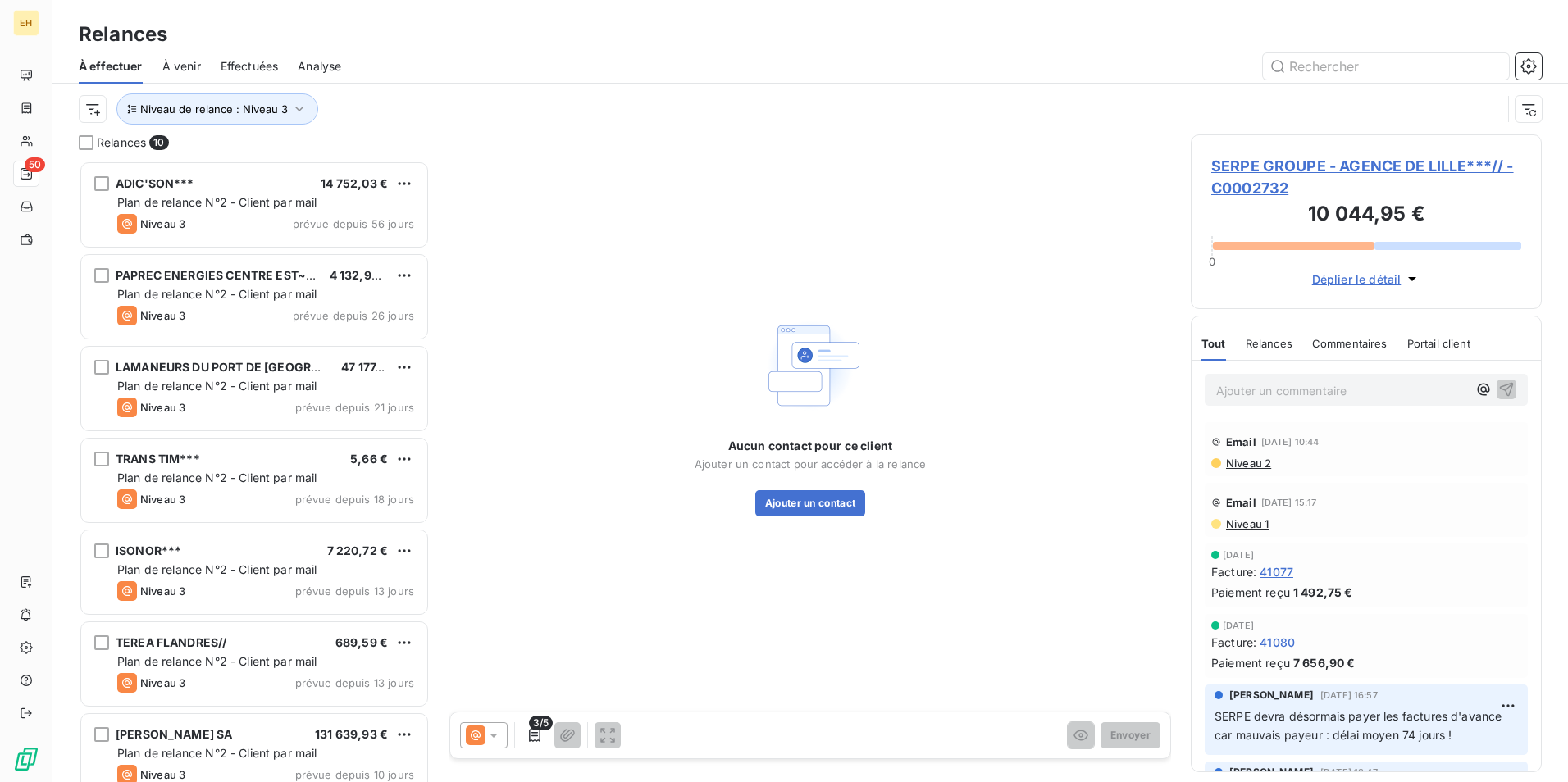
scroll to position [609, 339]
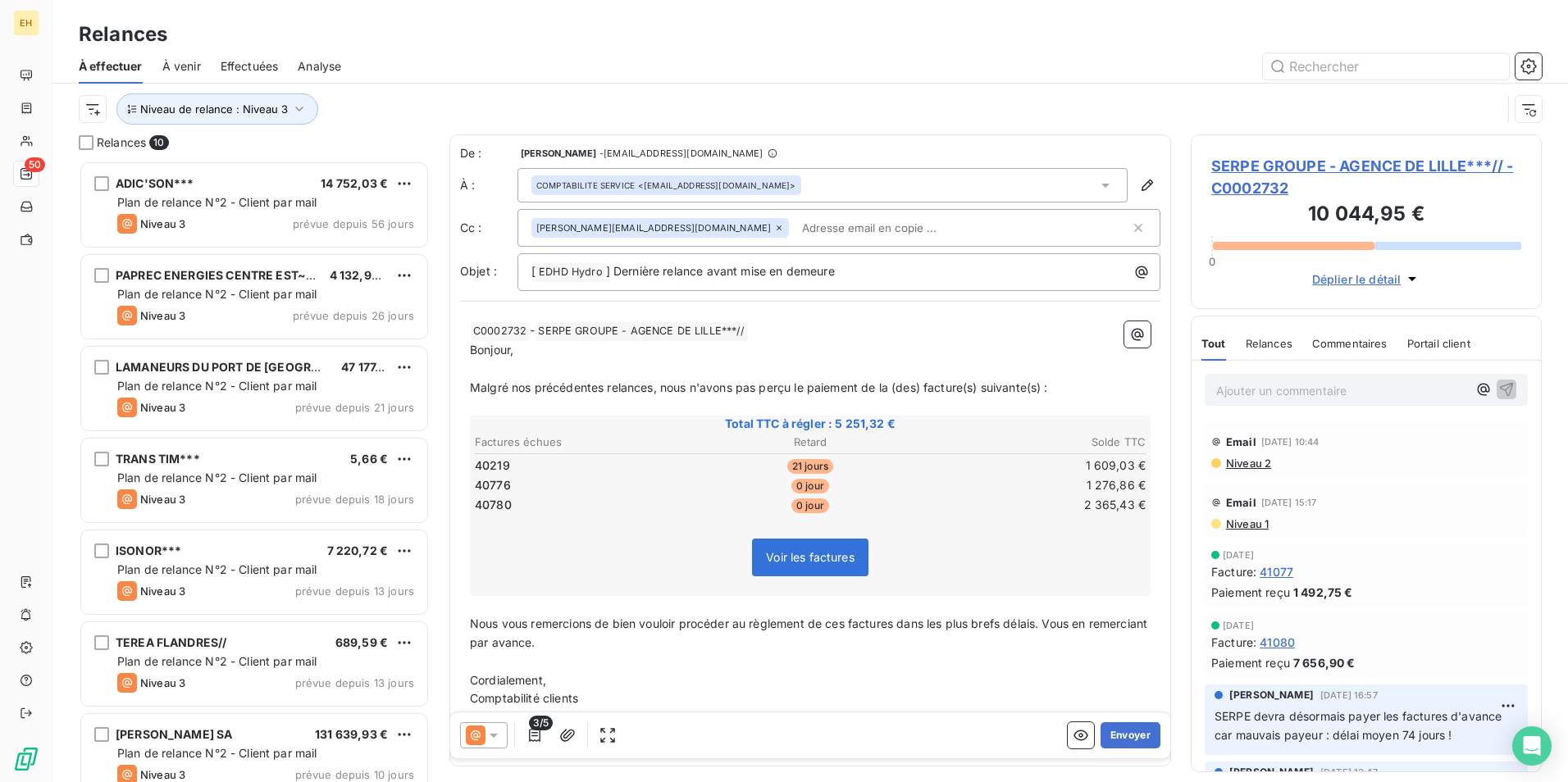
click at [1408, 166] on span "SERPE GROUPE - AGENCE DE LILLE***// - C0002732" at bounding box center [1366, 177] width 310 height 45
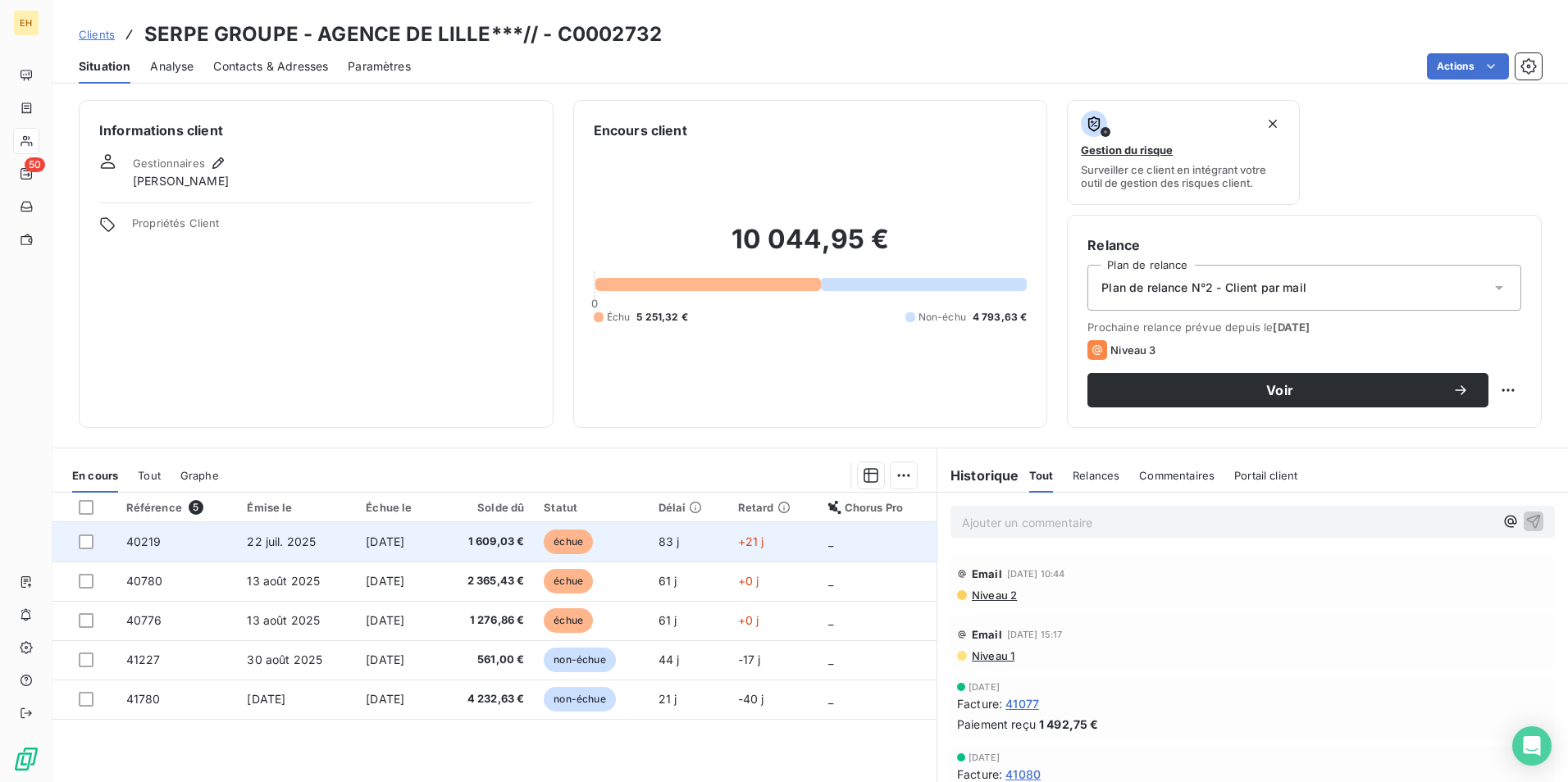
click at [475, 539] on span "1 609,03 €" at bounding box center [486, 541] width 77 height 16
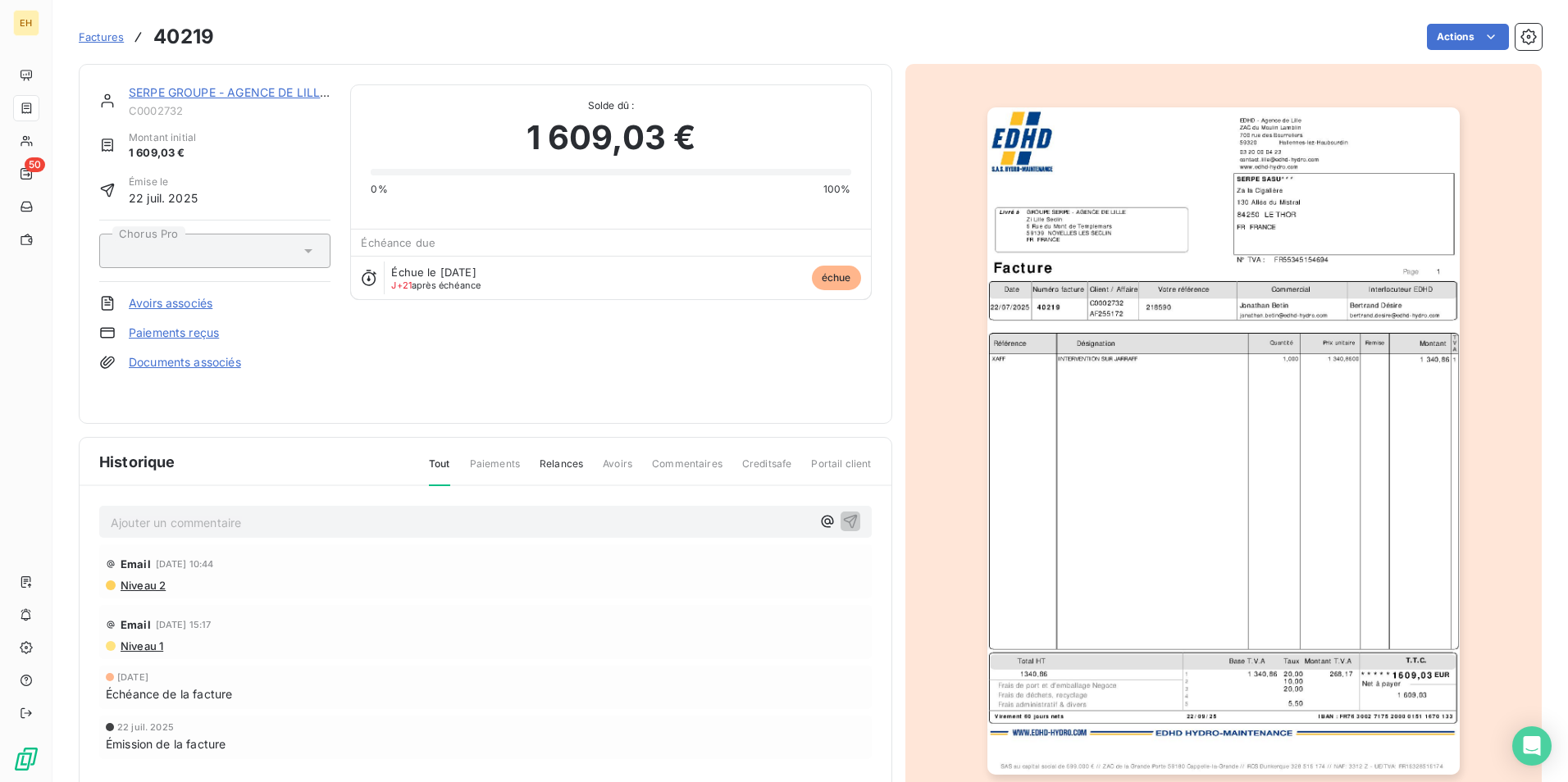
click at [1301, 260] on img "button" at bounding box center [1223, 441] width 472 height 667
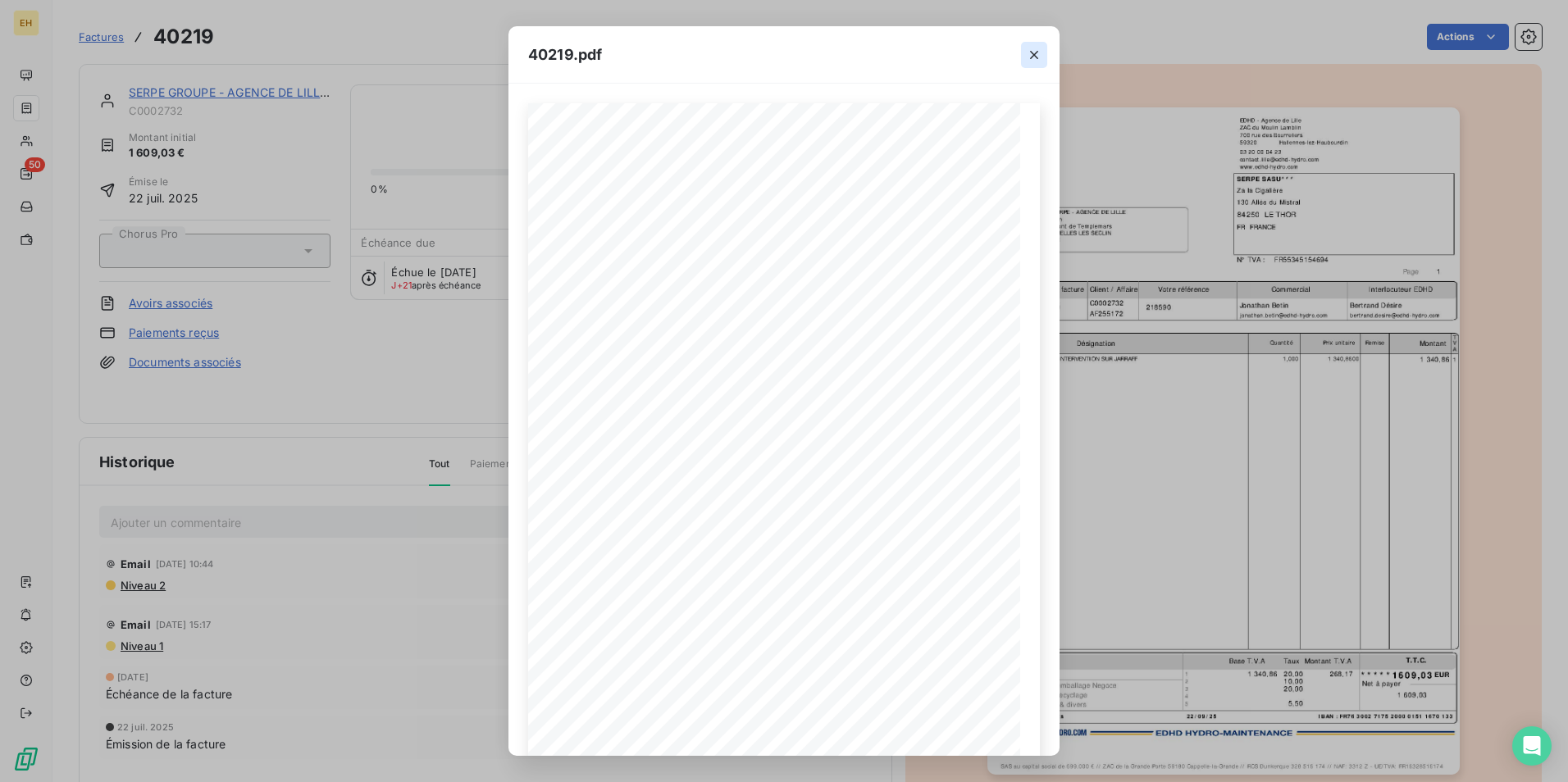
click at [1037, 52] on icon "button" at bounding box center [1034, 55] width 9 height 9
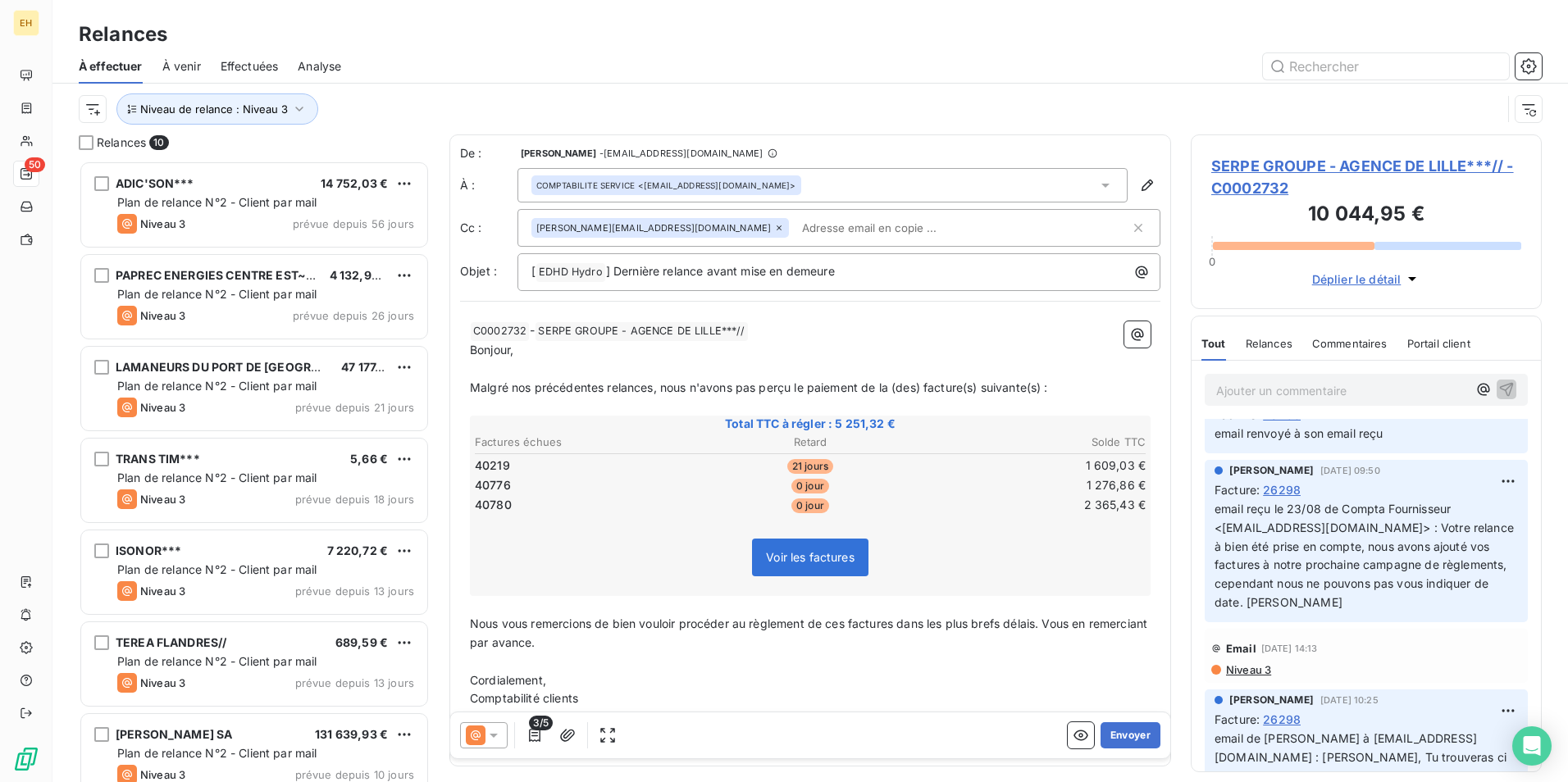
scroll to position [2214, 0]
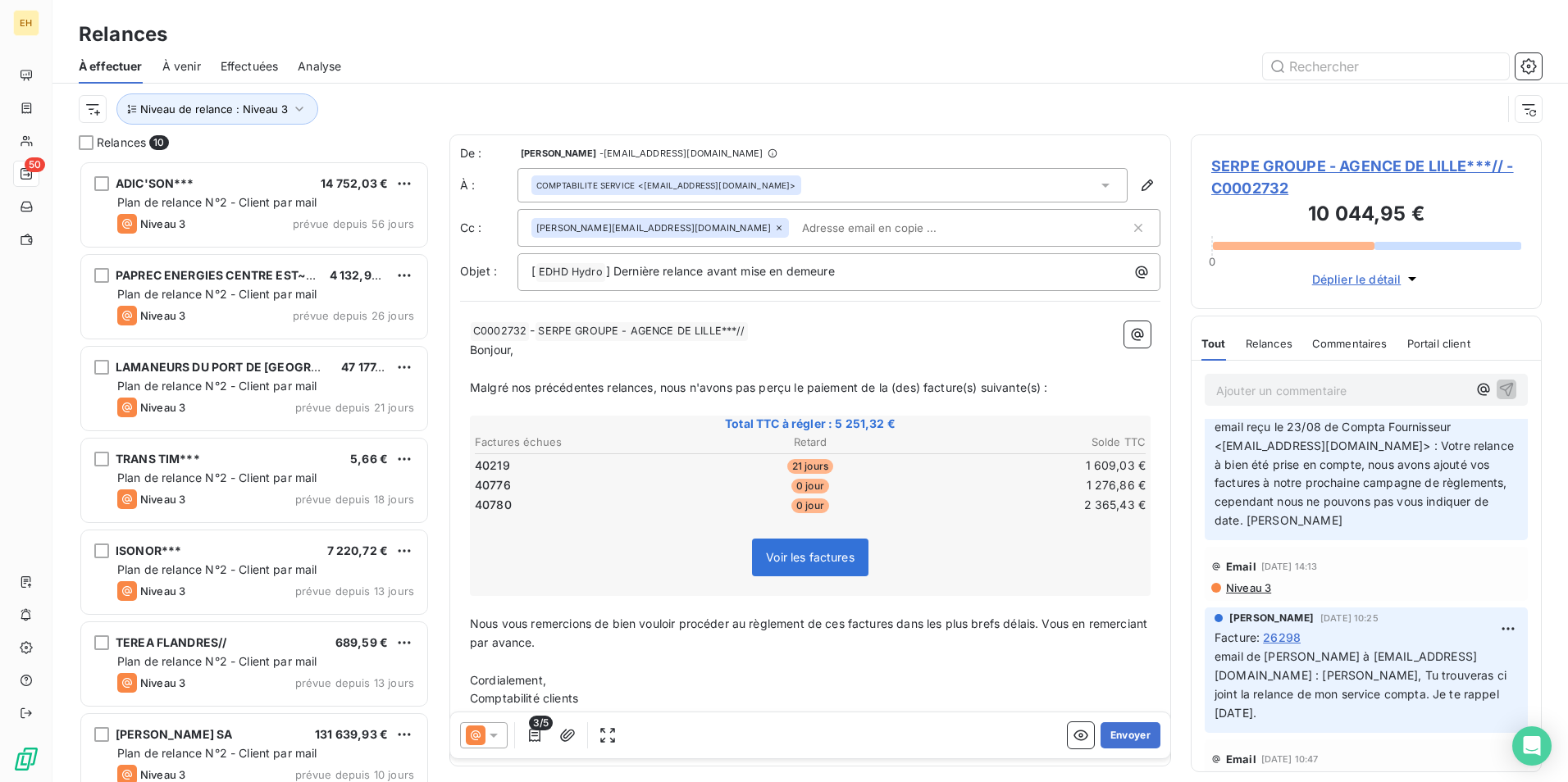
click at [776, 229] on icon at bounding box center [779, 228] width 5 height 5
click at [688, 229] on input "text" at bounding box center [838, 227] width 615 height 25
paste input "[EMAIL_ADDRESS][DOMAIN_NAME]"
type input "[EMAIL_ADDRESS][DOMAIN_NAME]"
click at [720, 223] on input "text" at bounding box center [925, 228] width 410 height 25
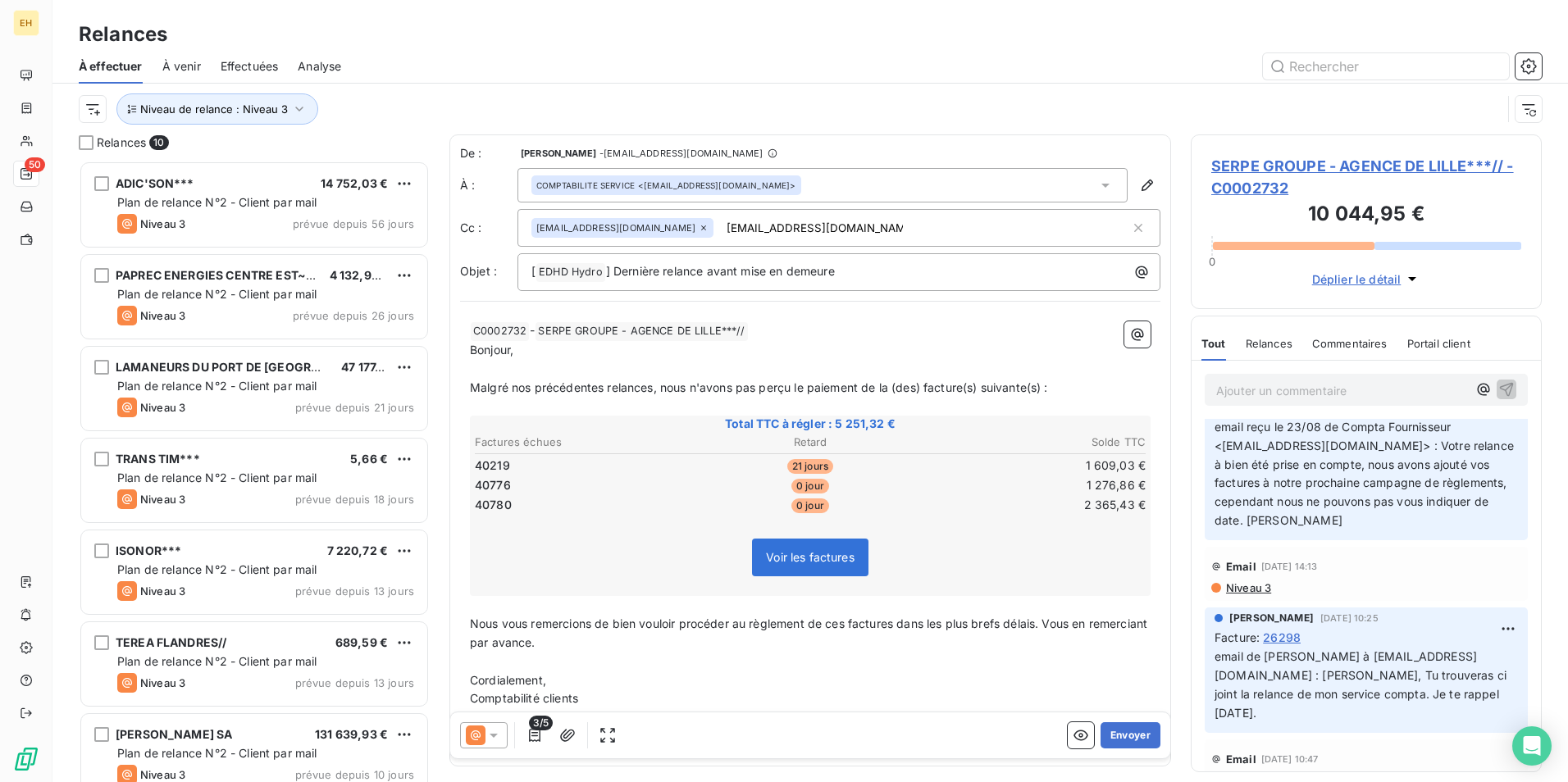
click at [797, 232] on input "[EMAIL_ADDRESS][DOMAIN_NAME]" at bounding box center [815, 228] width 189 height 25
type input "[EMAIL_ADDRESS][DOMAIN_NAME]"
click at [650, 388] on span "Malgré nos précédentes relances, nous n'avons pas perçu le paiement de la (des)…" at bounding box center [759, 388] width 579 height 14
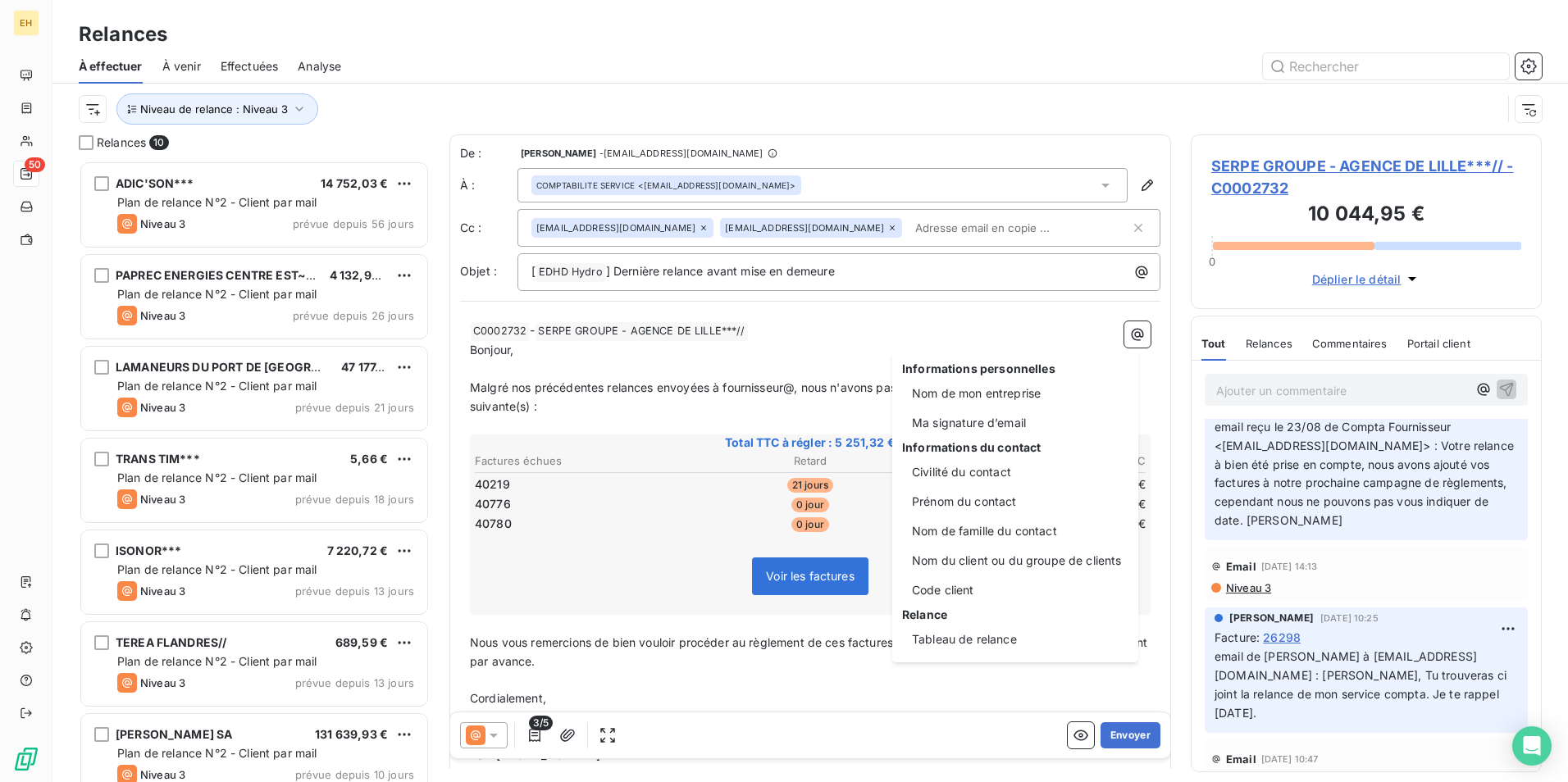
click at [797, 390] on html "EH 50 Relances À effectuer À venir Effectuées Analyse Niveau de relance : Nivea…" at bounding box center [784, 391] width 1568 height 782
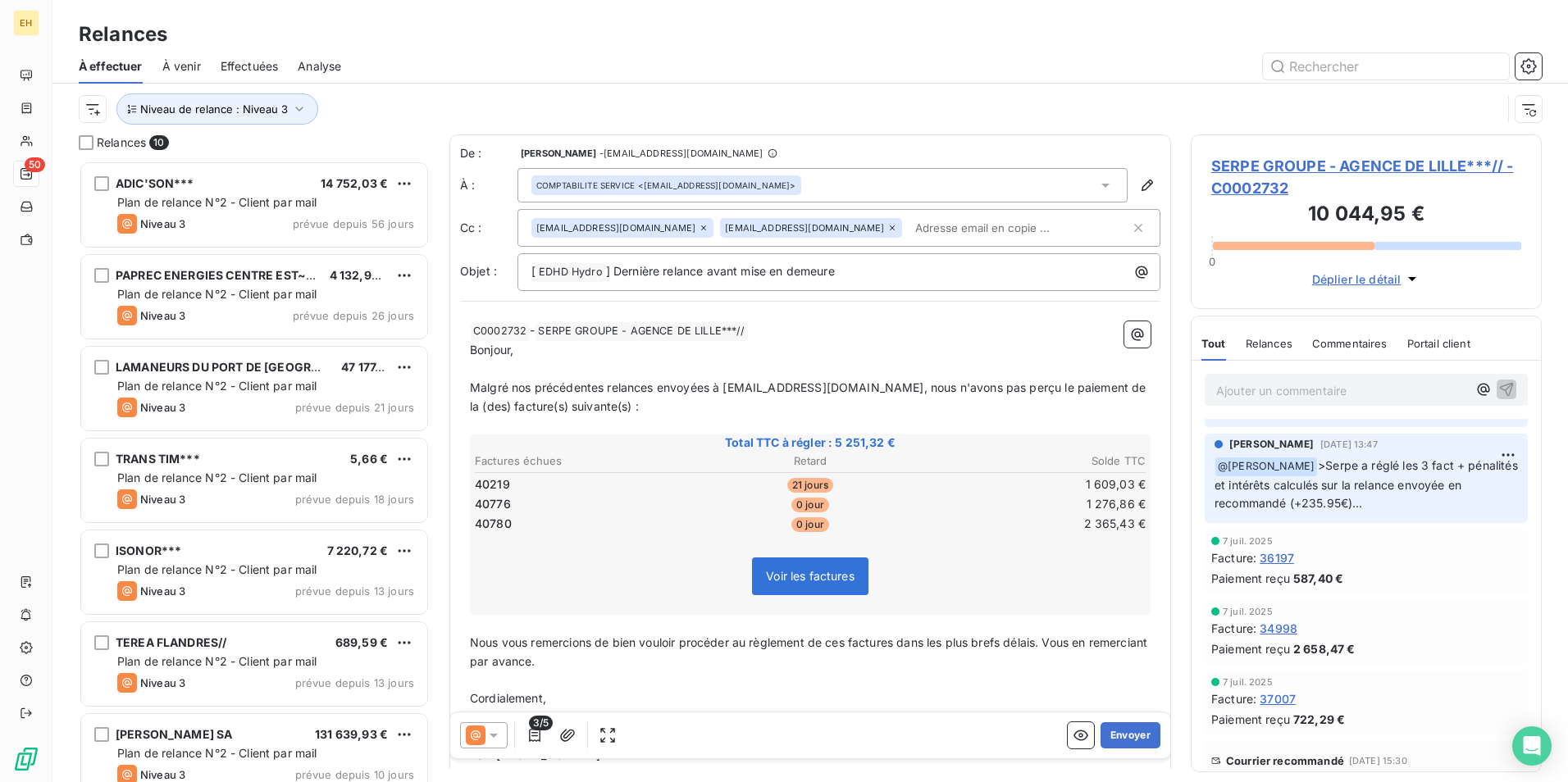
scroll to position [0, 0]
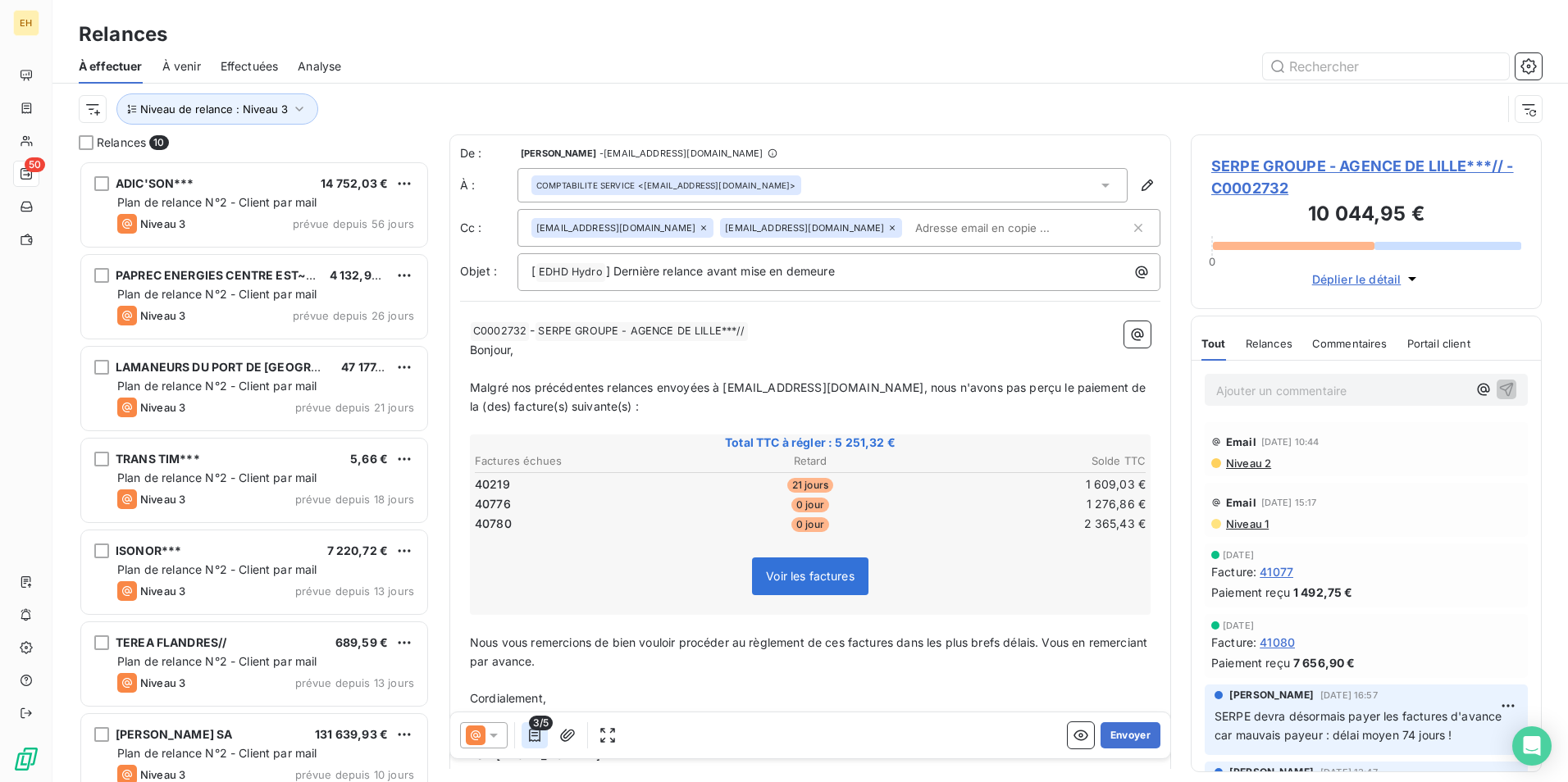
click at [536, 738] on icon "button" at bounding box center [534, 735] width 16 height 16
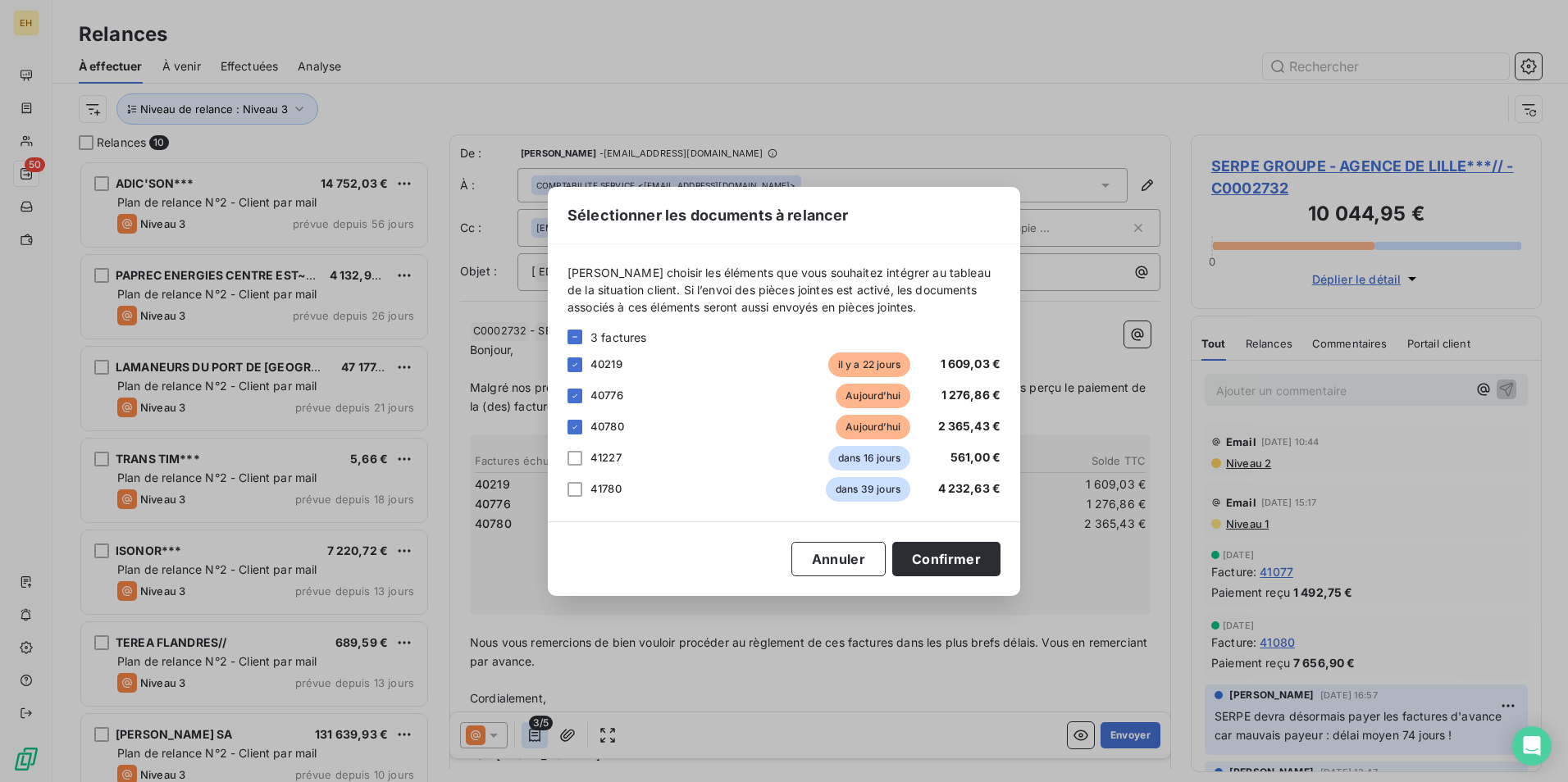
click at [536, 738] on div "Sélectionner les documents à relancer [PERSON_NAME] choisir les éléments que vo…" at bounding box center [784, 391] width 1568 height 782
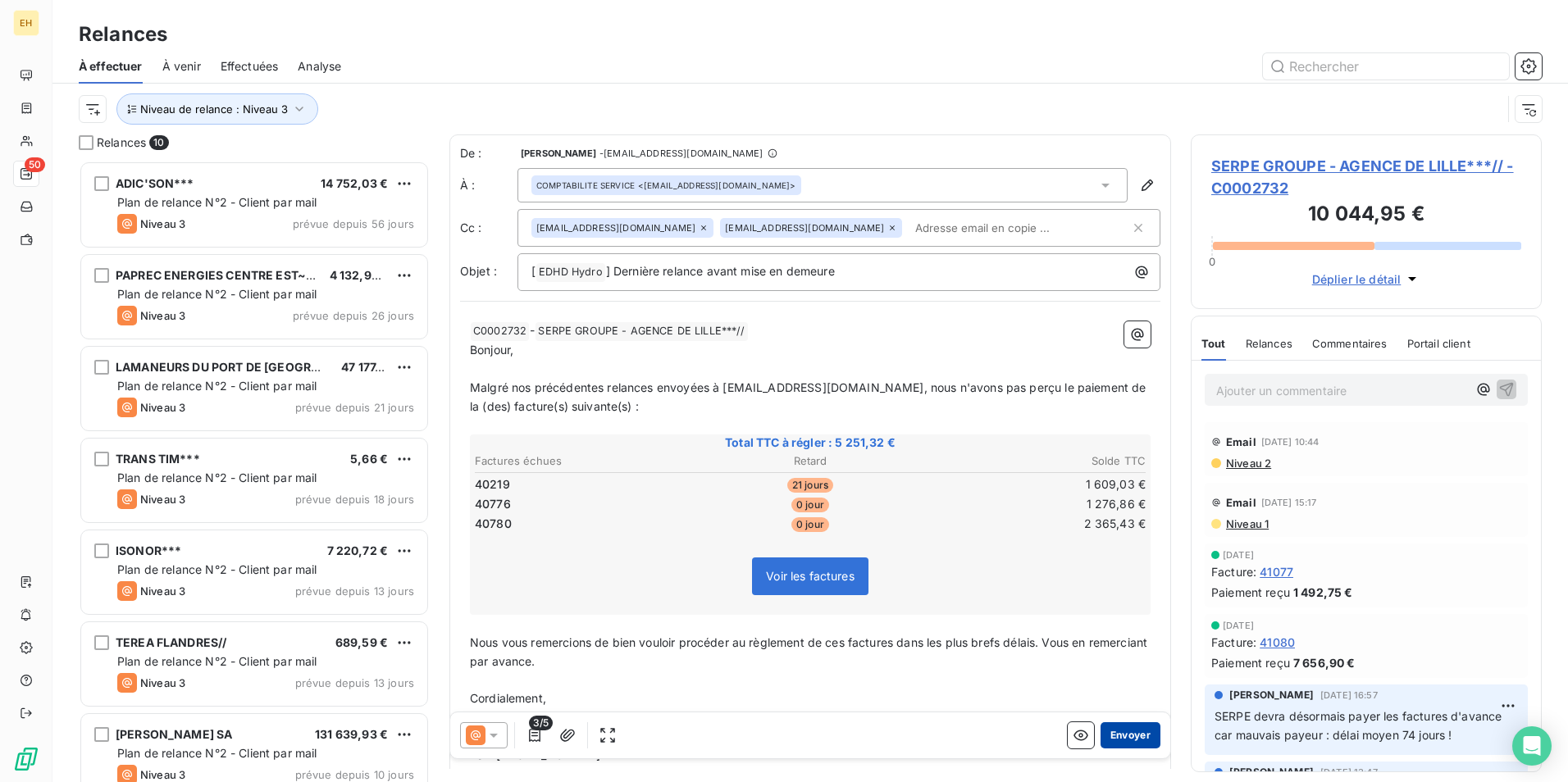
click at [1106, 734] on button "Envoyer" at bounding box center [1130, 735] width 60 height 27
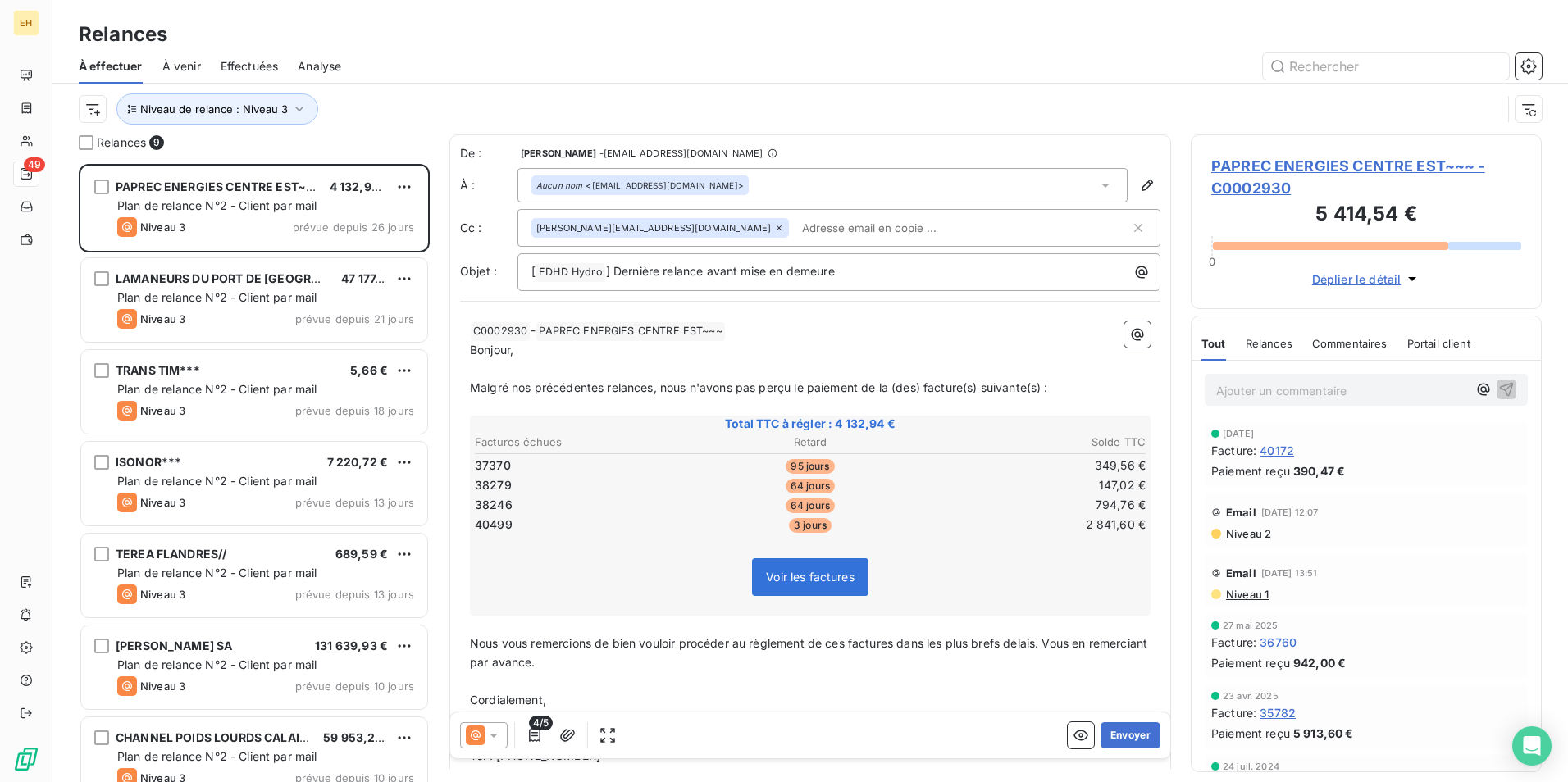
scroll to position [205, 0]
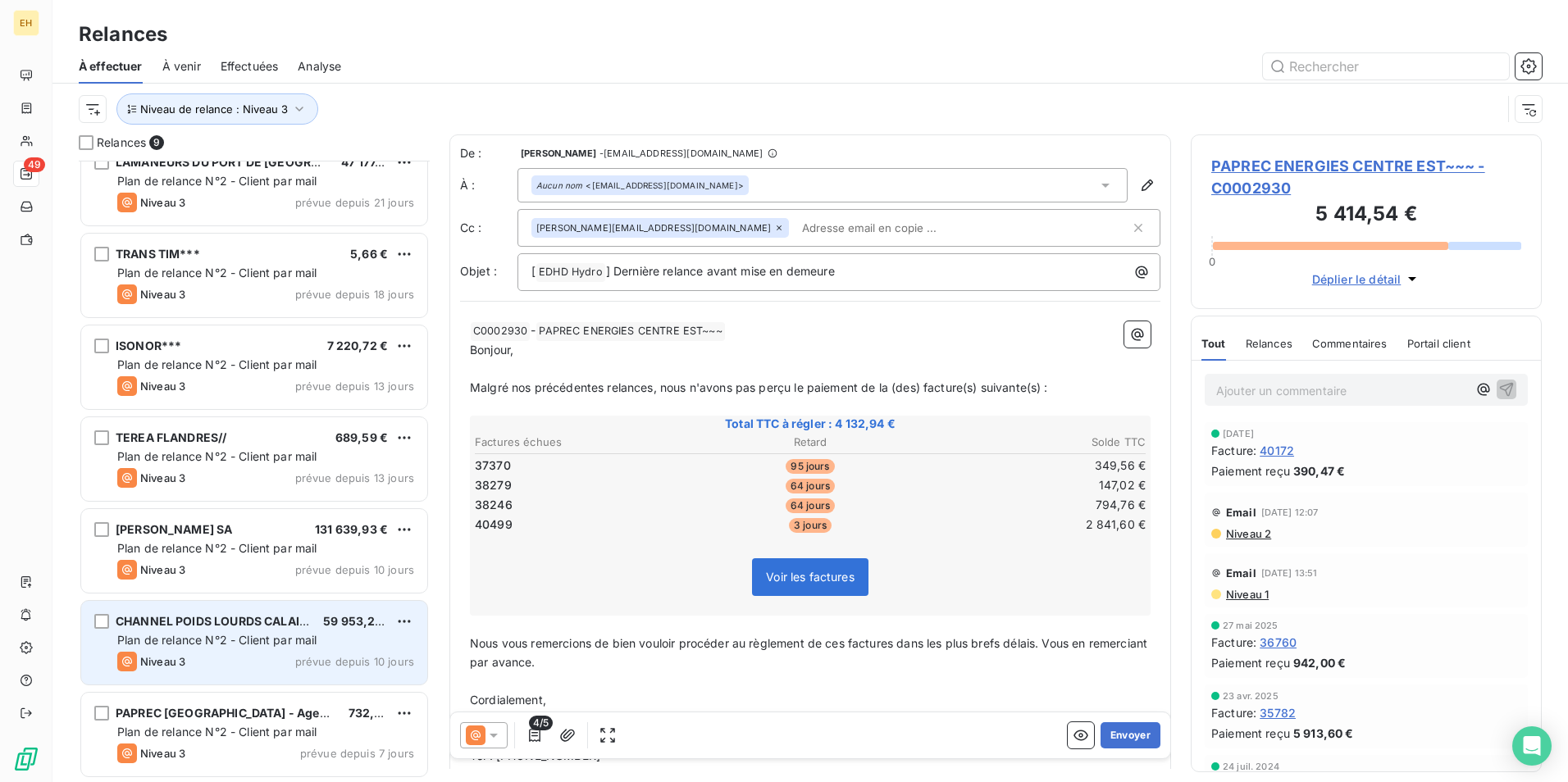
click at [311, 669] on div "Niveau 3 prévue depuis 10 jours" at bounding box center [265, 661] width 297 height 20
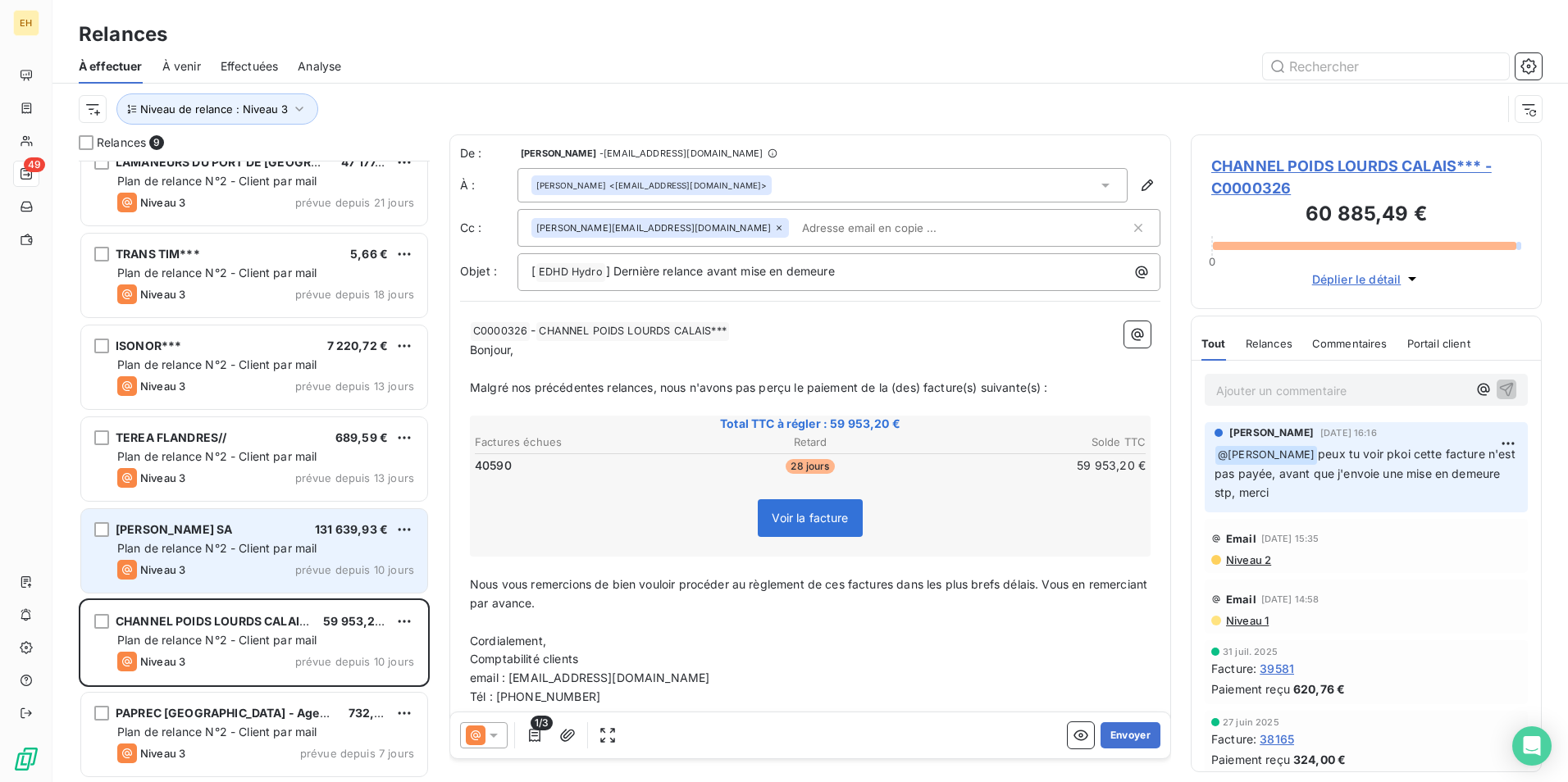
click at [332, 548] on div "Plan de relance N°2 - Client par mail" at bounding box center [265, 548] width 297 height 16
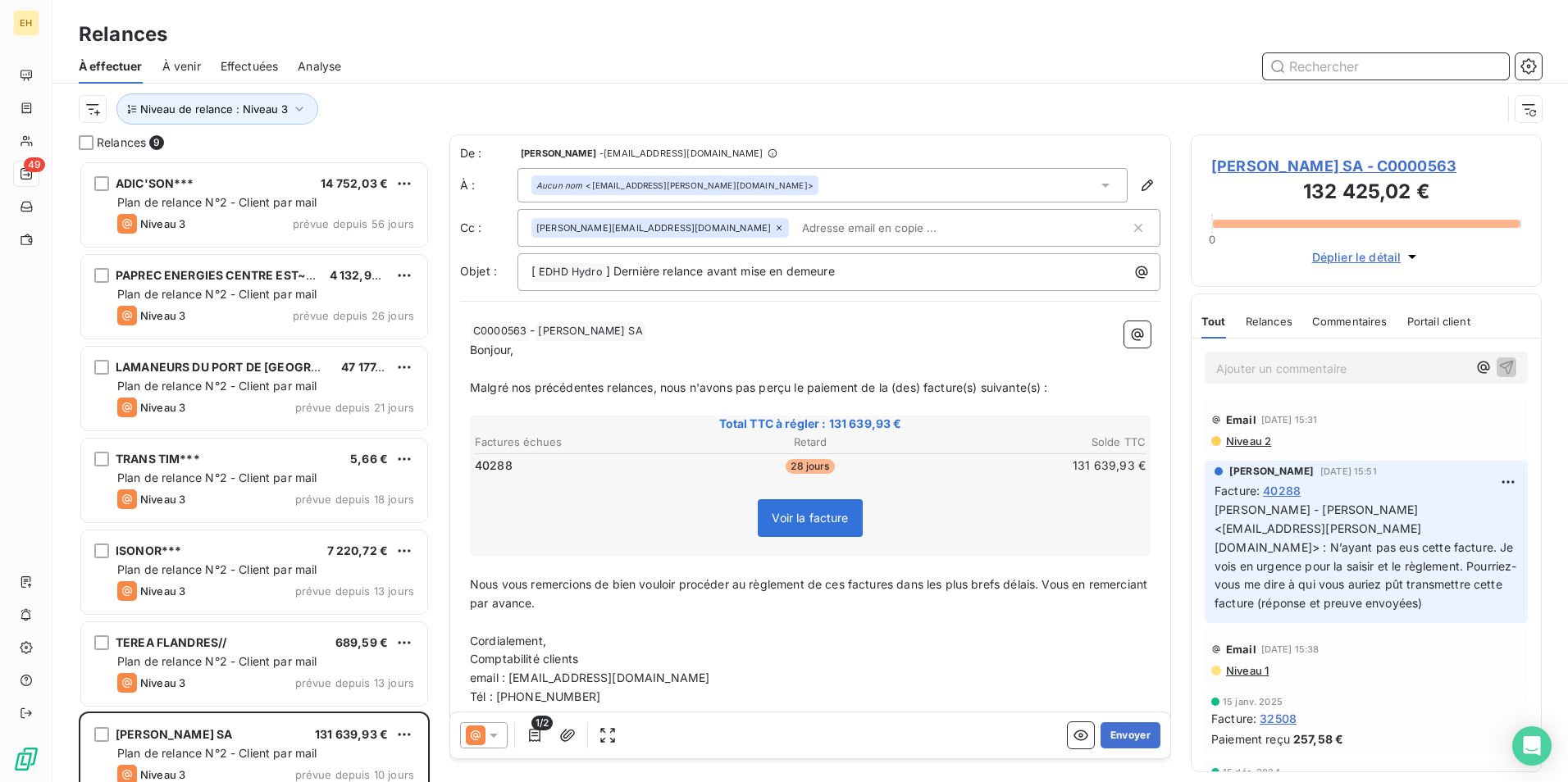
click at [1320, 65] on input "text" at bounding box center [1386, 66] width 246 height 27
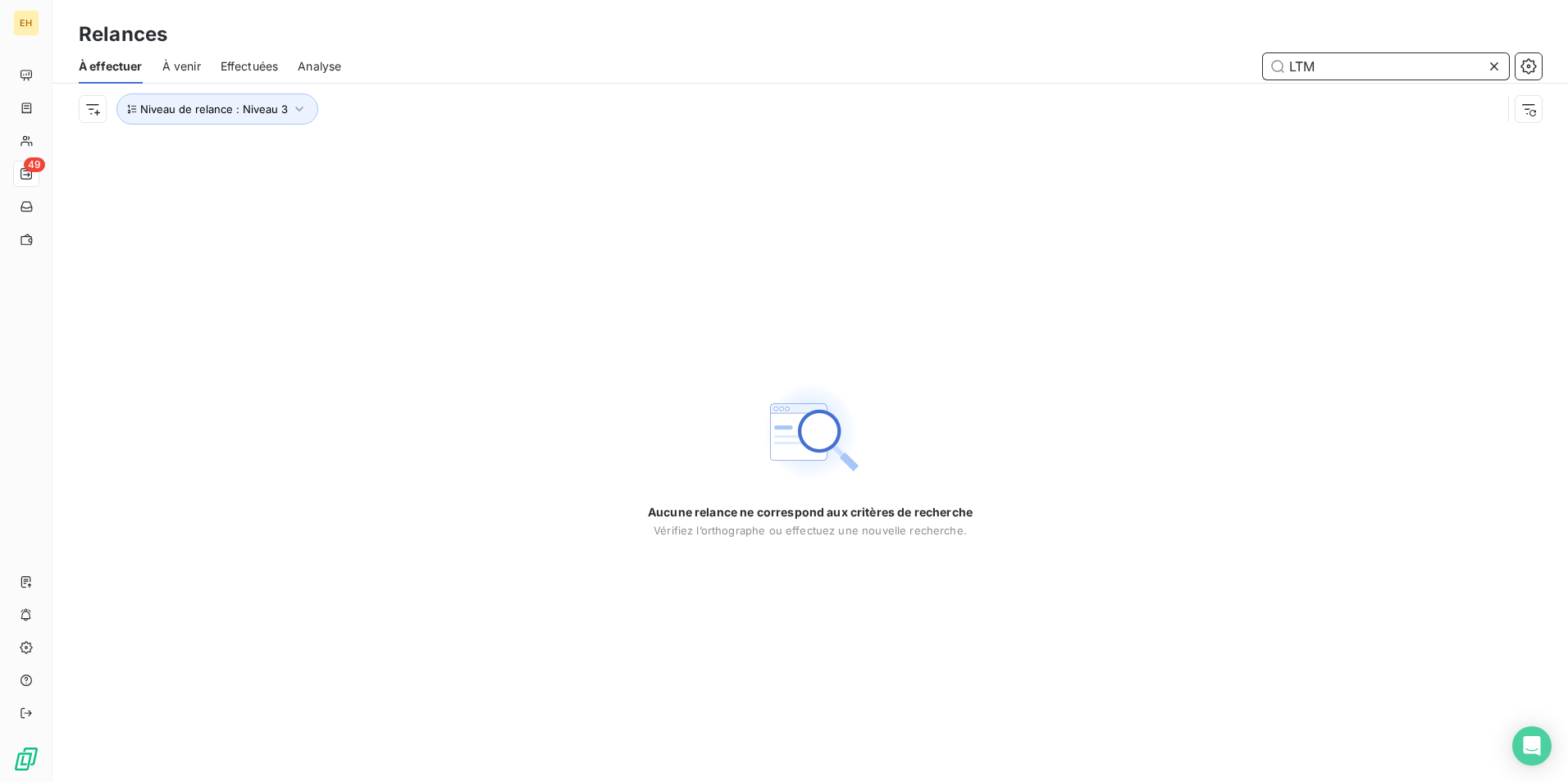
type input "LTM"
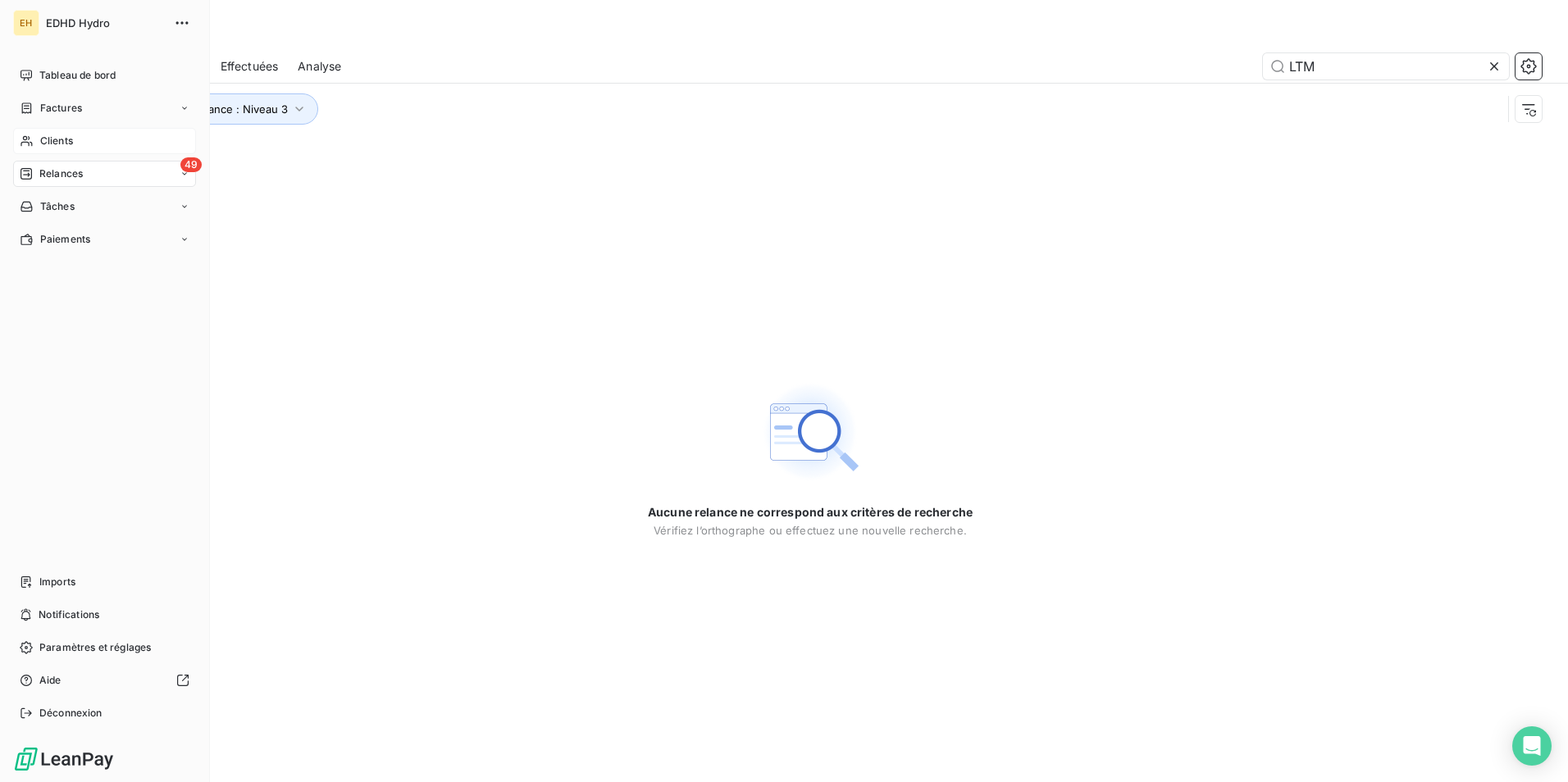
click at [46, 141] on span "Clients" at bounding box center [57, 140] width 33 height 15
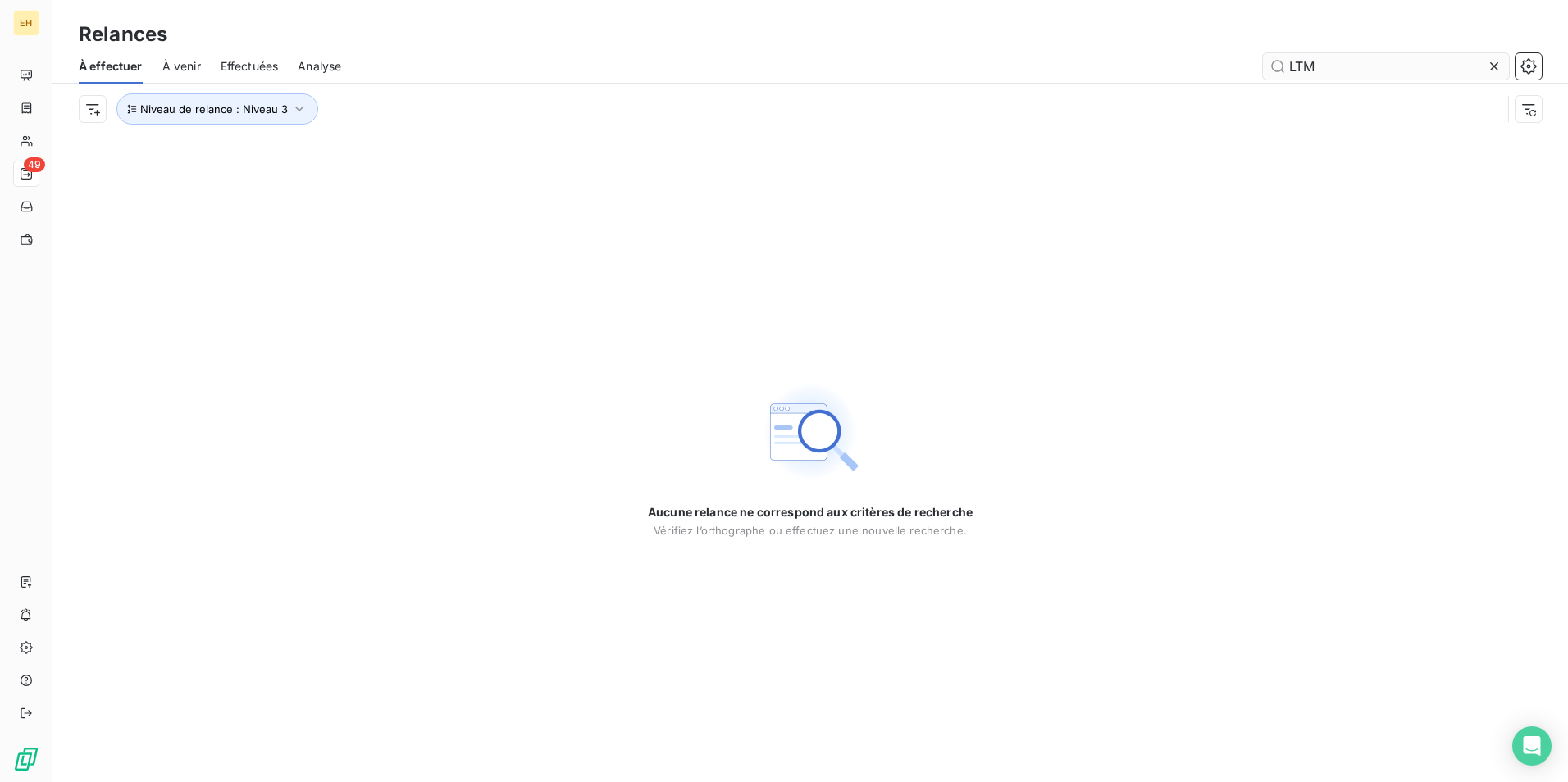
click at [1320, 70] on input "LTM" at bounding box center [1386, 66] width 246 height 27
click at [295, 100] on button "Niveau de relance : Niveau 3" at bounding box center [217, 109] width 202 height 31
click at [433, 156] on div "Niveau 3" at bounding box center [457, 151] width 236 height 34
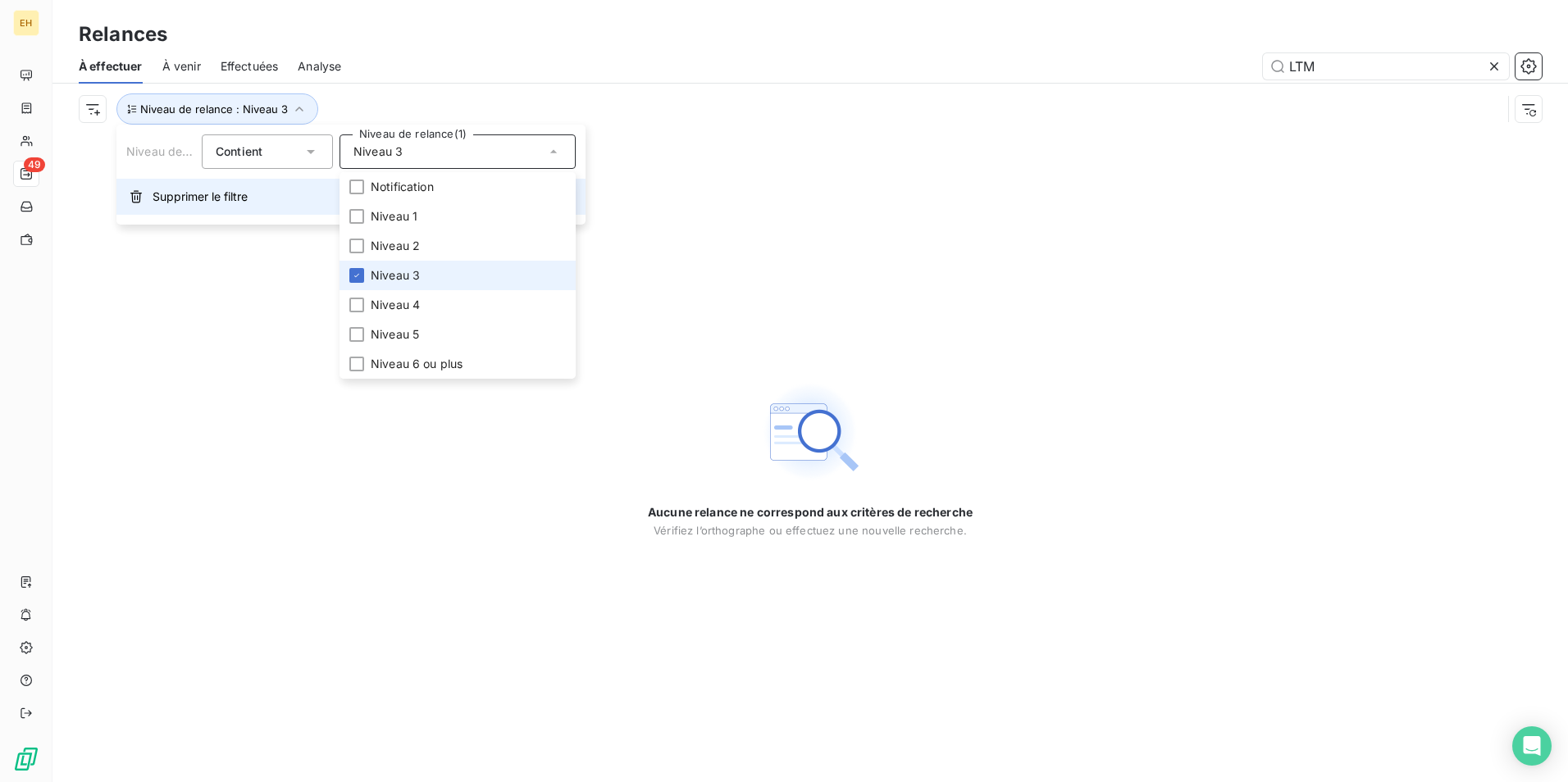
click at [239, 192] on span "Supprimer le filtre" at bounding box center [199, 196] width 95 height 16
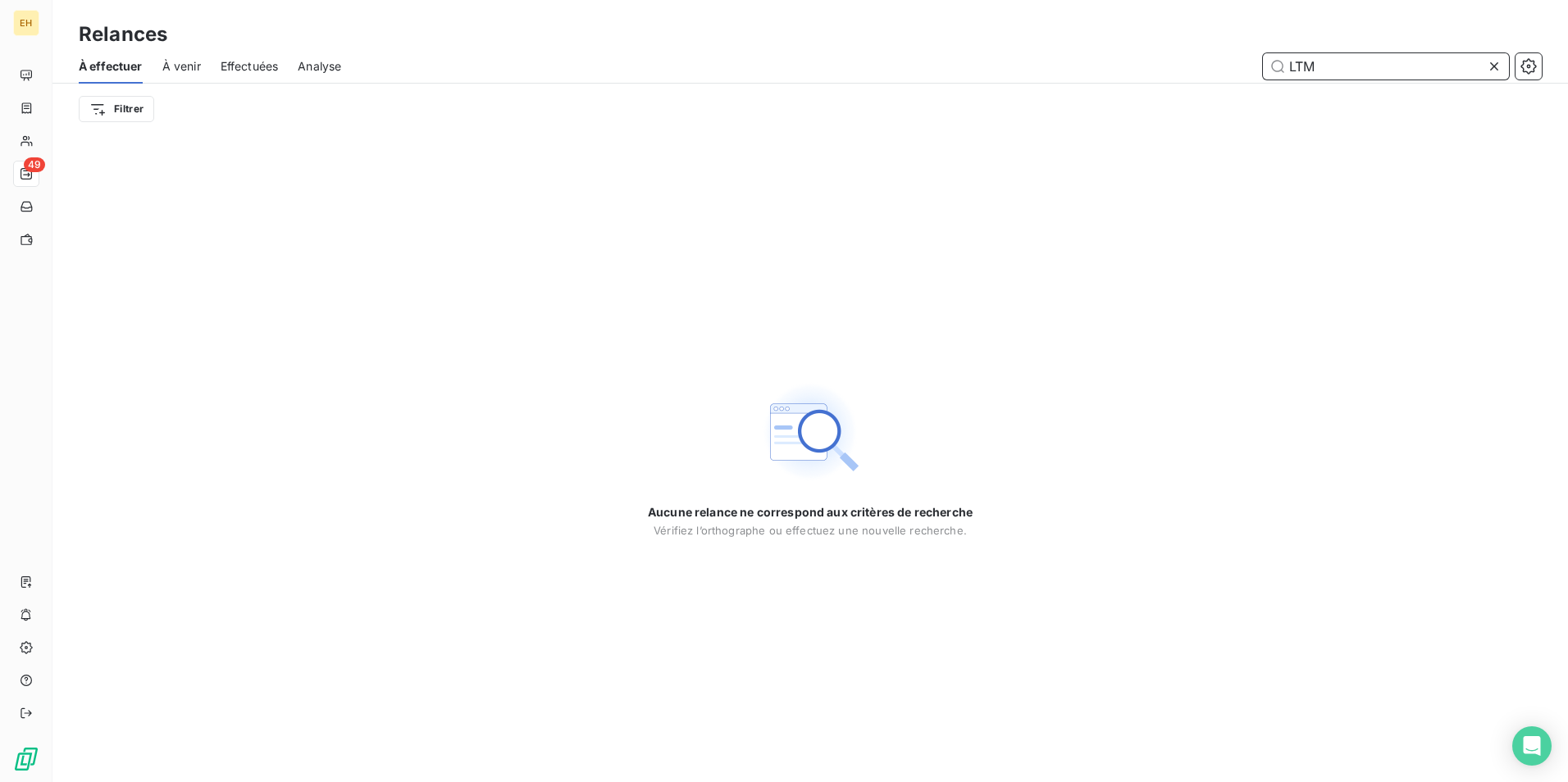
click at [1338, 73] on input "LTM" at bounding box center [1386, 66] width 246 height 27
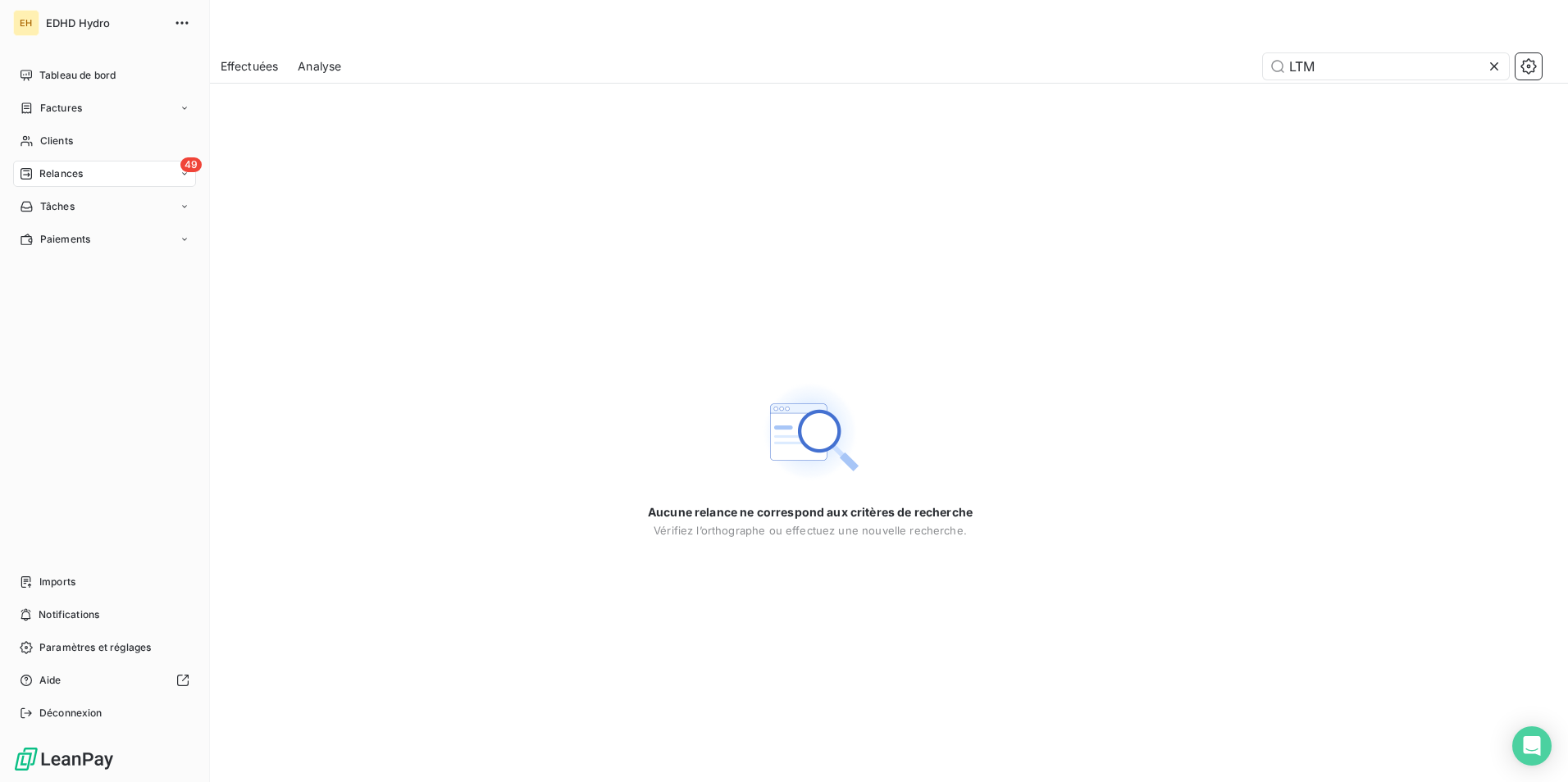
click at [116, 60] on div "EH EDHD Hydro Tableau de bord Factures Clients 49 Relances Tâches Paiements Imp…" at bounding box center [105, 391] width 210 height 782
click at [69, 134] on span "Clients" at bounding box center [57, 140] width 33 height 15
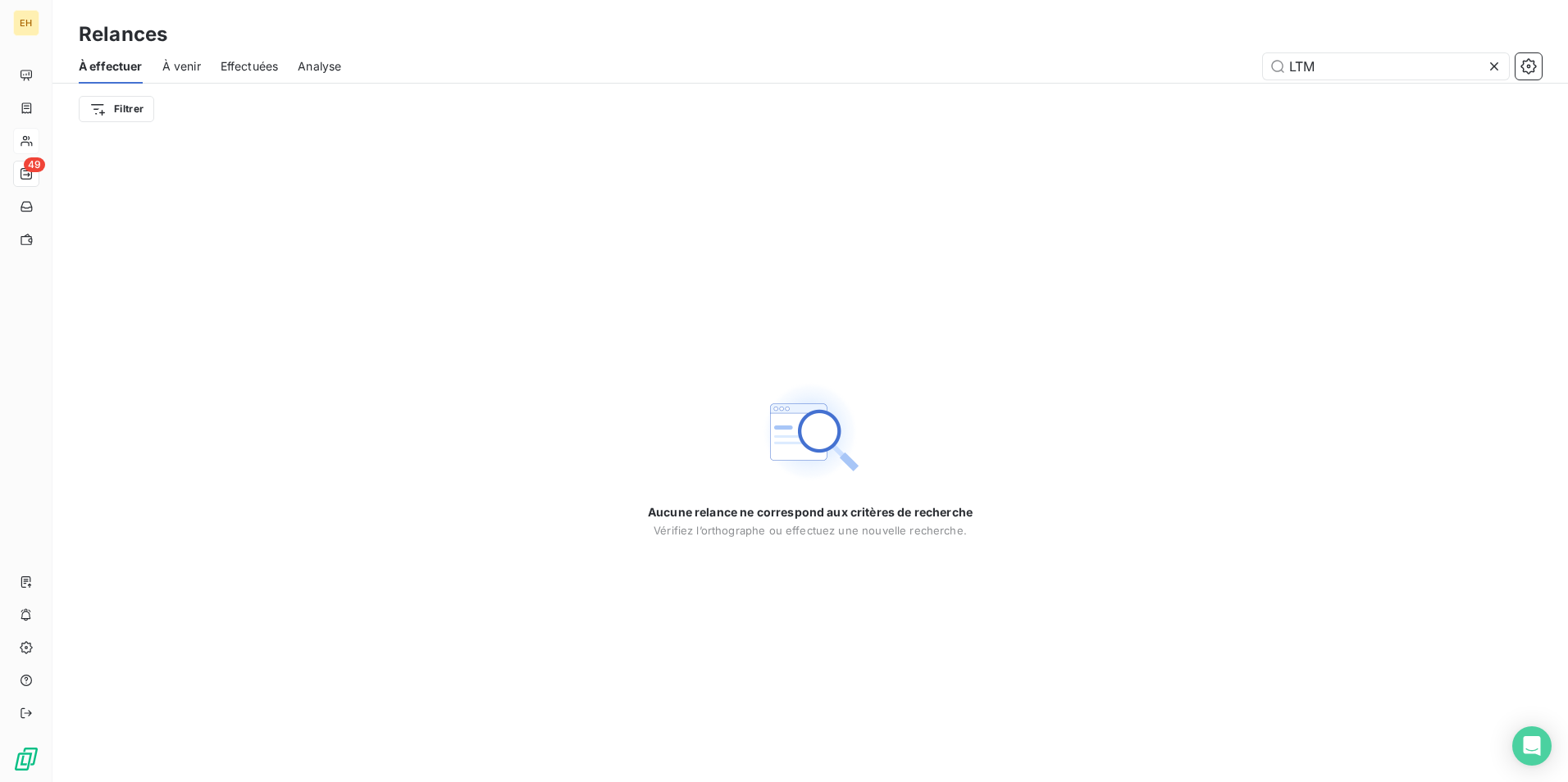
drag, startPoint x: 1233, startPoint y: 82, endPoint x: 1093, endPoint y: 71, distance: 140.4
click at [1093, 71] on div "LTM" at bounding box center [952, 66] width 1181 height 27
type input "LTM"
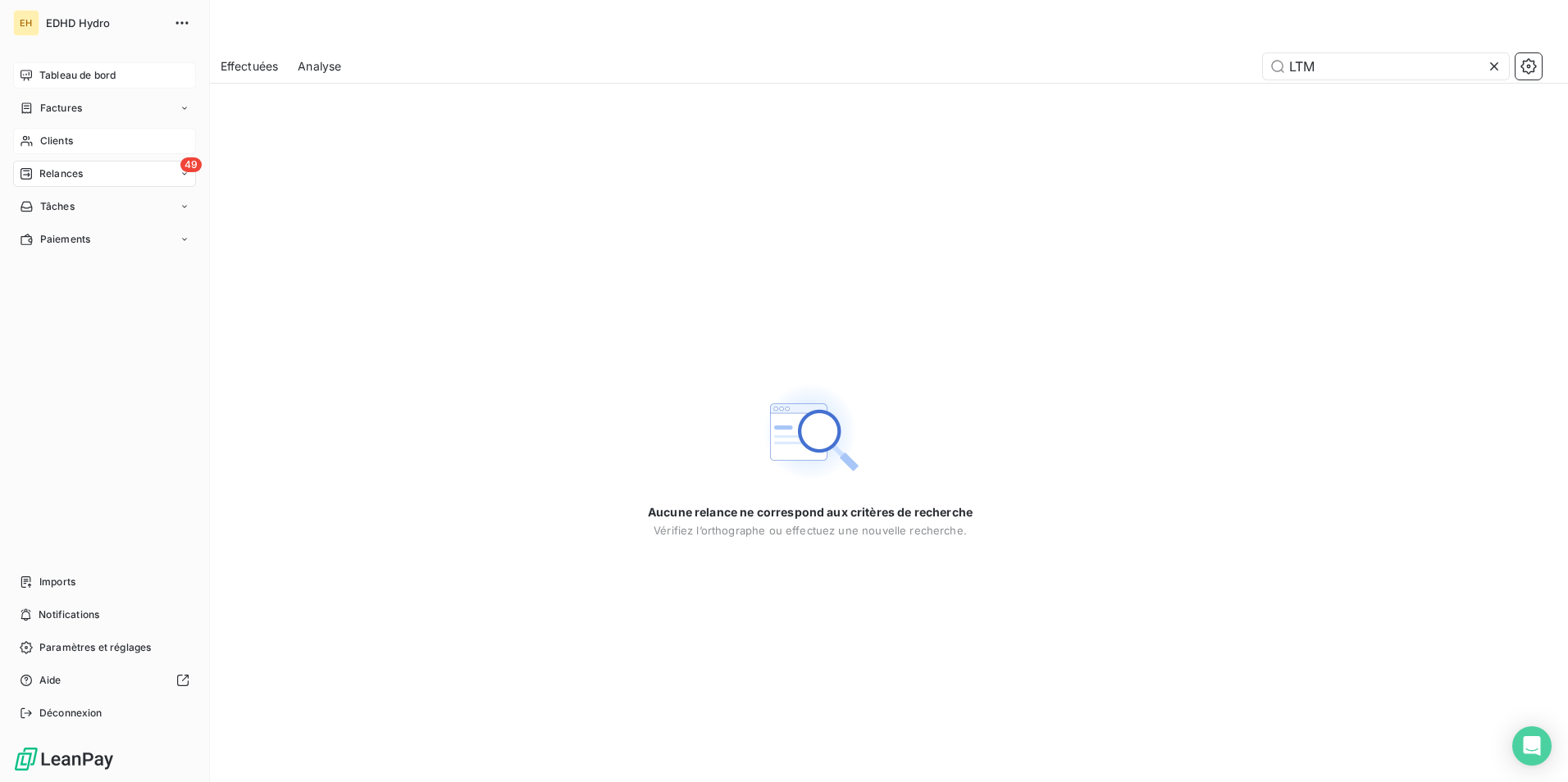
click at [72, 67] on div "Tableau de bord" at bounding box center [104, 75] width 183 height 27
click at [74, 137] on div "Clients" at bounding box center [104, 141] width 183 height 27
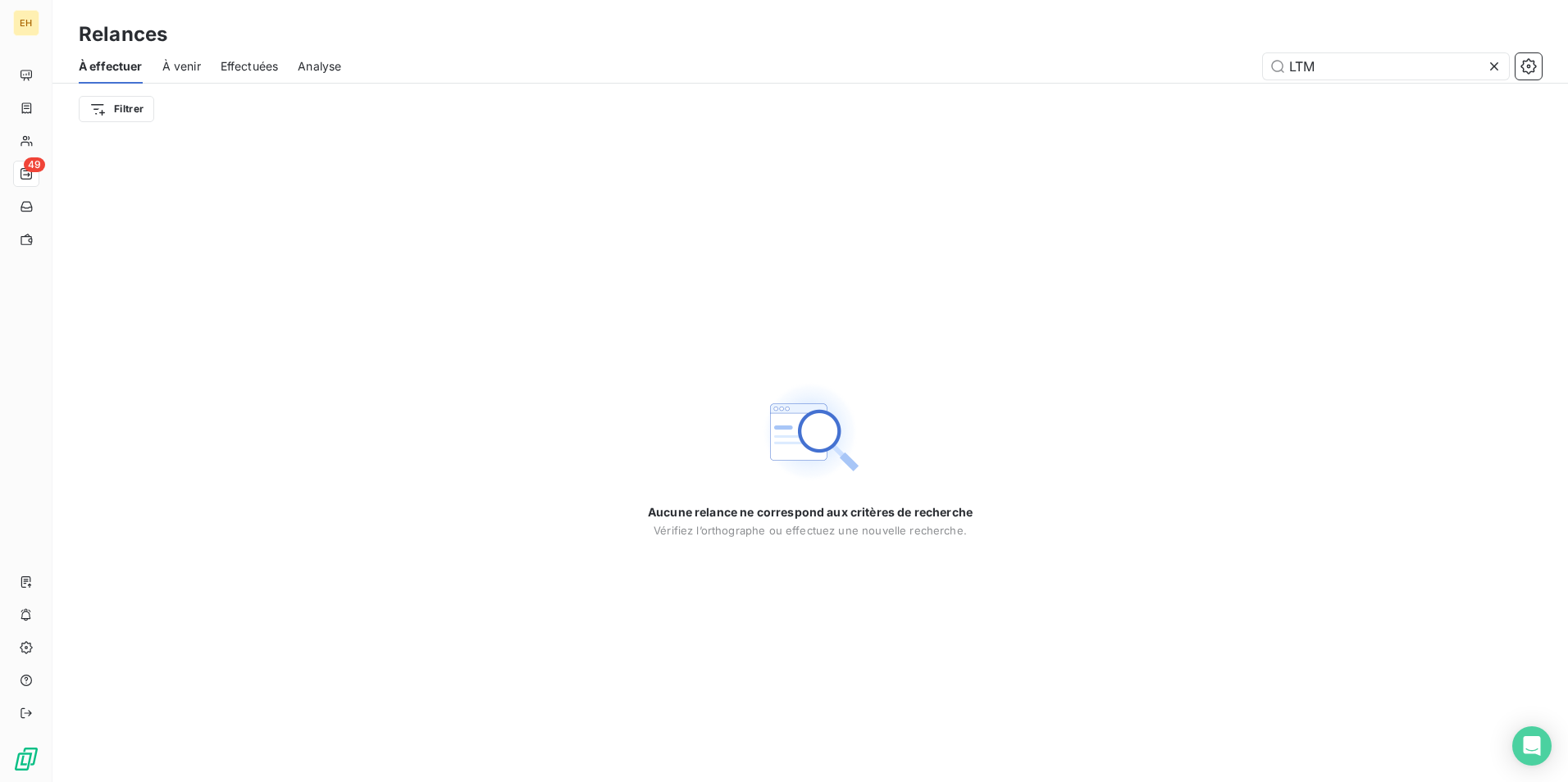
drag, startPoint x: 1142, startPoint y: 94, endPoint x: 1038, endPoint y: 85, distance: 104.4
click at [1038, 95] on div "À effectuer À venir Effectuées Analyse LTM Filtrer" at bounding box center [810, 91] width 1516 height 85
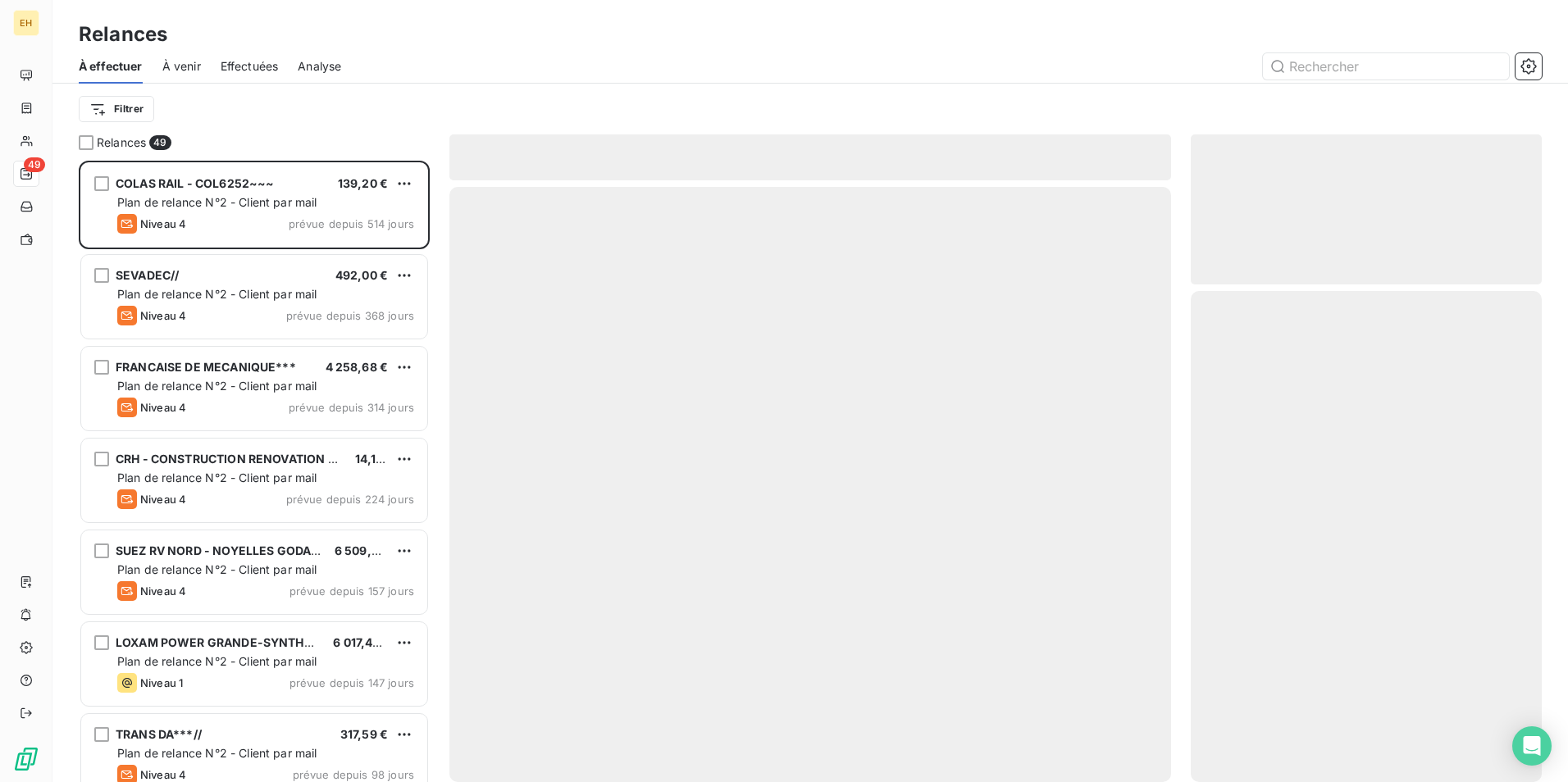
scroll to position [609, 339]
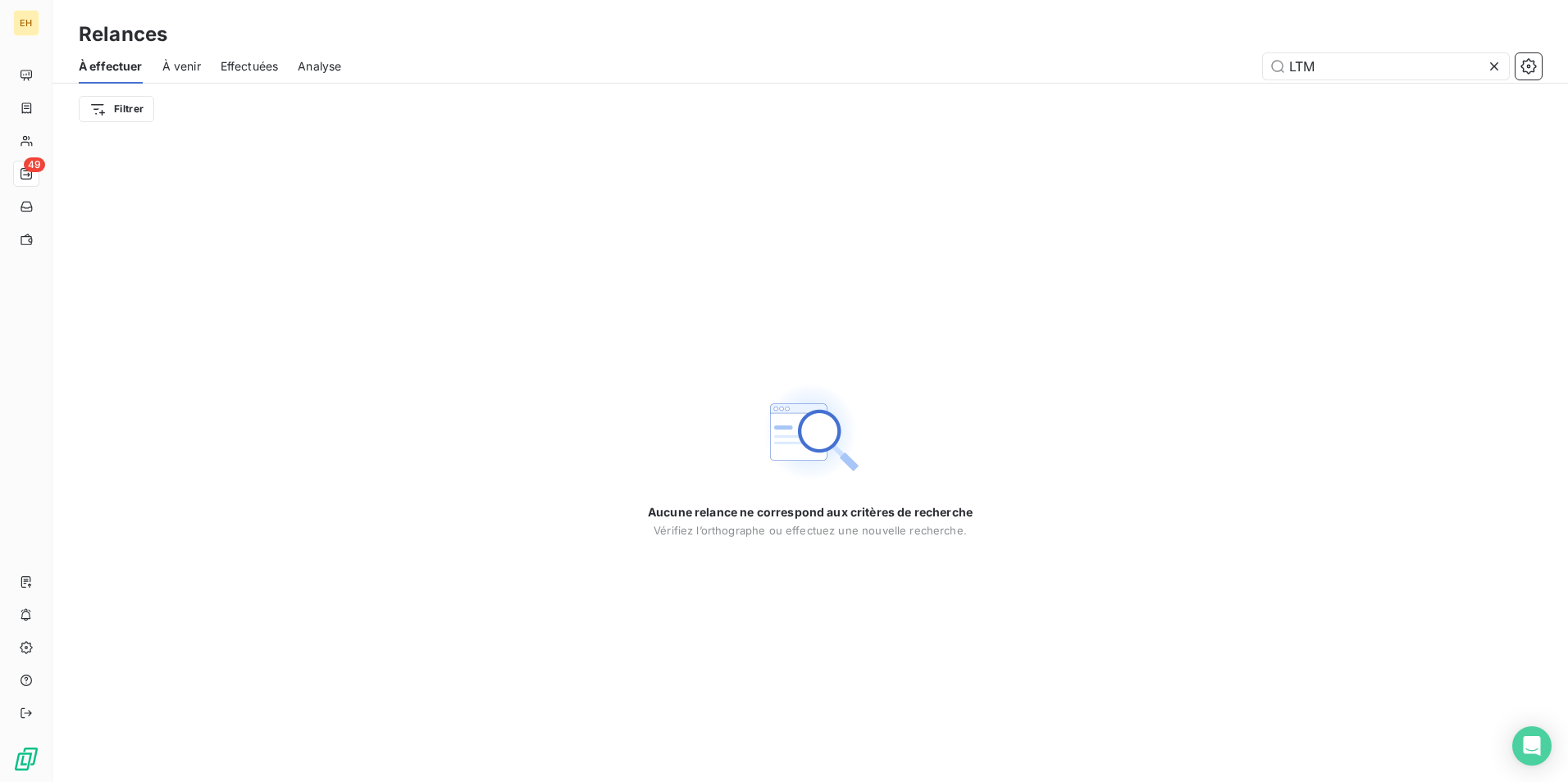
drag, startPoint x: 1326, startPoint y: 61, endPoint x: 1063, endPoint y: 45, distance: 263.5
click at [1063, 45] on div "Relances À effectuer À venir Effectuées Analyse LTM Filtrer" at bounding box center [810, 67] width 1516 height 134
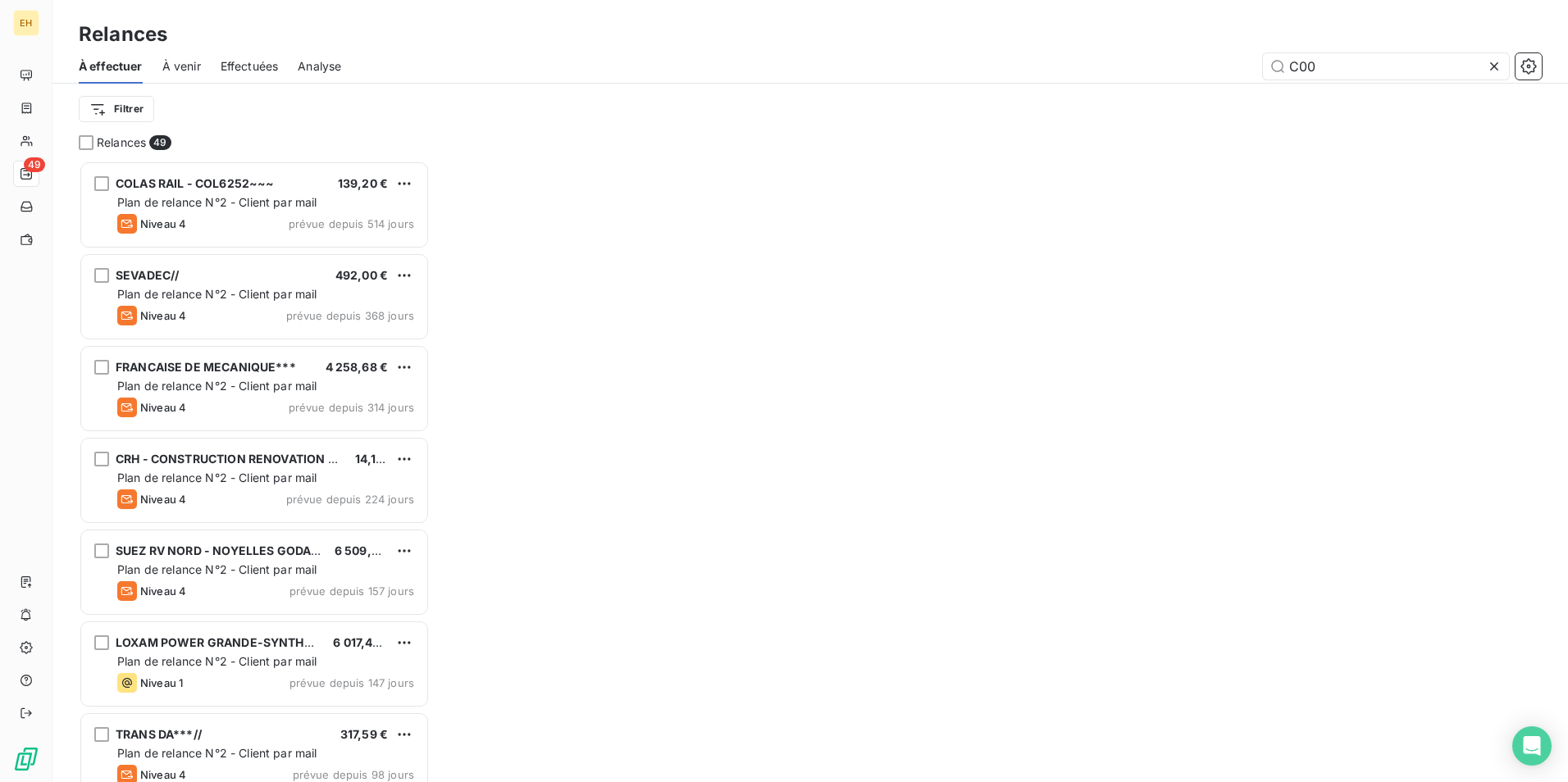
scroll to position [609, 339]
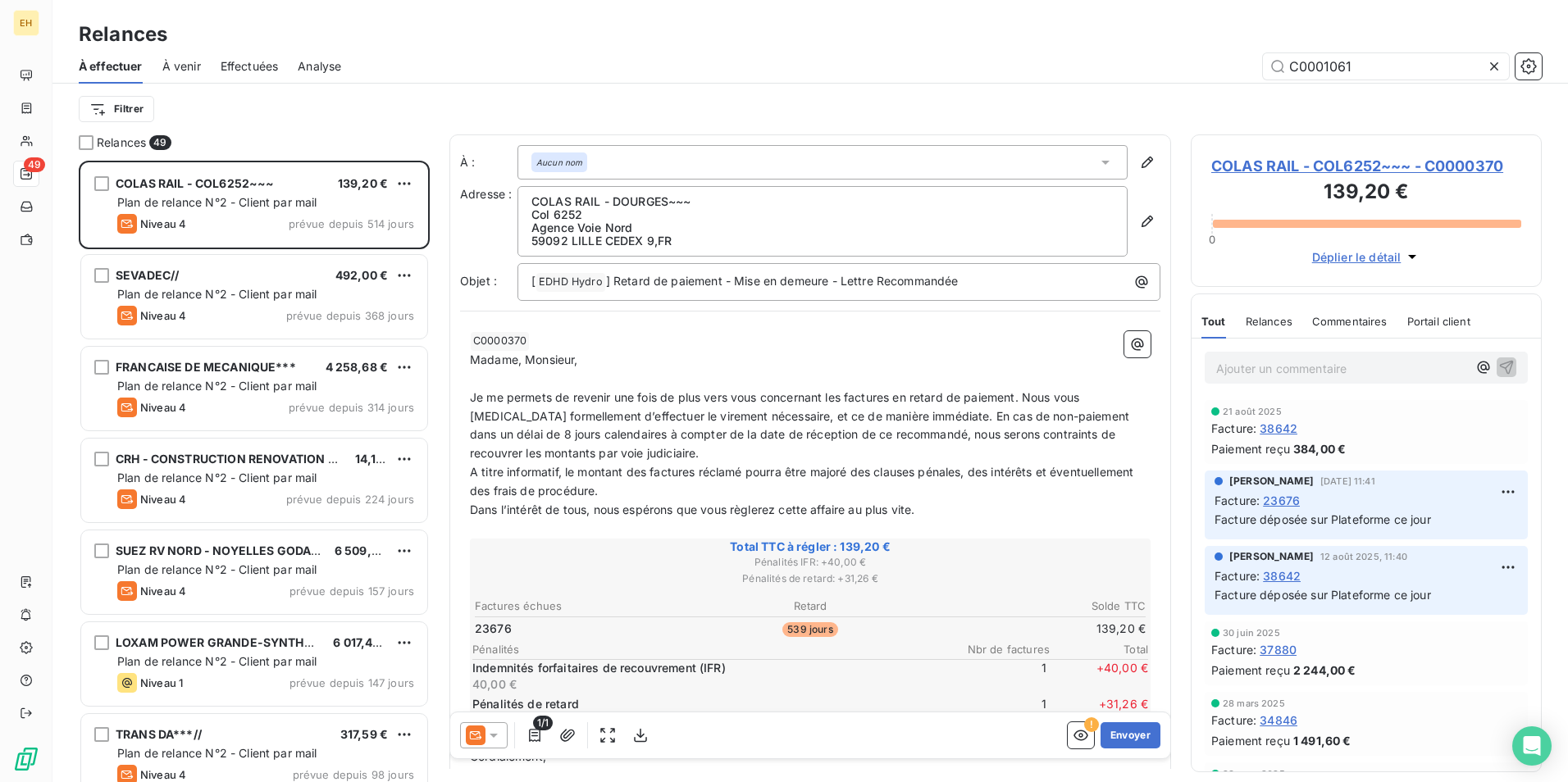
type input "C0001061"
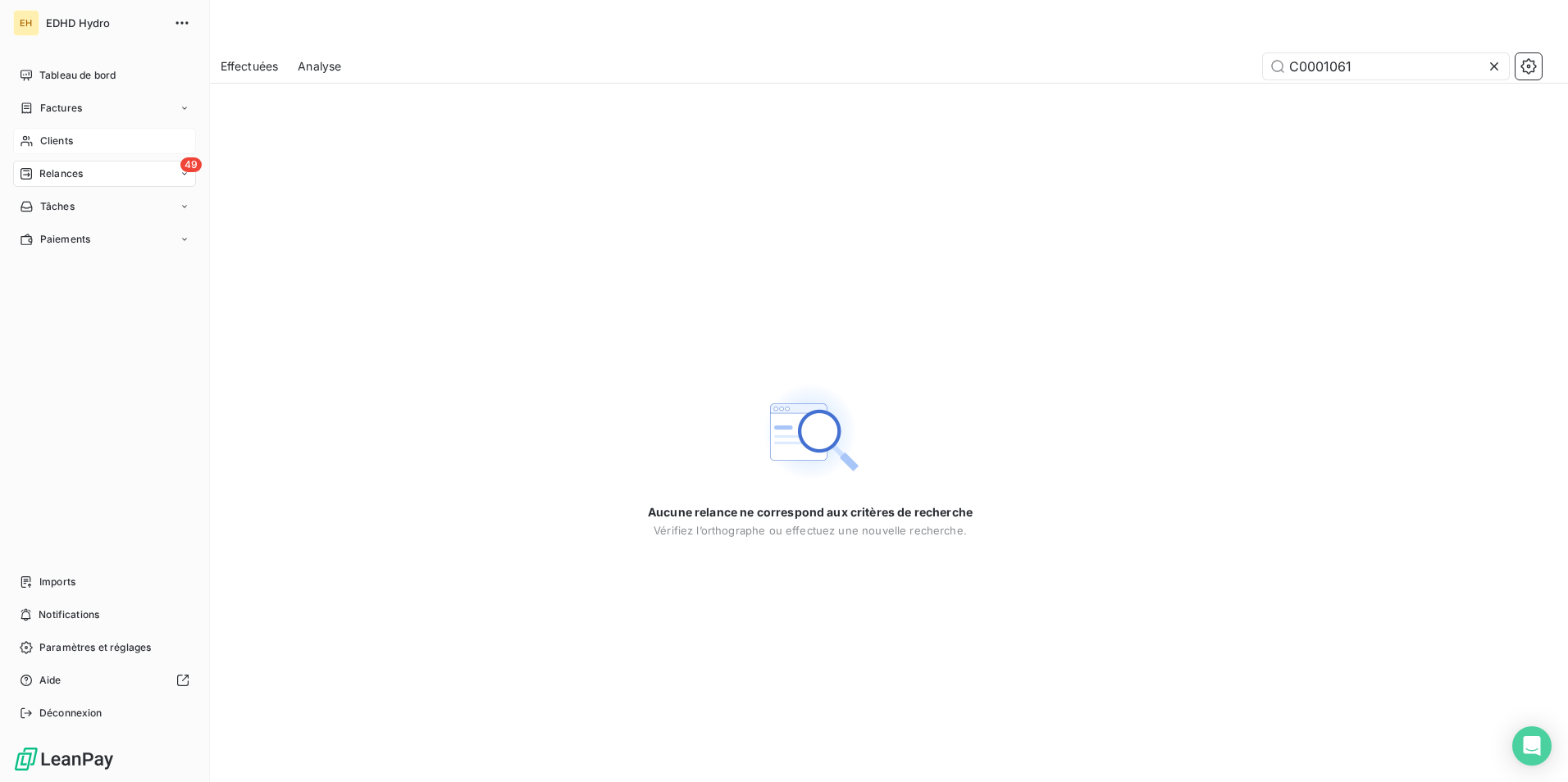
click at [34, 142] on div "Clients" at bounding box center [104, 141] width 183 height 27
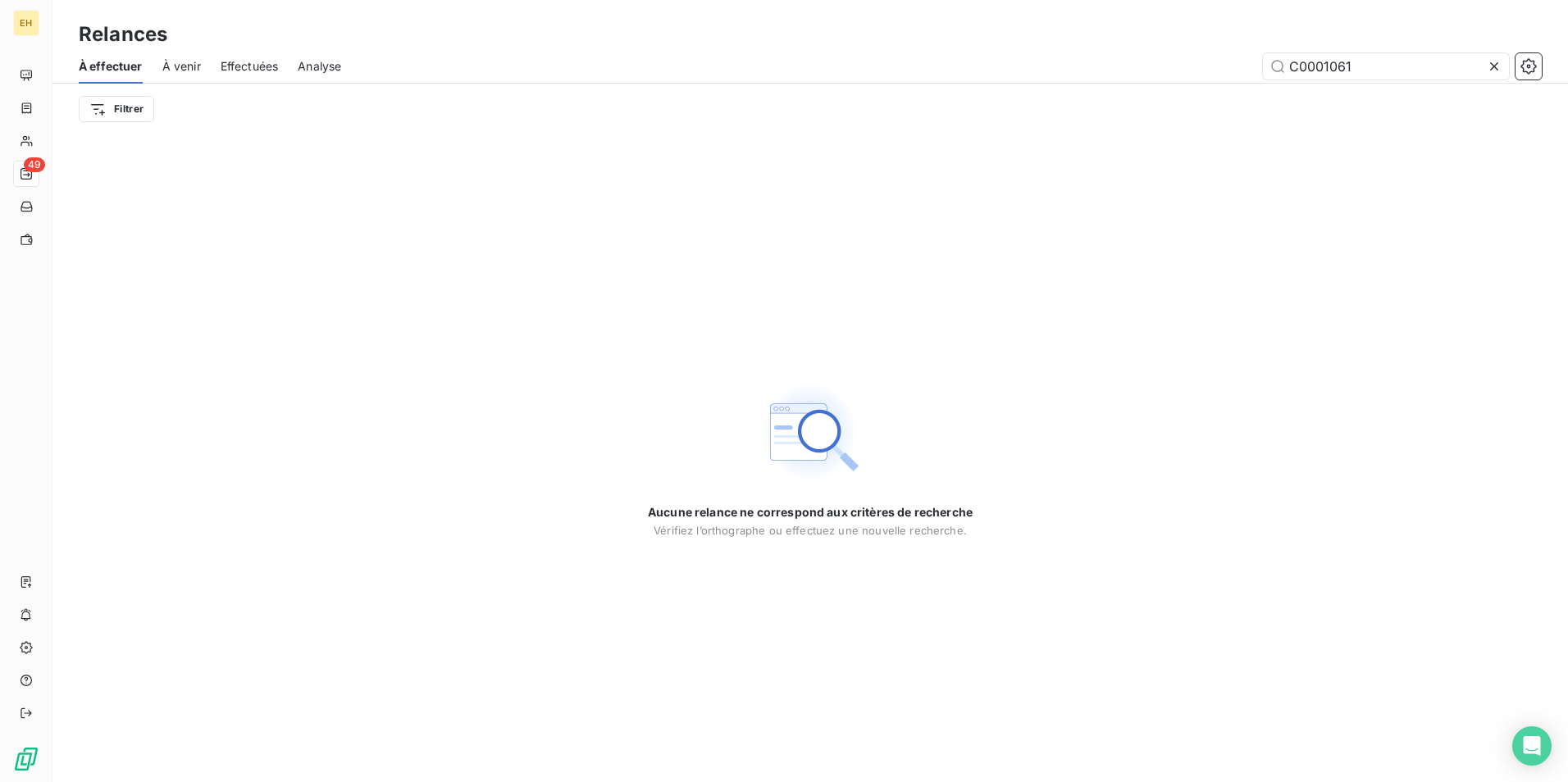
drag, startPoint x: 1369, startPoint y: 68, endPoint x: 920, endPoint y: 89, distance: 449.5
click at [920, 89] on div "À effectuer À venir Effectuées Analyse C0001061 Filtrer" at bounding box center [810, 91] width 1516 height 85
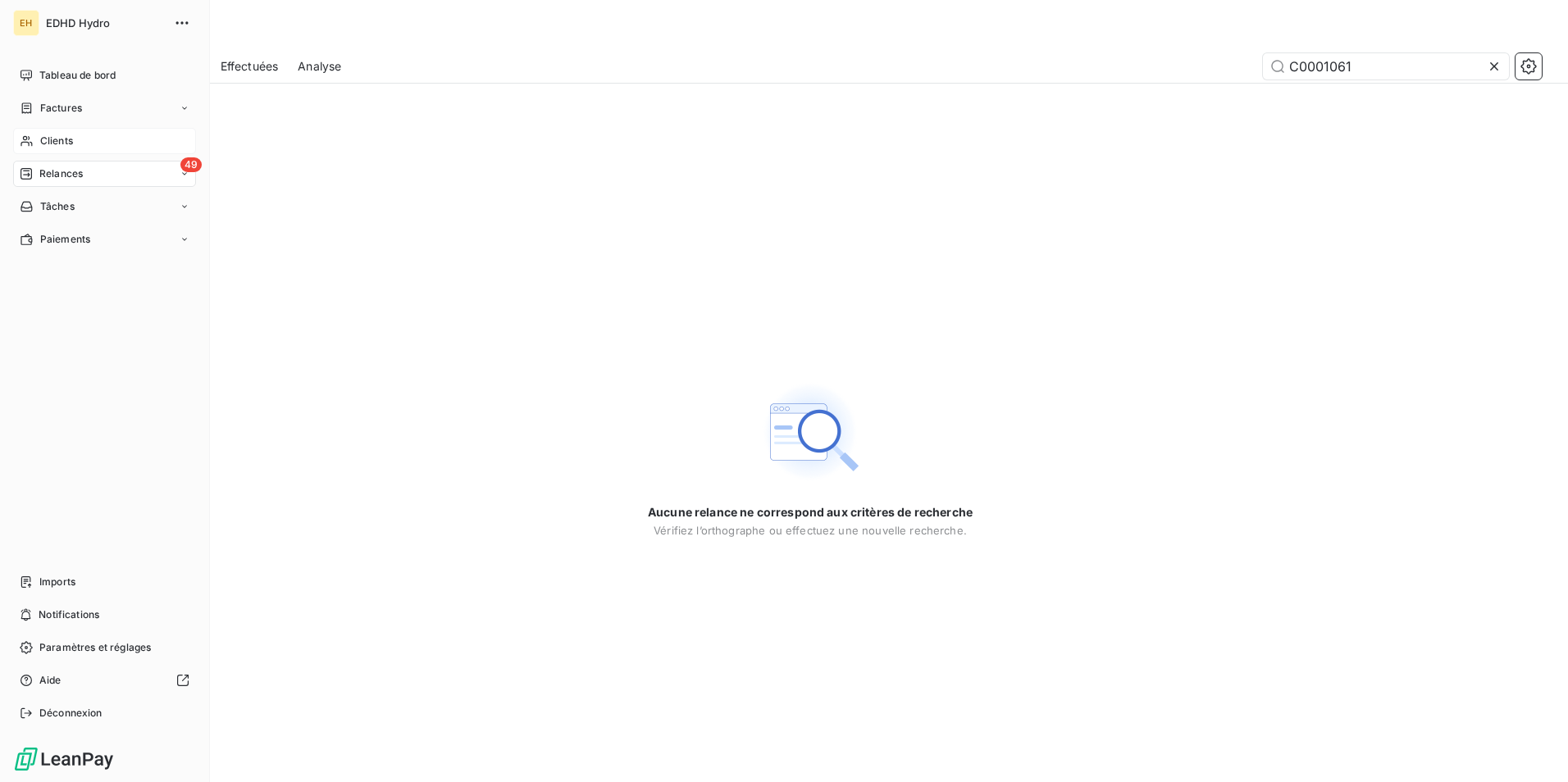
click at [61, 137] on span "Clients" at bounding box center [57, 140] width 33 height 15
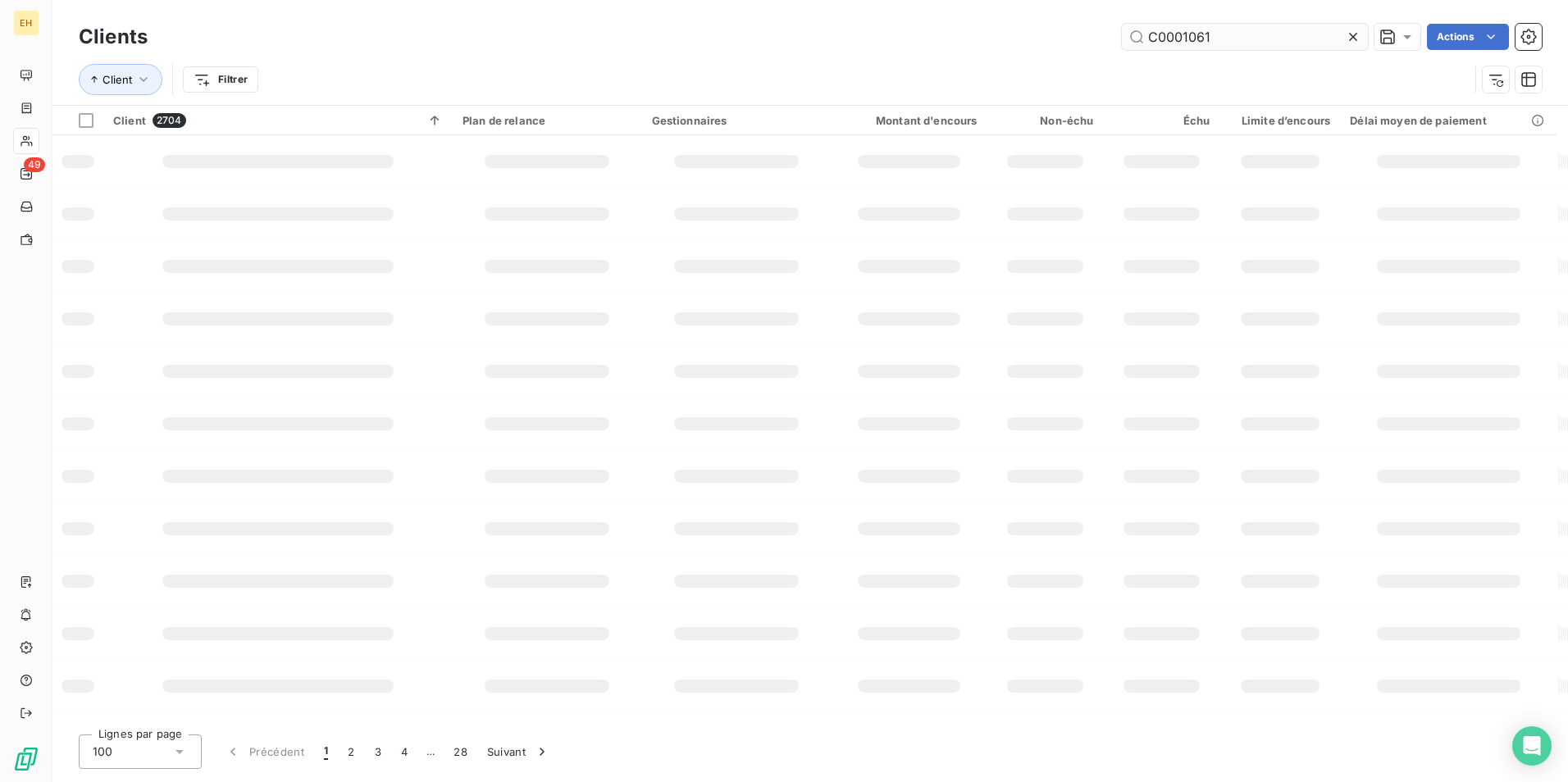
type input "C0001061"
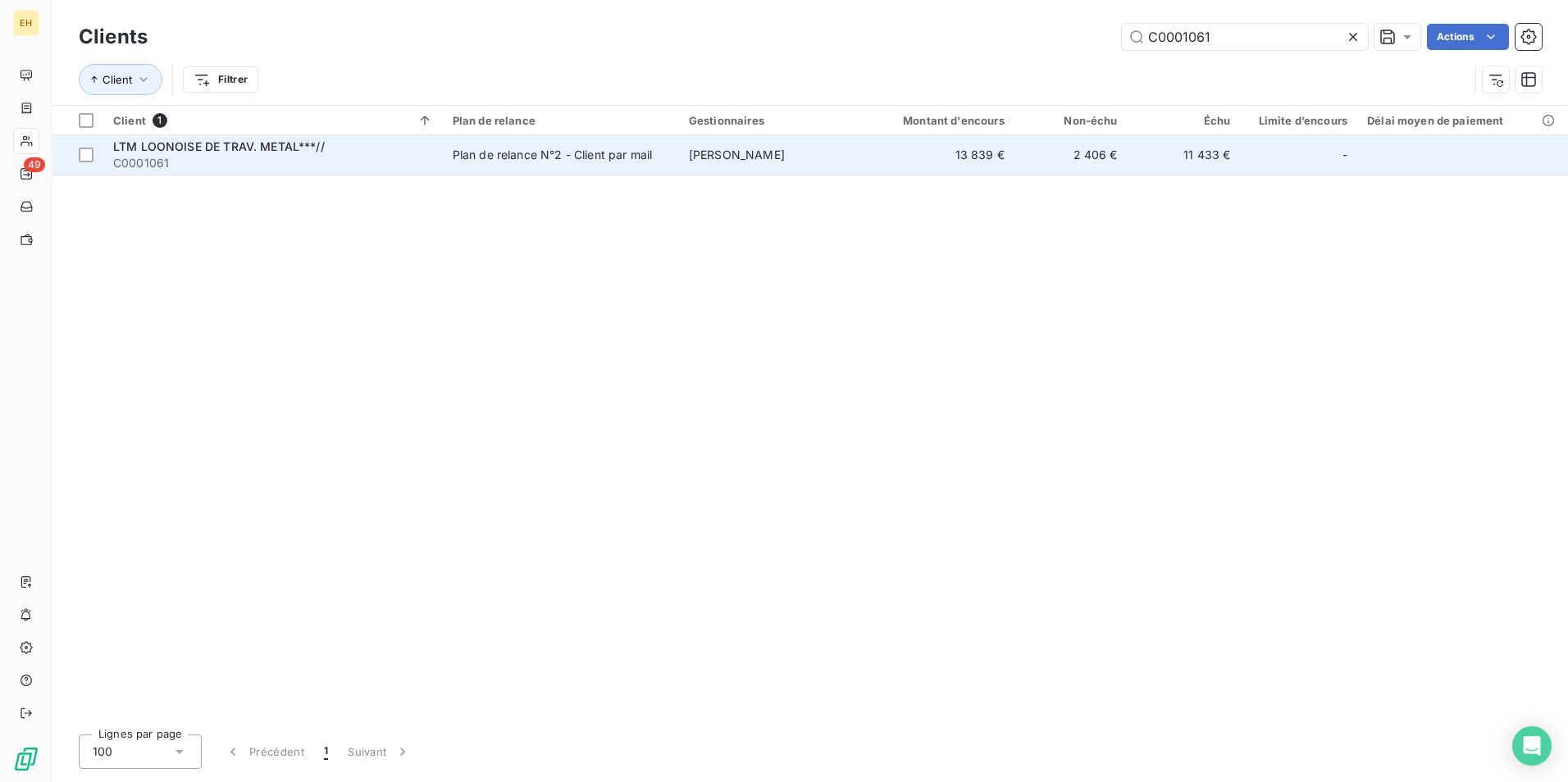
click at [237, 141] on span "LTM LOONOISE DE TRAV. METAL***//" at bounding box center [219, 146] width 211 height 14
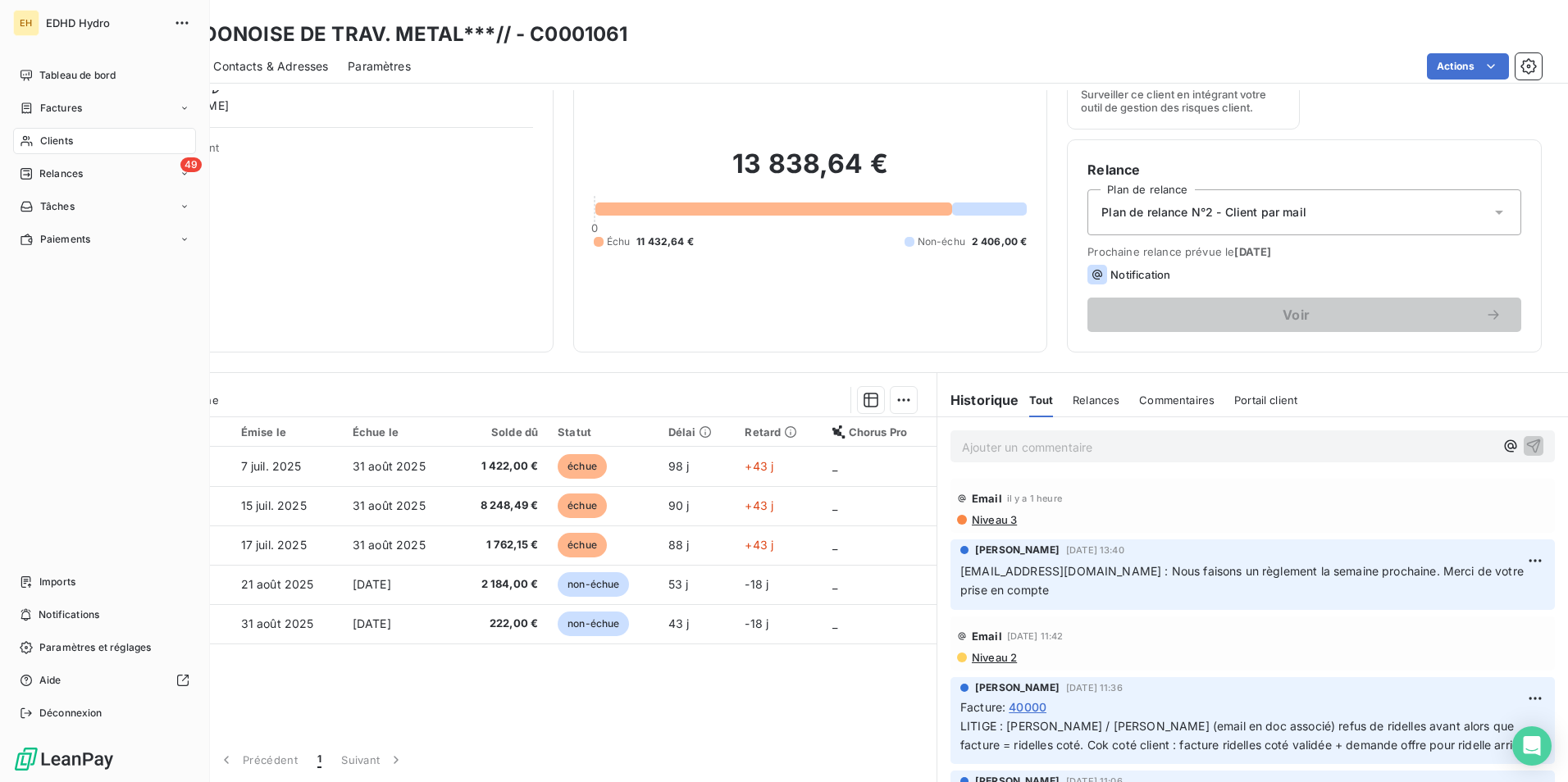
click at [46, 137] on span "Clients" at bounding box center [57, 140] width 33 height 15
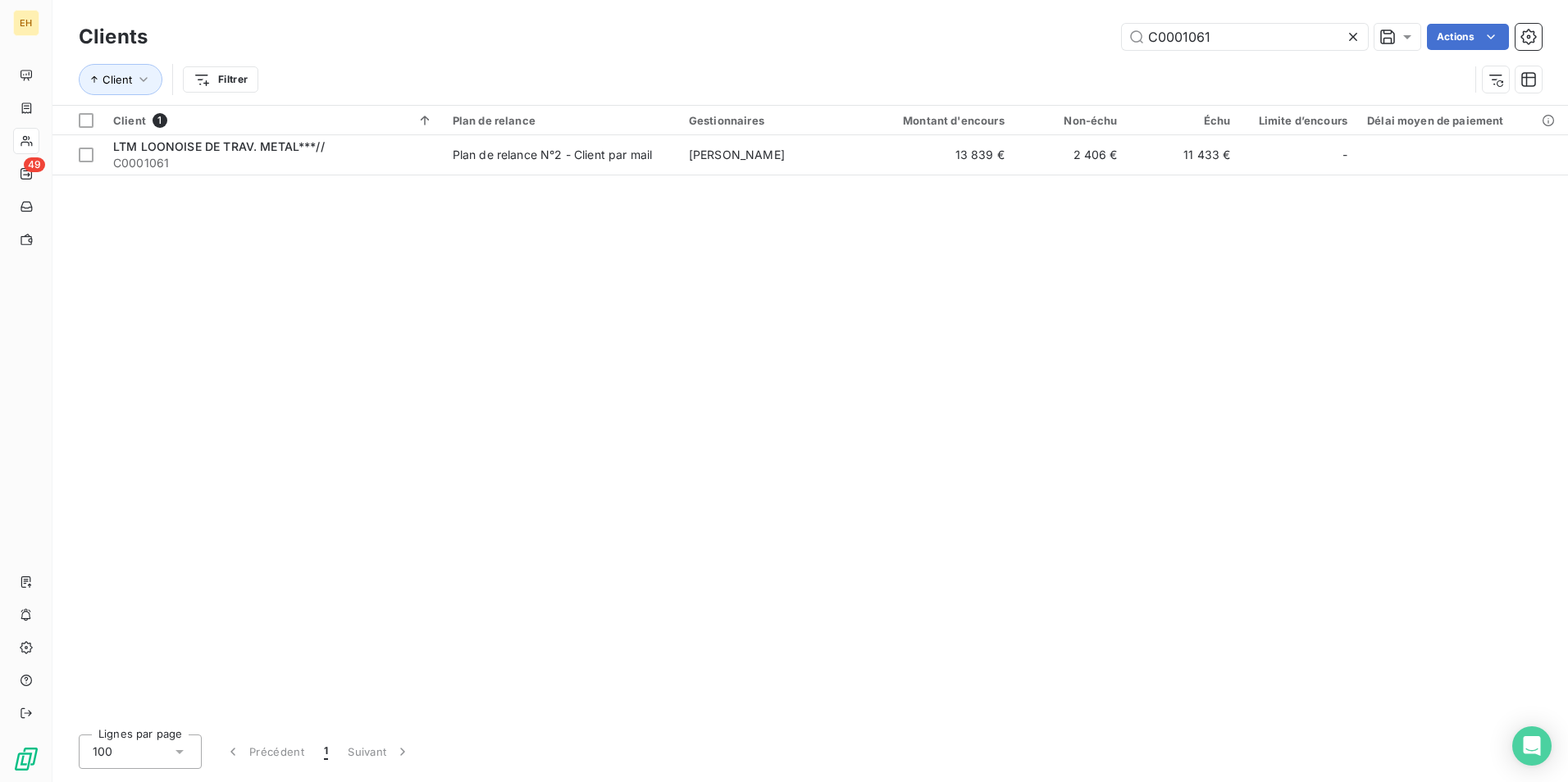
drag, startPoint x: 1217, startPoint y: 29, endPoint x: 947, endPoint y: 33, distance: 270.0
click at [947, 33] on div "C0001061 Actions" at bounding box center [854, 37] width 1375 height 27
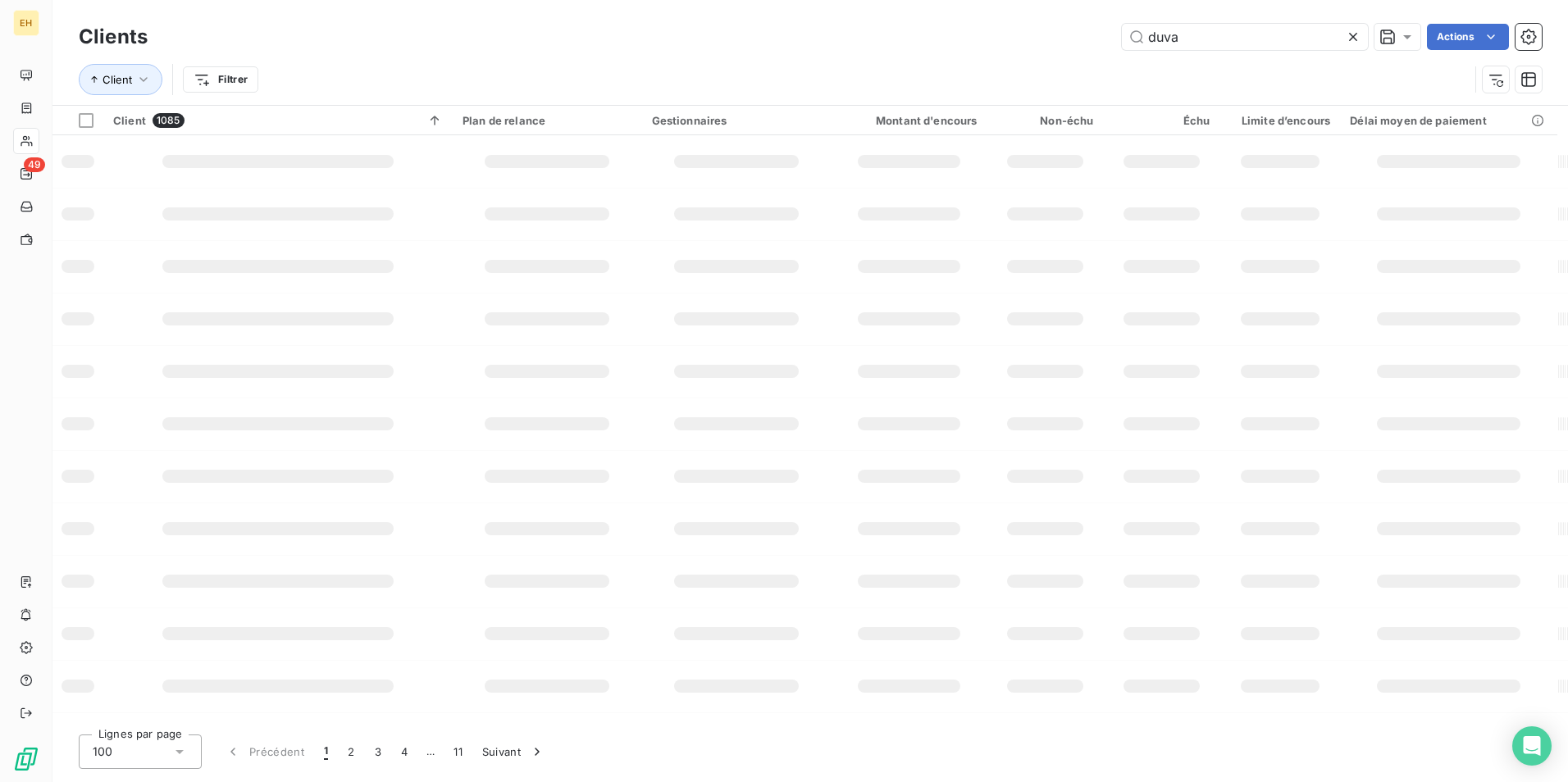
type input "duva"
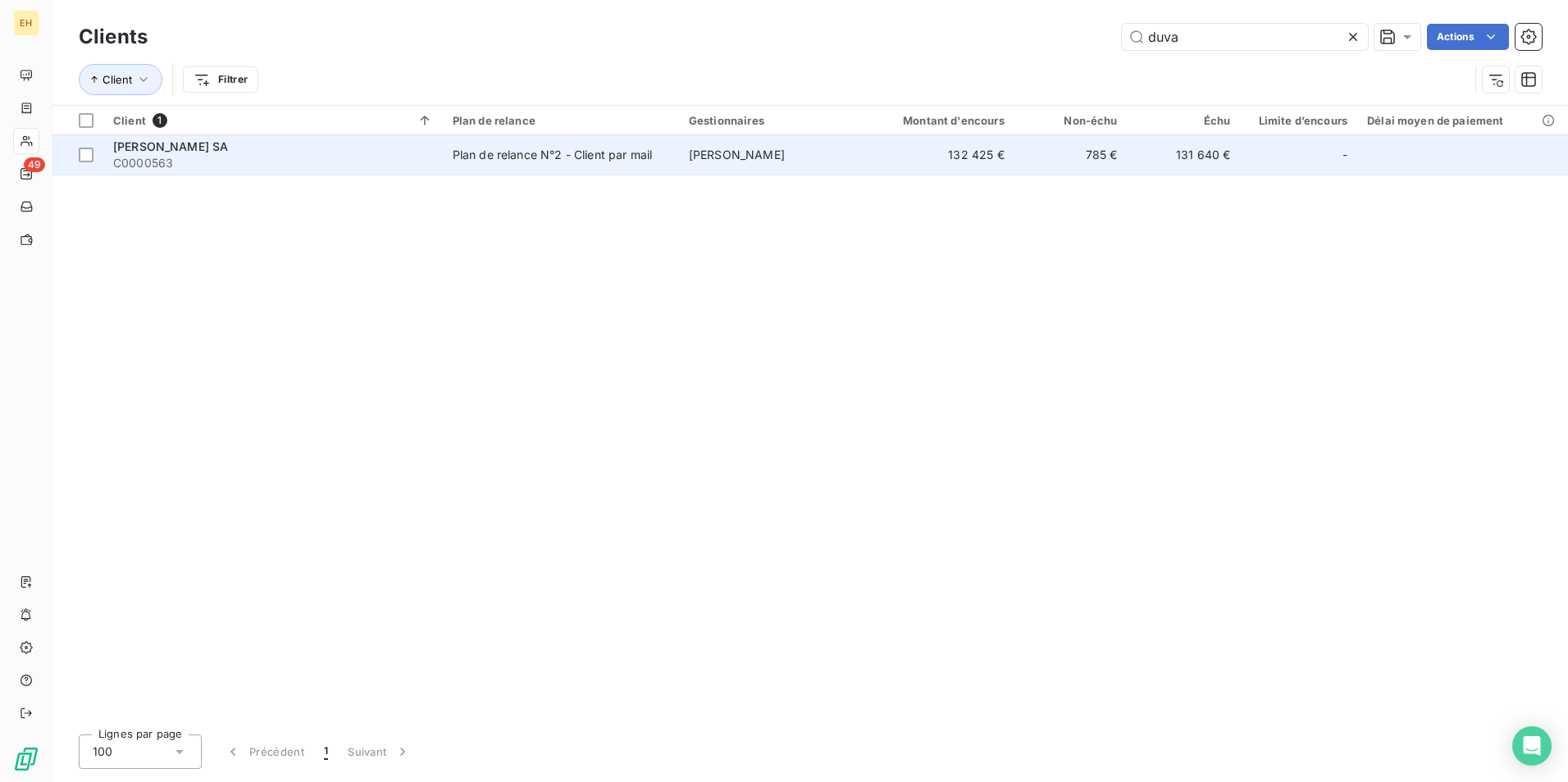
click at [652, 142] on td "Plan de relance N°2 - Client par mail" at bounding box center [560, 155] width 236 height 40
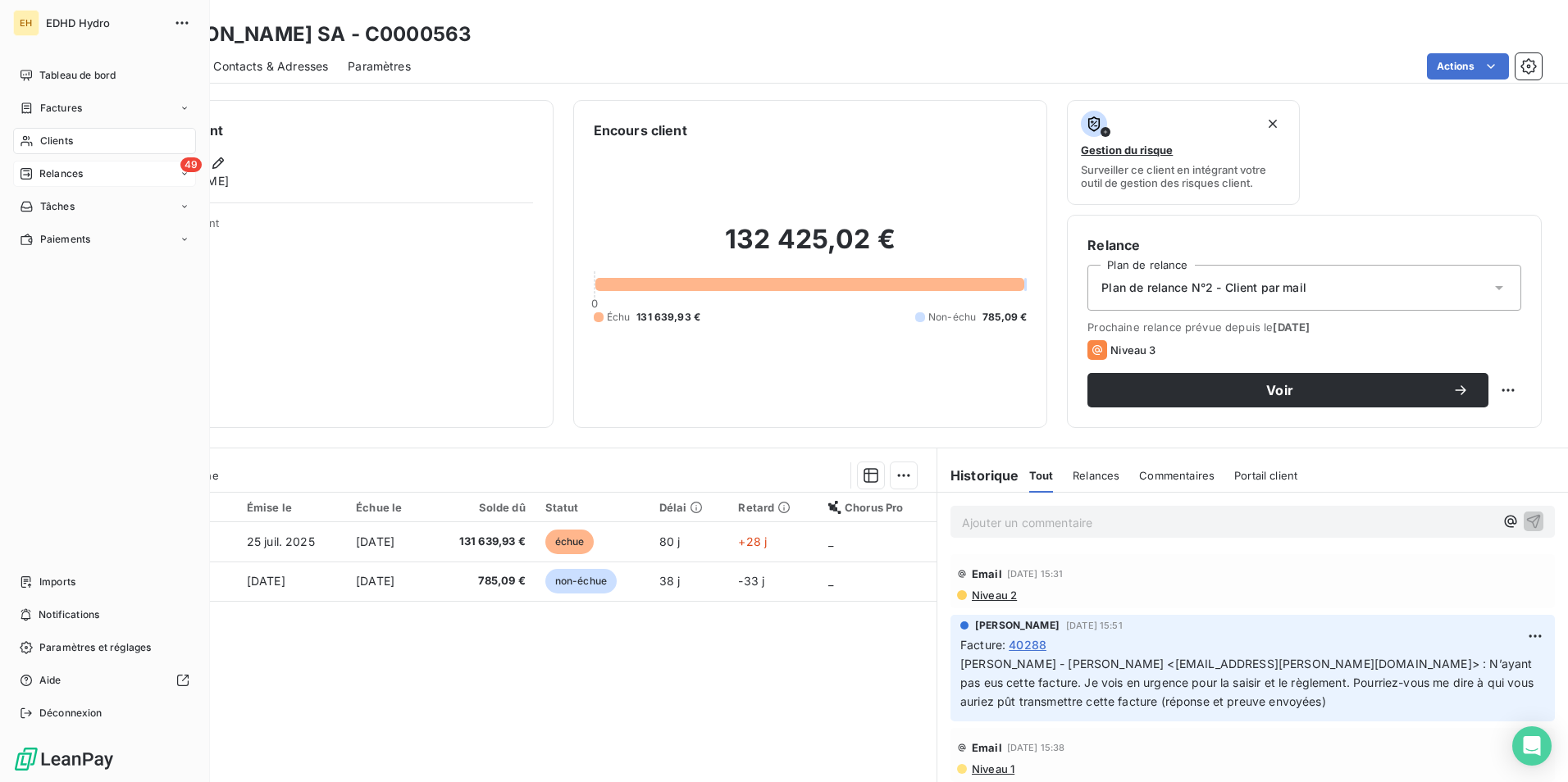
click at [58, 177] on span "Relances" at bounding box center [61, 174] width 44 height 15
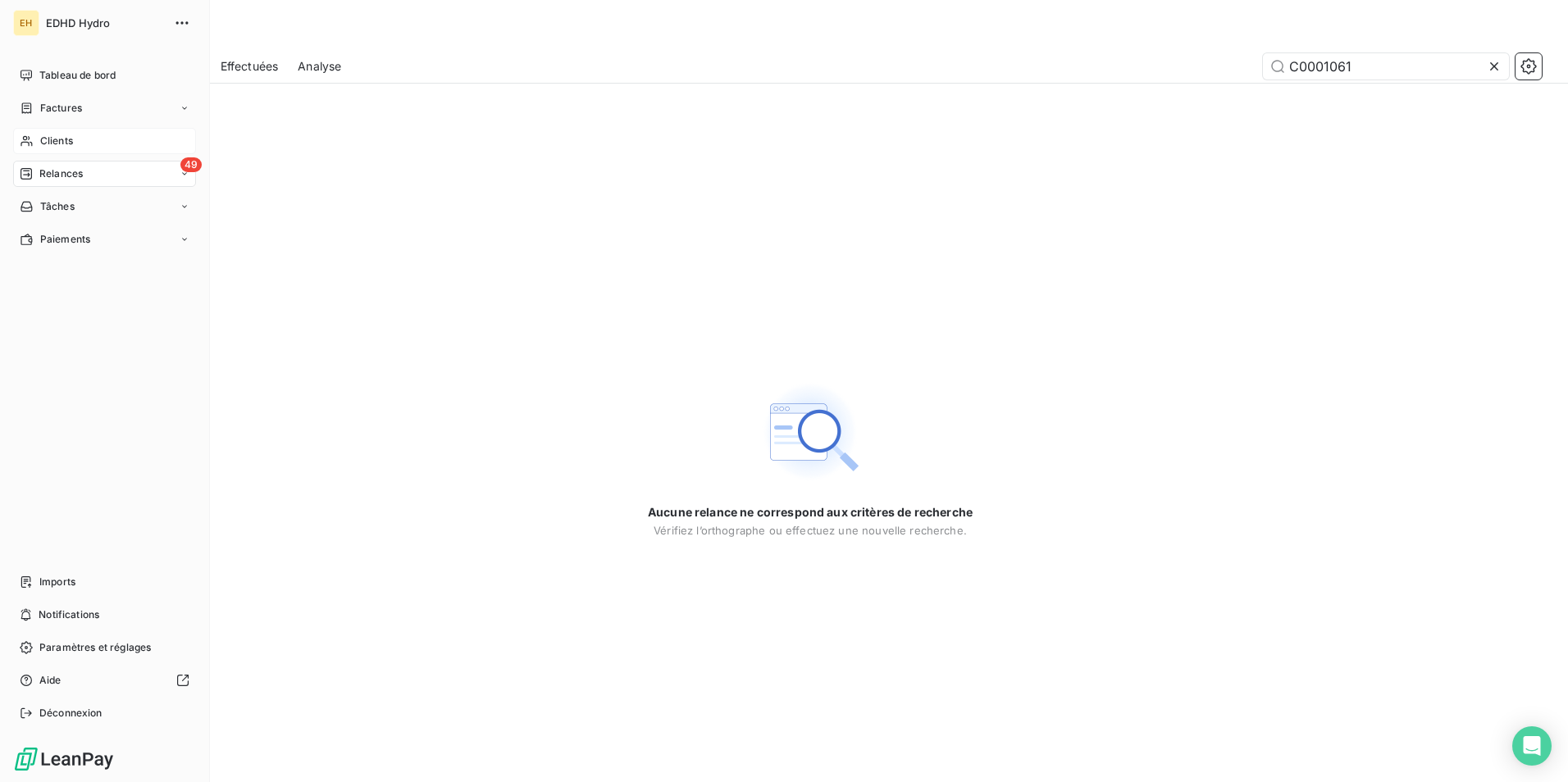
click at [28, 174] on icon at bounding box center [26, 174] width 13 height 13
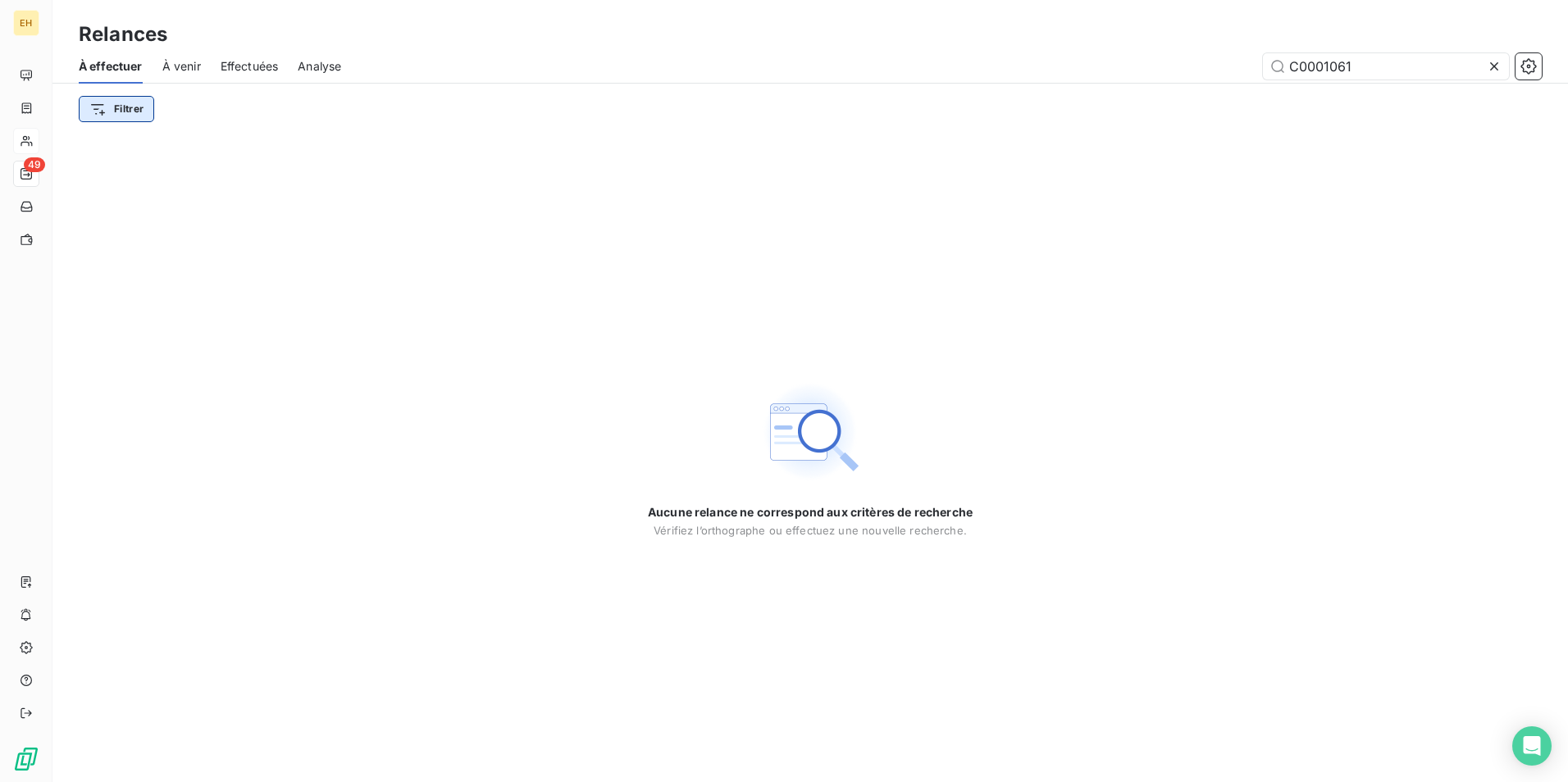
click at [111, 109] on html "EH 49 Relances À effectuer À venir Effectuées Analyse C0001061 Filtrer Aucune r…" at bounding box center [784, 391] width 1568 height 782
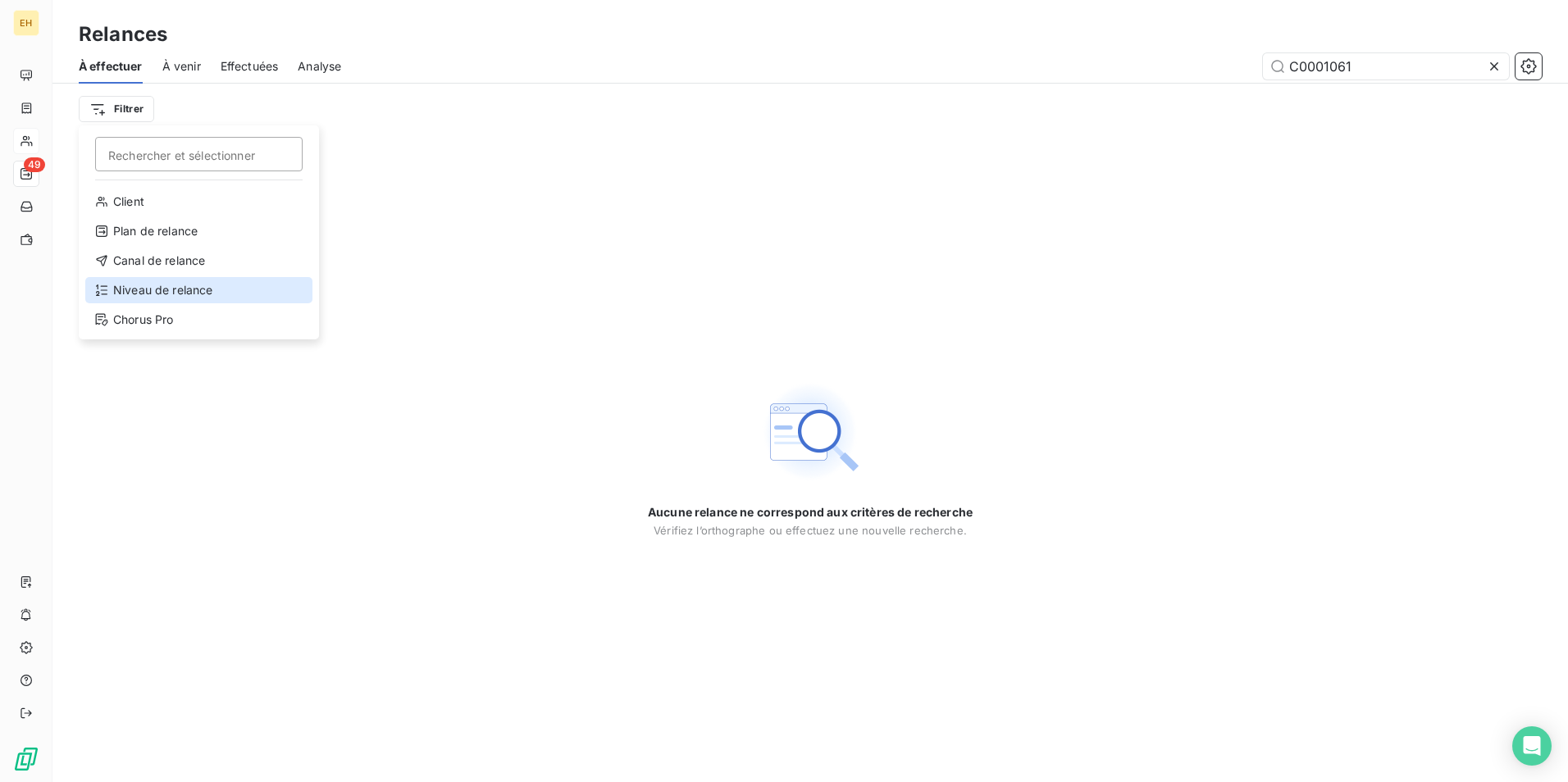
click at [170, 286] on div "Niveau de relance" at bounding box center [199, 290] width 227 height 27
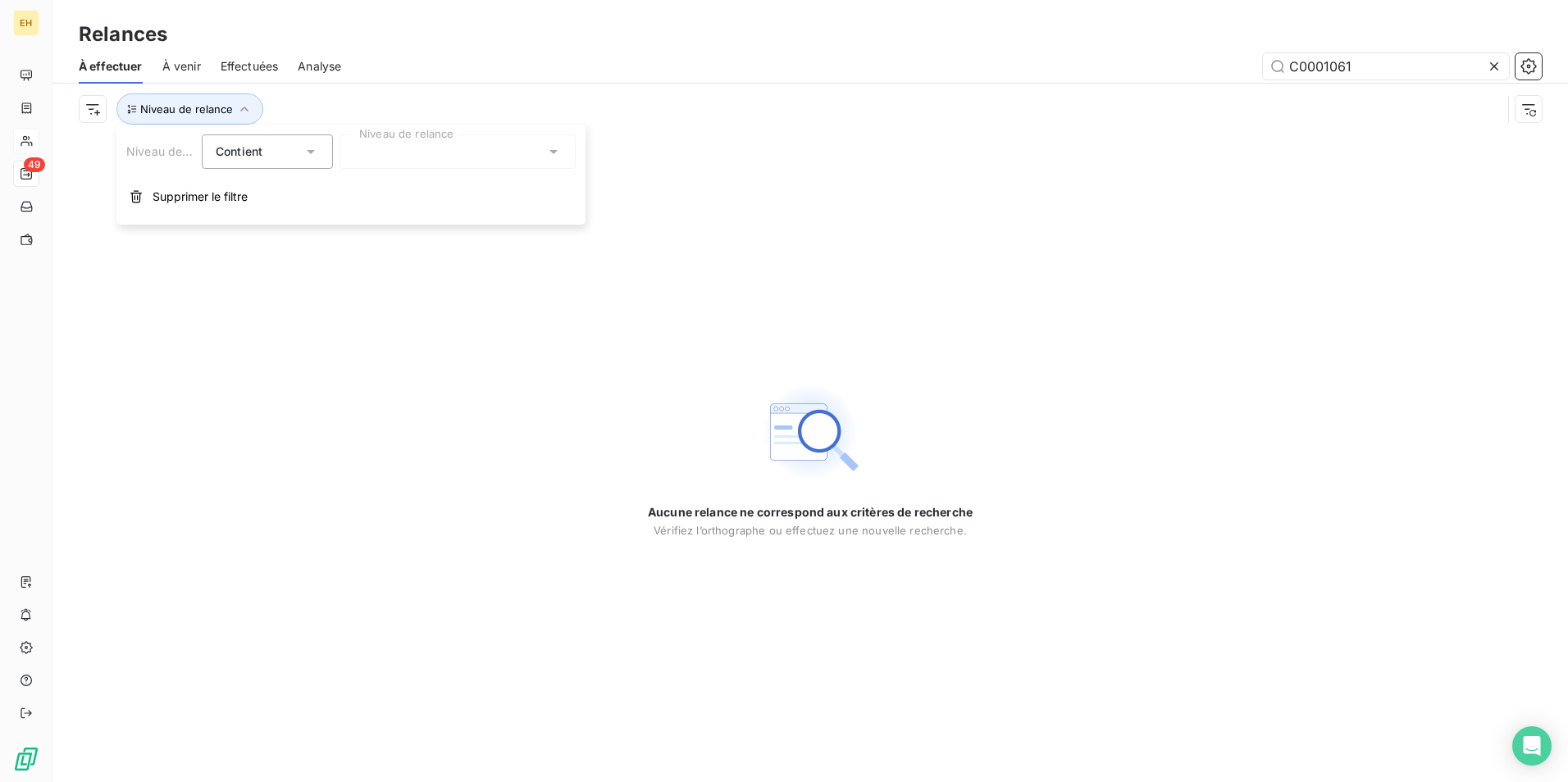
click at [441, 137] on div at bounding box center [457, 151] width 236 height 34
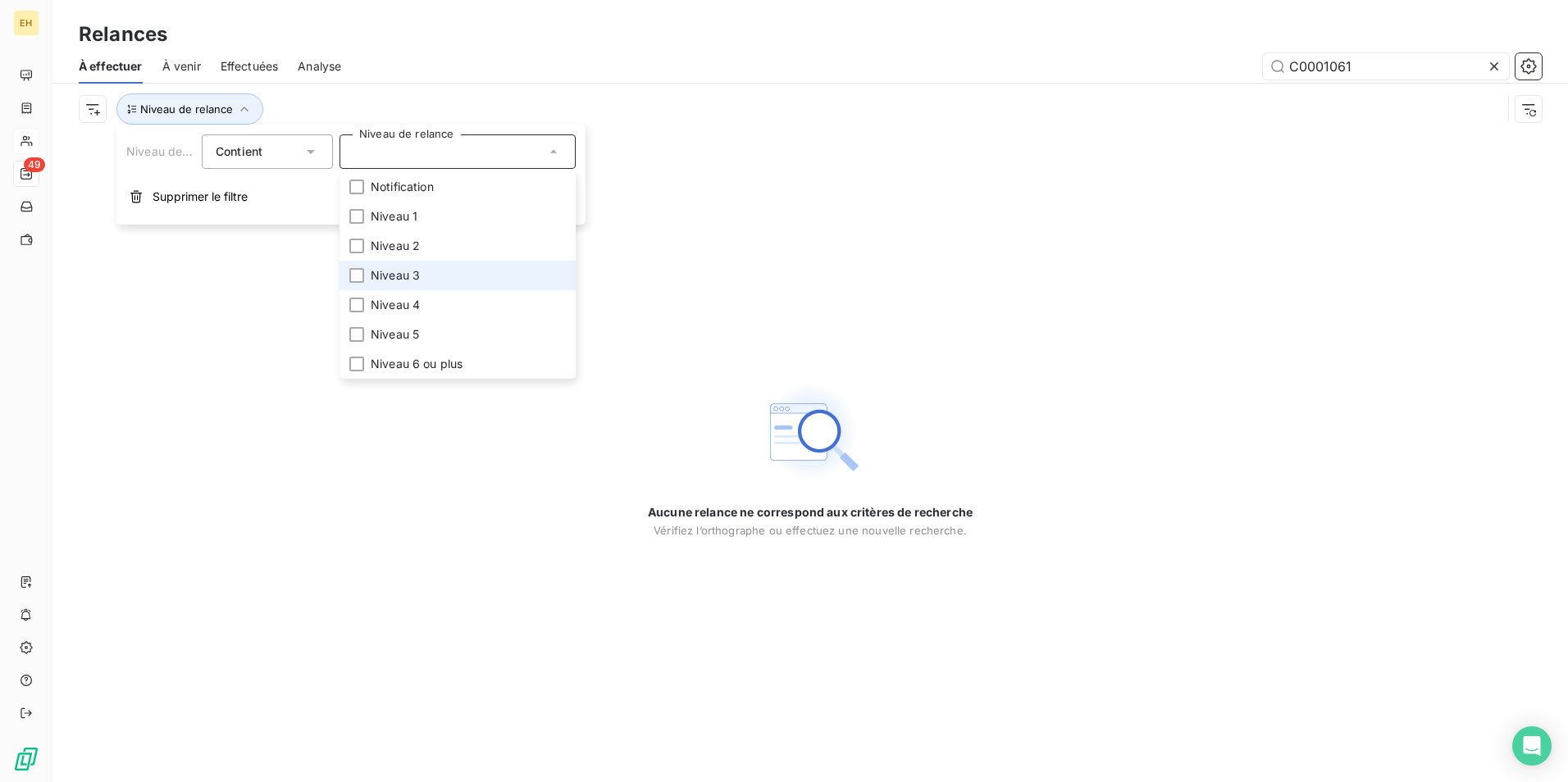
click at [426, 280] on li "Niveau 3" at bounding box center [457, 275] width 236 height 29
click at [213, 432] on div "Aucune relance ne correspond aux critères de recherche [PERSON_NAME] l’orthogra…" at bounding box center [810, 458] width 1516 height 648
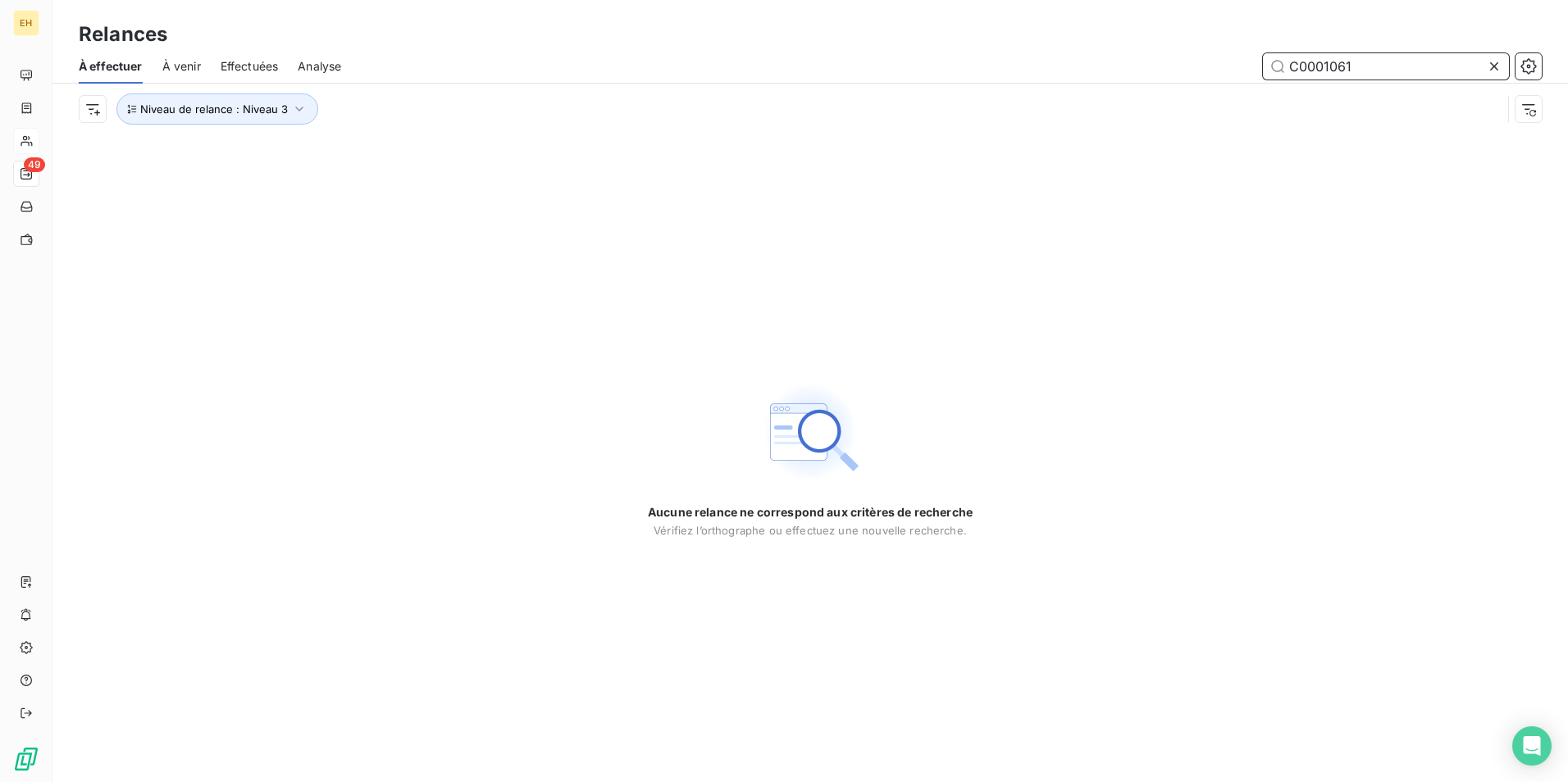
drag, startPoint x: 1345, startPoint y: 75, endPoint x: 1177, endPoint y: 64, distance: 168.4
click at [1177, 64] on div "C0001061" at bounding box center [952, 66] width 1181 height 27
drag, startPoint x: 1481, startPoint y: 56, endPoint x: 1111, endPoint y: 11, distance: 372.7
click at [1111, 11] on div "Relances À effectuer À venir Effectuées Analyse C0001061 Niveau de relance : Ni…" at bounding box center [810, 67] width 1516 height 134
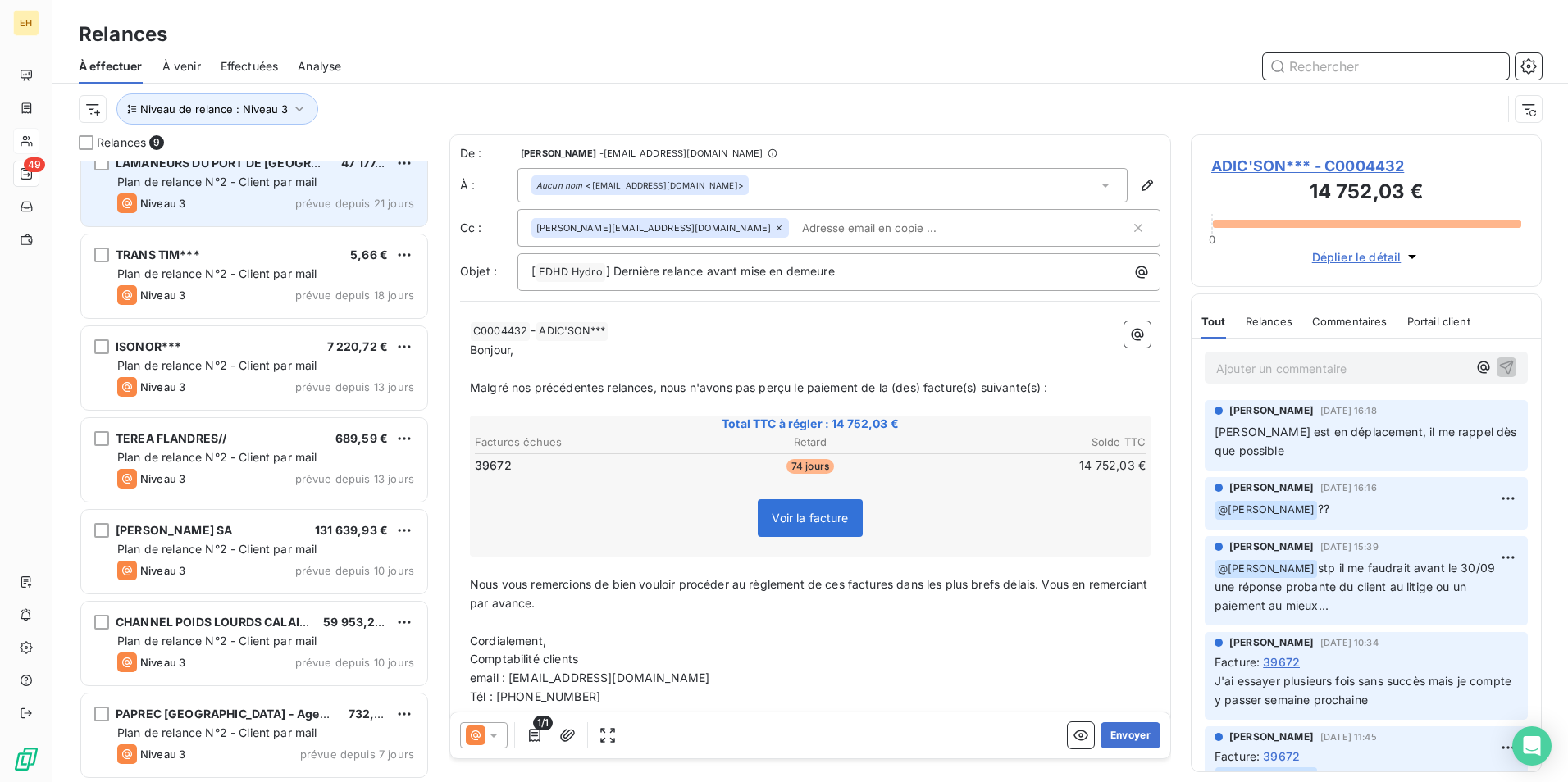
scroll to position [205, 0]
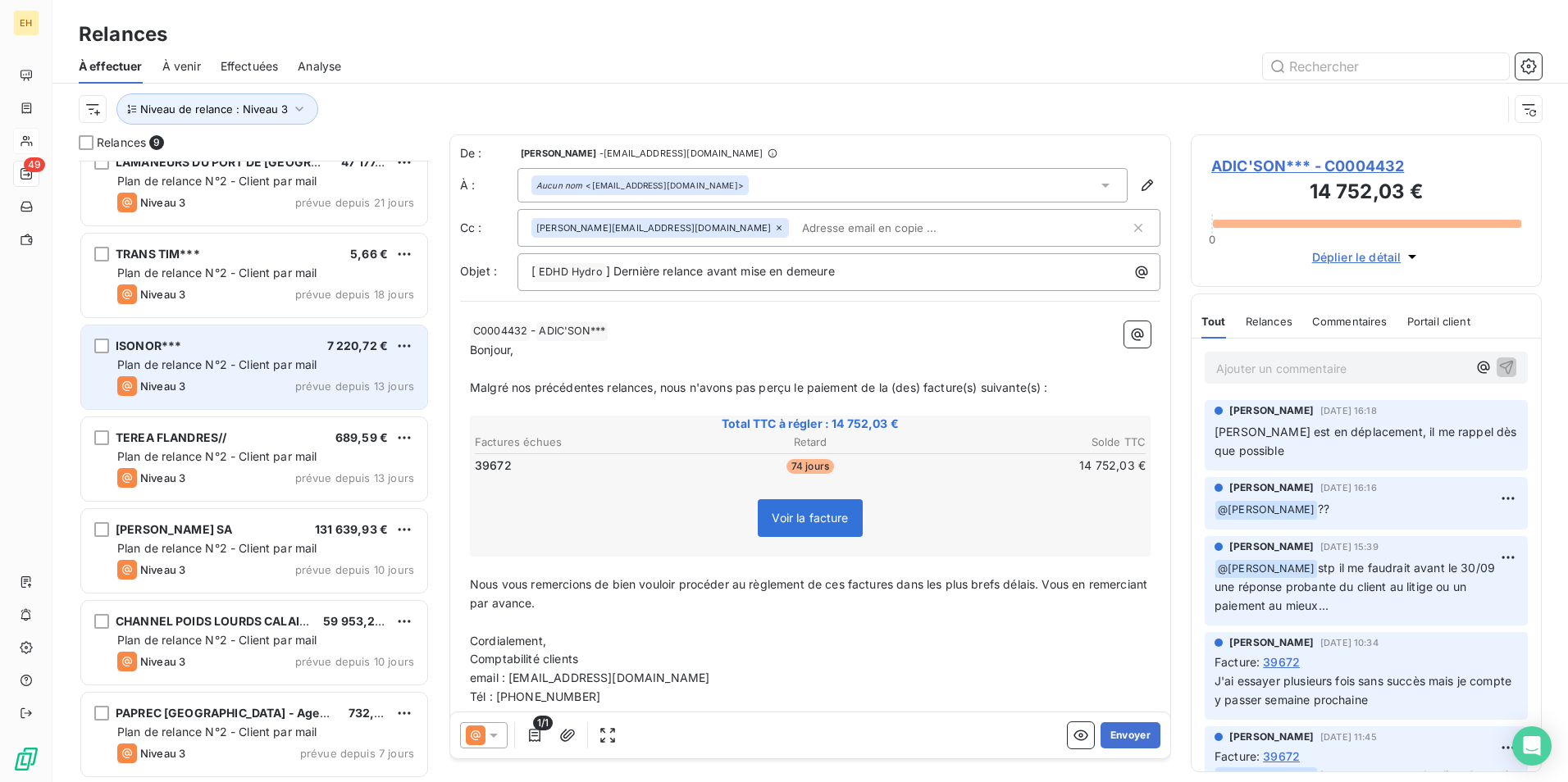
click at [217, 376] on div "ISONOR*** 7 220,72 € Plan de relance N°2 - Client par mail Niveau 3 prévue depu…" at bounding box center [254, 367] width 346 height 83
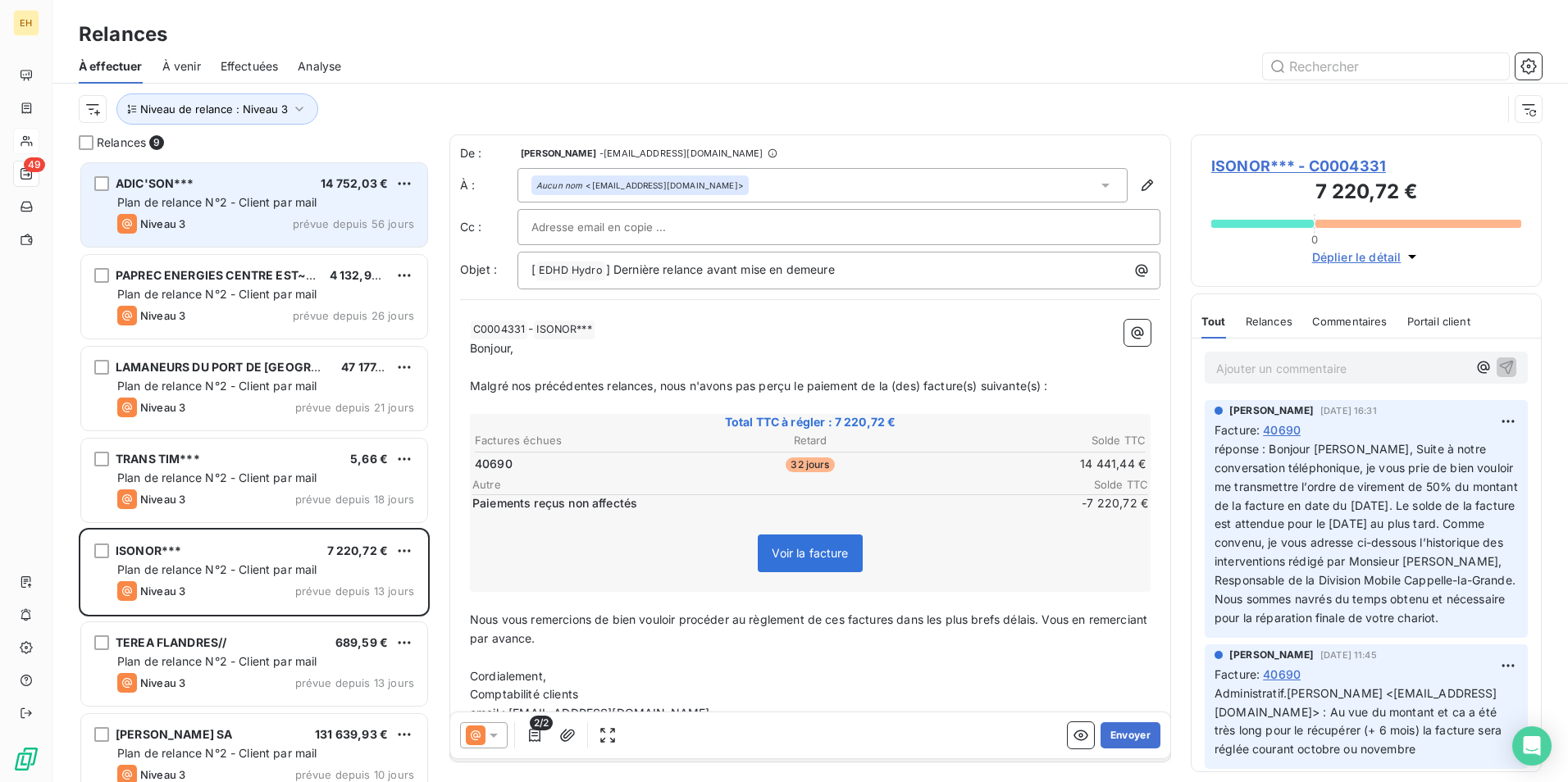
click at [257, 221] on div "Niveau 3 prévue depuis 56 jours" at bounding box center [265, 223] width 297 height 20
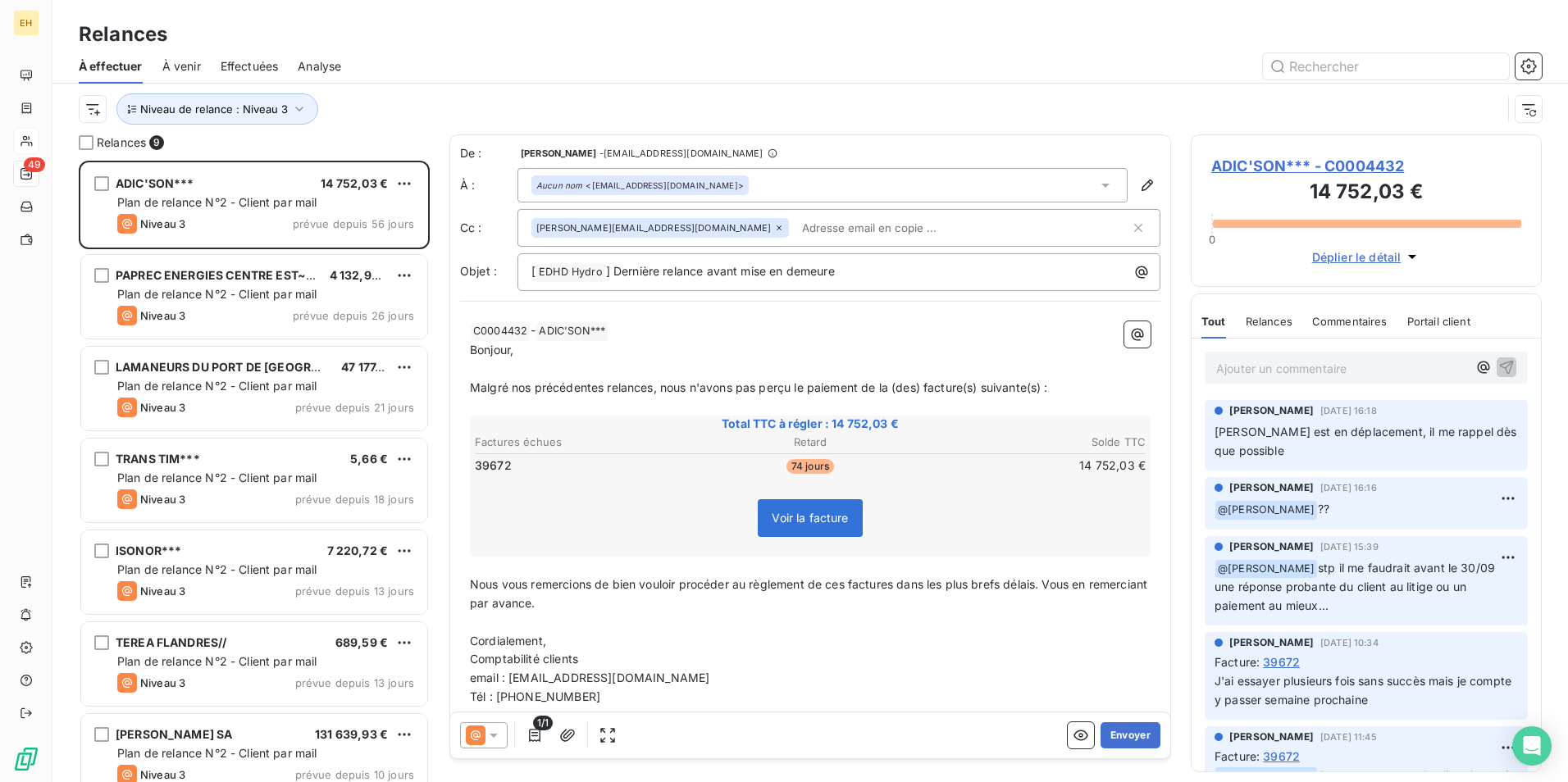
click at [1262, 370] on p "Ajouter un commentaire ﻿" at bounding box center [1342, 369] width 251 height 21
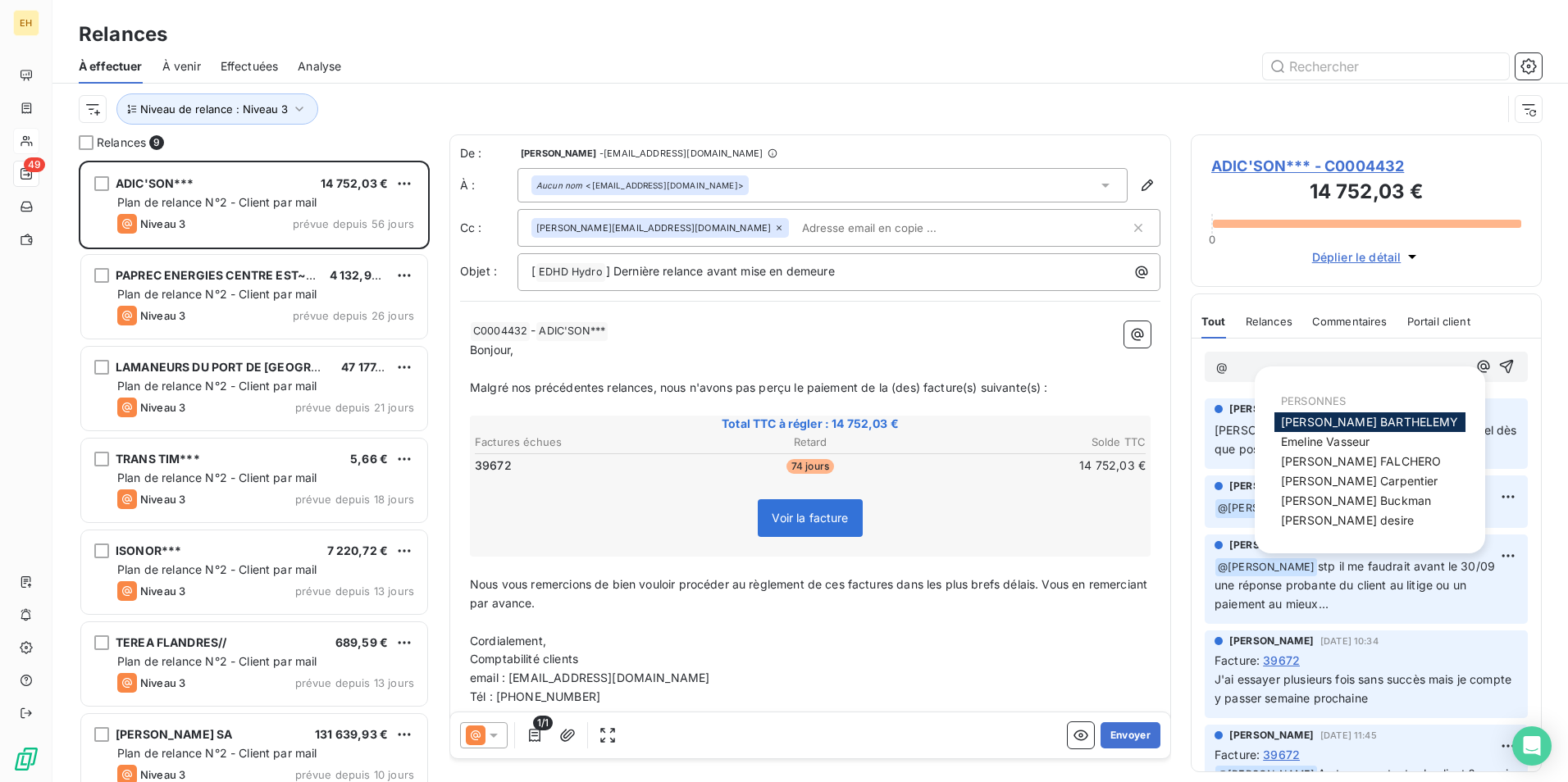
click at [1303, 467] on span "Eric FALCHERO" at bounding box center [1361, 461] width 160 height 14
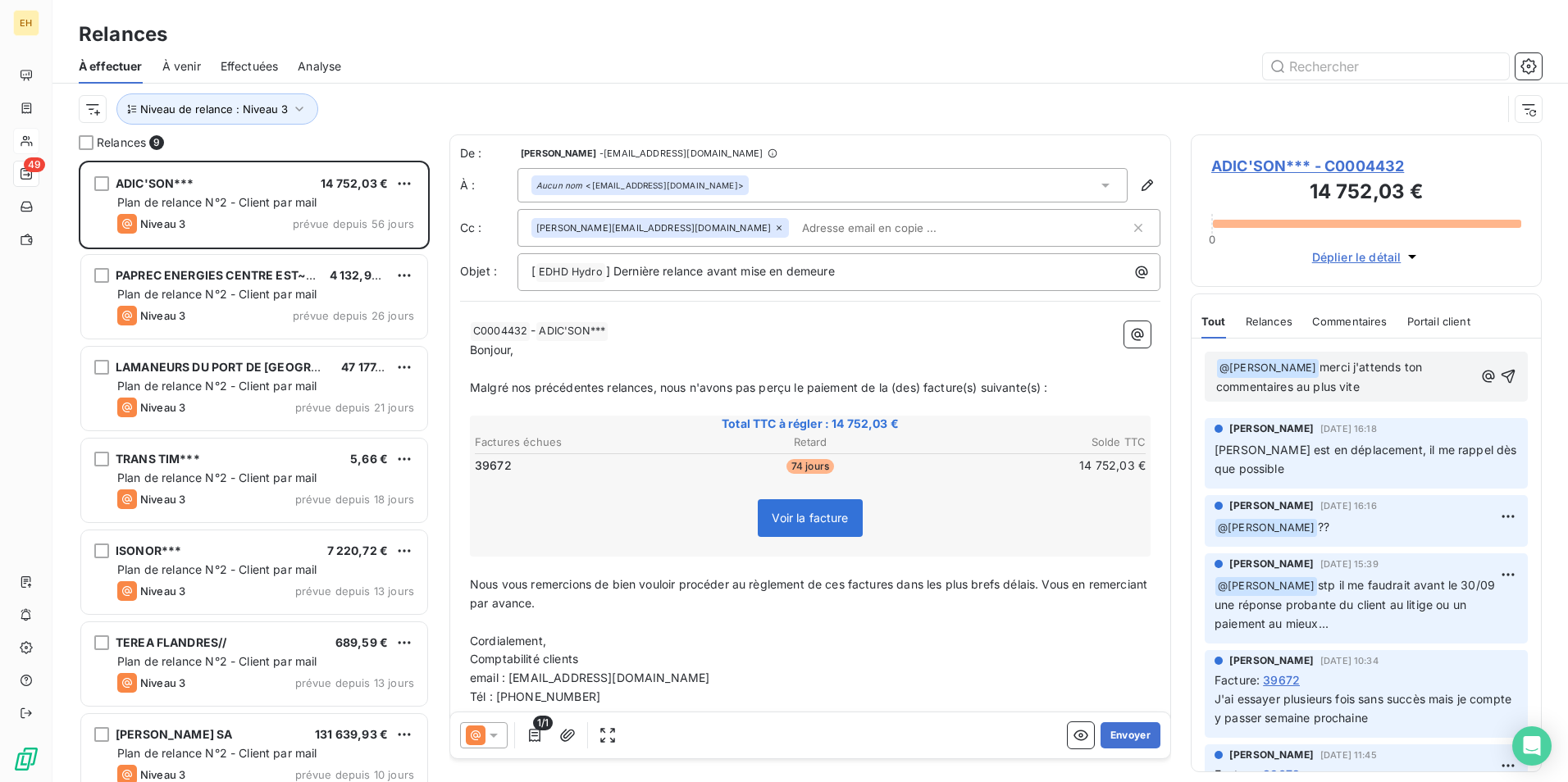
drag, startPoint x: 1345, startPoint y: 364, endPoint x: 1378, endPoint y: 364, distance: 33.0
click at [1348, 364] on span "merci j'attends ton commentaires au plus vite" at bounding box center [1320, 376] width 209 height 34
click at [1368, 390] on p "﻿ @ Eric FALCHERO ﻿ merci.. j'attends ton commentaires au plus vite" at bounding box center [1345, 377] width 258 height 39
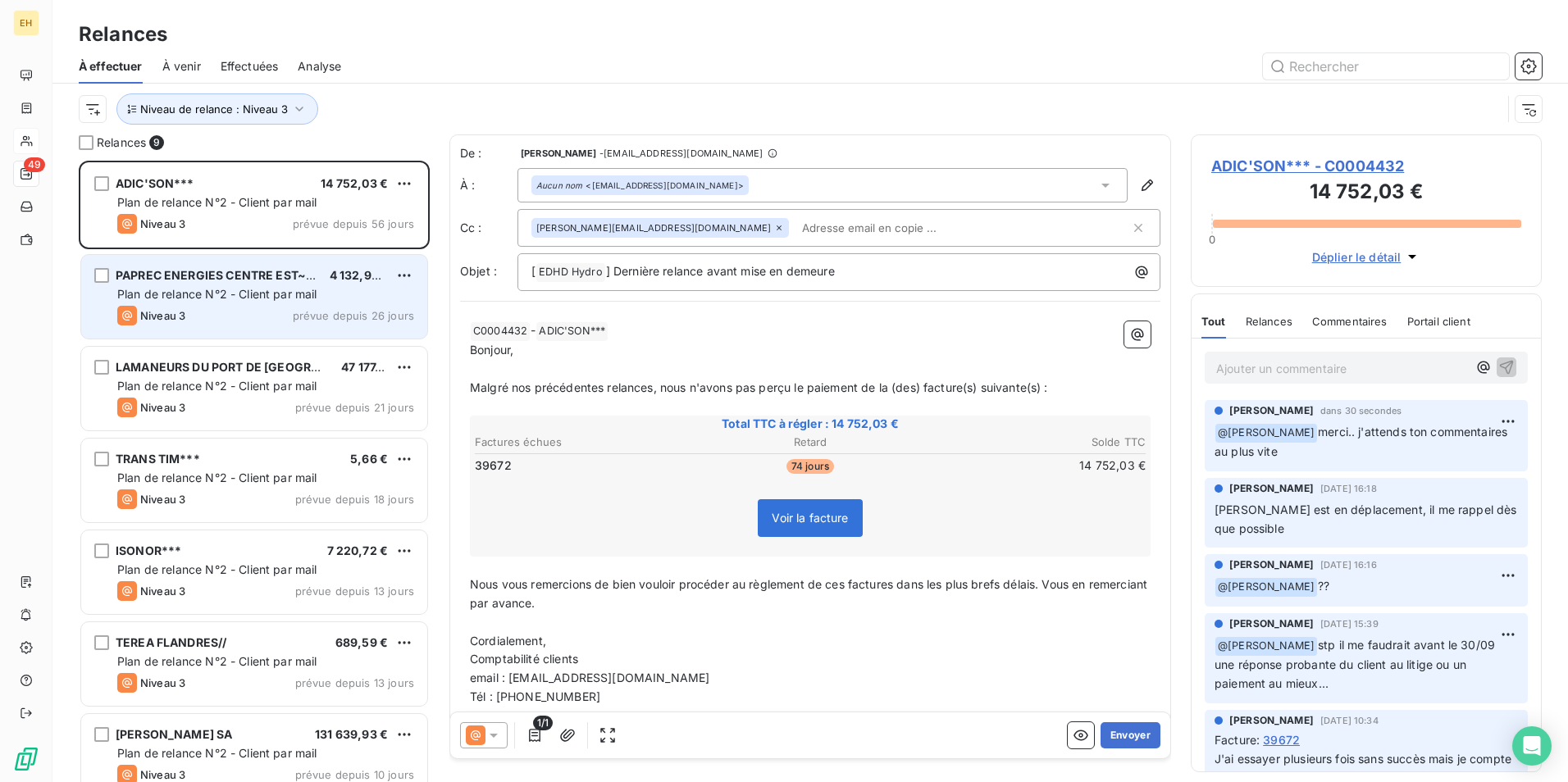
click at [311, 294] on span "Plan de relance N°2 - Client par mail" at bounding box center [217, 294] width 200 height 14
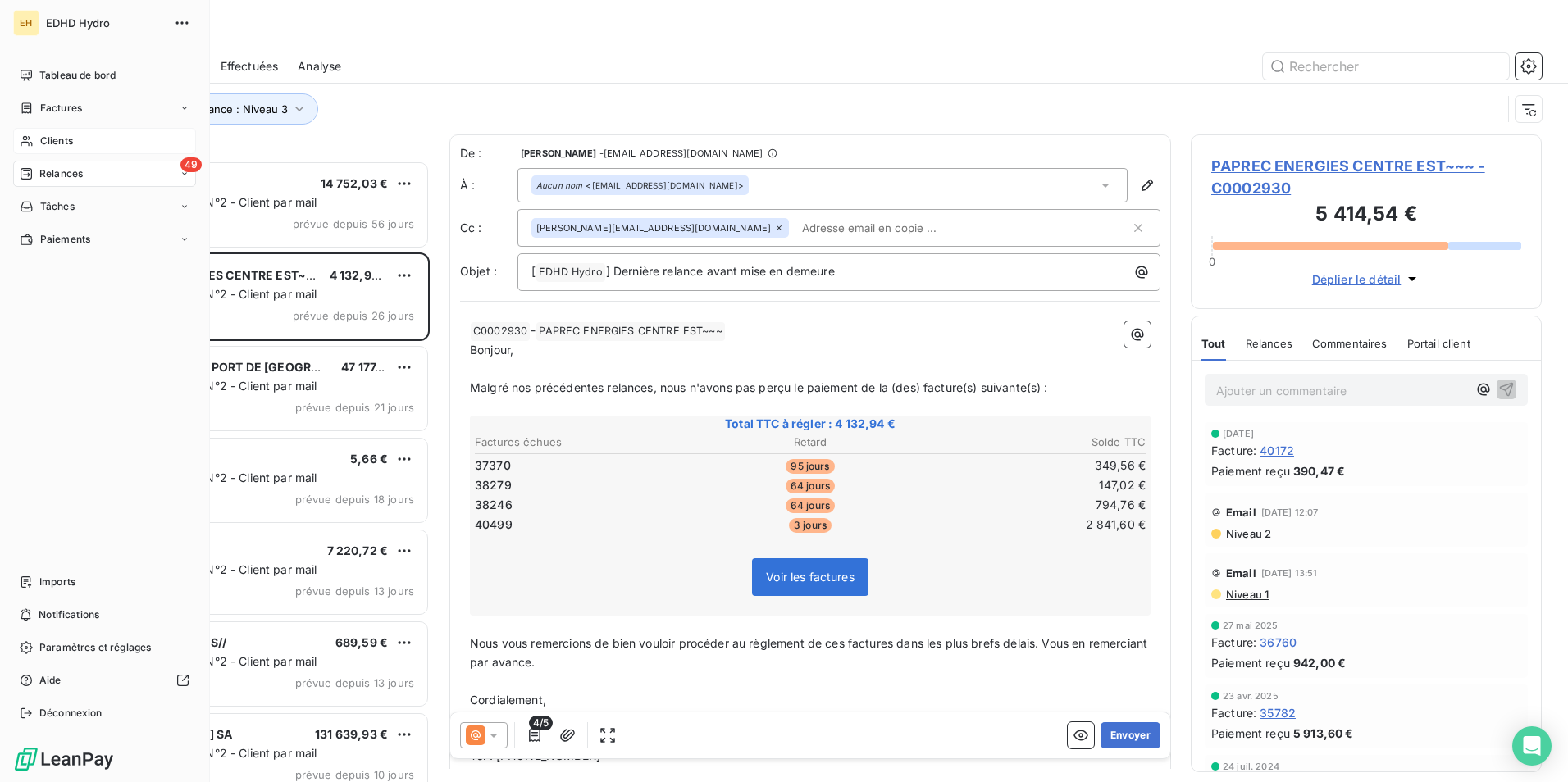
drag, startPoint x: 74, startPoint y: 138, endPoint x: 140, endPoint y: 147, distance: 66.6
click at [74, 138] on div "Clients" at bounding box center [104, 141] width 183 height 27
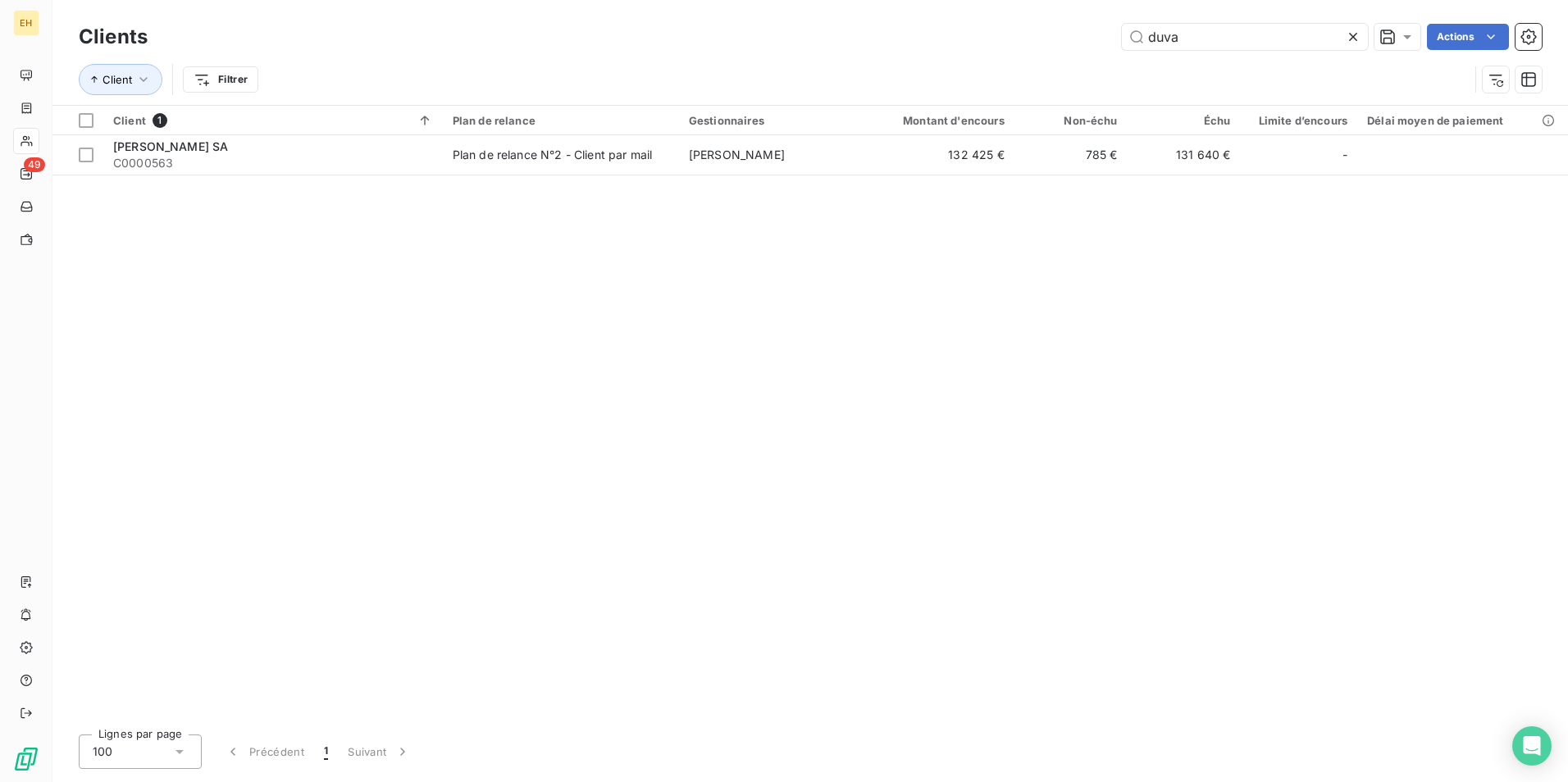
drag, startPoint x: 1197, startPoint y: 40, endPoint x: 1014, endPoint y: 3, distance: 186.7
click at [1014, 3] on div "Clients duva Actions Client Filtrer" at bounding box center [810, 52] width 1516 height 105
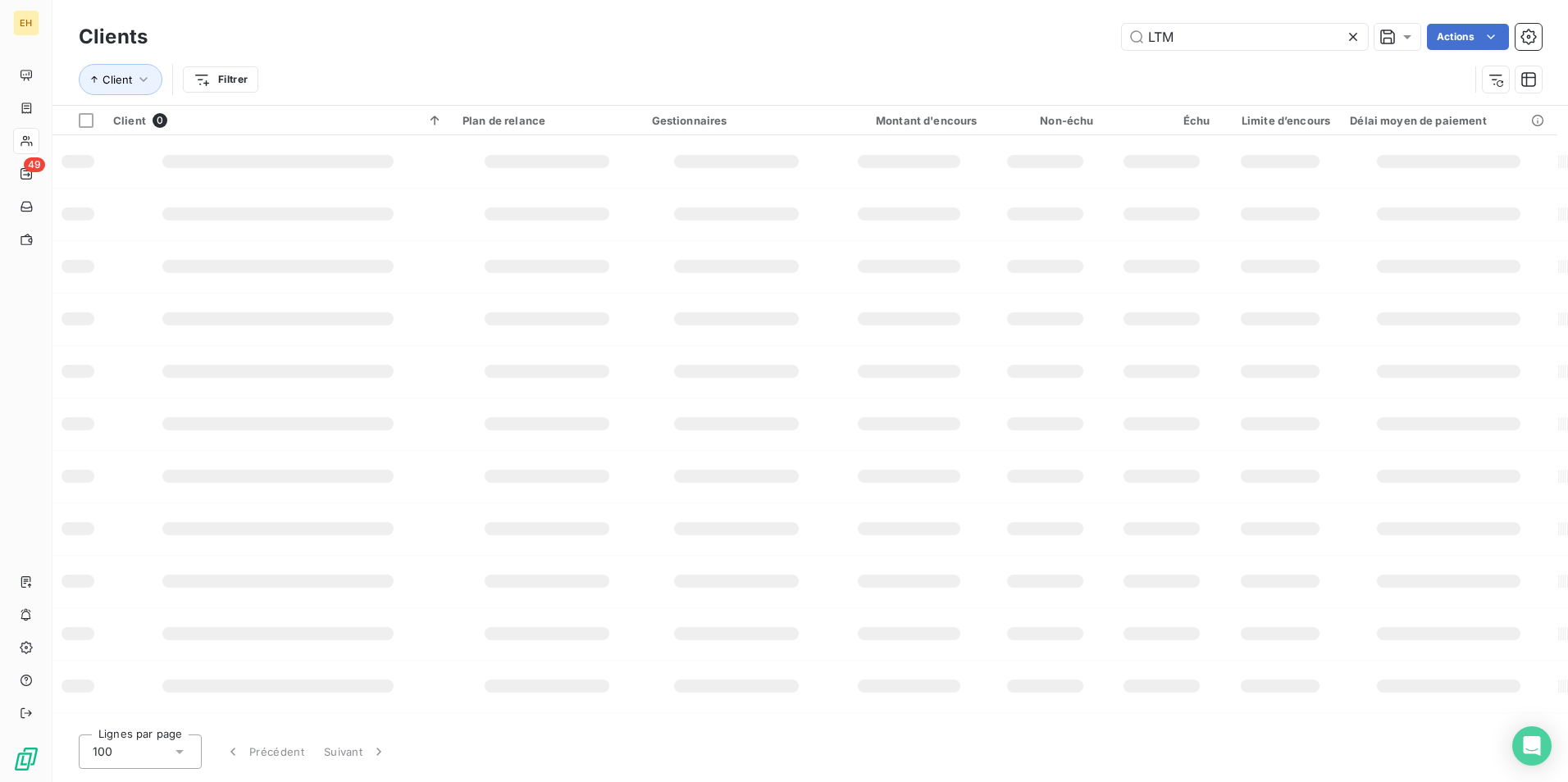
type input "LTM"
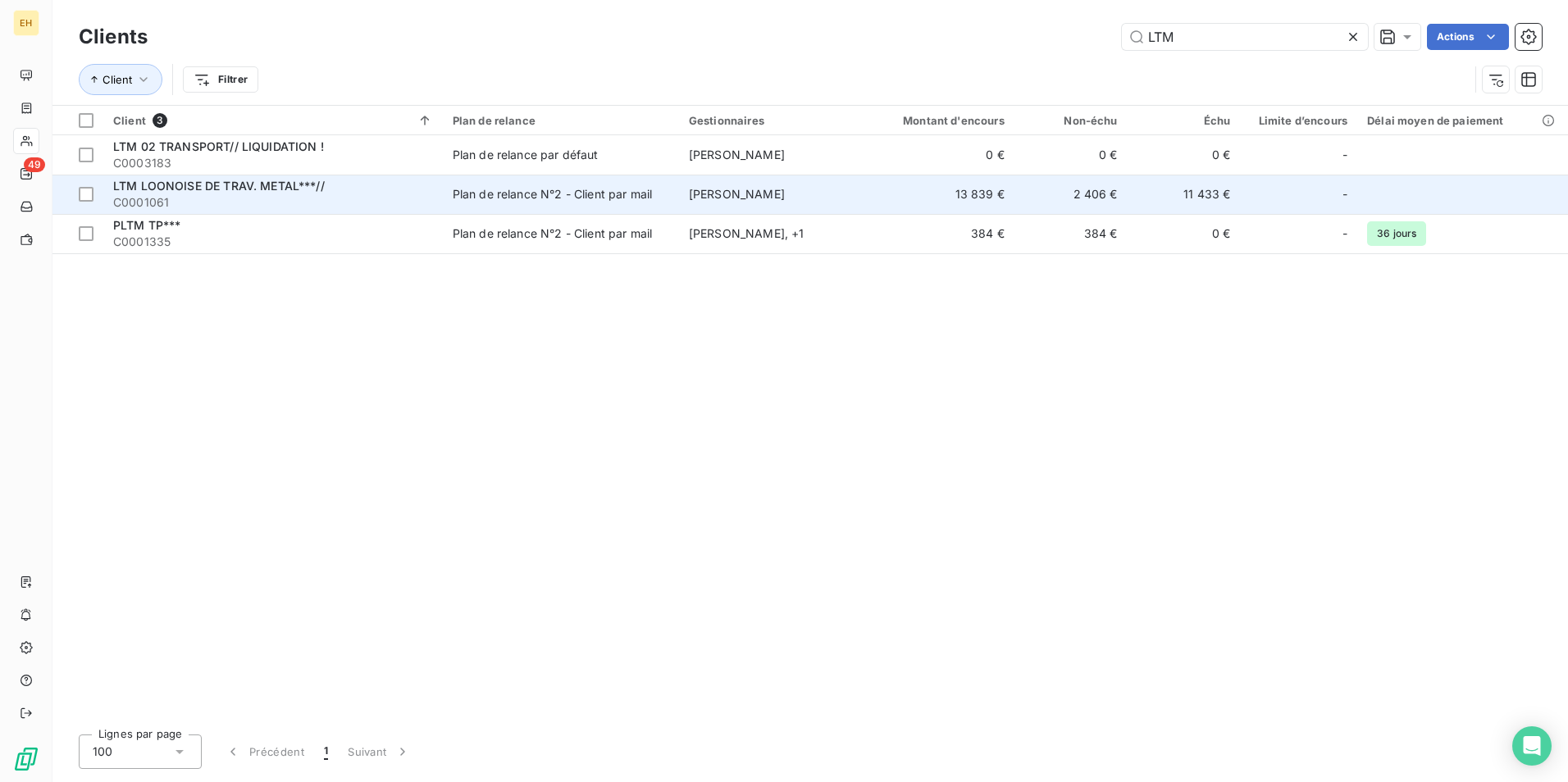
click at [466, 191] on div "Plan de relance N°2 - Client par mail" at bounding box center [553, 194] width 200 height 16
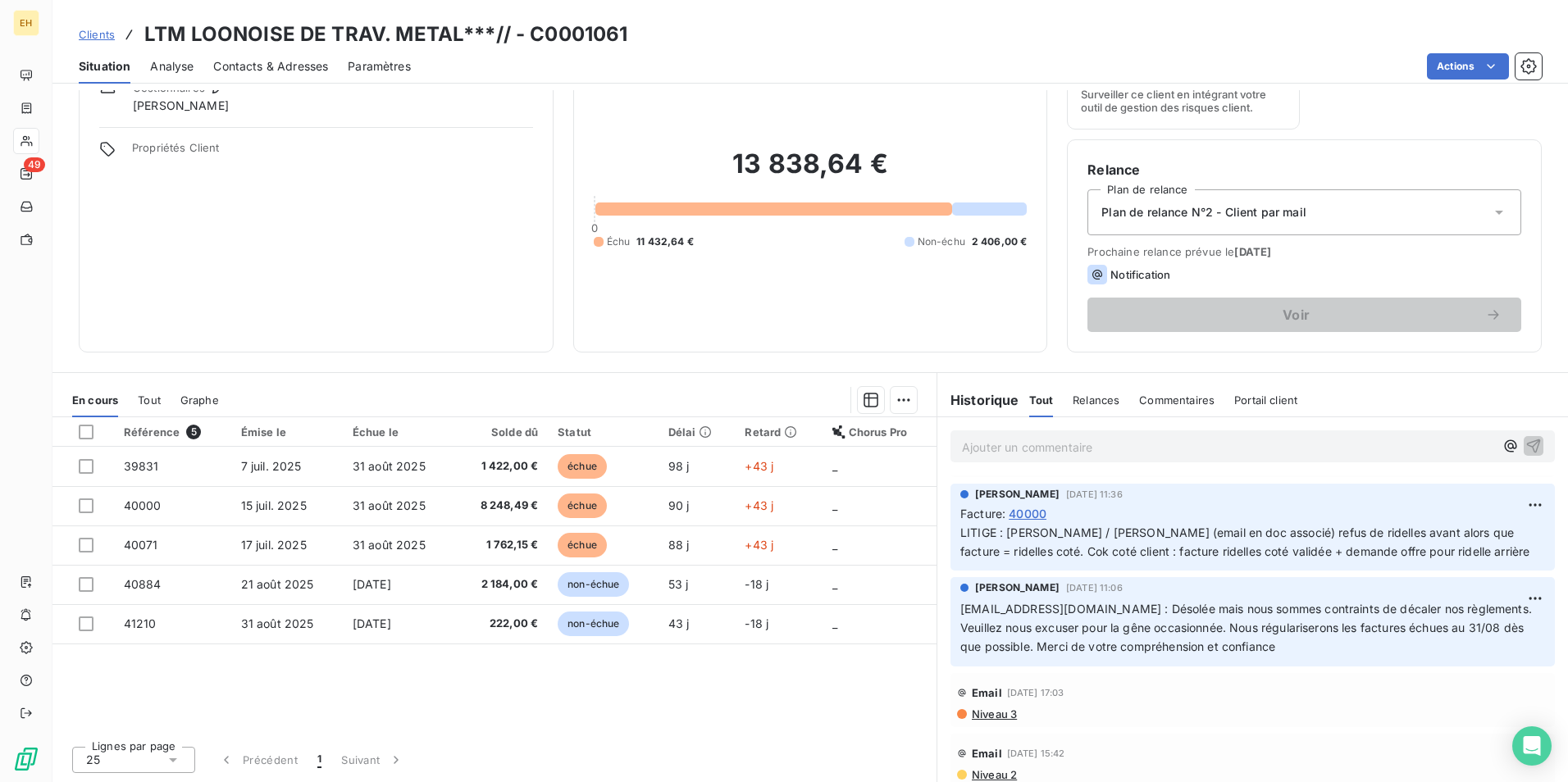
scroll to position [164, 0]
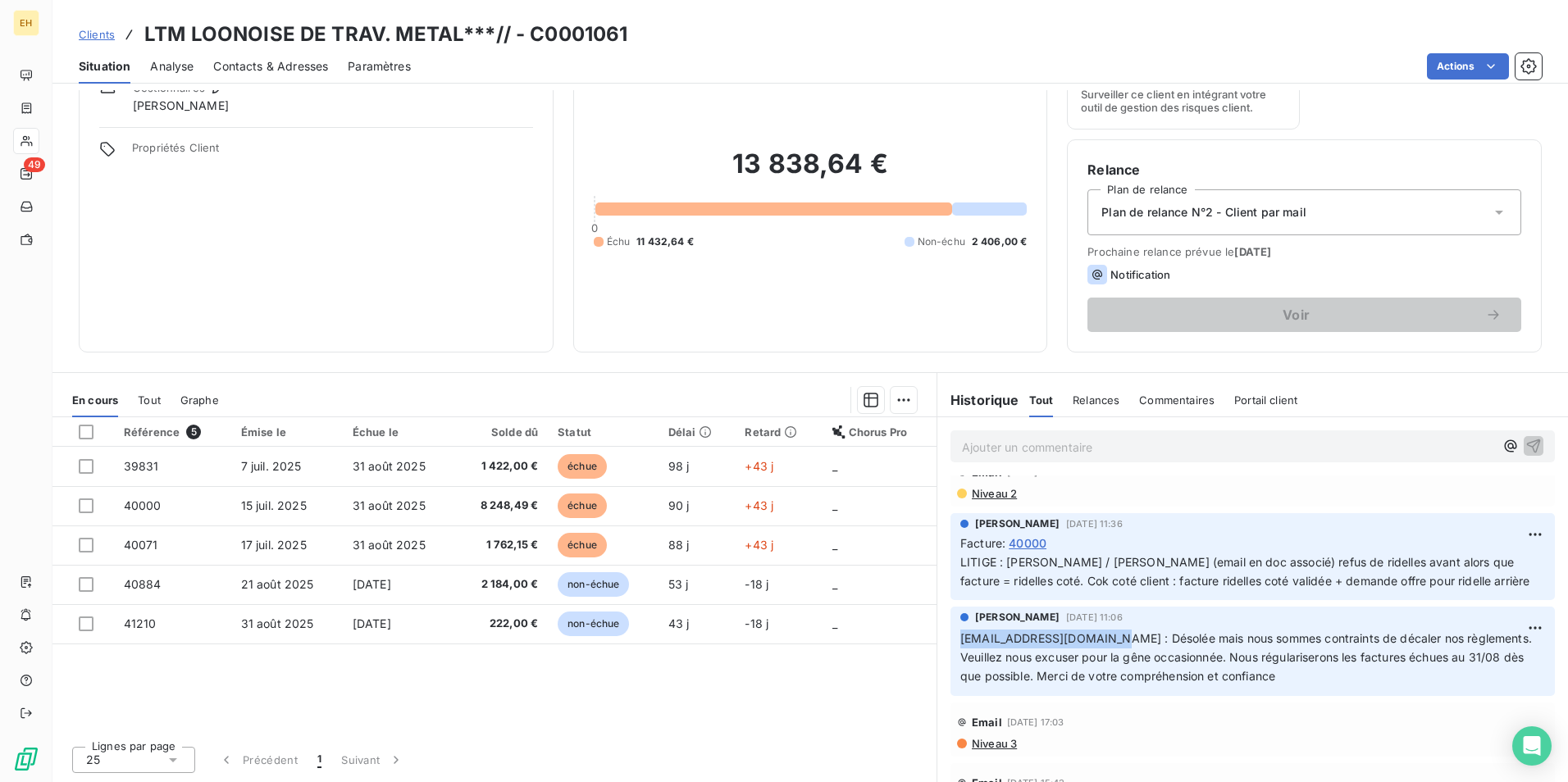
drag, startPoint x: 1102, startPoint y: 657, endPoint x: 946, endPoint y: 648, distance: 156.3
click at [951, 648] on div "NATHALIE LAPORTE 25 sept. 2025, 11:06 comptabilite@ltm-nord.com : Désolée mais …" at bounding box center [1253, 651] width 604 height 89
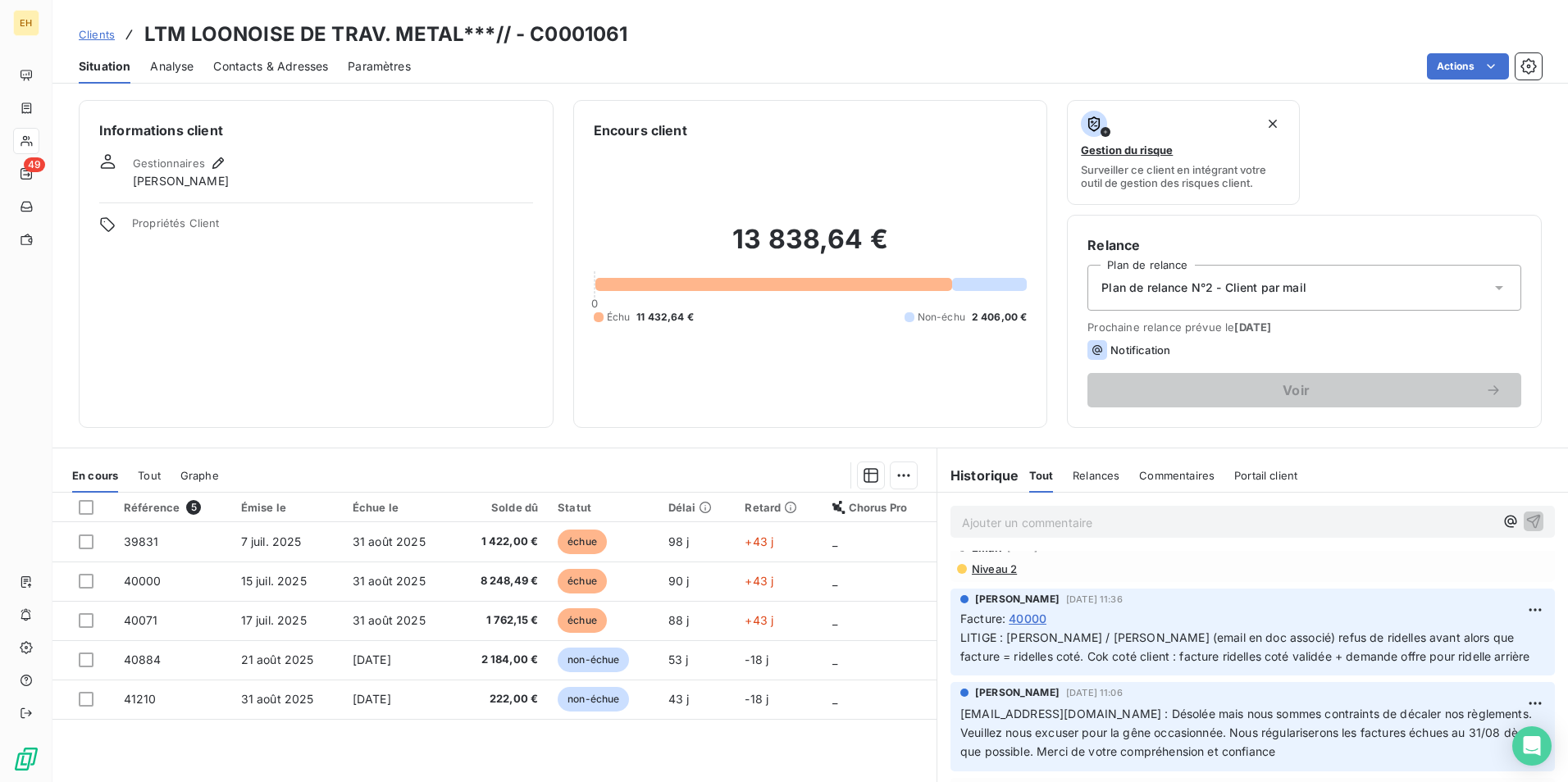
click at [1030, 616] on span "40000" at bounding box center [1027, 619] width 38 height 17
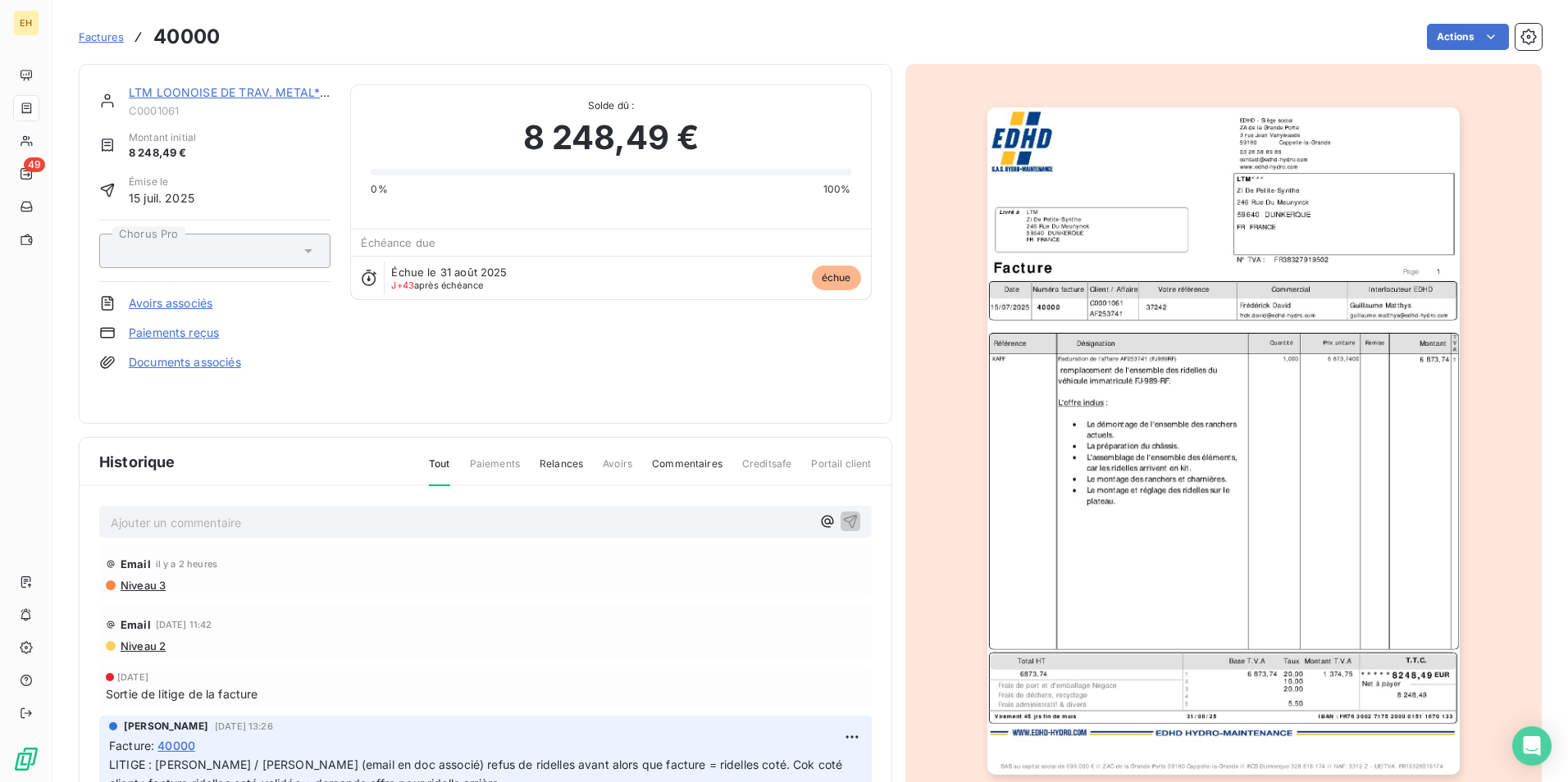
click at [201, 363] on link "Documents associés" at bounding box center [185, 362] width 113 height 16
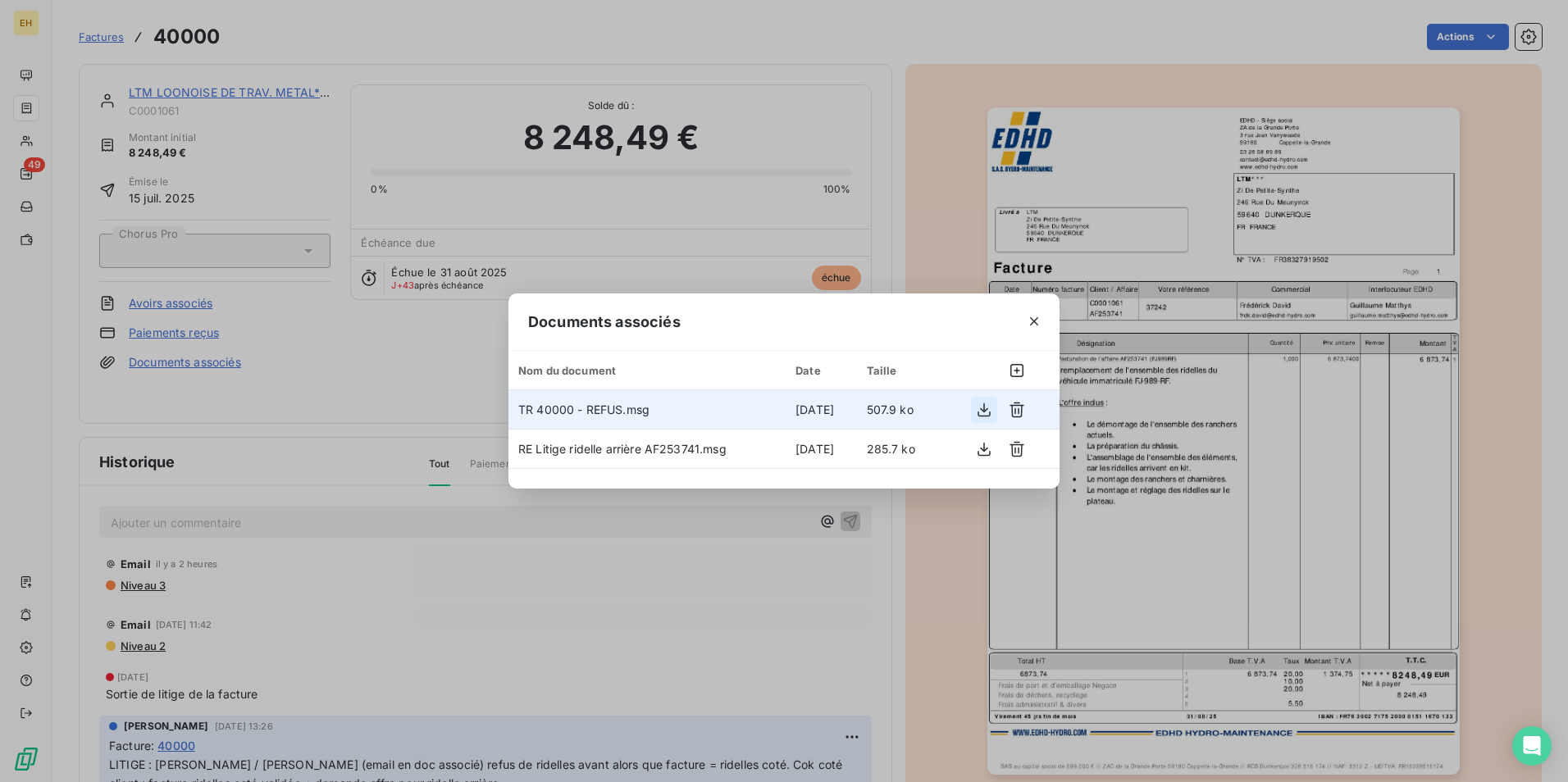
click at [985, 416] on icon "button" at bounding box center [983, 409] width 16 height 16
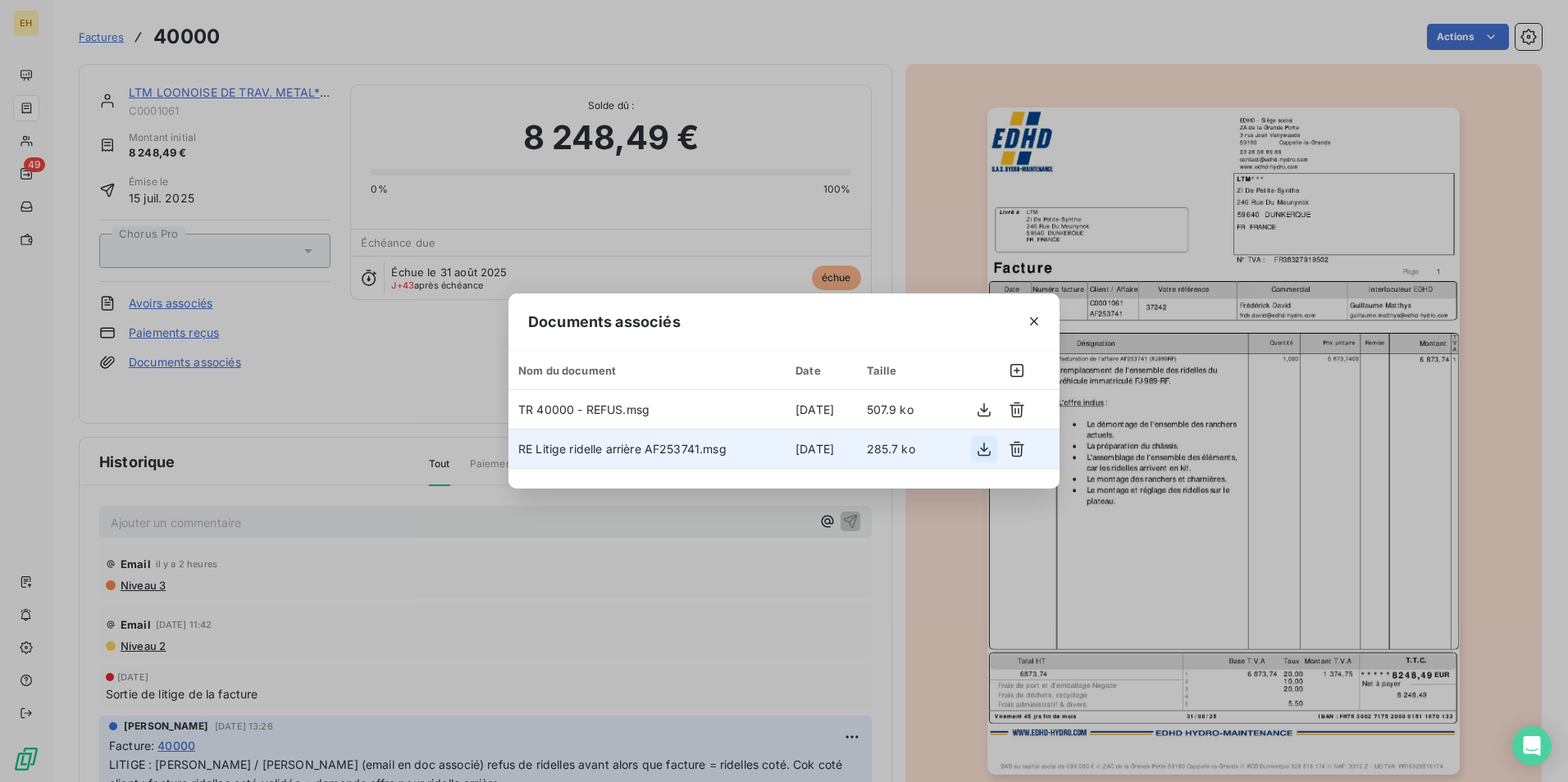
click at [982, 454] on icon "button" at bounding box center [983, 449] width 16 height 16
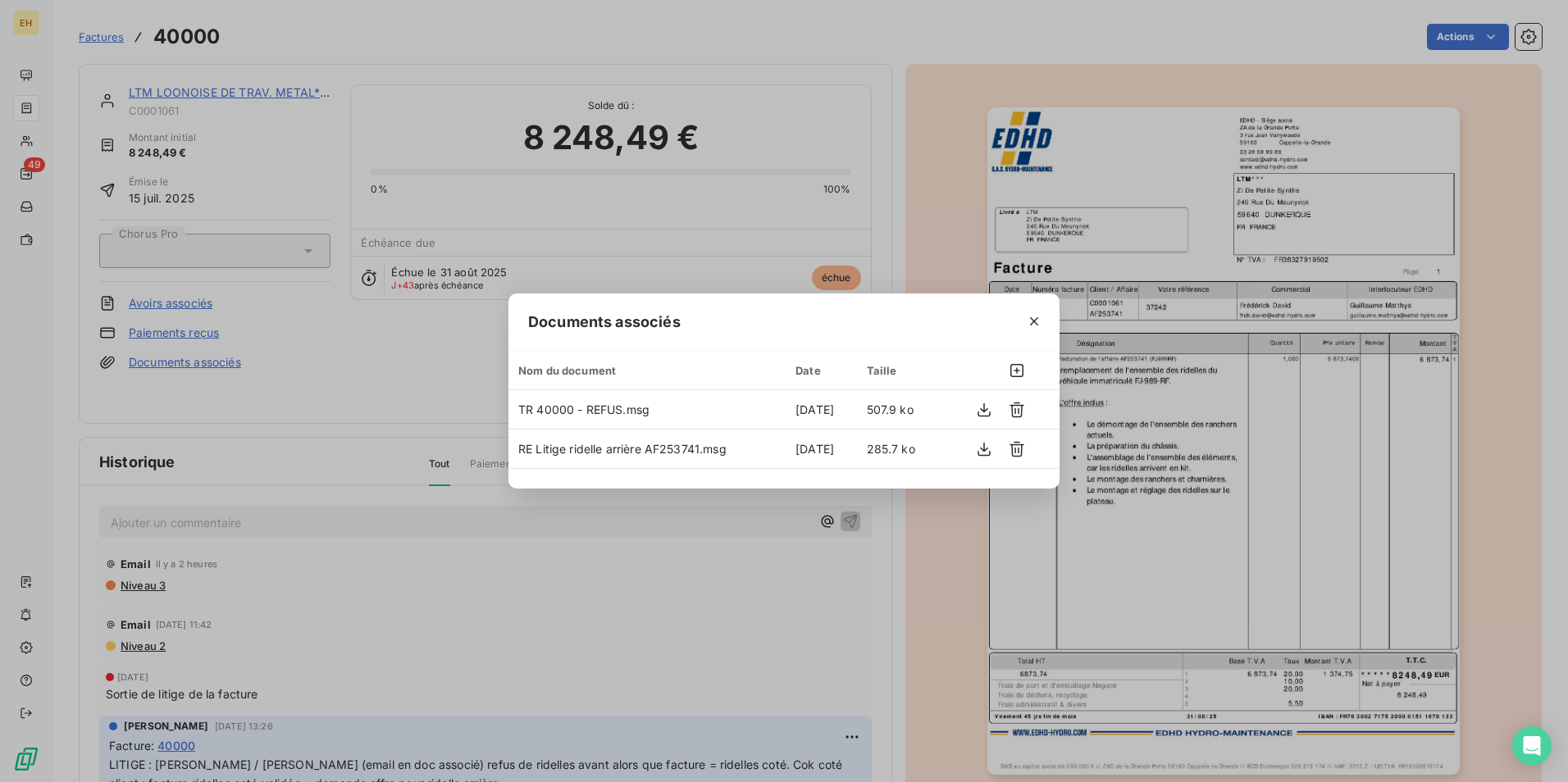
drag, startPoint x: 1033, startPoint y: 317, endPoint x: 971, endPoint y: 348, distance: 69.3
click at [1034, 318] on icon "button" at bounding box center [1033, 321] width 16 height 16
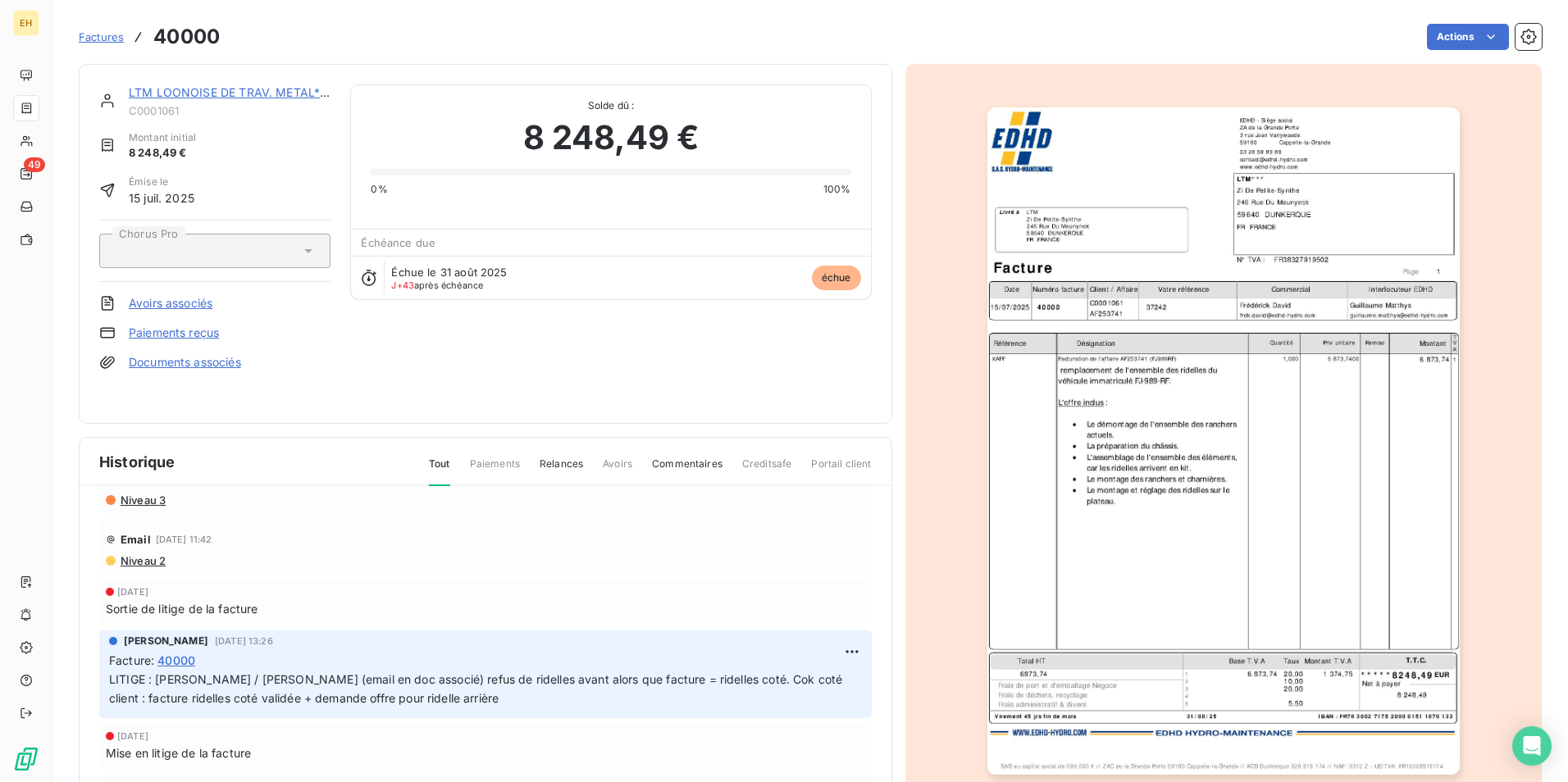
scroll to position [82, 0]
click at [208, 95] on link "LTM LOONOISE DE TRAV. METAL***//" at bounding box center [235, 92] width 211 height 14
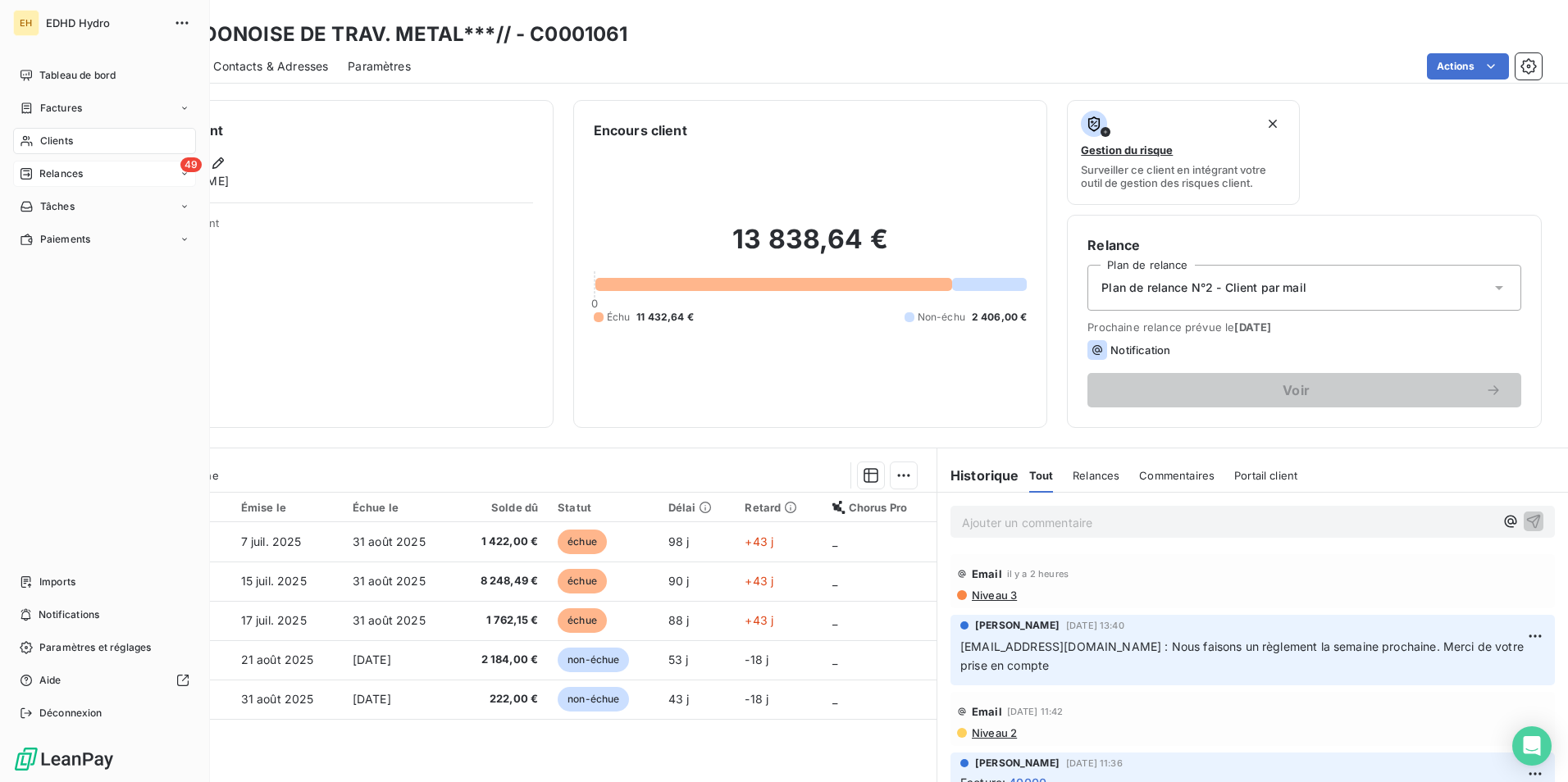
click at [62, 176] on span "Relances" at bounding box center [61, 174] width 44 height 15
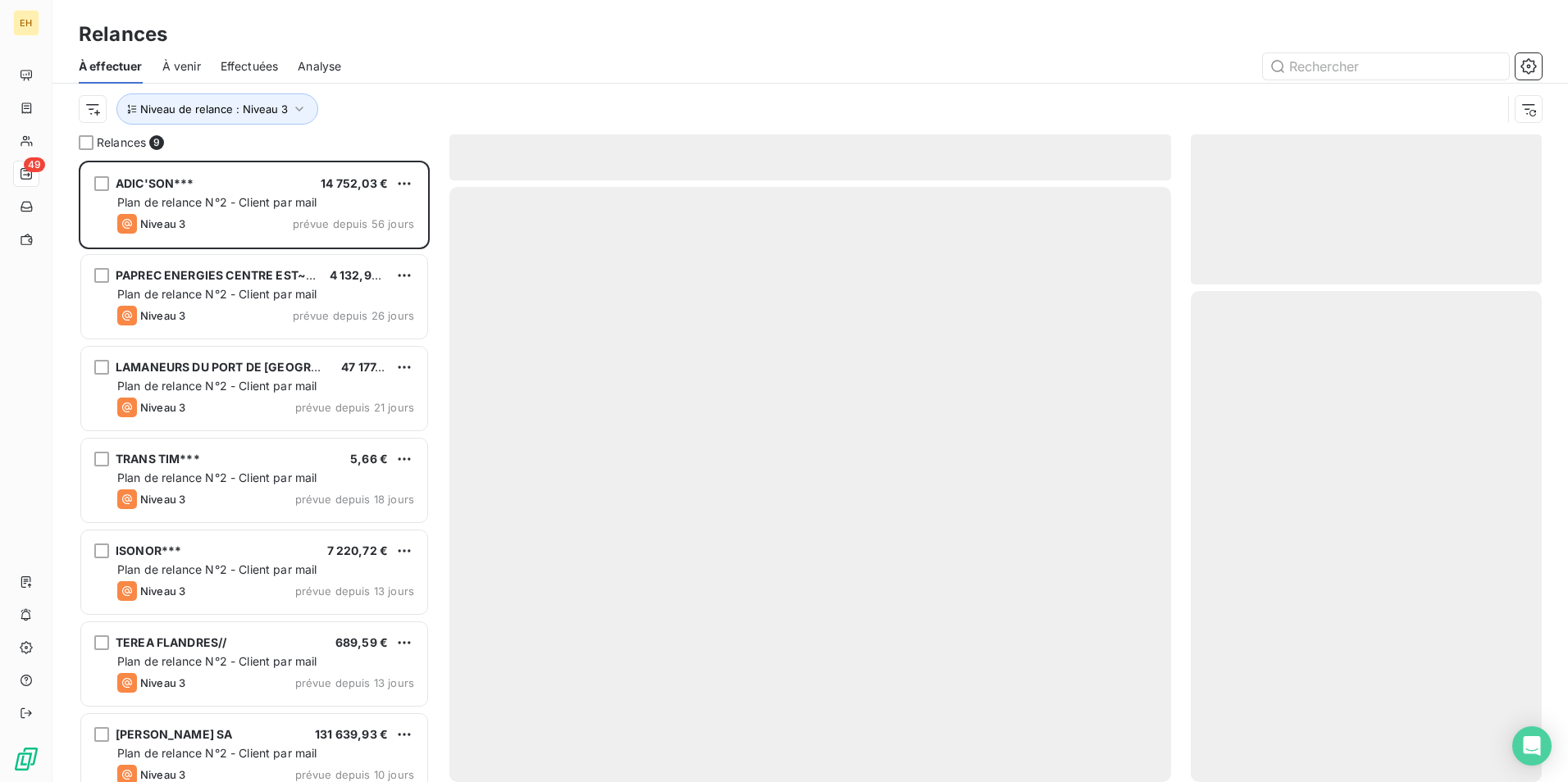
scroll to position [609, 339]
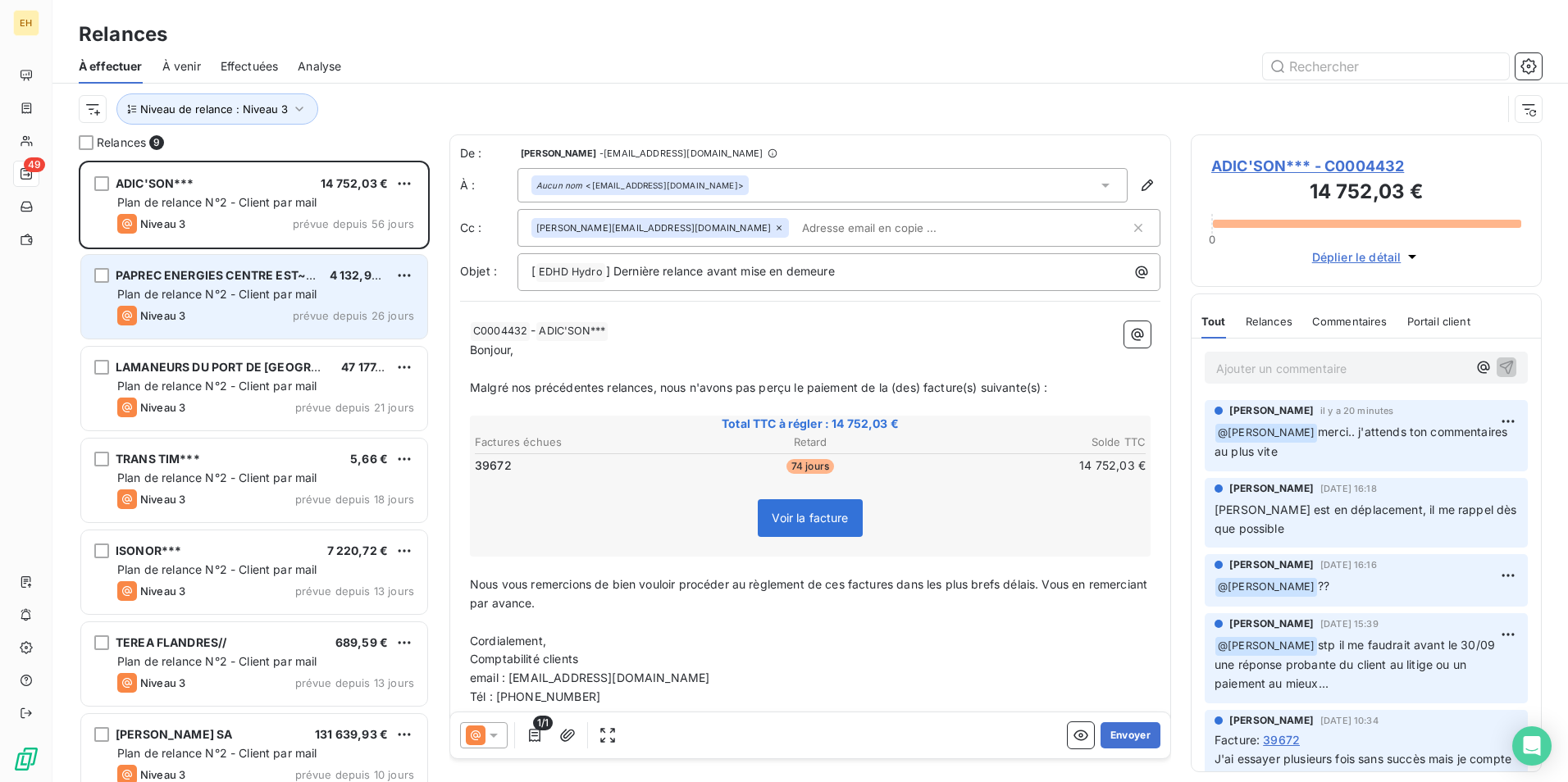
click at [256, 283] on div "PAPREC ENERGIES CENTRE EST~~~" at bounding box center [217, 275] width 201 height 16
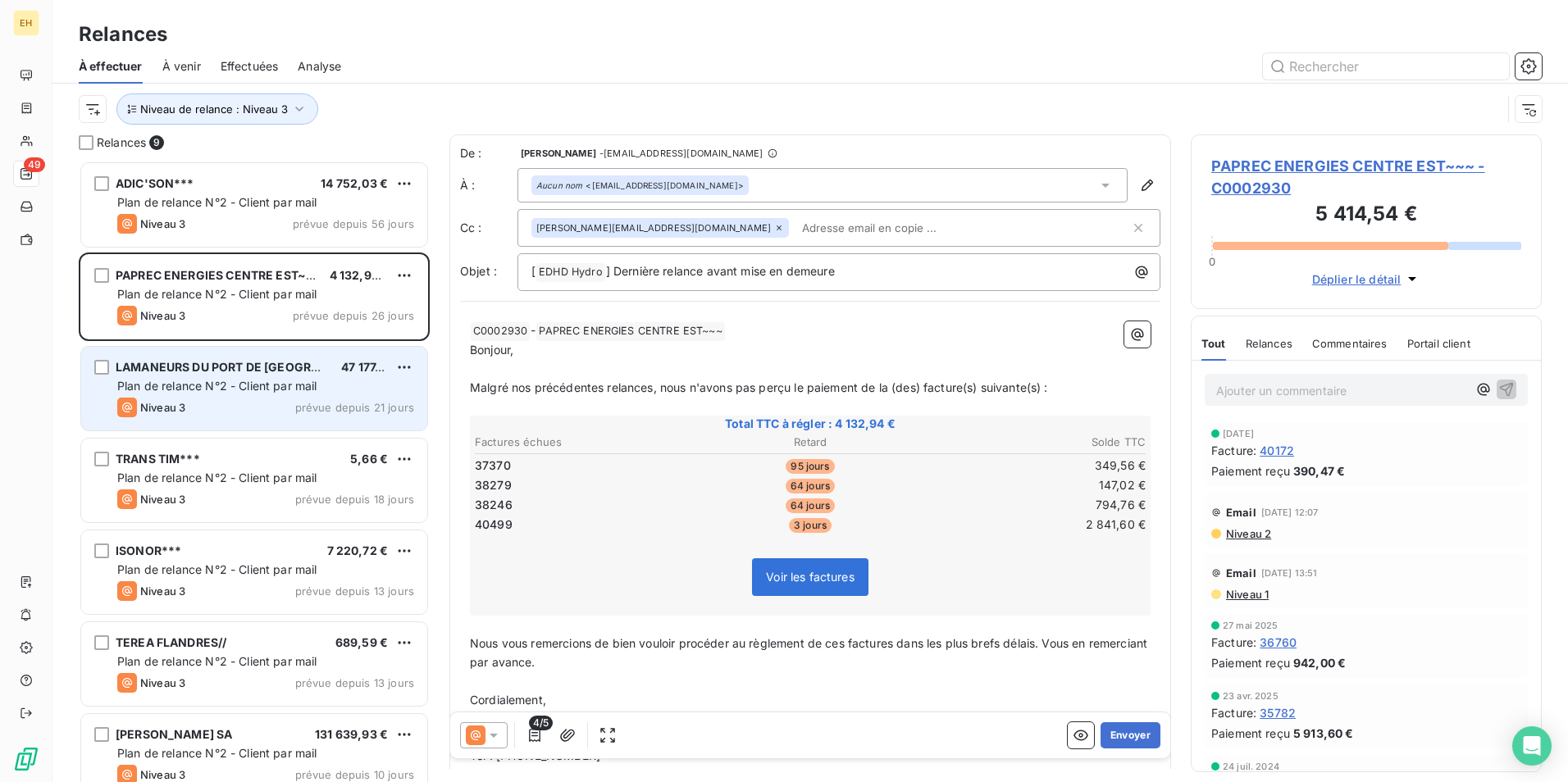
click at [225, 394] on div "LAMANEURS DU [GEOGRAPHIC_DATA]*** 47 177,93 € Plan de relance N°2 - Client par …" at bounding box center [254, 388] width 346 height 83
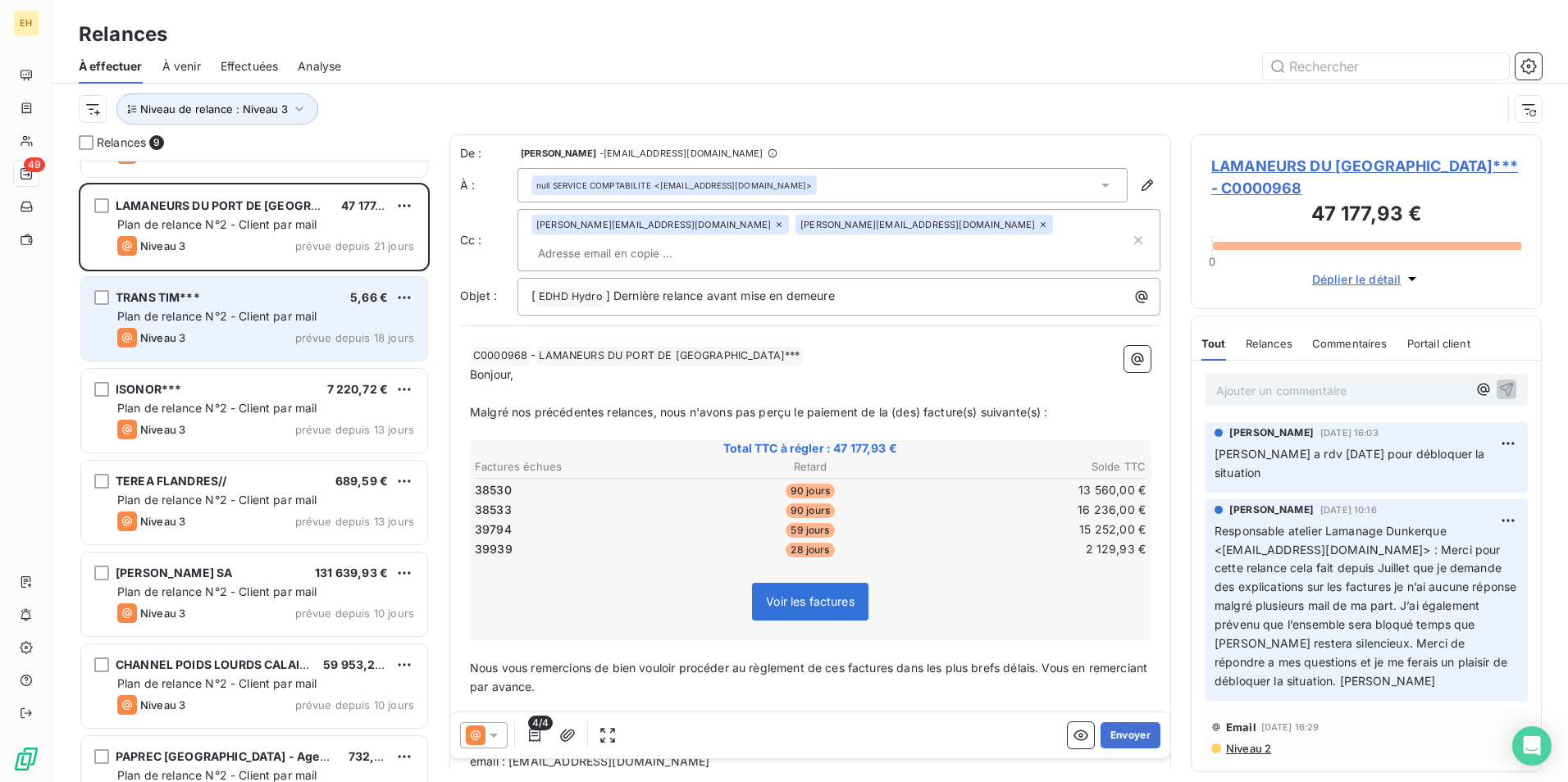
scroll to position [165, 0]
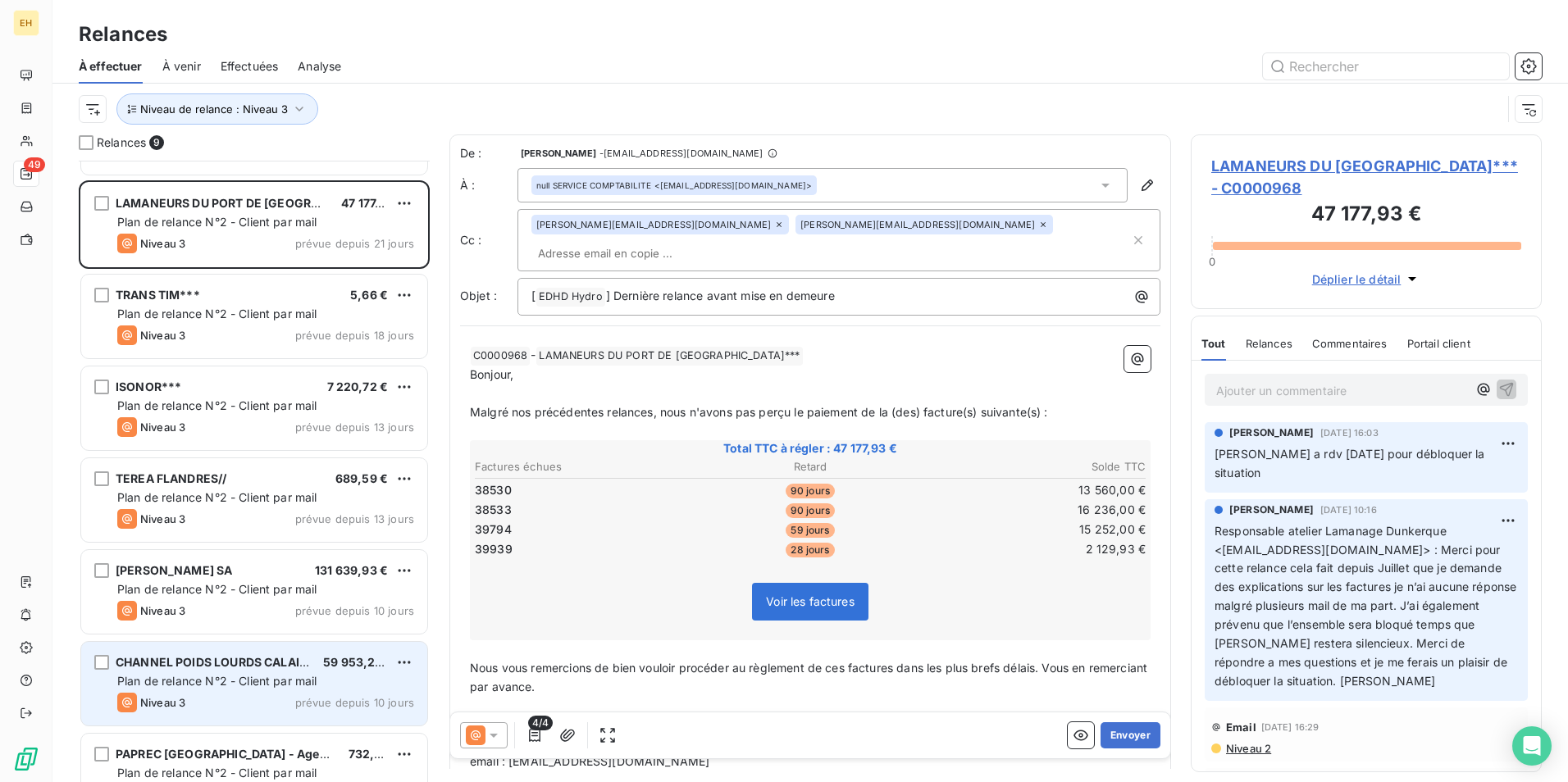
click at [248, 671] on div "CHANNEL POIDS LOURDS CALAIS*** 59 953,20 € Plan de relance N°2 - Client par mai…" at bounding box center [254, 683] width 346 height 83
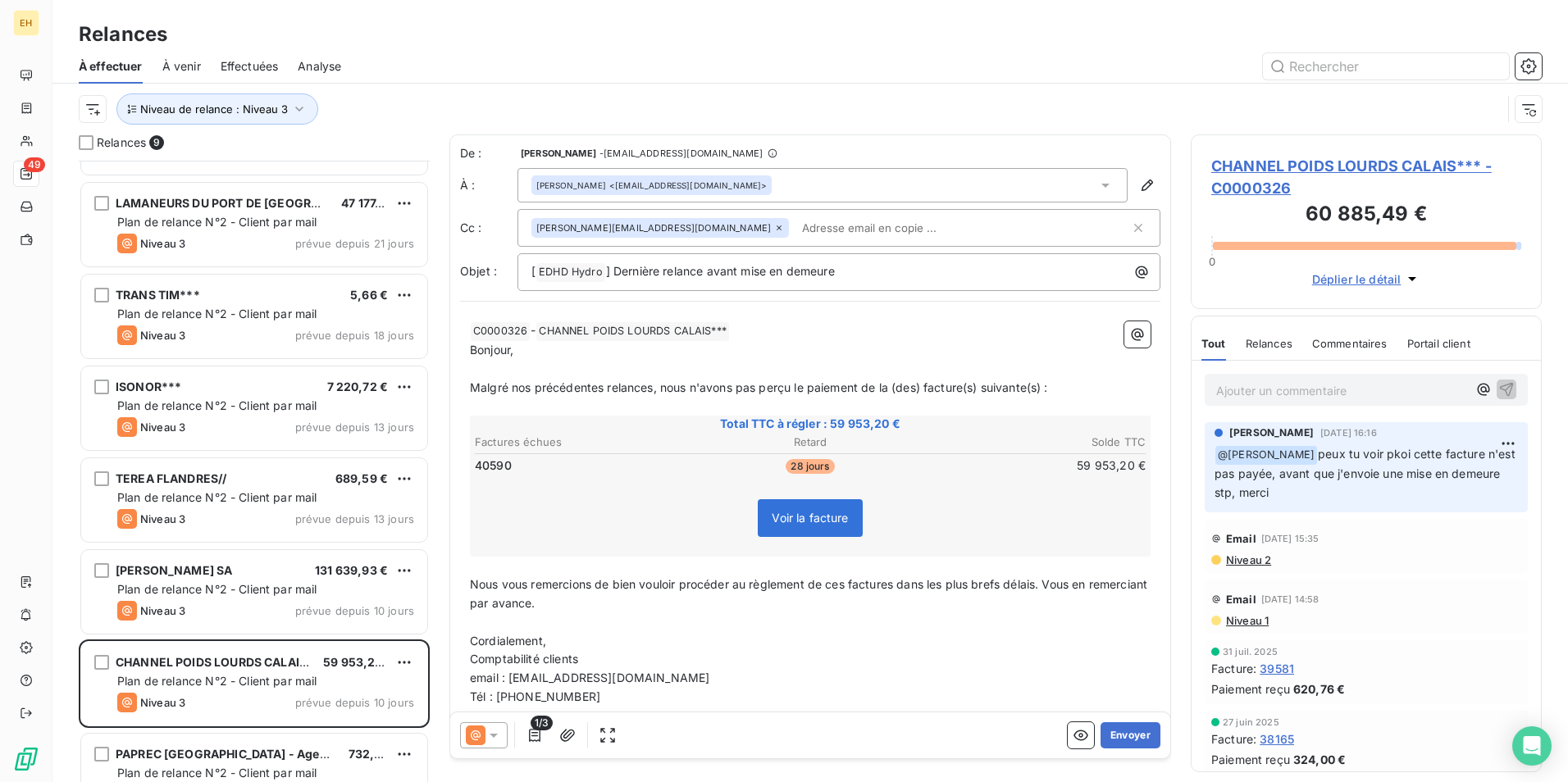
click at [1303, 168] on span "CHANNEL POIDS LOURDS CALAIS*** - C0000326" at bounding box center [1366, 177] width 310 height 45
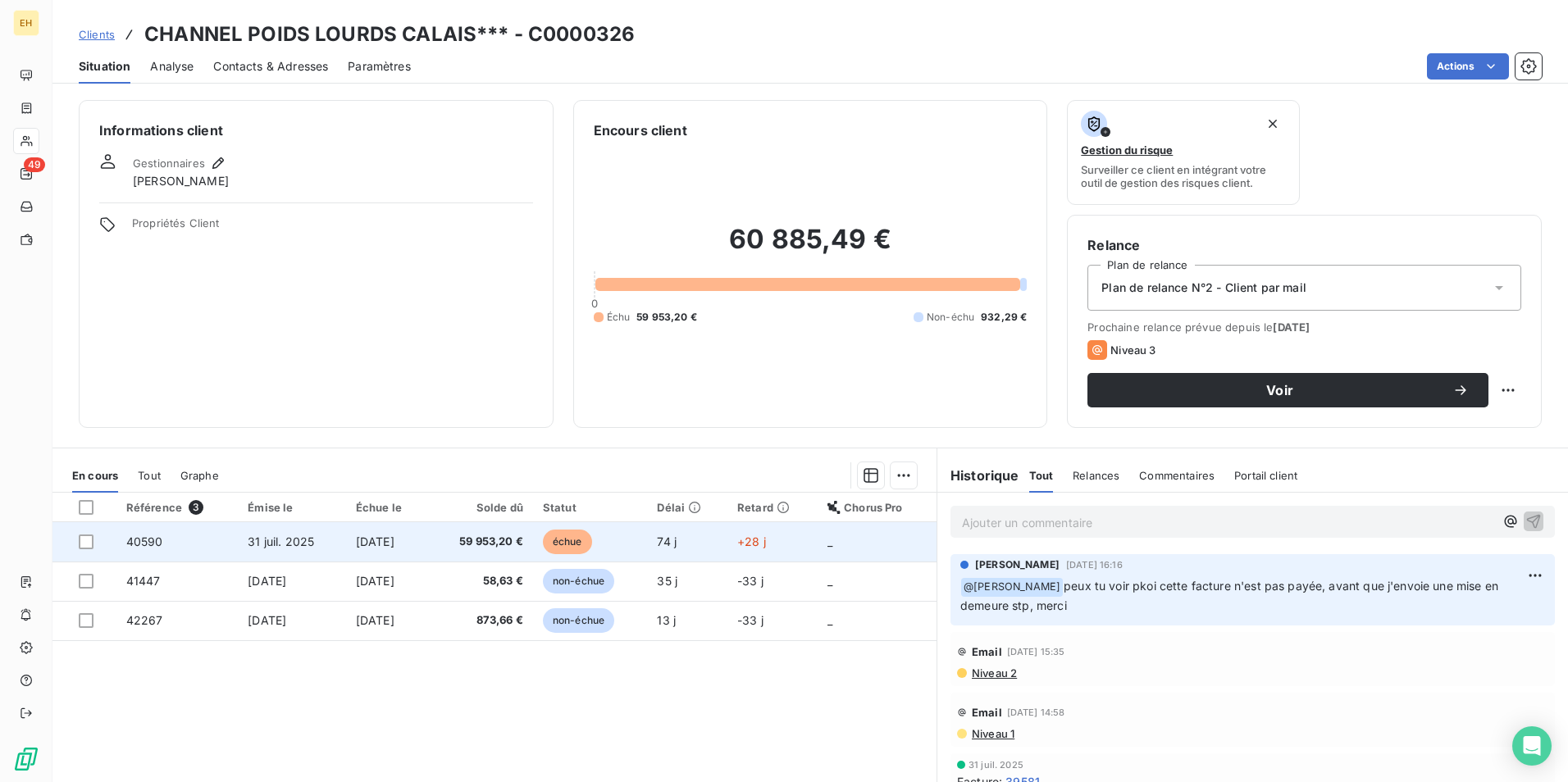
click at [482, 531] on td "59 953,20 €" at bounding box center [480, 542] width 104 height 40
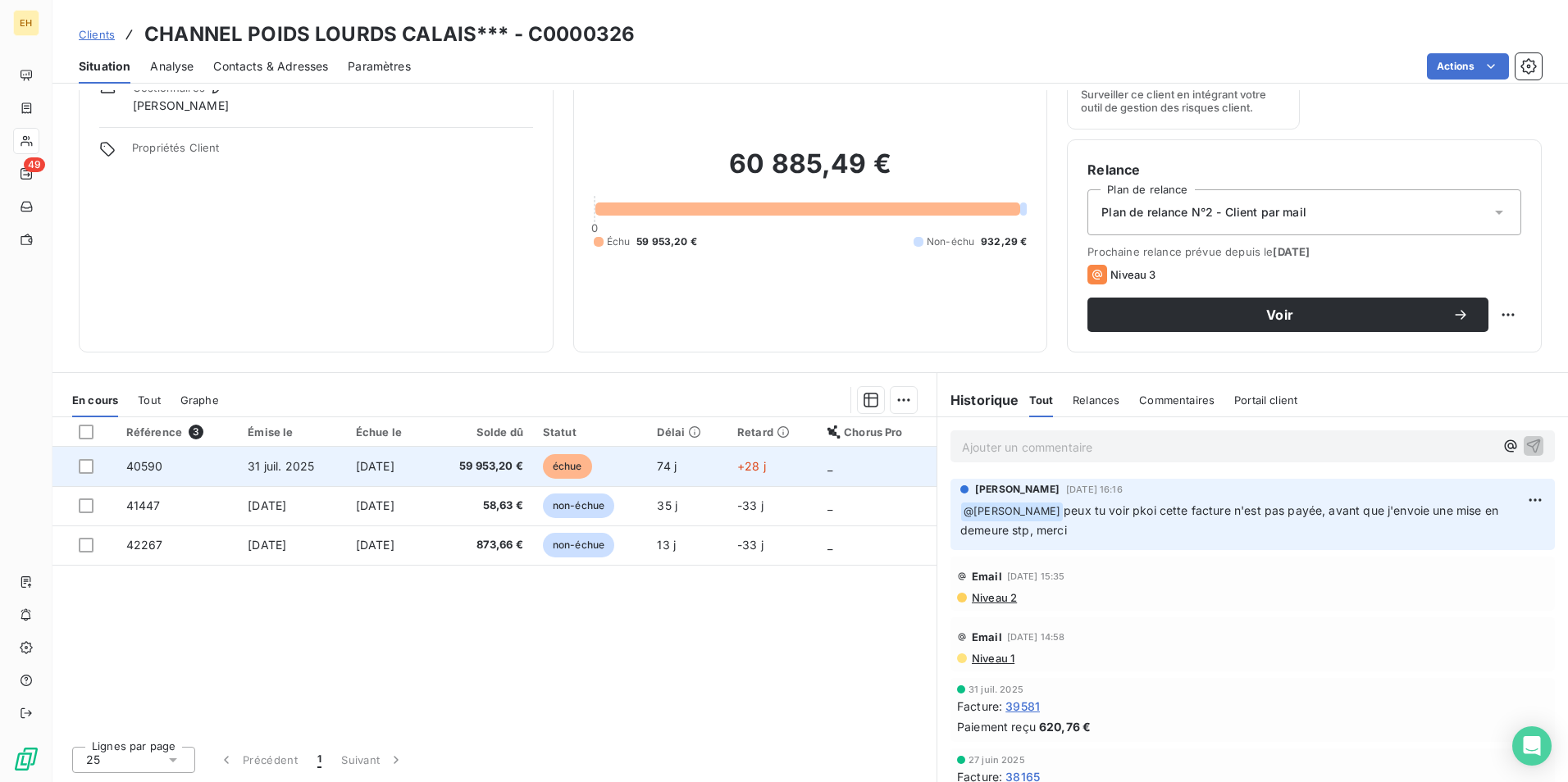
click at [523, 465] on span "59 953,20 €" at bounding box center [480, 466] width 84 height 16
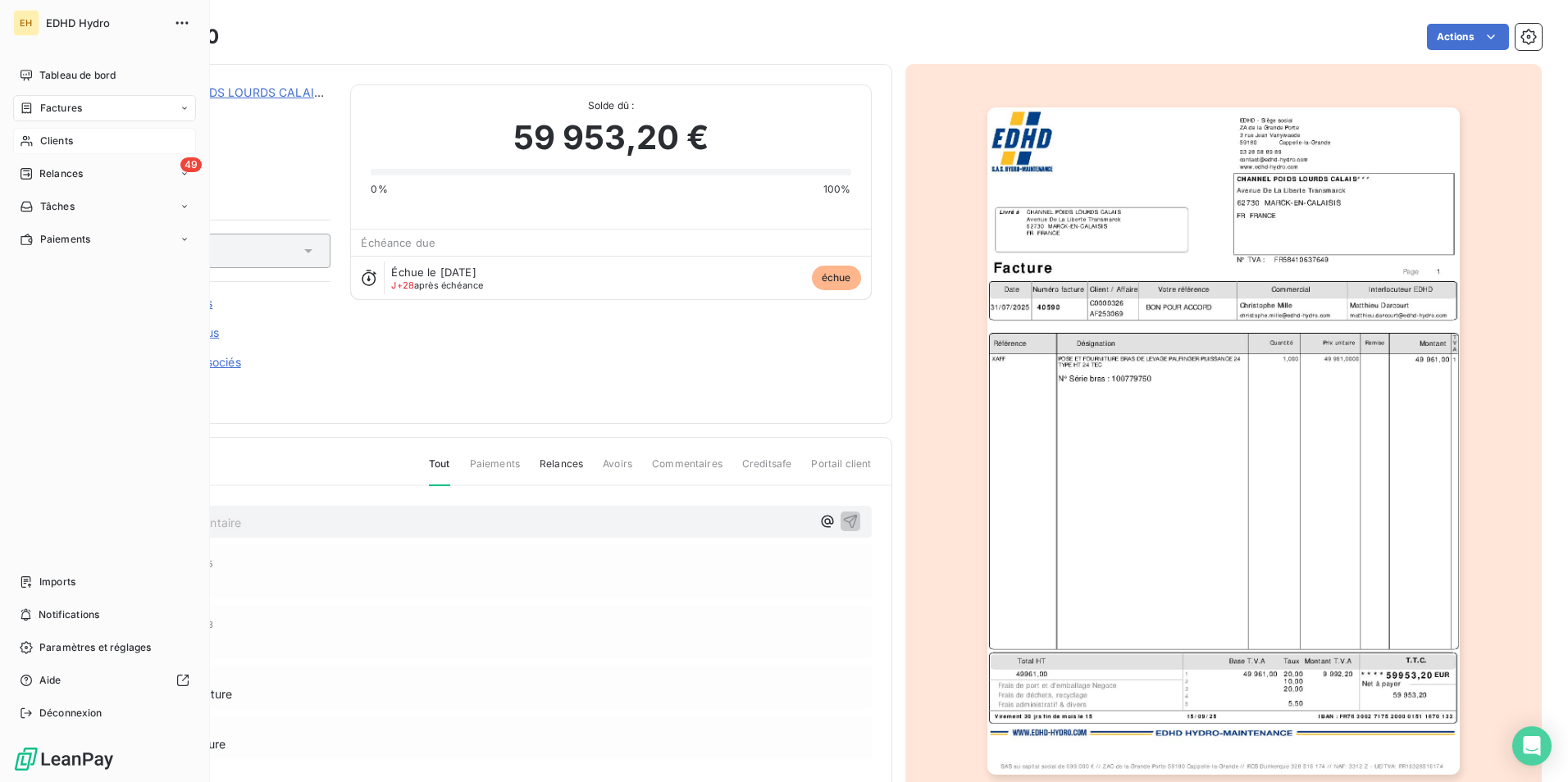
drag, startPoint x: 72, startPoint y: 142, endPoint x: 170, endPoint y: 144, distance: 98.0
click at [72, 142] on span "Clients" at bounding box center [57, 140] width 33 height 15
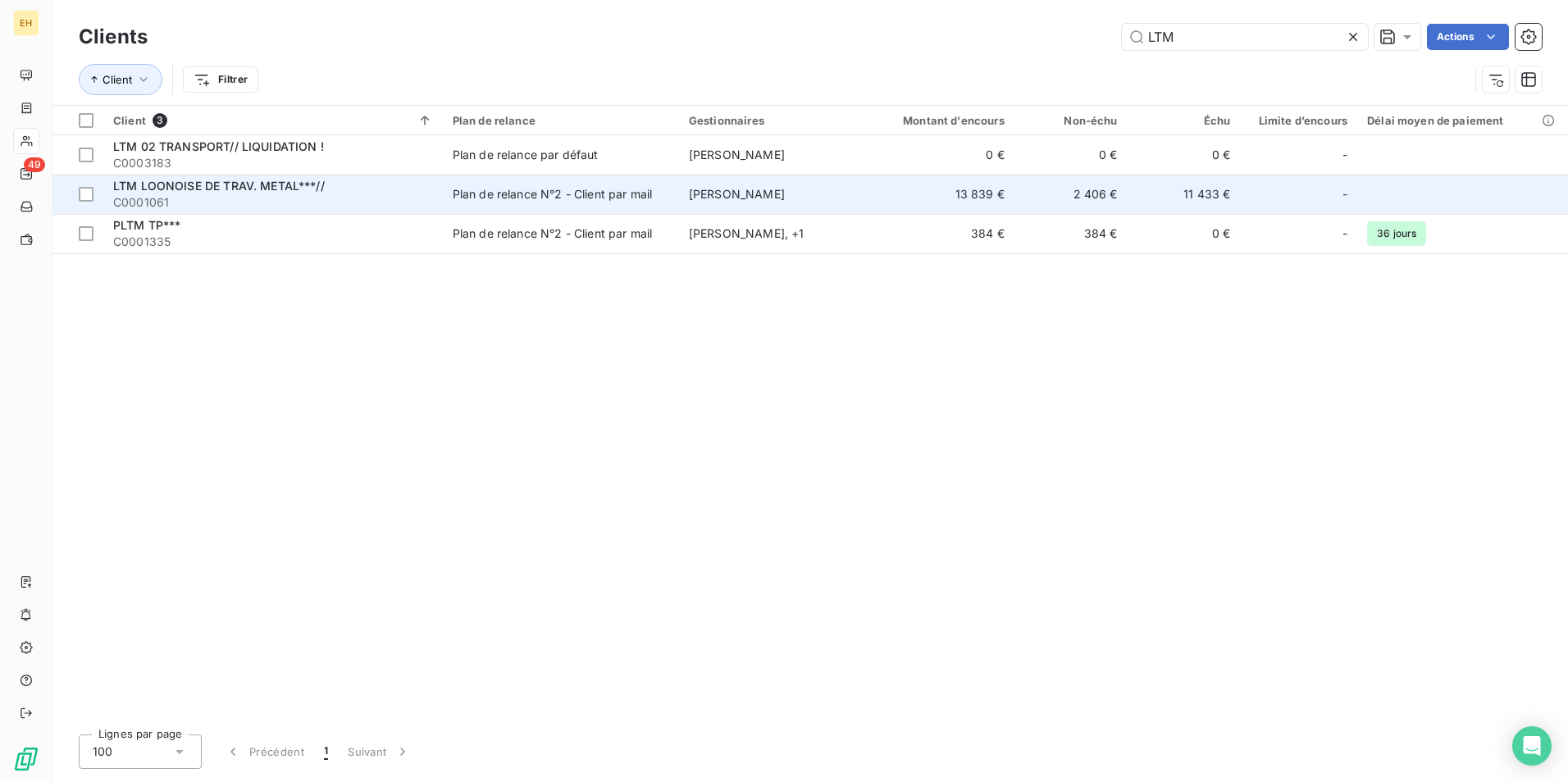
click at [274, 200] on span "C0001061" at bounding box center [273, 202] width 320 height 16
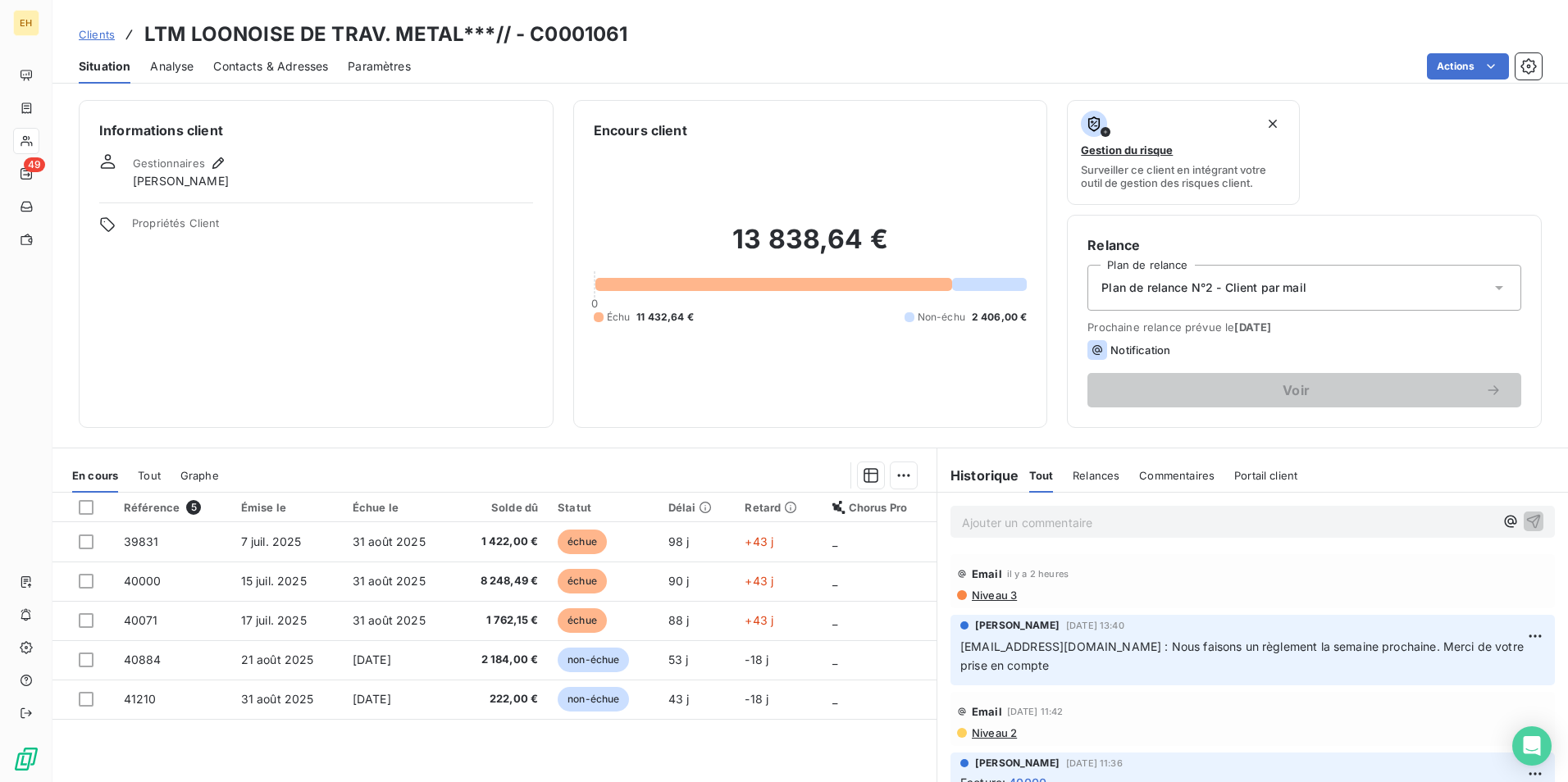
click at [1038, 524] on p "Ajouter un commentaire ﻿" at bounding box center [1228, 522] width 532 height 21
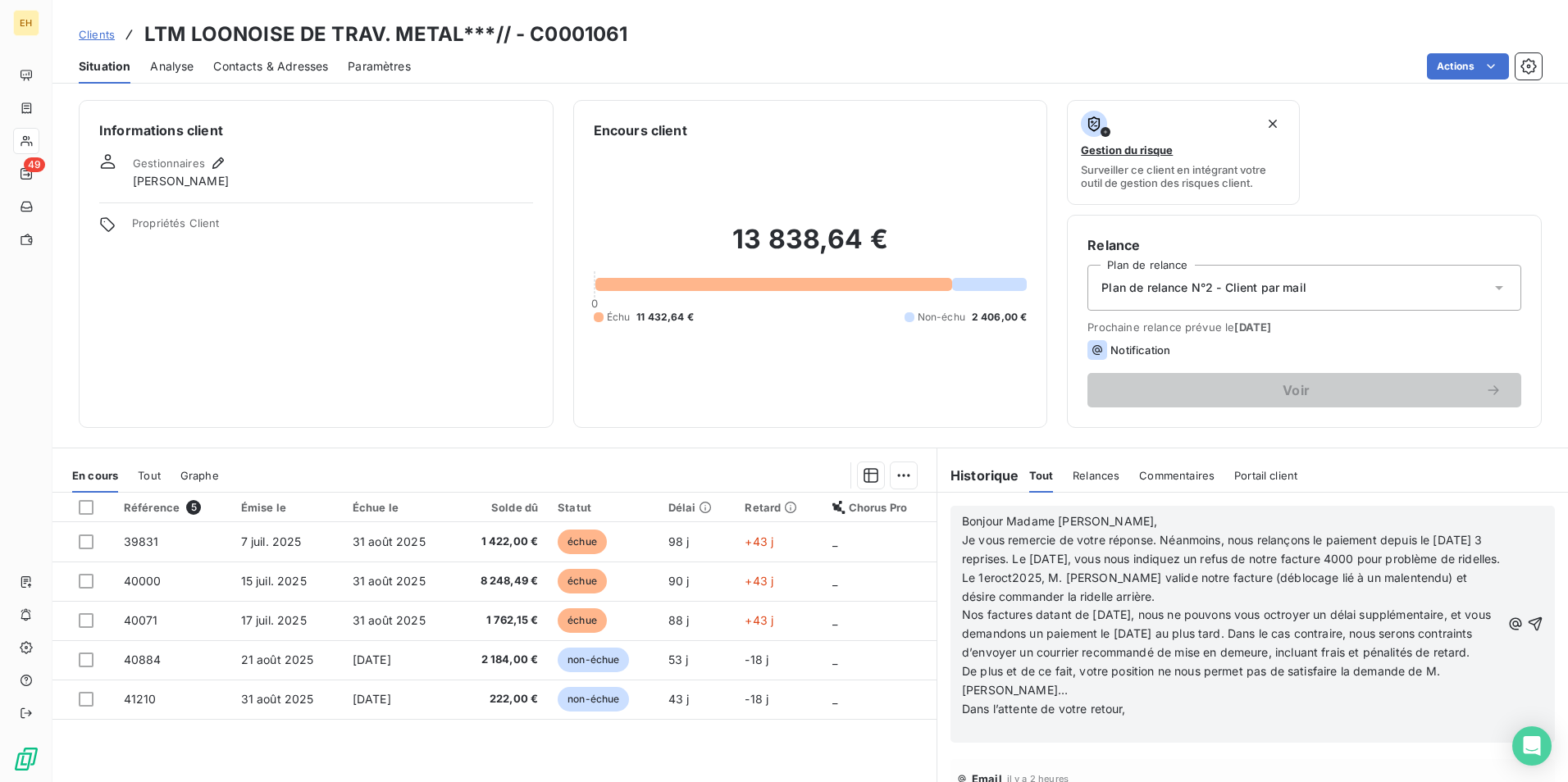
click at [1122, 569] on p "Je vous remercie de votre réponse. Néanmoins, nous relançons le paiement depuis…" at bounding box center [1231, 550] width 539 height 38
click at [1393, 592] on p "Je vous remercie de votre réponse. Néanmoins, nous relançons le paiement depuis…" at bounding box center [1231, 569] width 539 height 76
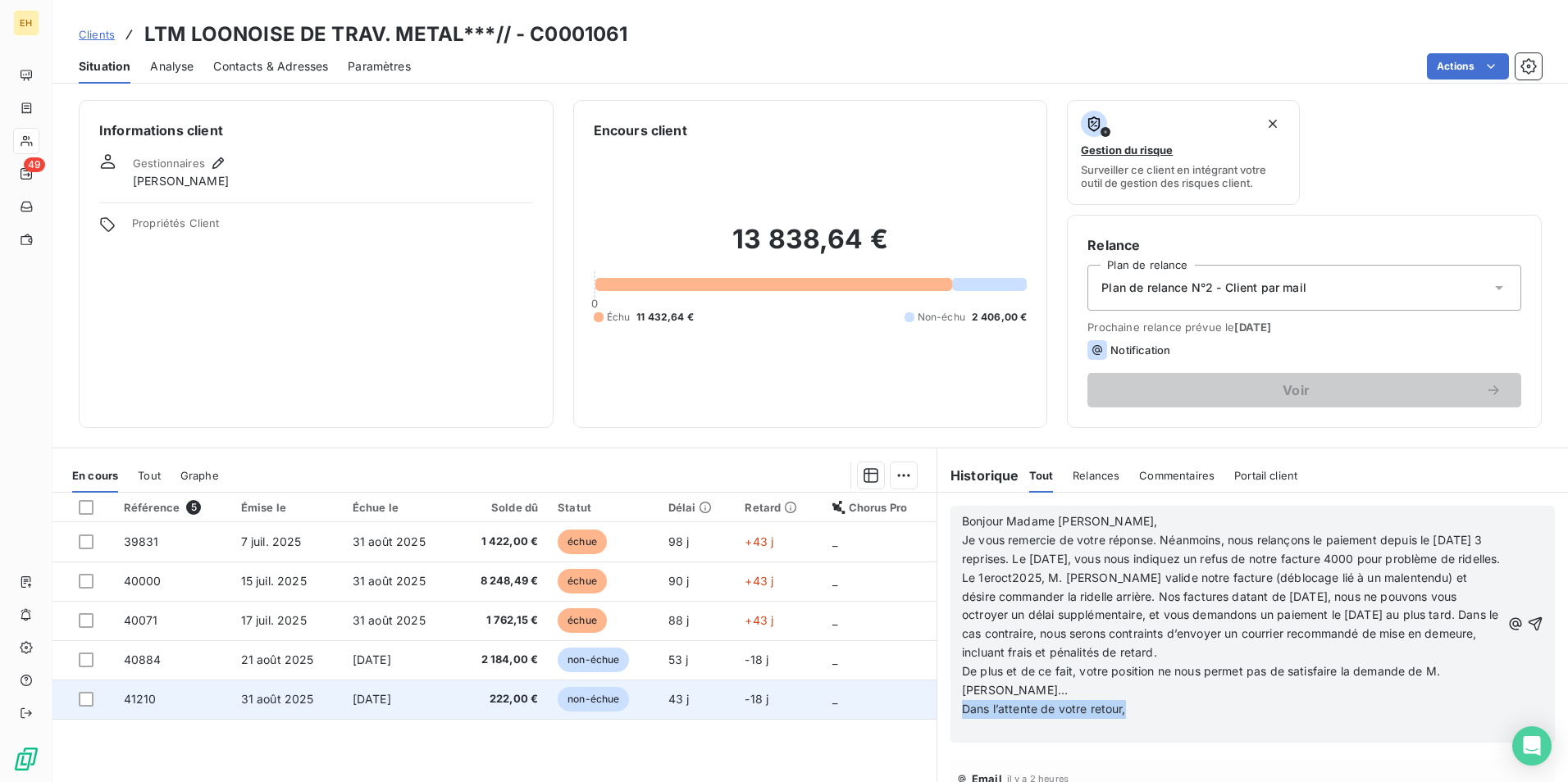
drag, startPoint x: 1130, startPoint y: 712, endPoint x: 910, endPoint y: 703, distance: 220.2
click at [910, 705] on div "En cours Tout Graphe Référence 5 Émise le Échue le Solde dû Statut Délai Retard…" at bounding box center [810, 652] width 1516 height 410
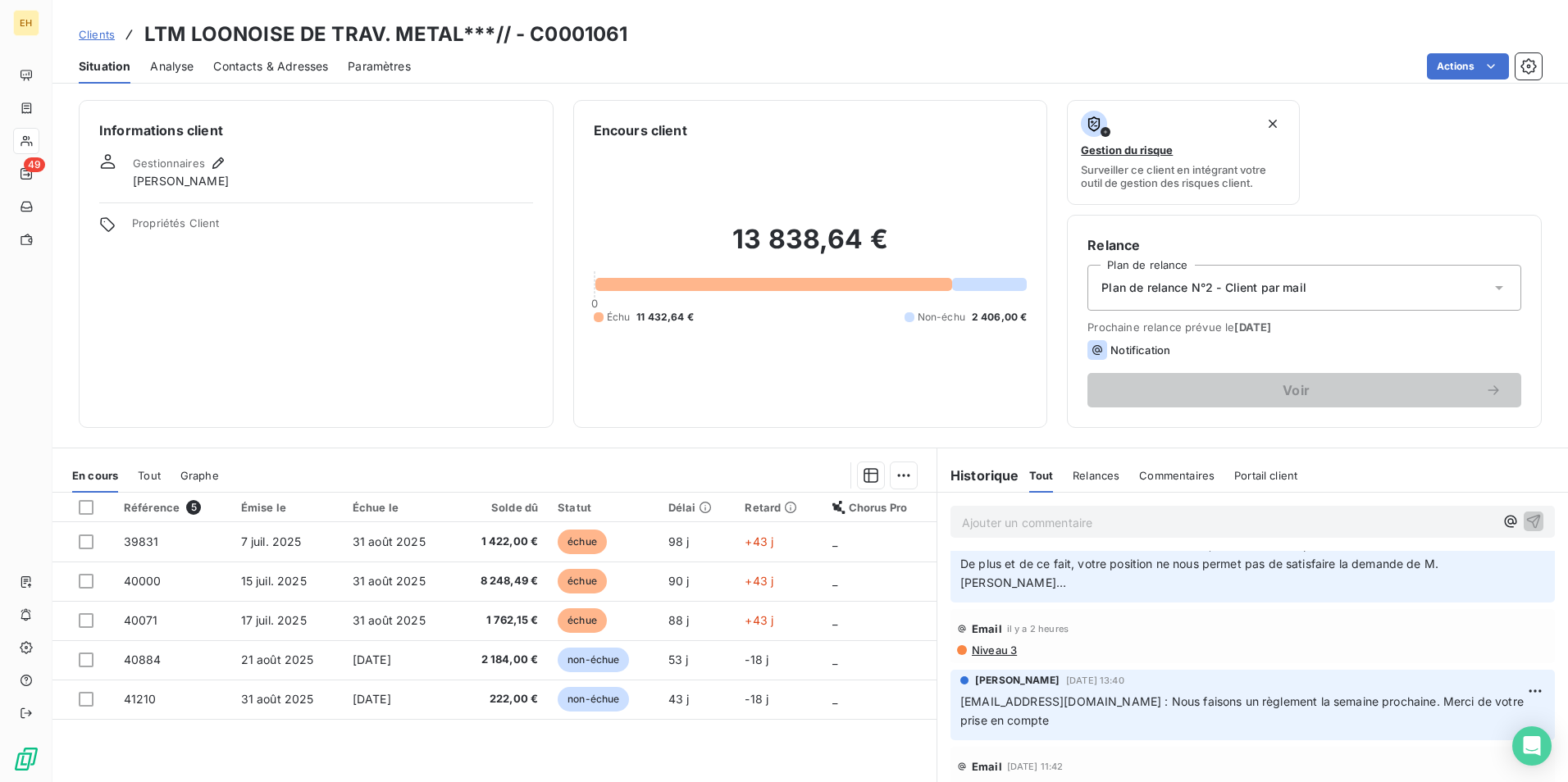
scroll to position [164, 0]
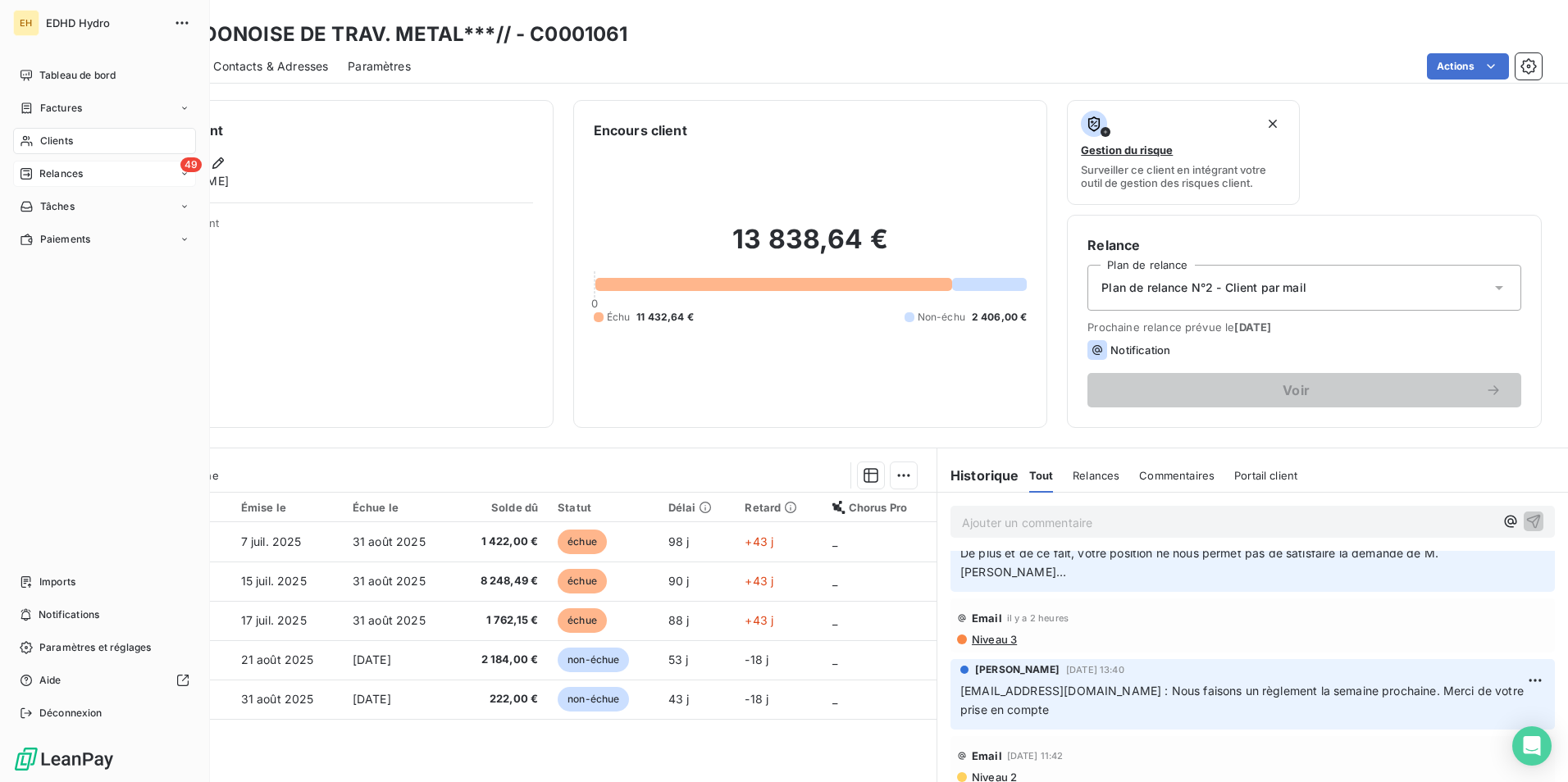
click at [56, 174] on span "Relances" at bounding box center [61, 174] width 44 height 15
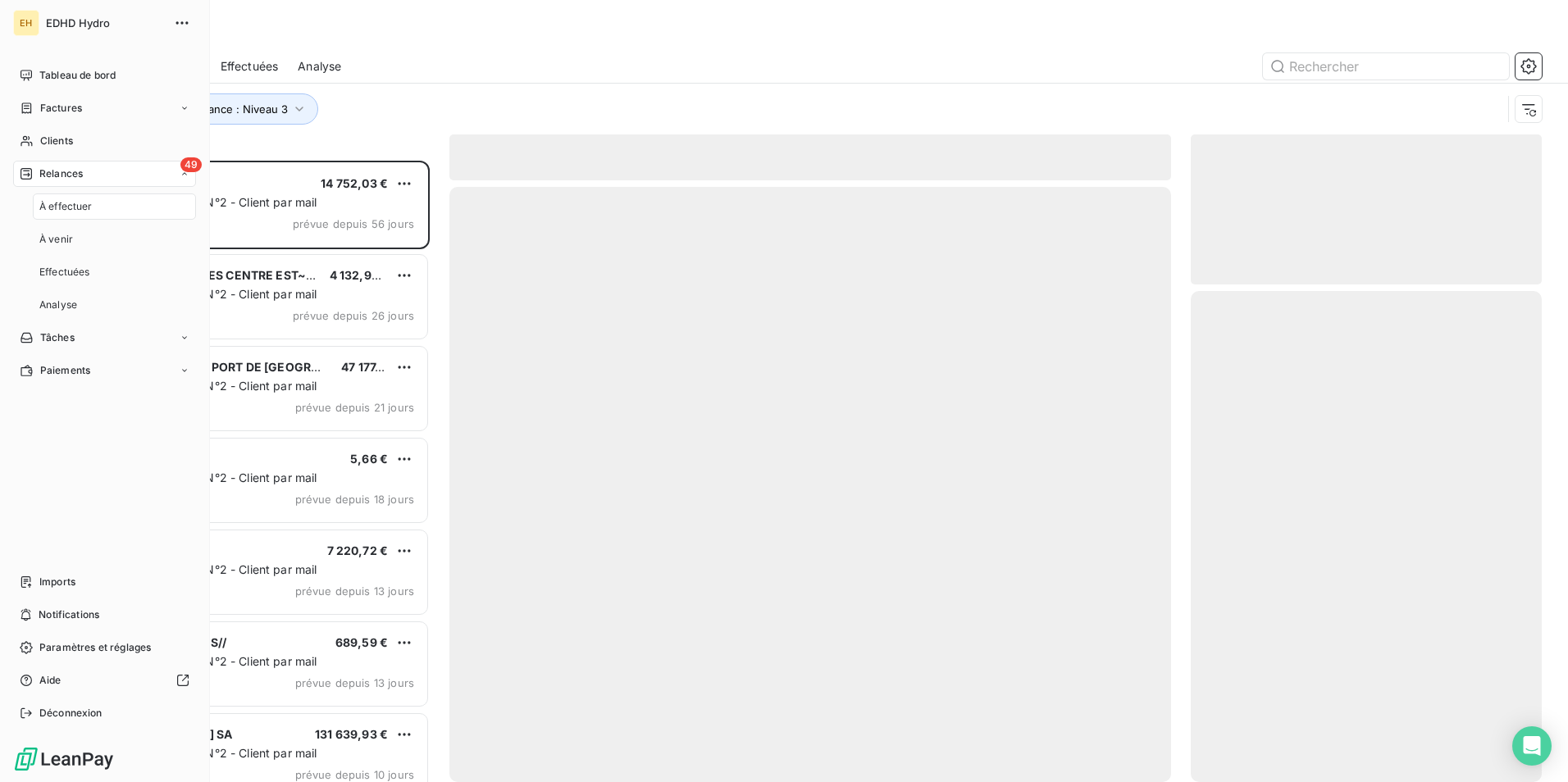
scroll to position [609, 339]
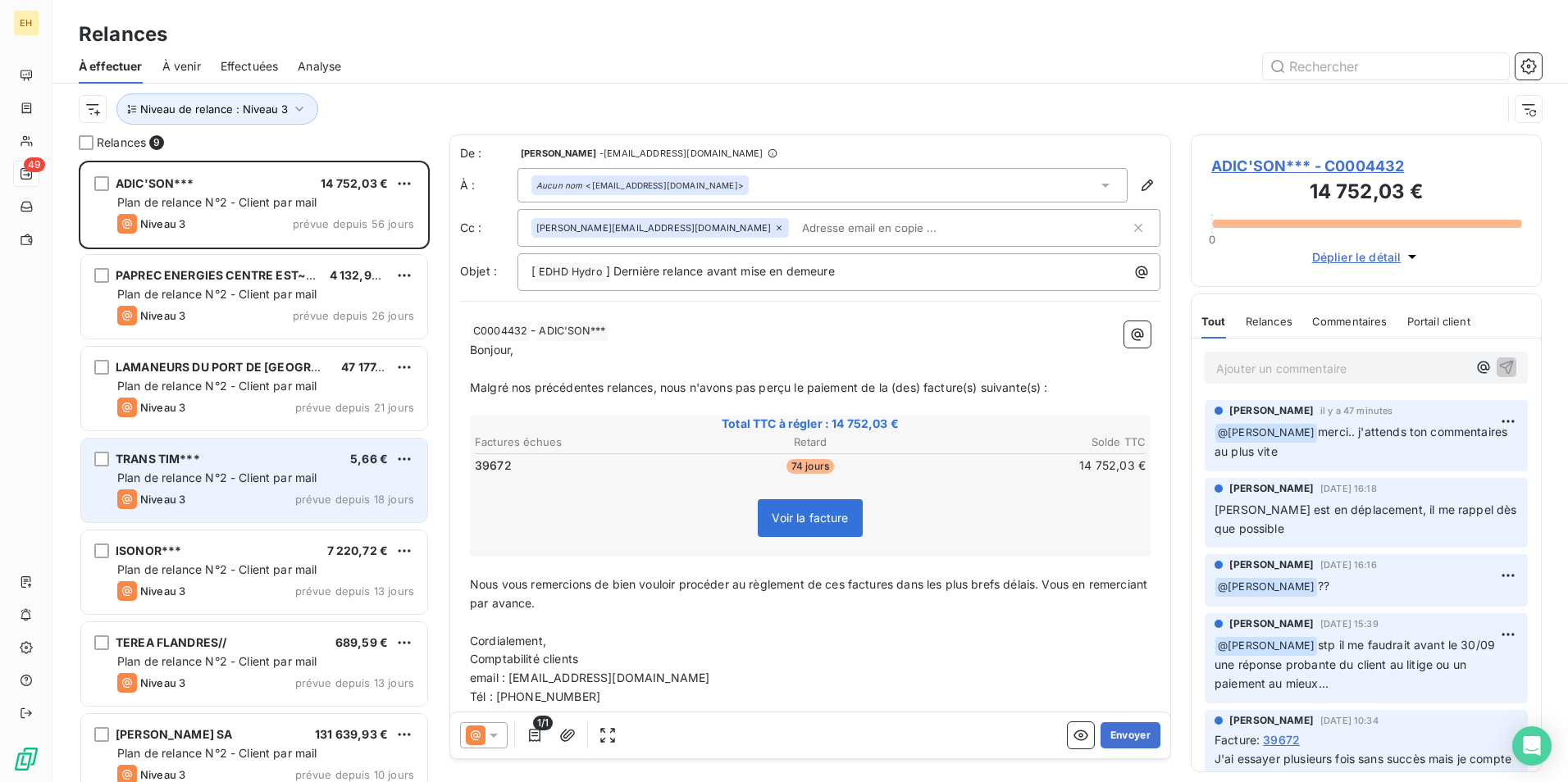
click at [303, 496] on span "prévue depuis 18 jours" at bounding box center [354, 498] width 119 height 13
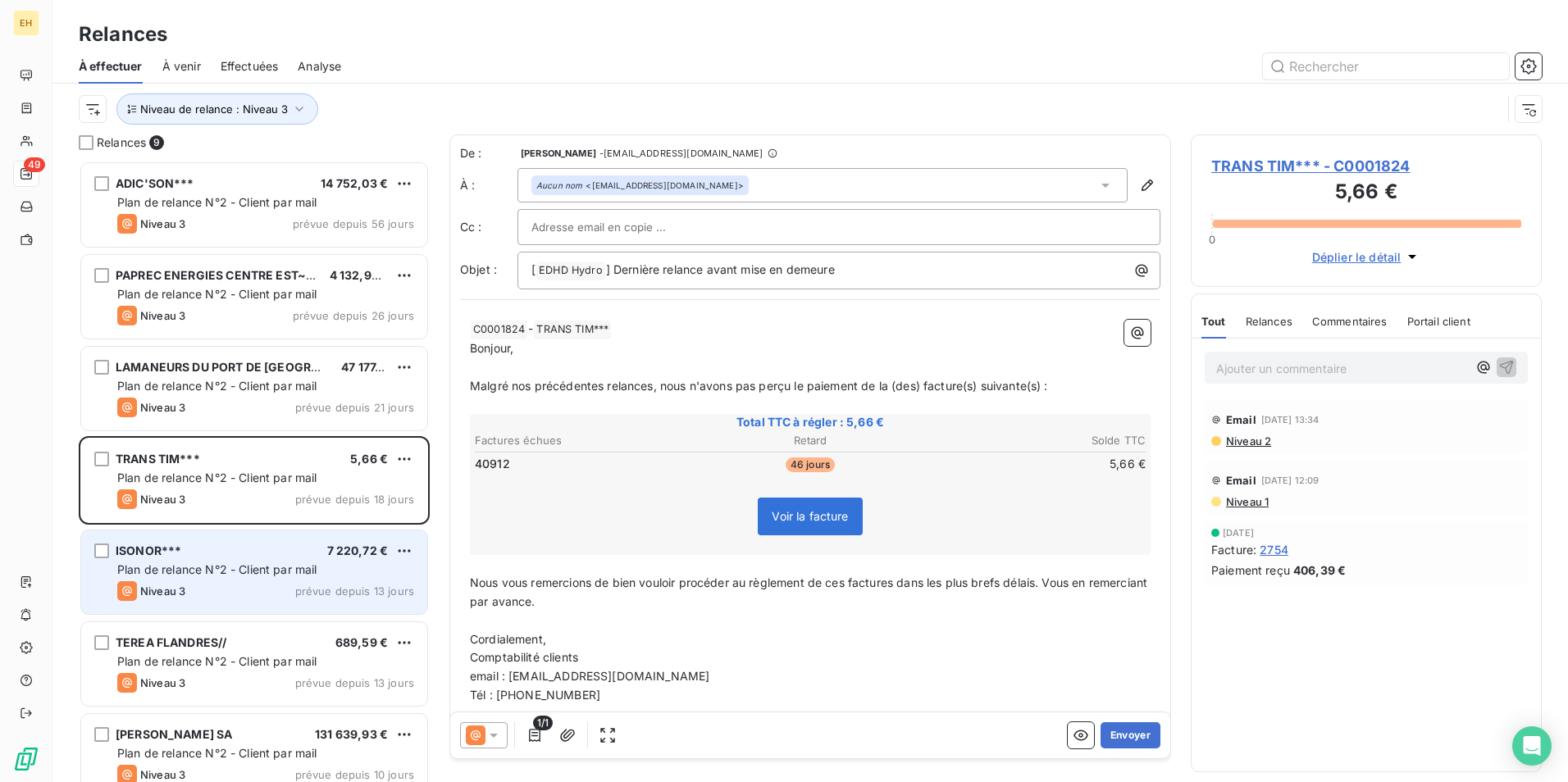
click at [297, 564] on span "Plan de relance N°2 - Client par mail" at bounding box center [217, 569] width 200 height 14
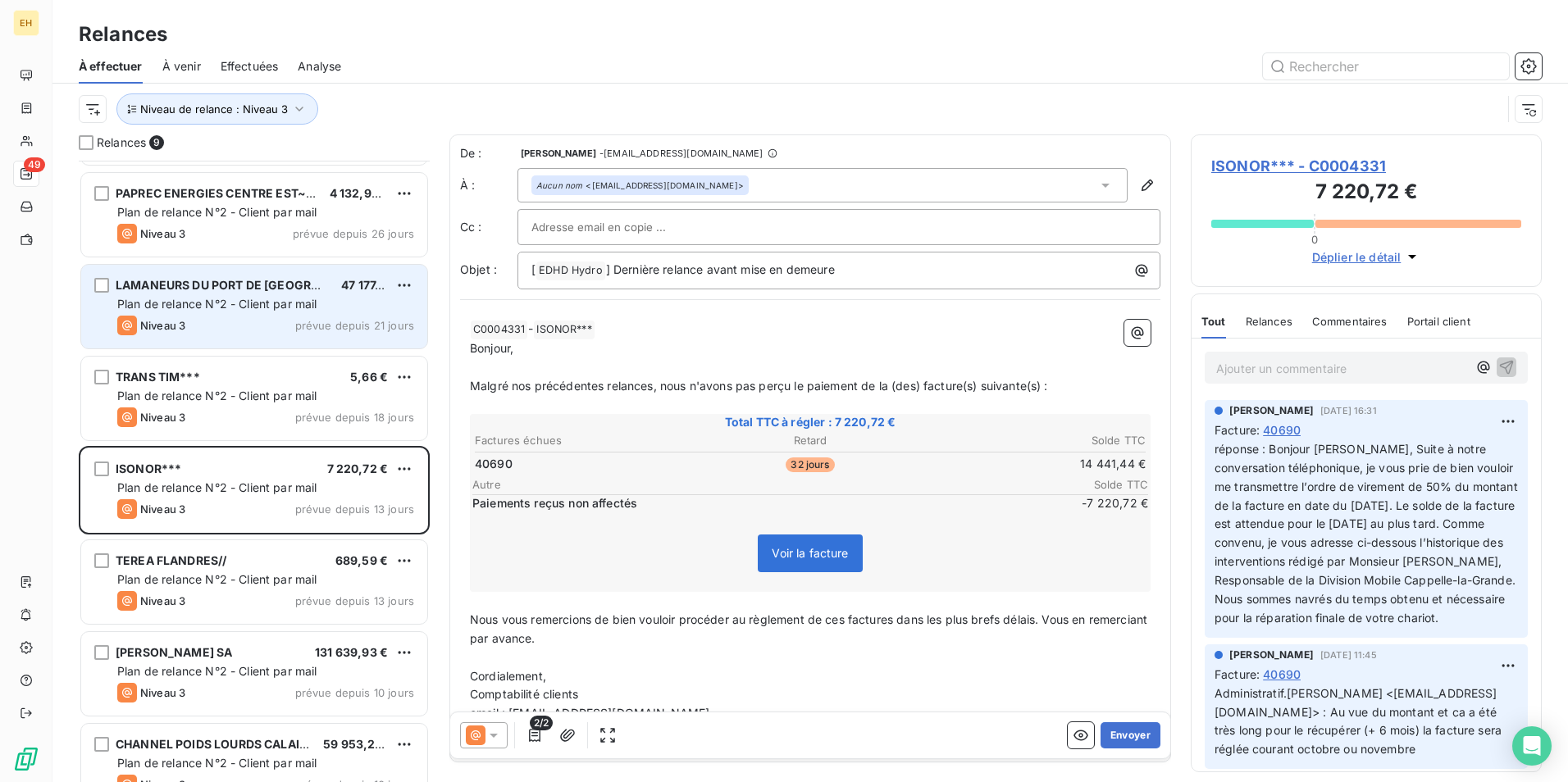
scroll to position [165, 0]
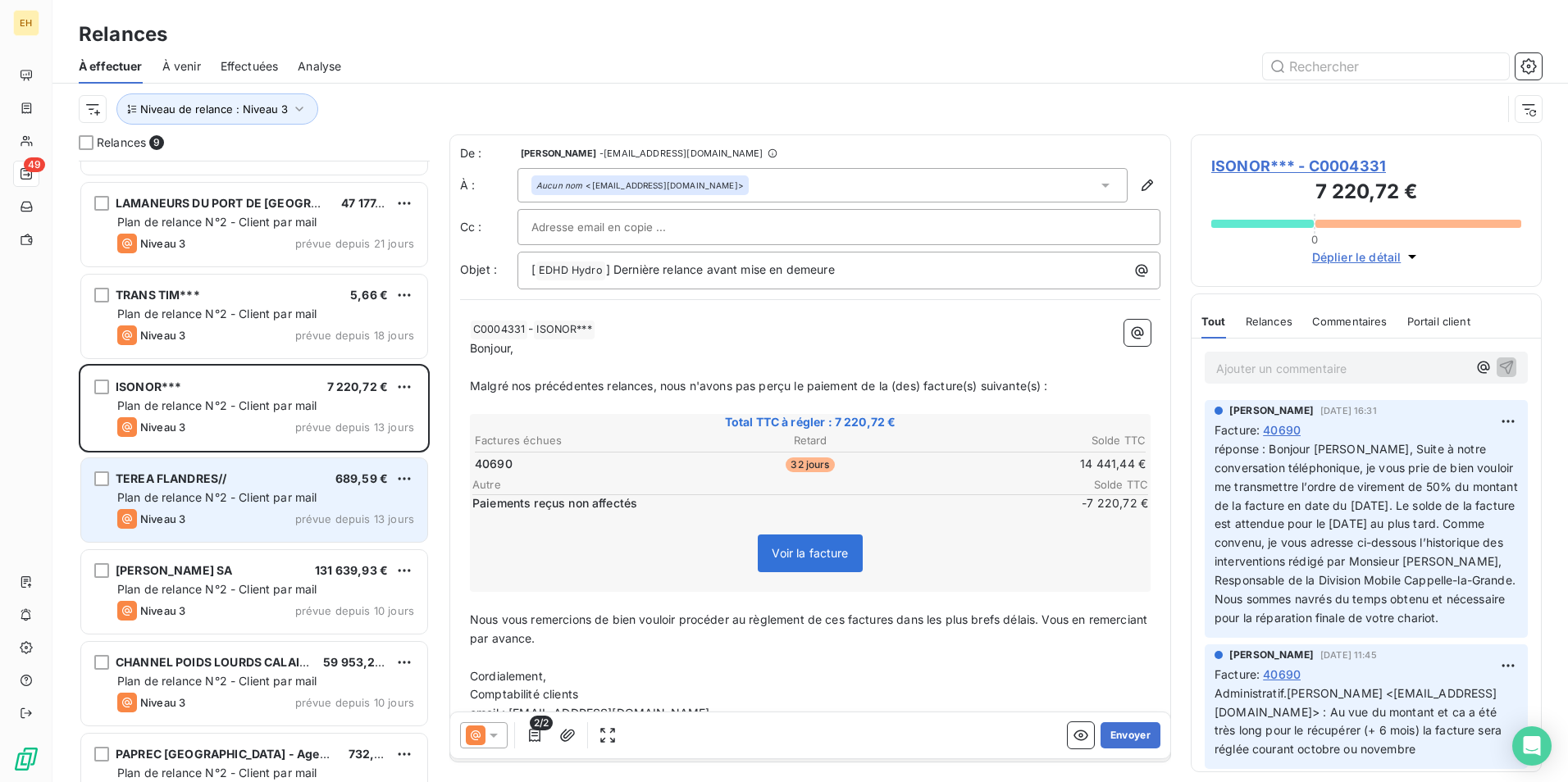
click at [253, 515] on div "Niveau 3 prévue depuis 13 jours" at bounding box center [265, 518] width 297 height 20
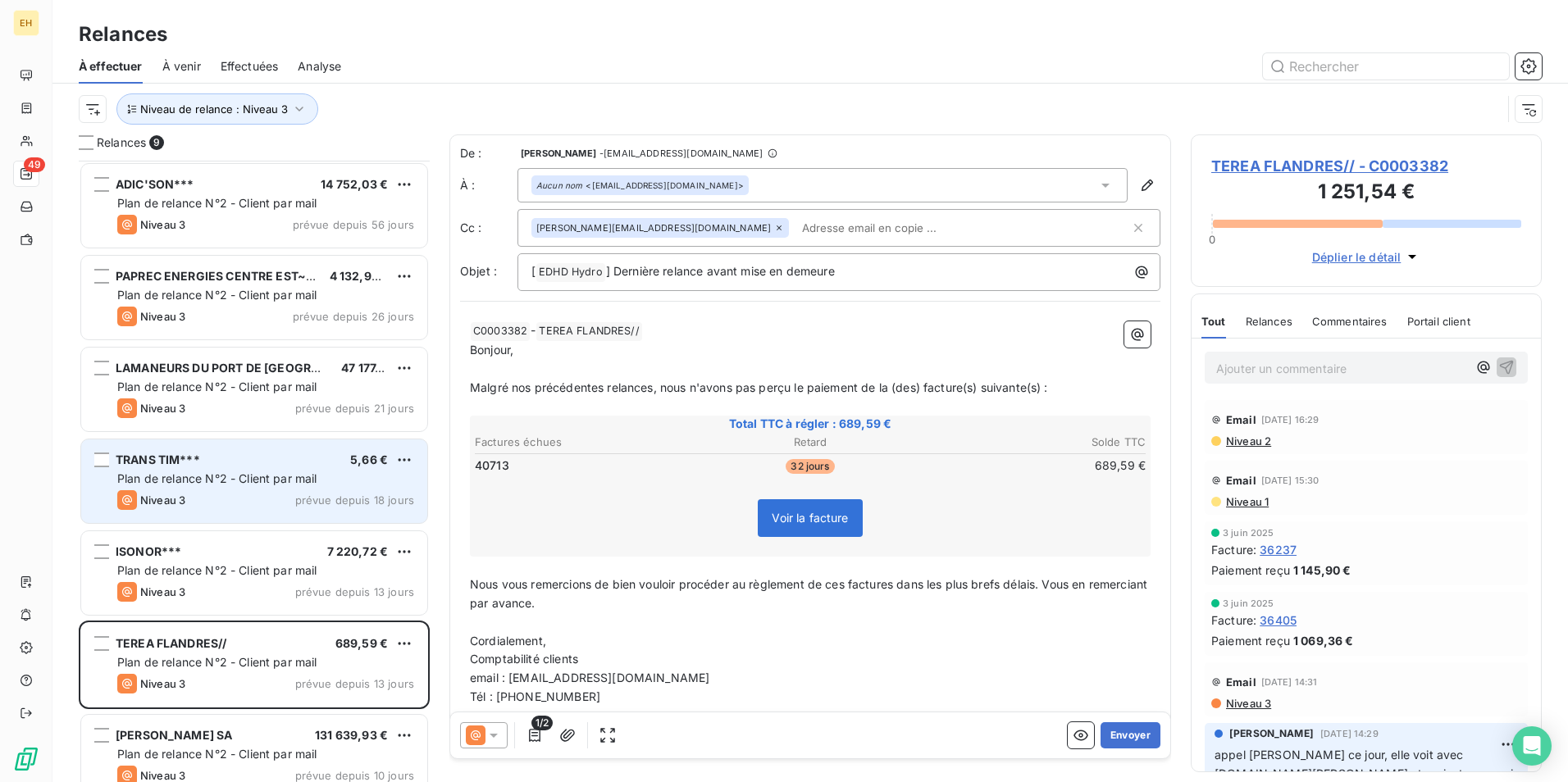
scroll to position [205, 0]
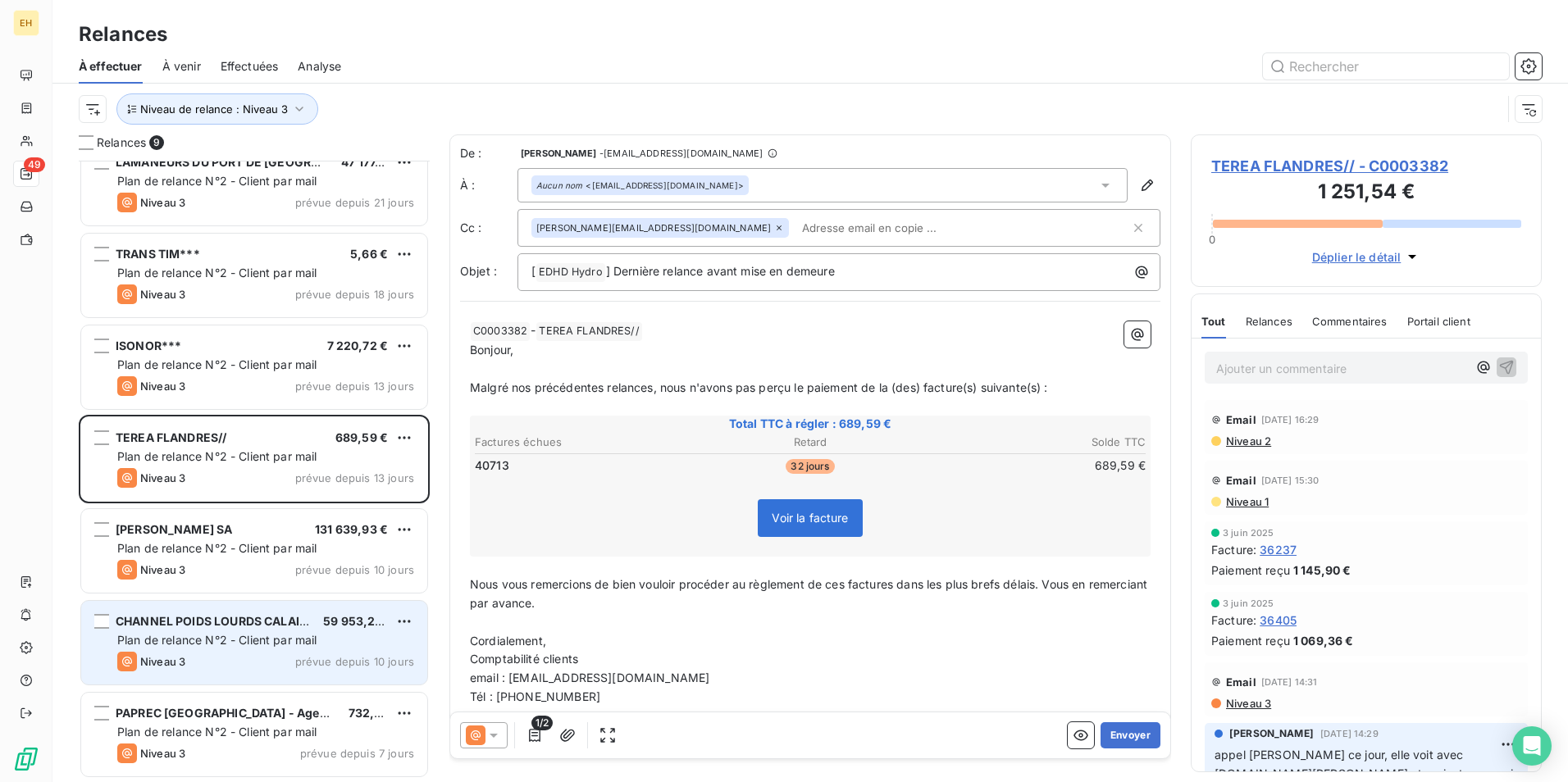
click at [263, 645] on span "Plan de relance N°2 - Client par mail" at bounding box center [217, 639] width 200 height 14
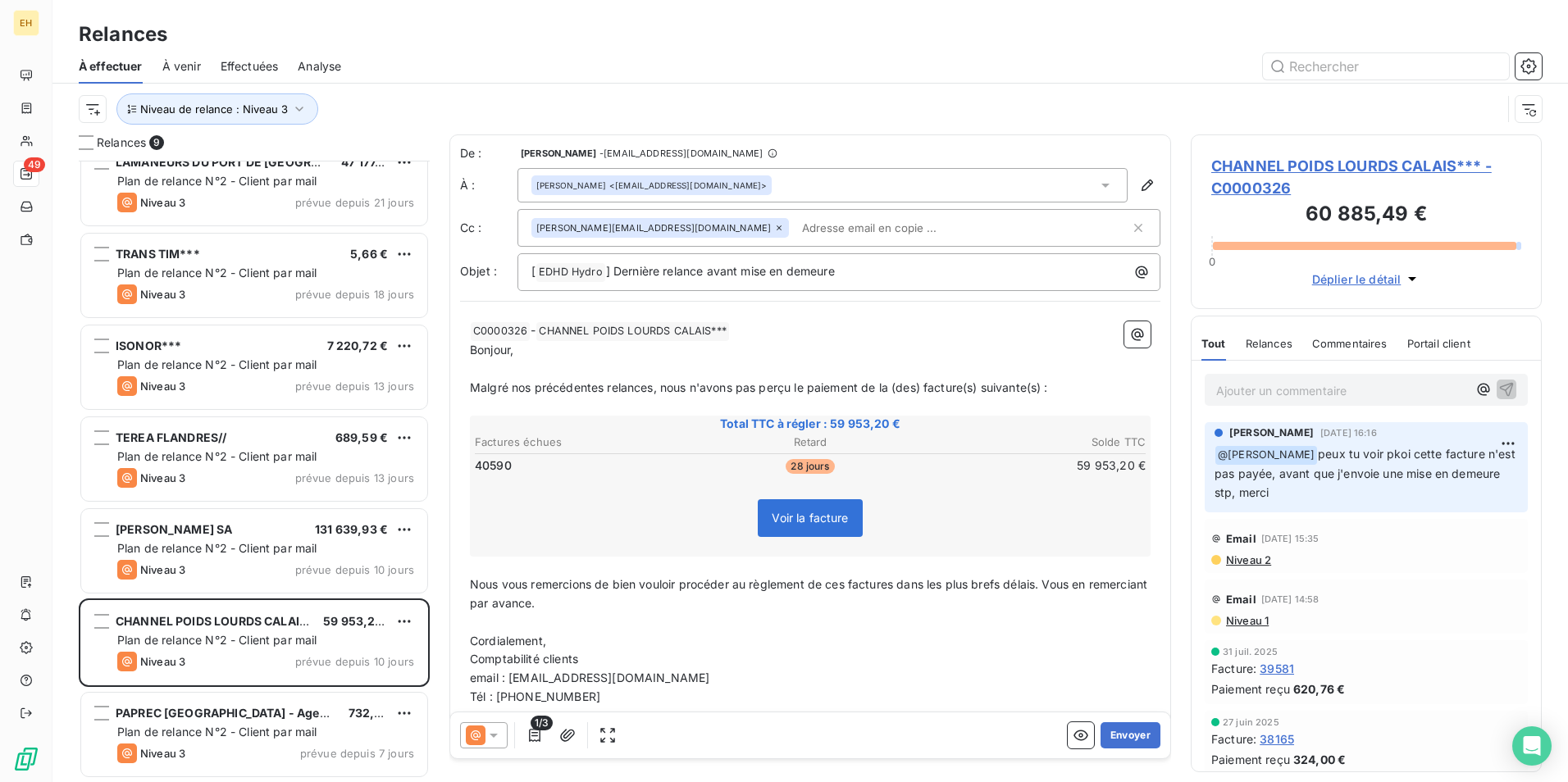
click at [1291, 388] on p "Ajouter un commentaire ﻿" at bounding box center [1342, 391] width 251 height 21
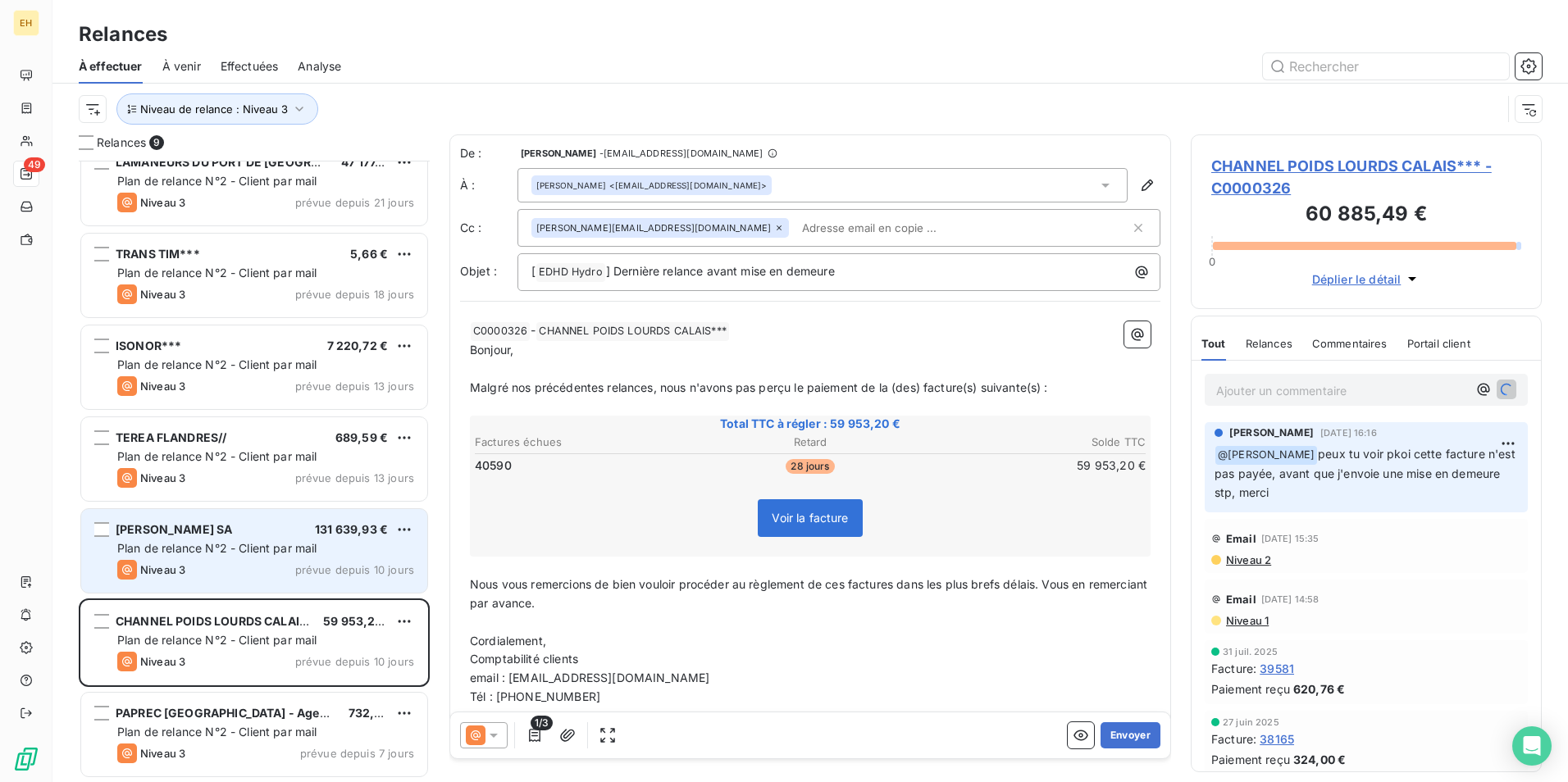
click at [286, 525] on div "[PERSON_NAME] SA 131 639,93 €" at bounding box center [265, 529] width 297 height 15
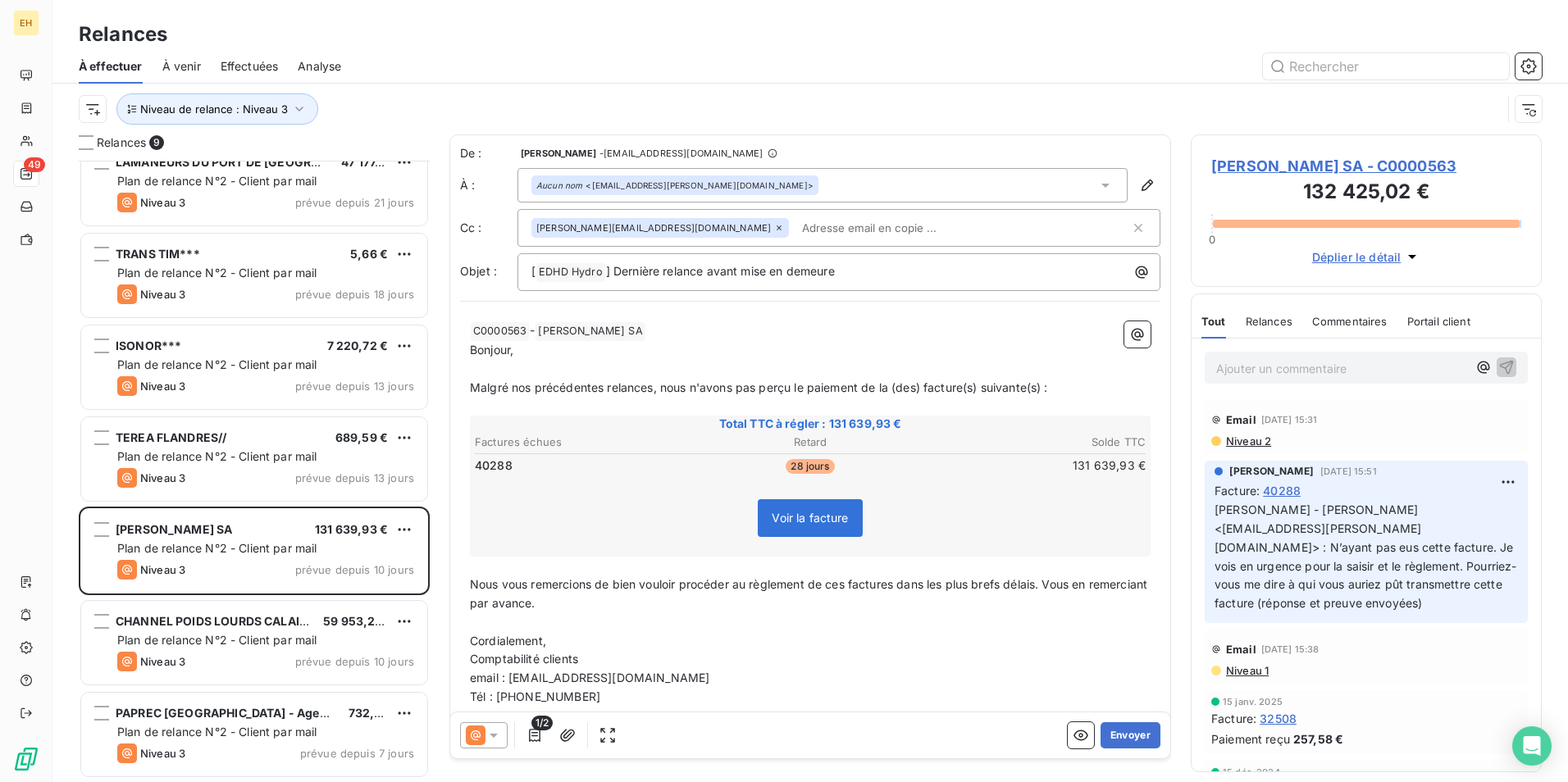
click at [493, 735] on icon at bounding box center [493, 736] width 9 height 4
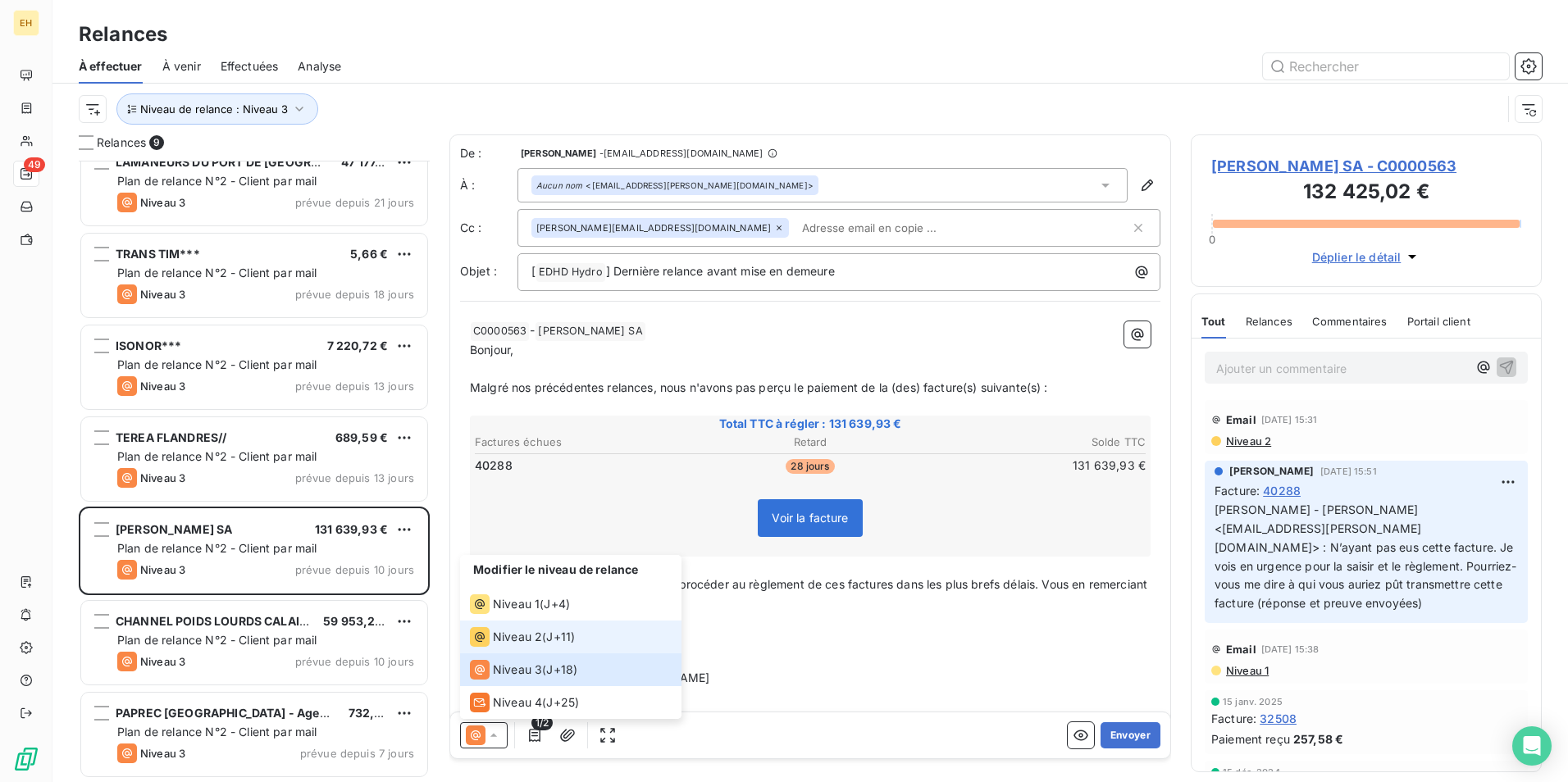
click at [519, 638] on span "Niveau 2" at bounding box center [517, 637] width 49 height 16
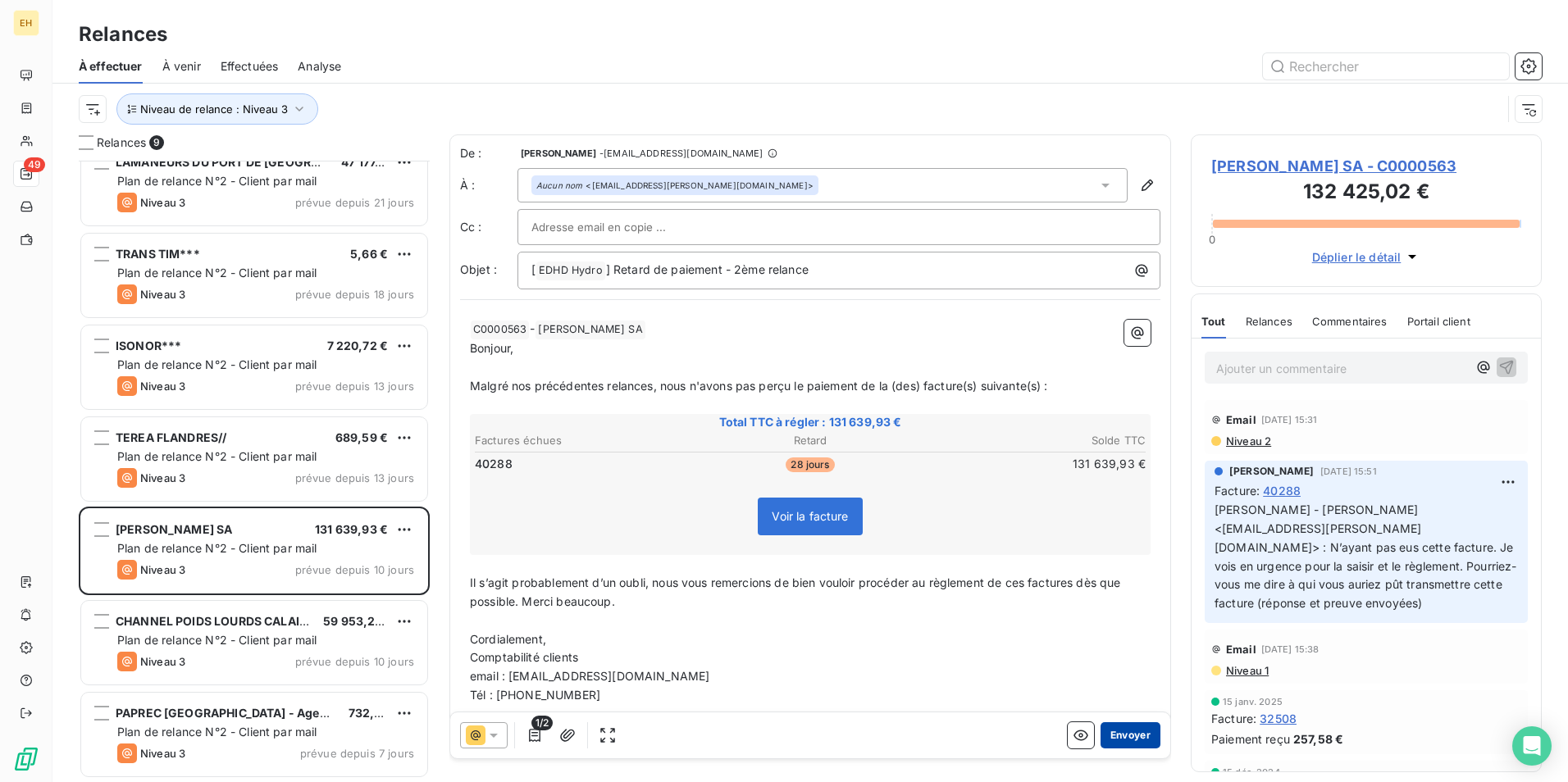
click at [1112, 738] on button "Envoyer" at bounding box center [1130, 735] width 60 height 27
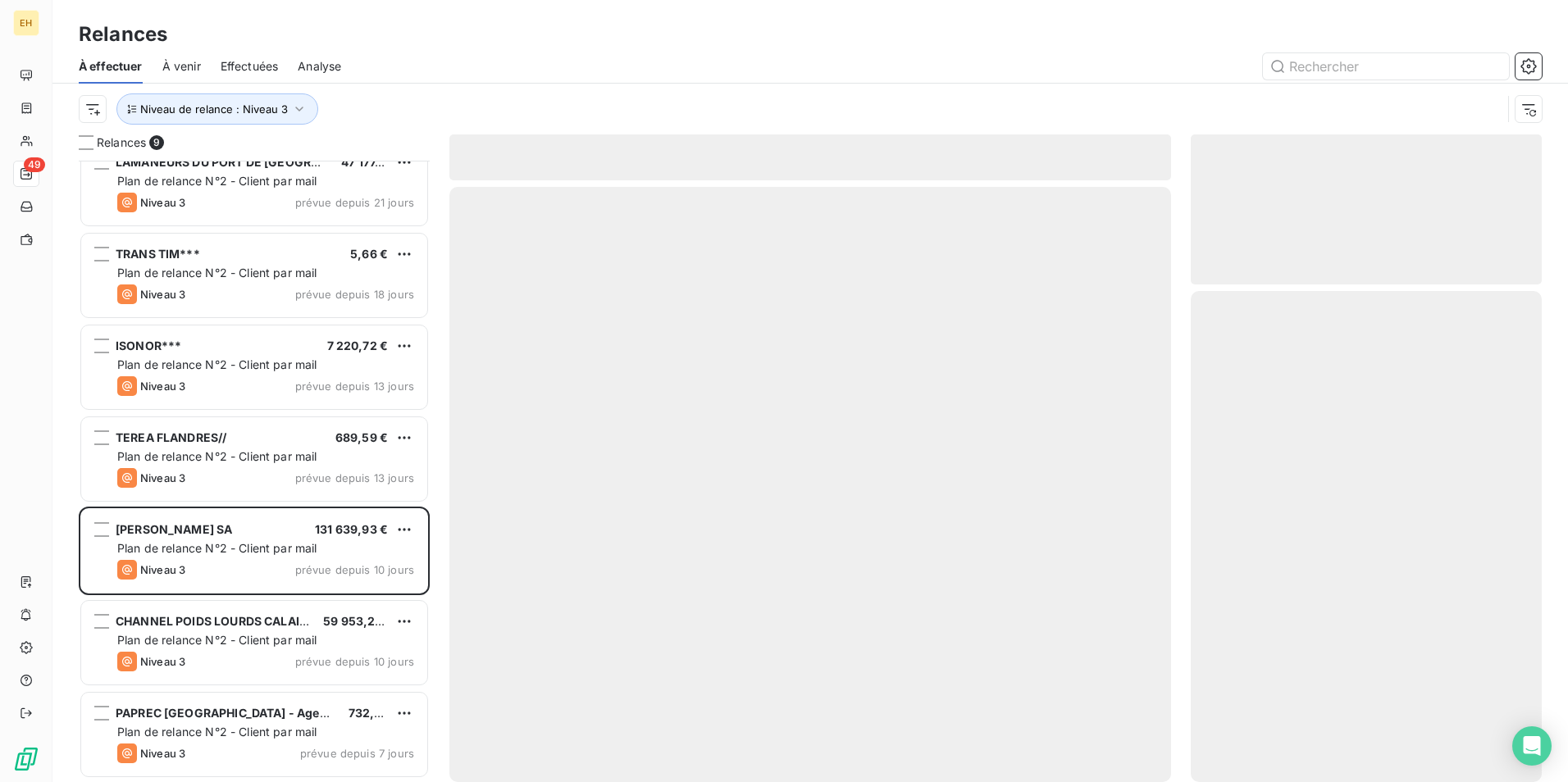
scroll to position [113, 0]
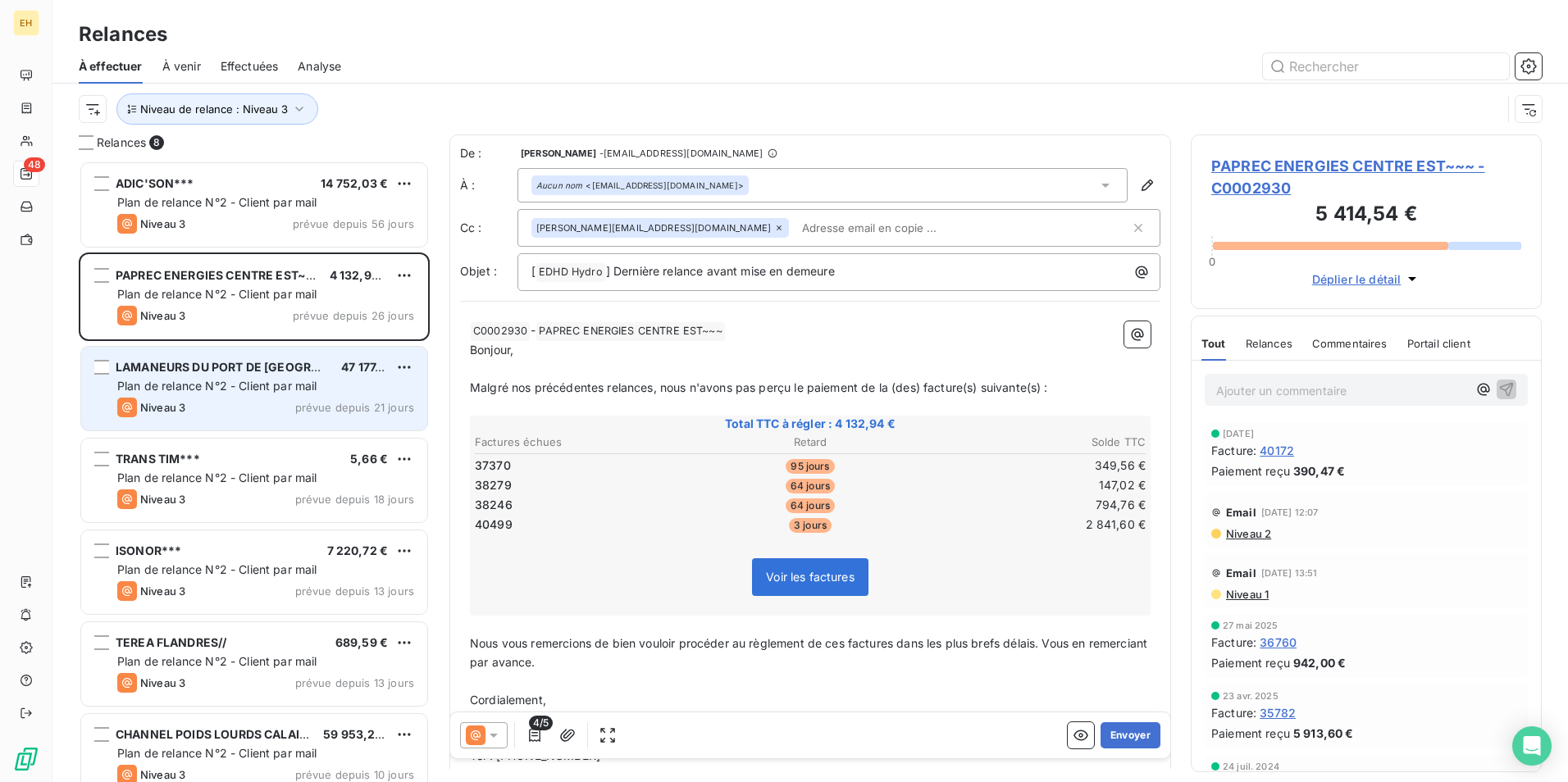
click at [385, 401] on span "prévue depuis 21 jours" at bounding box center [354, 406] width 119 height 13
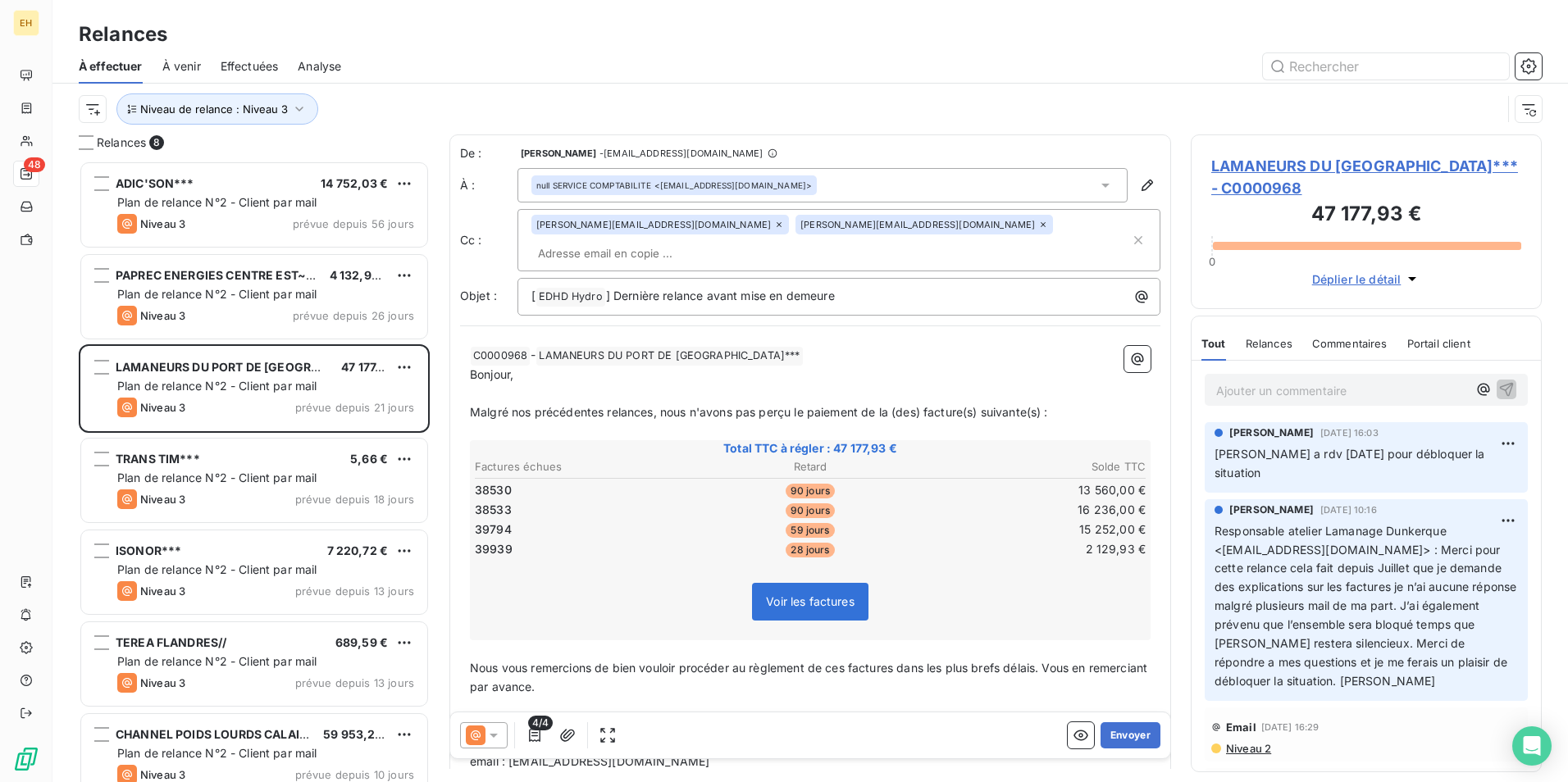
click at [1286, 393] on p "Ajouter un commentaire ﻿" at bounding box center [1342, 391] width 251 height 21
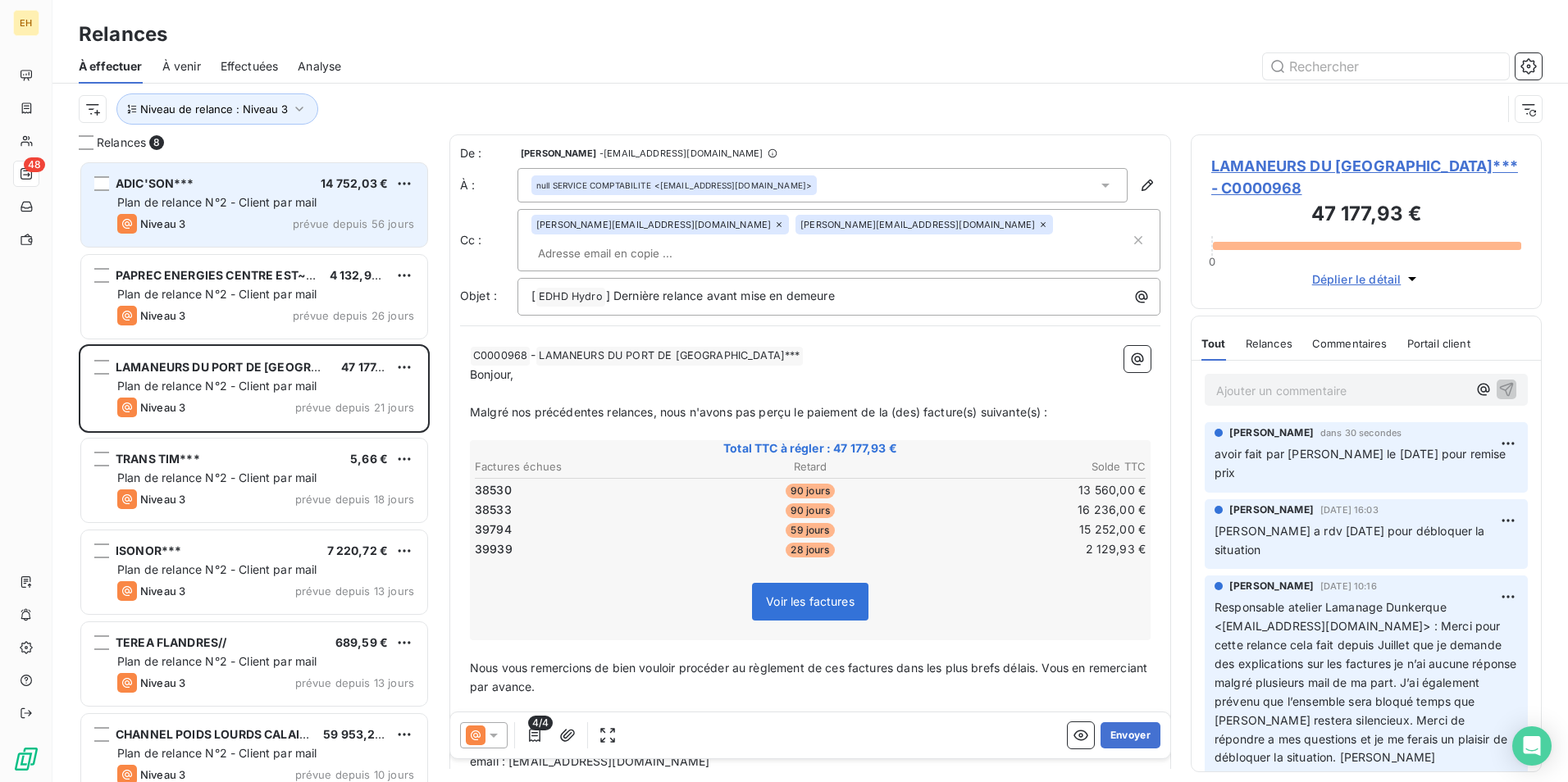
click at [285, 228] on div "Niveau 3 prévue depuis 56 jours" at bounding box center [265, 223] width 297 height 20
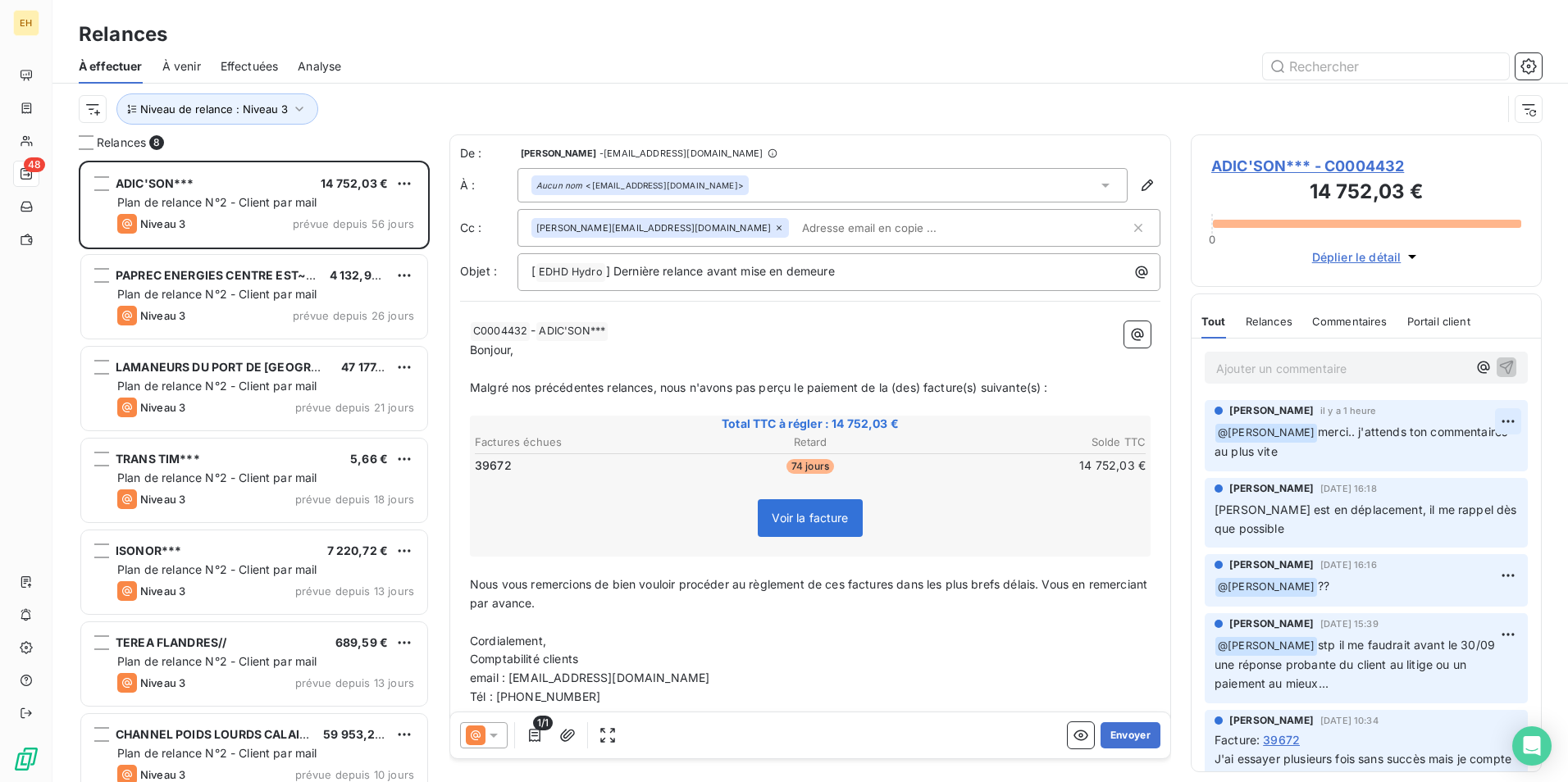
click at [1498, 418] on html "EH 48 Relances À effectuer À venir Effectuées Analyse Niveau de relance : Nivea…" at bounding box center [784, 391] width 1568 height 782
click at [1457, 455] on div "Editer" at bounding box center [1456, 457] width 92 height 27
drag, startPoint x: 1295, startPoint y: 455, endPoint x: 1290, endPoint y: 439, distance: 16.8
click at [1293, 454] on span "merci.. j'attends ton commentaires au plus vite" at bounding box center [1322, 441] width 216 height 34
click at [1491, 420] on html "EH 48 Relances À effectuer À venir Effectuées Analyse Niveau de relance : Nivea…" at bounding box center [784, 391] width 1568 height 782
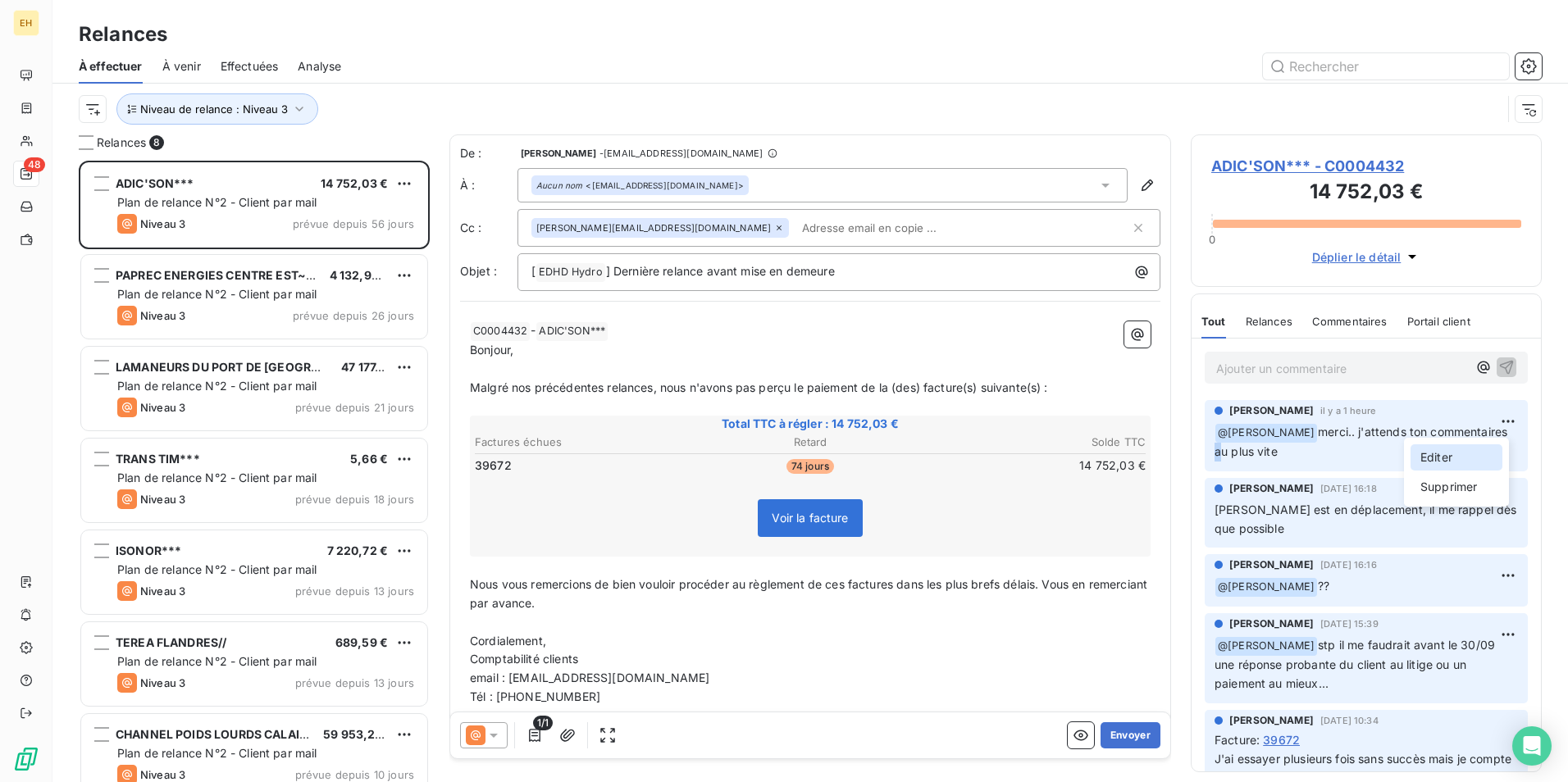
click at [1462, 448] on div "Editer" at bounding box center [1456, 457] width 92 height 27
click at [1295, 450] on span "merci.. j'attends ton commentaires au plus vite" at bounding box center [1322, 441] width 216 height 34
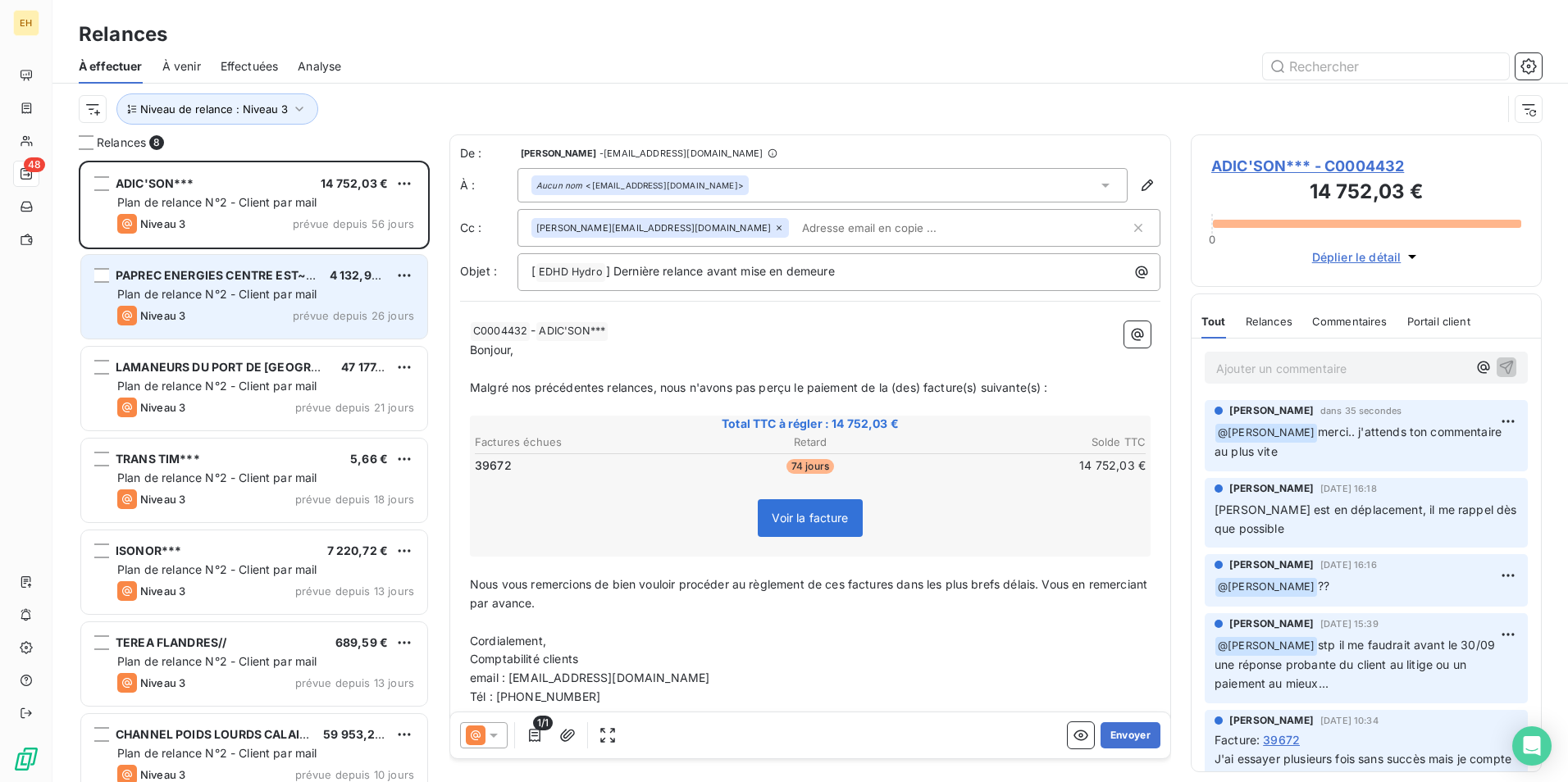
click at [257, 294] on span "Plan de relance N°2 - Client par mail" at bounding box center [217, 294] width 200 height 14
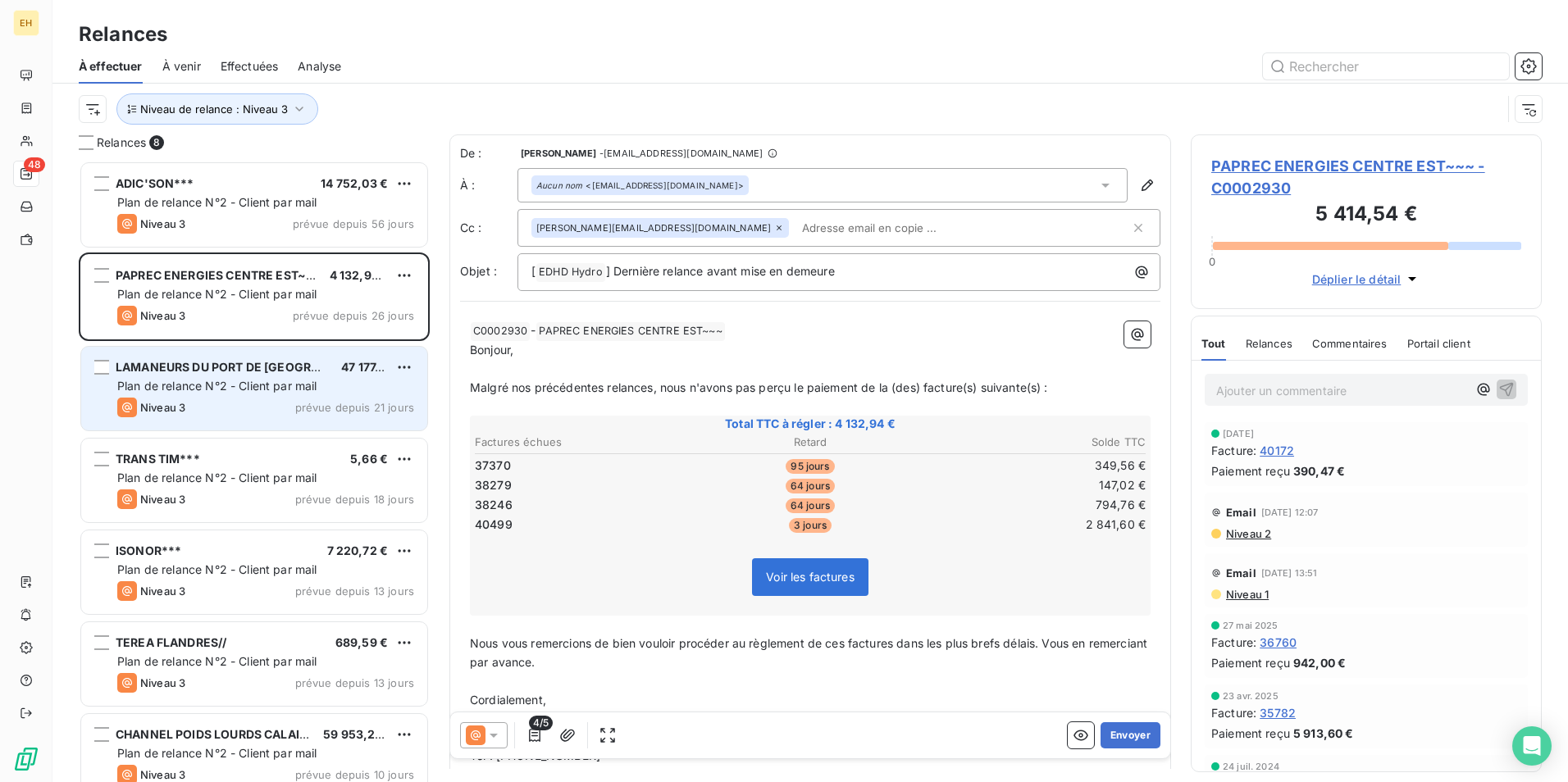
drag, startPoint x: 257, startPoint y: 294, endPoint x: 264, endPoint y: 382, distance: 88.3
click at [264, 382] on span "Plan de relance N°2 - Client par mail" at bounding box center [217, 386] width 200 height 14
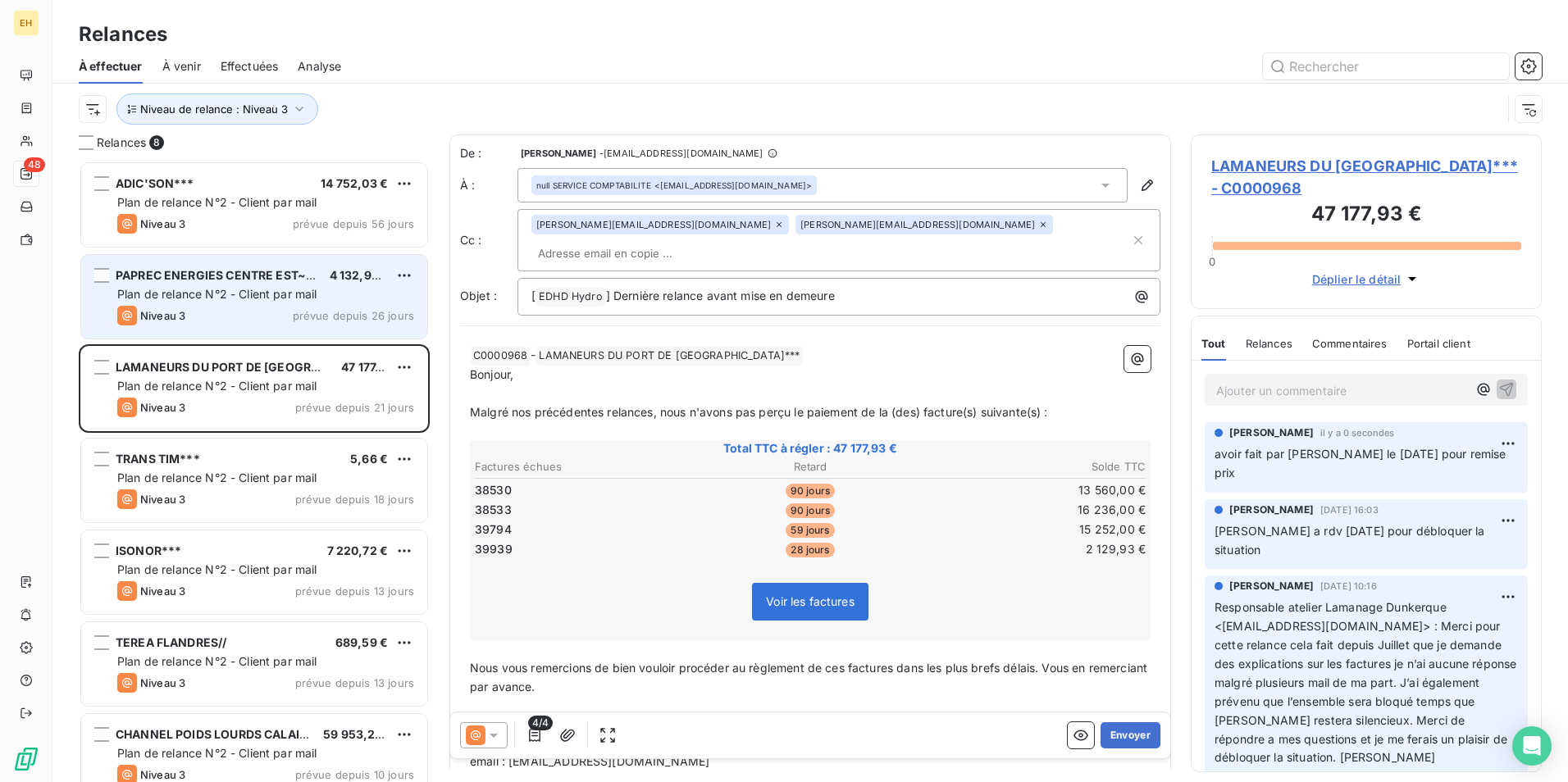
click at [270, 311] on div "Niveau 3 prévue depuis 26 jours" at bounding box center [265, 315] width 297 height 20
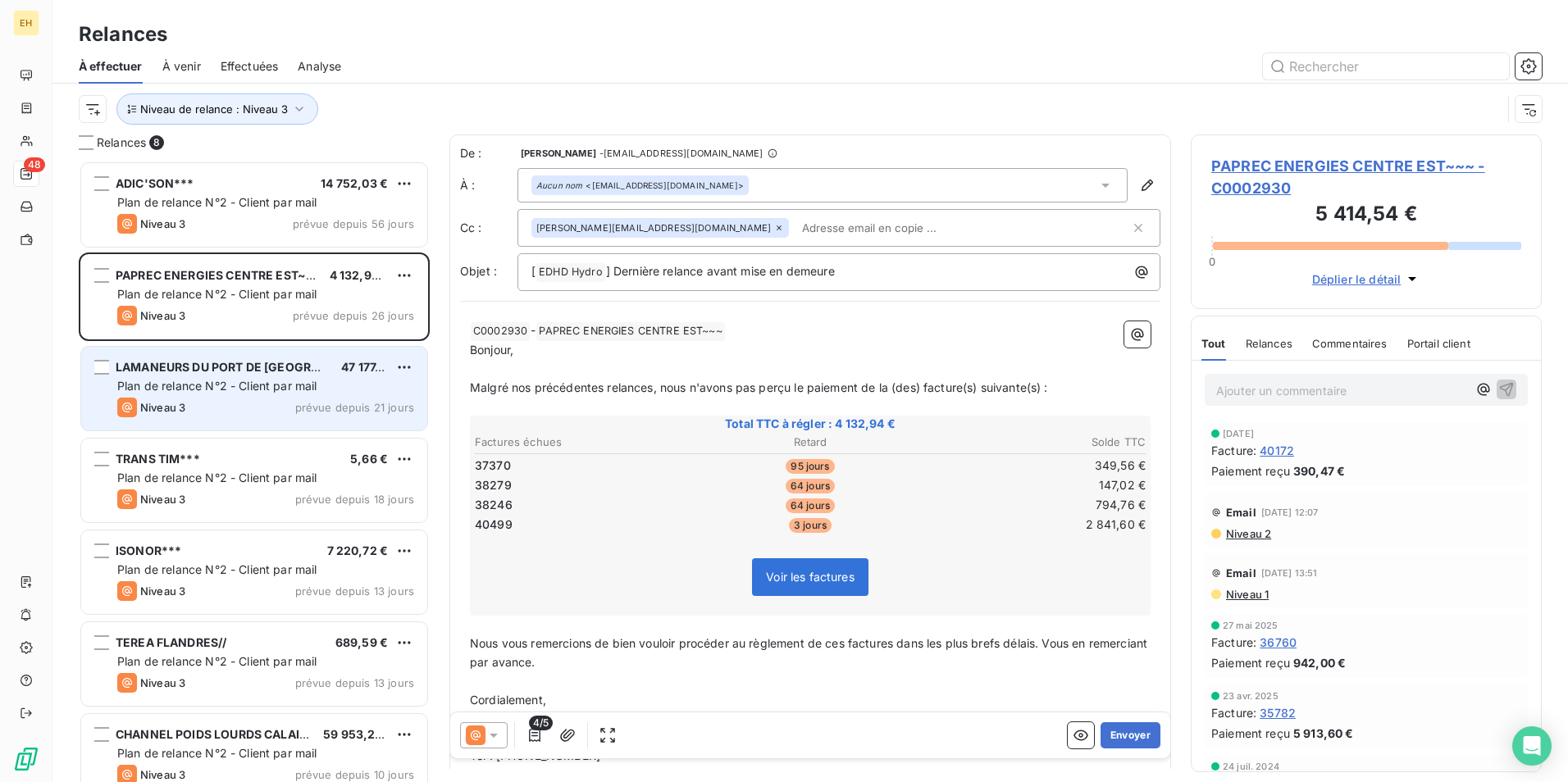
click at [279, 430] on div "LAMANEURS DU [GEOGRAPHIC_DATA]*** 47 177,93 € Plan de relance N°2 - Client par …" at bounding box center [254, 388] width 346 height 83
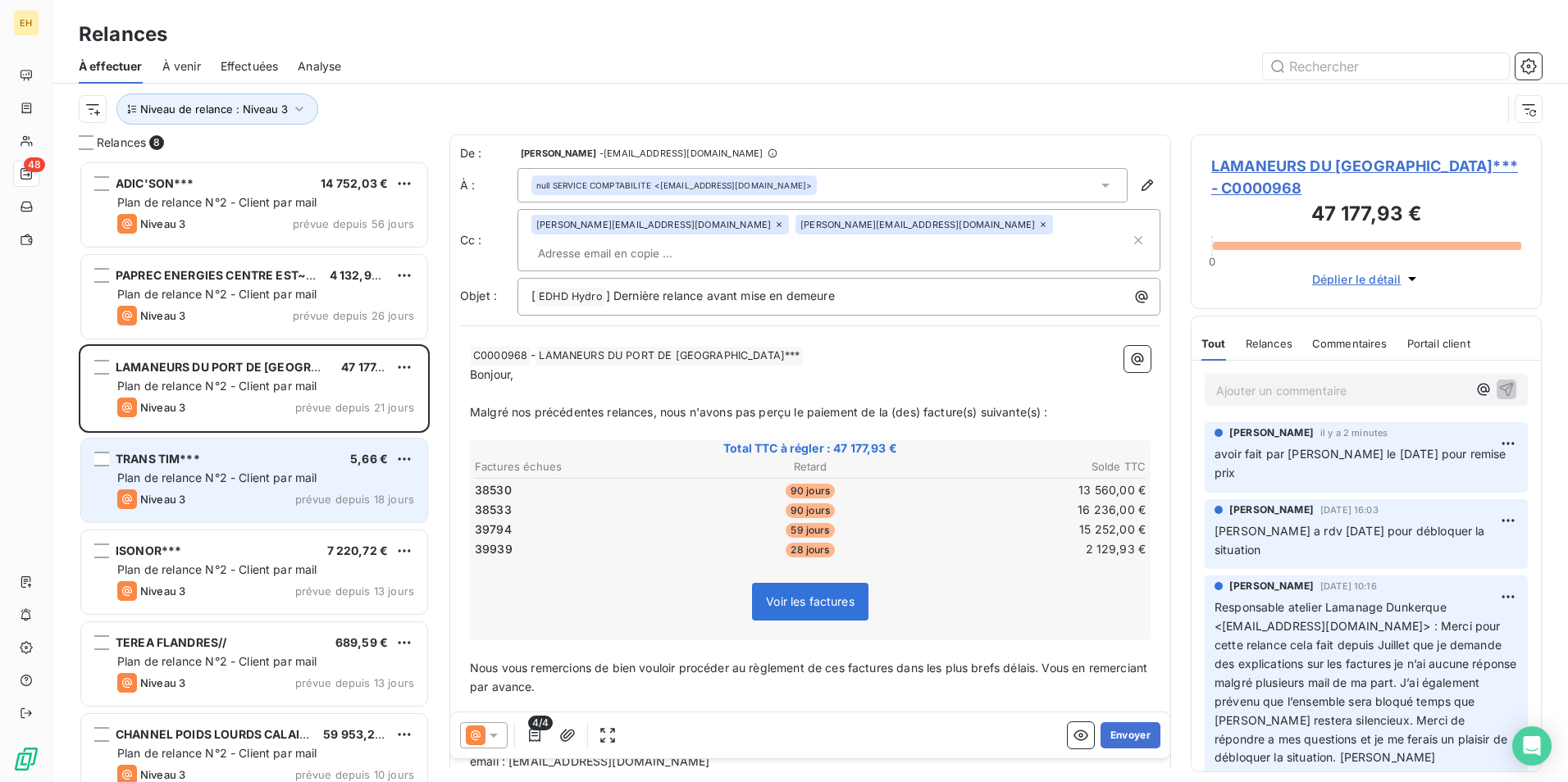
click at [285, 458] on div "TRANS TIM*** 5,66 €" at bounding box center [265, 459] width 297 height 15
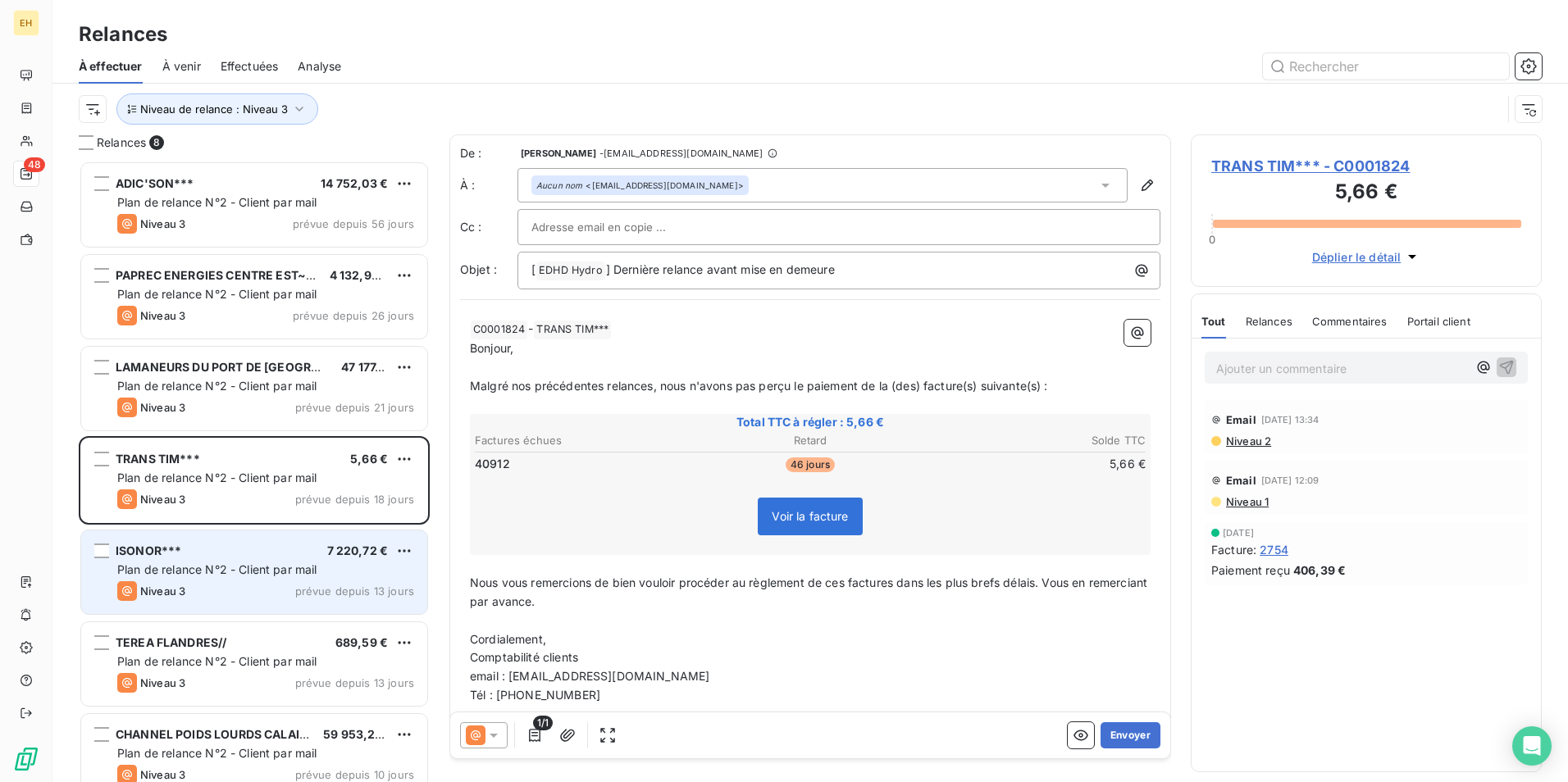
click at [288, 568] on span "Plan de relance N°2 - Client par mail" at bounding box center [217, 569] width 200 height 14
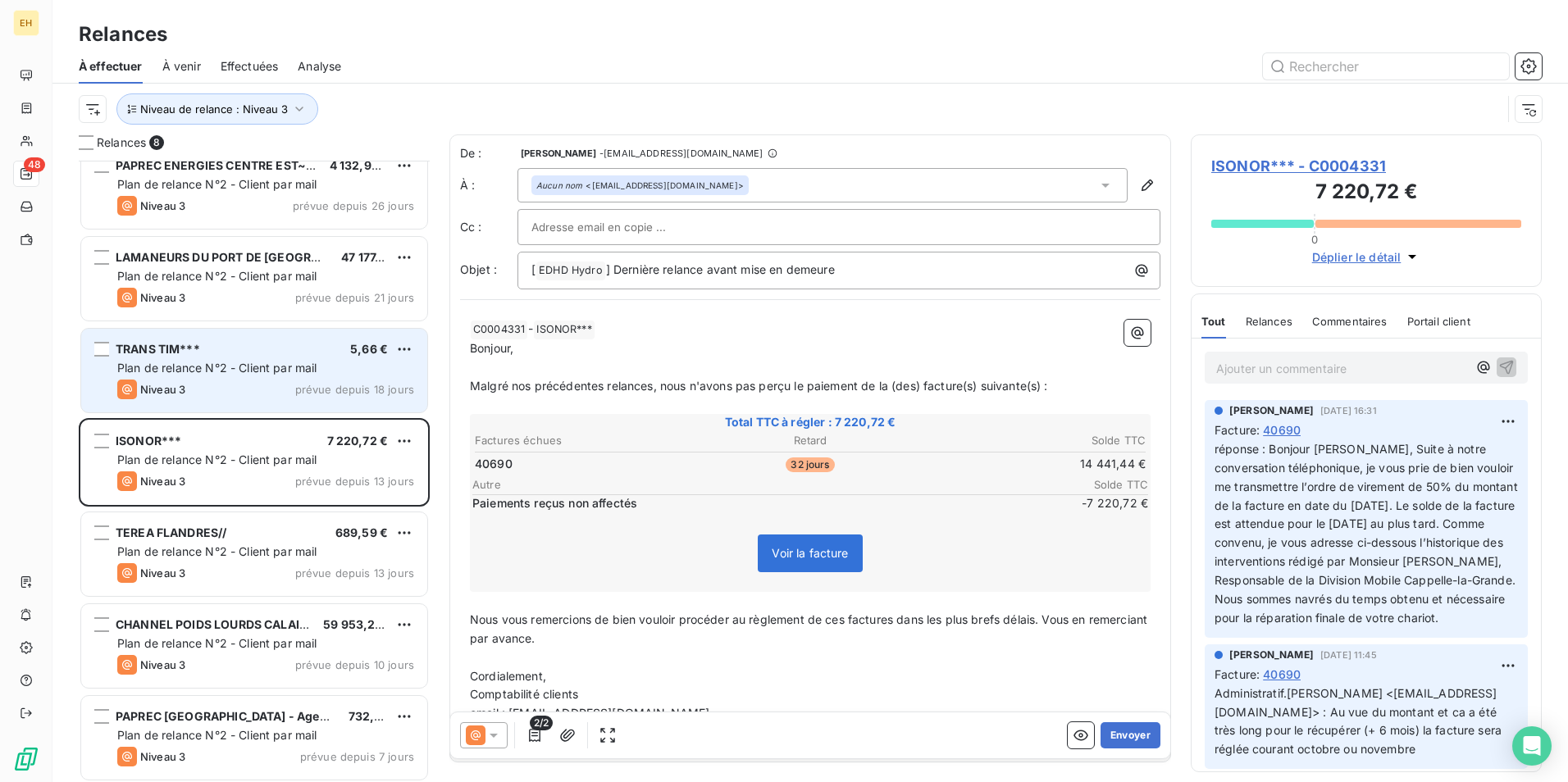
scroll to position [114, 0]
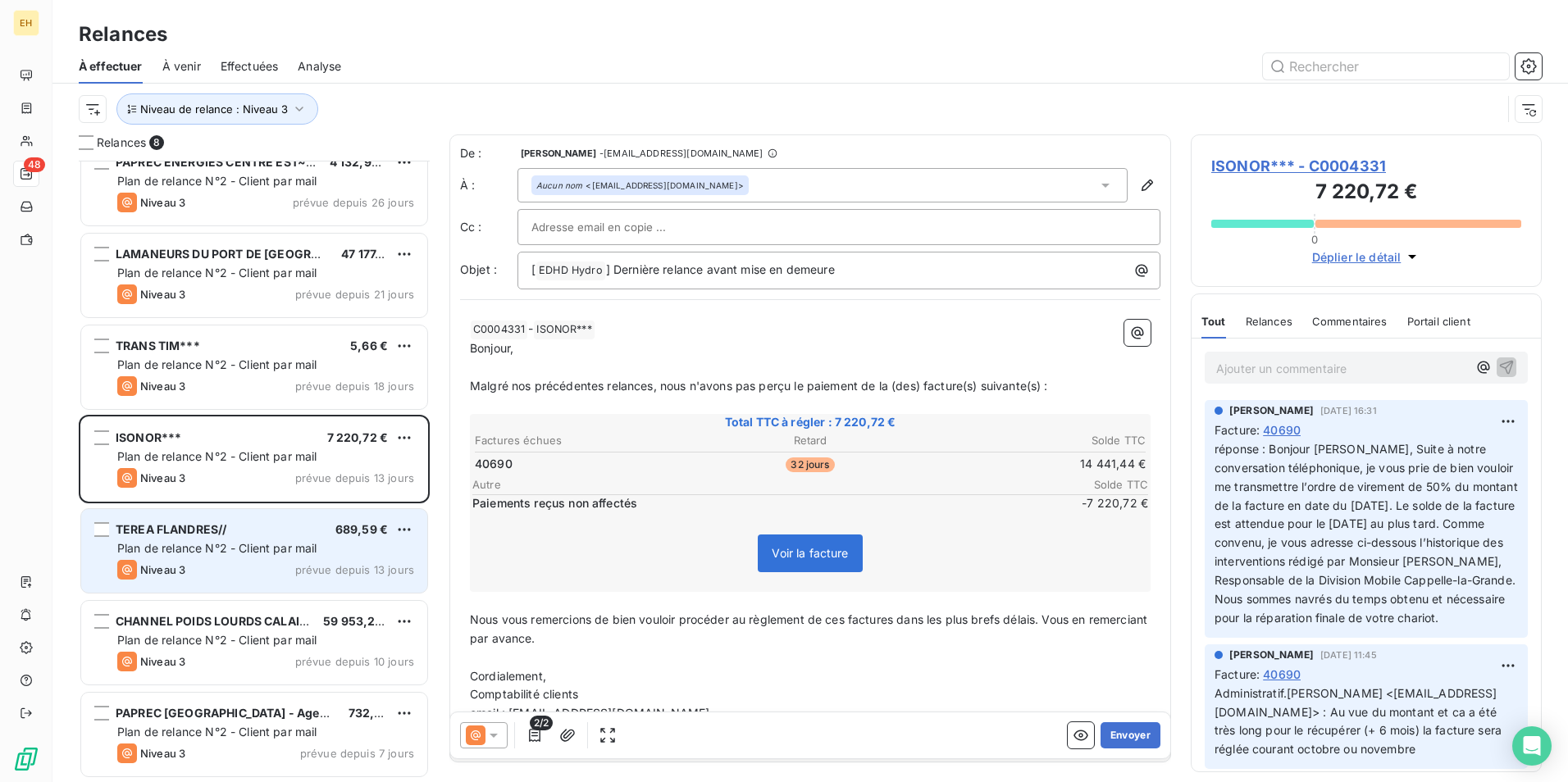
click at [283, 514] on div "TEREA FLANDRES// 689,59 € Plan de relance N°2 - Client par mail Niveau 3 prévue…" at bounding box center [254, 550] width 346 height 83
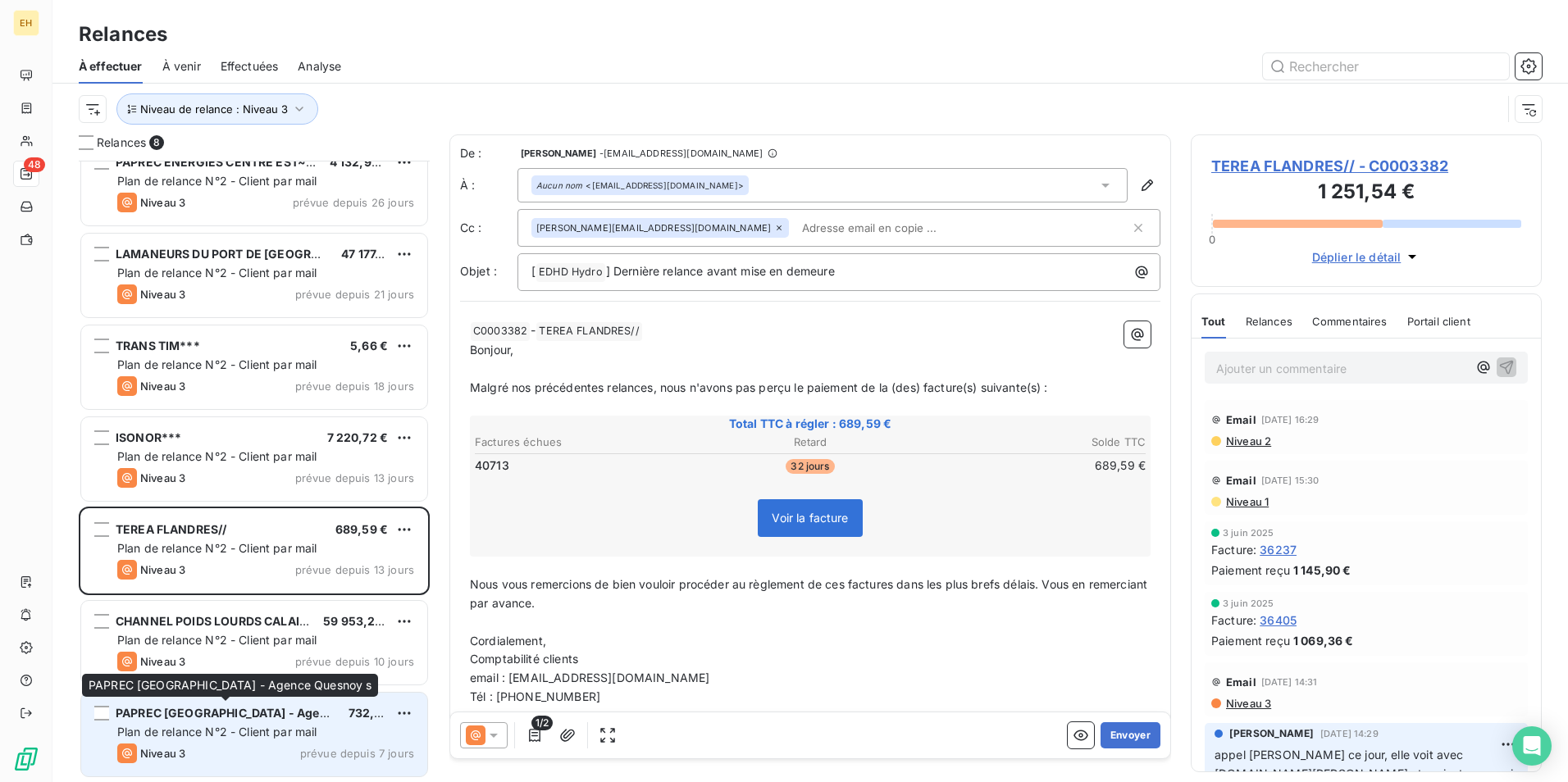
click at [254, 713] on span "PAPREC [GEOGRAPHIC_DATA] - Agence Quesnoy s" at bounding box center [260, 712] width 288 height 14
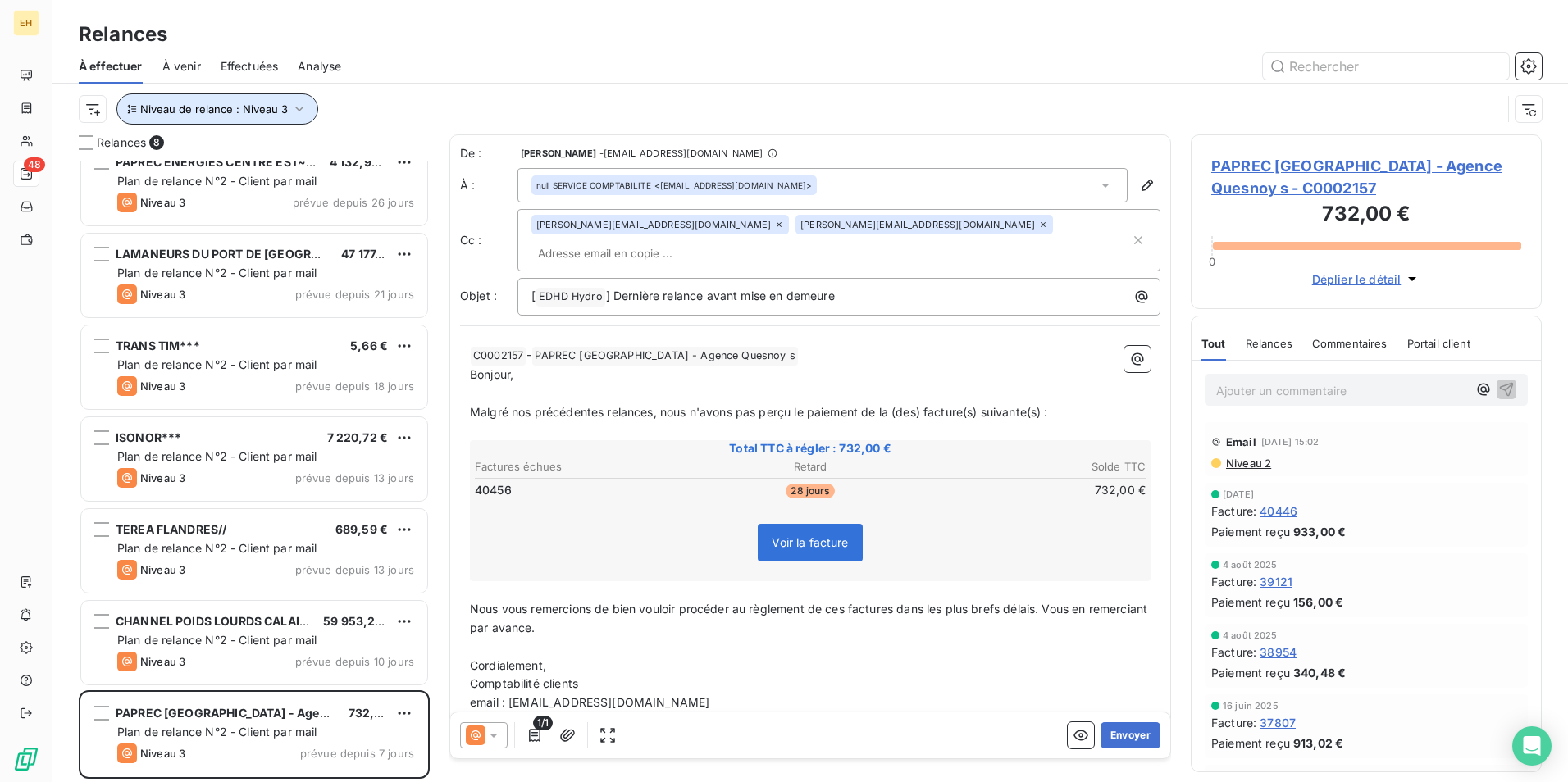
click at [293, 103] on icon "button" at bounding box center [299, 108] width 16 height 16
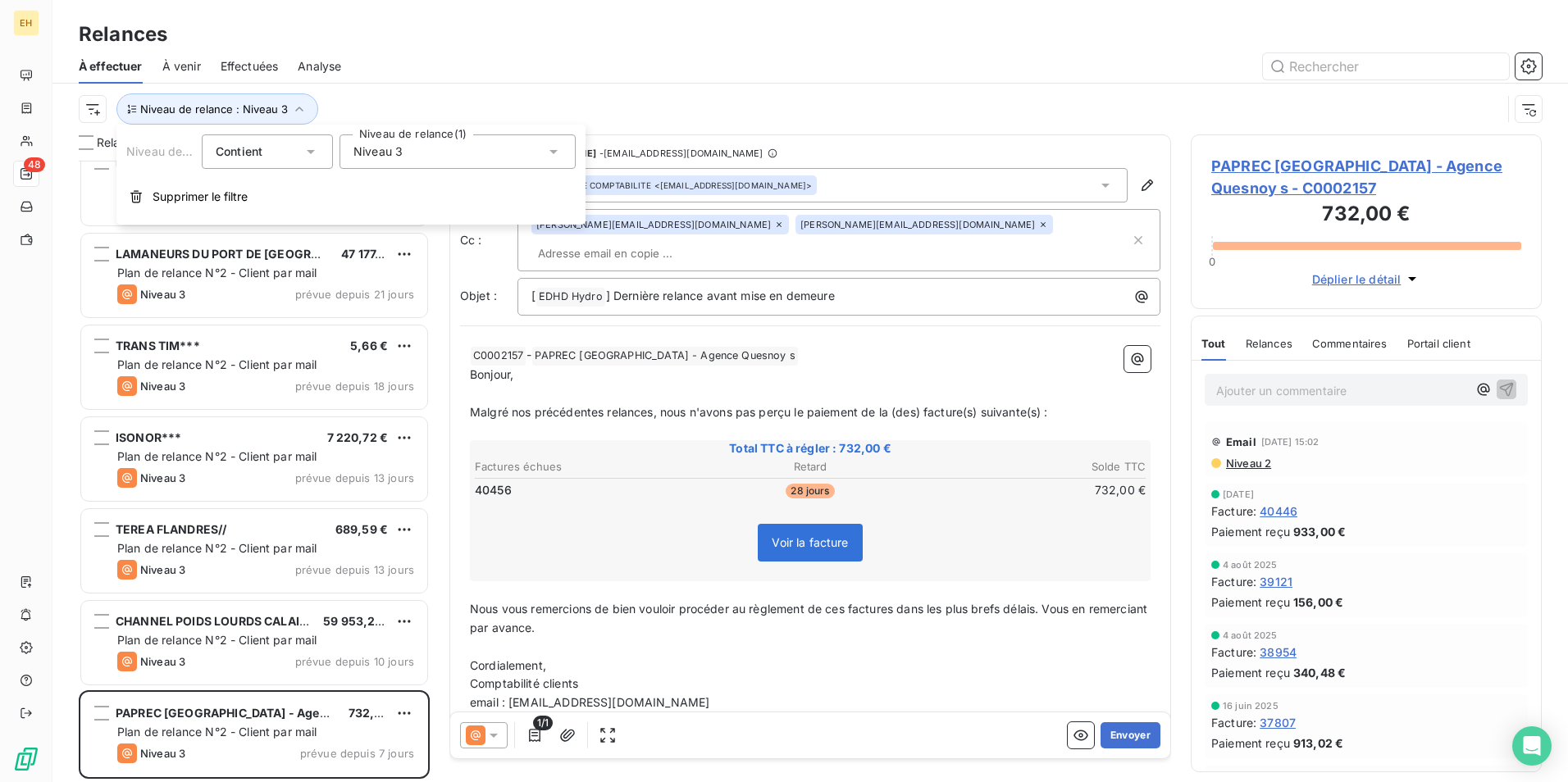
click at [401, 155] on span "Niveau 3" at bounding box center [377, 151] width 49 height 16
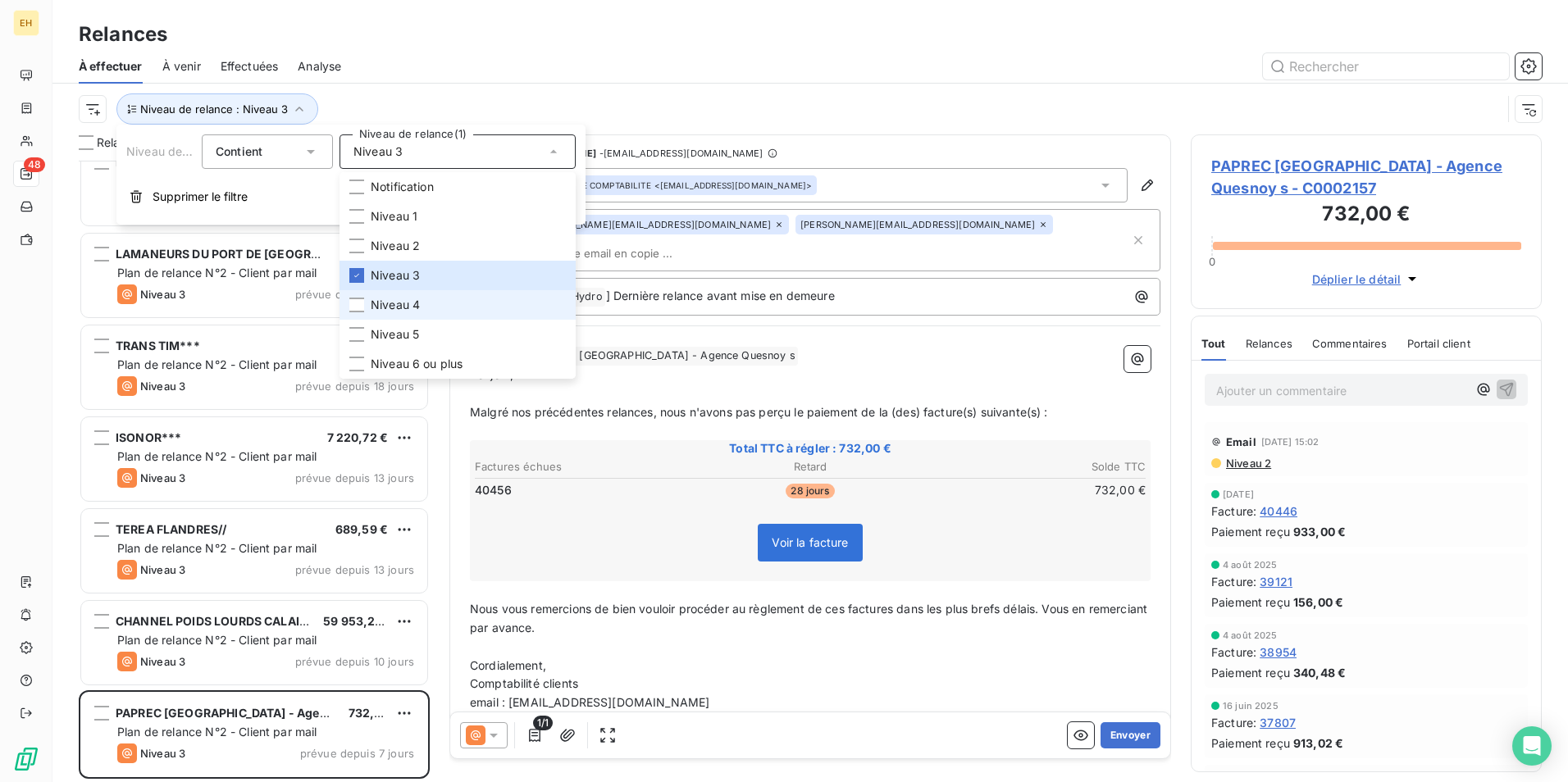
click at [404, 304] on span "Niveau 4" at bounding box center [395, 304] width 49 height 16
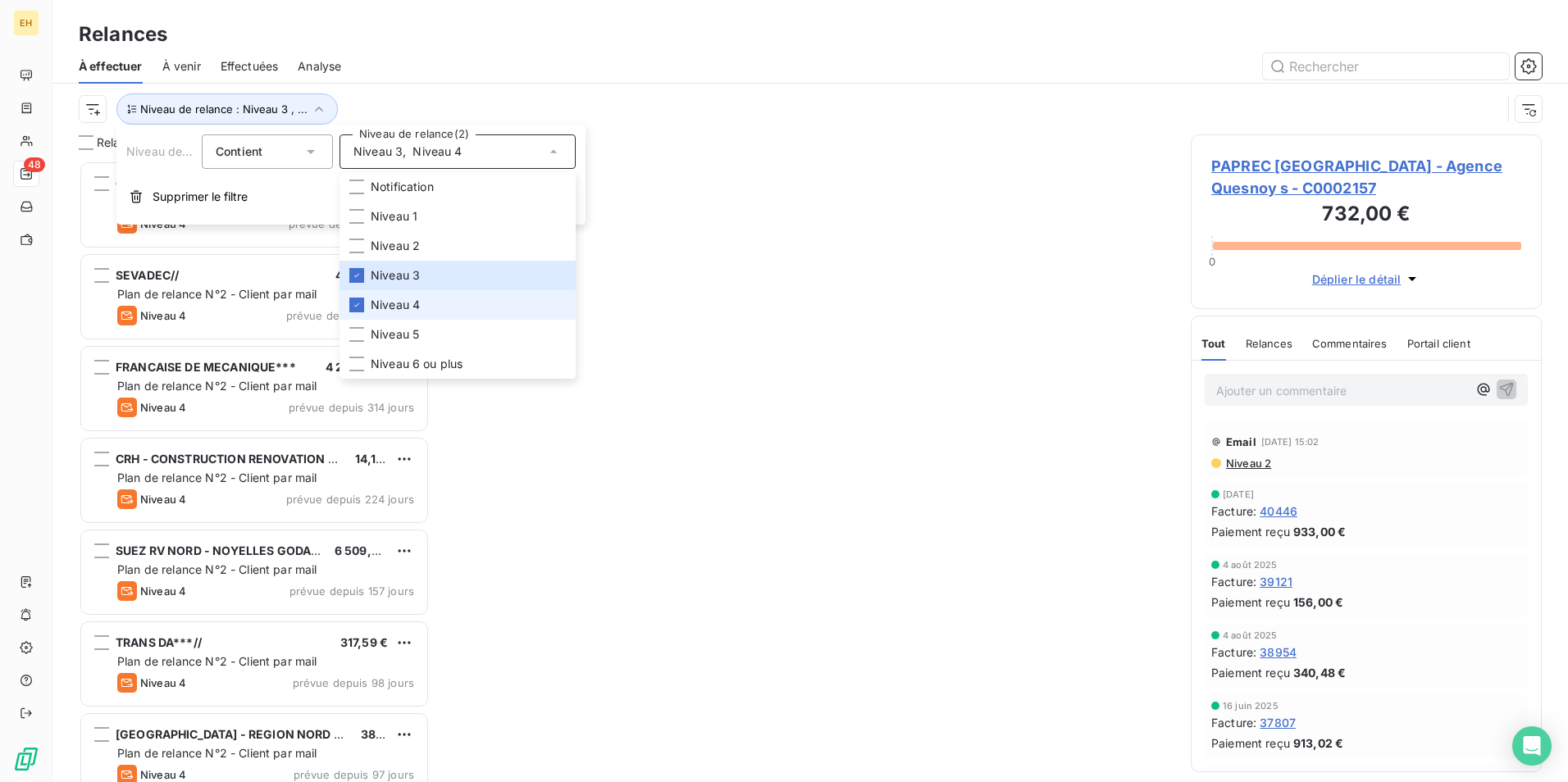
scroll to position [13, 13]
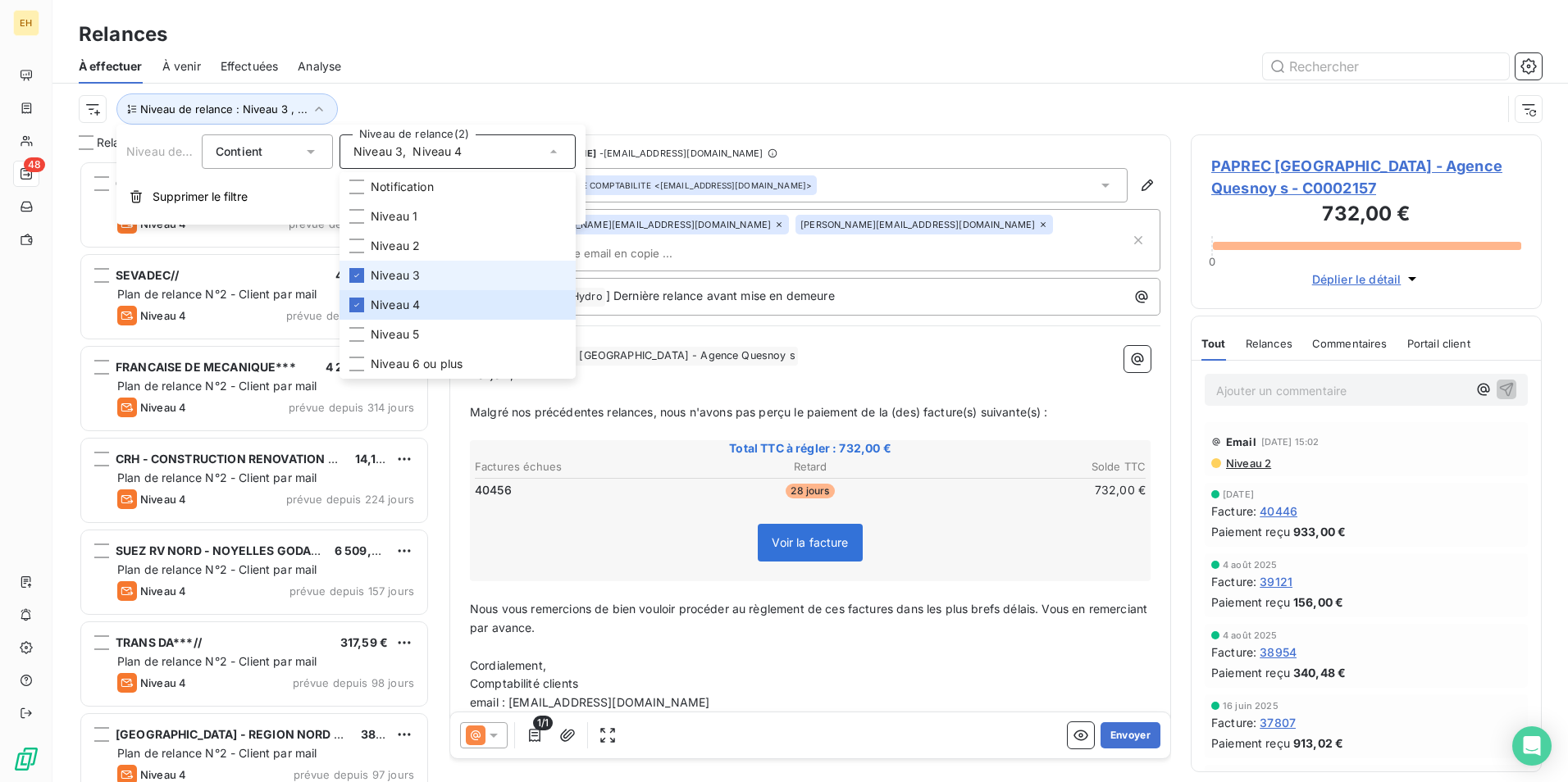
click at [399, 274] on span "Niveau 3" at bounding box center [395, 275] width 49 height 16
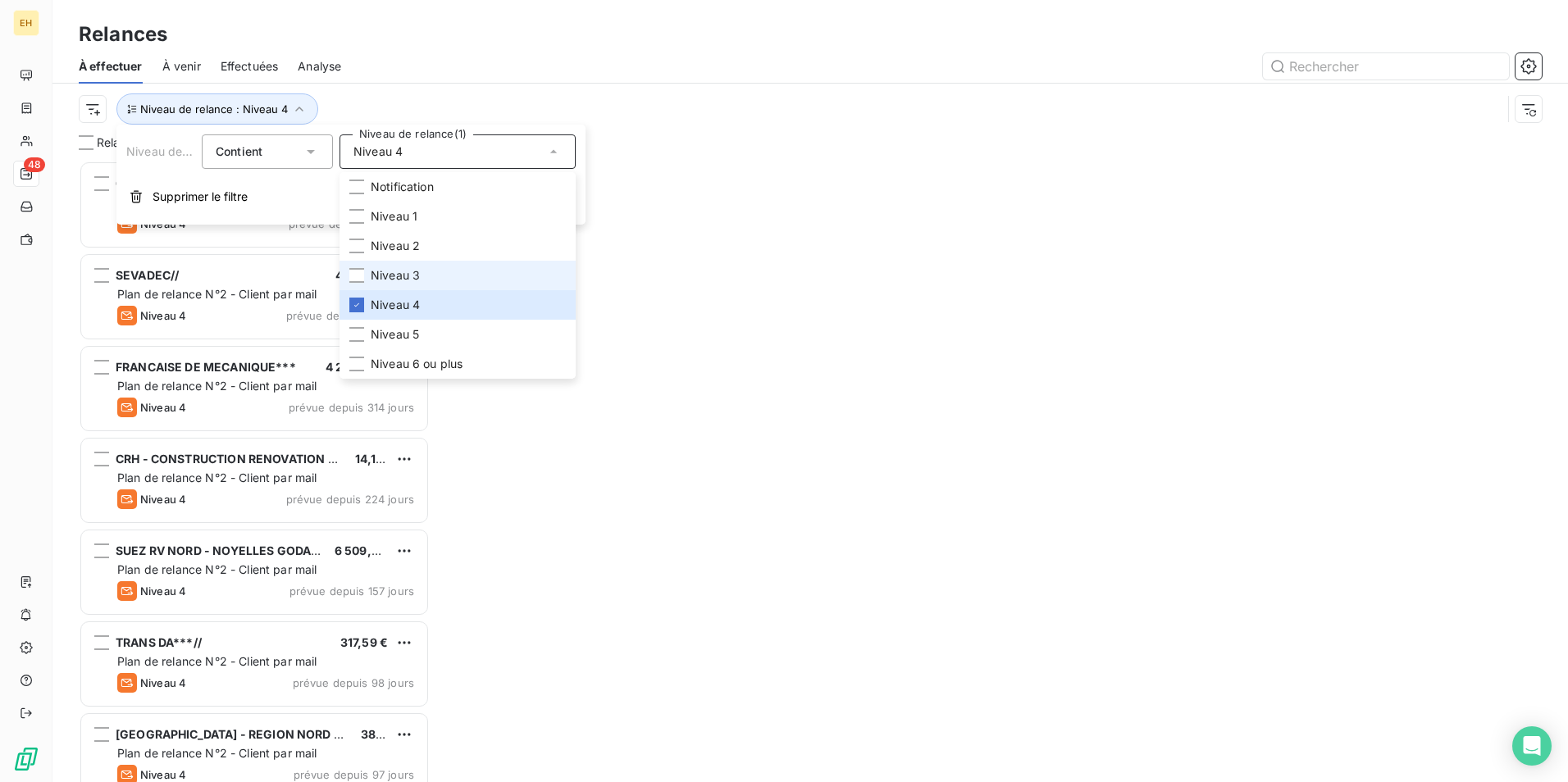
scroll to position [609, 339]
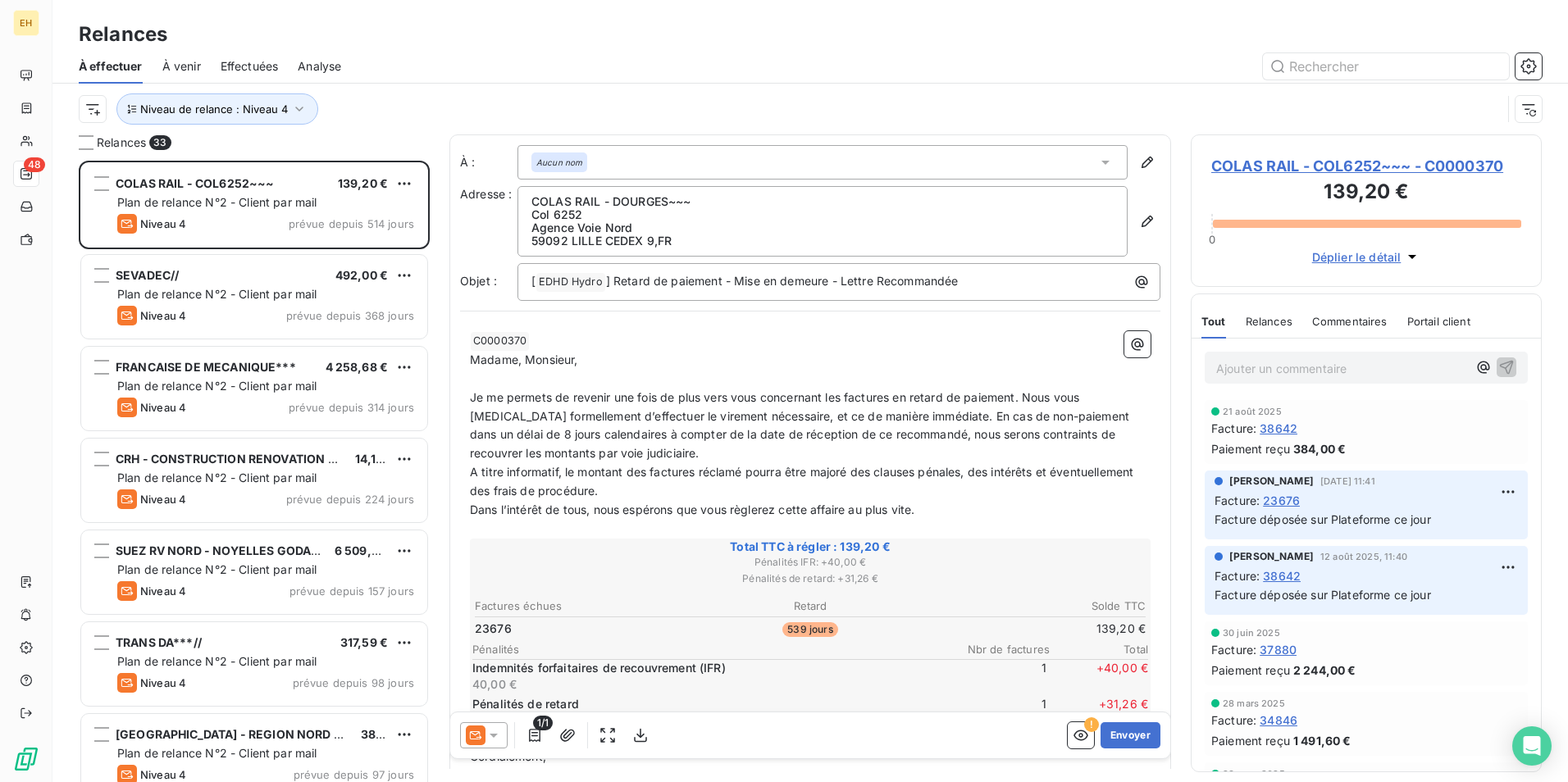
click at [328, 52] on div "Analyse" at bounding box center [319, 66] width 44 height 34
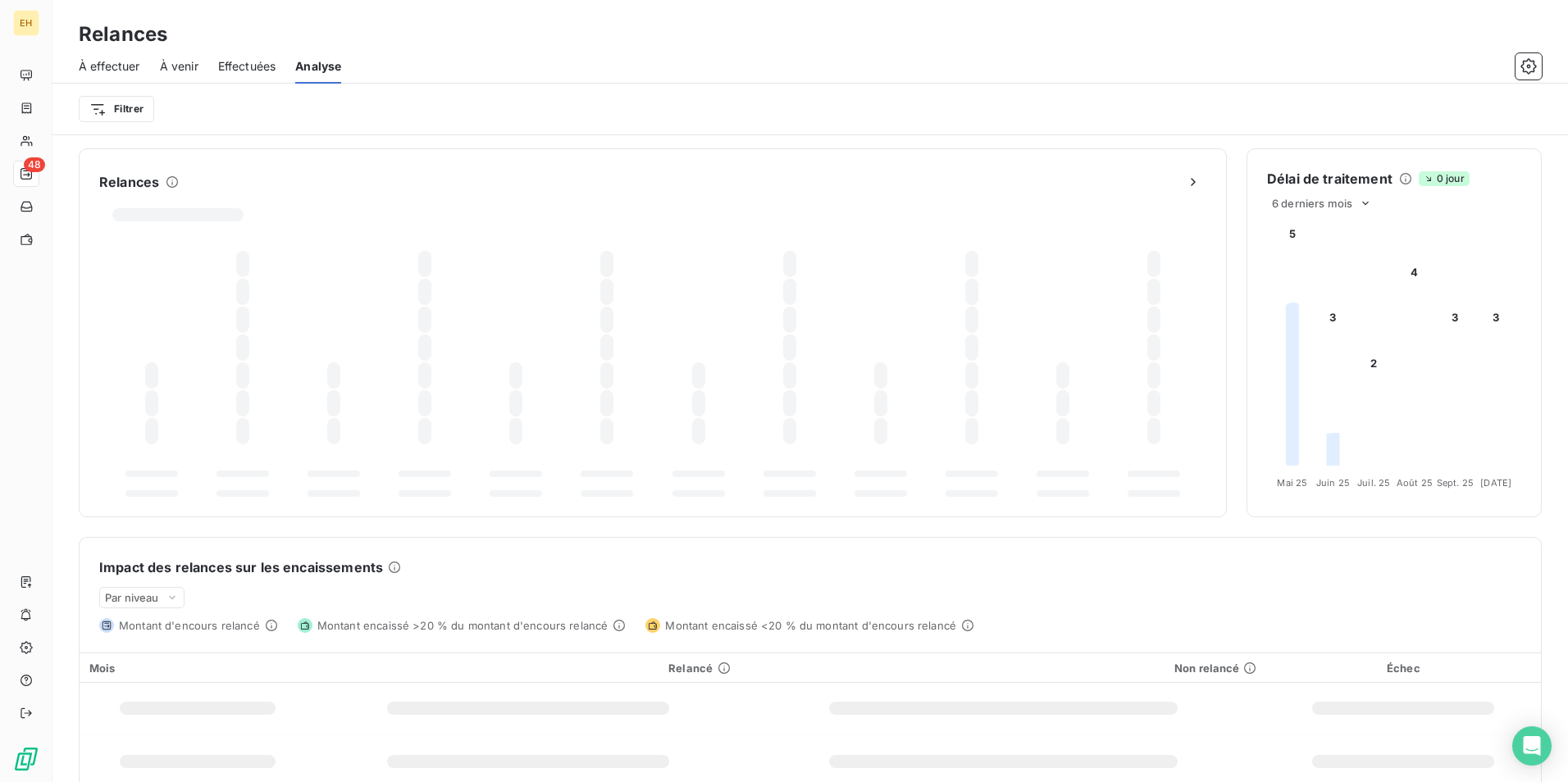
click at [251, 66] on span "Effectuées" at bounding box center [248, 66] width 58 height 16
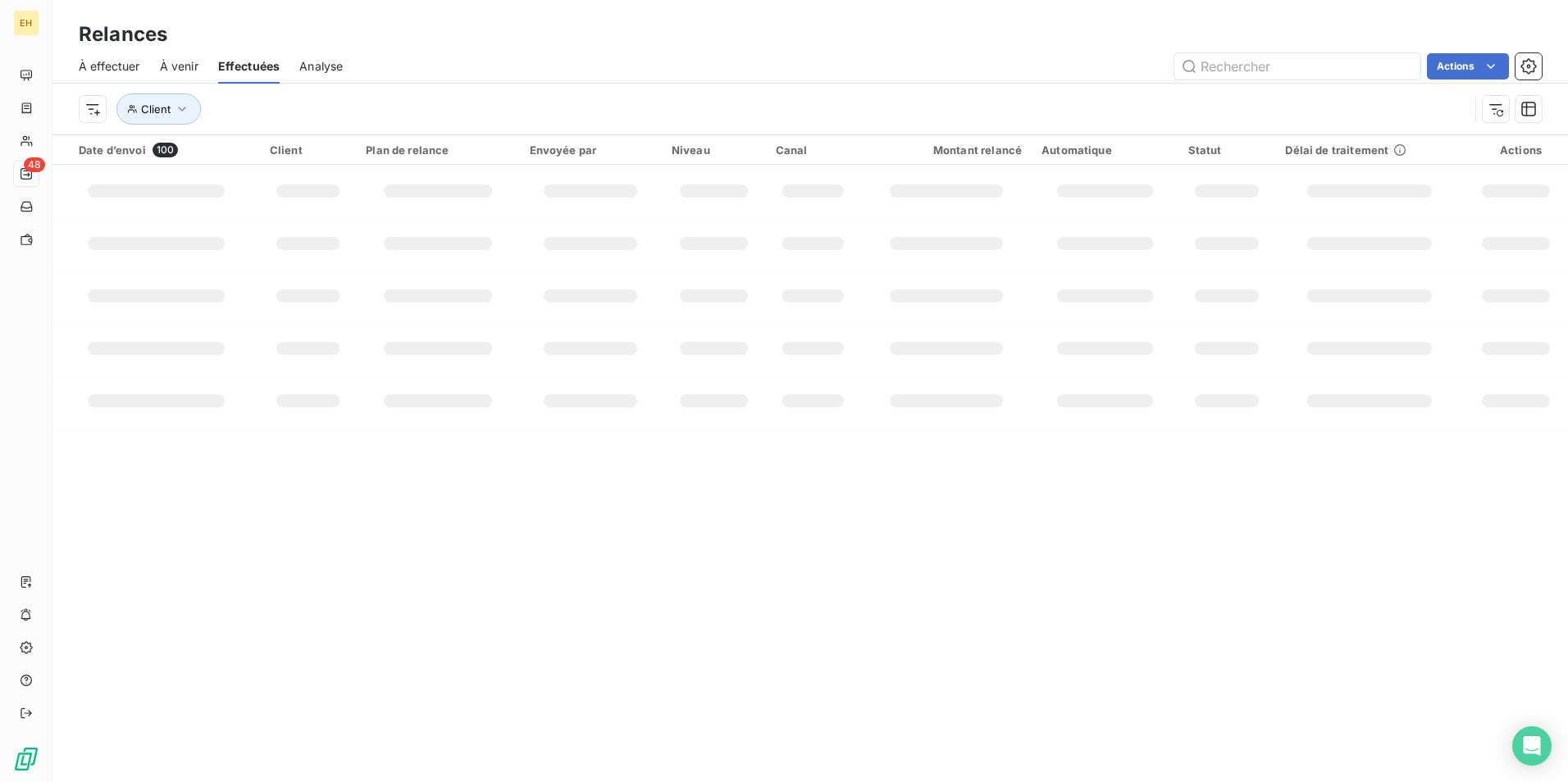
click at [116, 64] on span "À effectuer" at bounding box center [110, 66] width 62 height 16
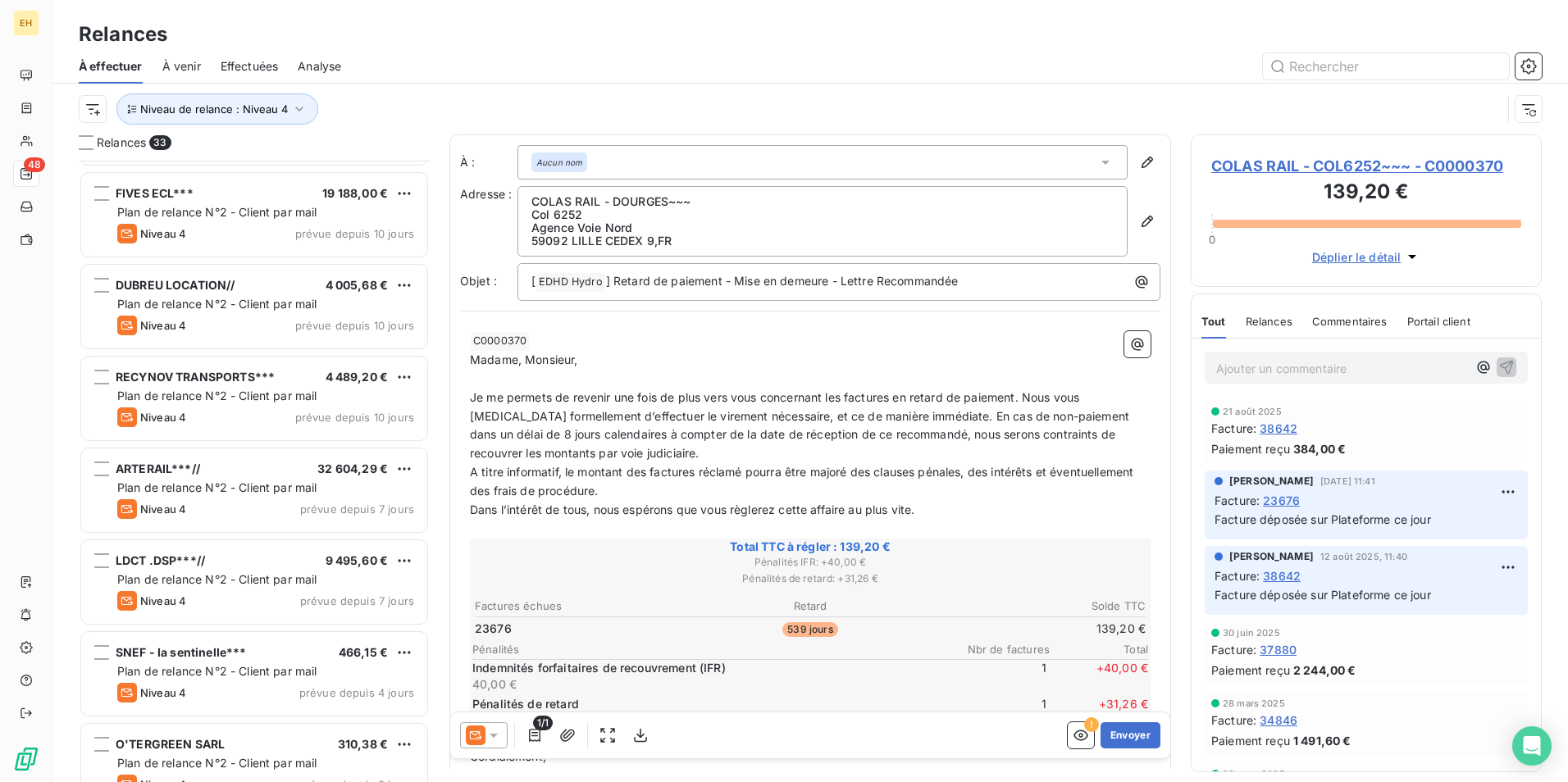
scroll to position [2410, 0]
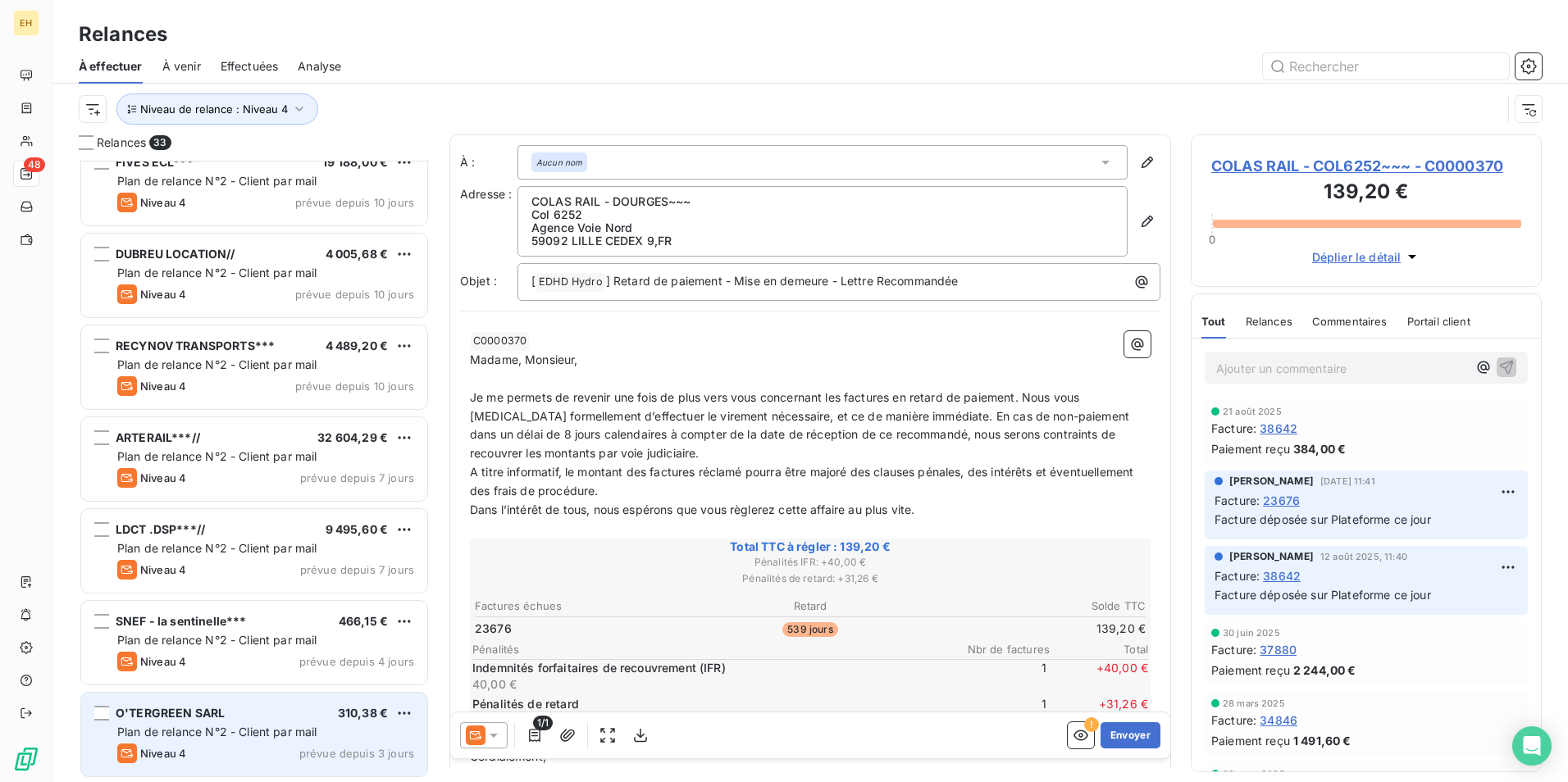
click at [226, 735] on span "Plan de relance N°2 - Client par mail" at bounding box center [217, 731] width 200 height 14
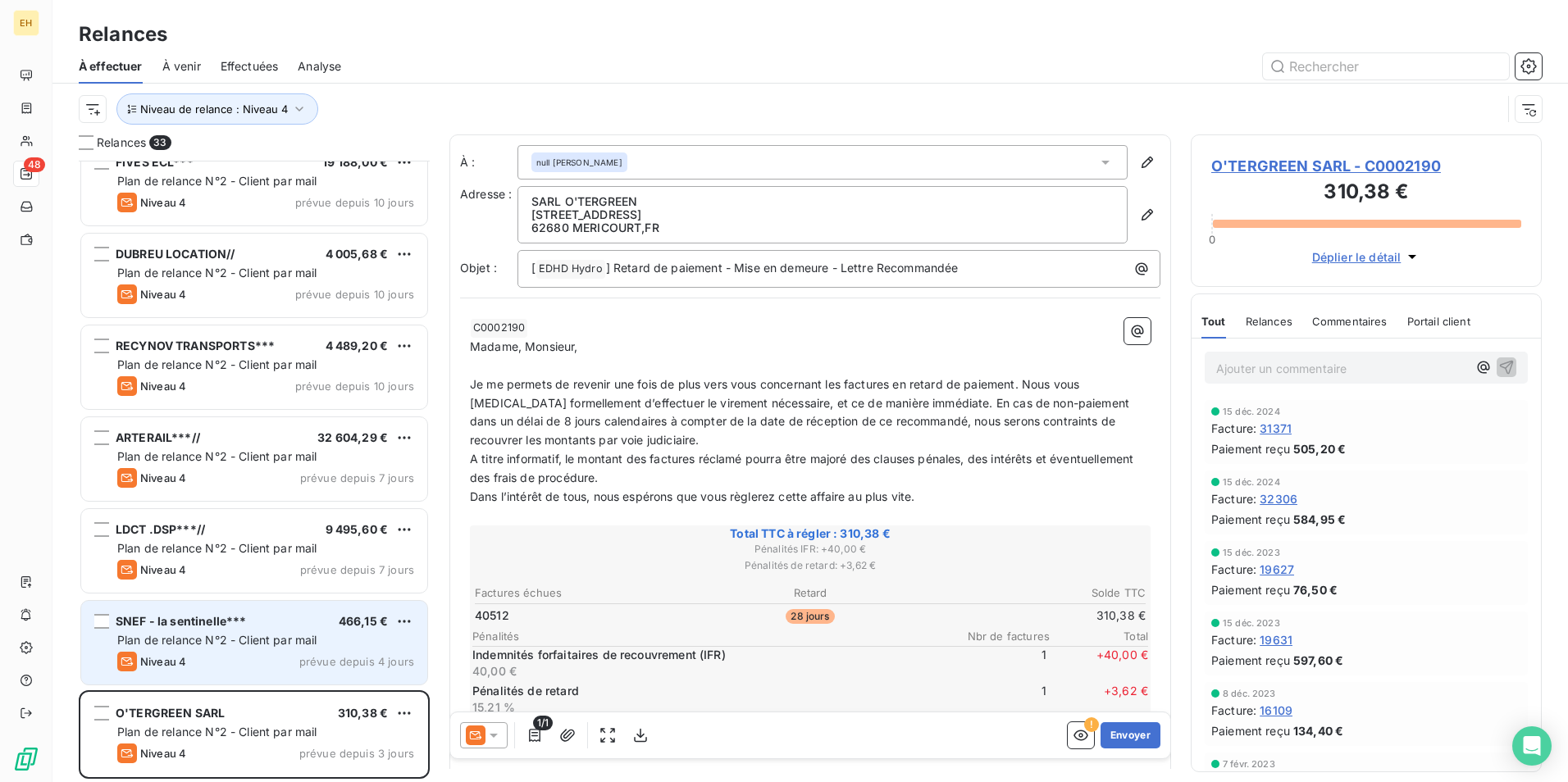
click at [315, 667] on span "prévue depuis 4 jours" at bounding box center [357, 661] width 115 height 13
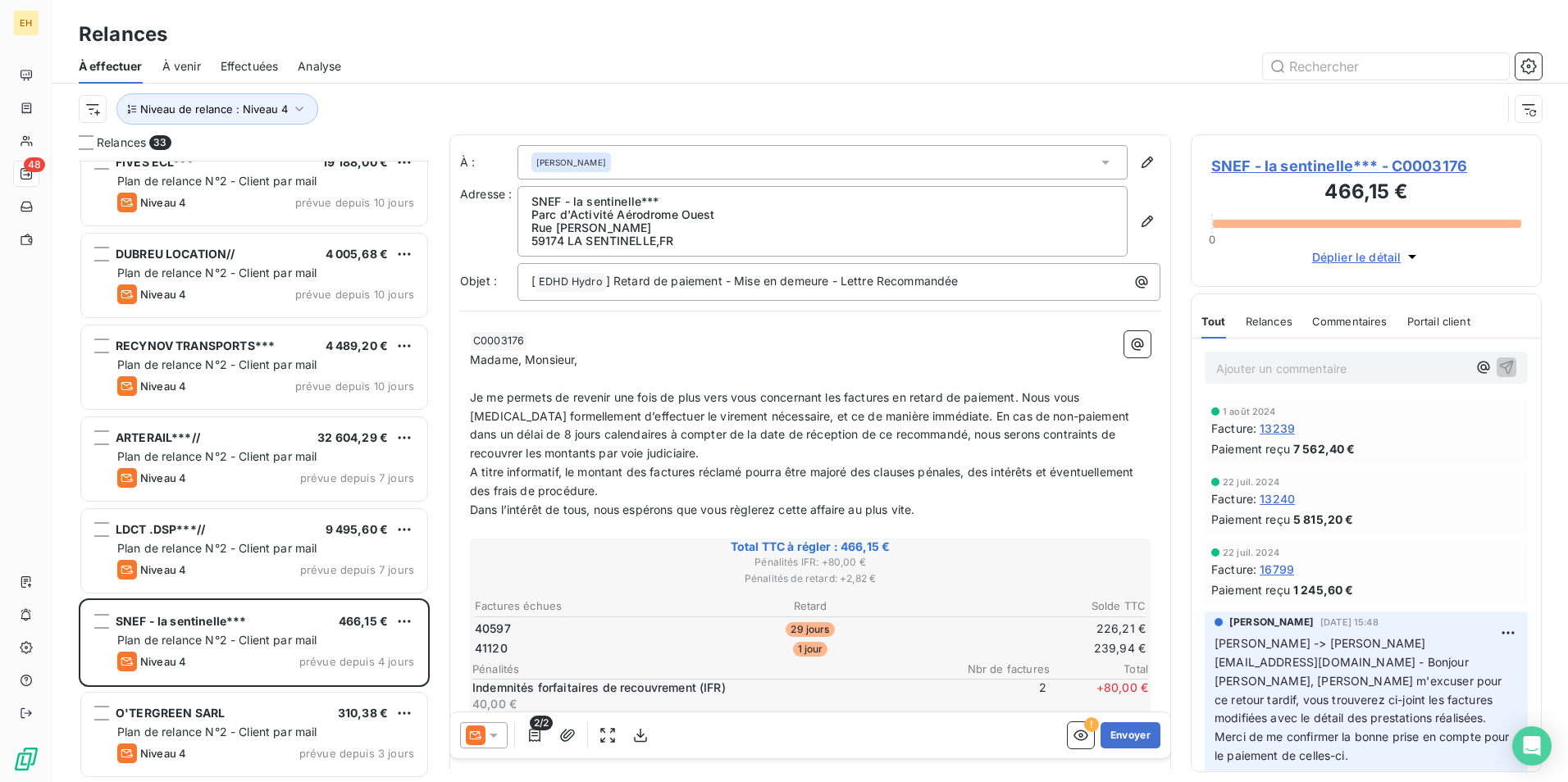
click at [1253, 197] on h3 "466,15 €" at bounding box center [1366, 193] width 310 height 33
click at [1293, 168] on span "SNEF - la sentinelle*** - C0003176" at bounding box center [1366, 166] width 310 height 22
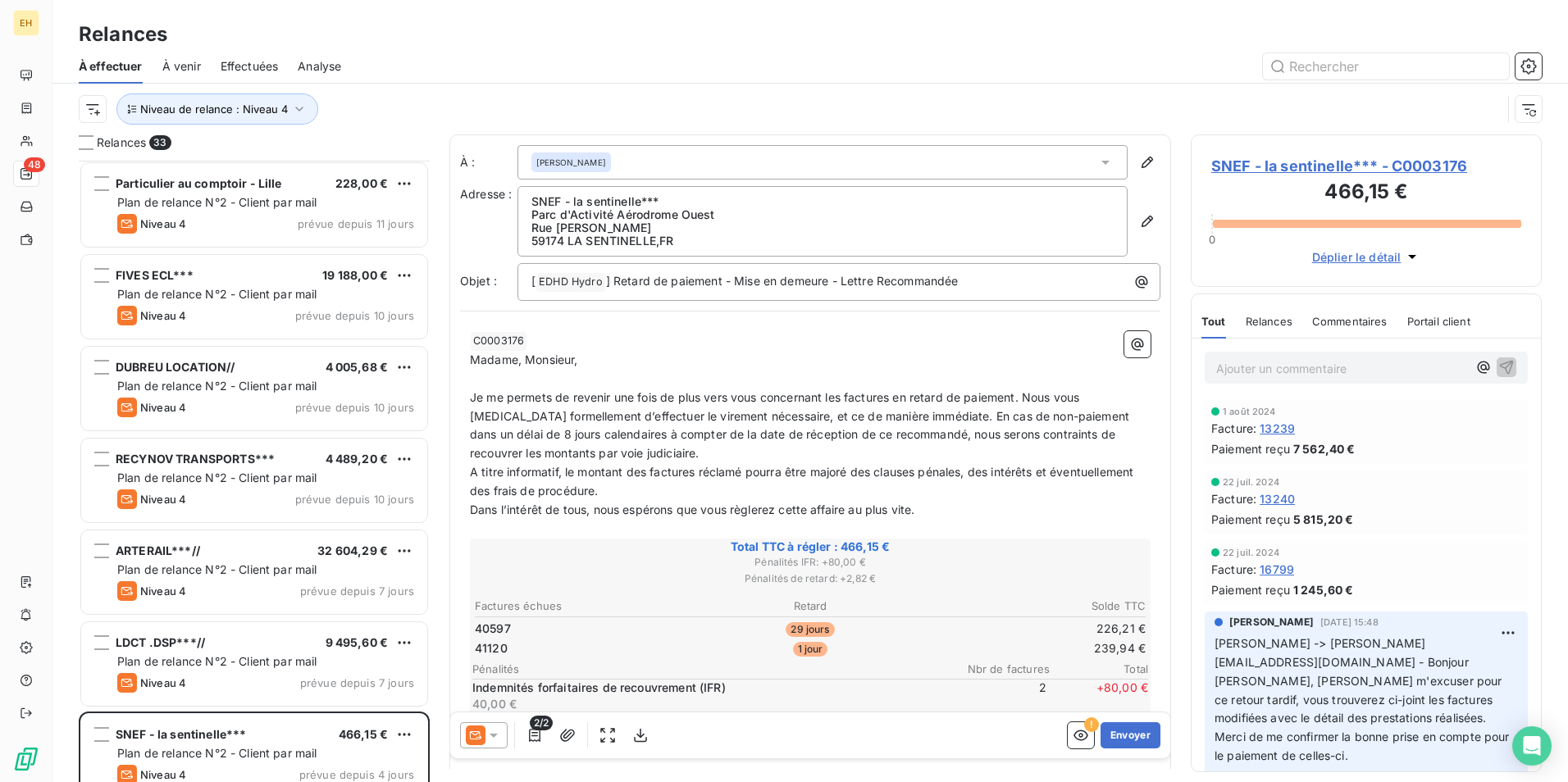
scroll to position [2410, 0]
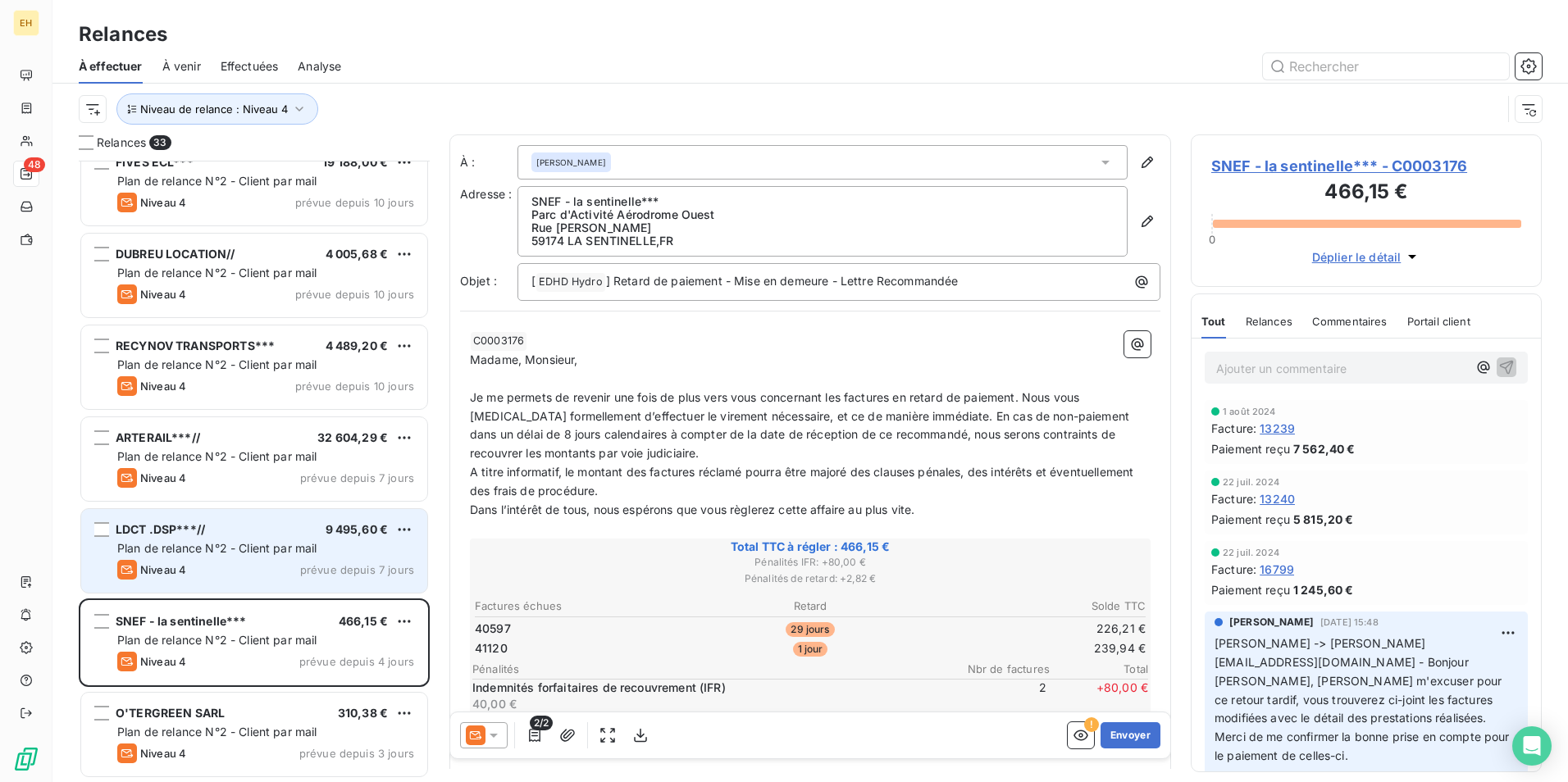
click at [275, 546] on span "Plan de relance N°2 - Client par mail" at bounding box center [217, 548] width 200 height 14
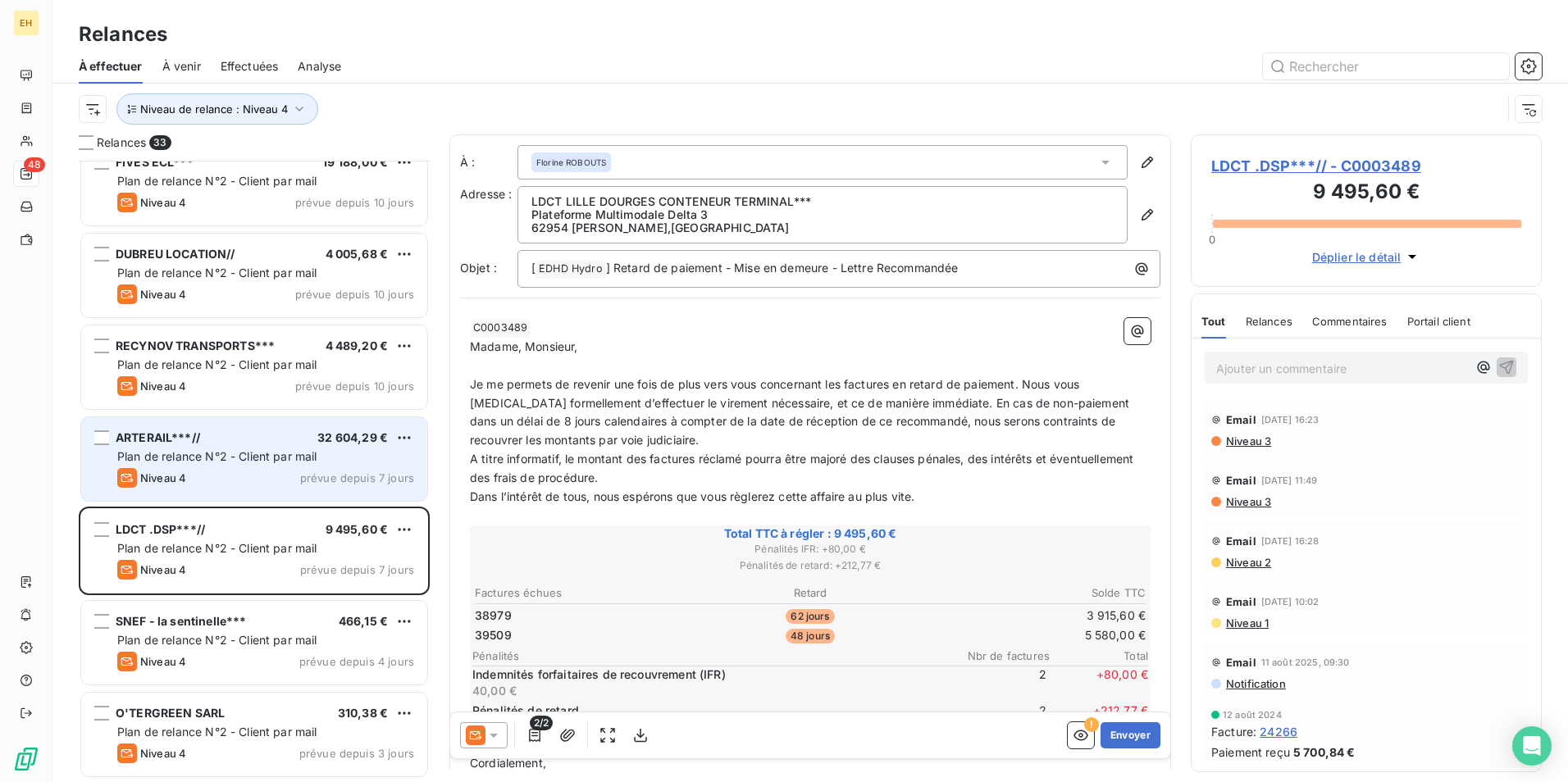
click at [322, 475] on span "prévue depuis 7 jours" at bounding box center [357, 478] width 114 height 13
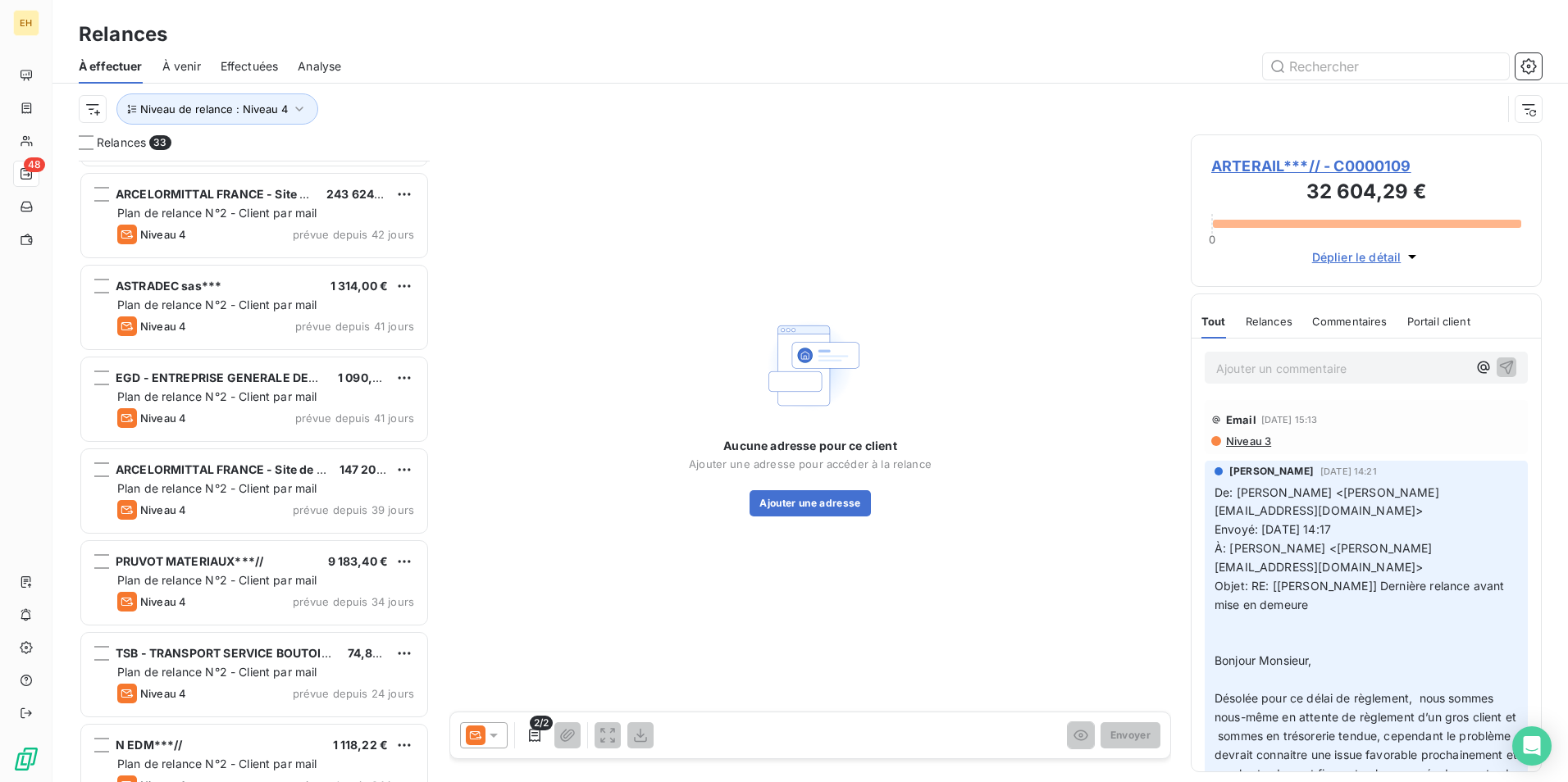
scroll to position [821, 0]
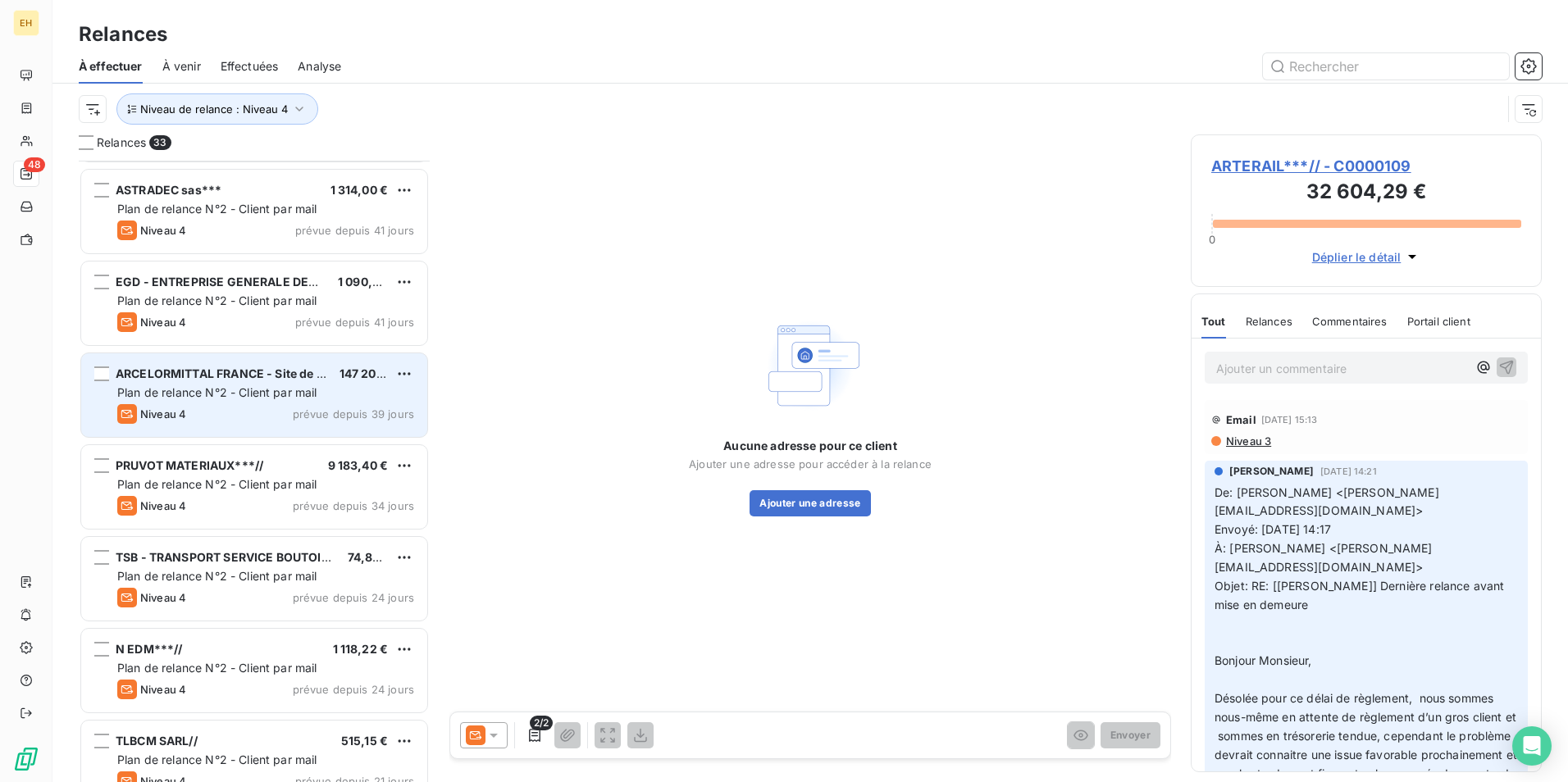
click at [242, 376] on span "ARCELORMITTAL FRANCE - Site de [GEOGRAPHIC_DATA]" at bounding box center [277, 373] width 322 height 14
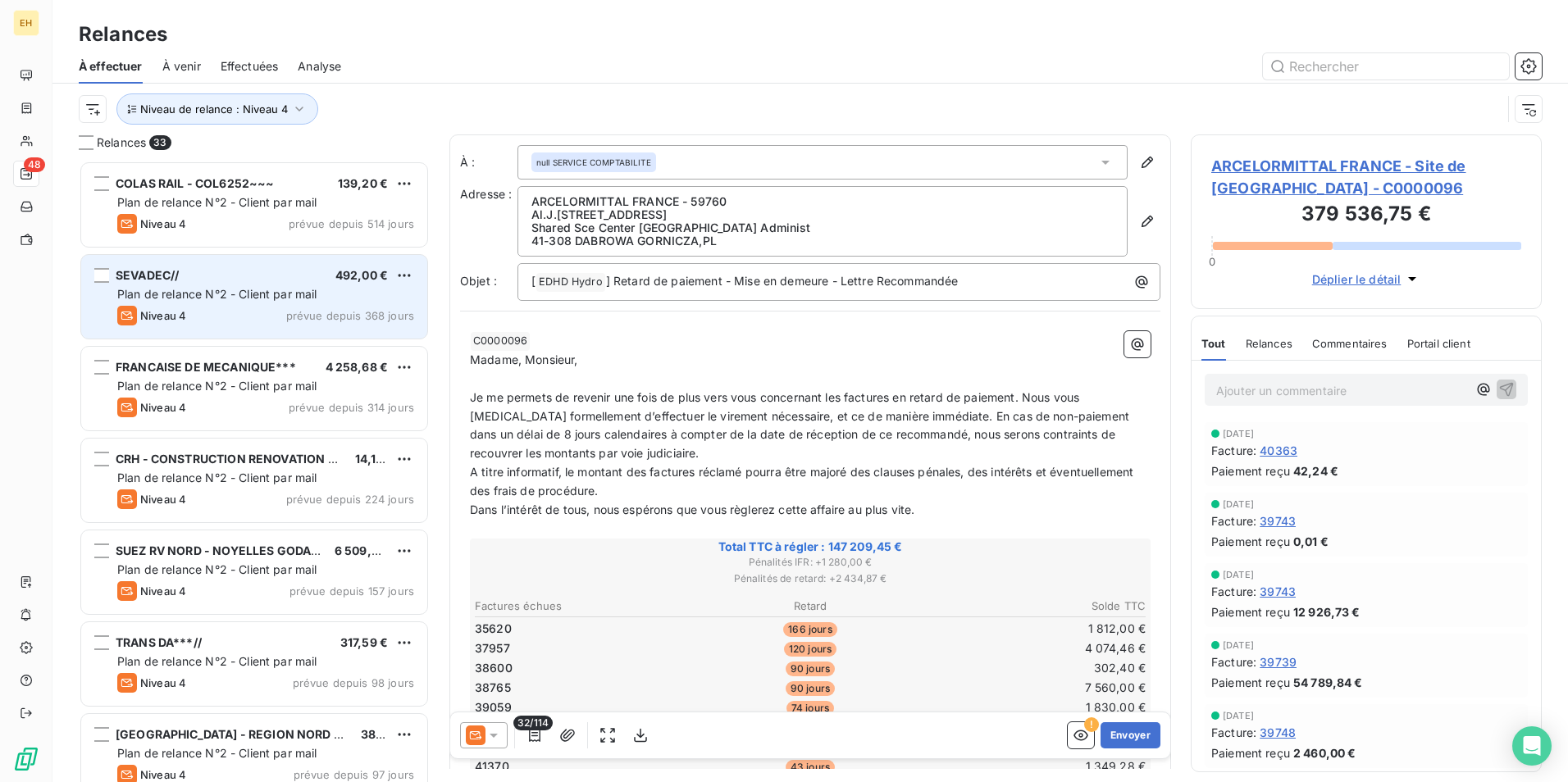
click at [223, 321] on div "Niveau 4 prévue depuis 368 jours" at bounding box center [265, 315] width 297 height 20
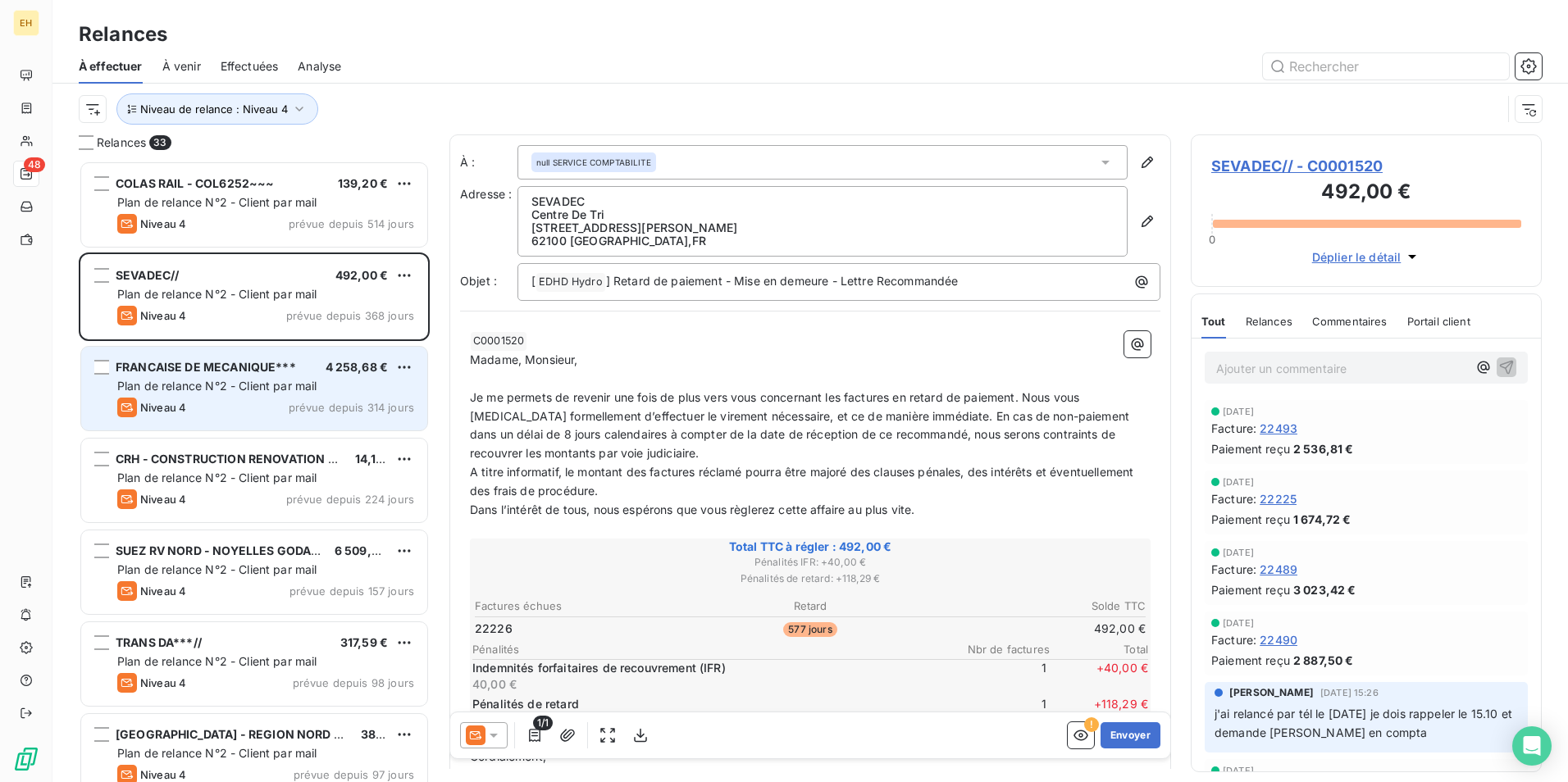
click at [235, 372] on span "FRANCAISE DE MECANIQUE***" at bounding box center [206, 367] width 181 height 14
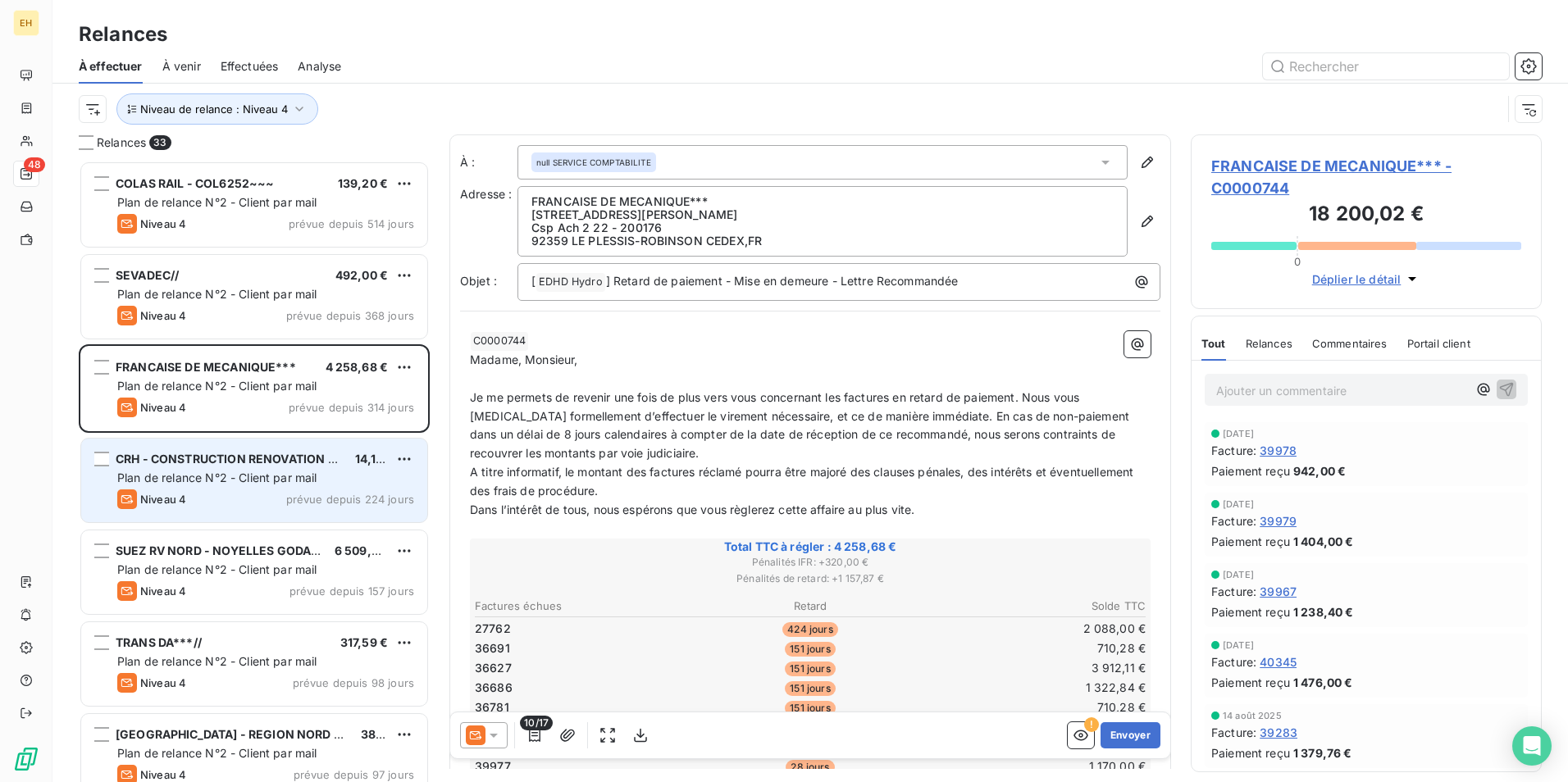
click at [233, 458] on span "CRH - CONSTRUCTION RENOVATION HABITAT//" at bounding box center [250, 459] width 269 height 14
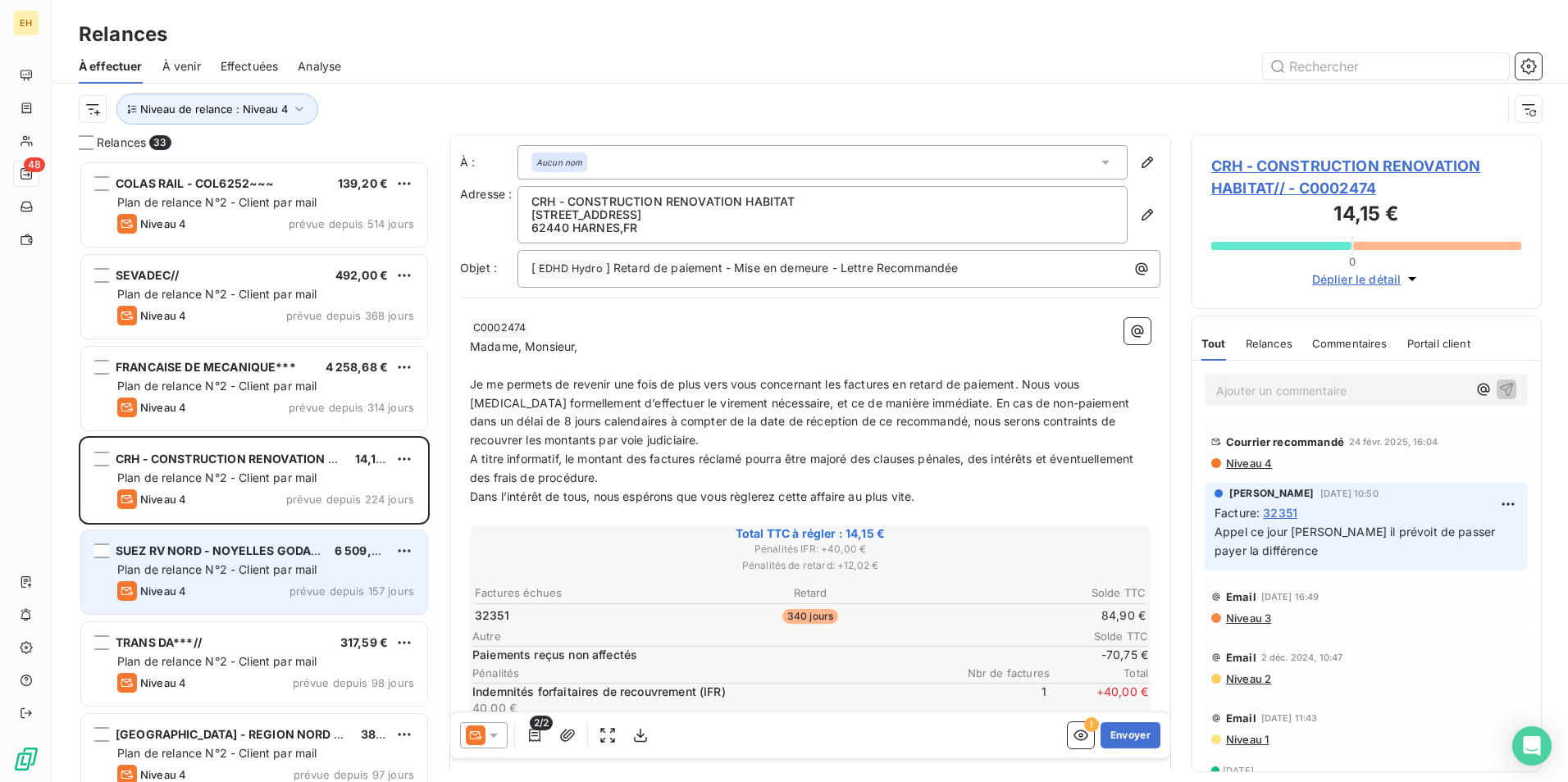
click at [248, 571] on span "Plan de relance N°2 - Client par mail" at bounding box center [217, 569] width 200 height 14
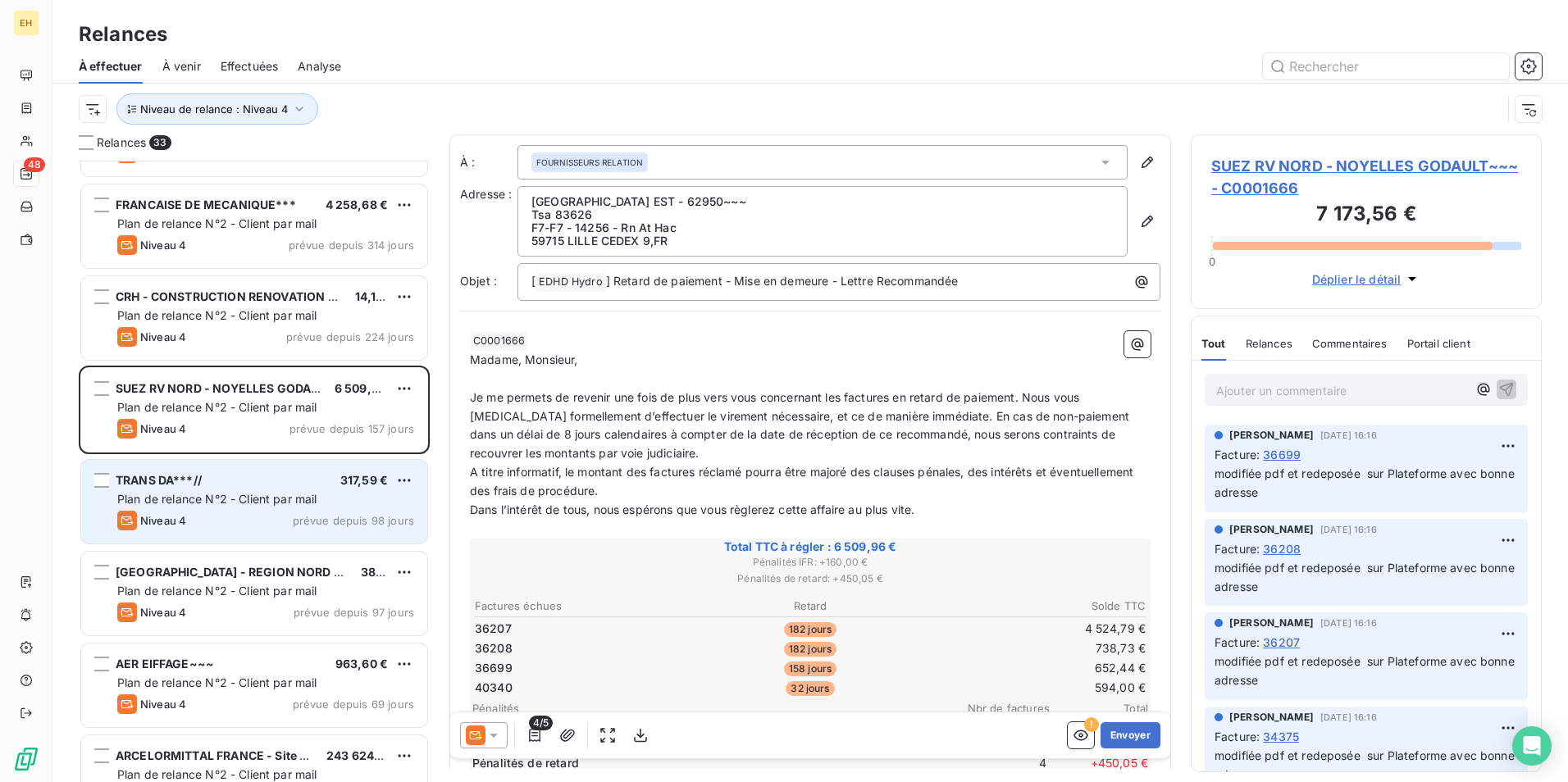
scroll to position [165, 0]
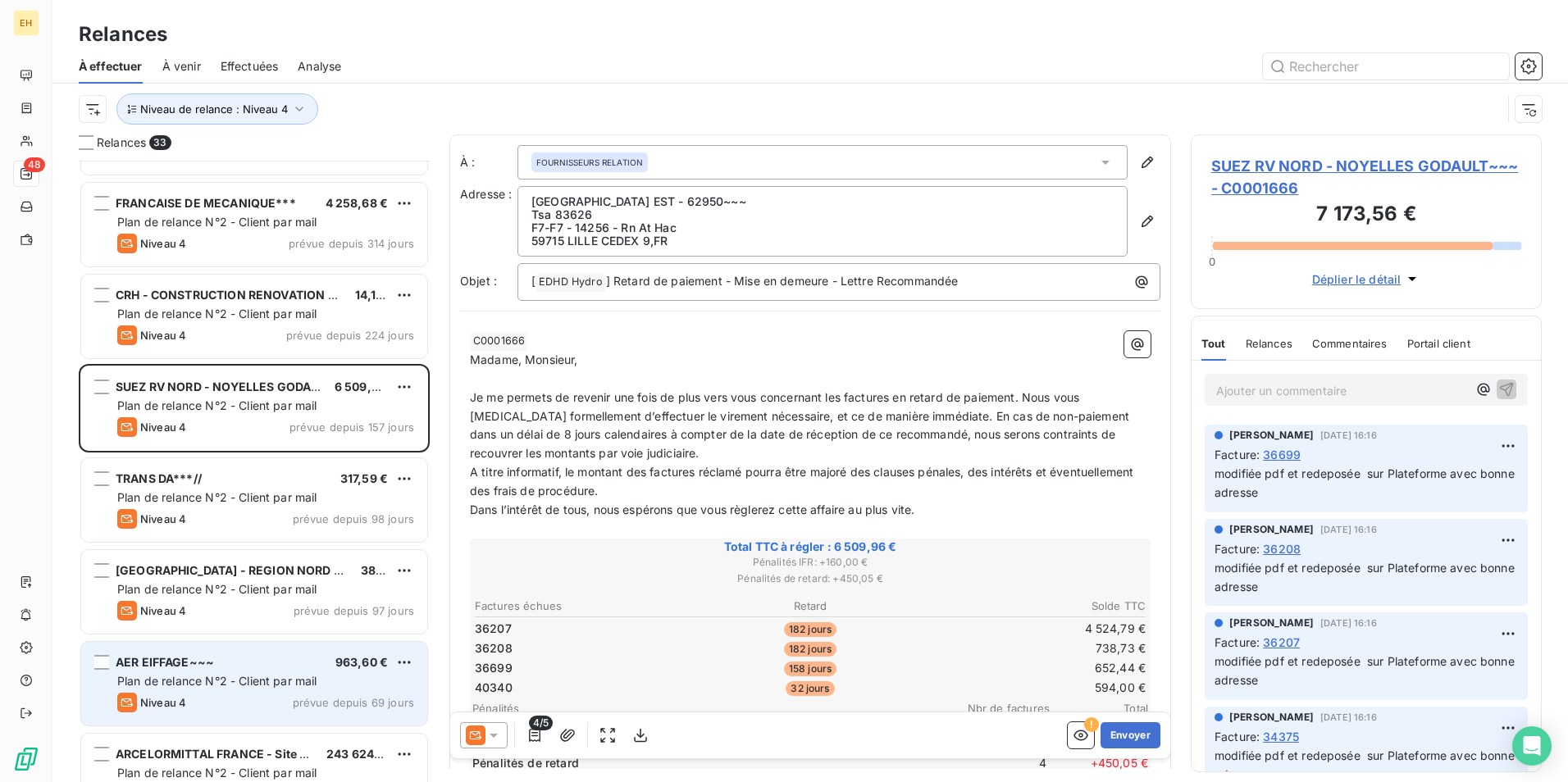
click at [226, 681] on span "Plan de relance N°2 - Client par mail" at bounding box center [217, 681] width 200 height 14
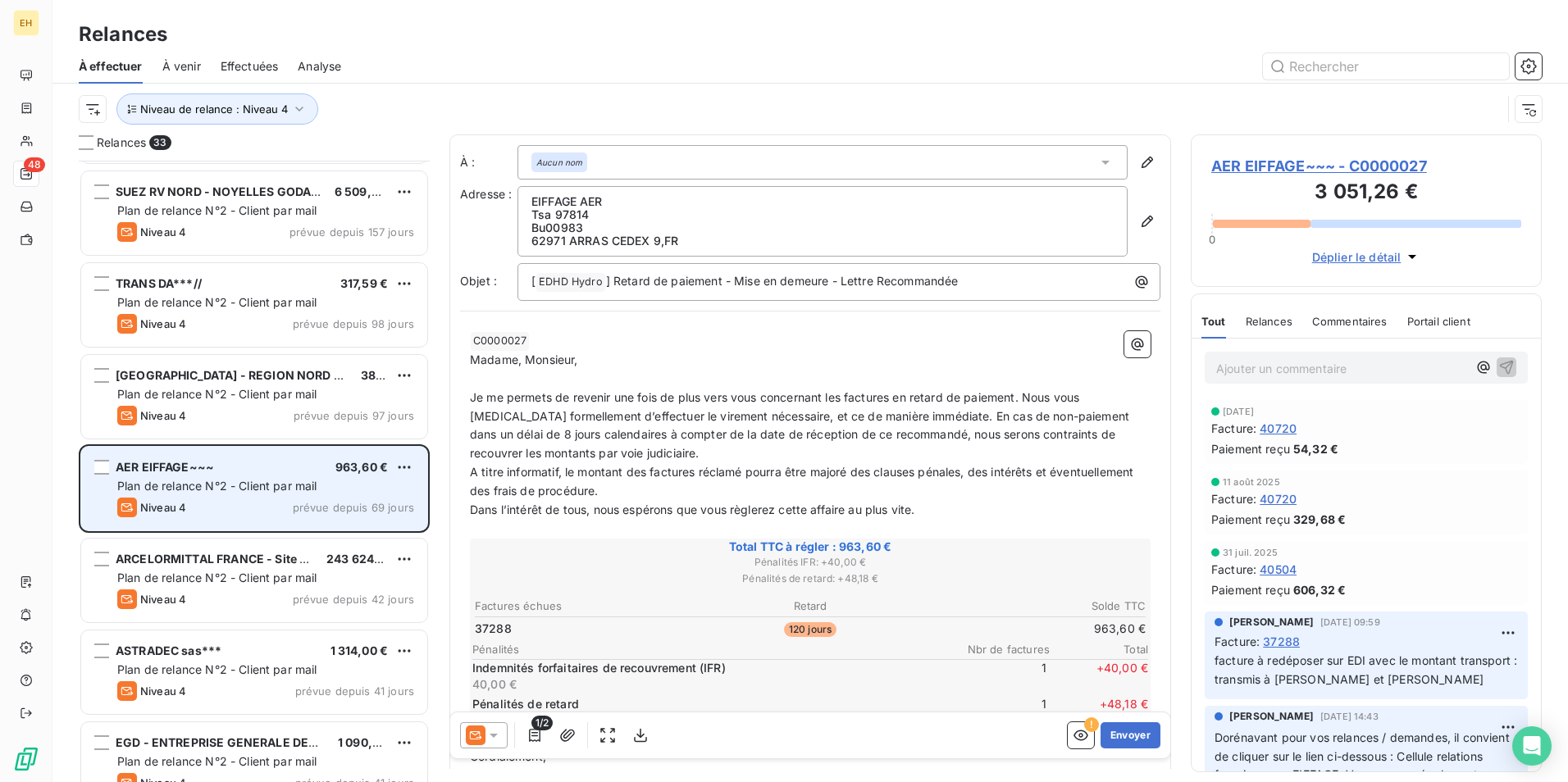
scroll to position [411, 0]
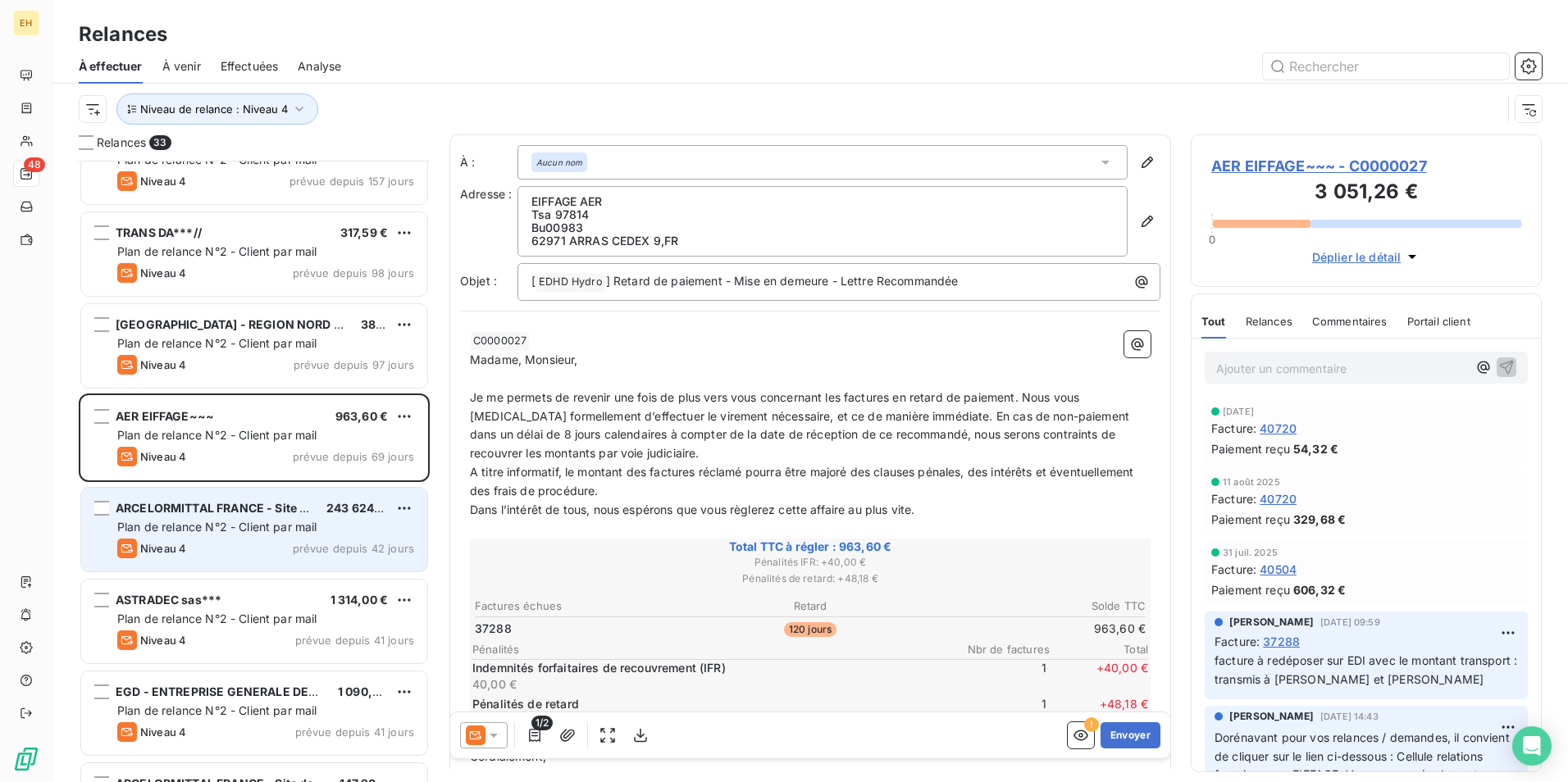
click at [282, 510] on span "ARCELORMITTAL FRANCE - Site de Mardyck" at bounding box center [242, 508] width 251 height 14
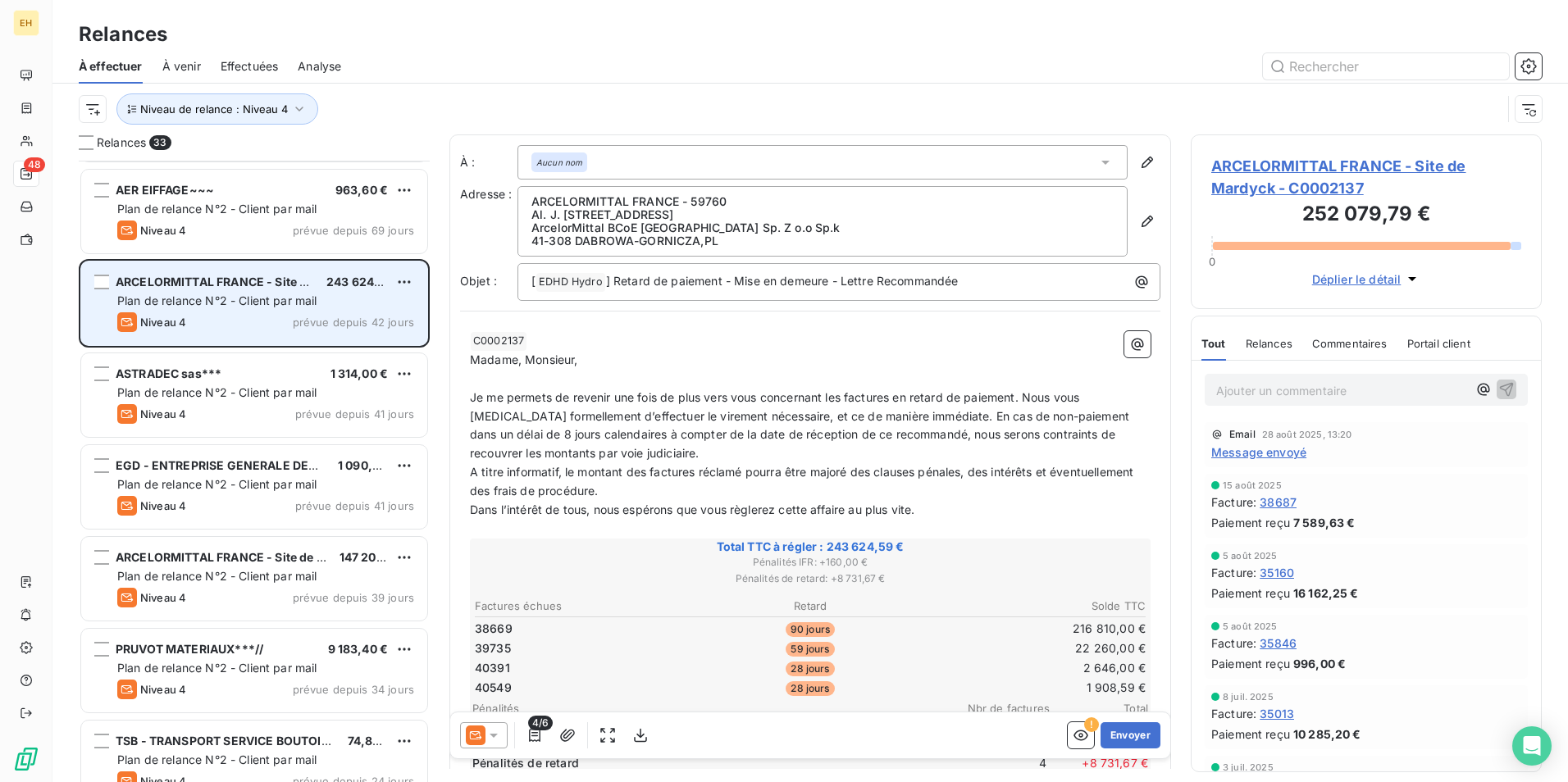
scroll to position [657, 0]
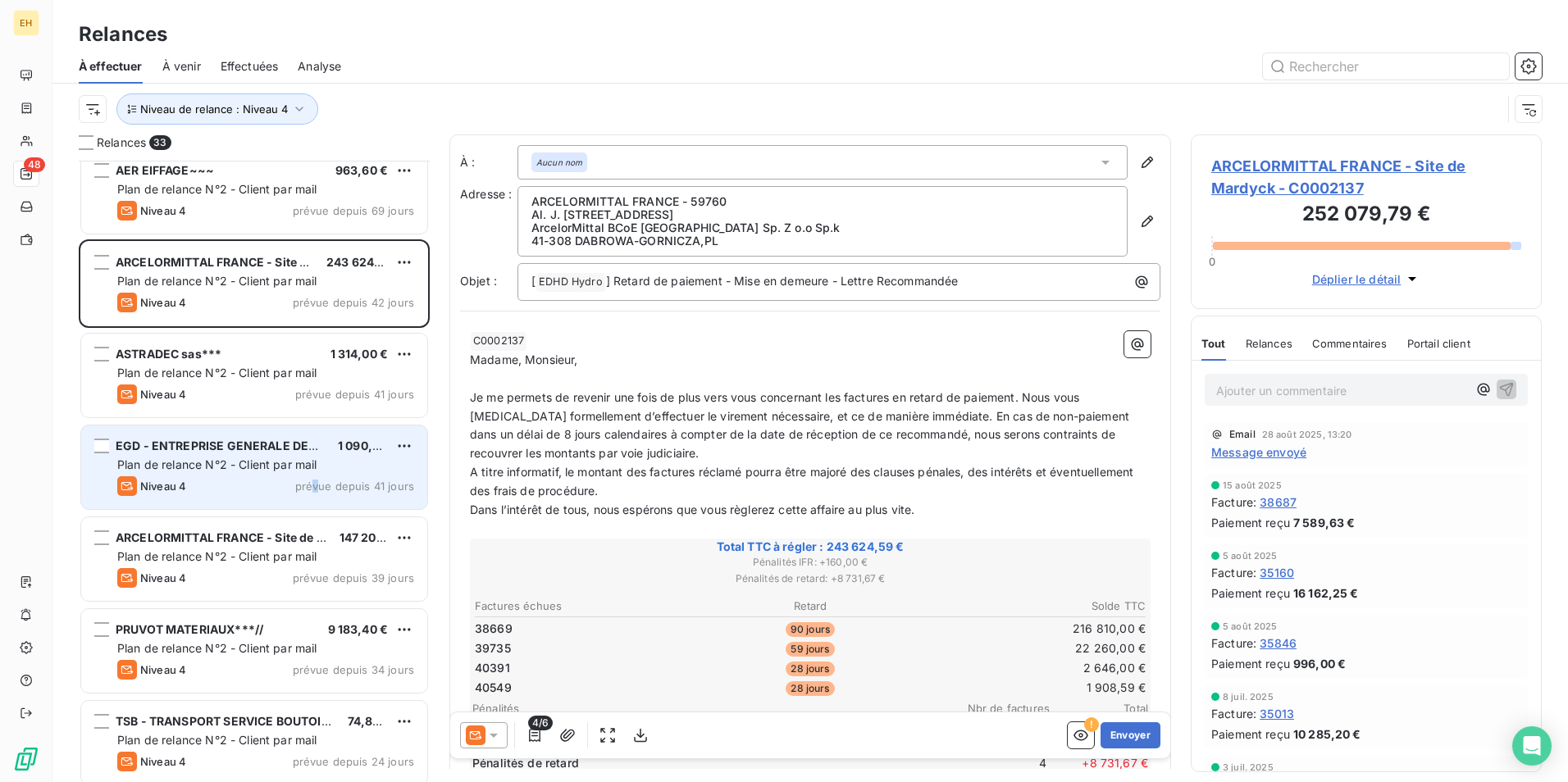
click at [318, 490] on span "prévue depuis 41 jours" at bounding box center [354, 486] width 119 height 13
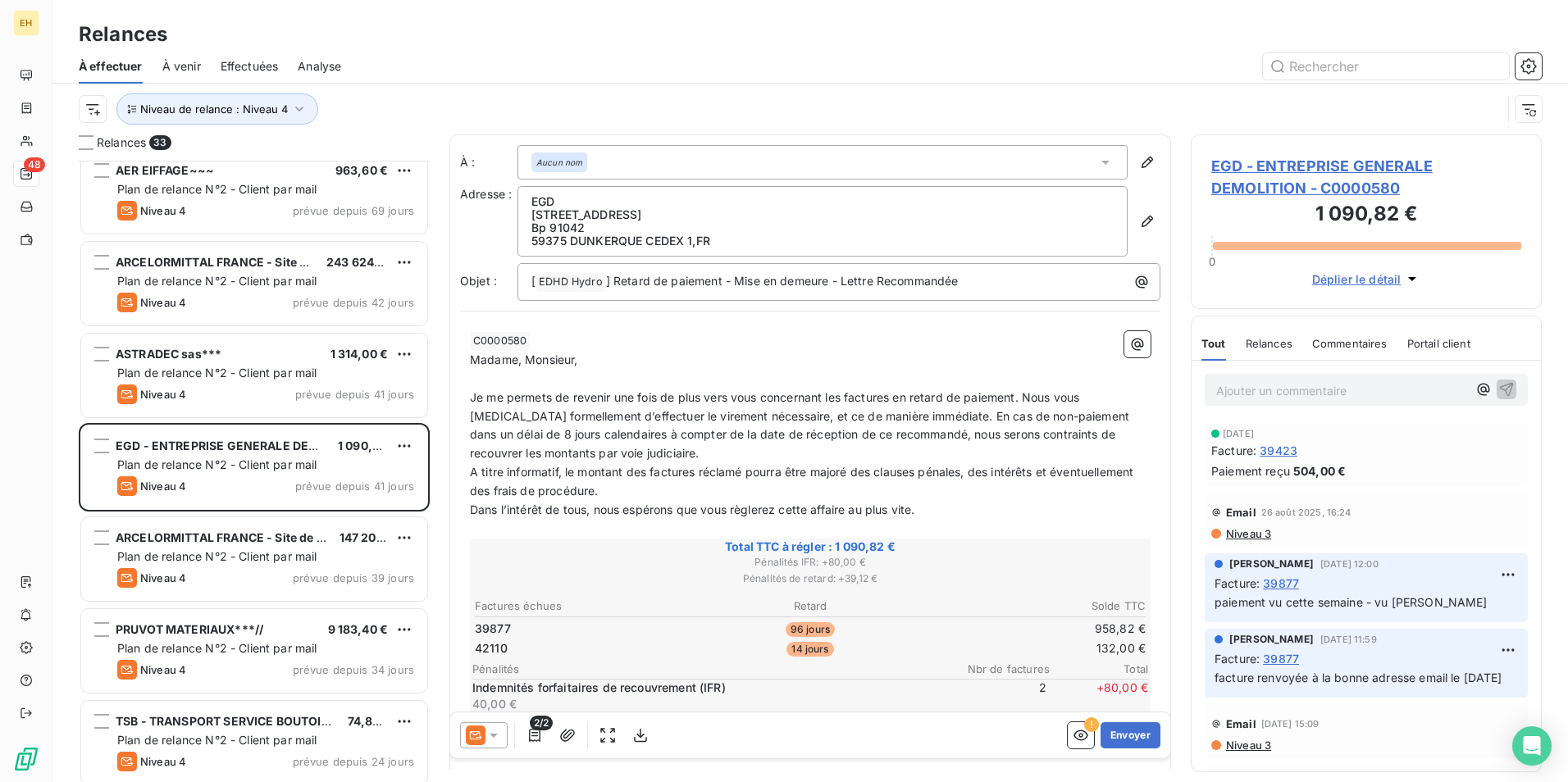
click at [1261, 164] on span "EGD - ENTREPRISE GENERALE DEMOLITION - C0000580" at bounding box center [1366, 177] width 310 height 45
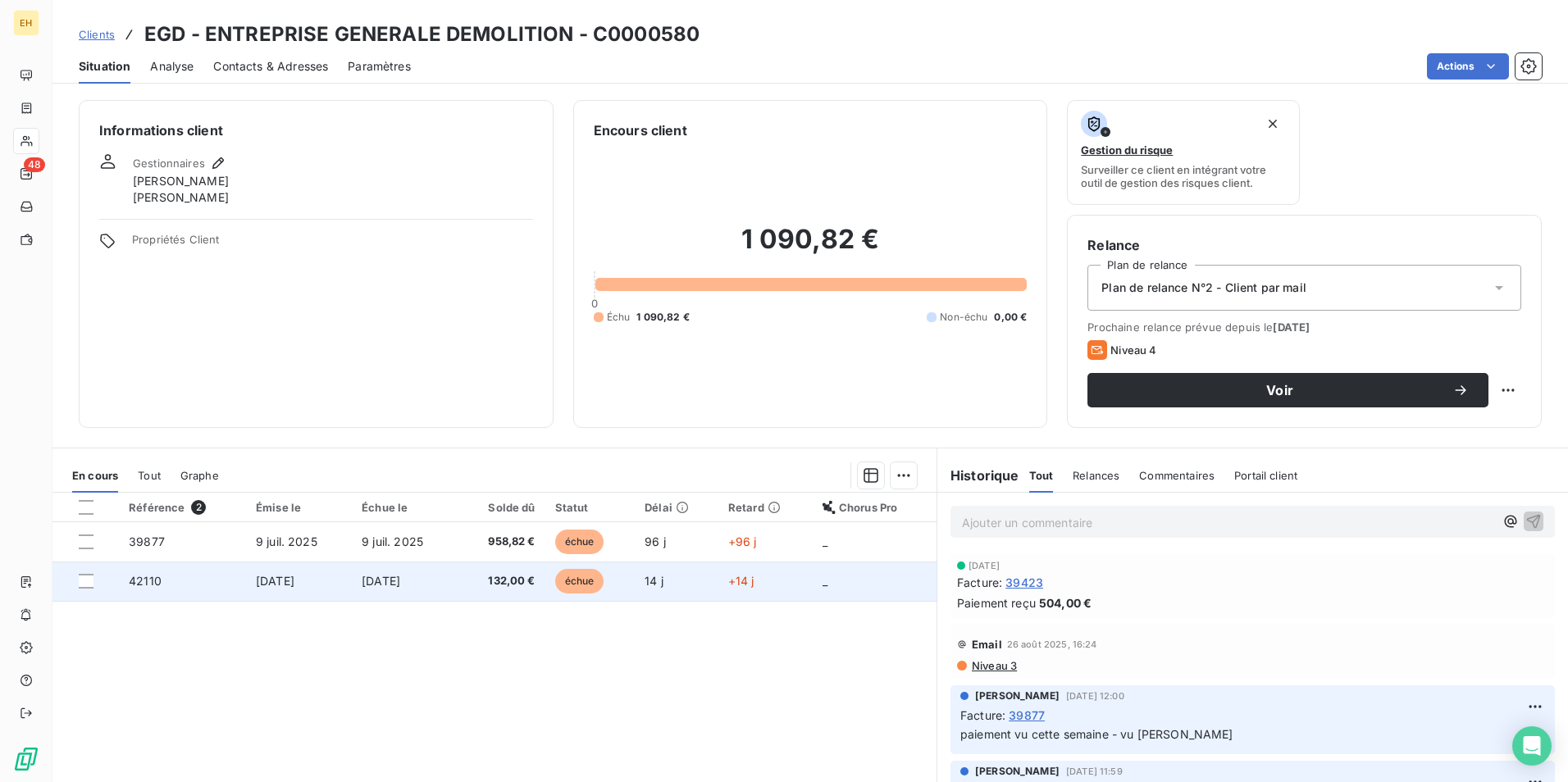
click at [377, 574] on span "[DATE]" at bounding box center [381, 581] width 39 height 14
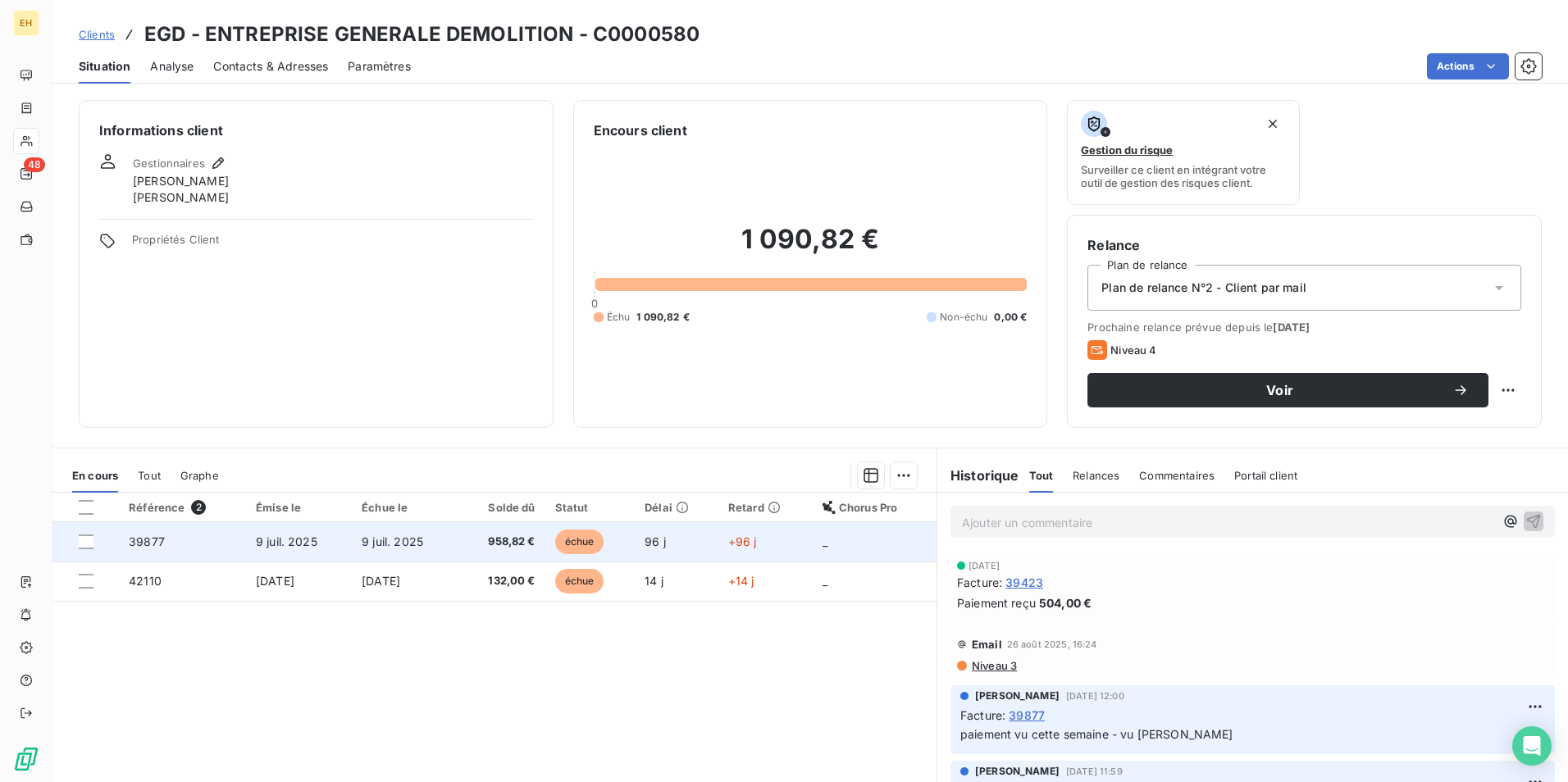
click at [354, 549] on td "9 juil. 2025" at bounding box center [404, 542] width 106 height 40
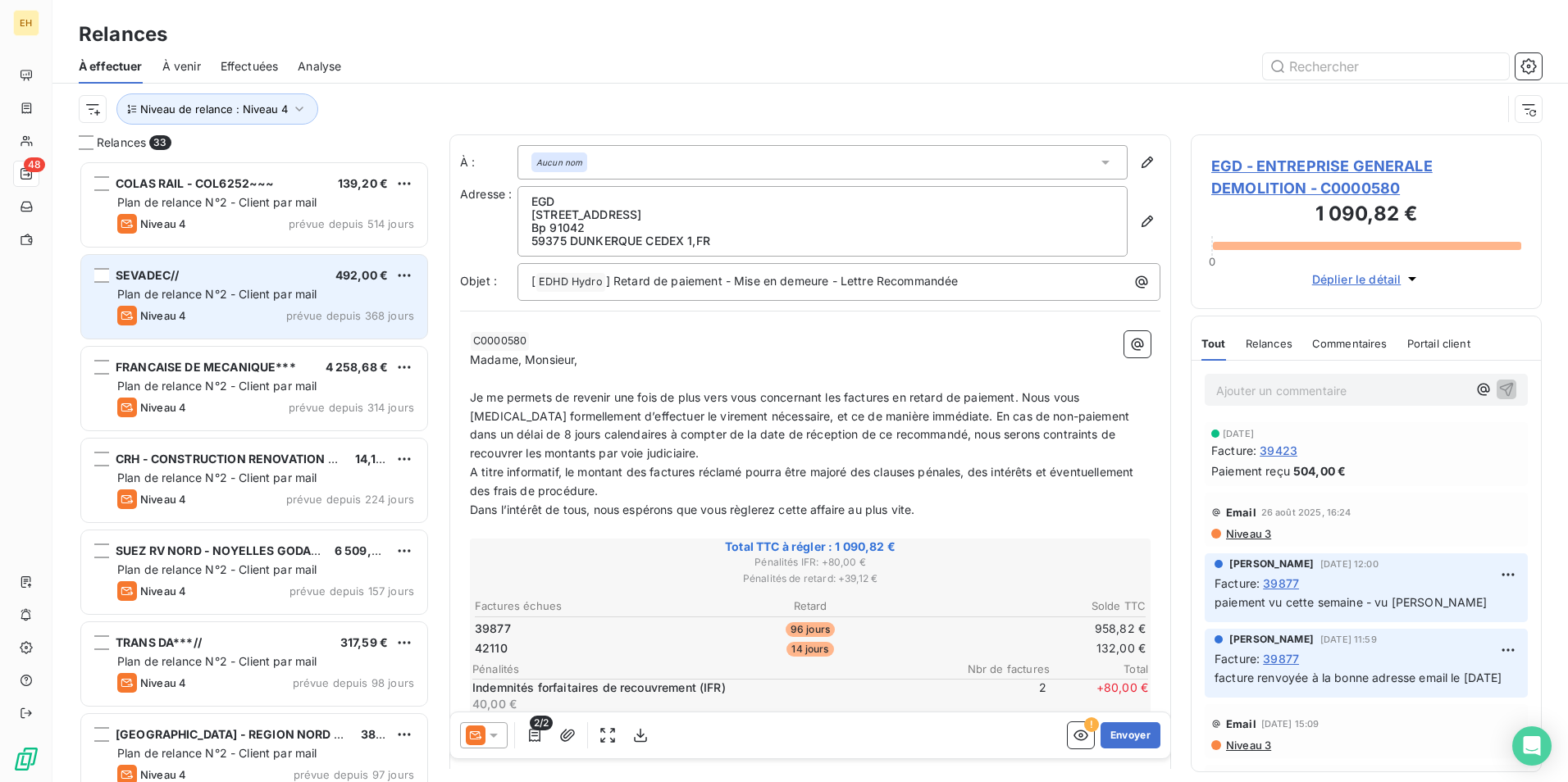
scroll to position [609, 339]
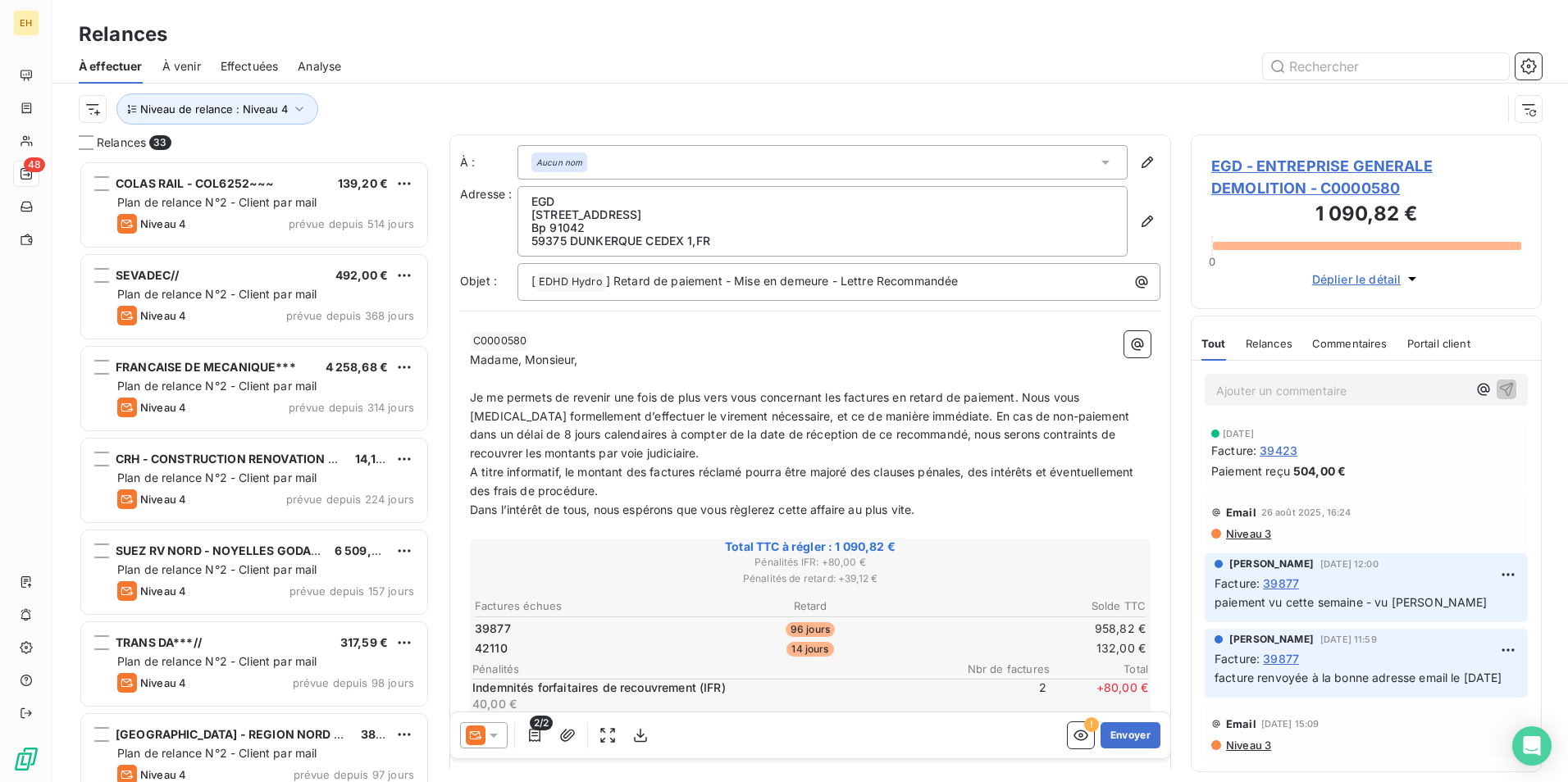
click at [503, 734] on div at bounding box center [483, 735] width 47 height 27
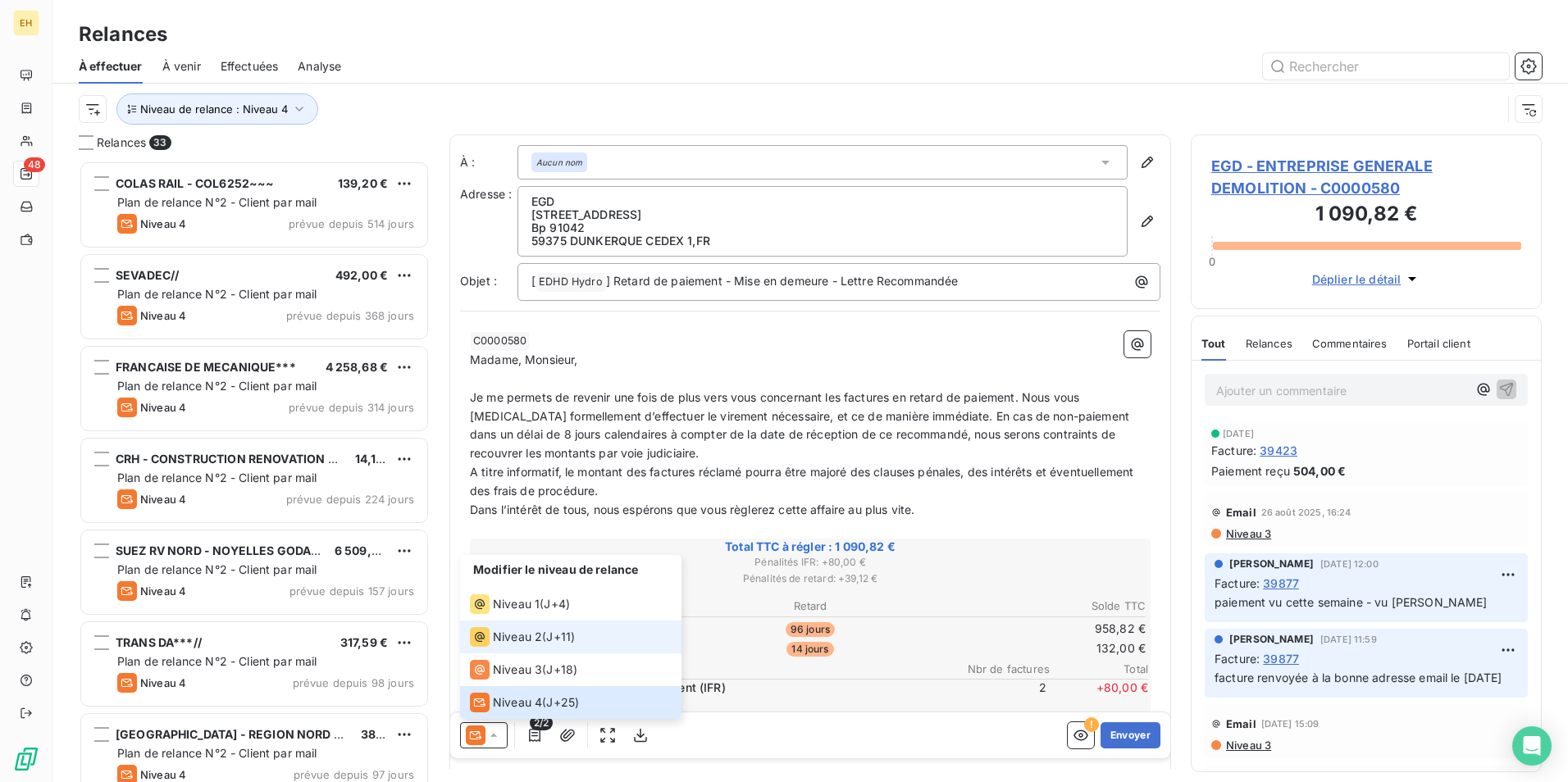
click at [530, 635] on span "Niveau 2" at bounding box center [517, 637] width 49 height 16
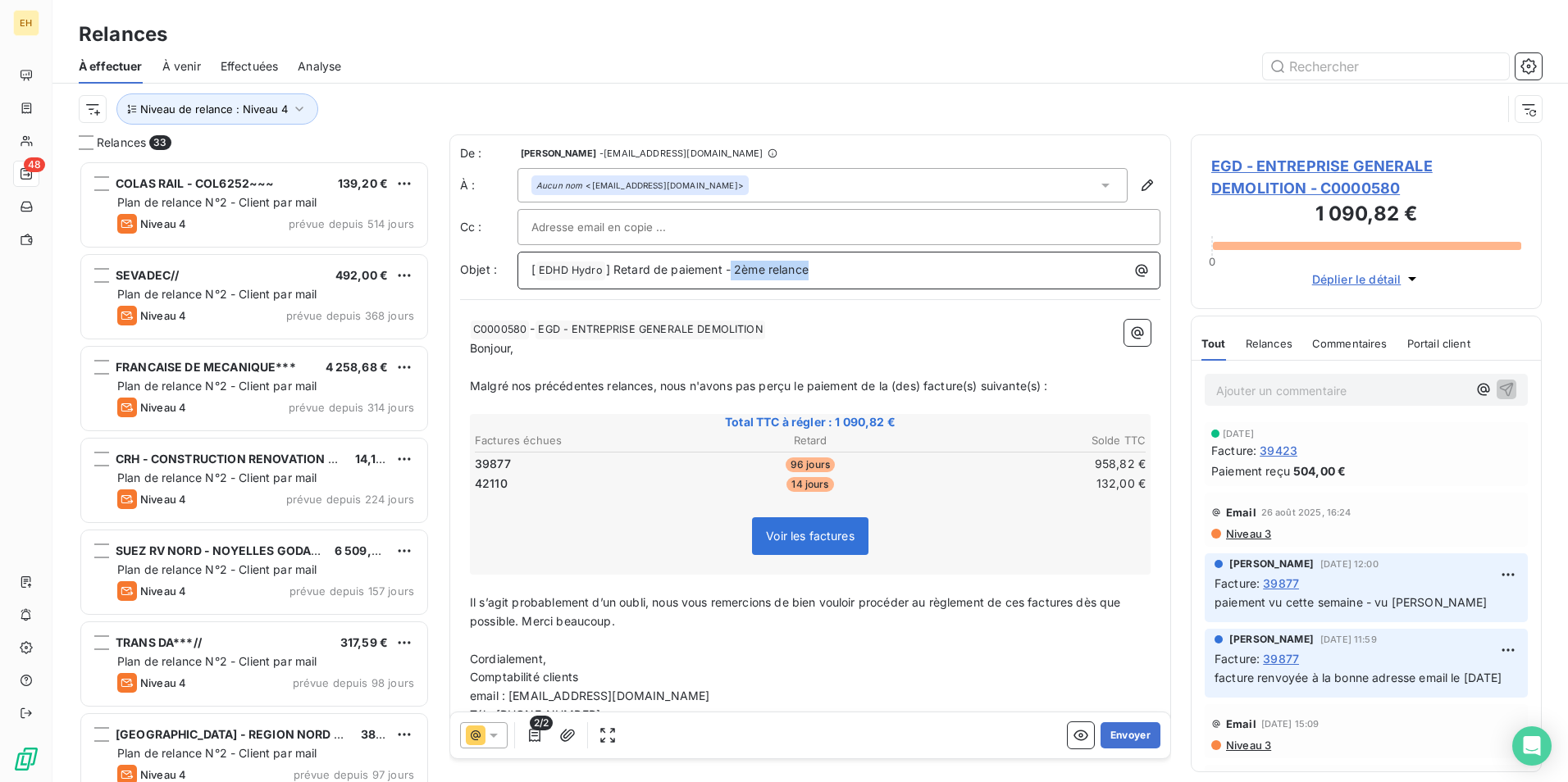
drag, startPoint x: 731, startPoint y: 270, endPoint x: 1005, endPoint y: 303, distance: 276.0
click at [1005, 303] on div "De : [PERSON_NAME] - [EMAIL_ADDRESS][DOMAIN_NAME] À : Aucun nom <[EMAIL_ADDRESS…" at bounding box center [810, 439] width 721 height 611
click at [1107, 735] on button "Envoyer" at bounding box center [1130, 735] width 60 height 27
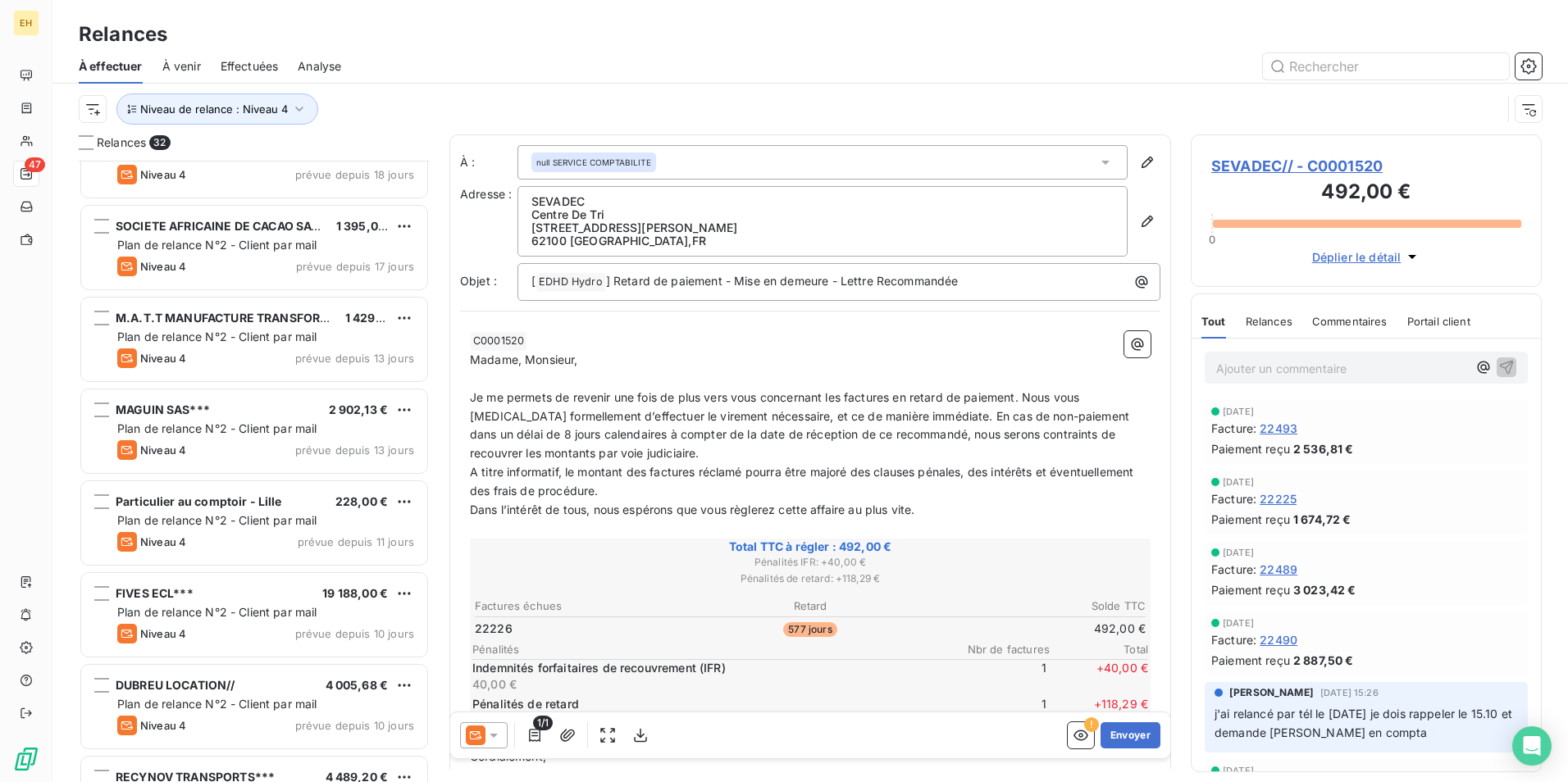
scroll to position [2318, 0]
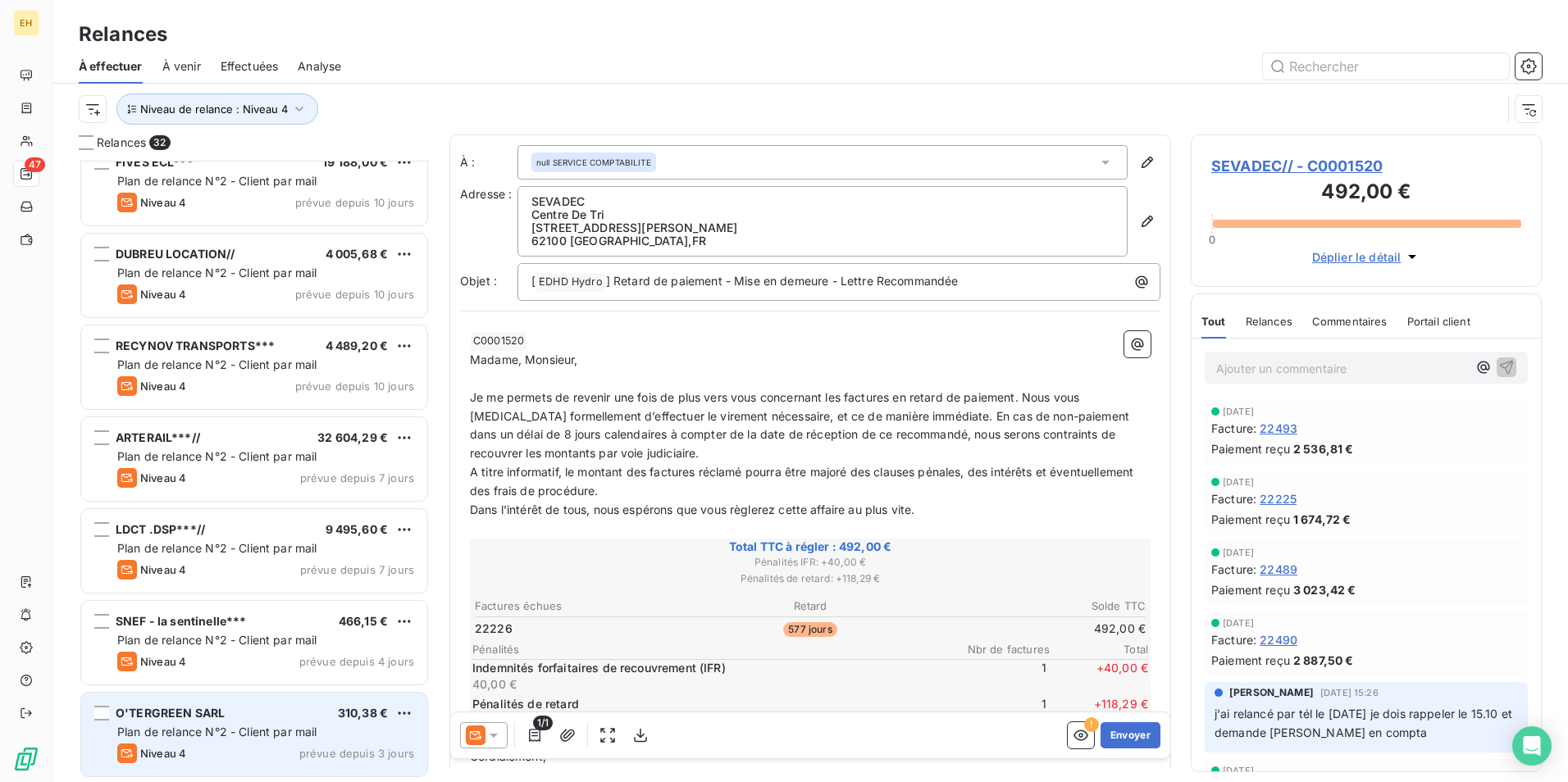
click at [303, 742] on div "O'TERGREEN SARL 310,38 € Plan de relance N°2 - Client par mail Niveau 4 prévue …" at bounding box center [254, 734] width 346 height 83
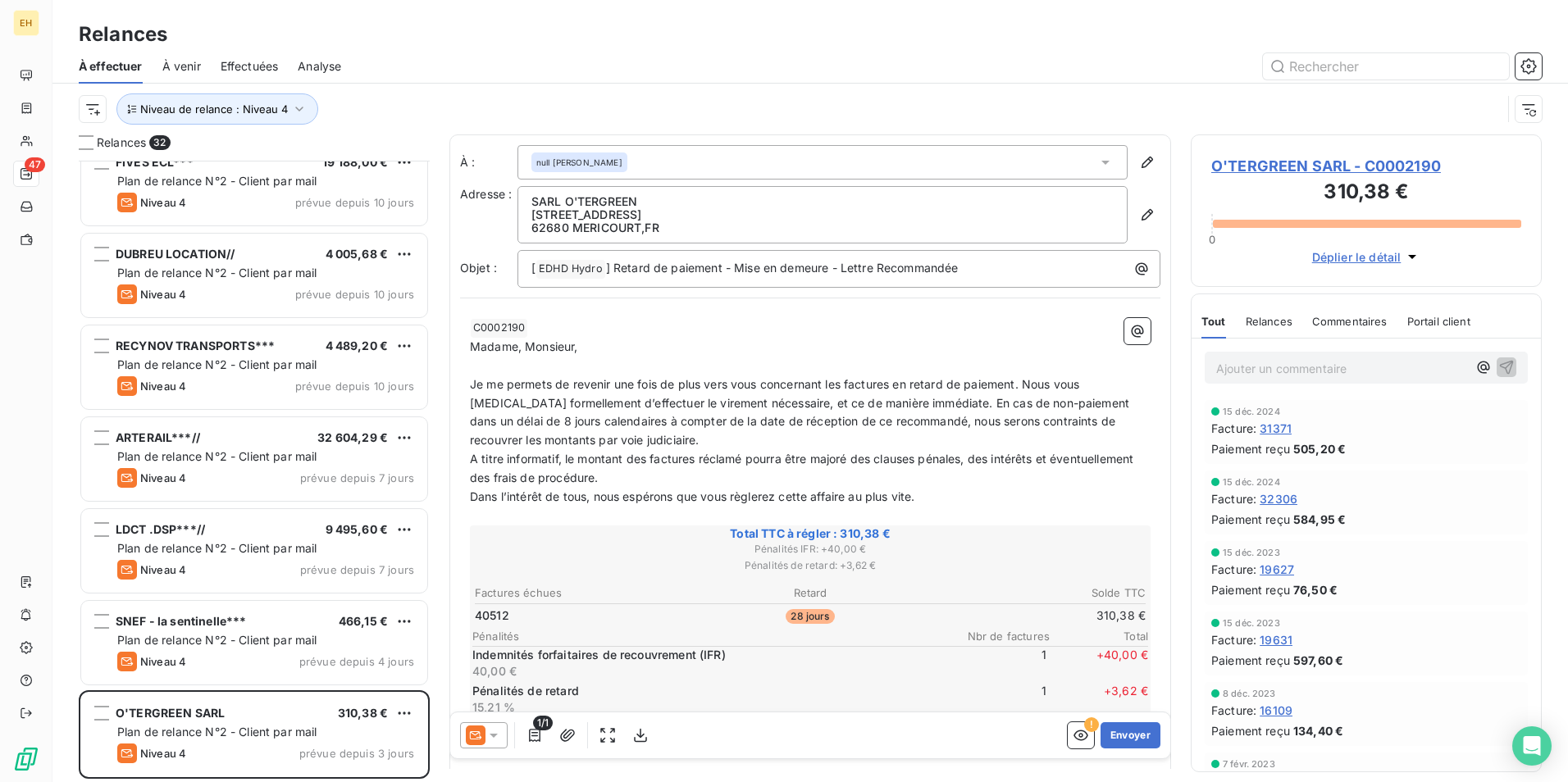
click at [489, 741] on icon at bounding box center [493, 735] width 16 height 16
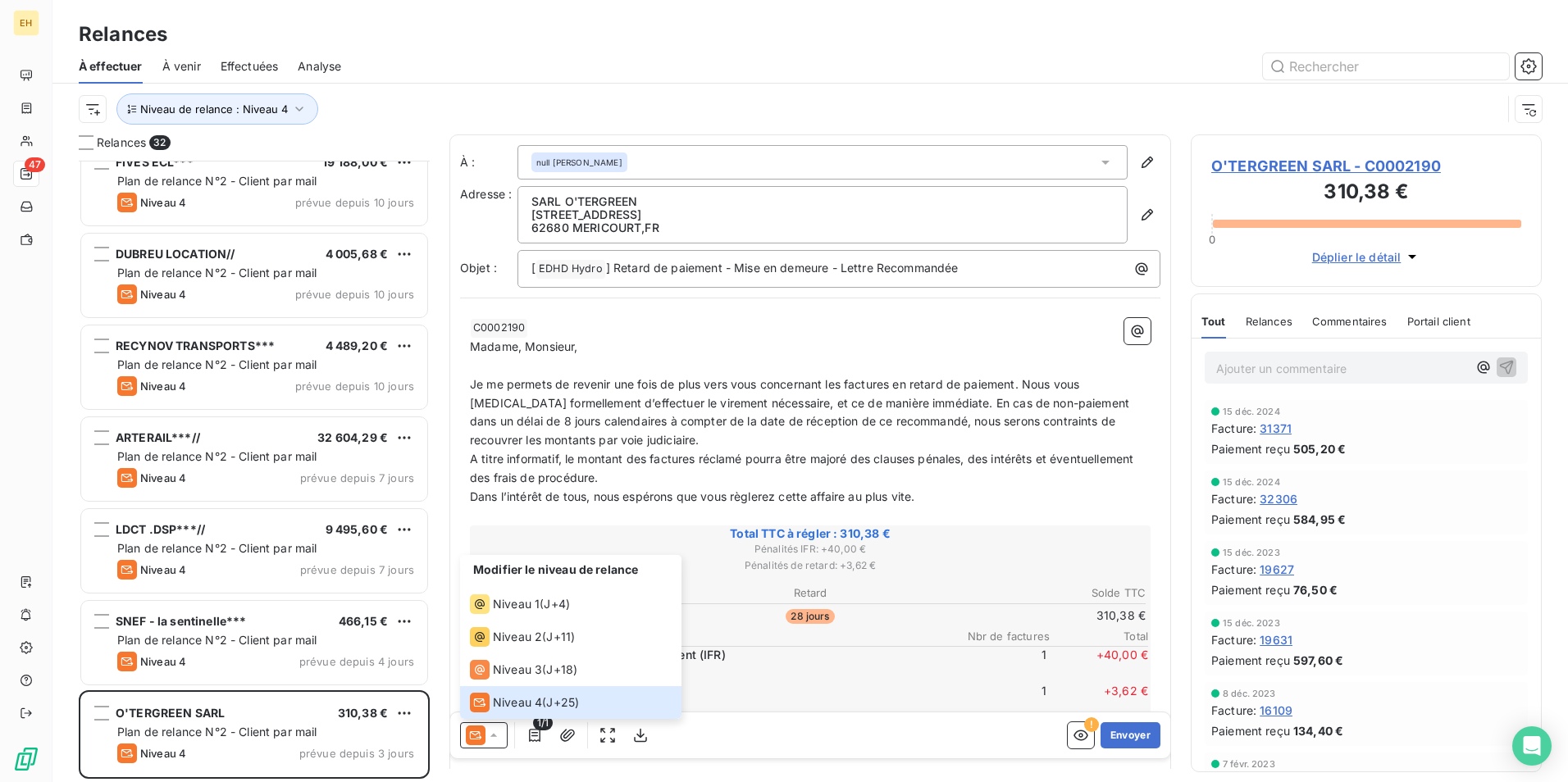
click at [654, 522] on p "﻿" at bounding box center [811, 516] width 681 height 19
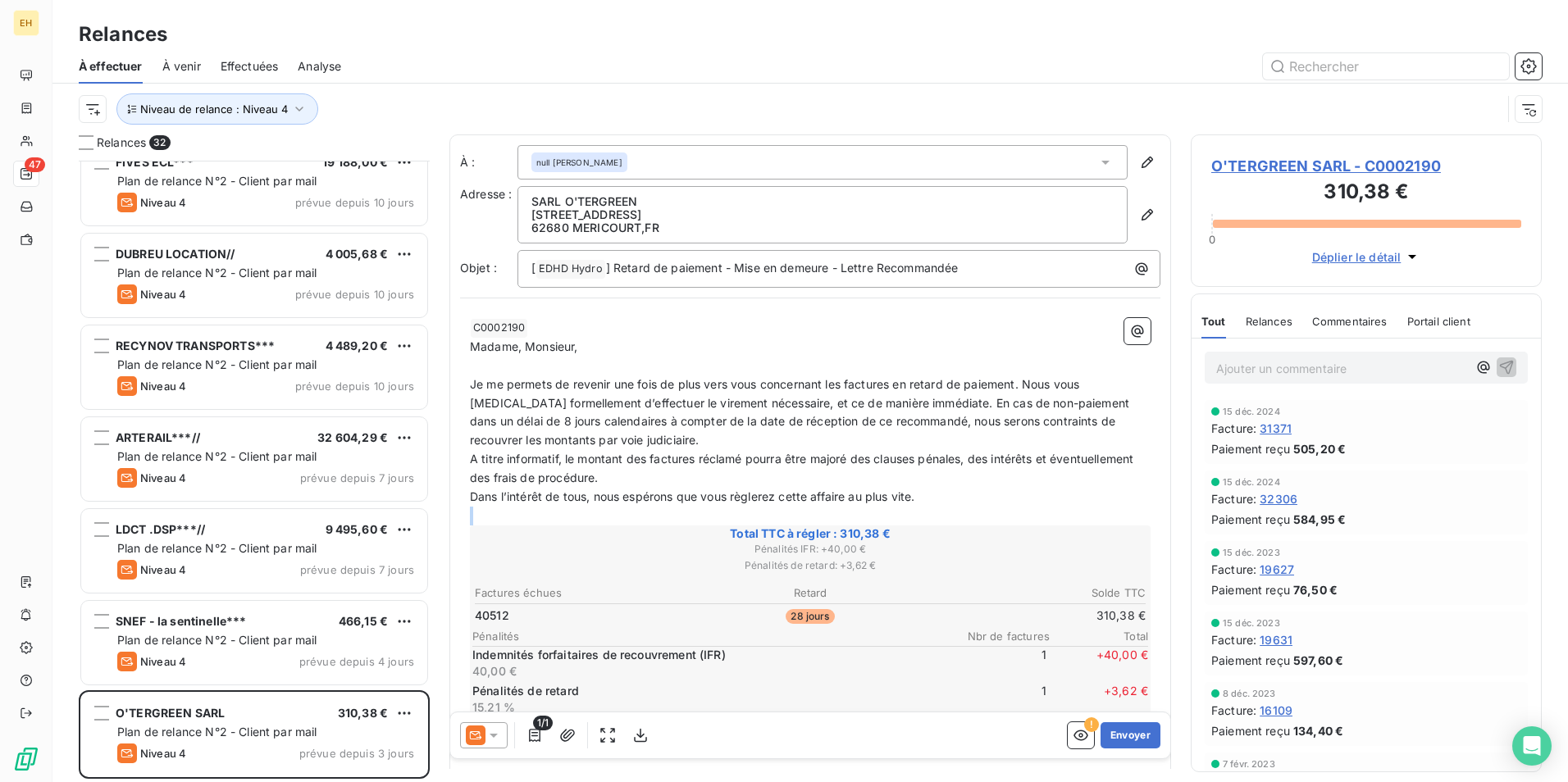
click at [654, 522] on p "﻿" at bounding box center [811, 516] width 681 height 19
click at [681, 478] on span "A titre informatif, le montant des factures réclamé pourra être majoré des clau…" at bounding box center [804, 468] width 667 height 33
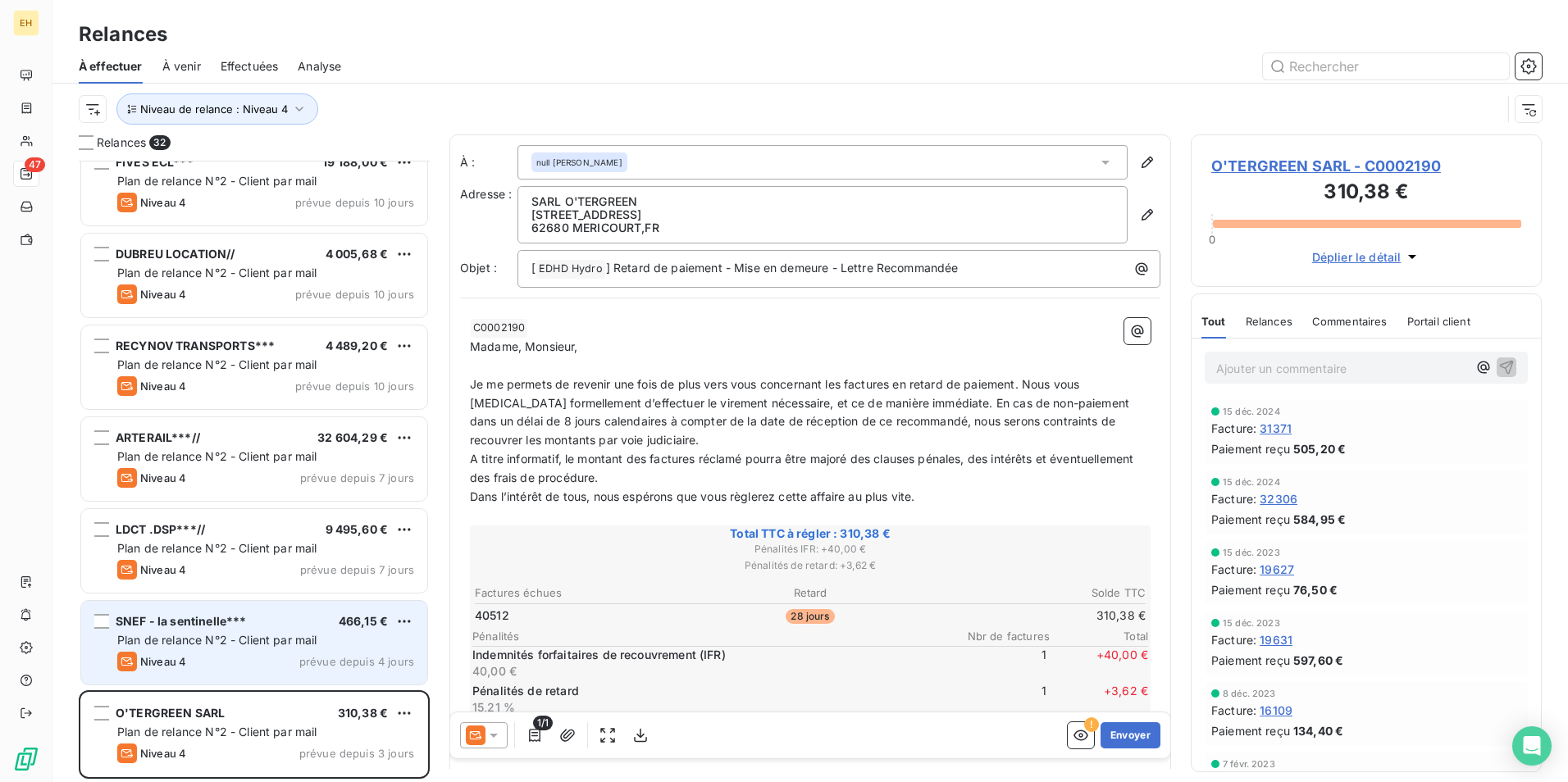
click at [262, 651] on div "SNEF - la sentinelle*** 466,15 € Plan de relance N°2 - Client par mail Niveau 4…" at bounding box center [254, 642] width 346 height 83
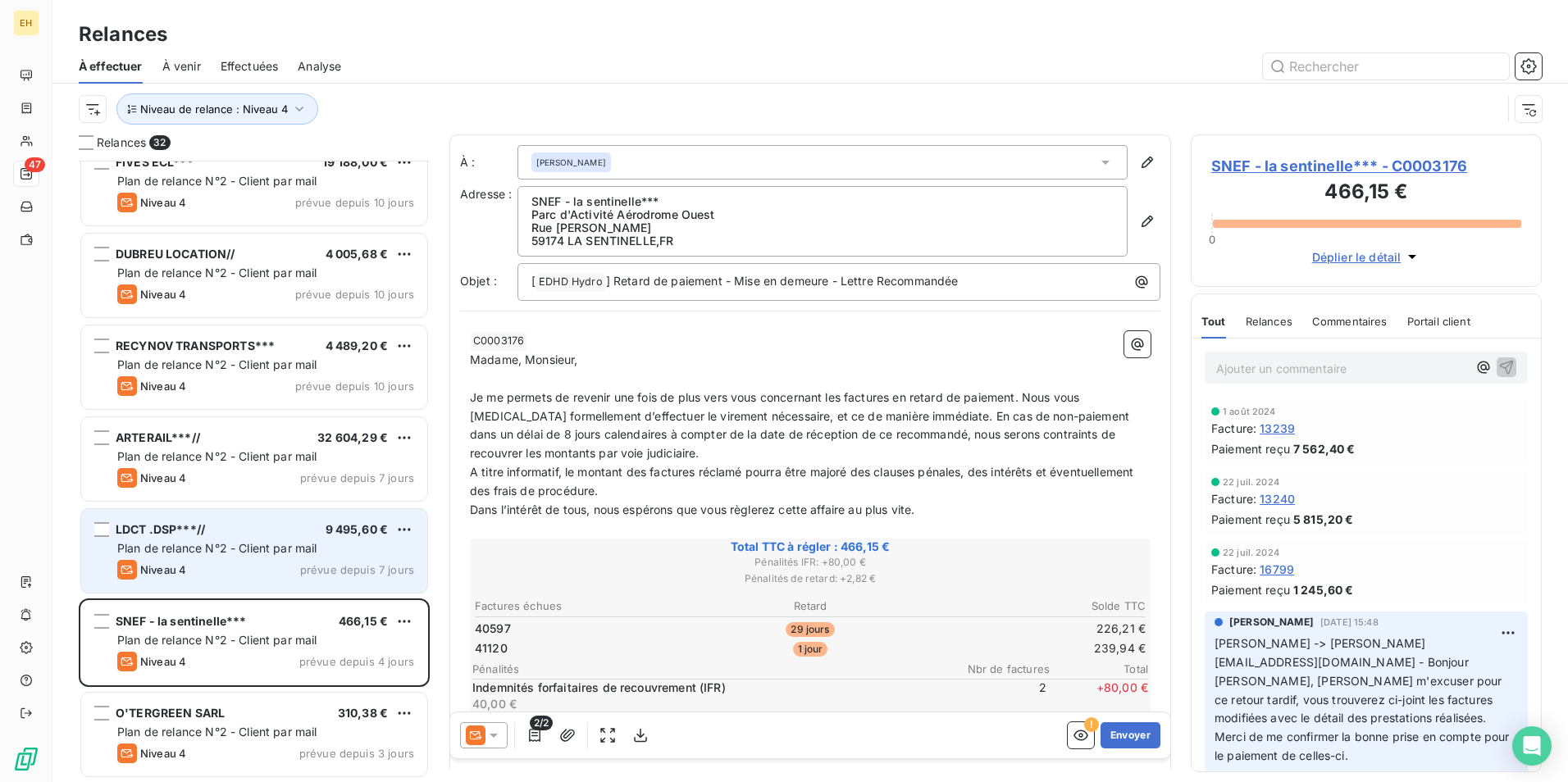
click at [251, 538] on div "LDCT .DSP***// 9 495,60 € Plan de relance N°2 - Client par mail Niveau 4 prévue…" at bounding box center [254, 550] width 346 height 83
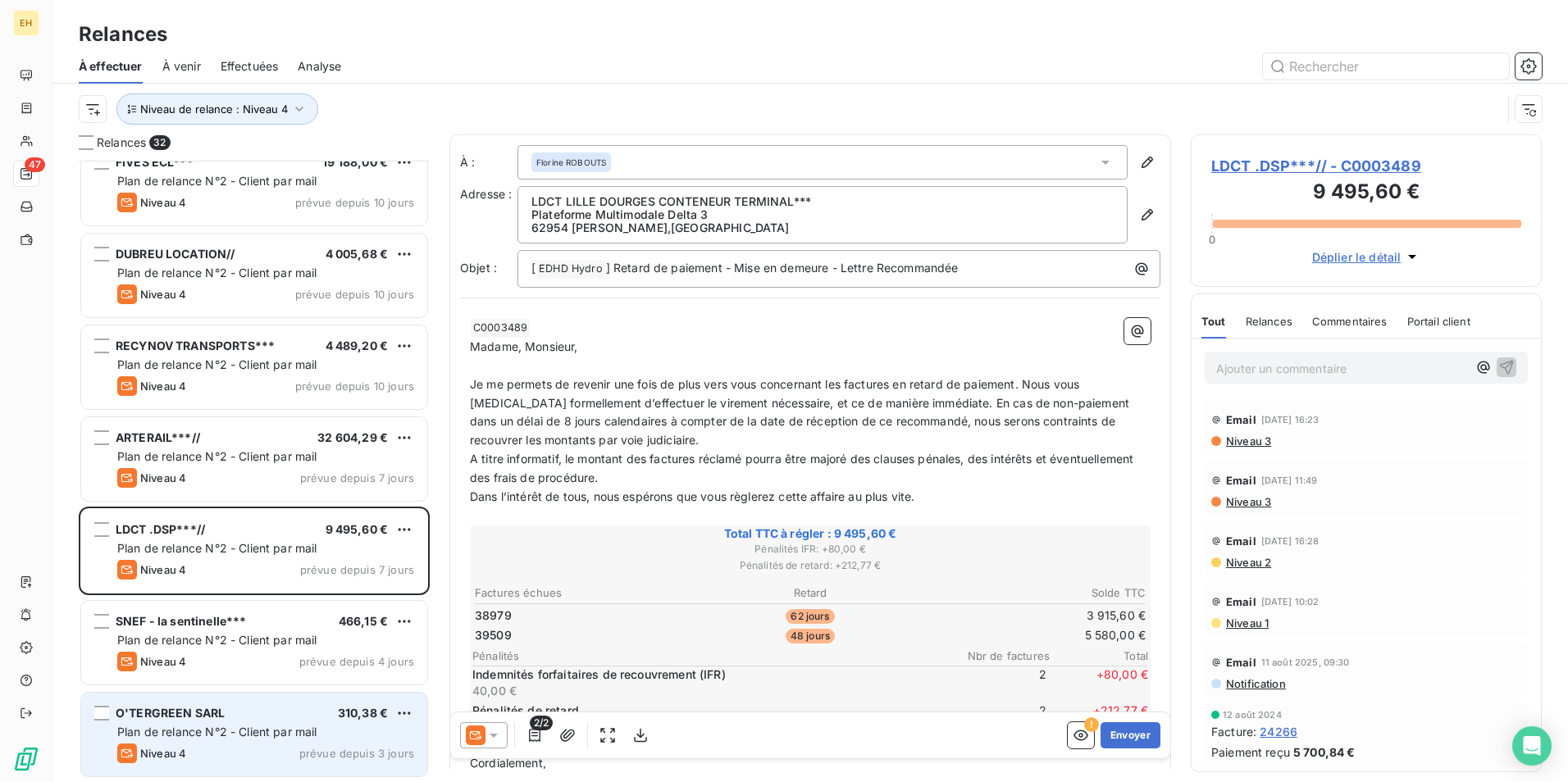
click at [242, 721] on div "O'TERGREEN SARL 310,38 € Plan de relance N°2 - Client par mail Niveau 4 prévue …" at bounding box center [254, 734] width 346 height 83
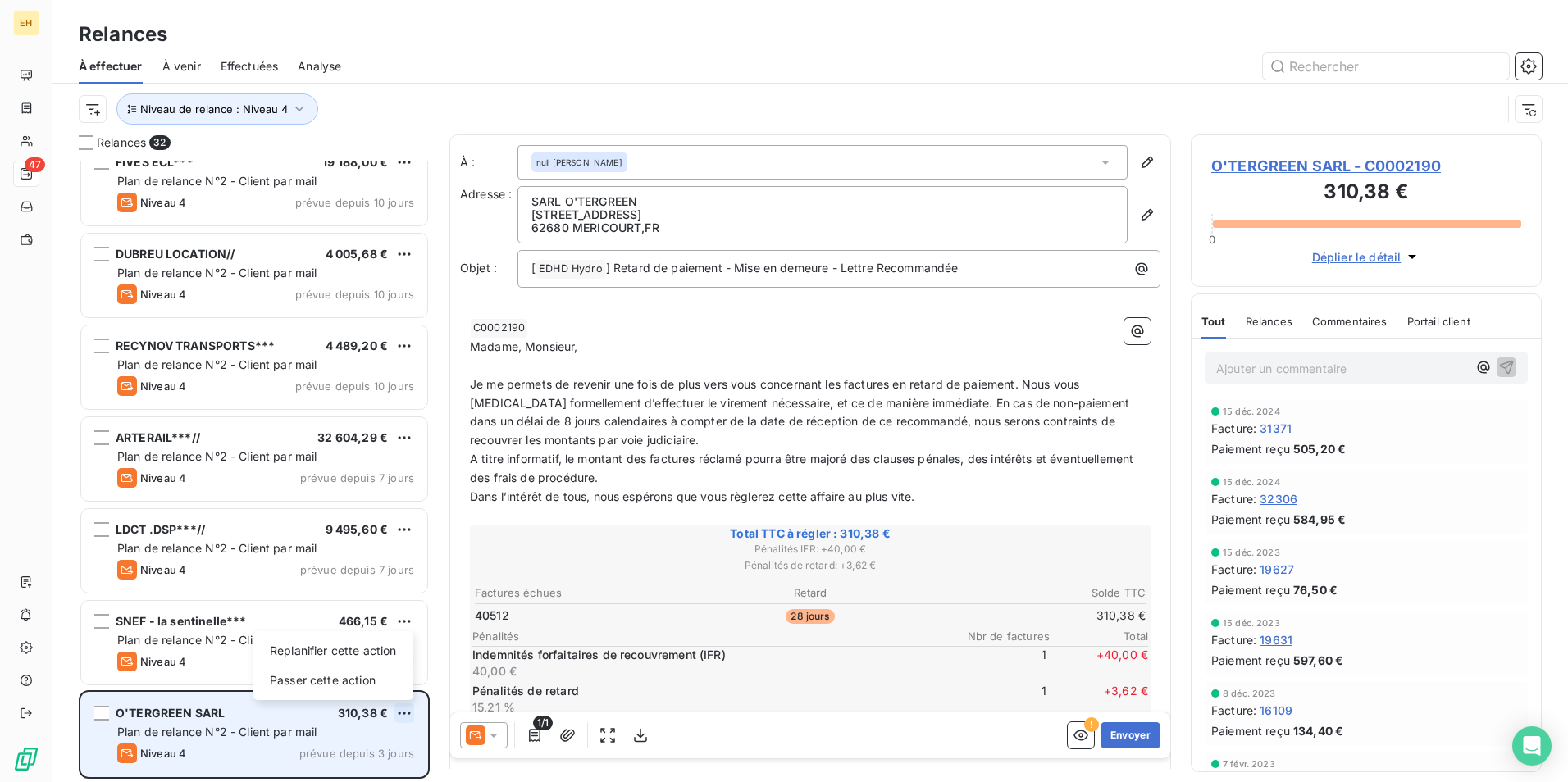
click at [408, 706] on html "EH 47 Relances À effectuer À venir Effectuées Analyse Niveau de relance : Nivea…" at bounding box center [784, 391] width 1568 height 782
click at [365, 690] on div "Passer cette action" at bounding box center [333, 680] width 147 height 27
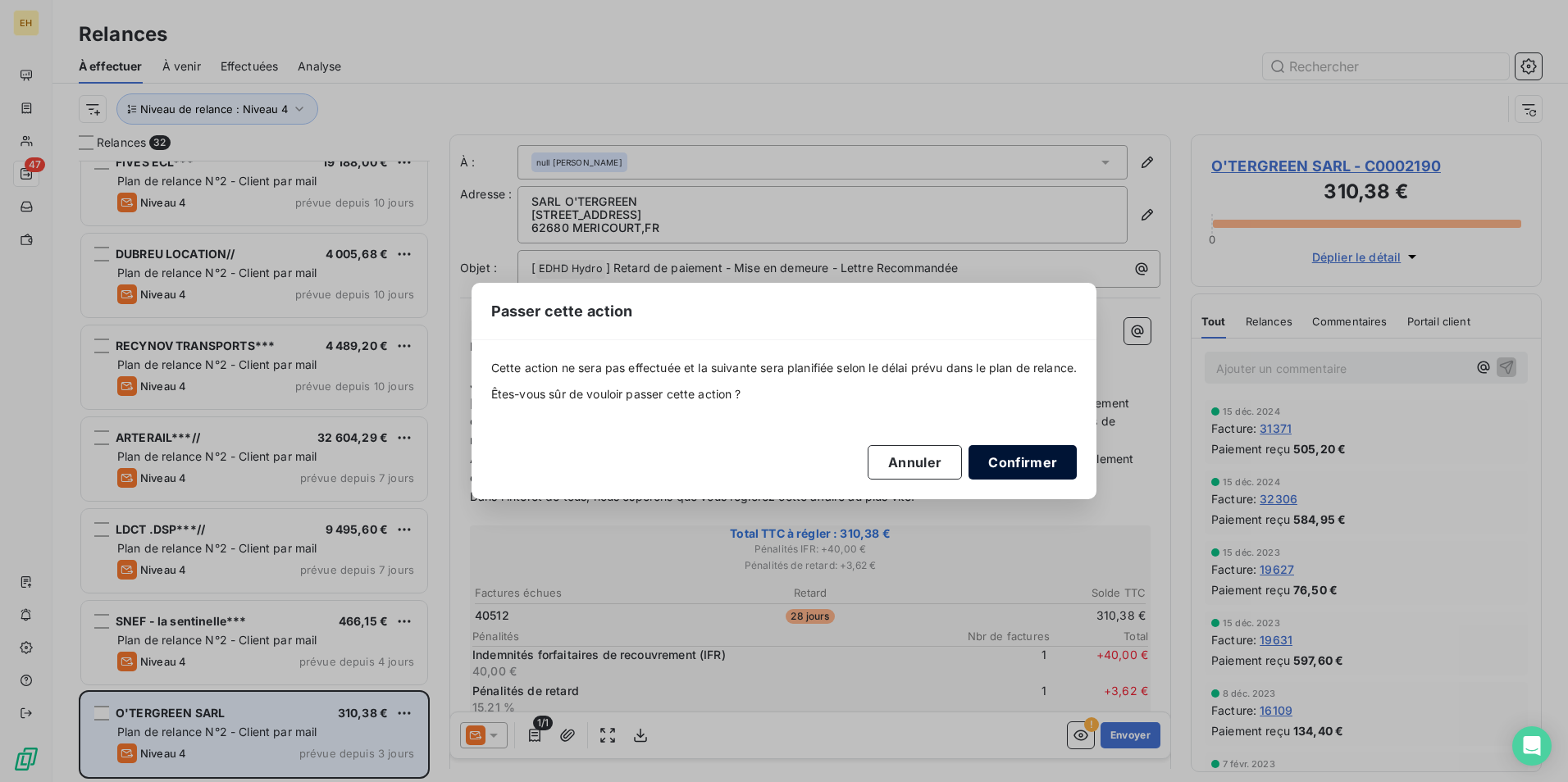
click at [1014, 450] on button "Confirmer" at bounding box center [1023, 462] width 108 height 34
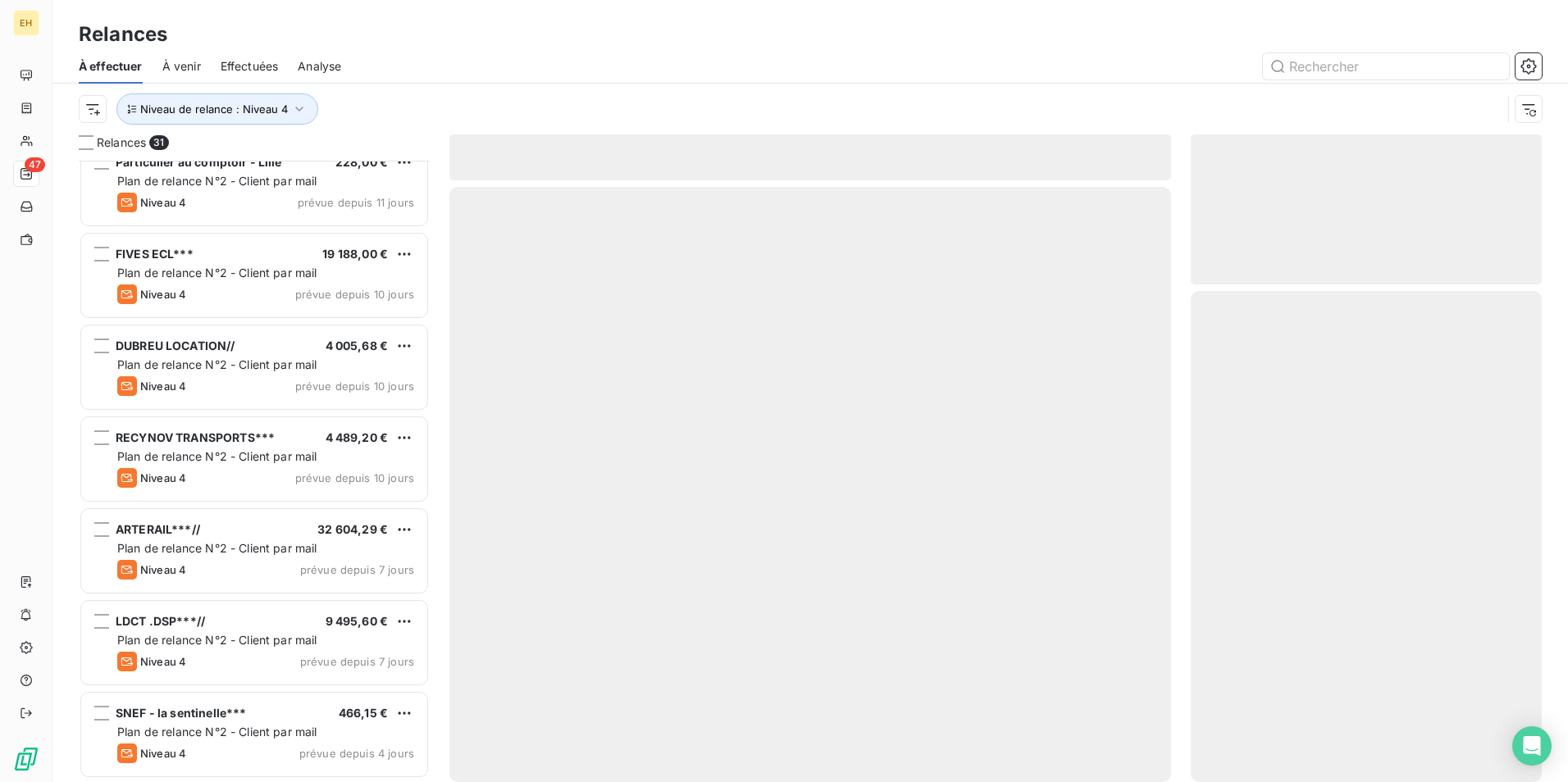
scroll to position [2225, 0]
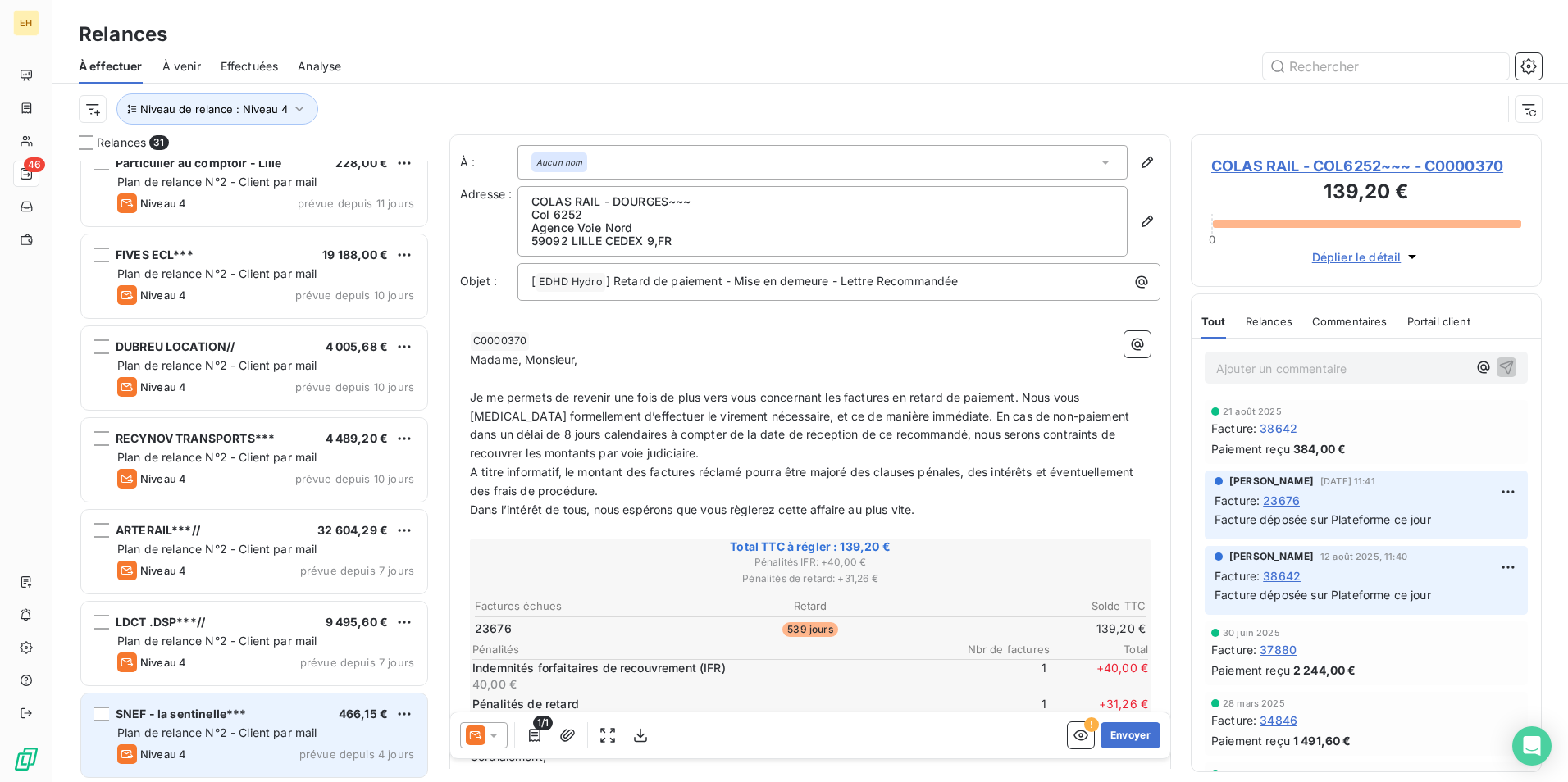
click at [181, 724] on div "Plan de relance N°2 - Client par mail" at bounding box center [265, 732] width 297 height 16
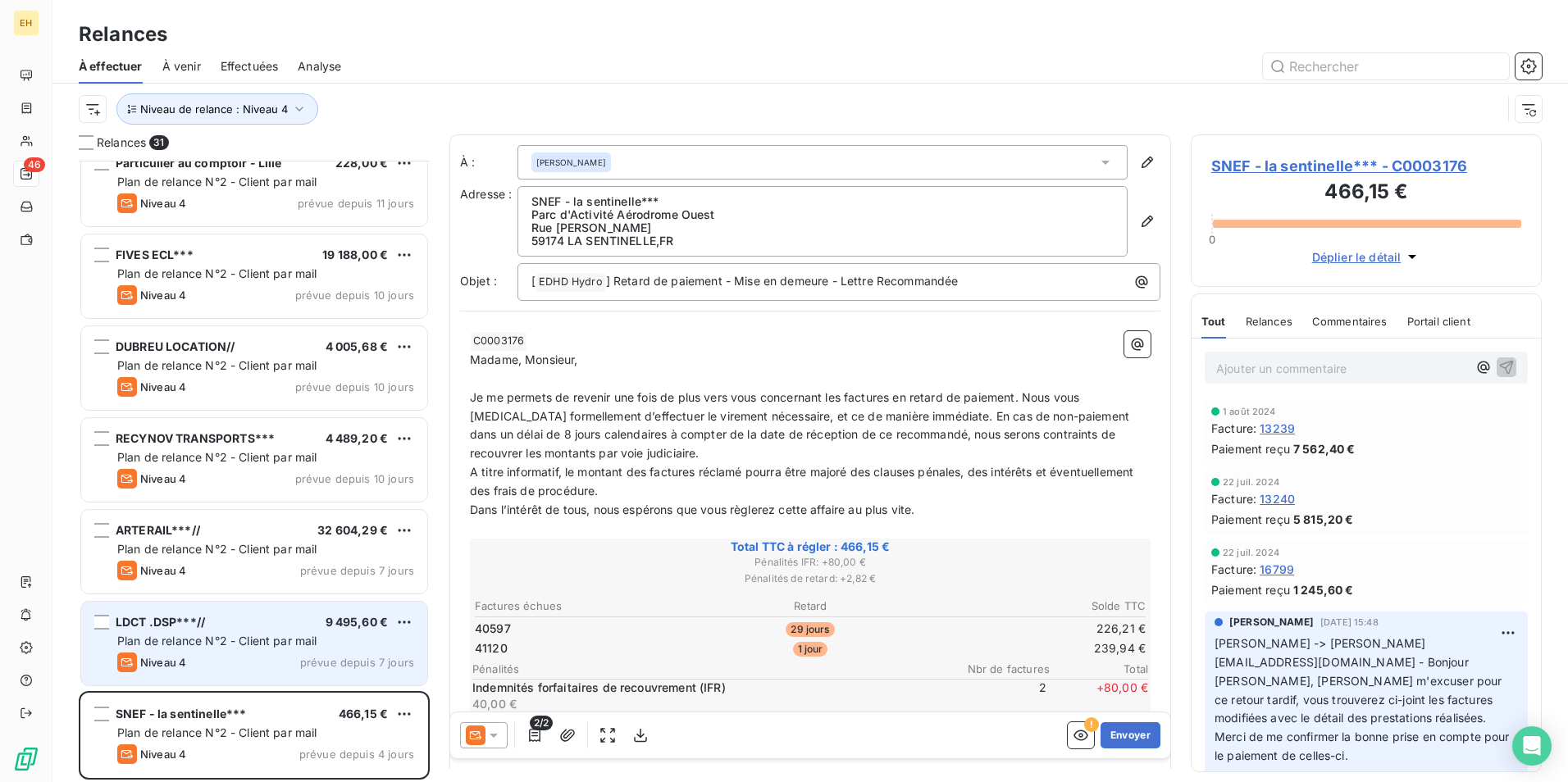
click at [208, 660] on div "Niveau 4 prévue depuis 7 jours" at bounding box center [265, 662] width 297 height 20
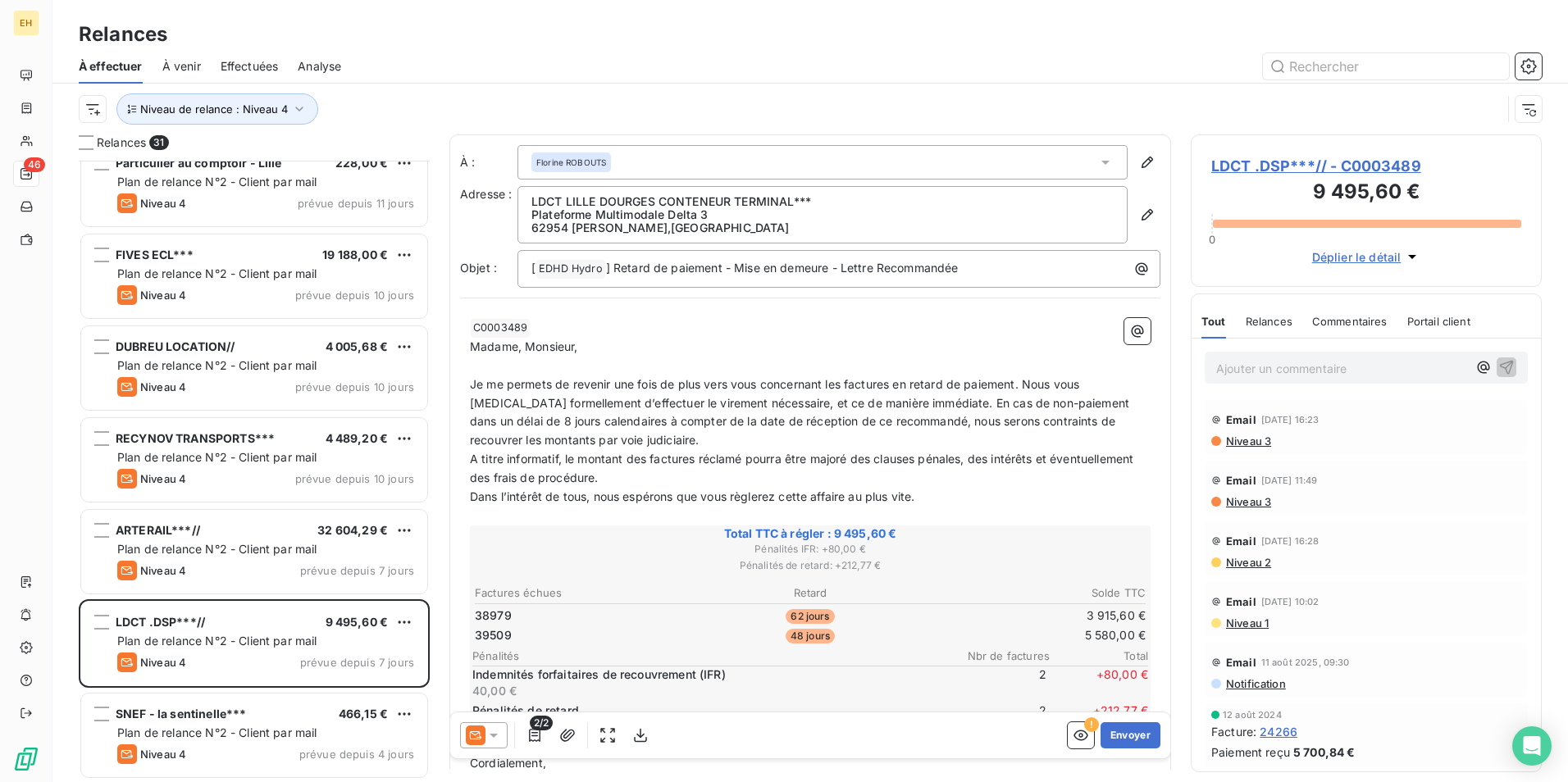
click at [1356, 165] on span "LDCT .DSP***// - C0003489" at bounding box center [1366, 166] width 310 height 22
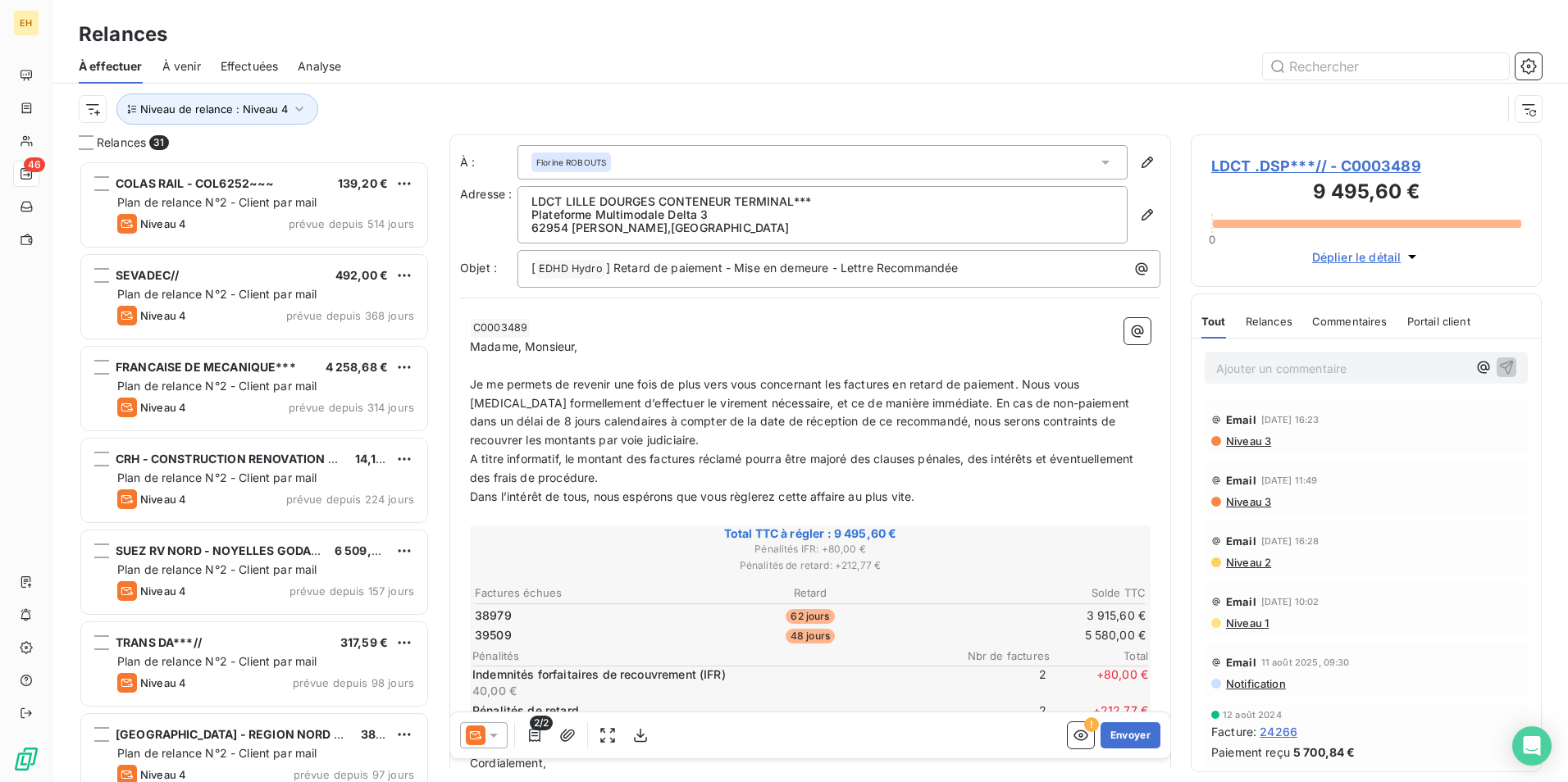
click at [1275, 161] on span "LDCT .DSP***// - C0003489" at bounding box center [1366, 166] width 310 height 22
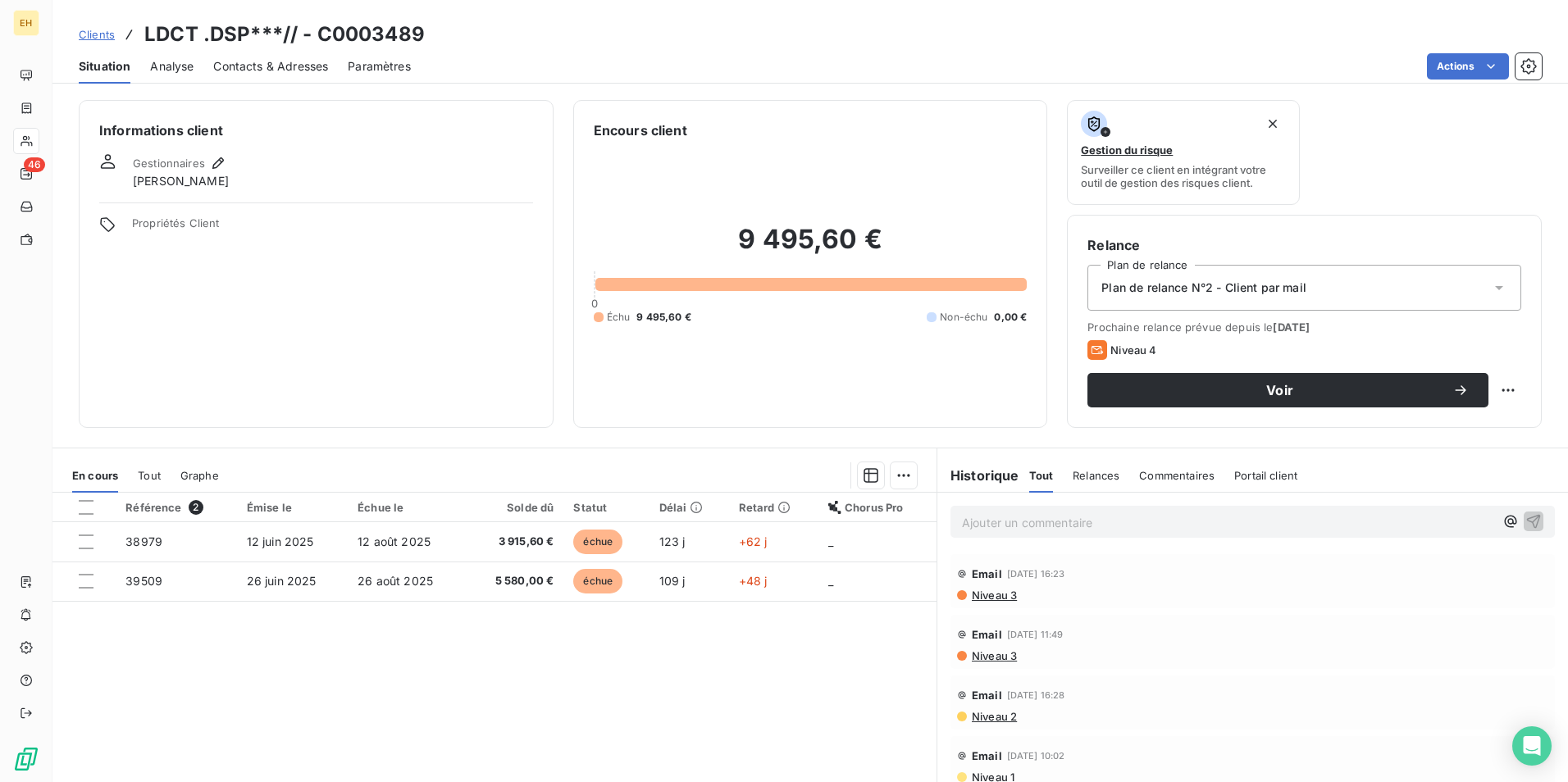
click at [292, 69] on span "Contacts & Adresses" at bounding box center [271, 66] width 115 height 16
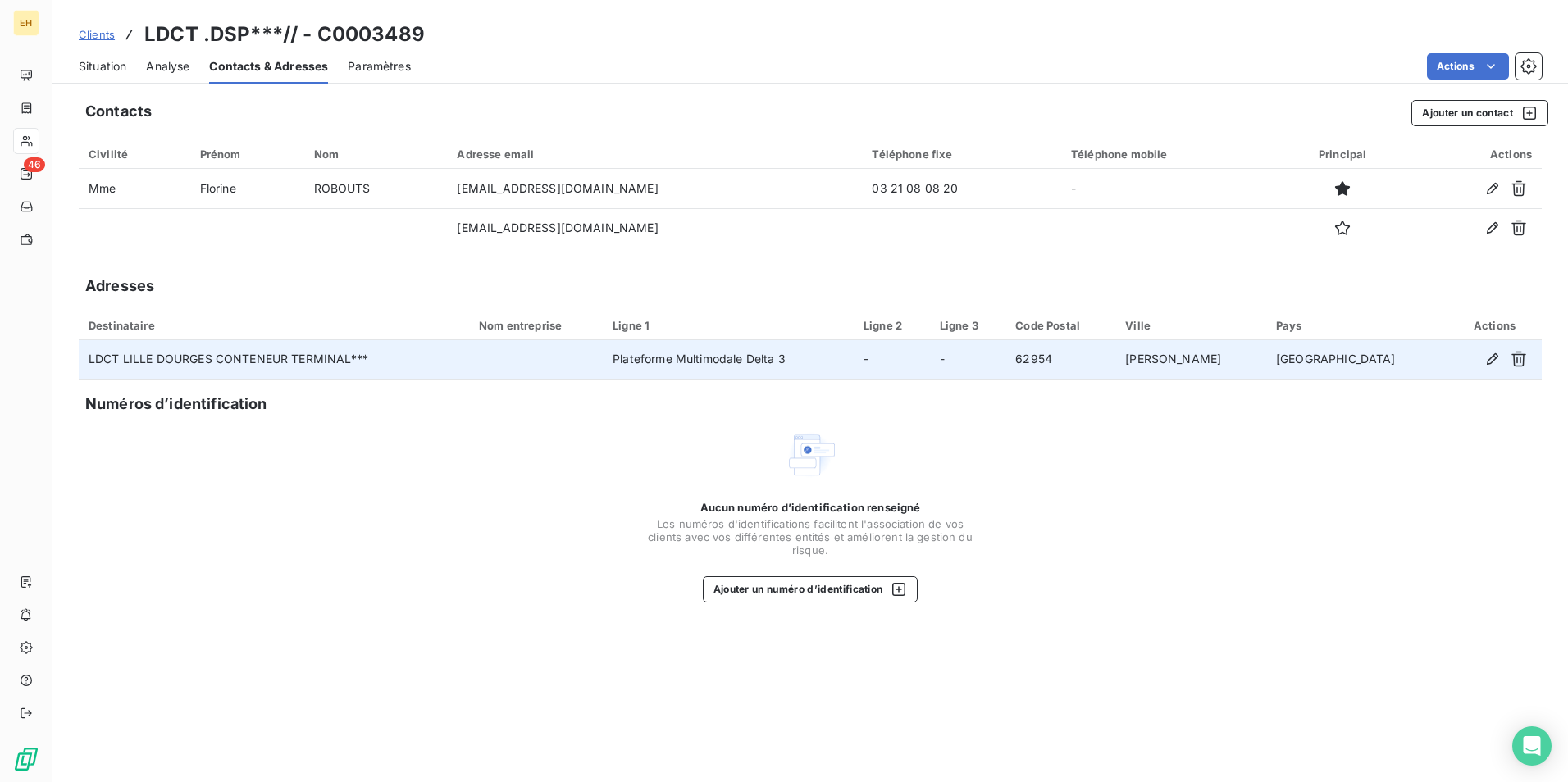
click at [347, 364] on td "LDCT LILLE DOURGES CONTENEUR TERMINAL***" at bounding box center [274, 360] width 390 height 40
click at [1493, 356] on icon "button" at bounding box center [1491, 358] width 11 height 11
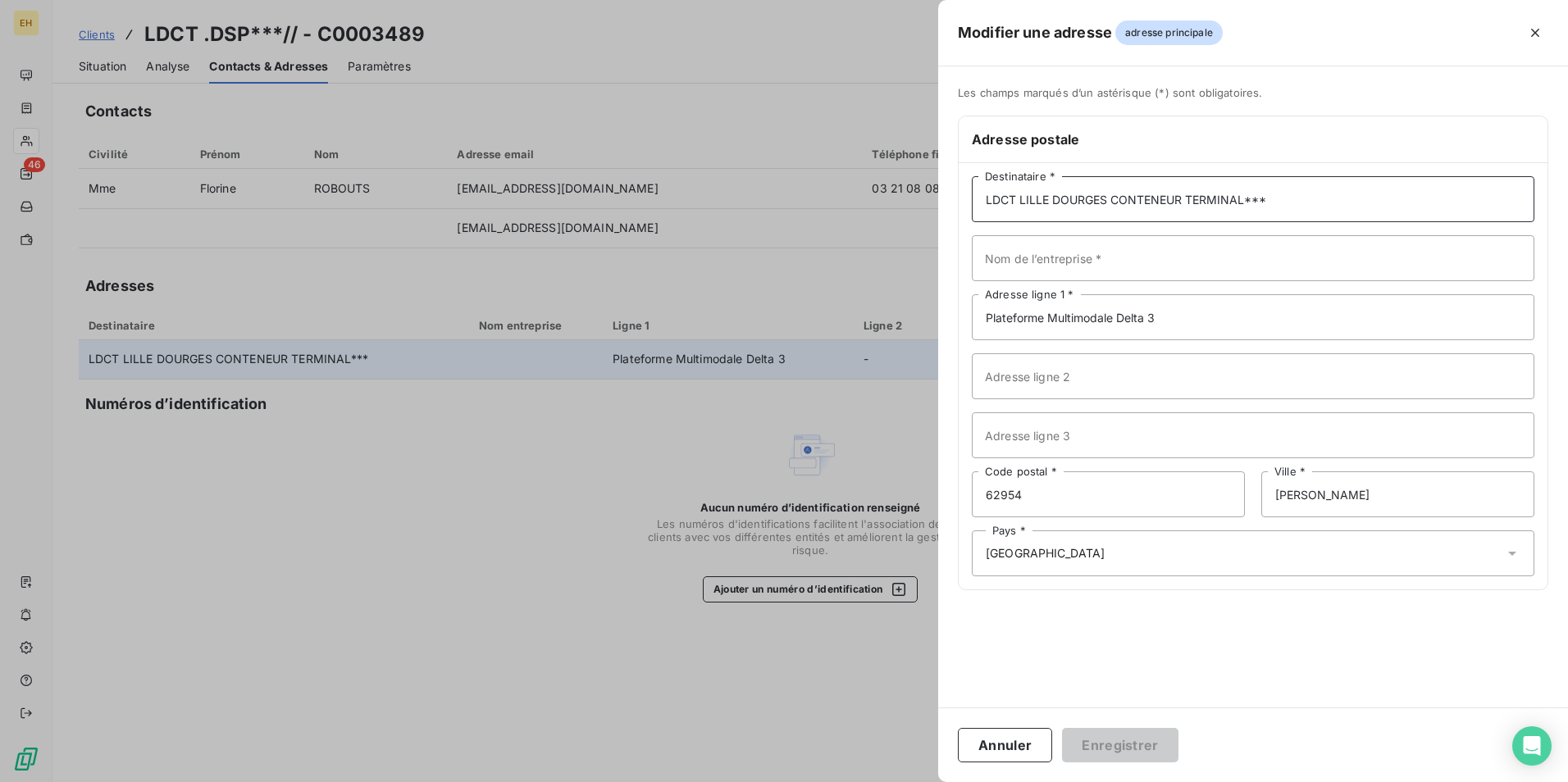
drag, startPoint x: 1020, startPoint y: 198, endPoint x: 1240, endPoint y: 205, distance: 220.1
click at [1240, 205] on input "LDCT LILLE DOURGES CONTENEUR TERMINAL***" at bounding box center [1253, 199] width 562 height 46
click at [1069, 204] on input "LDCT DSP***" at bounding box center [1253, 199] width 562 height 46
type input "LDCT DSP"
click at [1074, 266] on input "Nom de l’entreprise *" at bounding box center [1253, 258] width 562 height 46
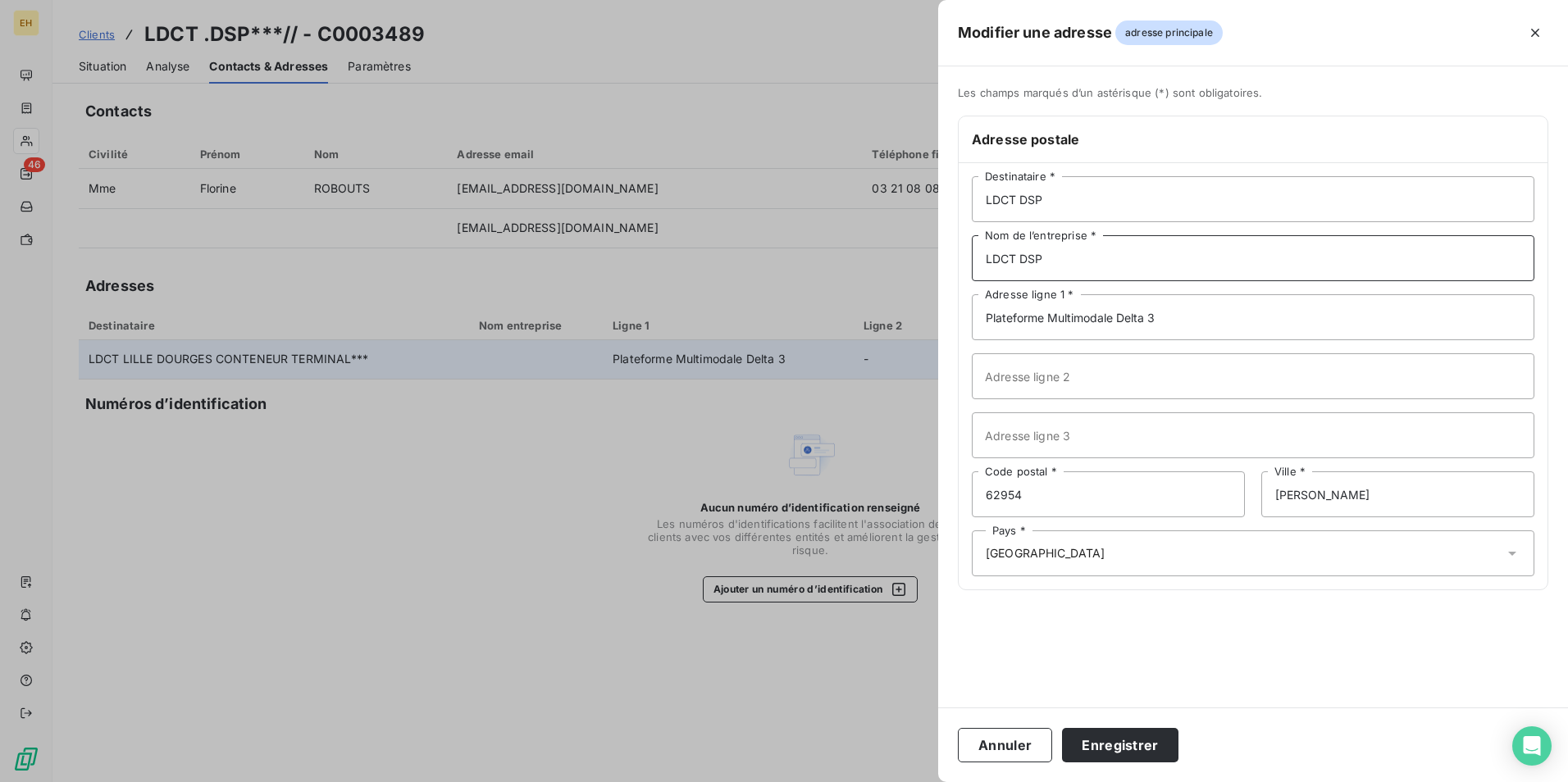
click at [1074, 266] on input "LDCT DSP" at bounding box center [1253, 258] width 562 height 46
type input "LDCT DSP LILLE DOURGES CONTENEUR TERMINAL"
drag, startPoint x: 1069, startPoint y: 502, endPoint x: 871, endPoint y: 485, distance: 198.7
click at [871, 781] on div "Modifier une adresse adresse principale Les champs marqués d’un [DEMOGRAPHIC_DA…" at bounding box center [784, 782] width 1568 height 0
click at [1083, 510] on input "62100" at bounding box center [1108, 494] width 273 height 46
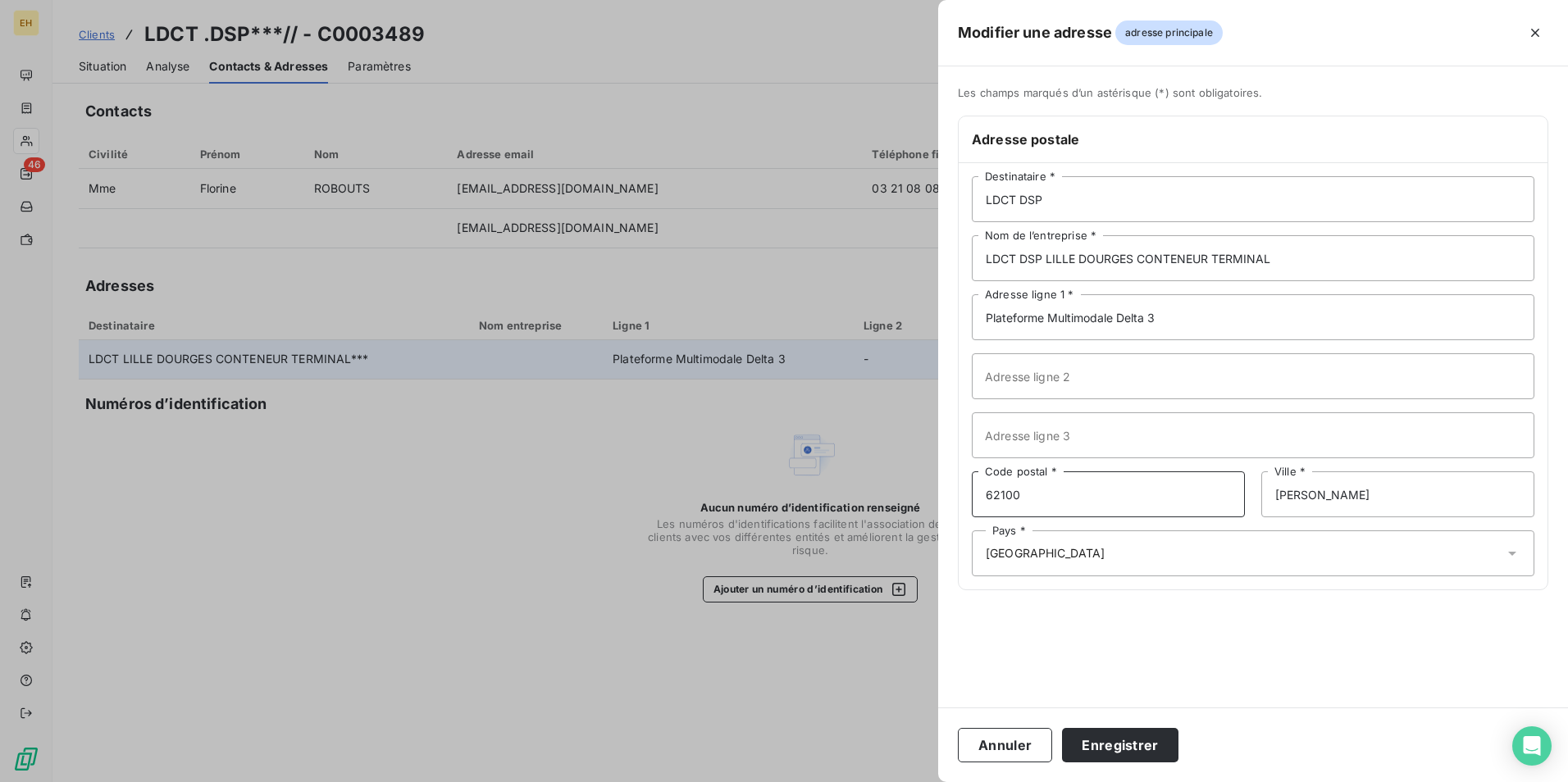
type input "62100"
click at [1301, 498] on input "[PERSON_NAME]" at bounding box center [1398, 494] width 273 height 46
click at [1135, 742] on button "Enregistrer" at bounding box center [1119, 745] width 116 height 34
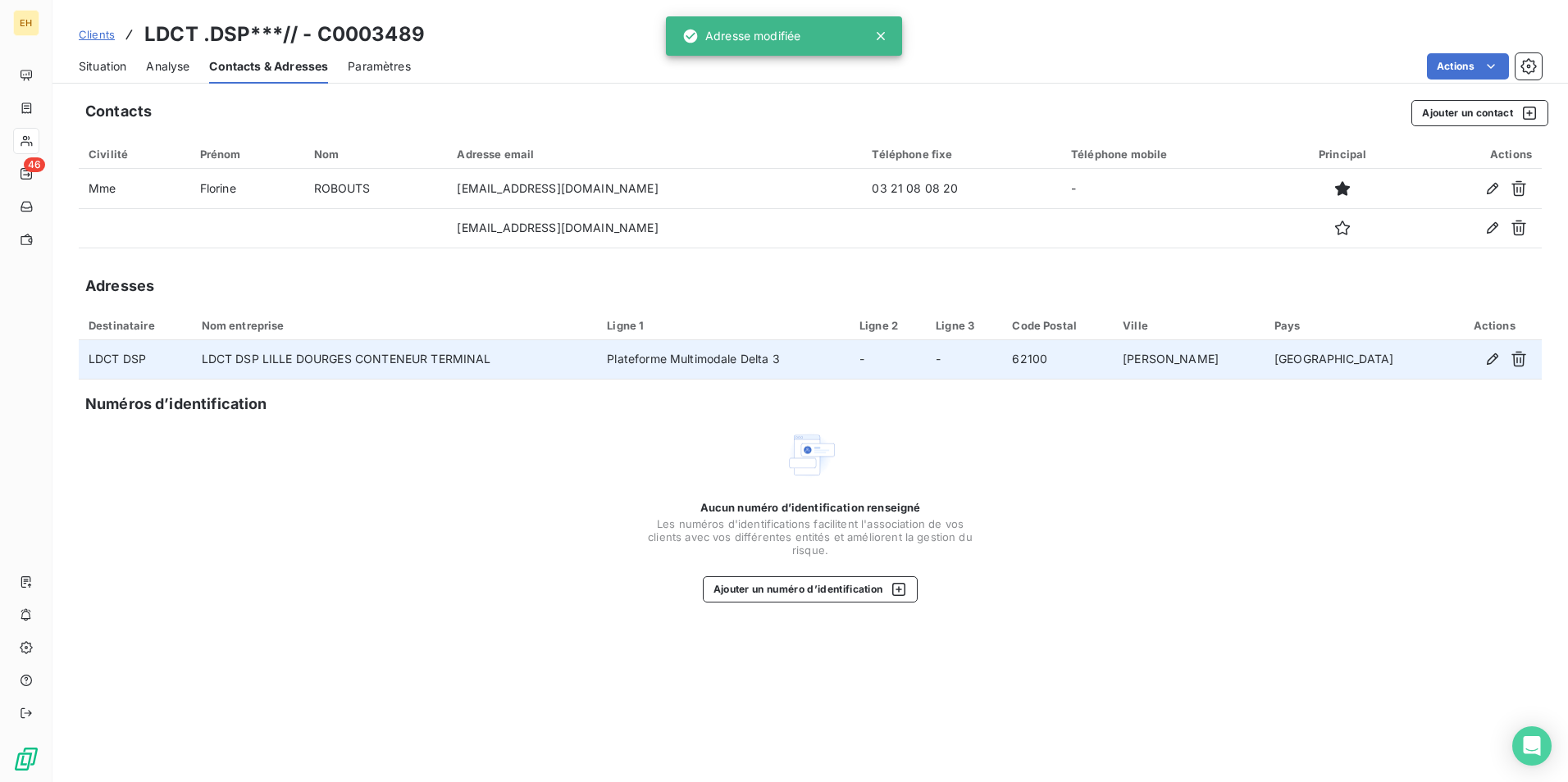
click at [80, 32] on span "Clients" at bounding box center [97, 34] width 36 height 13
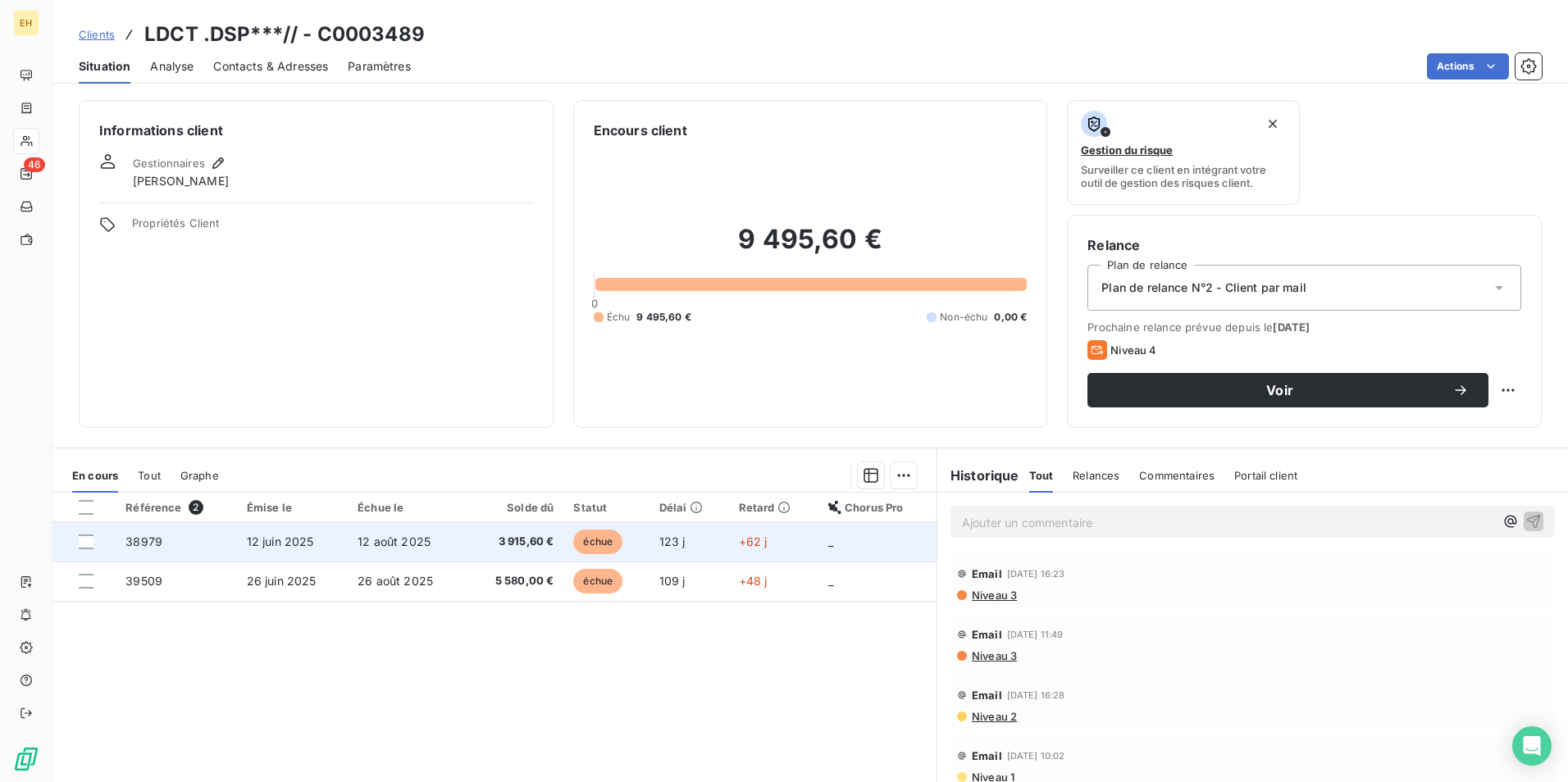
click at [466, 535] on td "3 915,60 €" at bounding box center [515, 542] width 98 height 40
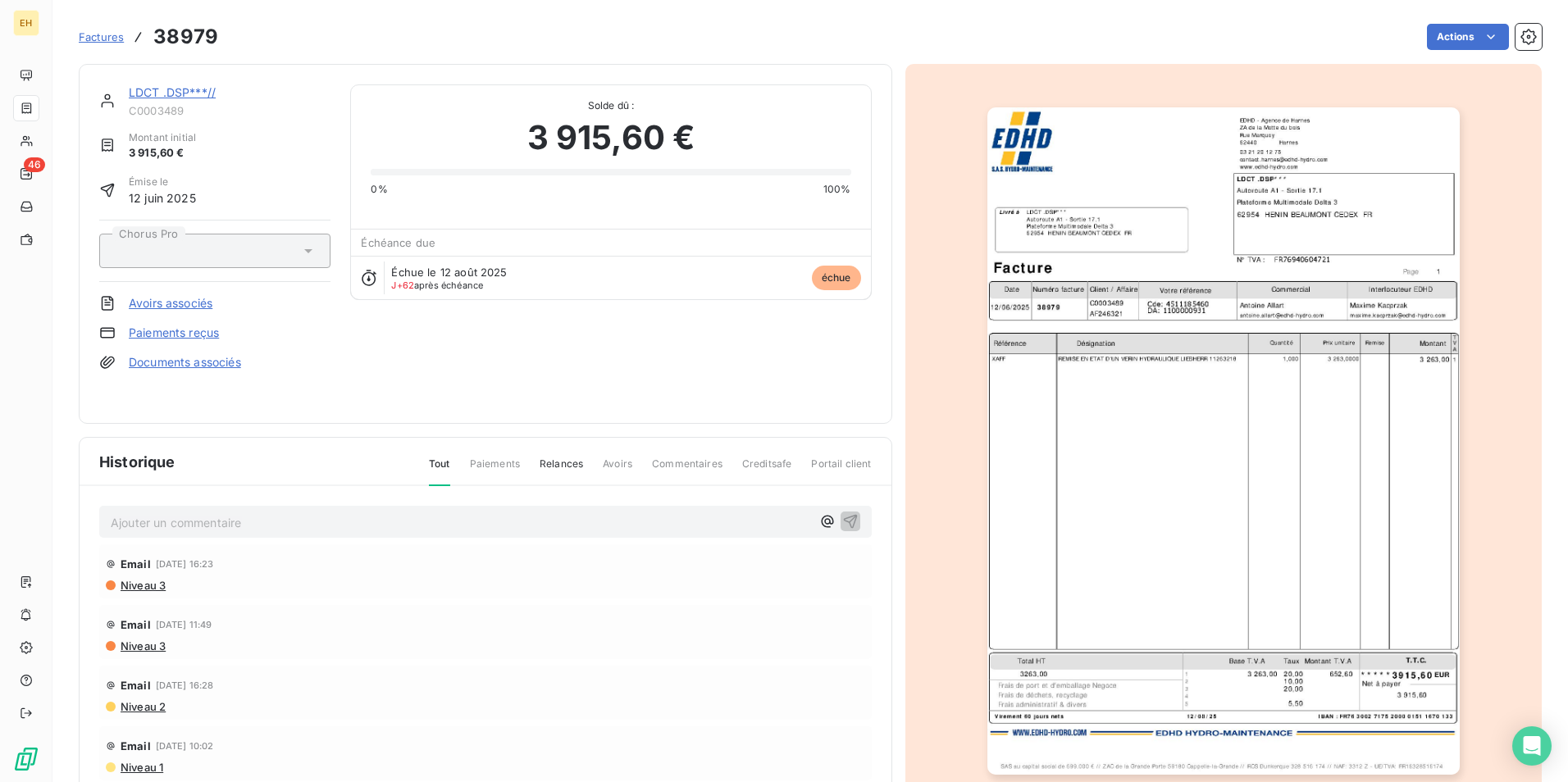
click at [192, 91] on link "LDCT .DSP***//" at bounding box center [172, 92] width 87 height 14
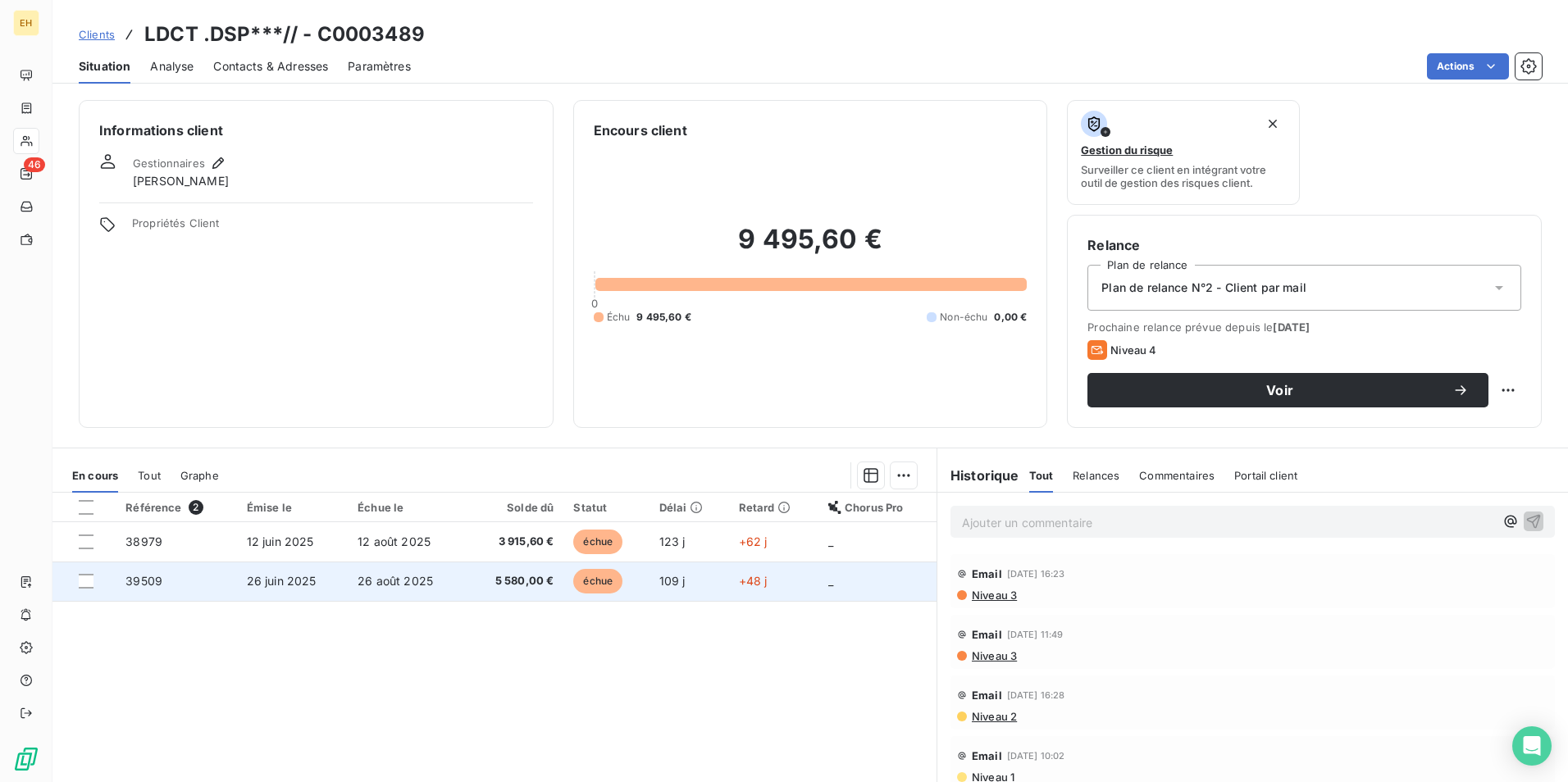
click at [374, 586] on span "26 août 2025" at bounding box center [395, 581] width 76 height 14
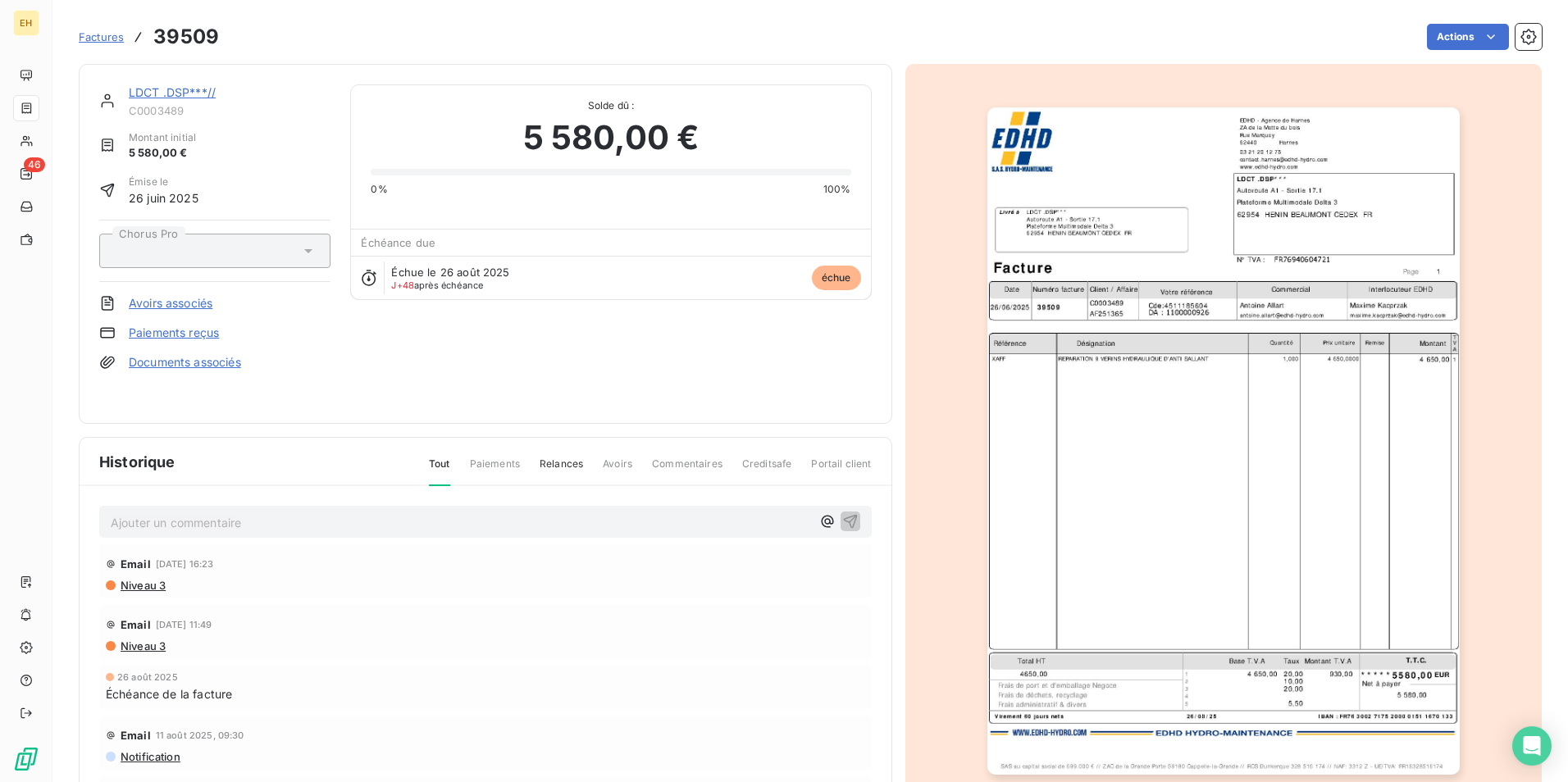
click at [180, 92] on link "LDCT .DSP***//" at bounding box center [172, 92] width 87 height 14
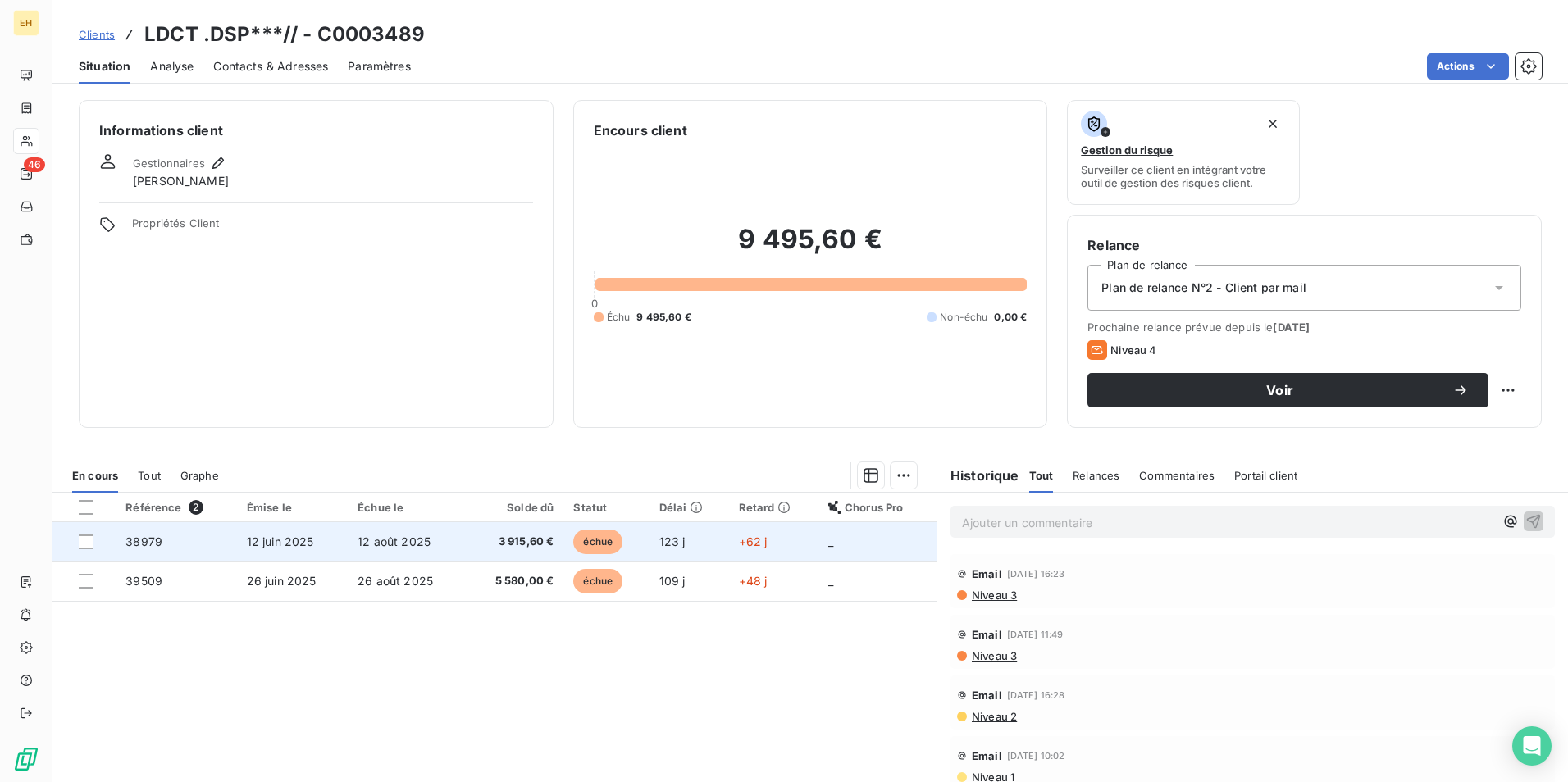
click at [303, 535] on span "12 juin 2025" at bounding box center [280, 541] width 67 height 14
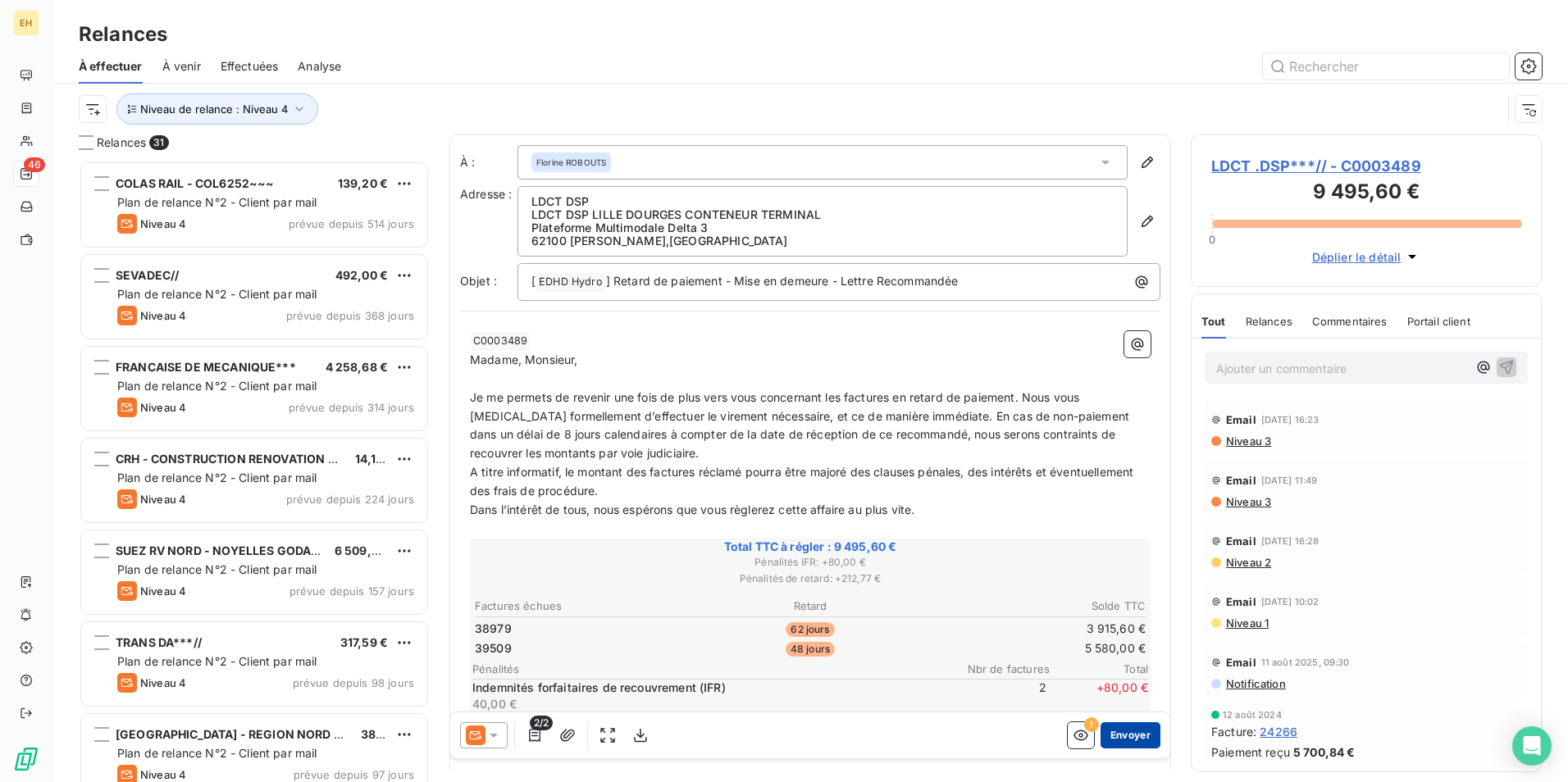
click at [1125, 735] on button "Envoyer" at bounding box center [1130, 735] width 60 height 27
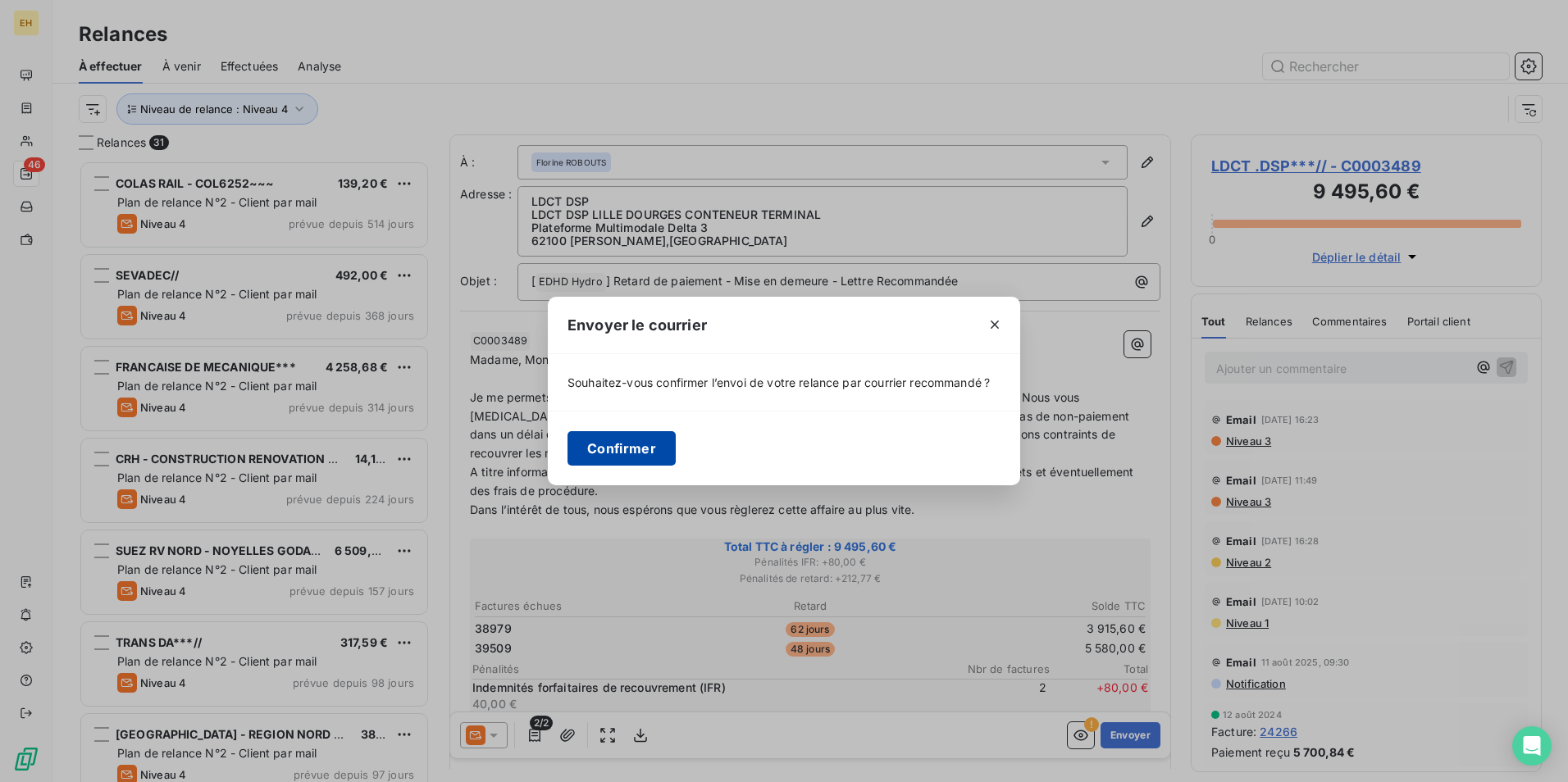
click at [608, 452] on button "Confirmer" at bounding box center [622, 449] width 108 height 34
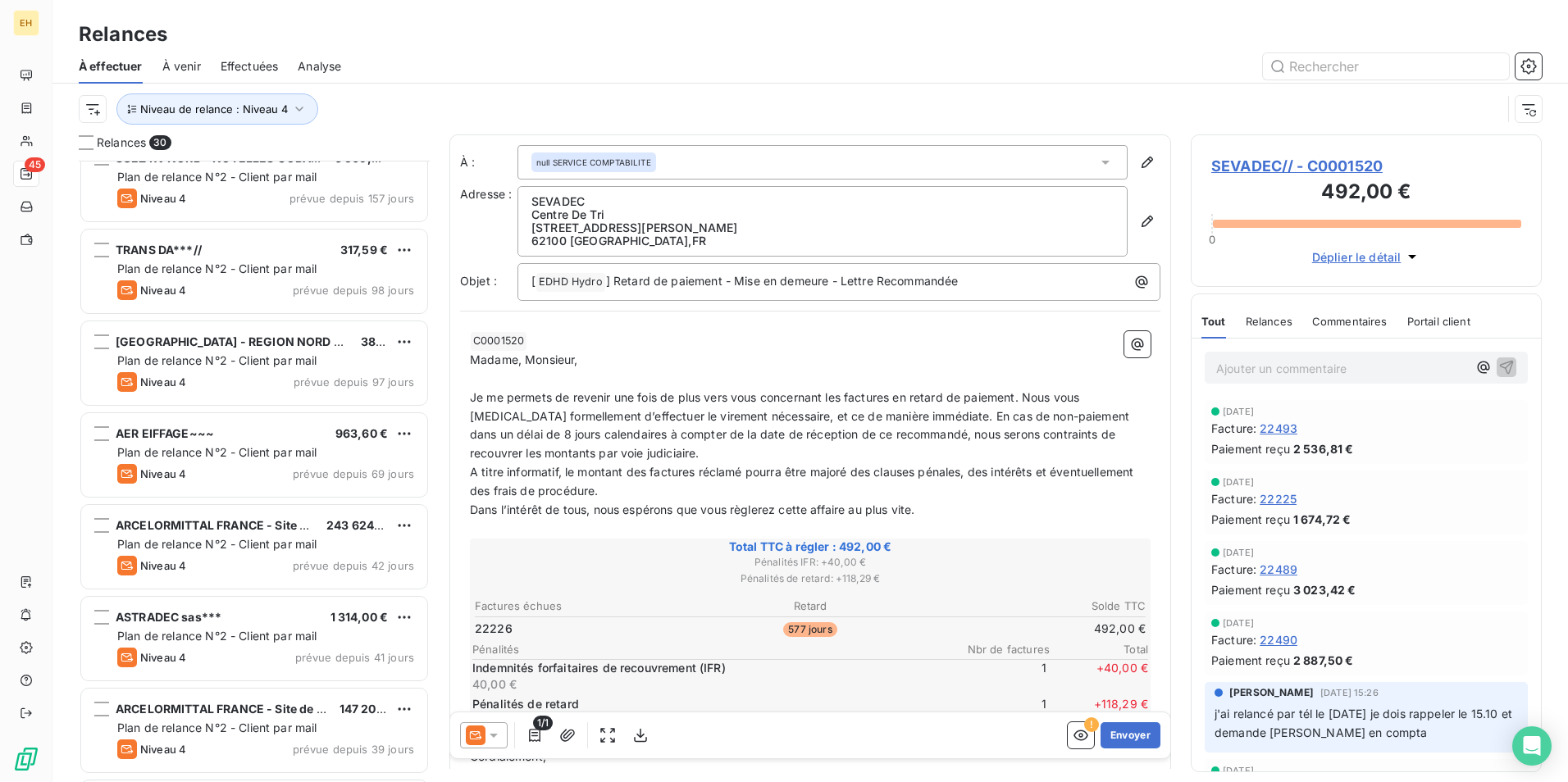
scroll to position [411, 0]
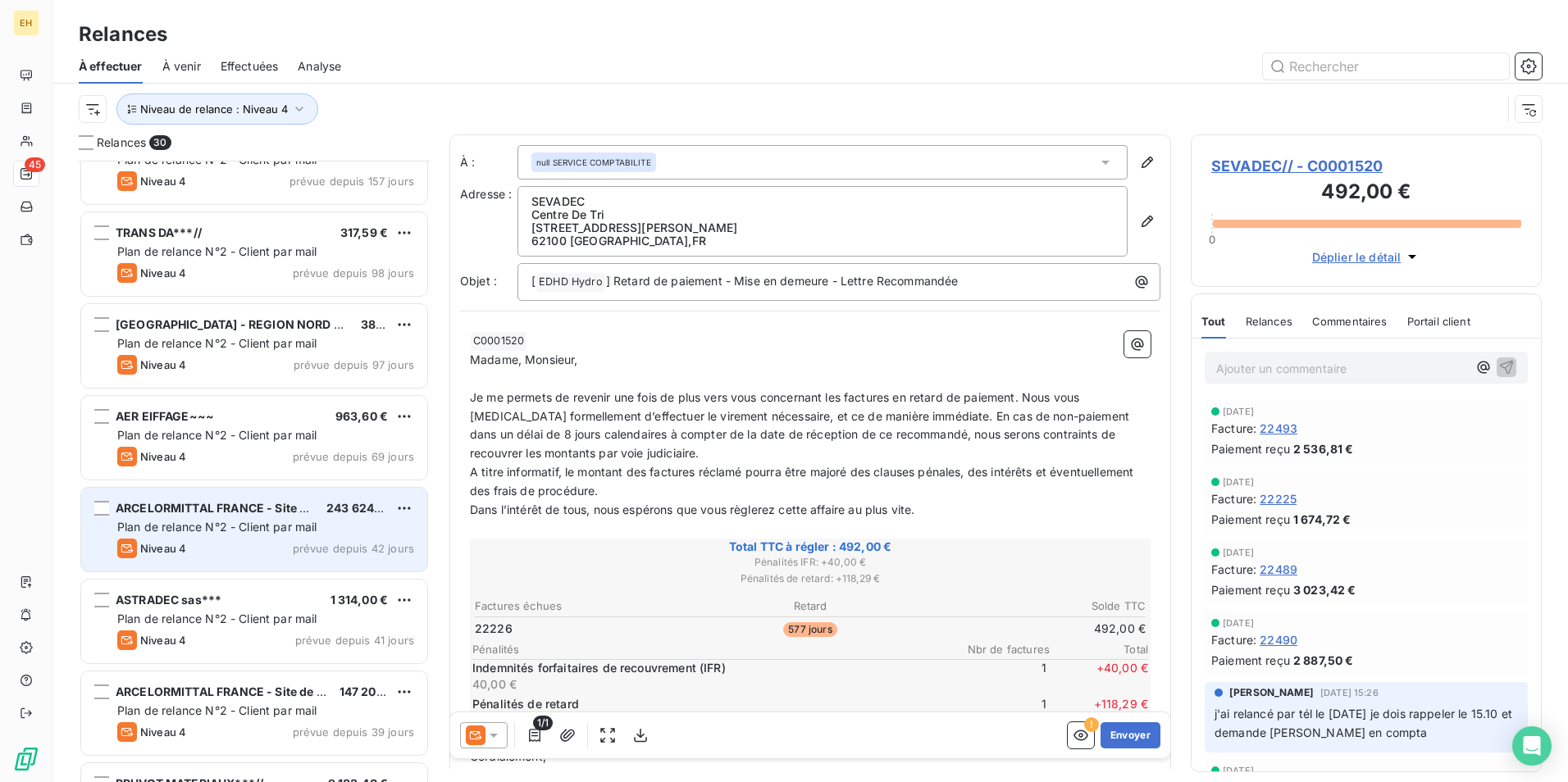
click at [287, 517] on div "ARCELORMITTAL FRANCE - Site de Mardyck 243 624,59 € Plan de relance N°2 - Clien…" at bounding box center [254, 529] width 346 height 83
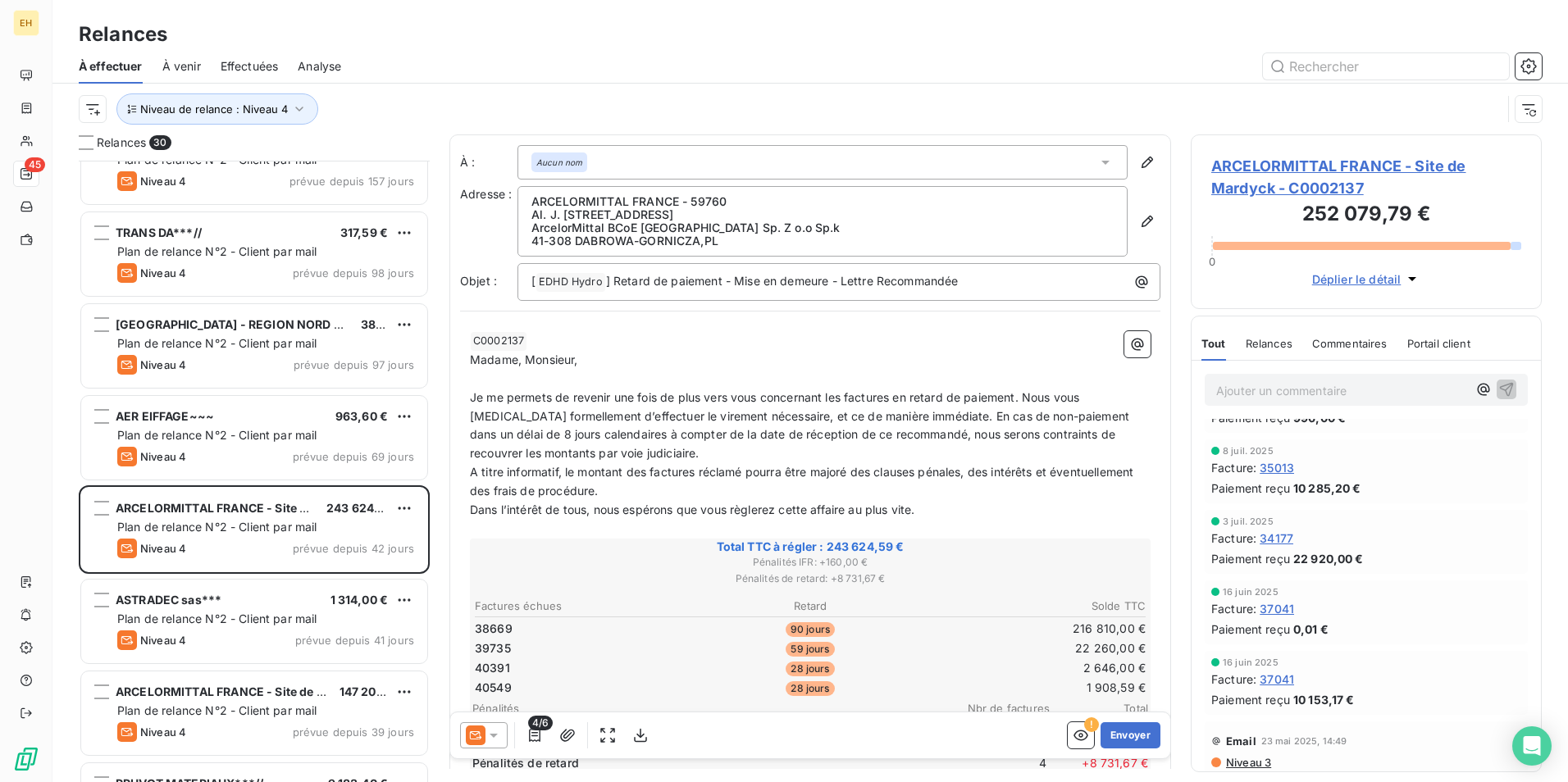
scroll to position [328, 0]
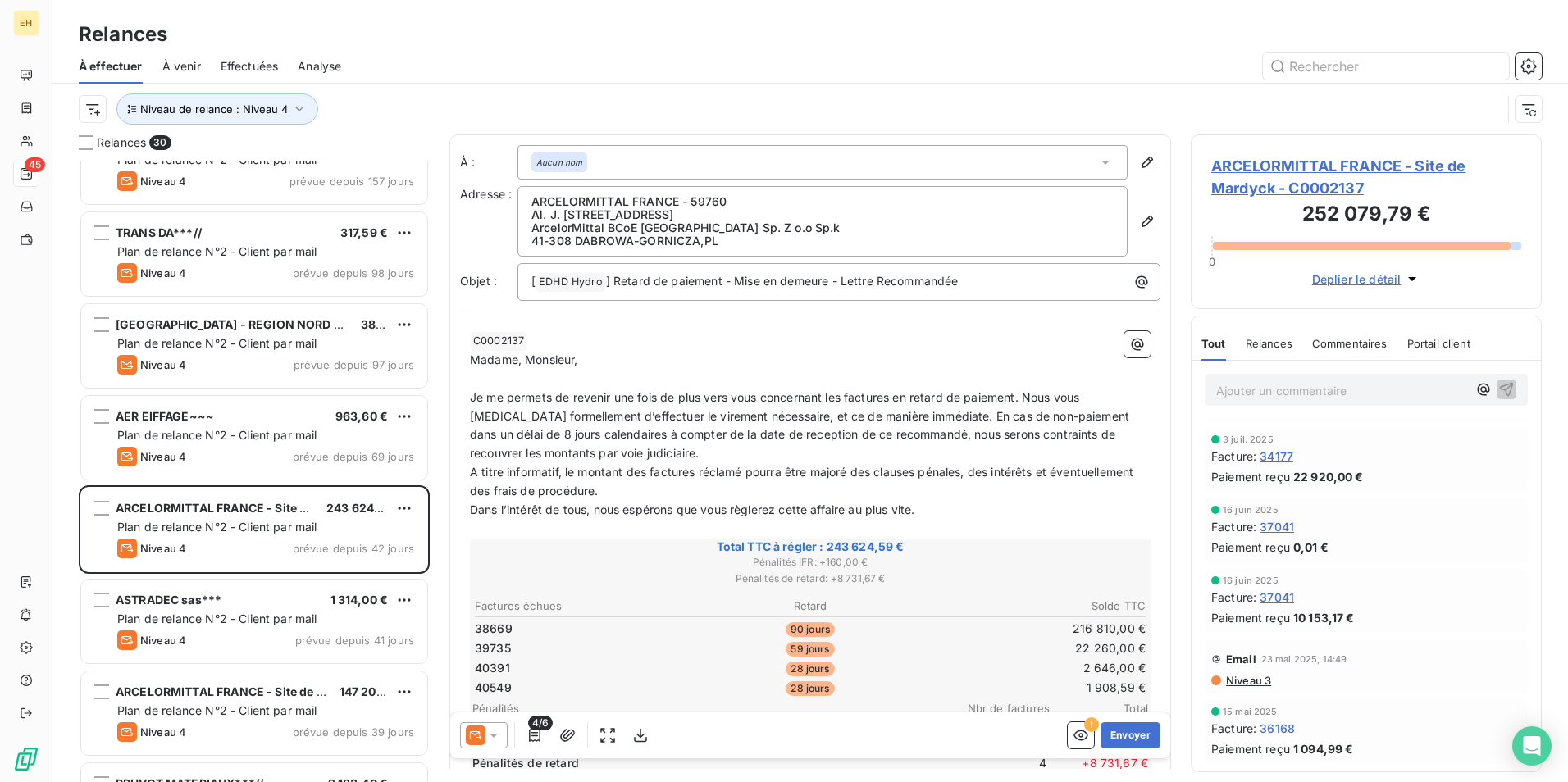
click at [1256, 681] on span "Niveau 3" at bounding box center [1247, 680] width 46 height 13
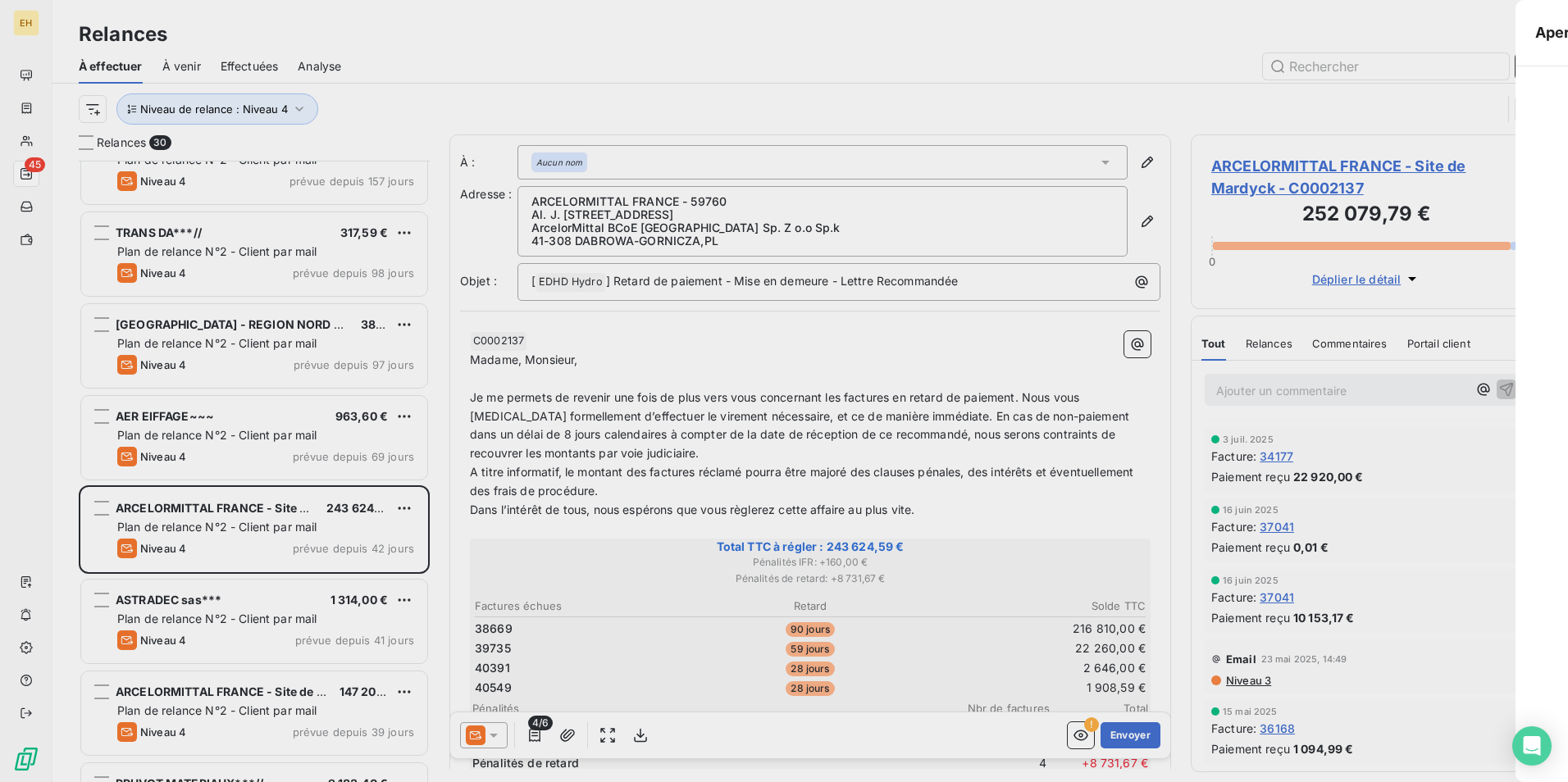
scroll to position [609, 339]
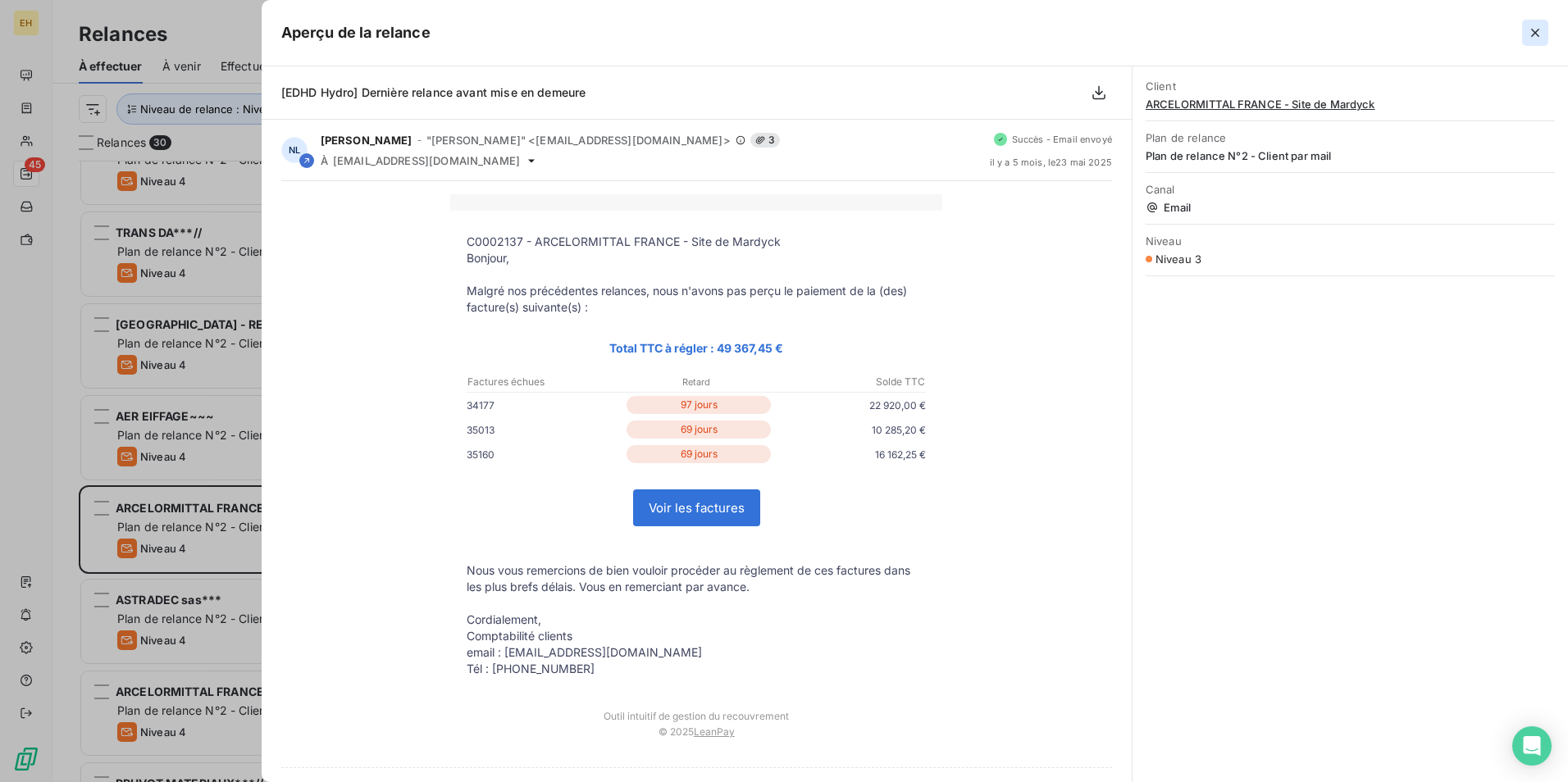
click at [1537, 31] on icon "button" at bounding box center [1535, 33] width 9 height 9
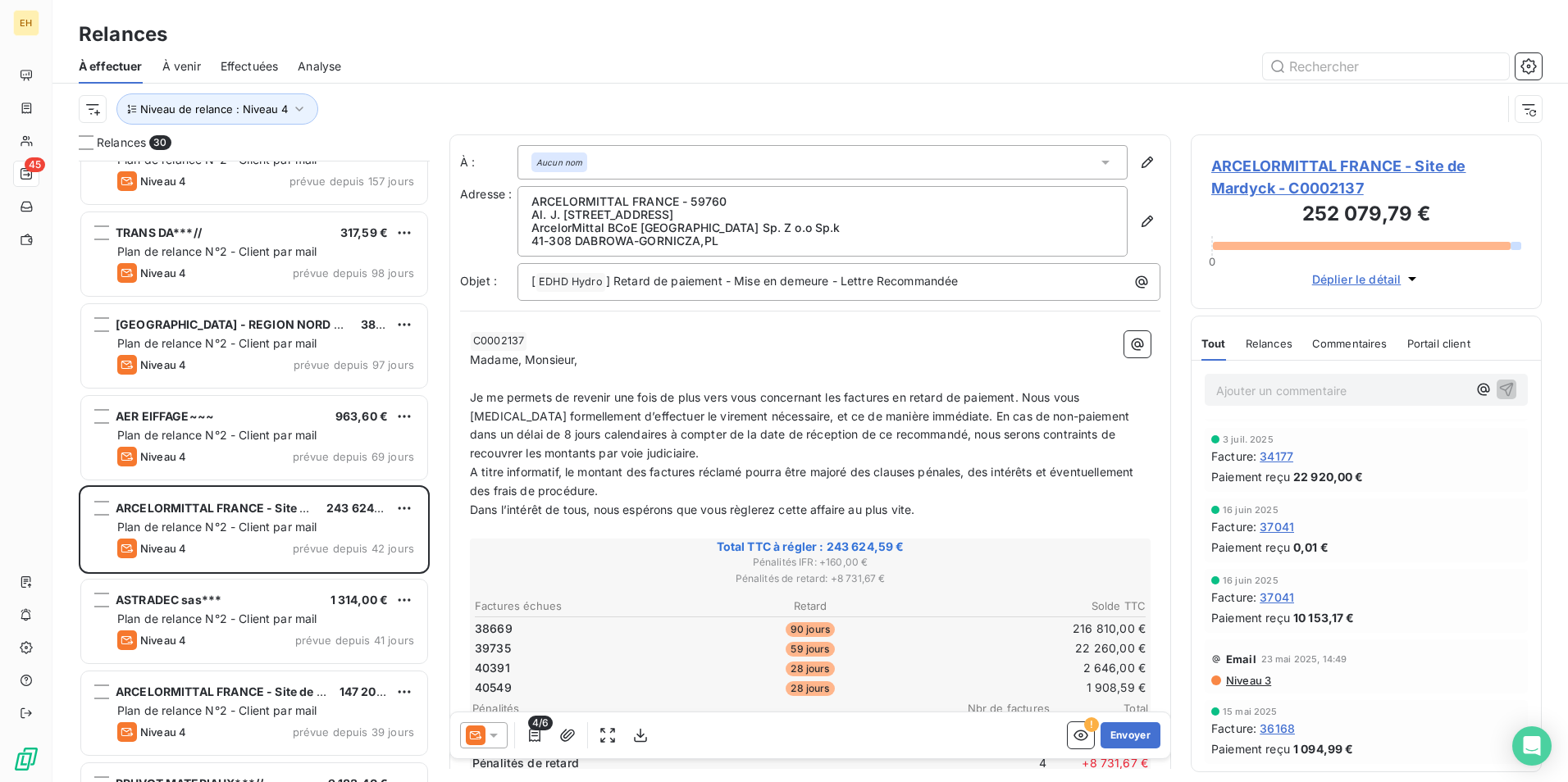
click at [1246, 676] on span "Niveau 3" at bounding box center [1247, 680] width 46 height 13
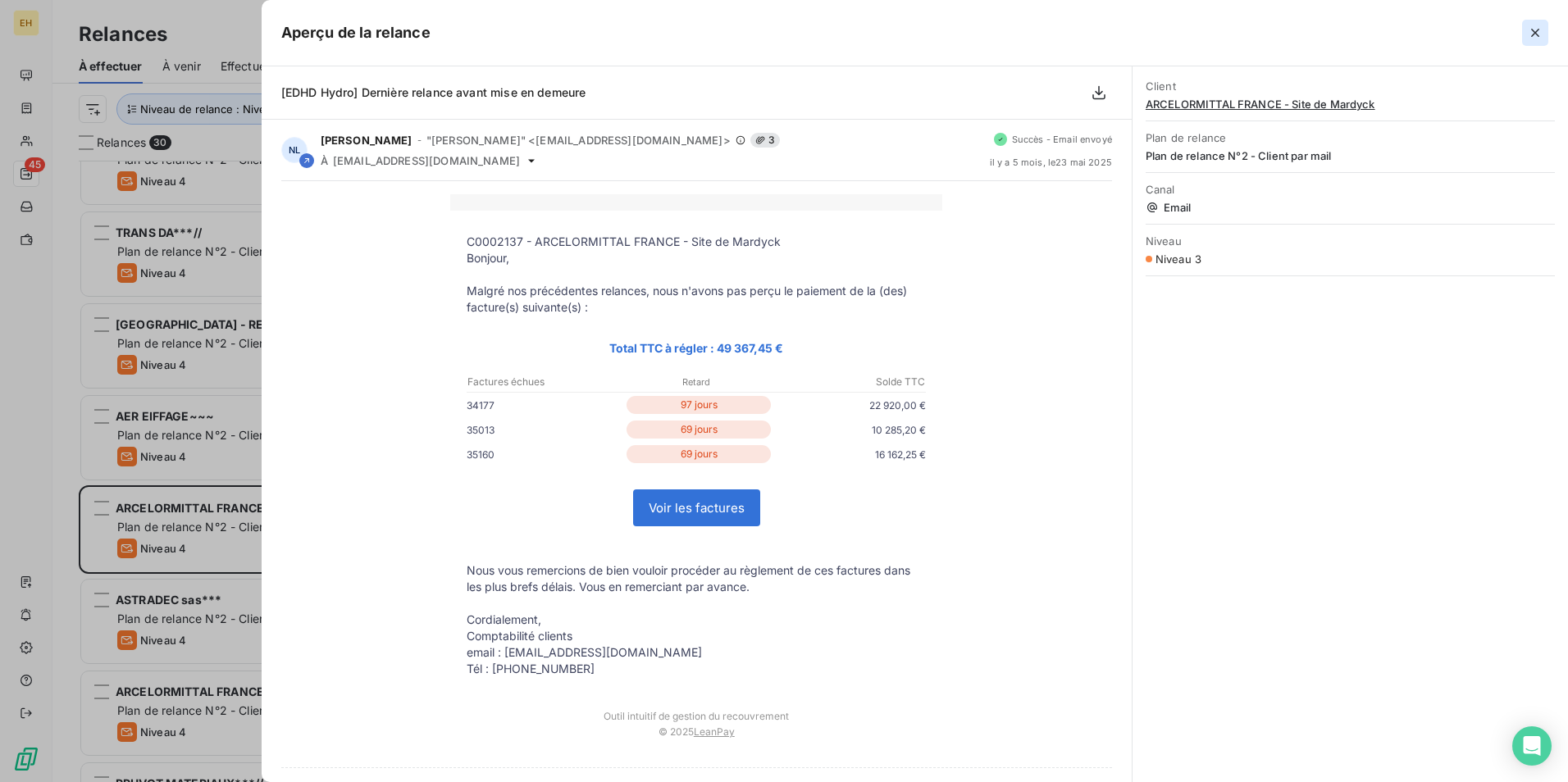
click at [1528, 37] on icon "button" at bounding box center [1534, 33] width 16 height 16
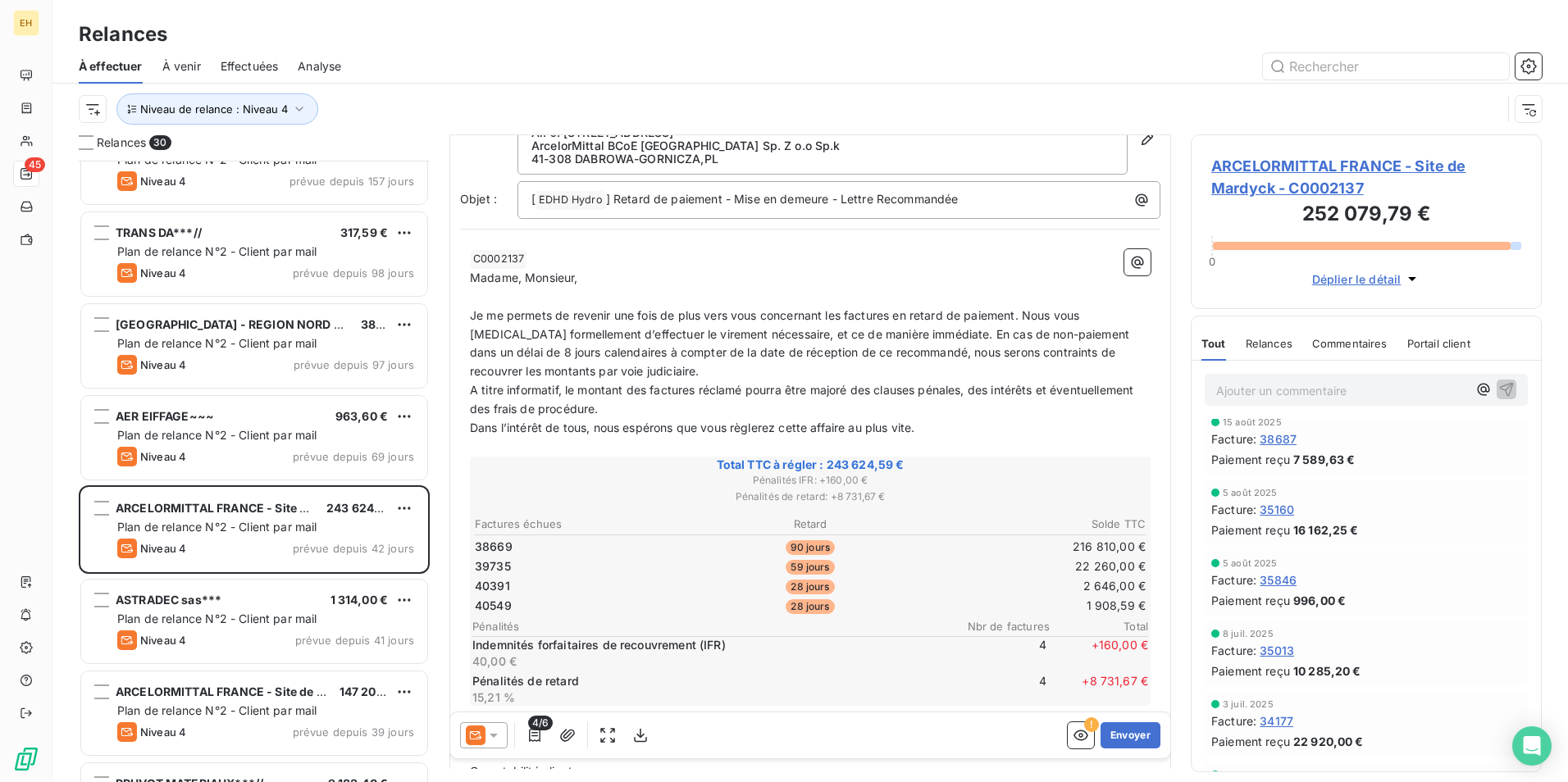
scroll to position [0, 0]
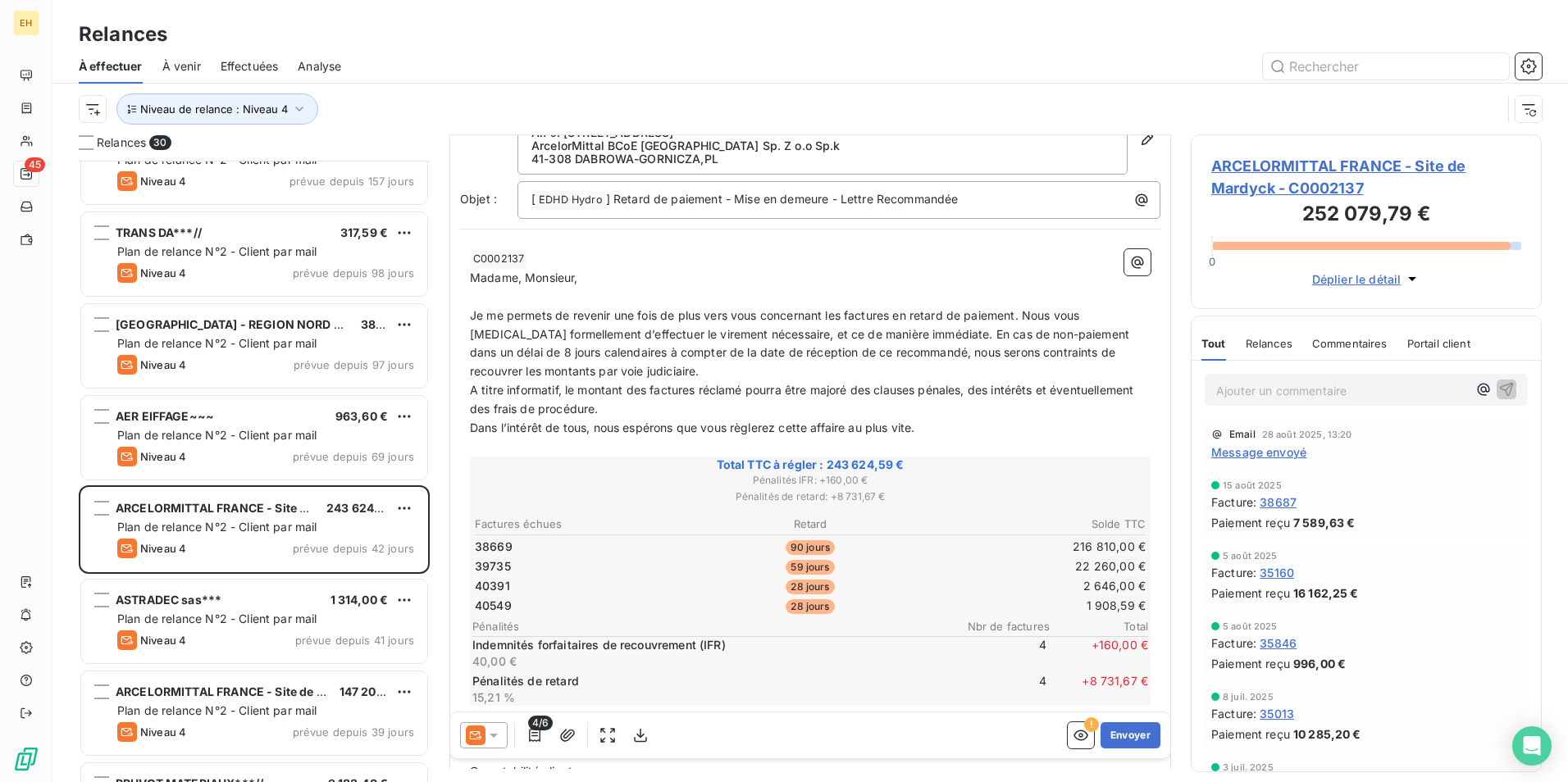
click at [1283, 452] on span "Message envoyé" at bounding box center [1259, 452] width 95 height 17
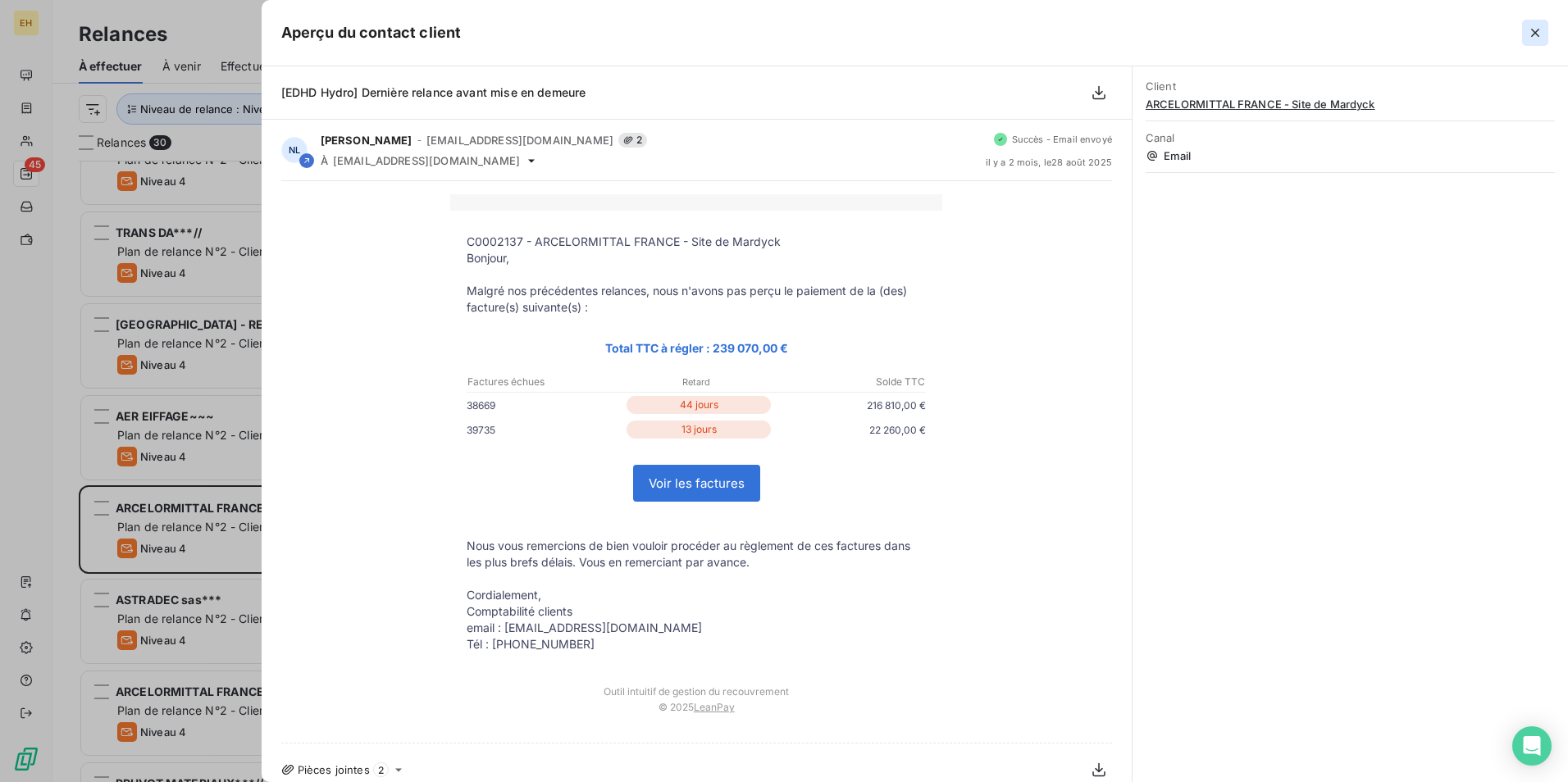
click at [1540, 22] on button "button" at bounding box center [1534, 33] width 27 height 27
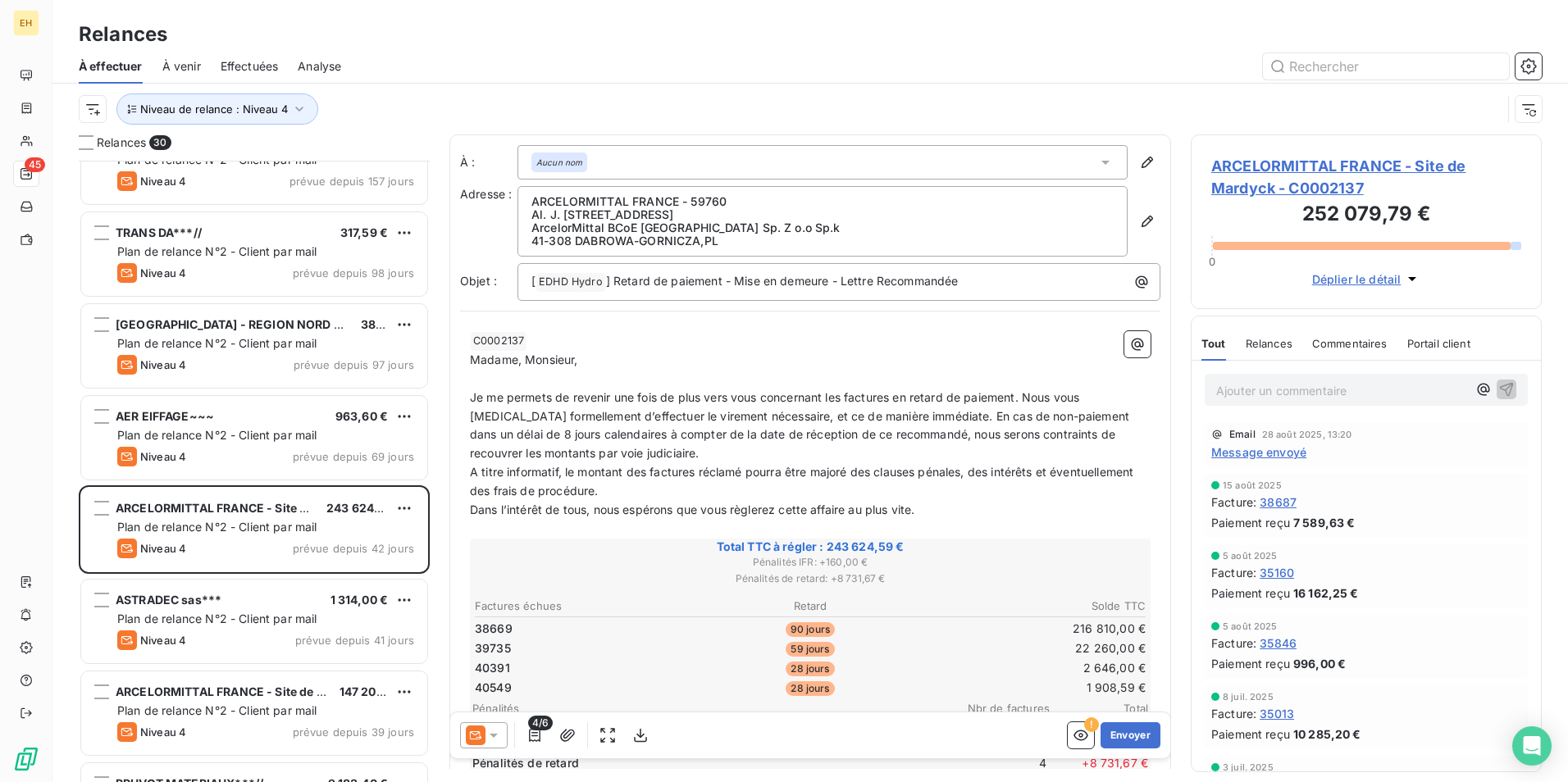
click at [490, 734] on icon at bounding box center [493, 736] width 9 height 4
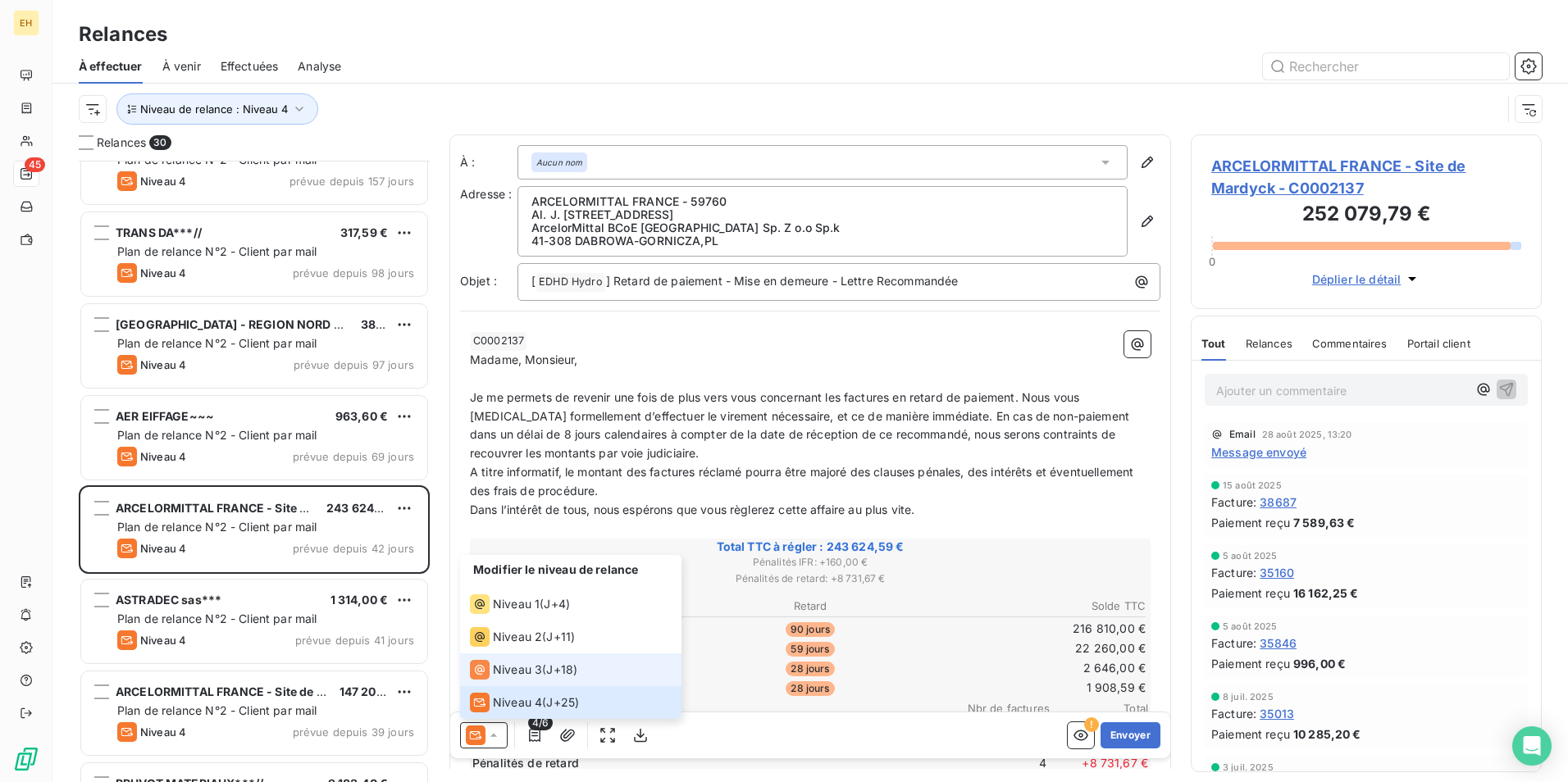
click at [511, 667] on span "Niveau 3" at bounding box center [517, 669] width 49 height 16
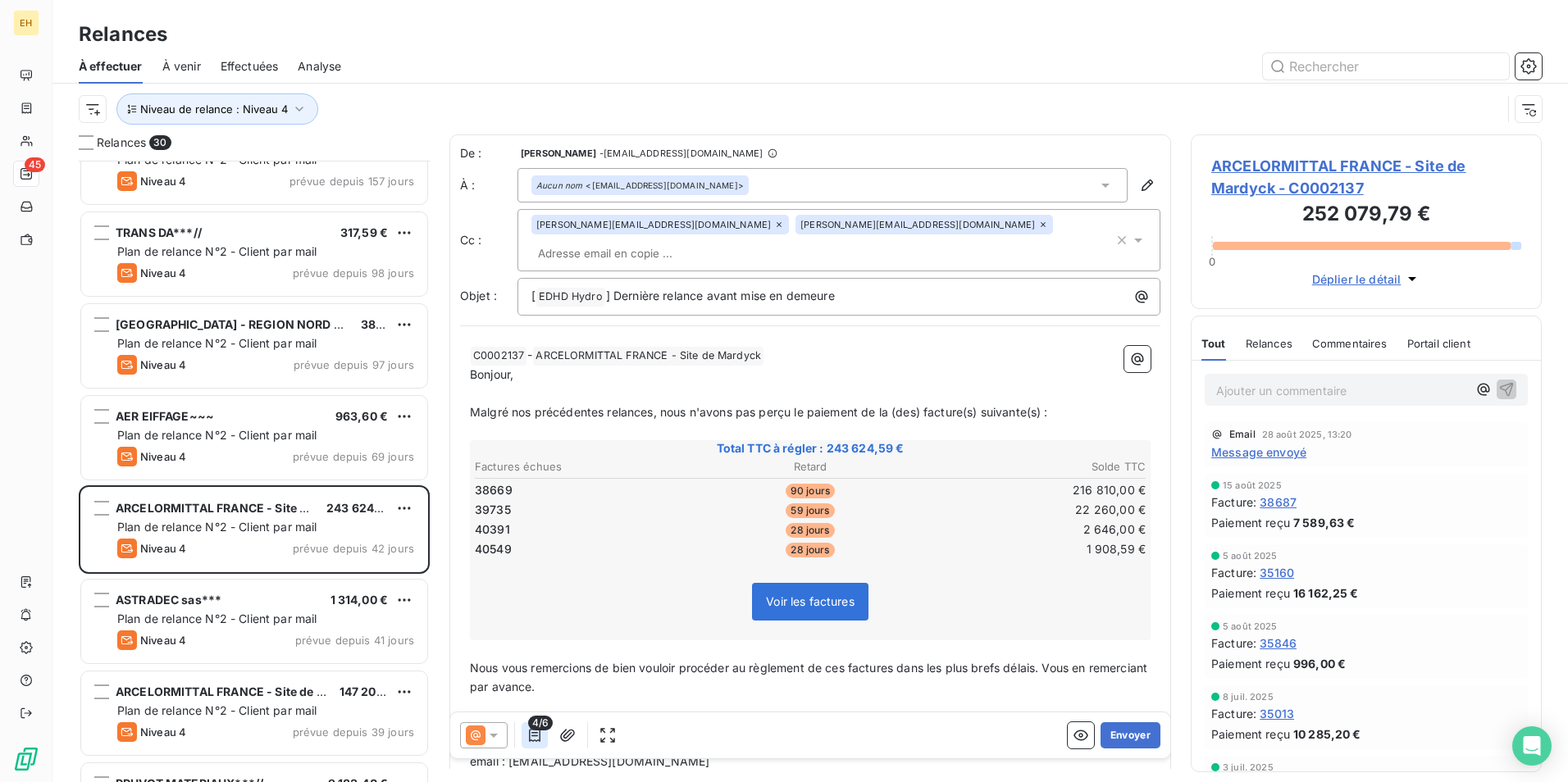
click at [530, 736] on icon "button" at bounding box center [534, 735] width 16 height 16
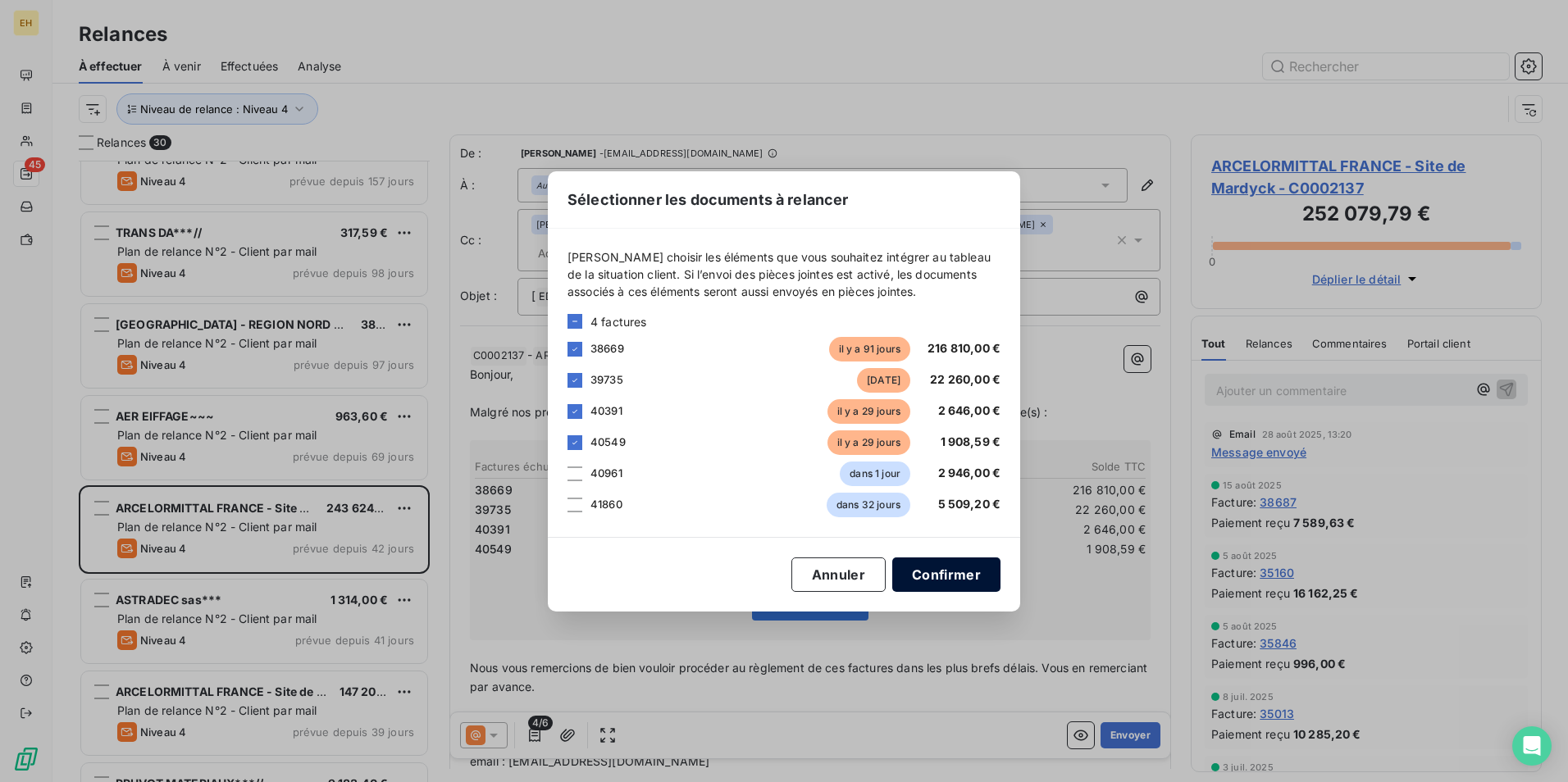
click at [967, 574] on button "Confirmer" at bounding box center [946, 575] width 108 height 34
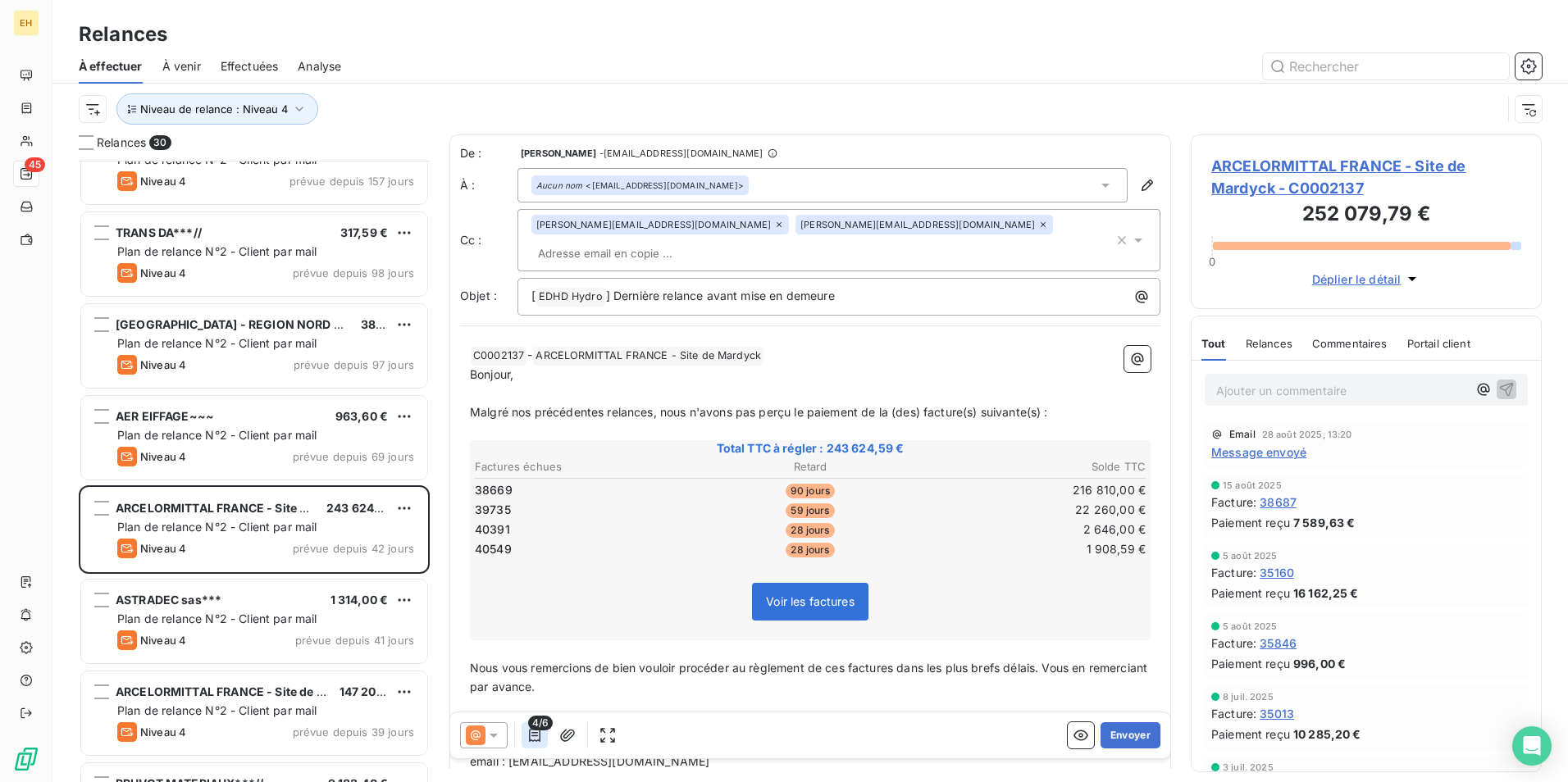
click at [531, 739] on icon "button" at bounding box center [534, 735] width 16 height 16
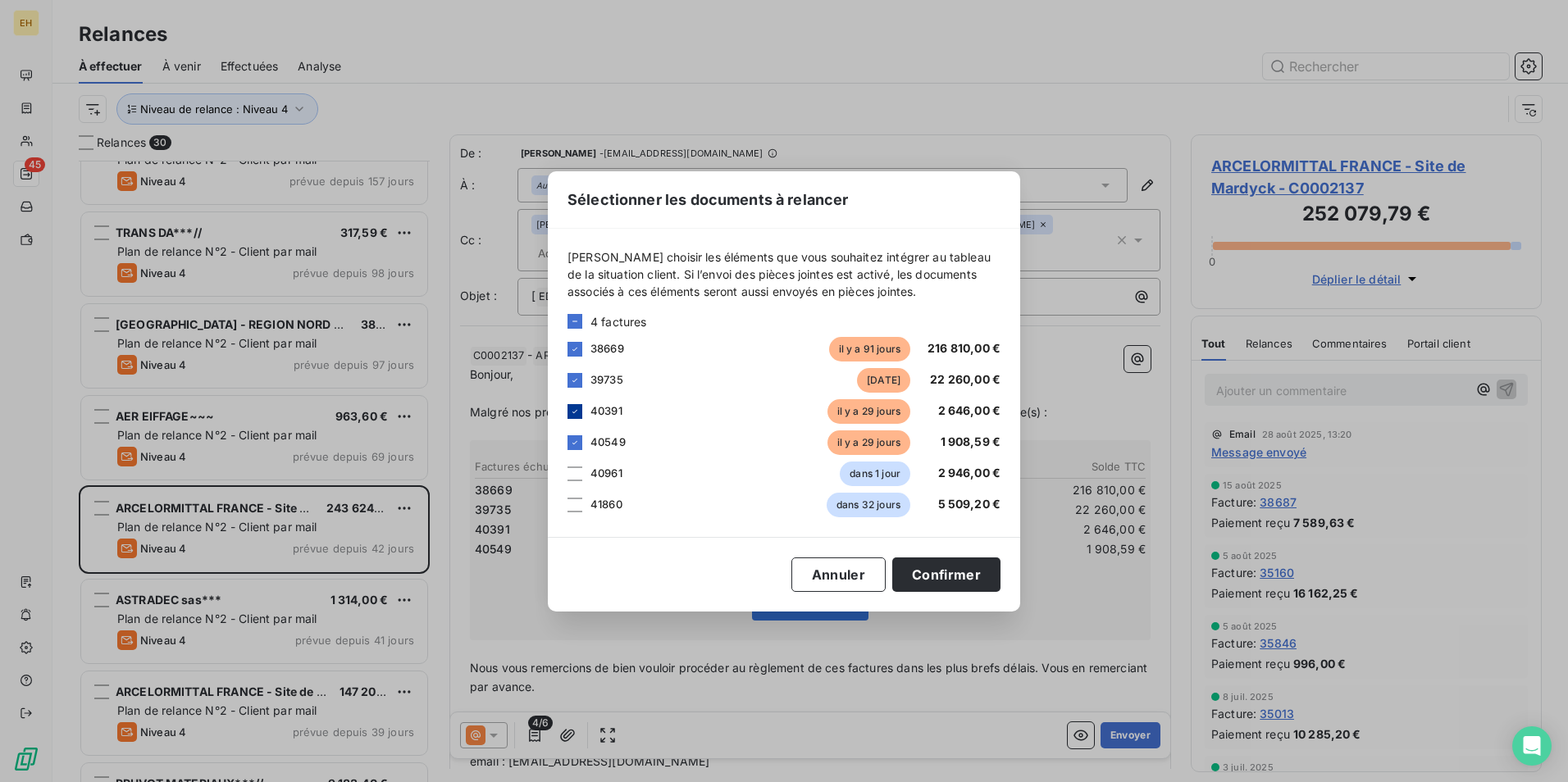
click at [571, 409] on icon at bounding box center [574, 411] width 9 height 9
click at [574, 439] on icon at bounding box center [574, 442] width 9 height 9
click at [925, 564] on button "Confirmer" at bounding box center [946, 575] width 108 height 34
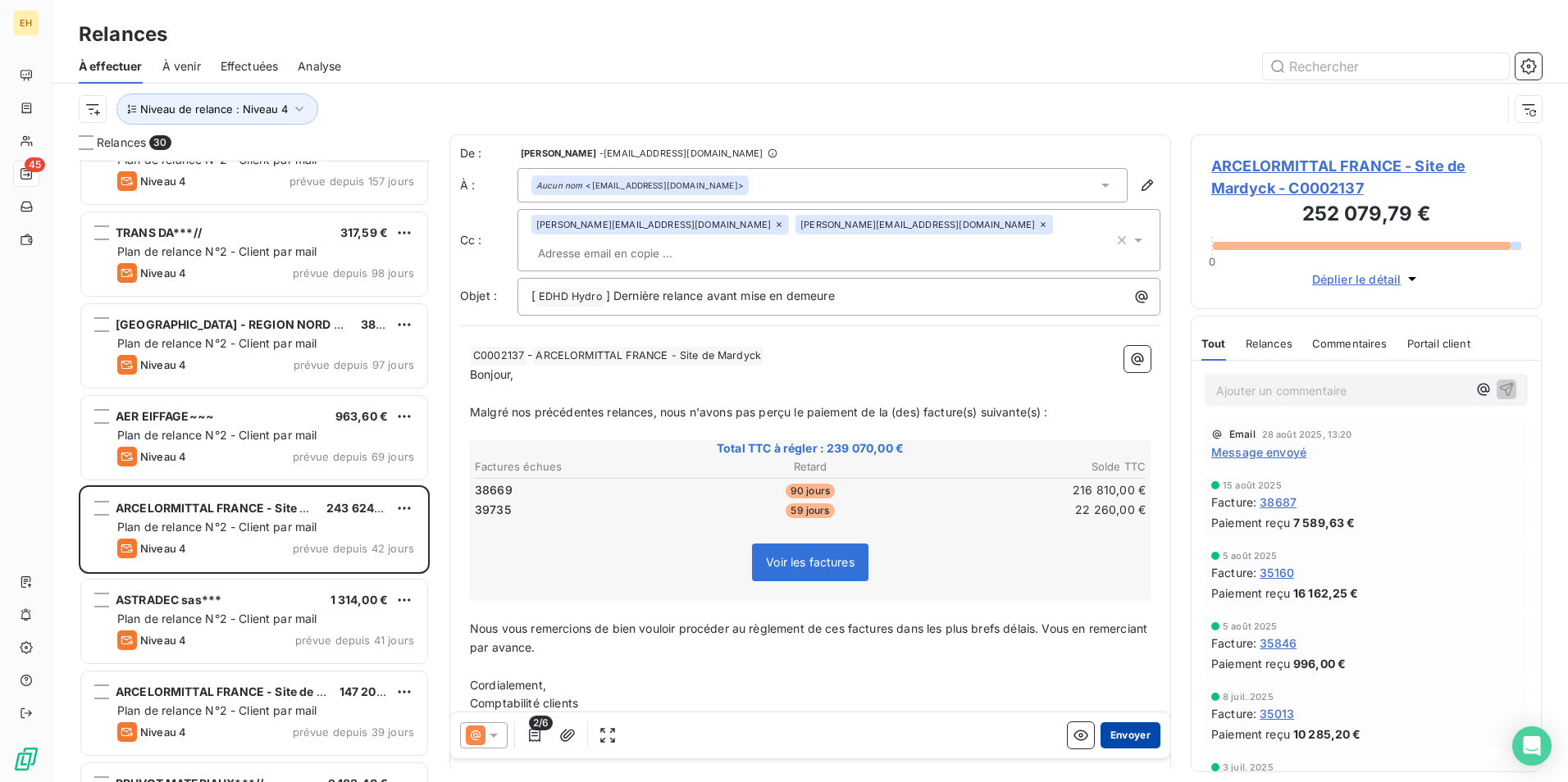
click at [1124, 728] on button "Envoyer" at bounding box center [1130, 735] width 60 height 27
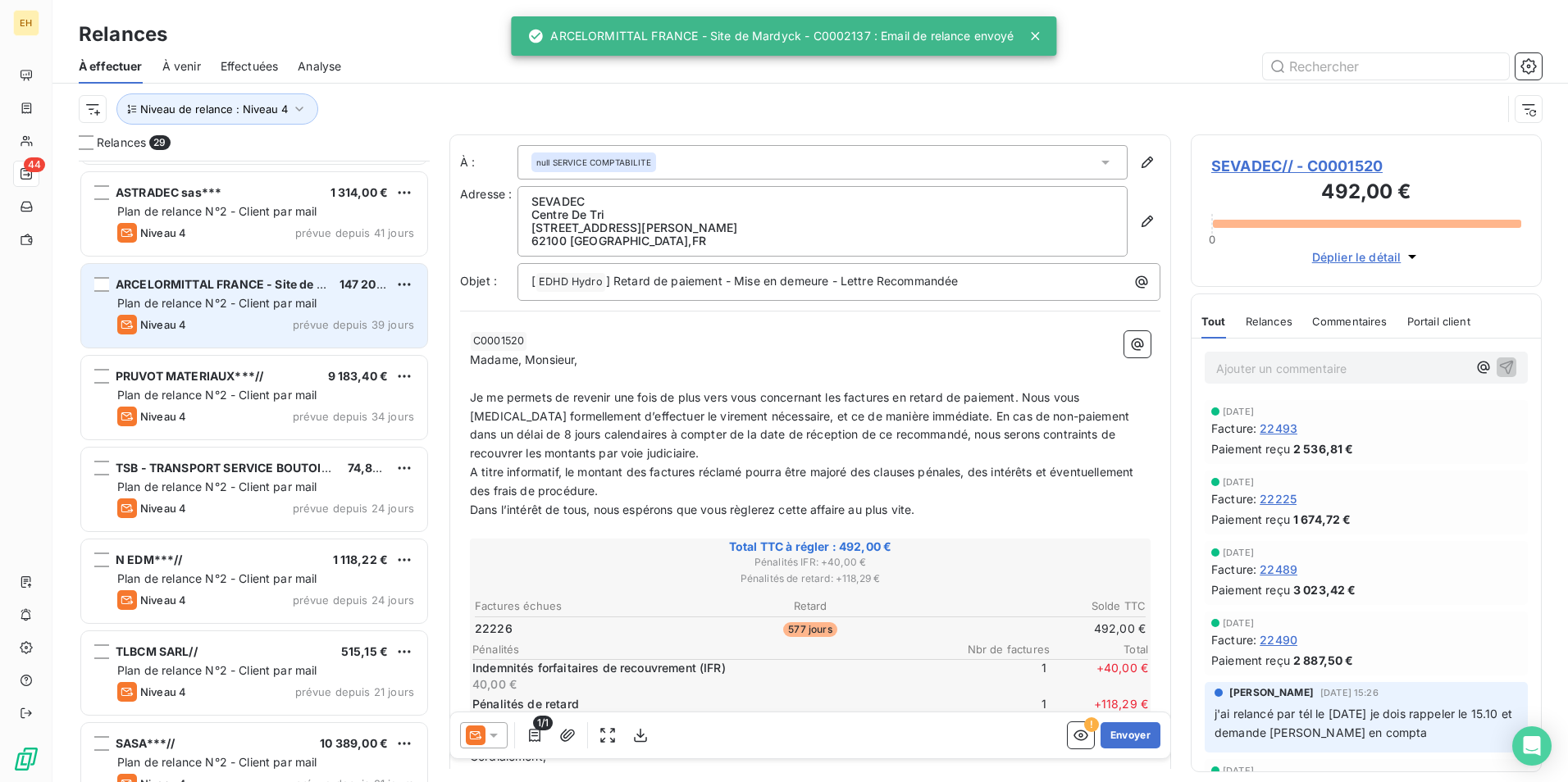
scroll to position [738, 0]
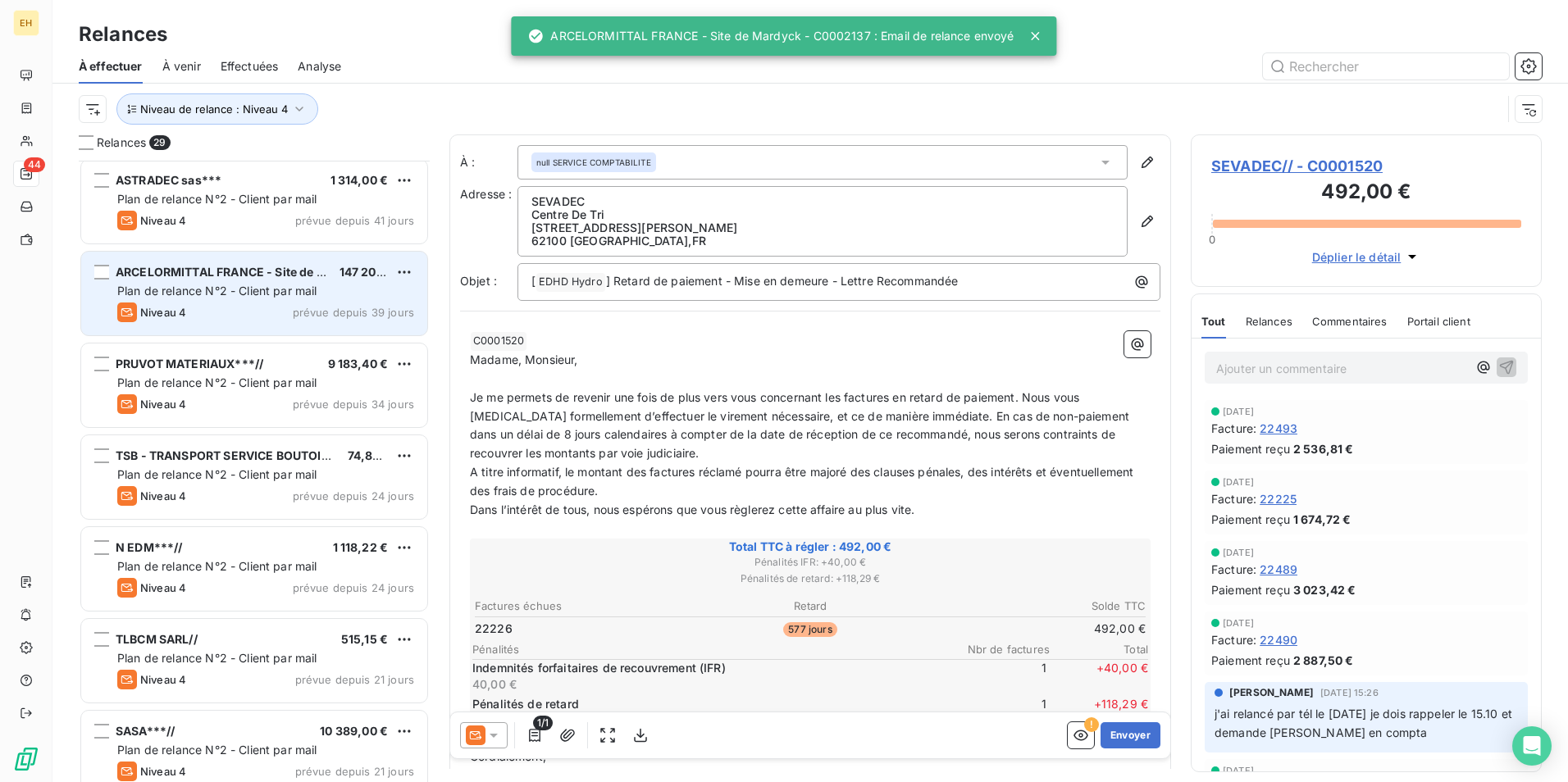
click at [175, 596] on div "Niveau 4" at bounding box center [151, 588] width 69 height 20
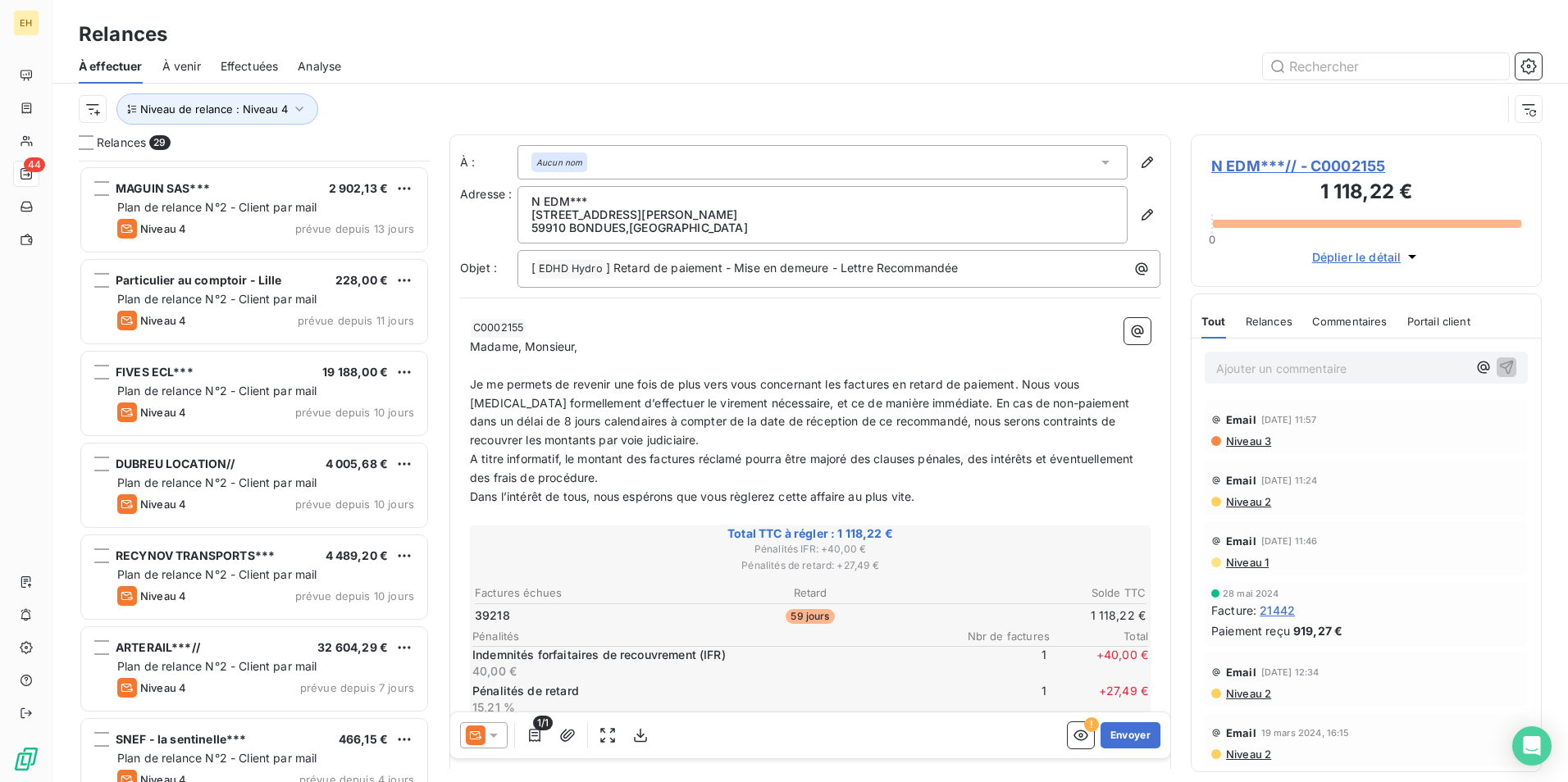
scroll to position [2042, 0]
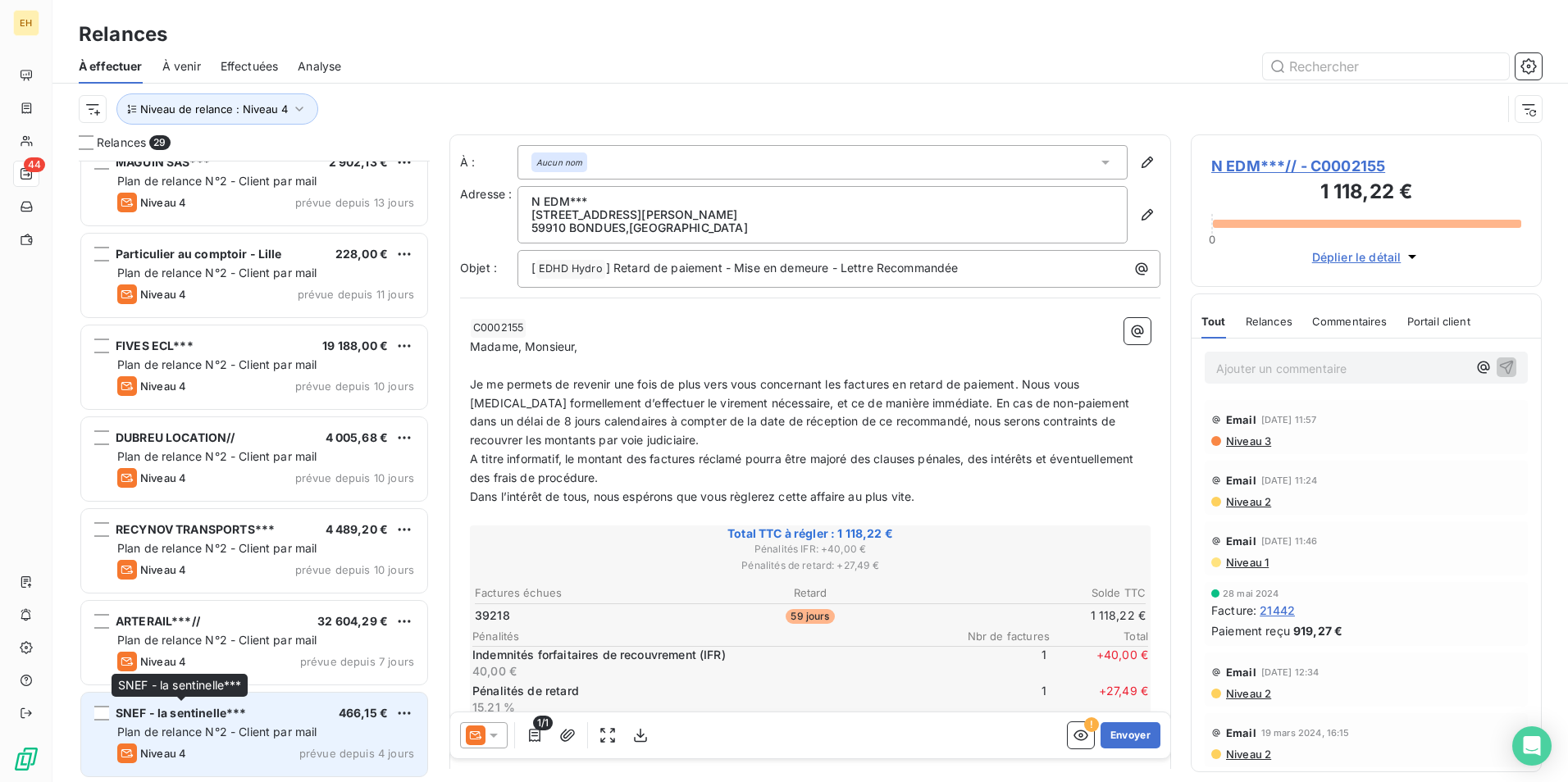
click at [166, 718] on span "SNEF - la sentinelle***" at bounding box center [181, 712] width 131 height 14
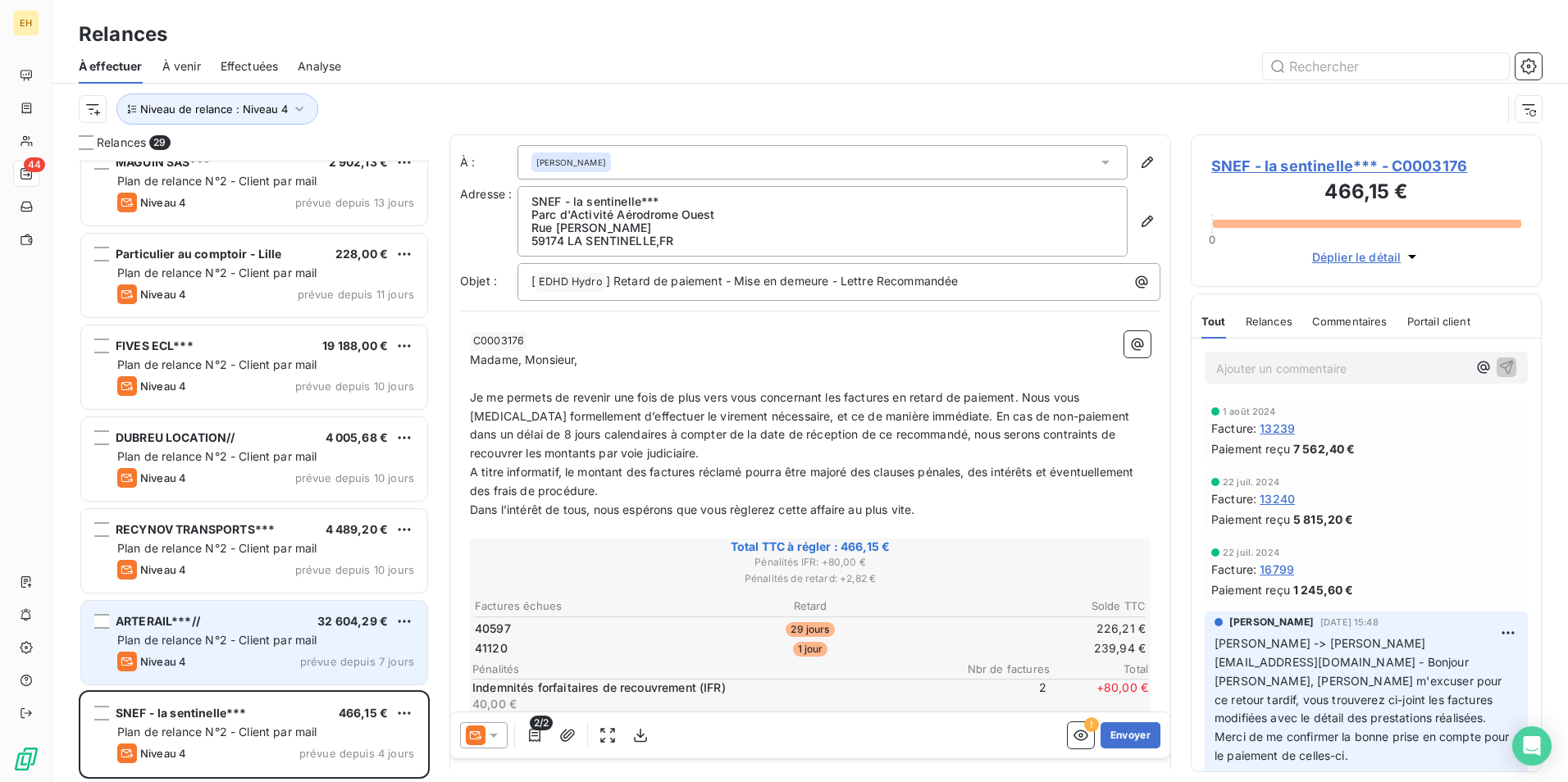
click at [184, 645] on span "Plan de relance N°2 - Client par mail" at bounding box center [217, 639] width 200 height 14
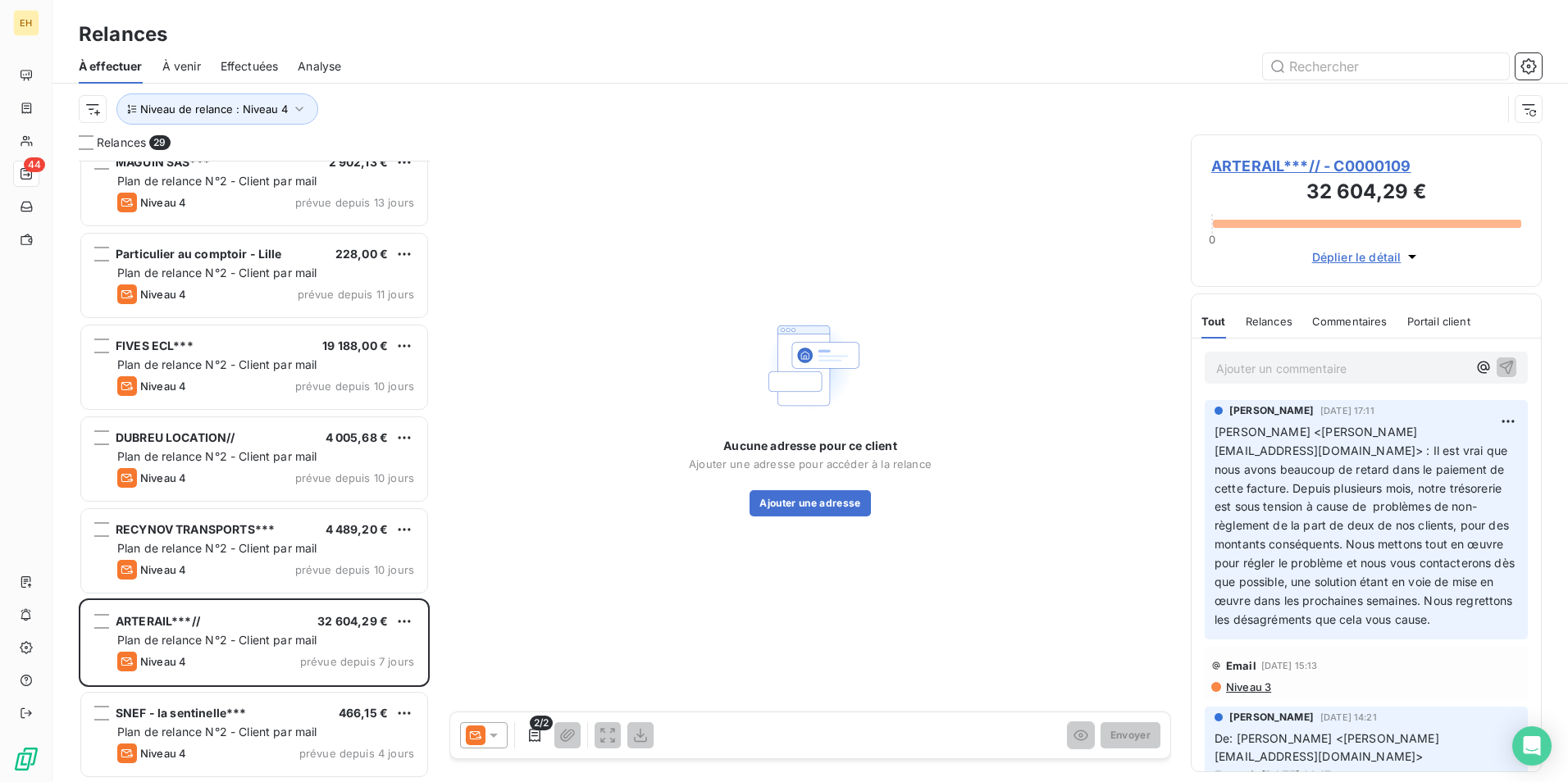
click at [493, 736] on icon at bounding box center [493, 736] width 9 height 4
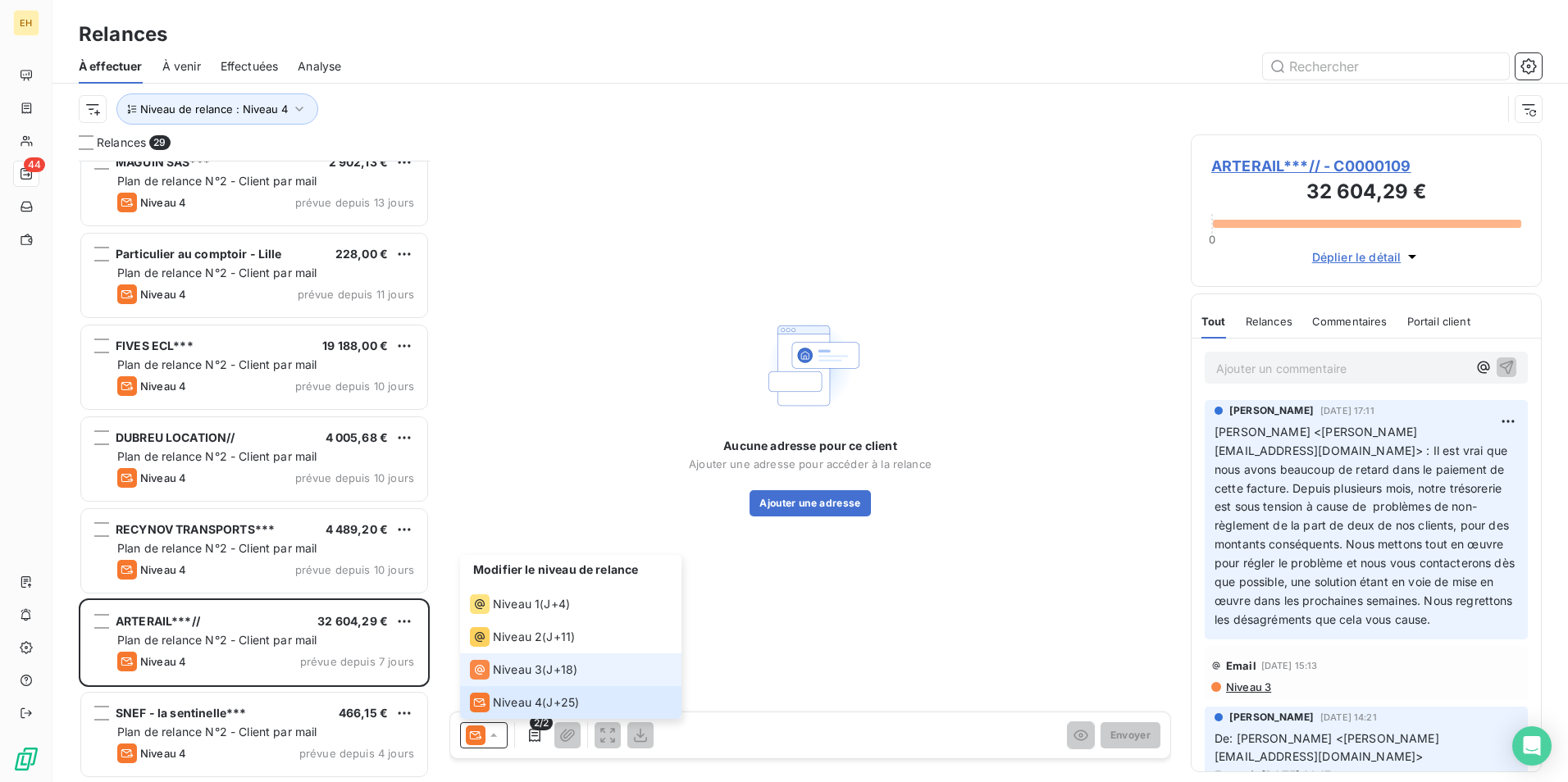
click at [536, 665] on span "Niveau 3" at bounding box center [517, 669] width 49 height 16
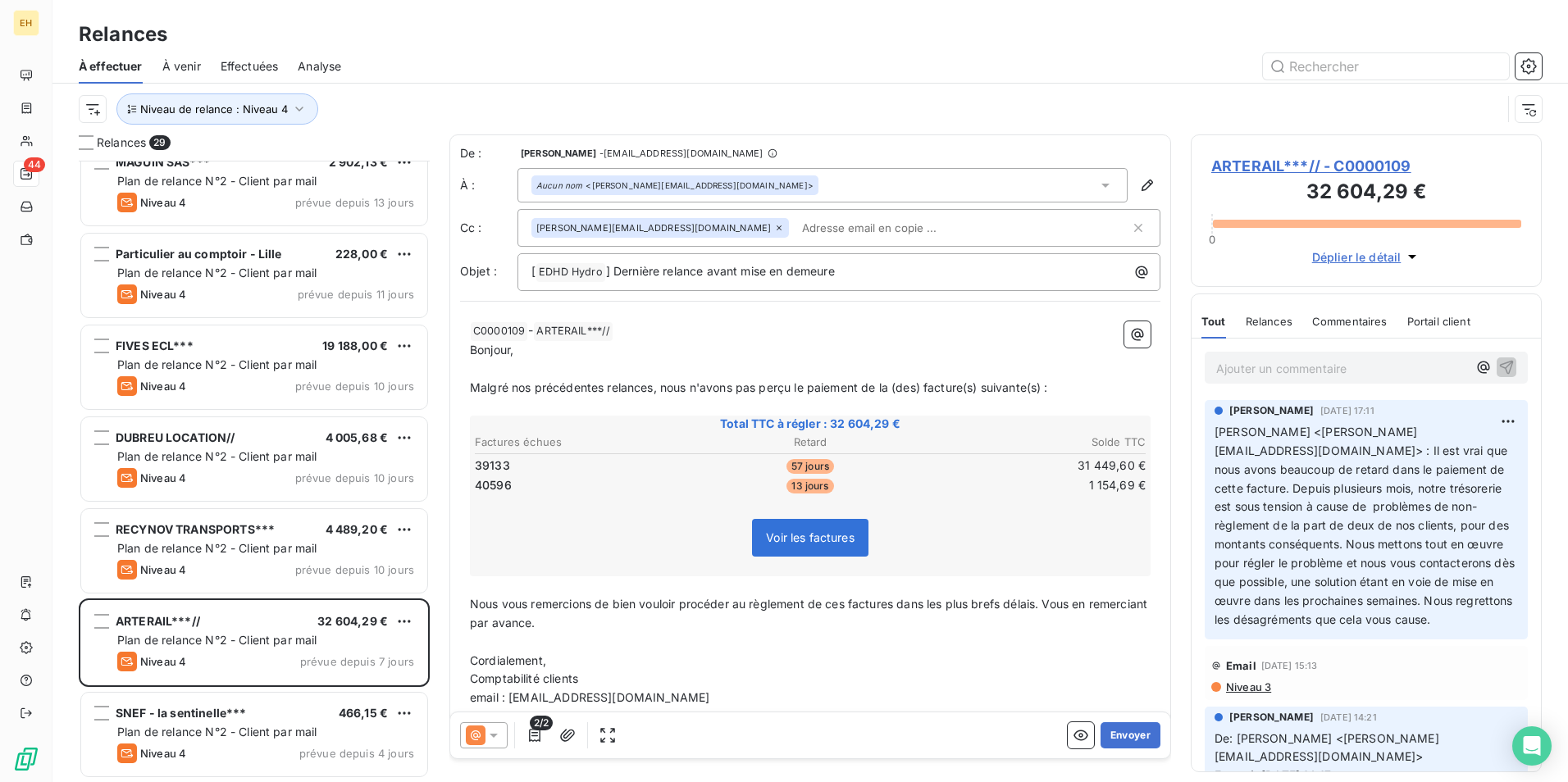
click at [1374, 541] on span "[PERSON_NAME] <[PERSON_NAME][EMAIL_ADDRESS][DOMAIN_NAME]> : Il est vrai que nou…" at bounding box center [1366, 525] width 303 height 202
click at [1299, 163] on span "ARTERAIL***// - C0000109" at bounding box center [1366, 166] width 310 height 22
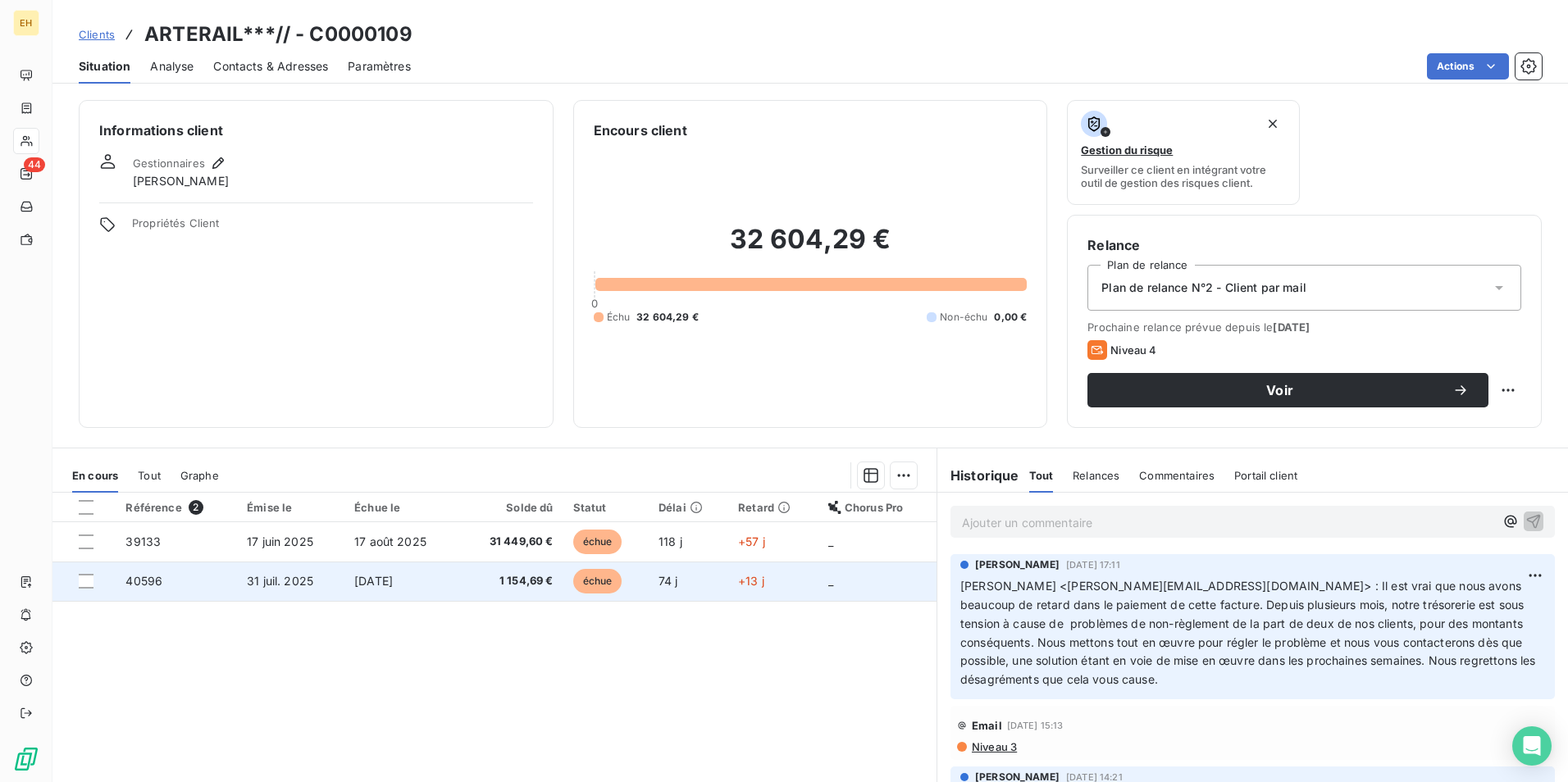
click at [474, 596] on td "1 154,69 €" at bounding box center [511, 581] width 104 height 40
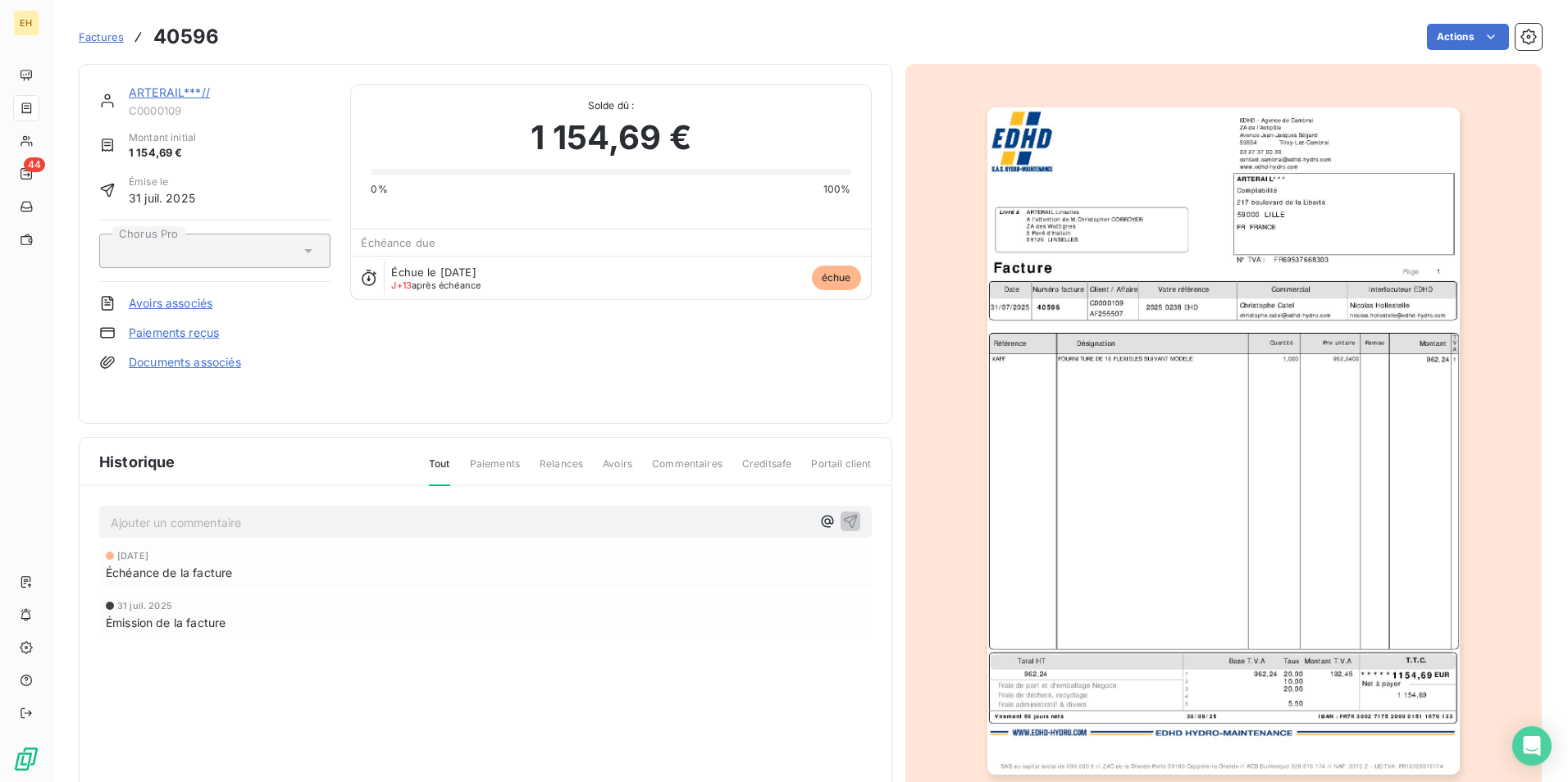
click at [636, 595] on div "31 juil. 2025 Émission de la facture" at bounding box center [485, 616] width 773 height 44
click at [195, 97] on link "ARTERAIL***//" at bounding box center [169, 92] width 81 height 14
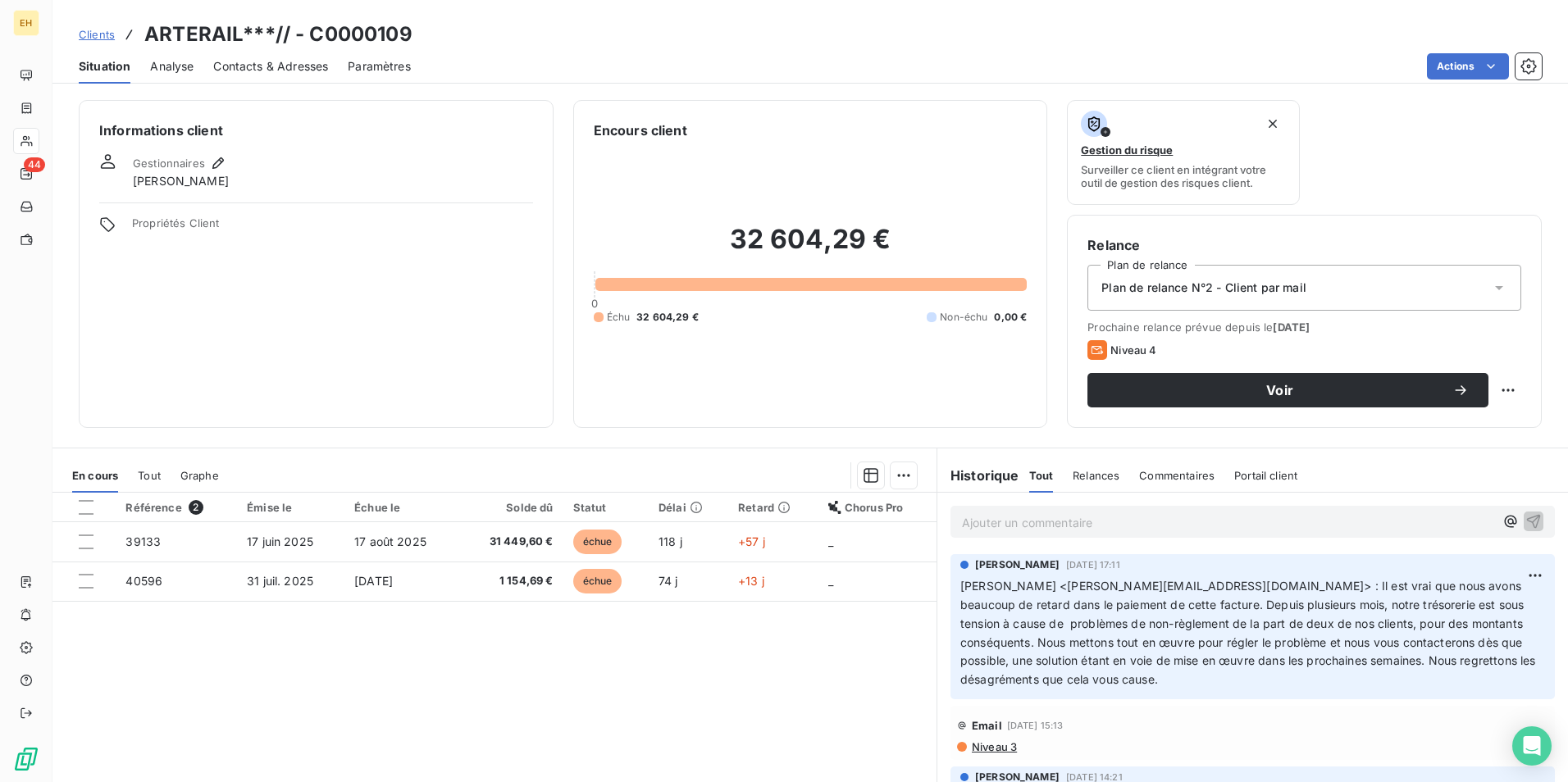
click at [254, 66] on span "Contacts & Adresses" at bounding box center [271, 66] width 115 height 16
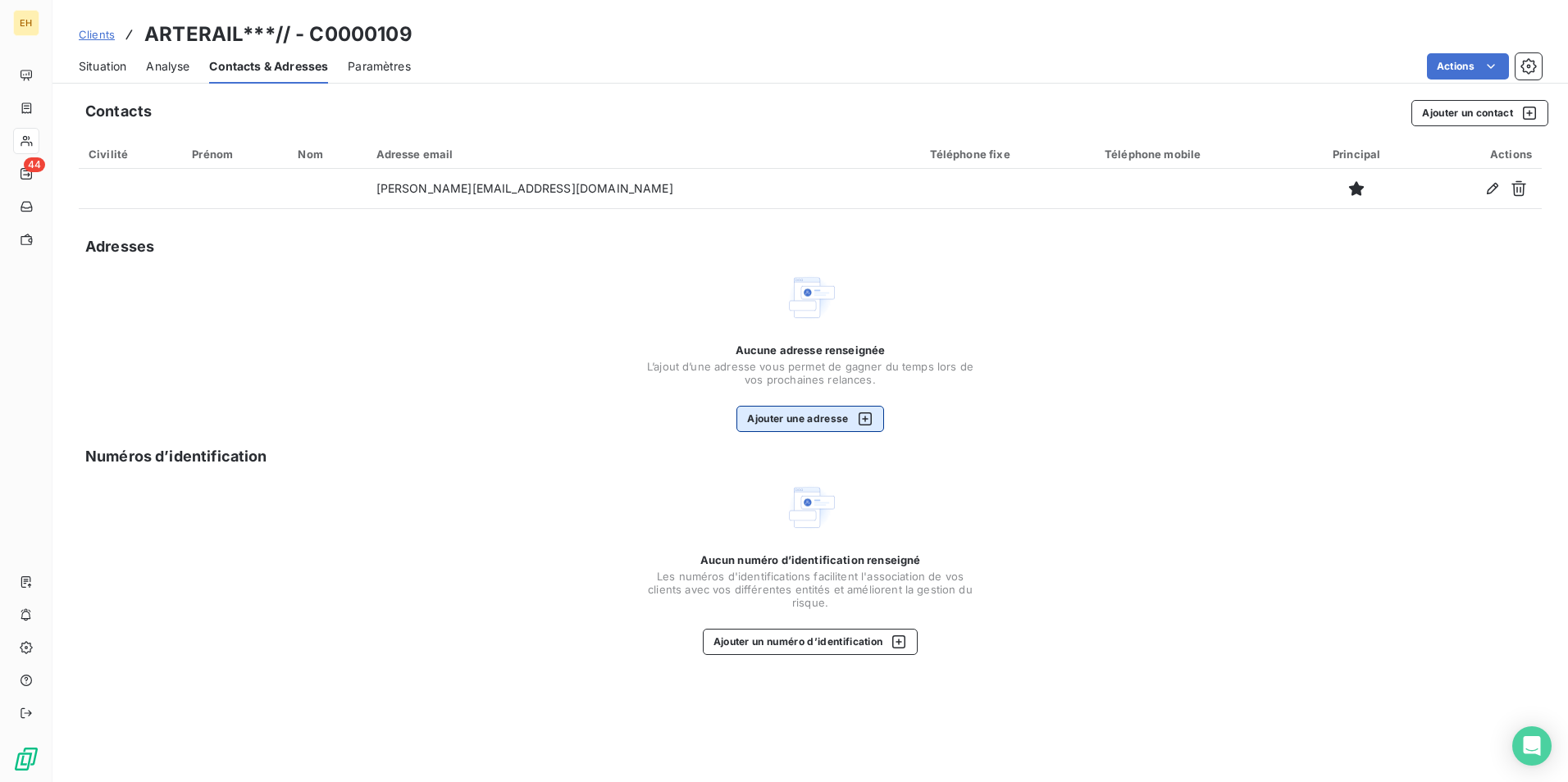
click at [795, 427] on button "Ajouter une adresse" at bounding box center [810, 418] width 147 height 27
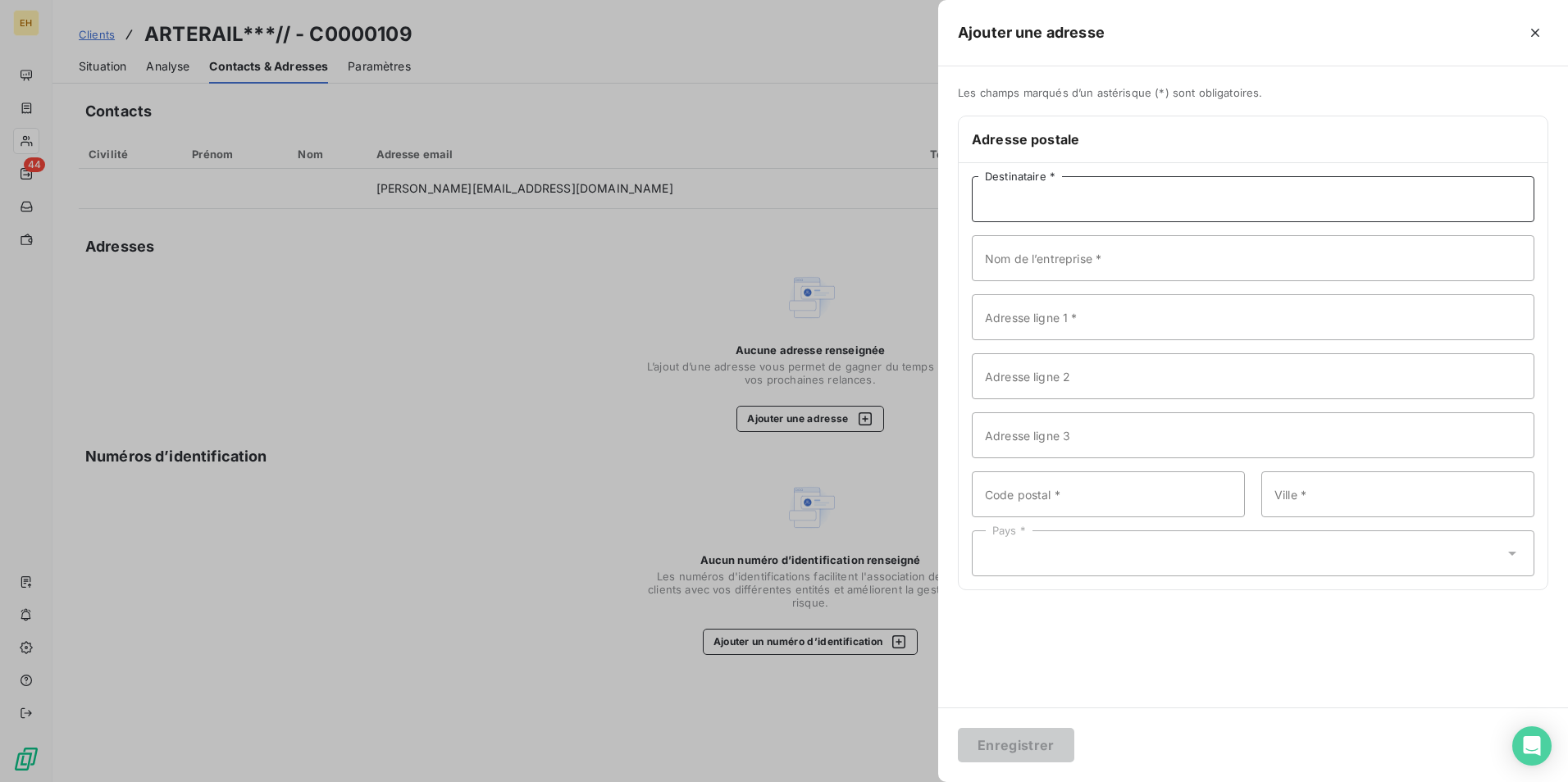
click at [1001, 195] on input "Destinataire *" at bounding box center [1253, 199] width 562 height 46
type input "ARTERAIL"
type input "[STREET_ADDRESS]"
type input "59800"
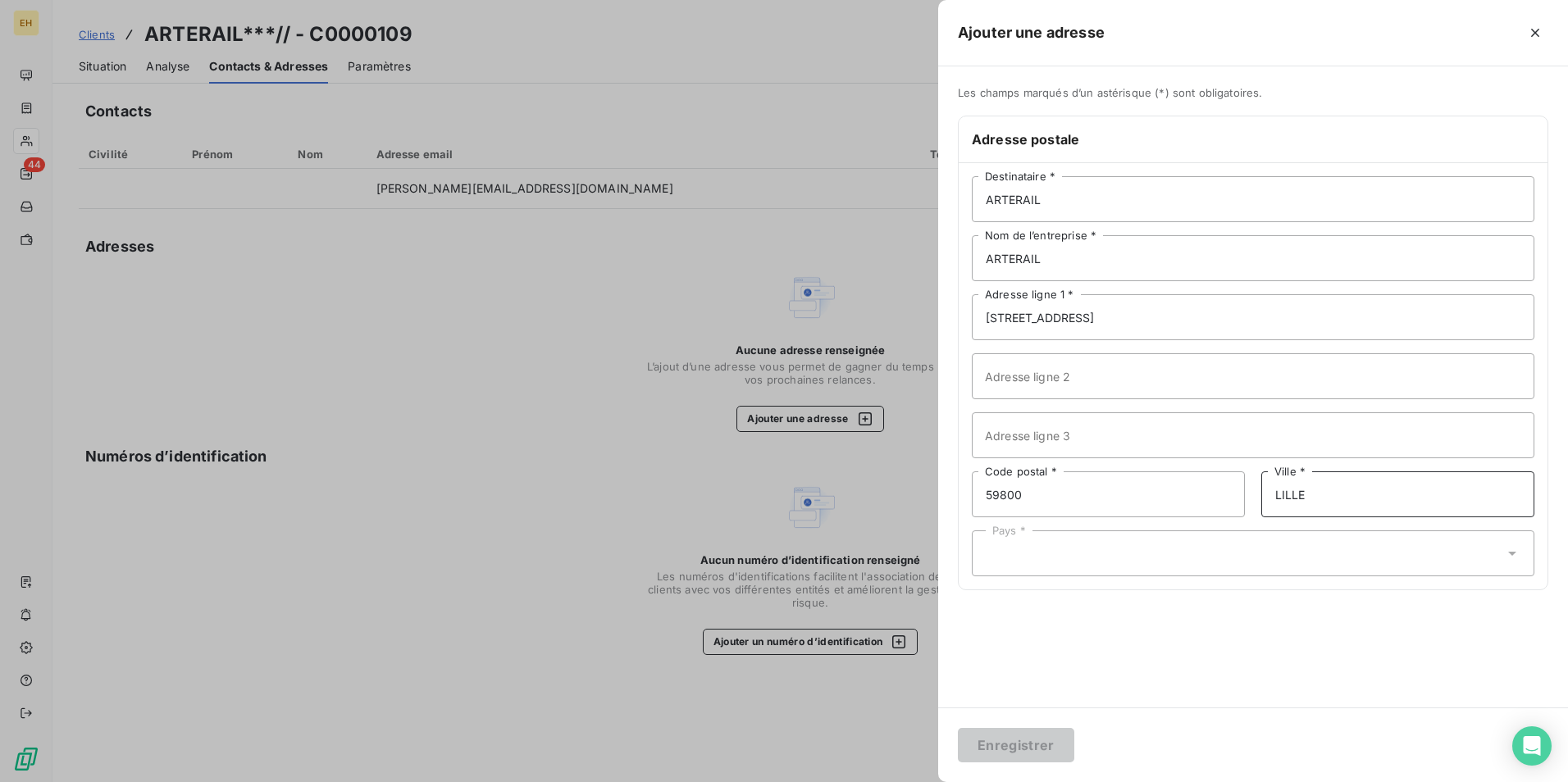
type input "LILLE"
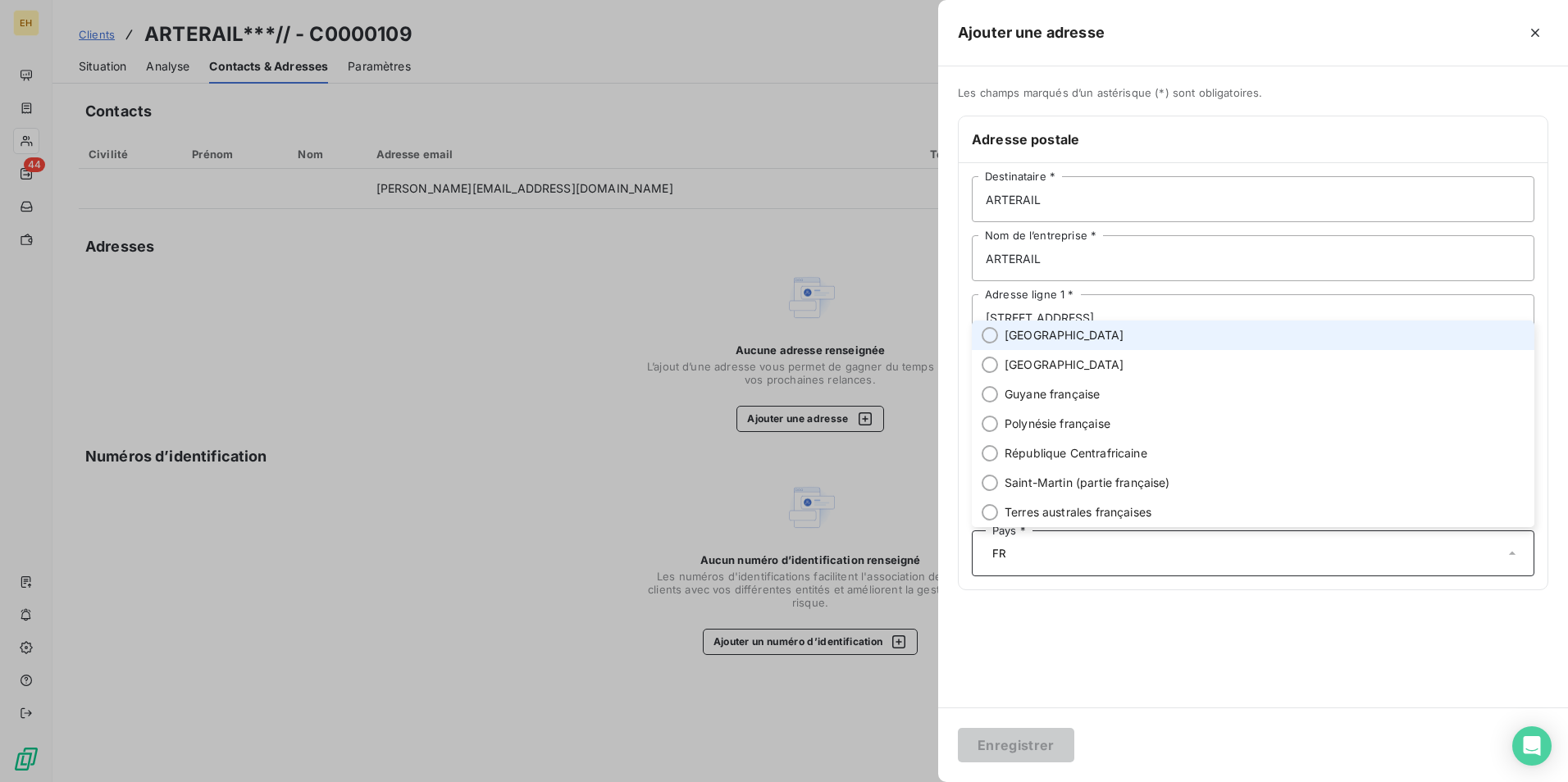
click at [1030, 335] on span "[GEOGRAPHIC_DATA]" at bounding box center [1064, 335] width 119 height 16
type input "FR"
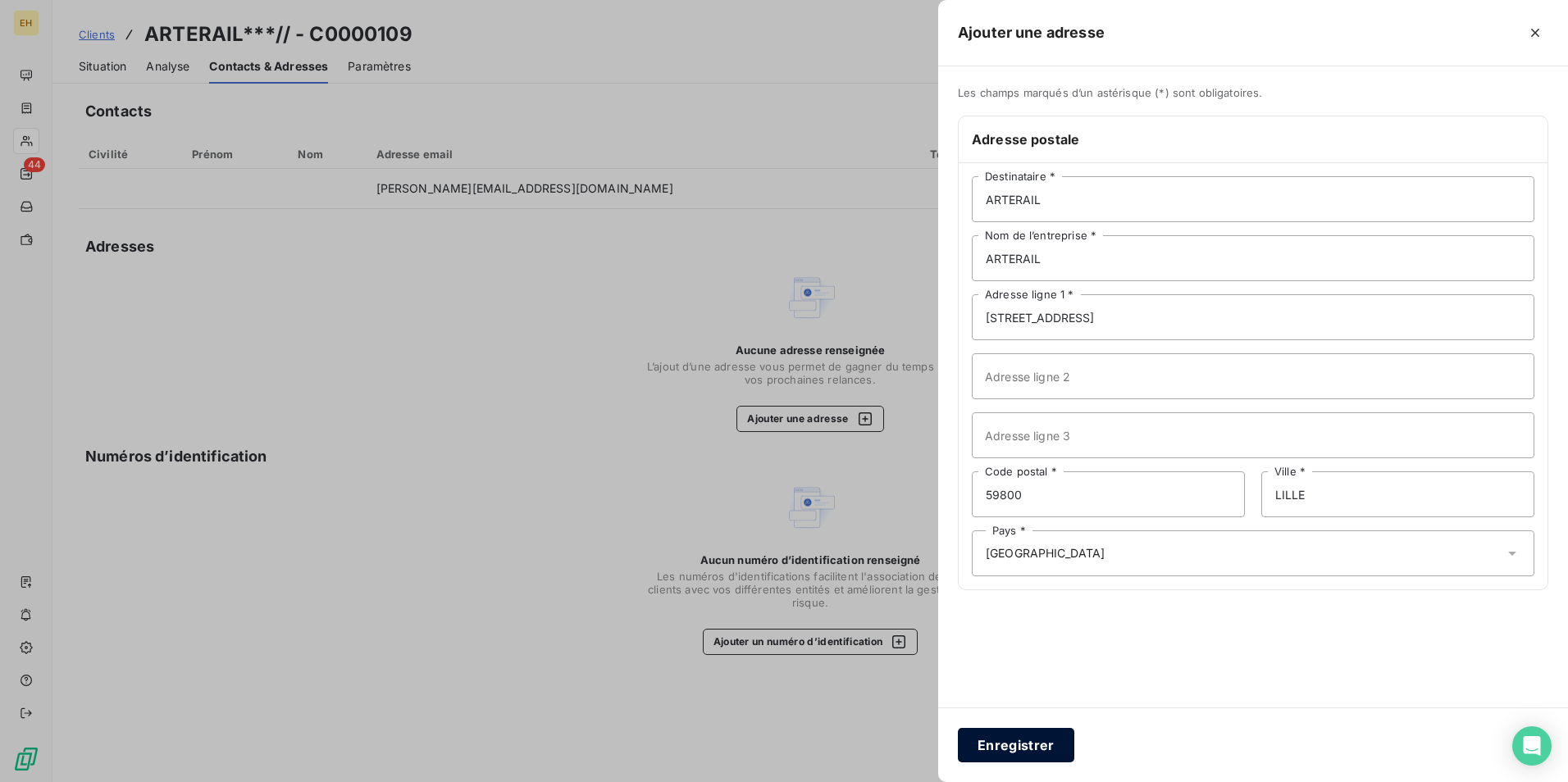
click at [1036, 748] on button "Enregistrer" at bounding box center [1015, 745] width 116 height 34
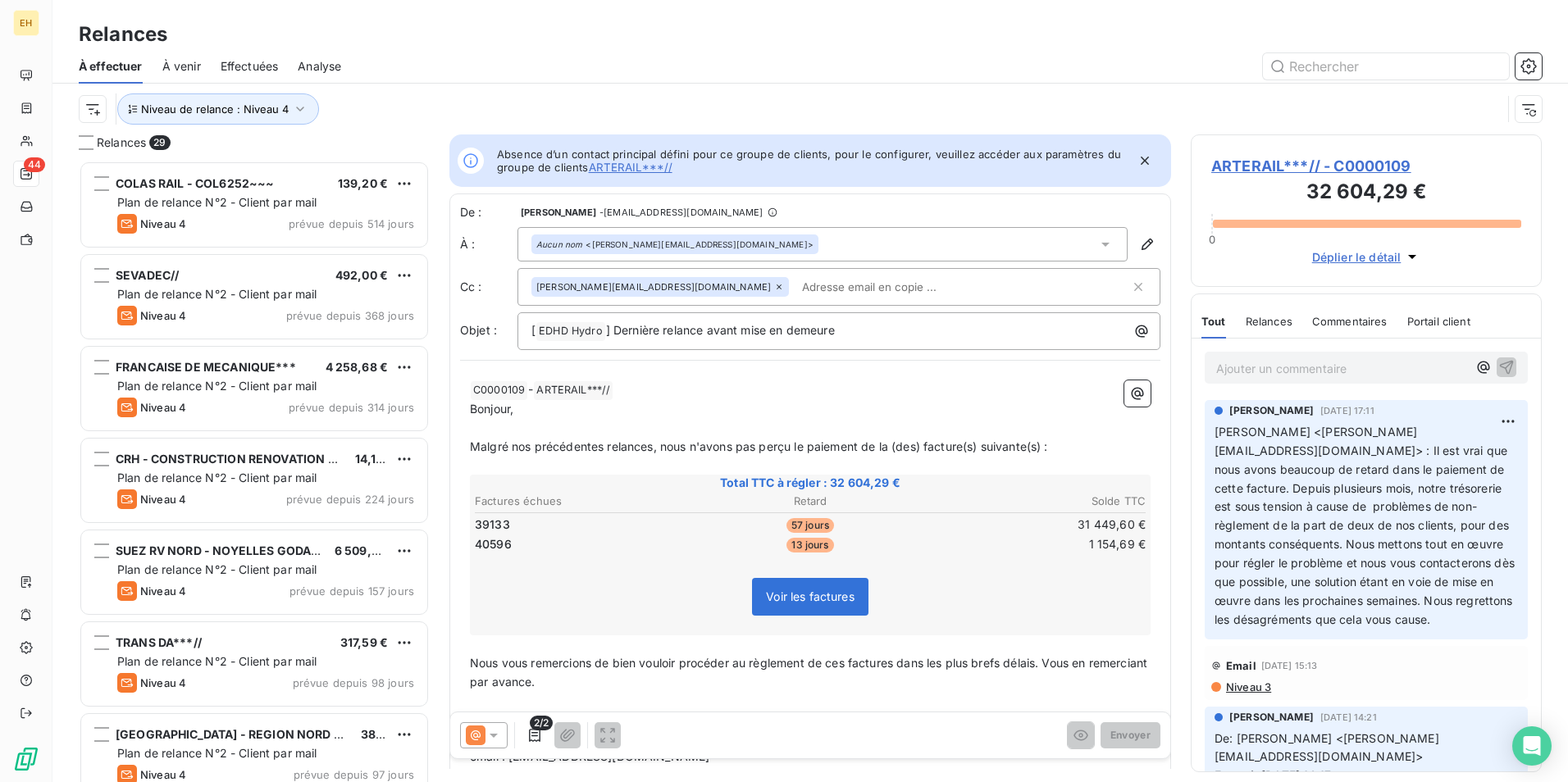
scroll to position [13, 13]
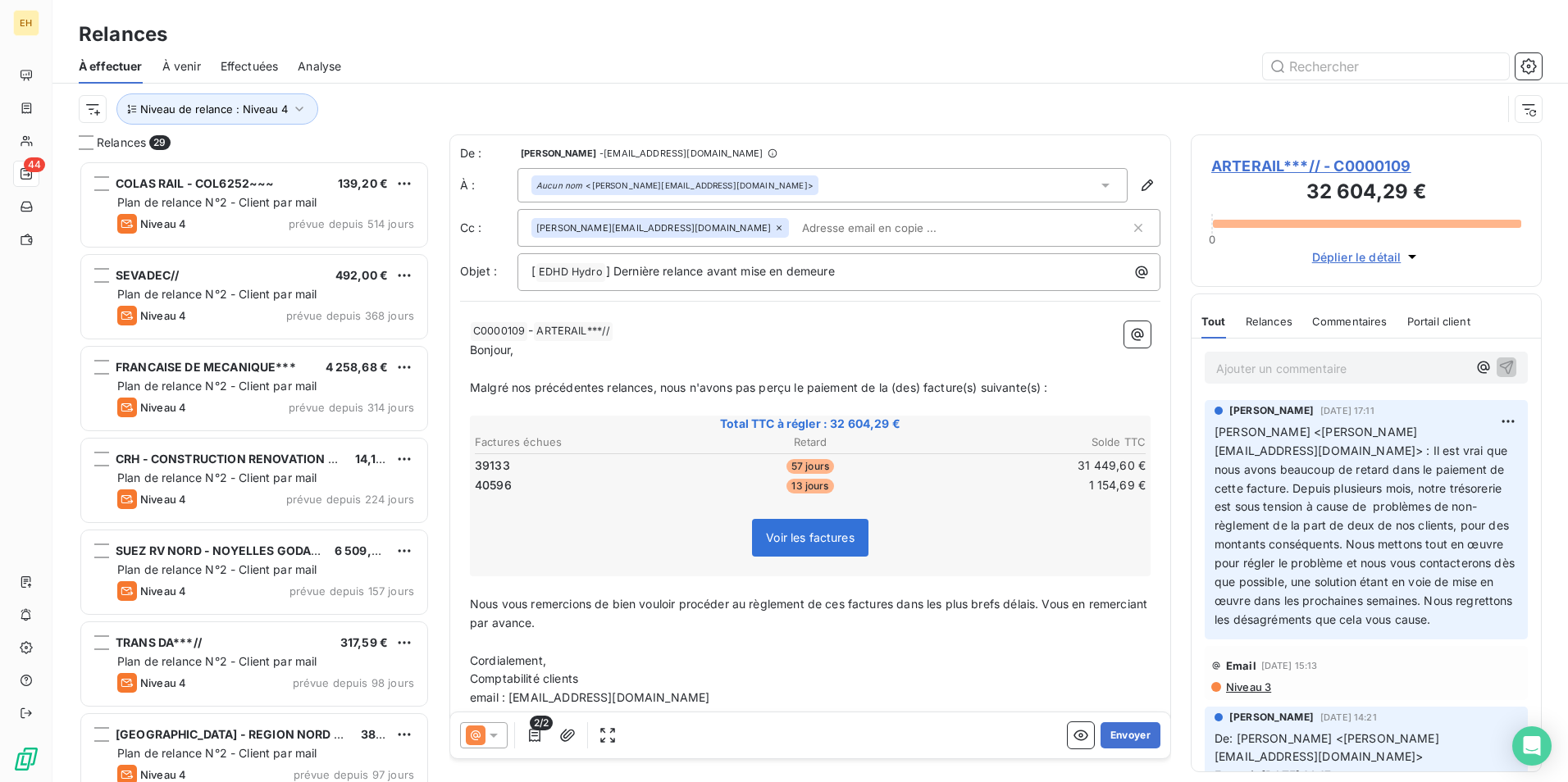
click at [499, 738] on icon at bounding box center [493, 735] width 16 height 16
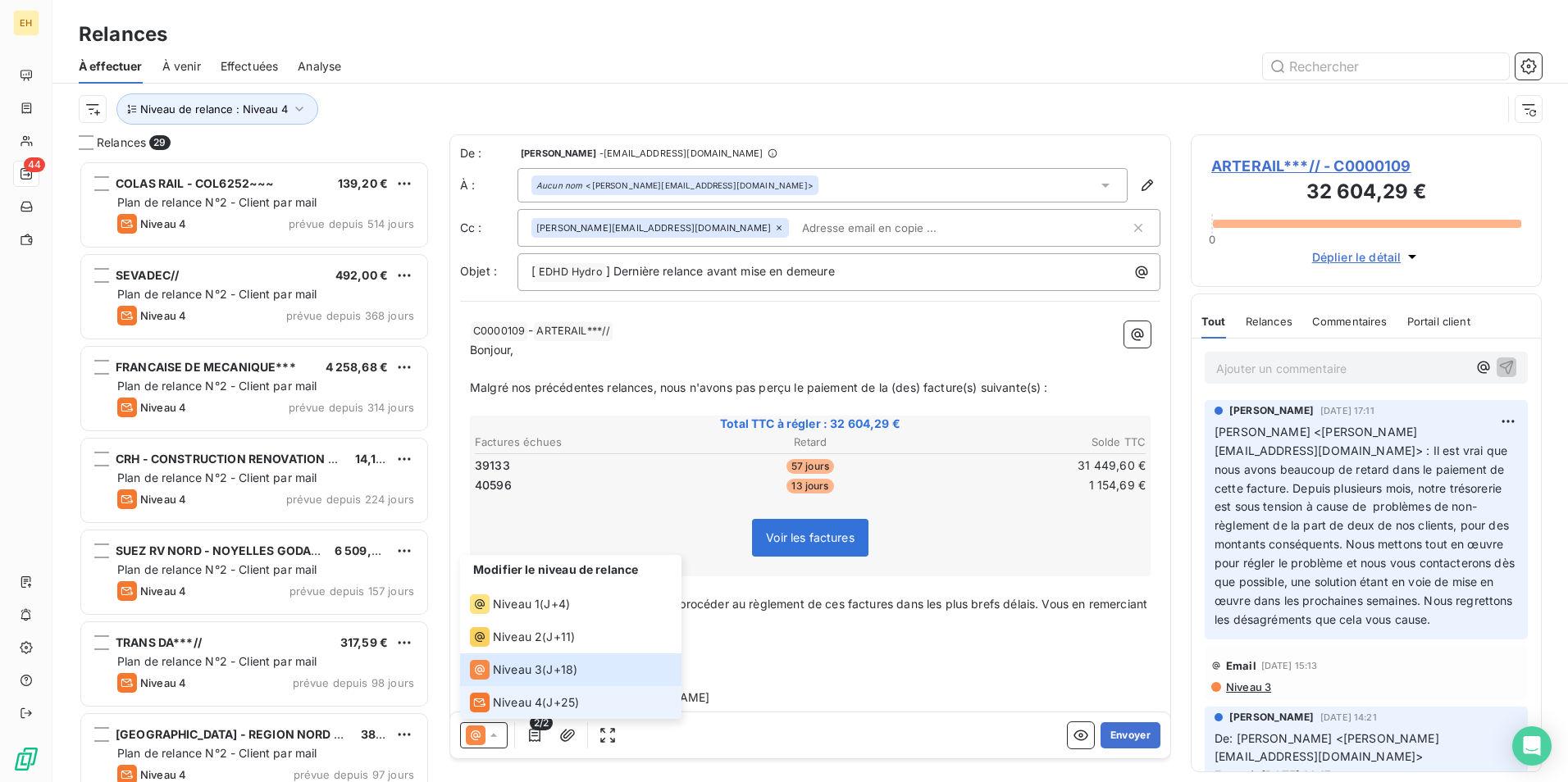
click at [525, 703] on span "Niveau 4" at bounding box center [517, 702] width 49 height 16
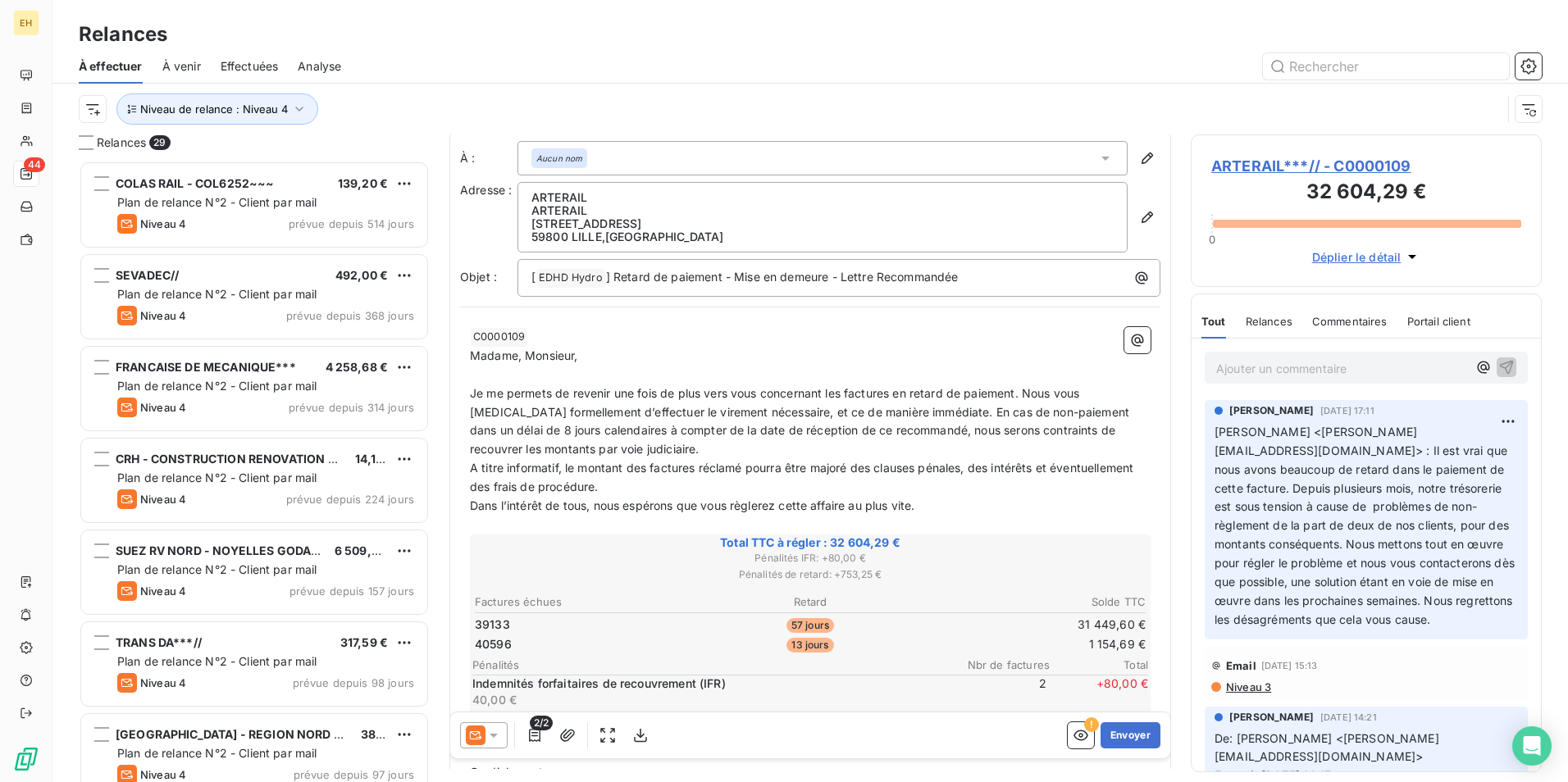
scroll to position [0, 0]
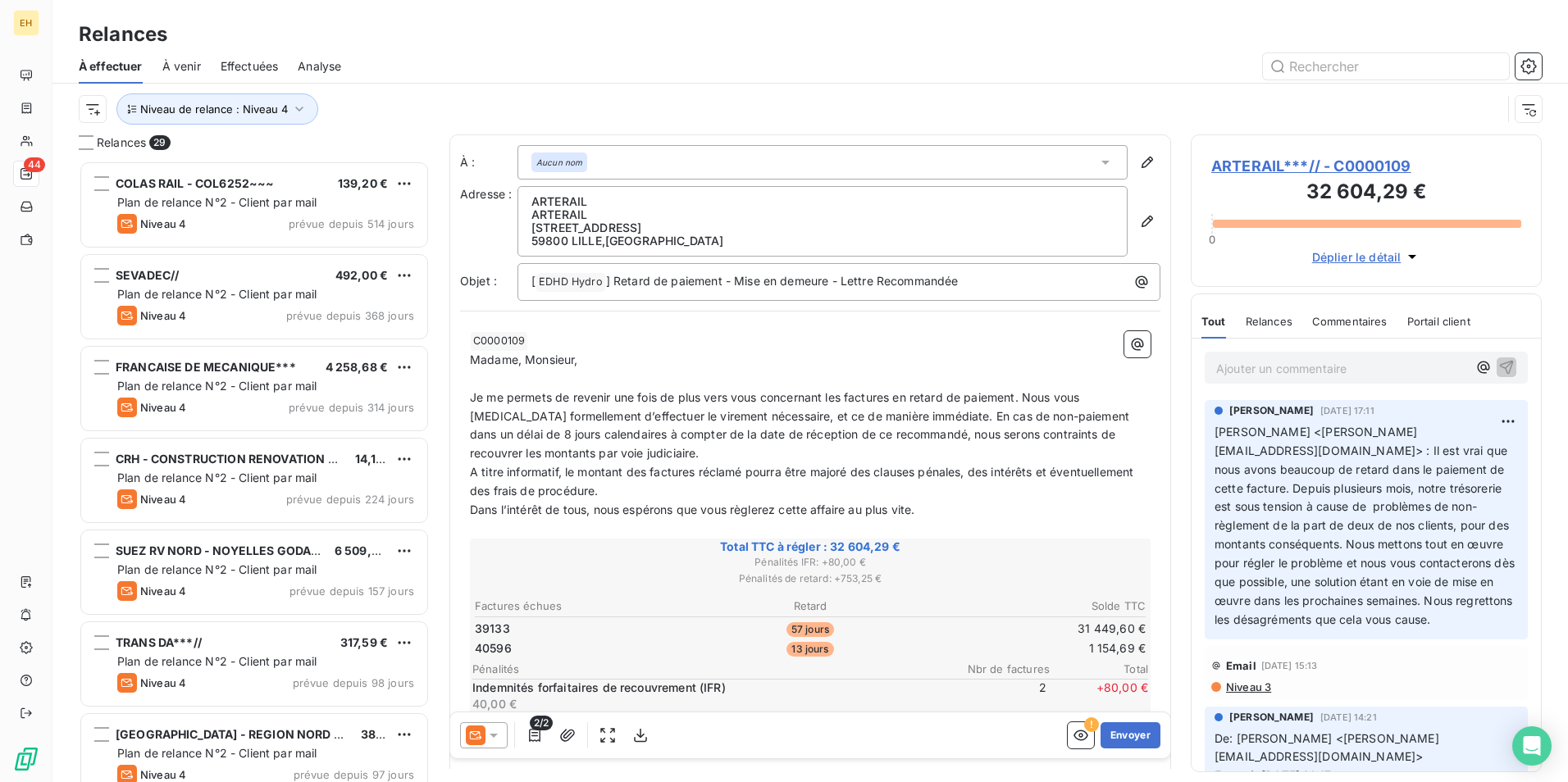
click at [490, 734] on icon at bounding box center [493, 736] width 9 height 4
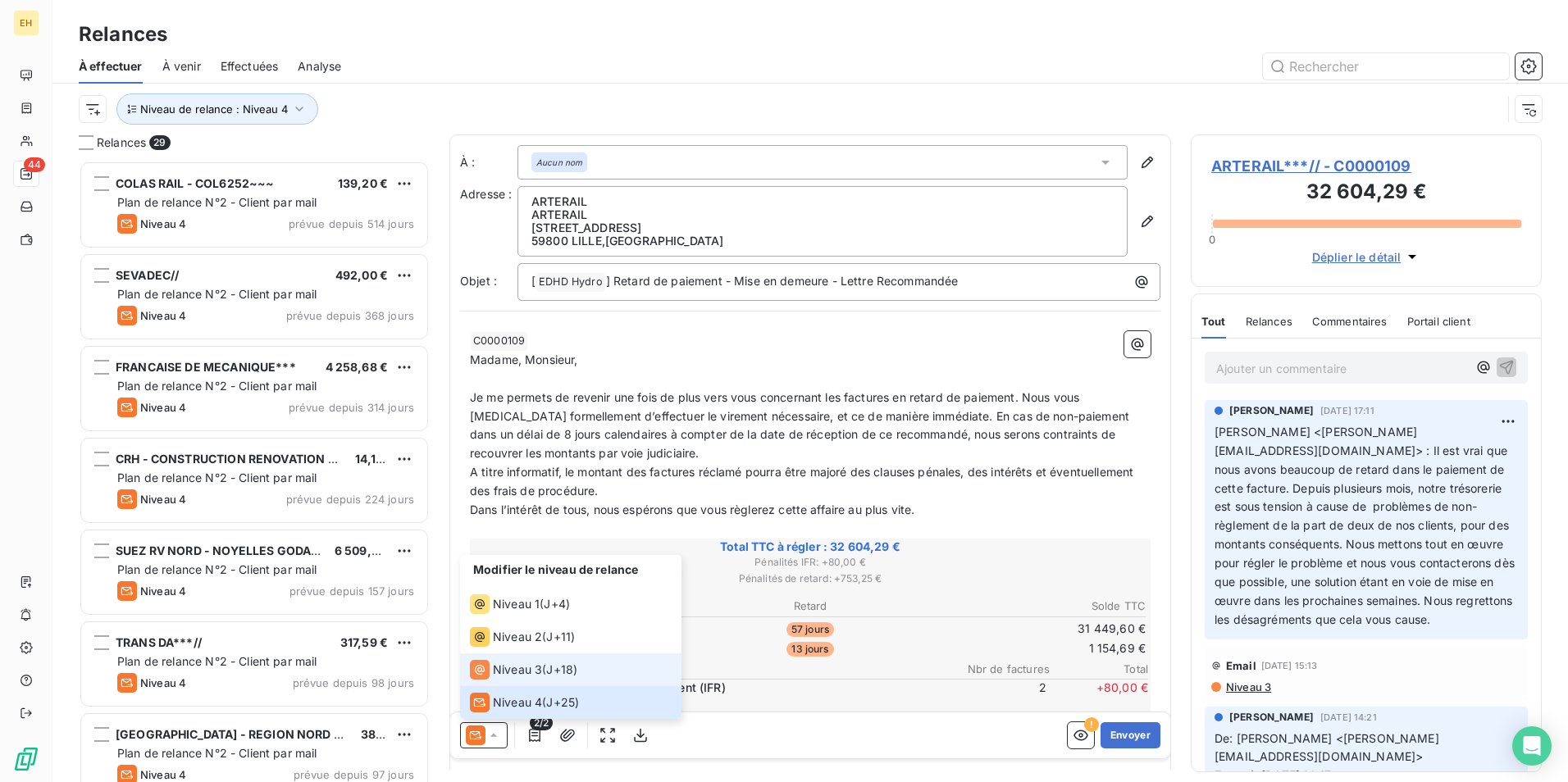
click at [524, 674] on span "Niveau 3" at bounding box center [517, 669] width 49 height 16
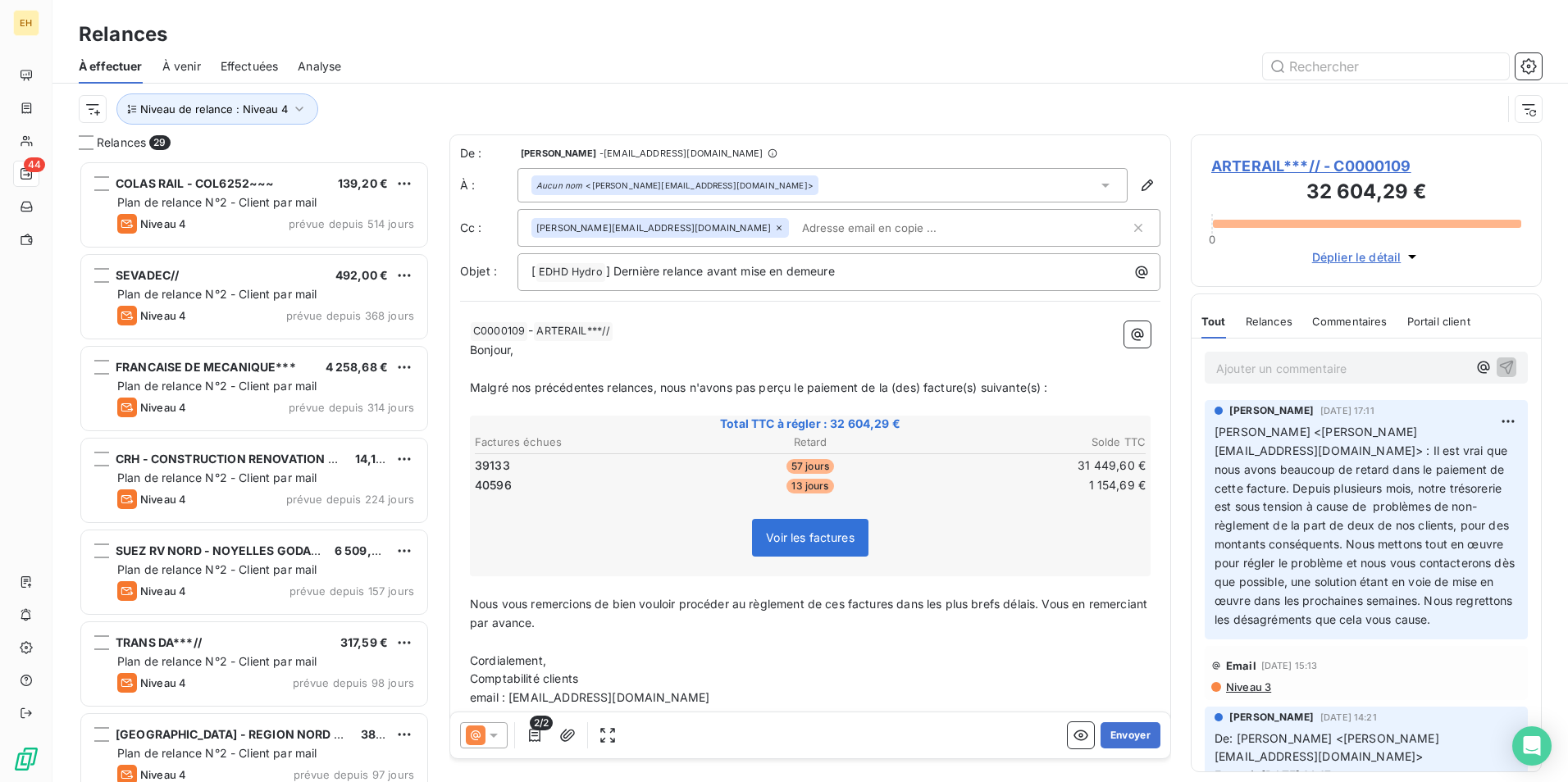
click at [499, 734] on icon at bounding box center [493, 735] width 16 height 16
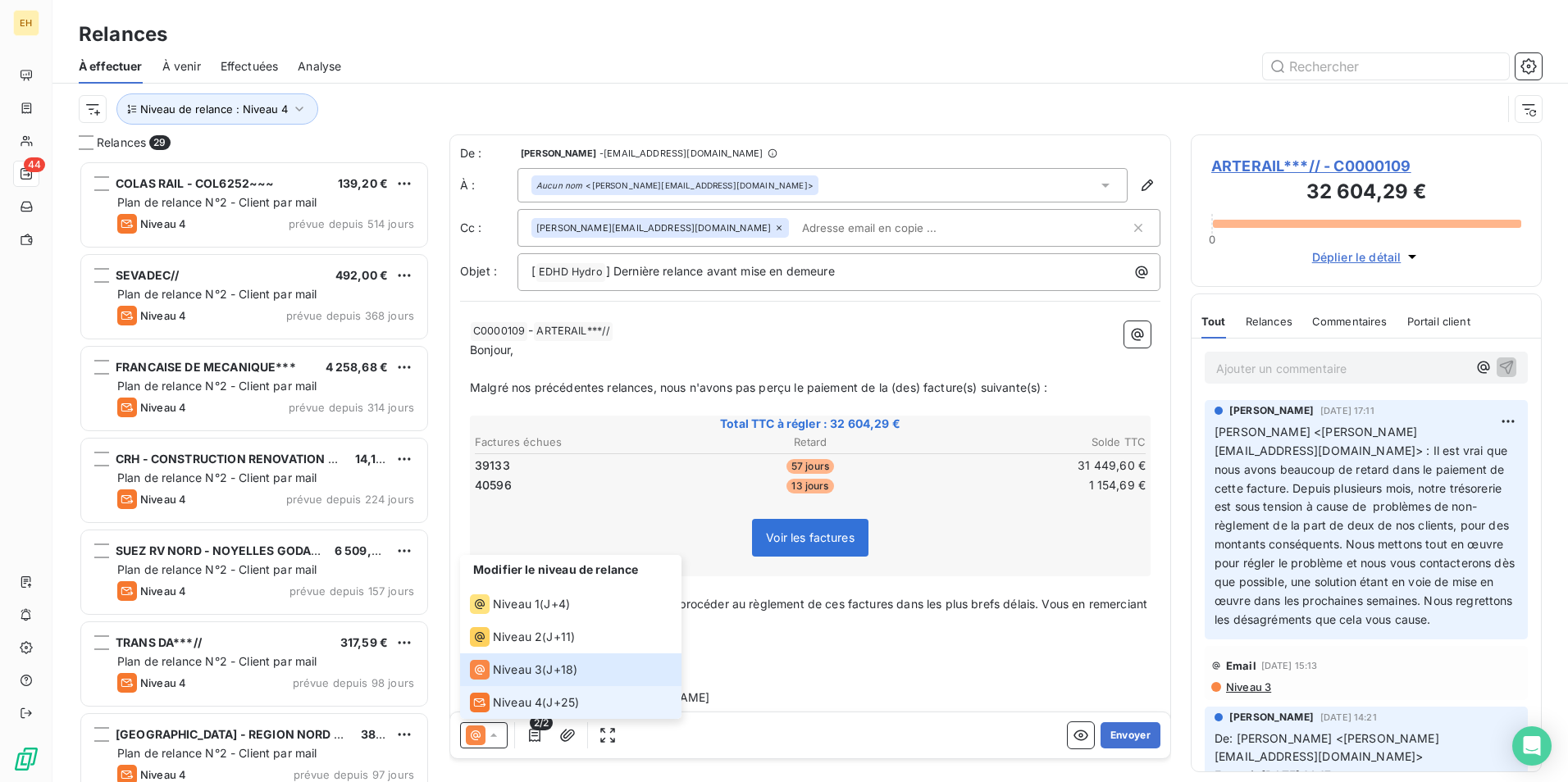
click at [549, 697] on span "J+25 )" at bounding box center [562, 702] width 33 height 16
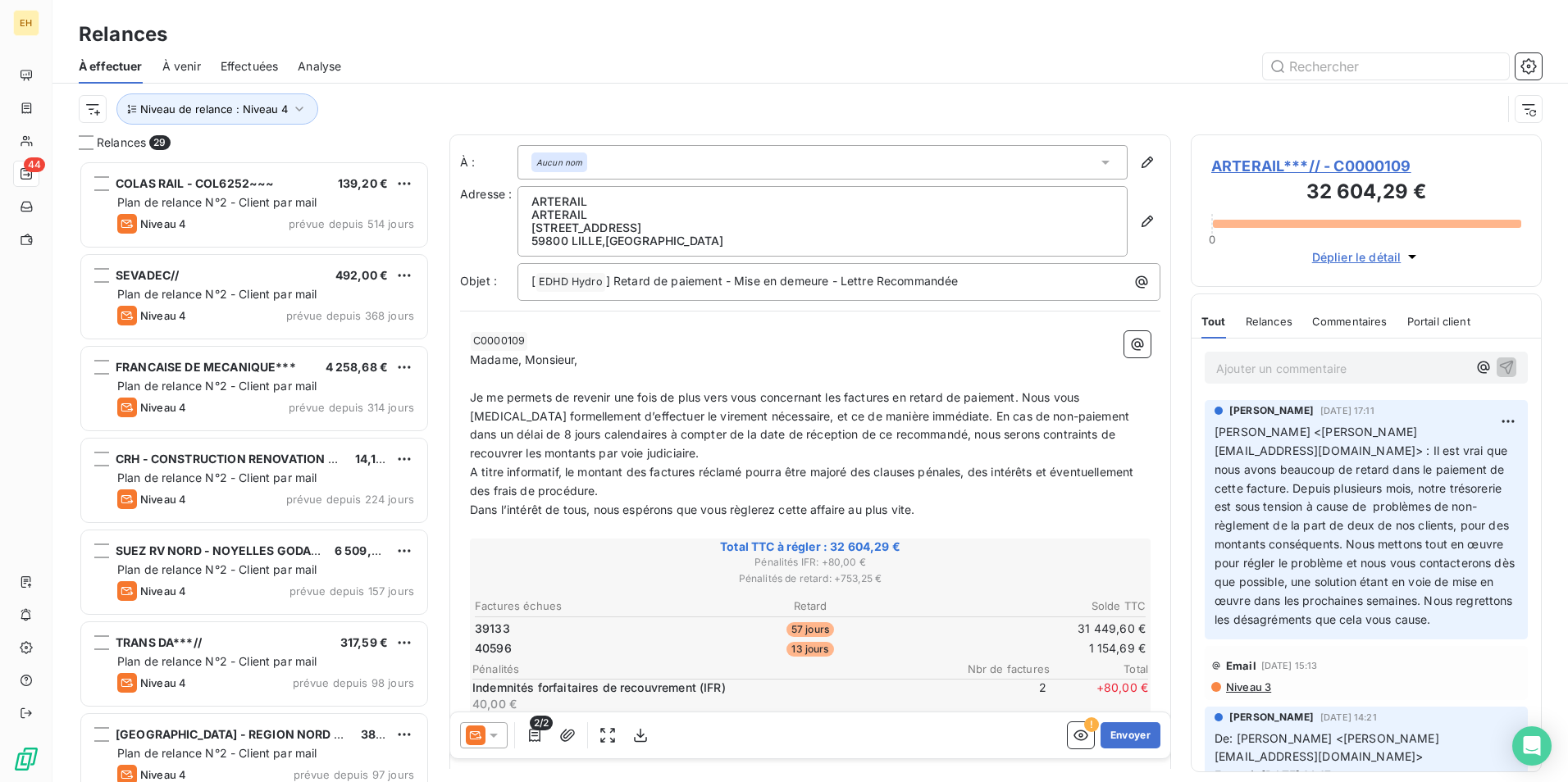
click at [1246, 364] on p "Ajouter un commentaire ﻿" at bounding box center [1342, 369] width 251 height 21
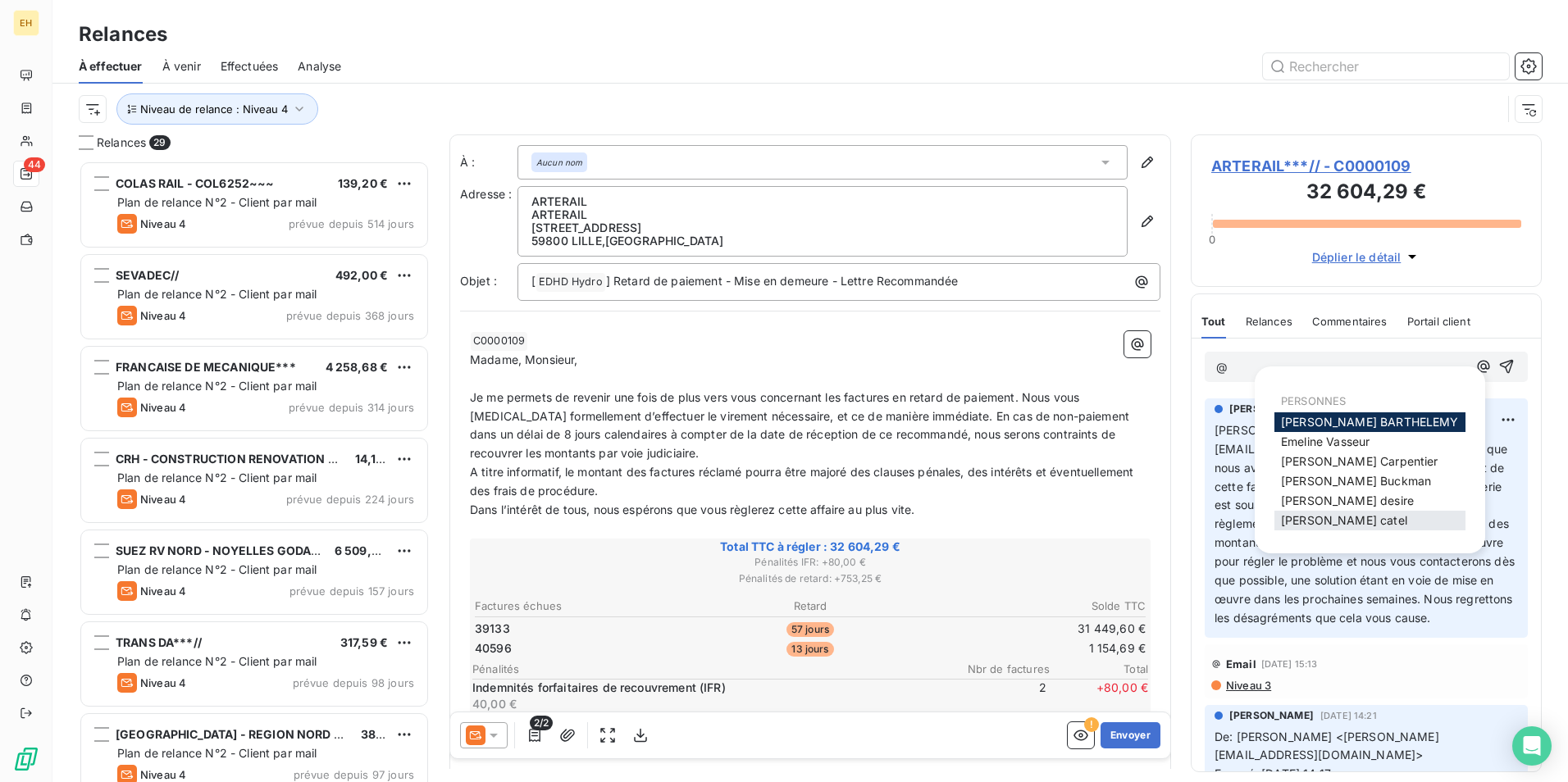
click at [1308, 521] on span "[PERSON_NAME]" at bounding box center [1344, 520] width 126 height 14
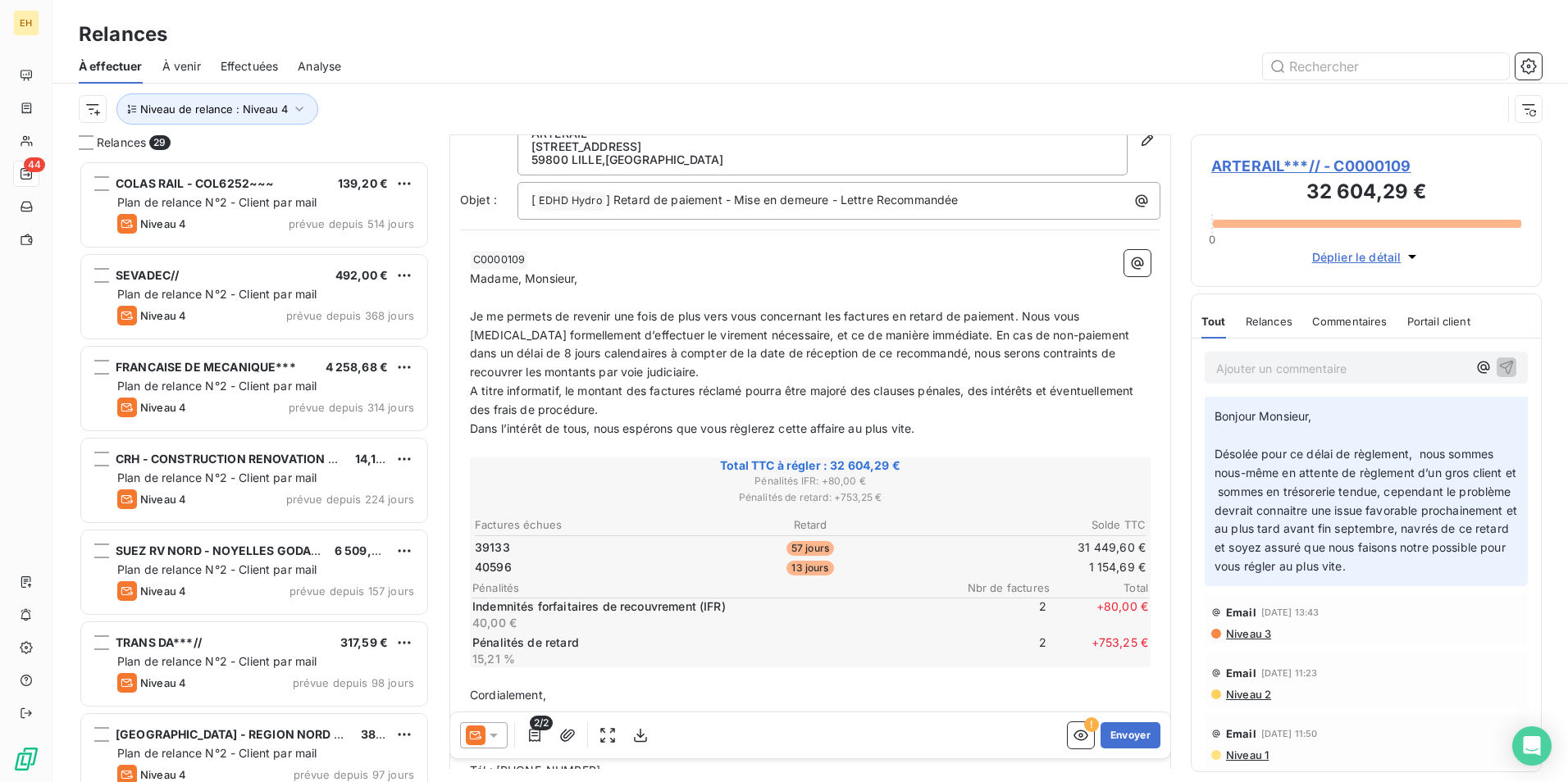
scroll to position [82, 0]
click at [1130, 729] on button "Envoyer" at bounding box center [1130, 735] width 60 height 27
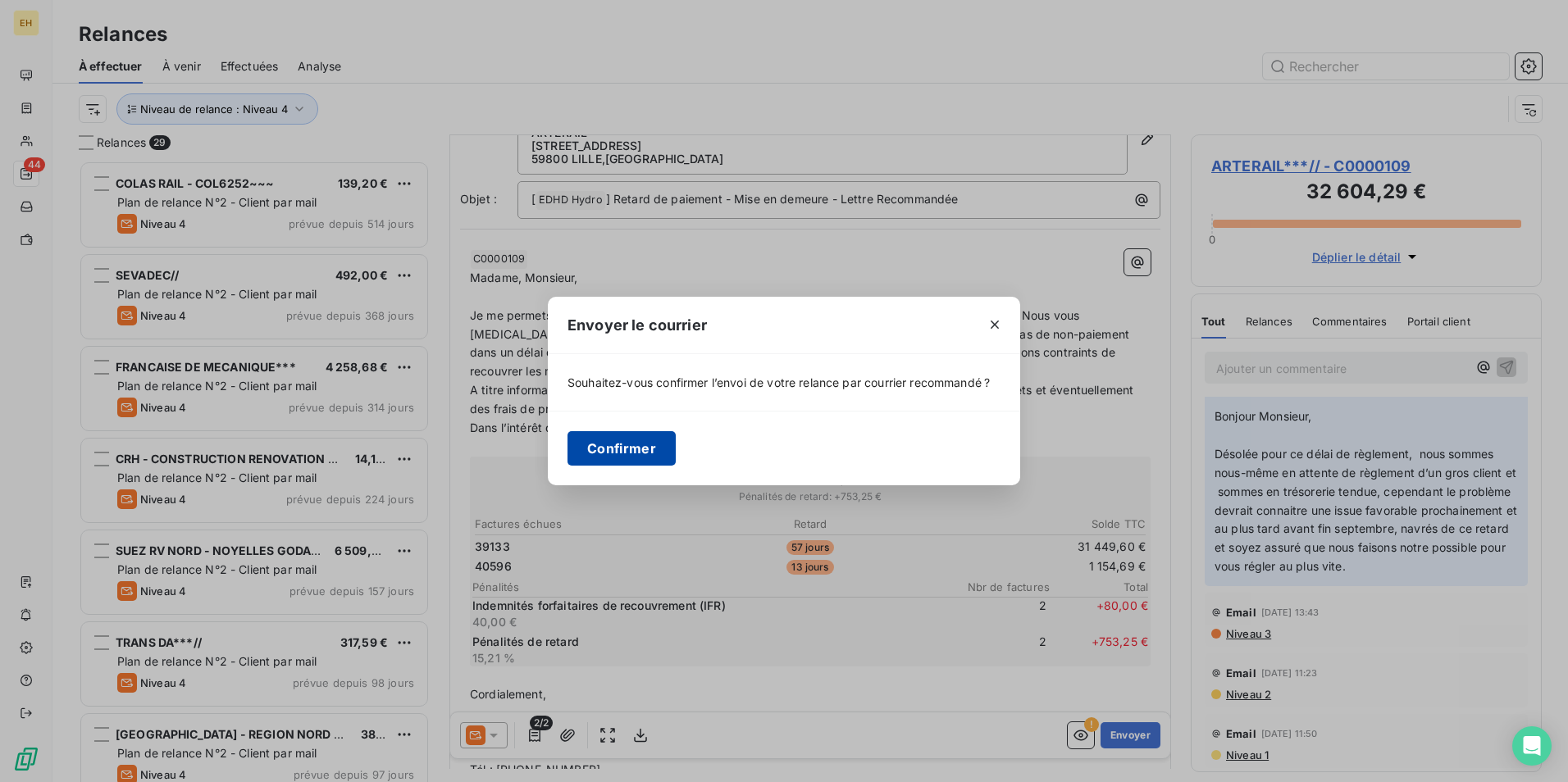
click at [646, 443] on button "Confirmer" at bounding box center [622, 449] width 108 height 34
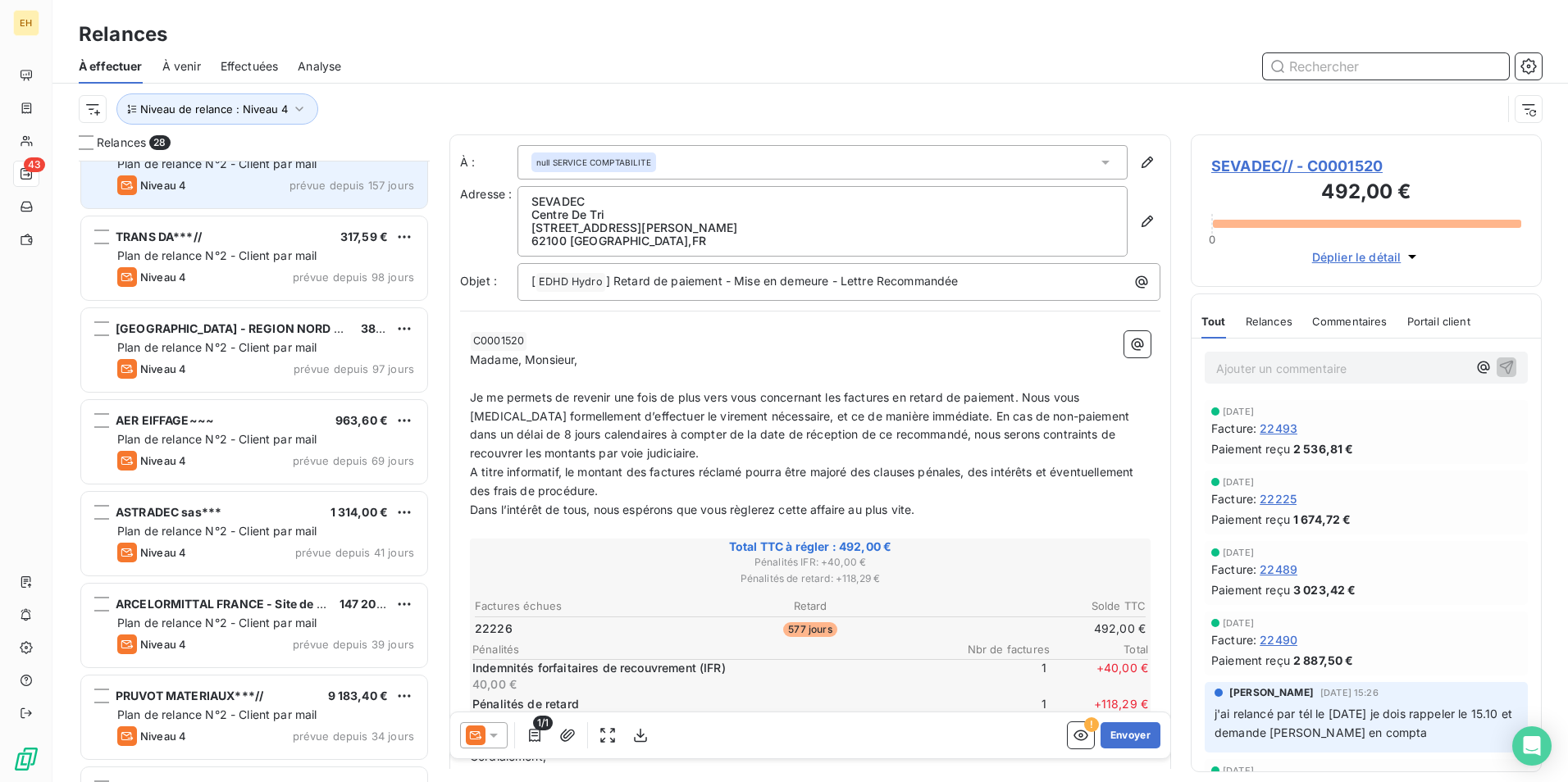
scroll to position [492, 0]
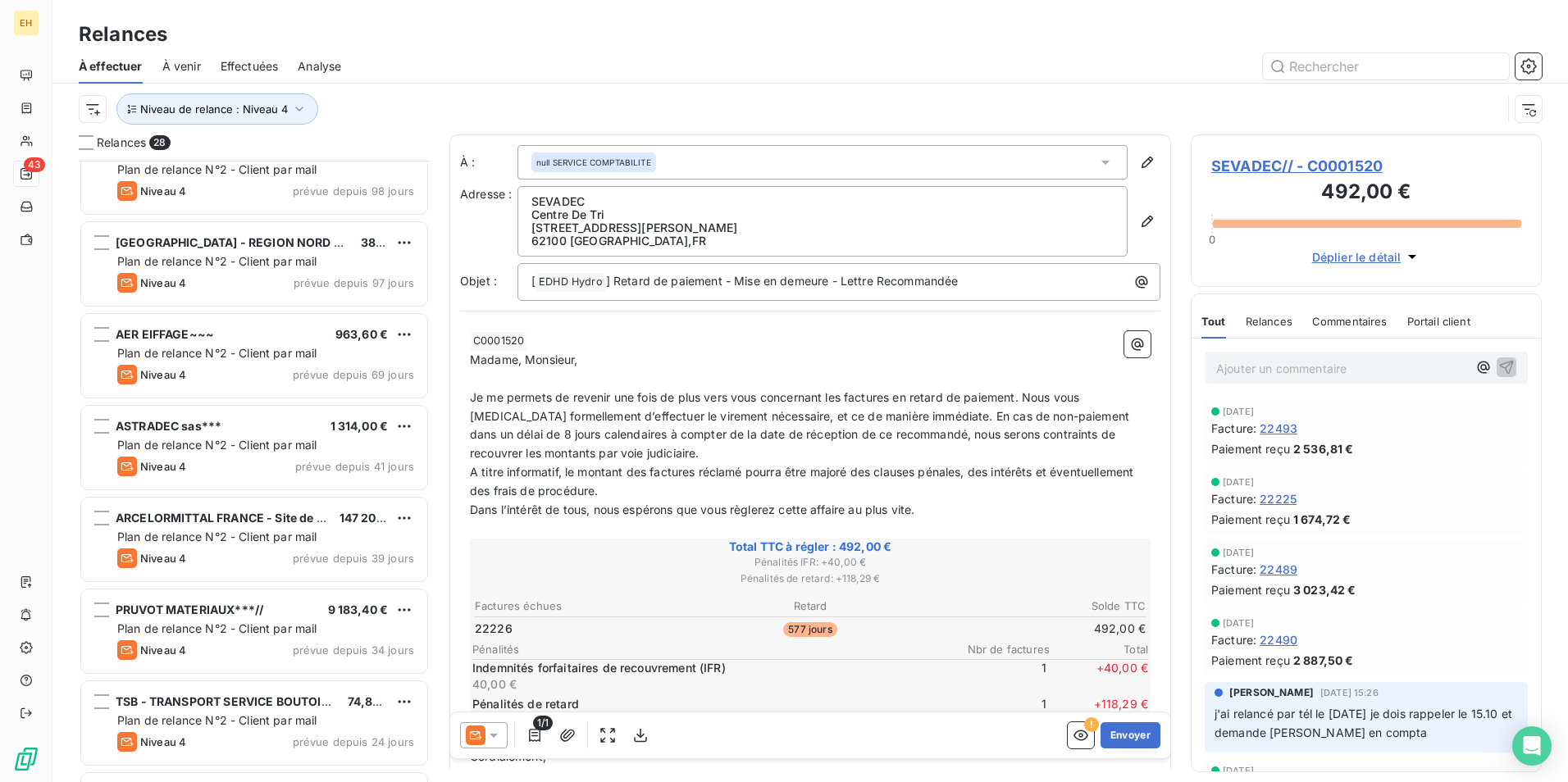
click at [195, 565] on div "Niveau 4 prévue depuis 39 jours" at bounding box center [265, 558] width 297 height 20
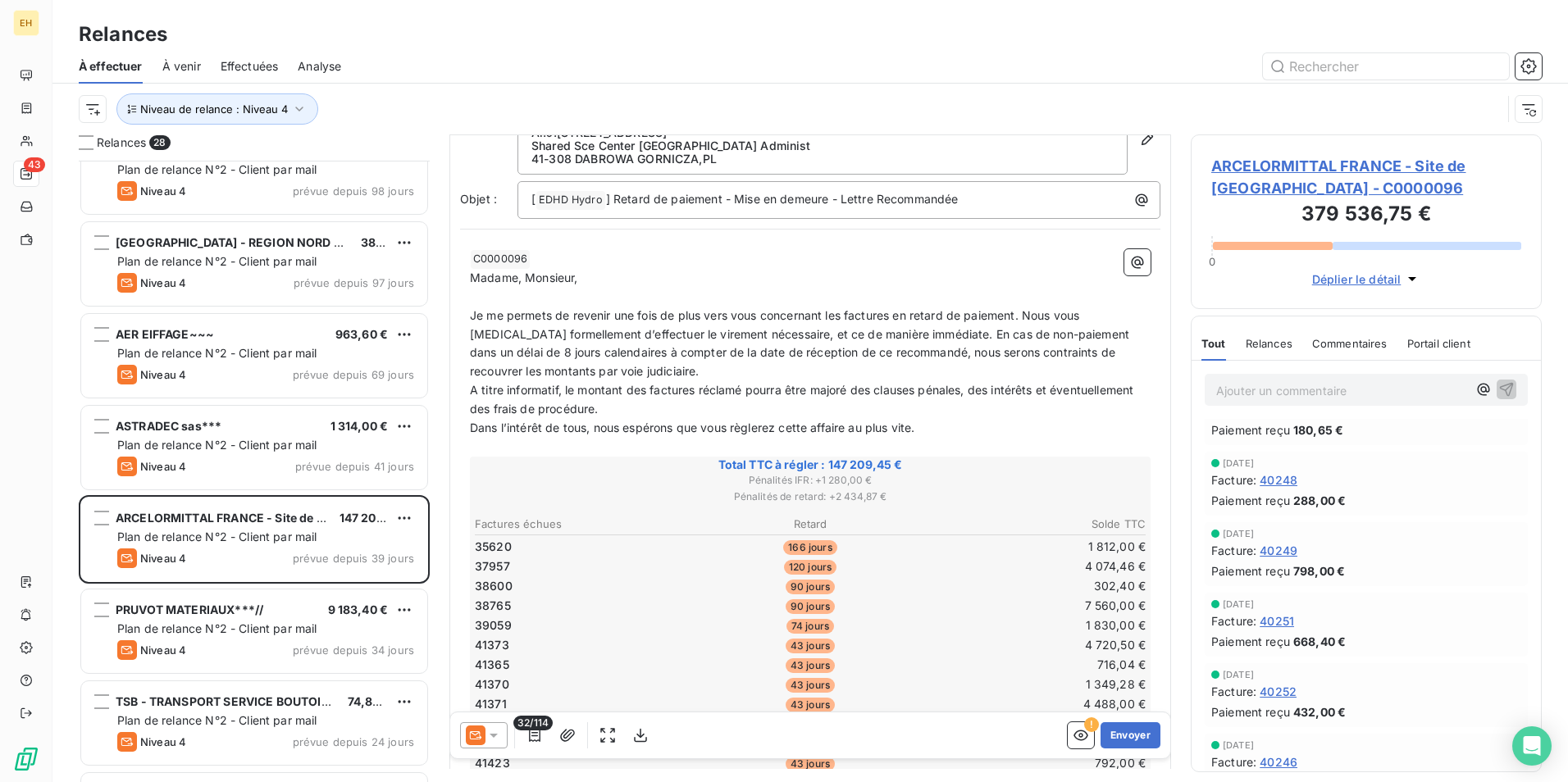
scroll to position [1967, 0]
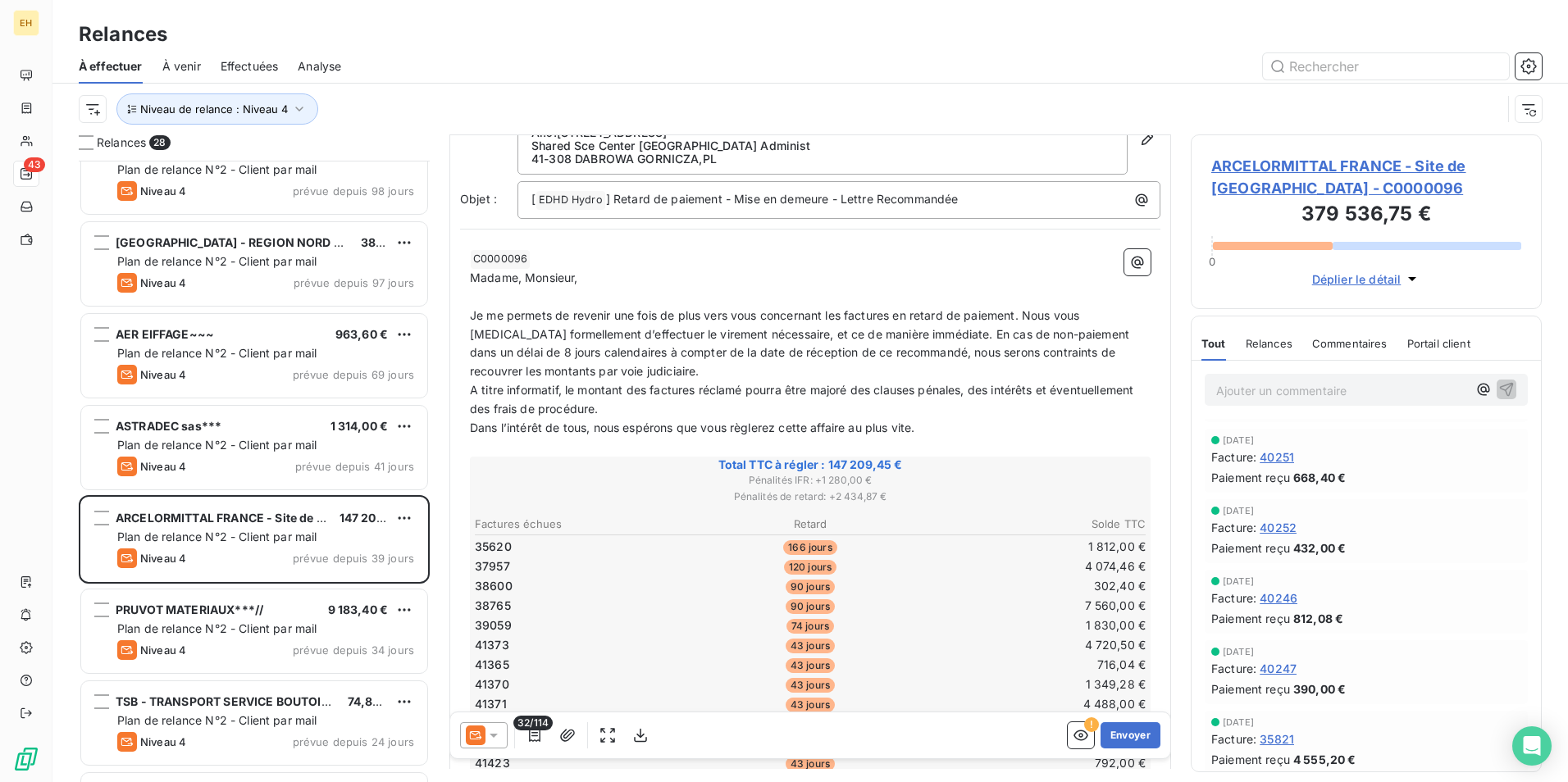
click at [1292, 174] on span "ARCELORMITTAL FRANCE - Site de [GEOGRAPHIC_DATA] - C0000096" at bounding box center [1366, 177] width 310 height 45
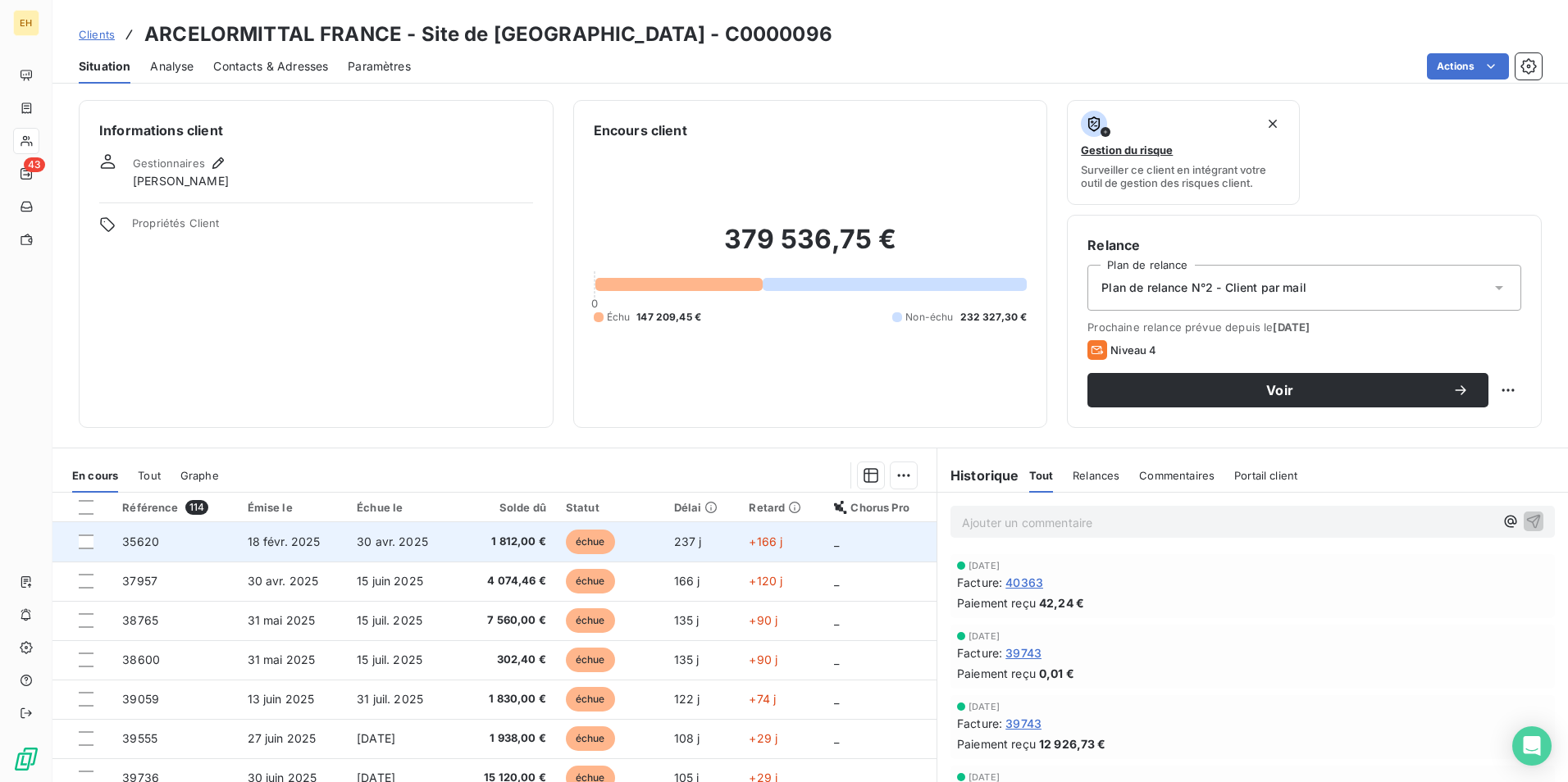
click at [518, 534] on span "1 812,00 €" at bounding box center [505, 541] width 82 height 16
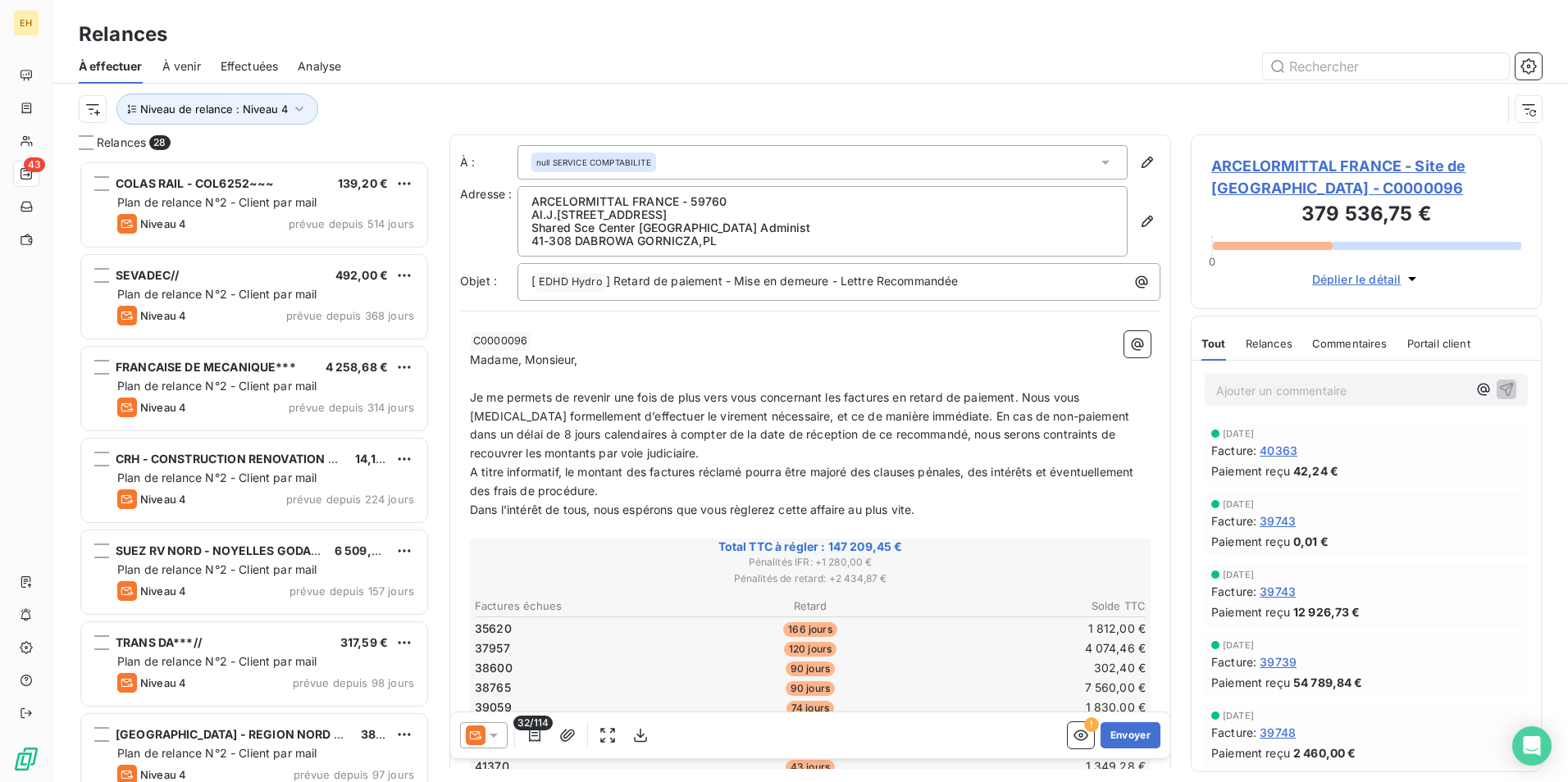
scroll to position [609, 339]
click at [499, 738] on icon at bounding box center [493, 735] width 16 height 16
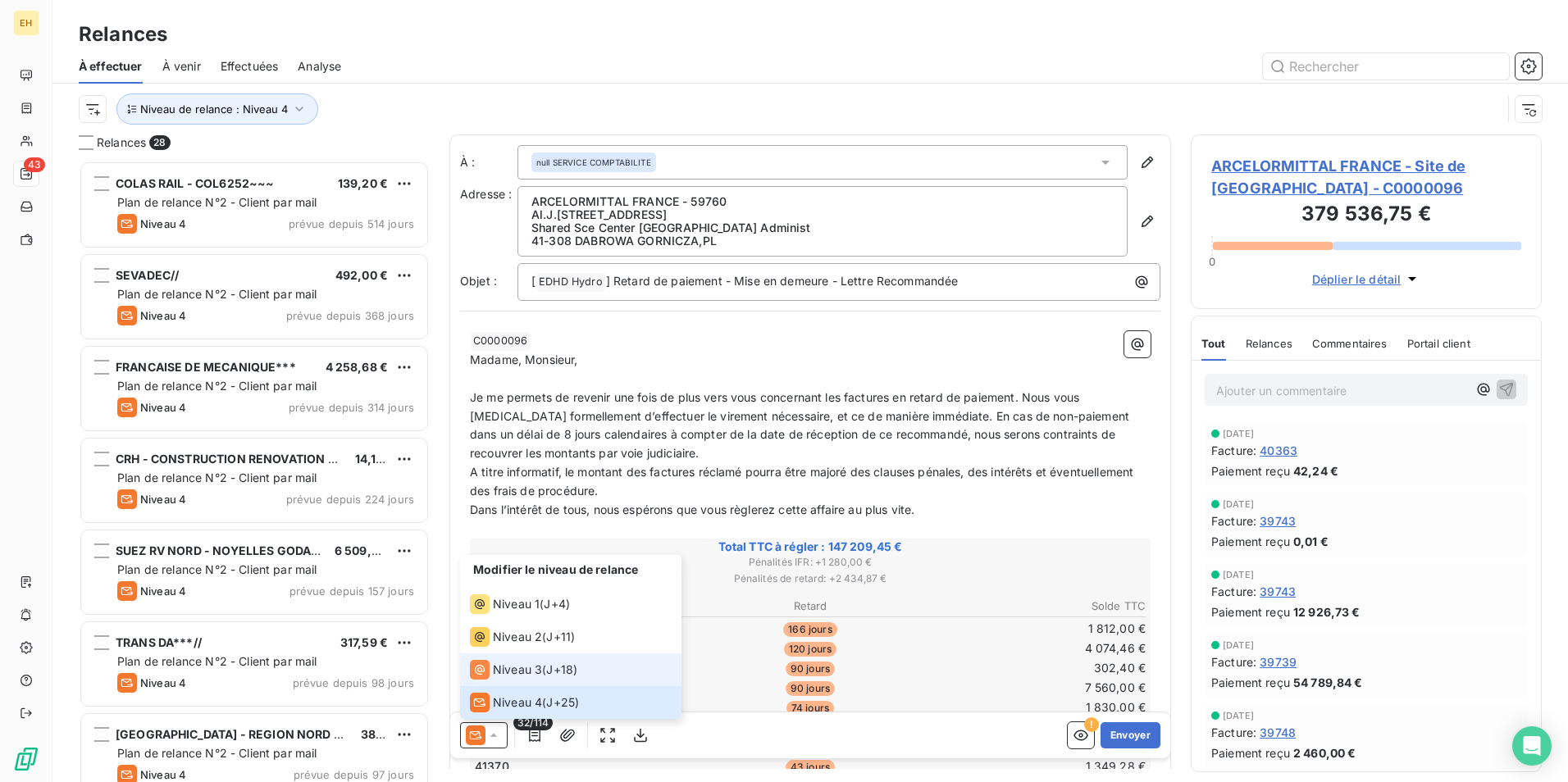
click at [540, 673] on span "Niveau 3" at bounding box center [517, 669] width 49 height 16
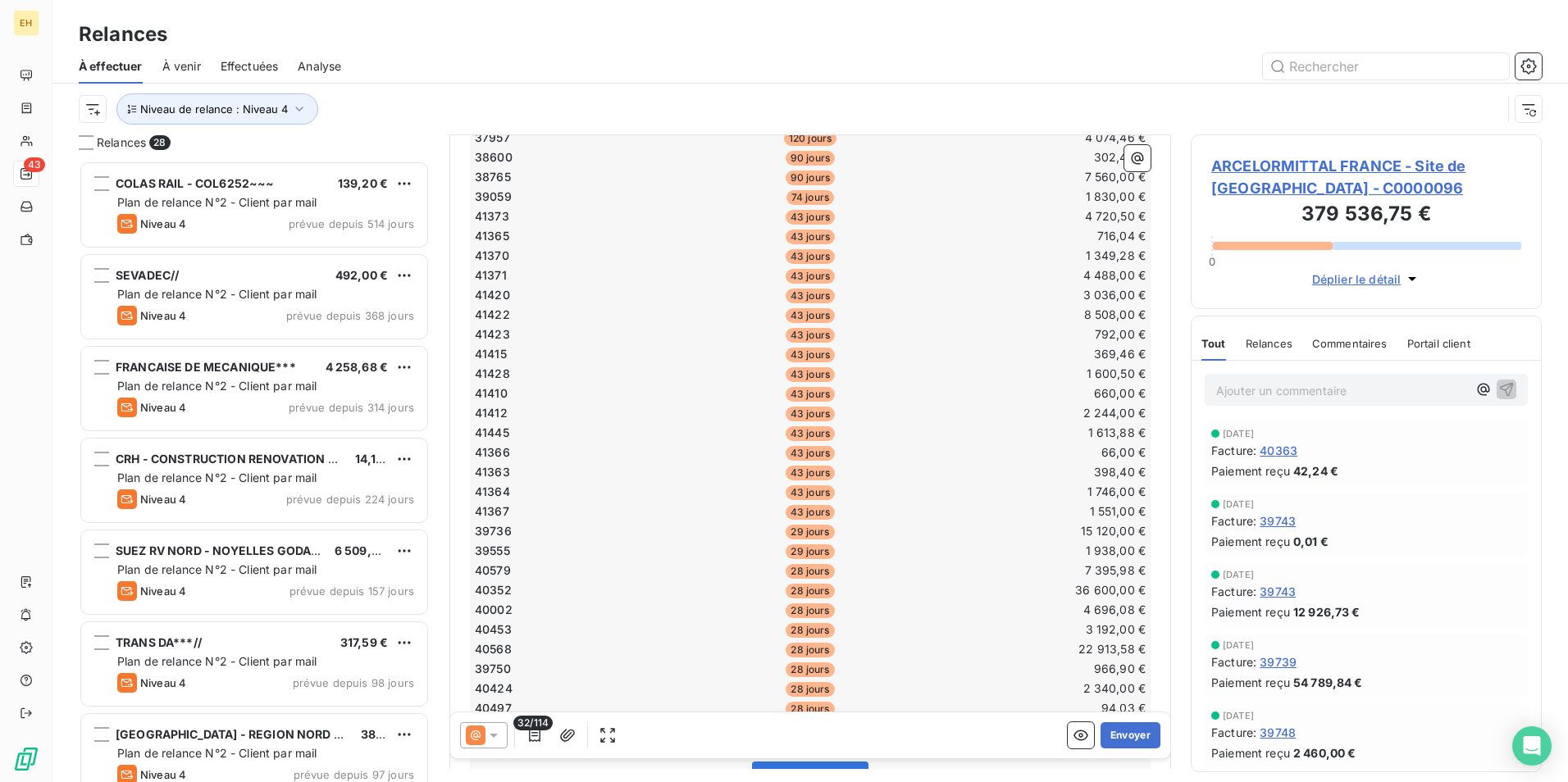
scroll to position [411, 0]
click at [537, 738] on icon "button" at bounding box center [534, 735] width 16 height 16
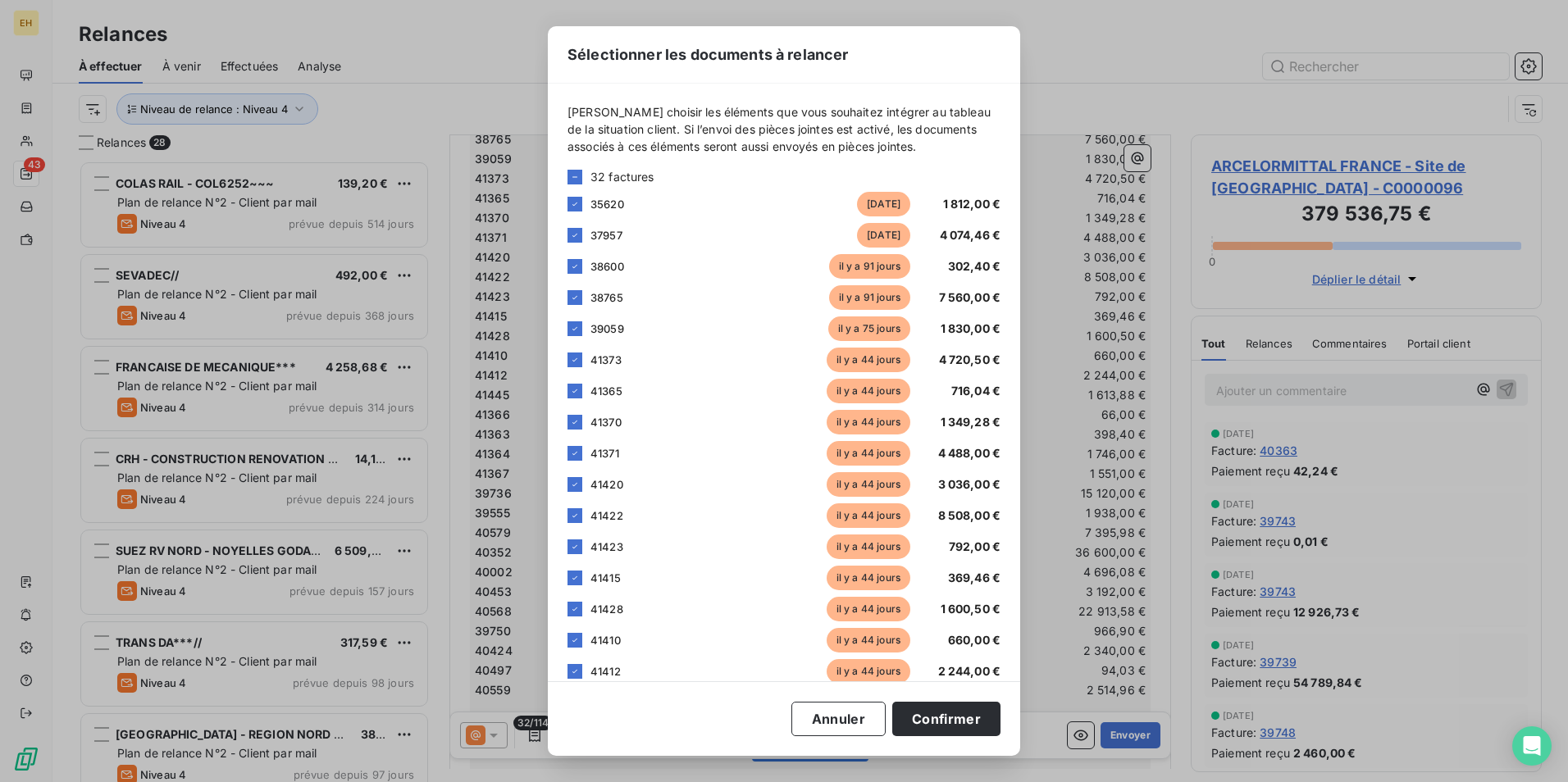
click at [582, 178] on div "32 factures" at bounding box center [784, 177] width 433 height 17
click at [579, 178] on icon at bounding box center [574, 176] width 9 height 9
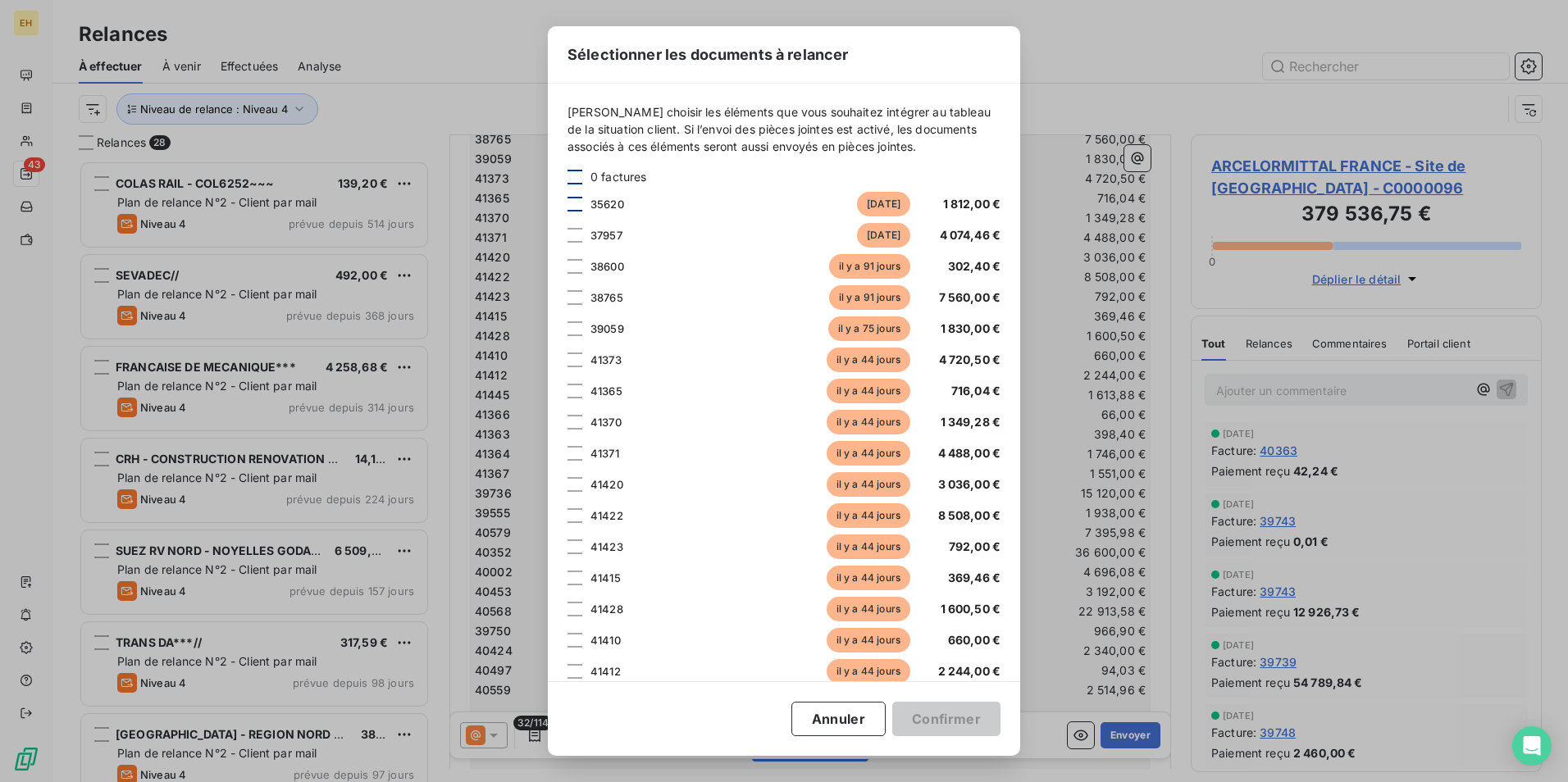
click at [575, 205] on div at bounding box center [574, 204] width 15 height 15
click at [573, 239] on div at bounding box center [574, 235] width 15 height 15
click at [567, 263] on div at bounding box center [574, 266] width 15 height 15
click at [576, 292] on div at bounding box center [574, 297] width 15 height 15
drag, startPoint x: 579, startPoint y: 327, endPoint x: 571, endPoint y: 375, distance: 48.7
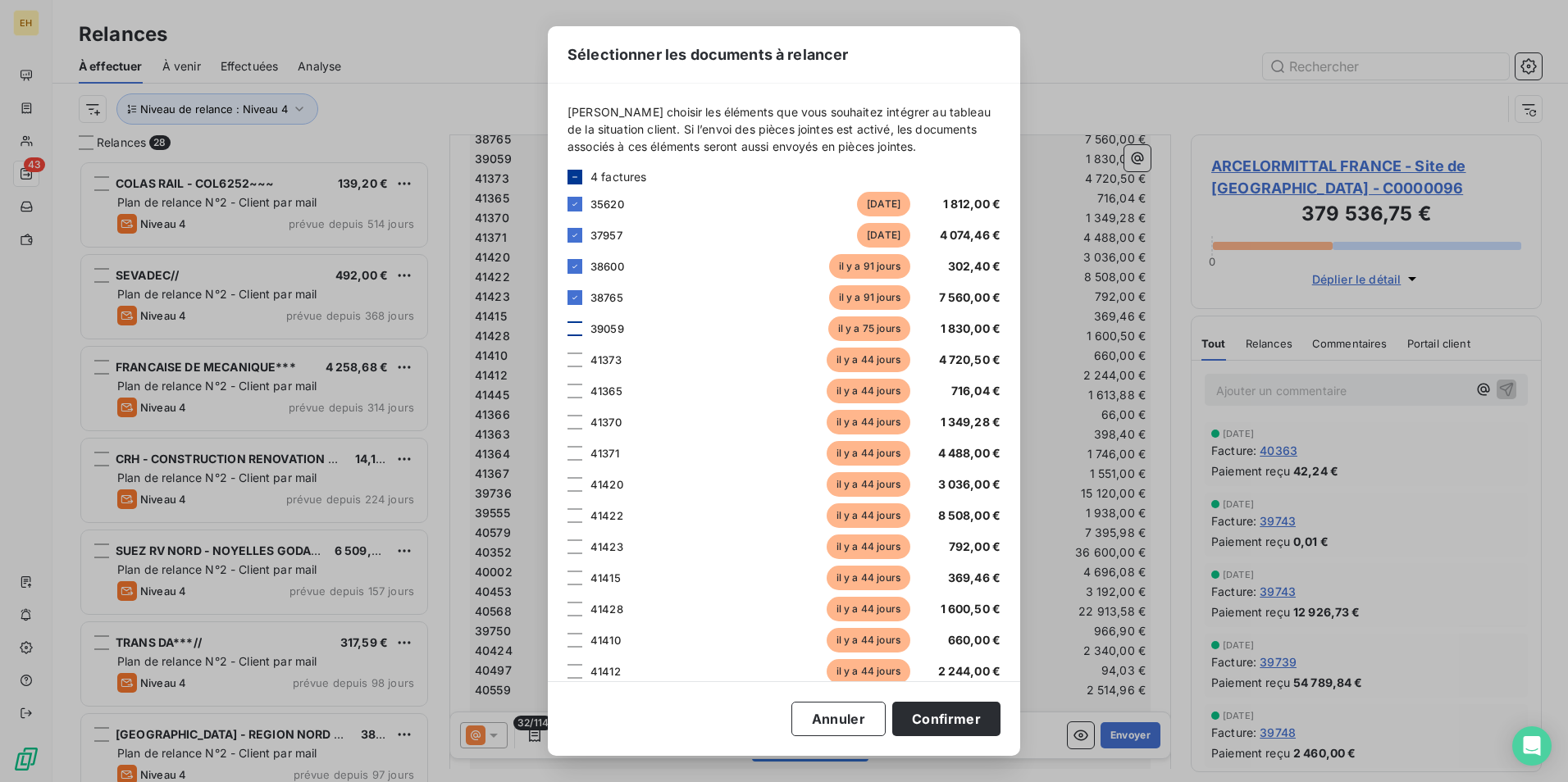
click at [579, 332] on div at bounding box center [574, 328] width 15 height 15
click at [578, 361] on div at bounding box center [574, 359] width 15 height 15
drag, startPoint x: 578, startPoint y: 388, endPoint x: 578, endPoint y: 417, distance: 29.0
click at [579, 388] on div at bounding box center [574, 390] width 15 height 15
click at [579, 425] on div at bounding box center [574, 422] width 15 height 15
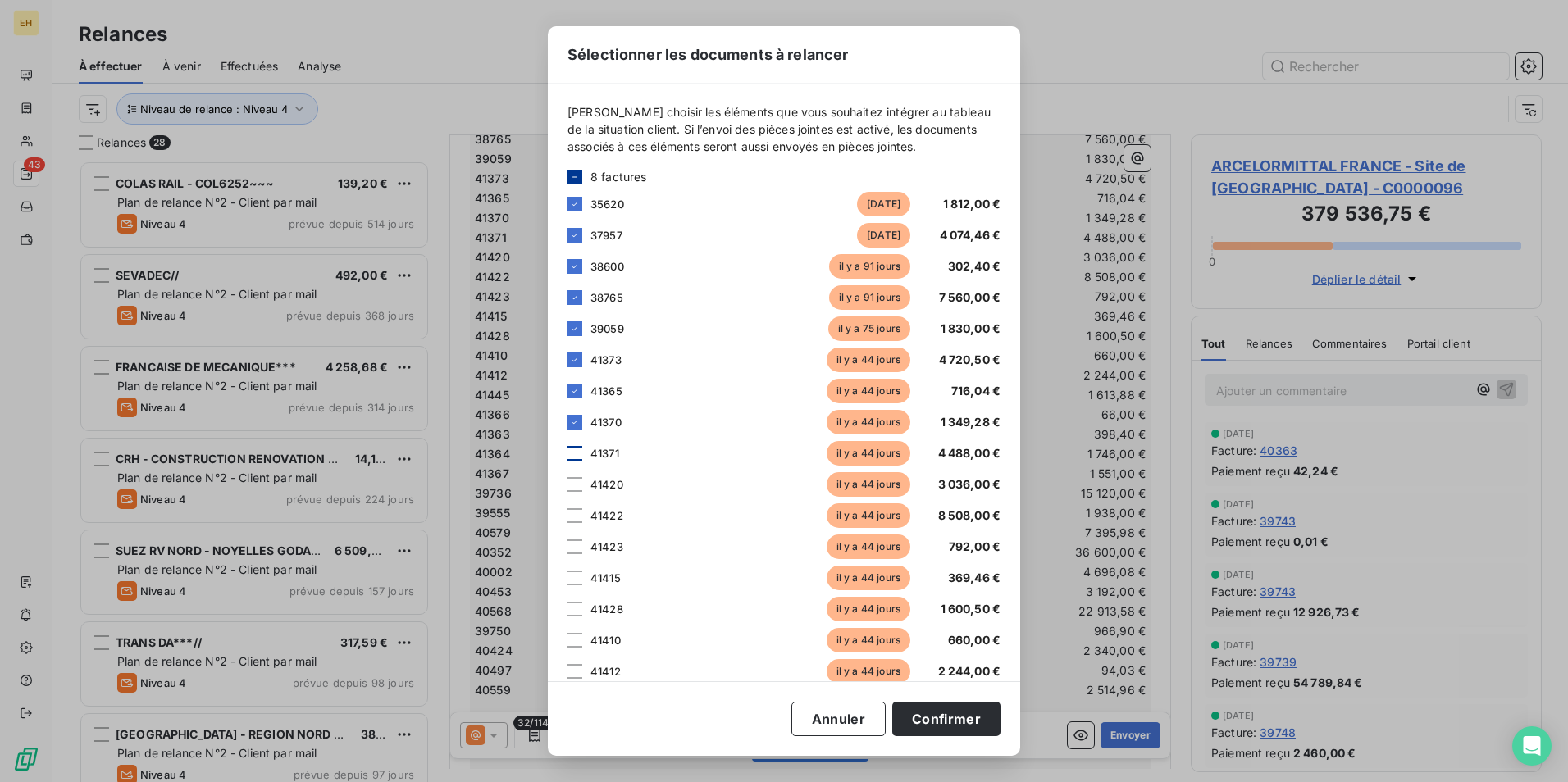
click at [579, 455] on div at bounding box center [574, 453] width 15 height 15
click at [579, 667] on div at bounding box center [574, 671] width 15 height 15
click at [576, 638] on div at bounding box center [574, 639] width 15 height 15
click at [582, 607] on div "41428 [DATE] 1 600,50 €" at bounding box center [784, 608] width 433 height 25
click at [573, 575] on div at bounding box center [574, 577] width 15 height 15
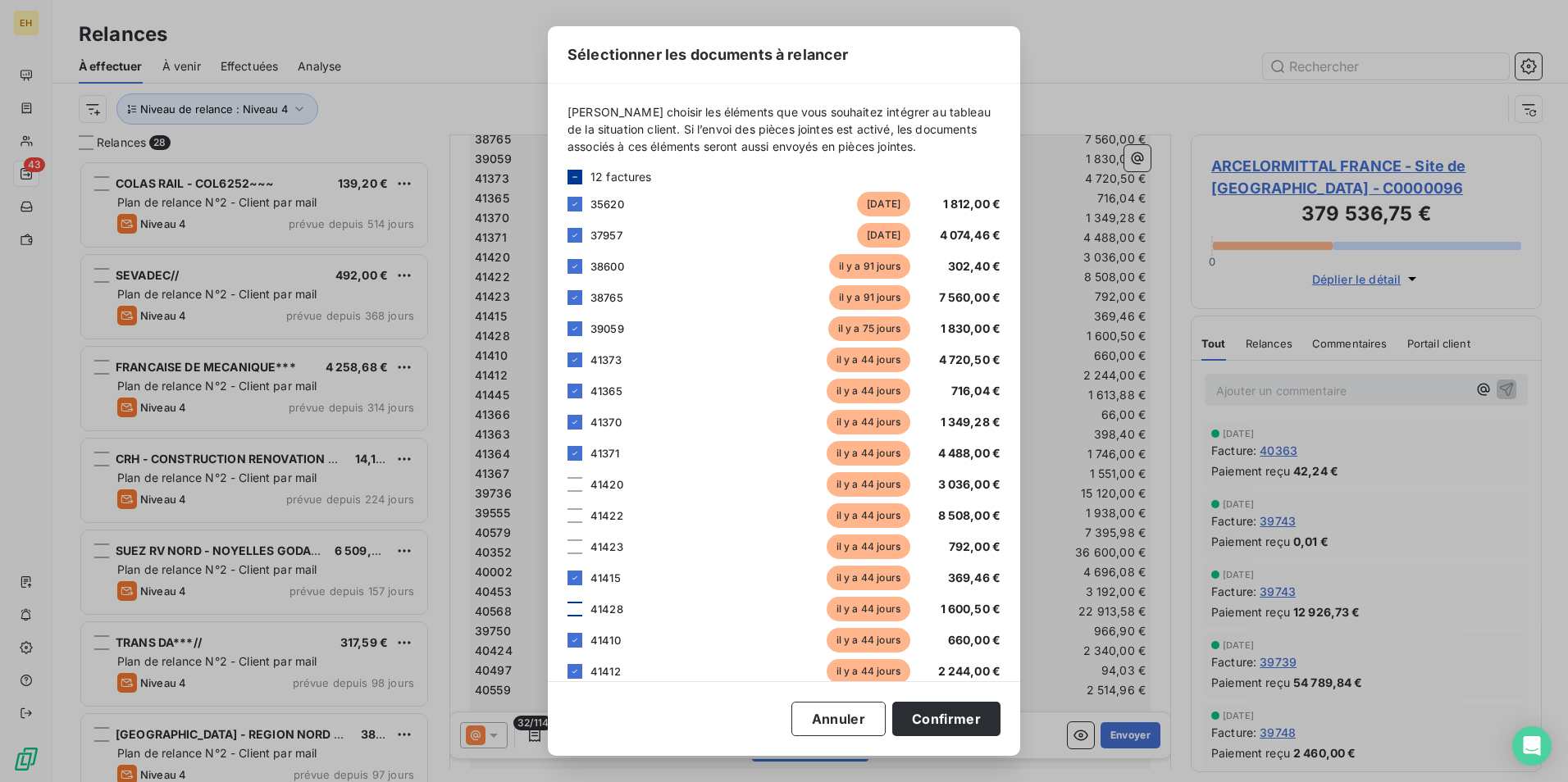
drag, startPoint x: 578, startPoint y: 604, endPoint x: 573, endPoint y: 596, distance: 9.4
click at [578, 603] on div at bounding box center [574, 608] width 15 height 15
click at [583, 538] on div "41423 [DATE] 792,00 €" at bounding box center [784, 547] width 433 height 25
click at [573, 542] on div at bounding box center [574, 547] width 15 height 15
click at [573, 522] on div at bounding box center [574, 515] width 15 height 15
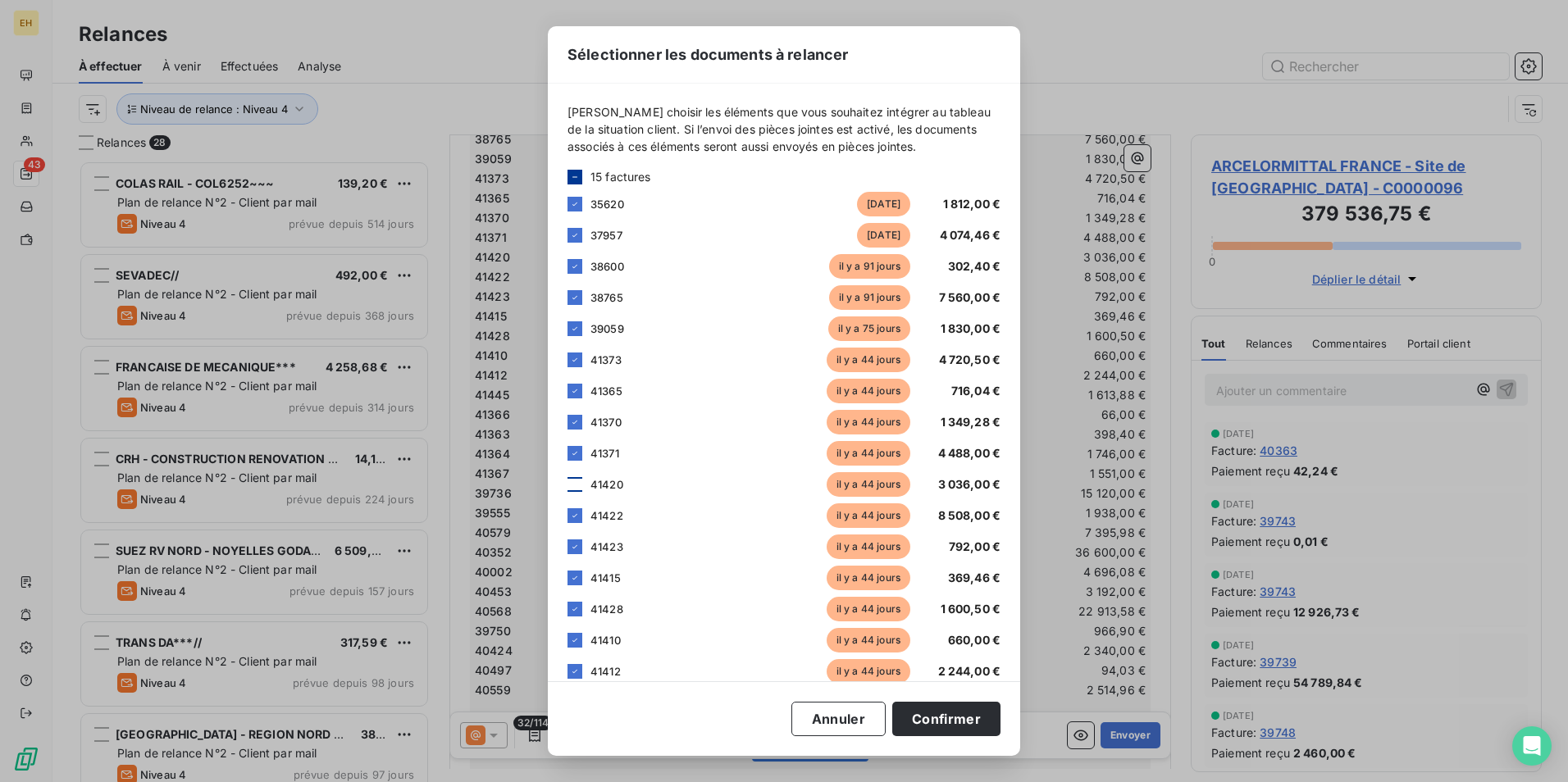
click at [576, 487] on div at bounding box center [574, 484] width 15 height 15
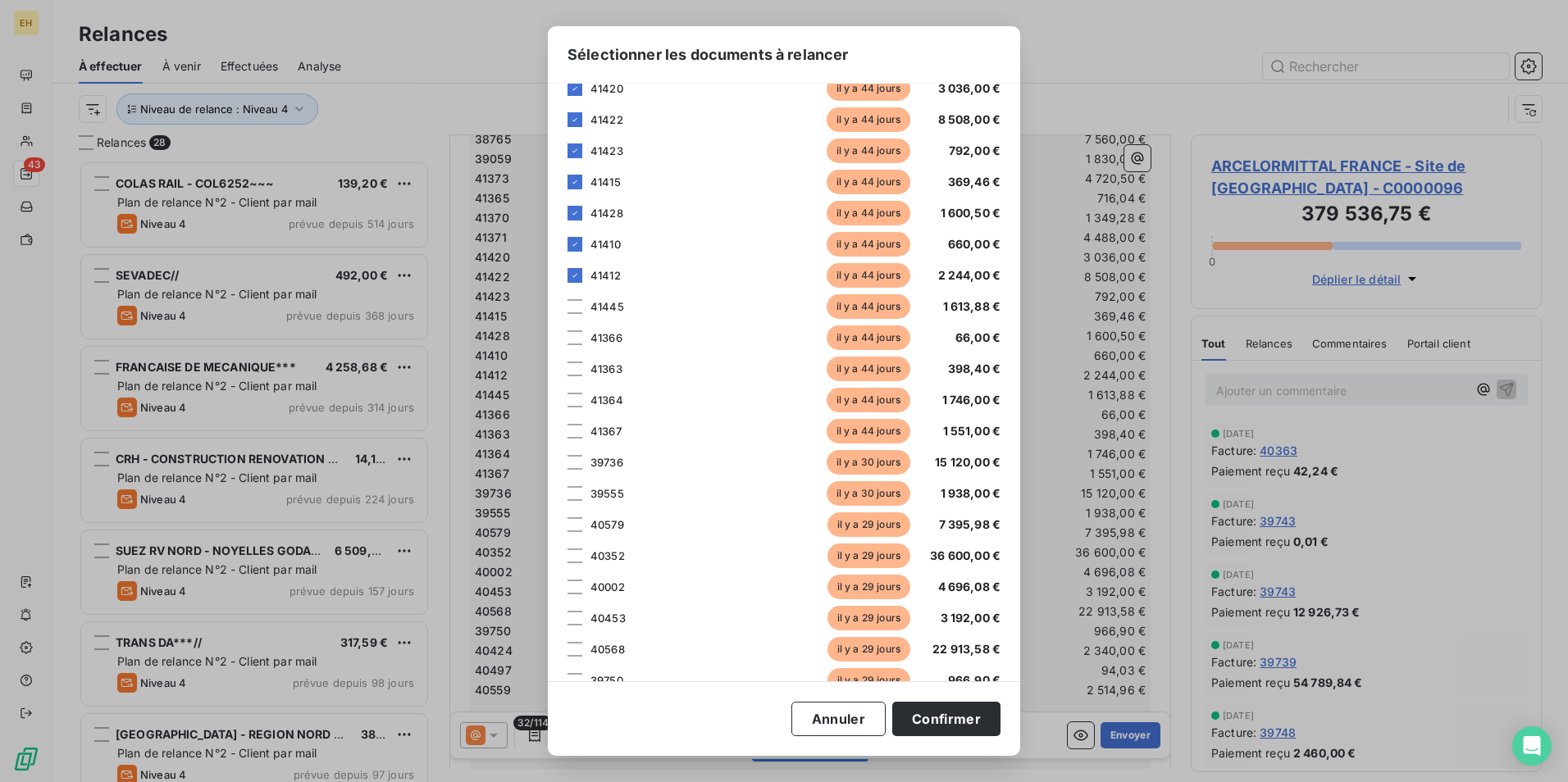
scroll to position [410, 0]
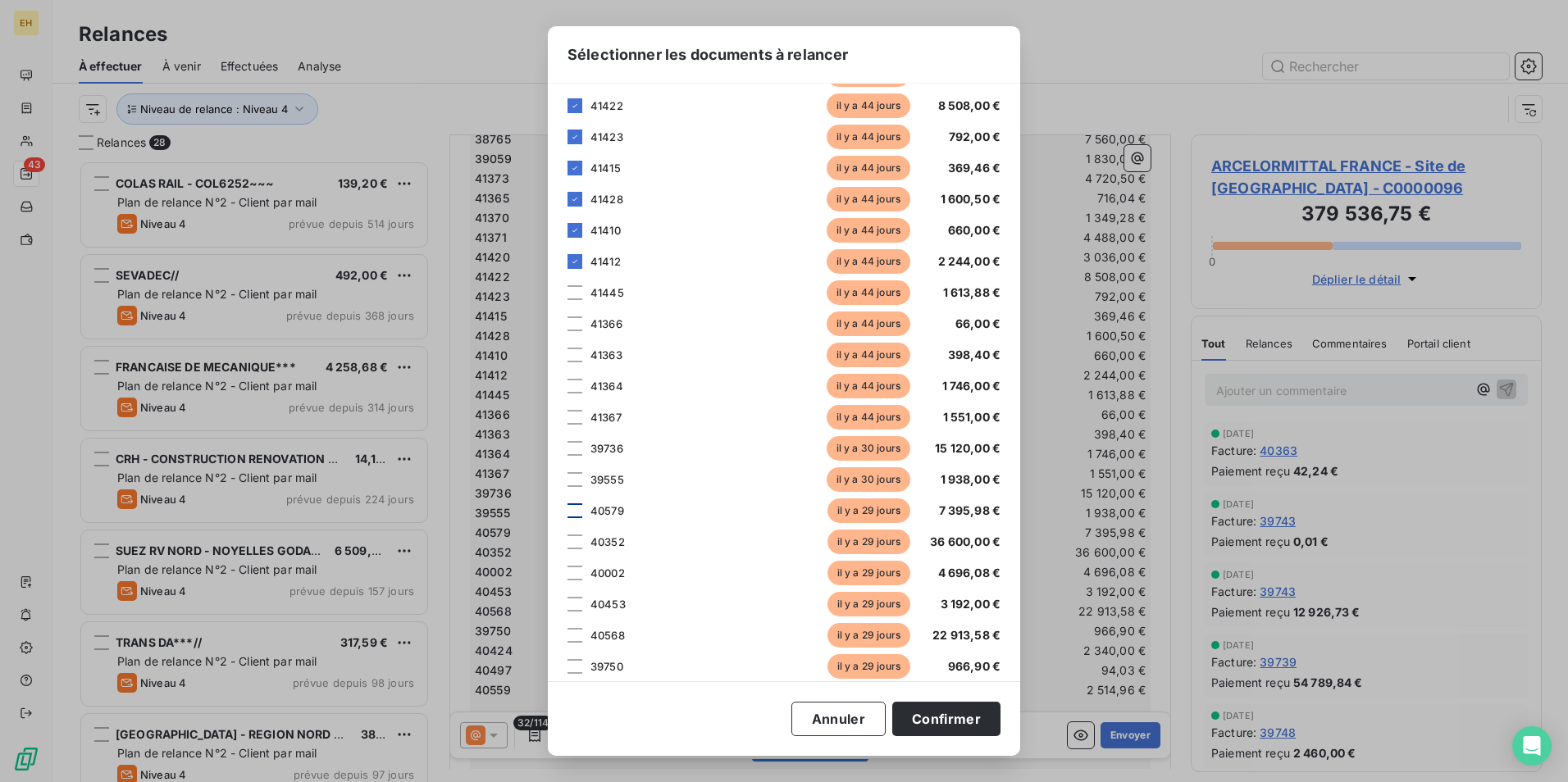
click at [579, 507] on div at bounding box center [574, 510] width 15 height 15
click at [576, 473] on div at bounding box center [574, 479] width 15 height 15
click at [577, 449] on div at bounding box center [574, 448] width 15 height 15
click at [577, 419] on div at bounding box center [574, 417] width 15 height 15
click at [577, 384] on div at bounding box center [574, 386] width 15 height 15
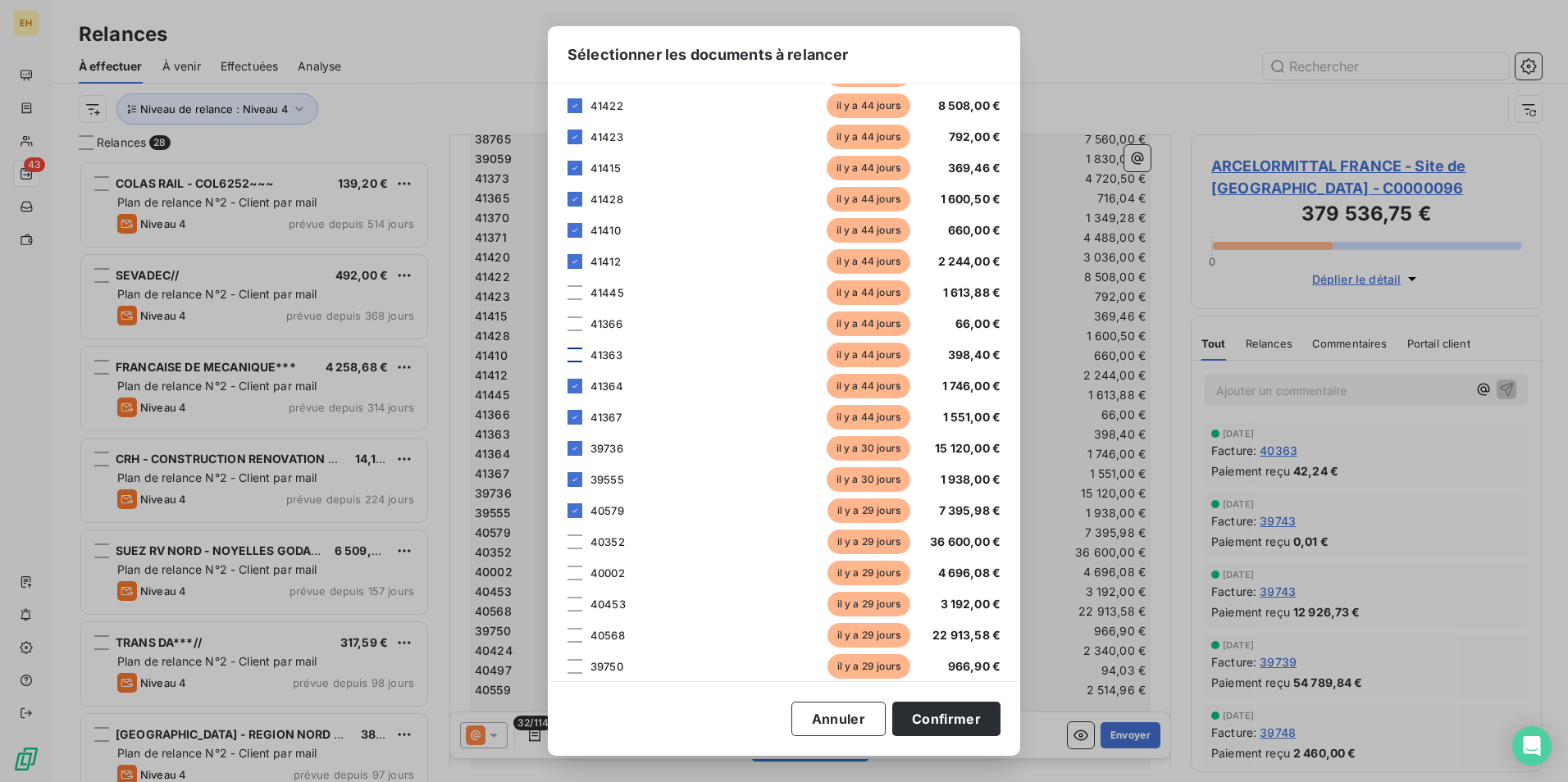
click at [577, 356] on div at bounding box center [574, 354] width 15 height 15
click at [572, 321] on div at bounding box center [574, 323] width 15 height 15
click at [573, 289] on div at bounding box center [574, 292] width 15 height 15
click at [567, 535] on div "[PERSON_NAME] choisir les éléments que vous souhaitez intégrer au tableau de la…" at bounding box center [783, 382] width 472 height 597
click at [571, 425] on div "41367 [DATE] 1 551,00 €" at bounding box center [784, 417] width 433 height 25
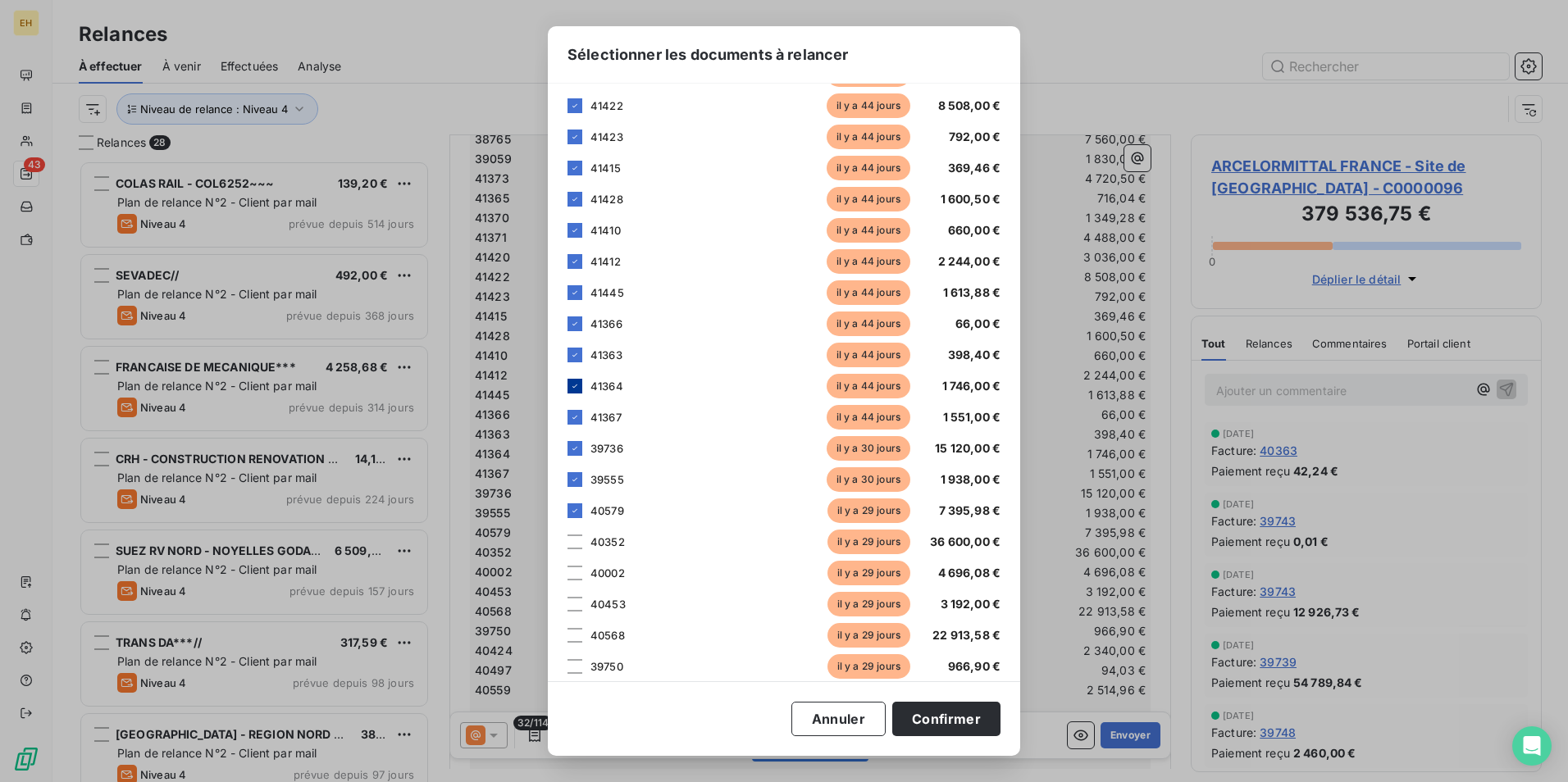
click at [578, 385] on icon at bounding box center [574, 386] width 9 height 9
click at [575, 390] on div at bounding box center [574, 386] width 15 height 15
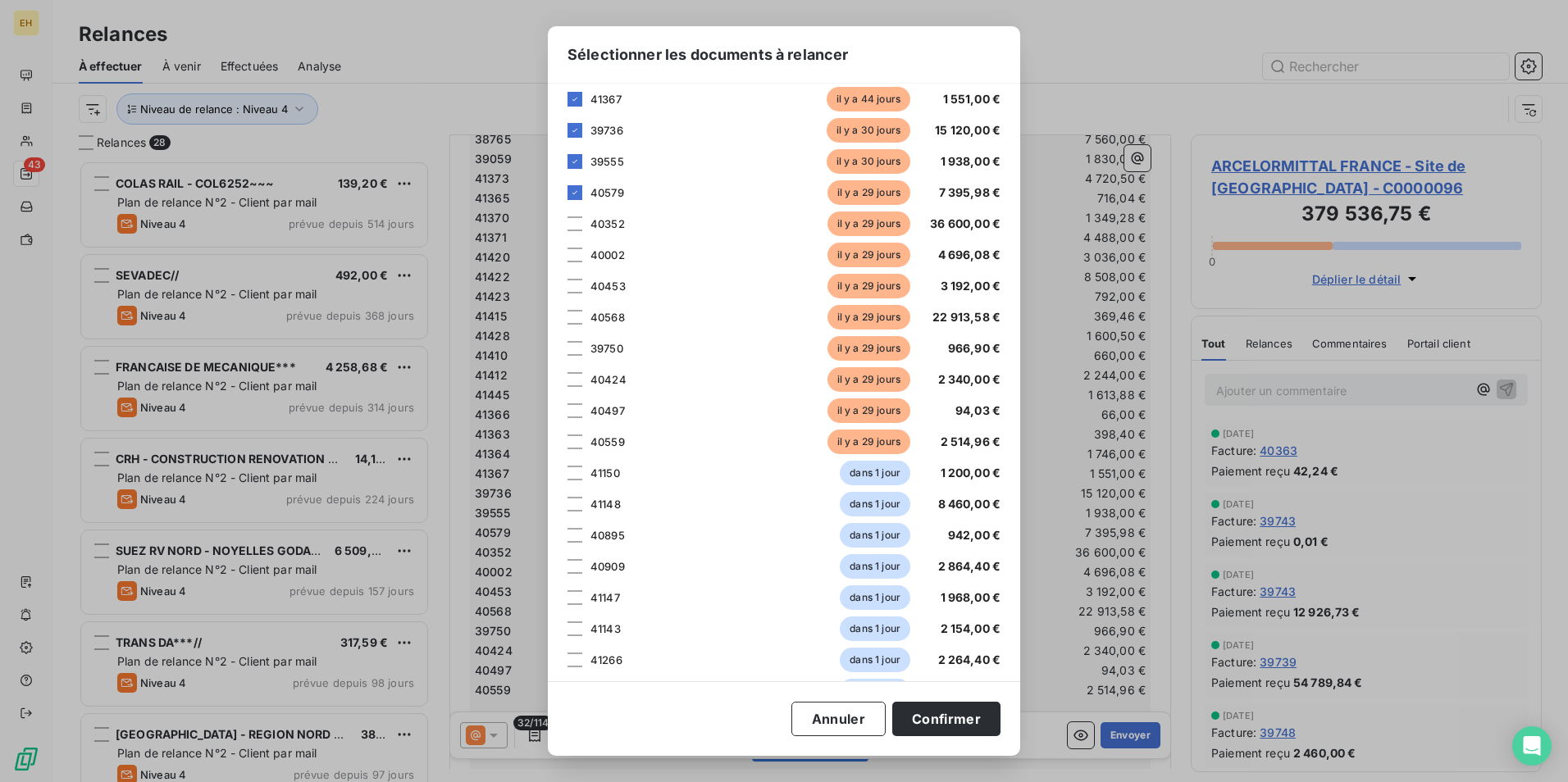
scroll to position [738, 0]
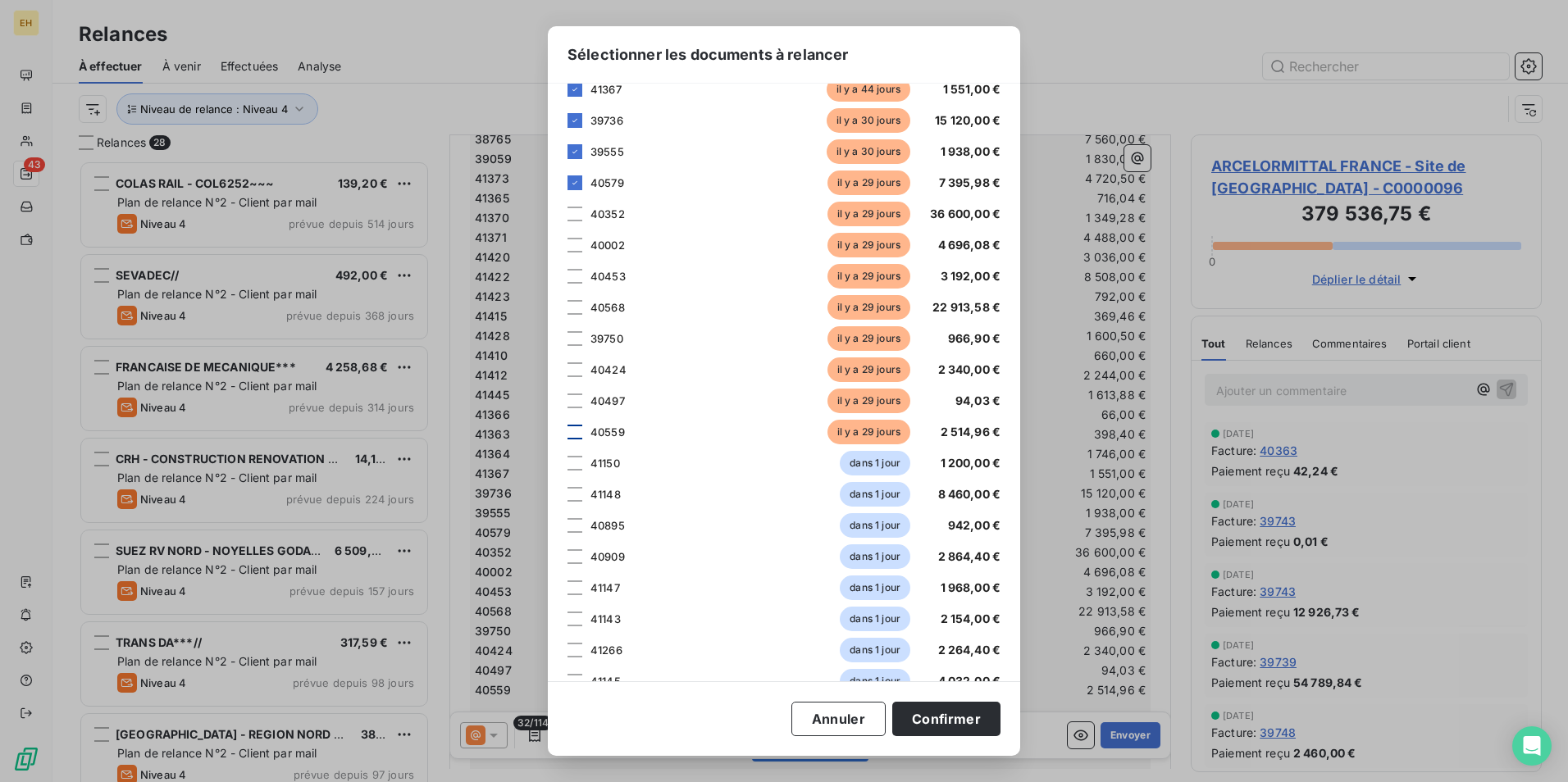
click at [577, 435] on div at bounding box center [574, 431] width 15 height 15
click at [576, 400] on div at bounding box center [574, 400] width 15 height 15
click at [576, 370] on div at bounding box center [574, 370] width 15 height 15
click at [580, 336] on div at bounding box center [574, 338] width 15 height 15
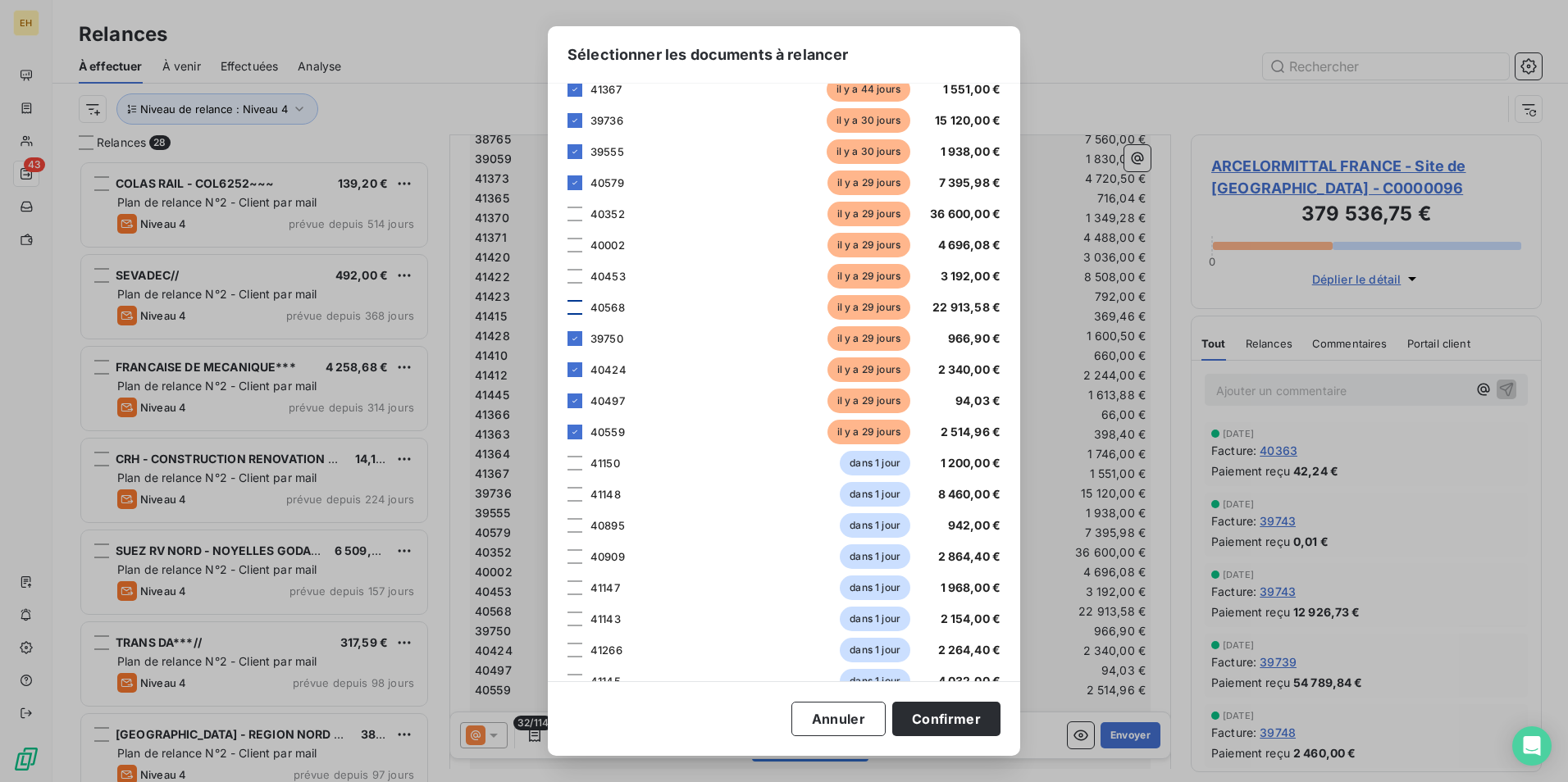
click at [576, 302] on div at bounding box center [574, 307] width 15 height 15
click at [576, 267] on div "40453 [DATE] 3 192,00 €" at bounding box center [784, 276] width 433 height 25
click at [576, 273] on div at bounding box center [574, 276] width 15 height 15
click at [575, 244] on div at bounding box center [574, 245] width 15 height 15
click at [573, 223] on div "40352 [DATE] 36 600,00 €" at bounding box center [784, 214] width 433 height 25
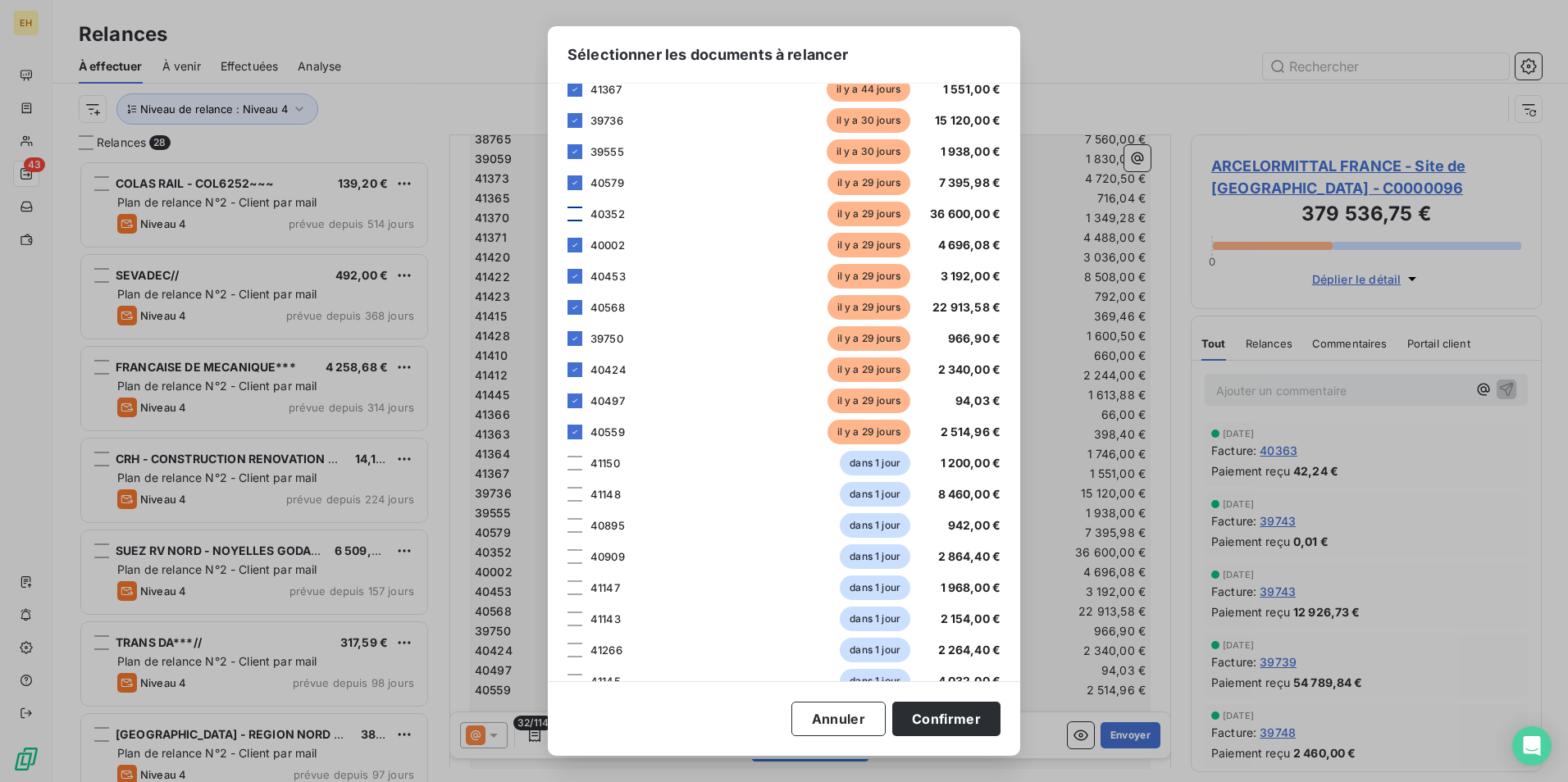
click at [573, 215] on div at bounding box center [574, 213] width 15 height 15
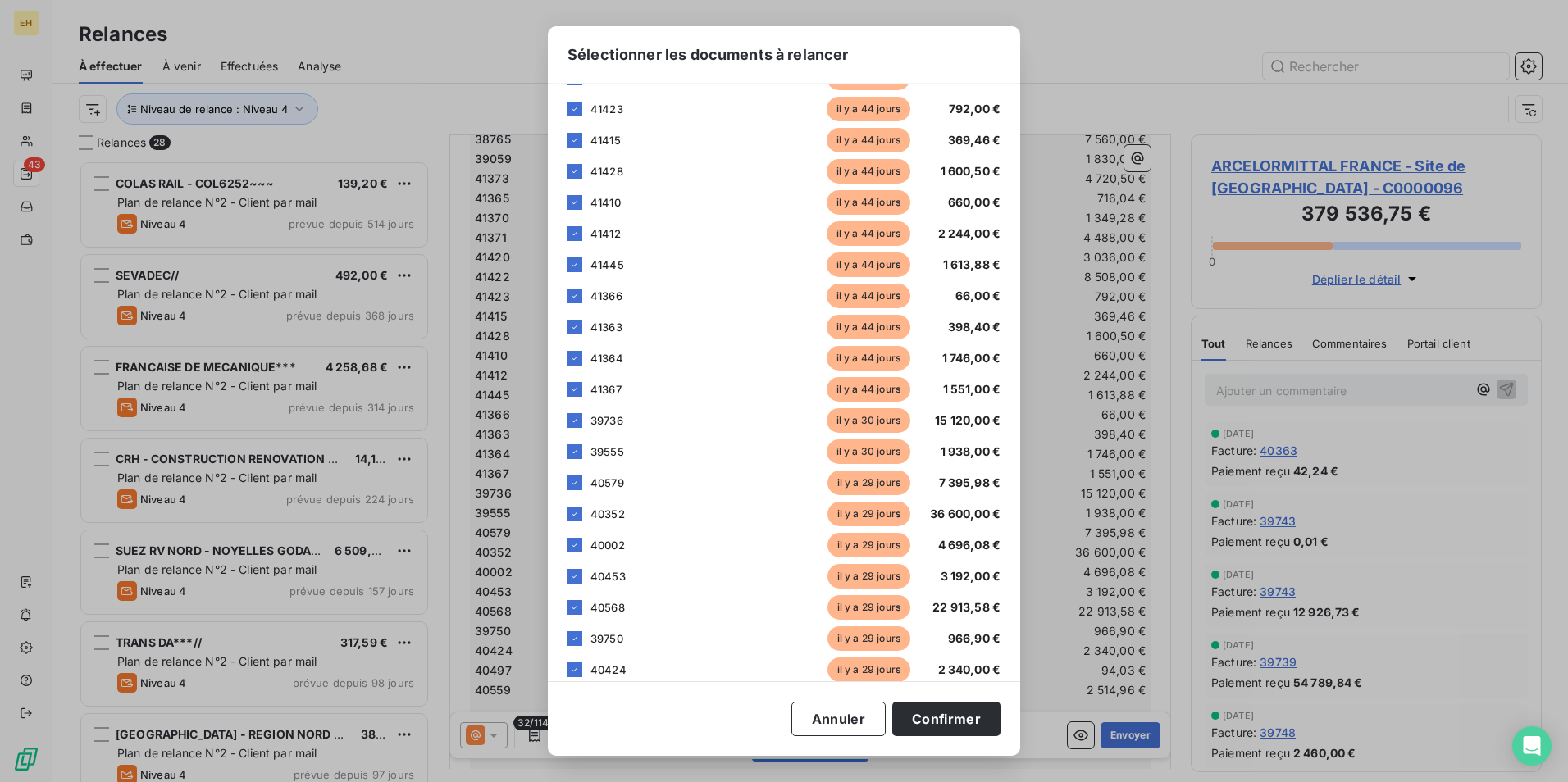
scroll to position [410, 0]
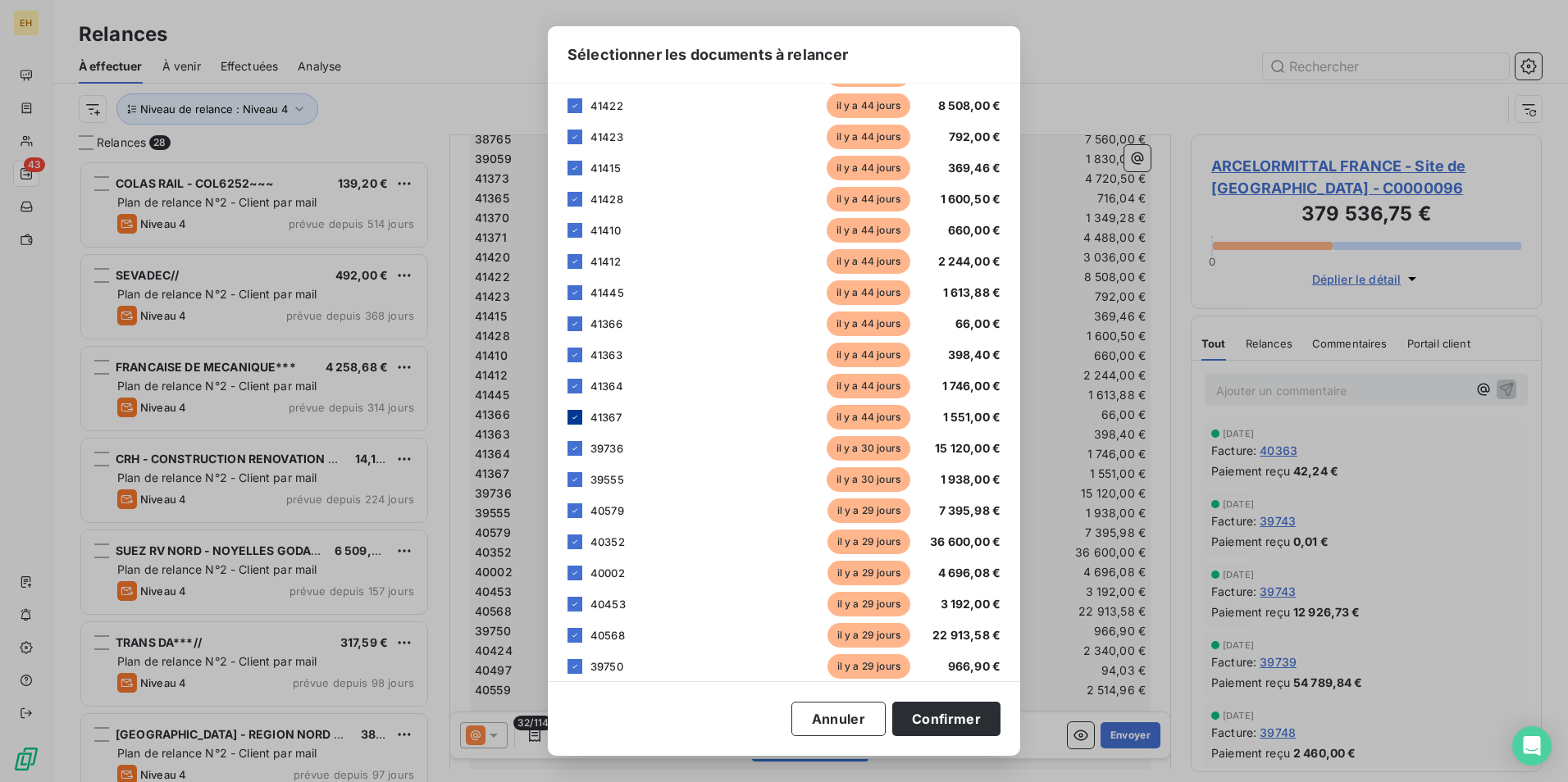
click at [572, 418] on icon at bounding box center [574, 417] width 9 height 9
click at [574, 390] on icon at bounding box center [574, 386] width 9 height 9
click at [577, 356] on icon at bounding box center [574, 354] width 9 height 9
click at [575, 321] on icon at bounding box center [574, 323] width 9 height 9
click at [573, 294] on icon at bounding box center [574, 292] width 9 height 9
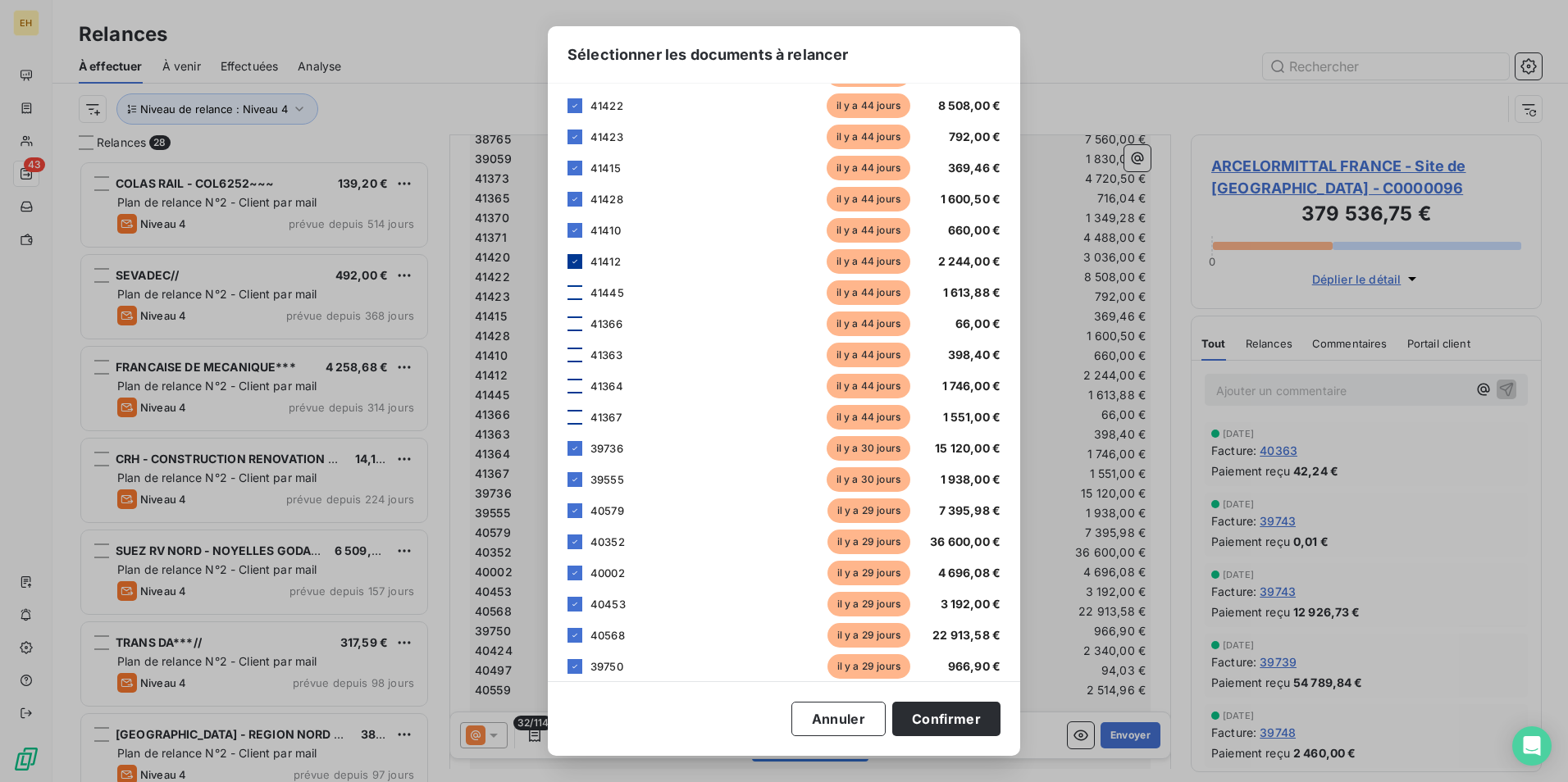
click at [576, 261] on icon at bounding box center [575, 261] width 5 height 3
click at [579, 226] on icon at bounding box center [574, 229] width 9 height 9
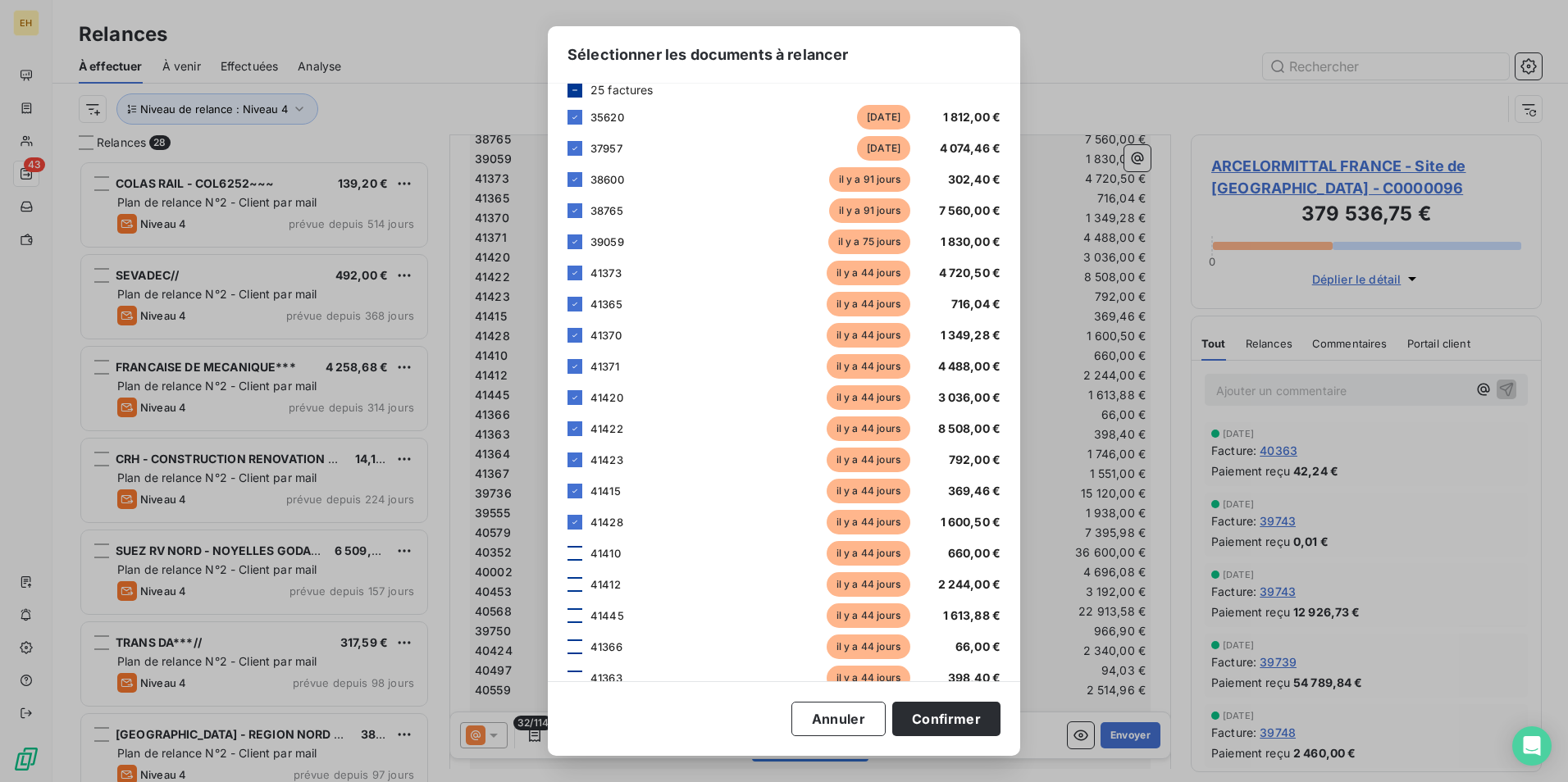
scroll to position [82, 0]
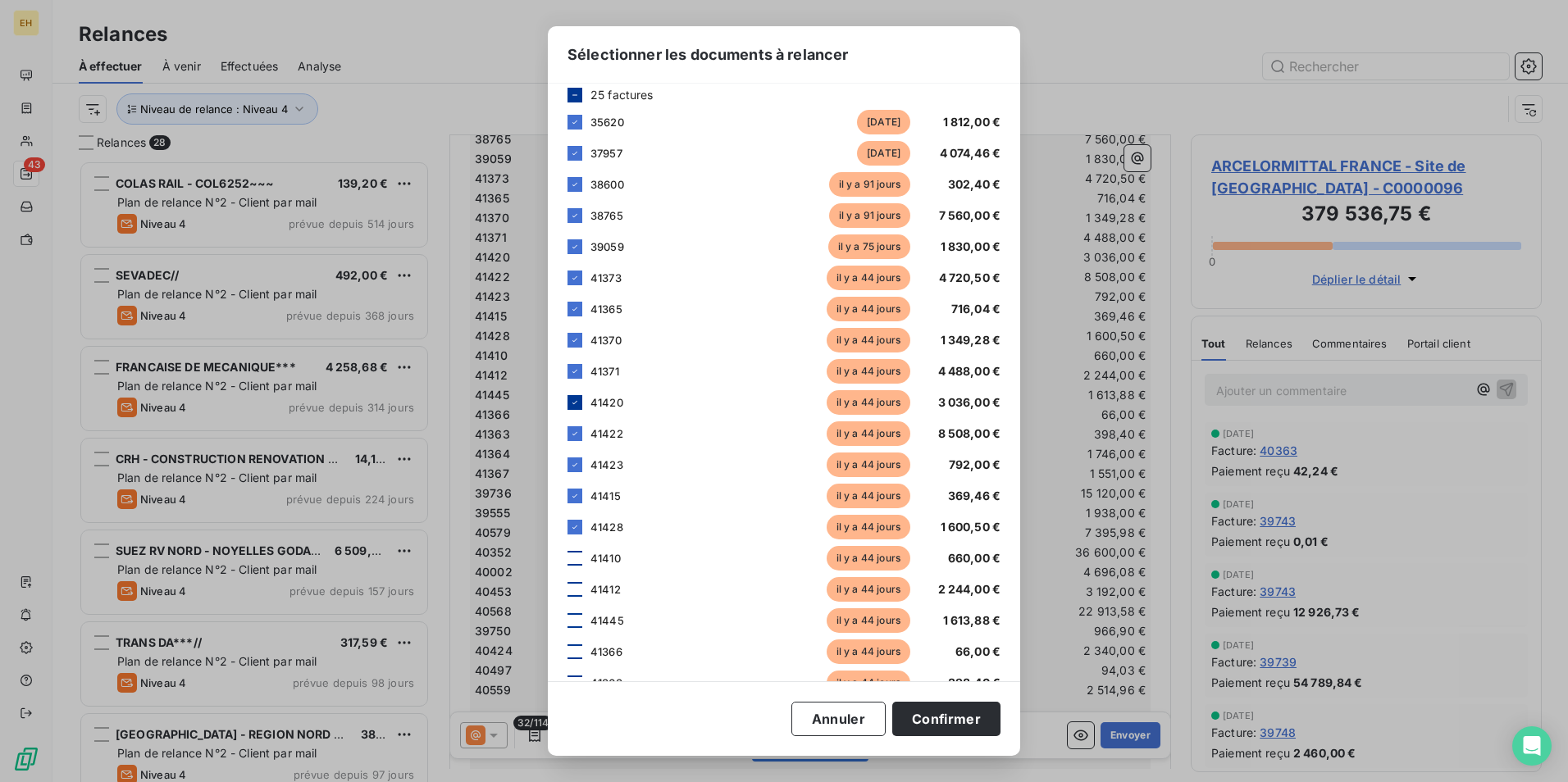
click at [575, 403] on icon at bounding box center [575, 402] width 5 height 3
click at [575, 424] on div "41422 [DATE] 8 508,00 €" at bounding box center [784, 433] width 433 height 25
click at [578, 431] on icon at bounding box center [574, 433] width 9 height 9
click at [576, 464] on icon at bounding box center [574, 464] width 9 height 9
click at [575, 492] on icon at bounding box center [574, 495] width 9 height 9
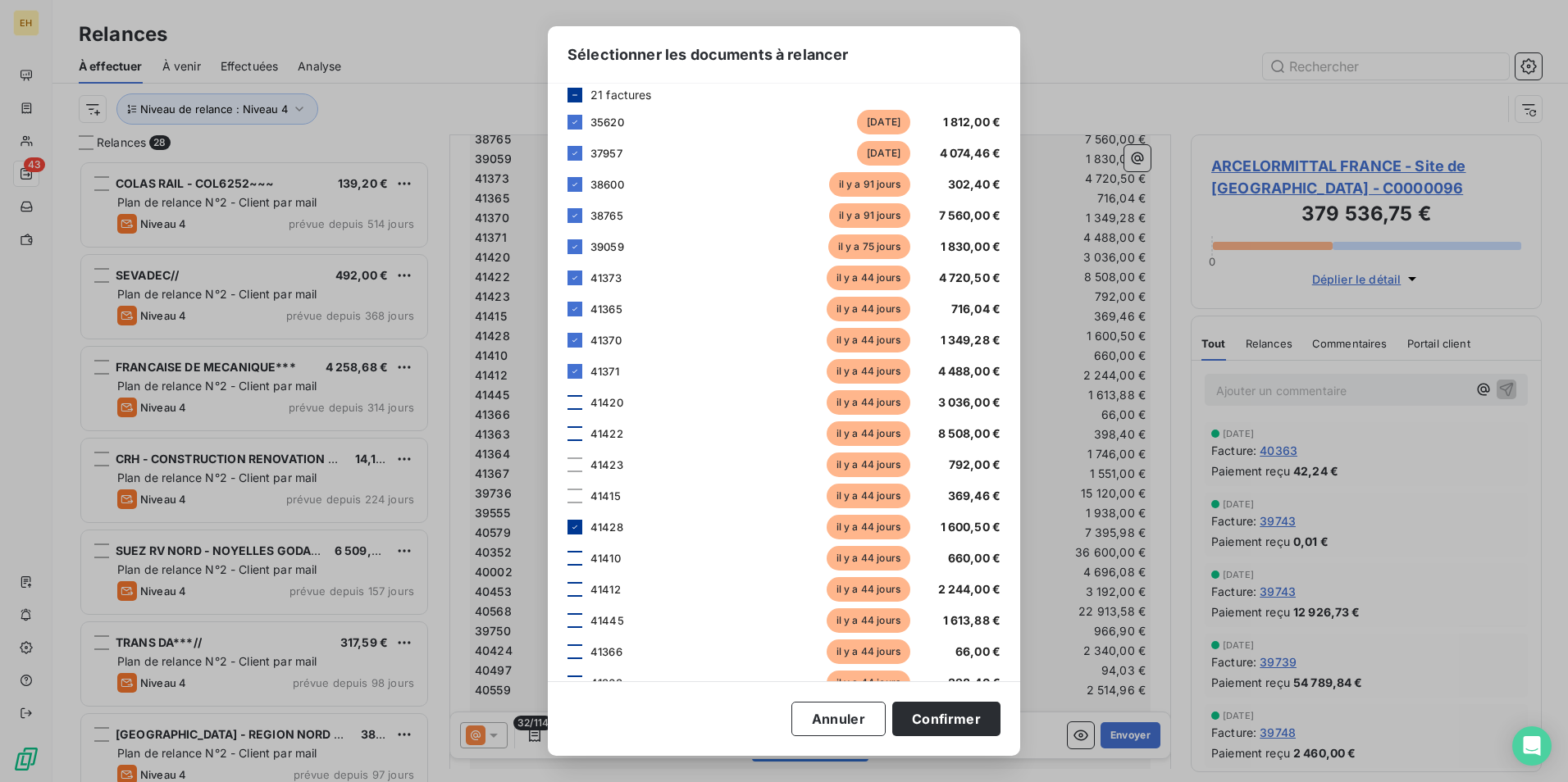
click at [571, 528] on icon at bounding box center [574, 527] width 9 height 9
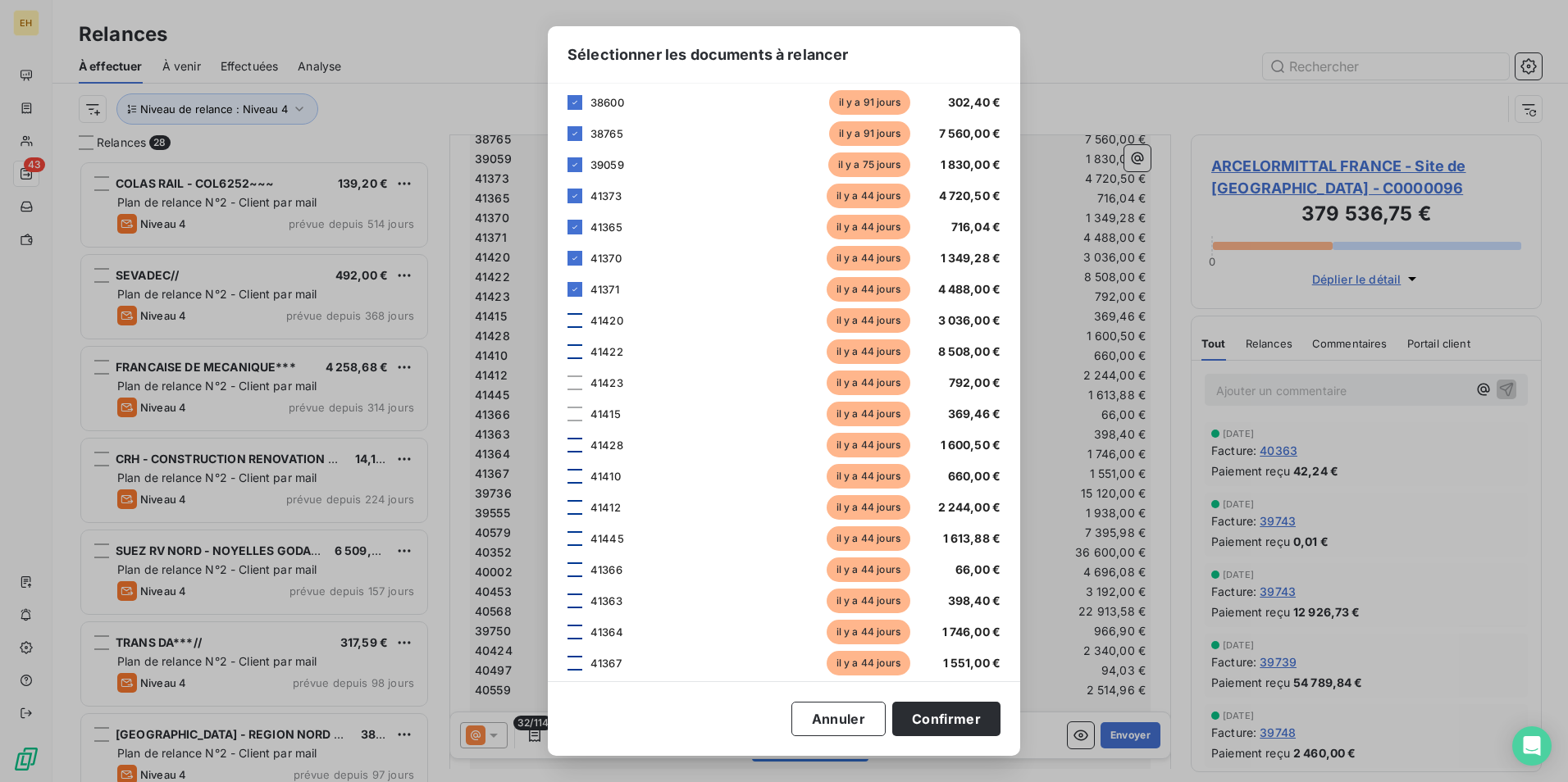
click at [574, 565] on div at bounding box center [574, 569] width 15 height 15
click at [573, 605] on div at bounding box center [574, 601] width 15 height 15
click at [577, 637] on div at bounding box center [574, 632] width 15 height 15
click at [576, 661] on div at bounding box center [574, 663] width 15 height 15
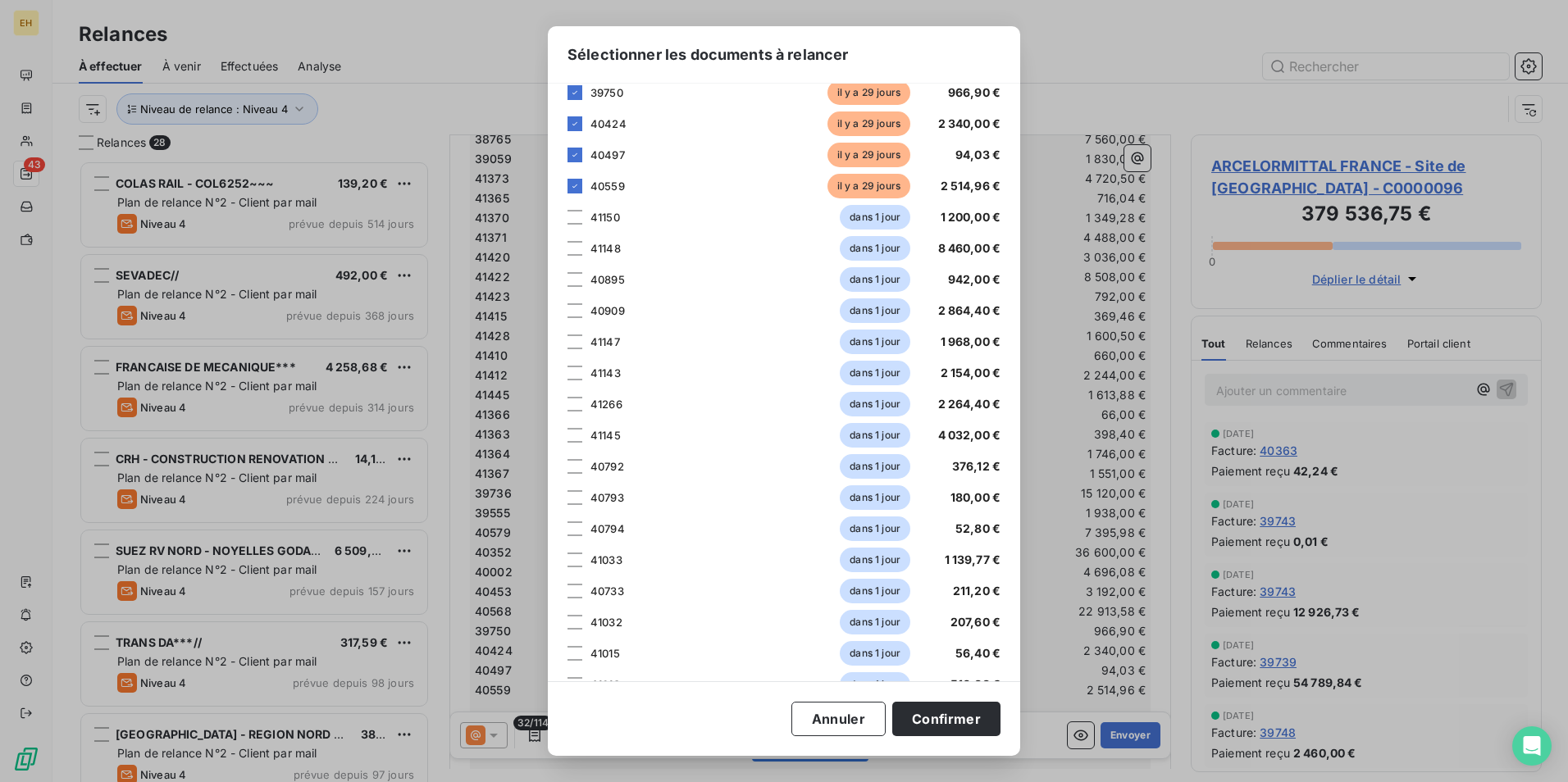
scroll to position [738, 0]
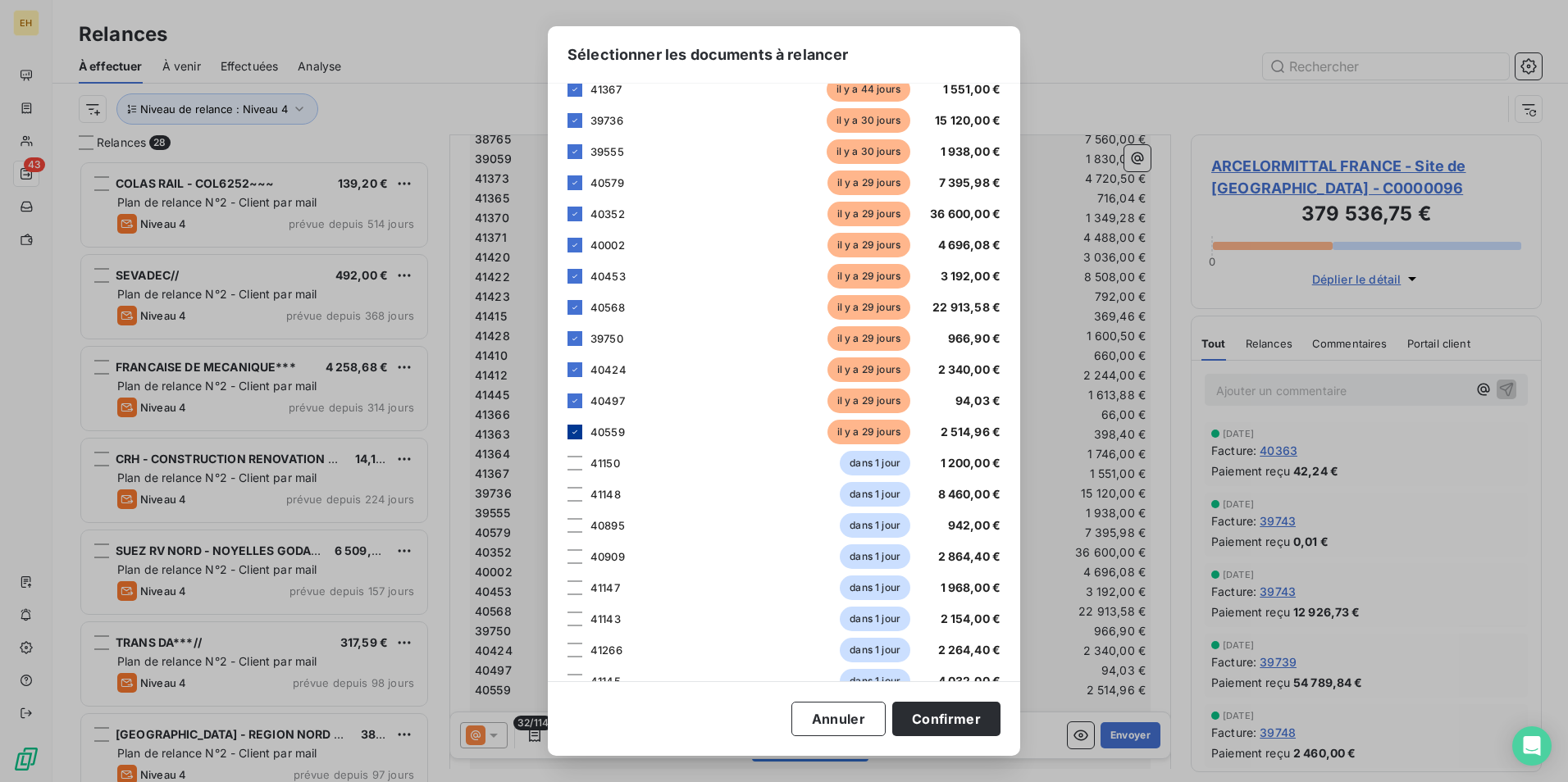
click at [579, 433] on icon at bounding box center [574, 431] width 9 height 9
click at [575, 400] on icon at bounding box center [574, 400] width 9 height 9
click at [576, 371] on icon at bounding box center [574, 369] width 9 height 9
click at [576, 339] on icon at bounding box center [575, 339] width 5 height 3
click at [573, 309] on icon at bounding box center [574, 307] width 9 height 9
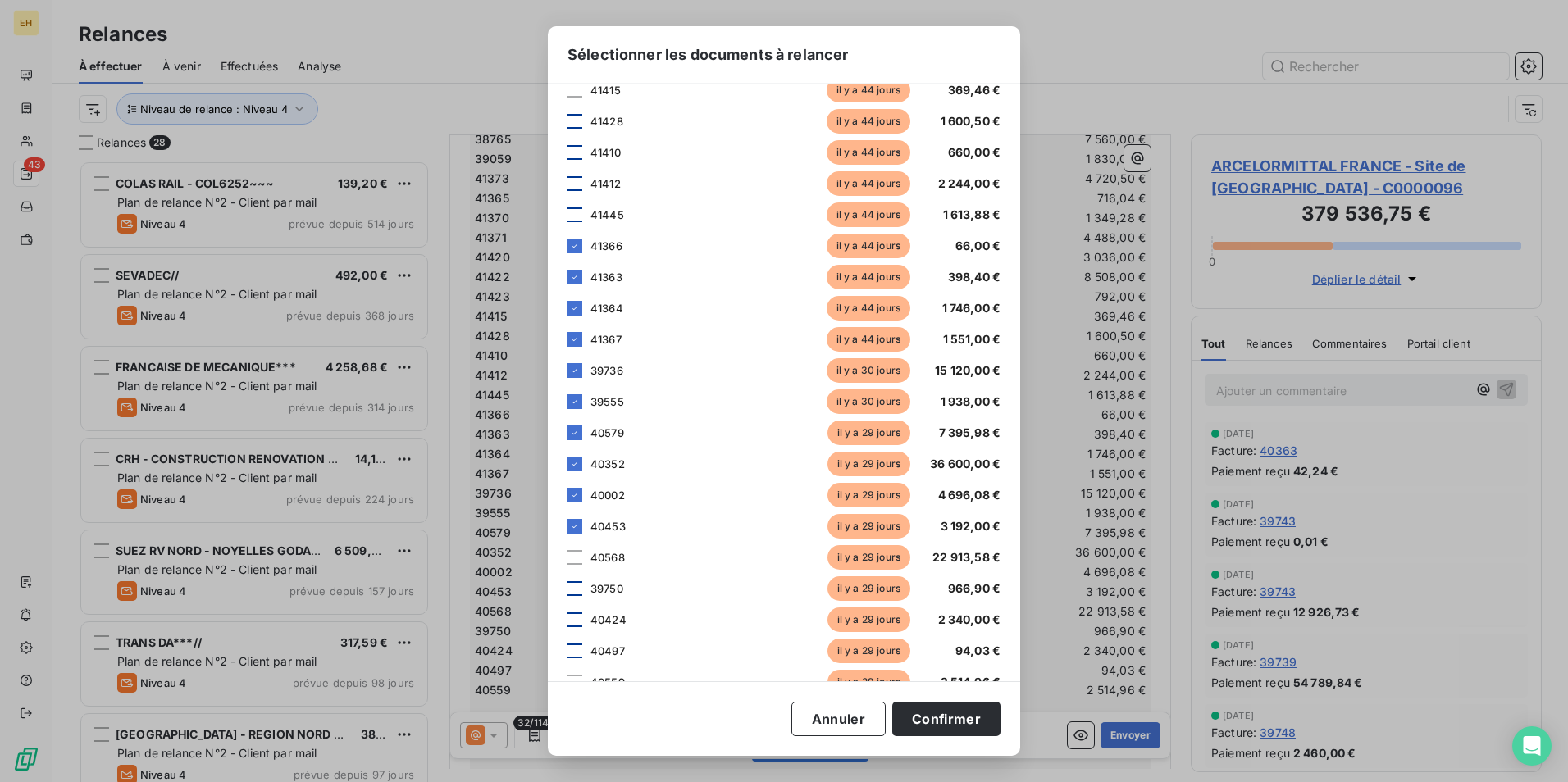
scroll to position [410, 0]
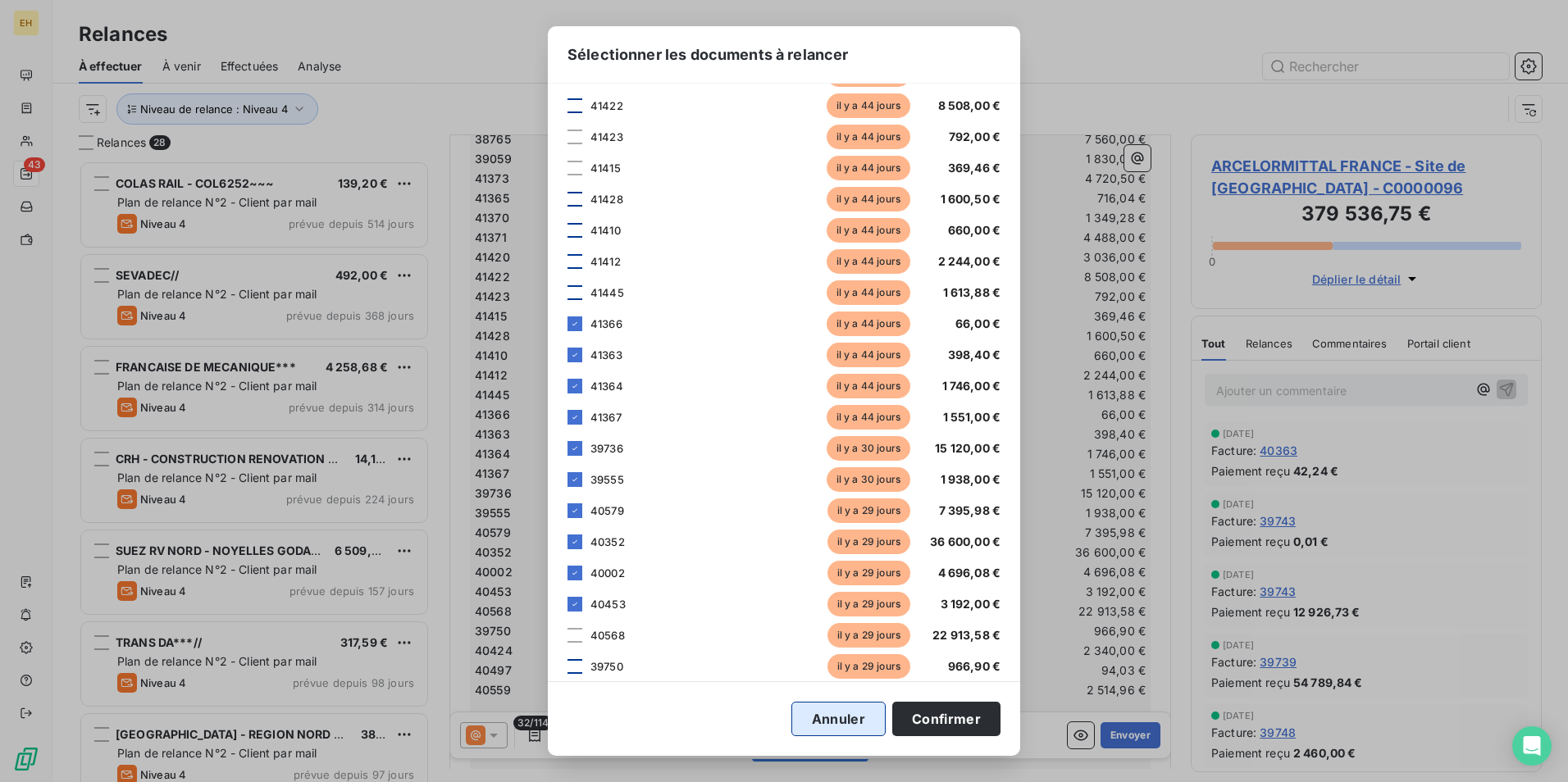
click at [870, 708] on button "Annuler" at bounding box center [839, 719] width 95 height 34
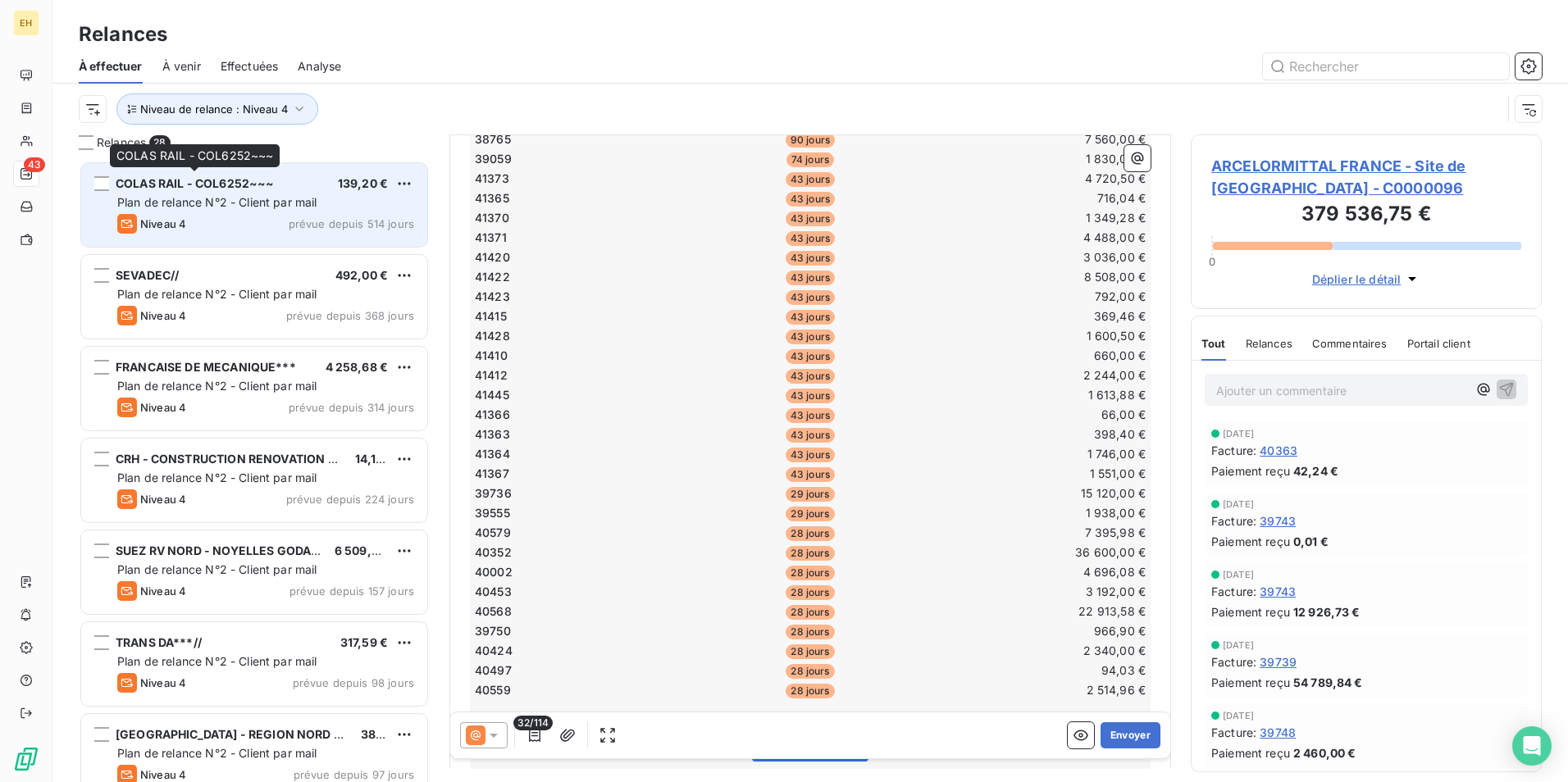
click at [231, 186] on span "COLAS RAIL - COL6252~~~" at bounding box center [195, 183] width 158 height 14
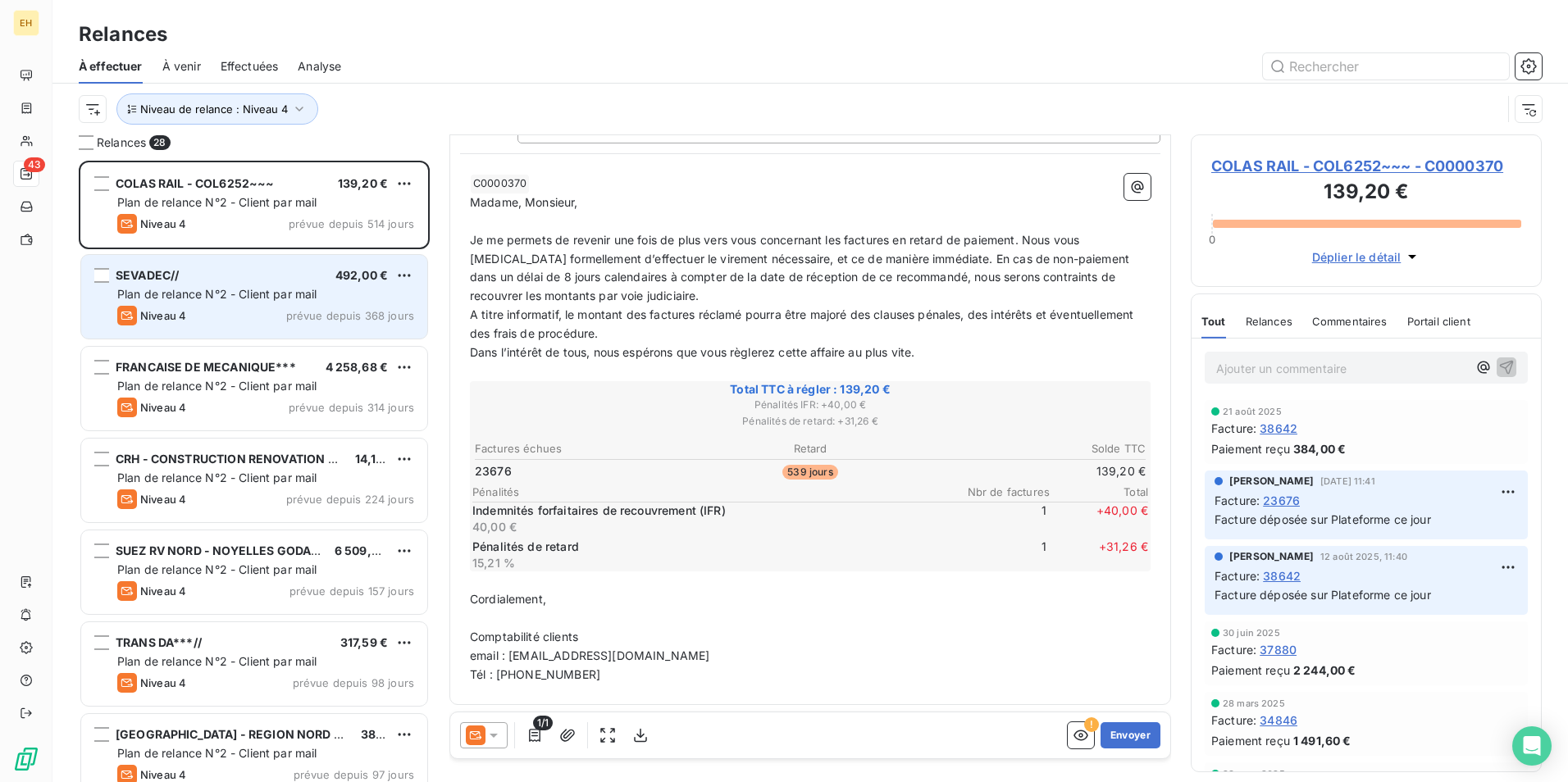
click at [220, 293] on span "Plan de relance N°2 - Client par mail" at bounding box center [217, 294] width 200 height 14
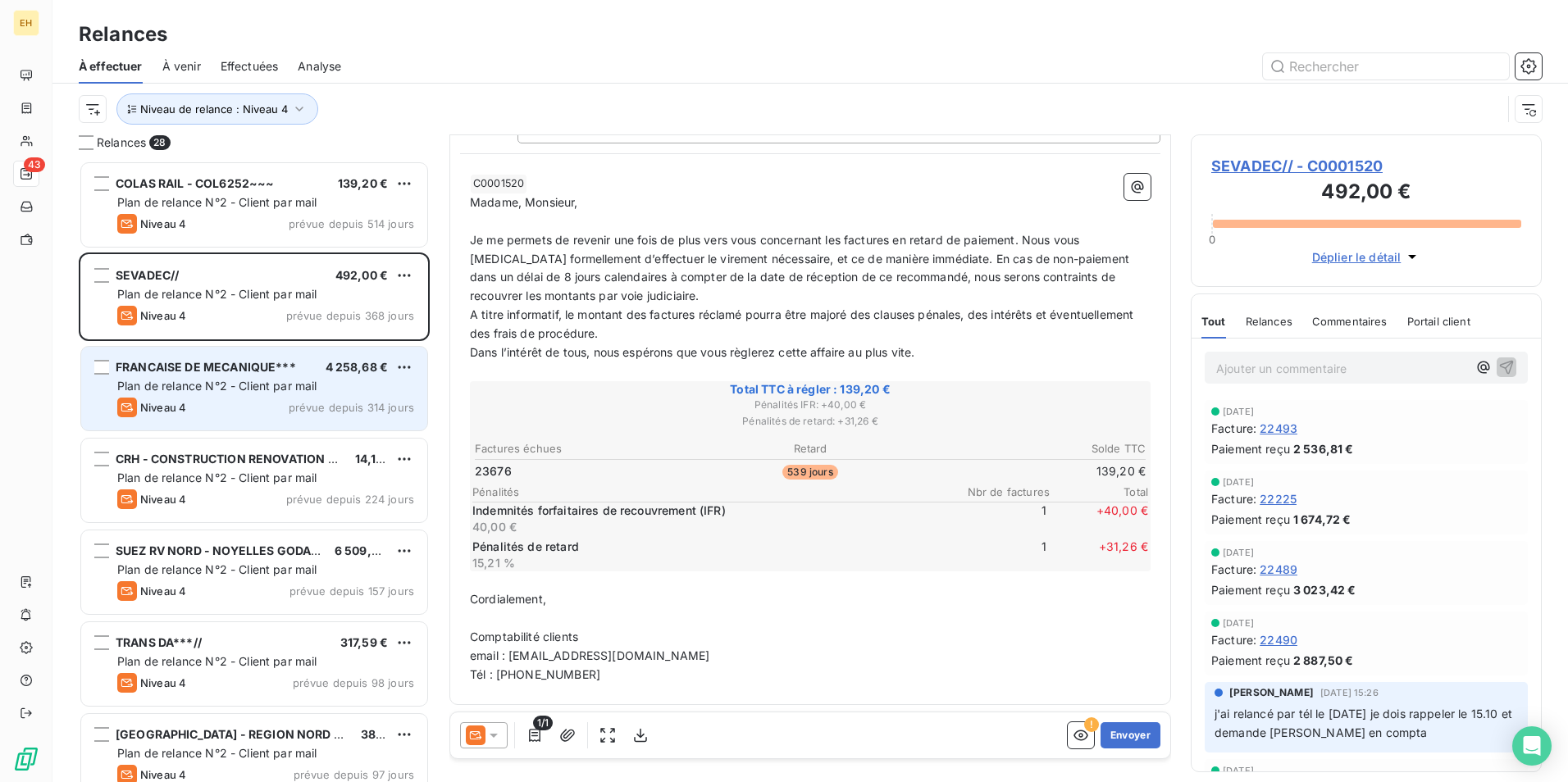
scroll to position [135, 0]
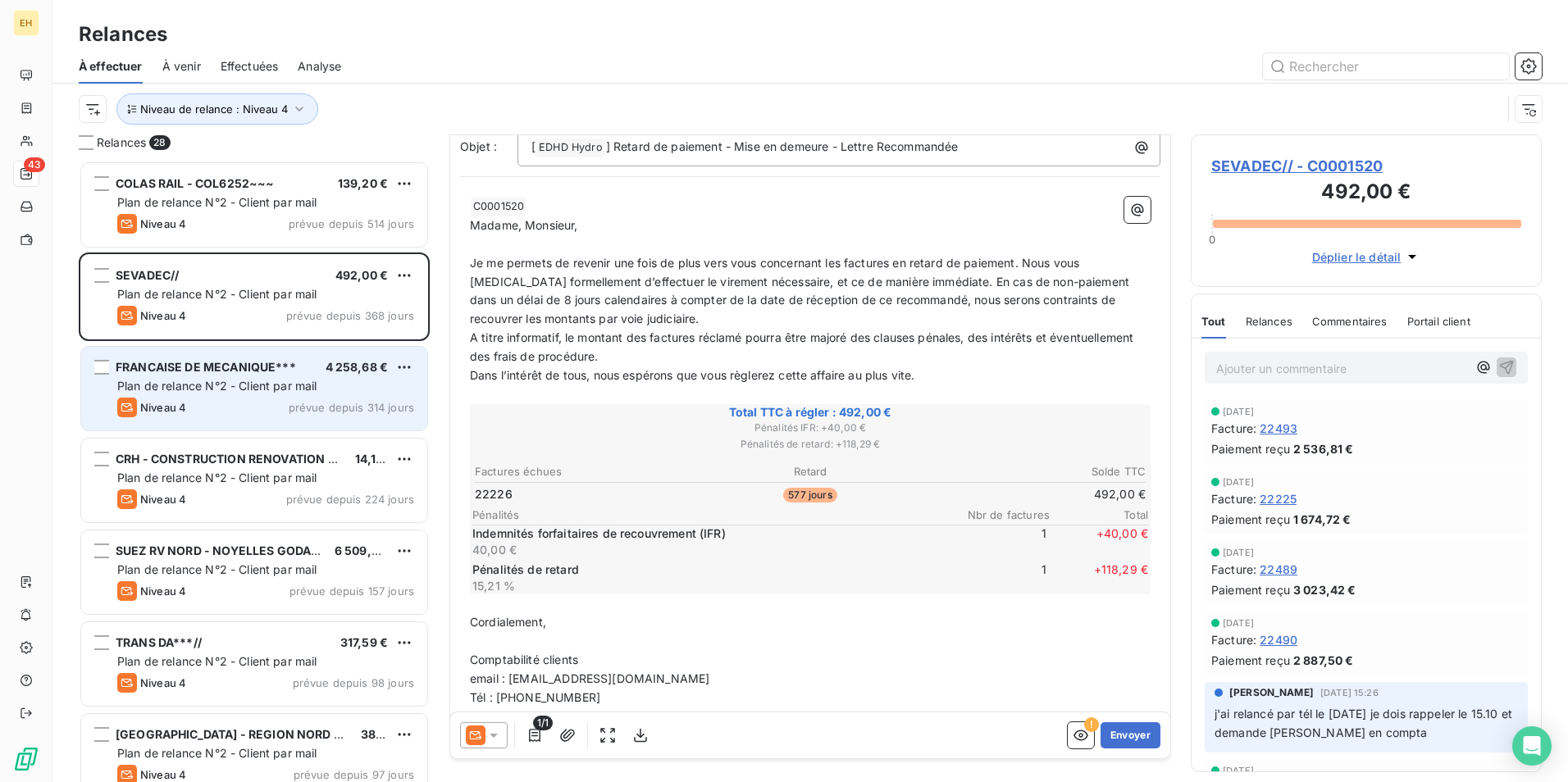
click at [224, 382] on span "Plan de relance N°2 - Client par mail" at bounding box center [217, 386] width 200 height 14
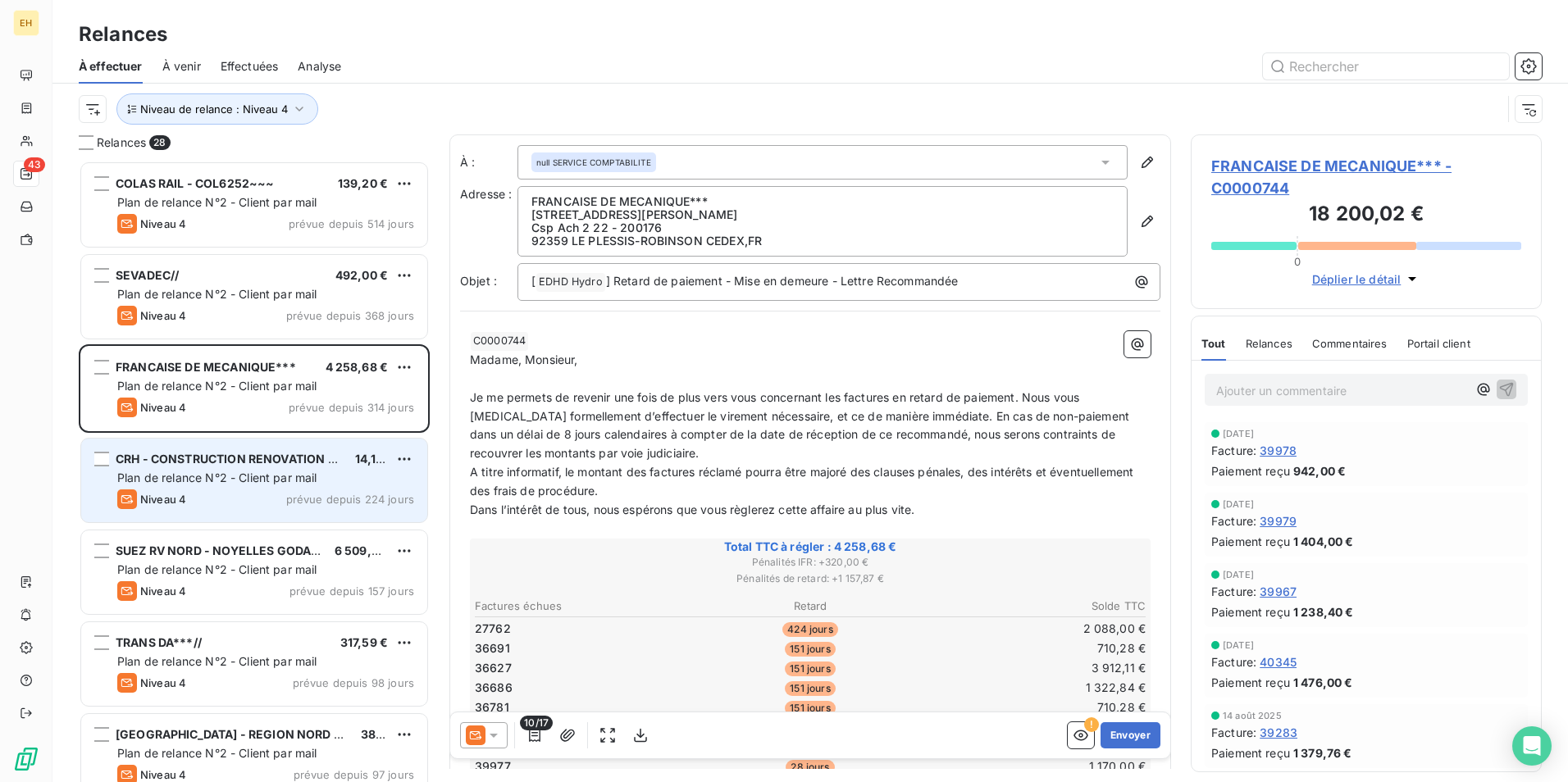
click at [241, 482] on span "Plan de relance N°2 - Client par mail" at bounding box center [217, 478] width 200 height 14
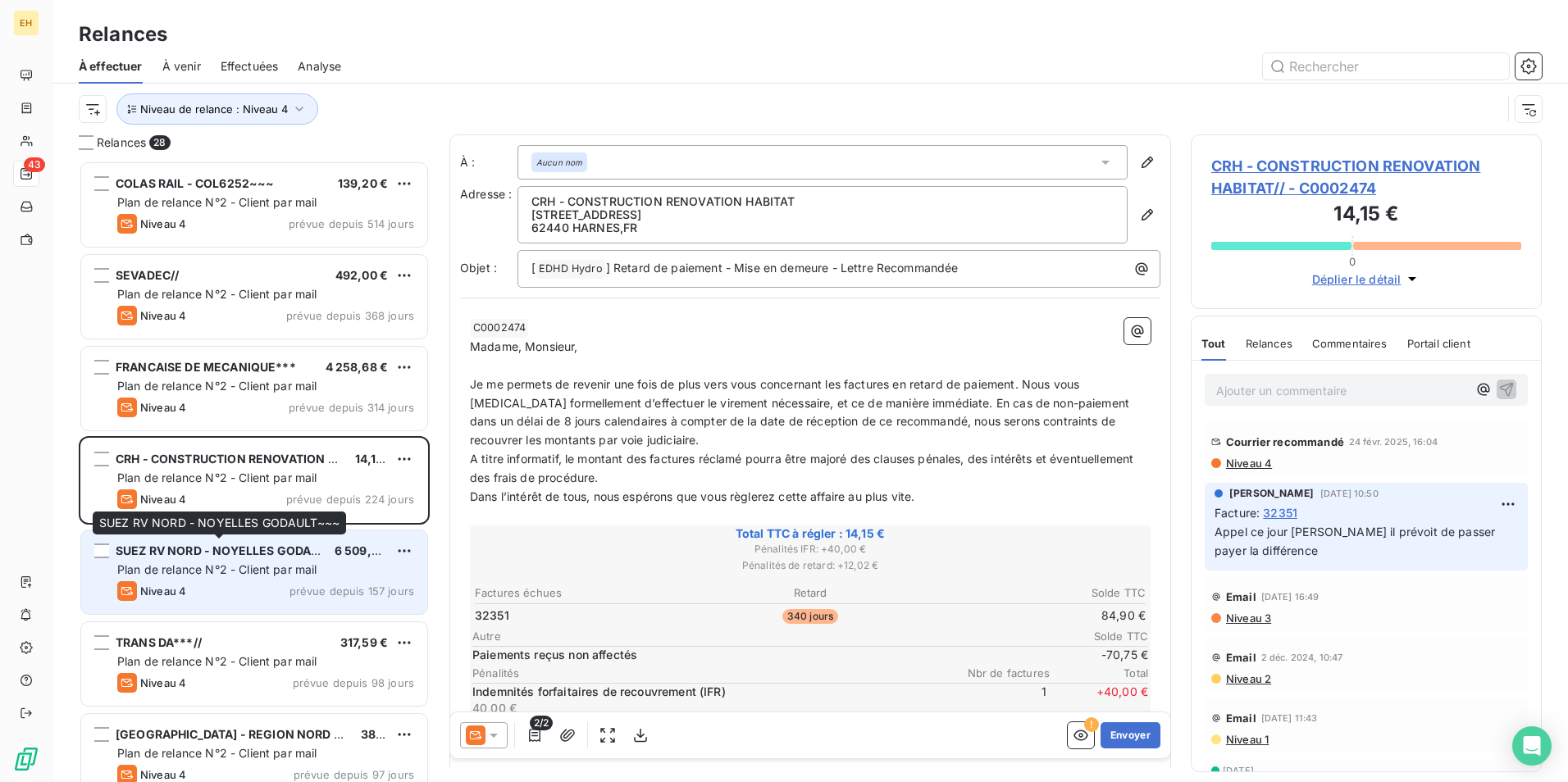
click at [254, 554] on span "SUEZ RV NORD - NOYELLES GODAULT~~~" at bounding box center [236, 550] width 241 height 14
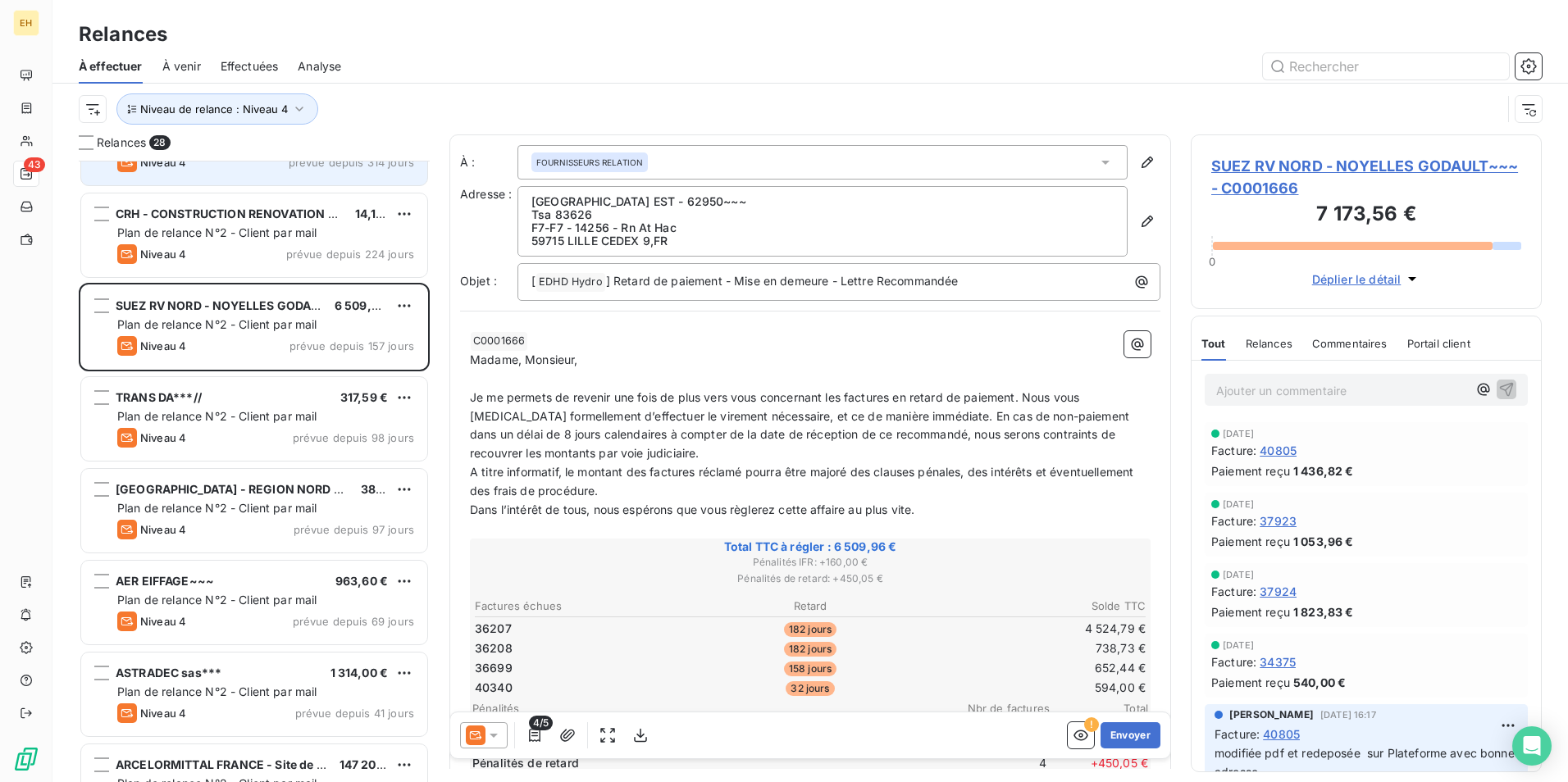
scroll to position [247, 0]
click at [278, 418] on span "Plan de relance N°2 - Client par mail" at bounding box center [217, 415] width 200 height 14
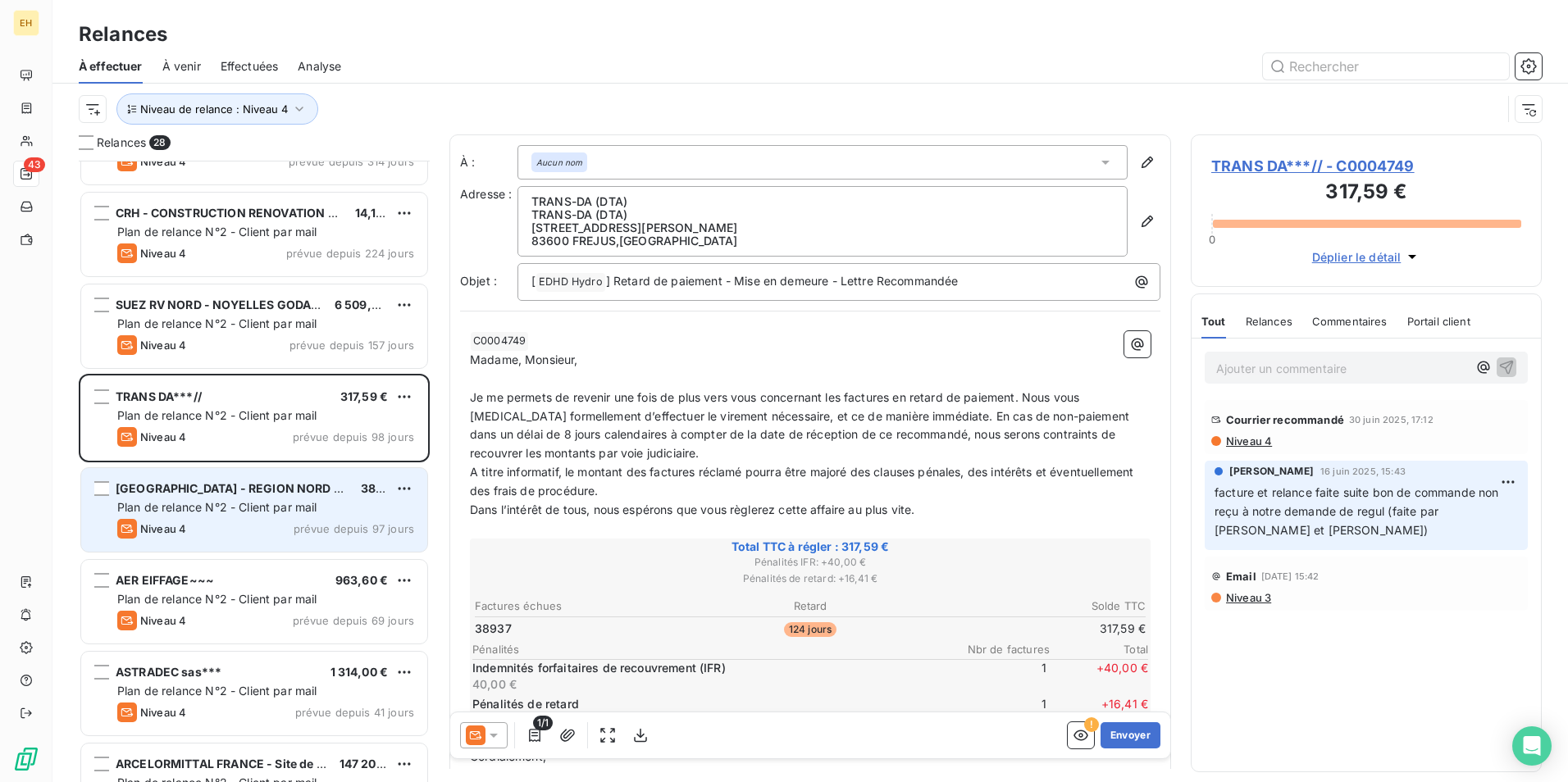
click at [289, 507] on span "Plan de relance N°2 - Client par mail" at bounding box center [217, 507] width 200 height 14
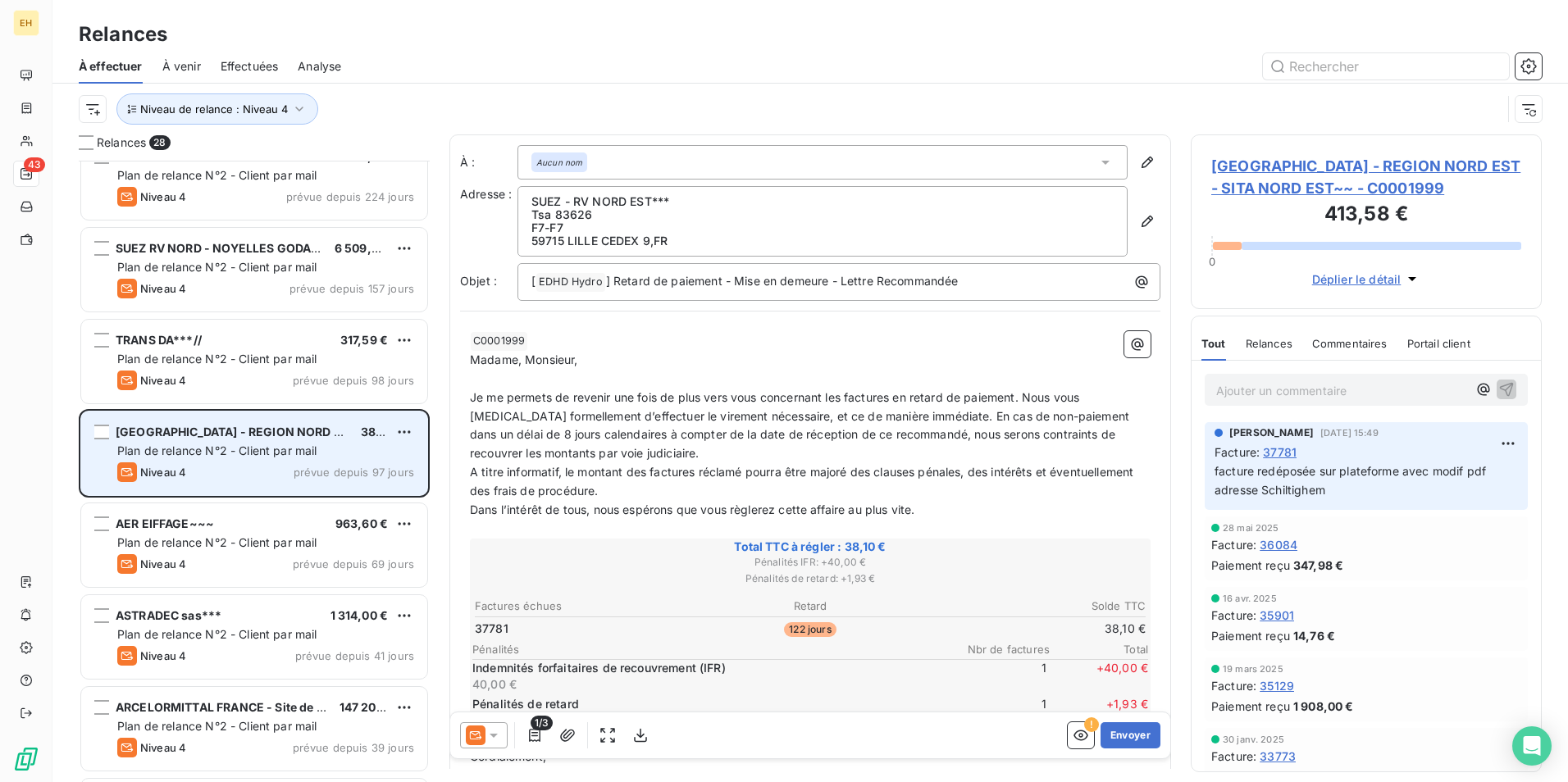
scroll to position [329, 0]
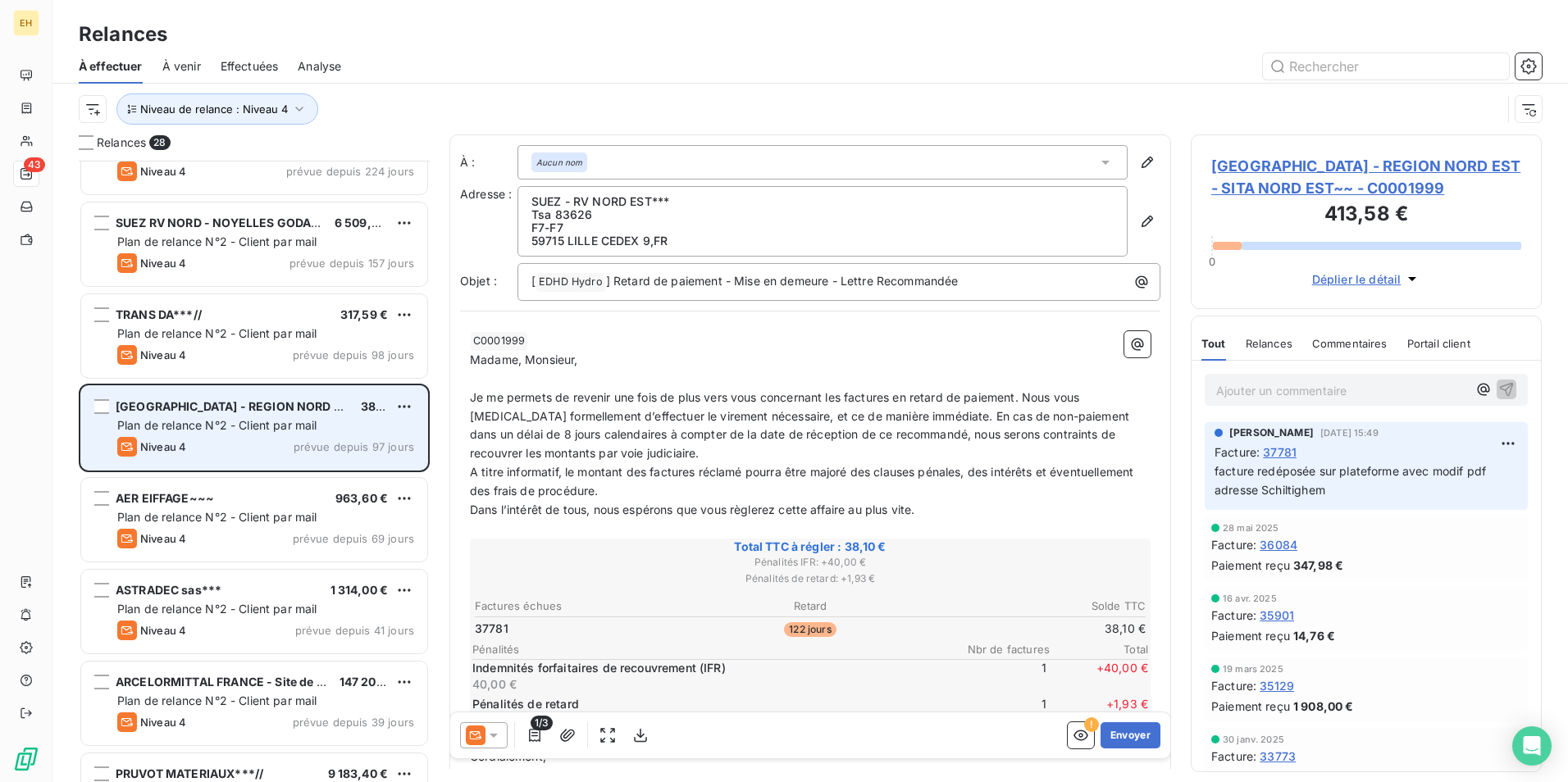
click at [289, 507] on div "AER EIFFAGE~~~ 963,60 € Plan de relance N°2 - Client par mail Niveau 4 prévue d…" at bounding box center [254, 519] width 346 height 83
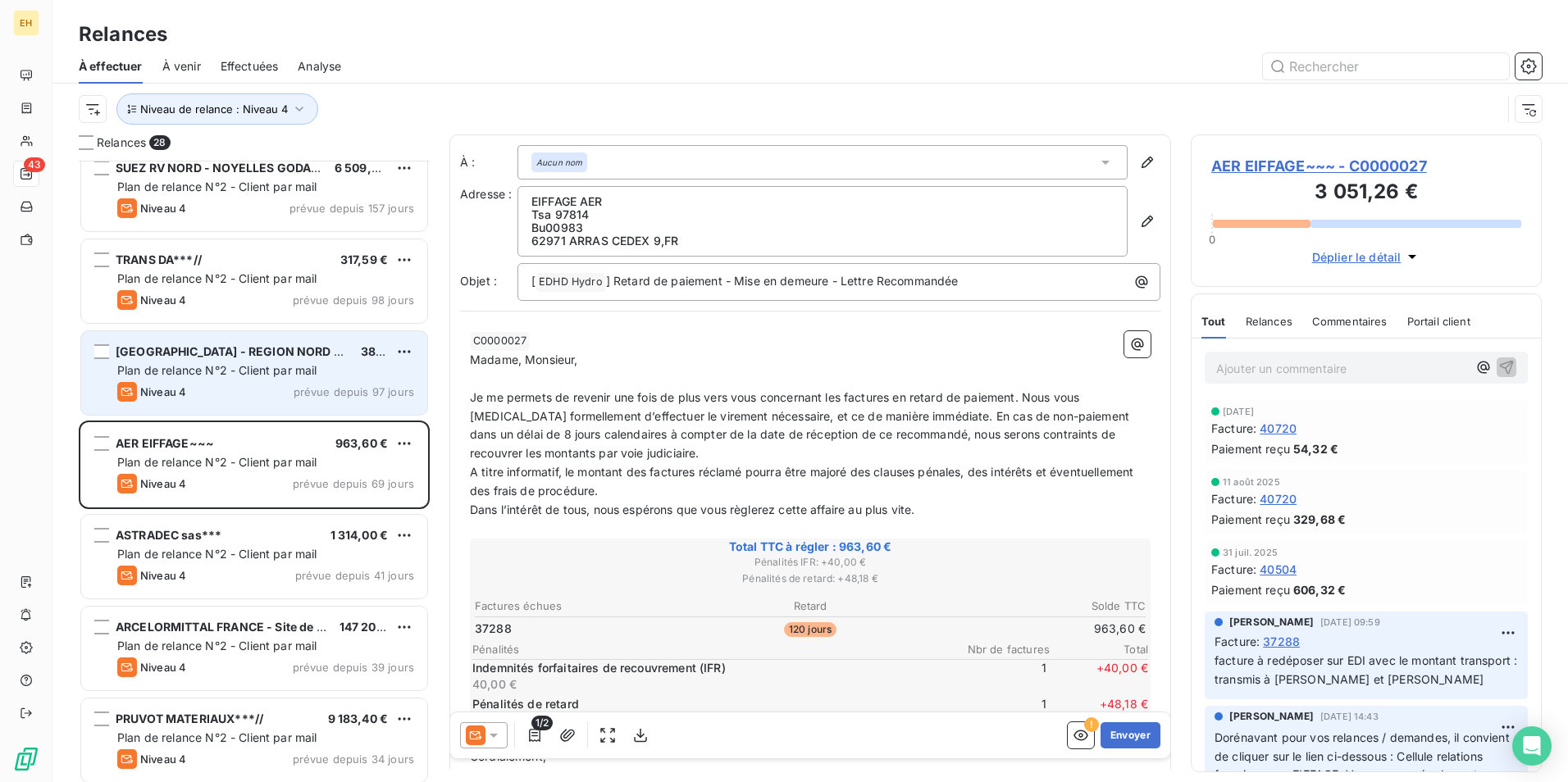
scroll to position [411, 0]
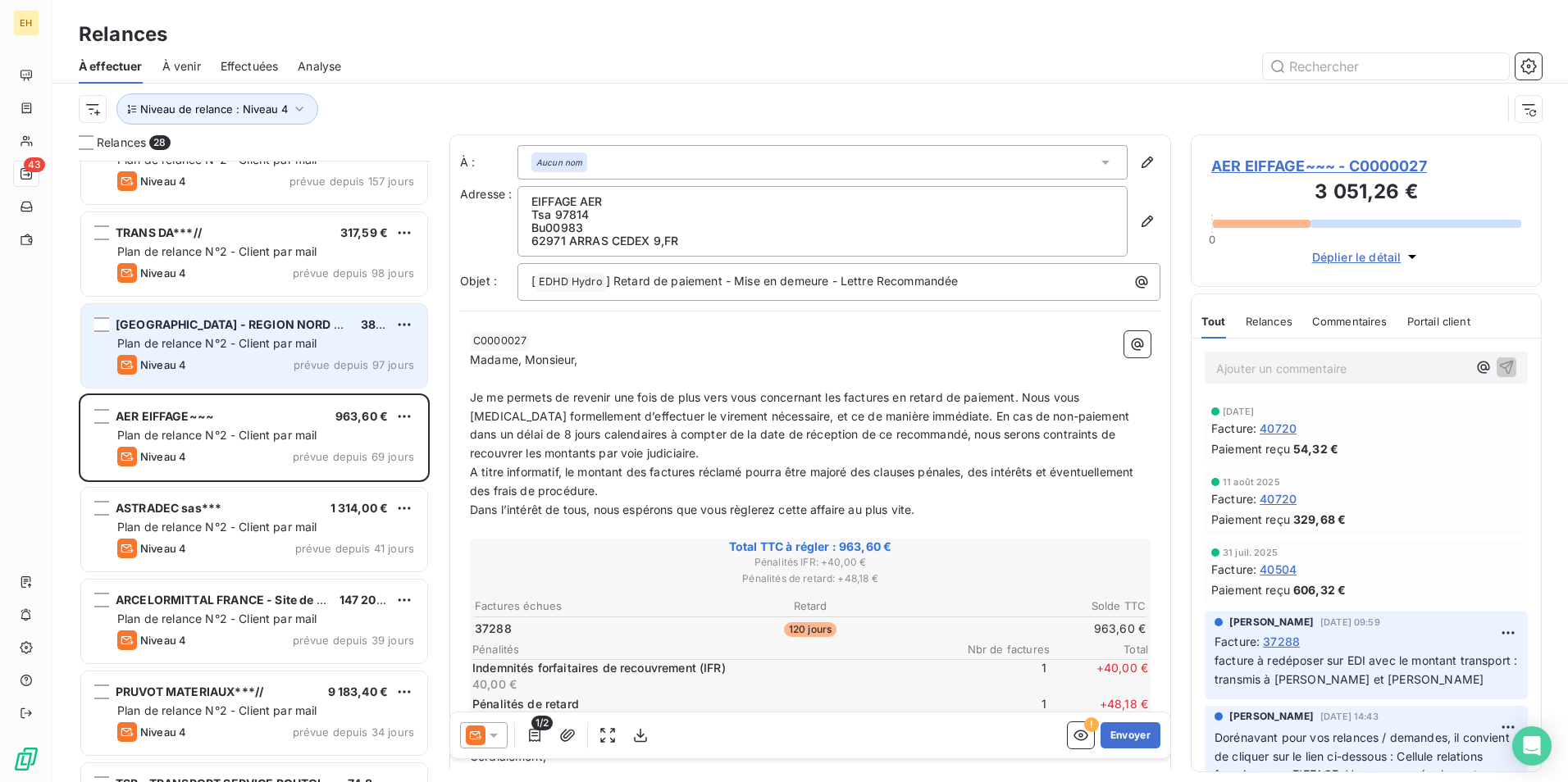
click at [289, 507] on div "ASTRADEC sas*** 1 314,00 €" at bounding box center [265, 508] width 297 height 15
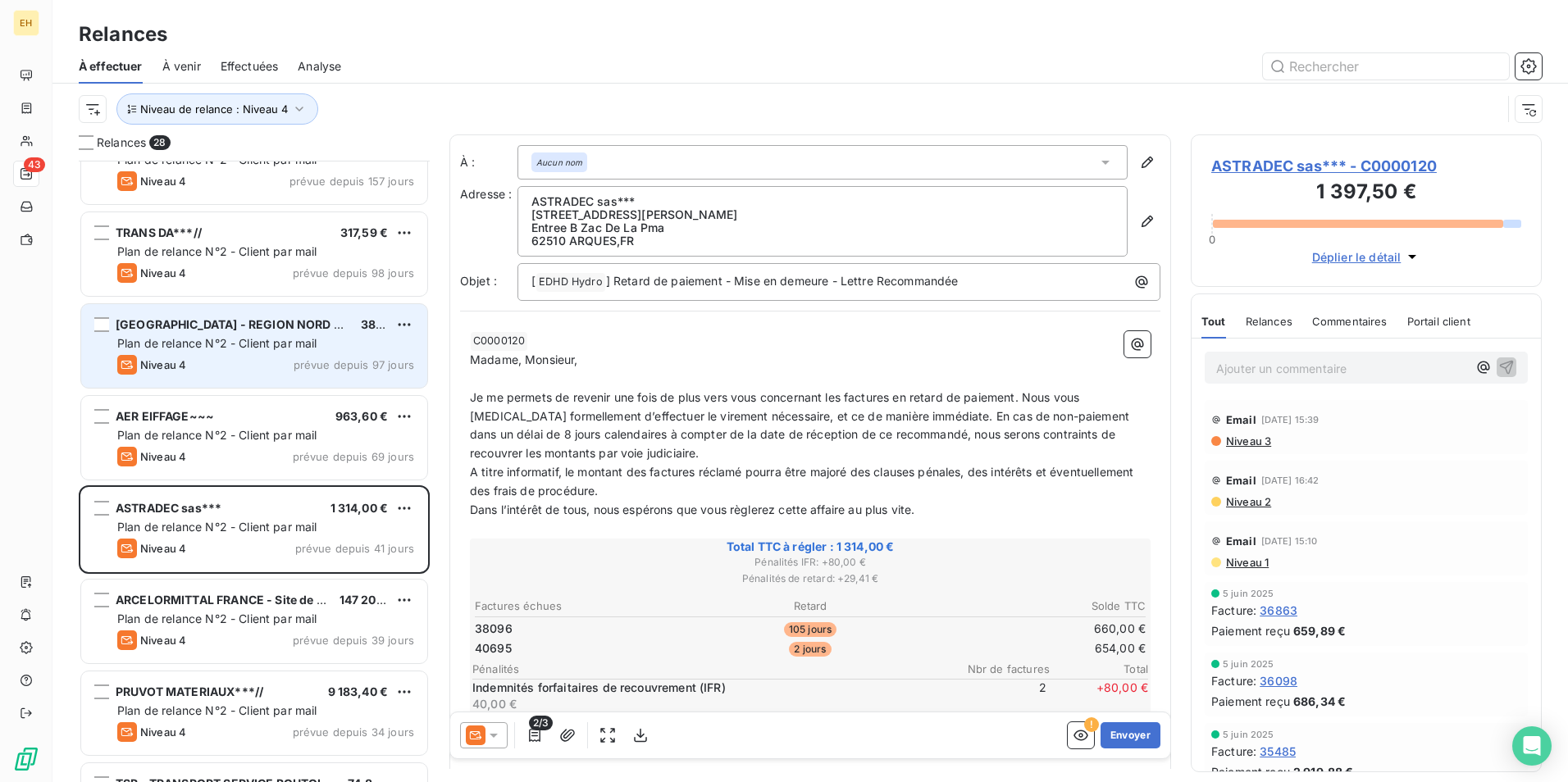
scroll to position [492, 0]
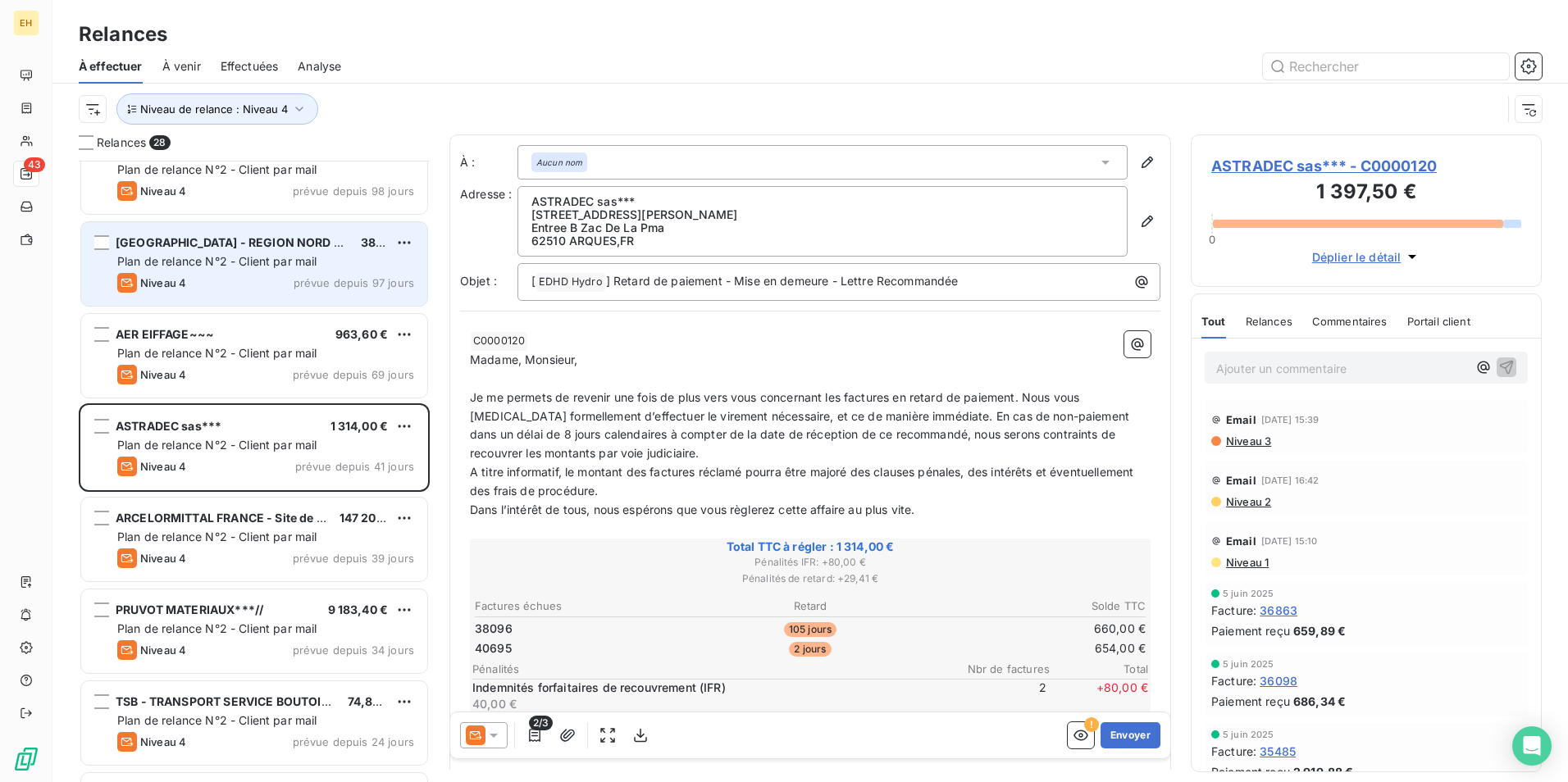
click at [289, 507] on div "ARCELORMITTAL FRANCE - Site de Dunkerque 147 209,45 € Plan de relance N°2 - Cli…" at bounding box center [254, 539] width 346 height 83
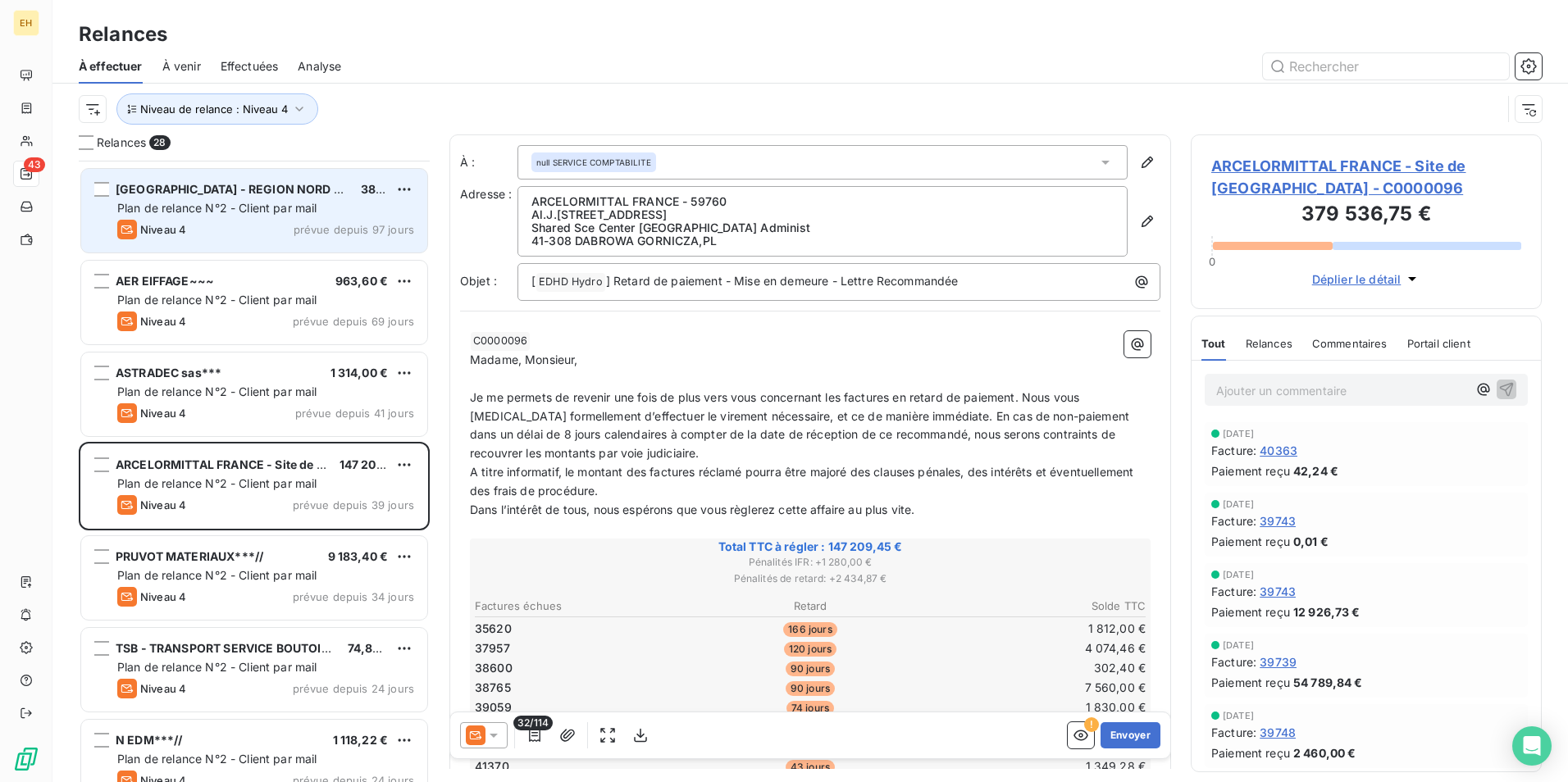
scroll to position [575, 0]
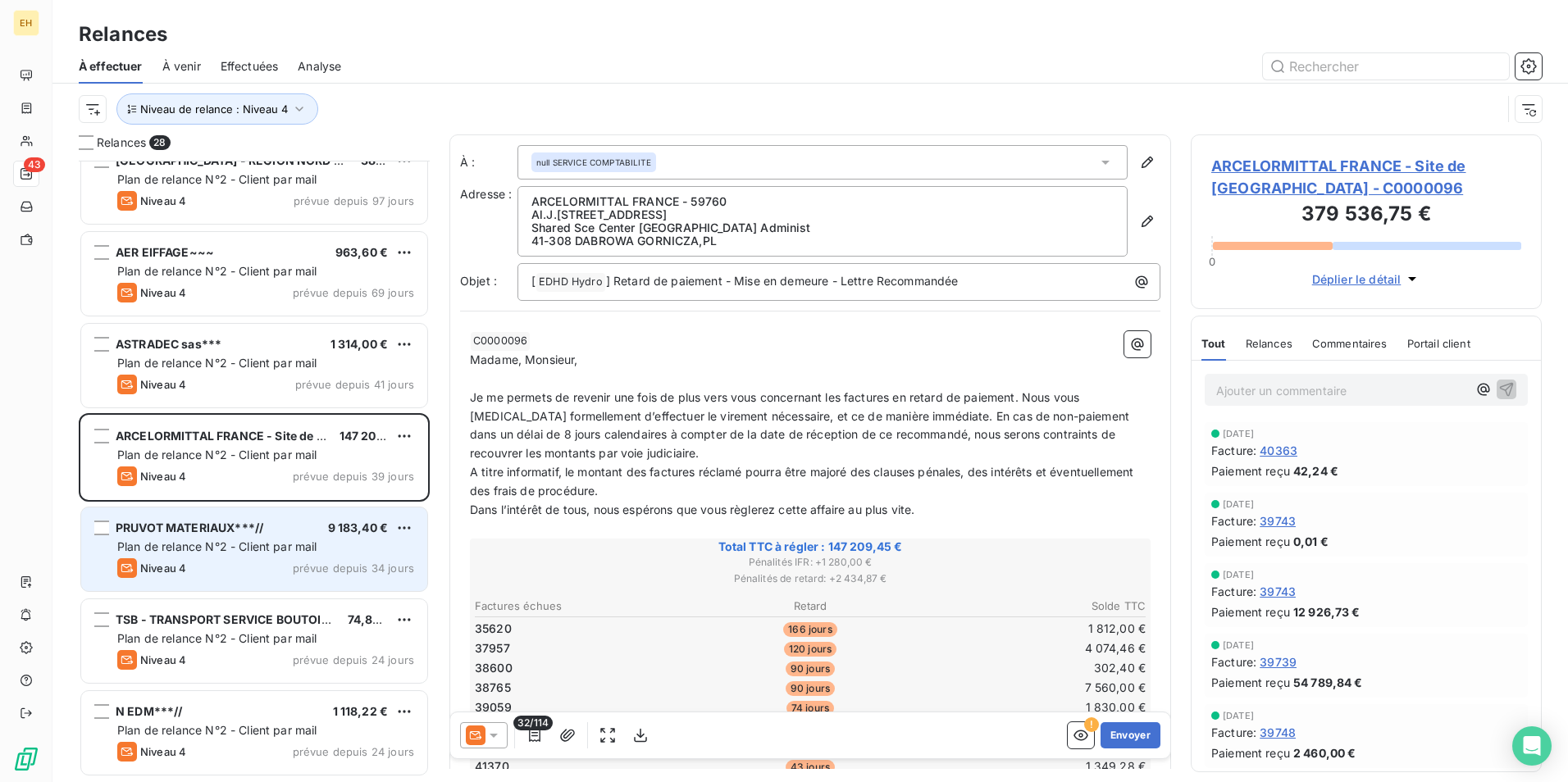
click at [287, 532] on div "PRUVOT MATERIAUX***// 9 183,40 €" at bounding box center [265, 528] width 297 height 15
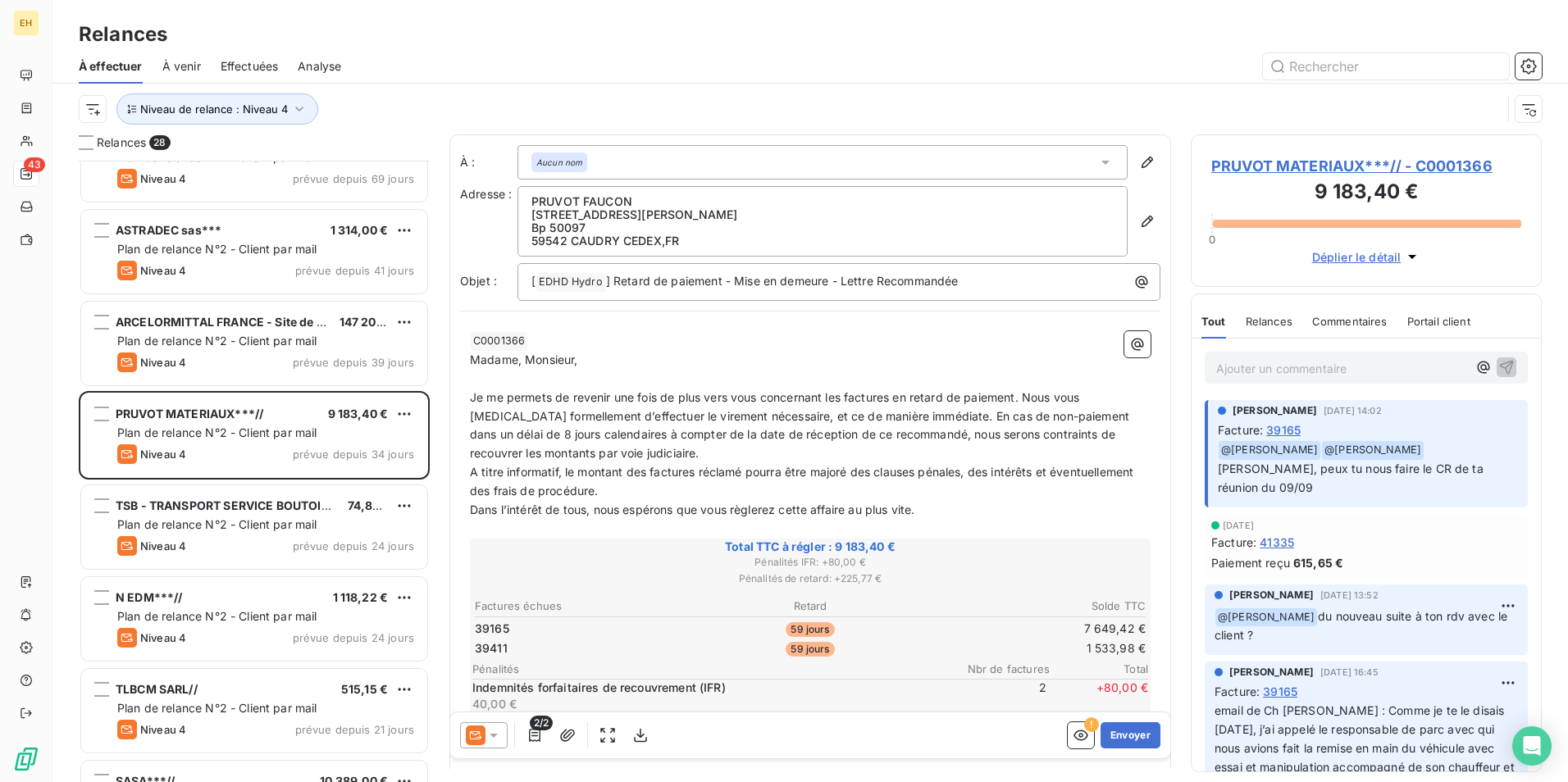
scroll to position [738, 0]
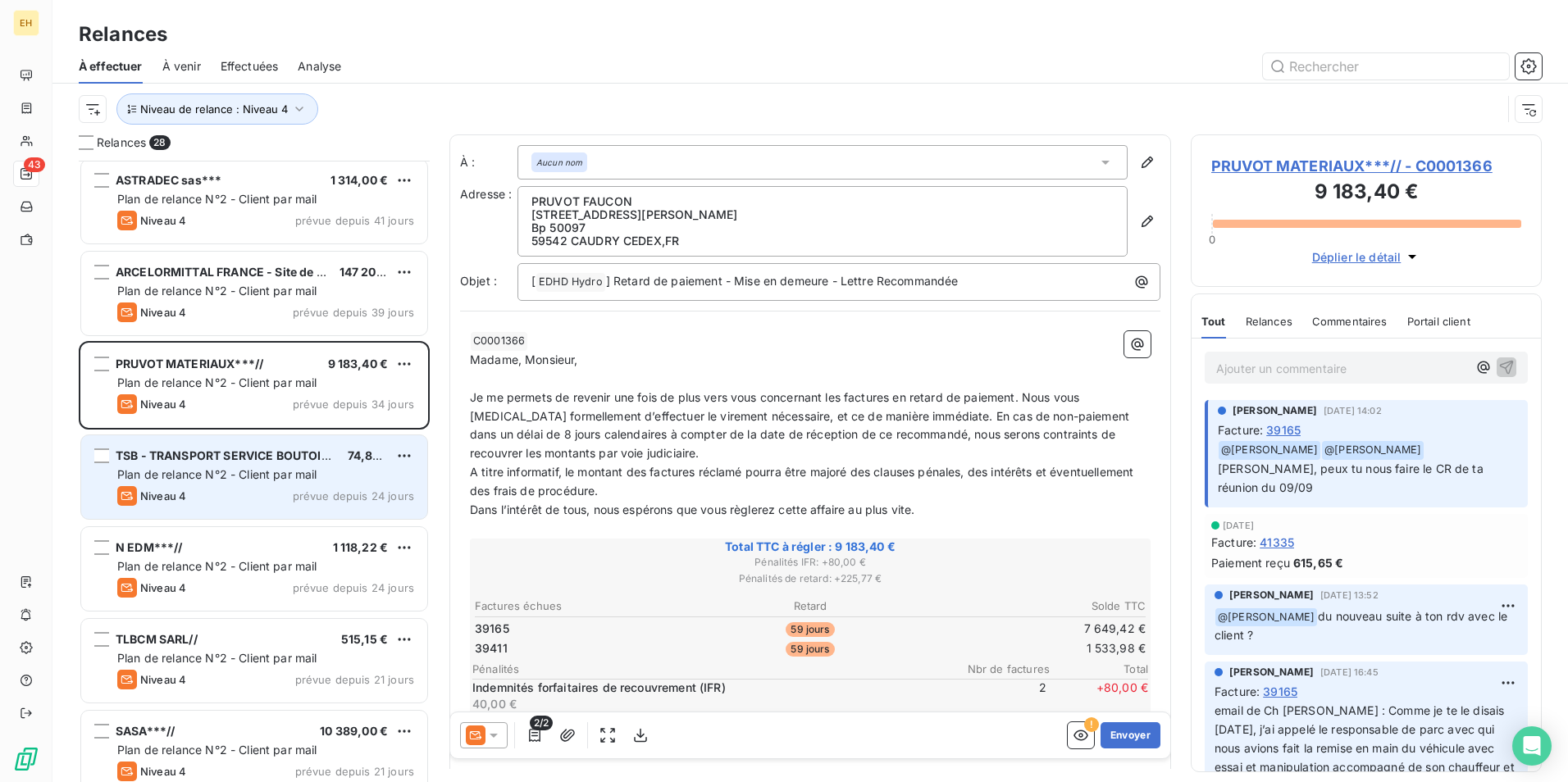
click at [242, 487] on div "Niveau 4 prévue depuis 24 jours" at bounding box center [265, 496] width 297 height 20
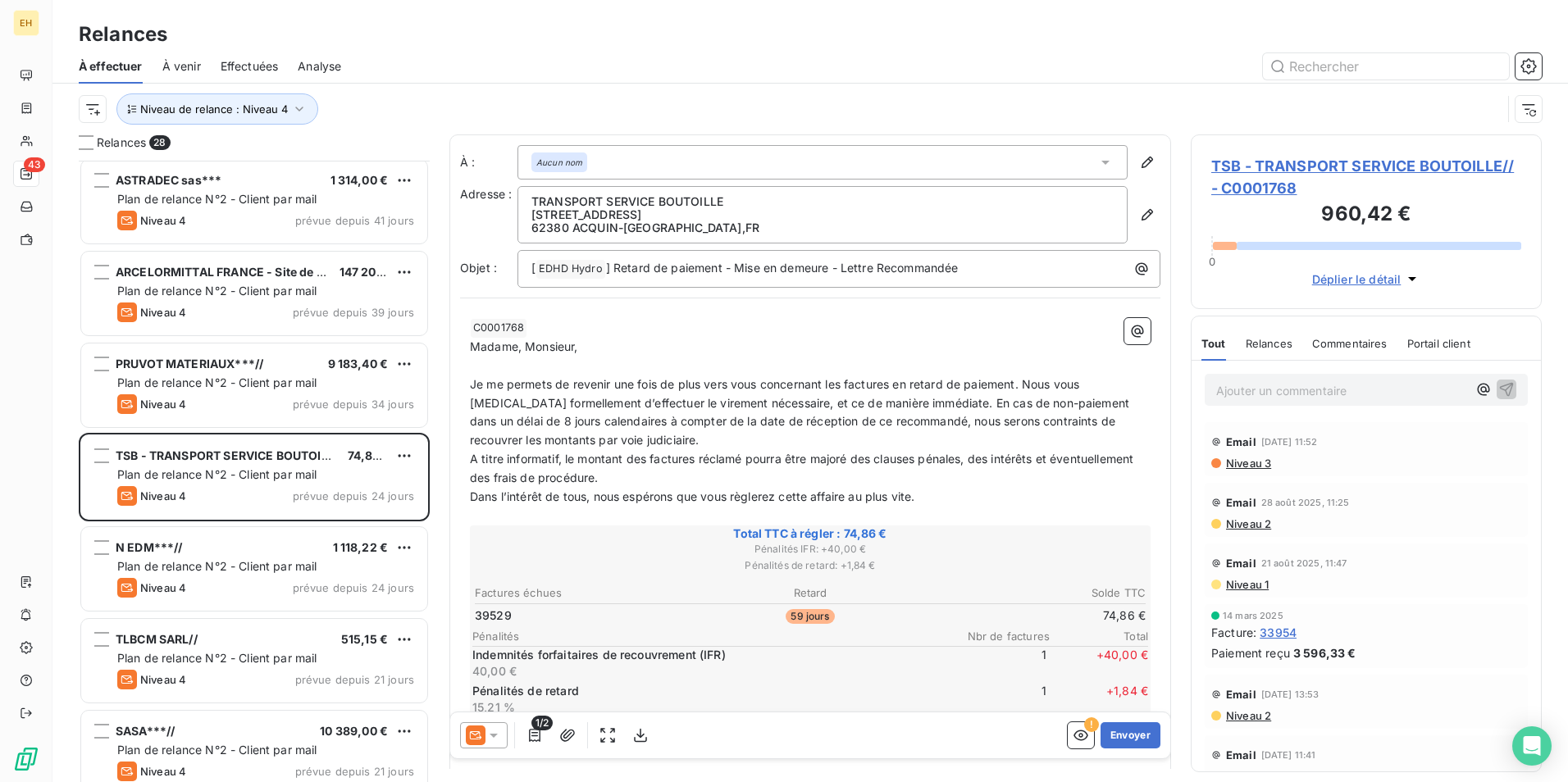
click at [433, 747] on div "Relances 28 AER EIFFAGE~~~ 963,60 € Plan de relance N°2 - Client par mail Nivea…" at bounding box center [810, 458] width 1516 height 648
click at [1298, 162] on span "TSB - TRANSPORT SERVICE BOUTOILLE// - C0001768" at bounding box center [1366, 177] width 310 height 45
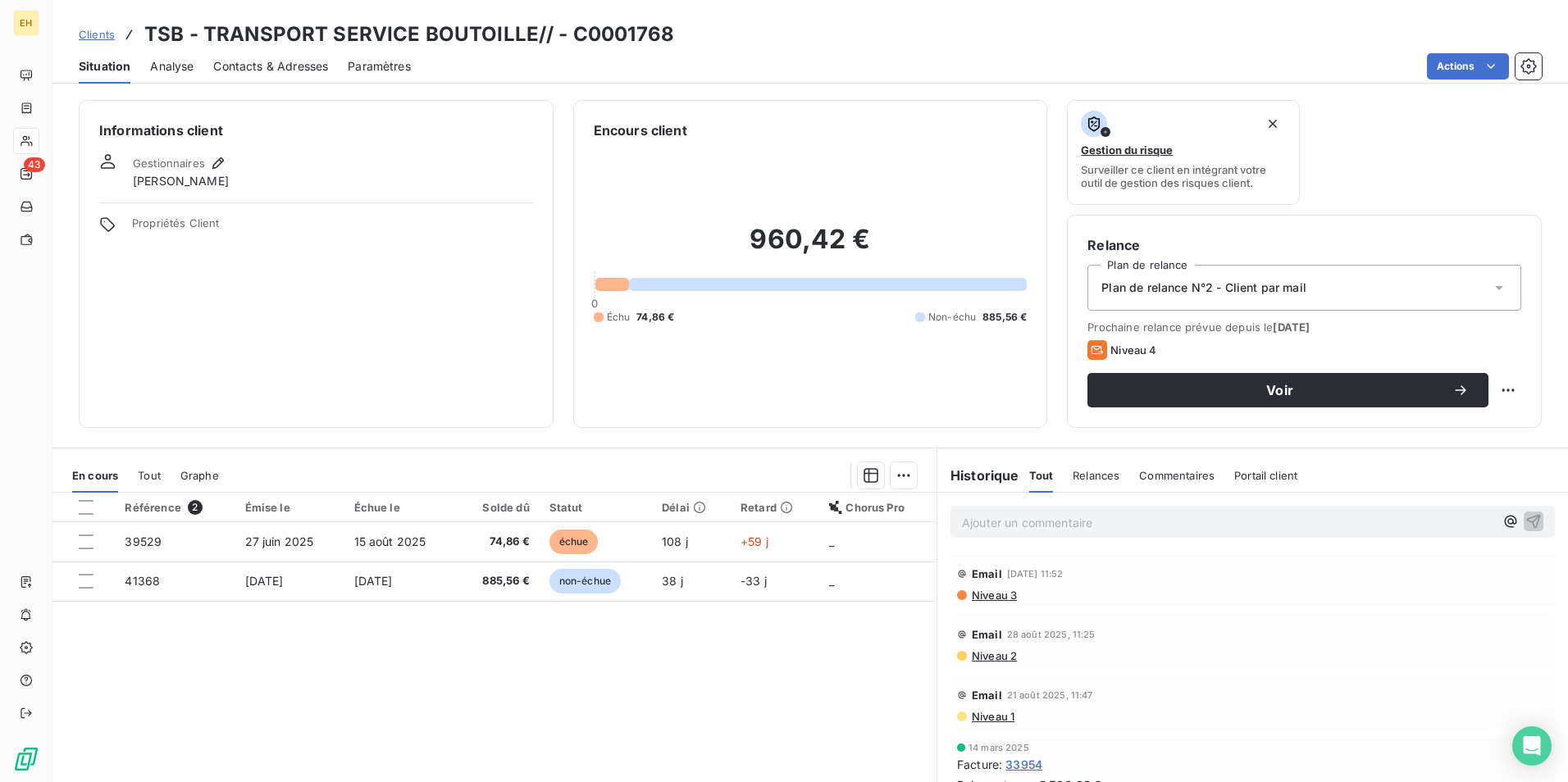
click at [259, 67] on span "Contacts & Adresses" at bounding box center [271, 66] width 115 height 16
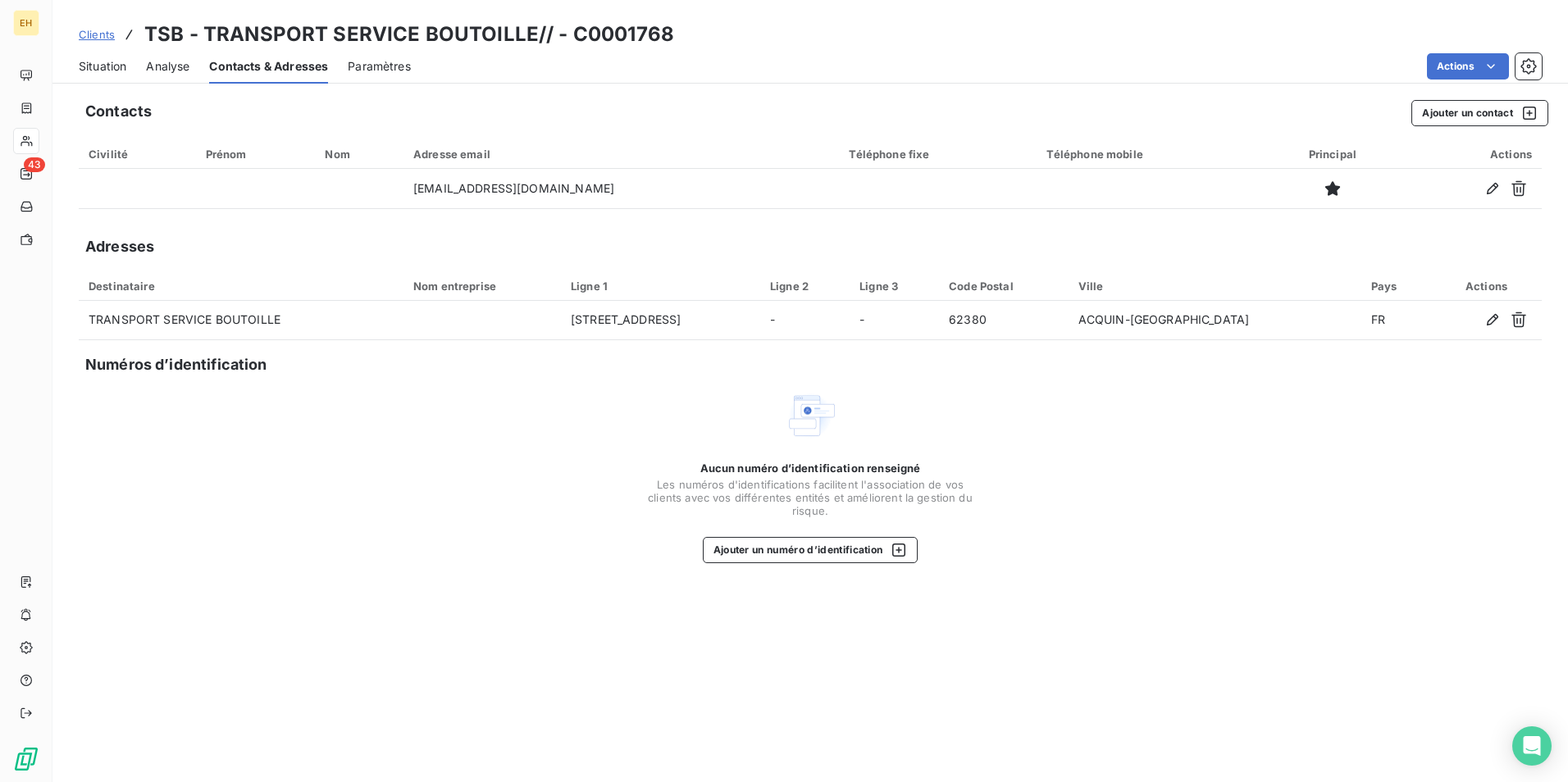
click at [1489, 318] on icon "button" at bounding box center [1492, 319] width 16 height 16
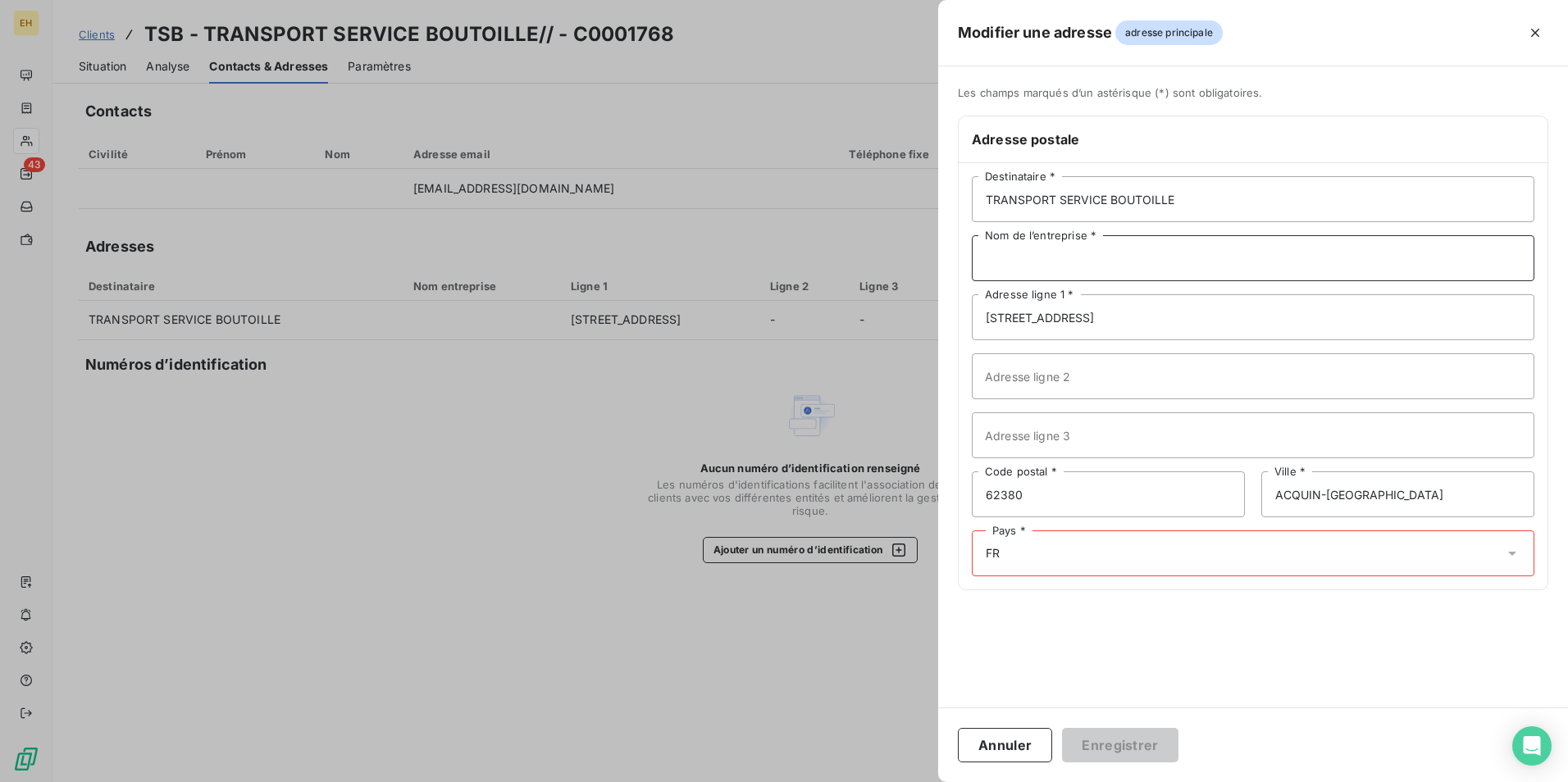
click at [1074, 252] on input "Nom de l’entreprise *" at bounding box center [1253, 258] width 562 height 46
type input "SARL TSB"
click at [1020, 559] on div "Pays * FR" at bounding box center [1253, 553] width 562 height 46
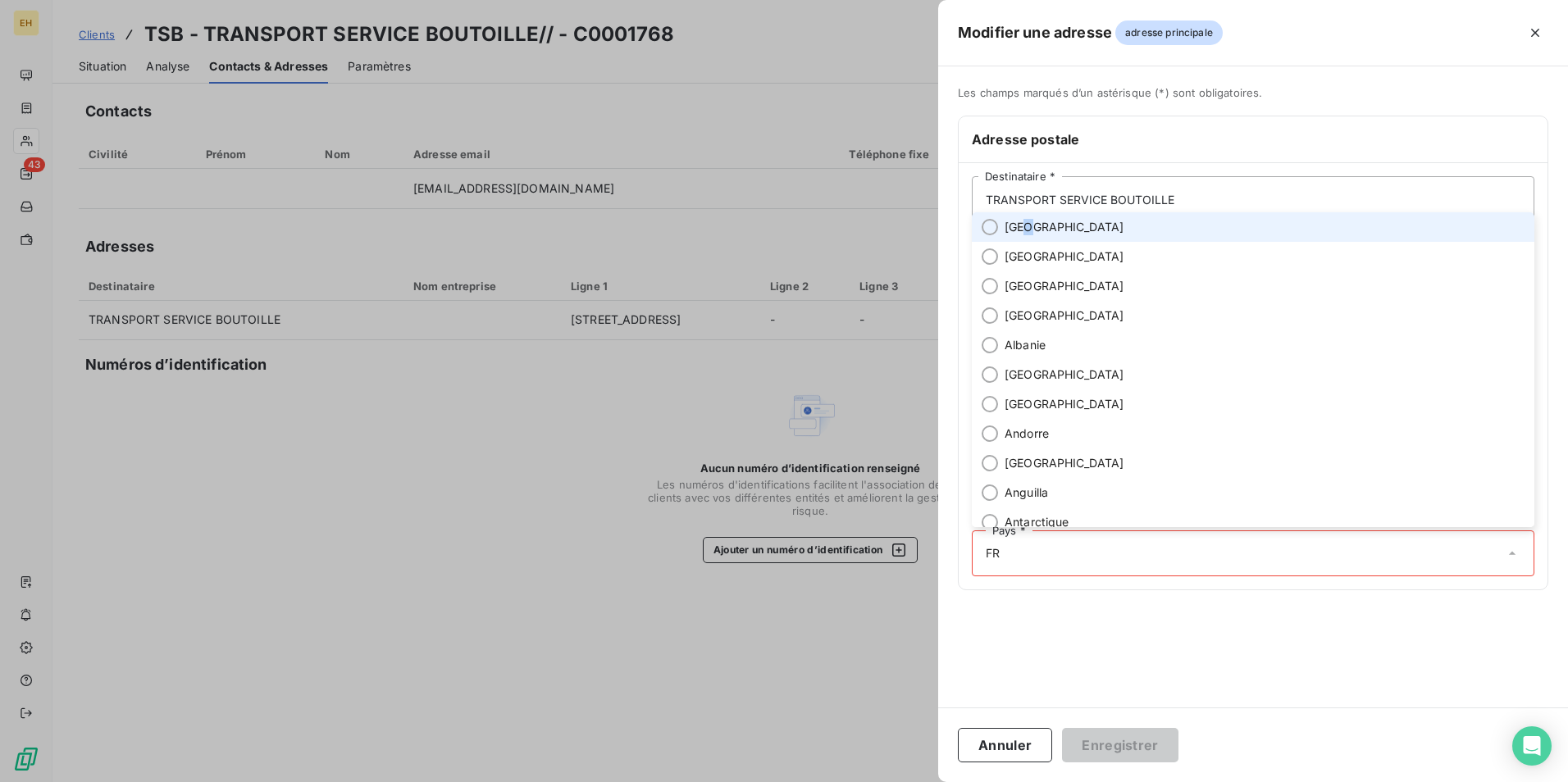
click at [1026, 230] on span "[GEOGRAPHIC_DATA]" at bounding box center [1064, 227] width 119 height 16
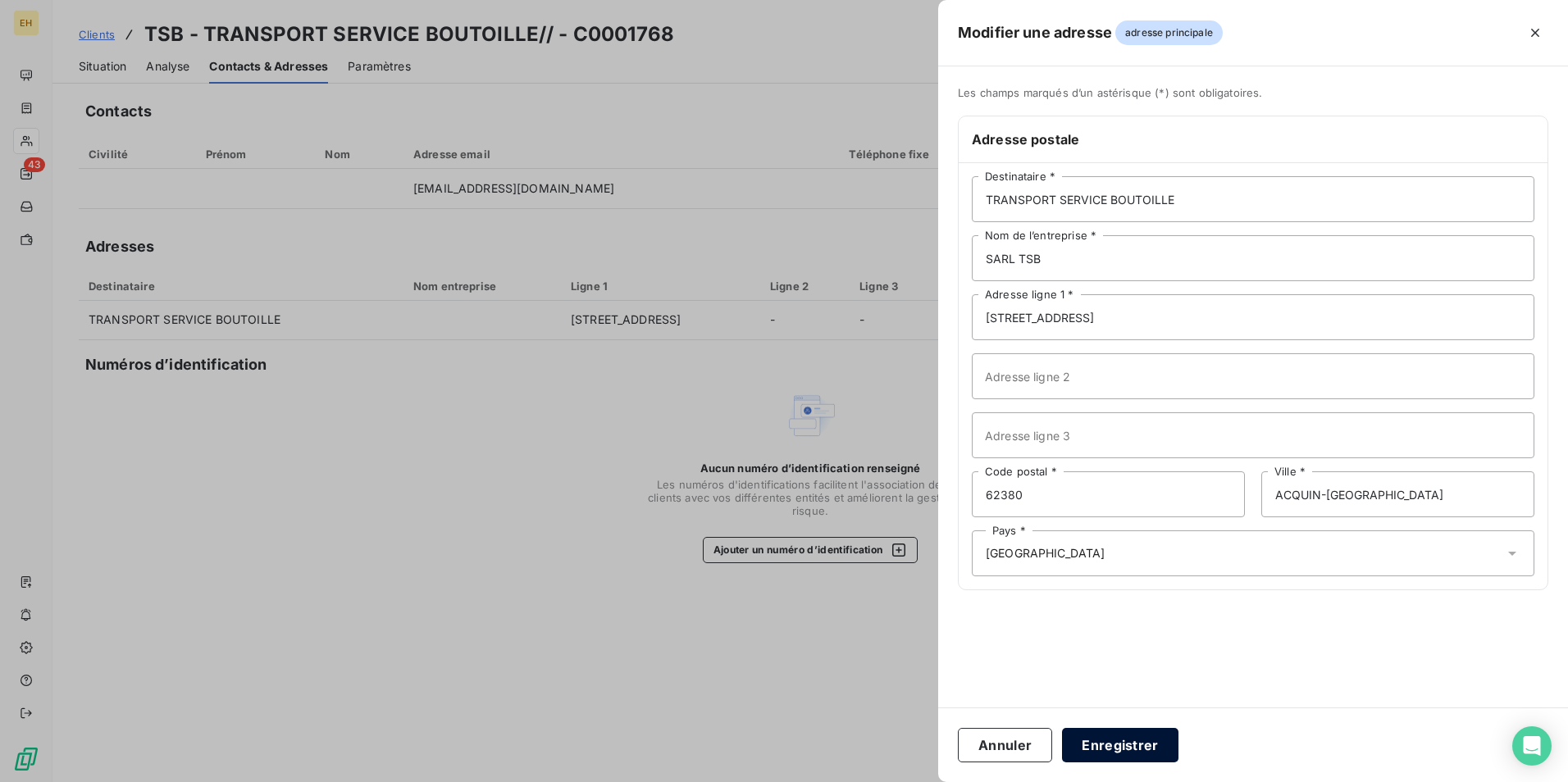
click at [1095, 732] on button "Enregistrer" at bounding box center [1119, 745] width 116 height 34
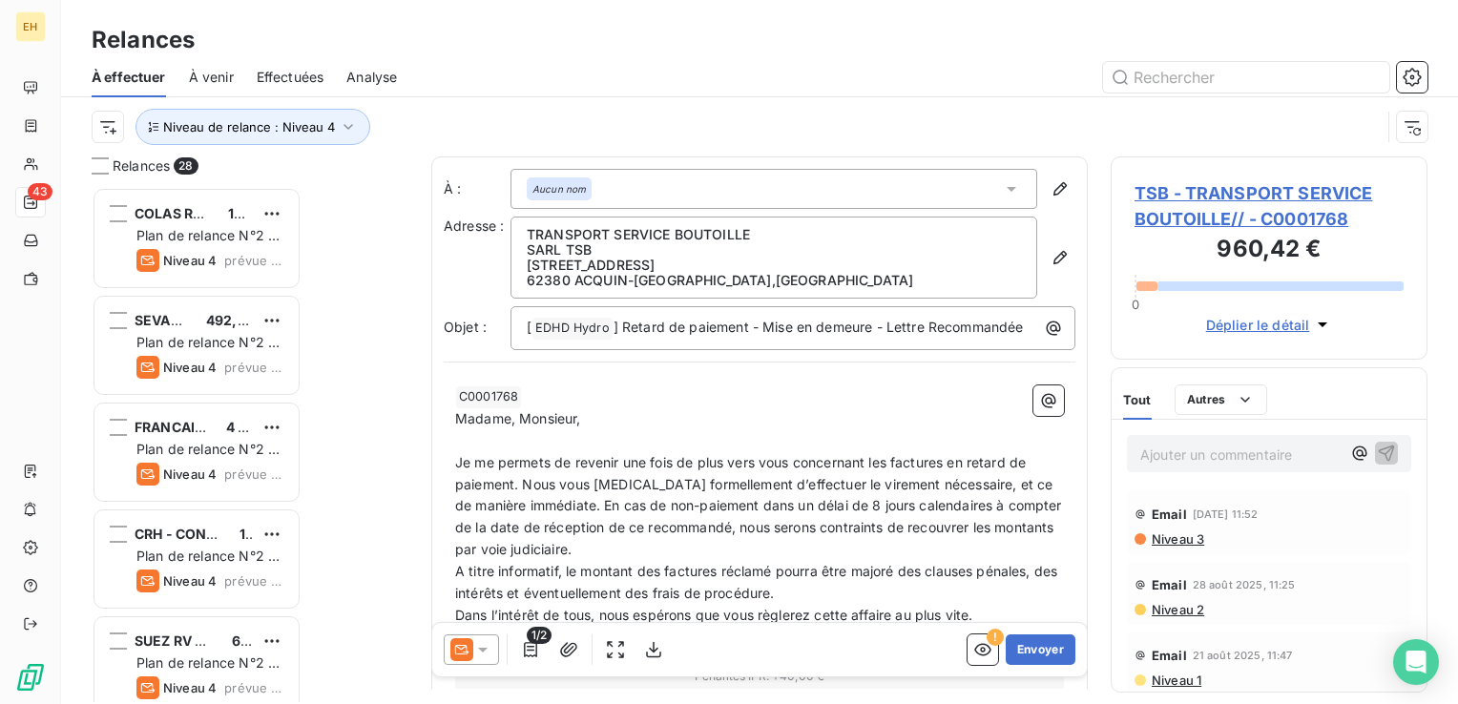
scroll to position [503, 301]
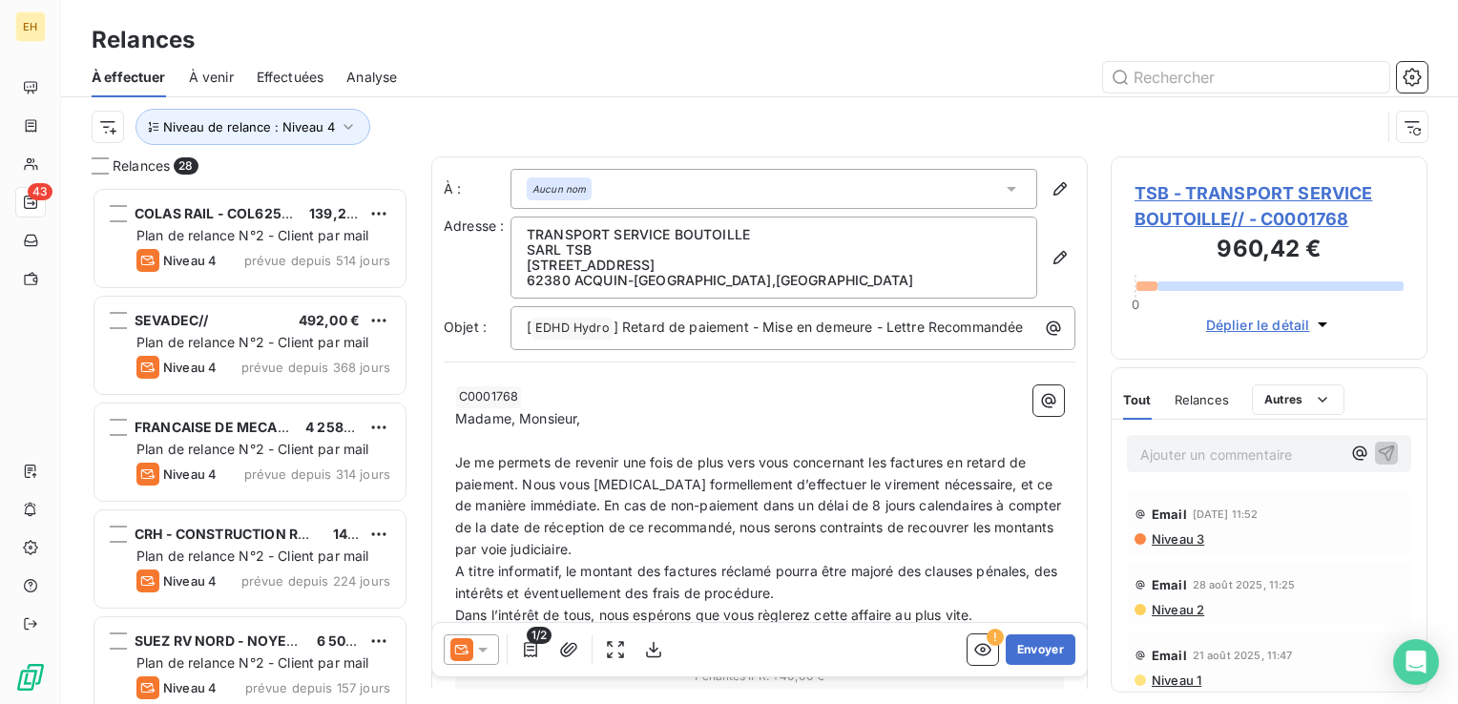
click at [1192, 185] on span "TSB - TRANSPORT SERVICE BOUTOILLE// - C0001768" at bounding box center [1268, 206] width 269 height 52
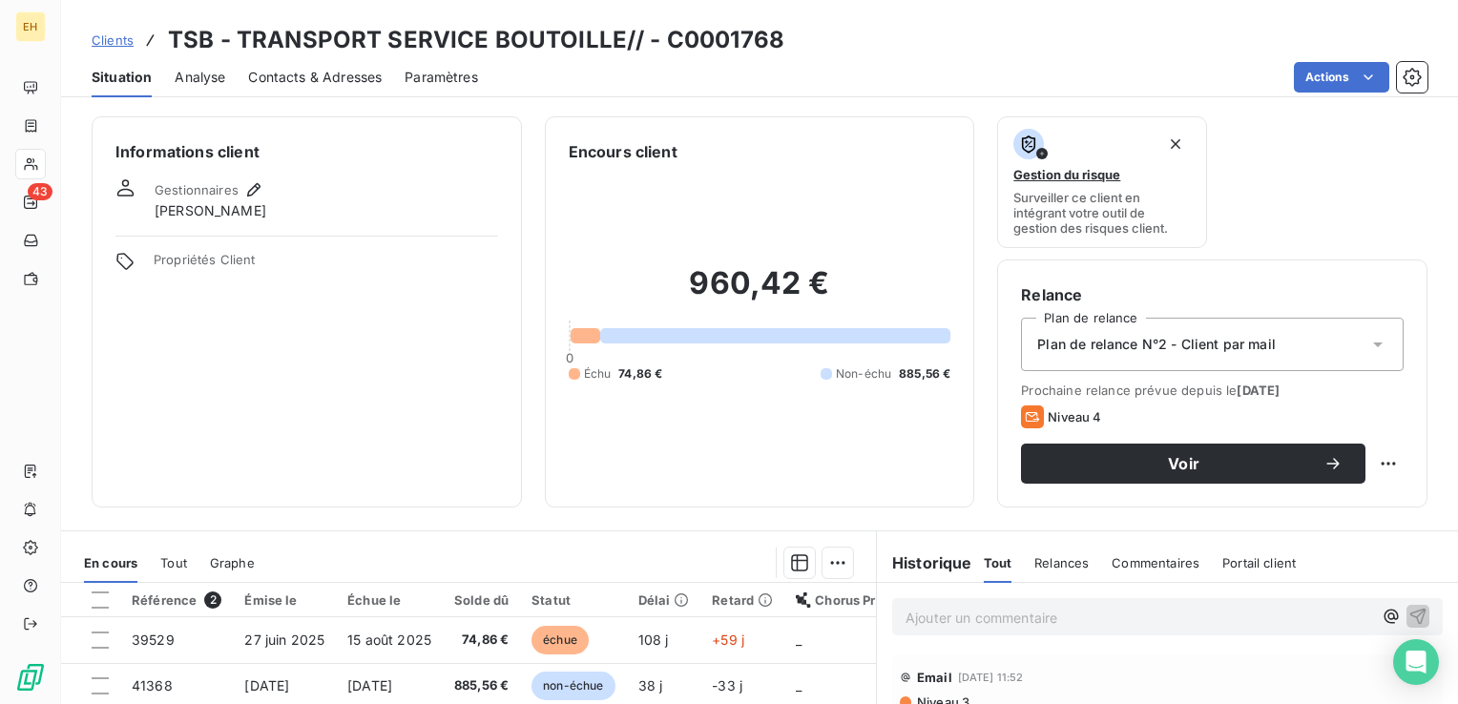
click at [294, 74] on span "Contacts & Adresses" at bounding box center [315, 77] width 134 height 19
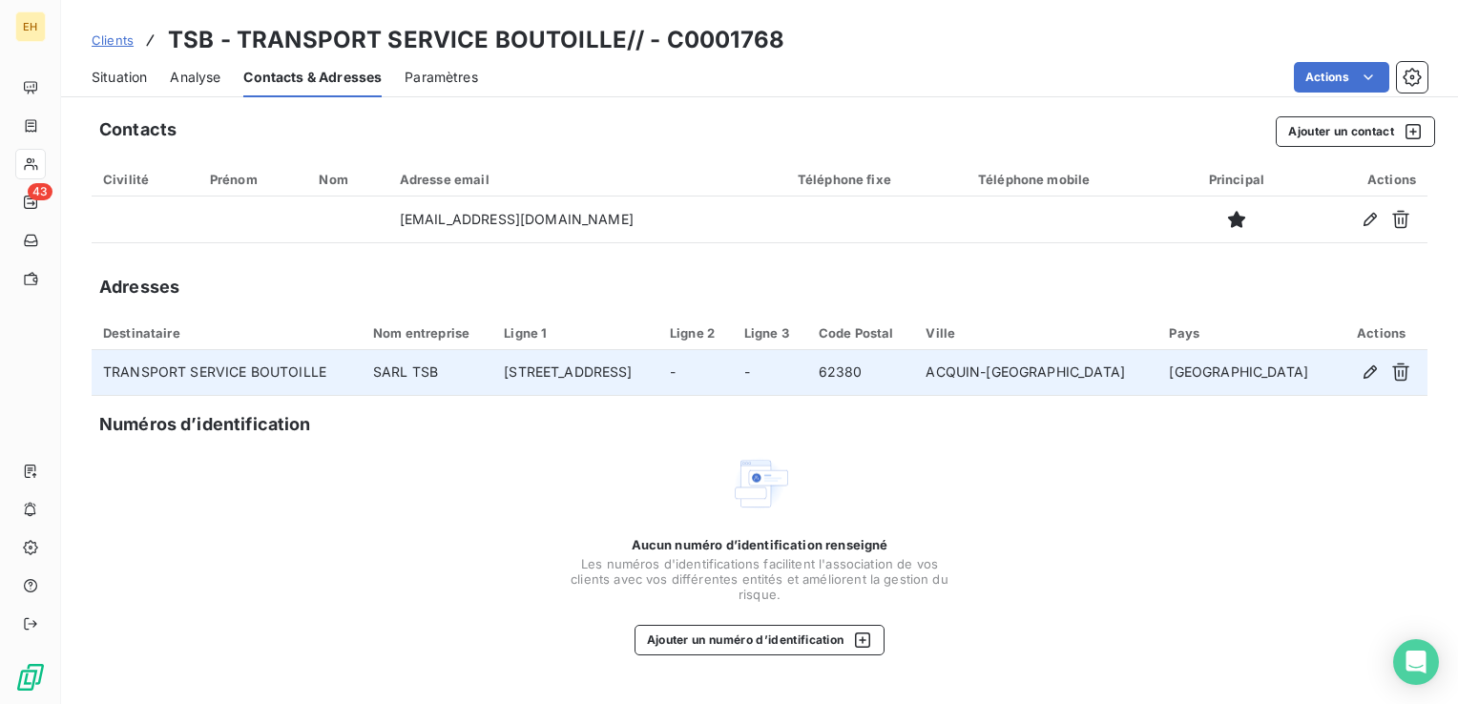
click at [328, 379] on td "TRANSPORT SERVICE BOUTOILLE" at bounding box center [227, 373] width 270 height 46
click at [1363, 372] on icon "button" at bounding box center [1369, 371] width 19 height 19
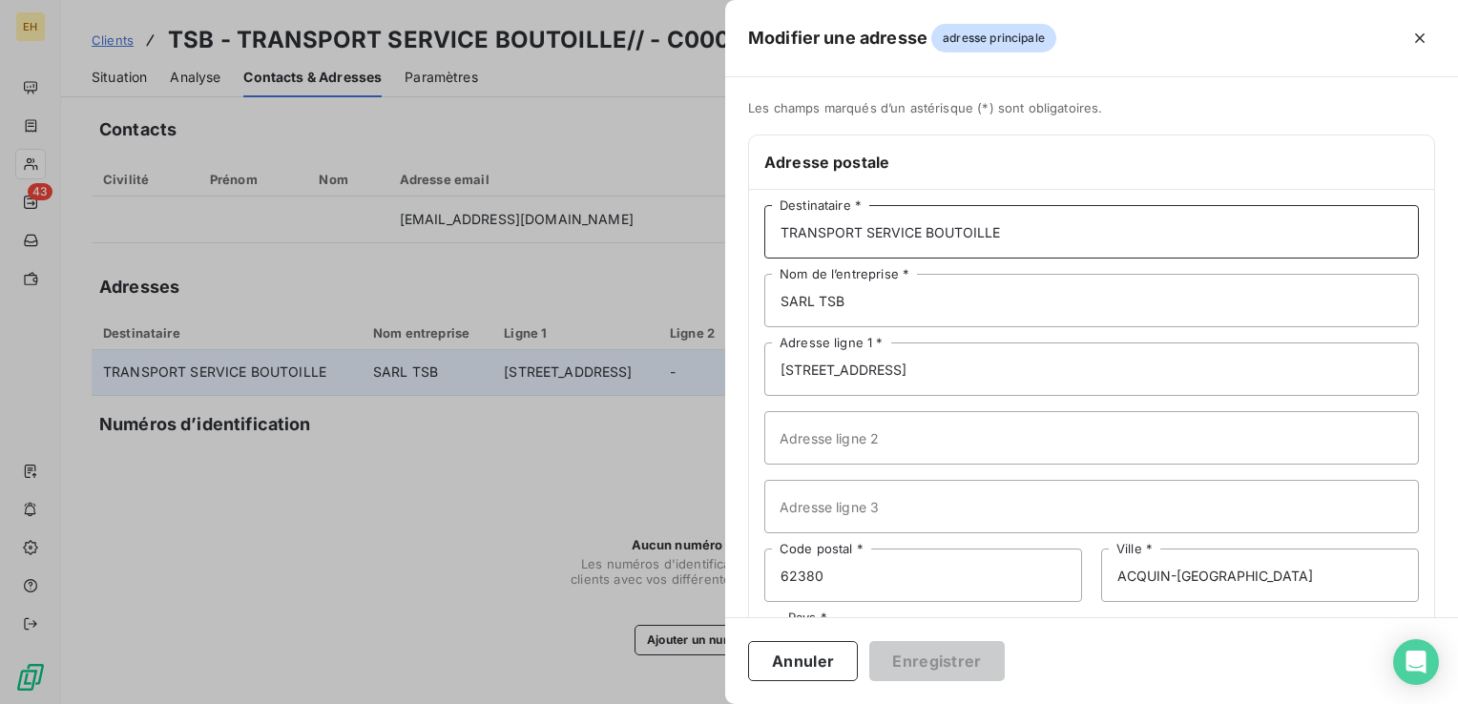
click at [862, 233] on input "TRANSPORT SERVICE BOUTOILLE" at bounding box center [1091, 231] width 654 height 53
type input "TRANSPORTS SERVICES BOUTOILLE"
click at [869, 641] on button "Enregistrer" at bounding box center [936, 661] width 135 height 40
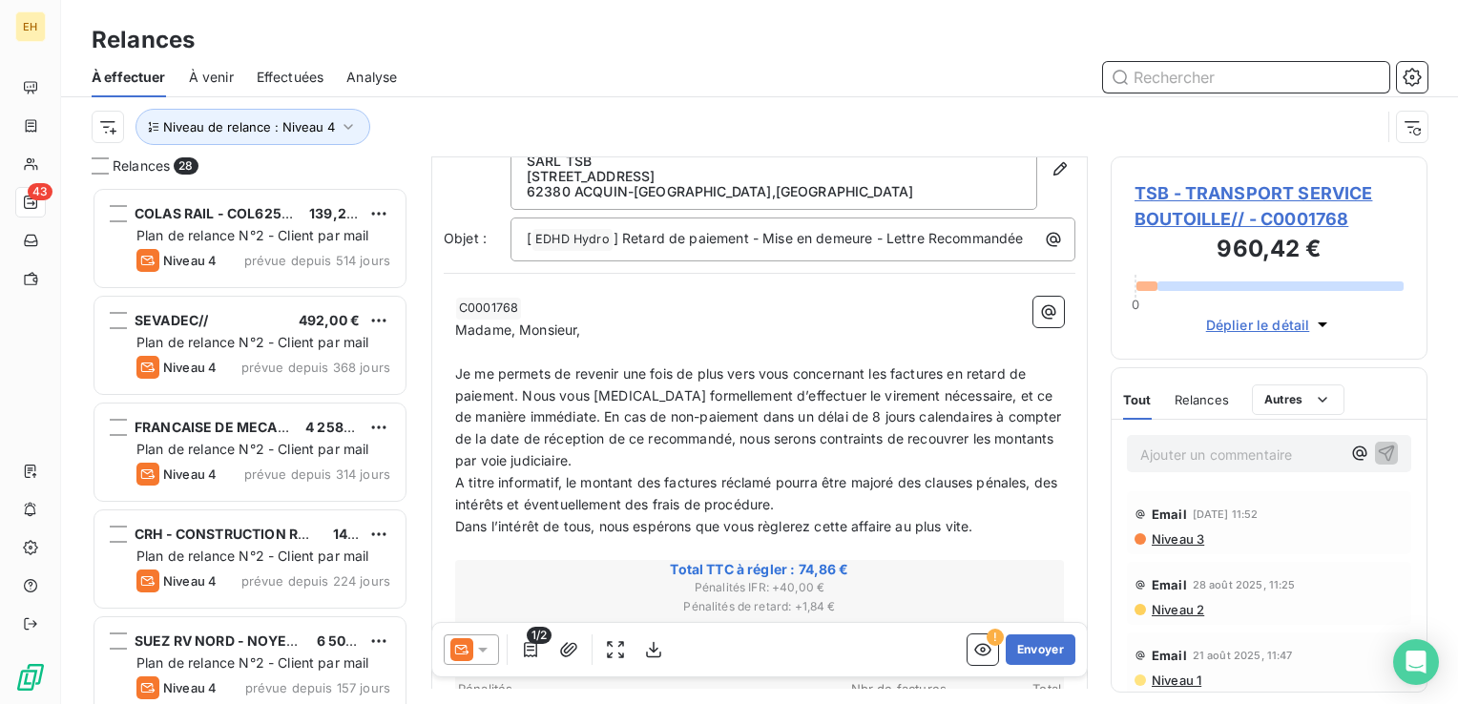
scroll to position [382, 0]
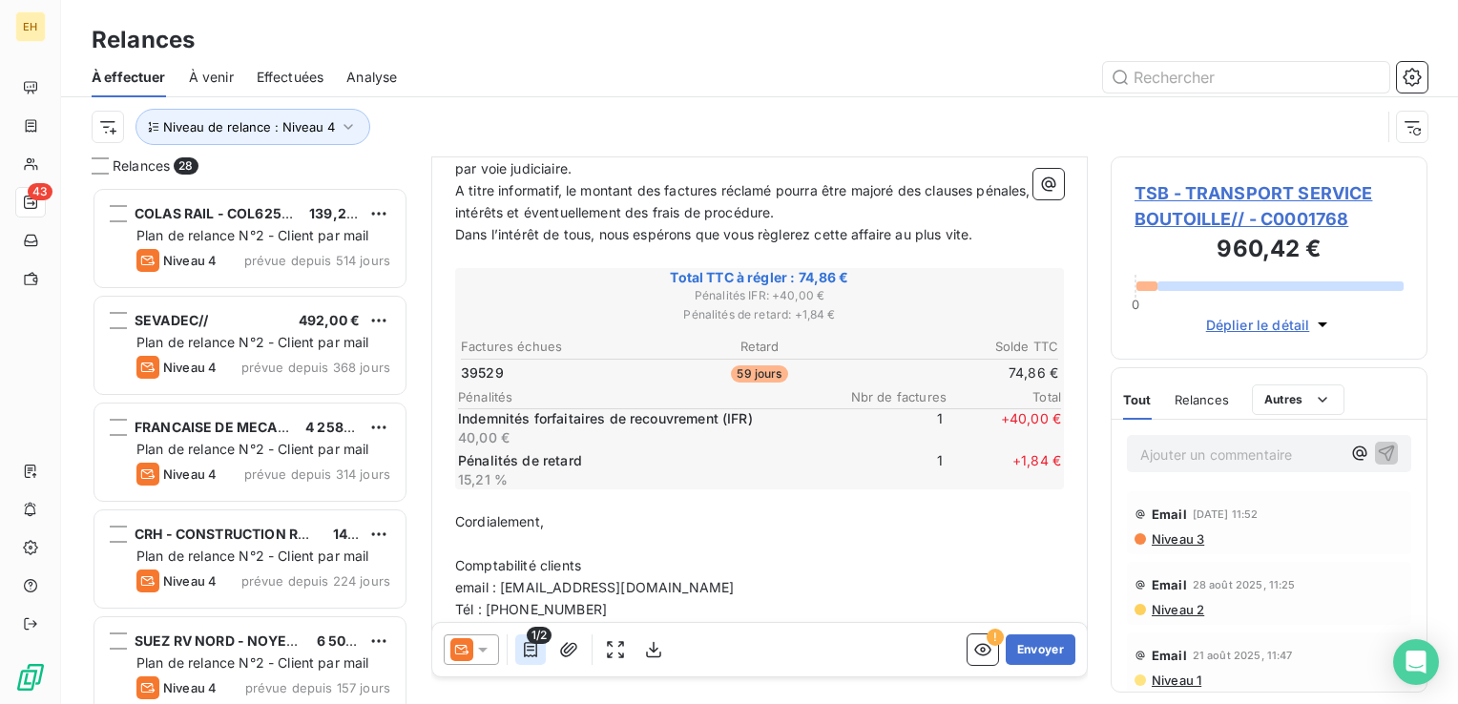
click at [523, 654] on icon "button" at bounding box center [530, 649] width 19 height 19
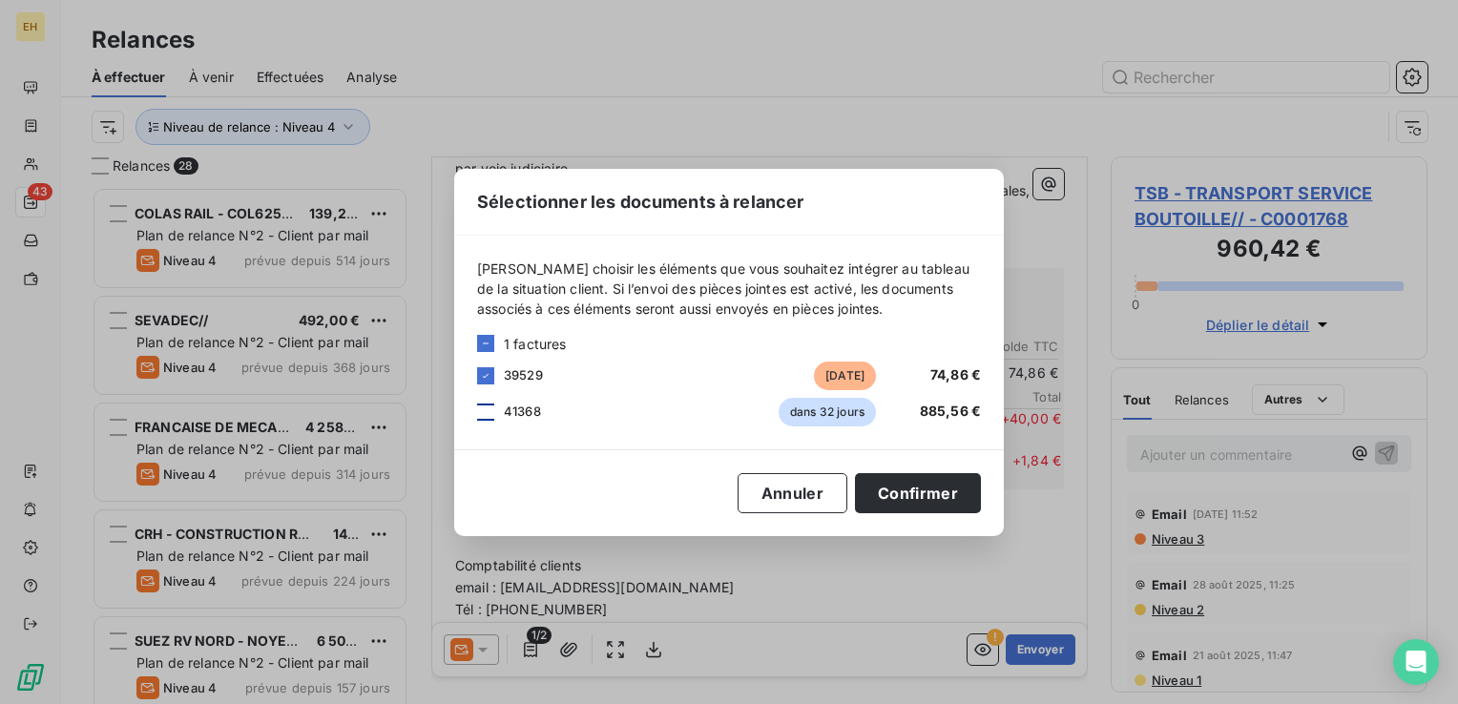
click at [487, 411] on div at bounding box center [485, 412] width 17 height 17
click at [930, 485] on button "Confirmer" at bounding box center [918, 493] width 126 height 40
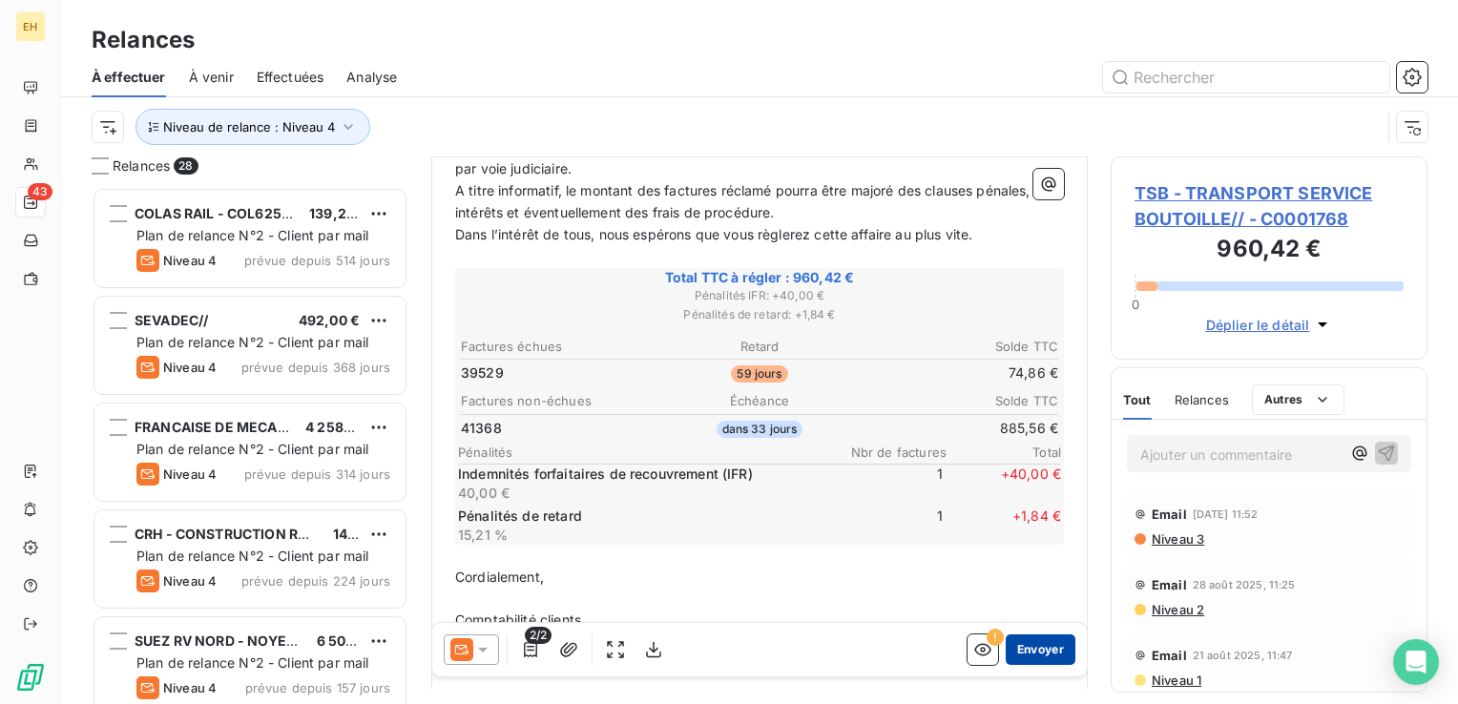
click at [1021, 649] on button "Envoyer" at bounding box center [1040, 649] width 70 height 31
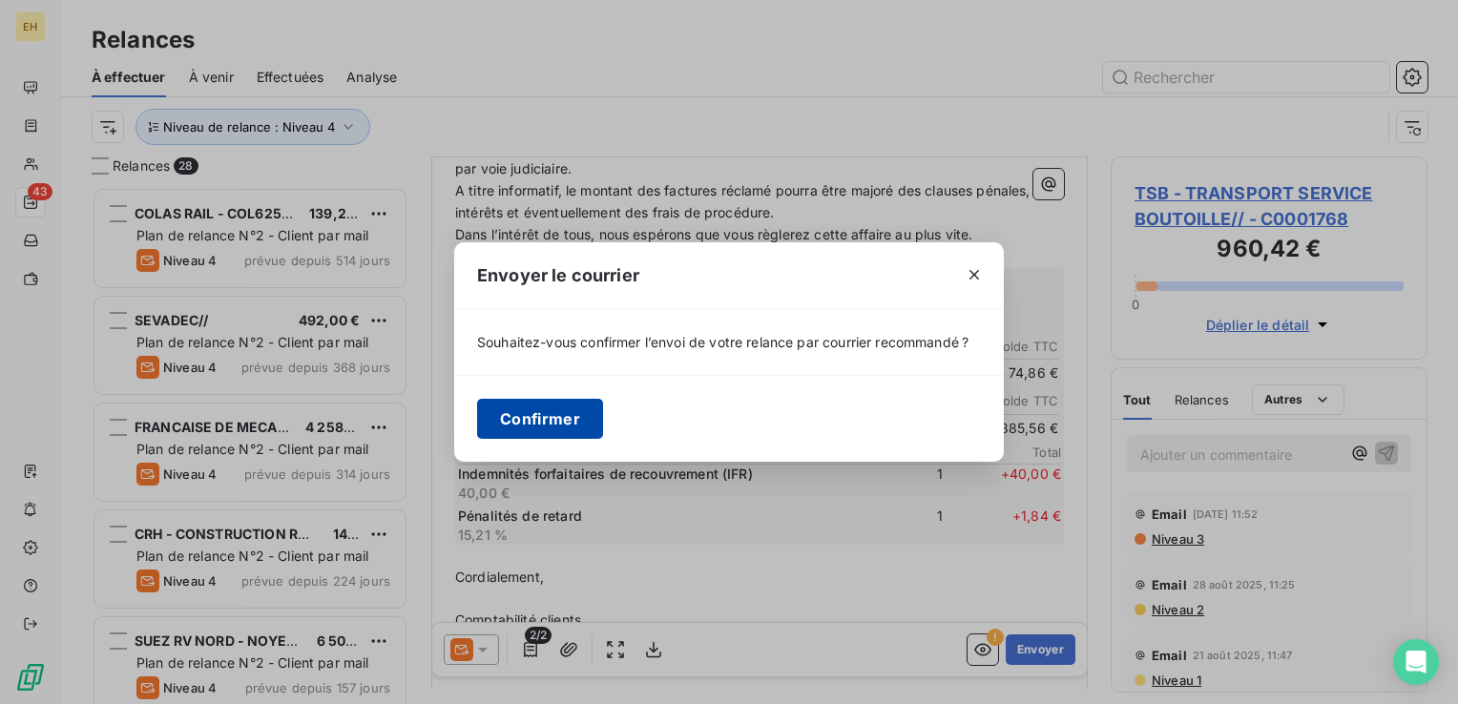
click at [543, 414] on button "Confirmer" at bounding box center [540, 419] width 126 height 40
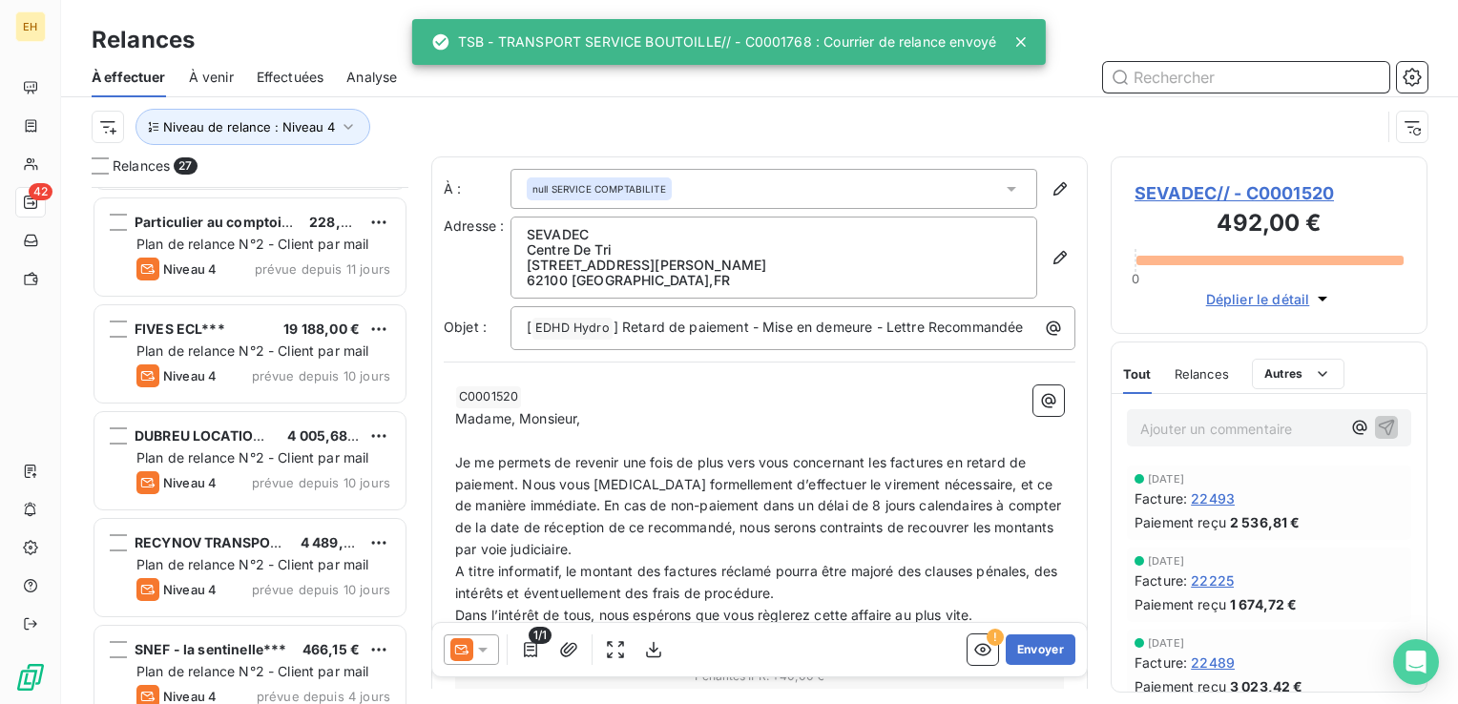
scroll to position [2368, 0]
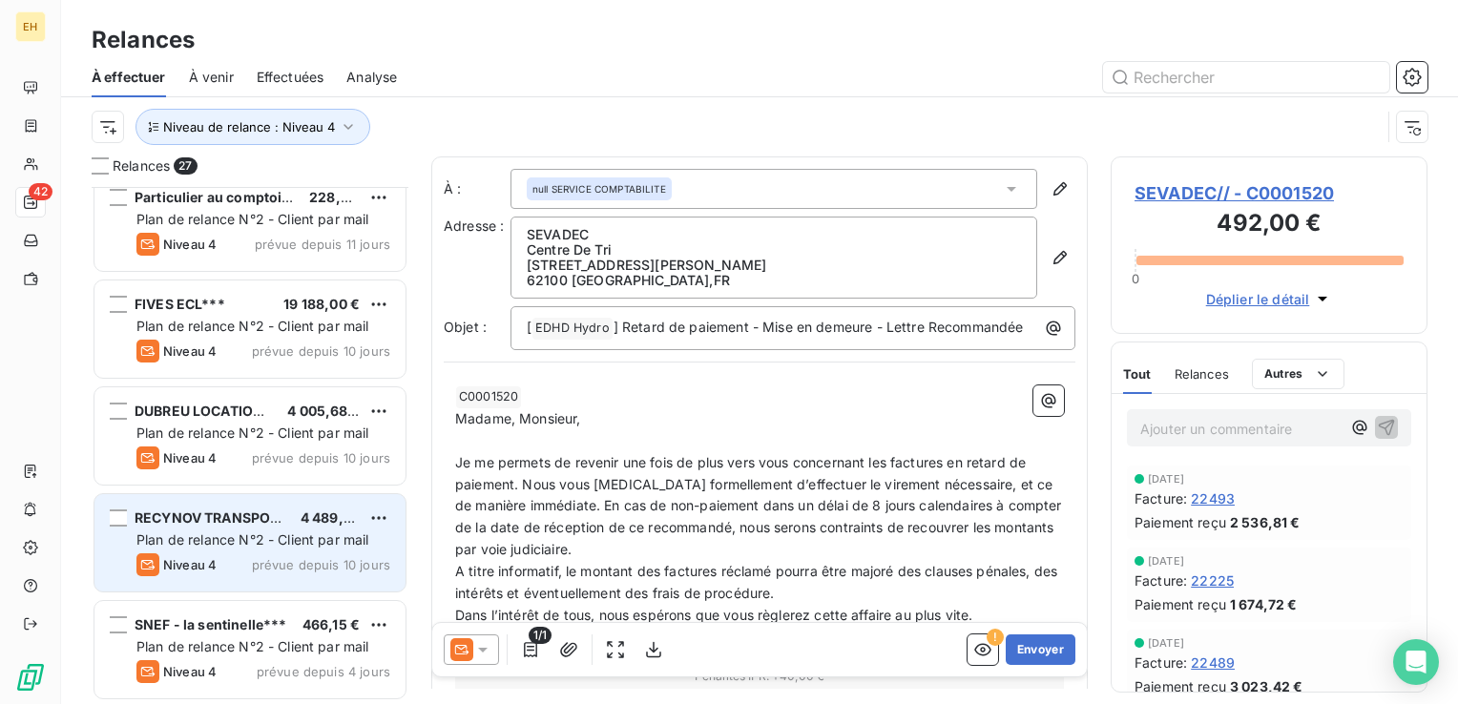
click at [221, 549] on div "RECYNOV TRANSPORTS*** 4 489,20 € Plan de relance N°2 - Client par mail Niveau 4…" at bounding box center [249, 542] width 311 height 97
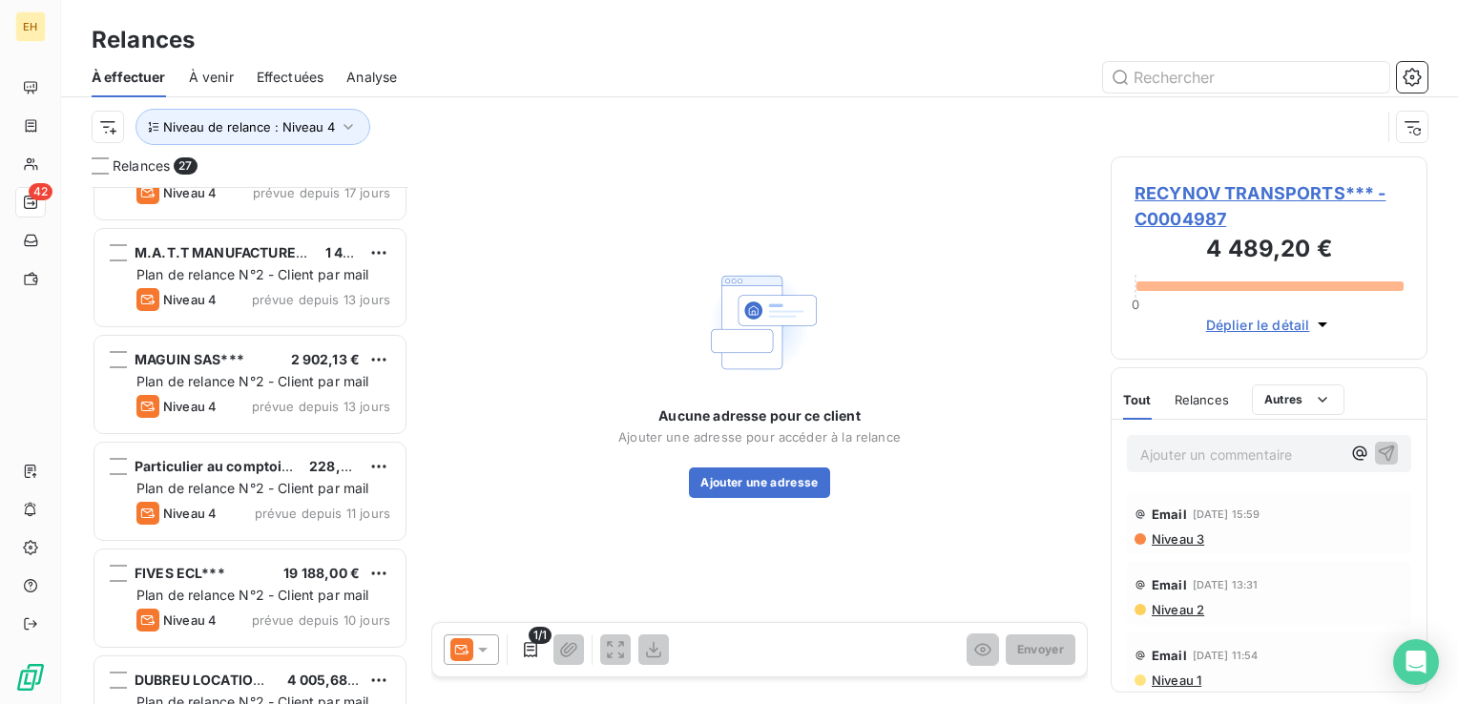
scroll to position [2081, 0]
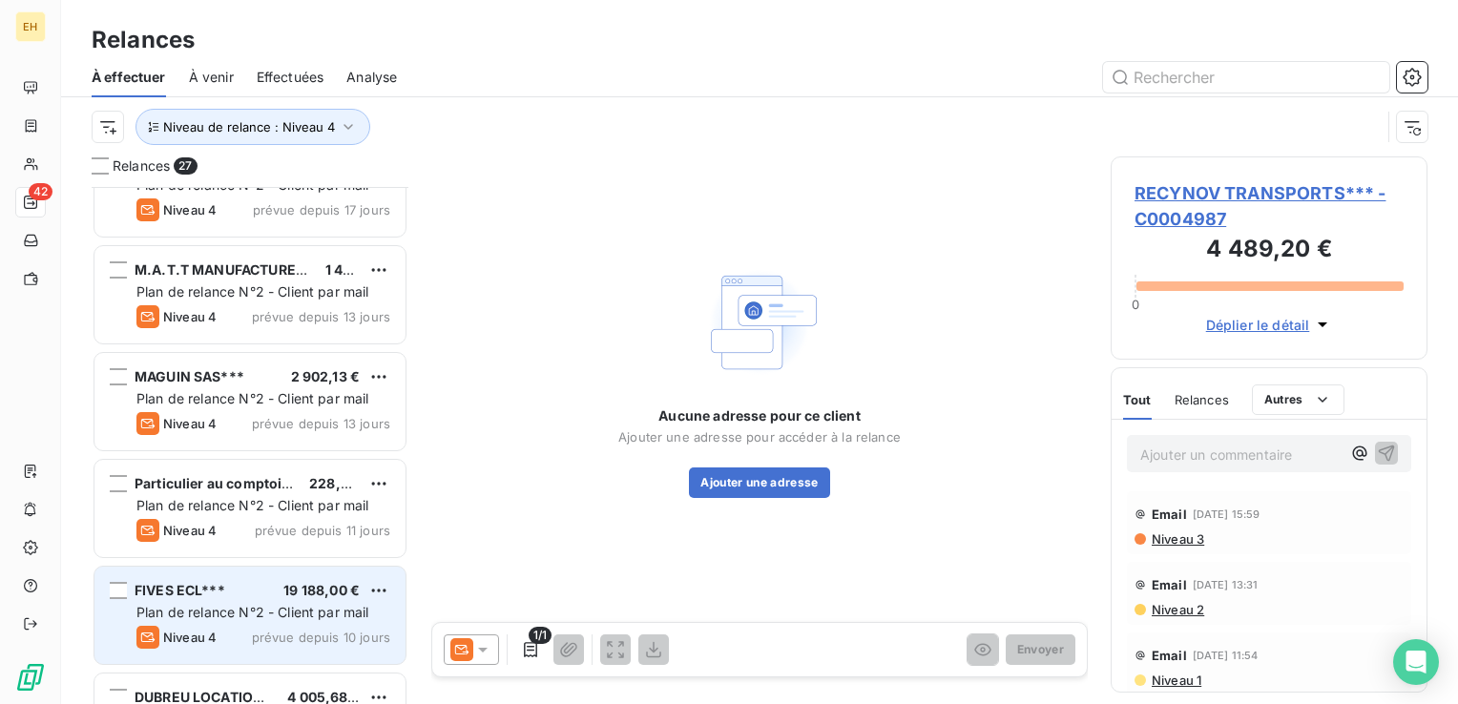
click at [216, 605] on span "Plan de relance N°2 - Client par mail" at bounding box center [252, 612] width 233 height 16
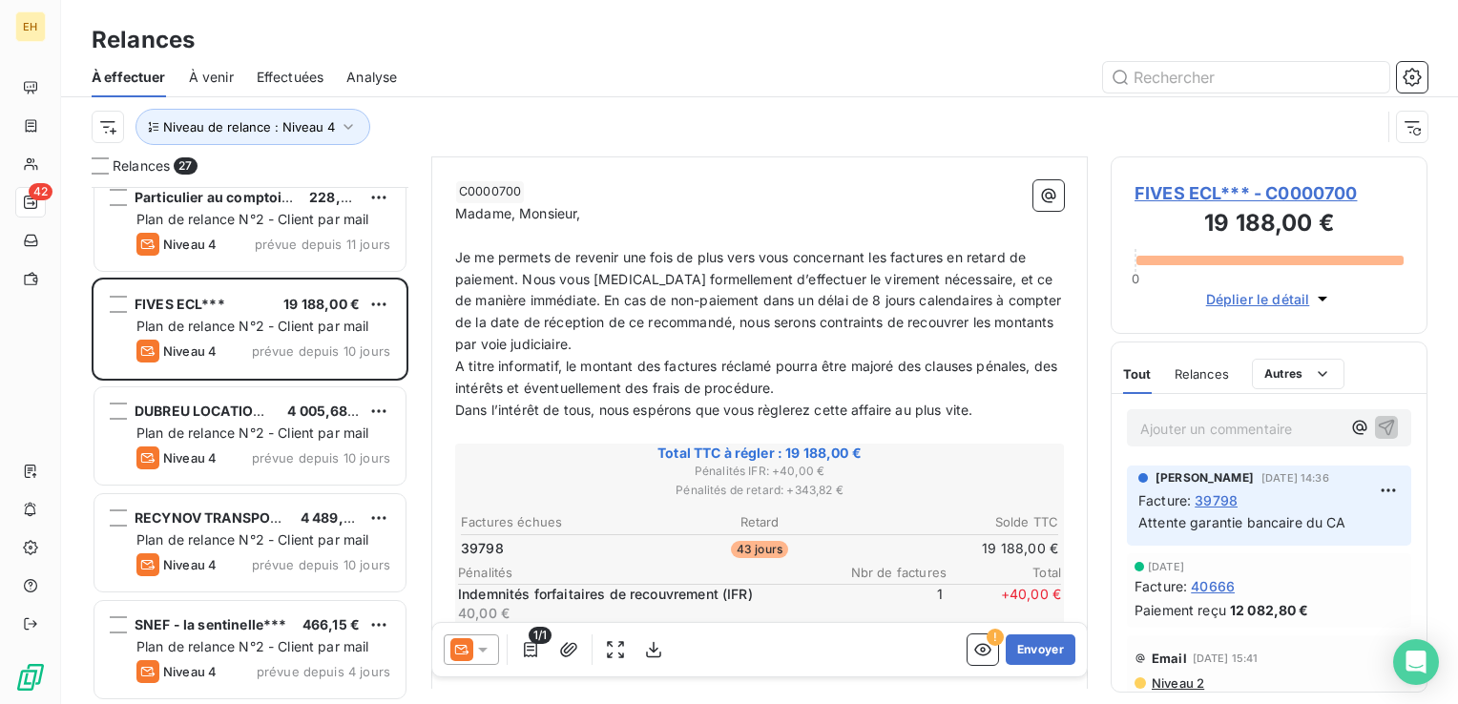
scroll to position [191, 0]
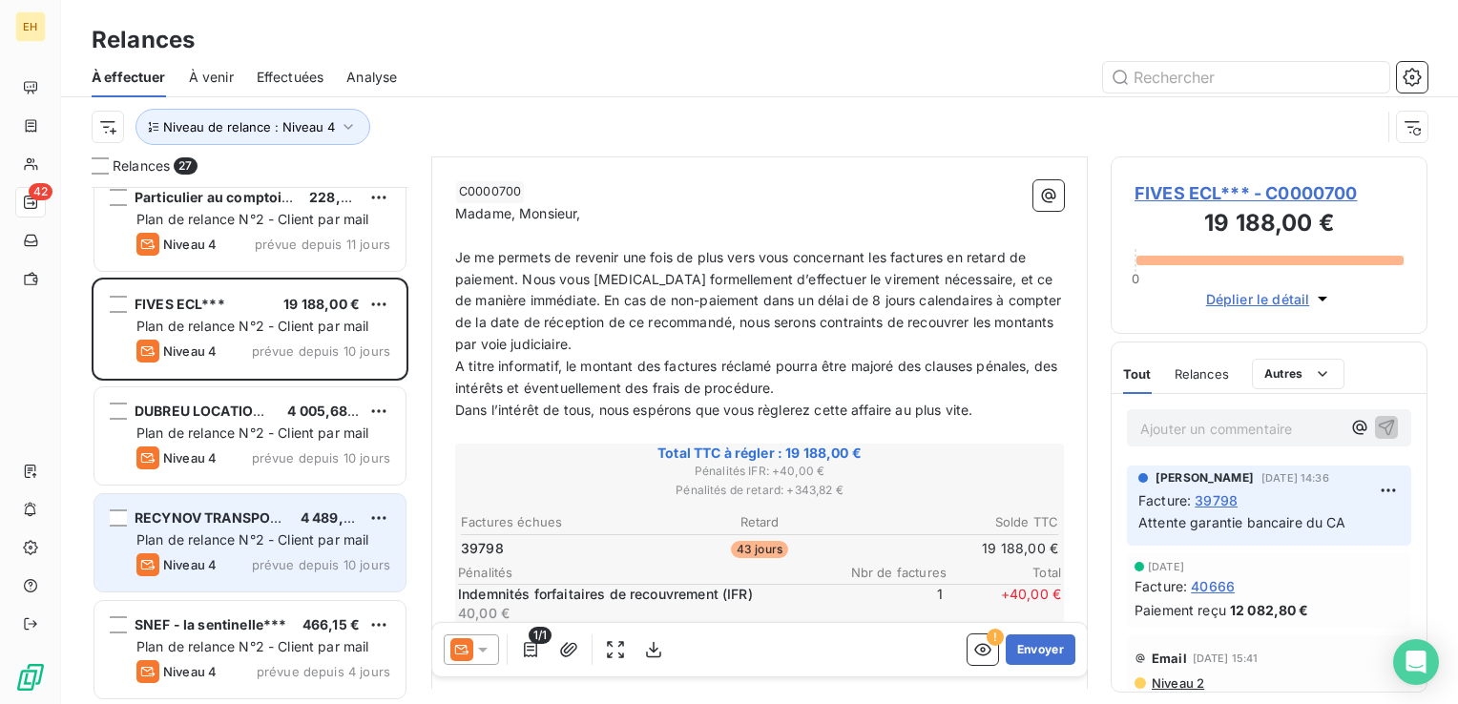
click at [280, 546] on span "Plan de relance N°2 - Client par mail" at bounding box center [252, 539] width 233 height 16
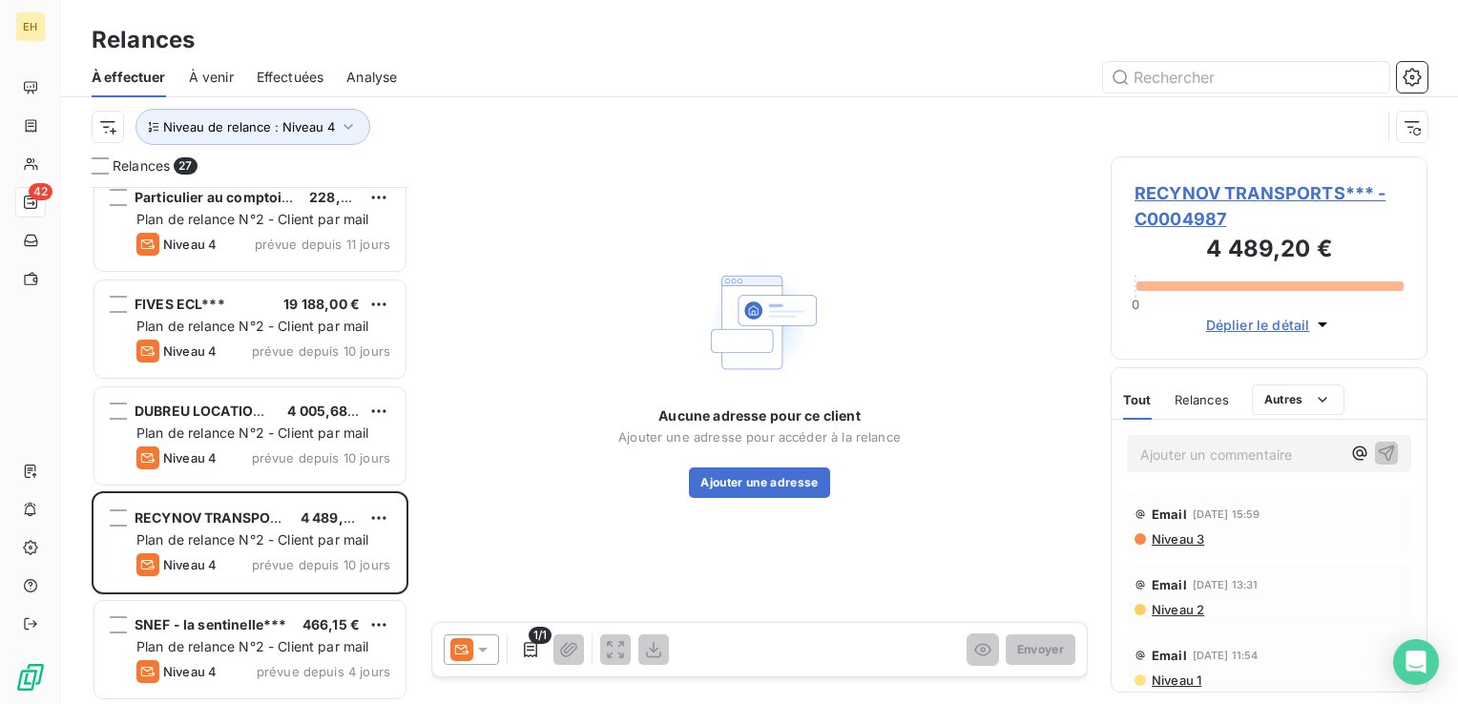
click at [482, 652] on icon at bounding box center [483, 650] width 10 height 5
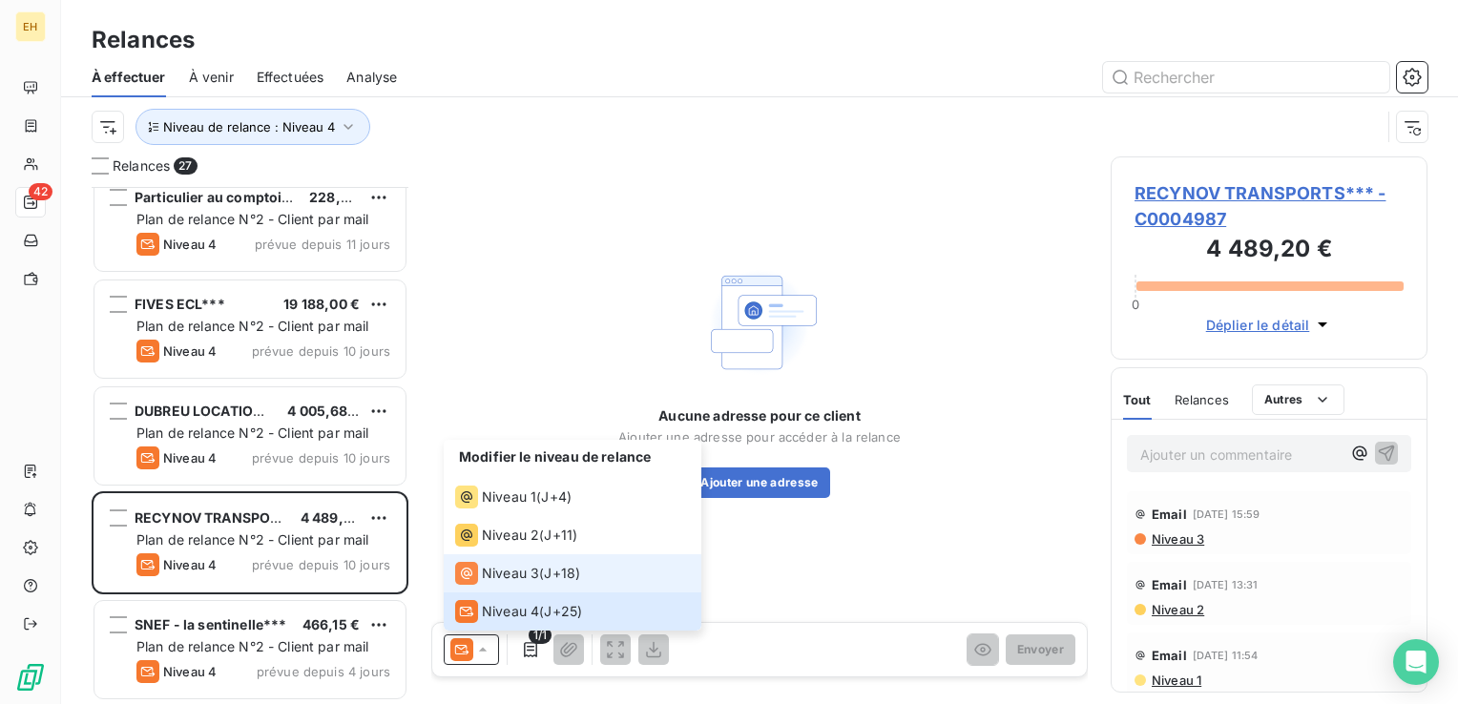
click at [495, 579] on span "Niveau 3" at bounding box center [510, 573] width 57 height 19
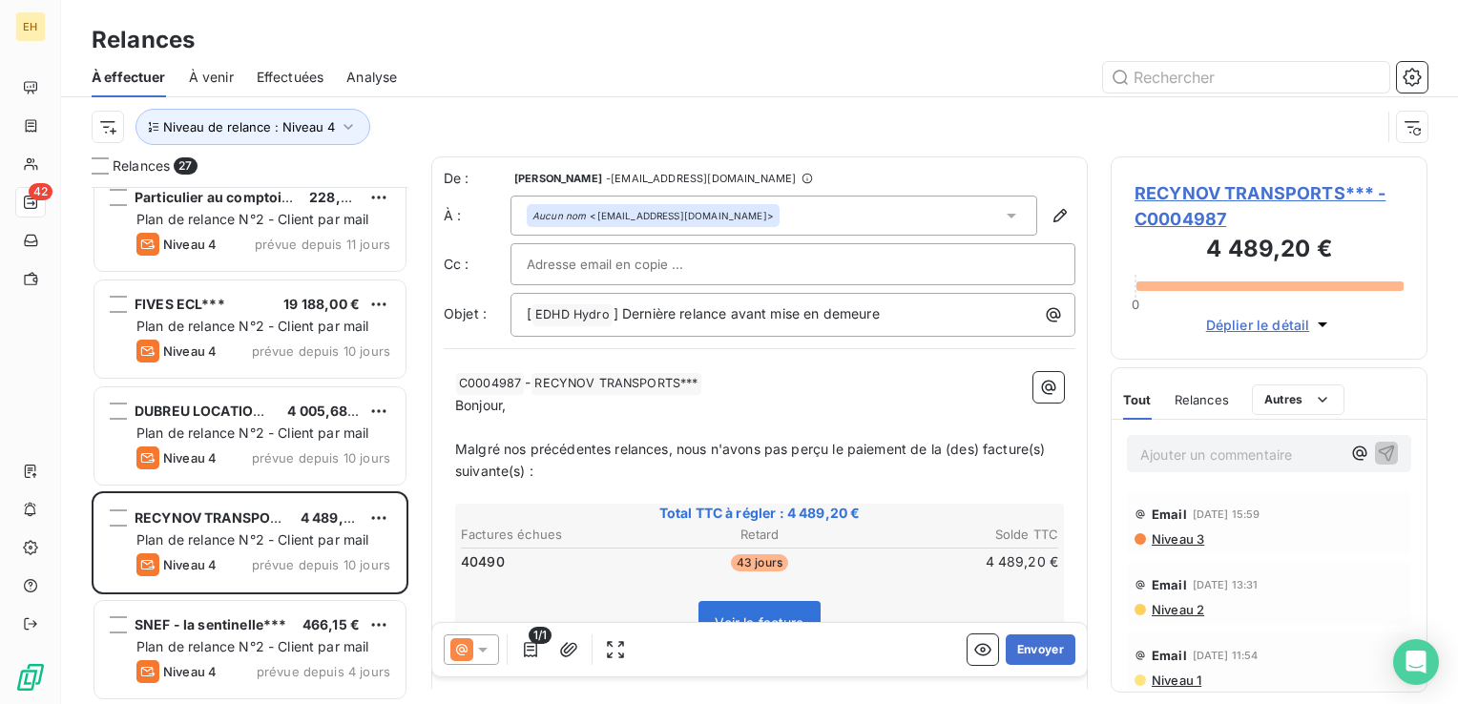
click at [1190, 188] on span "RECYNOV TRANSPORTS*** - C0004987" at bounding box center [1268, 206] width 269 height 52
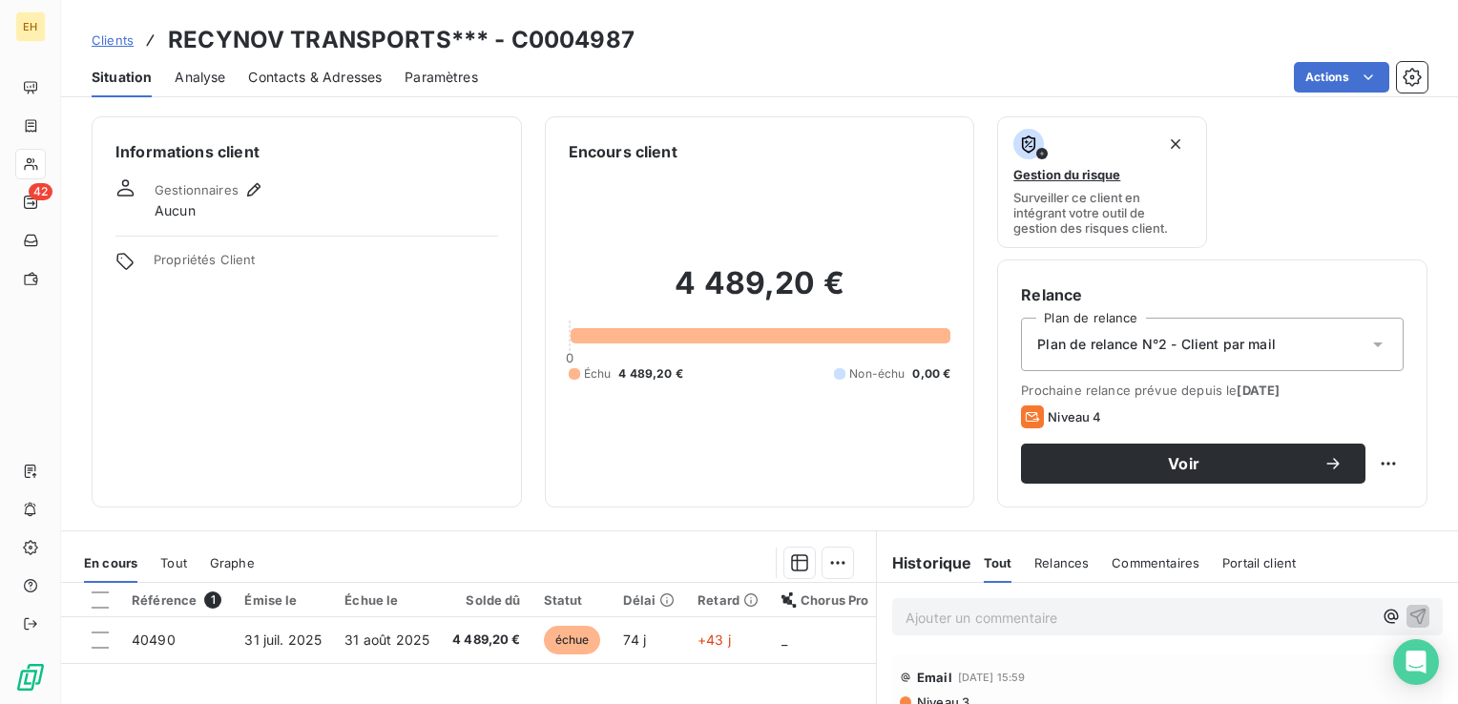
click at [333, 76] on span "Contacts & Adresses" at bounding box center [315, 77] width 134 height 19
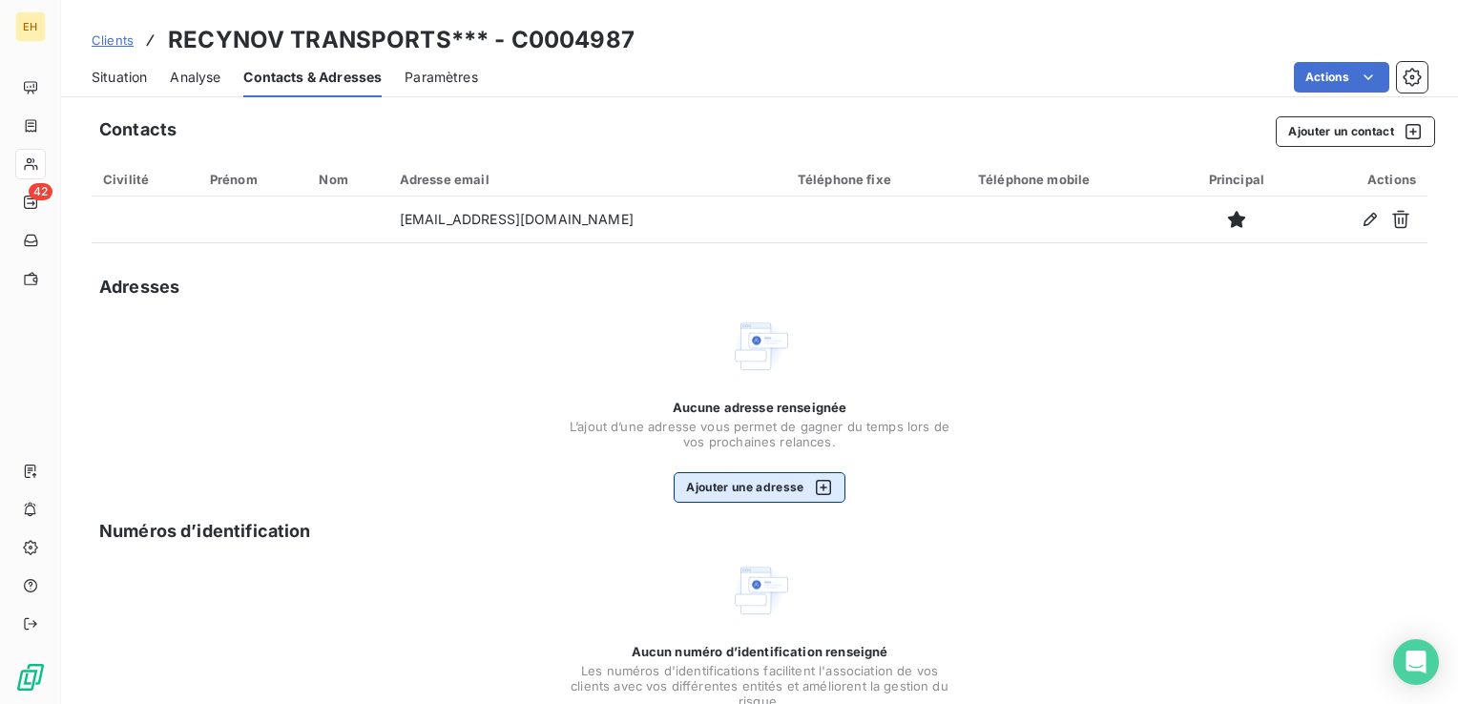
click at [786, 479] on button "Ajouter une adresse" at bounding box center [758, 487] width 171 height 31
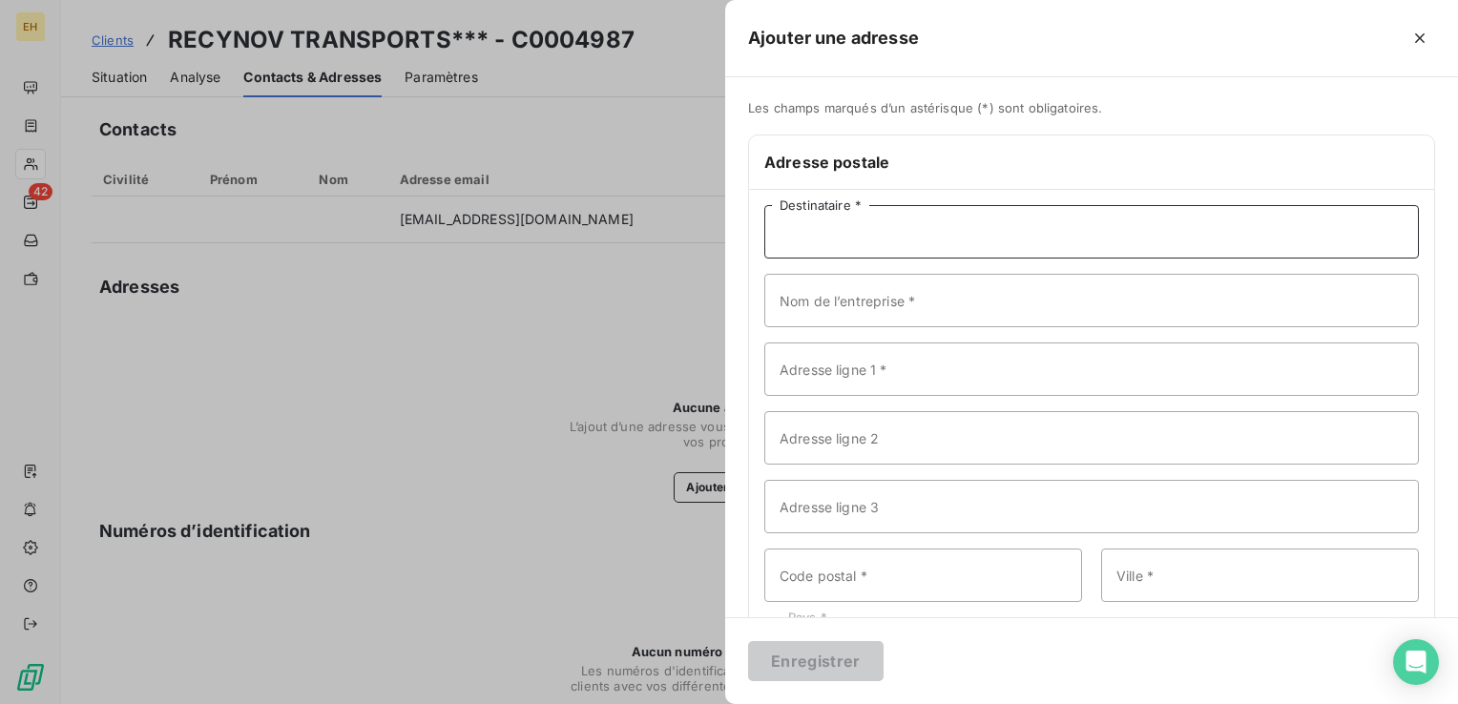
click at [859, 231] on input "Destinataire *" at bounding box center [1091, 231] width 654 height 53
type input "RECYNOV TRANSPORTS"
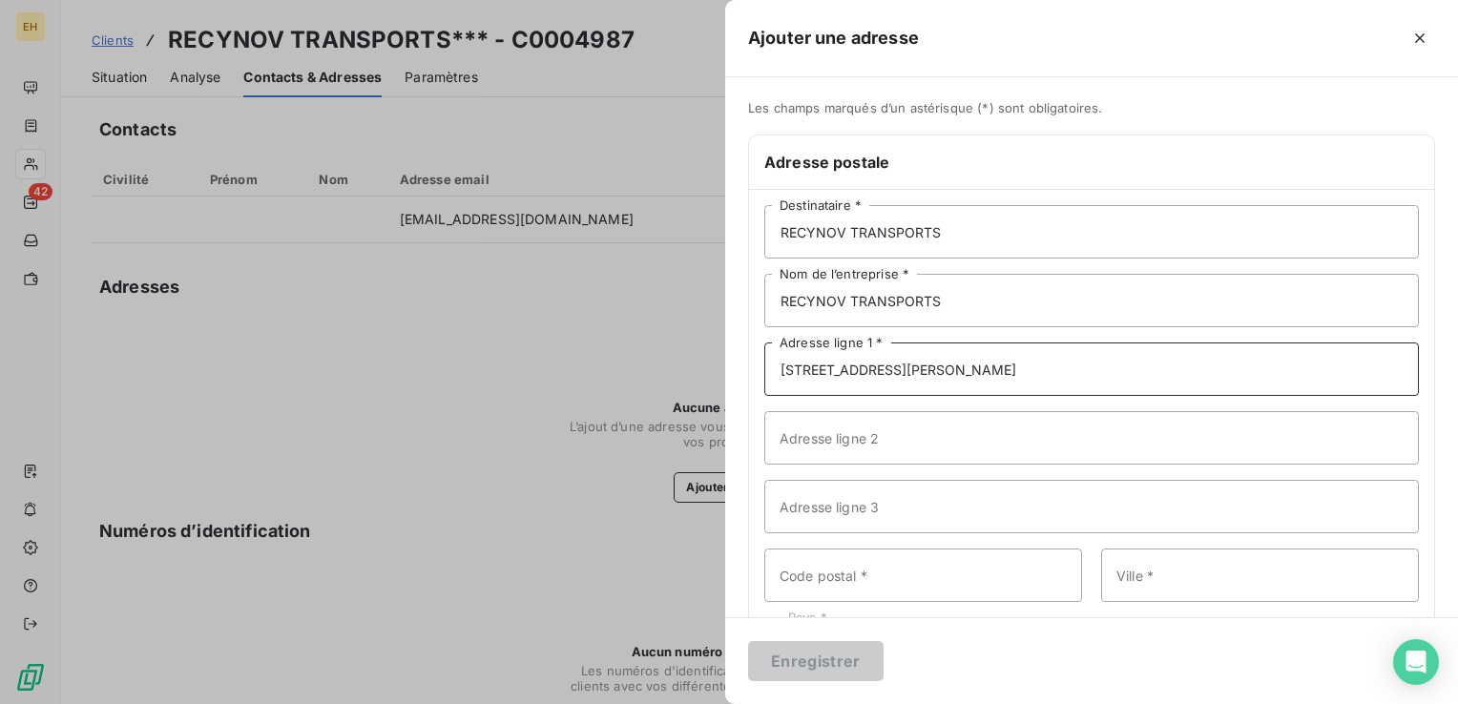
type input "[STREET_ADDRESS][PERSON_NAME]"
type input "59211"
type input "[DEMOGRAPHIC_DATA]"
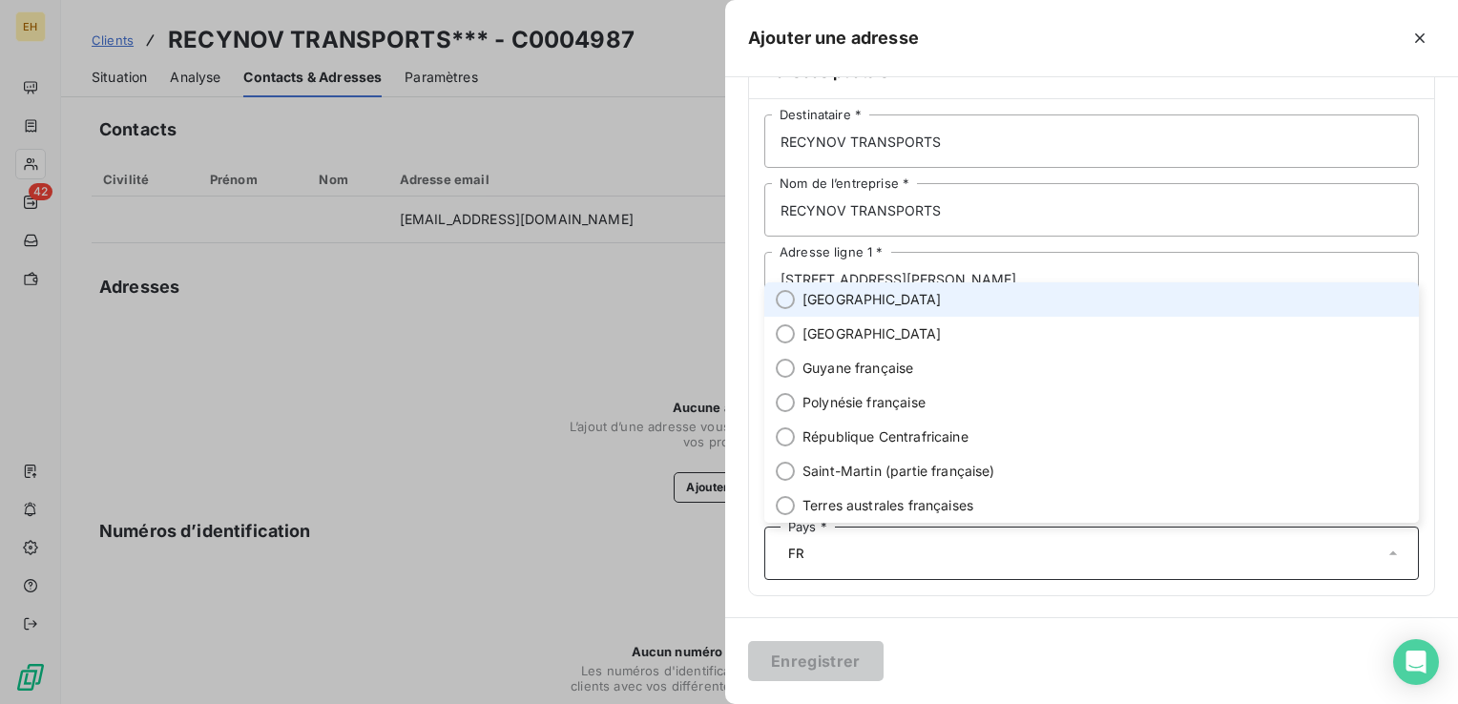
click at [843, 302] on span "[GEOGRAPHIC_DATA]" at bounding box center [871, 299] width 139 height 19
type input "FR"
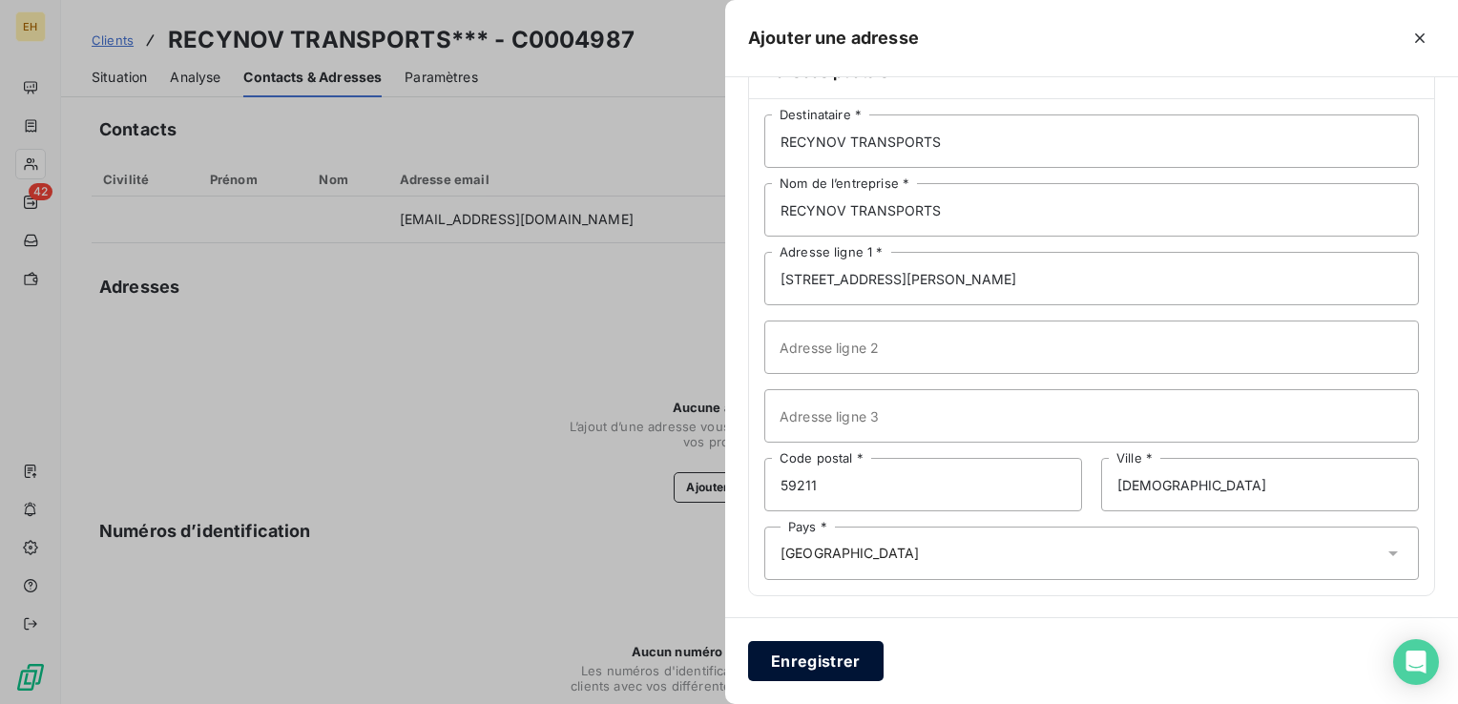
click at [831, 649] on button "Enregistrer" at bounding box center [815, 661] width 135 height 40
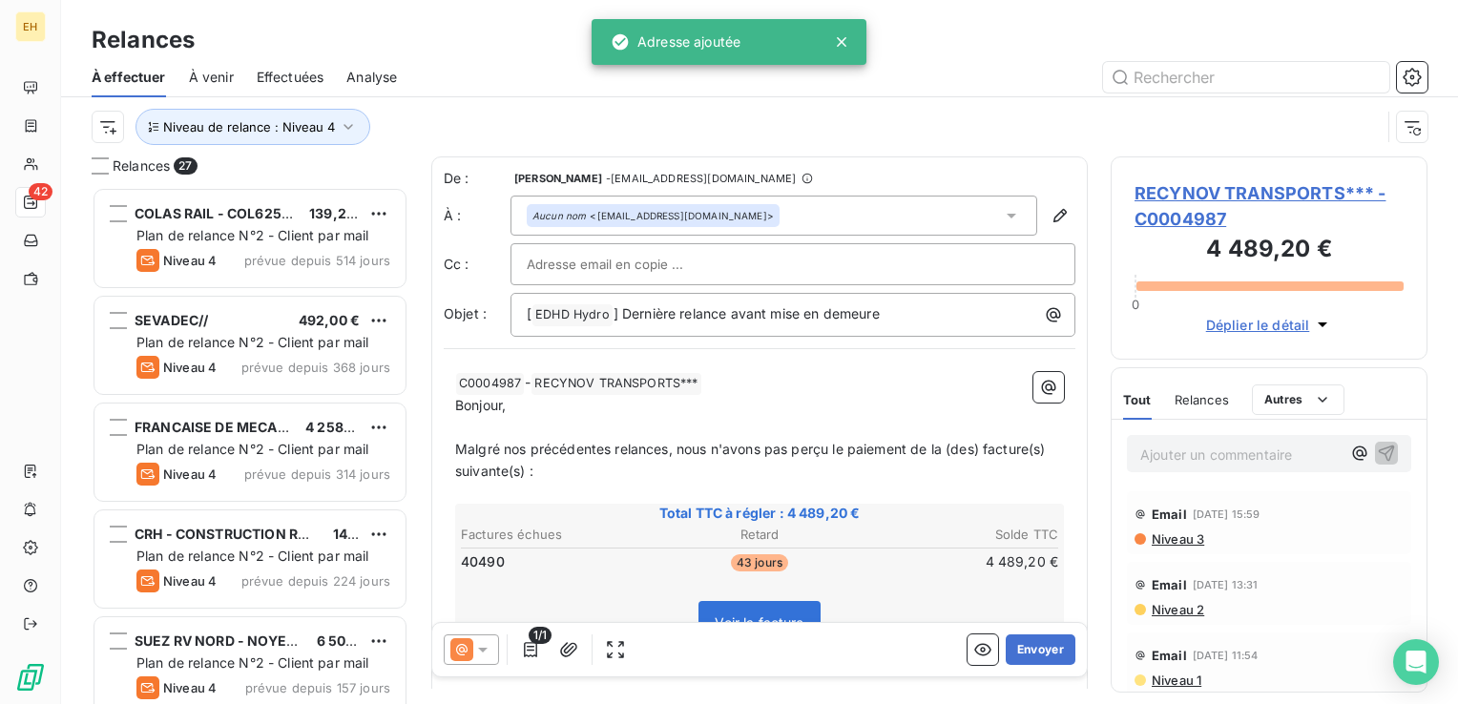
scroll to position [503, 301]
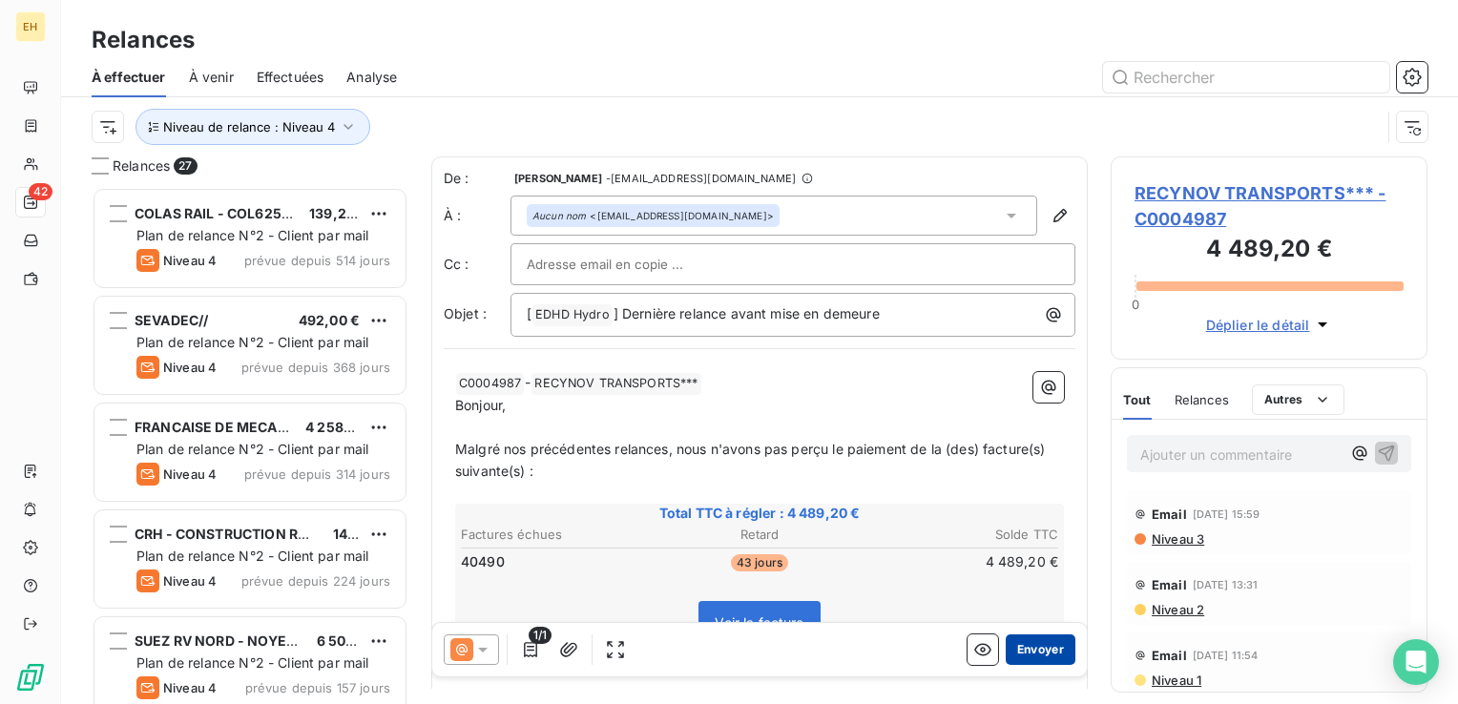
click at [1024, 647] on button "Envoyer" at bounding box center [1040, 649] width 70 height 31
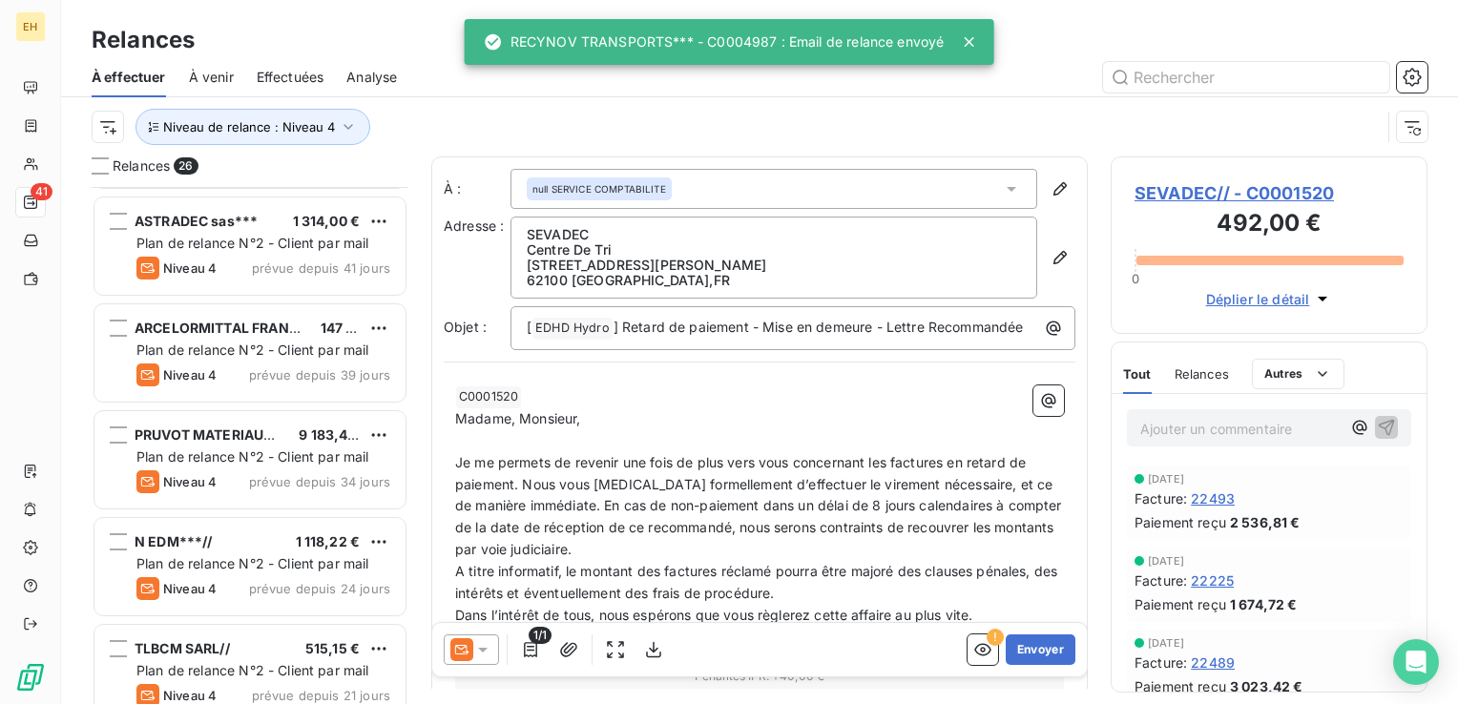
scroll to position [954, 0]
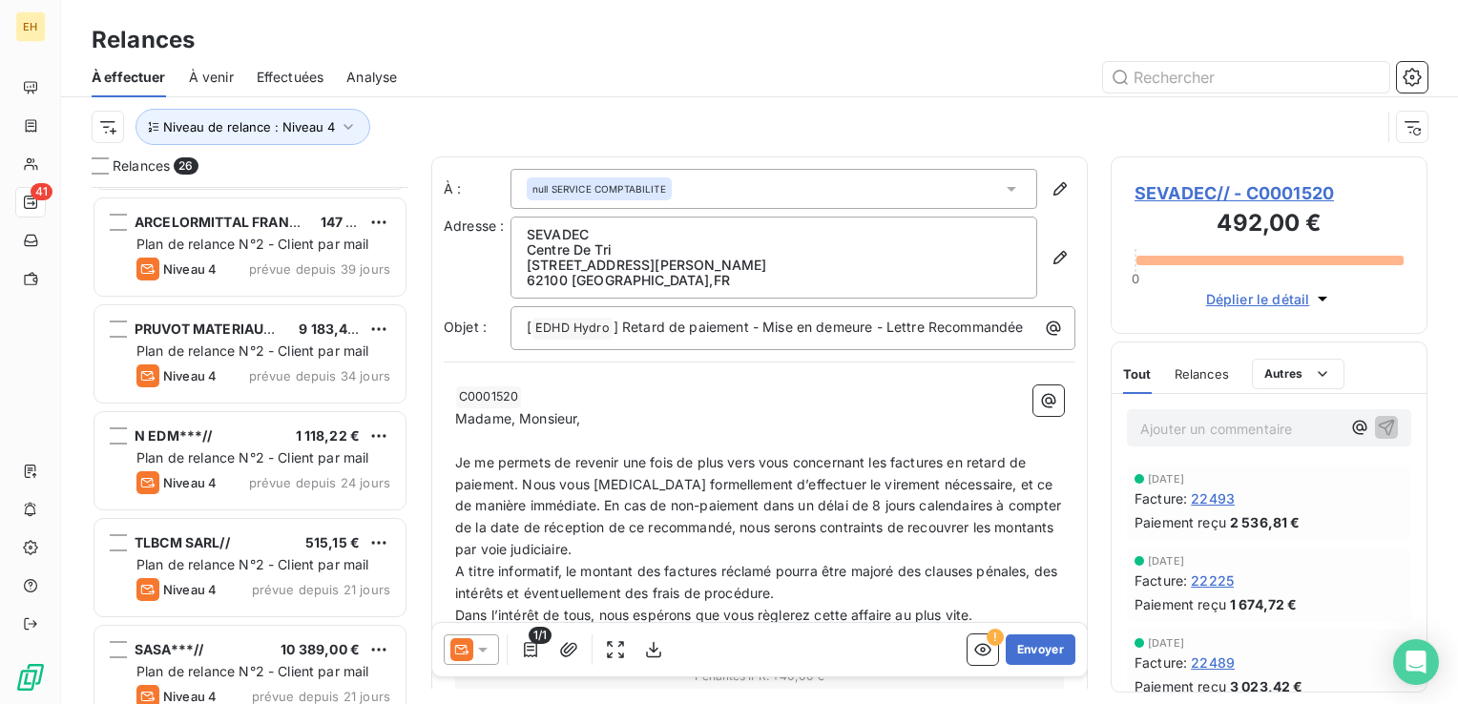
click at [303, 423] on div "N EDM***// 1 118,22 € Plan de relance N°2 - Client par mail Niveau 4 prévue dep…" at bounding box center [249, 460] width 311 height 97
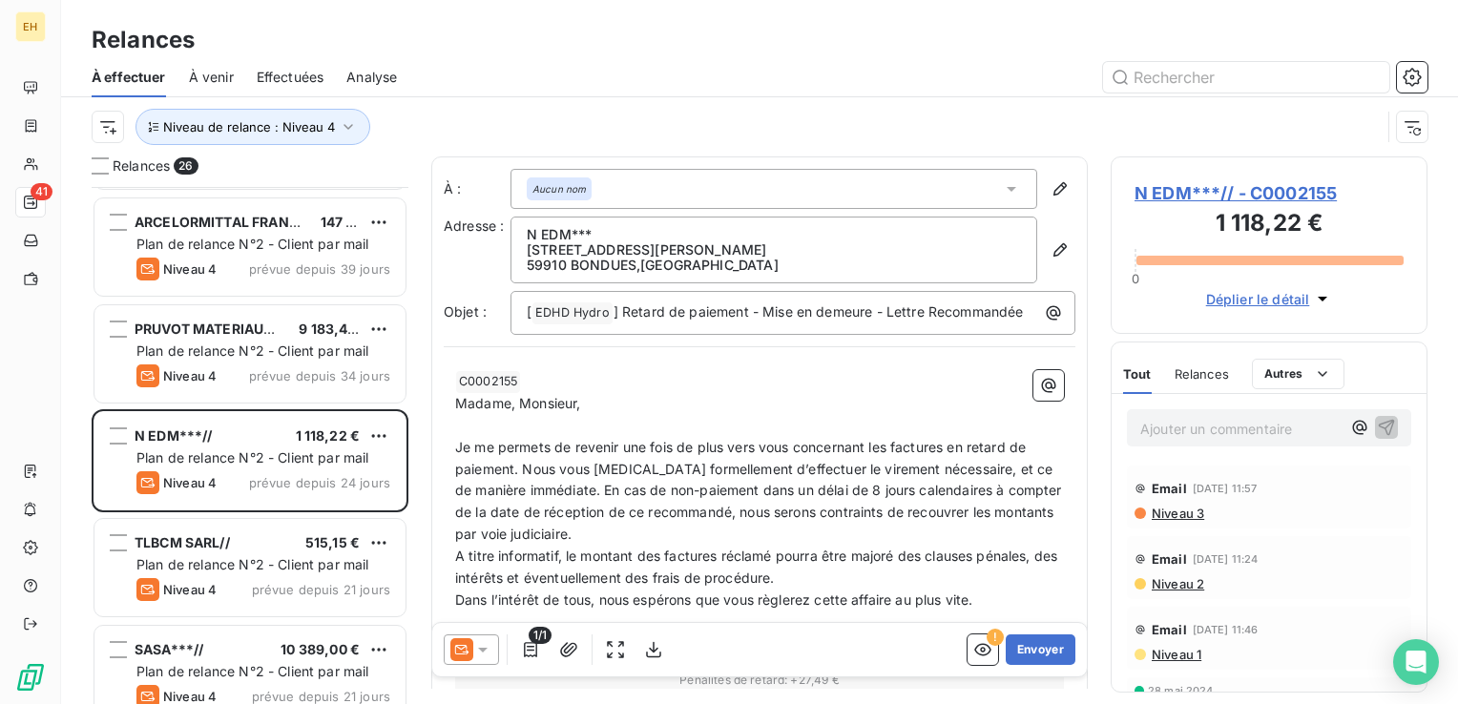
click at [296, 82] on span "Effectuées" at bounding box center [291, 77] width 68 height 19
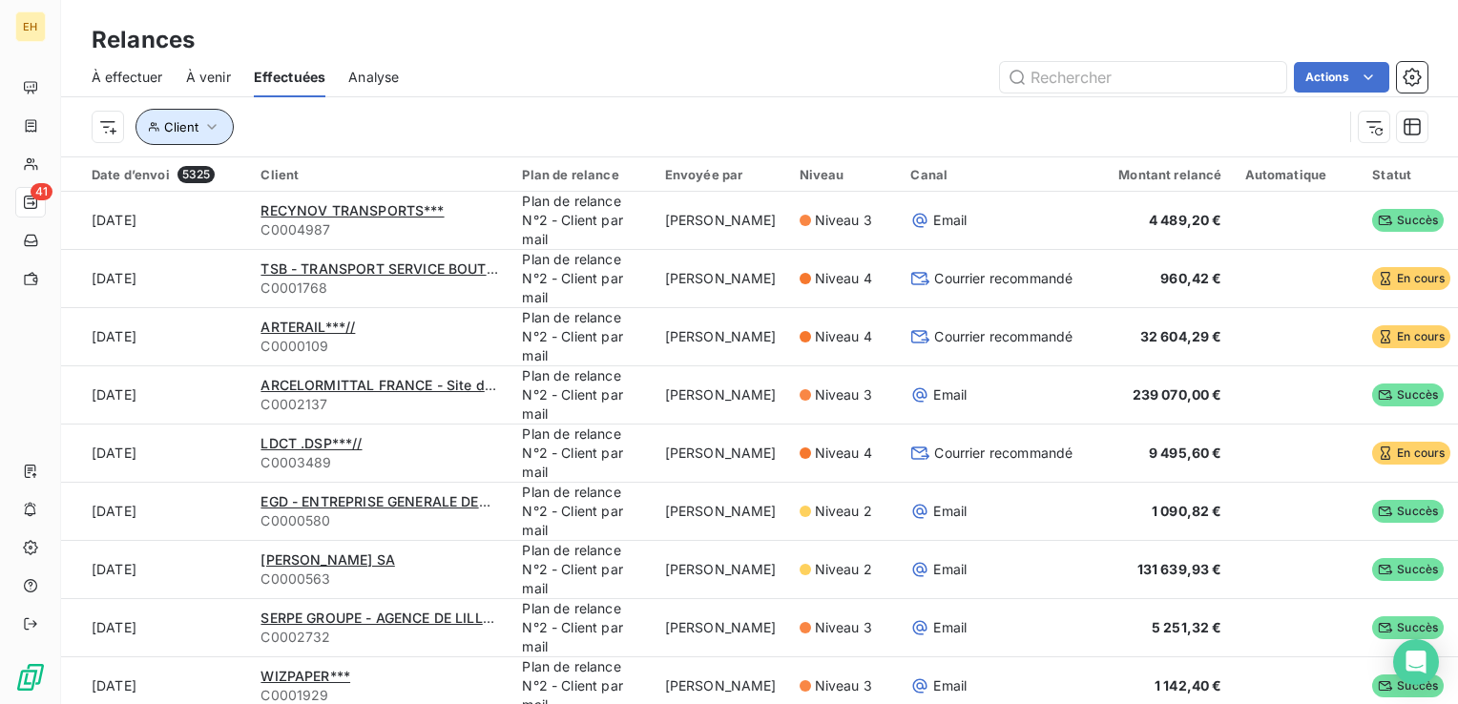
click at [193, 134] on span "Client" at bounding box center [181, 126] width 34 height 15
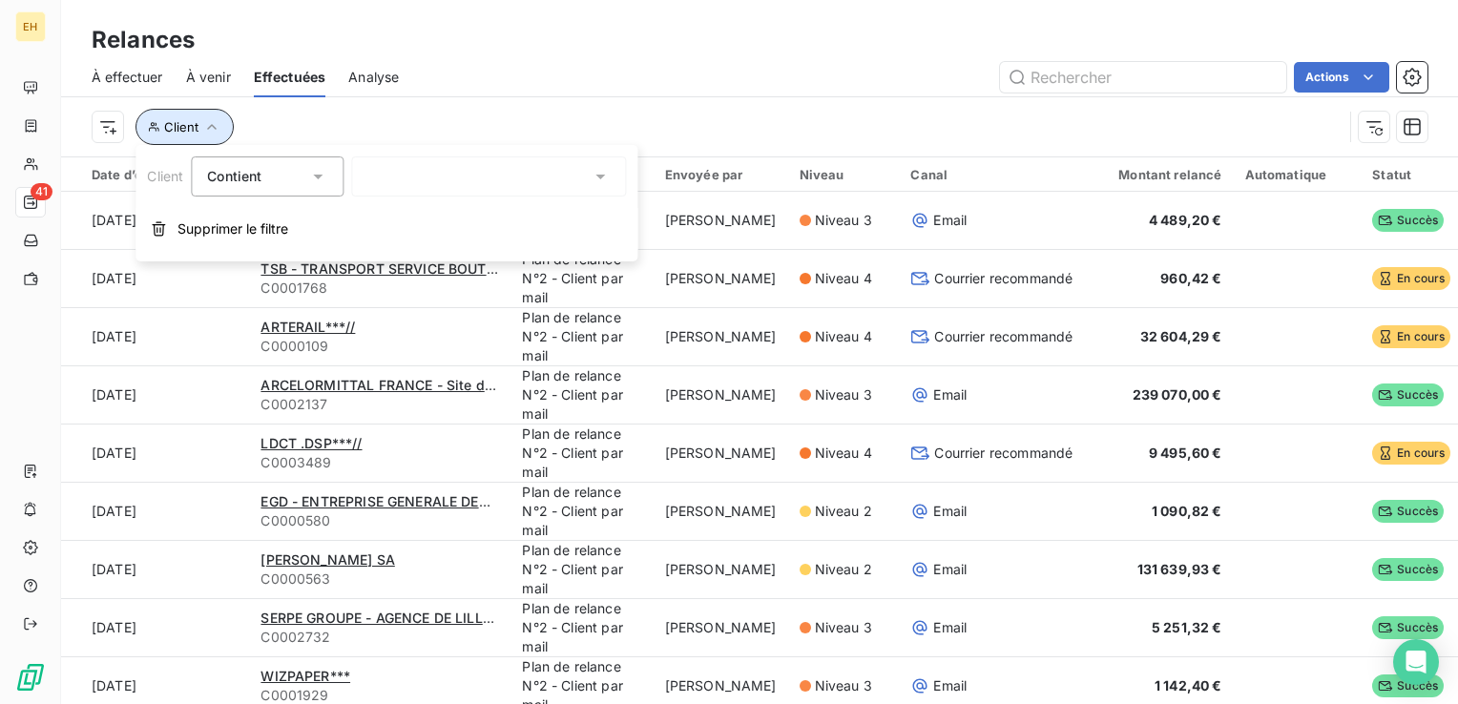
click at [193, 134] on span "Client" at bounding box center [181, 126] width 34 height 15
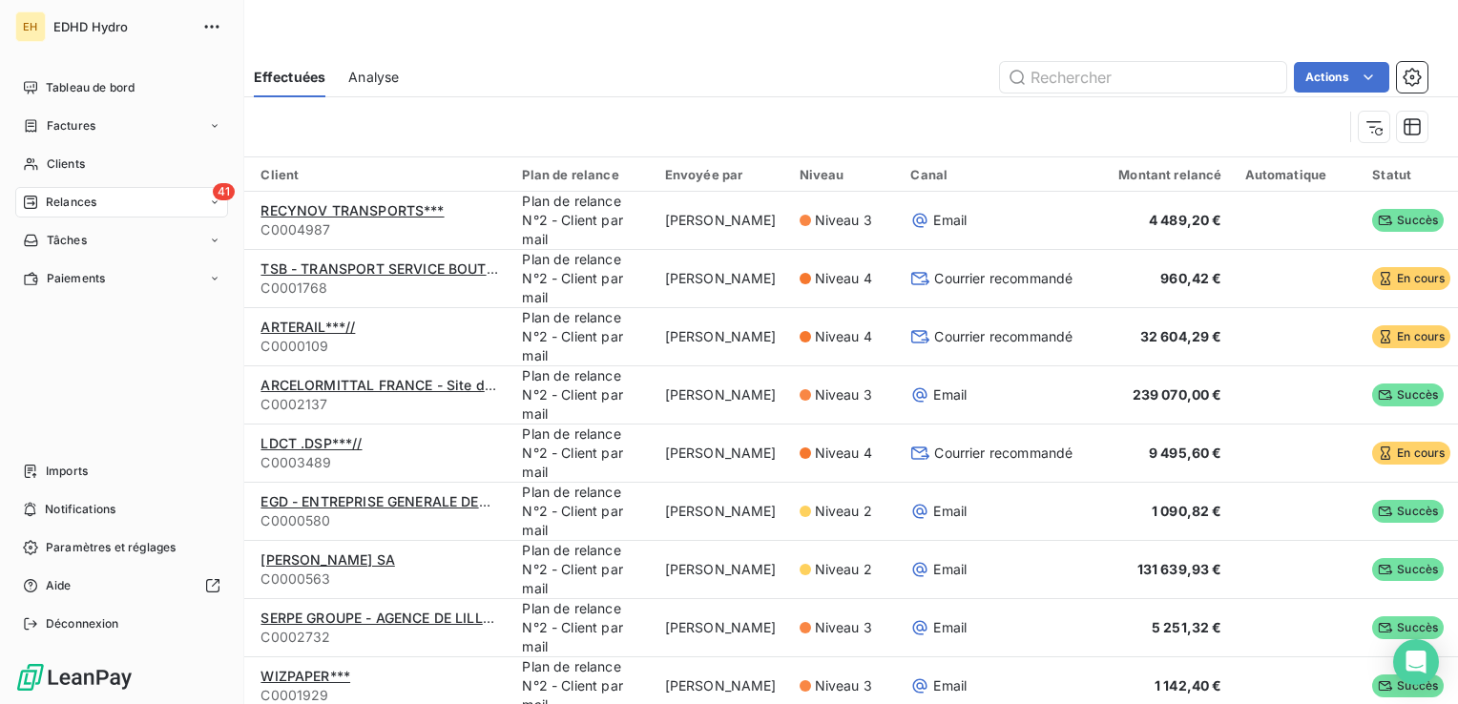
click at [42, 208] on div "Relances" at bounding box center [59, 202] width 73 height 17
click at [65, 198] on span "Relances" at bounding box center [71, 202] width 51 height 17
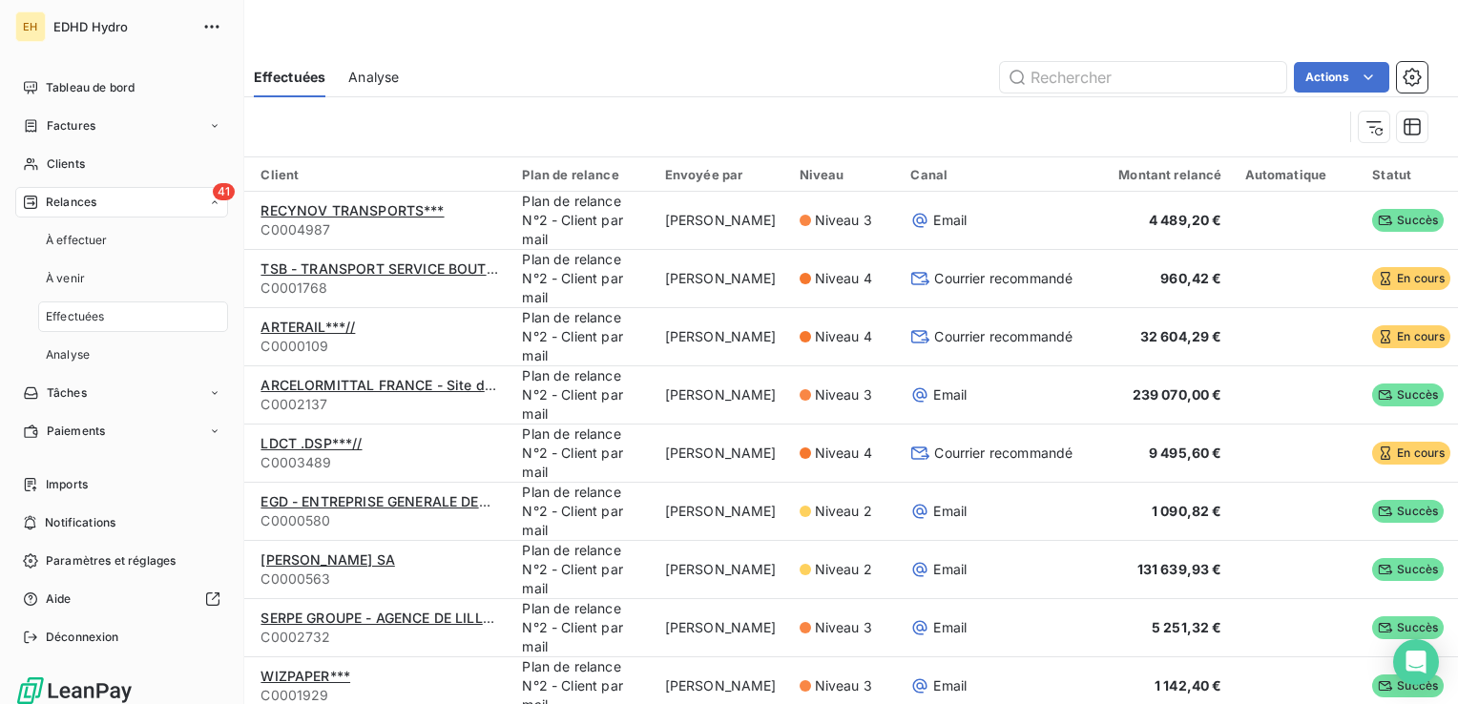
click at [93, 310] on span "Effectuées" at bounding box center [75, 316] width 59 height 17
click at [99, 237] on span "À effectuer" at bounding box center [77, 240] width 62 height 17
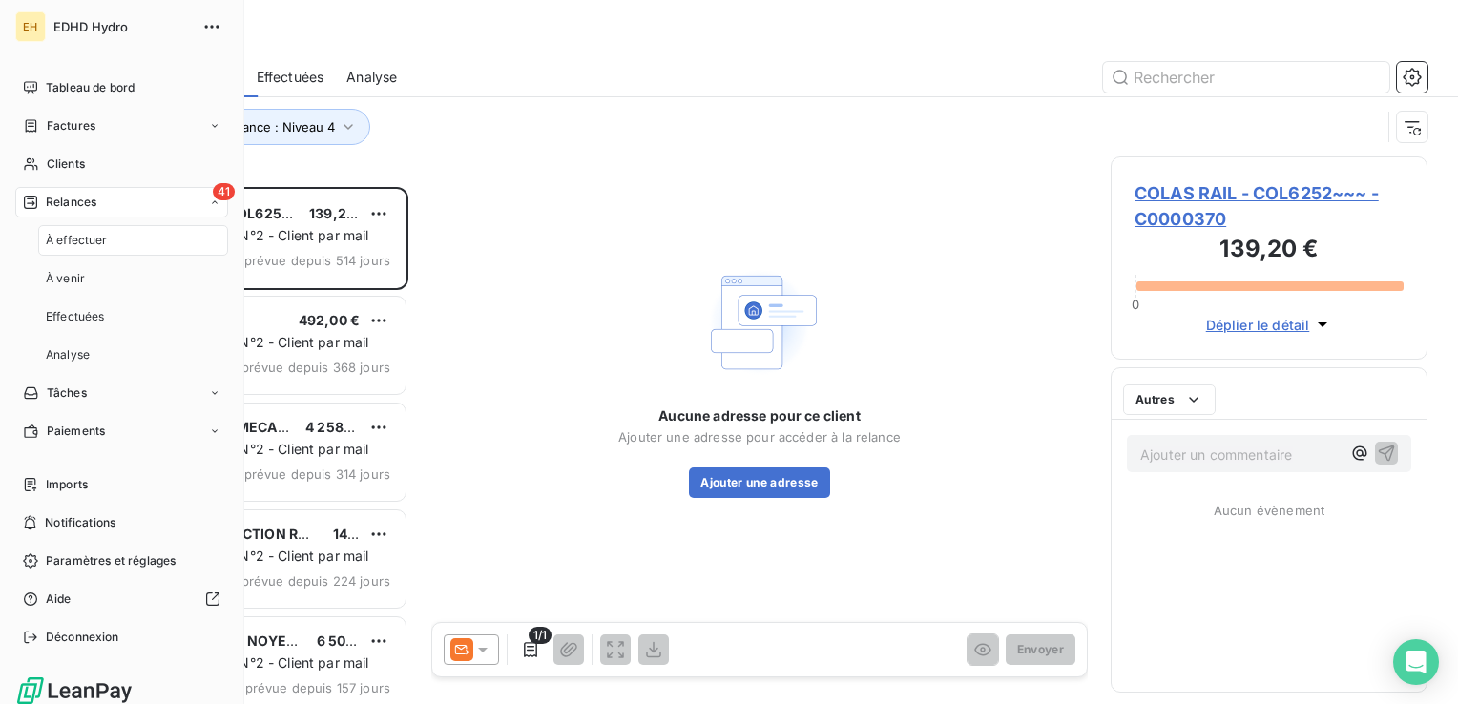
scroll to position [503, 301]
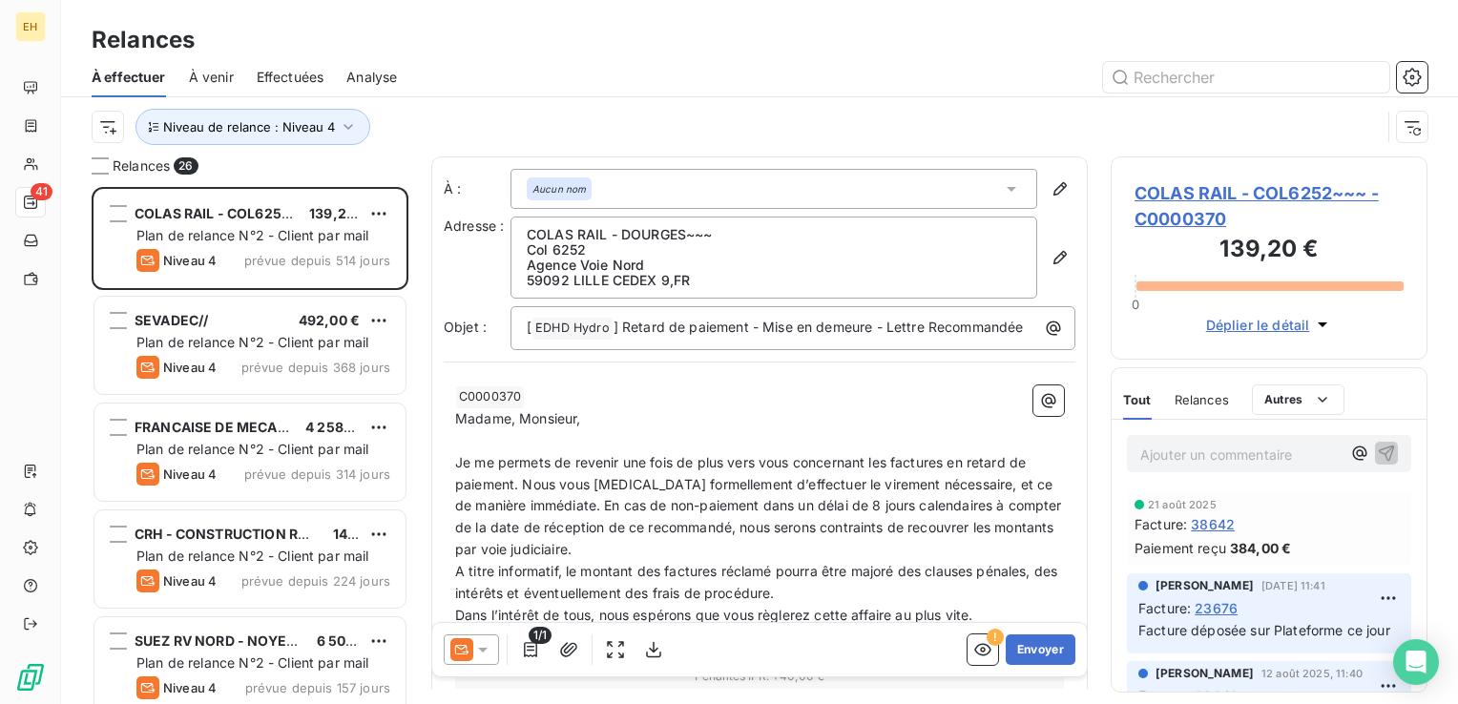
click at [476, 75] on div at bounding box center [923, 77] width 1007 height 31
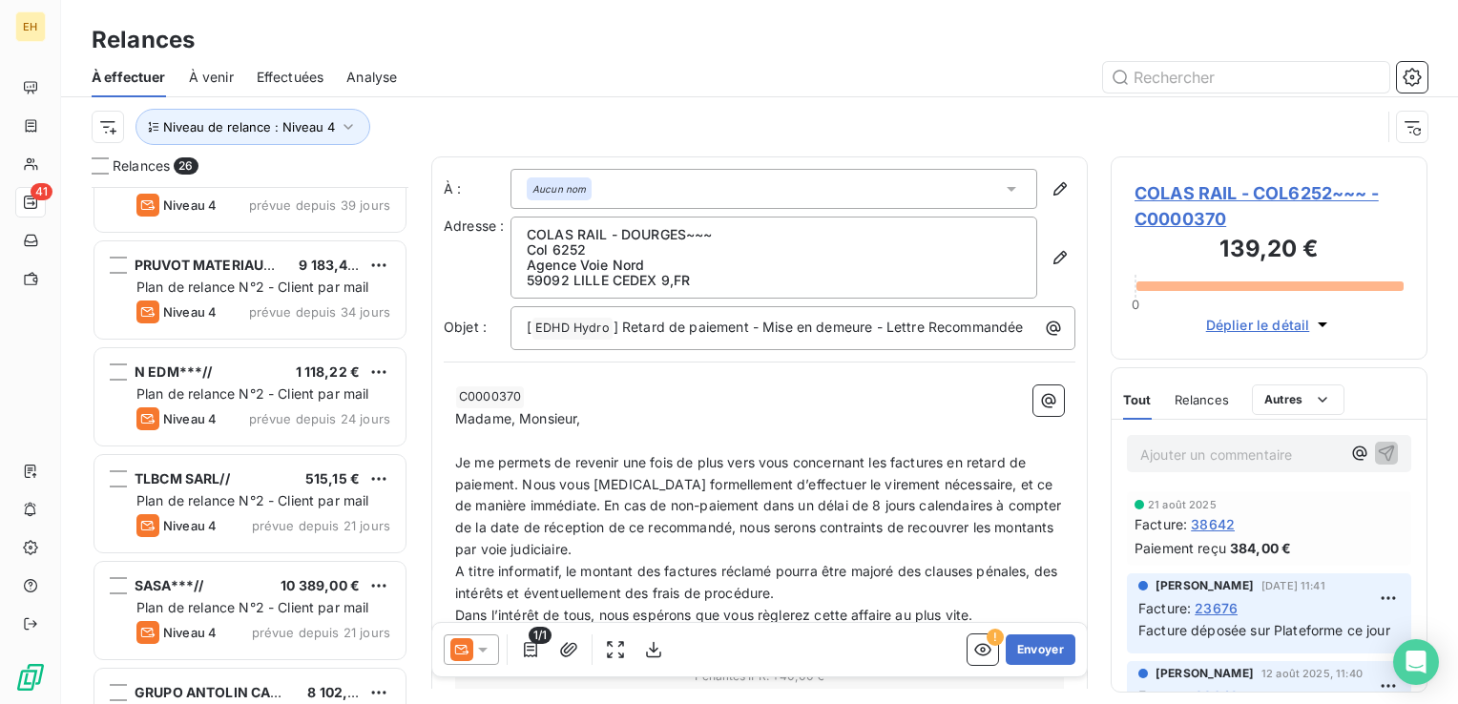
scroll to position [1049, 0]
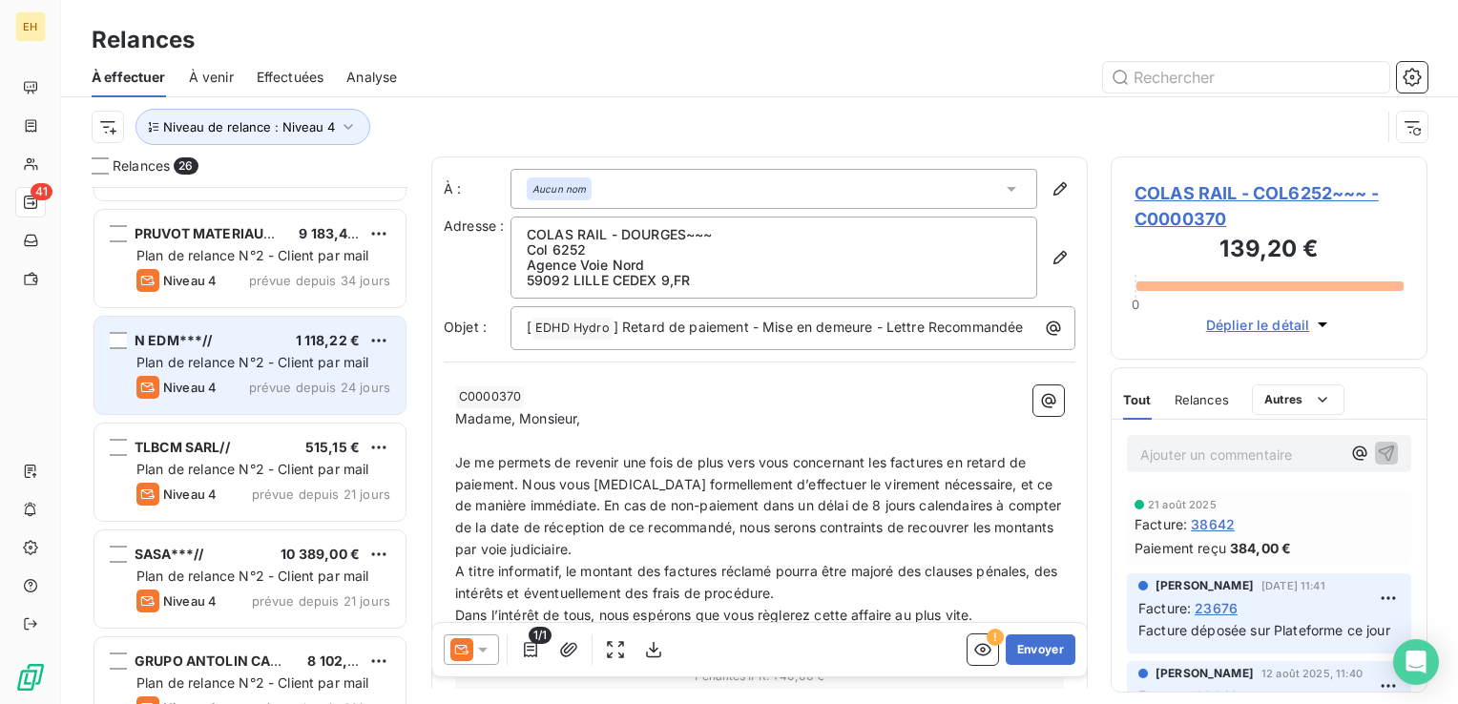
click at [260, 382] on span "prévue depuis 24 jours" at bounding box center [319, 387] width 141 height 15
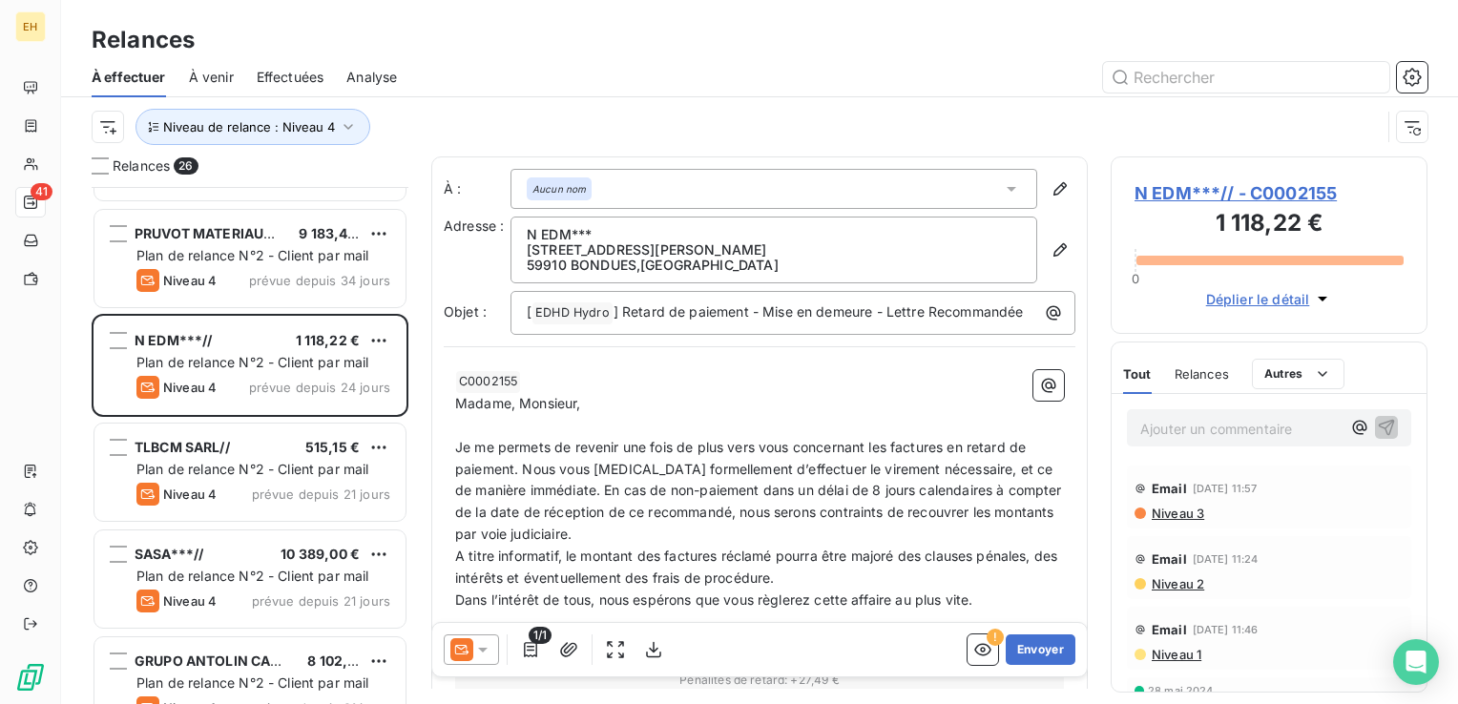
click at [1251, 195] on span "N EDM***// - C0002155" at bounding box center [1268, 193] width 269 height 26
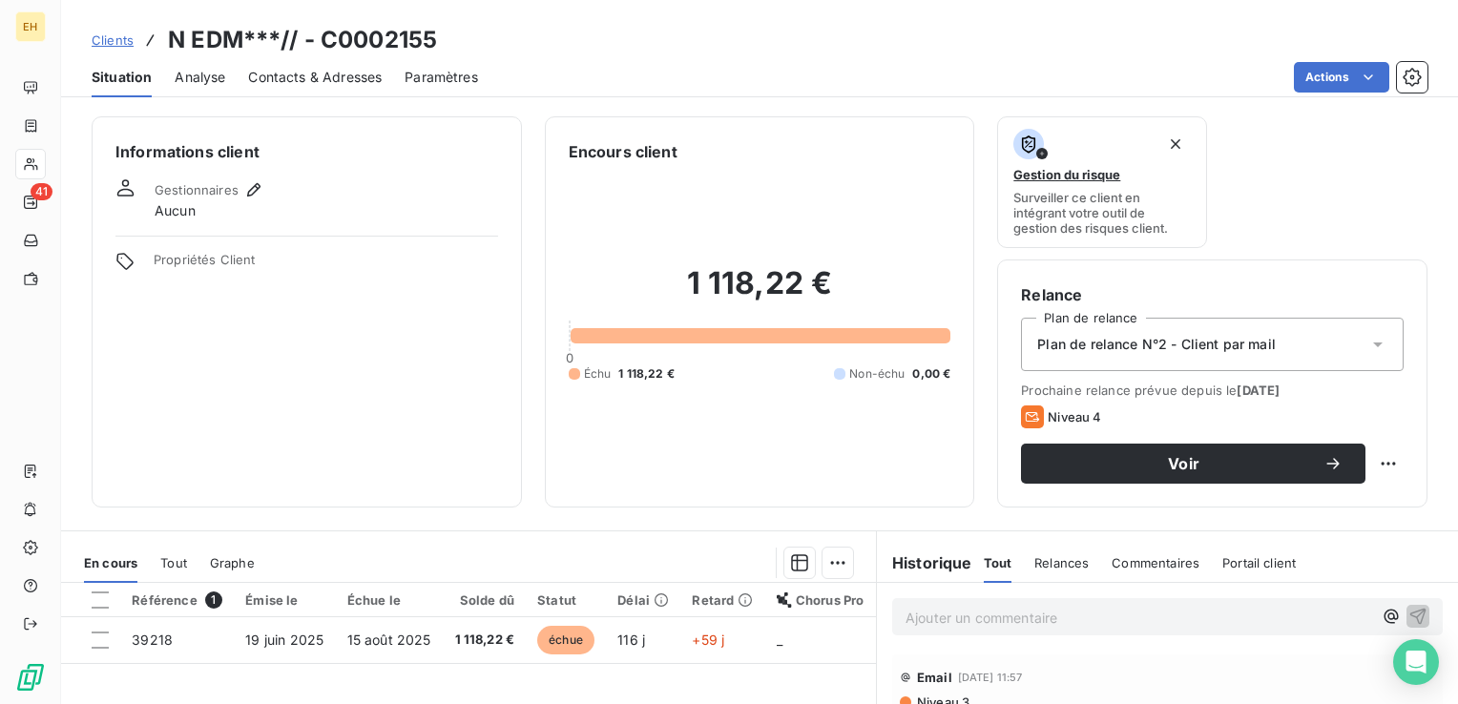
click at [290, 66] on div "Contacts & Adresses" at bounding box center [315, 77] width 134 height 40
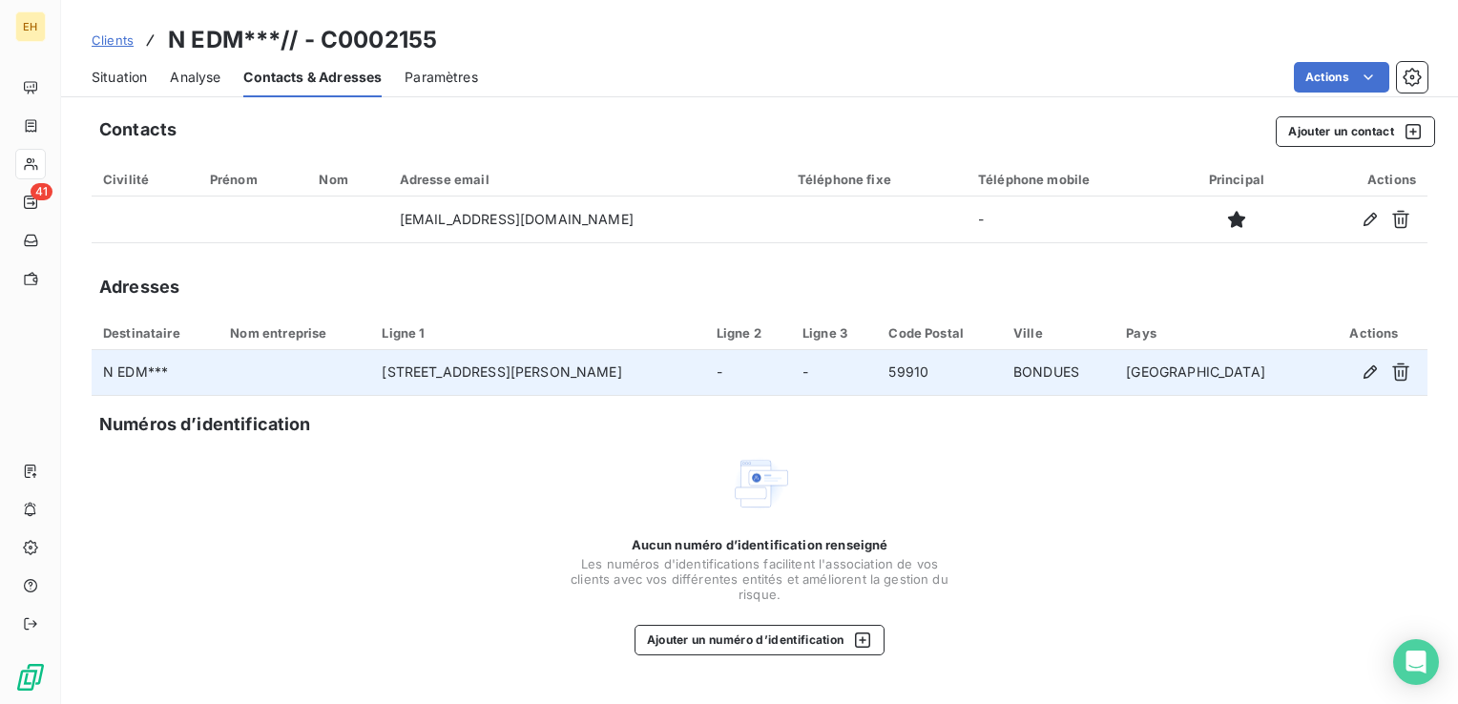
click at [599, 368] on td "[STREET_ADDRESS][PERSON_NAME]" at bounding box center [537, 373] width 334 height 46
click at [1366, 370] on icon "button" at bounding box center [1369, 371] width 19 height 19
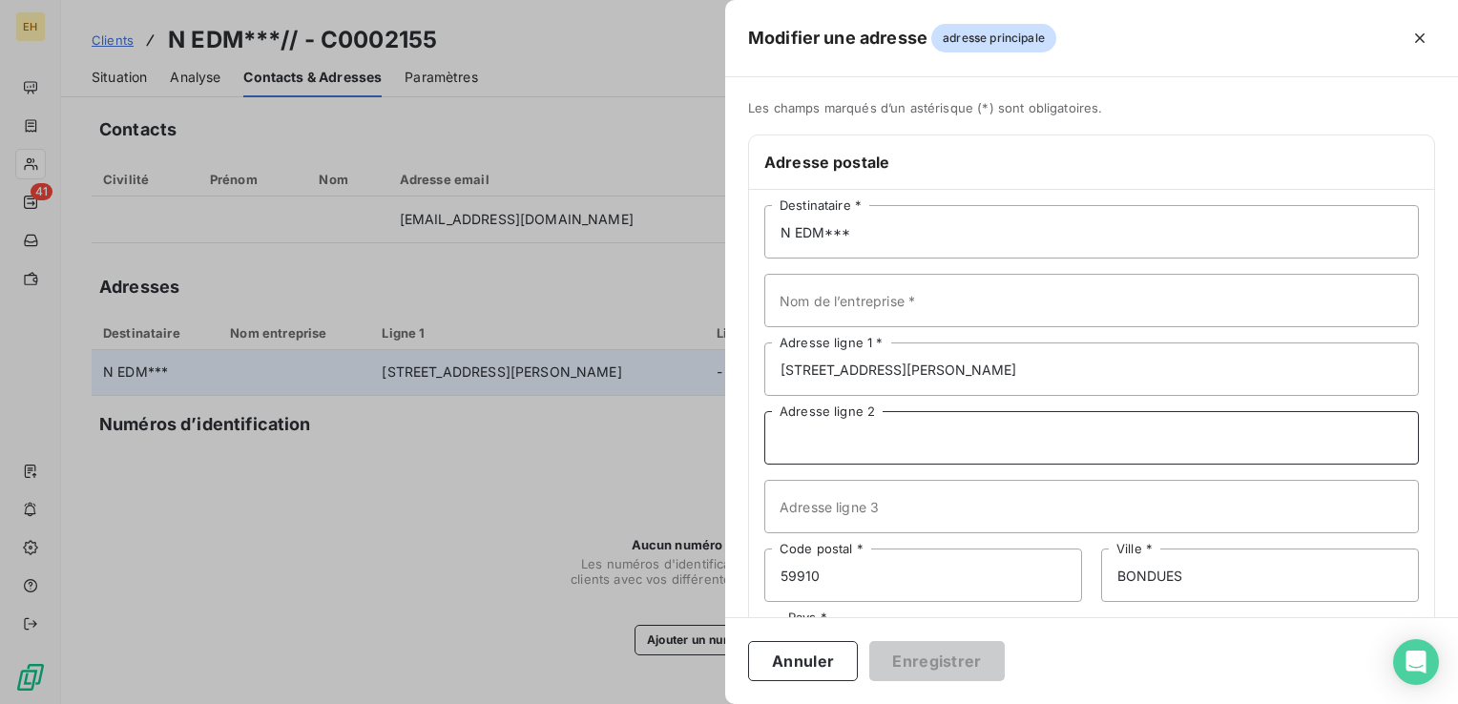
click at [852, 445] on input "Adresse ligne 2" at bounding box center [1091, 437] width 654 height 53
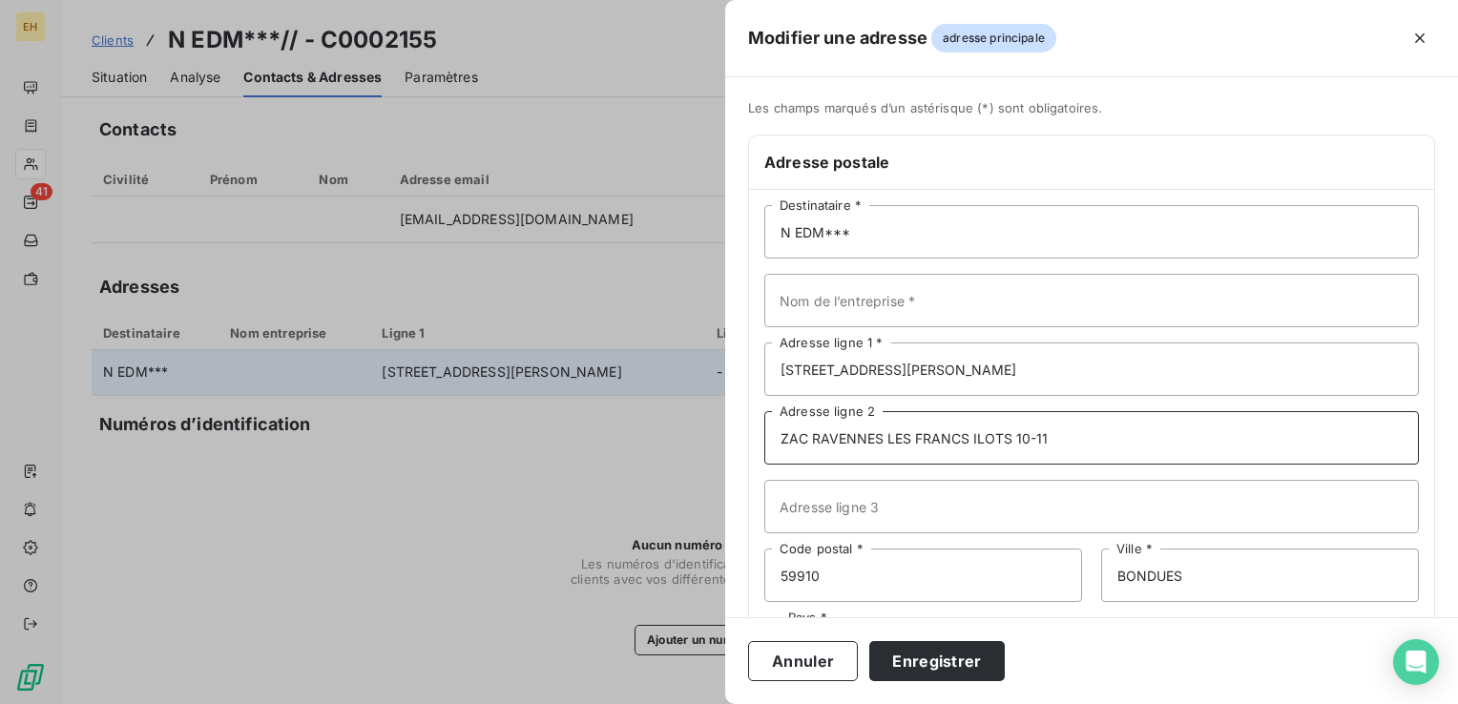
type input "ZAC RAVENNES LES FRANCS ILOTS 10-11"
click at [869, 641] on button "Enregistrer" at bounding box center [936, 661] width 135 height 40
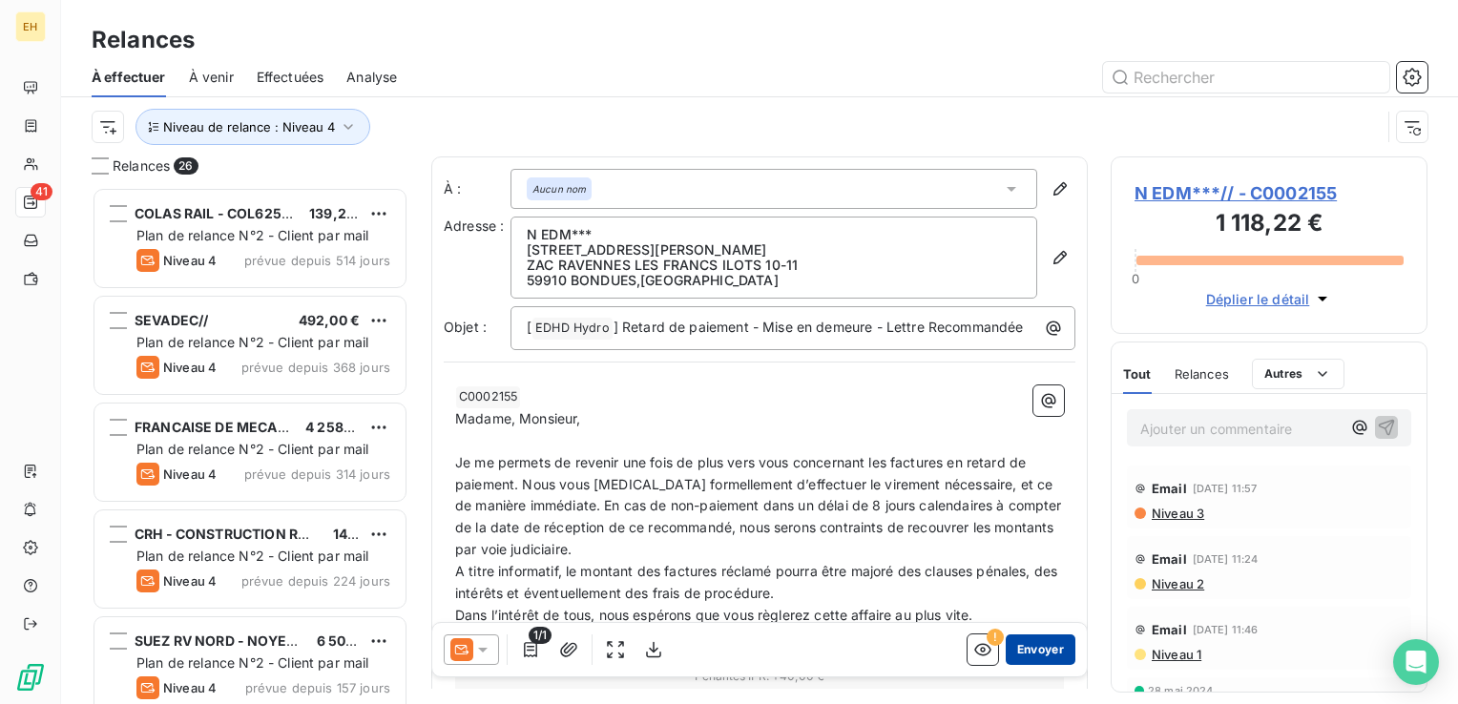
click at [1037, 658] on button "Envoyer" at bounding box center [1040, 649] width 70 height 31
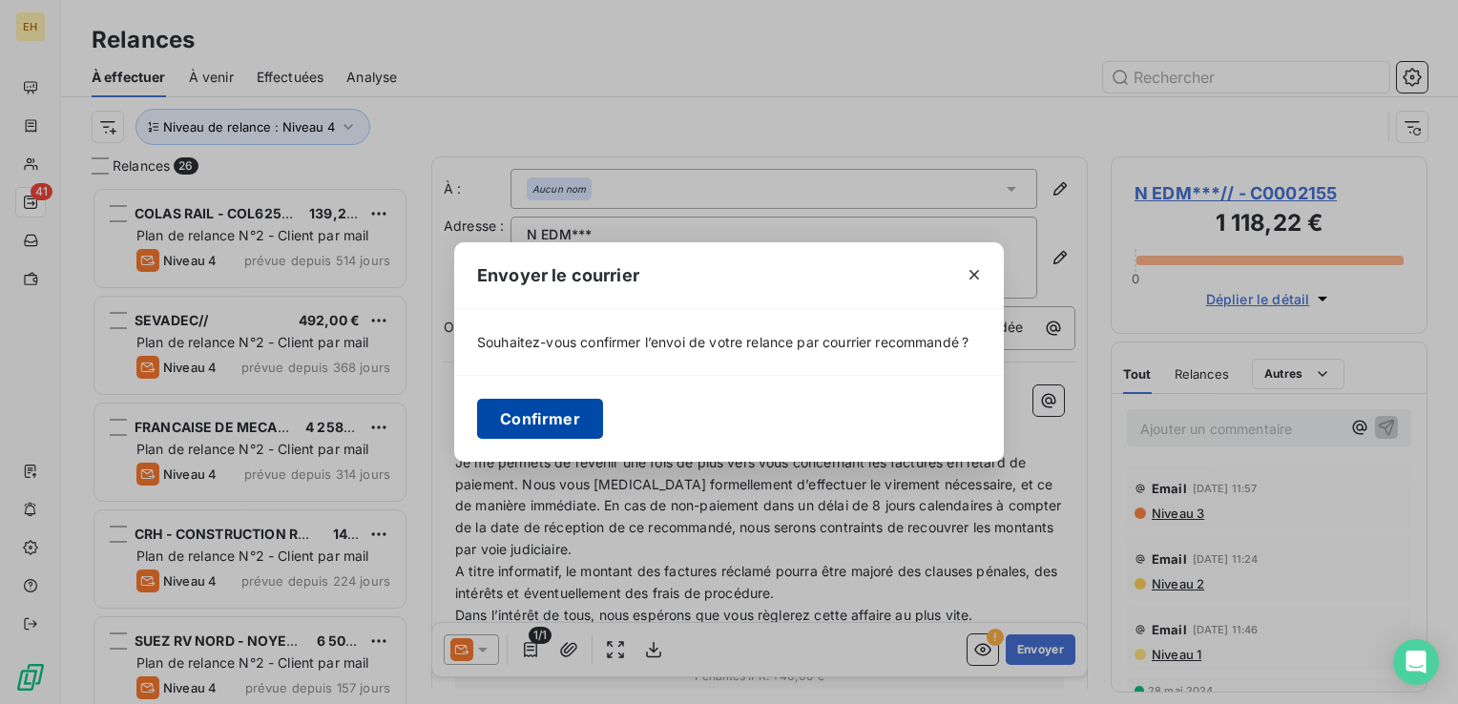
click at [515, 417] on button "Confirmer" at bounding box center [540, 419] width 126 height 40
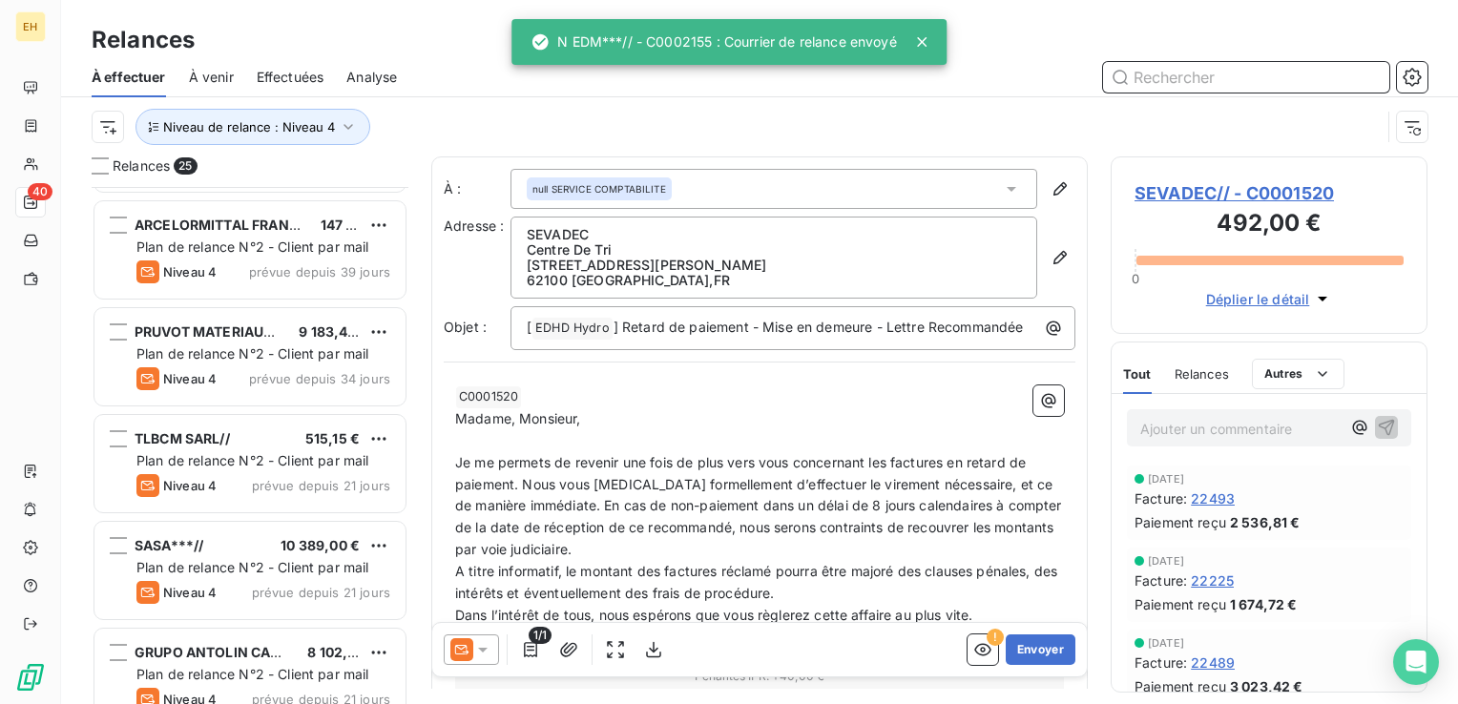
scroll to position [954, 0]
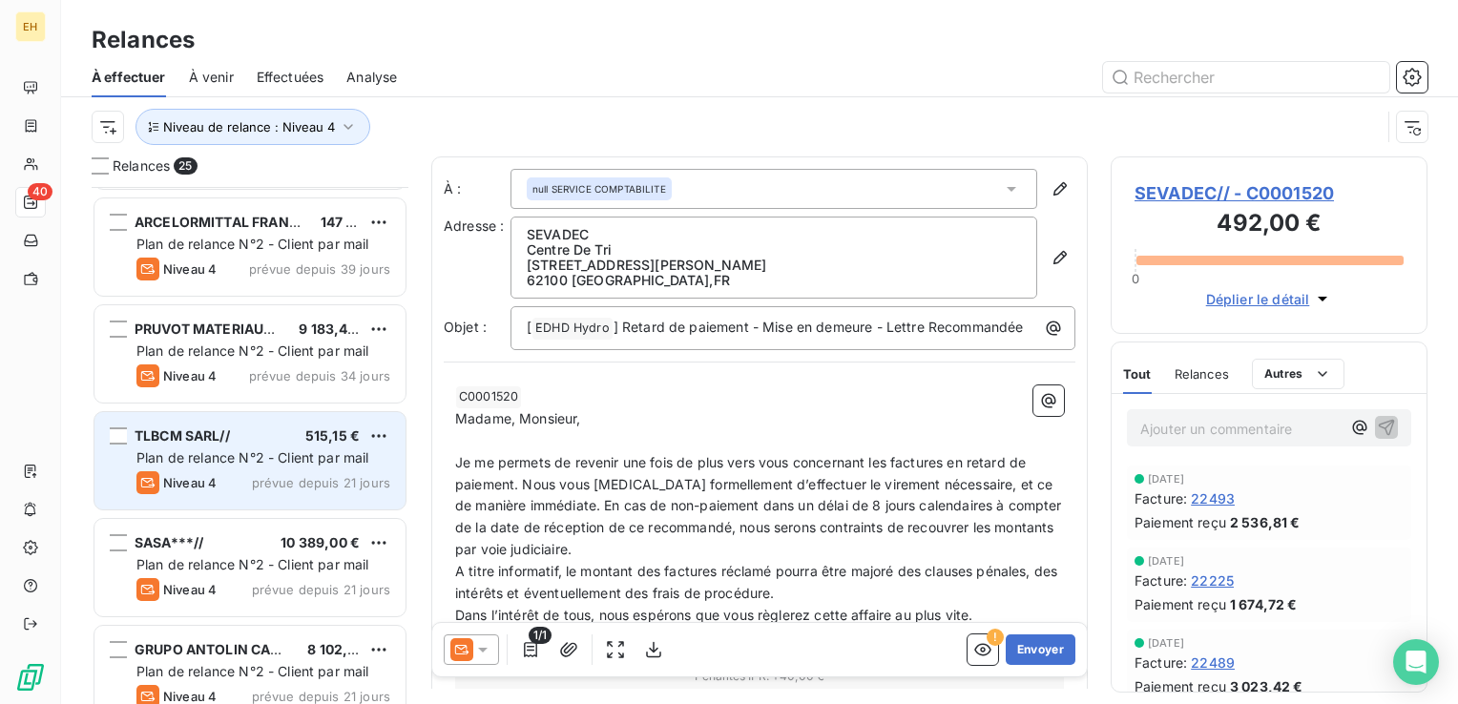
click at [331, 461] on span "Plan de relance N°2 - Client par mail" at bounding box center [252, 457] width 233 height 16
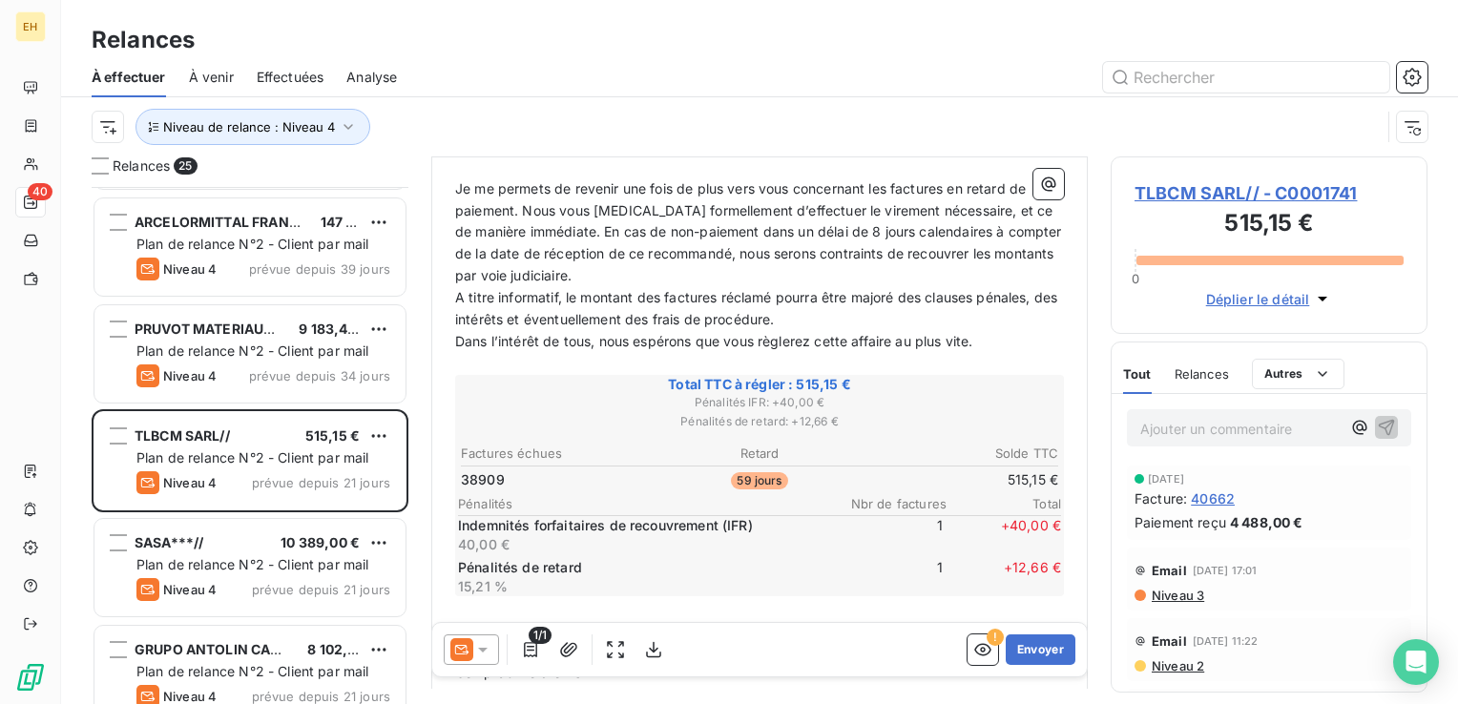
scroll to position [286, 0]
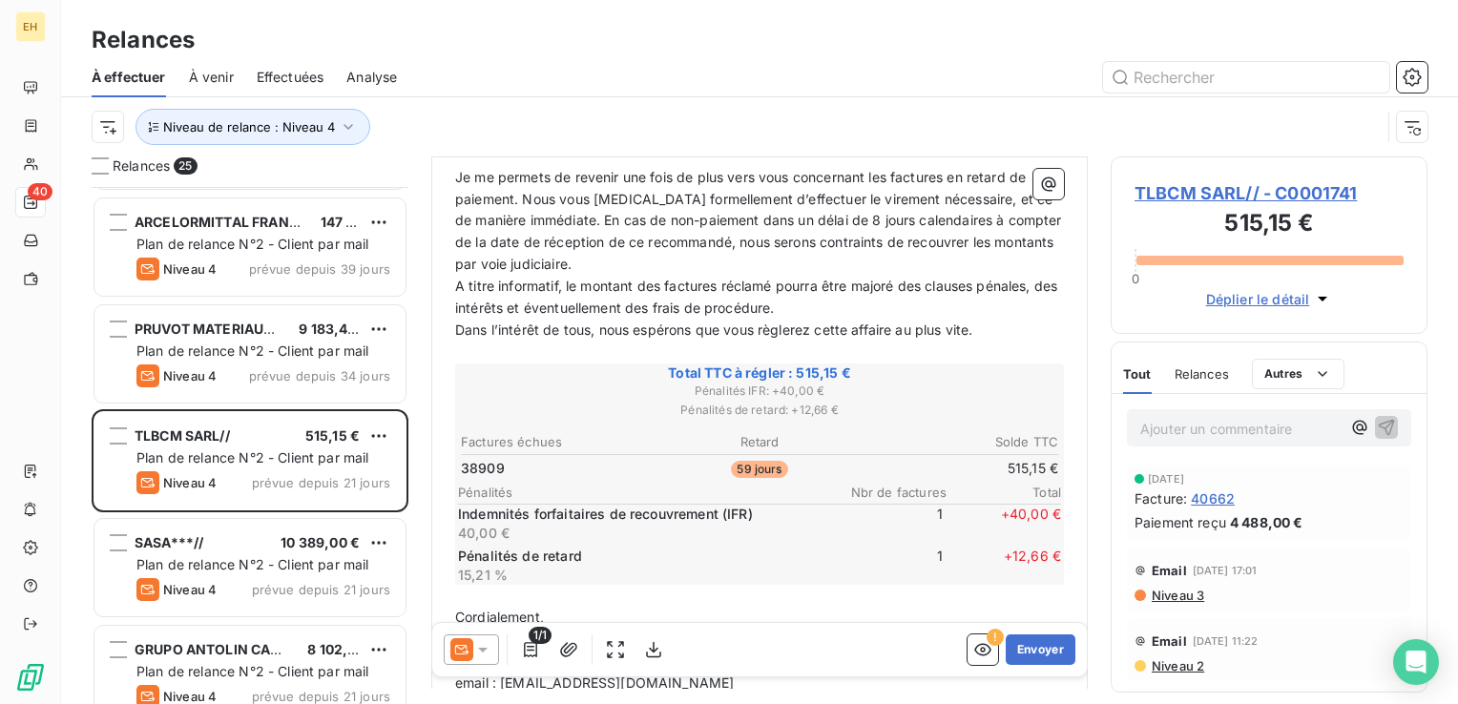
click at [1170, 597] on span "Niveau 3" at bounding box center [1176, 595] width 54 height 15
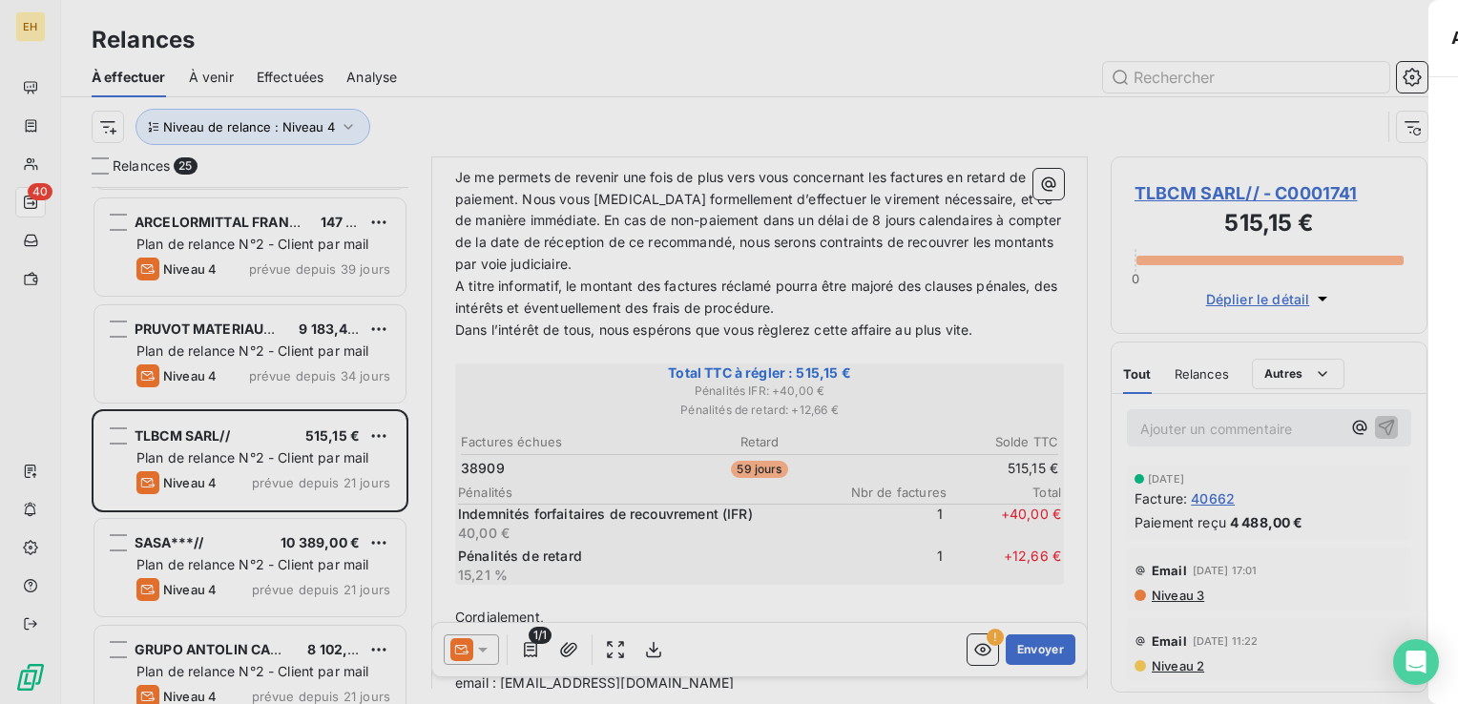
scroll to position [503, 301]
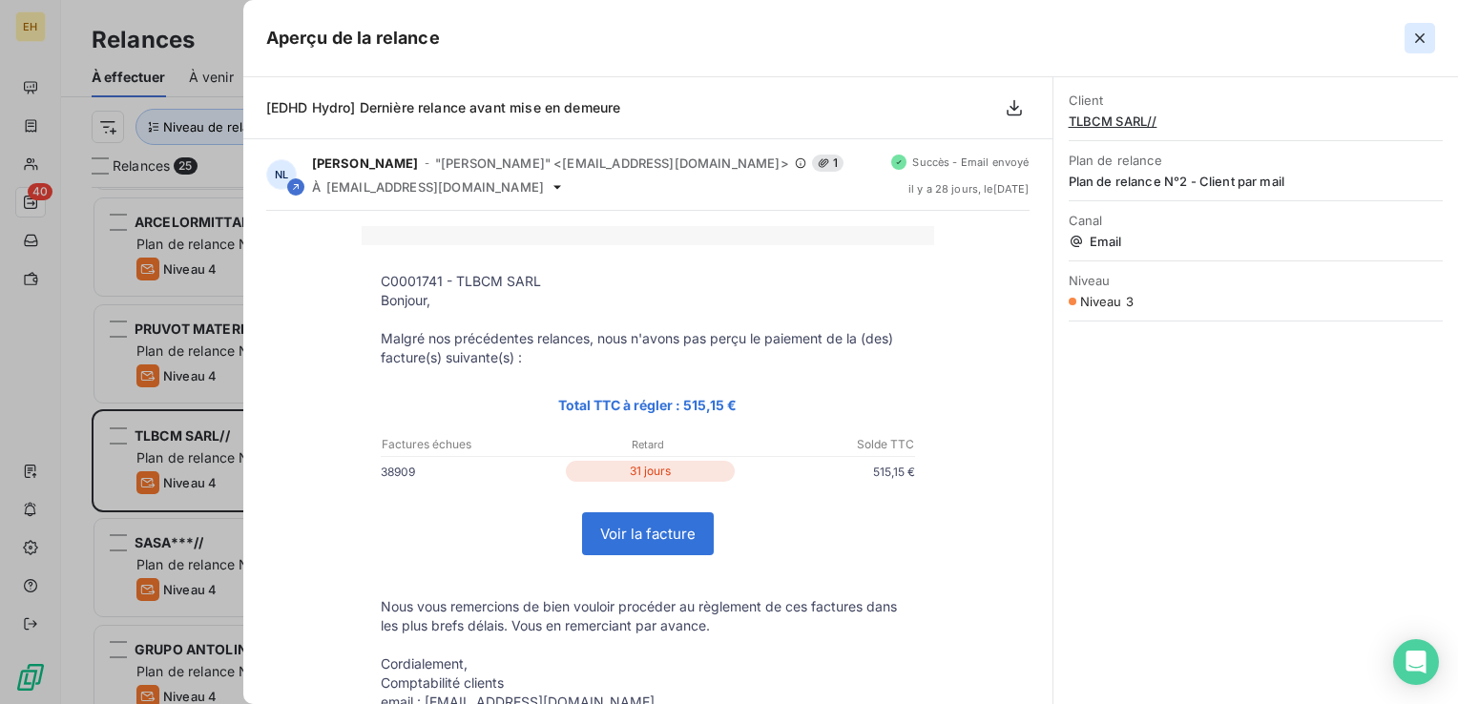
click at [1421, 40] on icon "button" at bounding box center [1420, 38] width 10 height 10
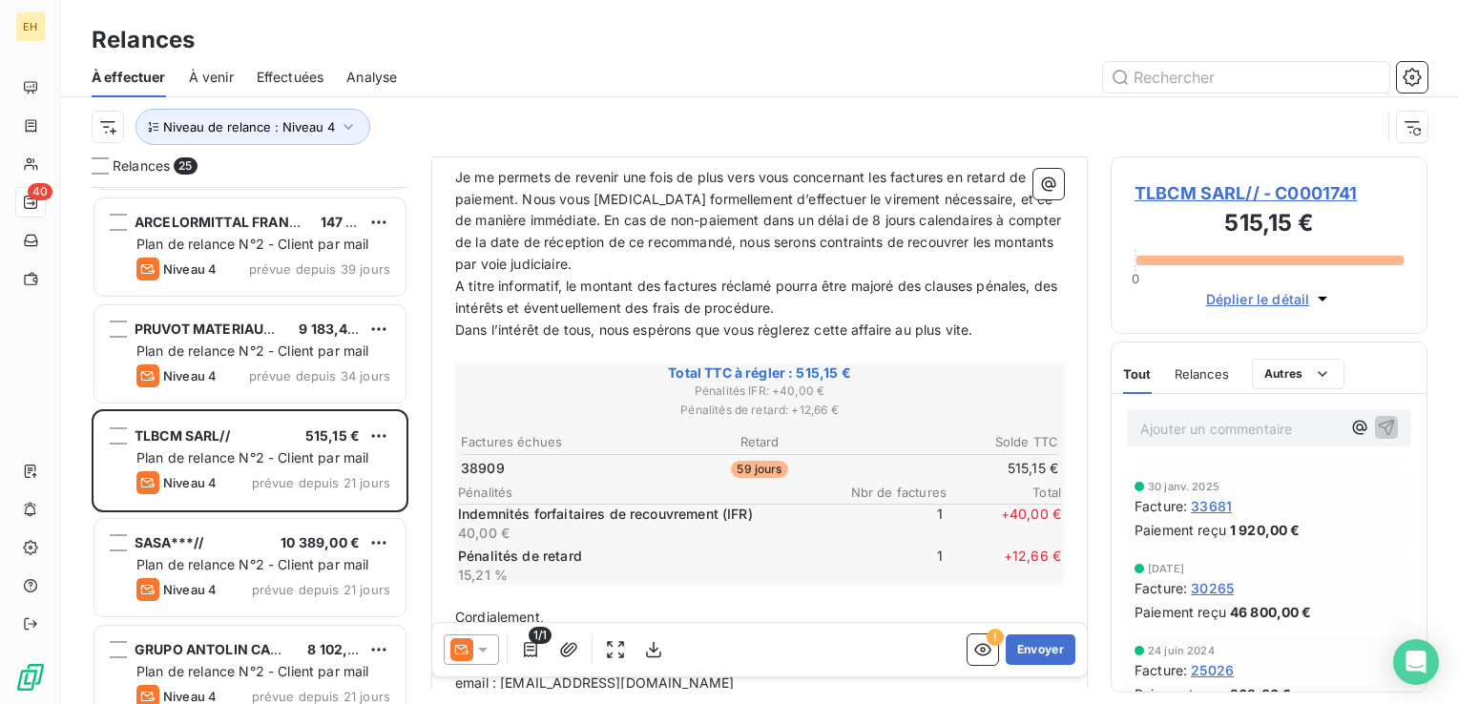
scroll to position [0, 0]
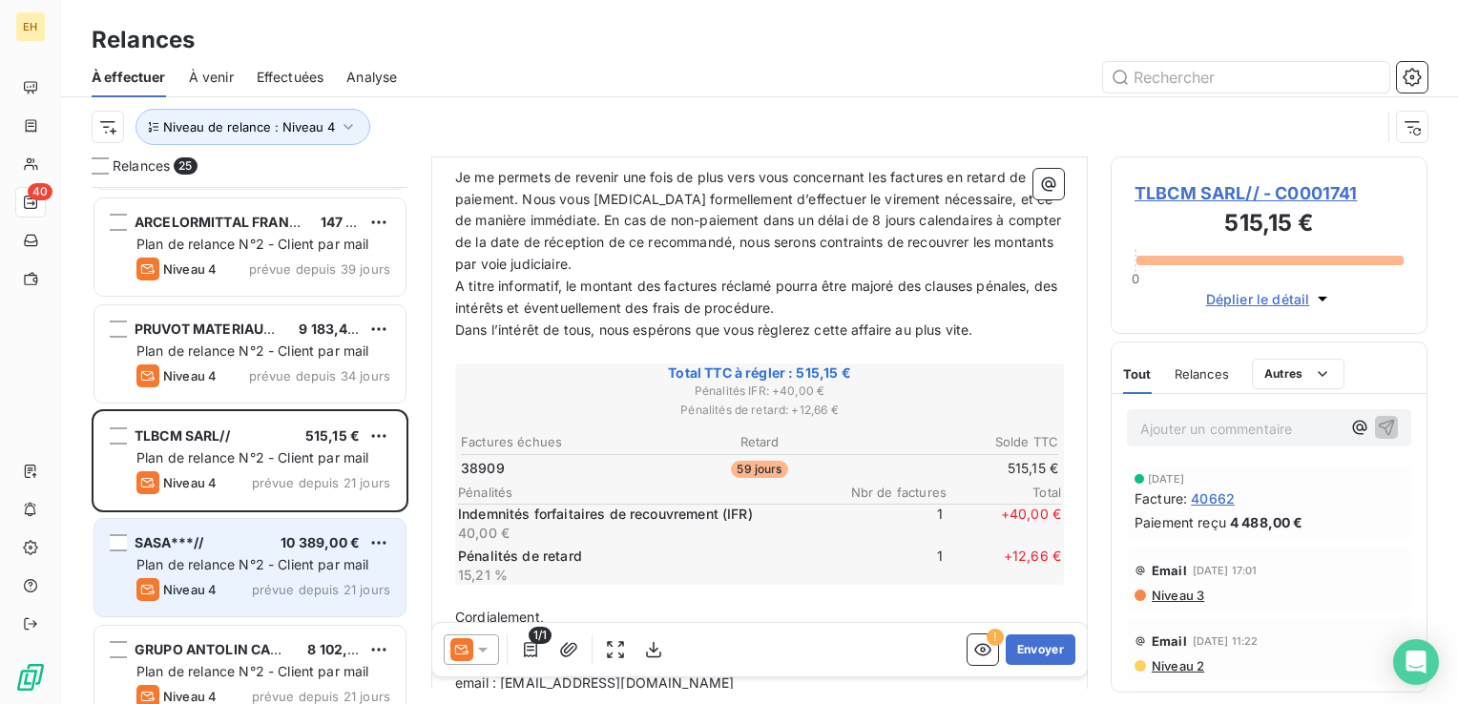
click at [198, 557] on span "Plan de relance N°2 - Client par mail" at bounding box center [252, 564] width 233 height 16
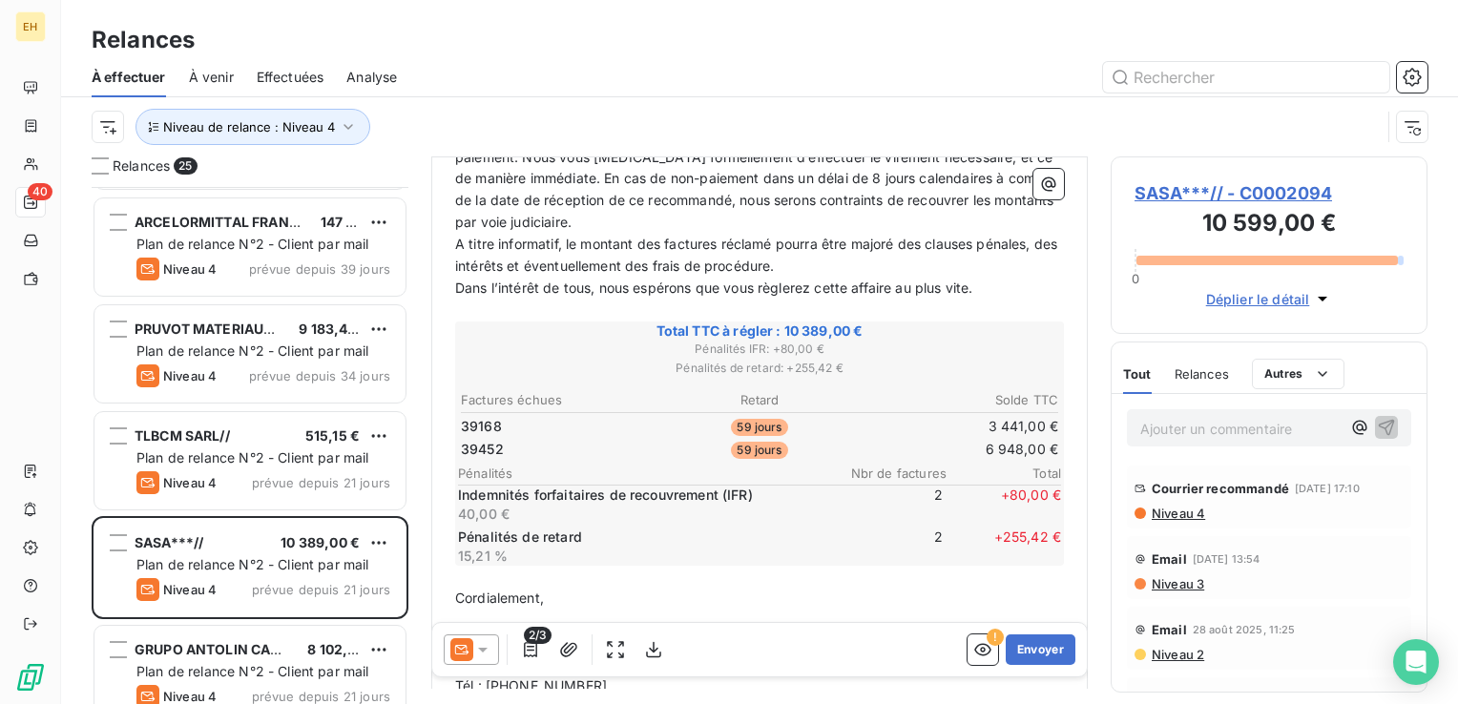
scroll to position [382, 0]
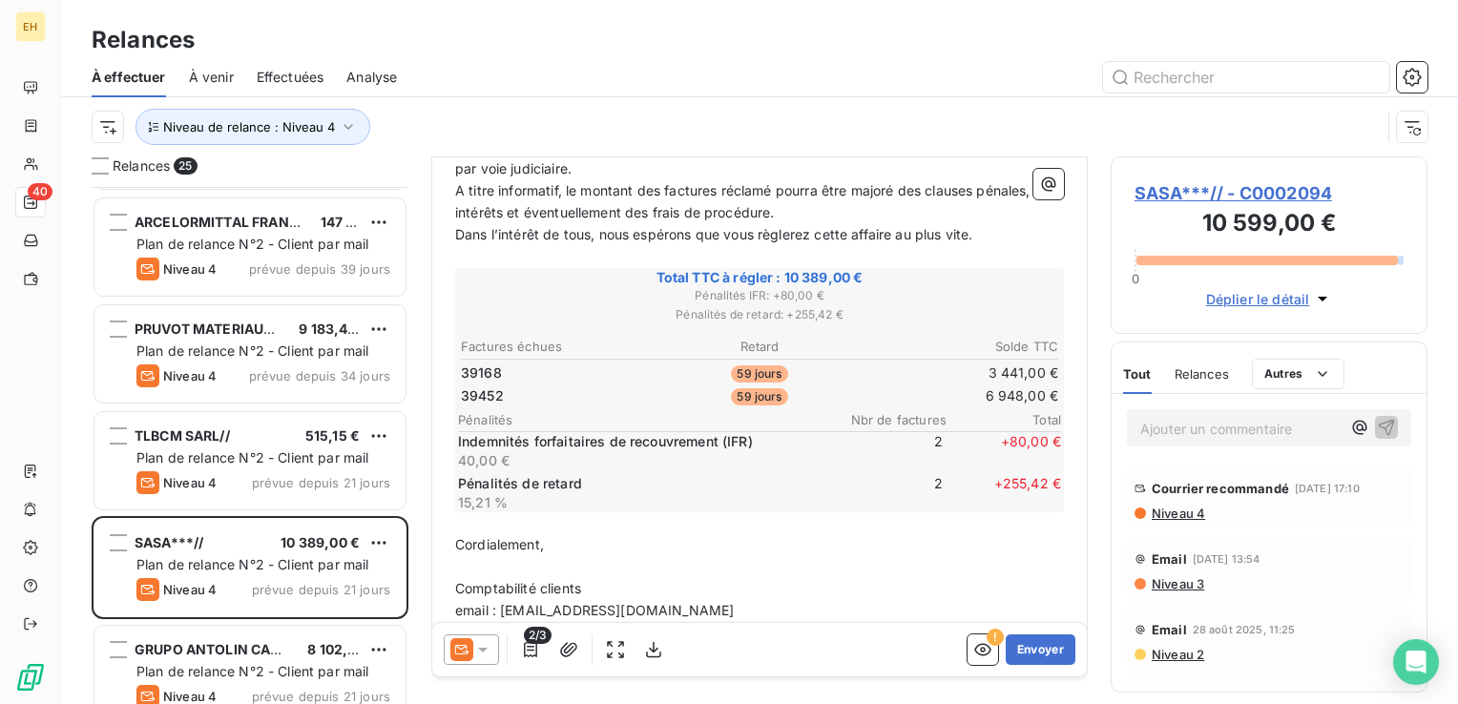
click at [1288, 432] on p "Ajouter un commentaire ﻿" at bounding box center [1240, 429] width 200 height 24
click at [1312, 194] on span "SASA***// - C0002094" at bounding box center [1268, 193] width 269 height 26
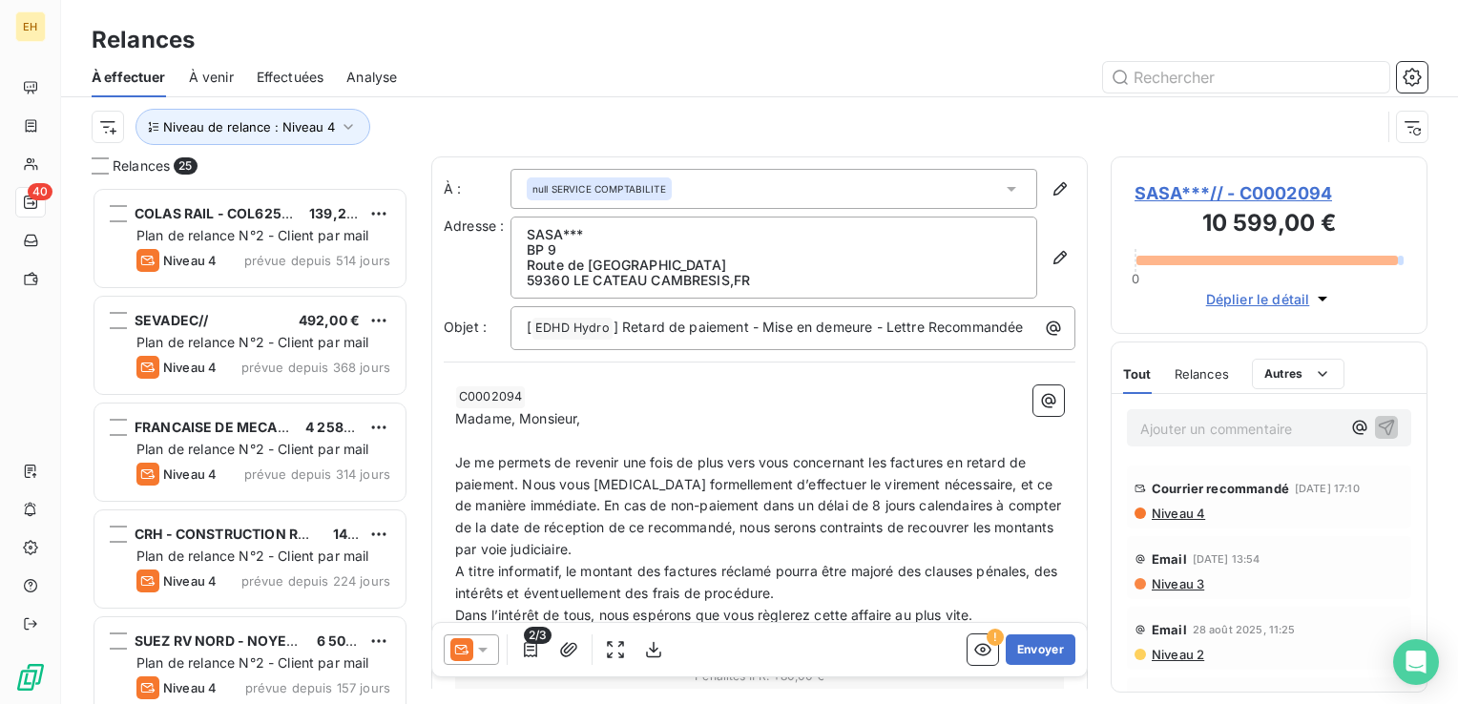
scroll to position [503, 301]
click at [1195, 432] on p "Ajouter un commentaire ﻿" at bounding box center [1240, 429] width 200 height 24
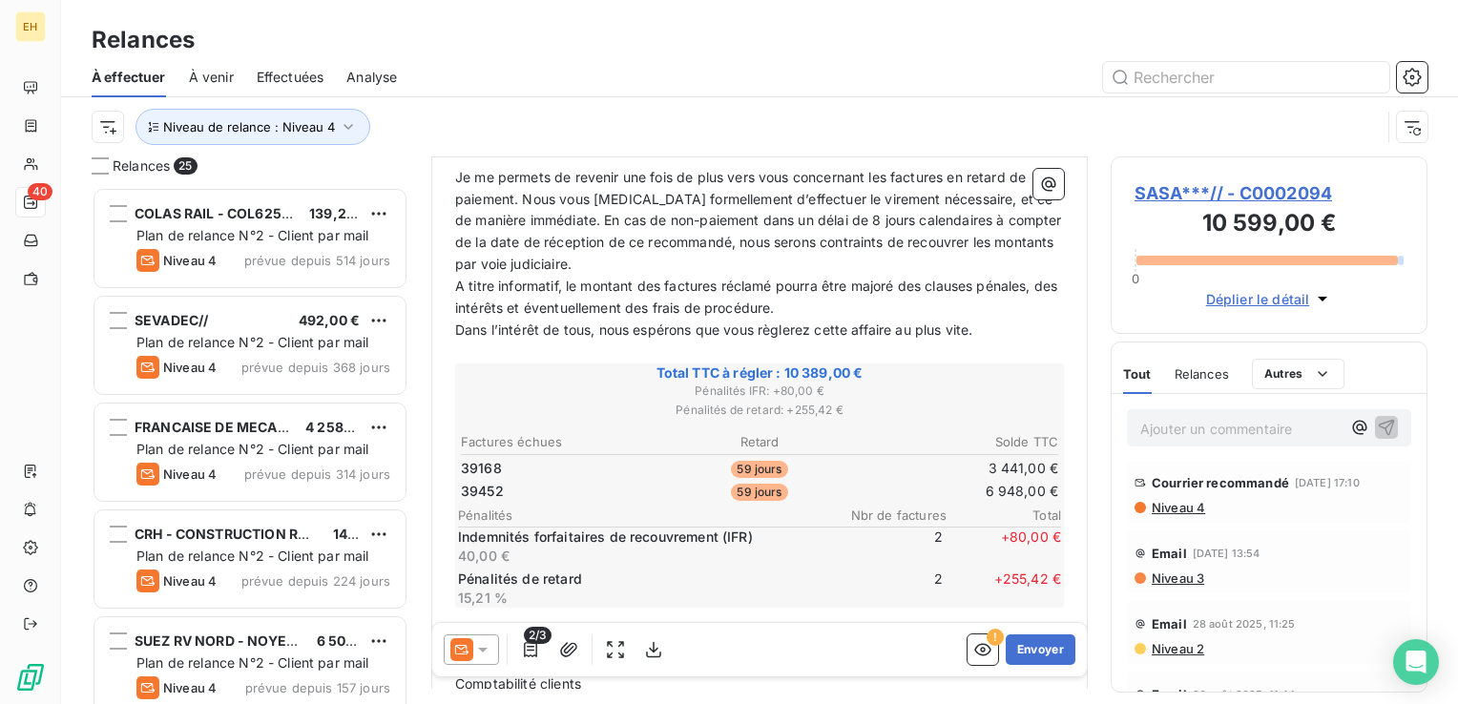
scroll to position [0, 0]
click at [530, 656] on icon "button" at bounding box center [530, 649] width 13 height 15
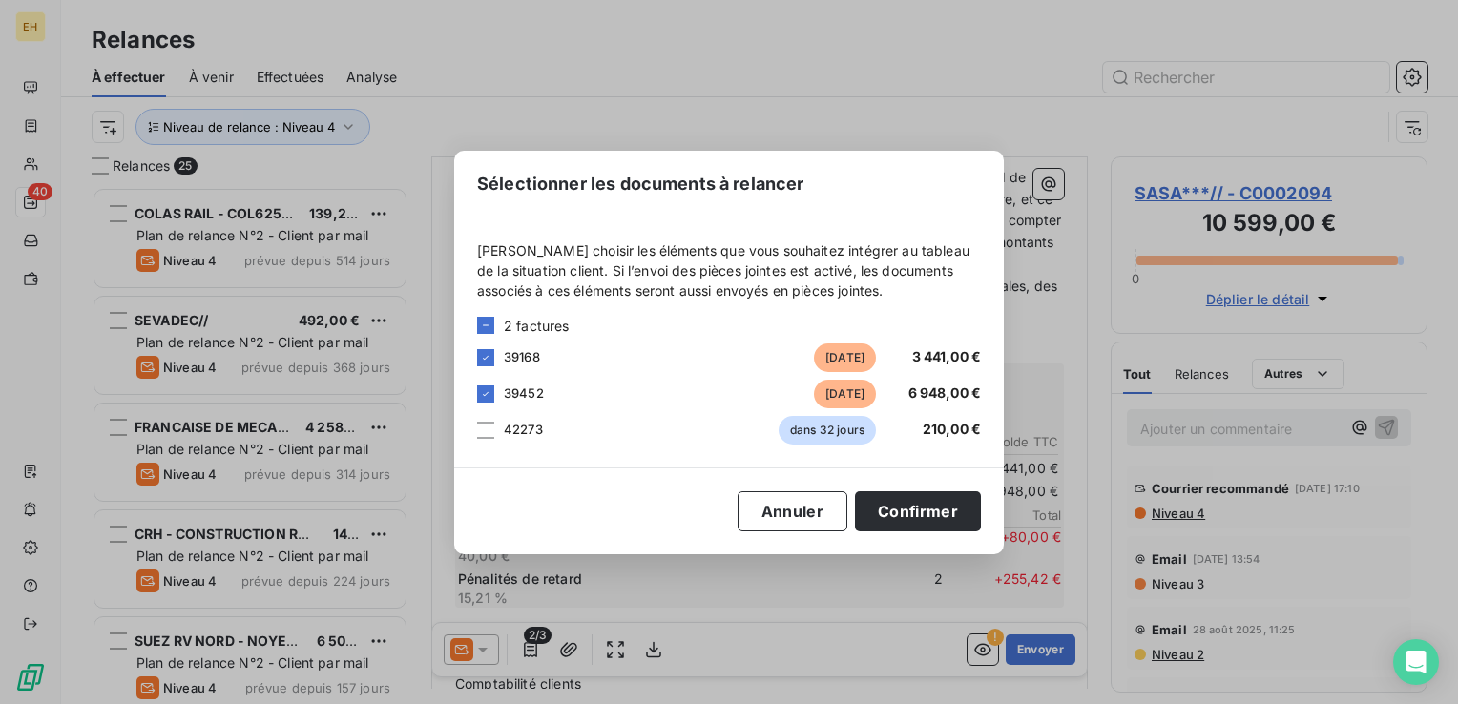
click at [530, 654] on div "Sélectionner les documents à relancer [PERSON_NAME] choisir les éléments que vo…" at bounding box center [729, 352] width 1458 height 704
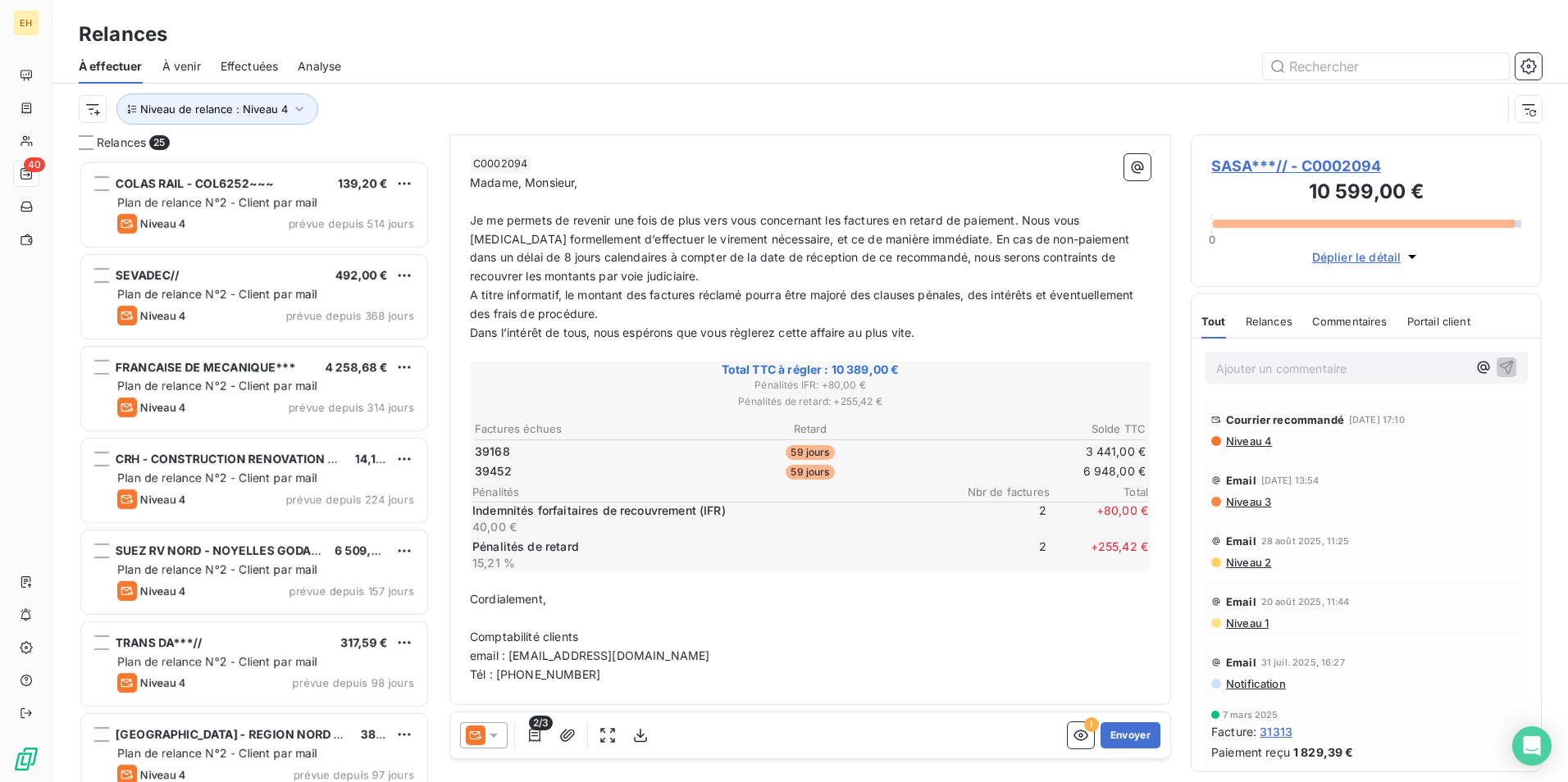
click at [1342, 153] on div "SASA***// - C0002094 10 599,00 € 0 Déplier le détail" at bounding box center [1366, 210] width 351 height 152
click at [1327, 161] on span "SASA***// - C0002094" at bounding box center [1366, 166] width 310 height 22
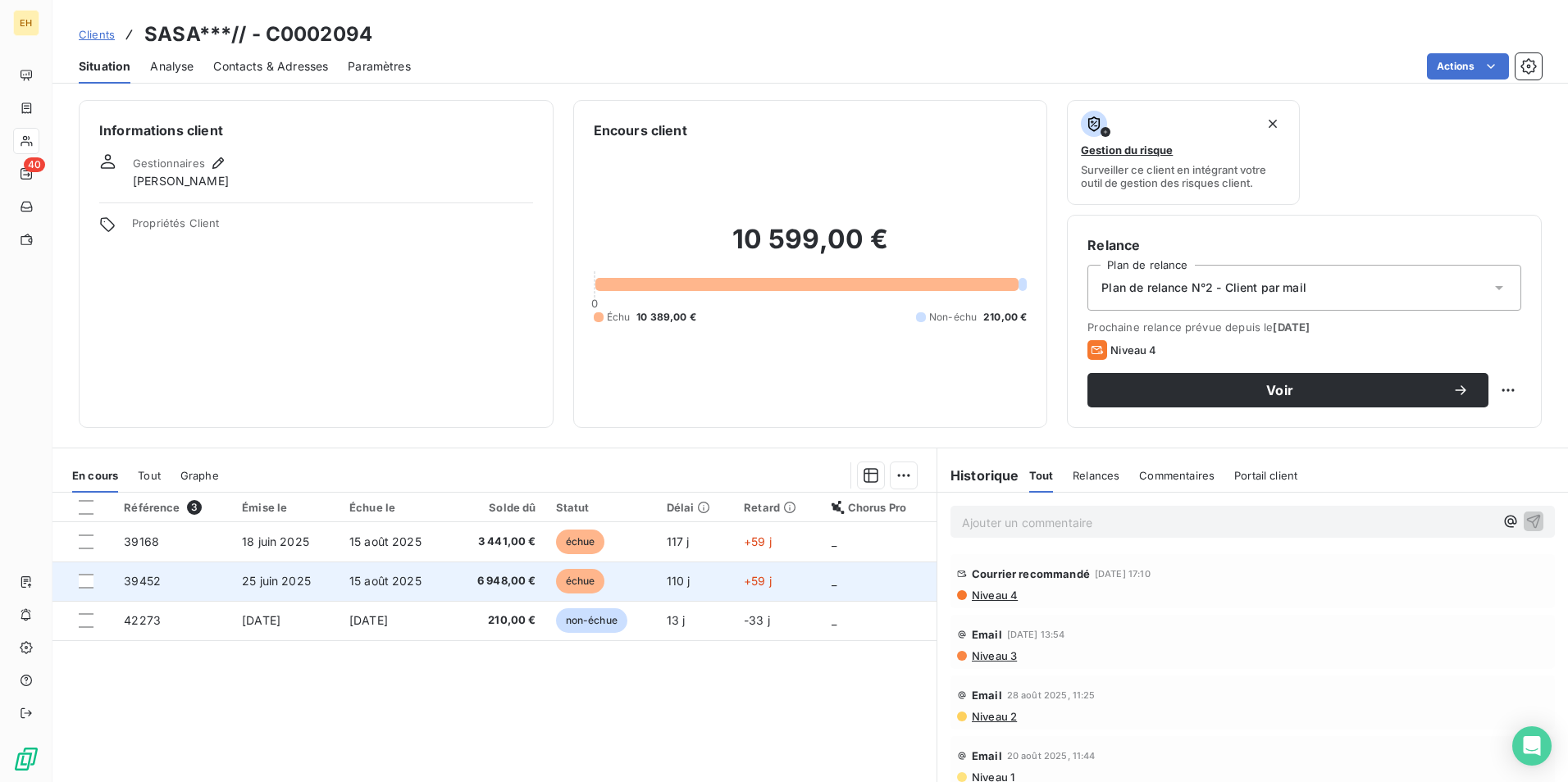
click at [329, 580] on td "25 juin 2025" at bounding box center [285, 581] width 107 height 40
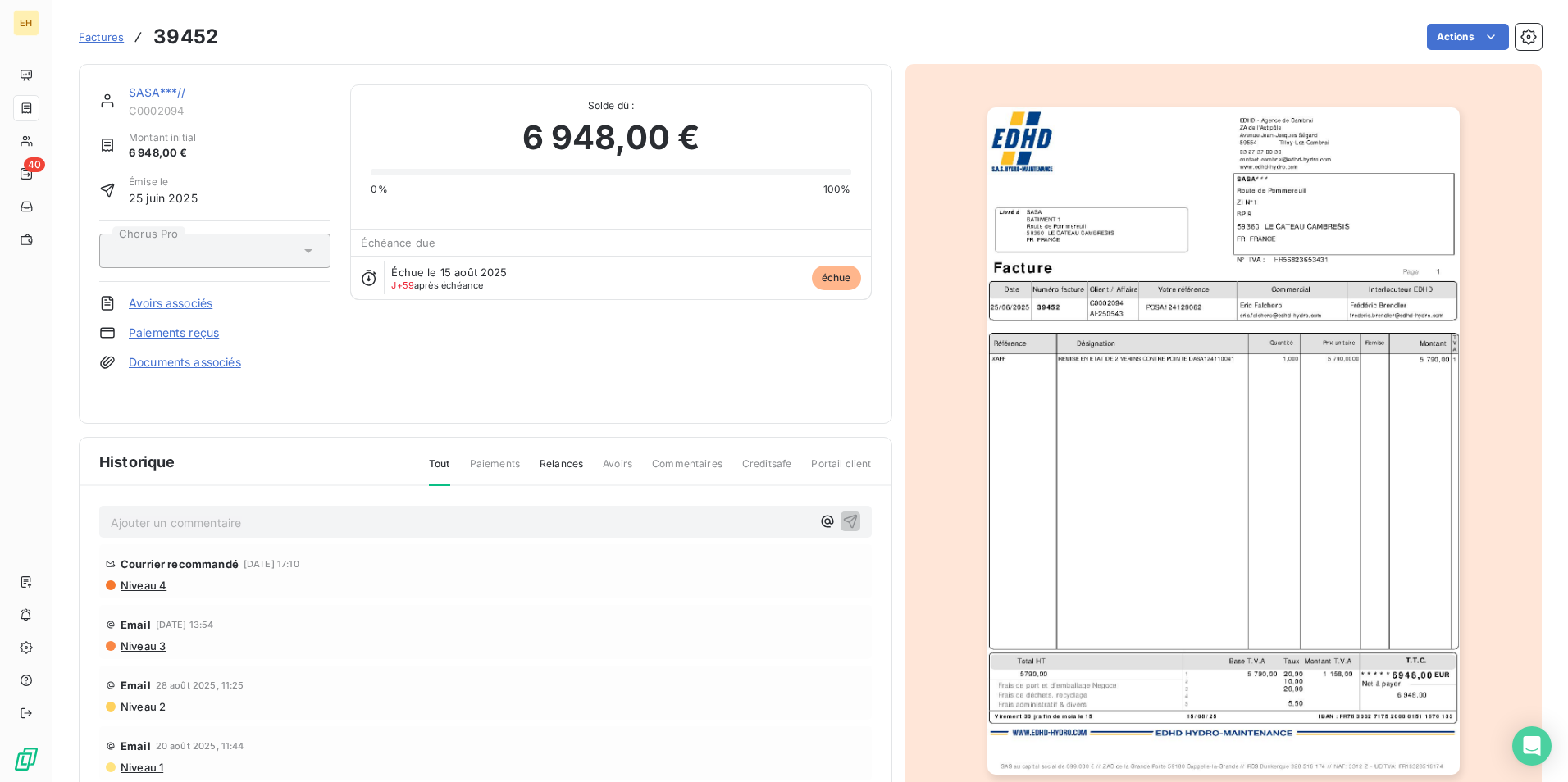
click at [168, 92] on link "SASA***//" at bounding box center [157, 92] width 57 height 14
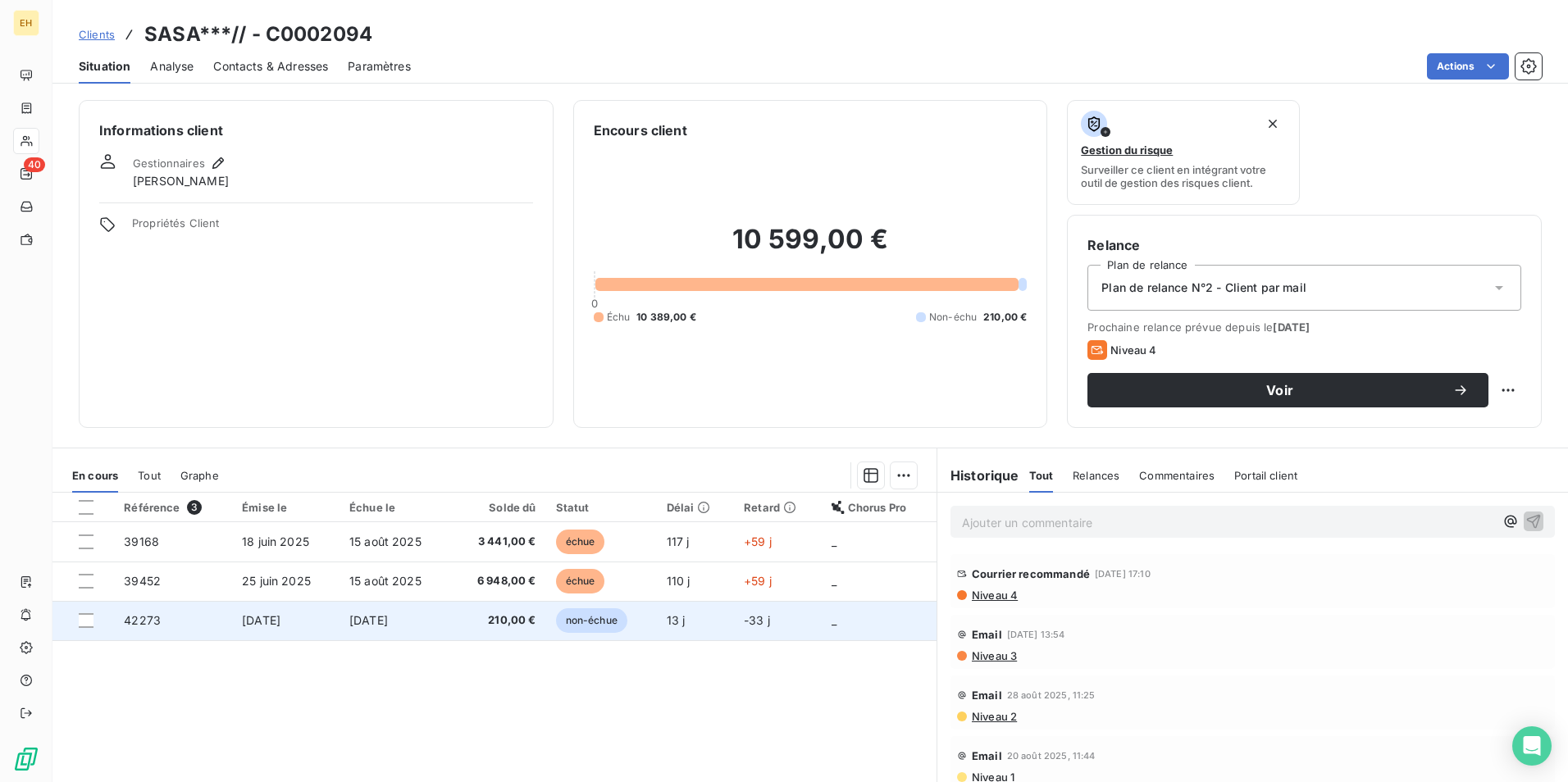
click at [456, 620] on td "210,00 €" at bounding box center [499, 620] width 95 height 40
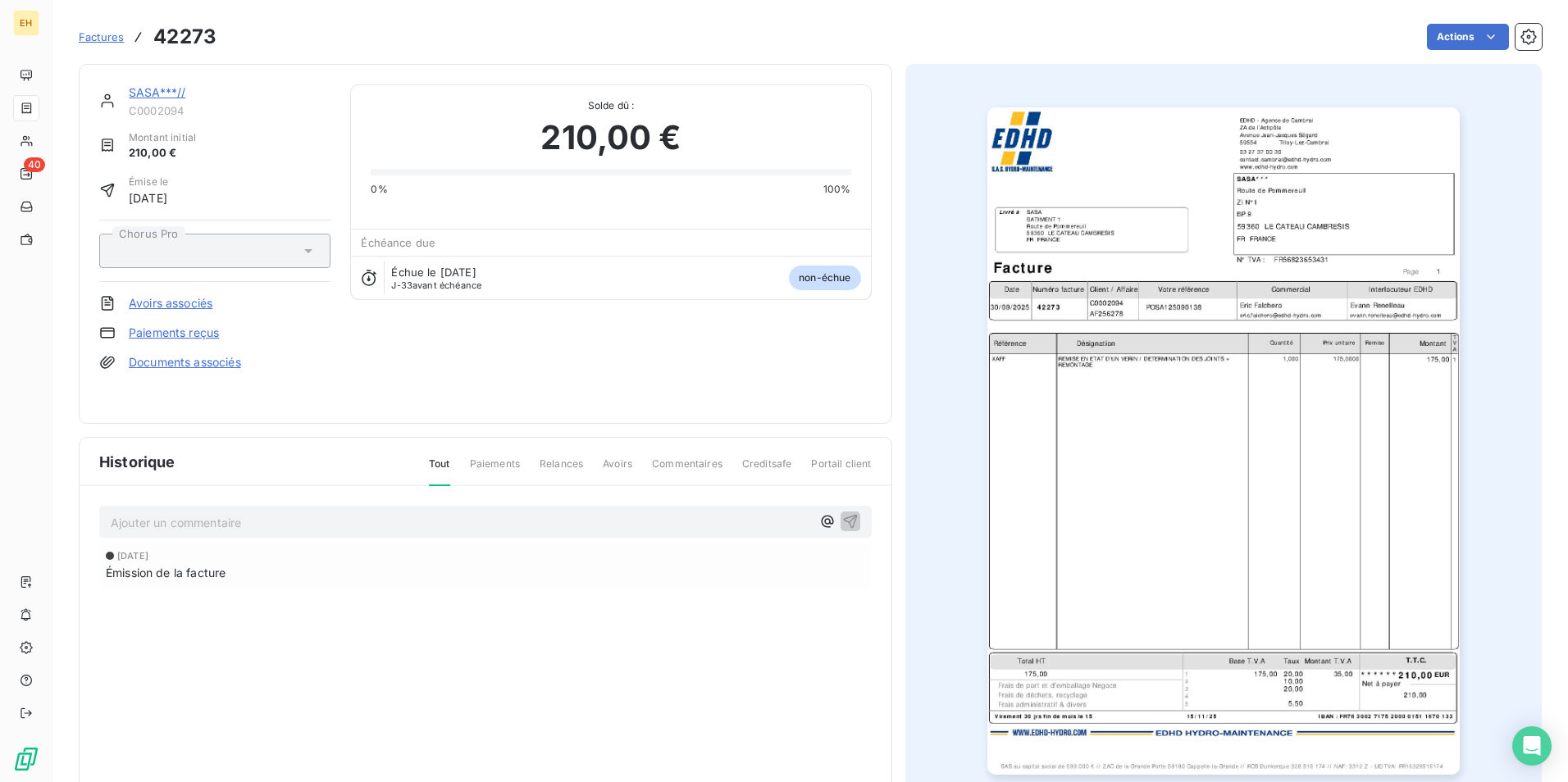
click at [166, 92] on link "SASA***//" at bounding box center [157, 92] width 57 height 14
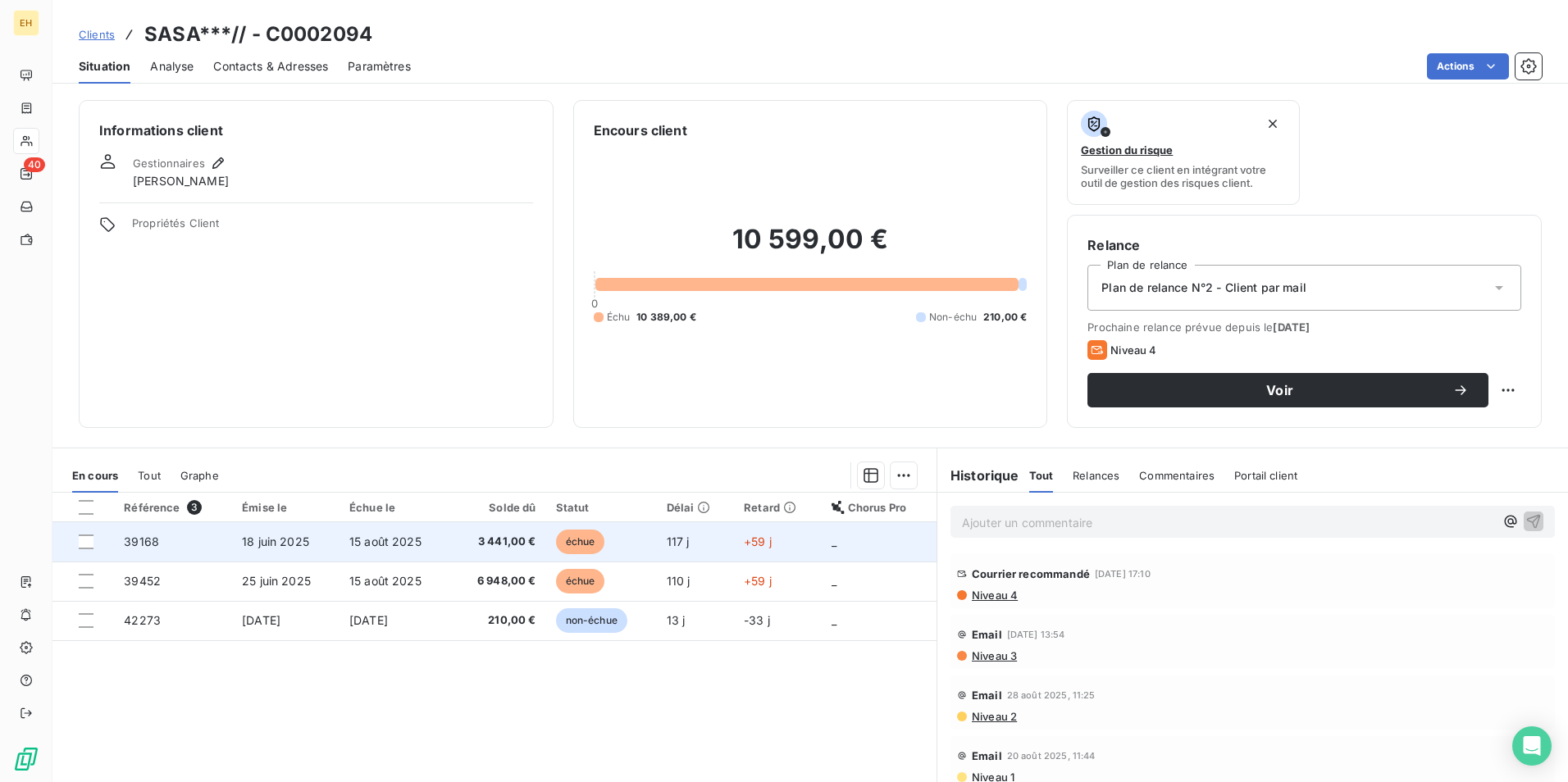
click at [442, 541] on td "15 août 2025" at bounding box center [395, 542] width 112 height 40
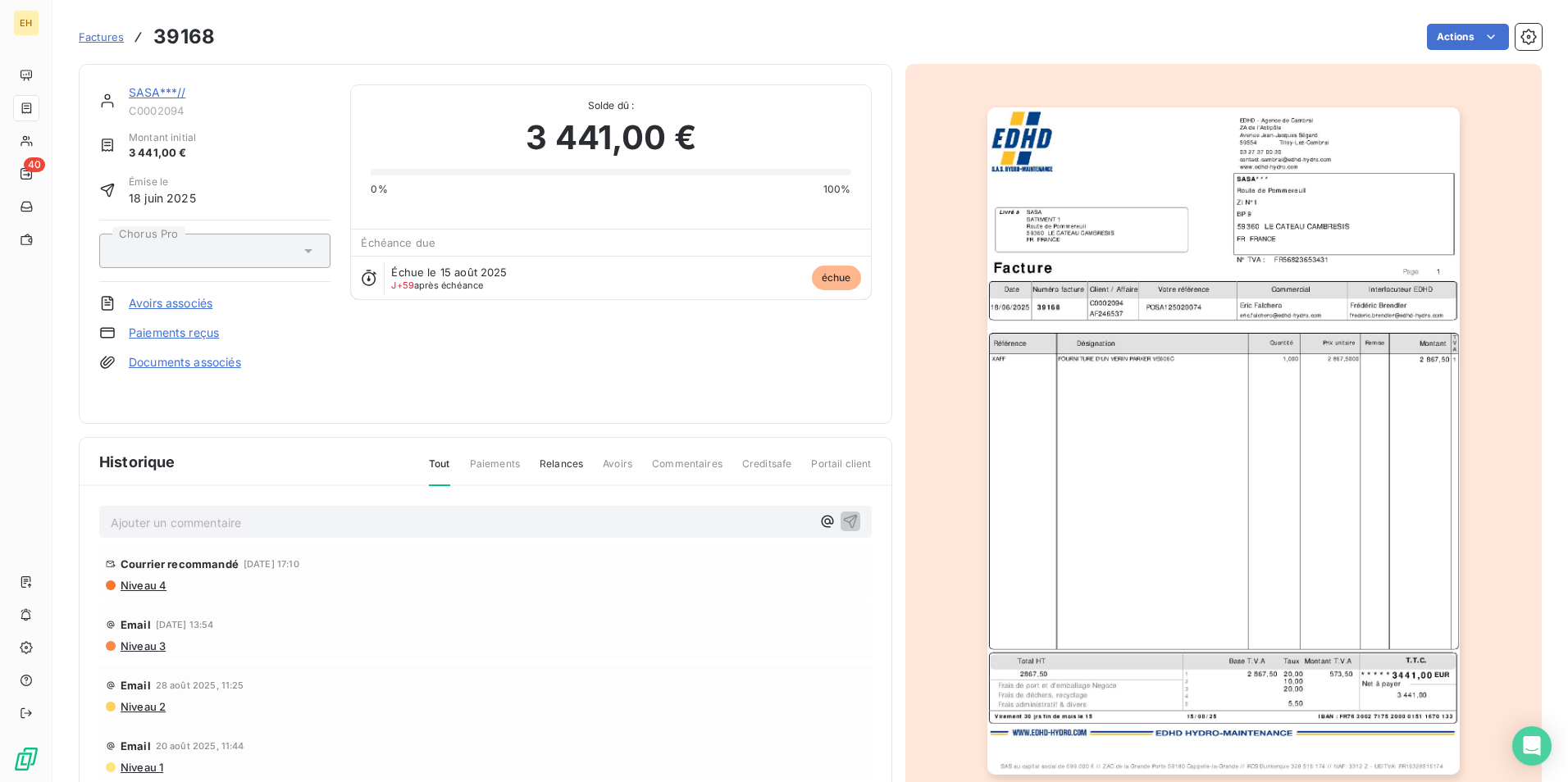
click at [151, 95] on link "SASA***//" at bounding box center [157, 92] width 57 height 14
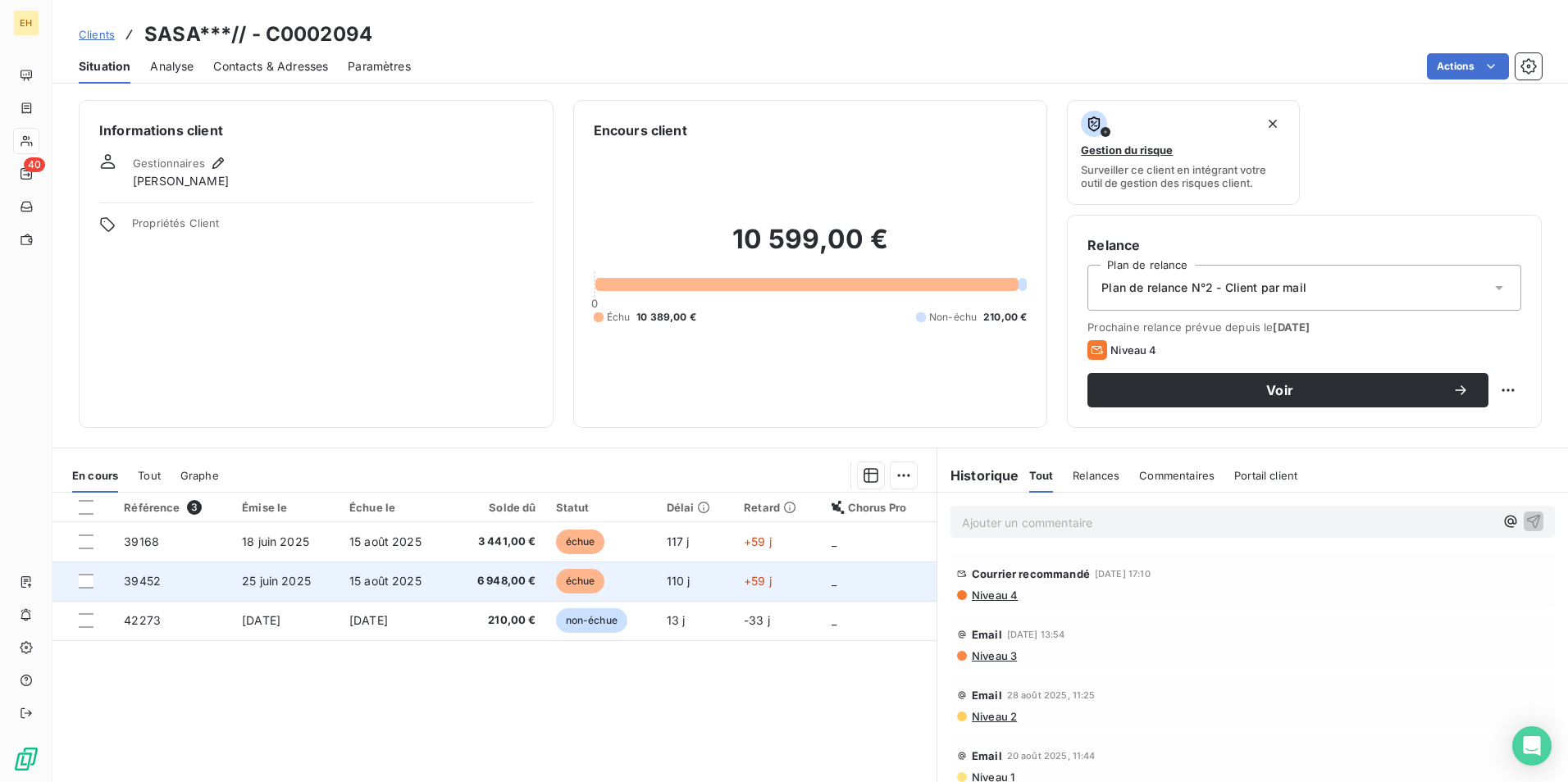
click at [322, 586] on td "25 juin 2025" at bounding box center [285, 581] width 107 height 40
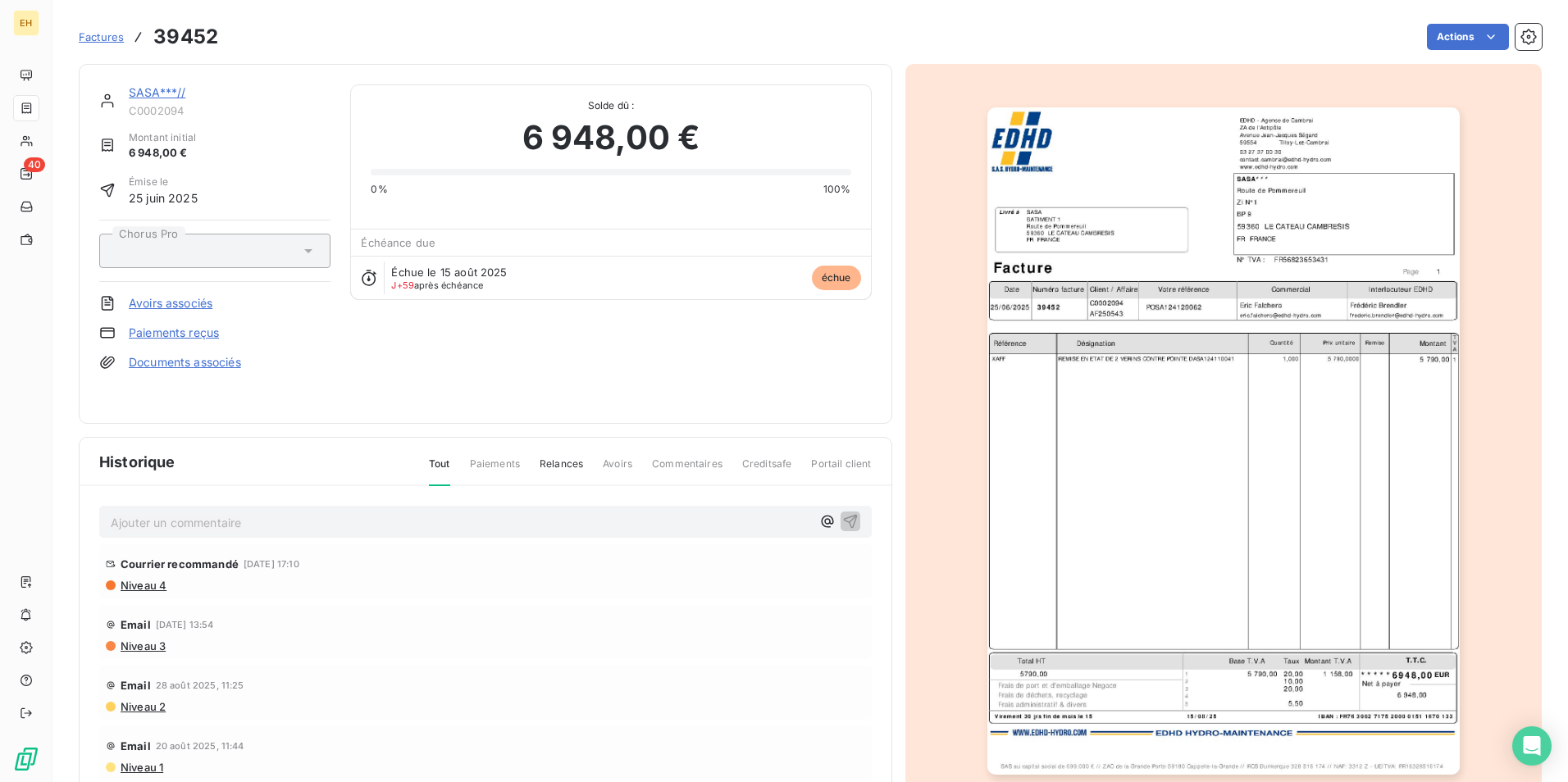
click at [159, 91] on link "SASA***//" at bounding box center [157, 92] width 57 height 14
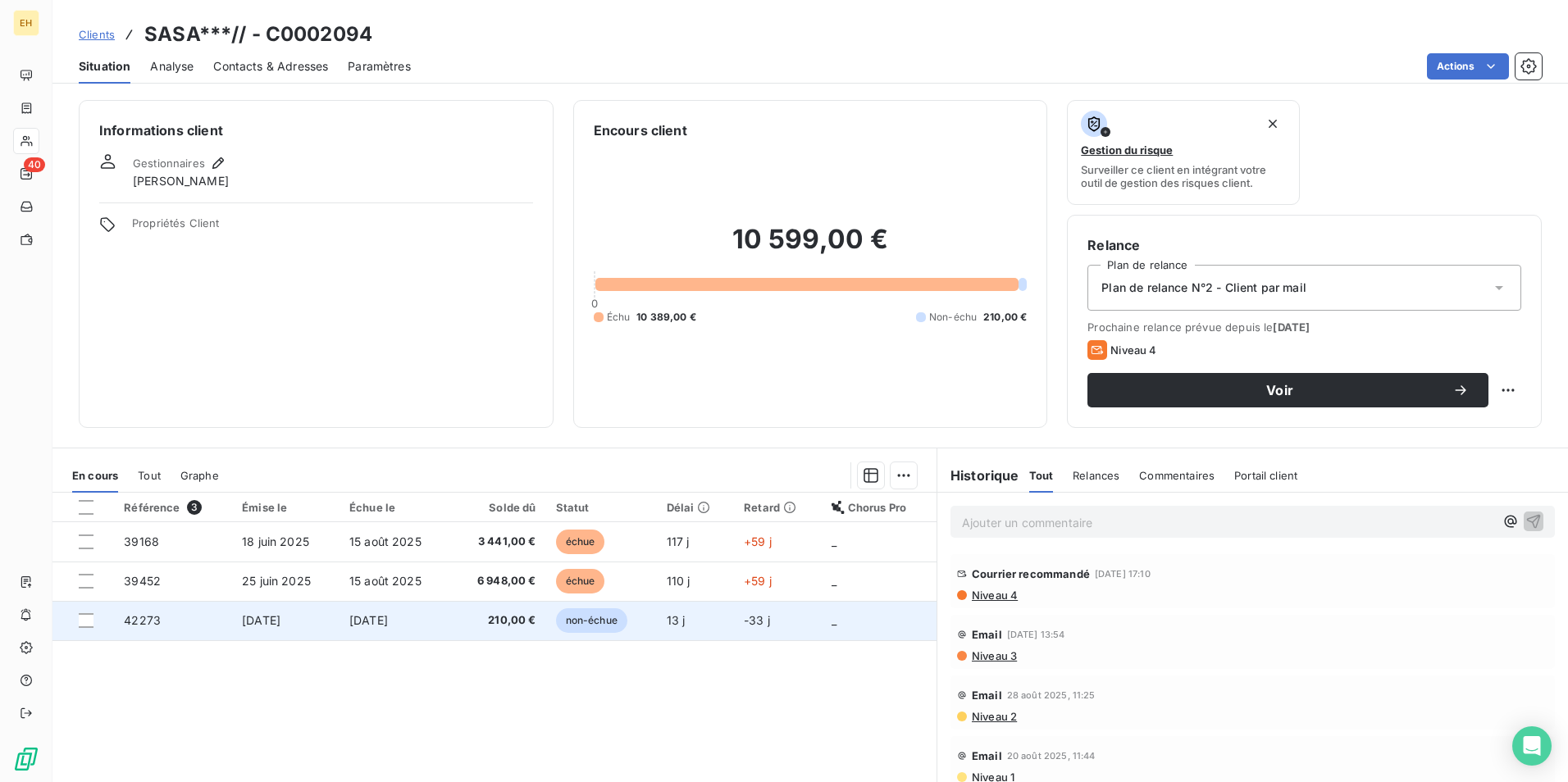
click at [280, 614] on span "[DATE]" at bounding box center [260, 620] width 39 height 14
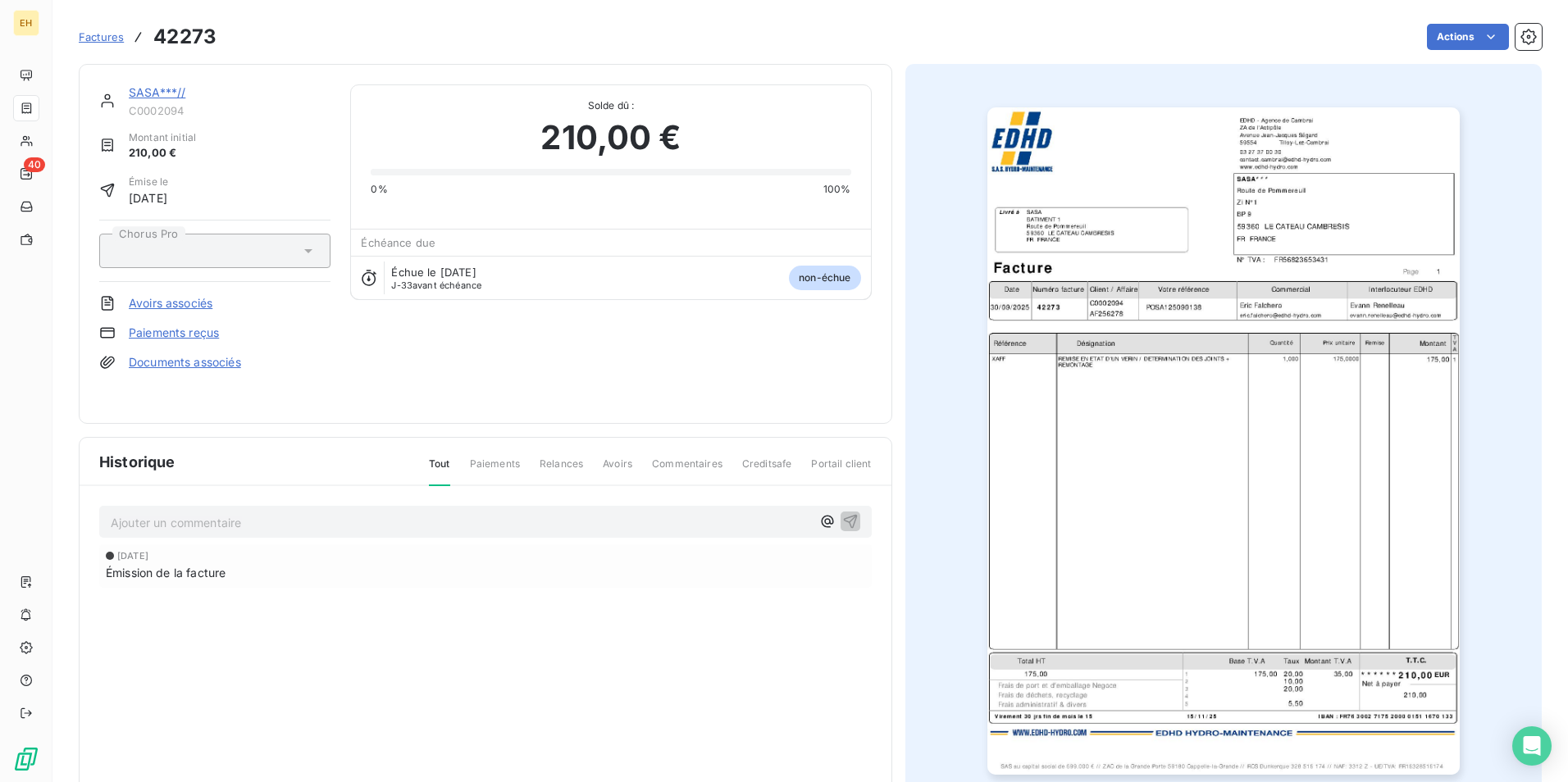
click at [149, 90] on link "SASA***//" at bounding box center [157, 92] width 57 height 14
